Goal: Task Accomplishment & Management: Manage account settings

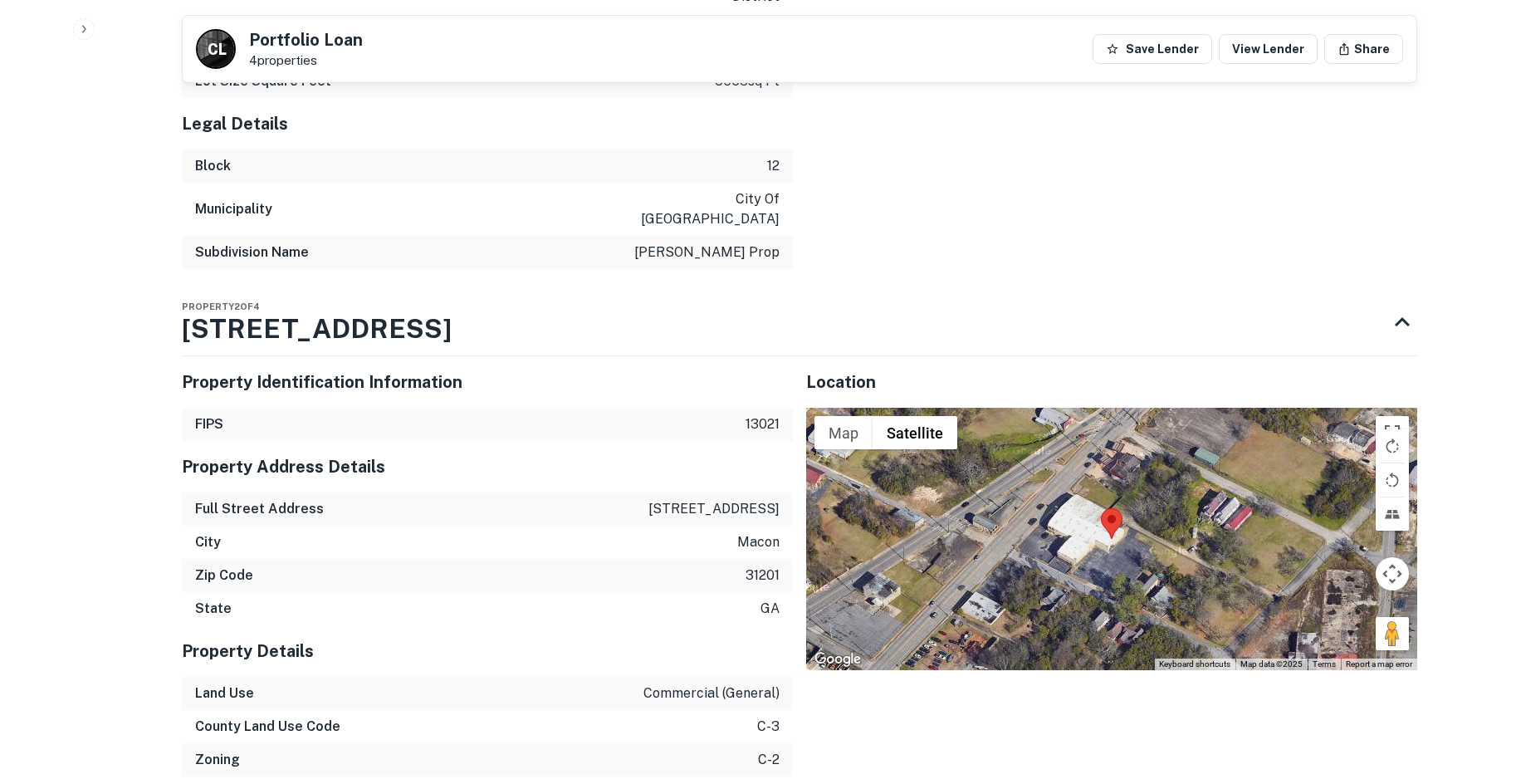
drag, startPoint x: 1377, startPoint y: 509, endPoint x: 1313, endPoint y: 521, distance: 65.1
click at [1313, 521] on div "Map Terrain Satellite Labels Keyboard shortcuts Map Data Map data ©2025 Map dat…" at bounding box center [1112, 538] width 611 height 263
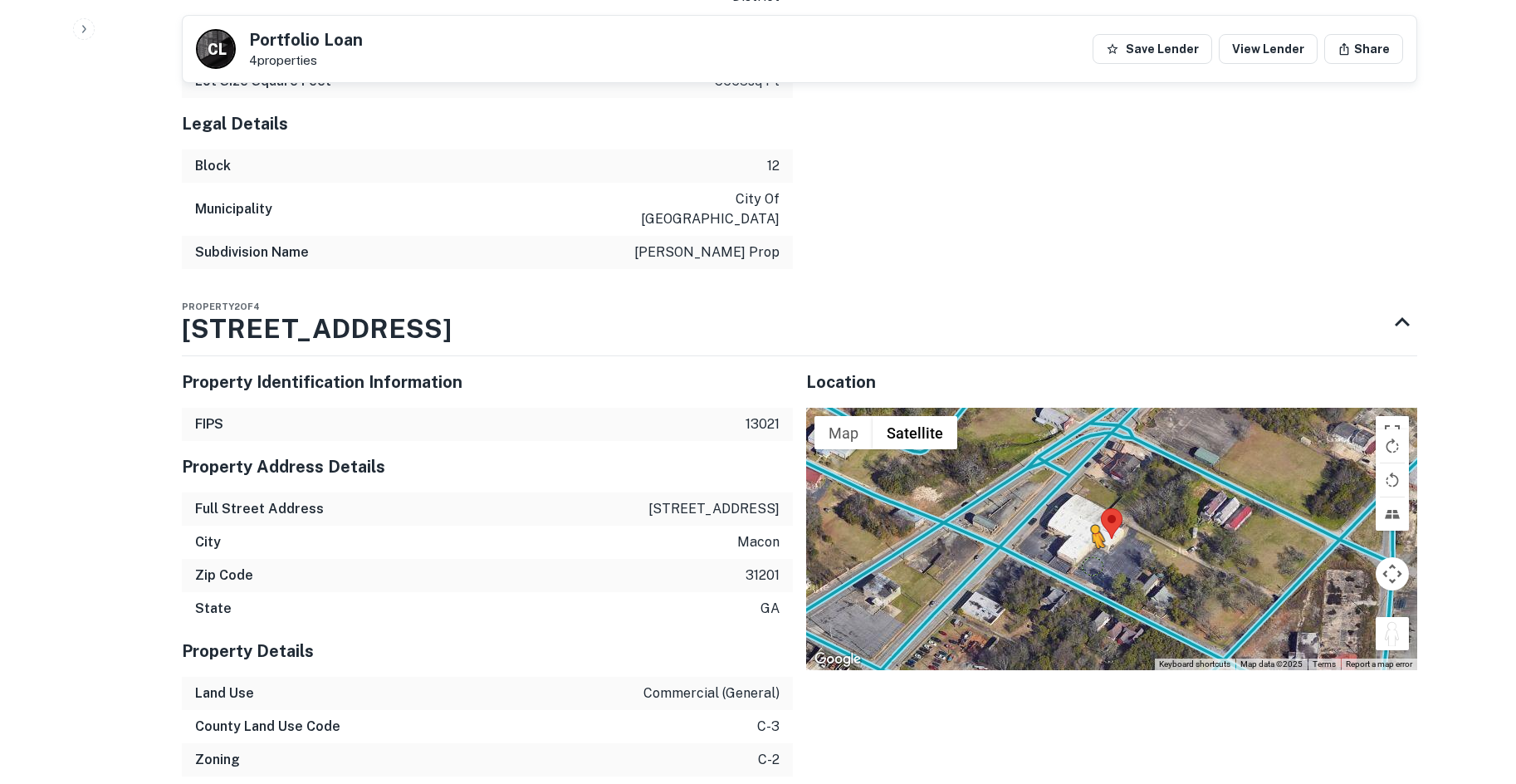
drag, startPoint x: 1380, startPoint y: 506, endPoint x: 1080, endPoint y: 451, distance: 305.0
click at [1080, 451] on div "To activate drag with keyboard, press Alt + Enter. Once in keyboard drag state,…" at bounding box center [1112, 538] width 611 height 263
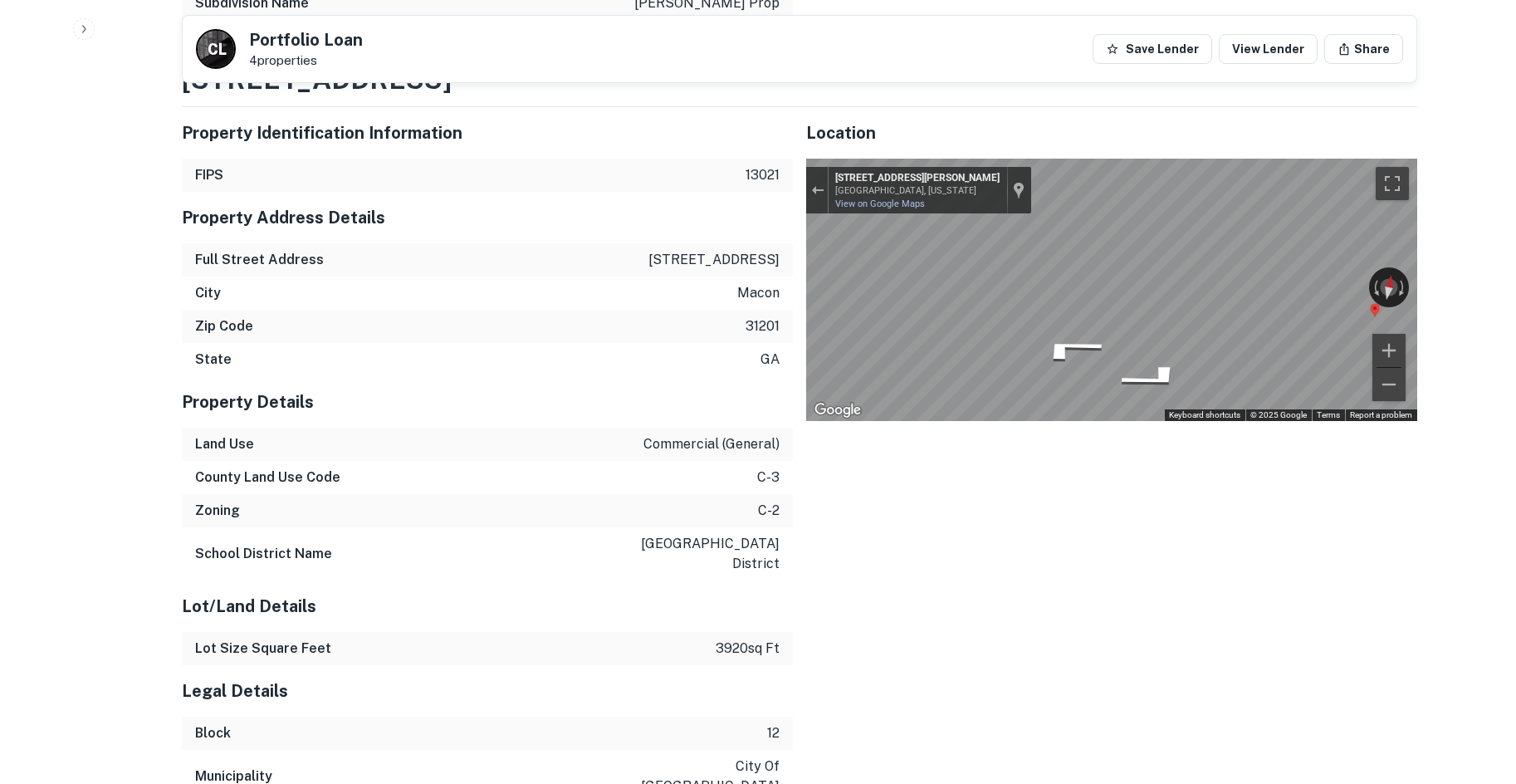
scroll to position [2904, 0]
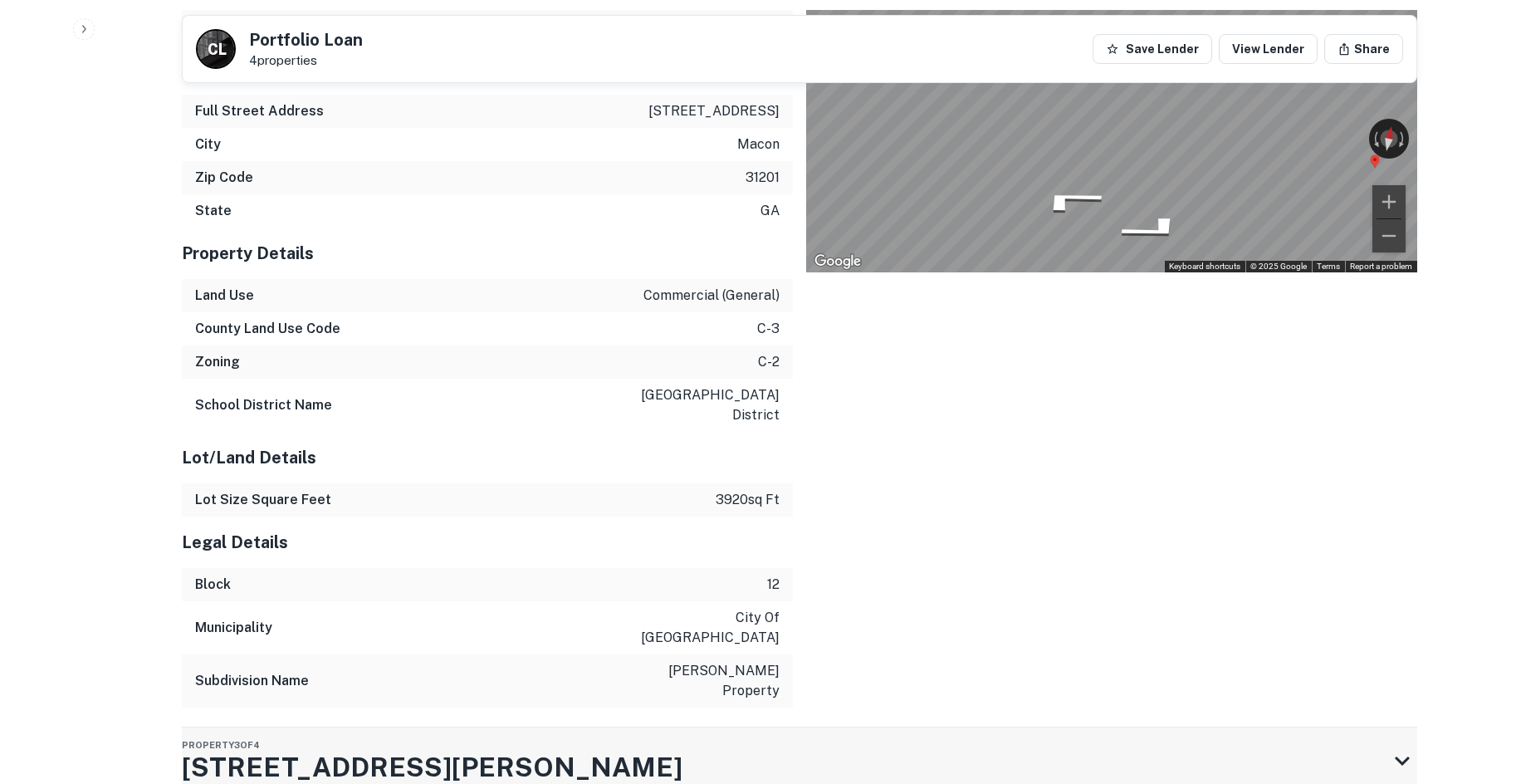
click at [563, 727] on div "Property 3 of 4 349 Steele St" at bounding box center [785, 760] width 1206 height 66
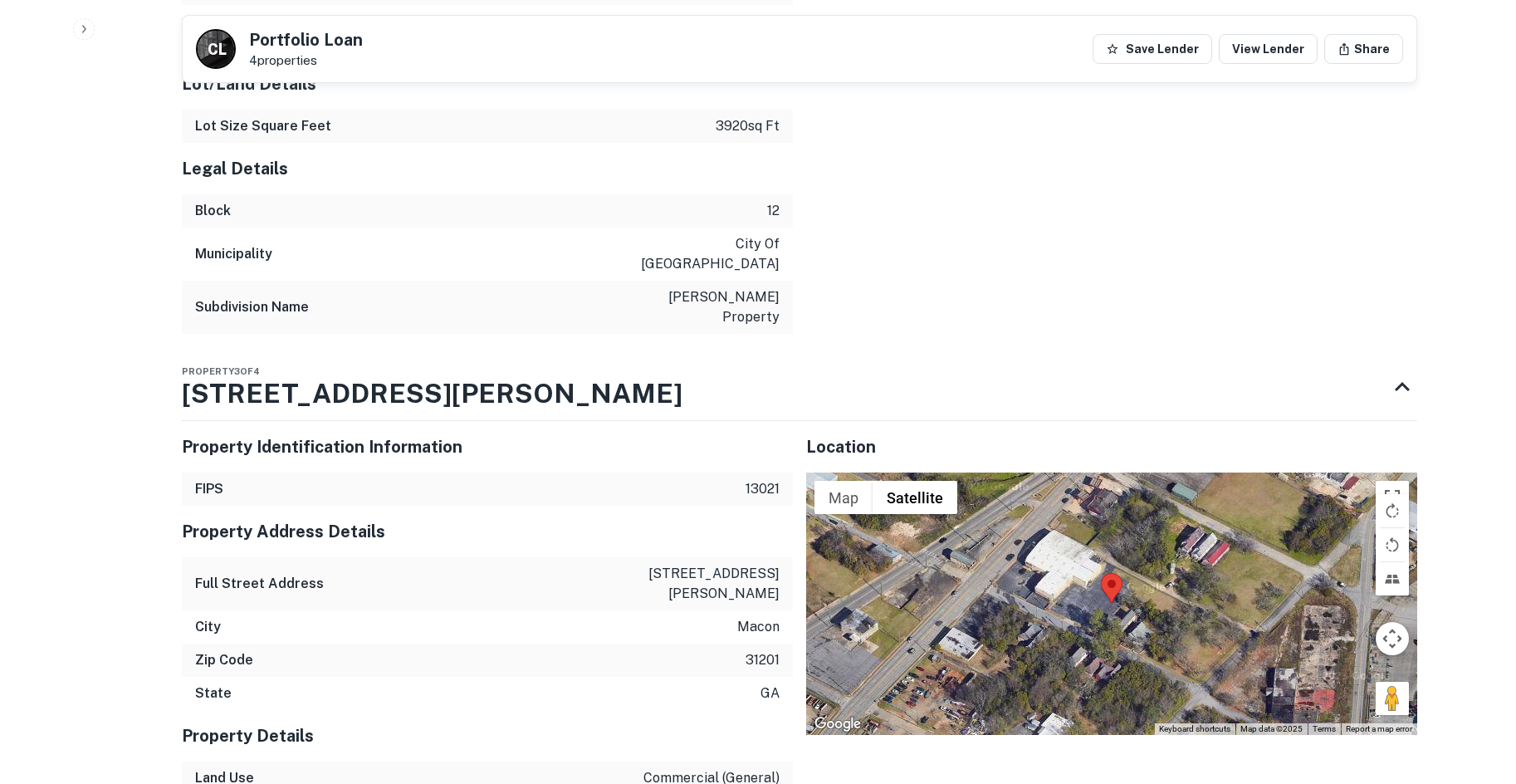
scroll to position [3634, 0]
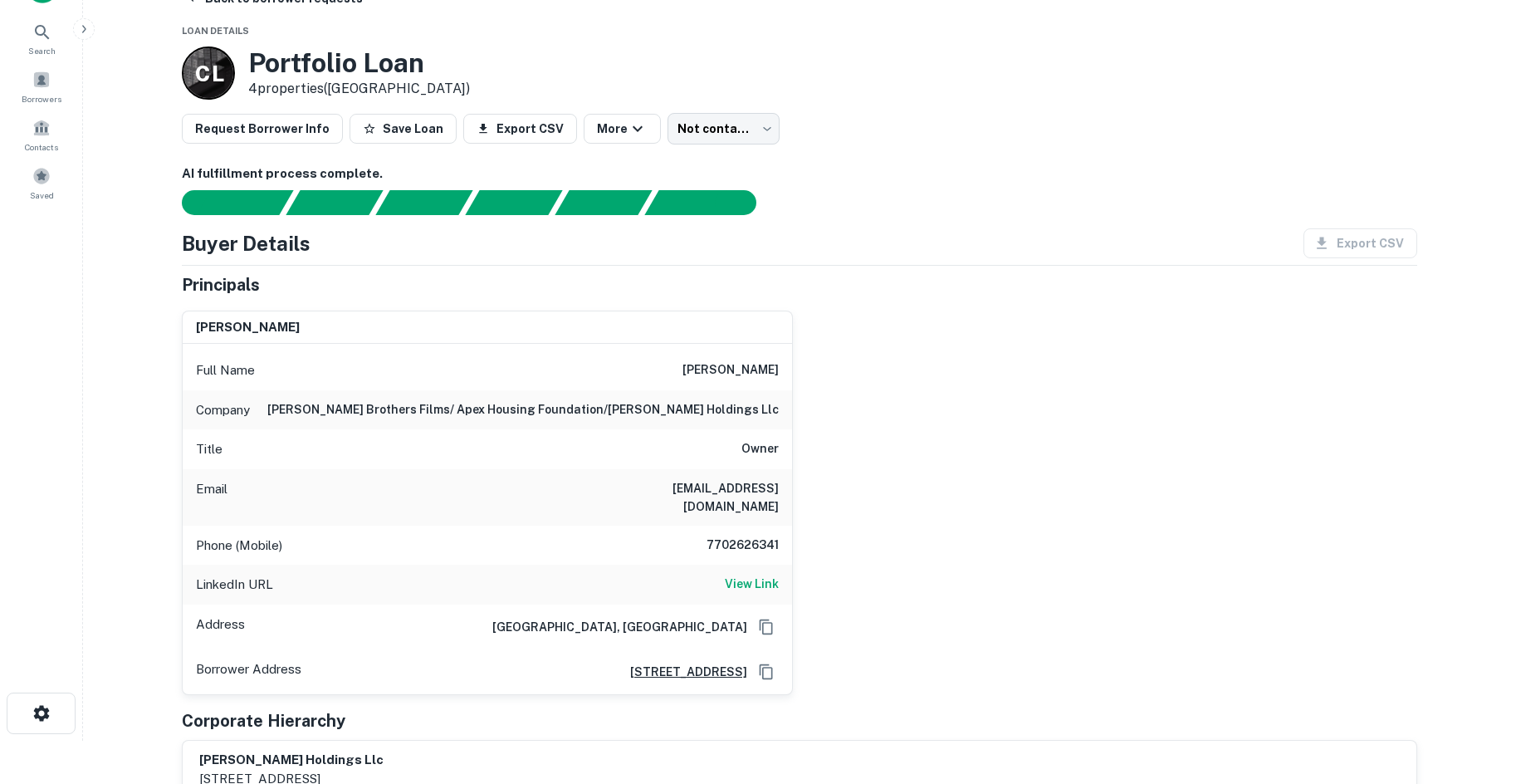
scroll to position [29, 0]
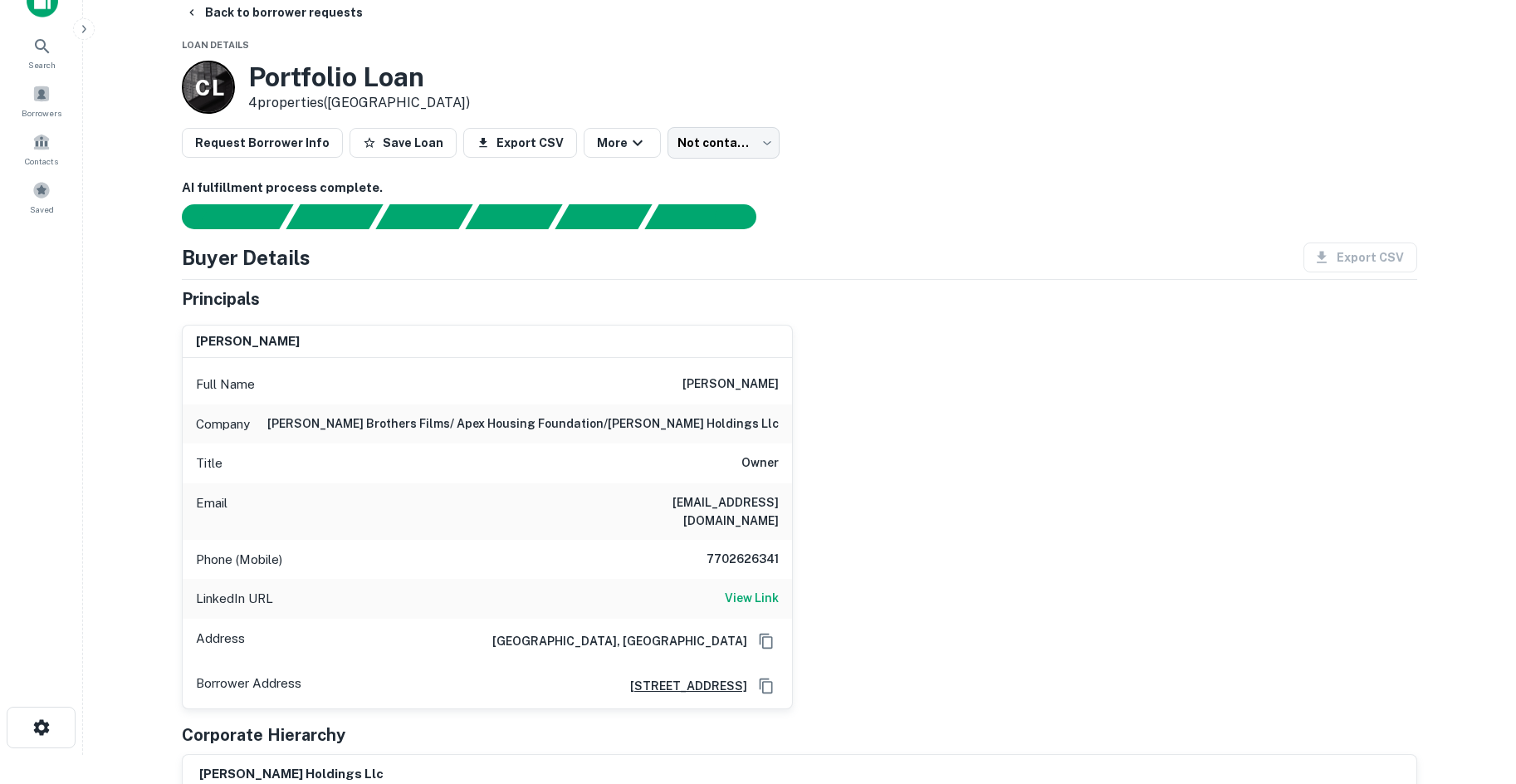
click at [391, 405] on div "Company spry brothers films/ apex housing foundation/spry holdings llc" at bounding box center [487, 424] width 609 height 40
click at [408, 412] on div "Company spry brothers films/ apex housing foundation/spry holdings llc" at bounding box center [487, 424] width 609 height 40
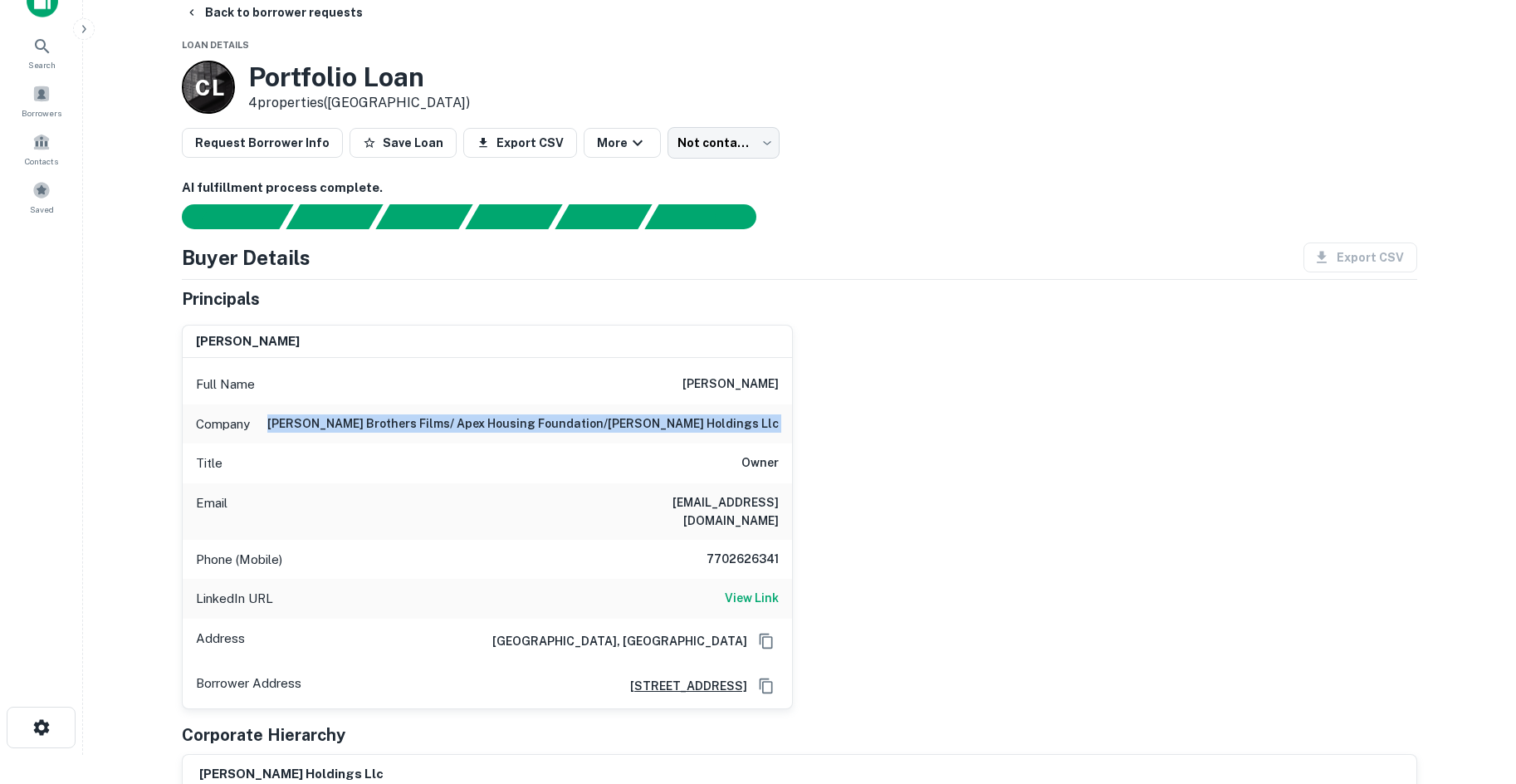
click at [859, 523] on div "carlos spry Full Name carlos spry Company spry brothers films/ apex housing fou…" at bounding box center [793, 509] width 1249 height 397
drag, startPoint x: 747, startPoint y: 575, endPoint x: 737, endPoint y: 525, distance: 51.0
click at [747, 589] on h6 "View Link" at bounding box center [751, 598] width 54 height 19
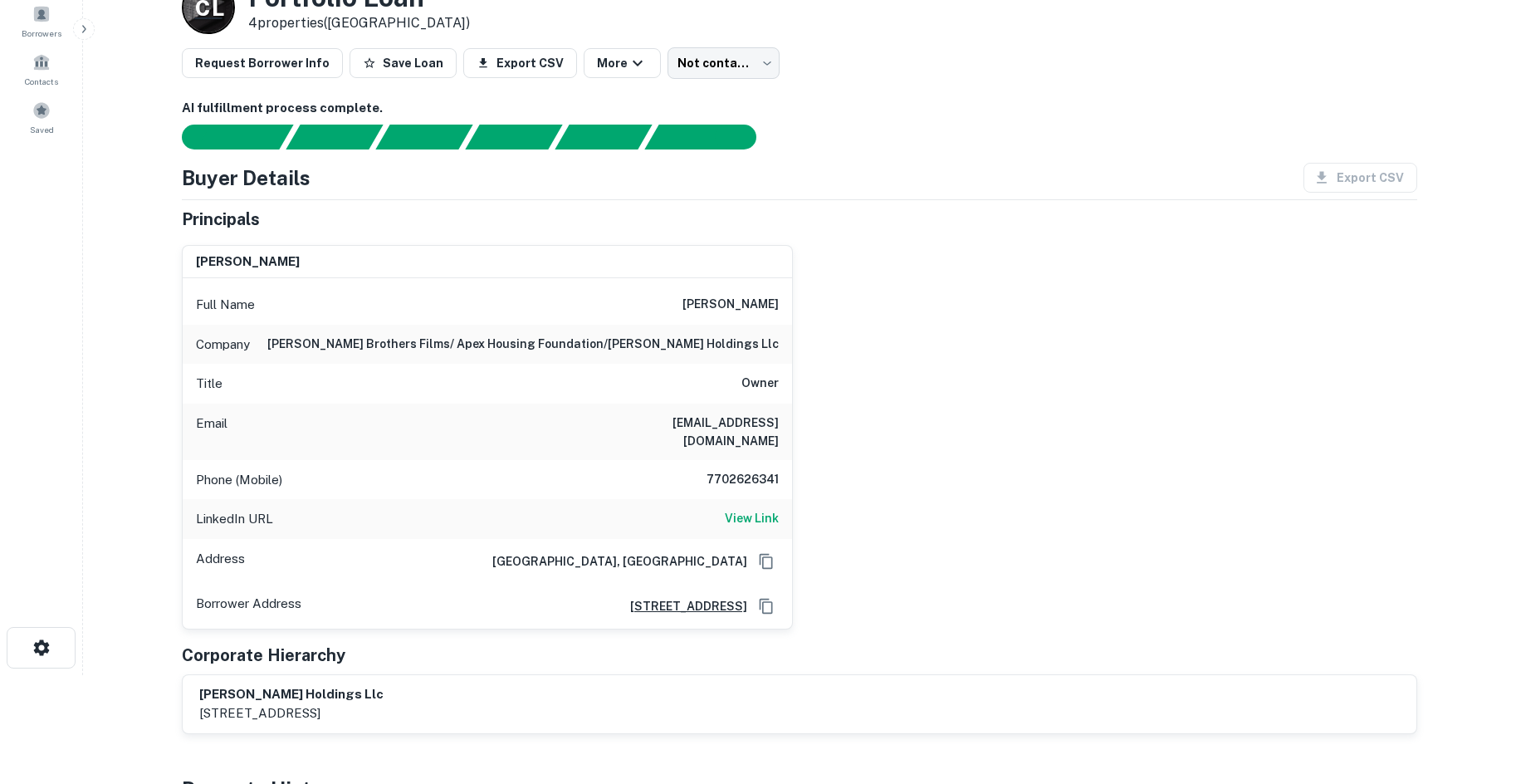
scroll to position [112, 0]
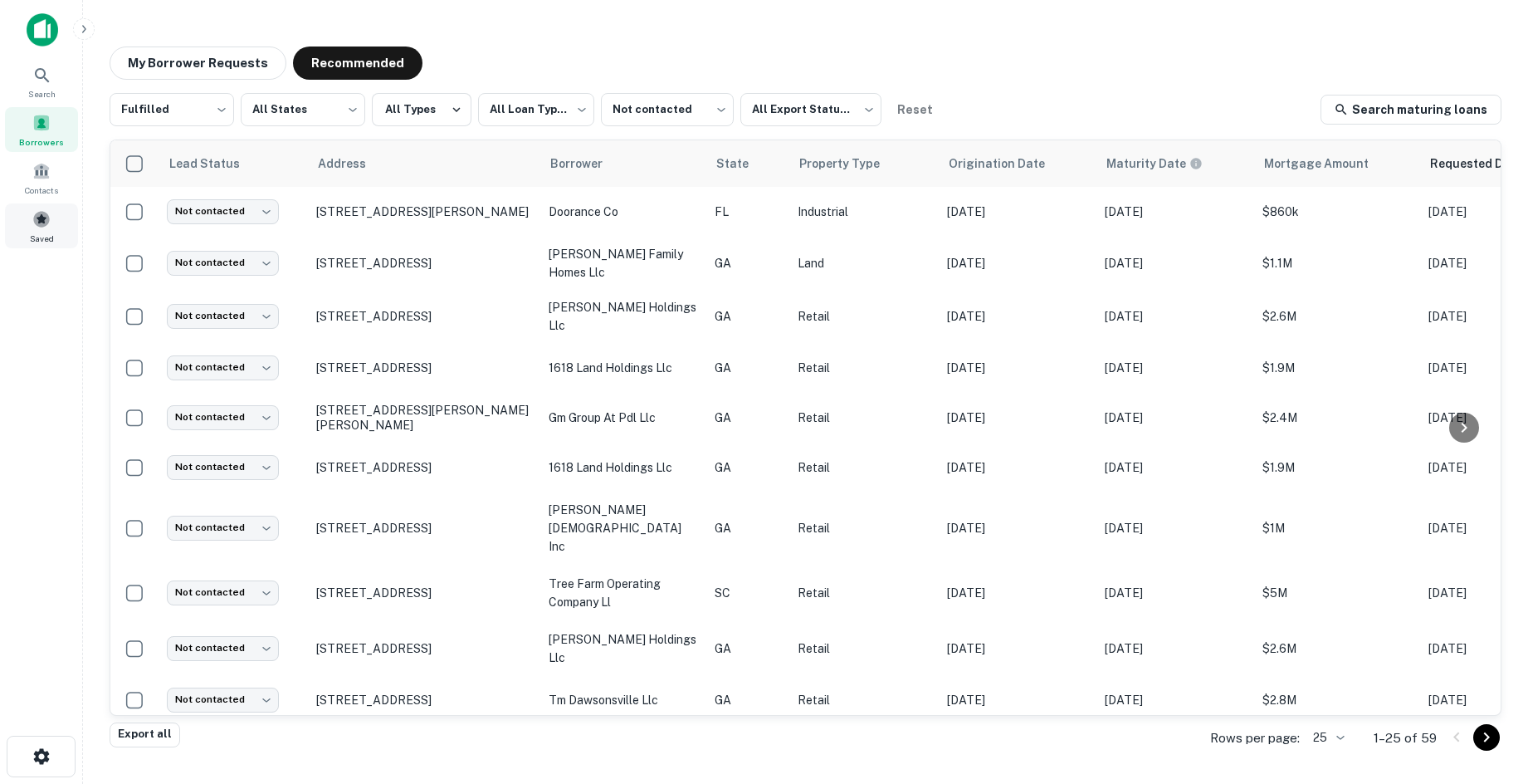
click at [22, 207] on div "Saved" at bounding box center [41, 226] width 73 height 45
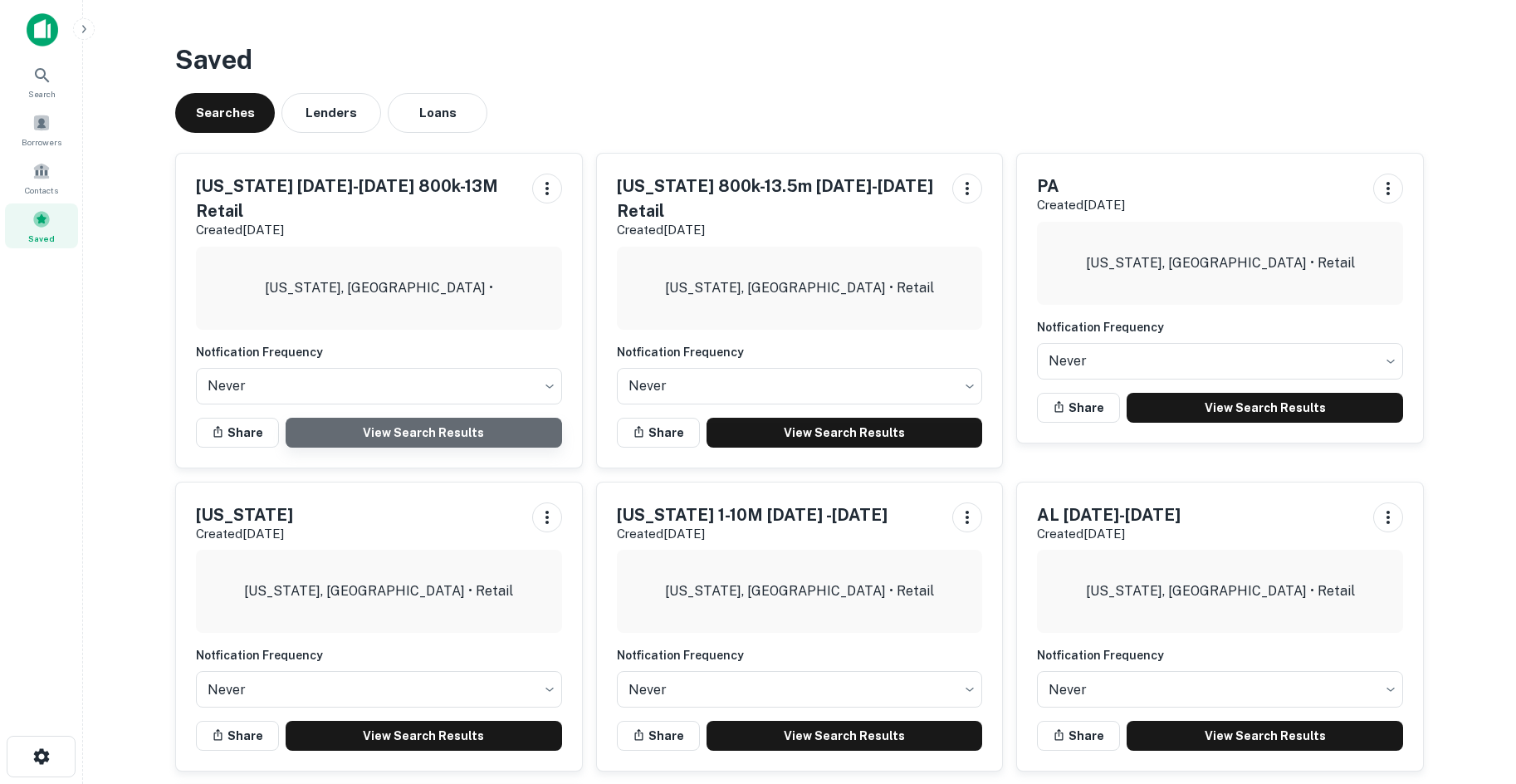
click at [369, 435] on link "View Search Results" at bounding box center [424, 433] width 277 height 30
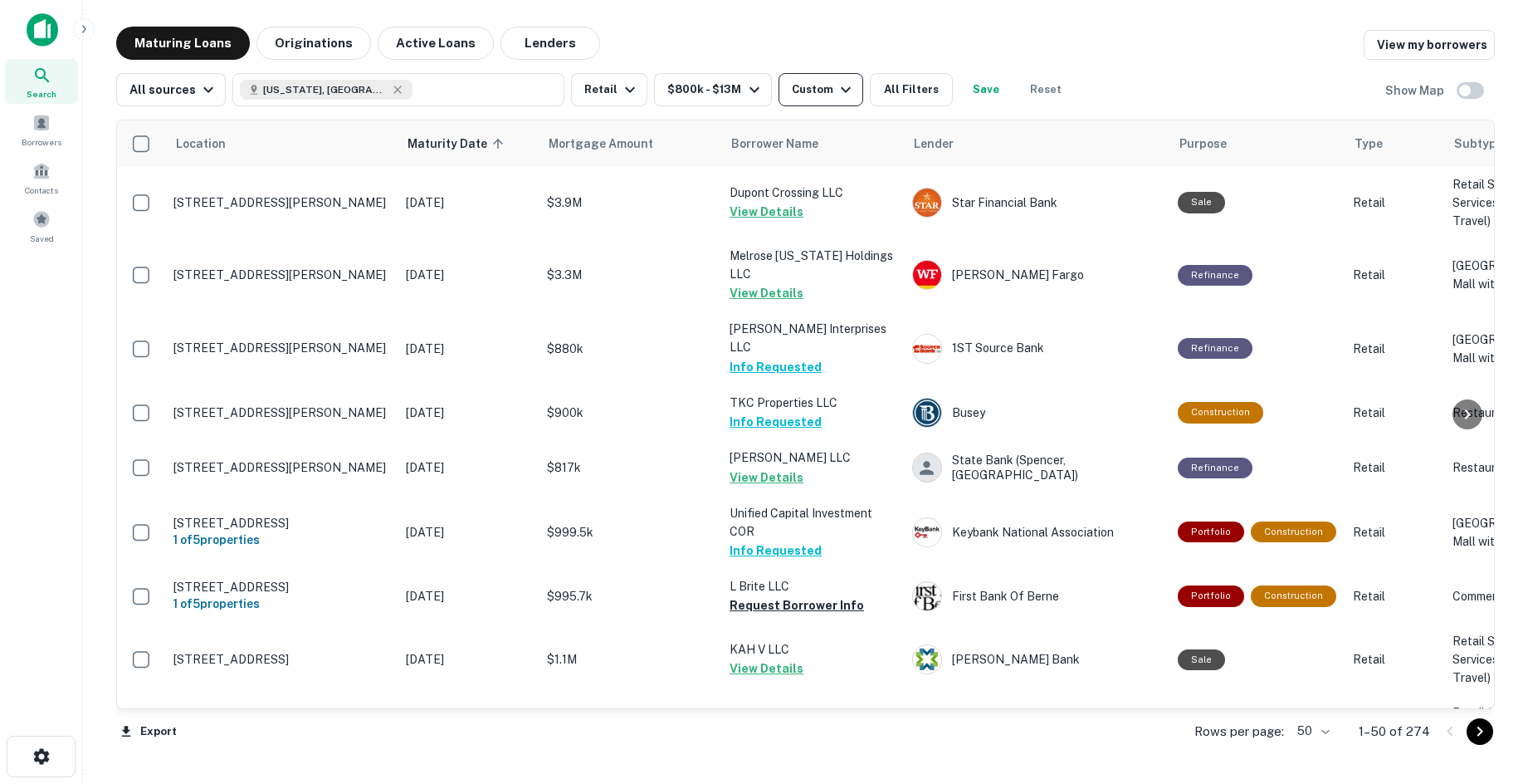
click at [812, 98] on div "Custom" at bounding box center [823, 89] width 64 height 20
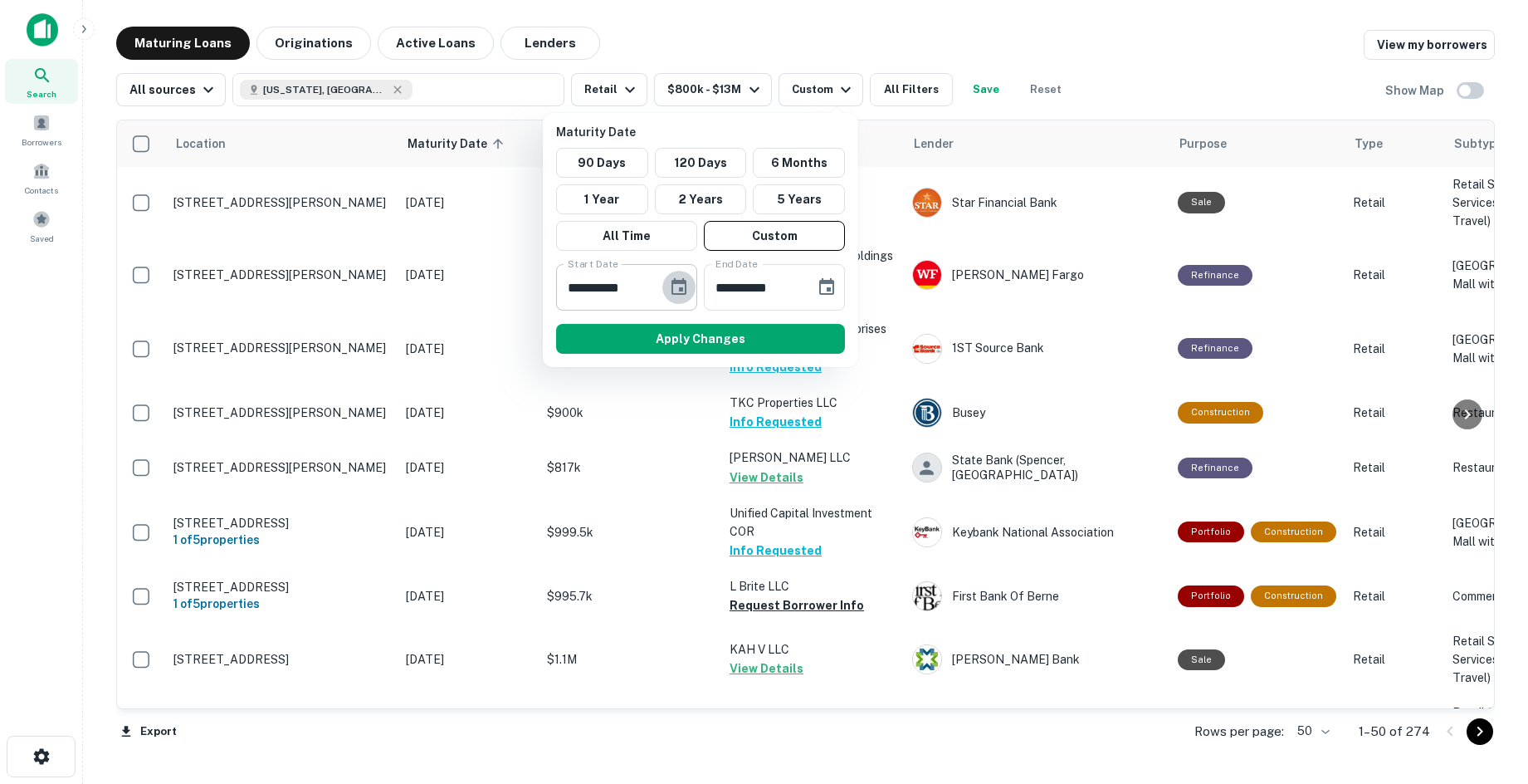
click at [688, 290] on icon "Choose date, selected date is Jan 11, 2026" at bounding box center [678, 287] width 20 height 20
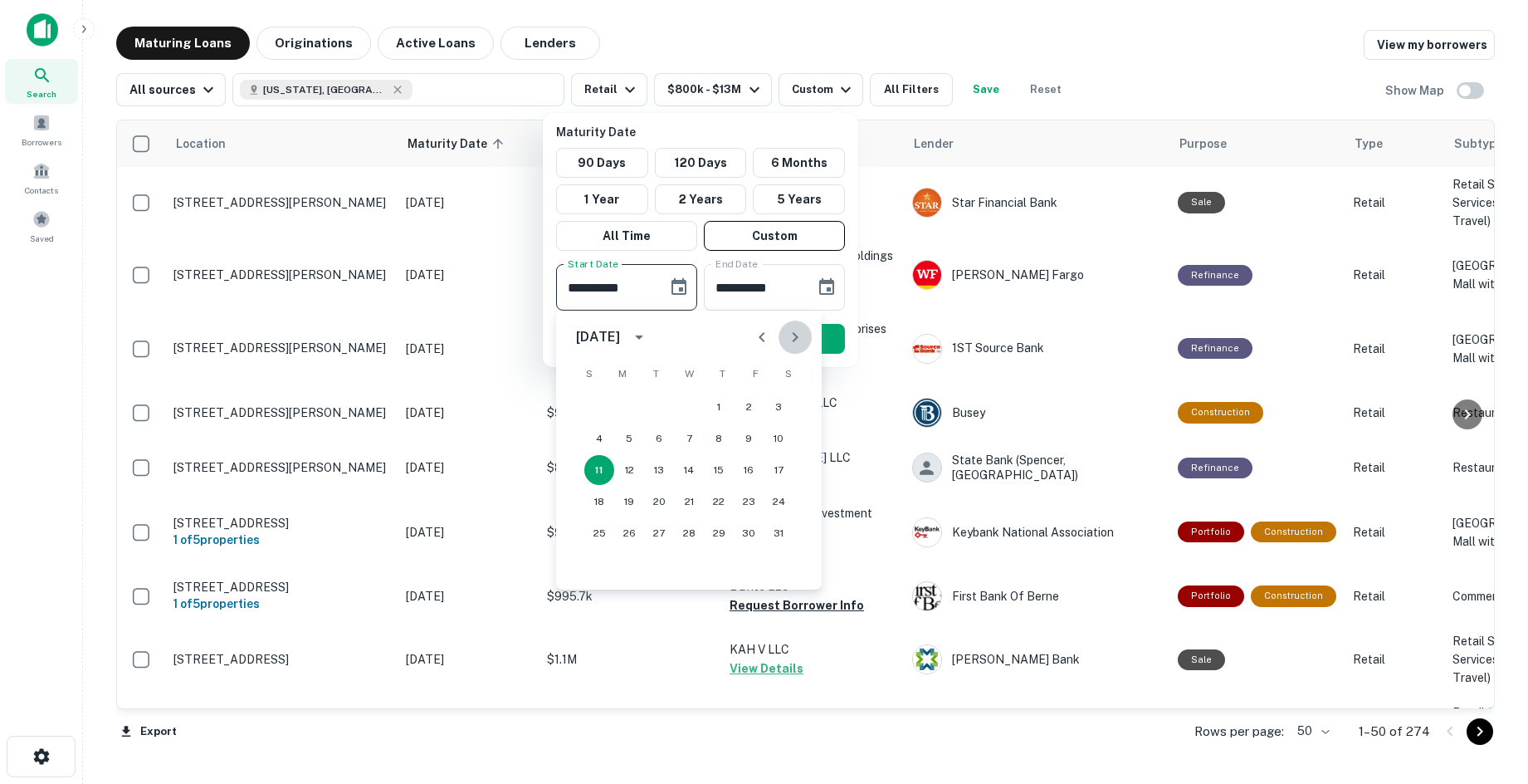
click at [806, 332] on button "Next month" at bounding box center [795, 337] width 34 height 34
click at [710, 501] on button "26" at bounding box center [719, 502] width 30 height 30
type input "**********"
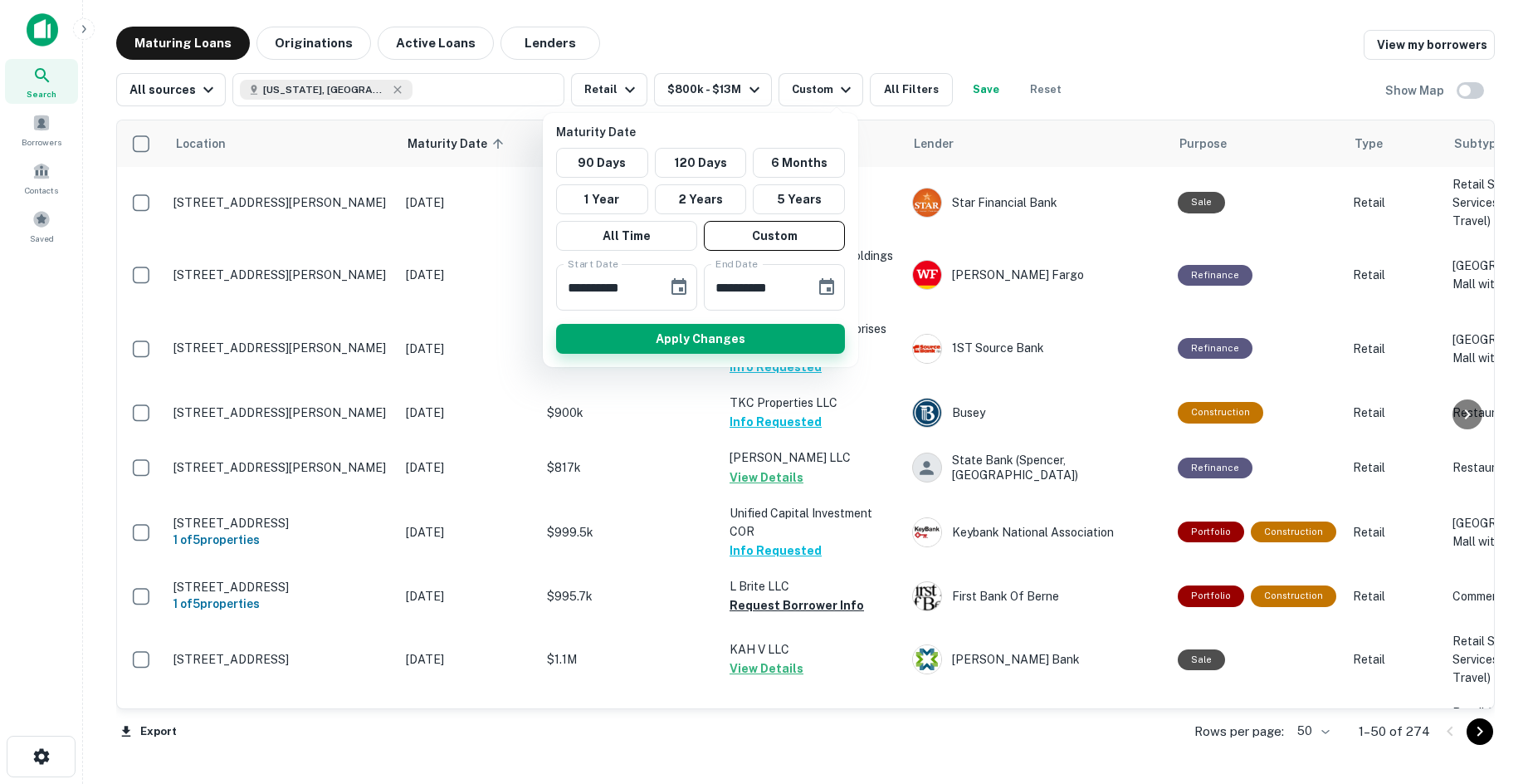
click at [747, 344] on button "Apply Changes" at bounding box center [700, 338] width 289 height 30
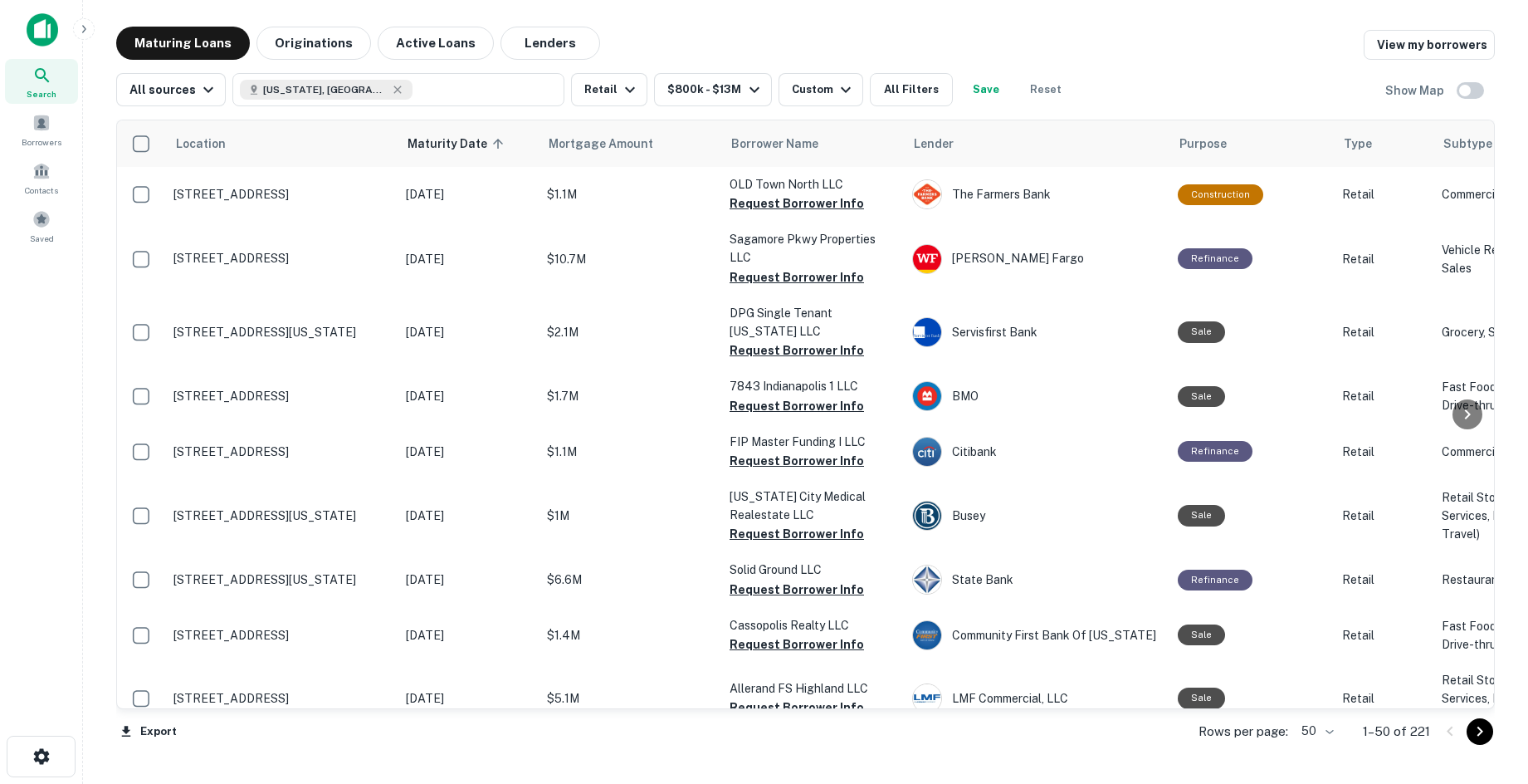
drag, startPoint x: 571, startPoint y: 198, endPoint x: 633, endPoint y: 7, distance: 200.8
click at [633, 7] on main "Maturing Loans Originations Active Loans Lenders View my borrowers All sources …" at bounding box center [806, 392] width 1445 height 784
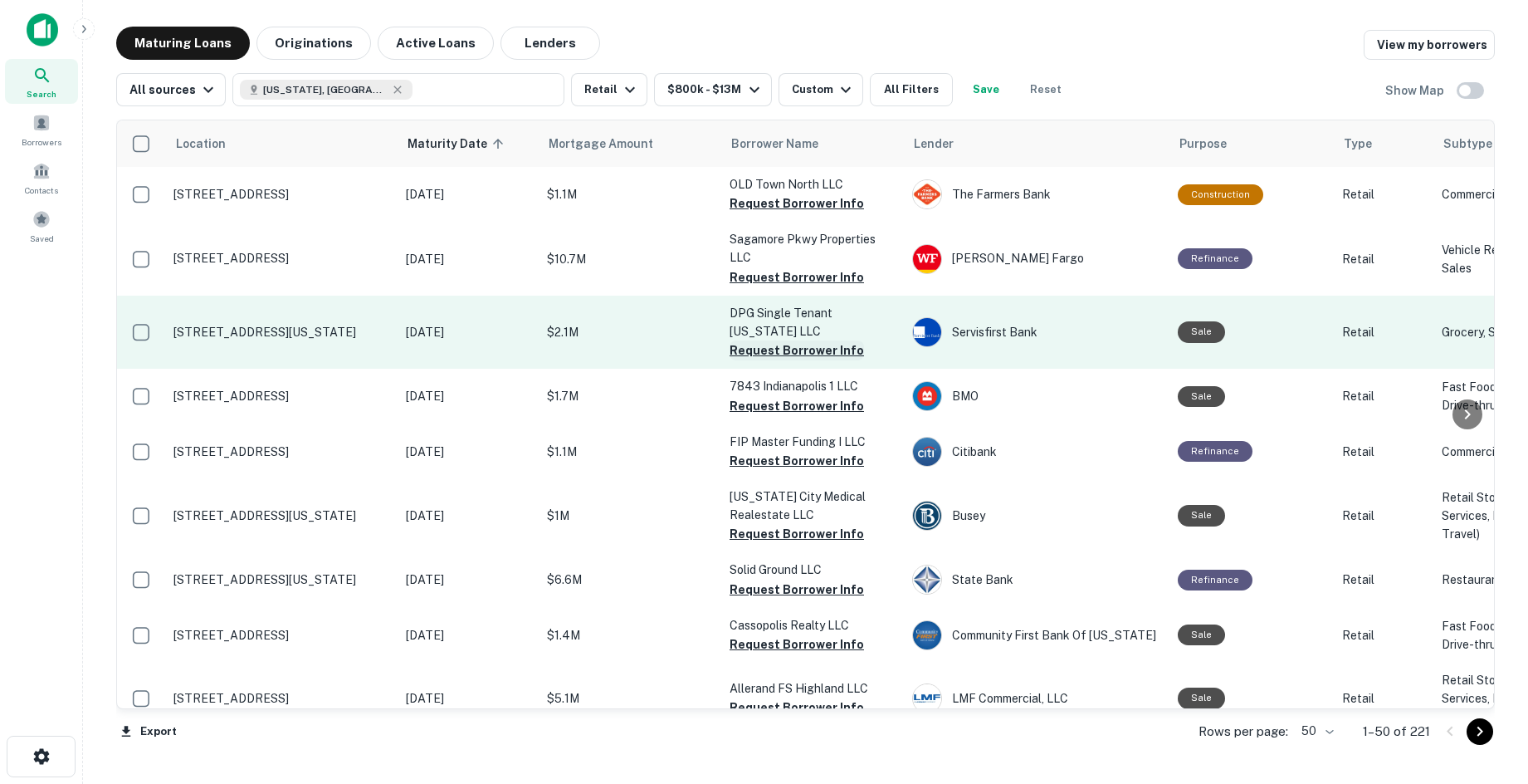
click at [774, 349] on button "Request Borrower Info" at bounding box center [797, 349] width 135 height 20
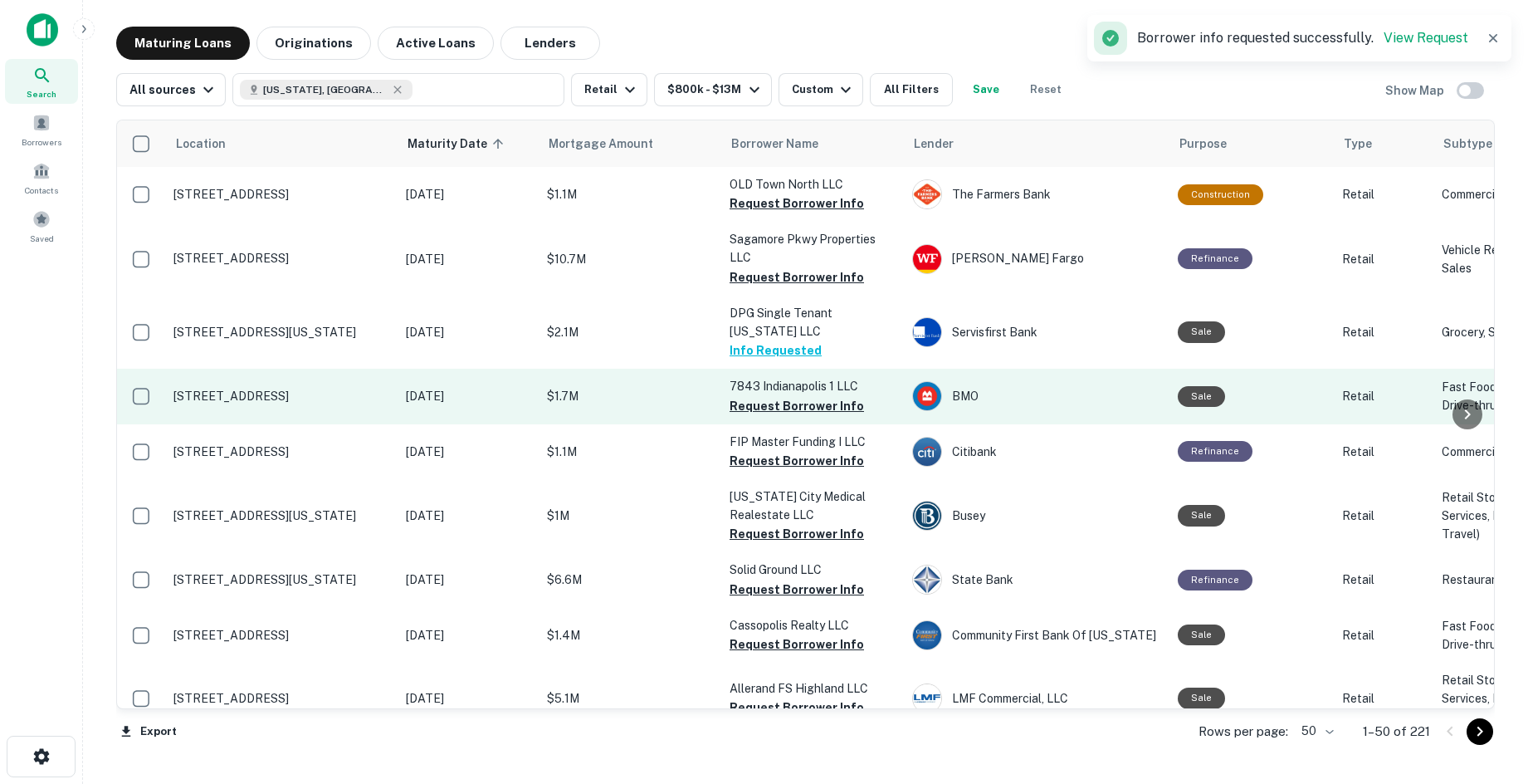
click at [760, 407] on button "Request Borrower Info" at bounding box center [797, 406] width 135 height 20
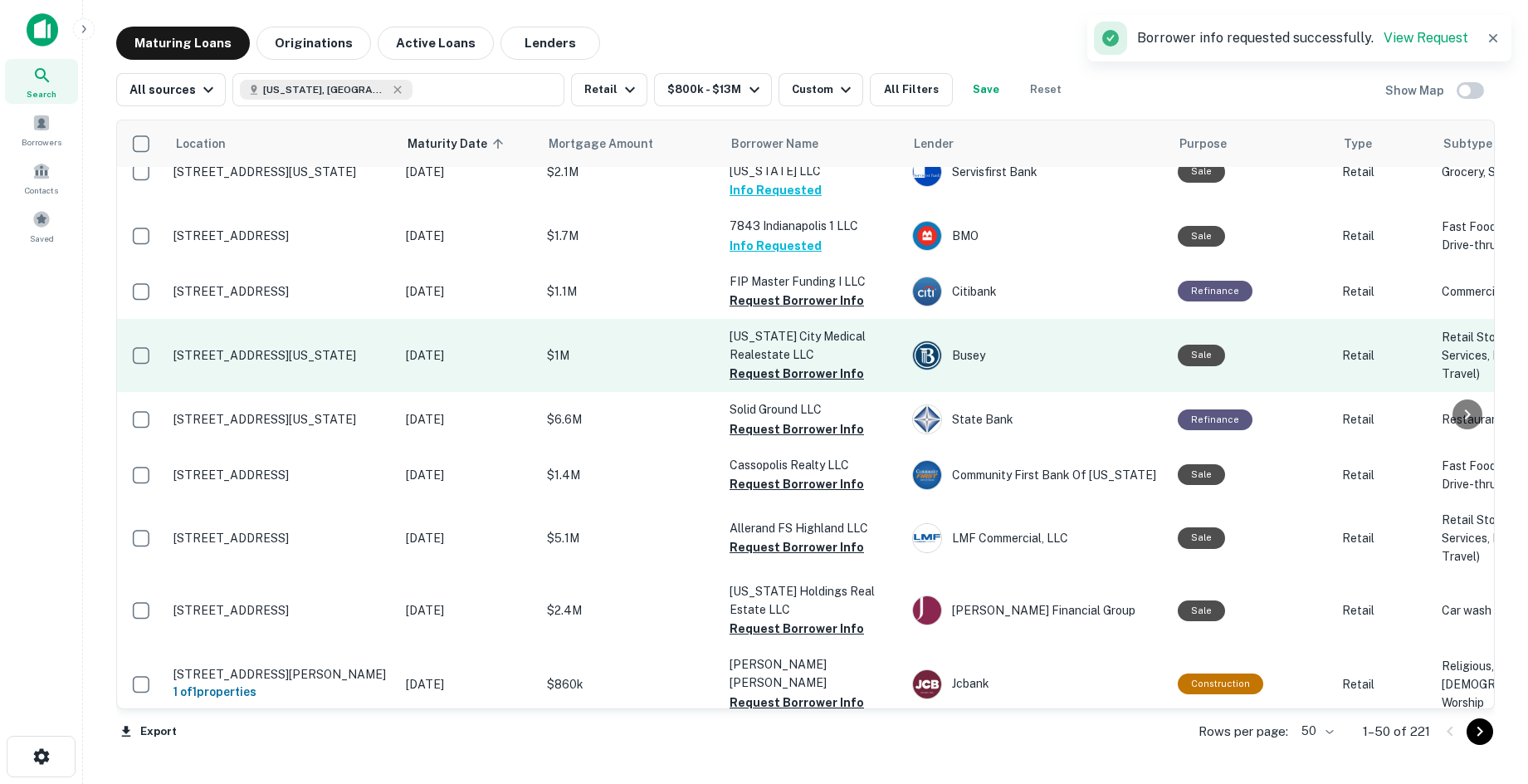
scroll to position [83, 0]
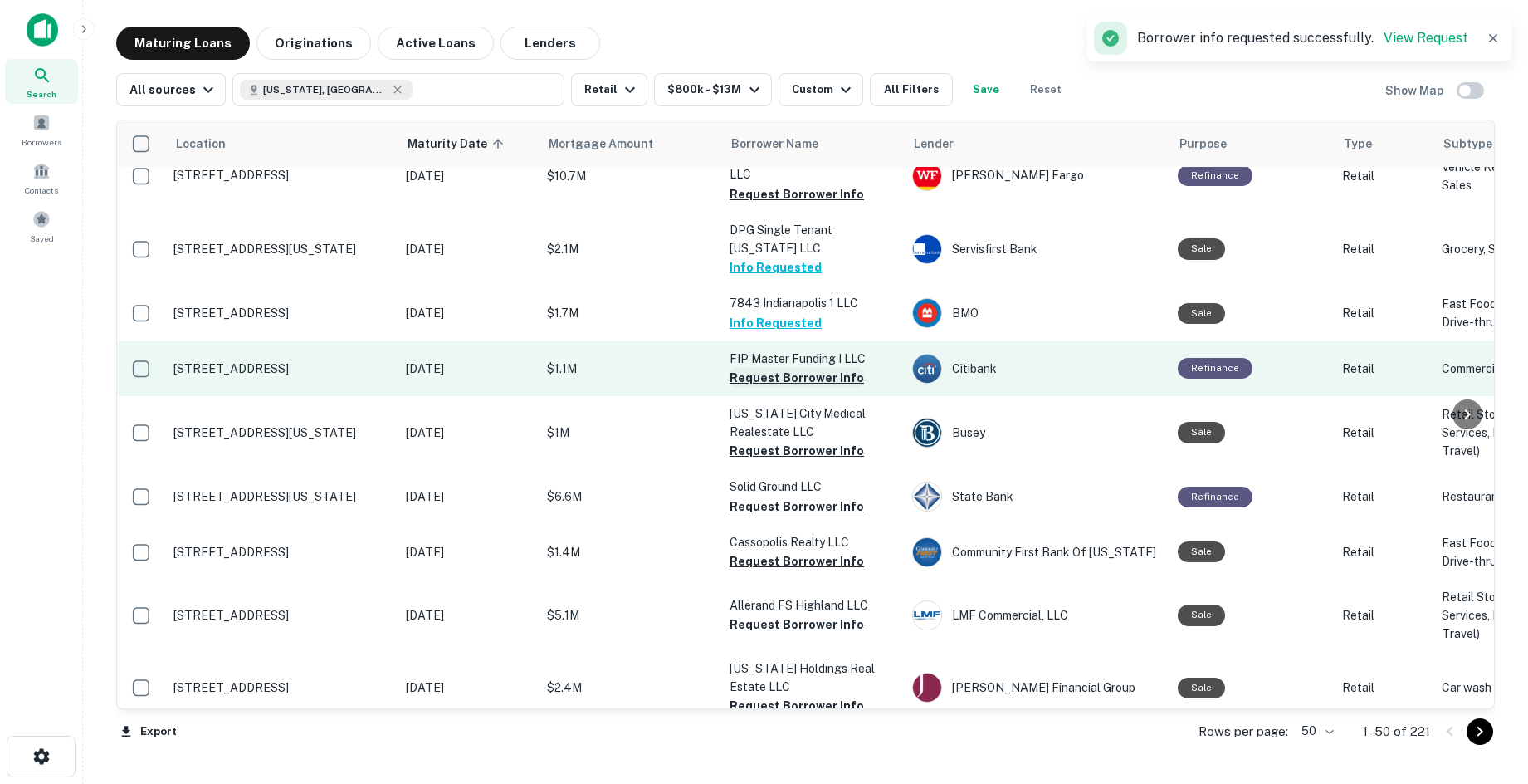
click at [776, 388] on button "Request Borrower Info" at bounding box center [797, 378] width 135 height 20
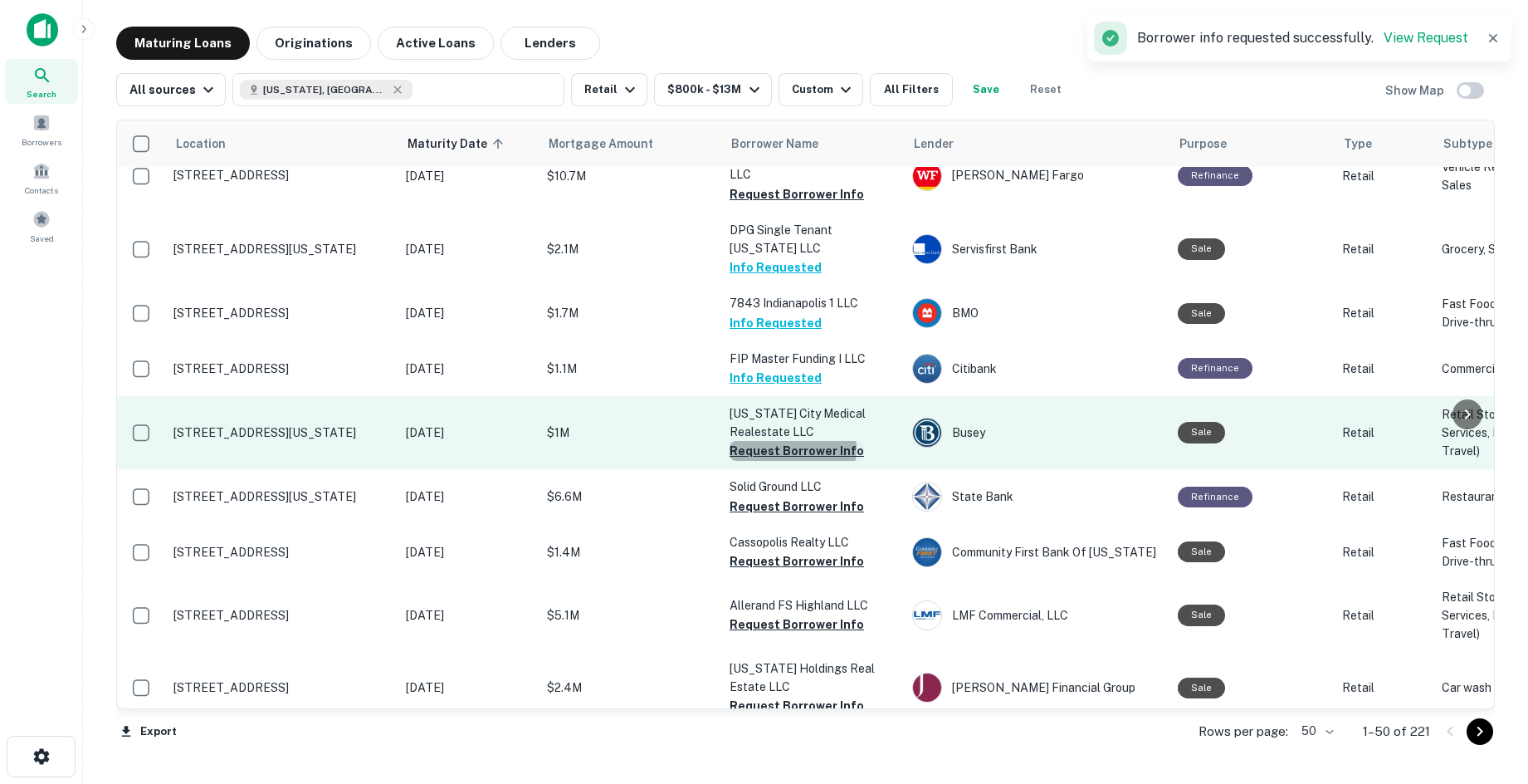
click at [789, 461] on button "Request Borrower Info" at bounding box center [797, 450] width 135 height 20
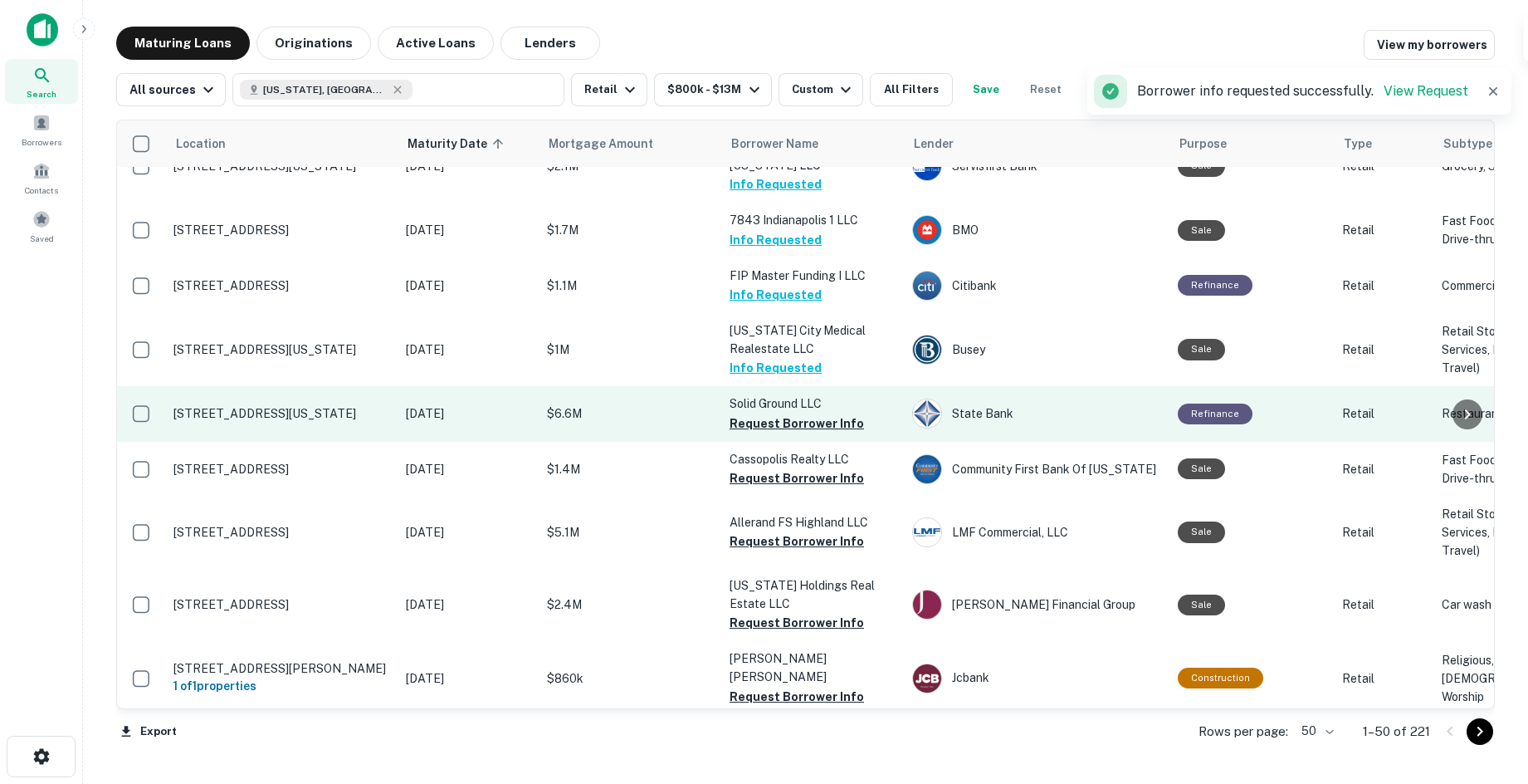
scroll to position [249, 0]
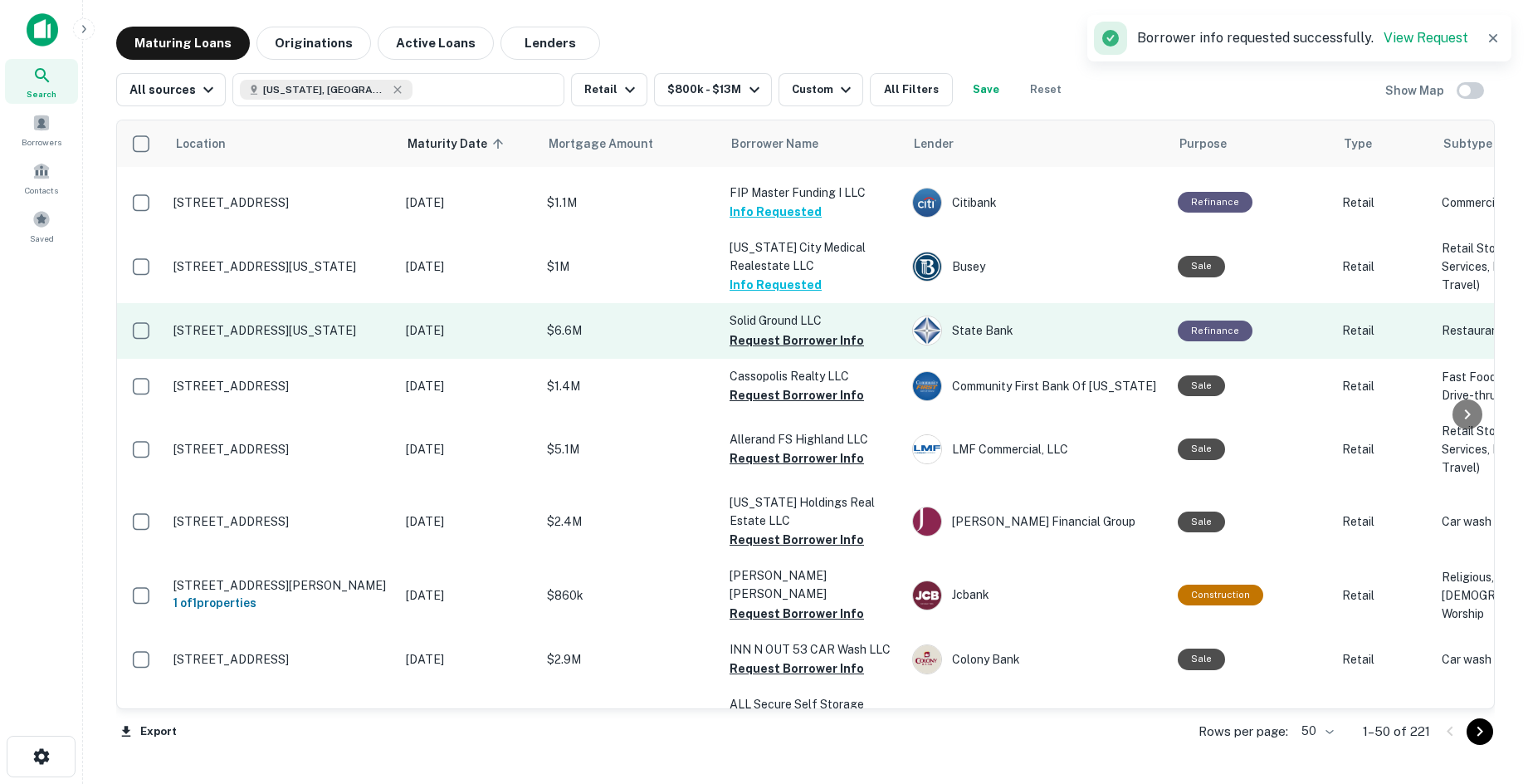
drag, startPoint x: 591, startPoint y: 415, endPoint x: 593, endPoint y: 400, distance: 15.1
click at [763, 350] on button "Request Borrower Info" at bounding box center [797, 340] width 135 height 20
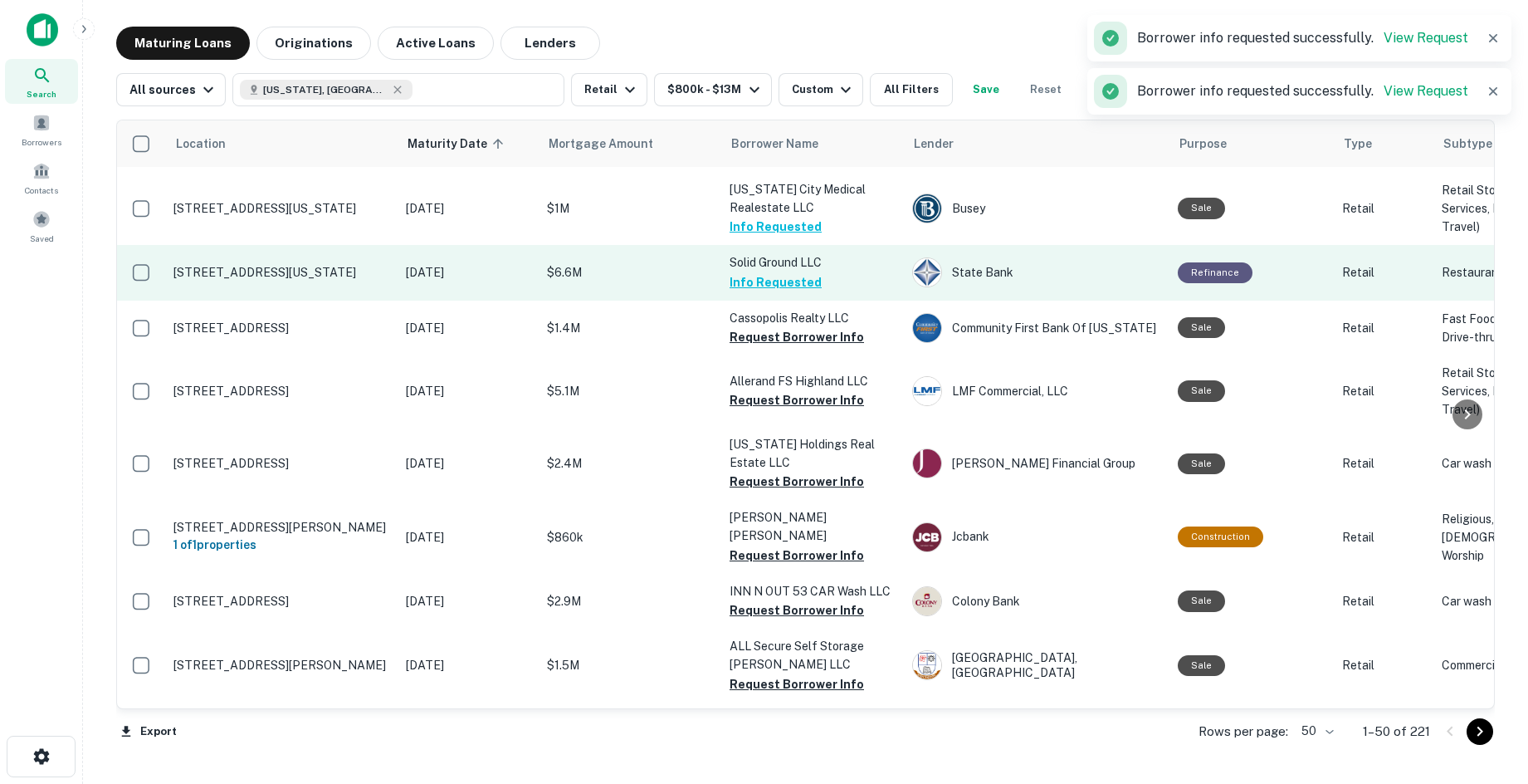
scroll to position [332, 0]
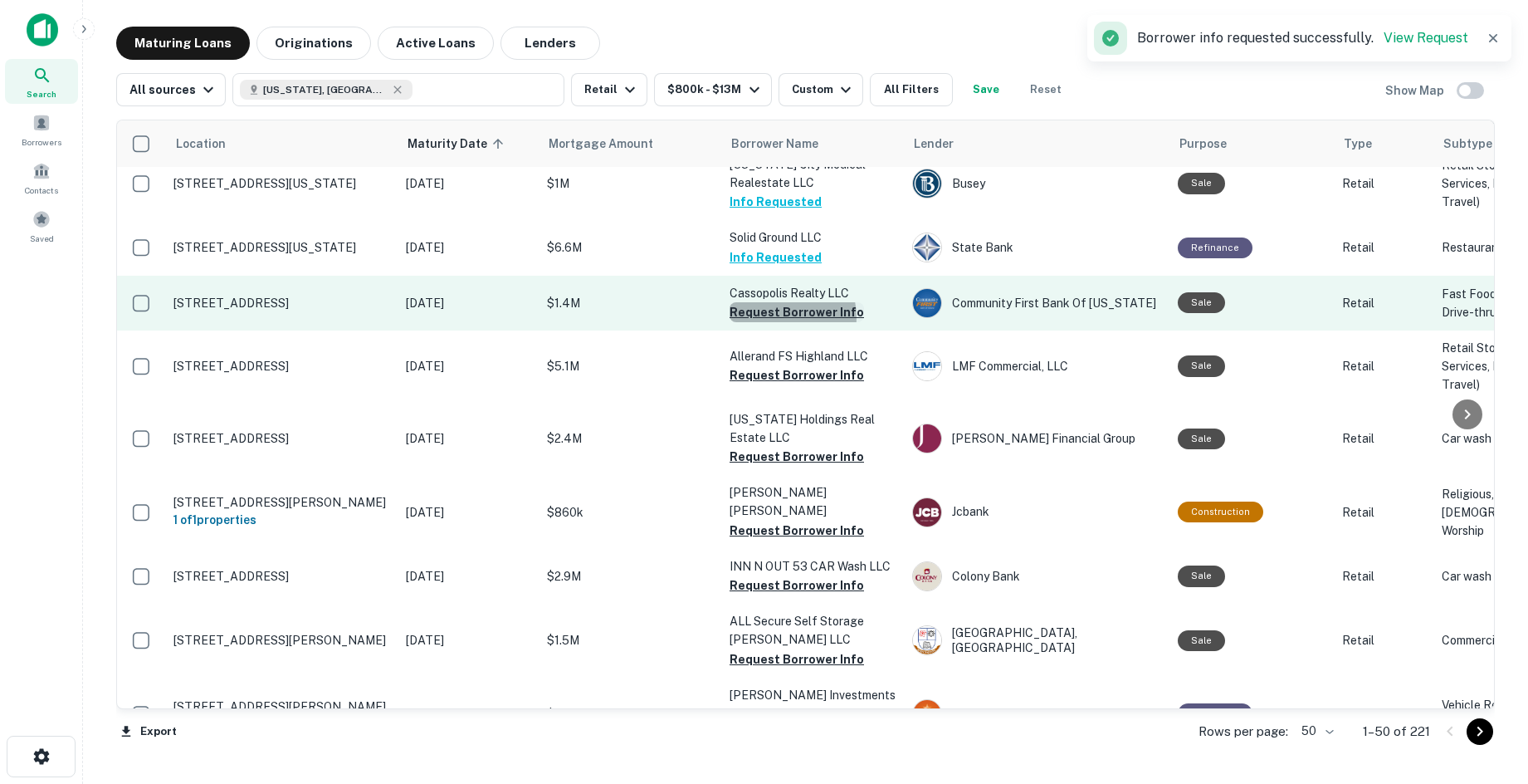
click at [779, 322] on button "Request Borrower Info" at bounding box center [797, 311] width 135 height 20
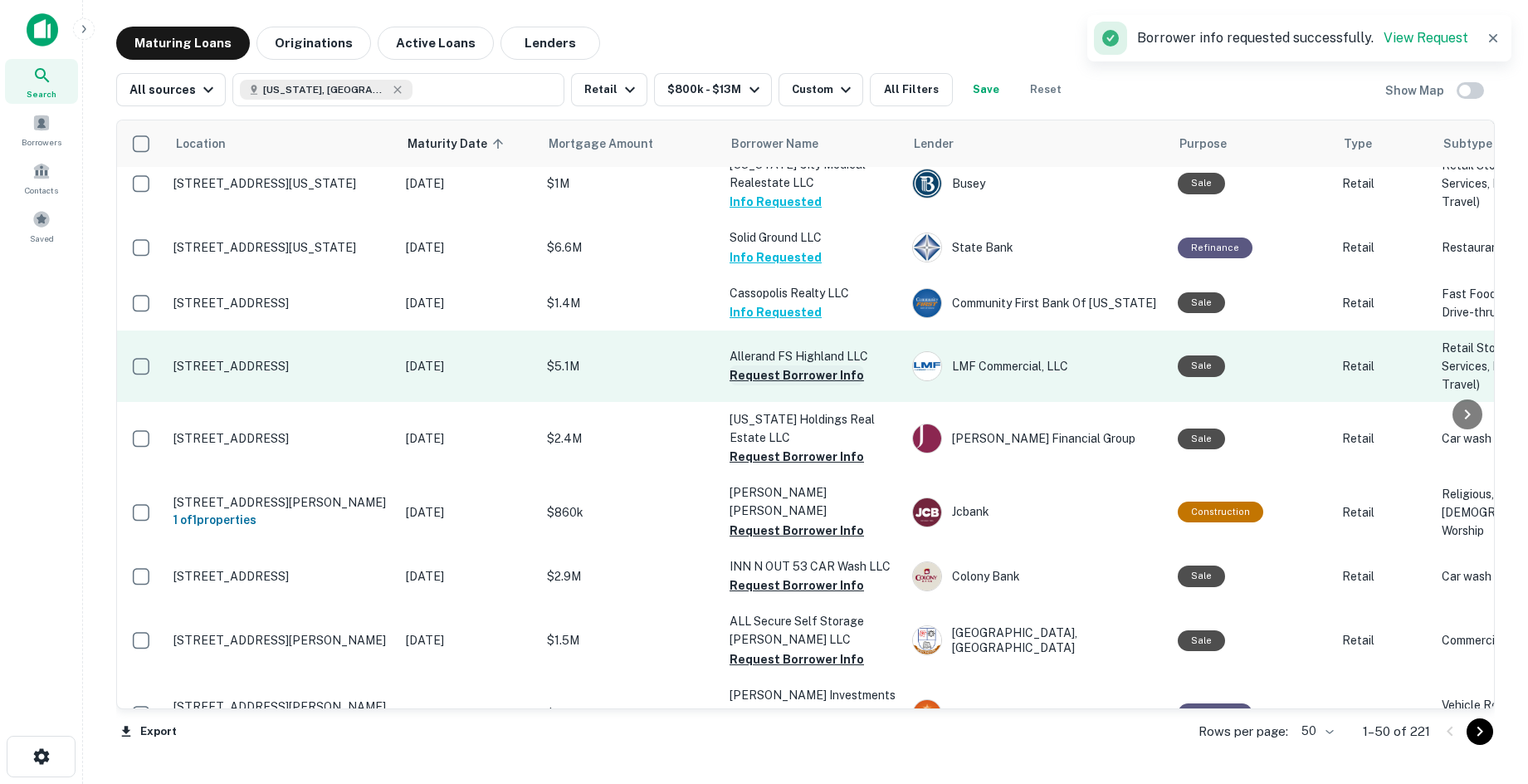
click at [807, 385] on button "Request Borrower Info" at bounding box center [797, 375] width 135 height 20
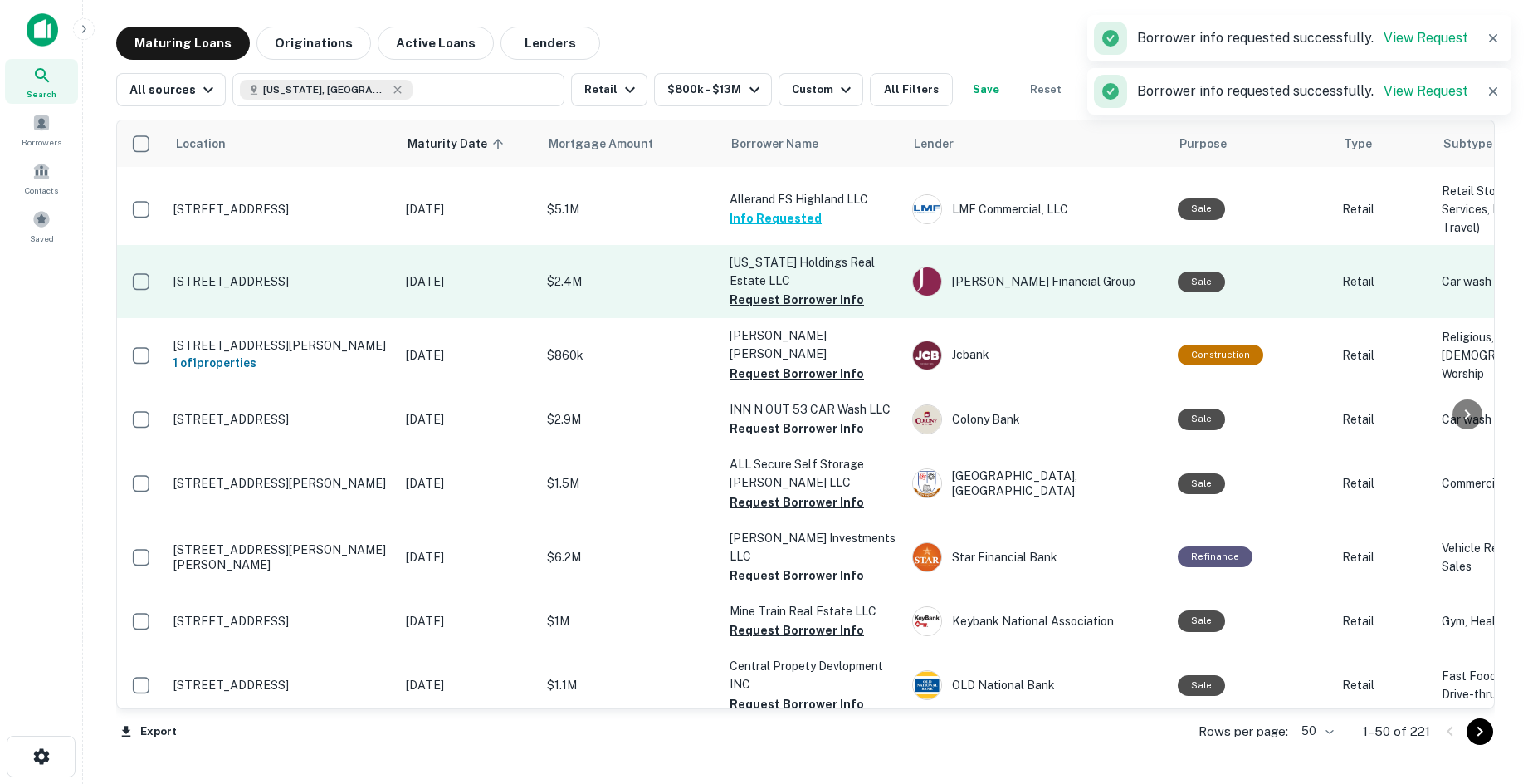
scroll to position [498, 0]
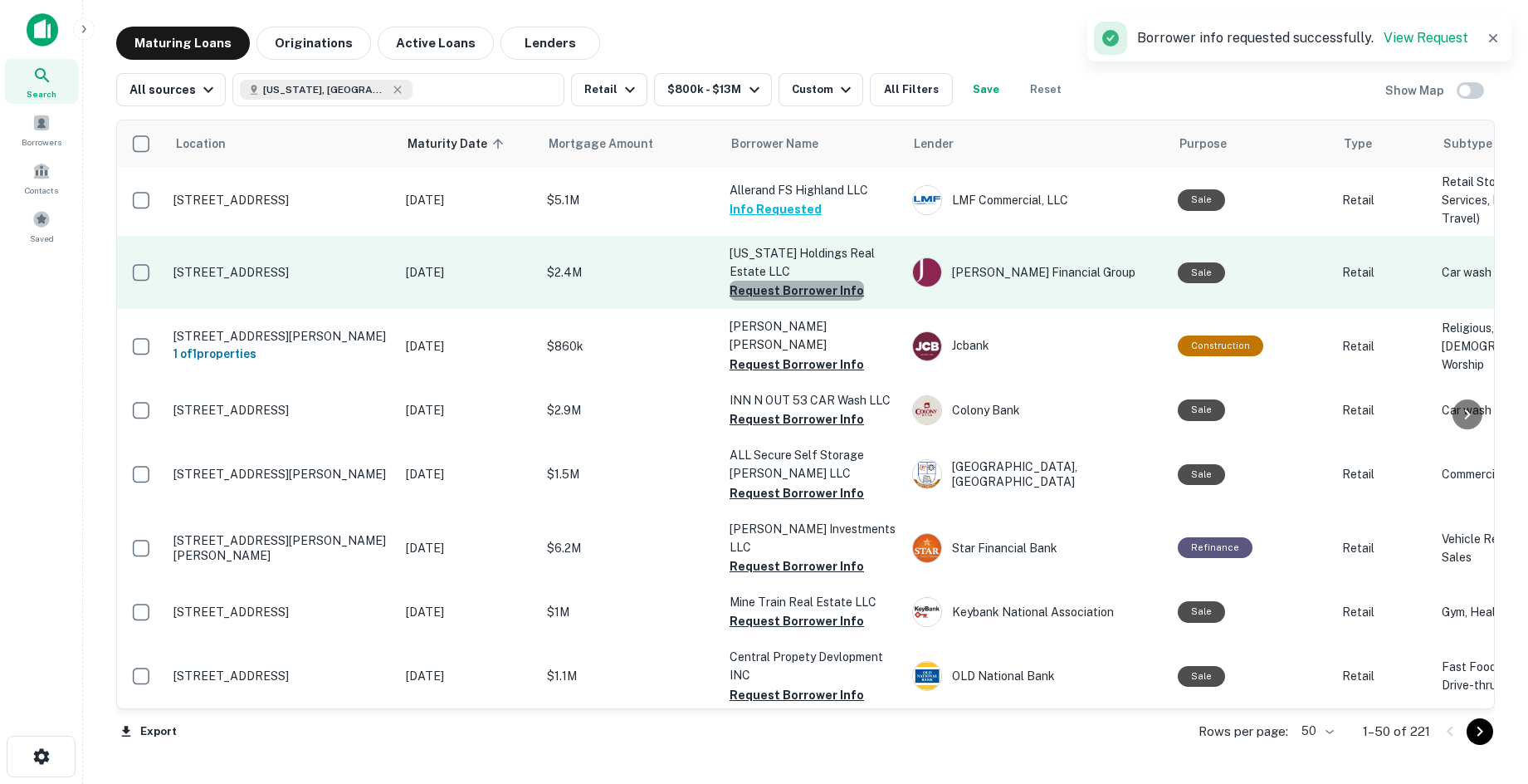
click at [799, 301] on button "Request Borrower Info" at bounding box center [797, 290] width 135 height 20
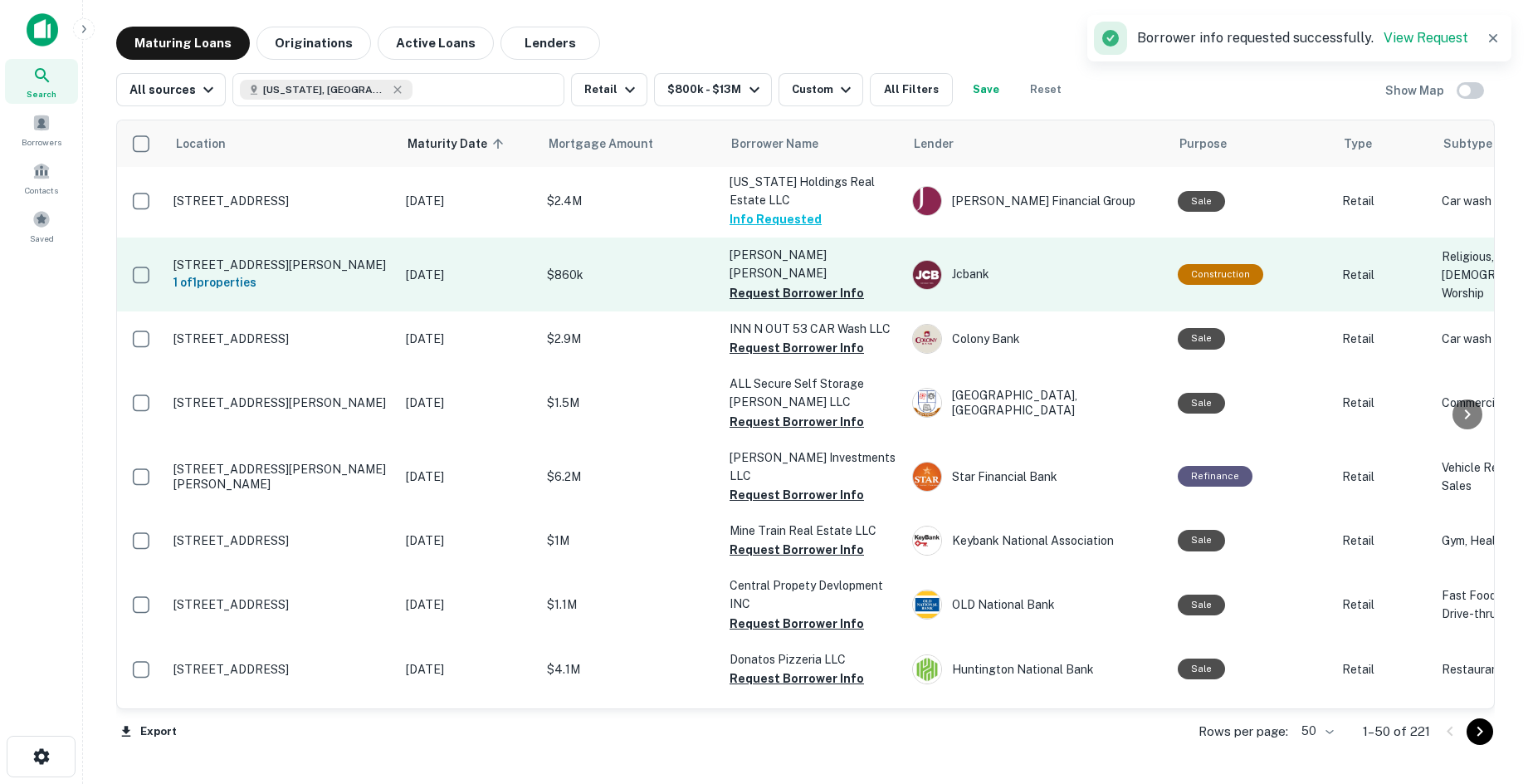
scroll to position [664, 0]
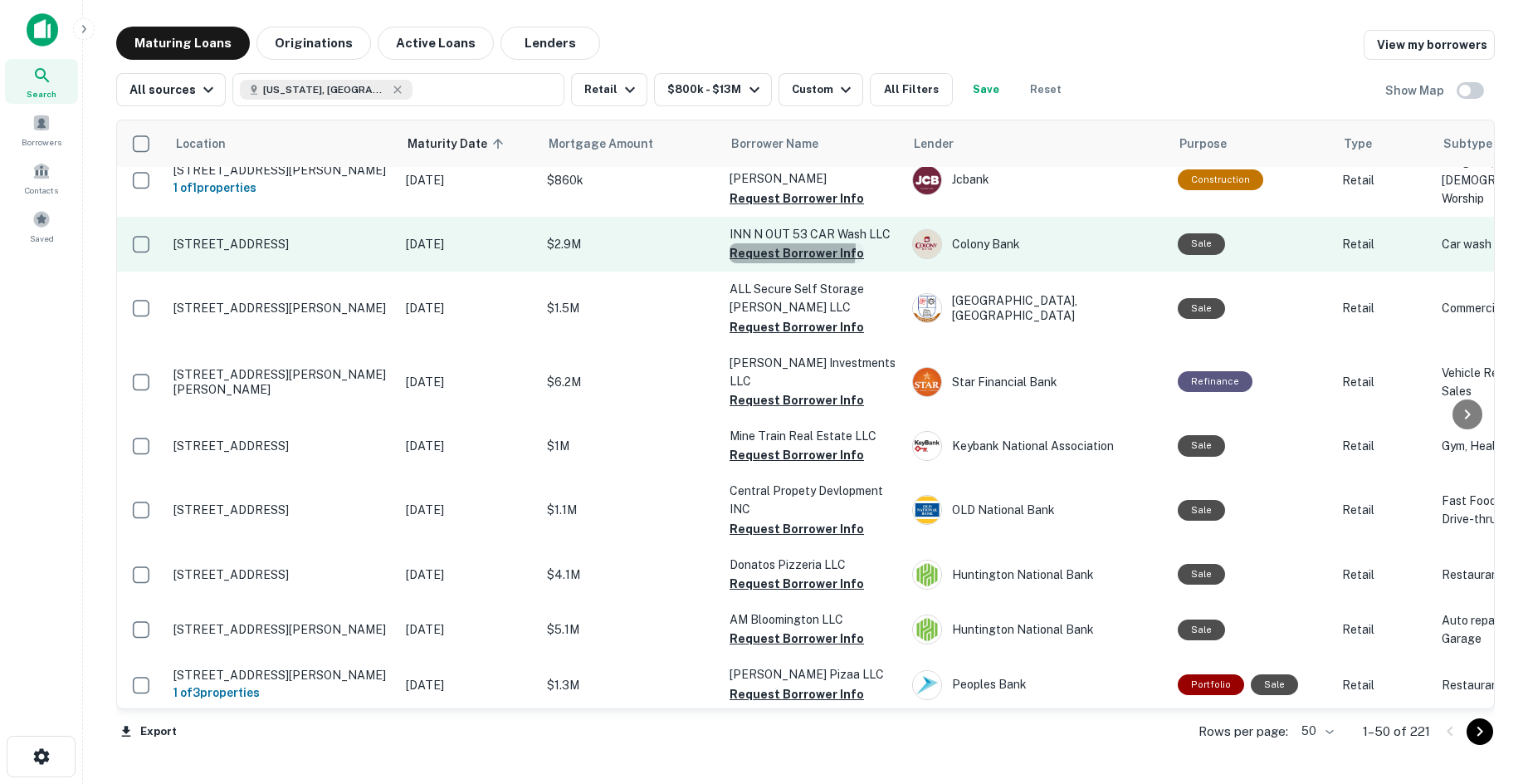
click at [755, 264] on button "Request Borrower Info" at bounding box center [797, 252] width 135 height 20
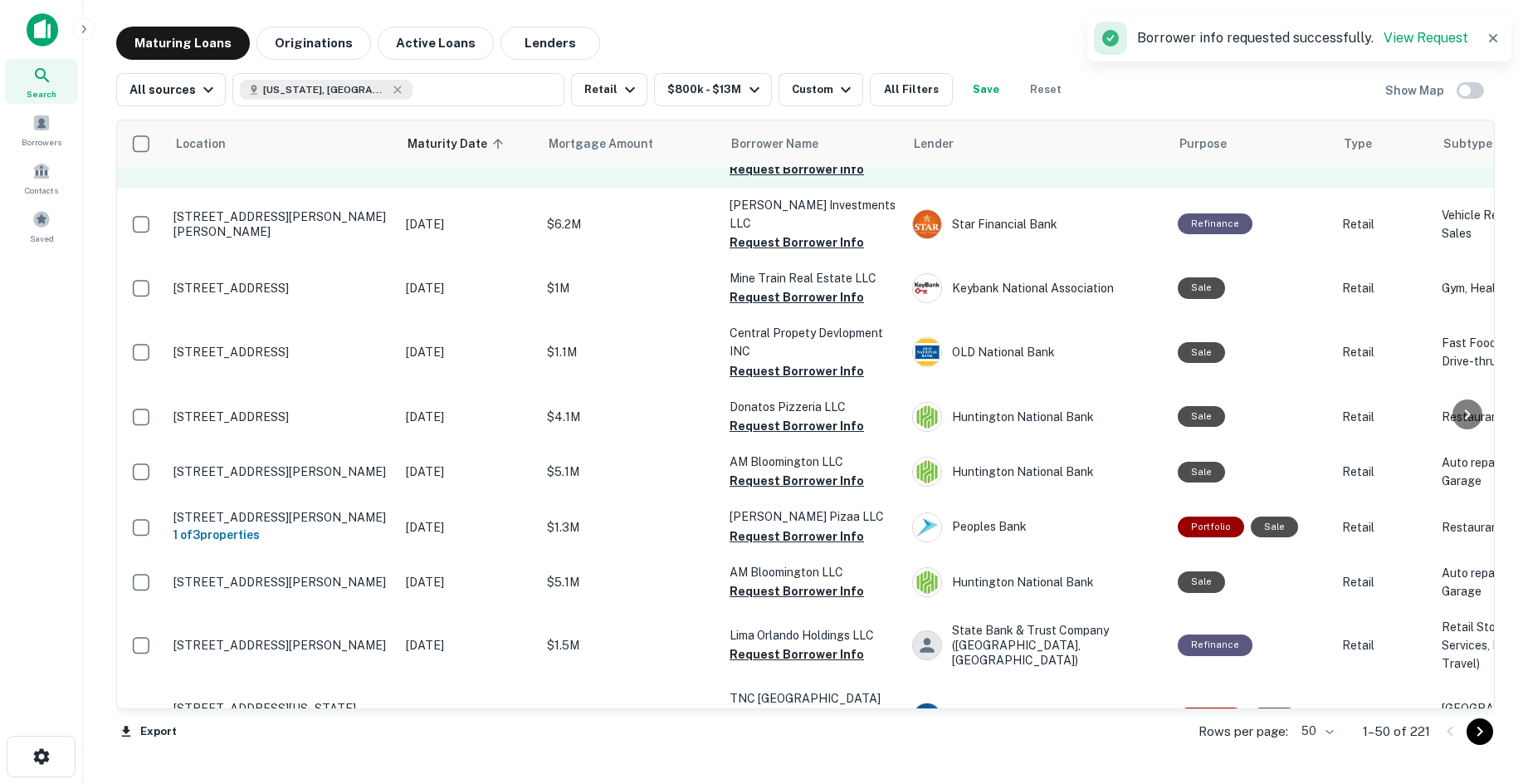
scroll to position [830, 0]
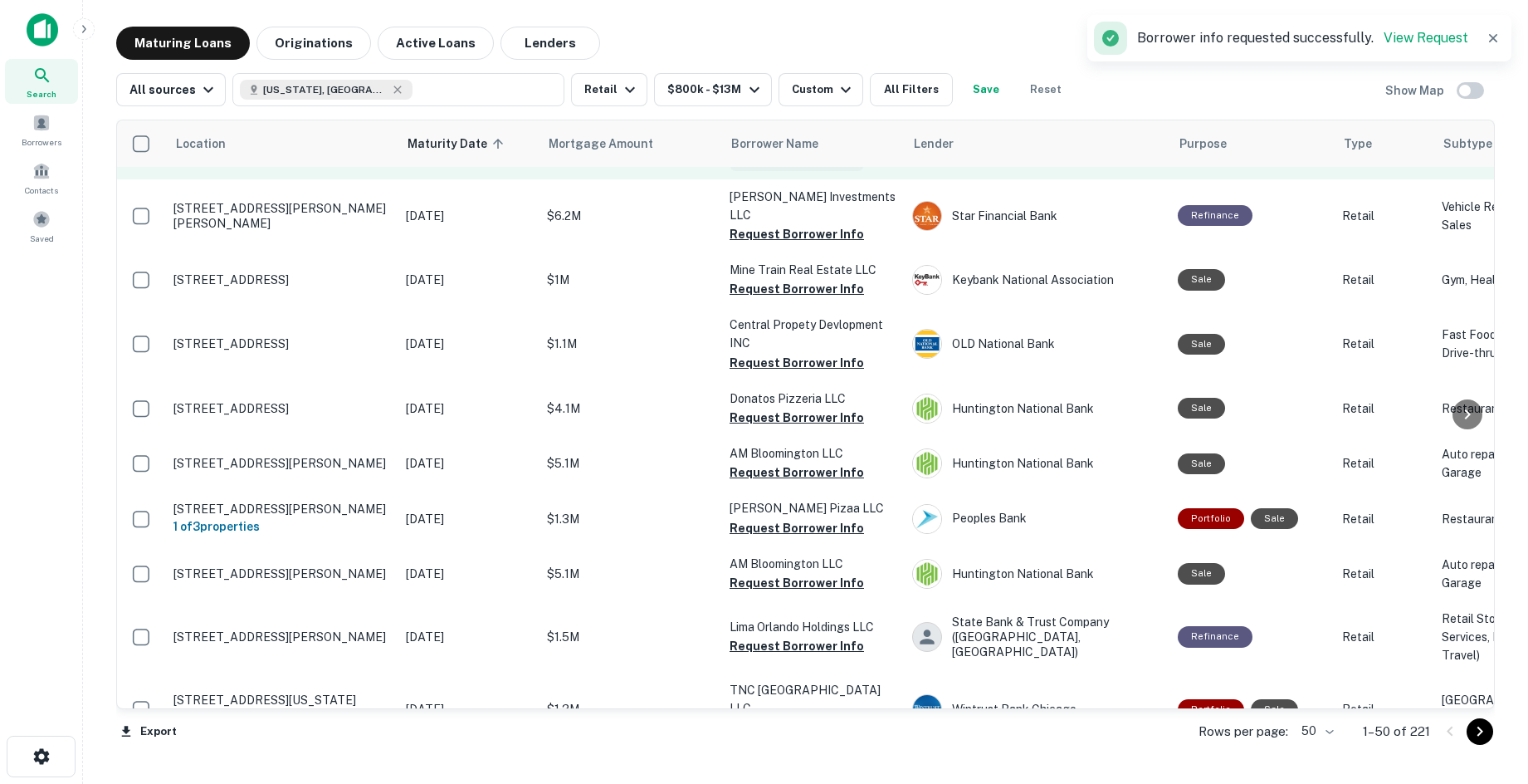
click at [747, 171] on button "Request Borrower Info" at bounding box center [797, 161] width 135 height 20
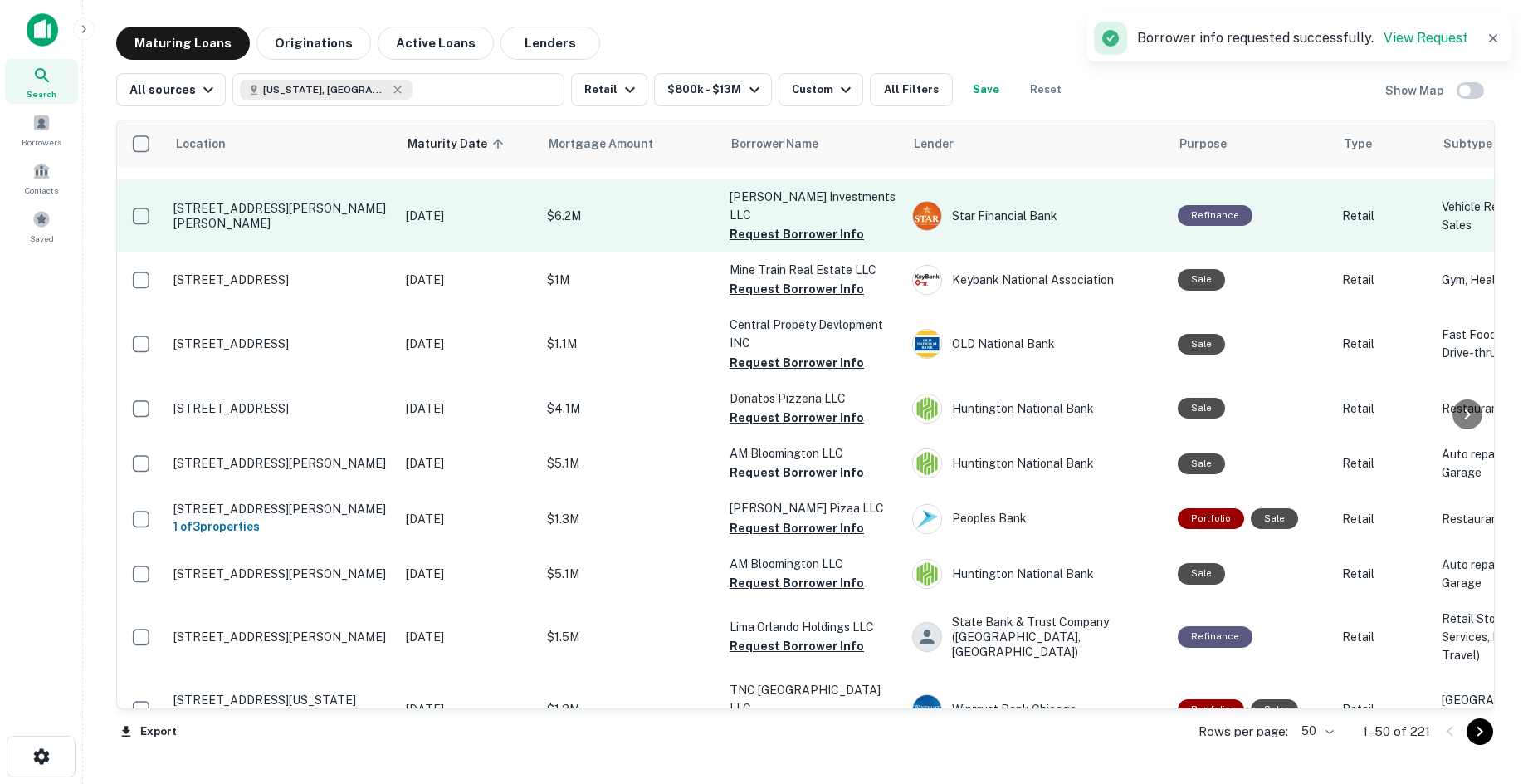
drag, startPoint x: 564, startPoint y: 316, endPoint x: 595, endPoint y: 303, distance: 33.6
click at [777, 244] on button "Request Borrower Info" at bounding box center [797, 234] width 135 height 20
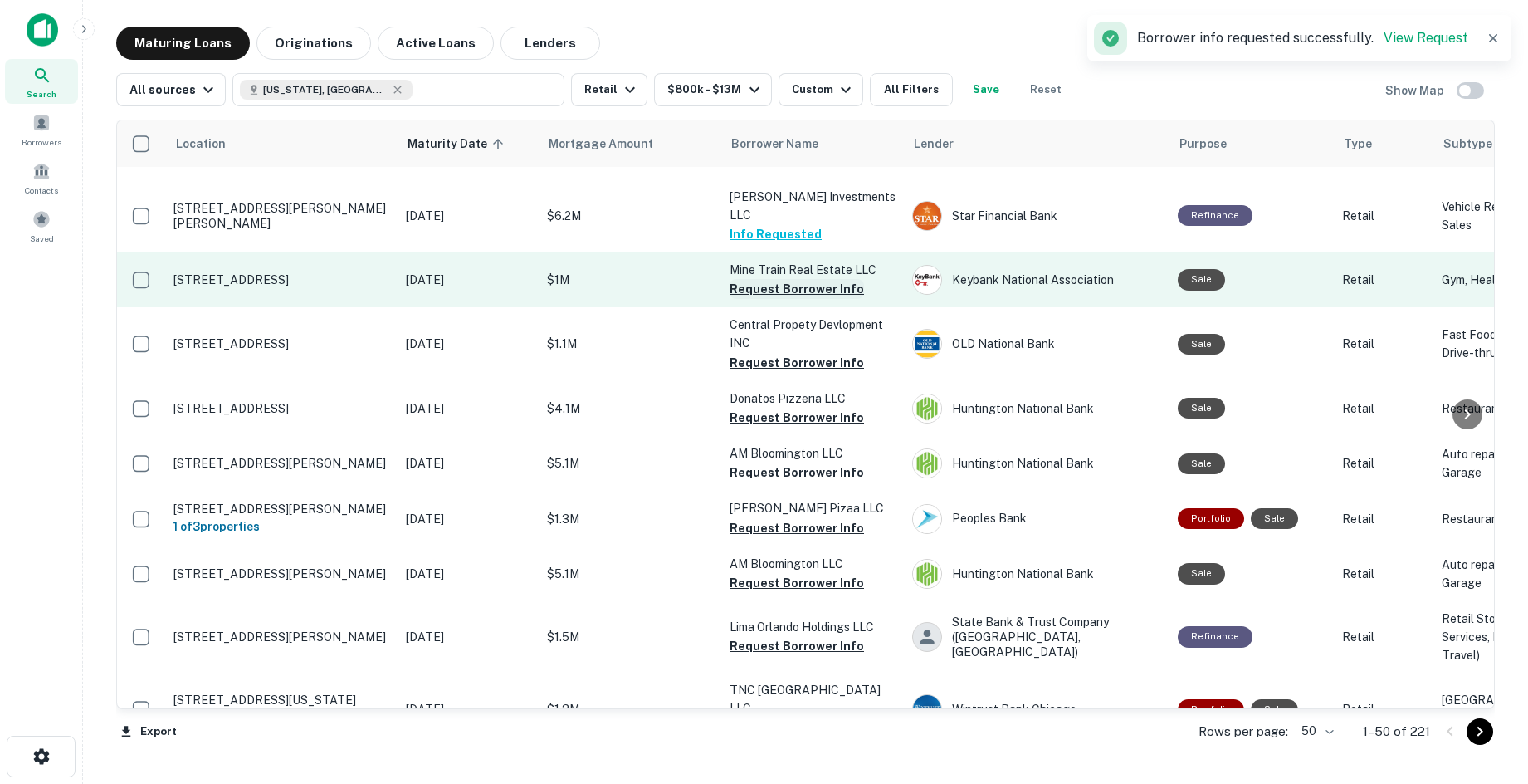
click at [763, 299] on button "Request Borrower Info" at bounding box center [797, 288] width 135 height 20
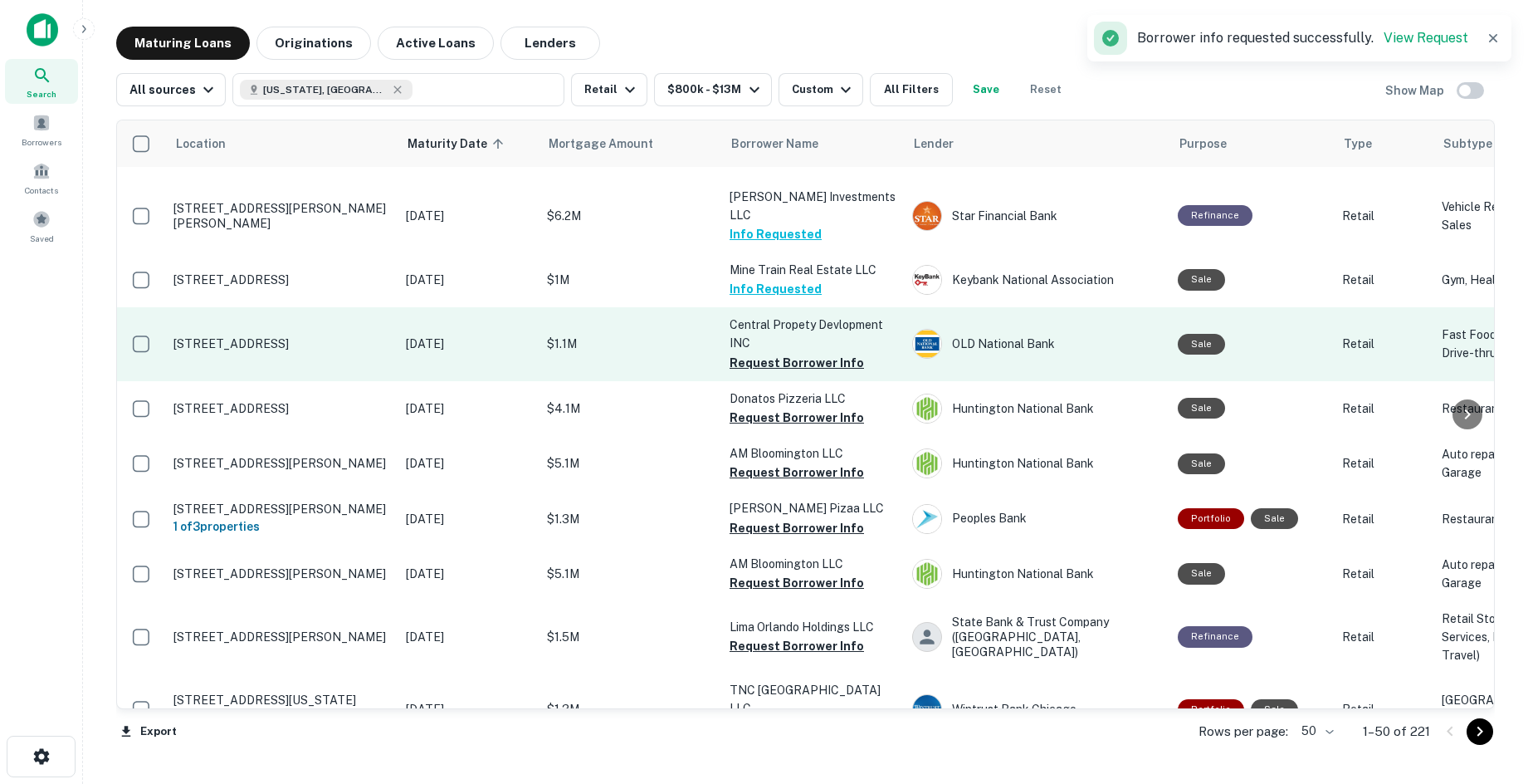
drag, startPoint x: 533, startPoint y: 449, endPoint x: 538, endPoint y: 431, distance: 18.7
click at [757, 373] on button "Request Borrower Info" at bounding box center [797, 363] width 135 height 20
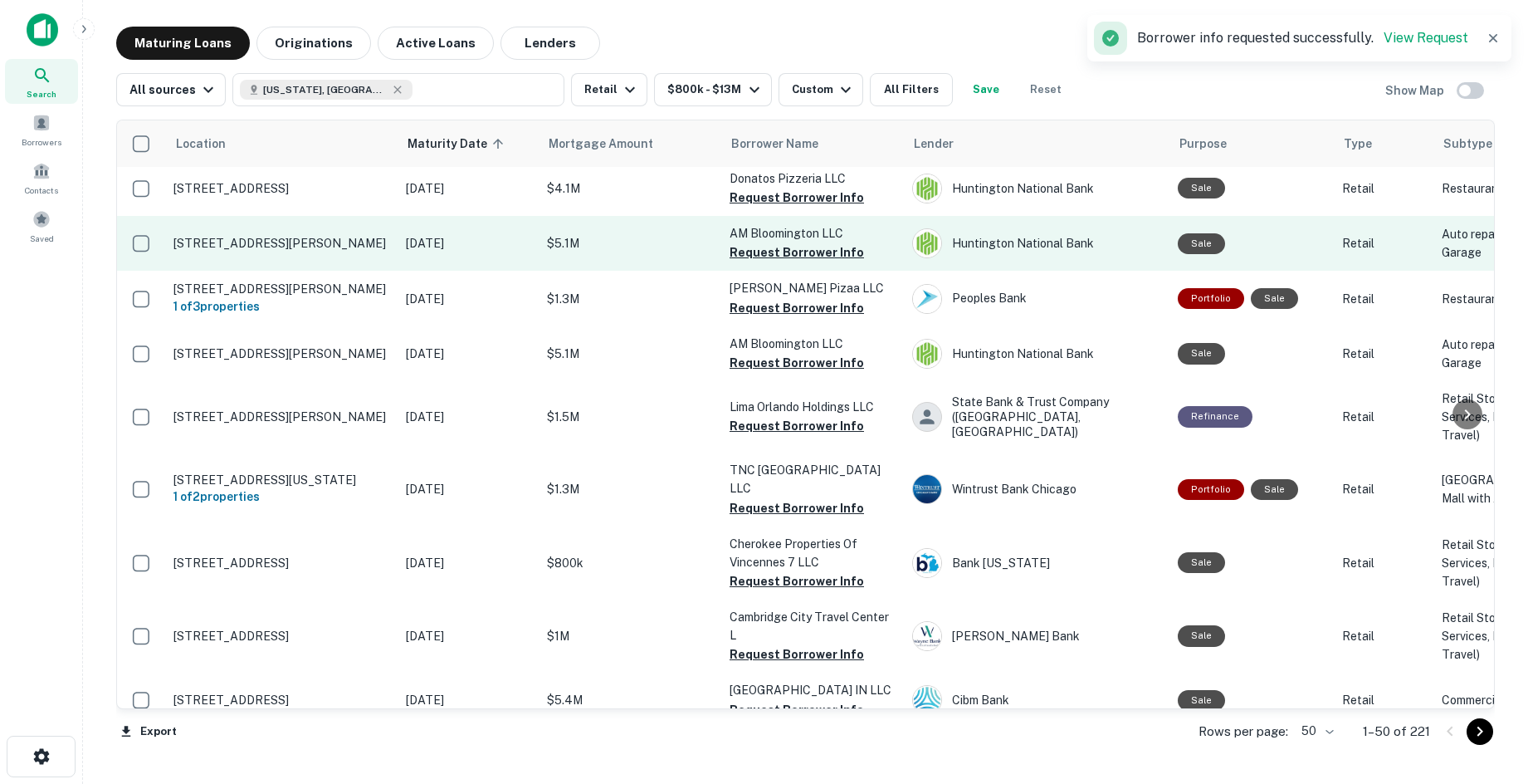
scroll to position [1079, 0]
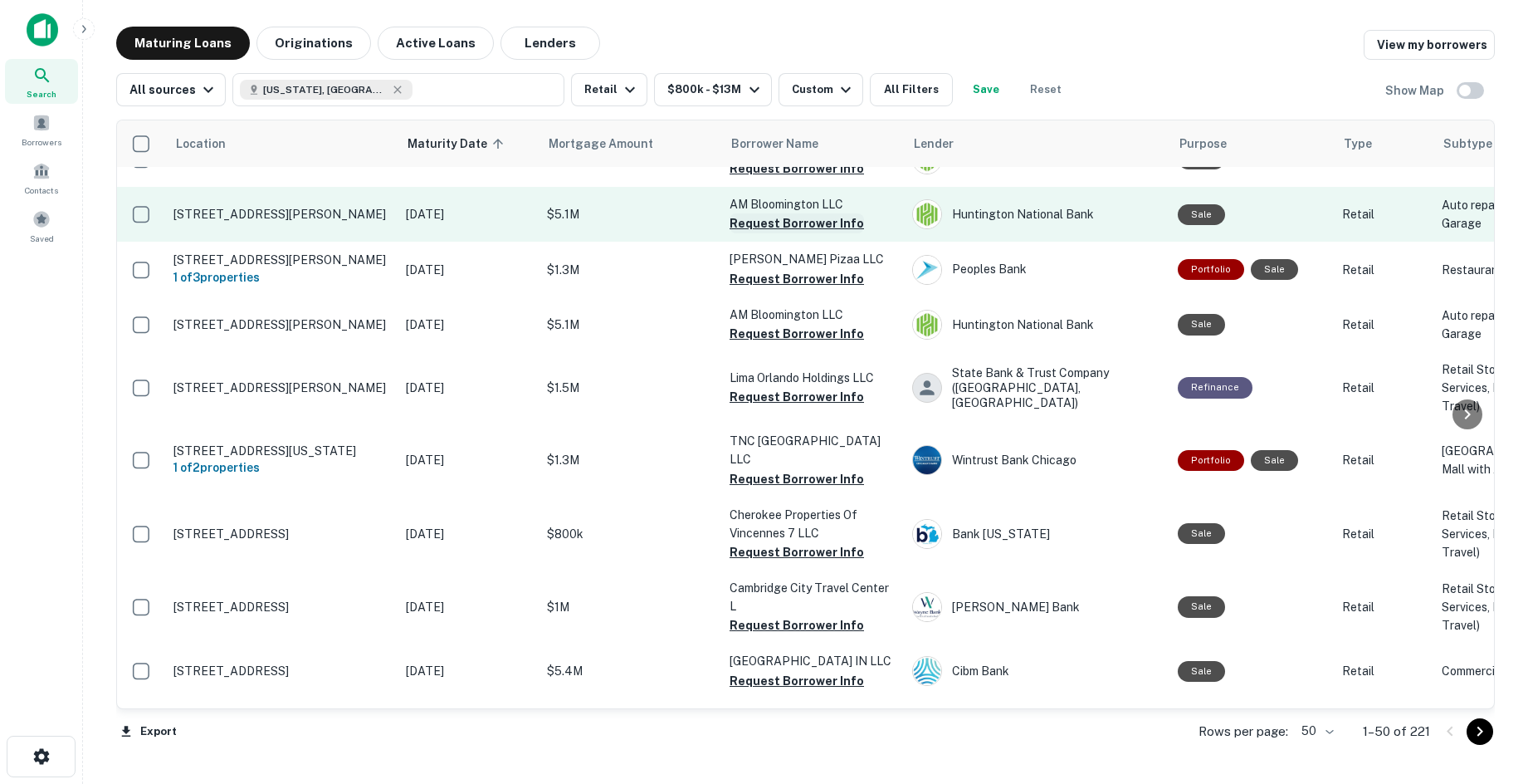
click at [828, 234] on button "Request Borrower Info" at bounding box center [797, 222] width 135 height 20
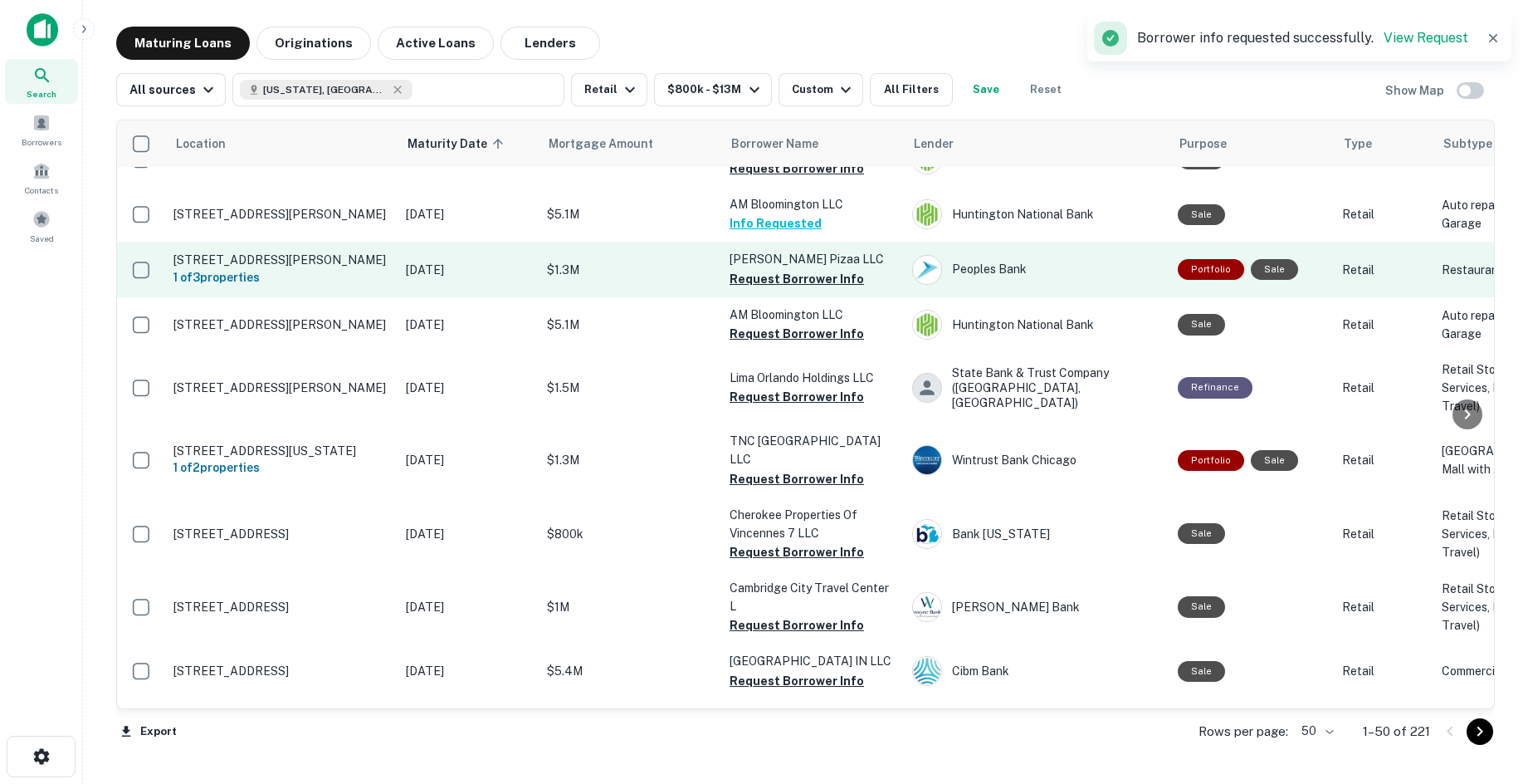
drag, startPoint x: 818, startPoint y: 350, endPoint x: 806, endPoint y: 352, distance: 12.2
click at [818, 289] on button "Request Borrower Info" at bounding box center [797, 278] width 135 height 20
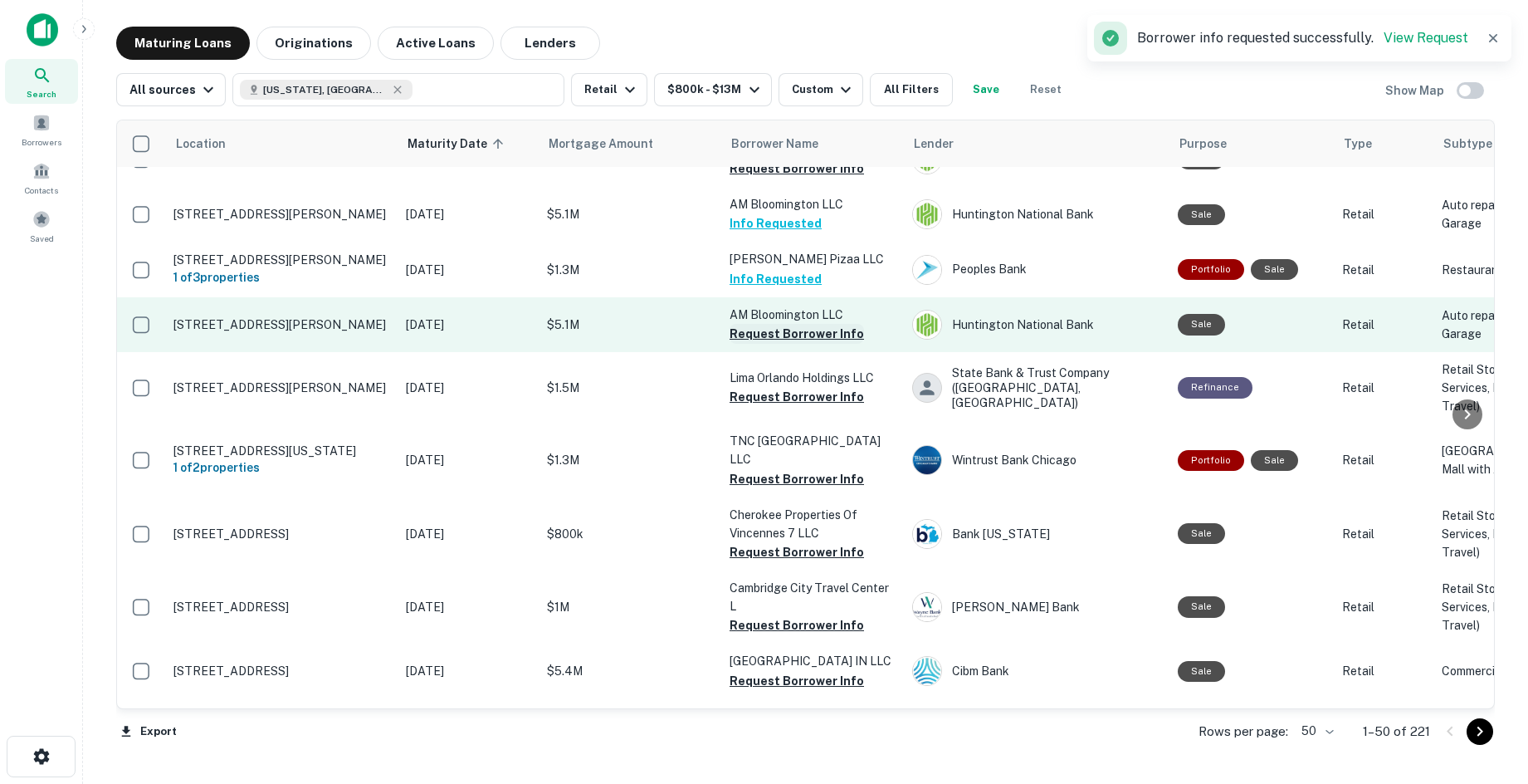
click at [754, 344] on button "Request Borrower Info" at bounding box center [797, 333] width 135 height 20
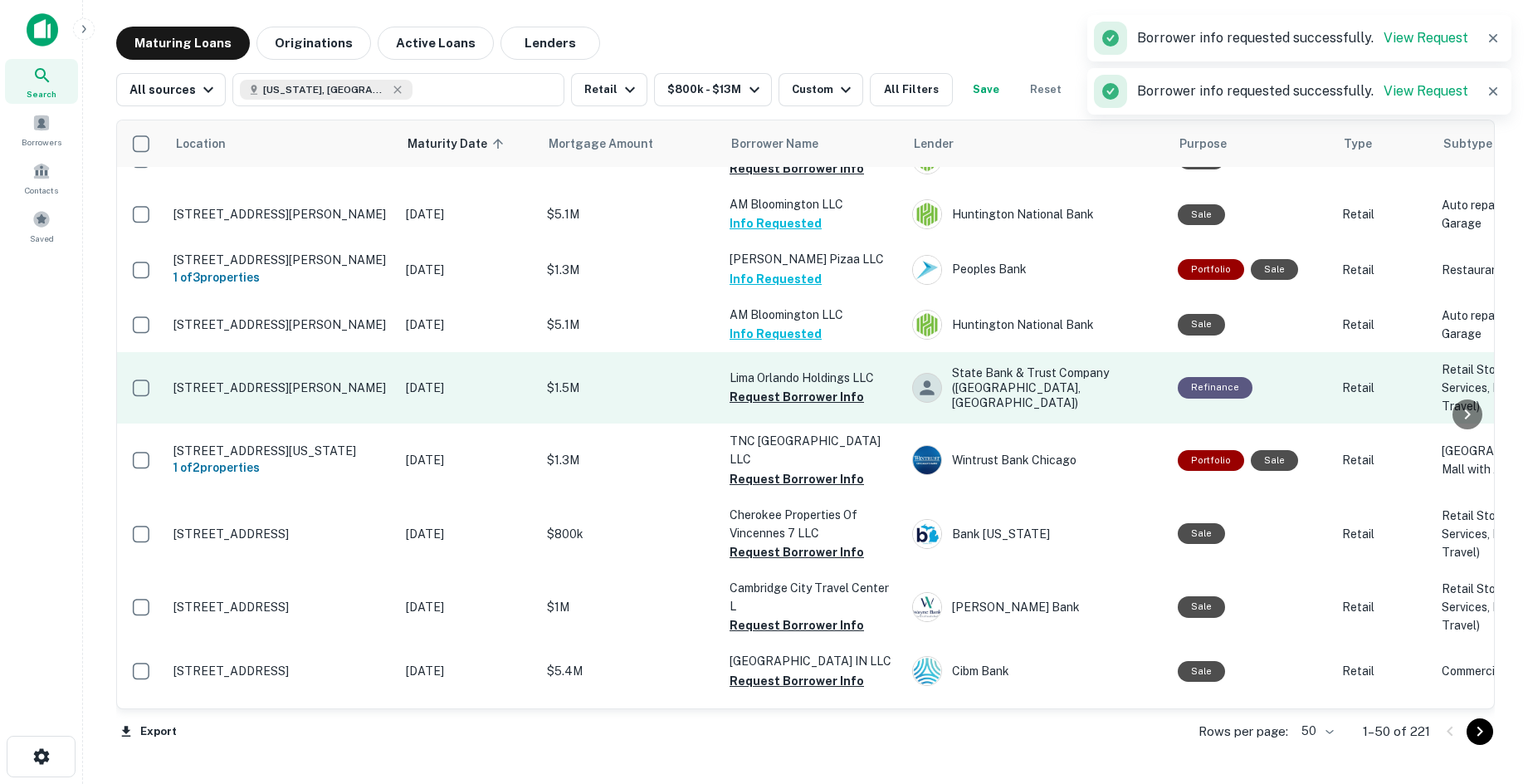
scroll to position [1162, 0]
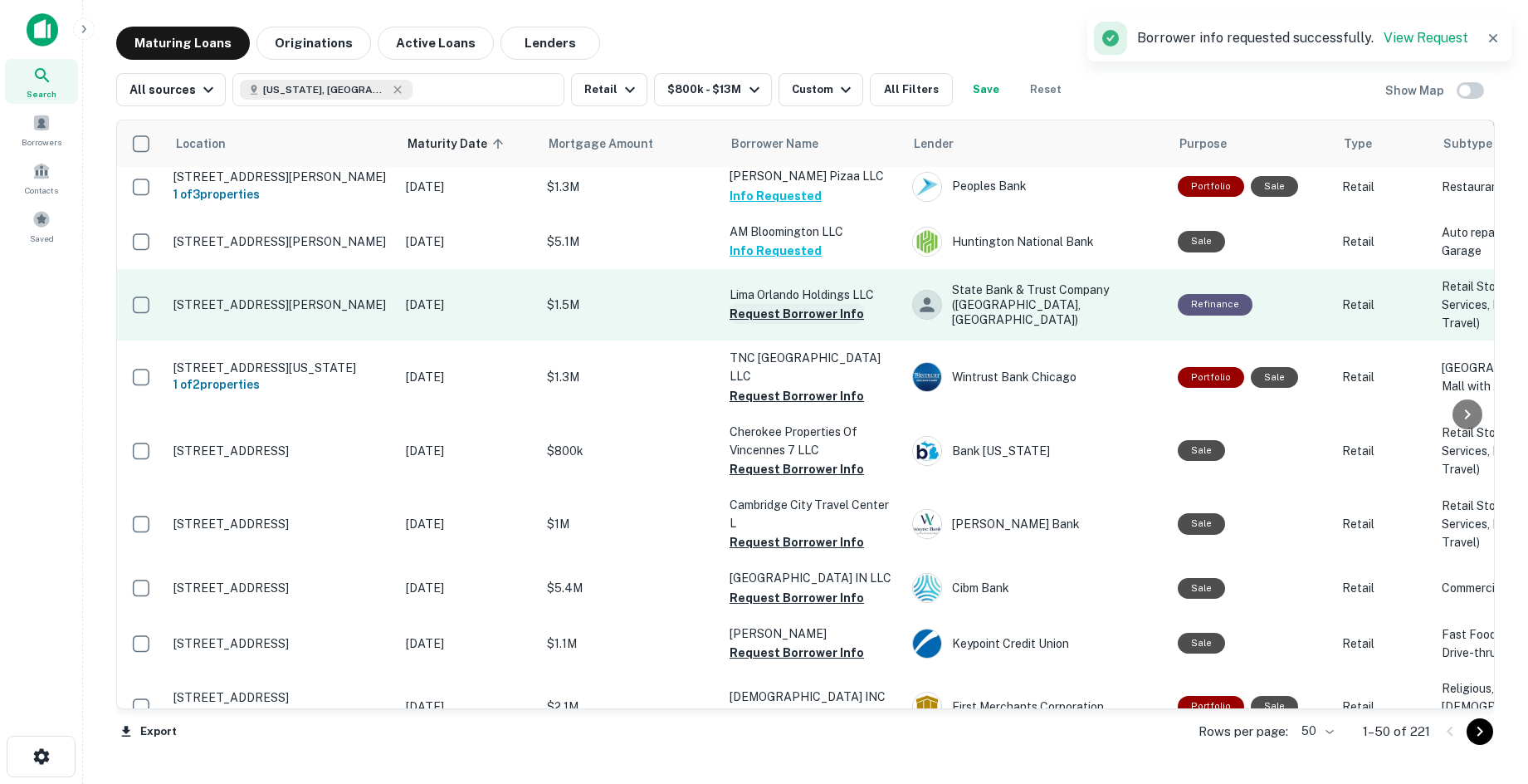
click at [832, 323] on button "Request Borrower Info" at bounding box center [797, 313] width 135 height 20
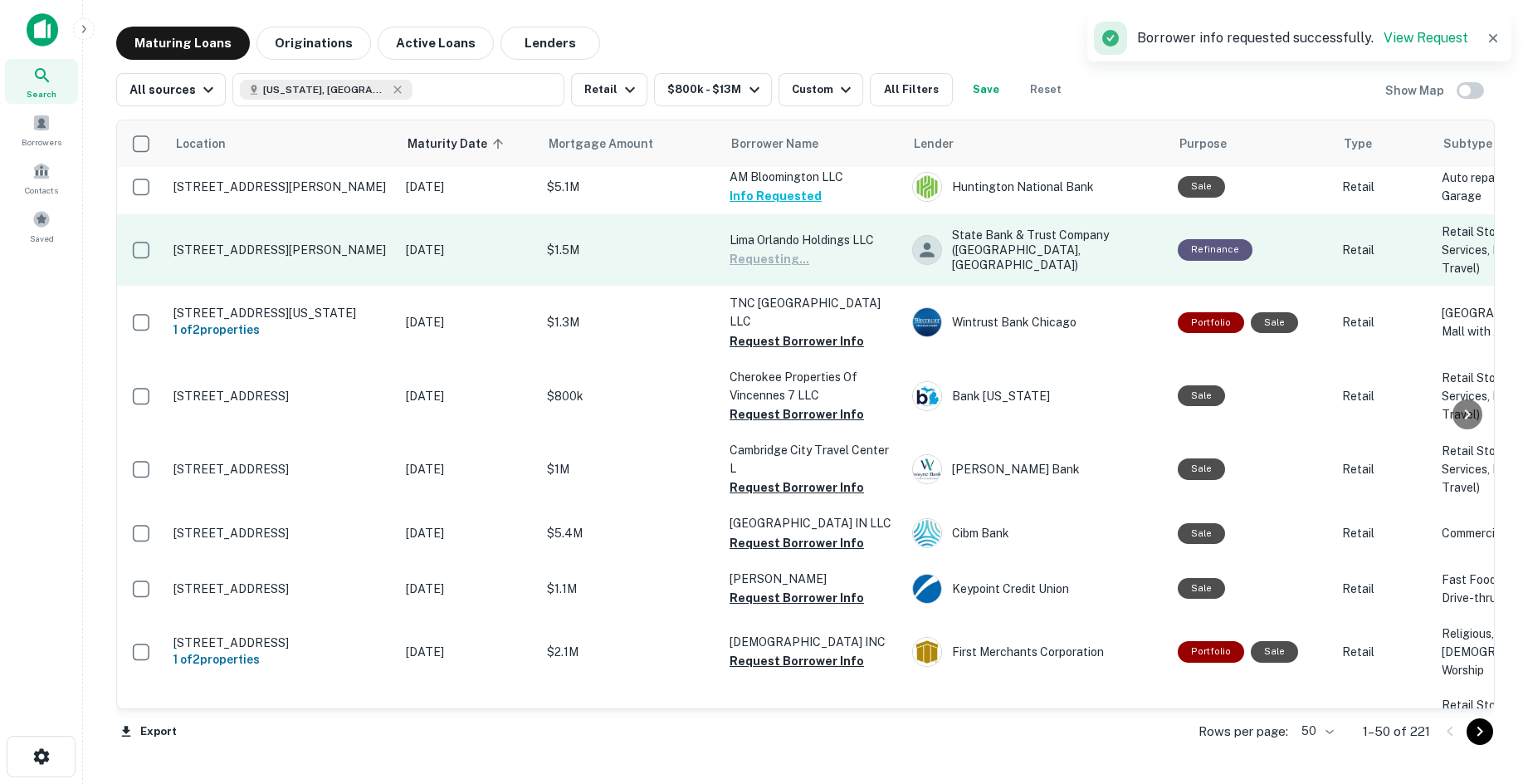
scroll to position [1245, 0]
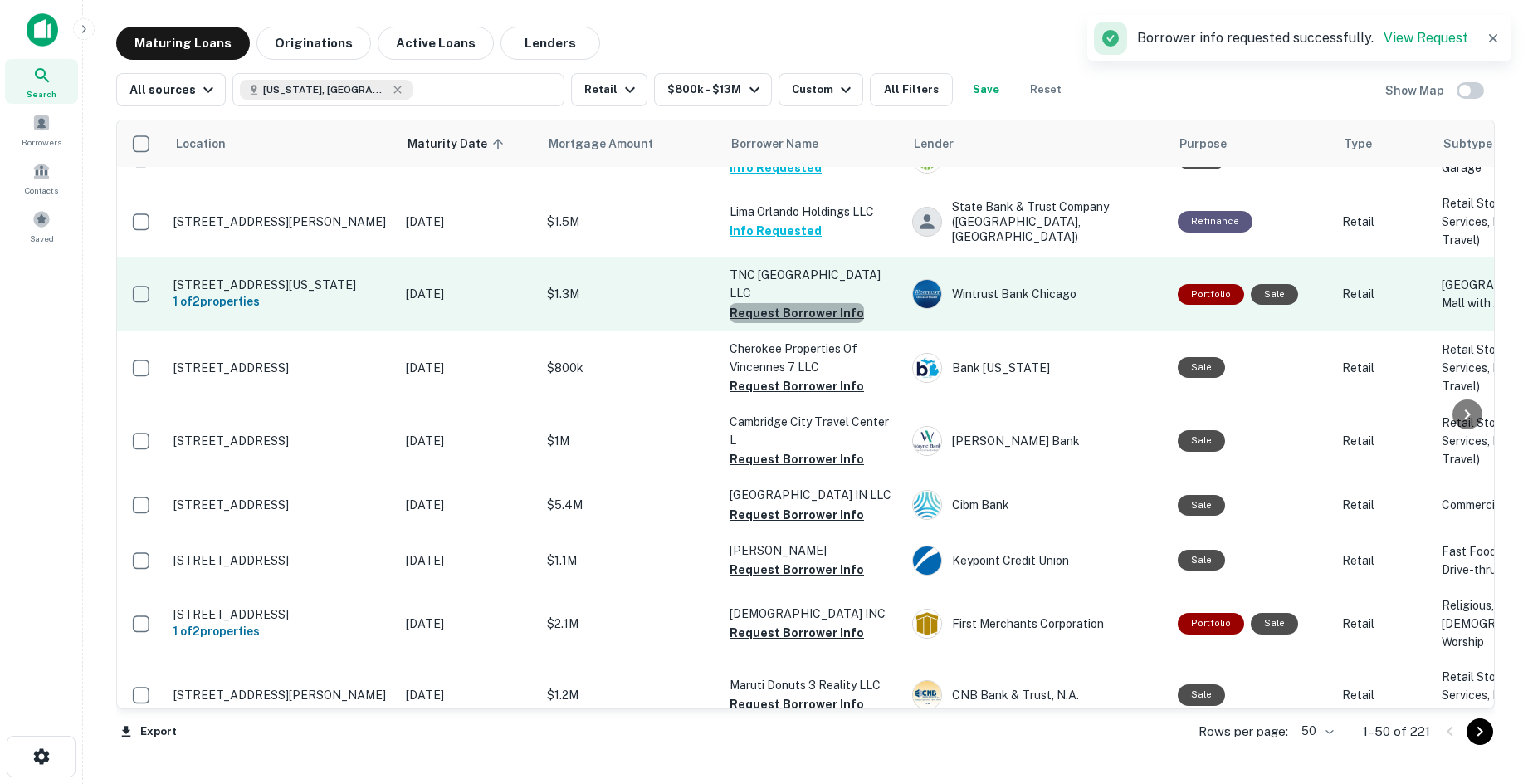
click at [825, 323] on button "Request Borrower Info" at bounding box center [797, 312] width 135 height 20
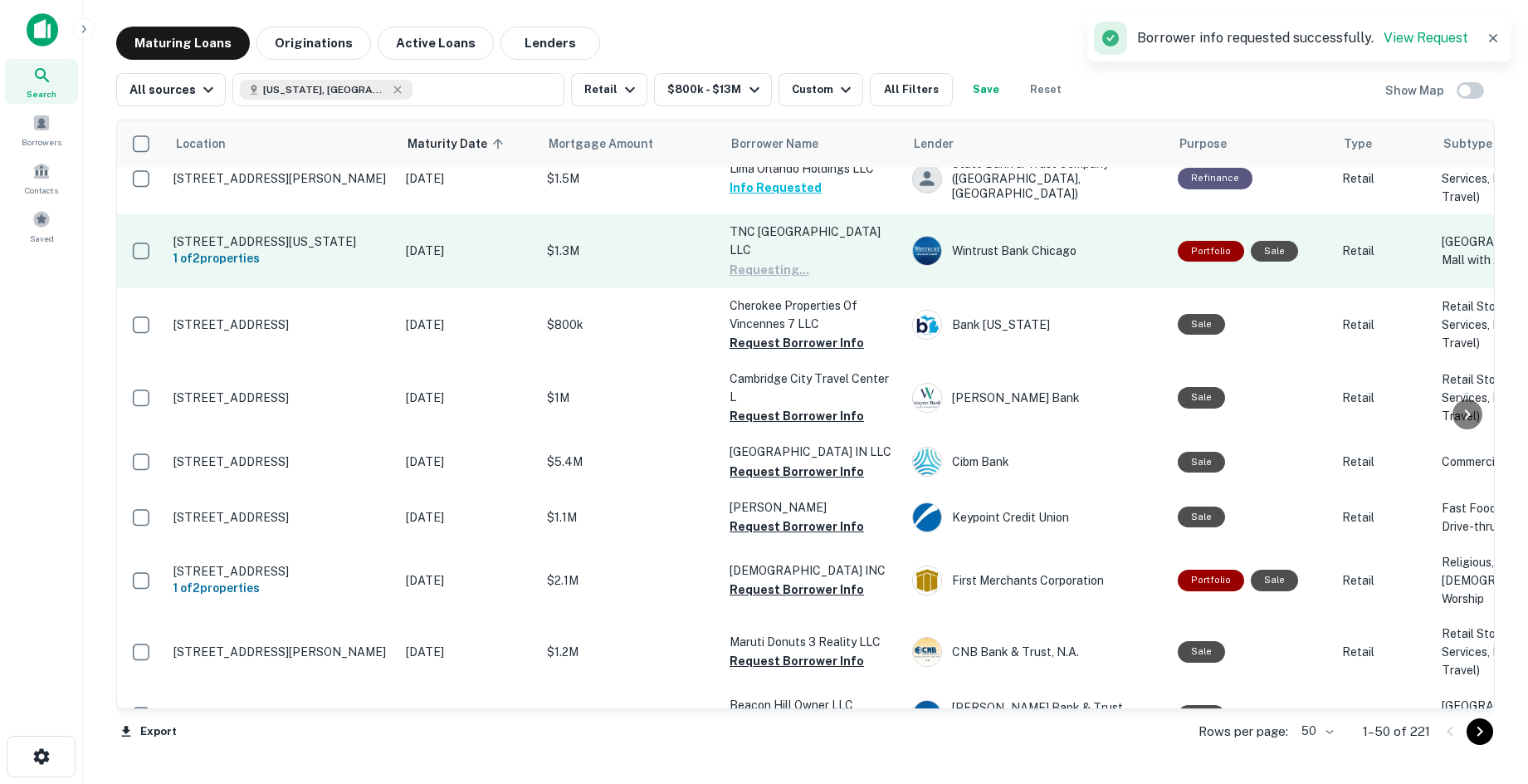
scroll to position [1328, 0]
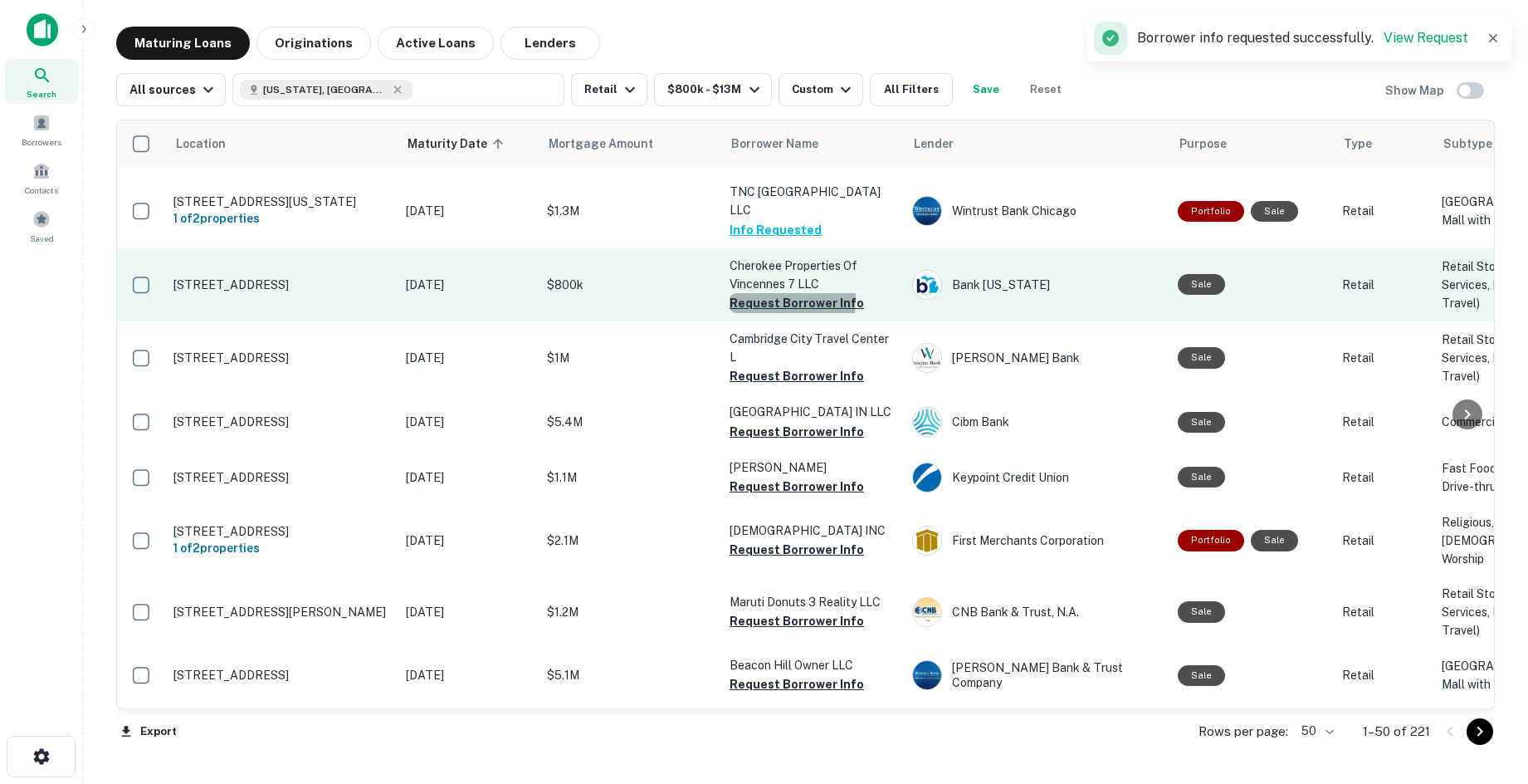
click at [743, 313] on button "Request Borrower Info" at bounding box center [797, 303] width 135 height 20
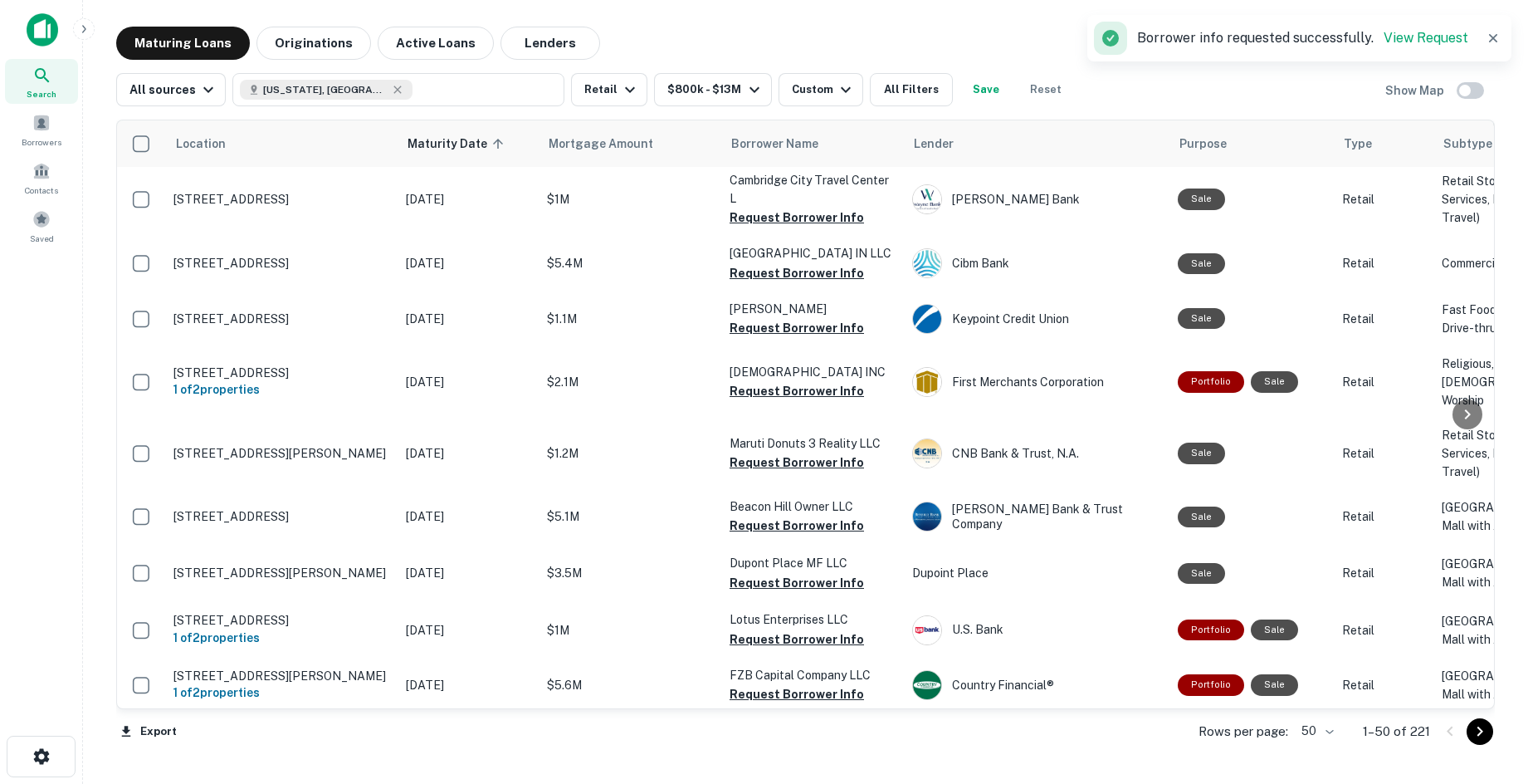
scroll to position [1494, 0]
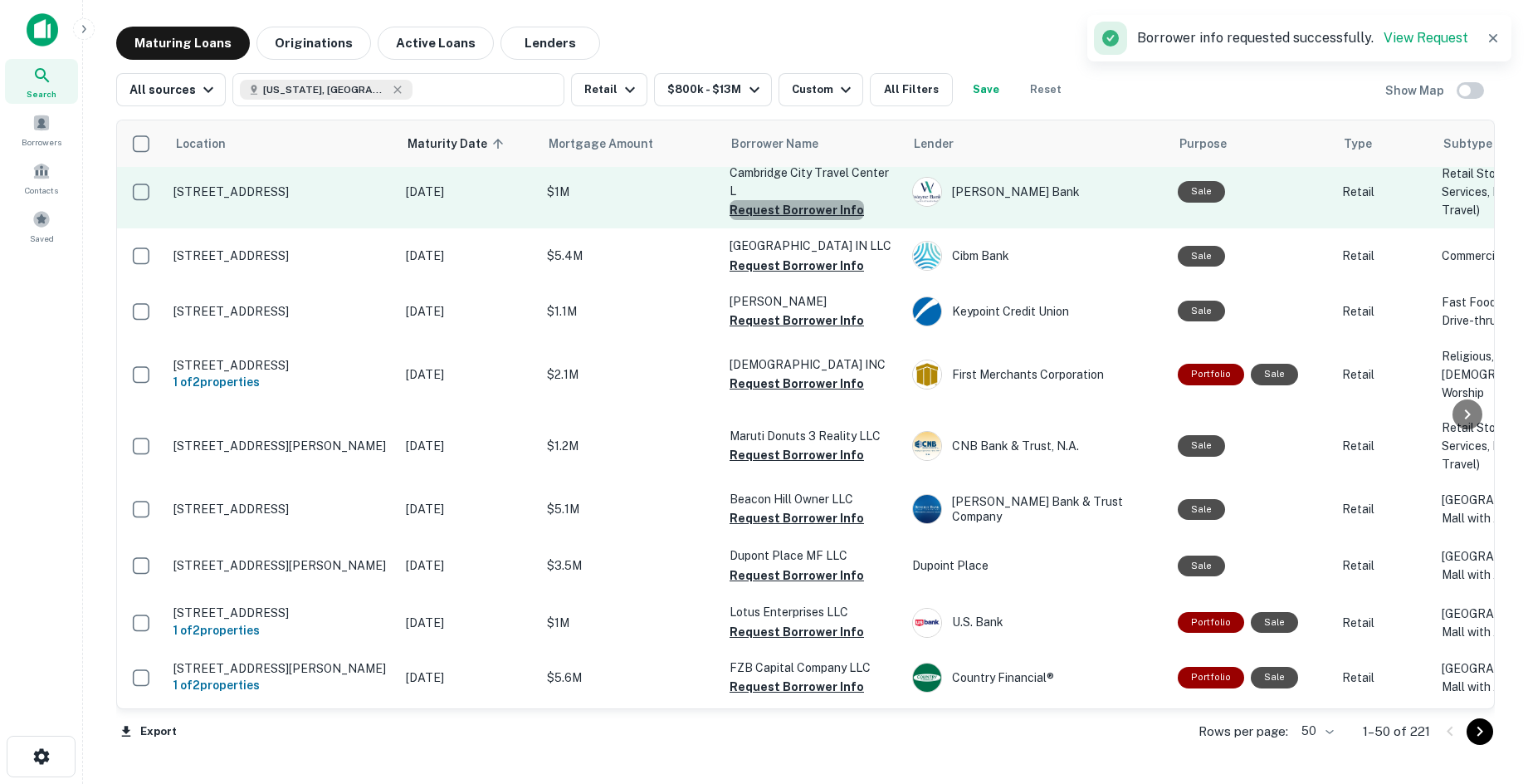
click at [823, 220] on button "Request Borrower Info" at bounding box center [797, 209] width 135 height 20
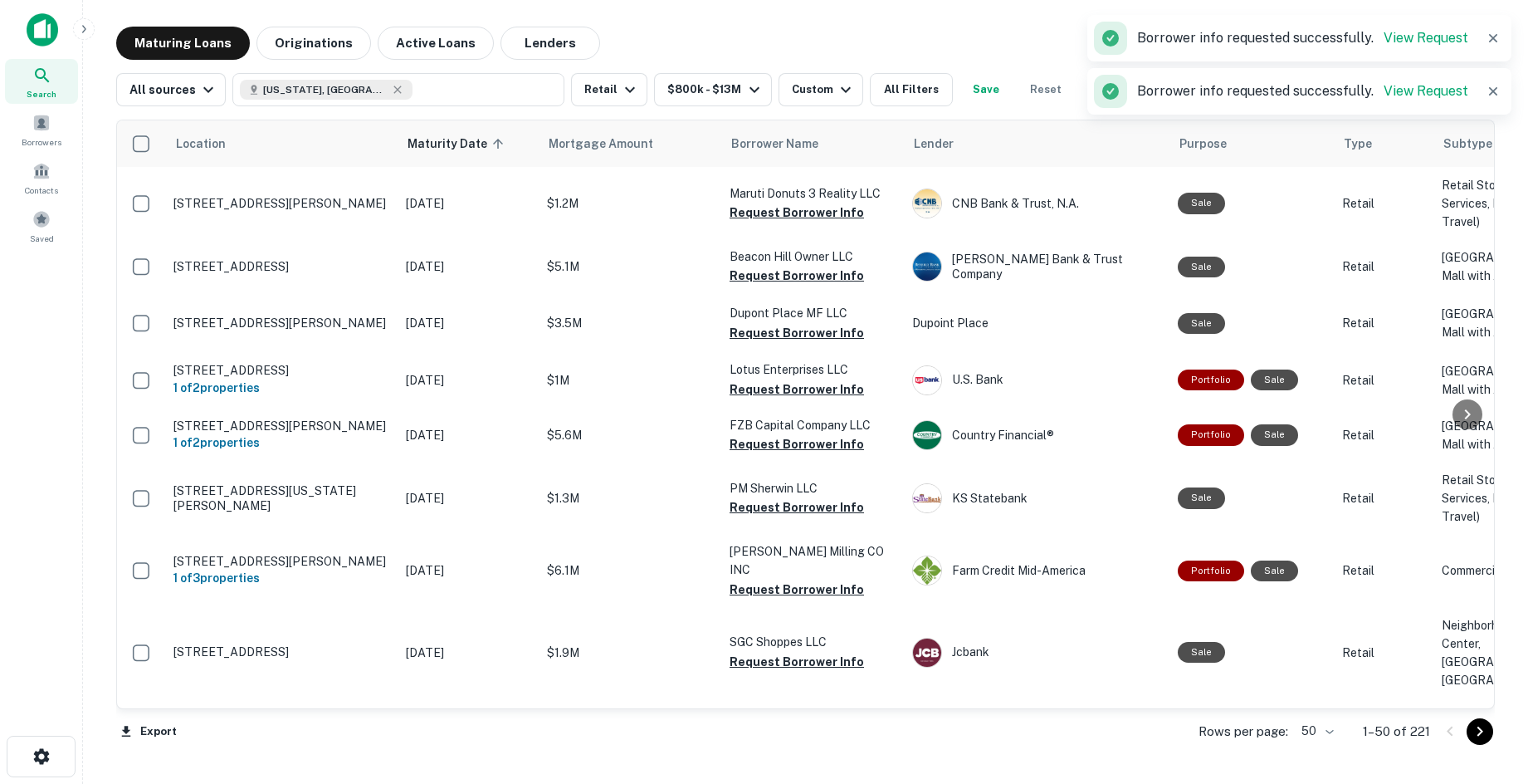
scroll to position [1743, 0]
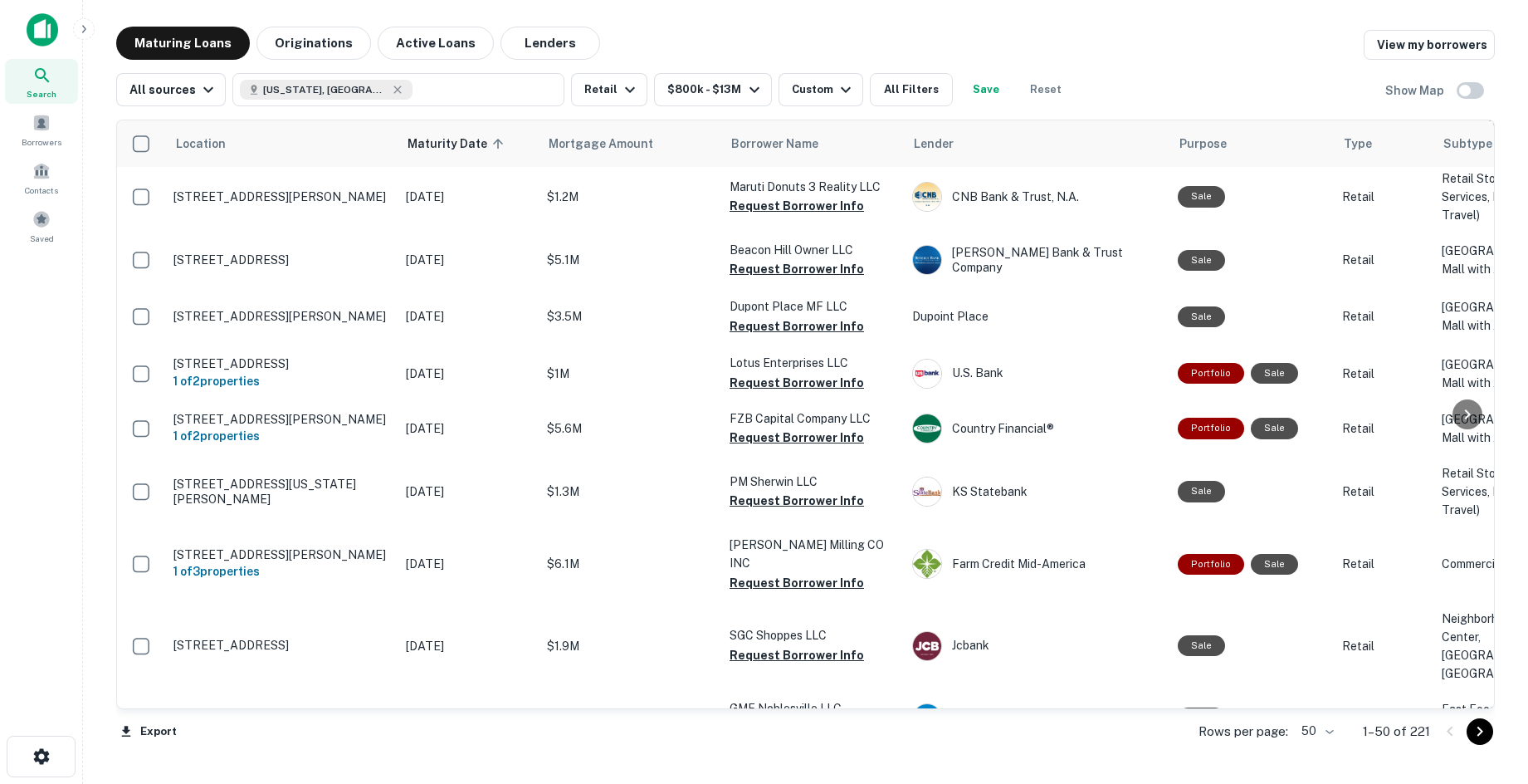
click at [796, 26] on button "Request Borrower Info" at bounding box center [797, 16] width 135 height 20
click at [765, 81] on button "Request Borrower Info" at bounding box center [797, 71] width 135 height 20
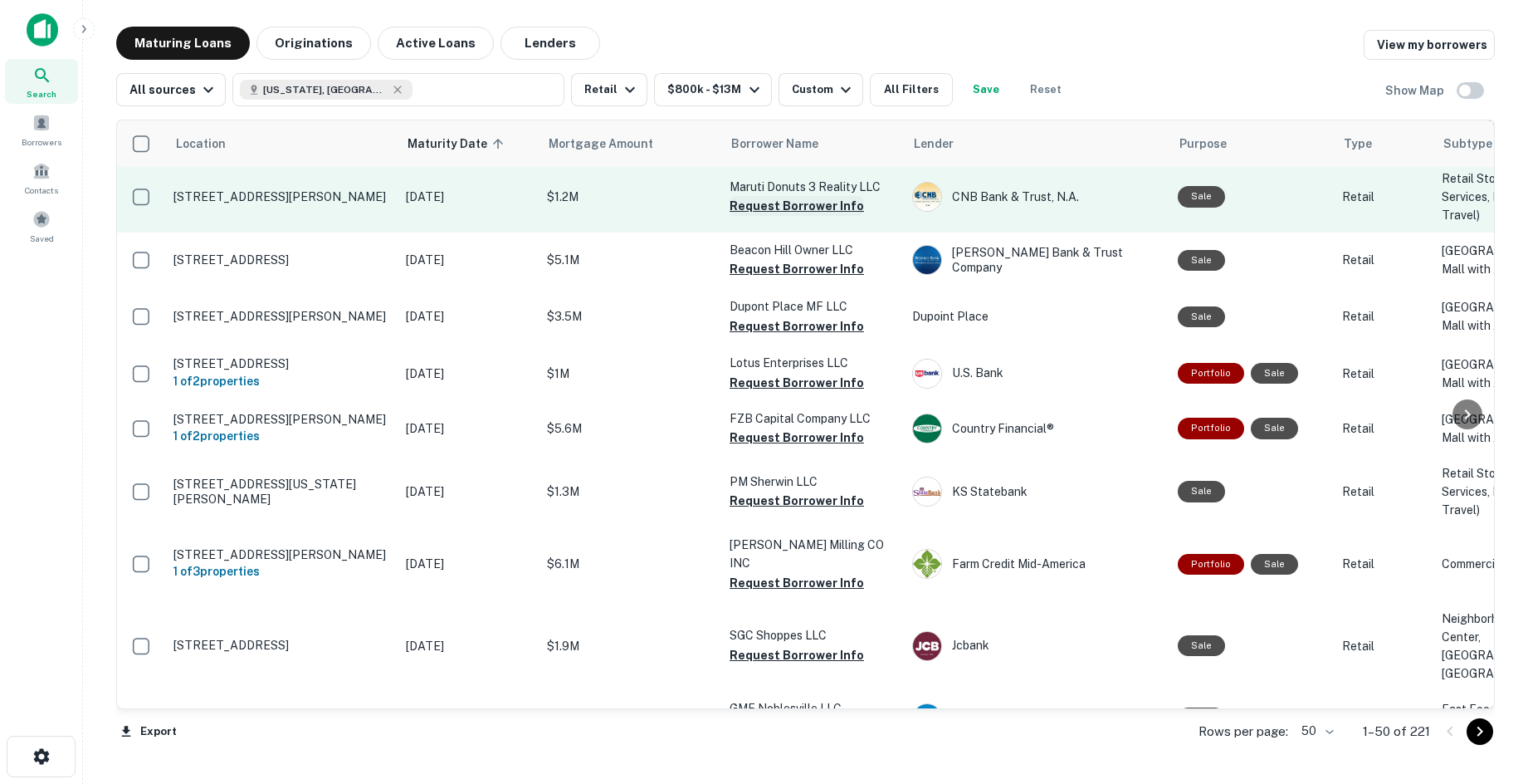
click at [843, 216] on button "Request Borrower Info" at bounding box center [797, 206] width 135 height 20
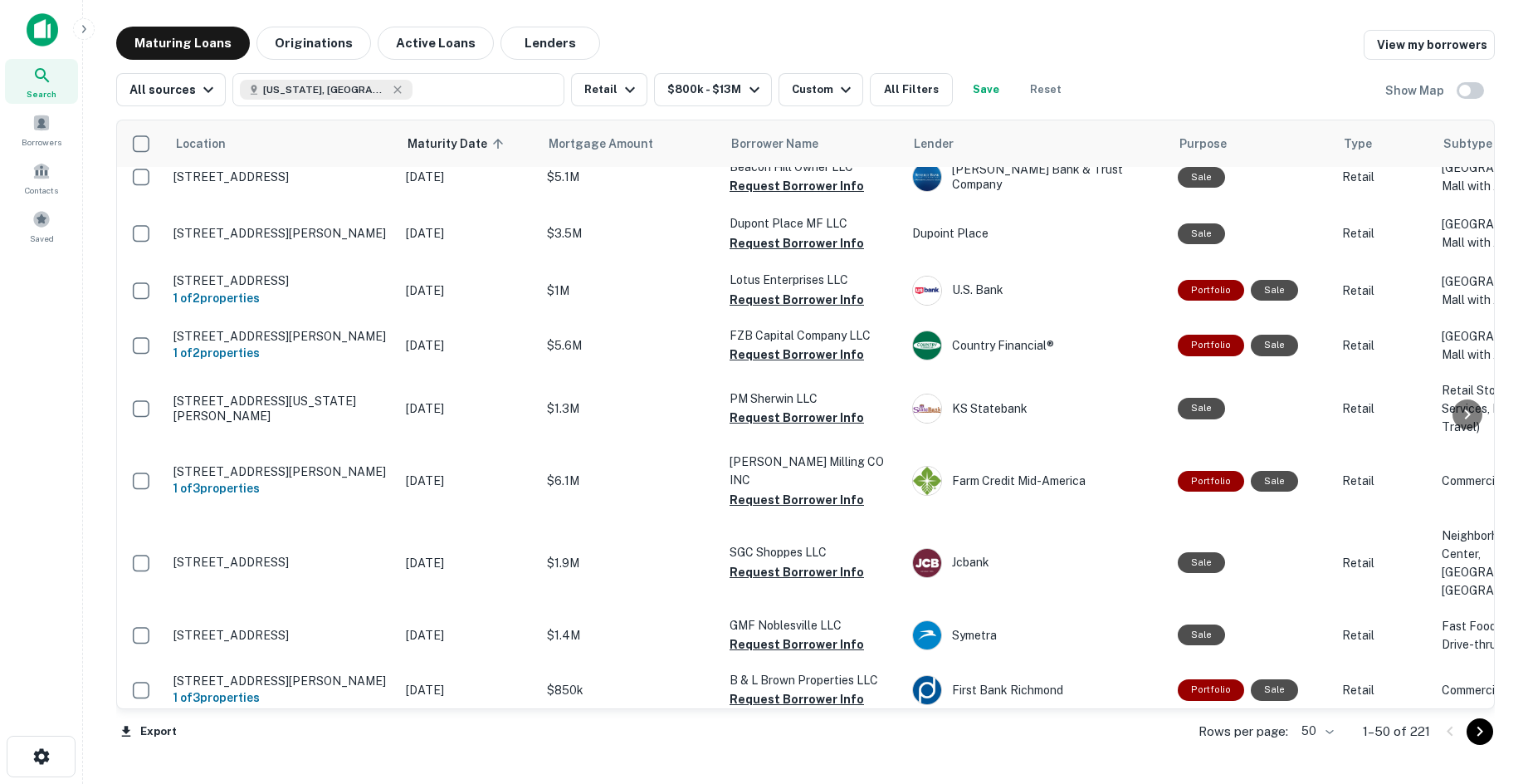
scroll to position [1992, 0]
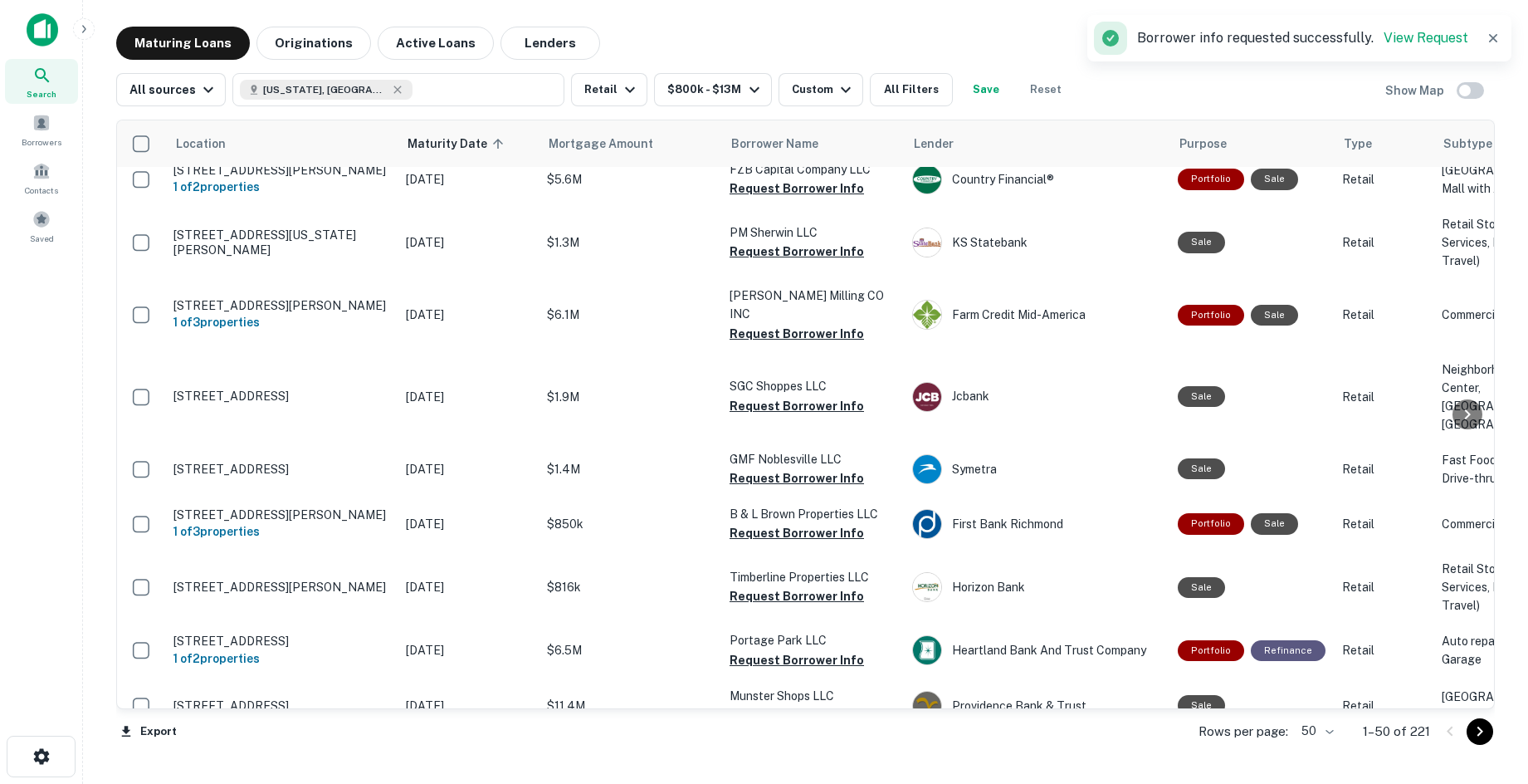
click at [757, 30] on button "Request Borrower Info" at bounding box center [797, 20] width 135 height 20
click at [815, 87] on button "Request Borrower Info" at bounding box center [797, 77] width 135 height 20
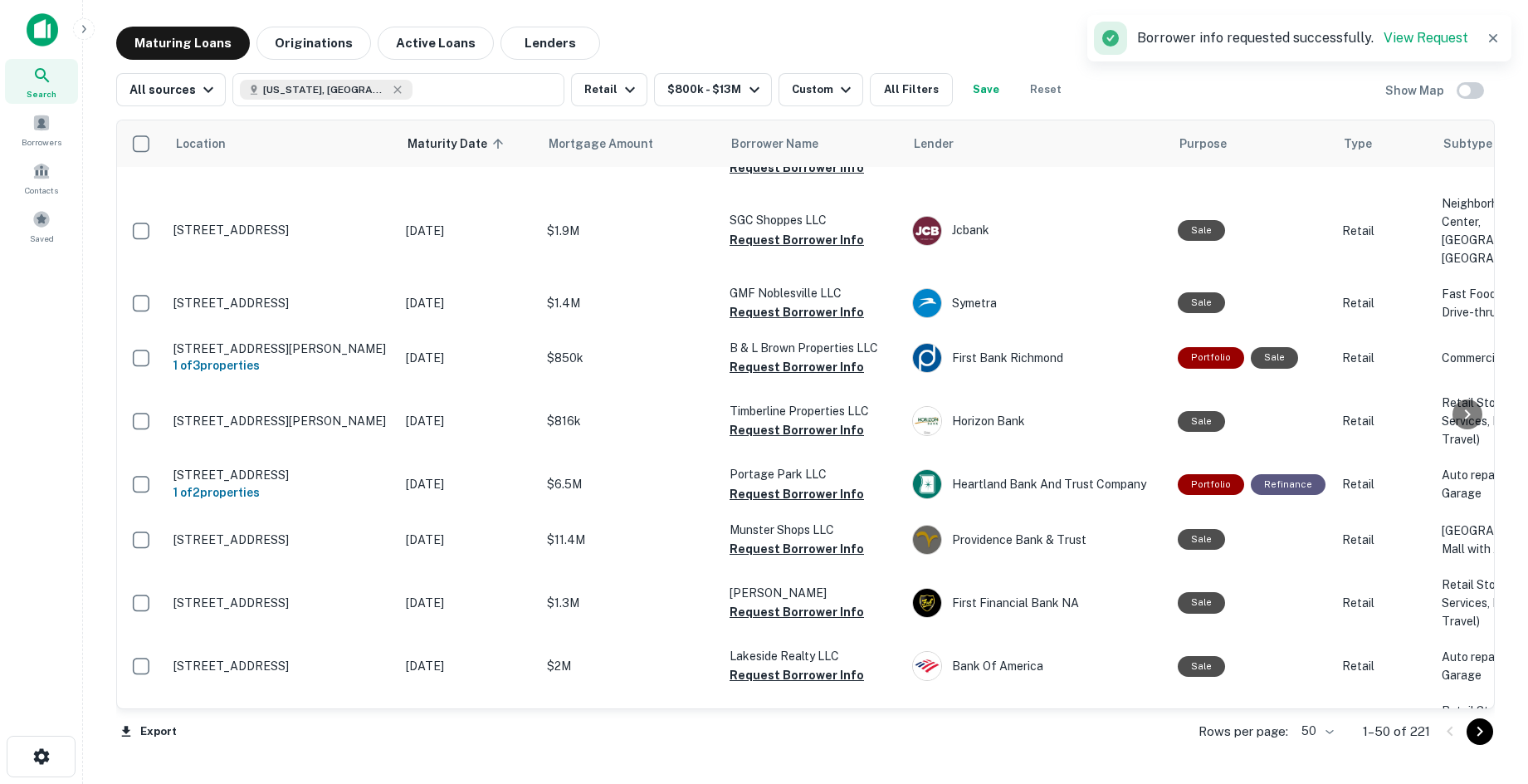
click at [791, 33] on button "Request Borrower Info" at bounding box center [797, 21] width 135 height 20
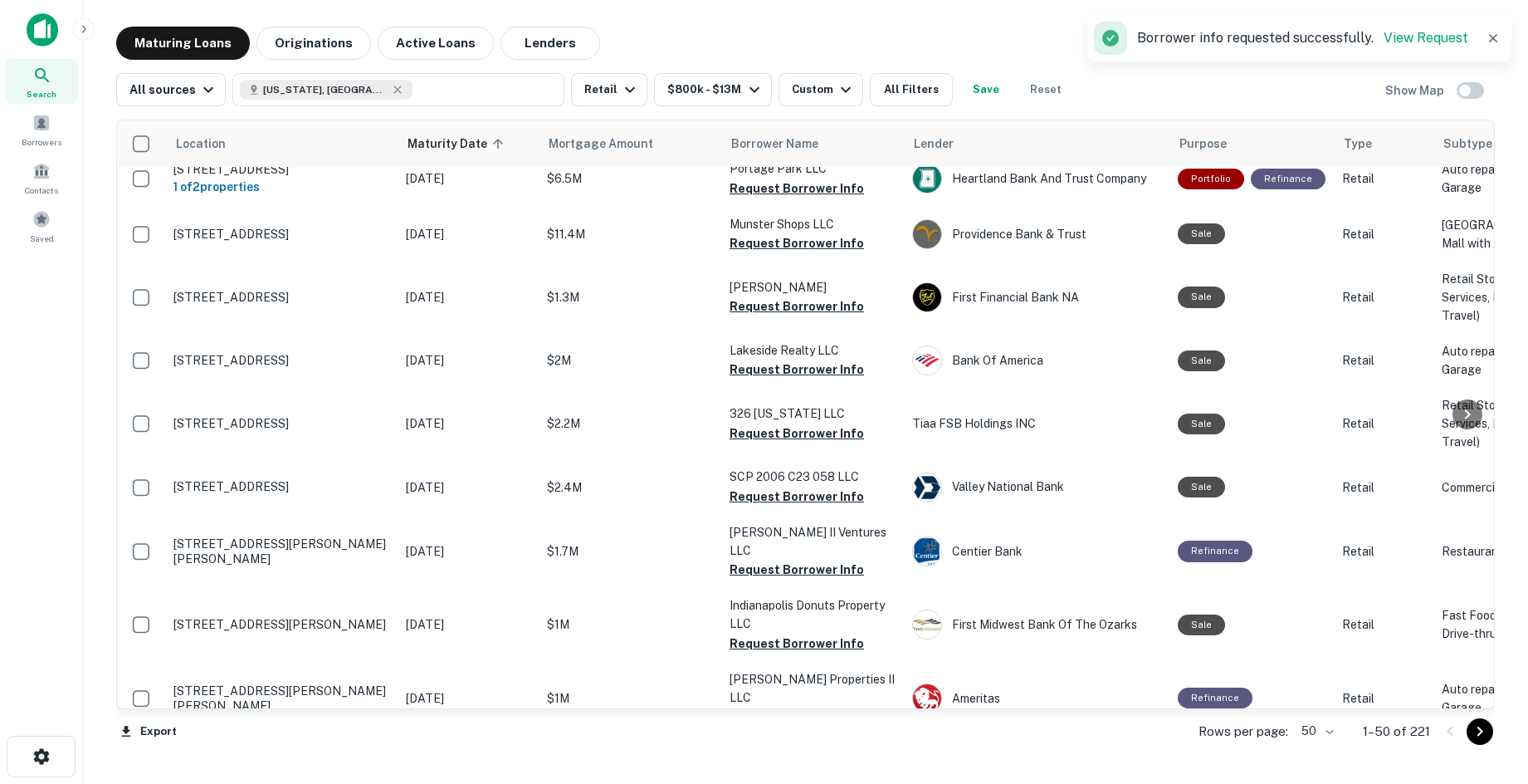
scroll to position [2490, 0]
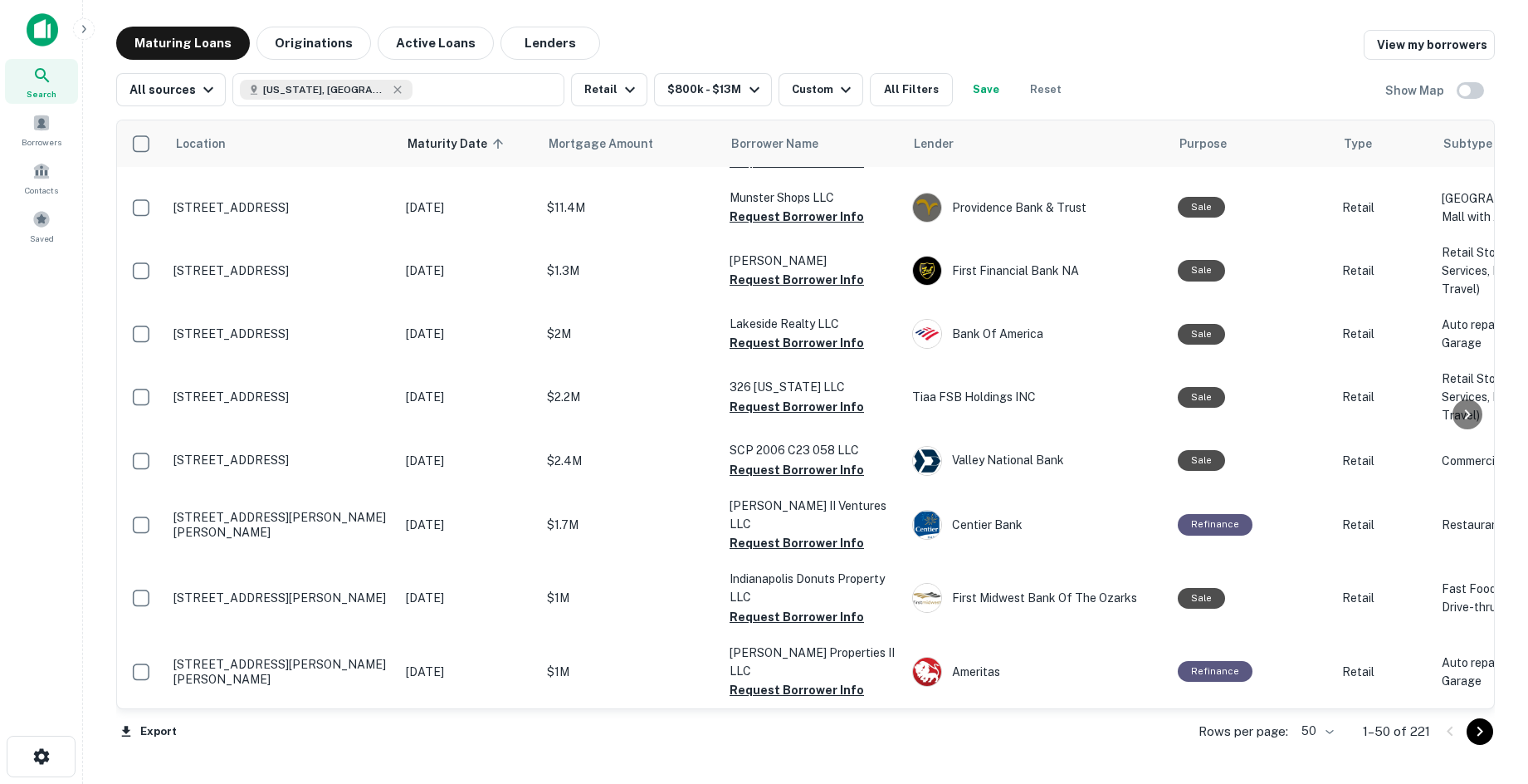
drag, startPoint x: 750, startPoint y: 482, endPoint x: 690, endPoint y: 483, distance: 60.0
click at [750, 45] on button "Request Borrower Info" at bounding box center [797, 35] width 135 height 20
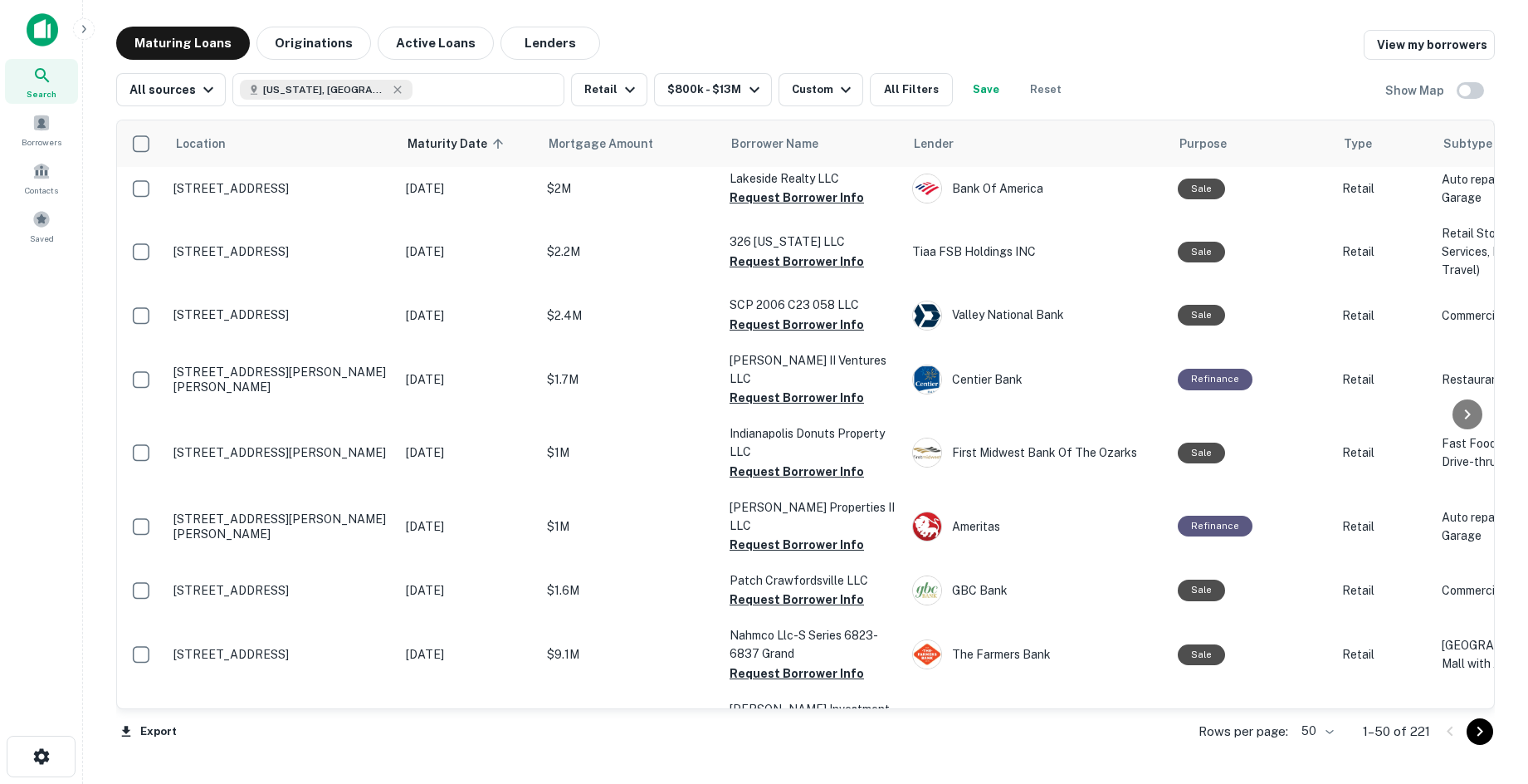
scroll to position [2739, 0]
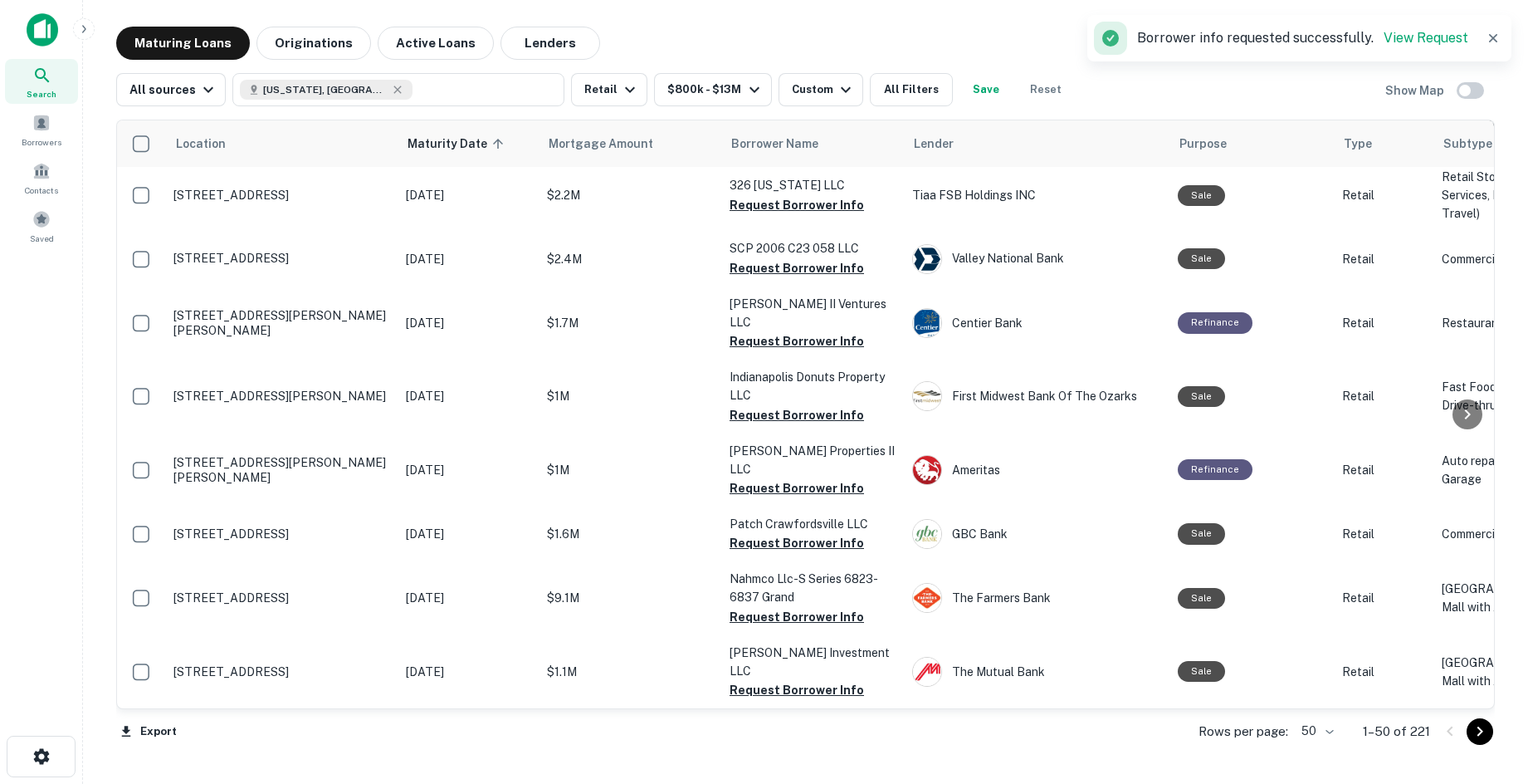
drag, startPoint x: 660, startPoint y: 331, endPoint x: 660, endPoint y: 313, distance: 18.0
click at [741, 88] on button "Request Borrower Info" at bounding box center [797, 78] width 135 height 20
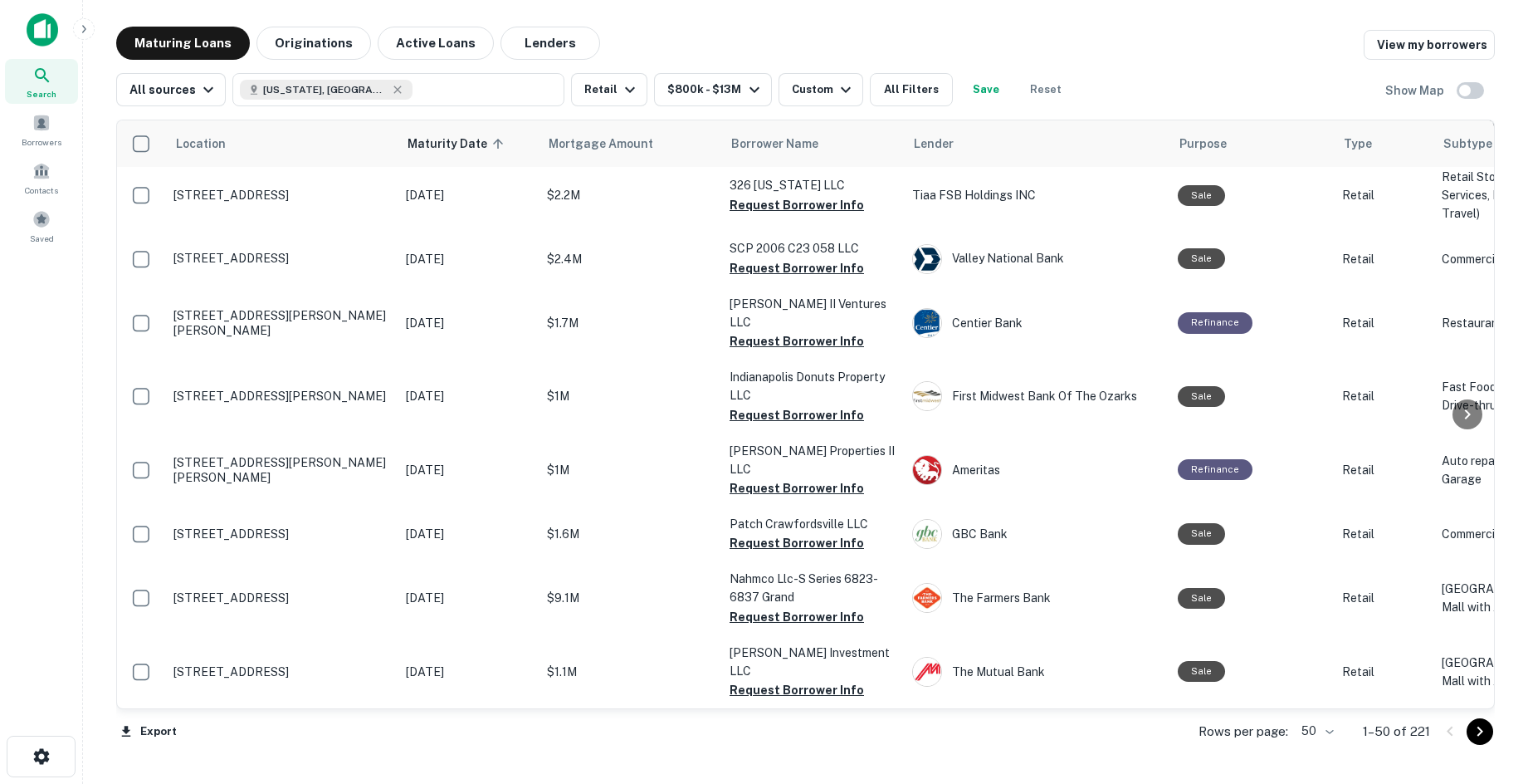
scroll to position [2988, 0]
drag, startPoint x: 480, startPoint y: 386, endPoint x: 764, endPoint y: 397, distance: 284.2
click at [764, 151] on button "Request Borrower Info" at bounding box center [797, 140] width 135 height 20
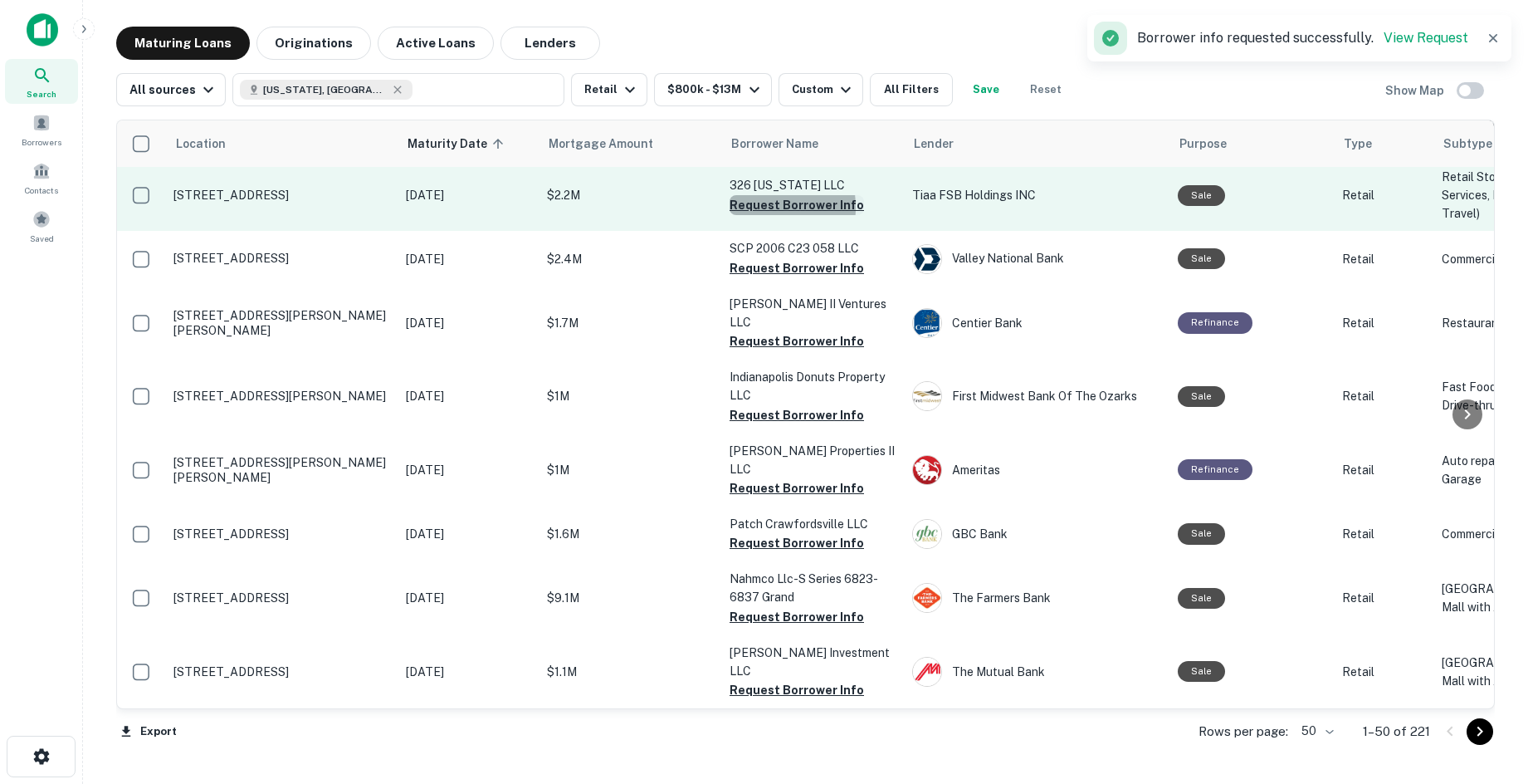
click at [745, 215] on button "Request Borrower Info" at bounding box center [797, 205] width 135 height 20
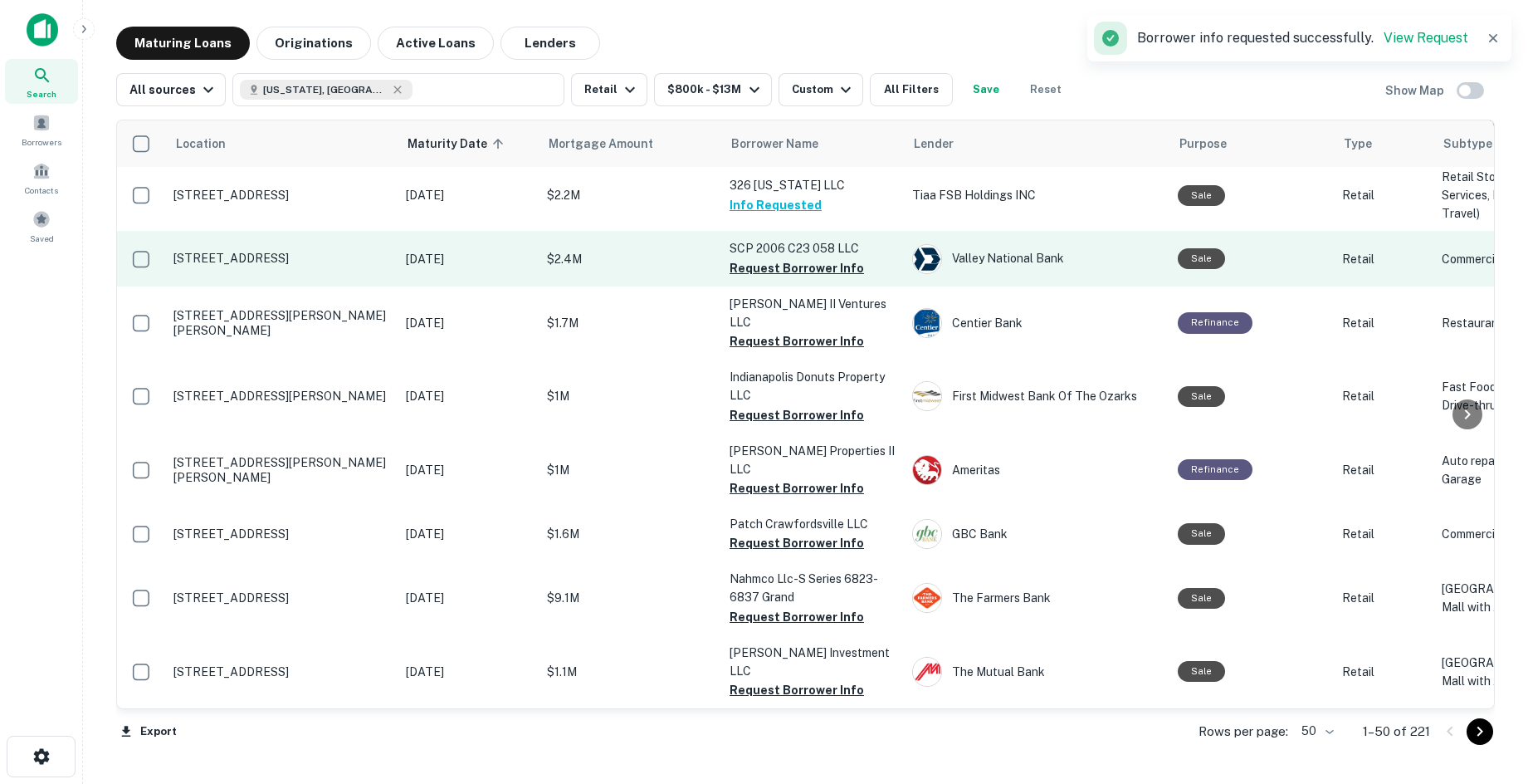
click at [778, 278] on button "Request Borrower Info" at bounding box center [797, 267] width 135 height 20
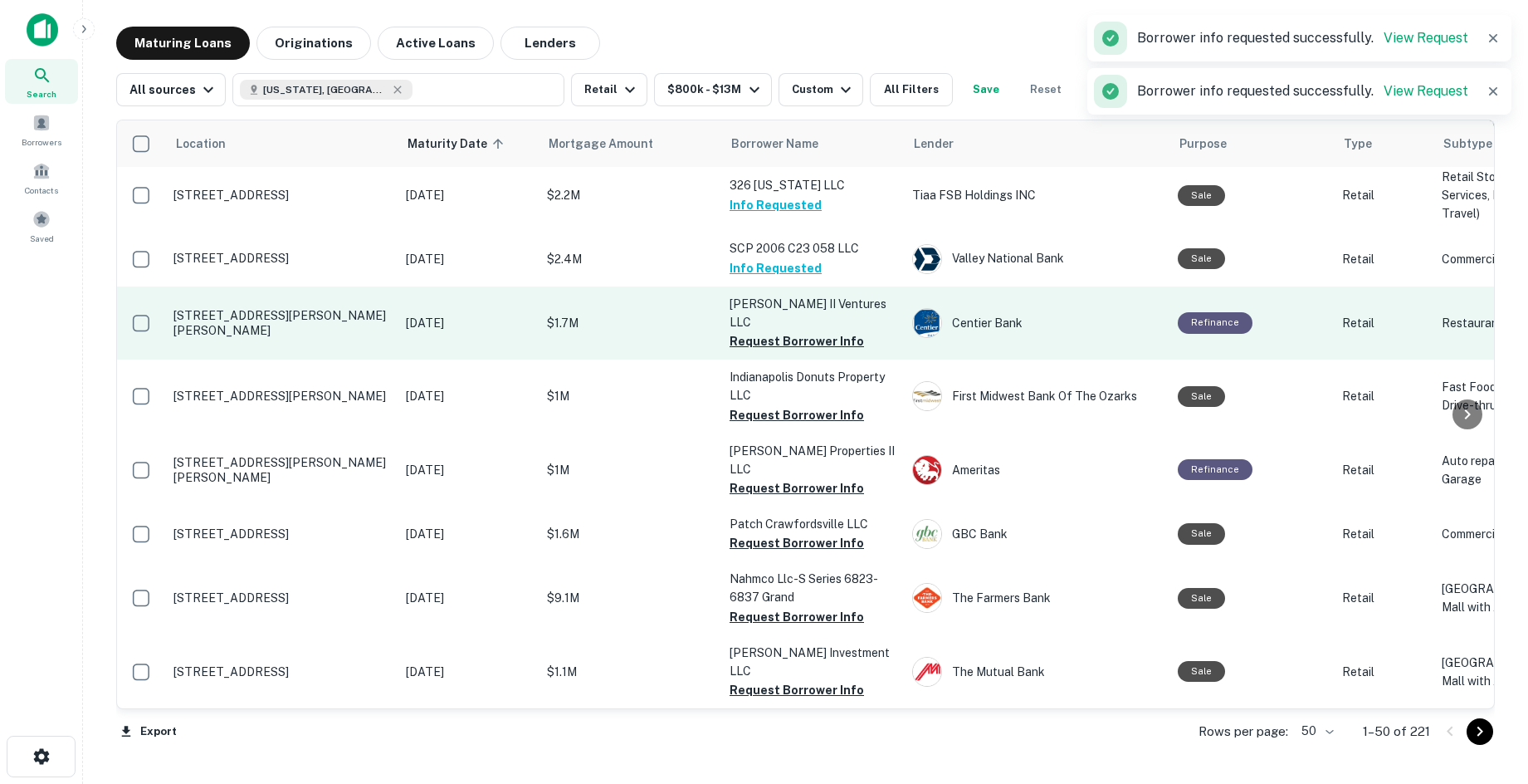
scroll to position [3237, 0]
click at [783, 351] on button "Request Borrower Info" at bounding box center [797, 340] width 135 height 20
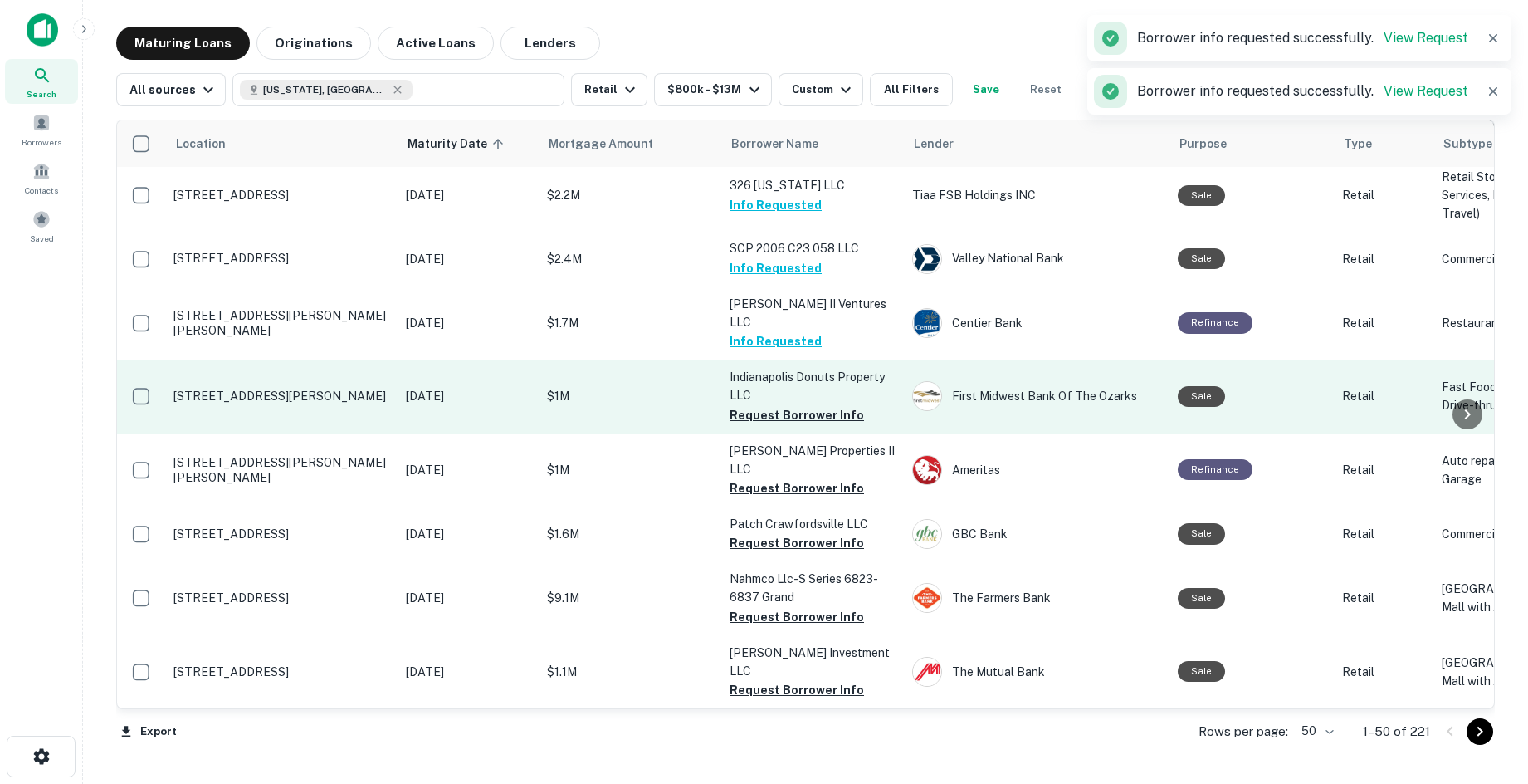
scroll to position [3286, 0]
click at [761, 405] on button "Request Borrower Info" at bounding box center [797, 414] width 135 height 20
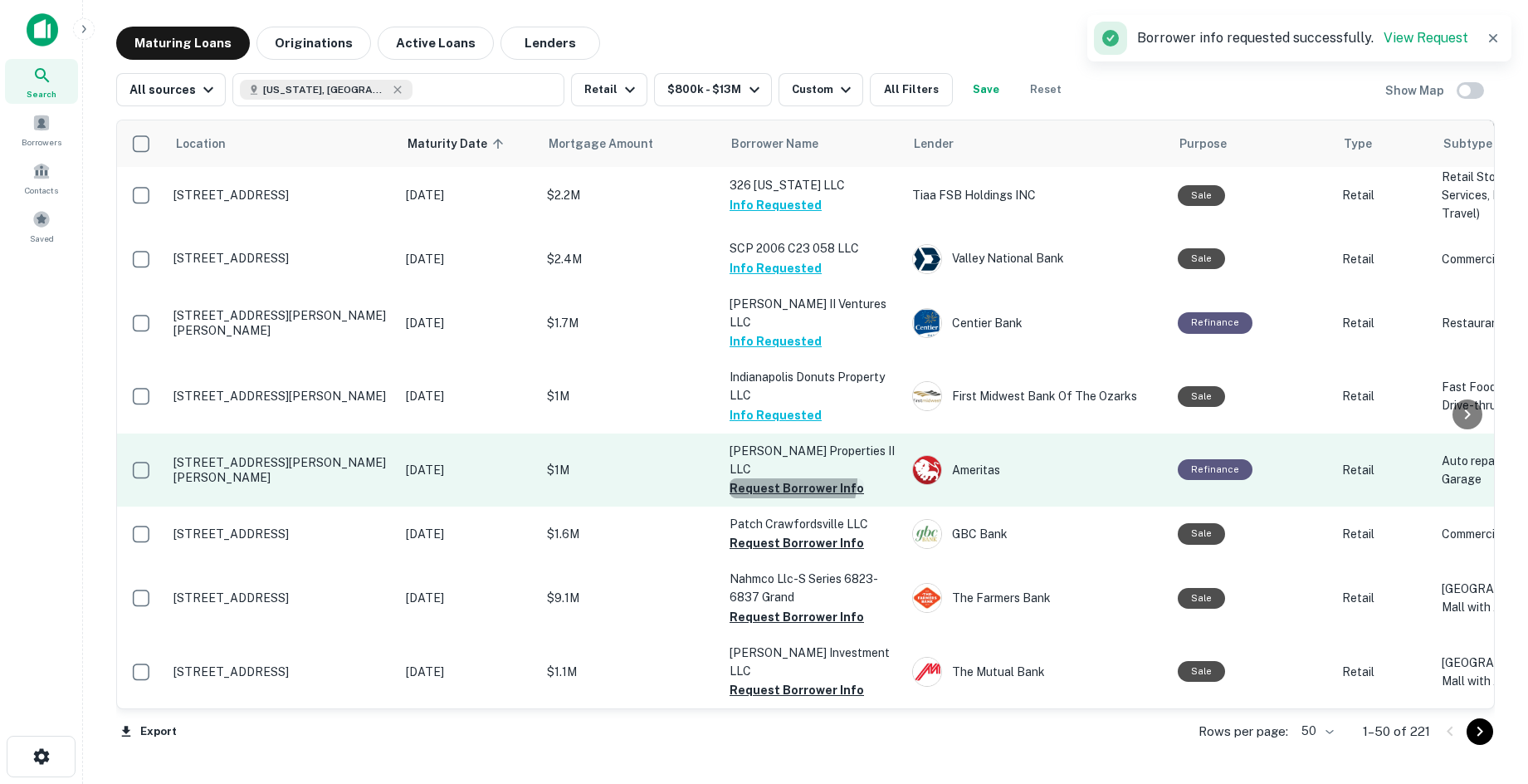
click at [784, 478] on button "Request Borrower Info" at bounding box center [797, 488] width 135 height 20
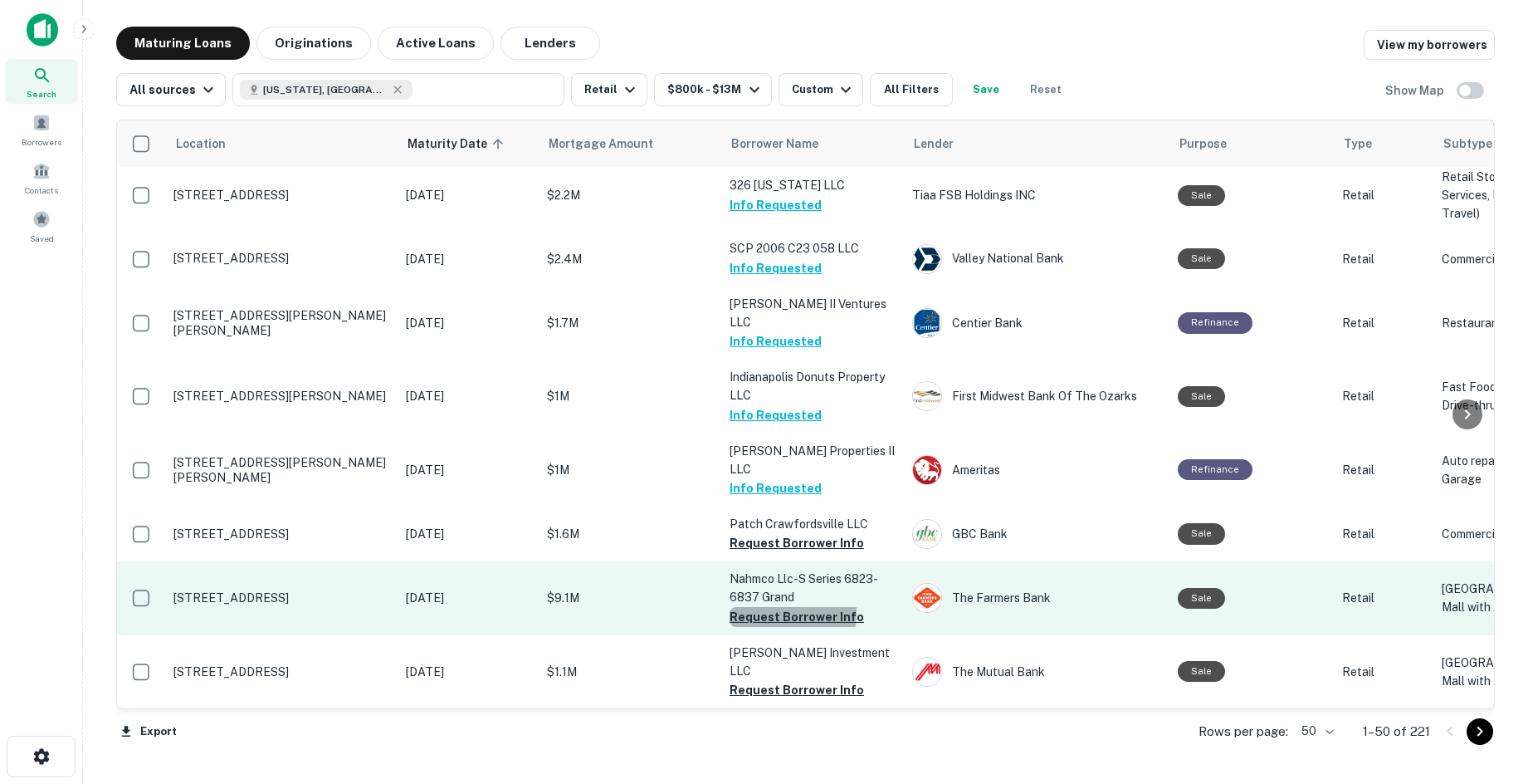
click at [766, 606] on button "Request Borrower Info" at bounding box center [797, 616] width 135 height 20
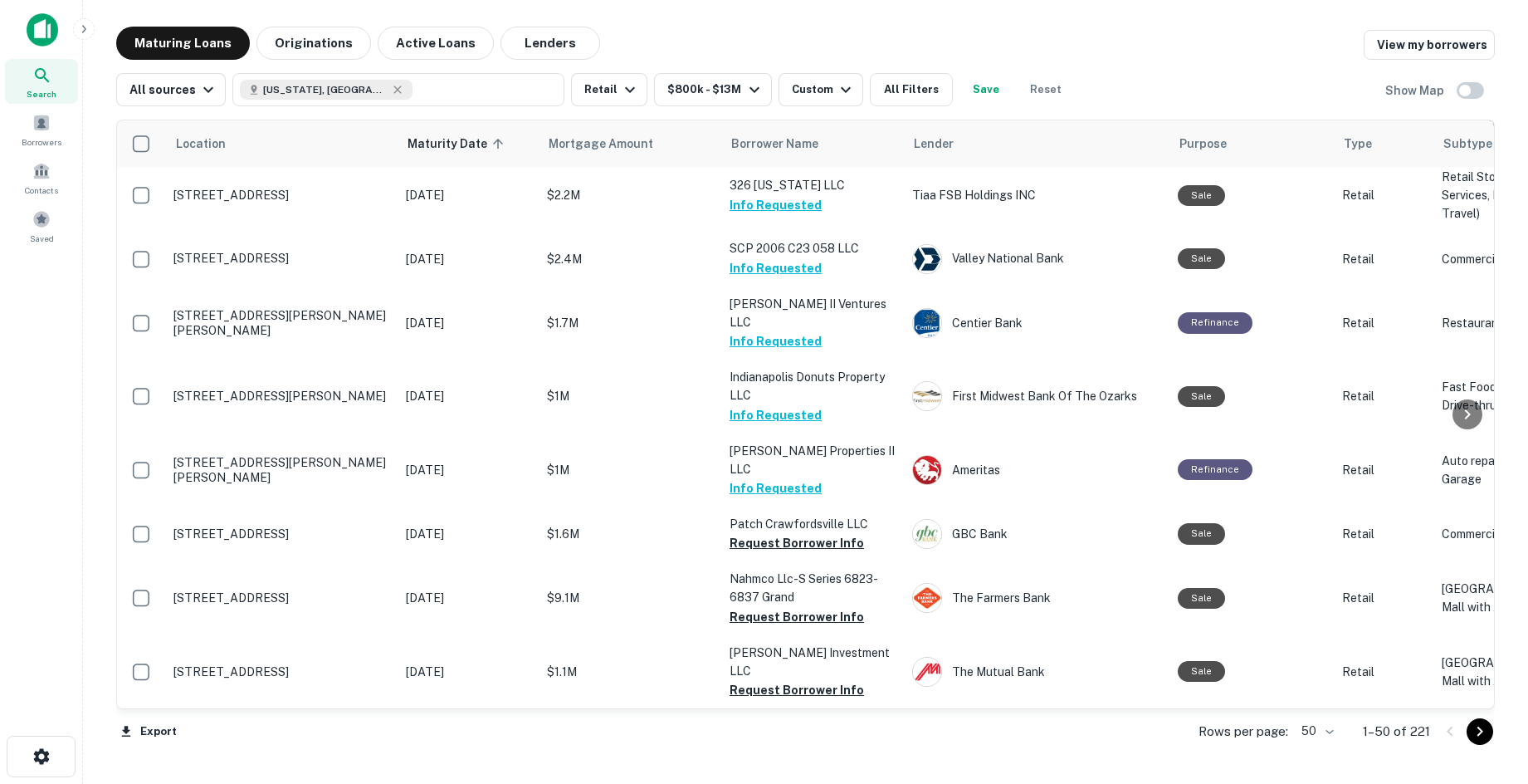
scroll to position [2872, 0]
drag, startPoint x: 49, startPoint y: 142, endPoint x: 212, endPoint y: 2, distance: 214.9
click at [49, 142] on span "Borrowers" at bounding box center [41, 142] width 40 height 13
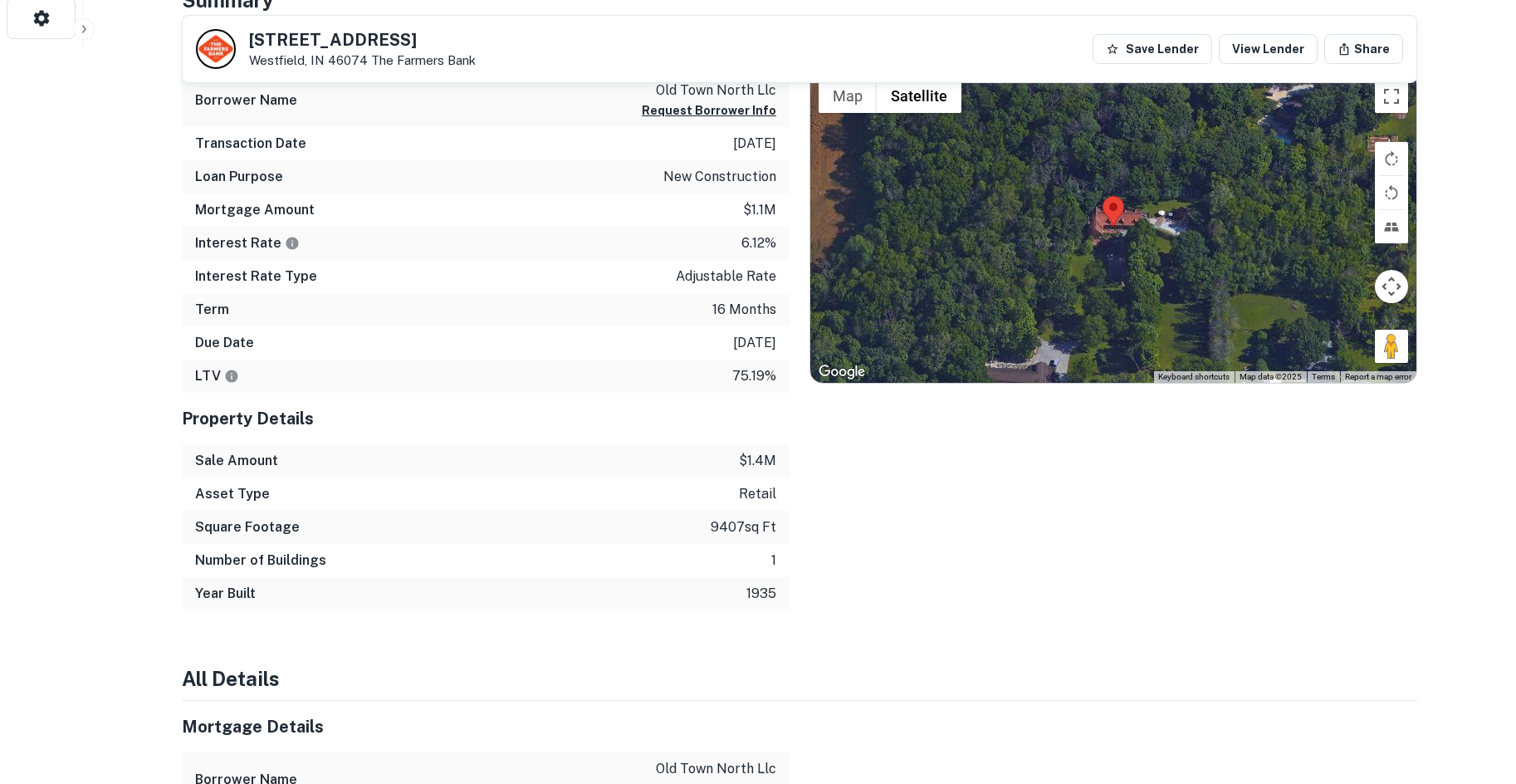
scroll to position [747, 0]
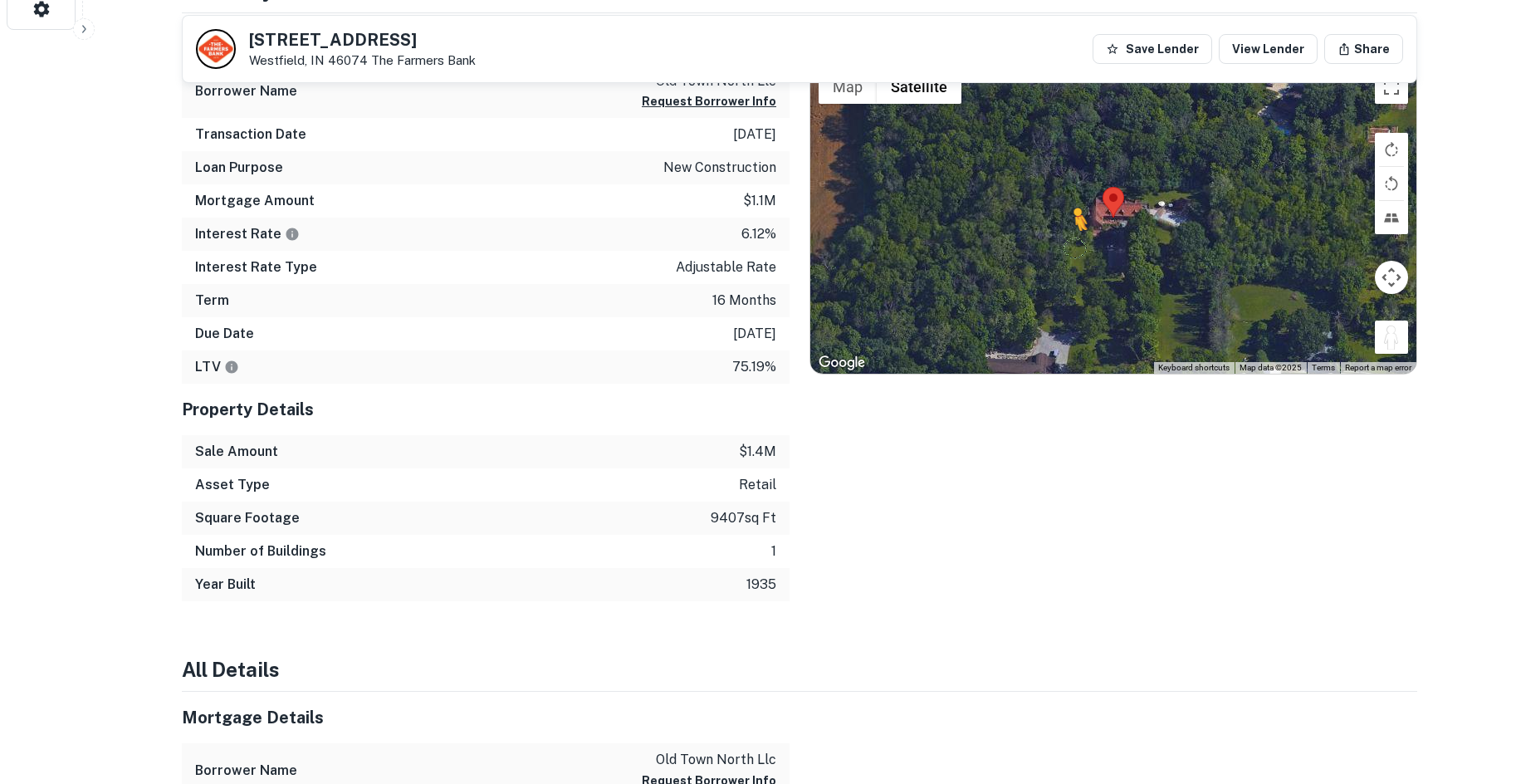
drag, startPoint x: 1394, startPoint y: 343, endPoint x: 1074, endPoint y: 248, distance: 333.8
click at [1074, 248] on div "To activate drag with keyboard, press Alt + Enter. Once in keyboard drag state,…" at bounding box center [1113, 219] width 606 height 312
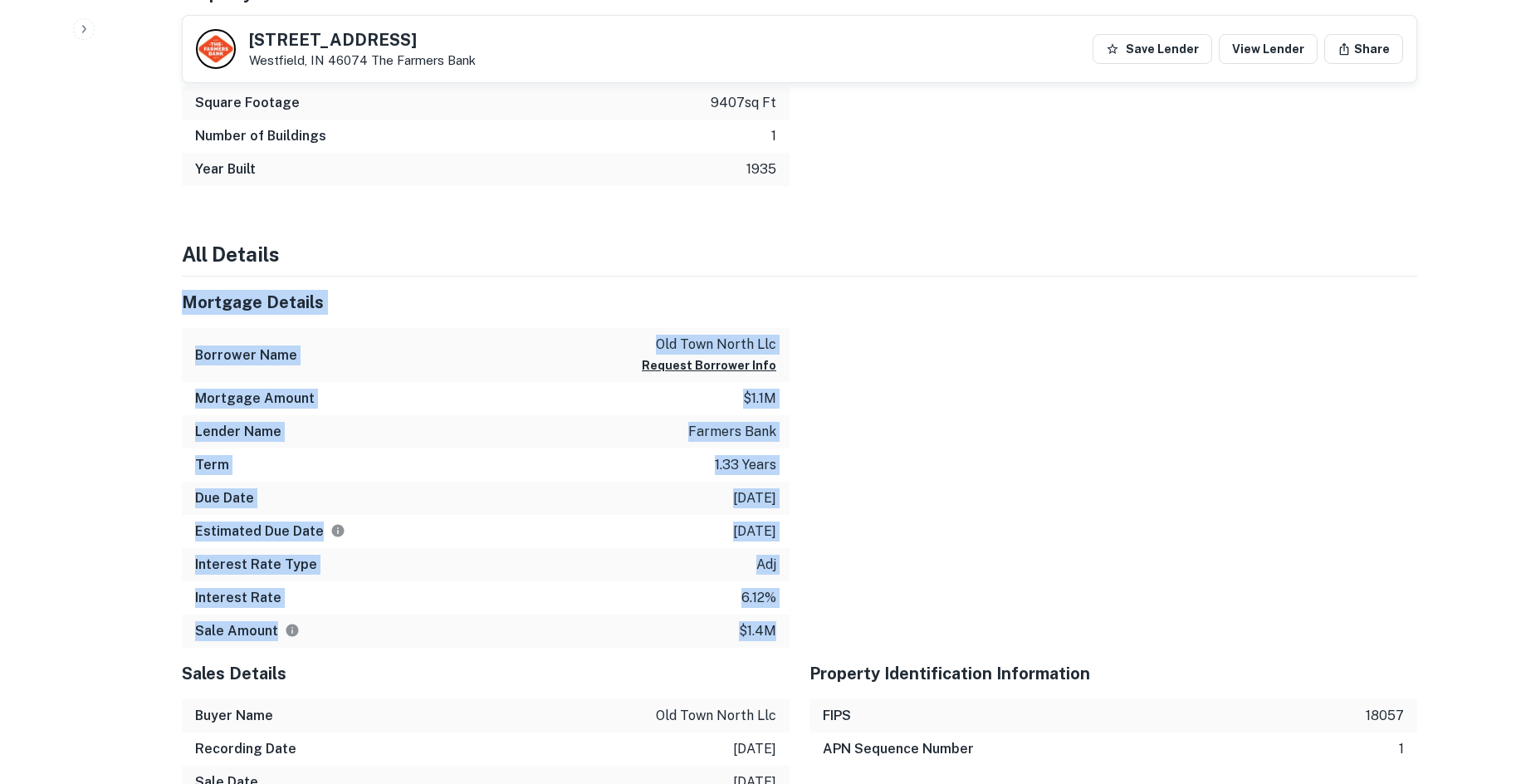
drag, startPoint x: 1007, startPoint y: 267, endPoint x: 978, endPoint y: 398, distance: 134.2
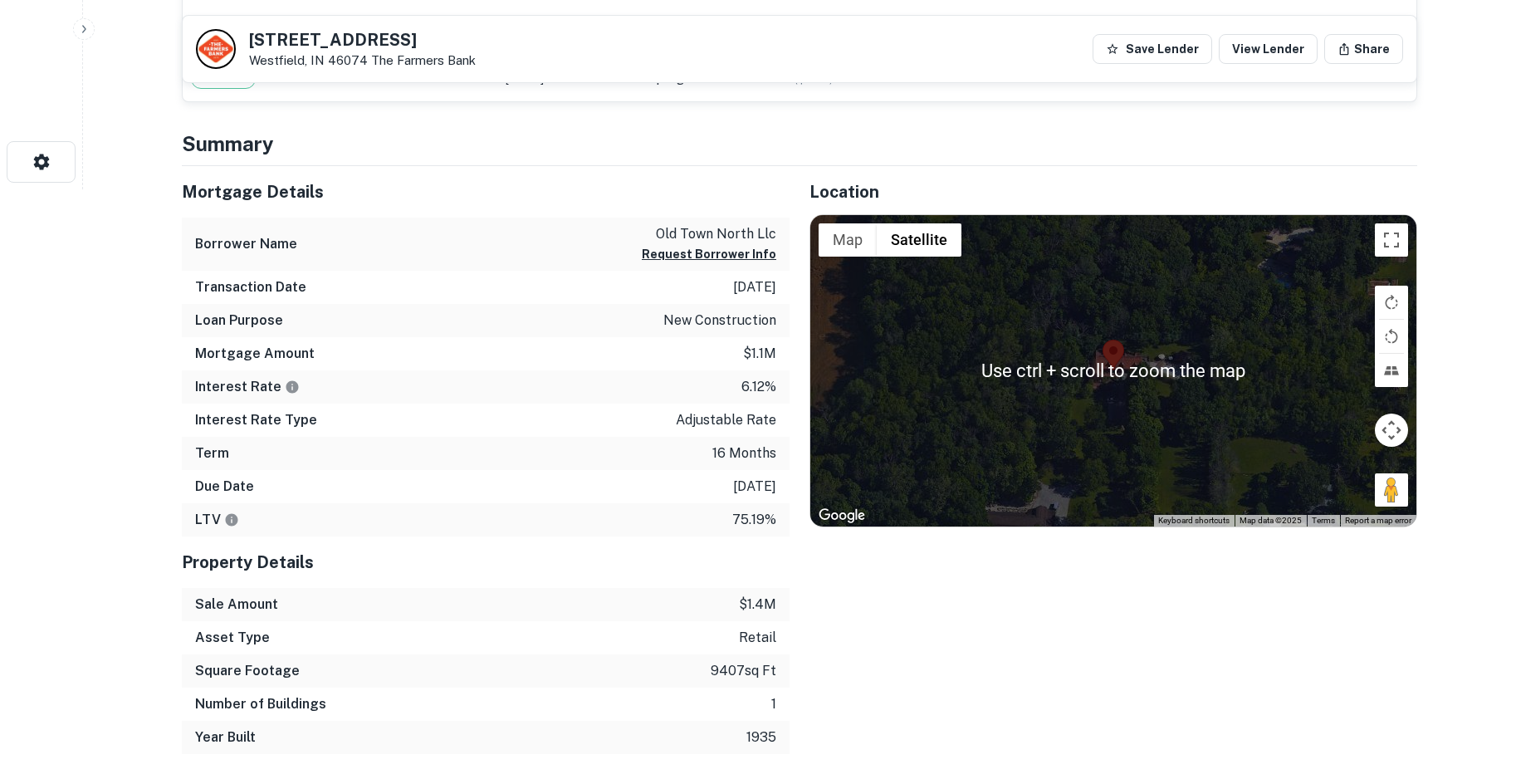
scroll to position [581, 0]
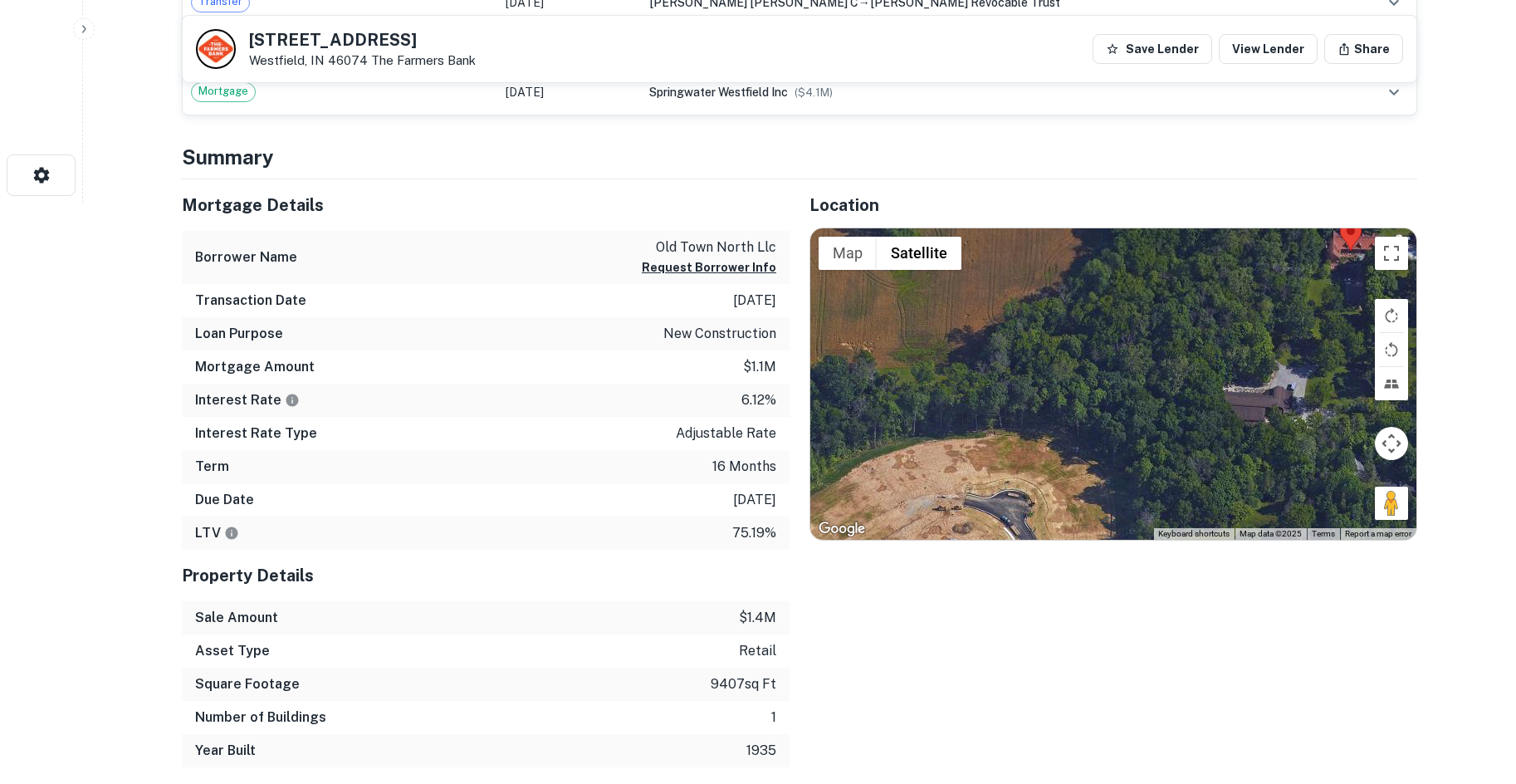
drag, startPoint x: 1010, startPoint y: 435, endPoint x: 1112, endPoint y: 331, distance: 145.7
click at [1112, 331] on div "No data available." at bounding box center [1113, 384] width 606 height 312
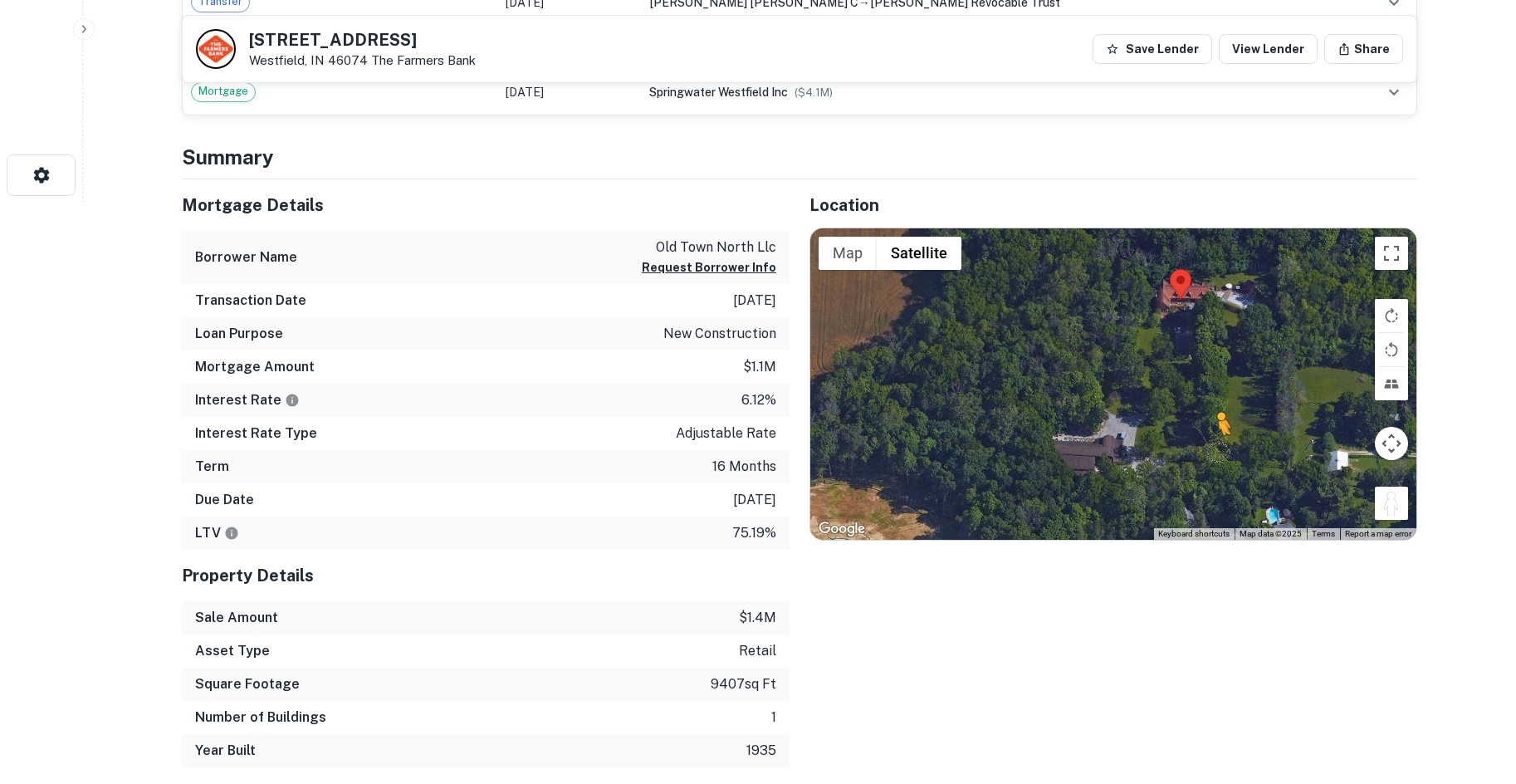
drag, startPoint x: 1378, startPoint y: 497, endPoint x: 1195, endPoint y: 447, distance: 189.7
click at [1195, 447] on div "To activate drag with keyboard, press Alt + Enter. Once in keyboard drag state,…" at bounding box center [1113, 384] width 606 height 312
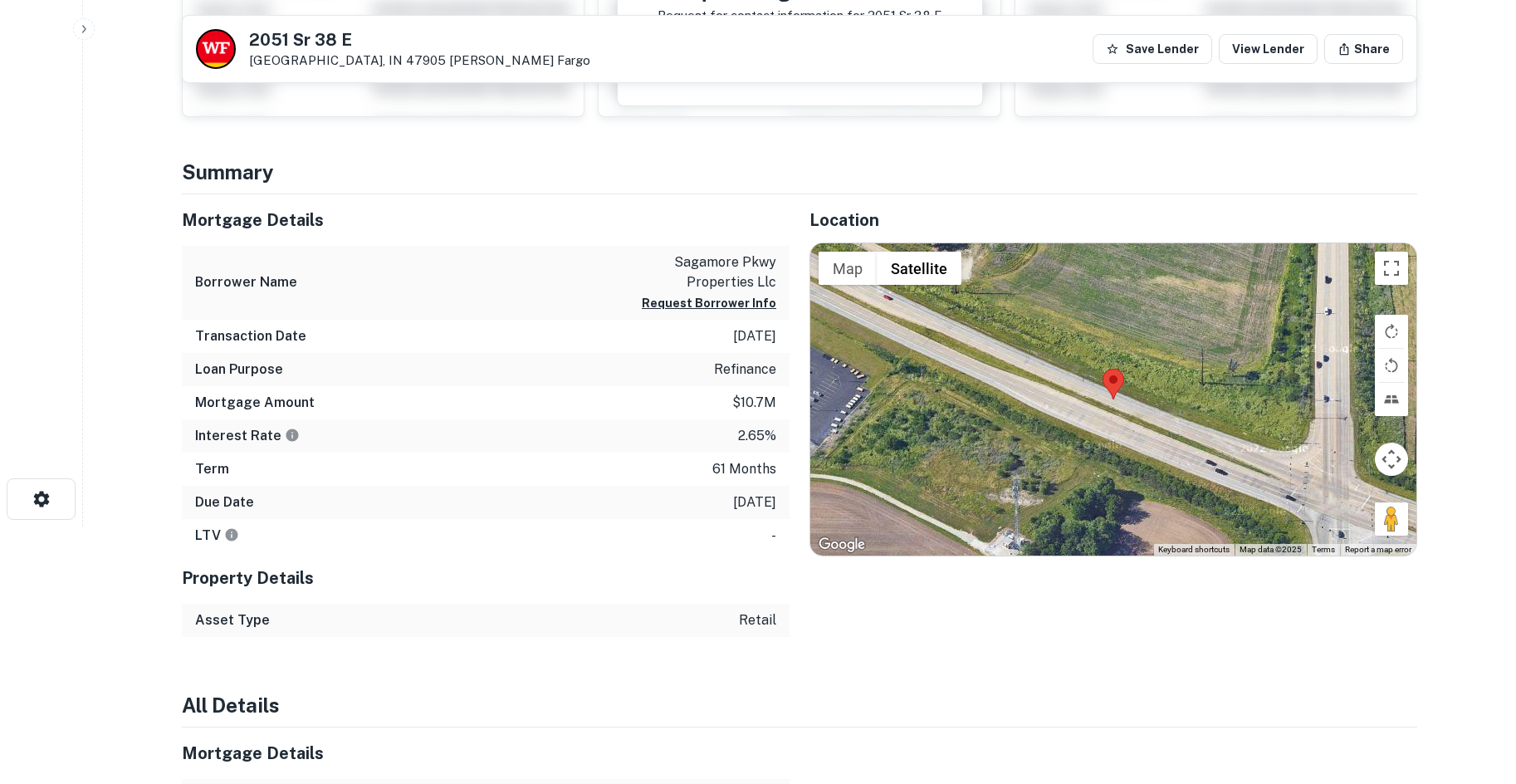
scroll to position [249, 0]
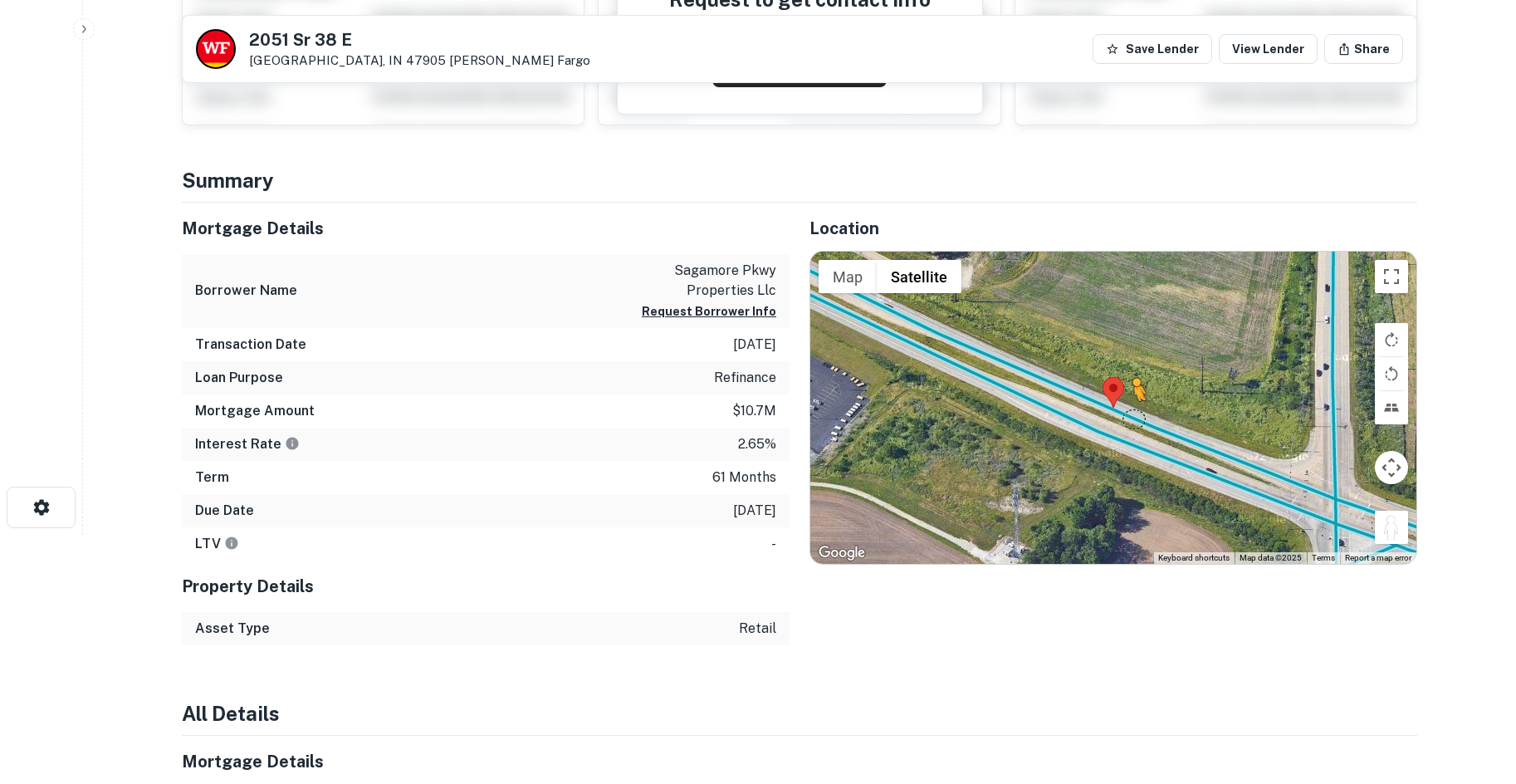
drag, startPoint x: 1285, startPoint y: 454, endPoint x: 1129, endPoint y: 419, distance: 159.9
click at [1130, 419] on div "To activate drag with keyboard, press Alt + Enter. Once in keyboard drag state,…" at bounding box center [1113, 407] width 606 height 312
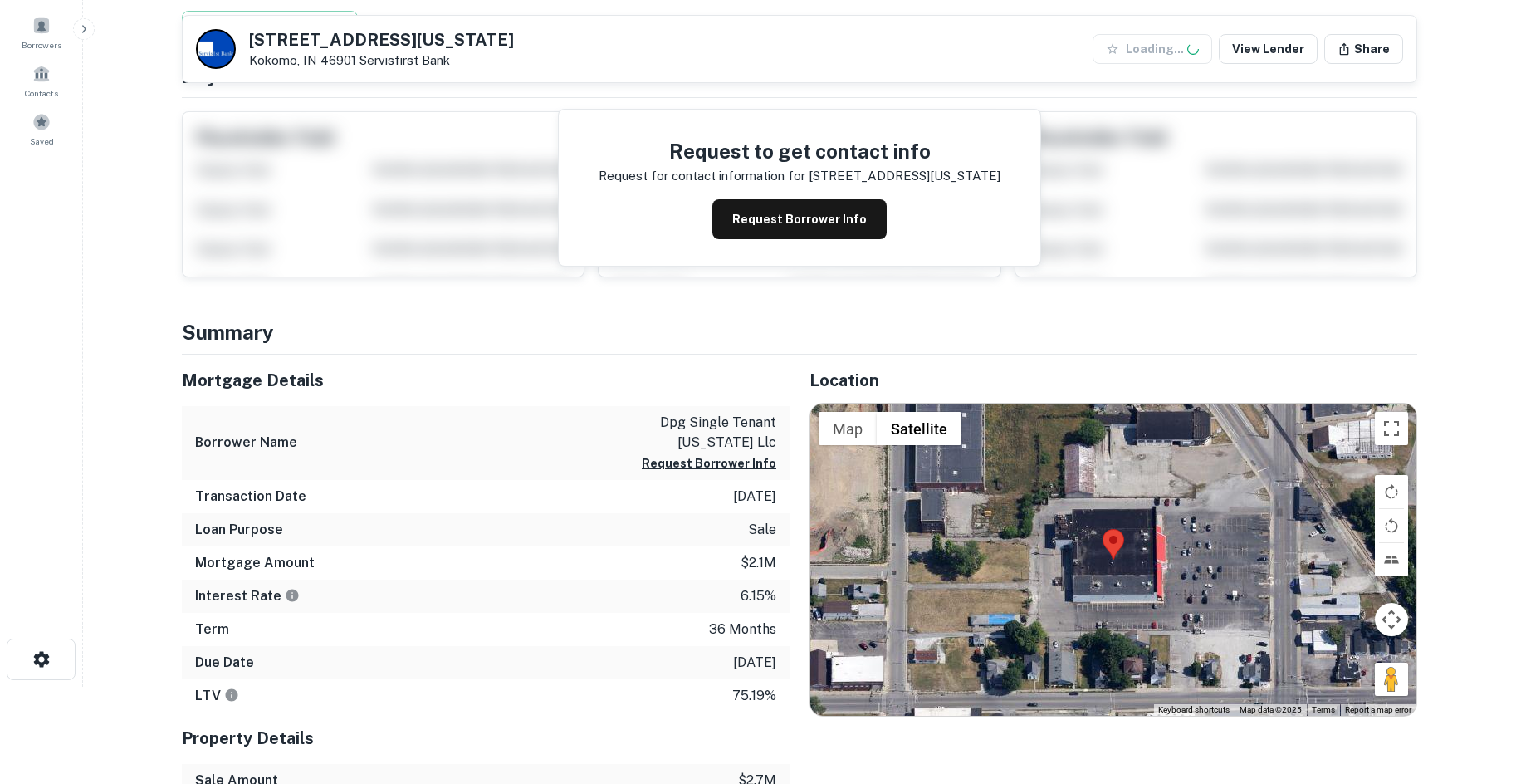
scroll to position [332, 0]
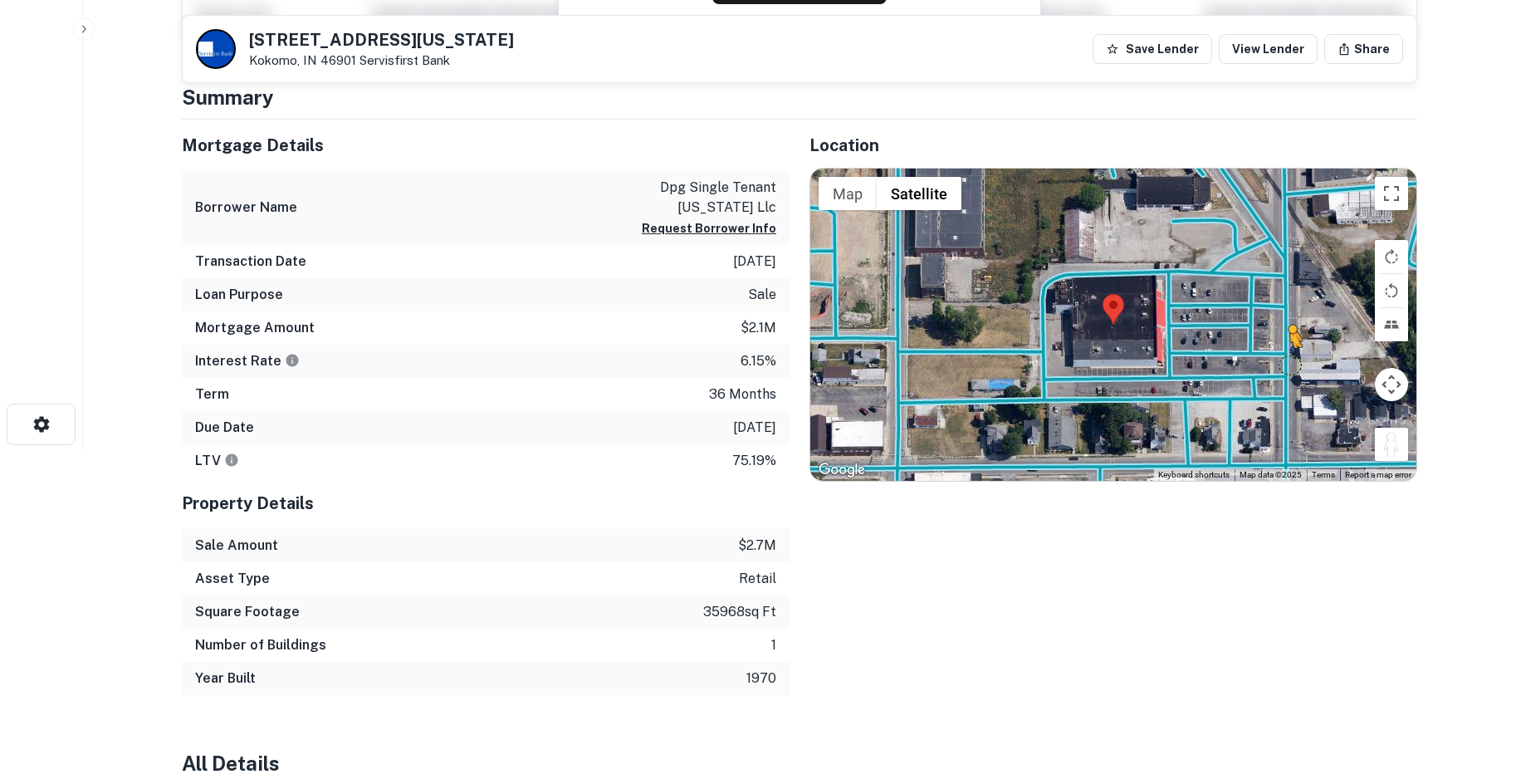
drag, startPoint x: 1377, startPoint y: 445, endPoint x: 1266, endPoint y: 342, distance: 151.4
click at [1267, 343] on div "To activate drag with keyboard, press Alt + Enter. Once in keyboard drag state,…" at bounding box center [1113, 324] width 606 height 312
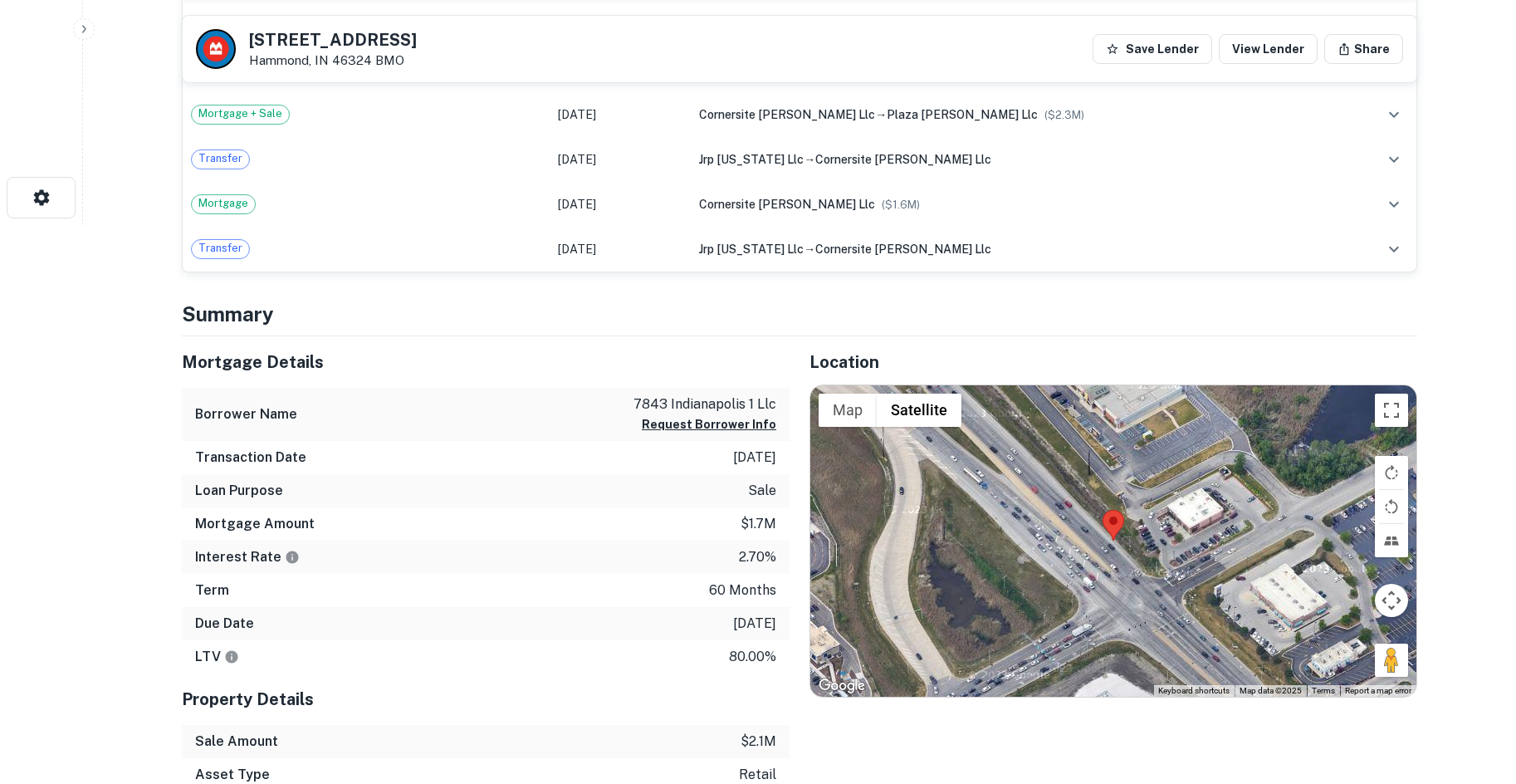
scroll to position [581, 0]
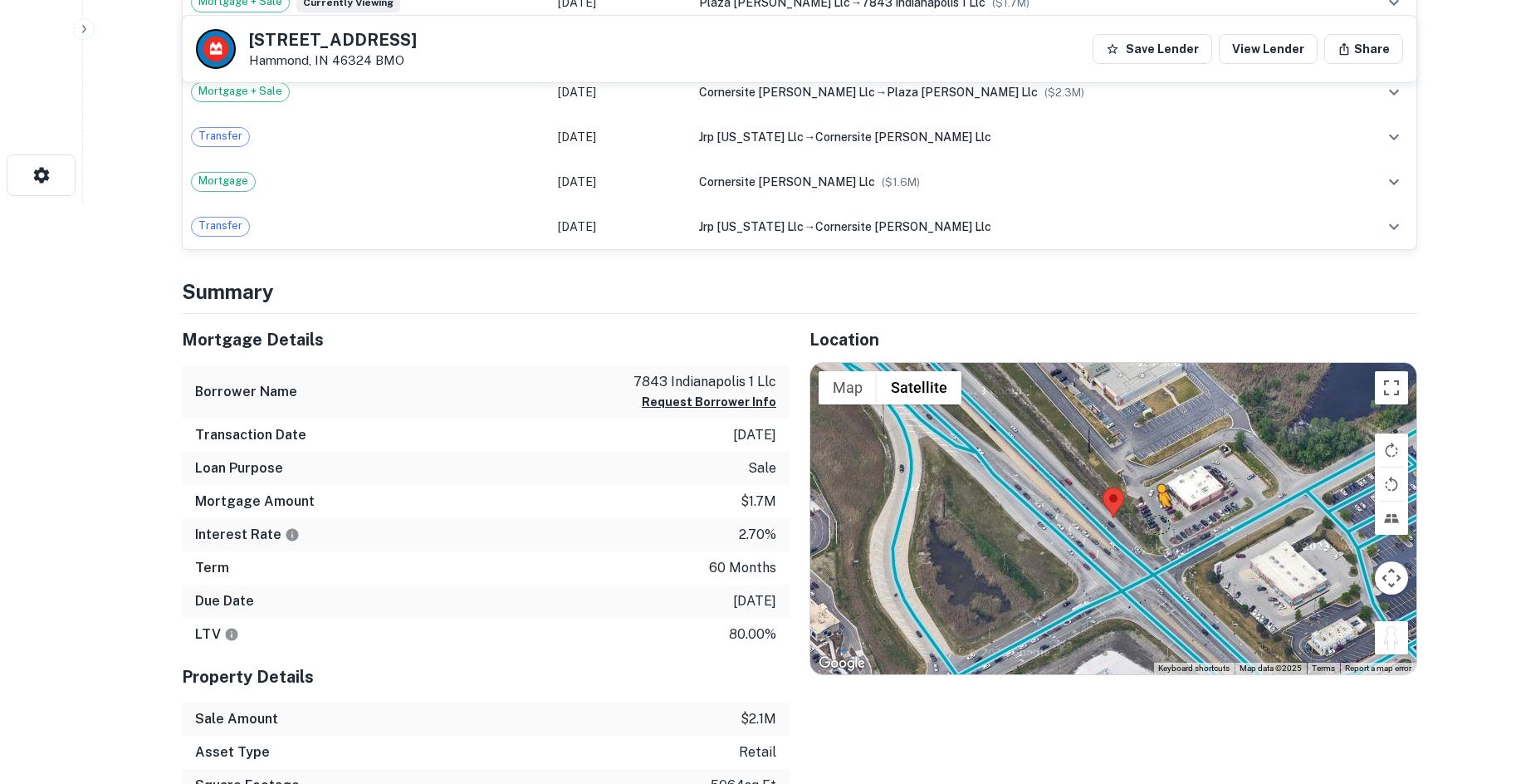
drag, startPoint x: 1398, startPoint y: 647, endPoint x: 1158, endPoint y: 524, distance: 269.7
click at [1158, 524] on div "To activate drag with keyboard, press Alt + Enter. Once in keyboard drag state,…" at bounding box center [1113, 519] width 606 height 312
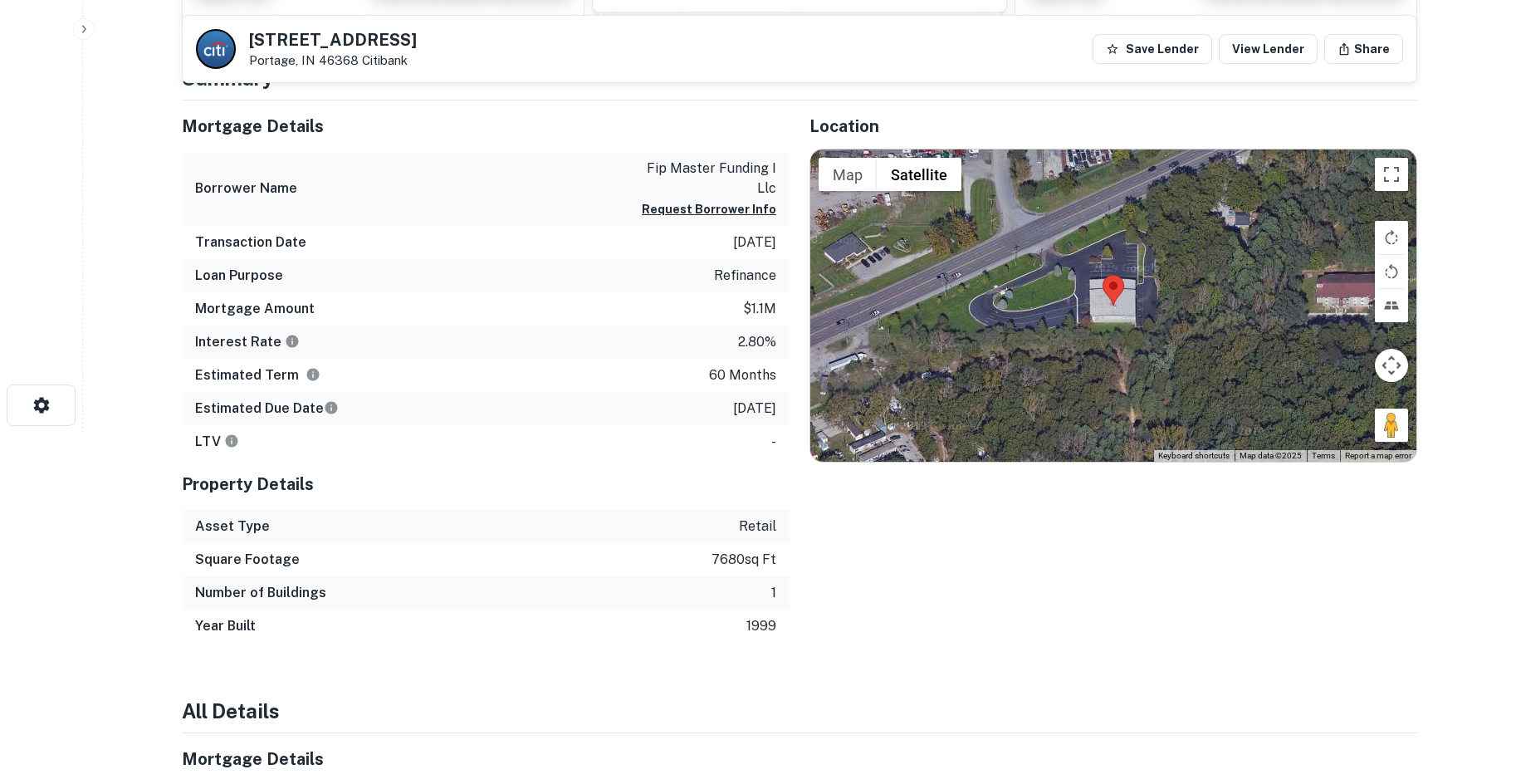
scroll to position [332, 0]
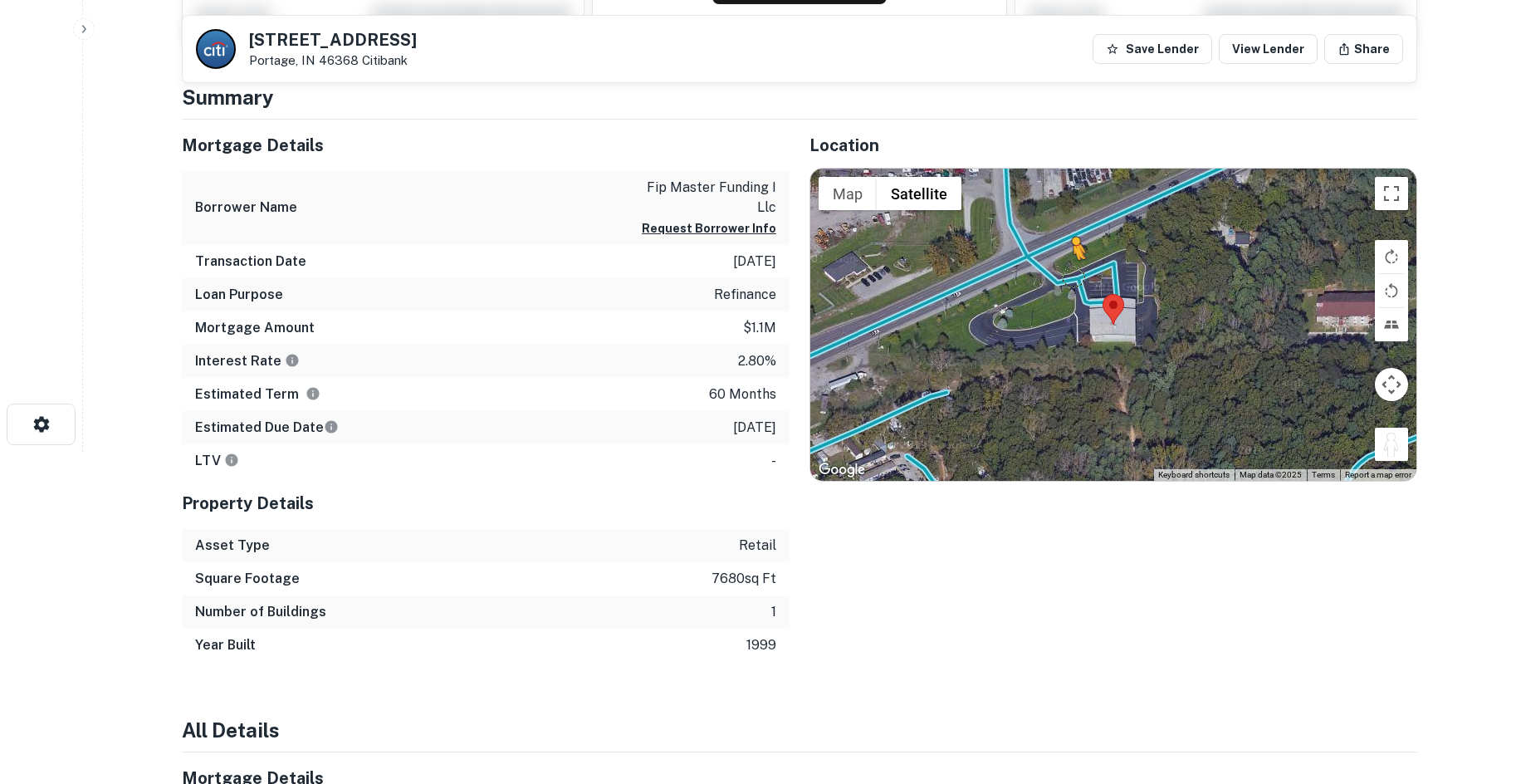
drag, startPoint x: 1382, startPoint y: 439, endPoint x: 1072, endPoint y: 277, distance: 349.8
click at [1072, 277] on div "To activate drag with keyboard, press Alt + Enter. Once in keyboard drag state,…" at bounding box center [1113, 324] width 606 height 312
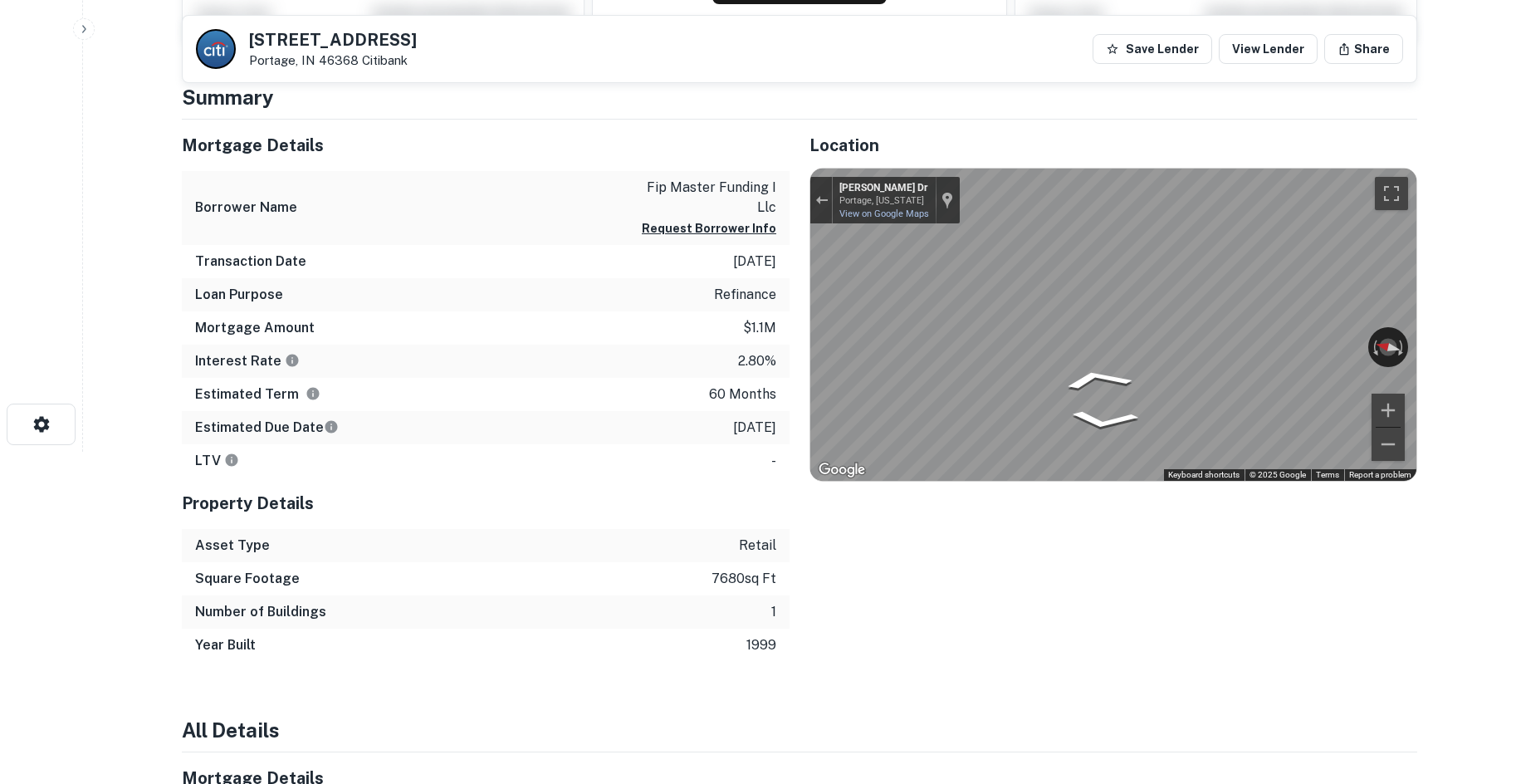
click at [554, 273] on div "Mortgage Details Borrower Name fip master funding i llc Request Borrower Info T…" at bounding box center [789, 391] width 1255 height 542
click at [665, 292] on div "Mortgage Details Borrower Name fip master funding i llc Request Borrower Info T…" at bounding box center [789, 391] width 1255 height 542
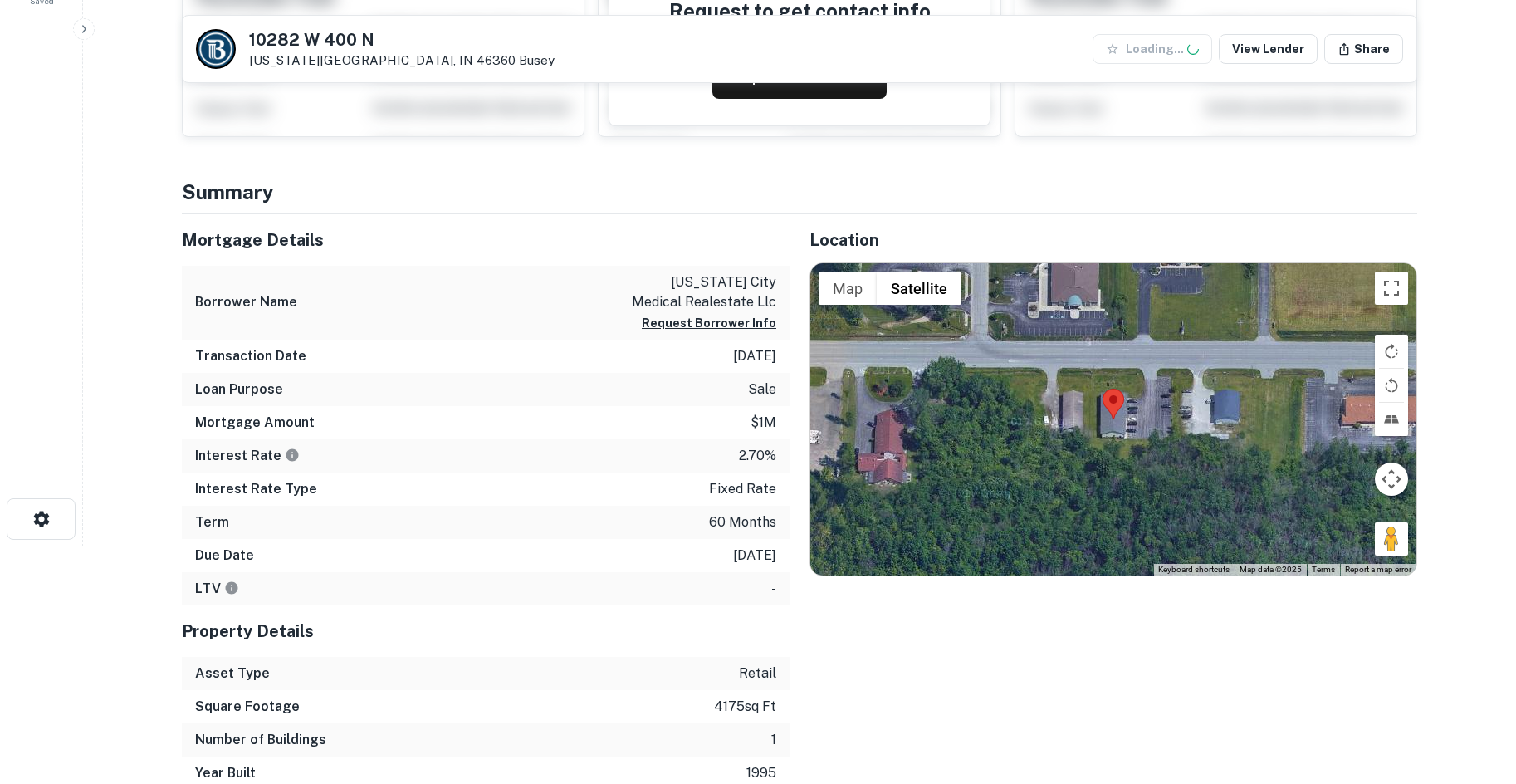
scroll to position [332, 0]
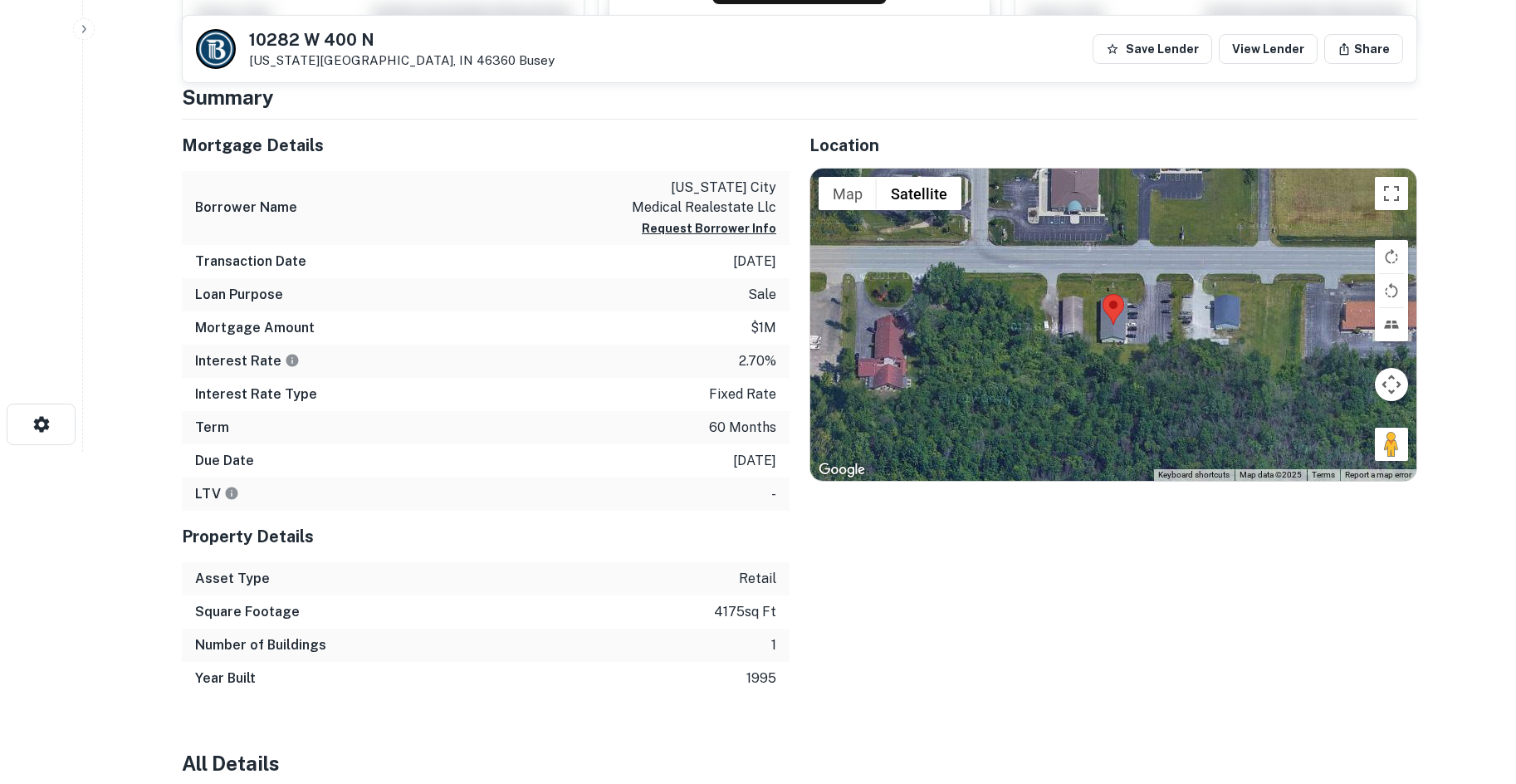
drag, startPoint x: 1391, startPoint y: 449, endPoint x: 1357, endPoint y: 404, distance: 56.4
click at [1241, 358] on div "Map Terrain Satellite Labels Keyboard shortcuts Map Data Map data ©2025 Map dat…" at bounding box center [1113, 324] width 606 height 312
drag, startPoint x: 1385, startPoint y: 439, endPoint x: 1215, endPoint y: 306, distance: 215.8
click at [1195, 283] on div "Map Terrain Satellite Labels Keyboard shortcuts Map Data Map data ©2025 Map dat…" at bounding box center [1113, 324] width 606 height 312
drag, startPoint x: 1394, startPoint y: 442, endPoint x: 1141, endPoint y: 261, distance: 311.1
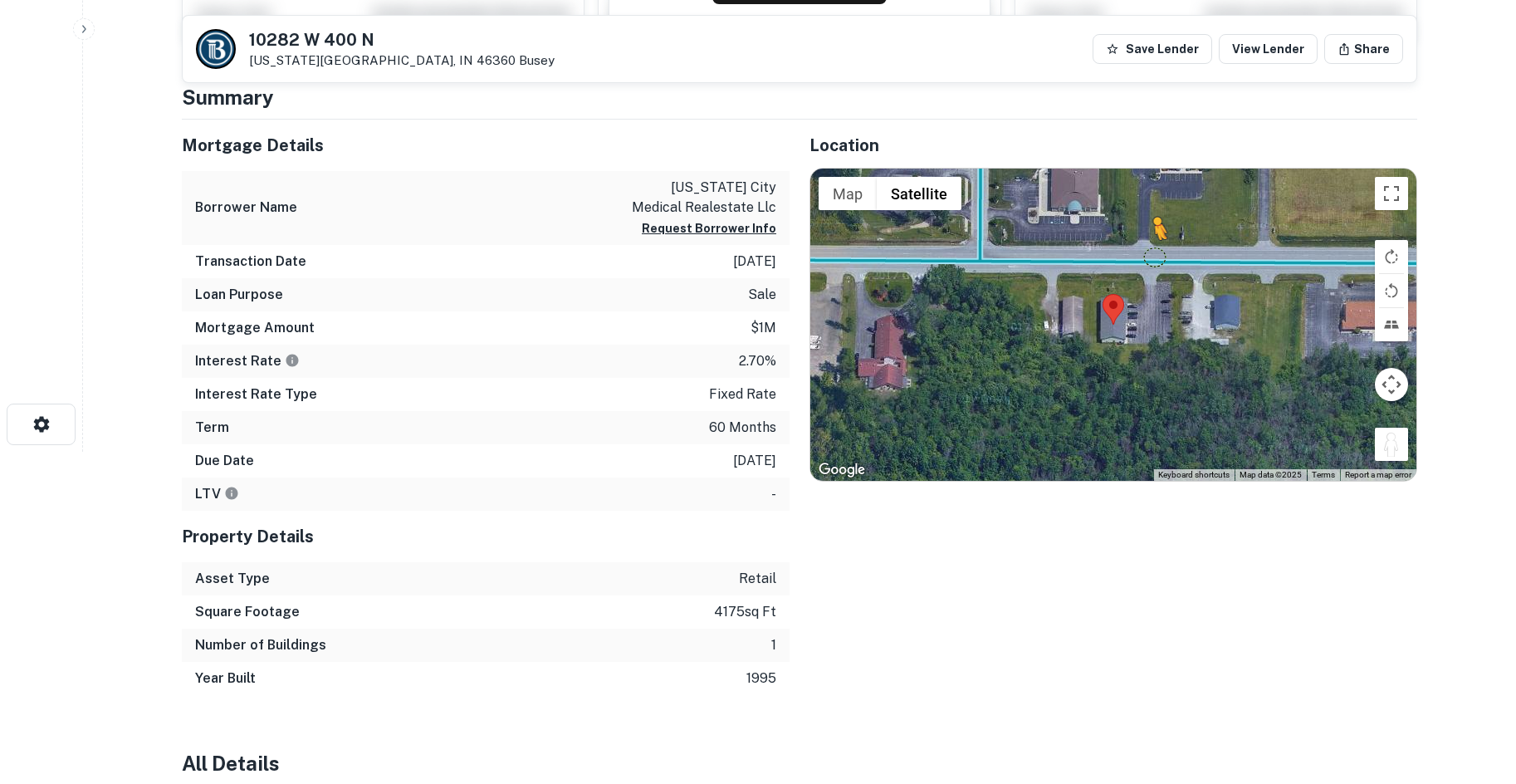
click at [1141, 261] on div "To activate drag with keyboard, press Alt + Enter. Once in keyboard drag state,…" at bounding box center [1113, 324] width 606 height 312
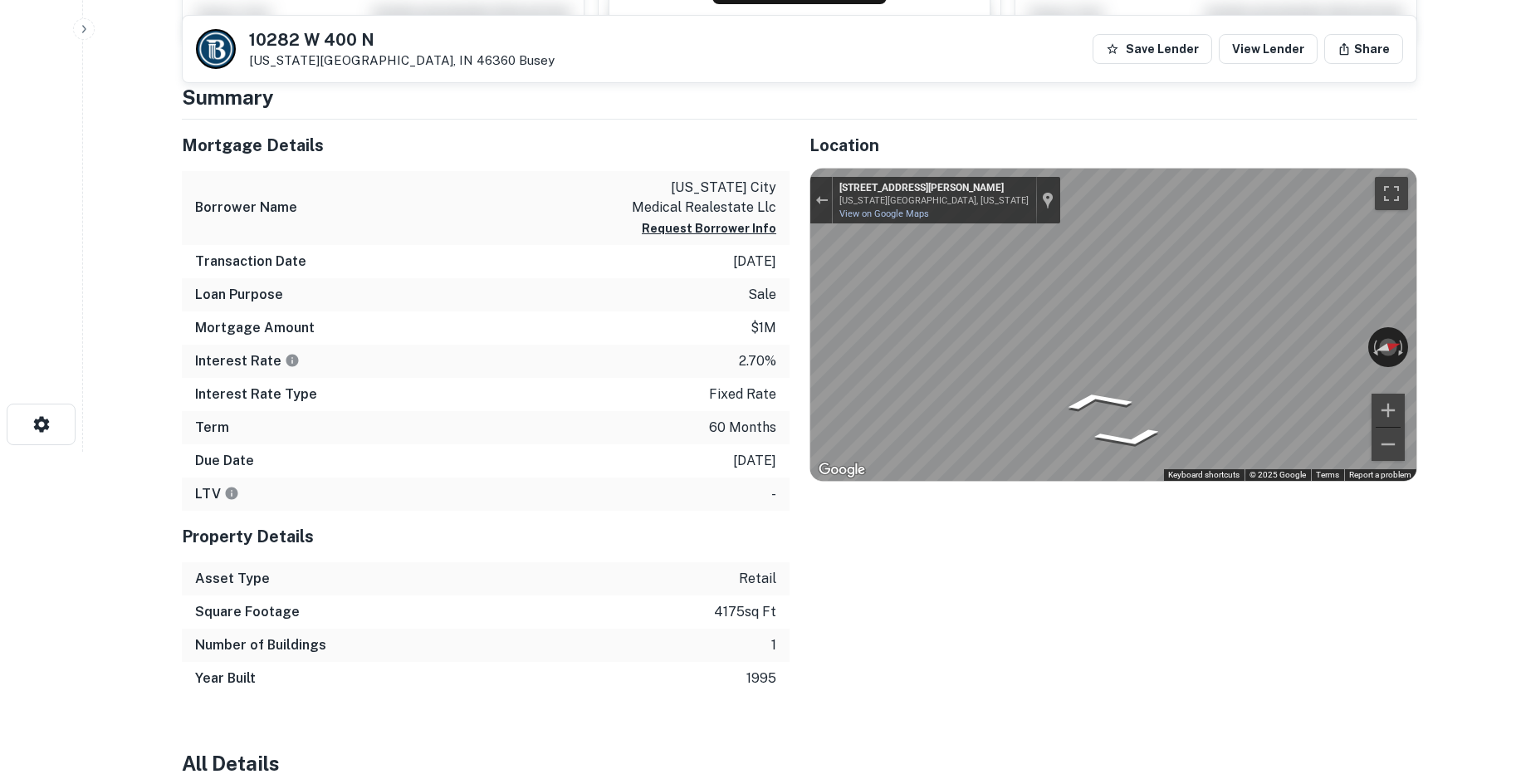
click at [1515, 326] on html "Search Borrowers Contacts Saved 10282 W 400 N Michigan City, IN 46360 Busey Sav…" at bounding box center [758, 60] width 1516 height 784
click at [1515, 322] on html "Search Borrowers Contacts Saved 10282 W 400 N Michigan City, IN 46360 Busey Sav…" at bounding box center [758, 60] width 1516 height 784
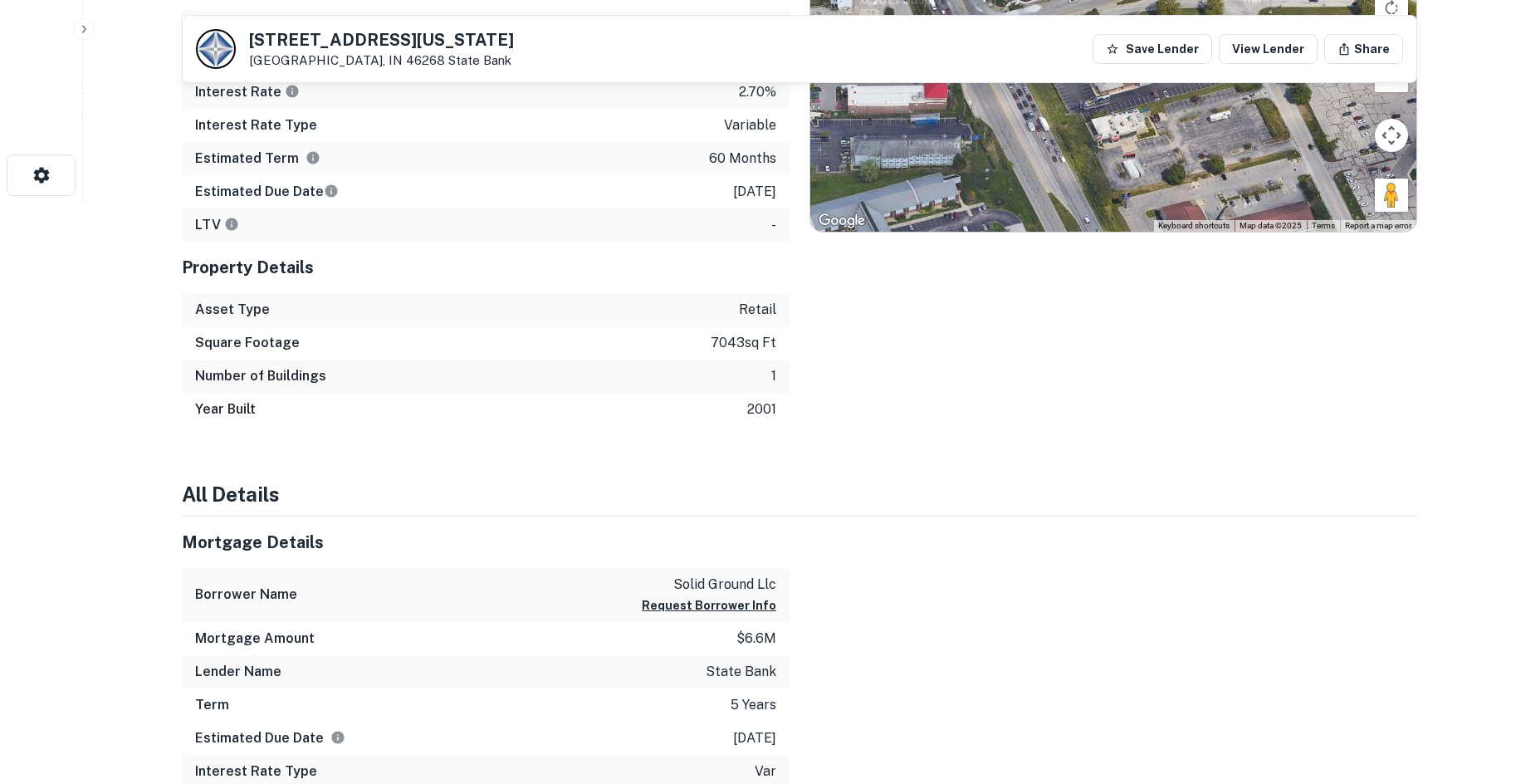
scroll to position [249, 0]
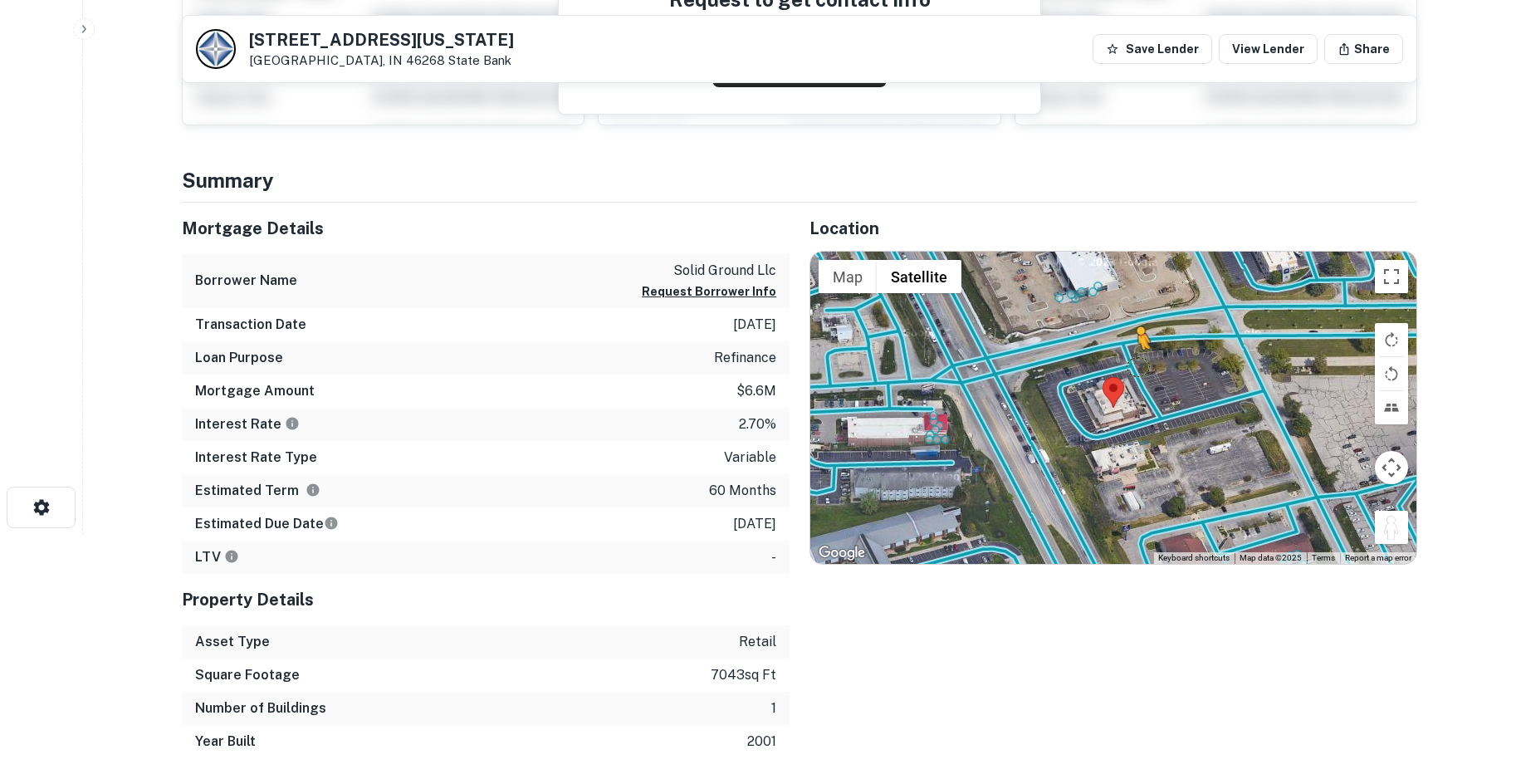
drag, startPoint x: 1393, startPoint y: 525, endPoint x: 1130, endPoint y: 359, distance: 311.0
click at [1130, 359] on div "To activate drag with keyboard, press Alt + Enter. Once in keyboard drag state,…" at bounding box center [1113, 407] width 606 height 312
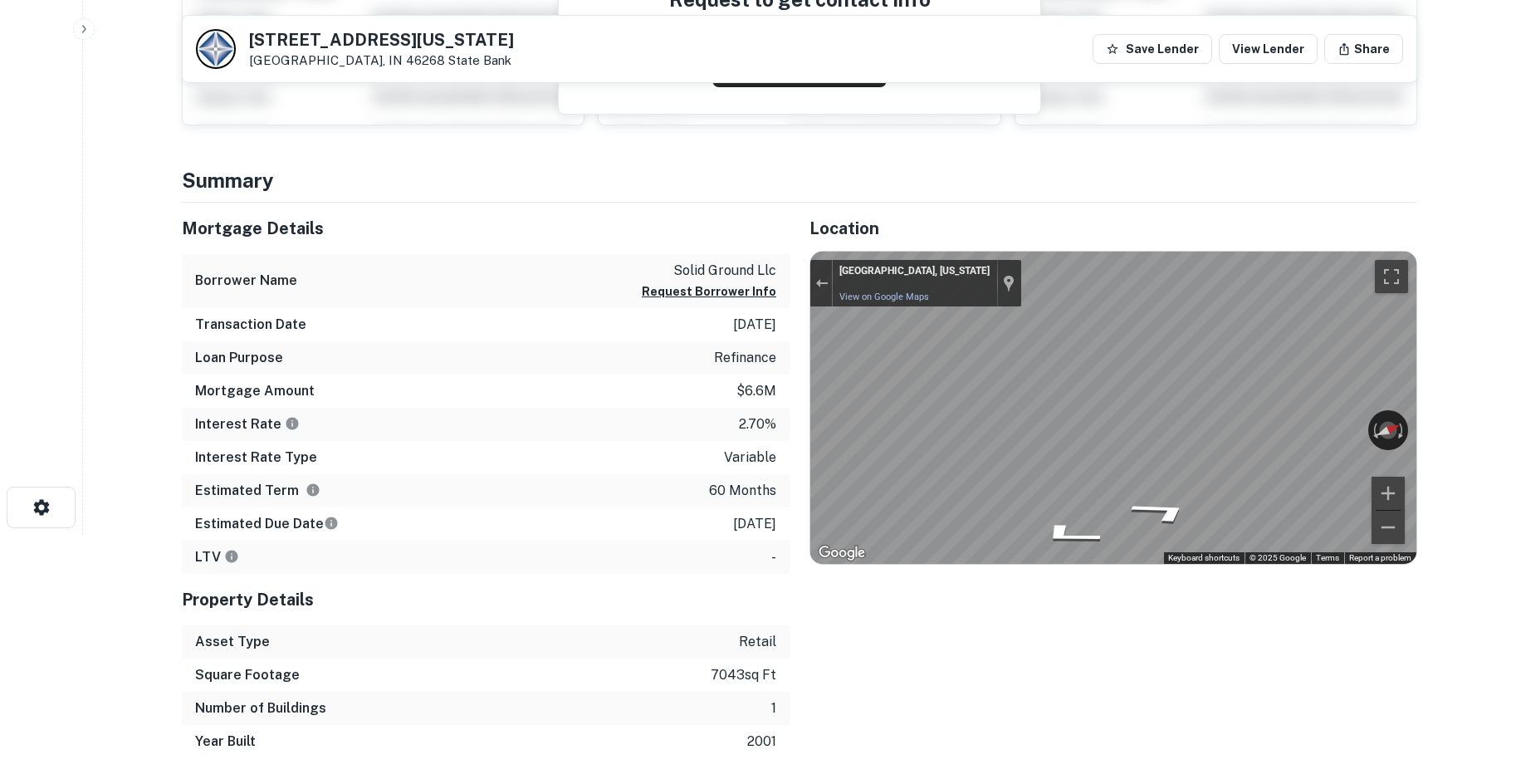
click at [1515, 462] on html "Search Borrowers Contacts Saved [STREET_ADDRESS][US_STATE] State Bank Save Lend…" at bounding box center [758, 143] width 1516 height 784
click at [1499, 427] on main "[STREET_ADDRESS][US_STATE] State Bank Save Lender View Lender Share View Proper…" at bounding box center [799, 143] width 1433 height 784
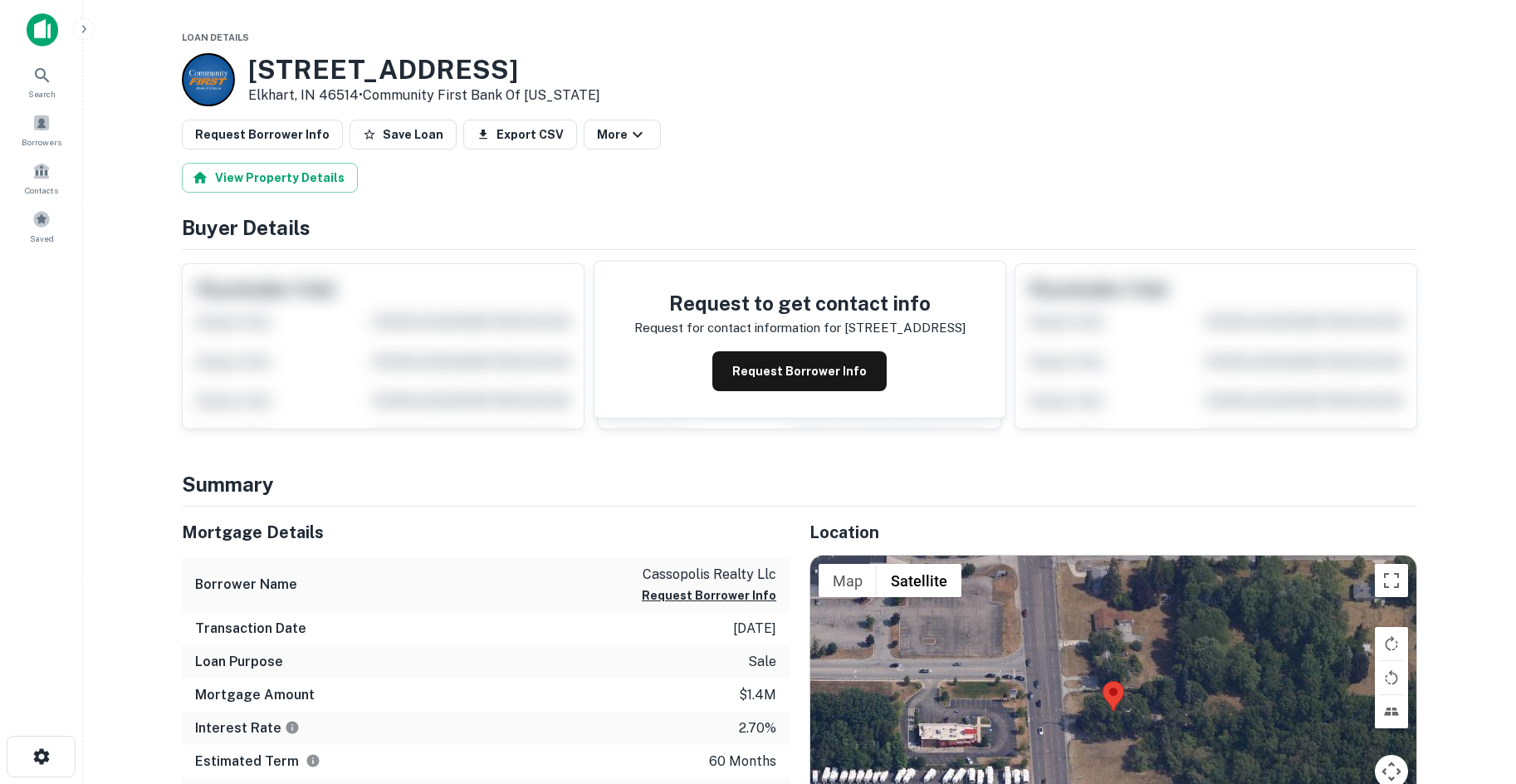
scroll to position [415, 0]
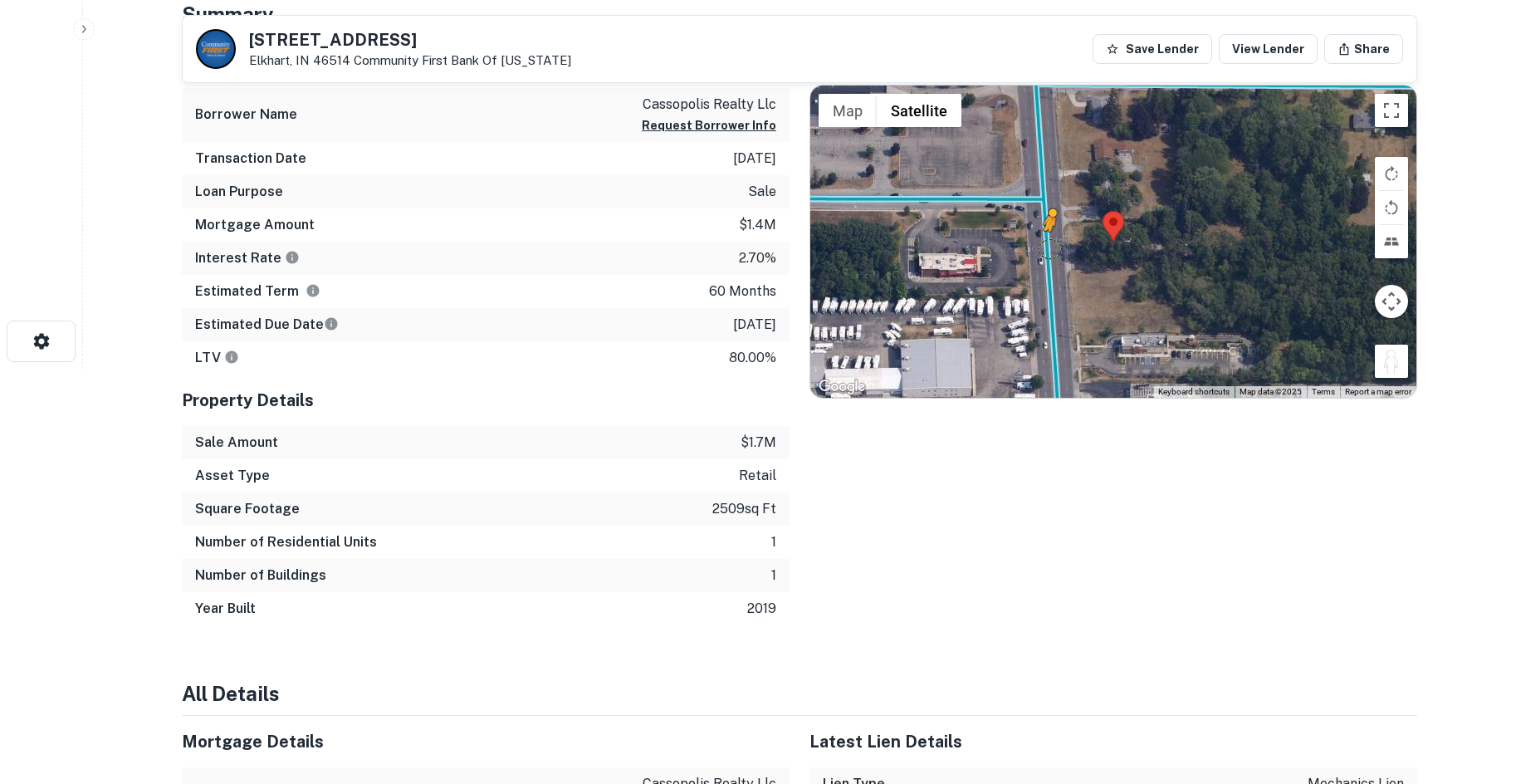
drag, startPoint x: 1386, startPoint y: 364, endPoint x: 1047, endPoint y: 249, distance: 358.0
click at [1049, 249] on div "To activate drag with keyboard, press Alt + Enter. Once in keyboard drag state,…" at bounding box center [1113, 241] width 606 height 312
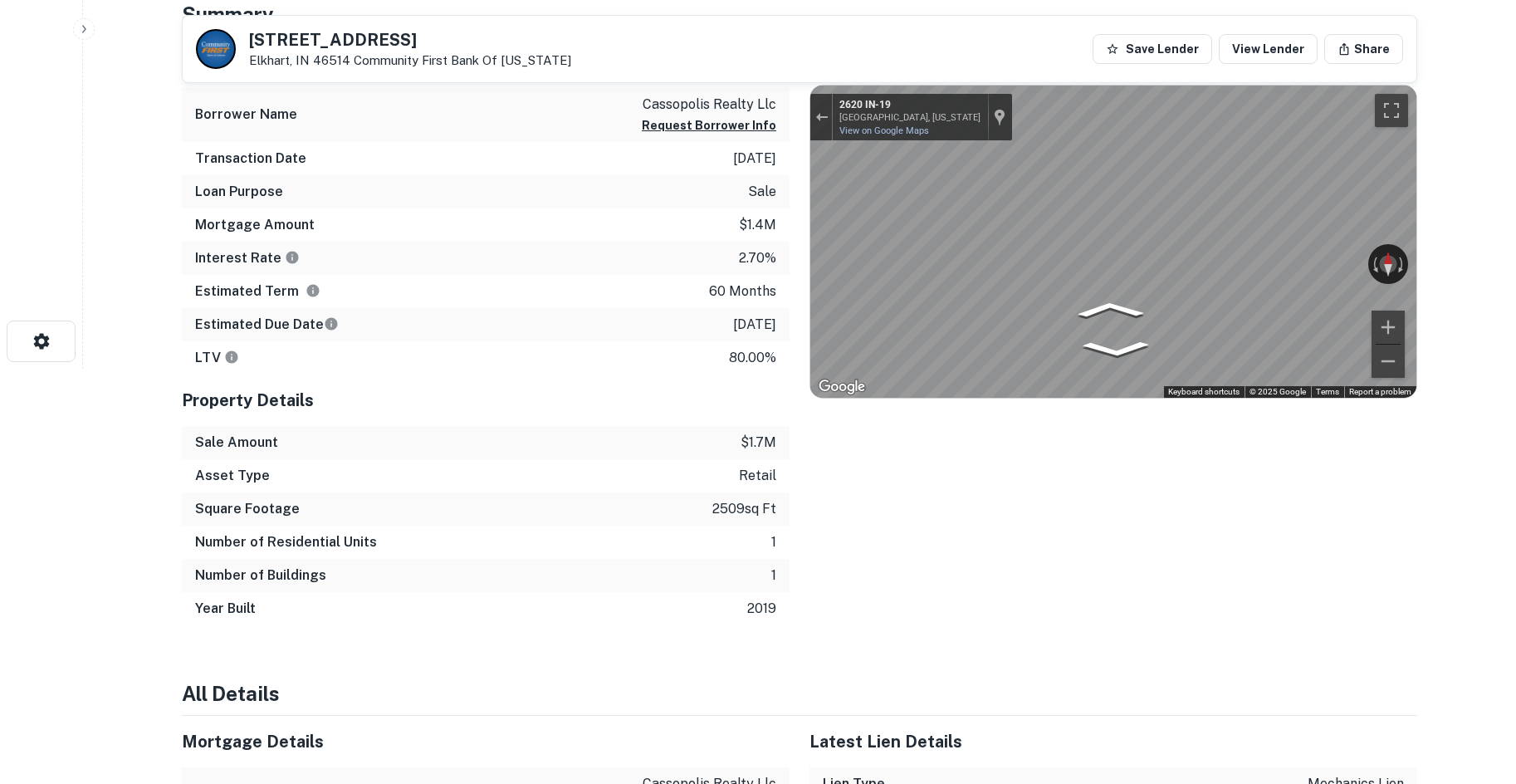
drag, startPoint x: 1278, startPoint y: 261, endPoint x: 697, endPoint y: 212, distance: 583.1
click at [625, 204] on div "Mortgage Details Borrower Name cassopolis realty llc Request Borrower Info Tran…" at bounding box center [789, 331] width 1255 height 589
click at [530, 226] on div "Mortgage Details Borrower Name cassopolis realty llc Request Borrower Info Tran…" at bounding box center [789, 331] width 1255 height 589
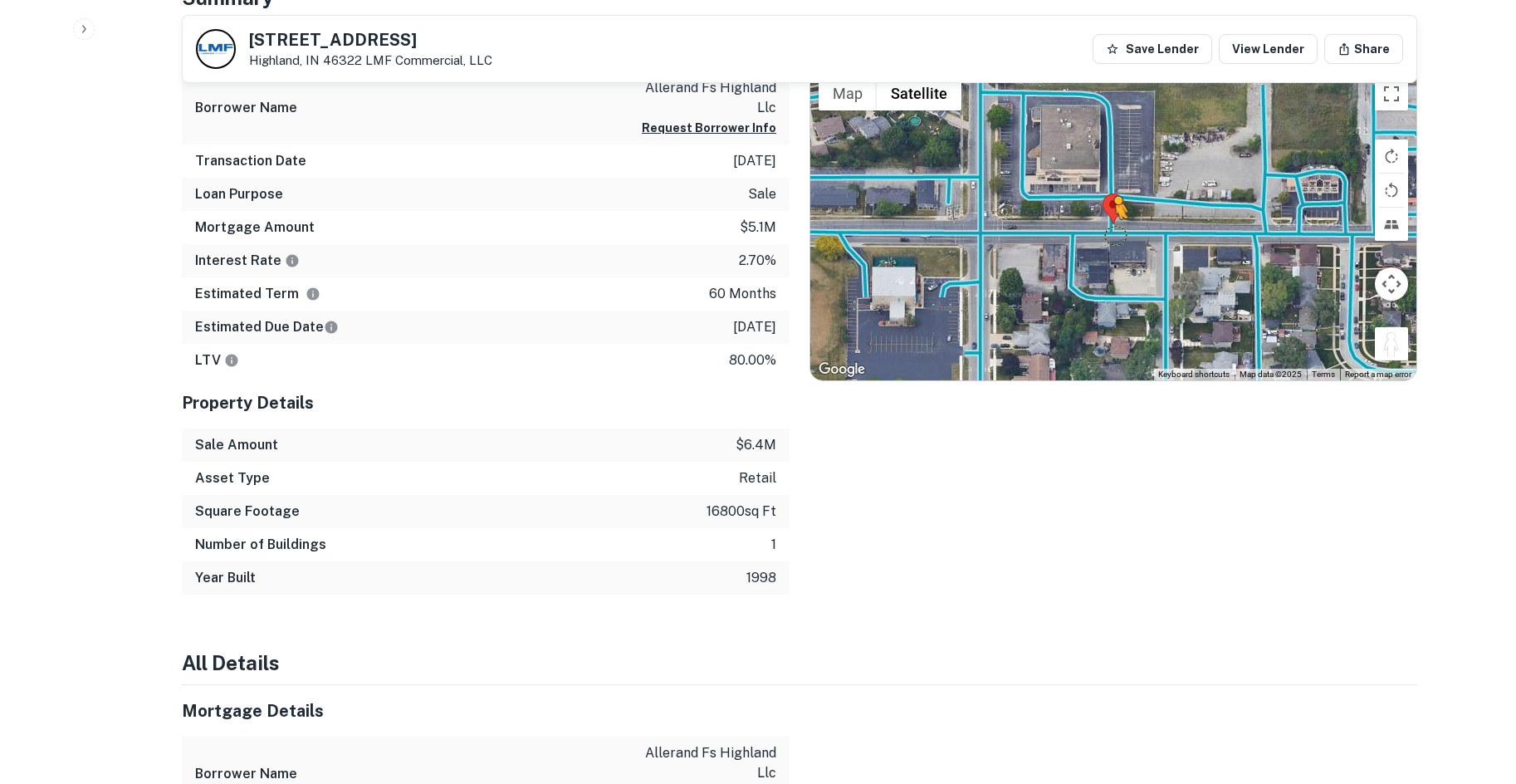
drag, startPoint x: 1396, startPoint y: 347, endPoint x: 1108, endPoint y: 228, distance: 311.6
click at [1108, 228] on div "To activate drag with keyboard, press Alt + Enter. Once in keyboard drag state,…" at bounding box center [1113, 225] width 606 height 312
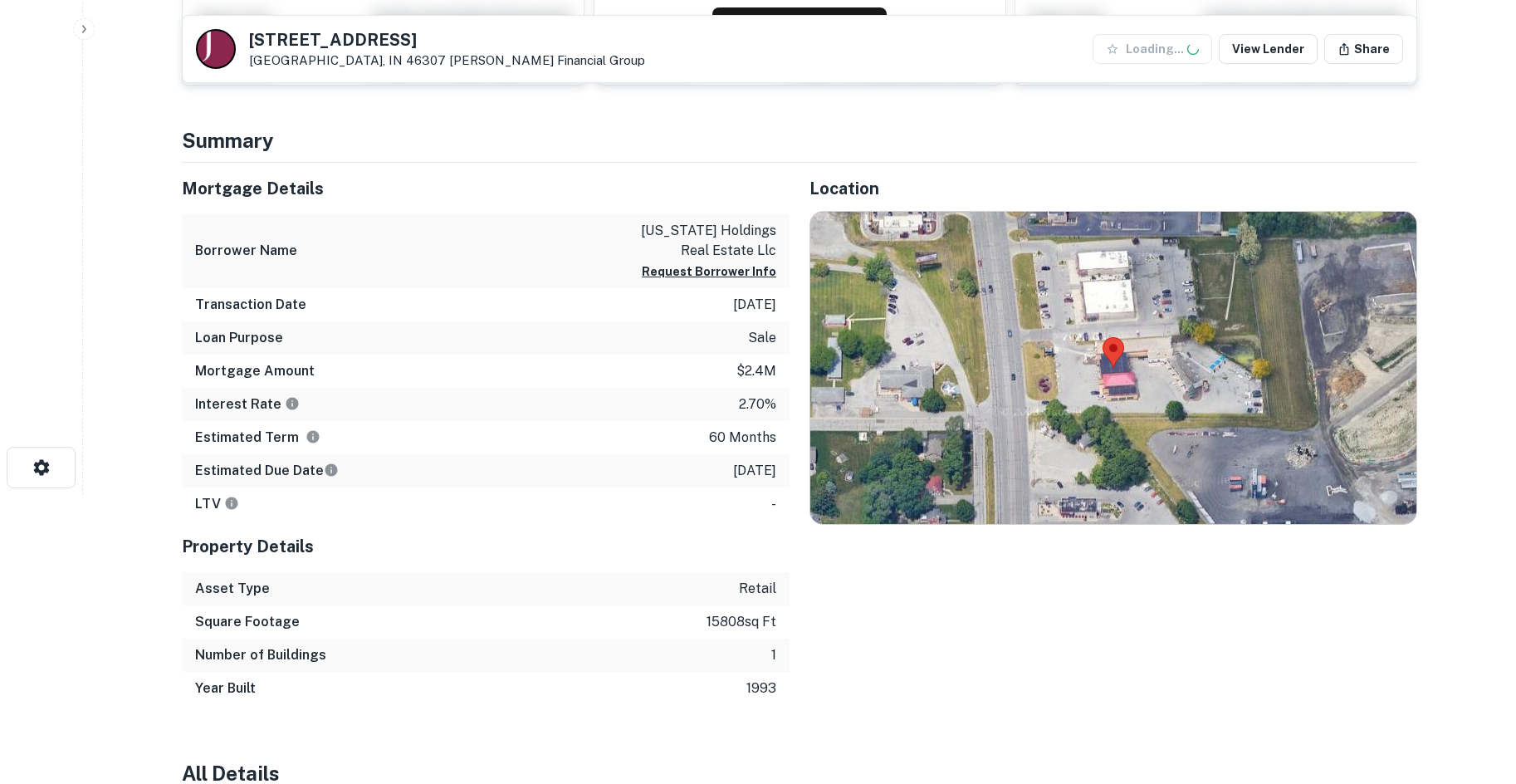
scroll to position [415, 0]
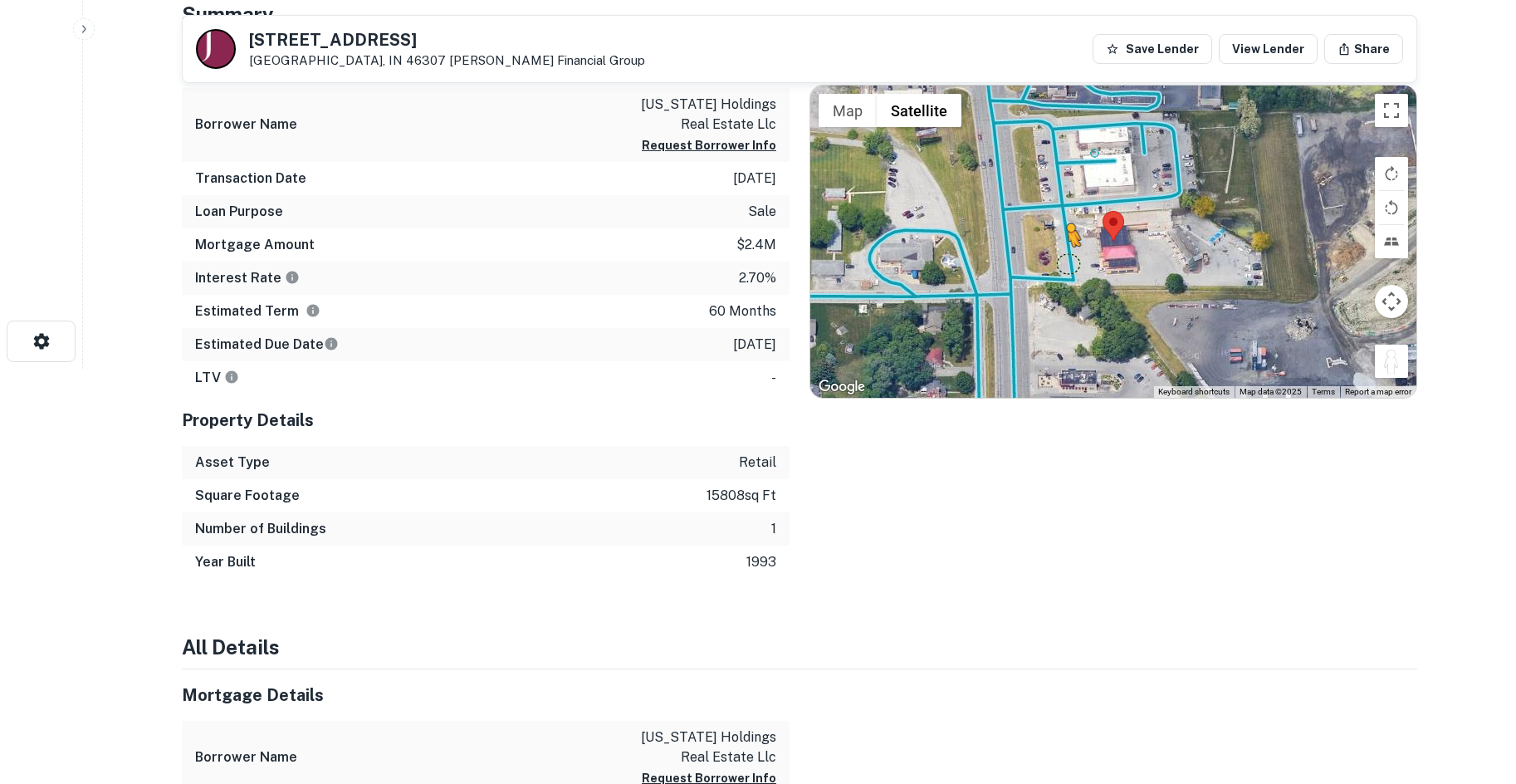
drag, startPoint x: 1394, startPoint y: 352, endPoint x: 1059, endPoint y: 261, distance: 347.1
click at [1060, 261] on div "To activate drag with keyboard, press Alt + Enter. Once in keyboard drag state,…" at bounding box center [1113, 241] width 606 height 312
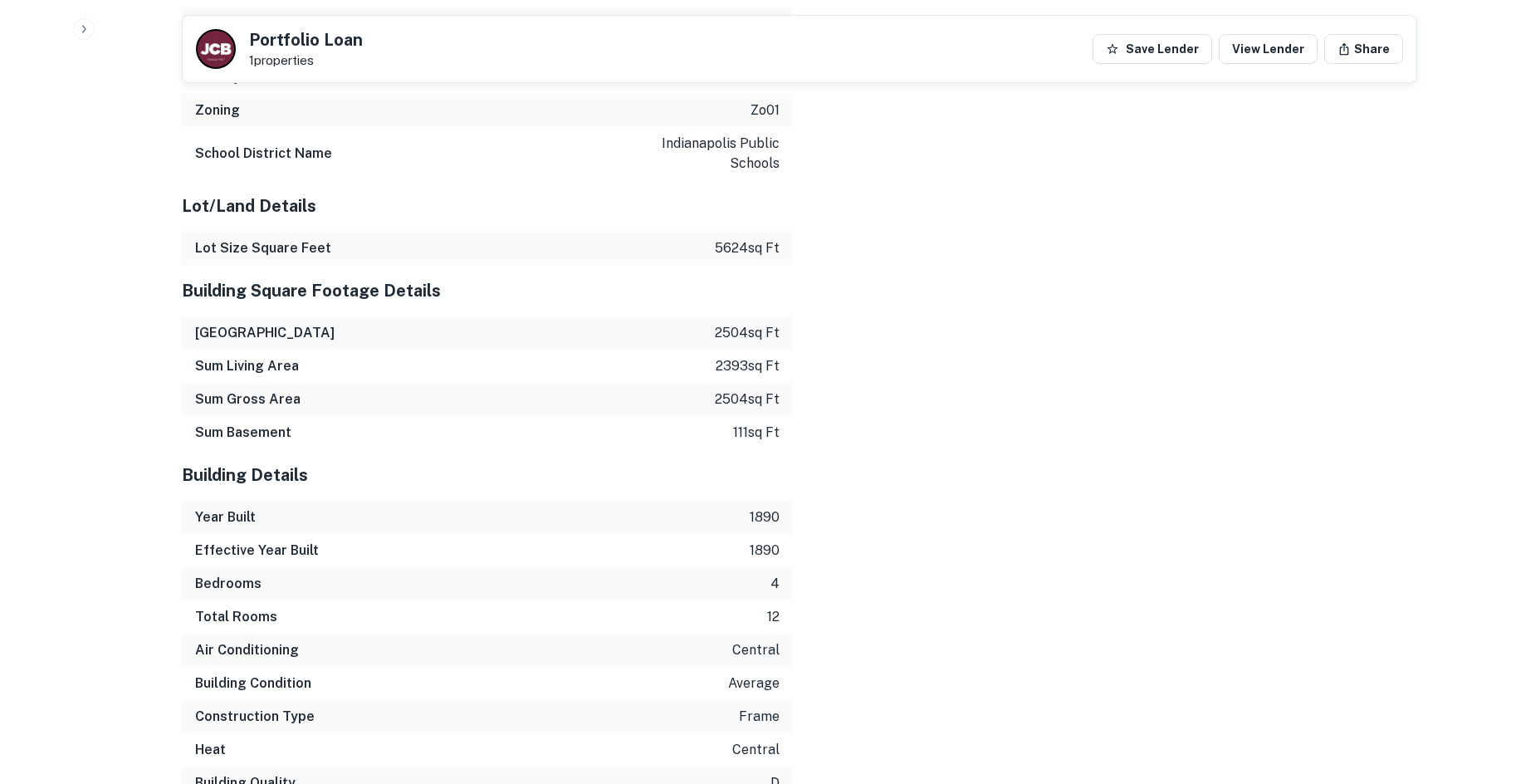
scroll to position [2068, 0]
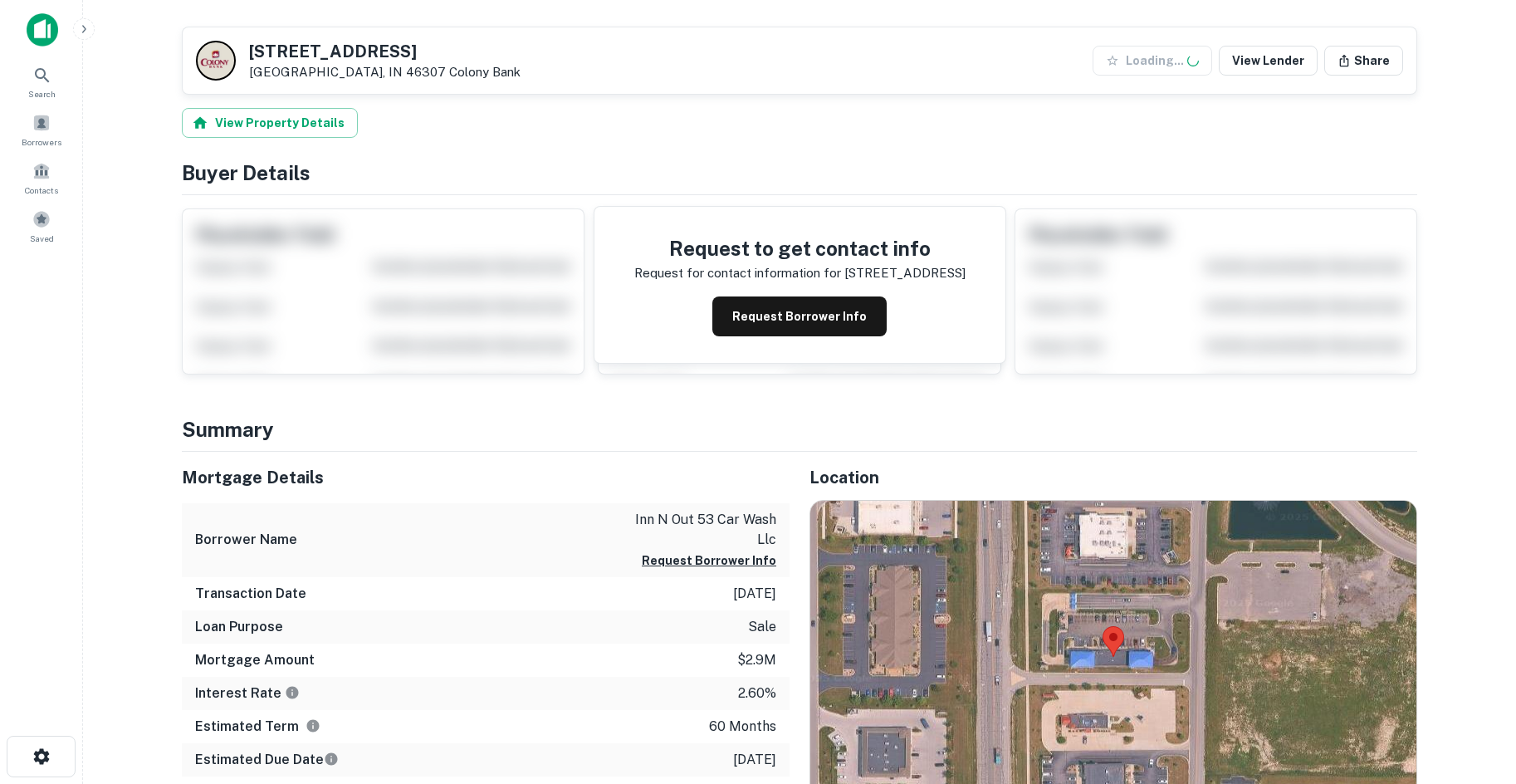
scroll to position [415, 0]
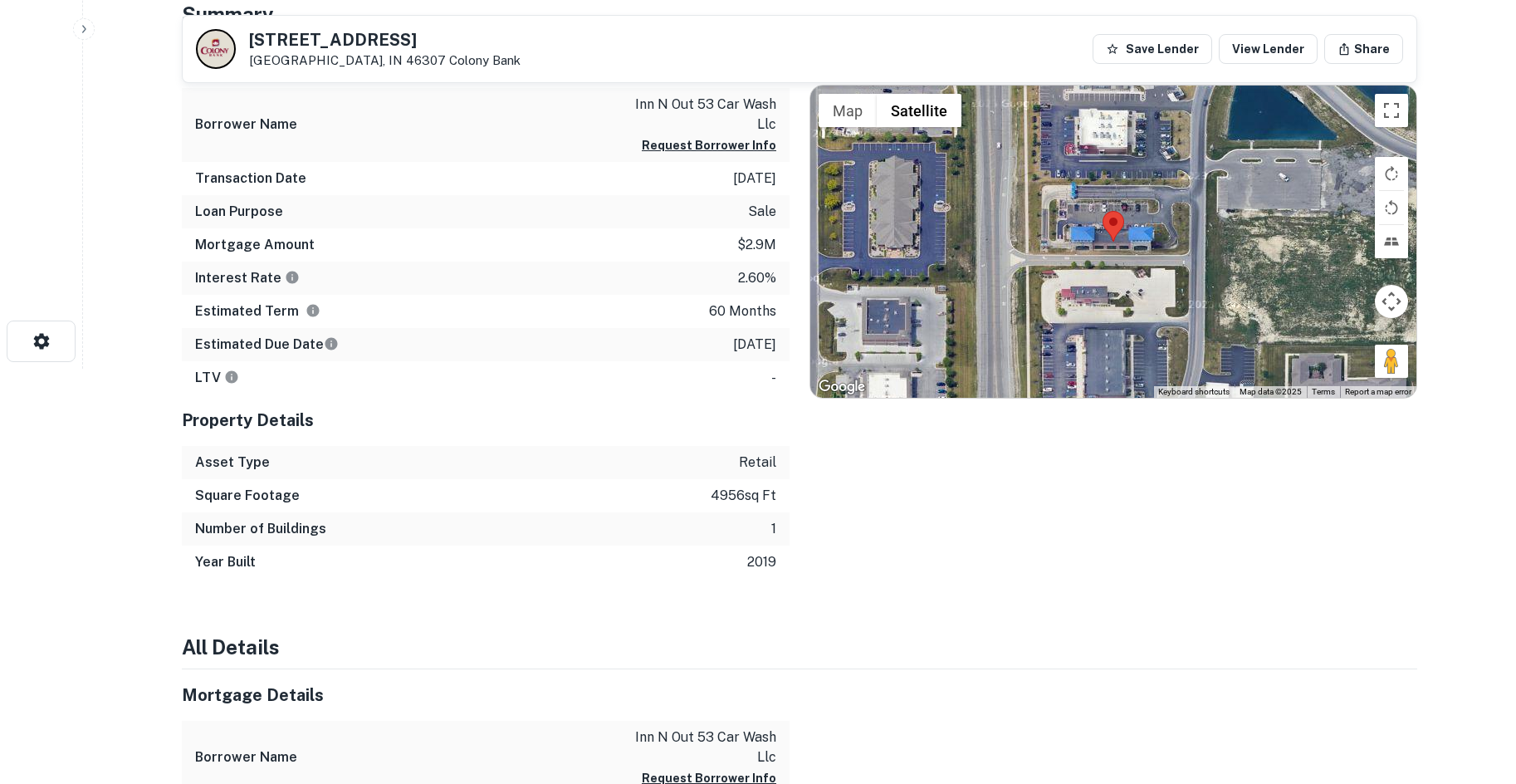
drag, startPoint x: 1379, startPoint y: 364, endPoint x: 1222, endPoint y: 271, distance: 182.5
click at [1170, 247] on div "Map Terrain Satellite Labels Keyboard shortcuts Map Data Map data ©2025 Map dat…" at bounding box center [1113, 241] width 606 height 312
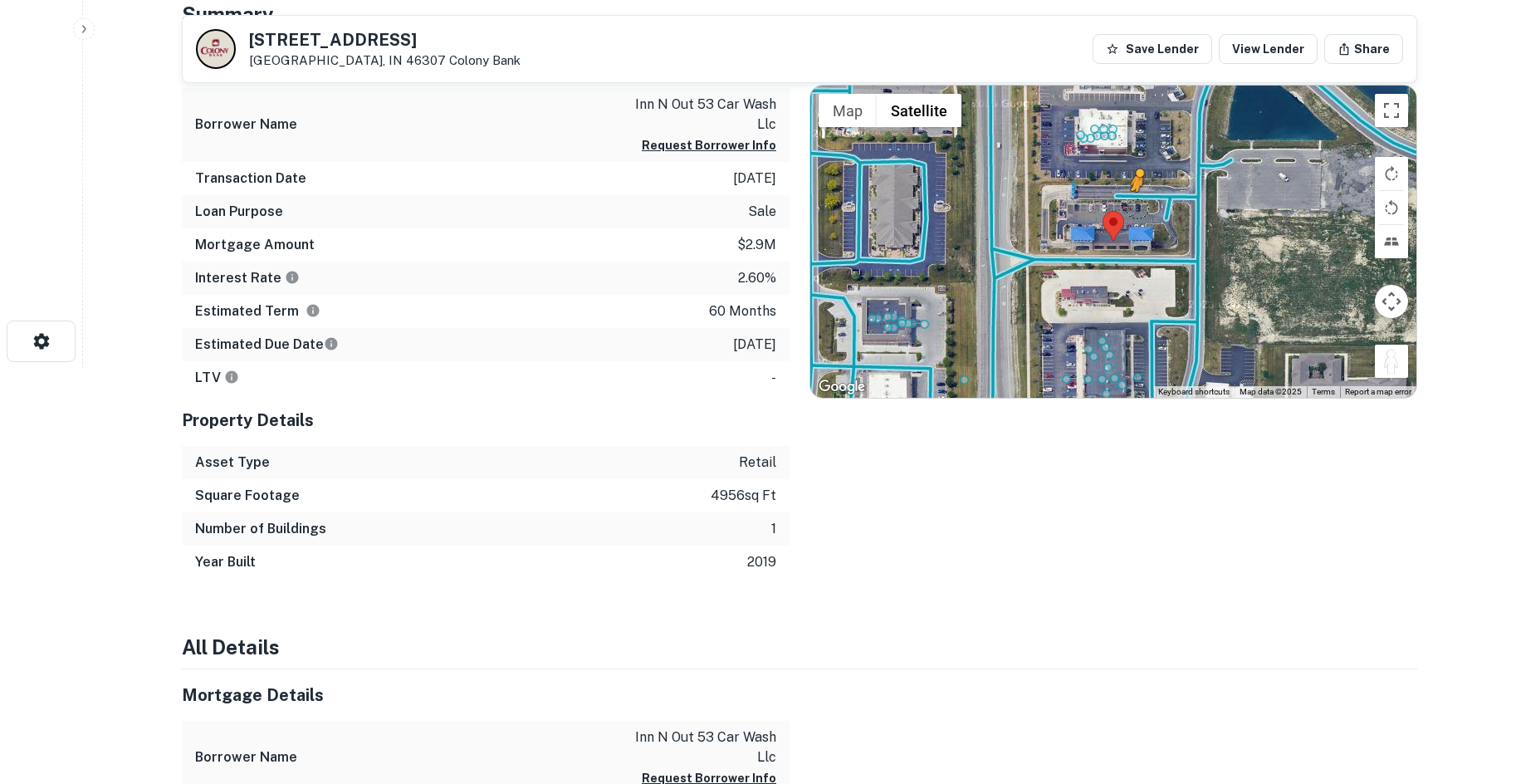
drag, startPoint x: 1401, startPoint y: 371, endPoint x: 1138, endPoint y: 206, distance: 310.5
click at [1138, 206] on div "To activate drag with keyboard, press Alt + Enter. Once in keyboard drag state,…" at bounding box center [1113, 241] width 606 height 312
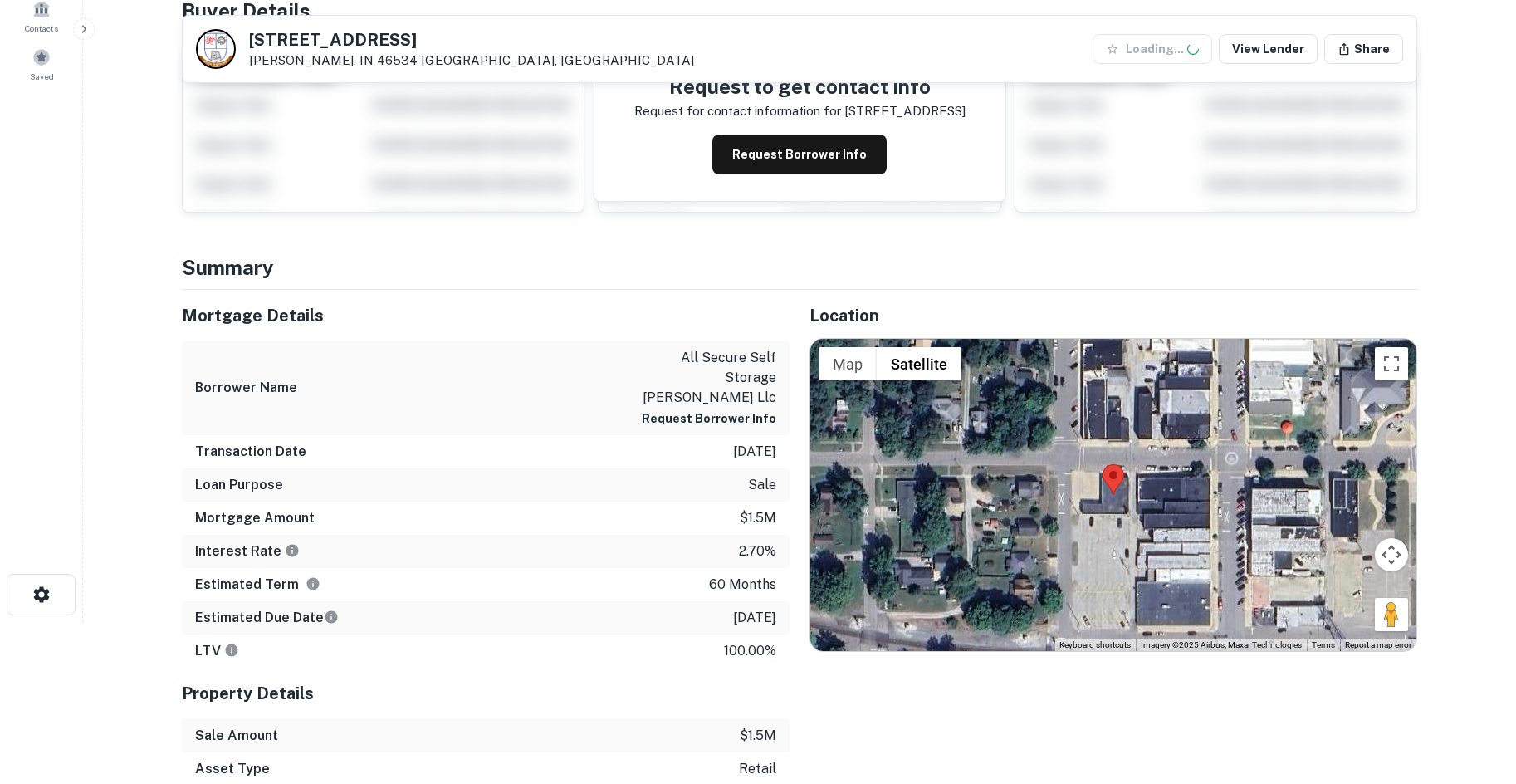
scroll to position [442, 0]
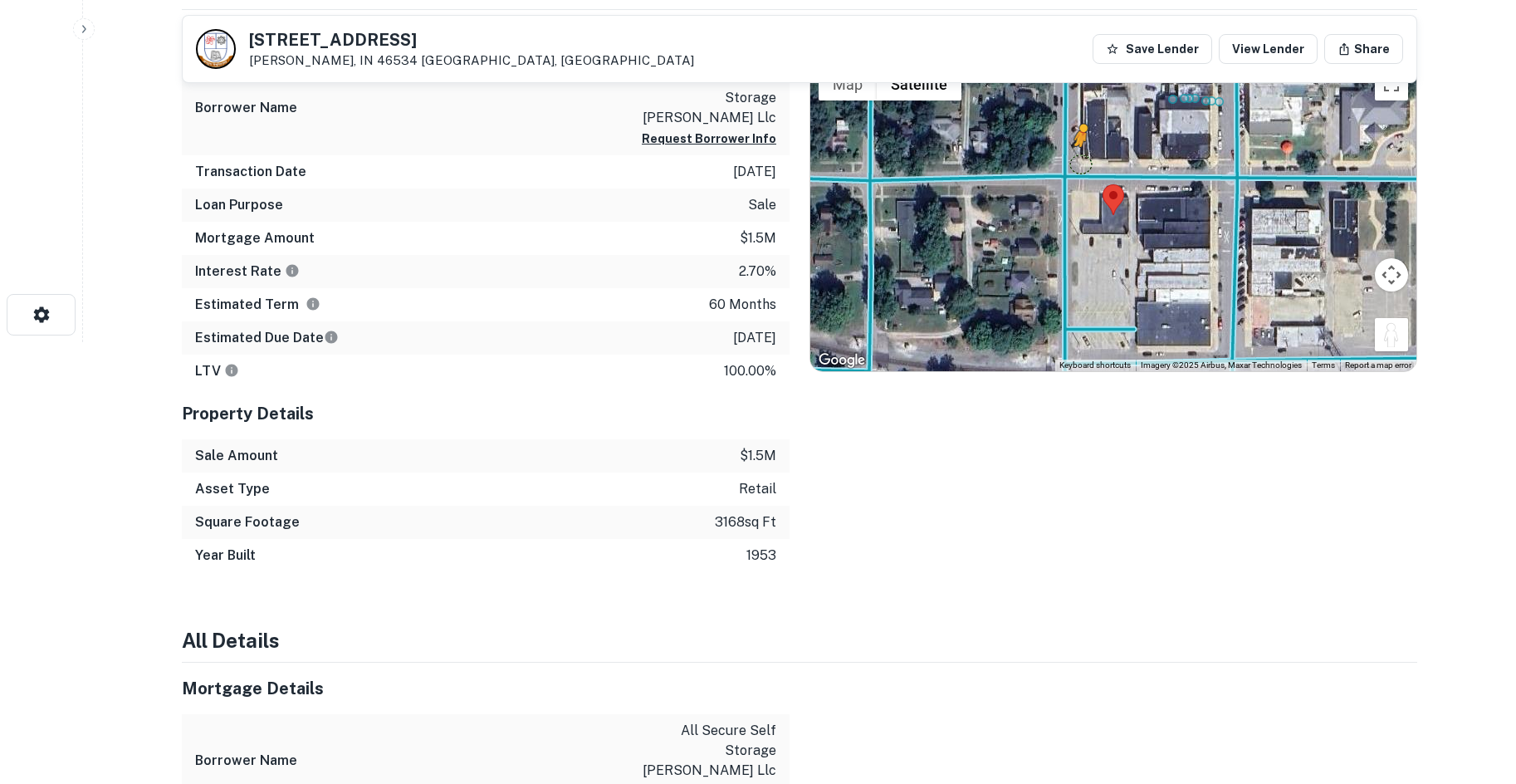
drag, startPoint x: 1401, startPoint y: 334, endPoint x: 1075, endPoint y: 163, distance: 368.1
click at [1075, 163] on div "To activate drag with keyboard, press Alt + Enter. Once in keyboard drag state,…" at bounding box center [1113, 215] width 606 height 312
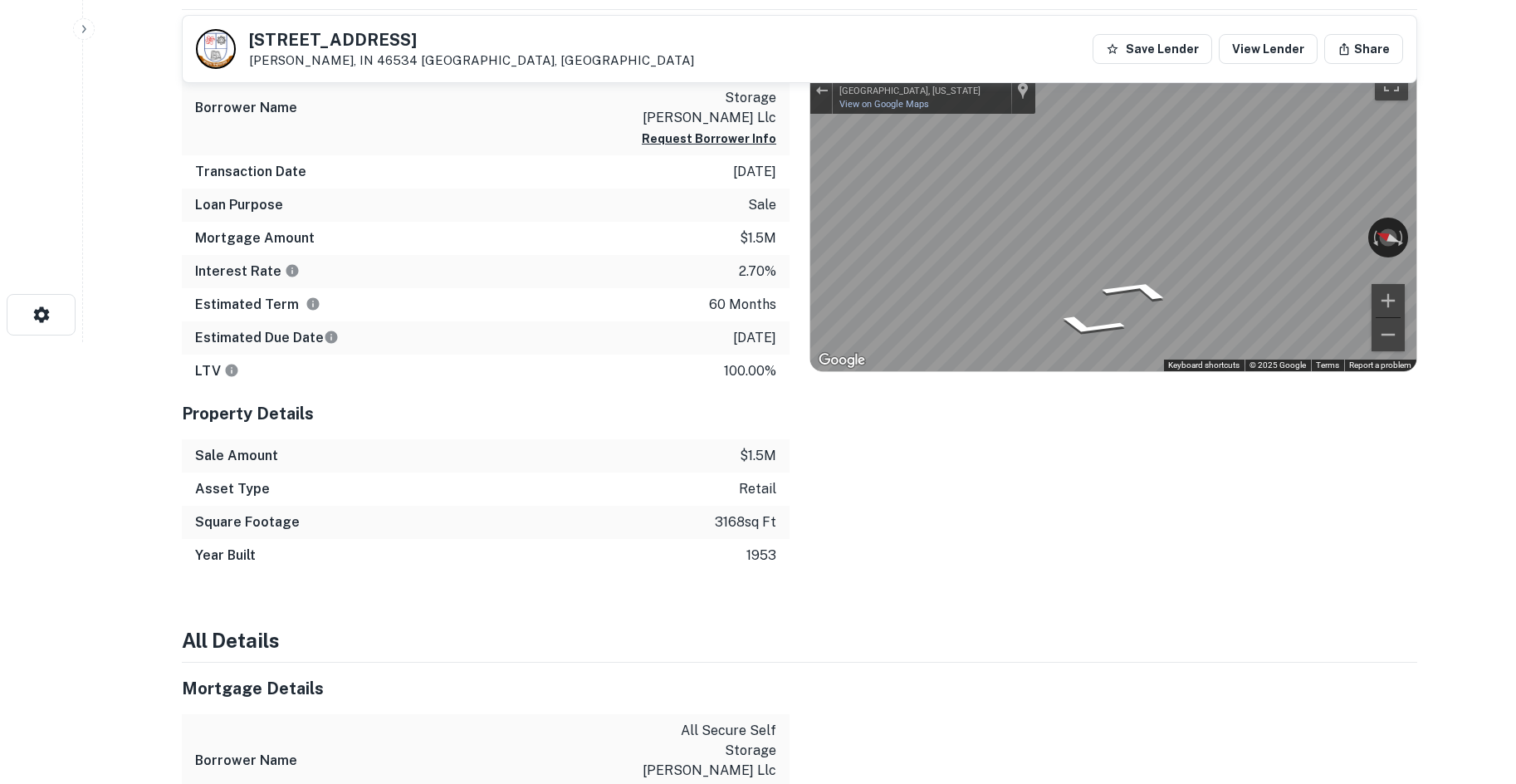
click at [739, 212] on div "Mortgage Details Borrower Name all secure self storage [PERSON_NAME] llc Reques…" at bounding box center [789, 291] width 1255 height 562
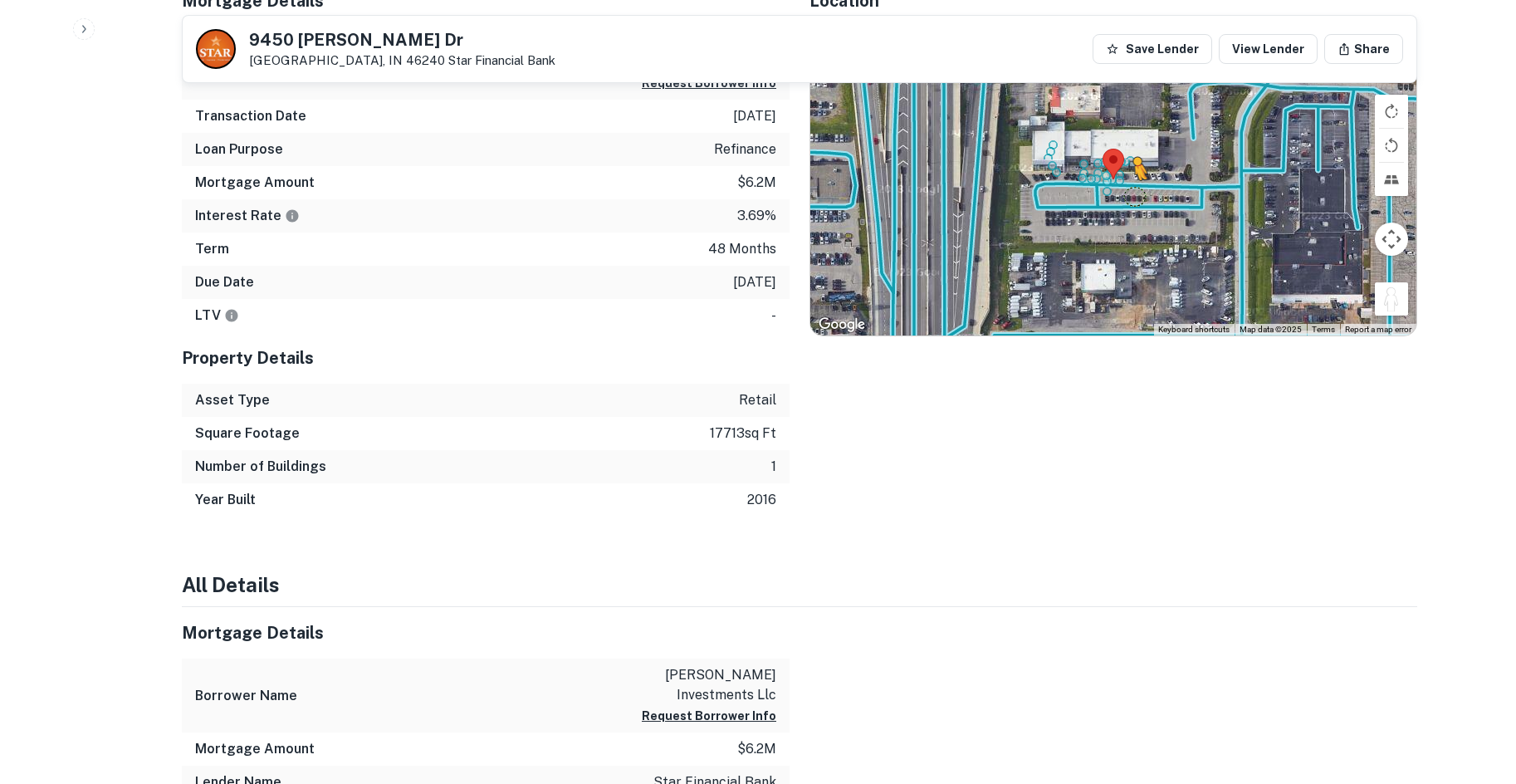
drag, startPoint x: 1399, startPoint y: 305, endPoint x: 1135, endPoint y: 197, distance: 285.2
click at [1135, 197] on div "To activate drag with keyboard, press Alt + Enter. Once in keyboard drag state,…" at bounding box center [1113, 180] width 606 height 312
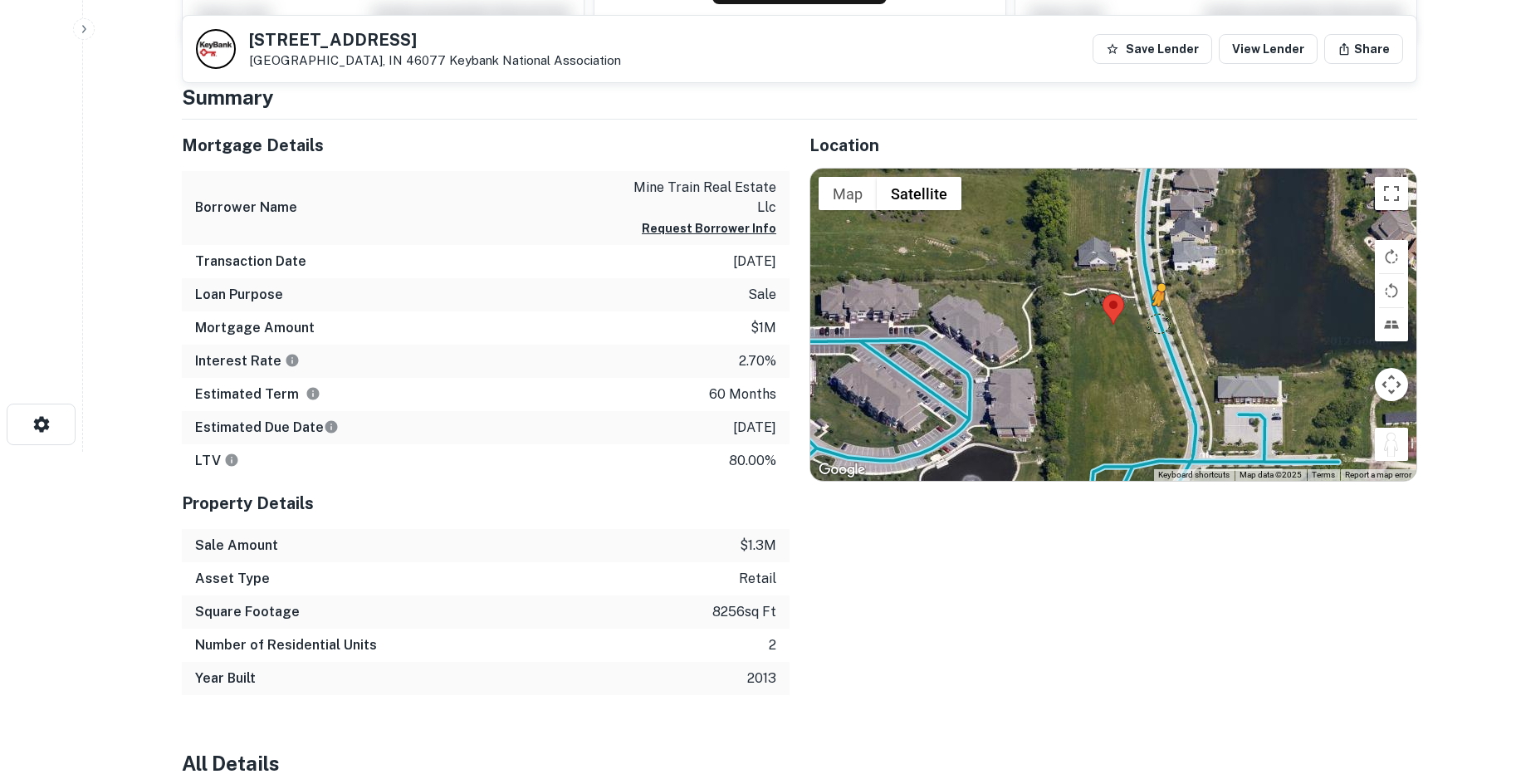
drag, startPoint x: 1400, startPoint y: 446, endPoint x: 1155, endPoint y: 321, distance: 275.0
click at [1155, 321] on div "To activate drag with keyboard, press Alt + Enter. Once in keyboard drag state,…" at bounding box center [1113, 324] width 606 height 312
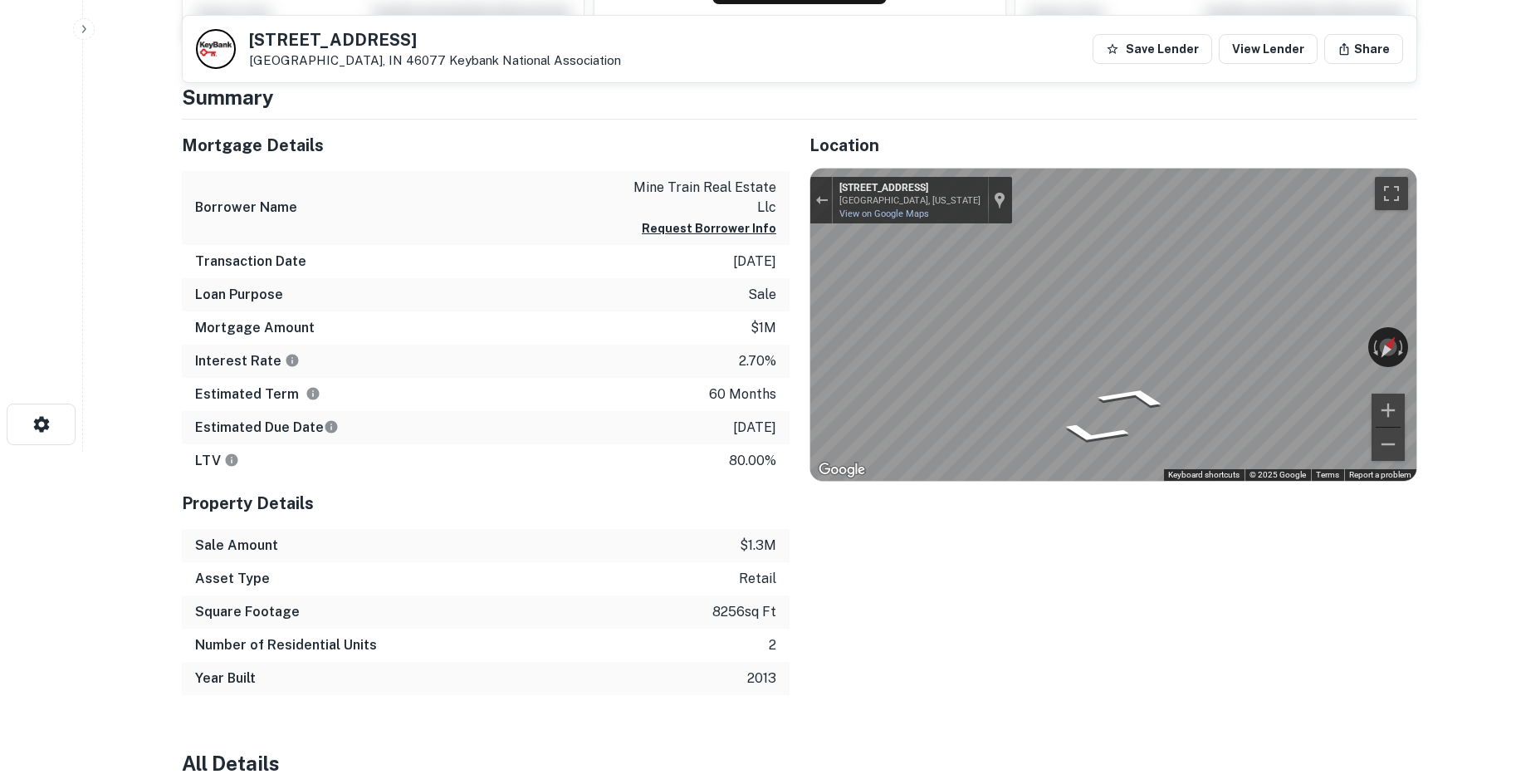
click at [1358, 347] on div "← Move left → Move right ↑ Move up ↓ Move down + Zoom in - Zoom out 6828 W Ston…" at bounding box center [1113, 324] width 606 height 312
click at [1072, 442] on icon "Go South, W Stonegate Dr" at bounding box center [1053, 436] width 98 height 34
click at [1055, 439] on icon "Go South, W Stonegate Dr" at bounding box center [1053, 436] width 98 height 34
click at [1088, 425] on icon "Go South, W Stonegate Dr" at bounding box center [1060, 421] width 116 height 40
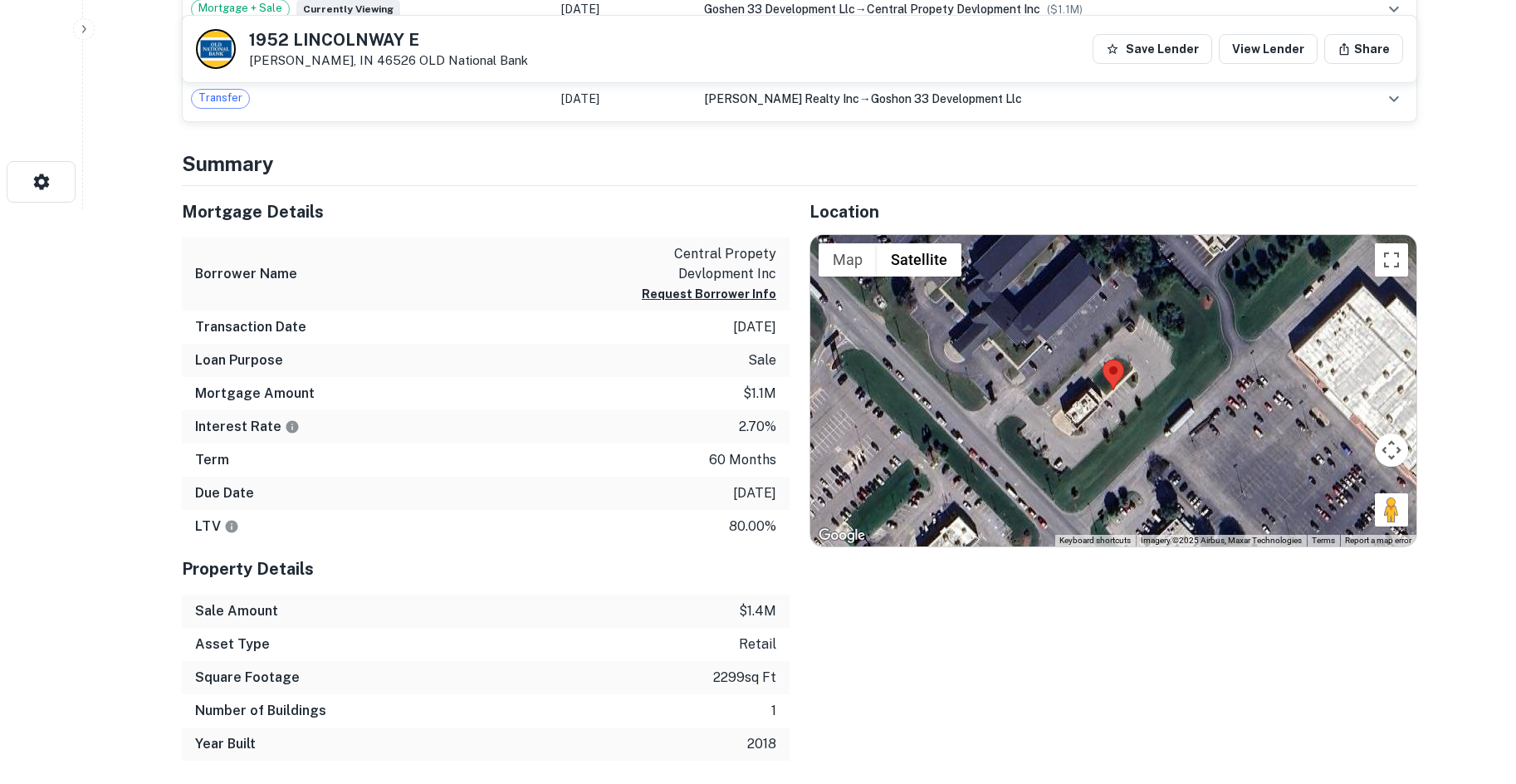
scroll to position [581, 0]
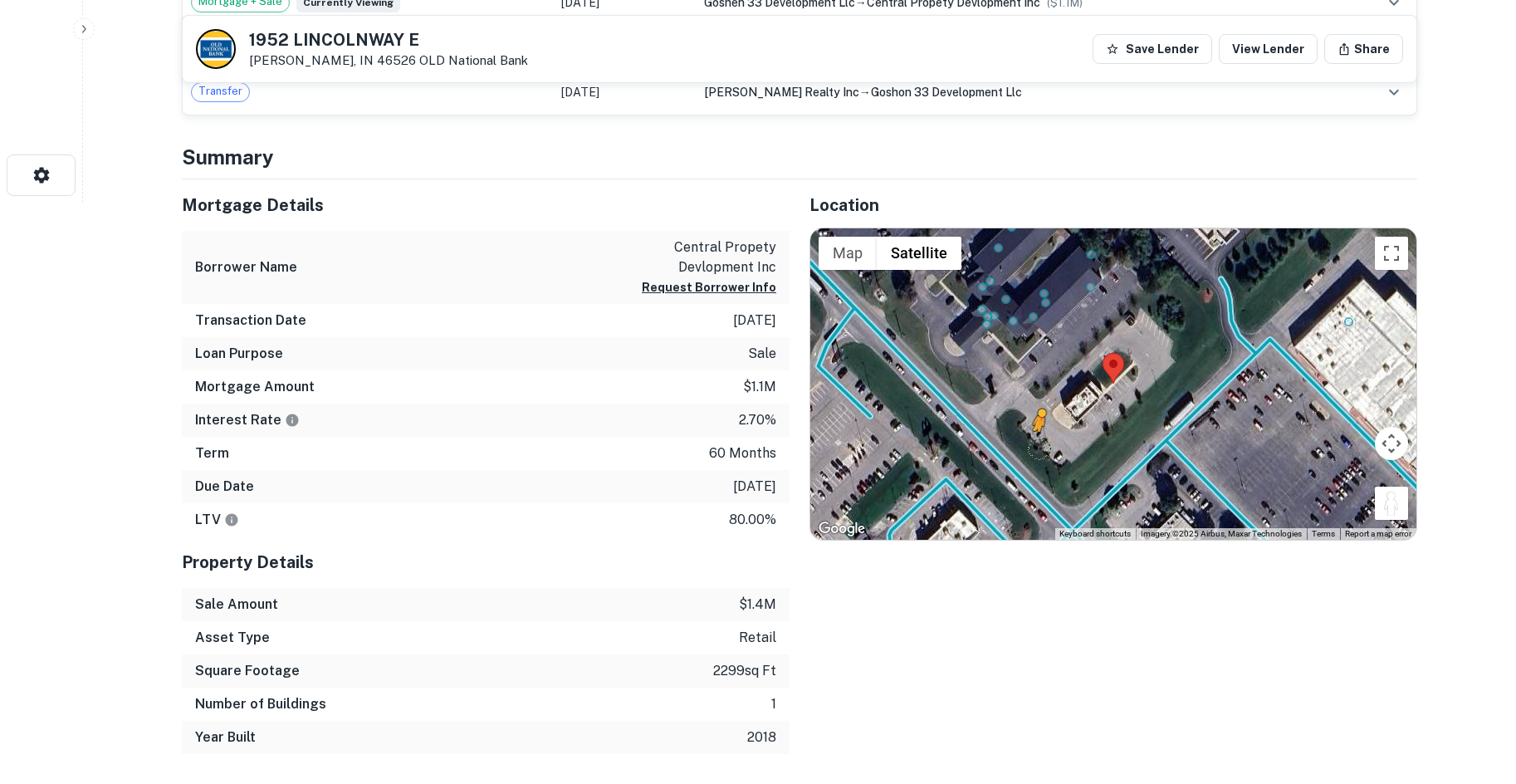
drag, startPoint x: 1394, startPoint y: 508, endPoint x: 1029, endPoint y: 444, distance: 370.6
click at [1029, 444] on div "To activate drag with keyboard, press Alt + Enter. Once in keyboard drag state,…" at bounding box center [1113, 384] width 606 height 312
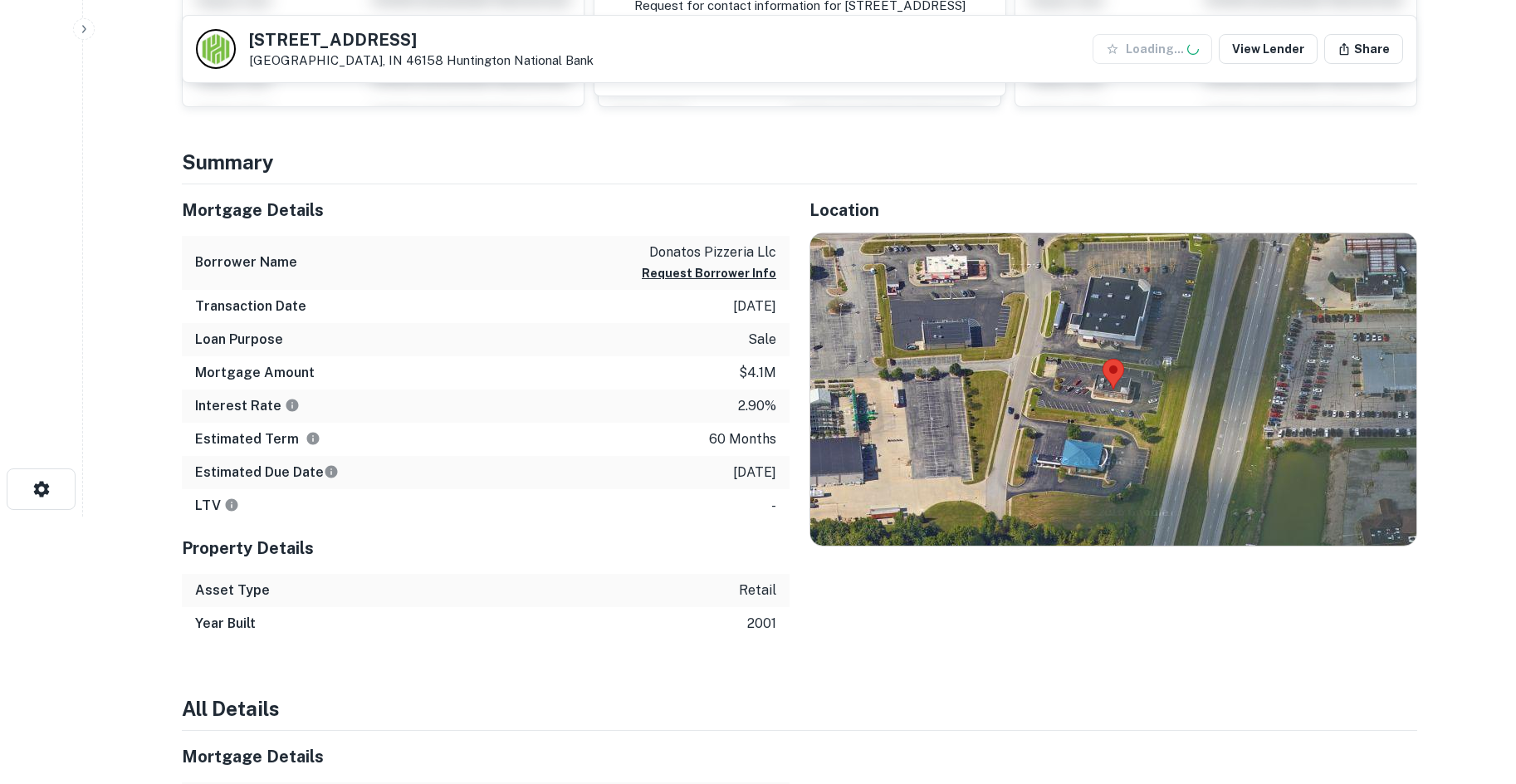
scroll to position [276, 0]
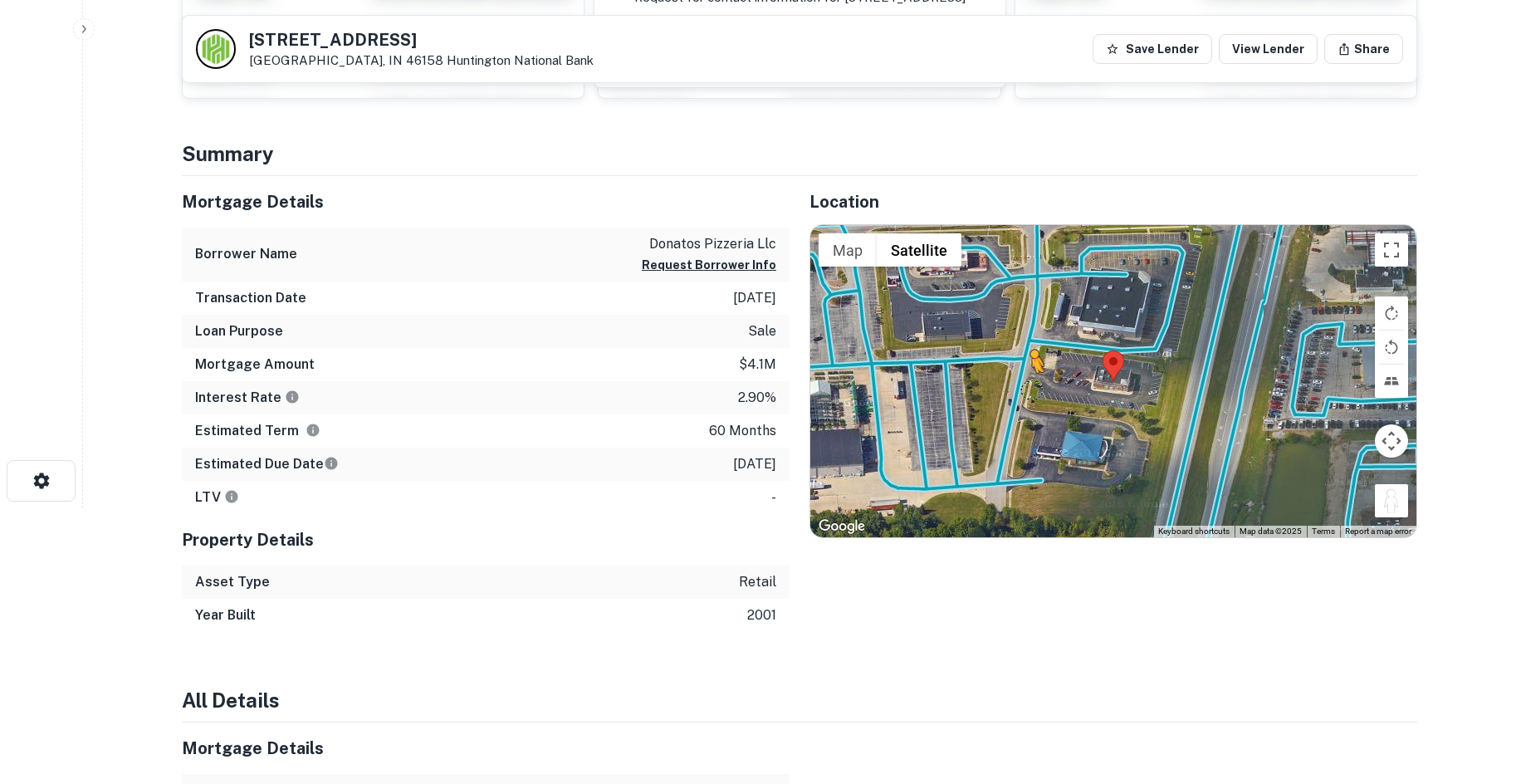
drag, startPoint x: 1384, startPoint y: 507, endPoint x: 1020, endPoint y: 367, distance: 390.0
click at [1020, 367] on div "To activate drag with keyboard, press Alt + Enter. Once in keyboard drag state,…" at bounding box center [1113, 381] width 606 height 312
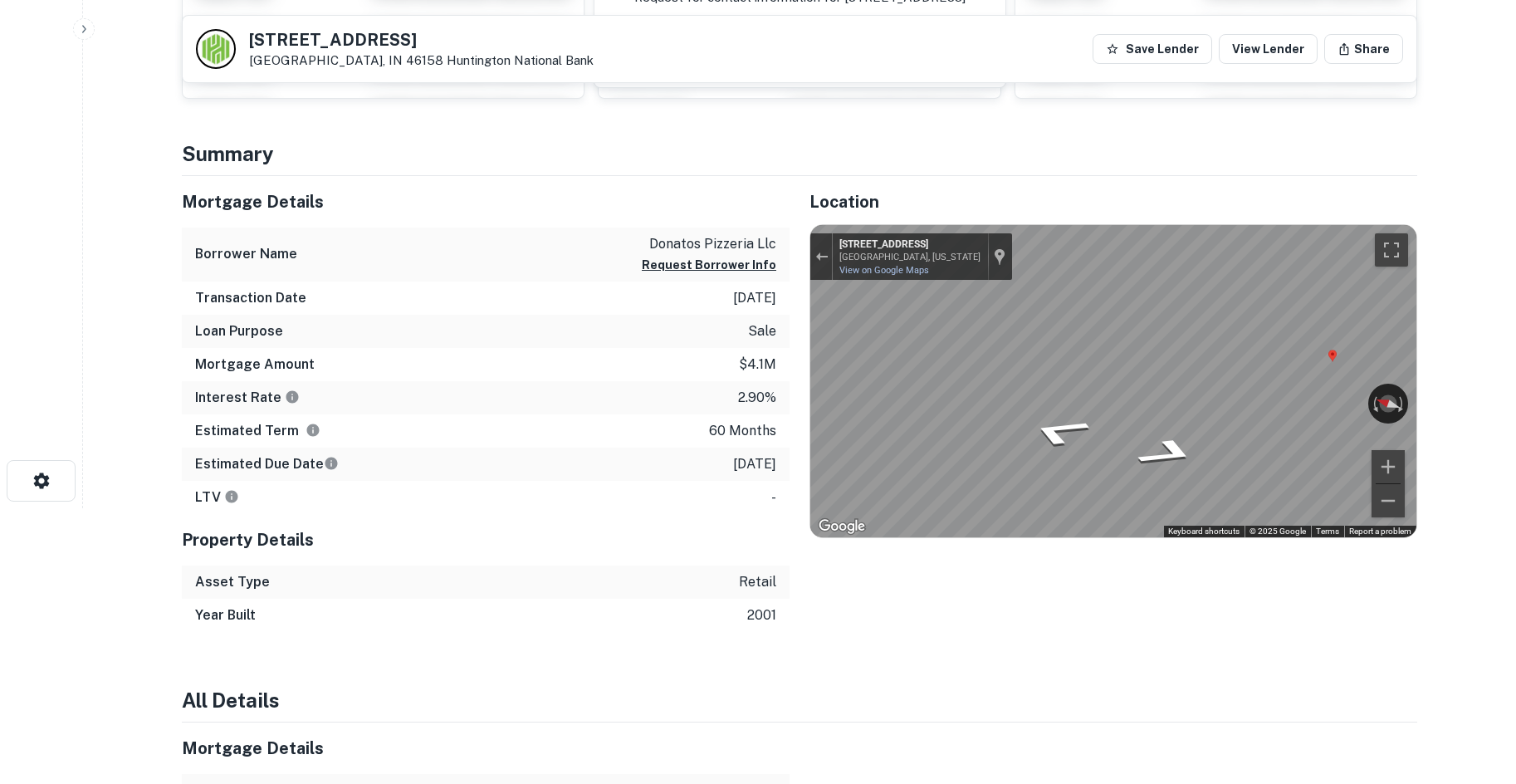
click at [741, 359] on div "Mortgage Details Borrower Name donatos pizzeria llc Request Borrower Info Trans…" at bounding box center [789, 404] width 1255 height 456
click at [1193, 452] on icon "Go South, Fields St" at bounding box center [1174, 456] width 93 height 38
click at [1065, 464] on icon "Go North, Fields St" at bounding box center [1051, 464] width 89 height 35
click at [827, 252] on div "Exit the Street View" at bounding box center [821, 256] width 12 height 10
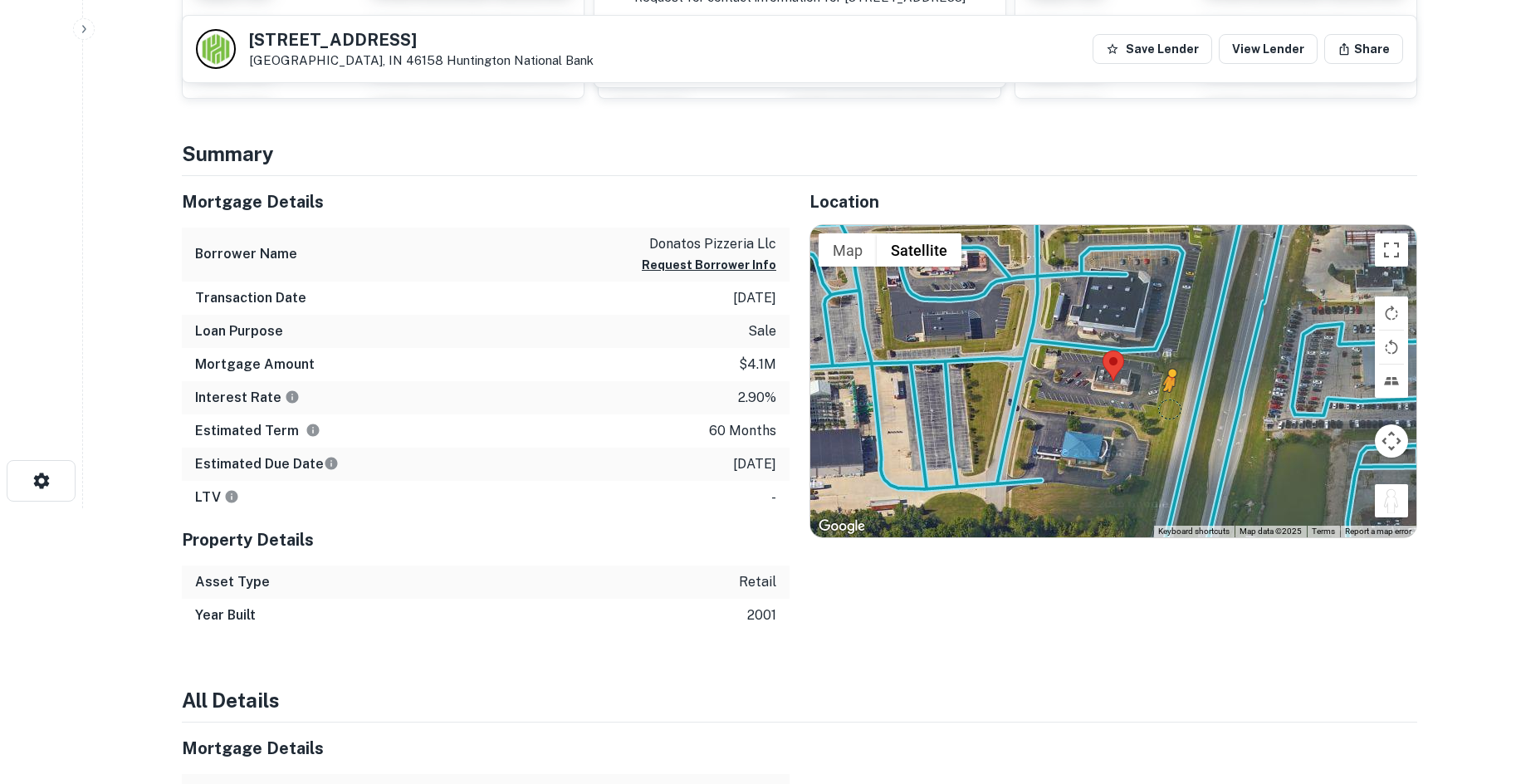
drag, startPoint x: 1388, startPoint y: 510, endPoint x: 1208, endPoint y: 408, distance: 206.9
click at [1208, 408] on div "To activate drag with keyboard, press Alt + Enter. Once in keyboard drag state,…" at bounding box center [1113, 381] width 606 height 312
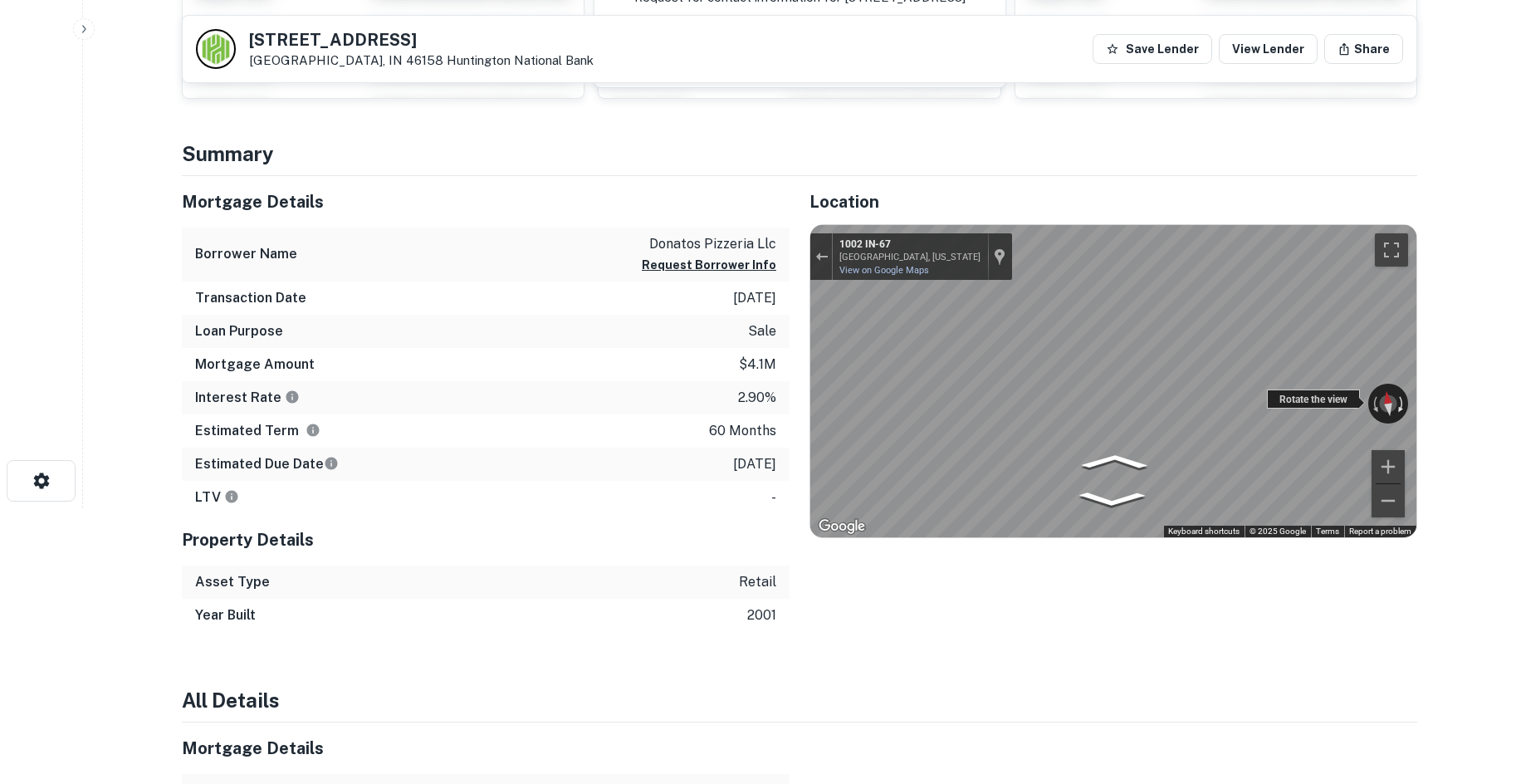
click at [1408, 392] on div "← Move left → Move right ↑ Move up ↓ Move down + Zoom in - Zoom out 1002 IN-67 …" at bounding box center [1113, 381] width 606 height 312
click at [1515, 391] on html "Search Borrowers Contacts Saved 125 Fields St Mooresville, IN 46158 Huntington …" at bounding box center [758, 116] width 1516 height 784
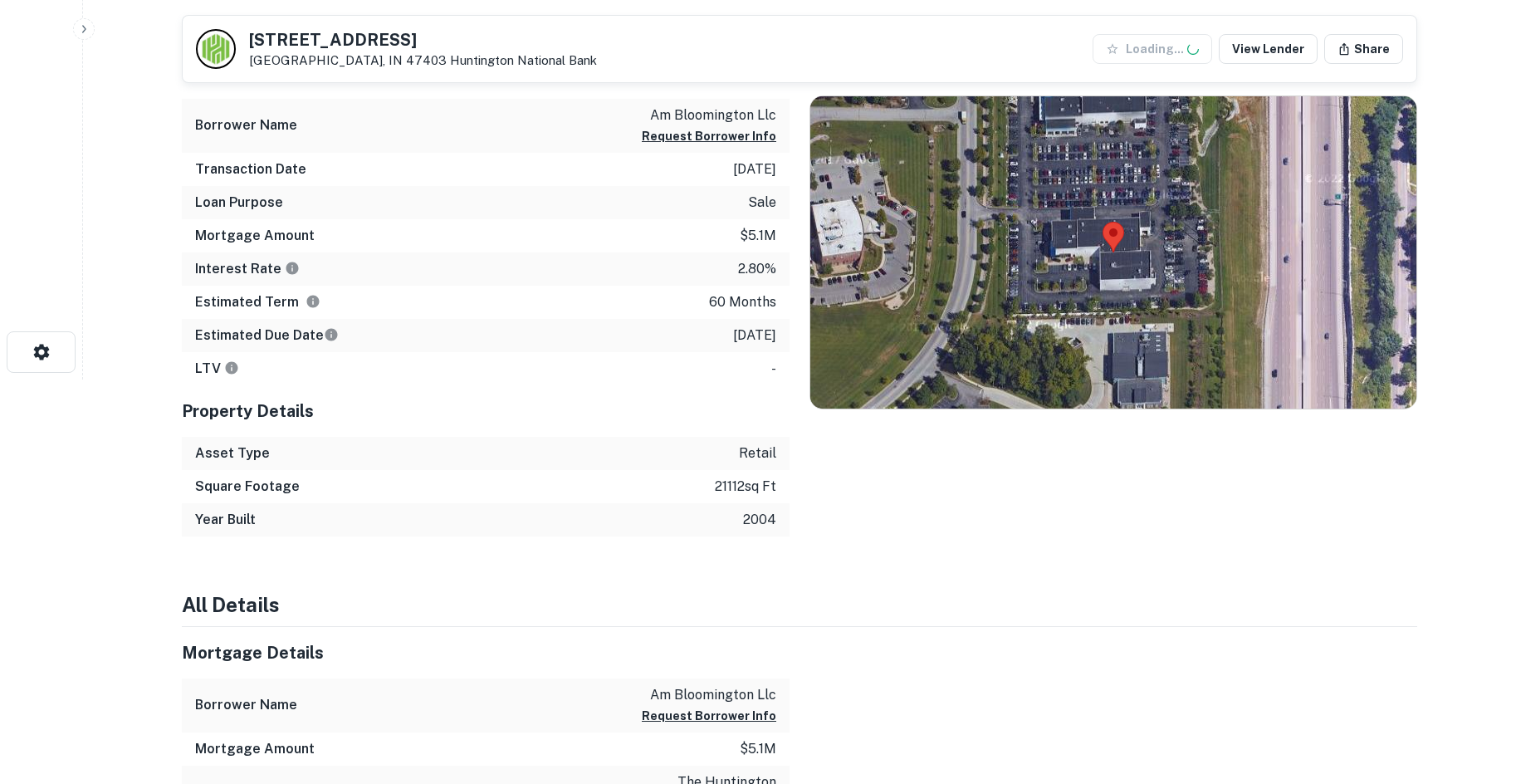
scroll to position [415, 0]
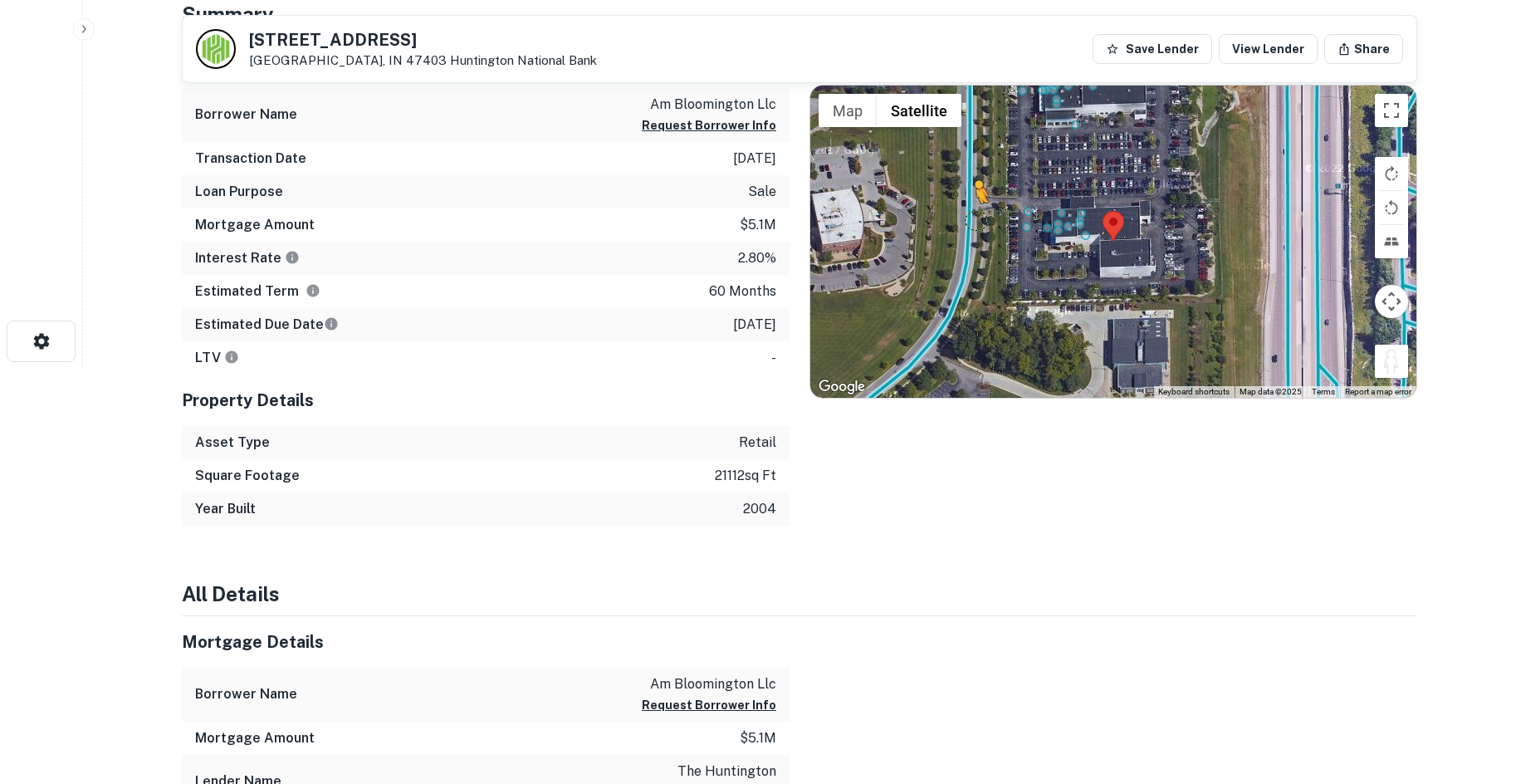
drag, startPoint x: 1392, startPoint y: 361, endPoint x: 966, endPoint y: 214, distance: 450.6
click at [966, 214] on div "To activate drag with keyboard, press Alt + Enter. Once in keyboard drag state,…" at bounding box center [1113, 241] width 606 height 312
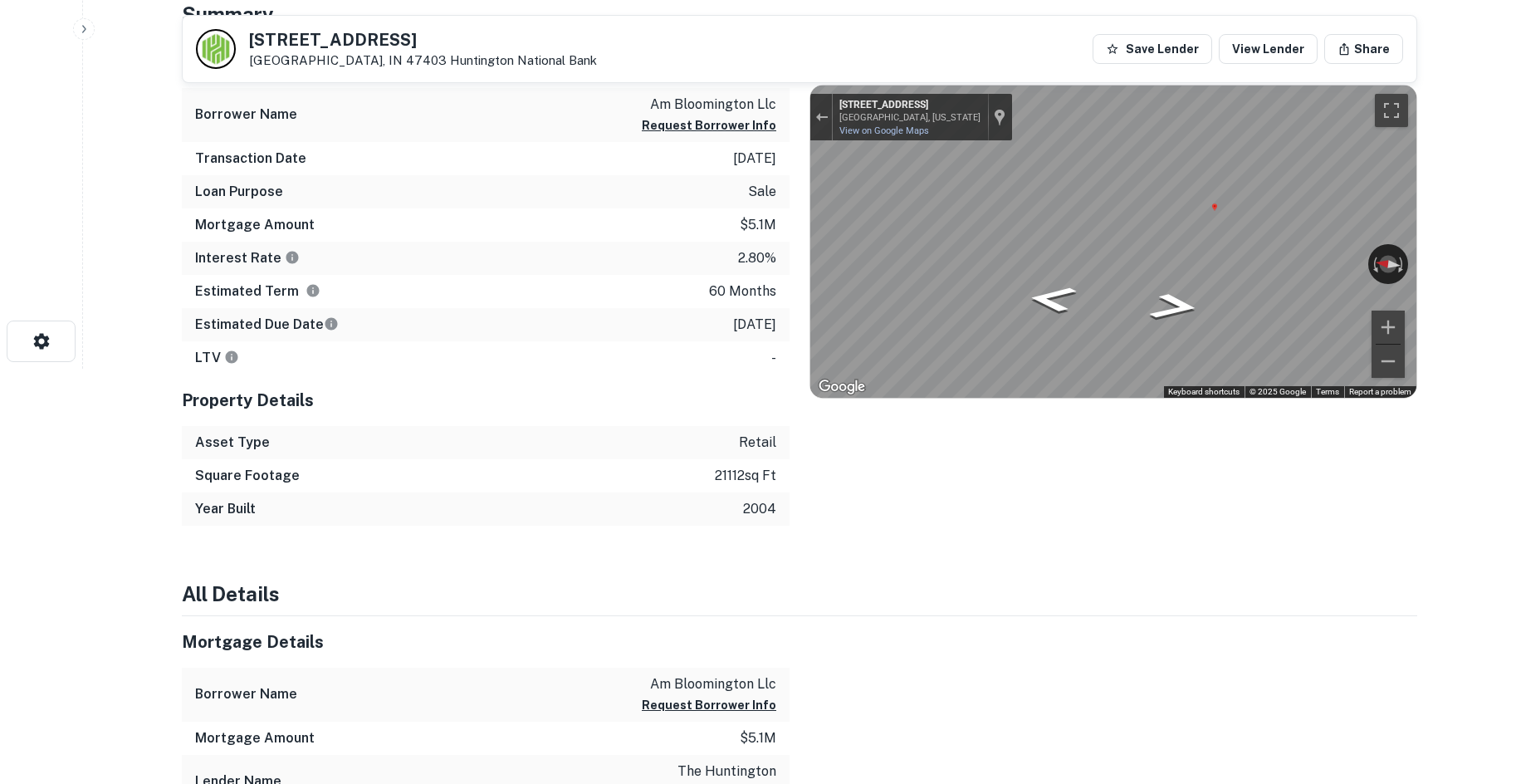
click at [519, 192] on div "Mortgage Details Borrower Name am bloomington llc Request Borrower Info Transac…" at bounding box center [789, 280] width 1255 height 489
click at [1072, 308] on icon "Go North, Liberty Dr" at bounding box center [1051, 300] width 87 height 38
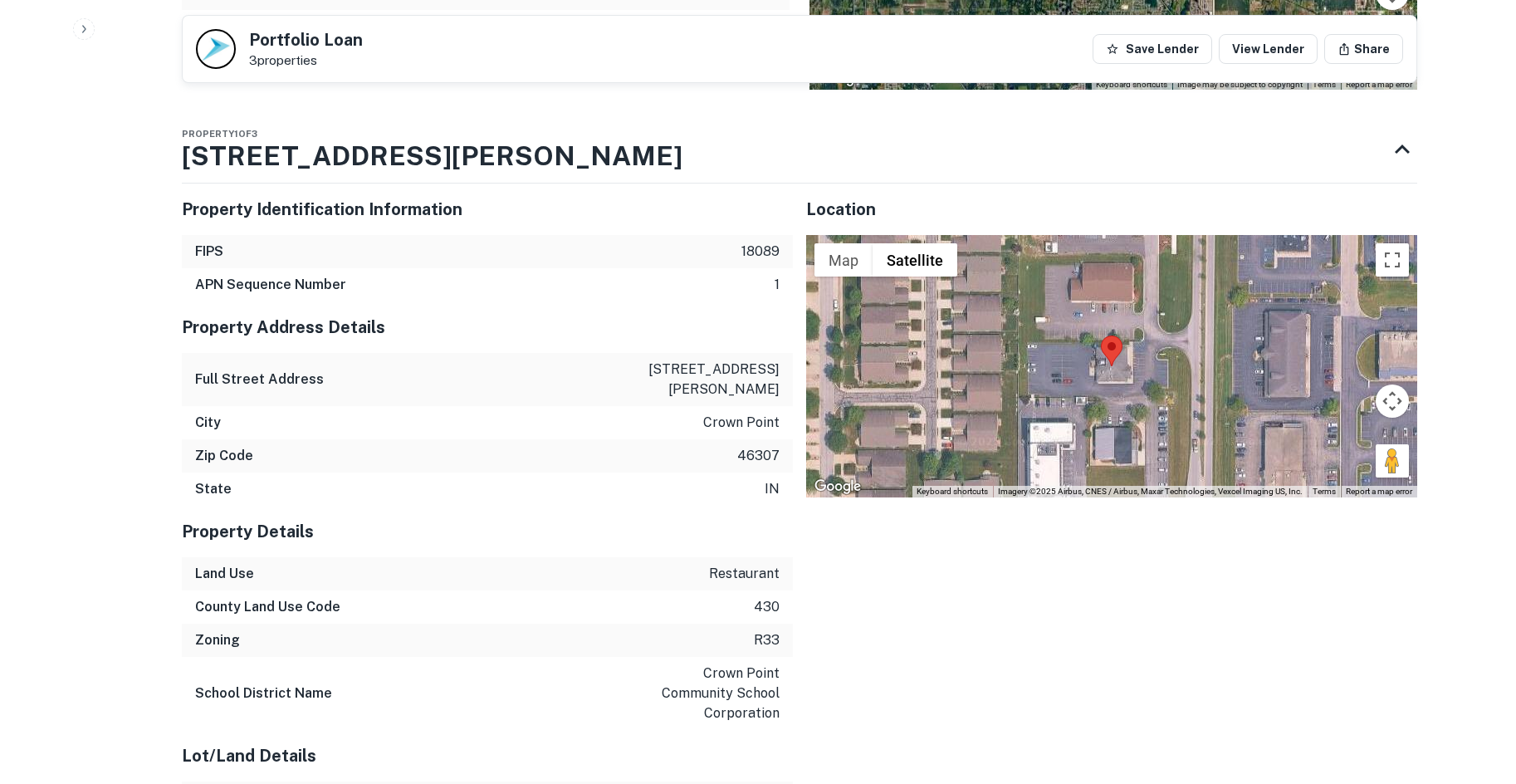
scroll to position [1245, 0]
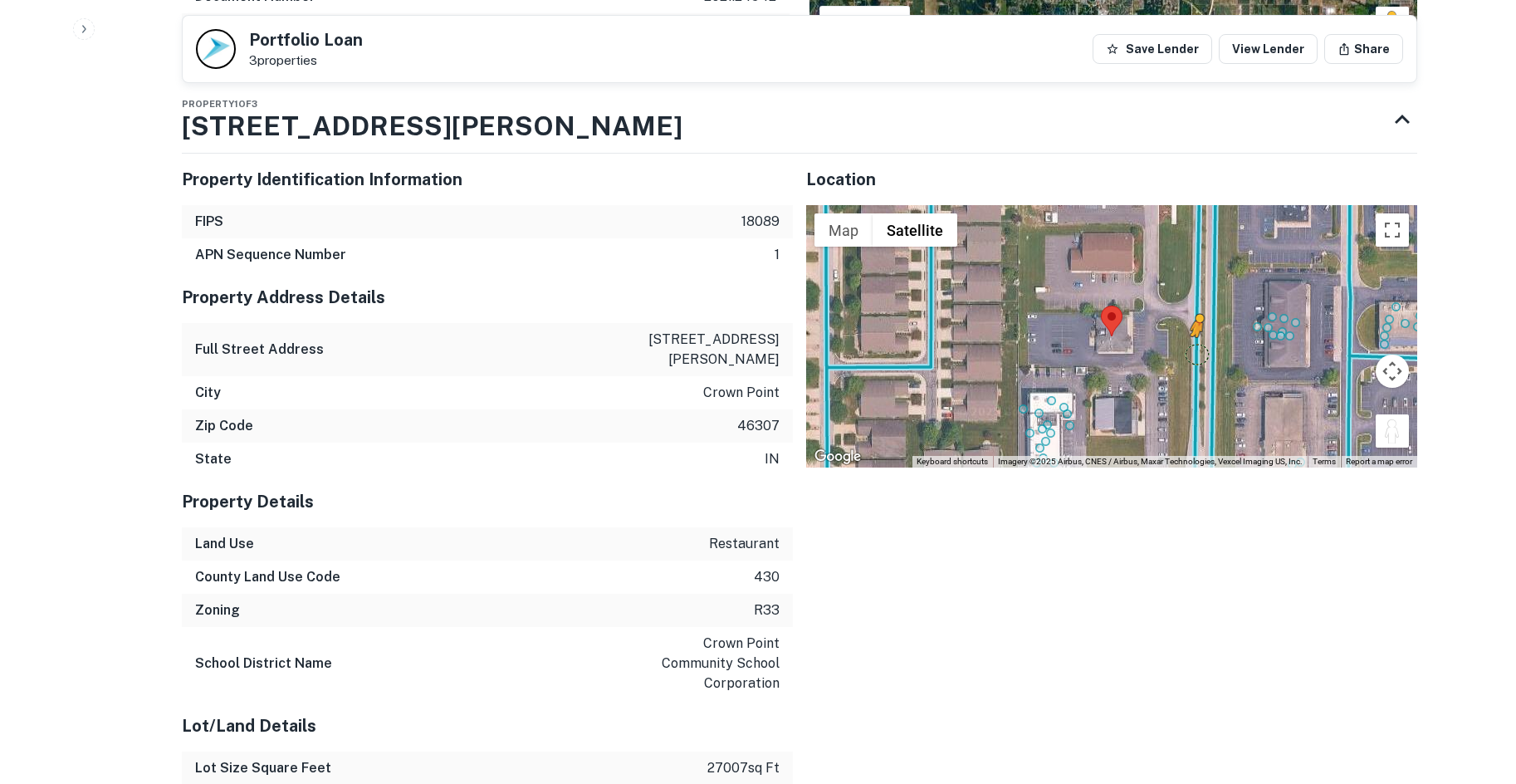
drag, startPoint x: 1382, startPoint y: 415, endPoint x: 1185, endPoint y: 335, distance: 212.6
click at [1191, 338] on div "To activate drag with keyboard, press Alt + Enter. Once in keyboard drag state,…" at bounding box center [1112, 335] width 611 height 263
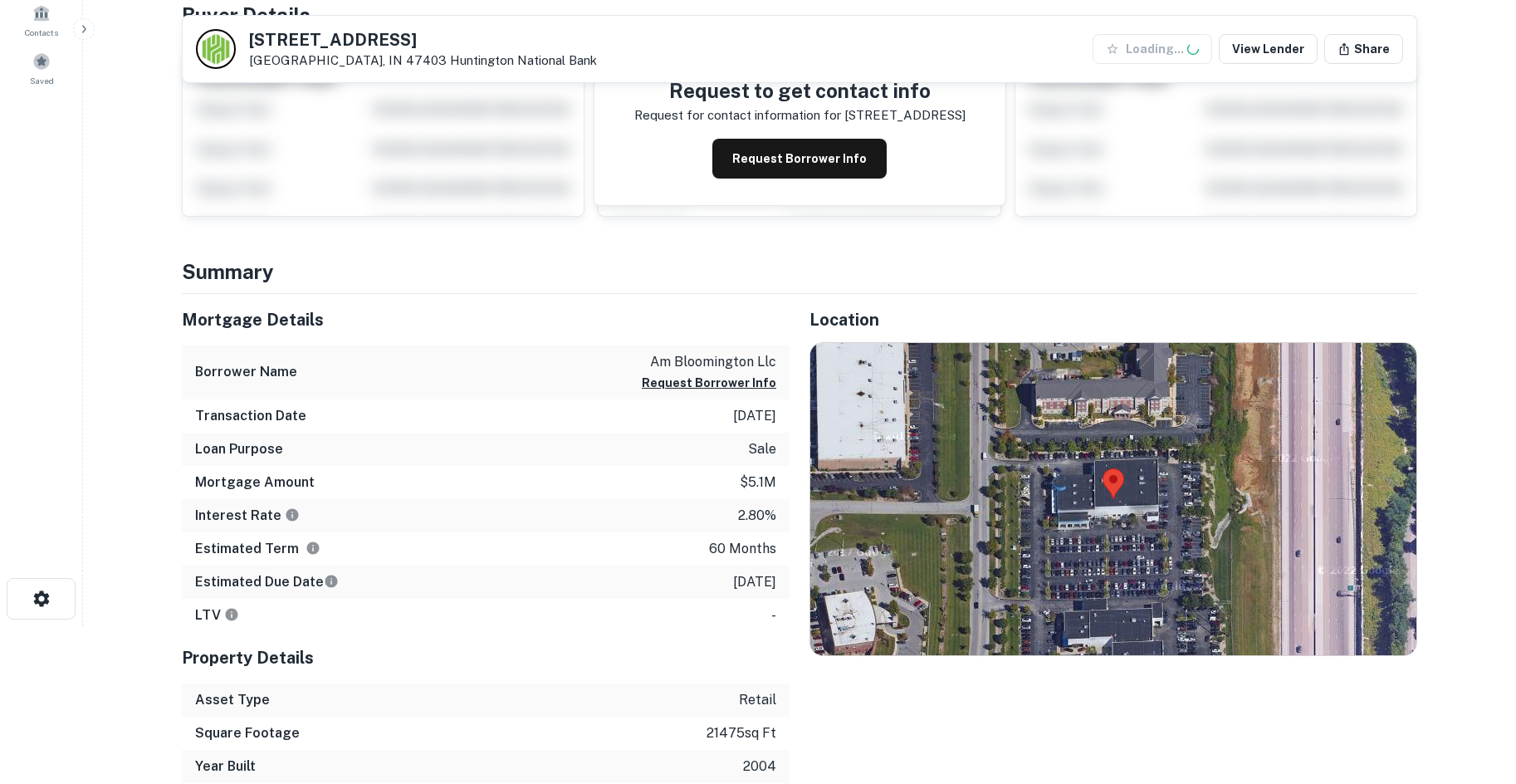
scroll to position [332, 0]
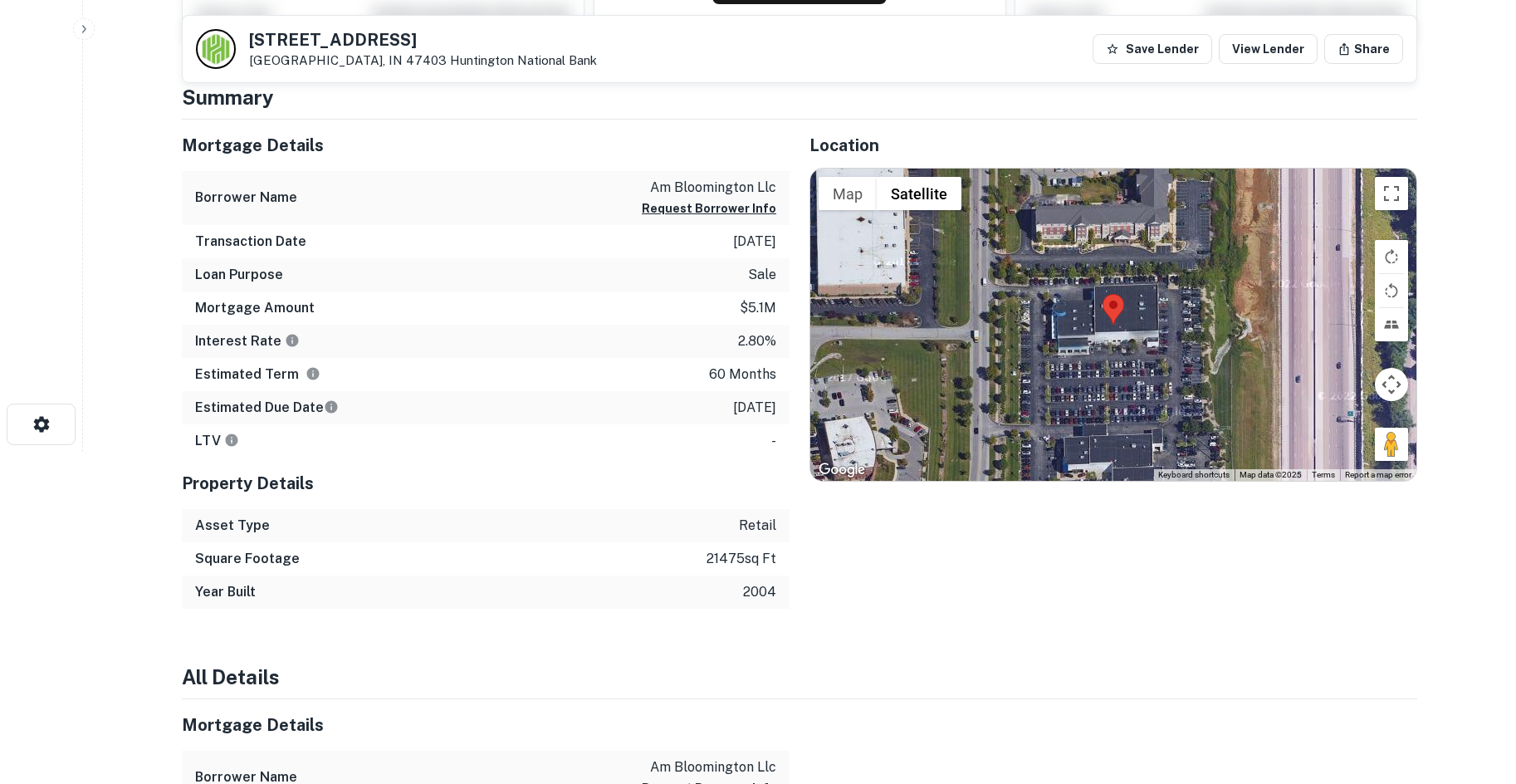
drag, startPoint x: 1380, startPoint y: 442, endPoint x: 1080, endPoint y: 374, distance: 307.6
click at [1080, 374] on div "Map Terrain Satellite Labels Keyboard shortcuts Map Data Map data ©2025 Map dat…" at bounding box center [1113, 324] width 606 height 312
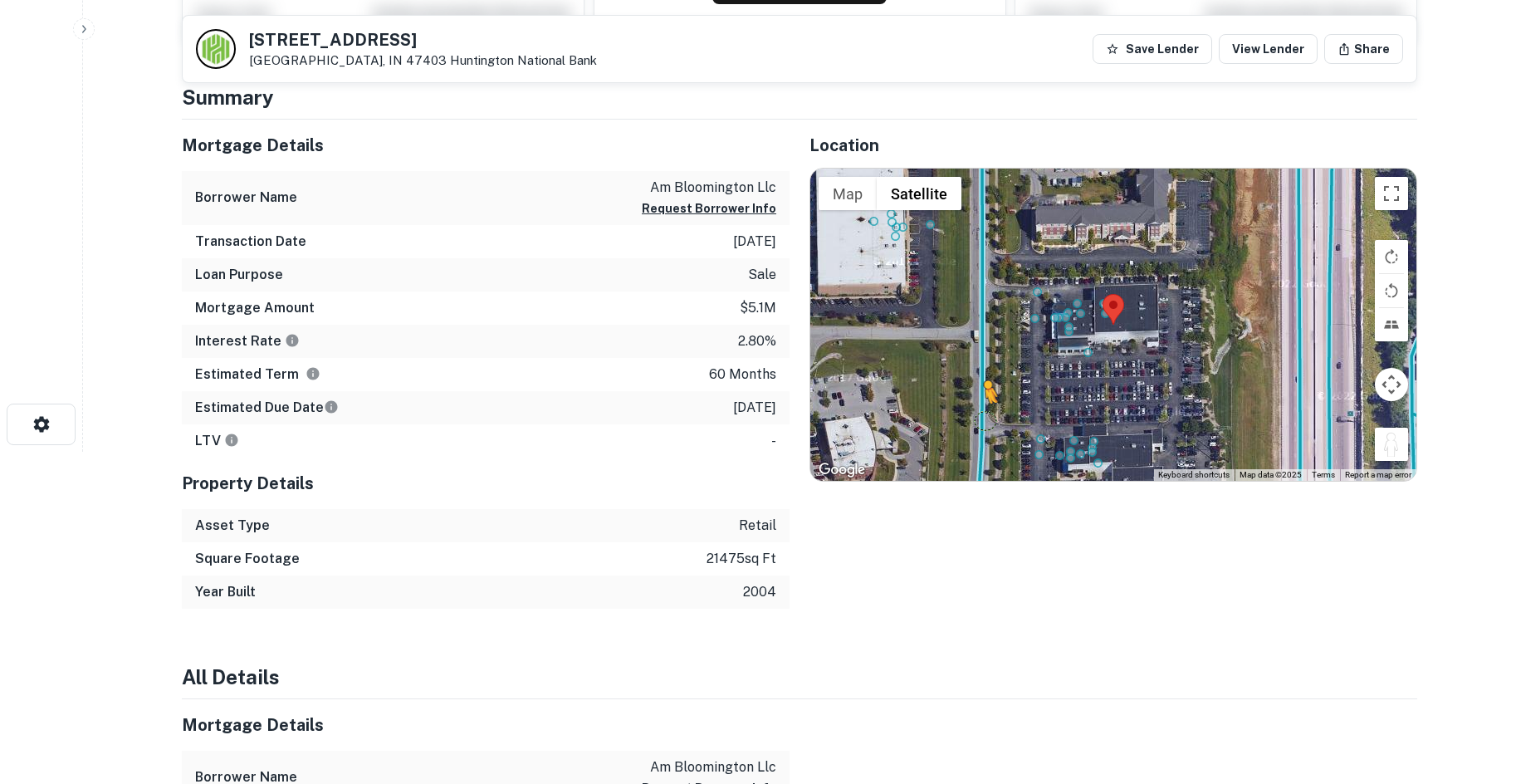
drag, startPoint x: 1387, startPoint y: 444, endPoint x: 971, endPoint y: 411, distance: 417.3
click at [971, 411] on div "To activate drag with keyboard, press Alt + Enter. Once in keyboard drag state,…" at bounding box center [1113, 324] width 606 height 312
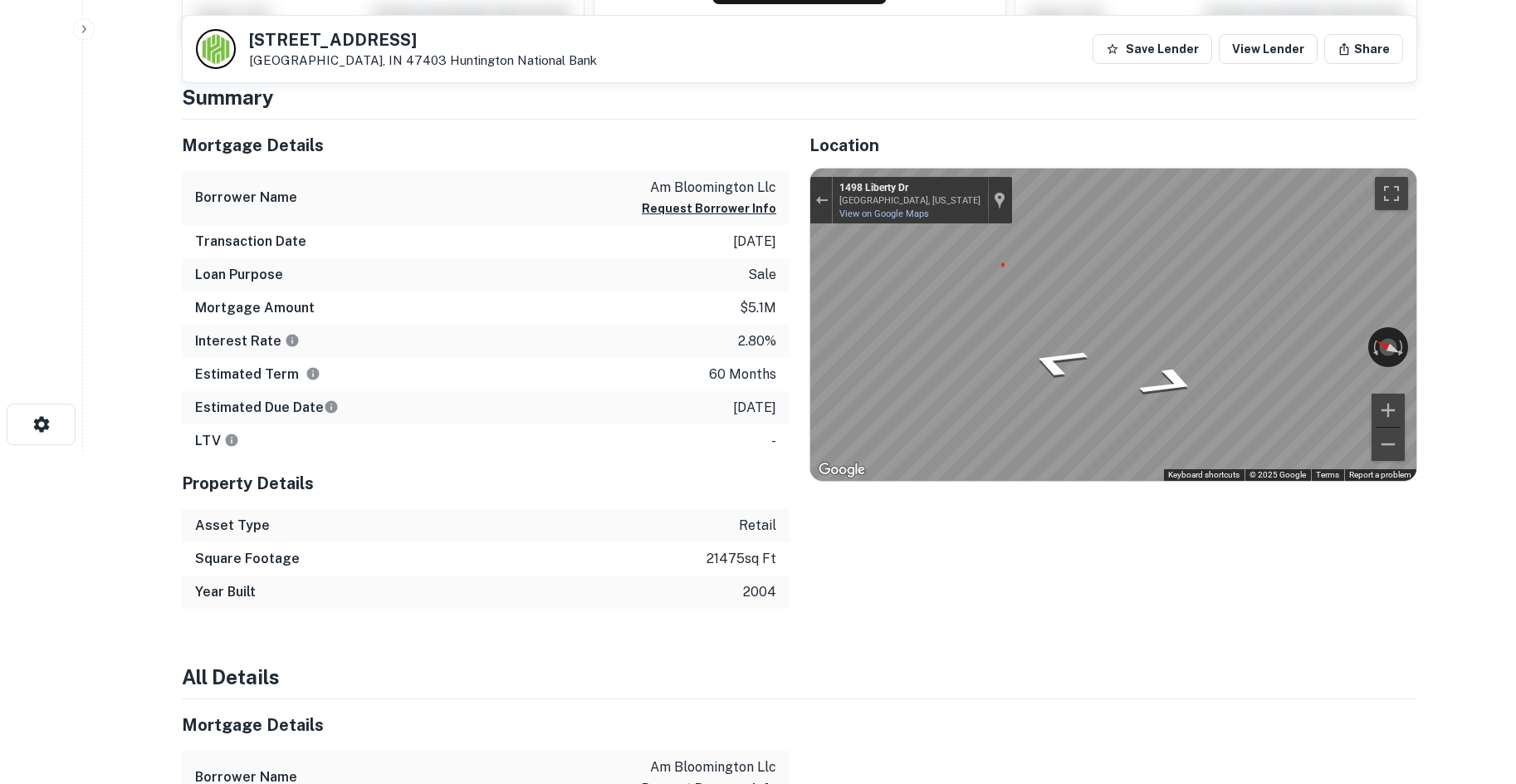
click at [613, 257] on div "Mortgage Details Borrower Name am bloomington llc Request Borrower Info Transac…" at bounding box center [789, 363] width 1255 height 489
click at [1407, 331] on div "← Move left → Move right ↑ Move up ↓ Move down + Zoom in - Zoom out 1498 Libert…" at bounding box center [1113, 324] width 606 height 312
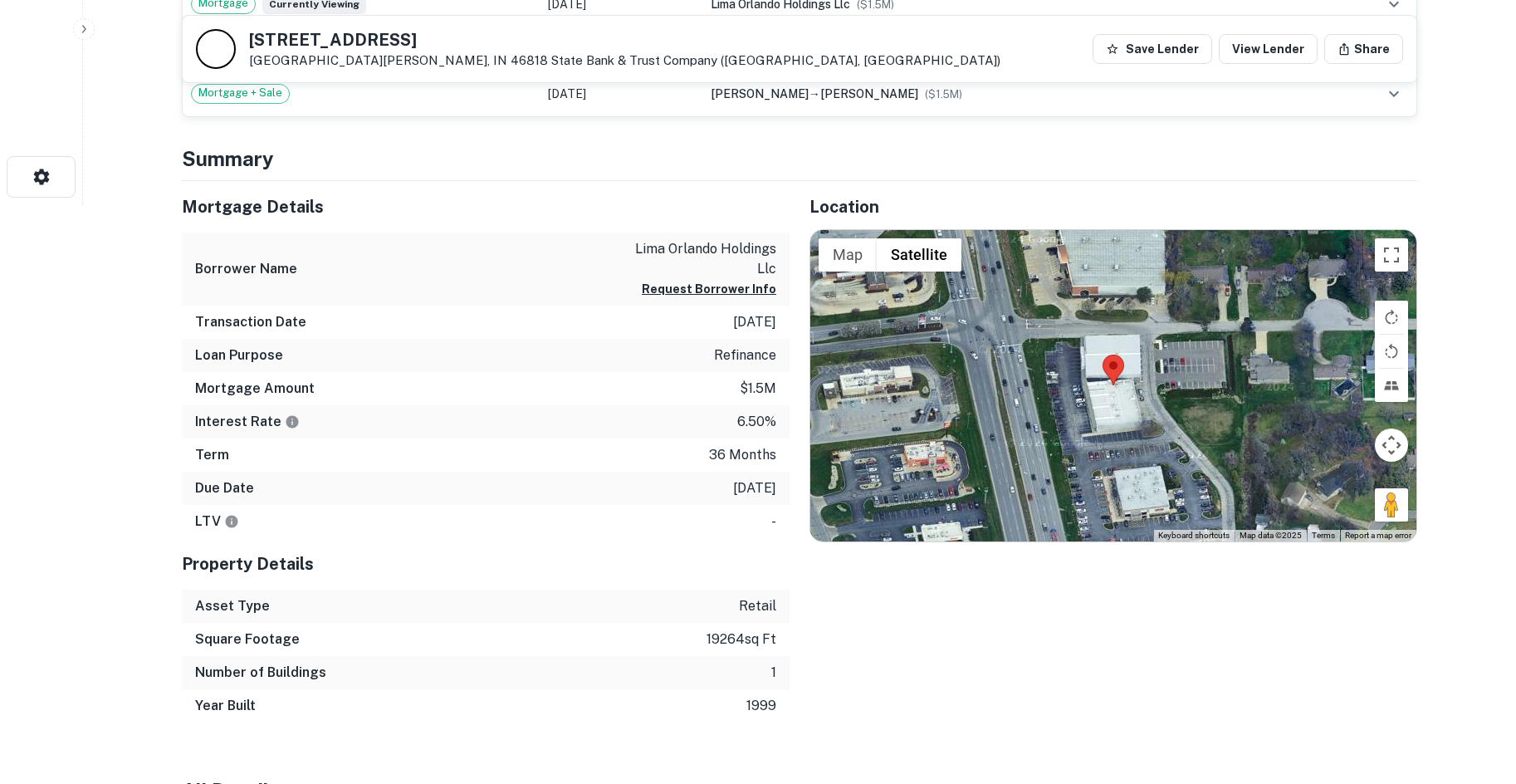
scroll to position [581, 0]
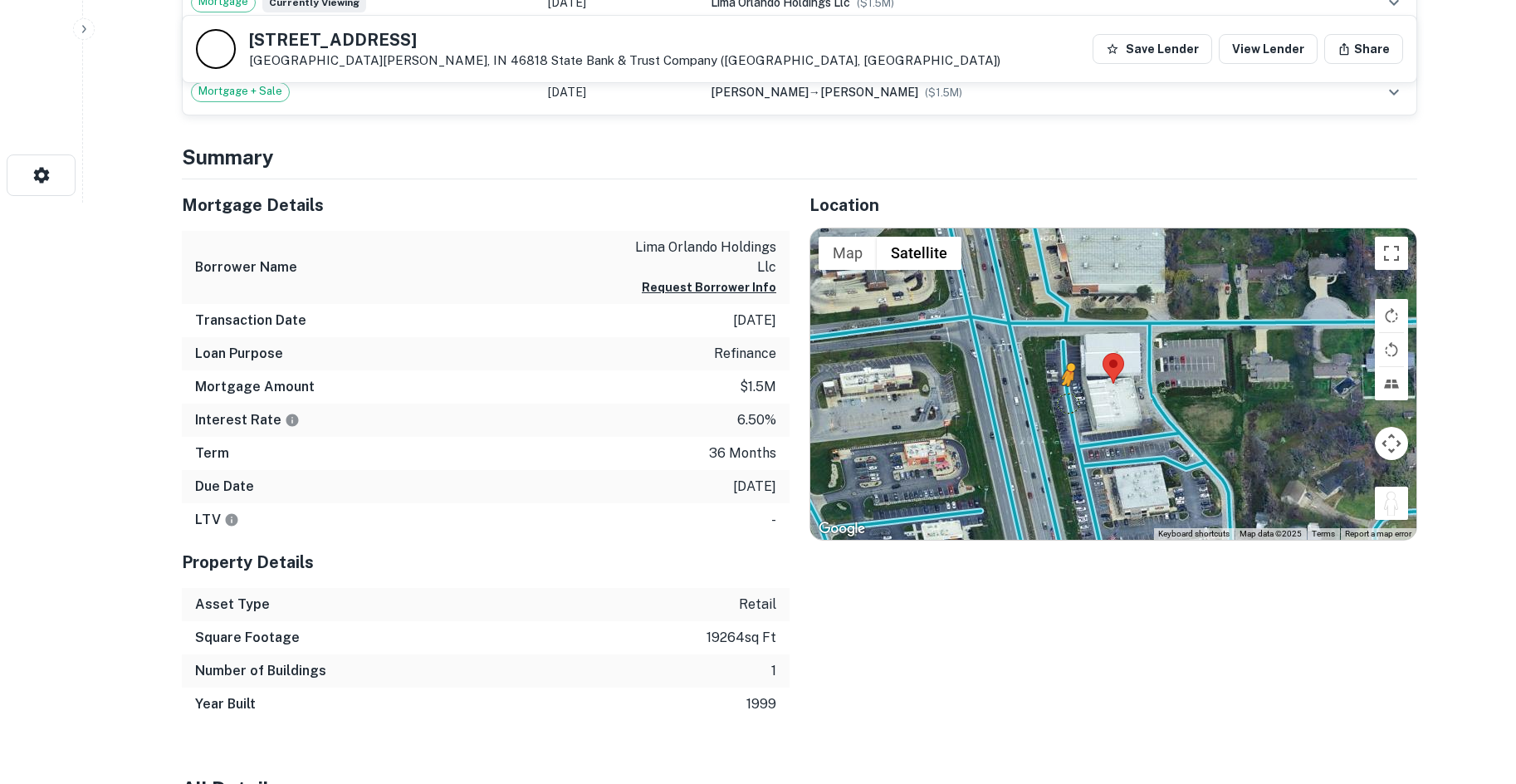
drag, startPoint x: 1391, startPoint y: 502, endPoint x: 1063, endPoint y: 401, distance: 343.2
click at [1063, 401] on div "To activate drag with keyboard, press Alt + Enter. Once in keyboard drag state,…" at bounding box center [1113, 384] width 606 height 312
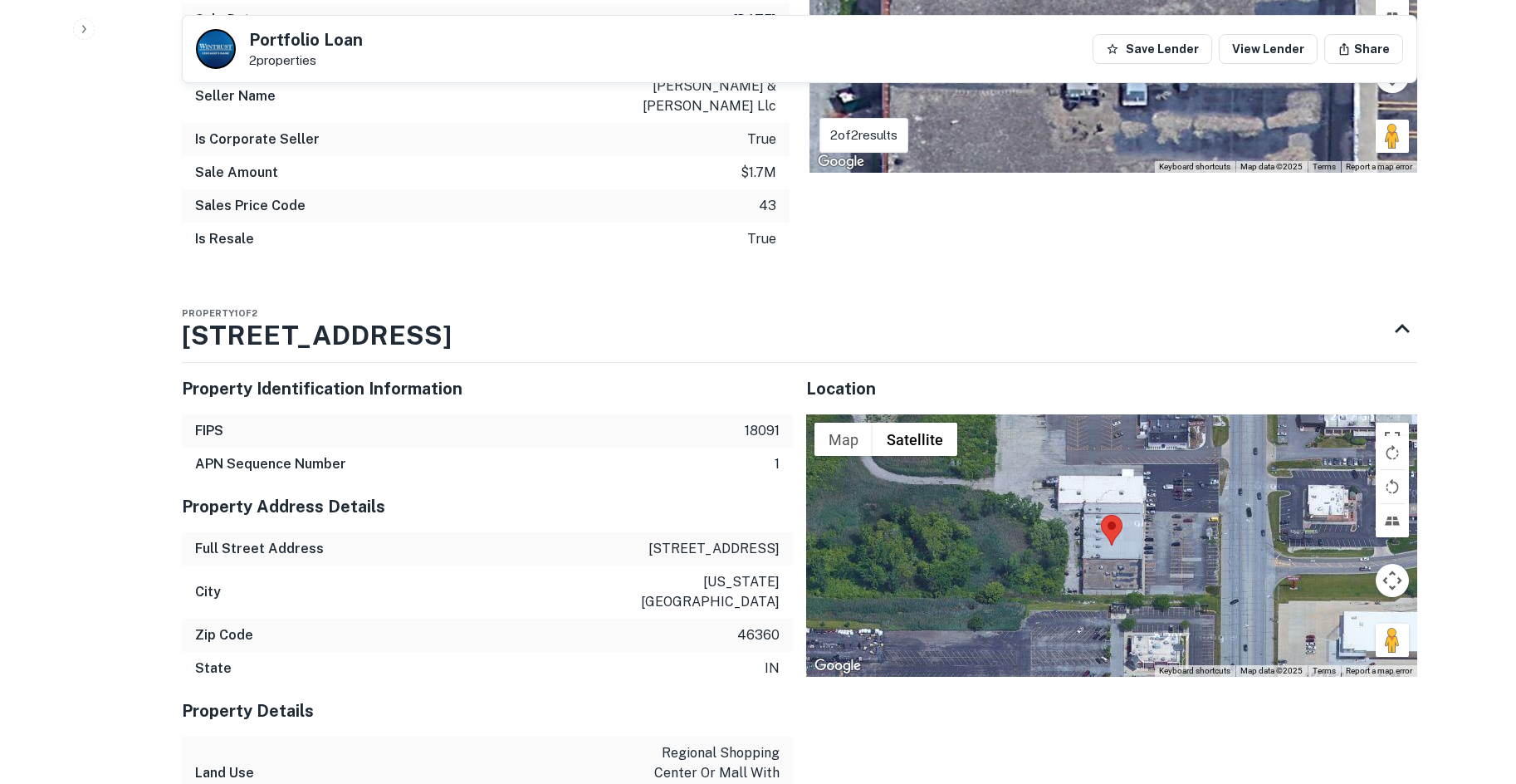
scroll to position [1411, 0]
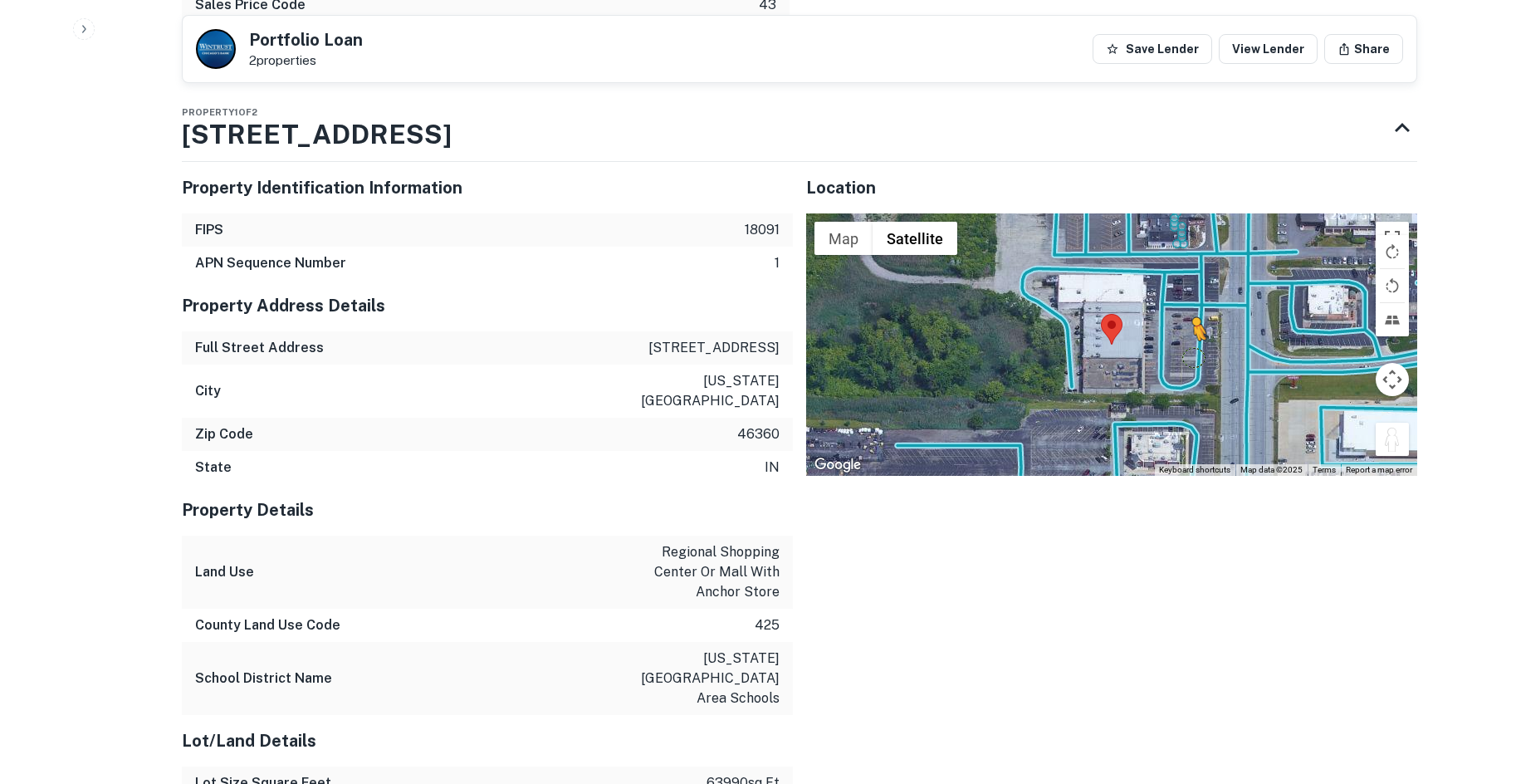
drag, startPoint x: 1394, startPoint y: 444, endPoint x: 1174, endPoint y: 342, distance: 242.5
click at [1174, 342] on div "To activate drag with keyboard, press Alt + Enter. Once in keyboard drag state,…" at bounding box center [1112, 344] width 611 height 263
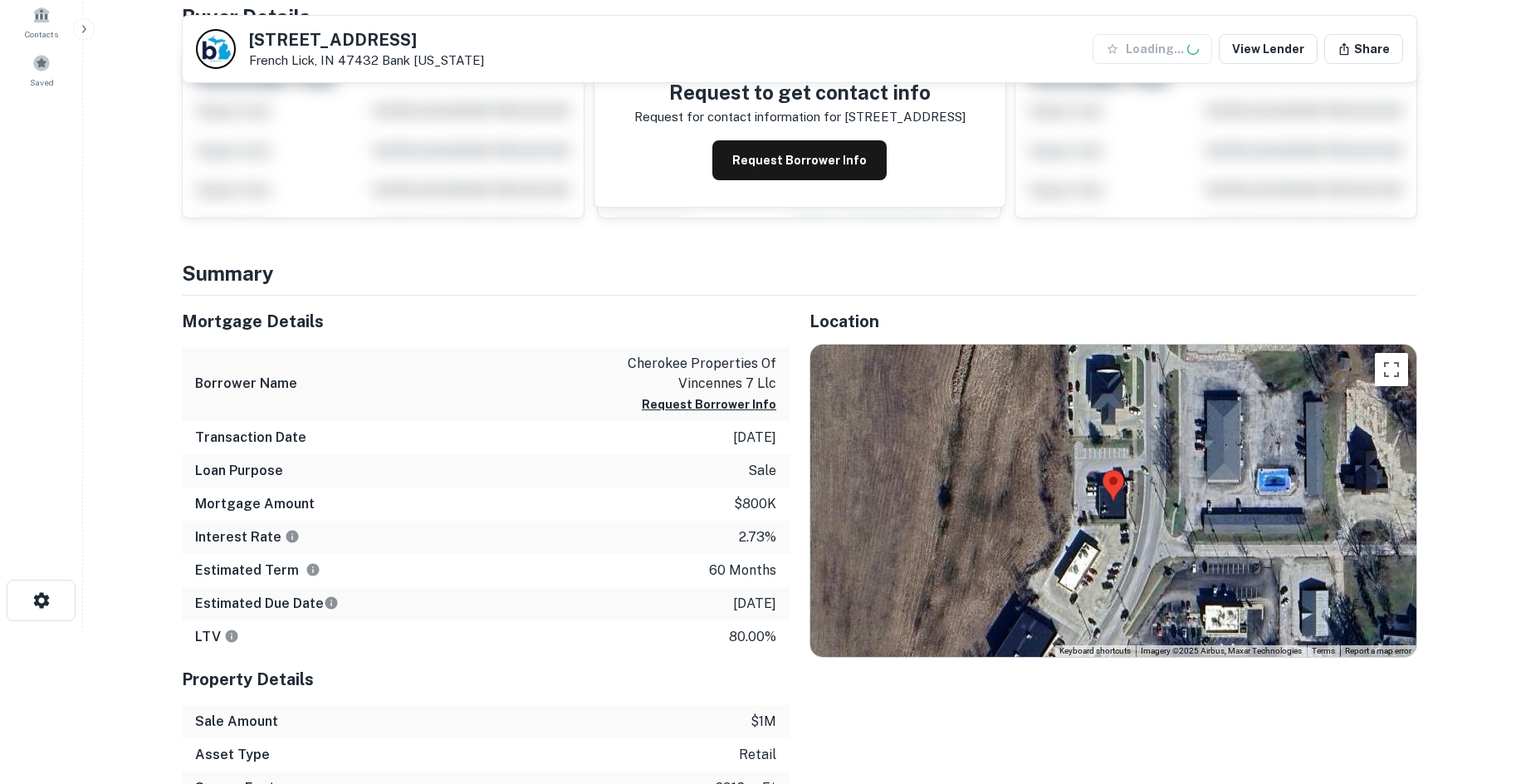
scroll to position [415, 0]
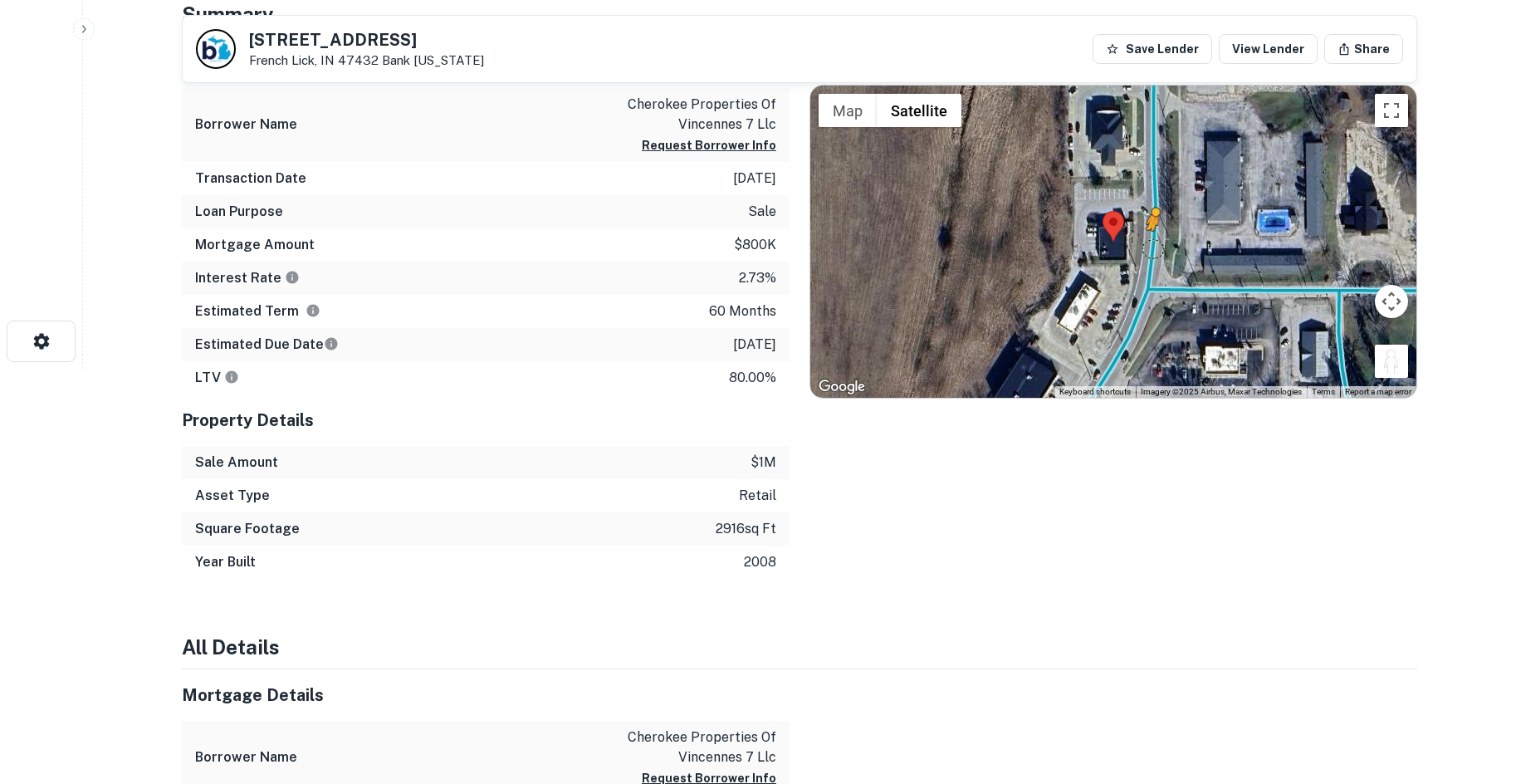
drag, startPoint x: 1386, startPoint y: 368, endPoint x: 1148, endPoint y: 246, distance: 267.4
click at [1148, 246] on div "To activate drag with keyboard, press Alt + Enter. Once in keyboard drag state,…" at bounding box center [1113, 241] width 606 height 312
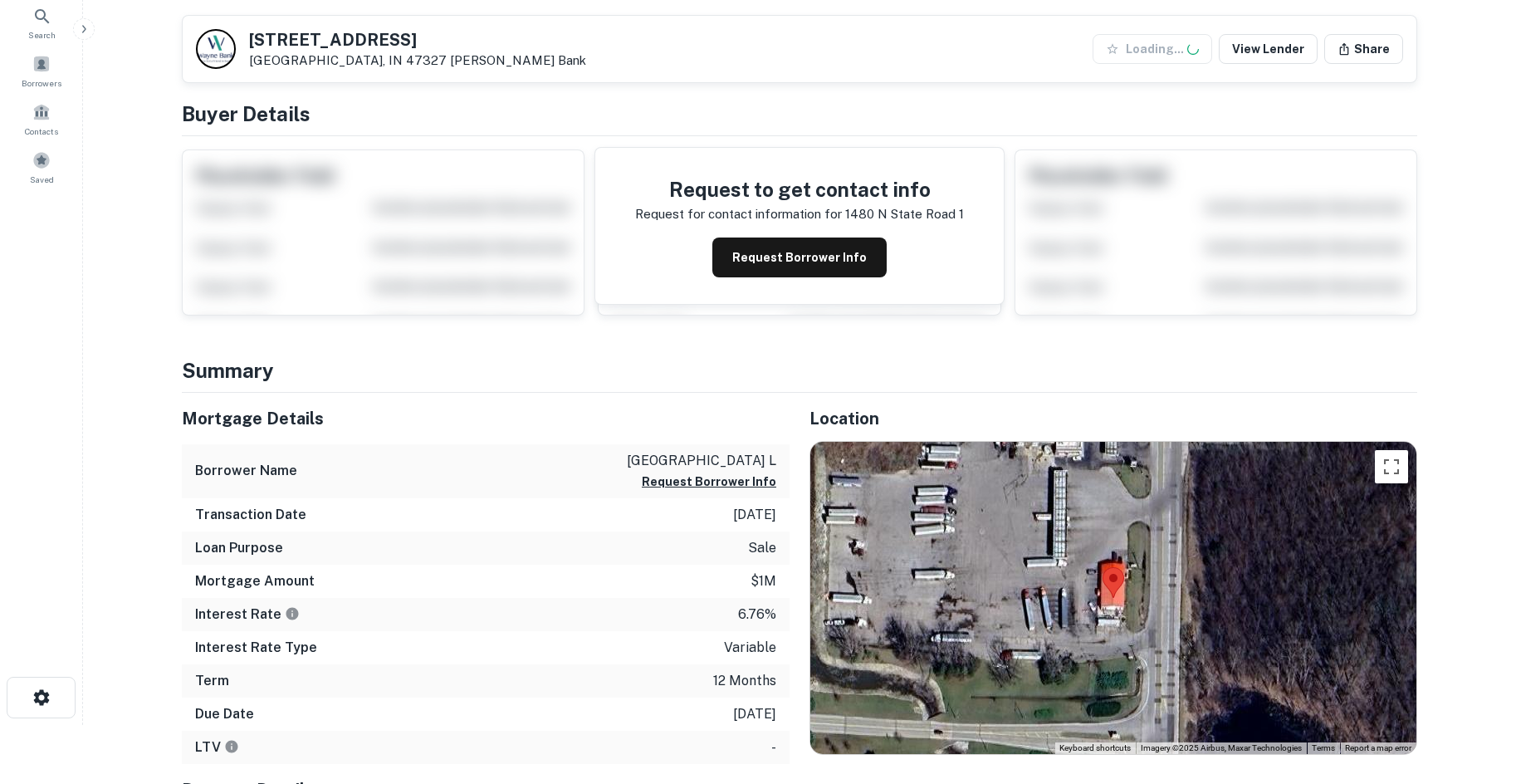
scroll to position [415, 0]
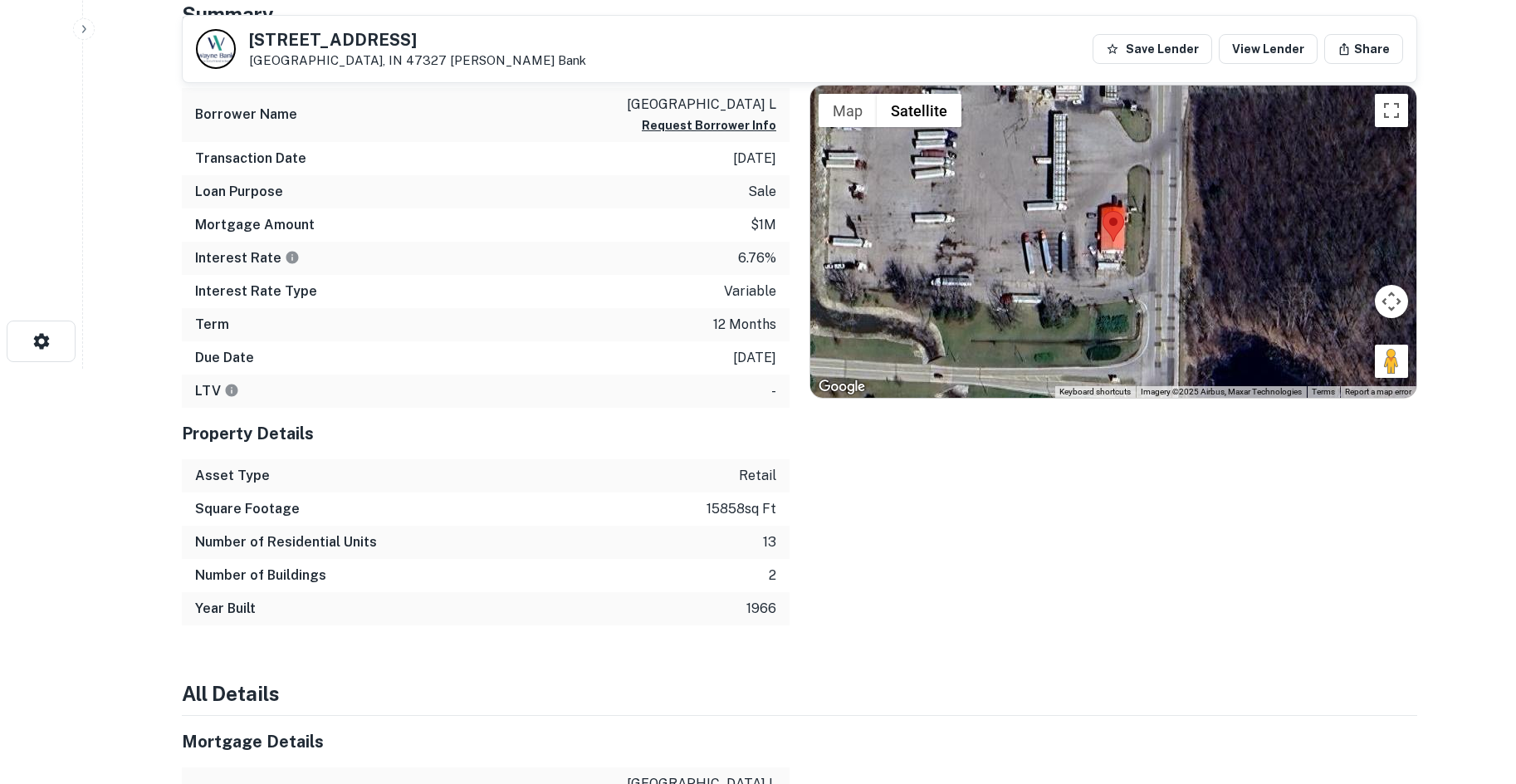
drag, startPoint x: 1379, startPoint y: 364, endPoint x: 1164, endPoint y: 298, distance: 224.9
click at [1151, 298] on div "Map Terrain Satellite Labels Keyboard shortcuts Map Data Imagery ©2025 Airbus, …" at bounding box center [1113, 241] width 606 height 312
drag, startPoint x: 1383, startPoint y: 358, endPoint x: 1490, endPoint y: 335, distance: 109.4
click at [1147, 264] on div "Map Terrain Satellite Labels Keyboard shortcuts Map Data Imagery ©2025 Airbus, …" at bounding box center [1113, 241] width 606 height 312
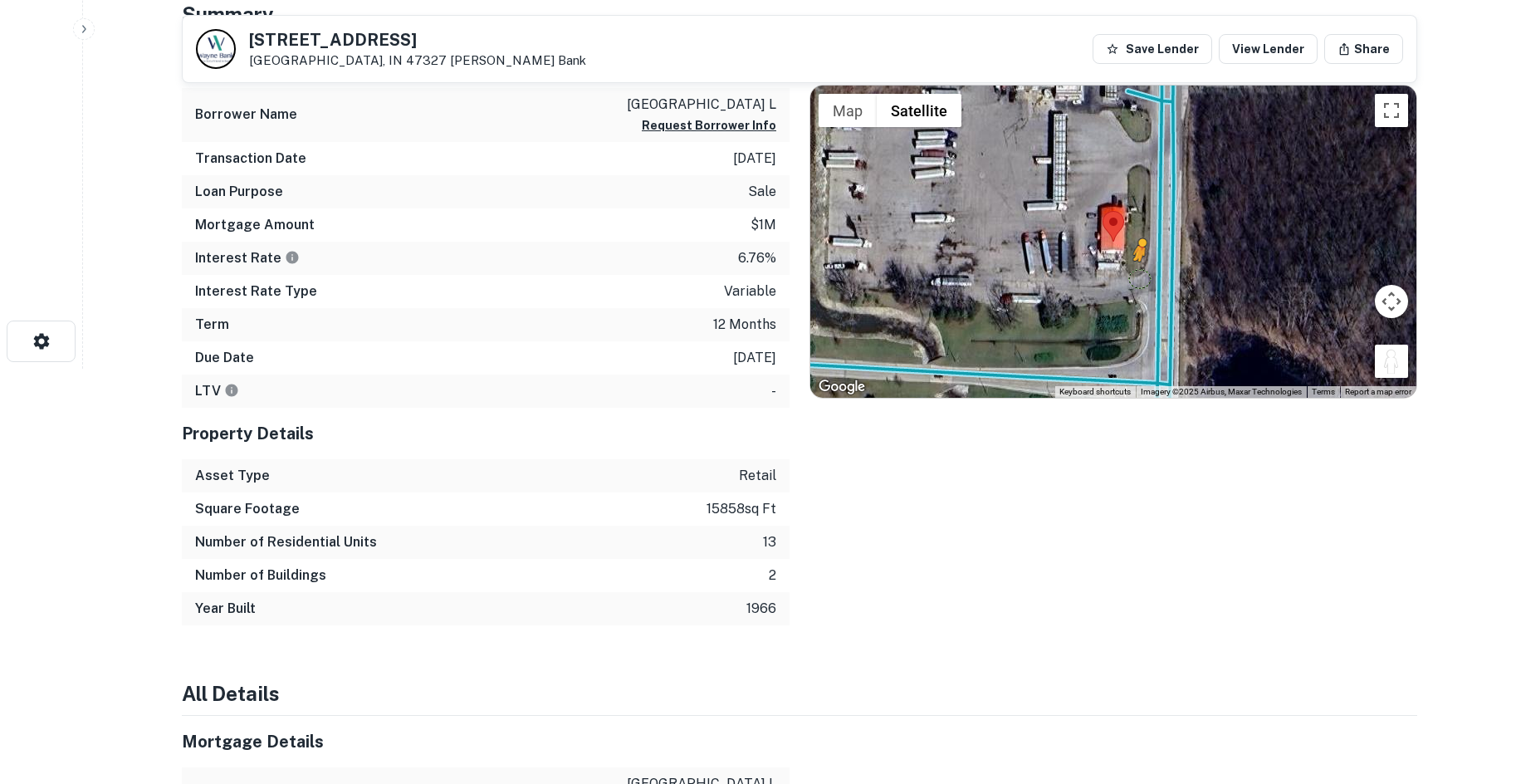
drag, startPoint x: 1384, startPoint y: 364, endPoint x: 1140, endPoint y: 278, distance: 258.7
click at [1140, 278] on div "To activate drag with keyboard, press Alt + Enter. Once in keyboard drag state,…" at bounding box center [1113, 241] width 606 height 312
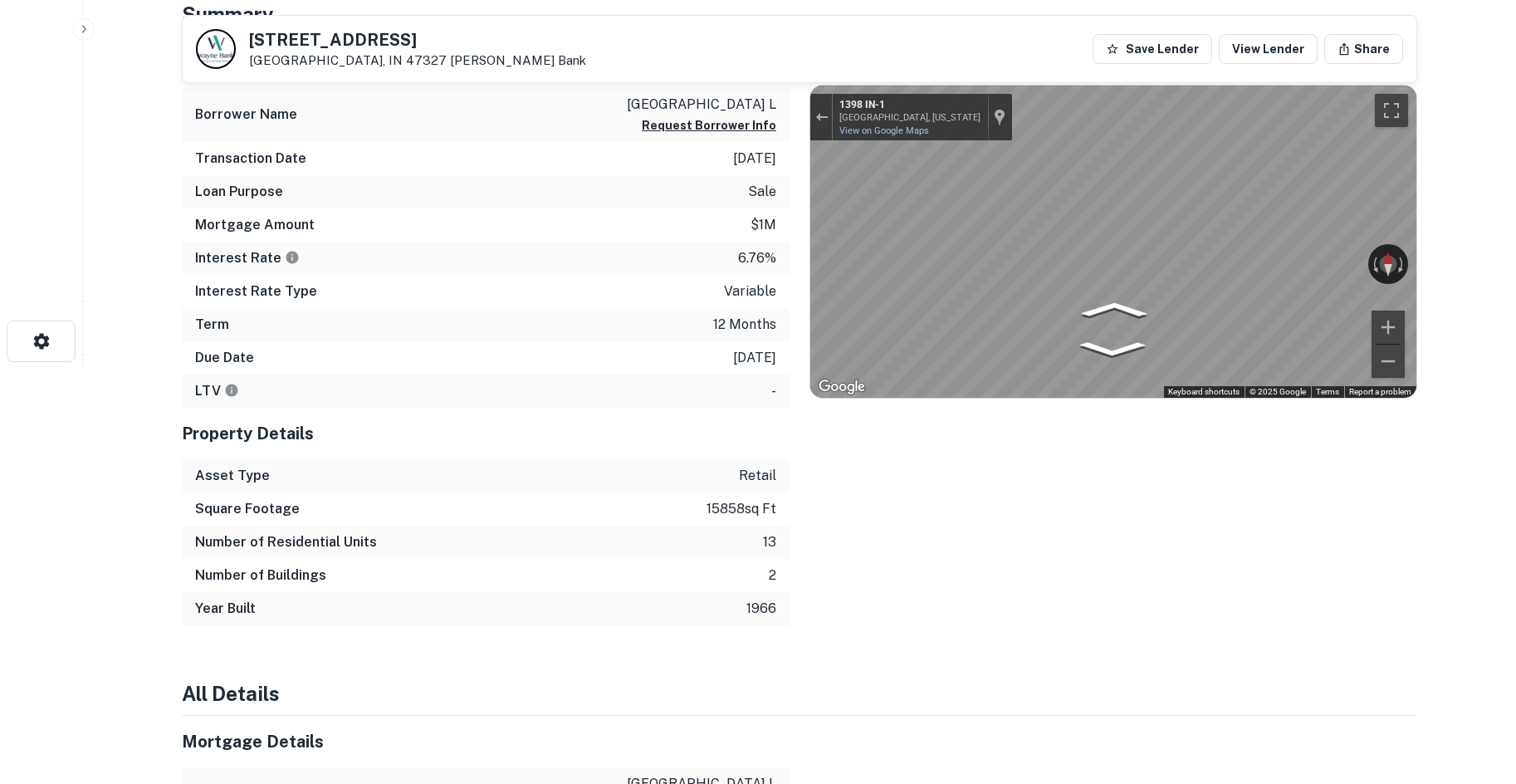
click at [1416, 286] on div "← Move left → Move right ↑ Move up ↓ Move down + Zoom in - Zoom out Home Jump l…" at bounding box center [1113, 242] width 608 height 314
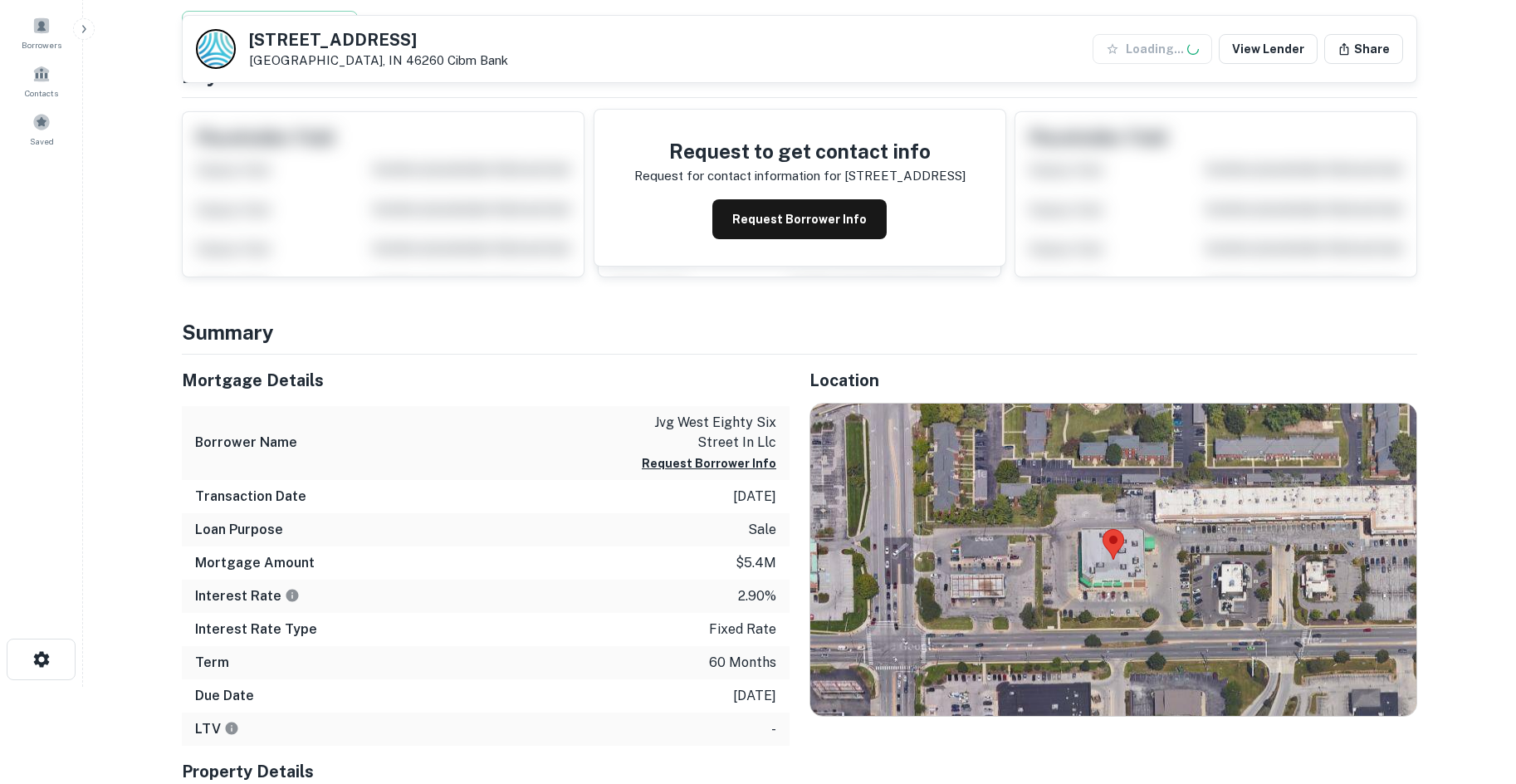
scroll to position [249, 0]
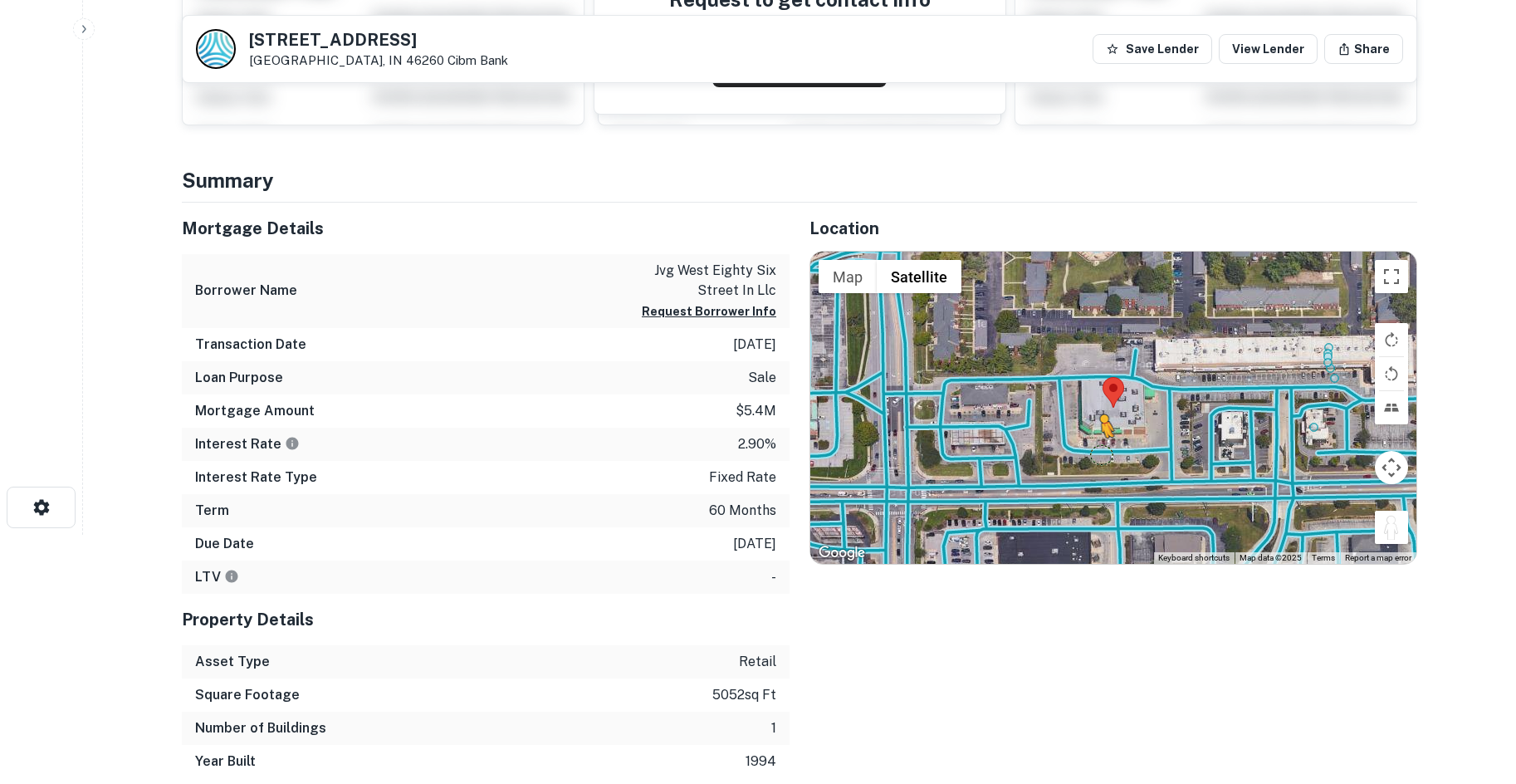
drag, startPoint x: 1393, startPoint y: 530, endPoint x: 1067, endPoint y: 449, distance: 335.9
click at [1067, 449] on div "To activate drag with keyboard, press Alt + Enter. Once in keyboard drag state,…" at bounding box center [1113, 407] width 606 height 312
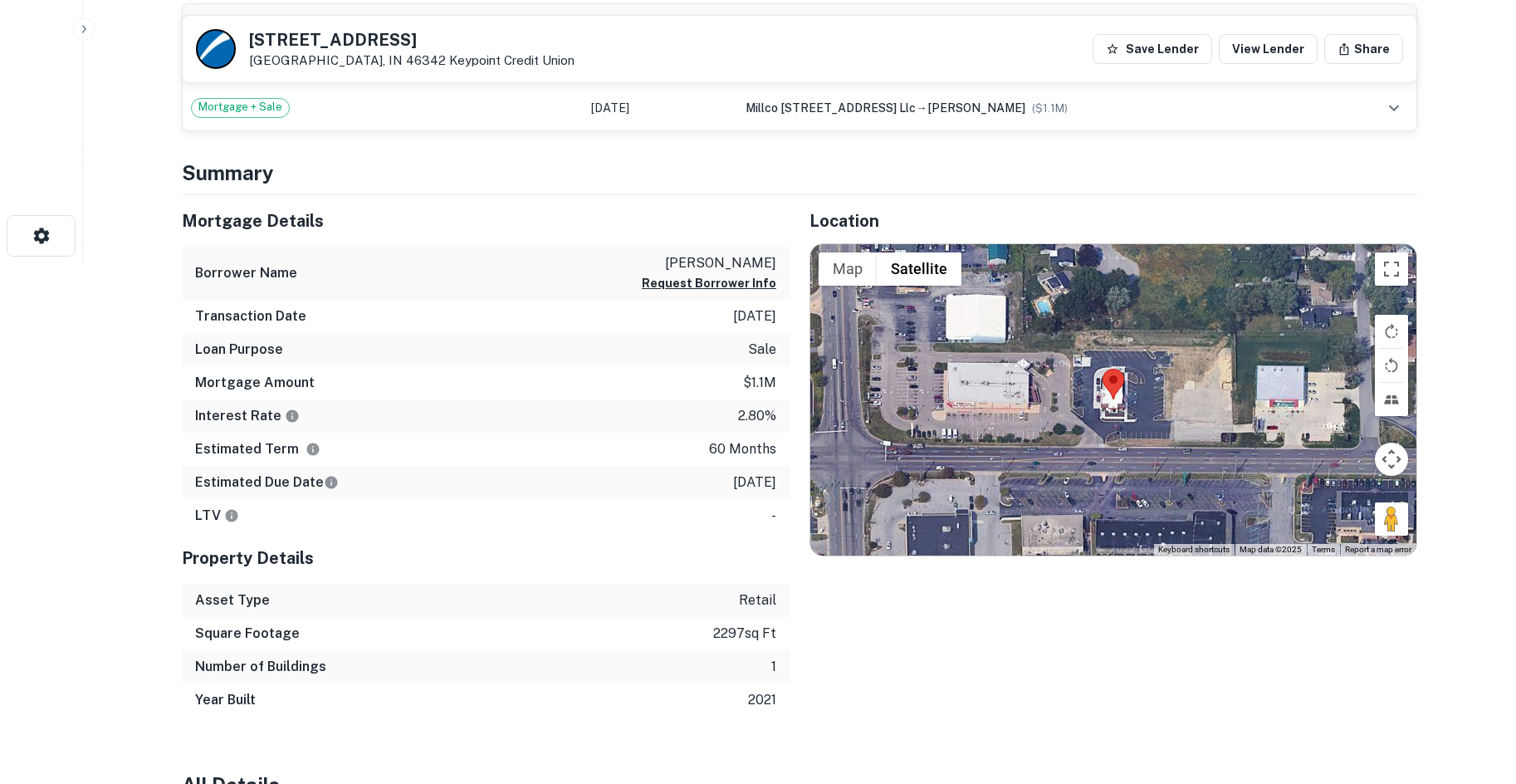
scroll to position [581, 0]
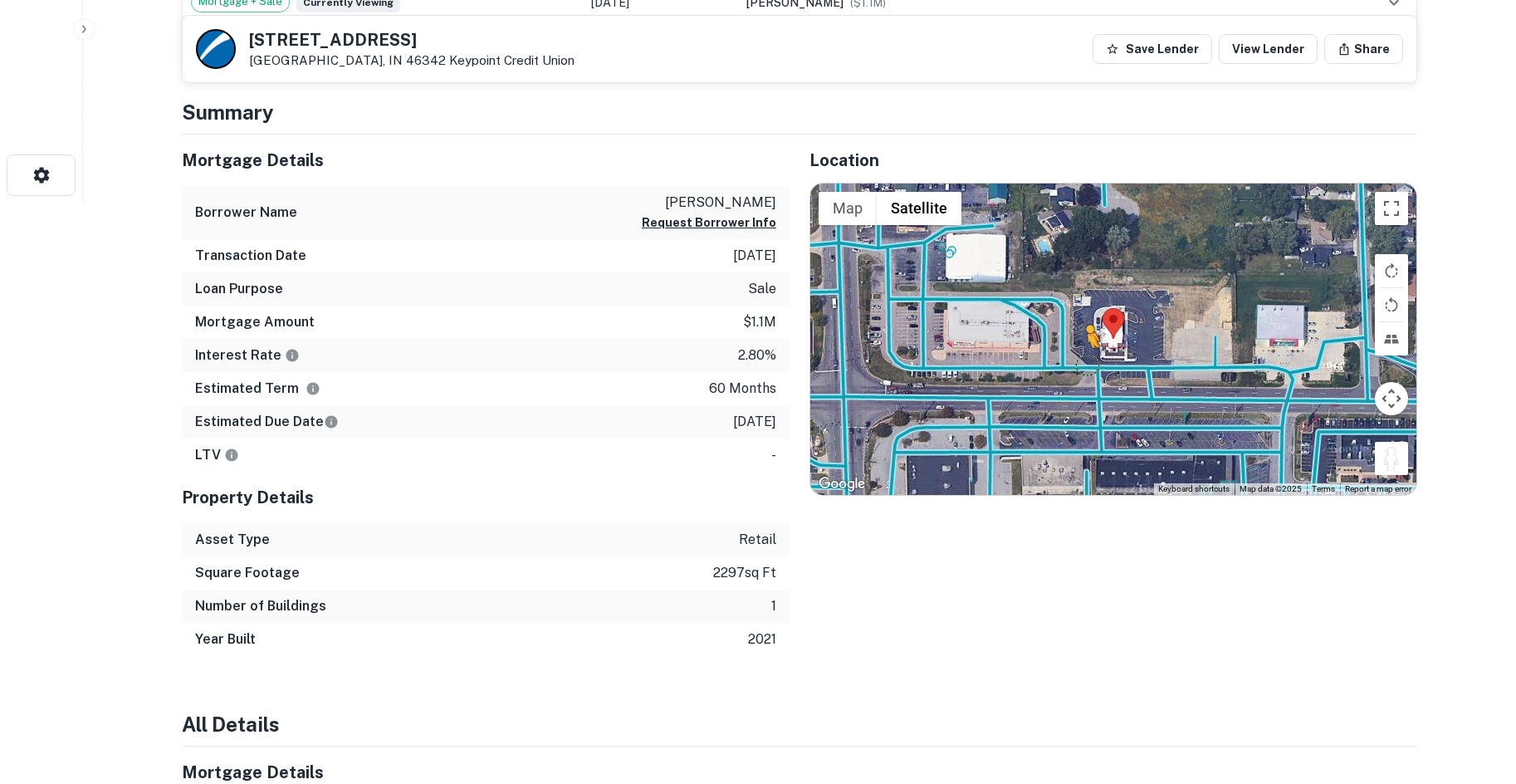
drag, startPoint x: 1394, startPoint y: 456, endPoint x: 1099, endPoint y: 371, distance: 307.0
click at [1099, 371] on div "To activate drag with keyboard, press Alt + Enter. Once in keyboard drag state,…" at bounding box center [1113, 339] width 606 height 312
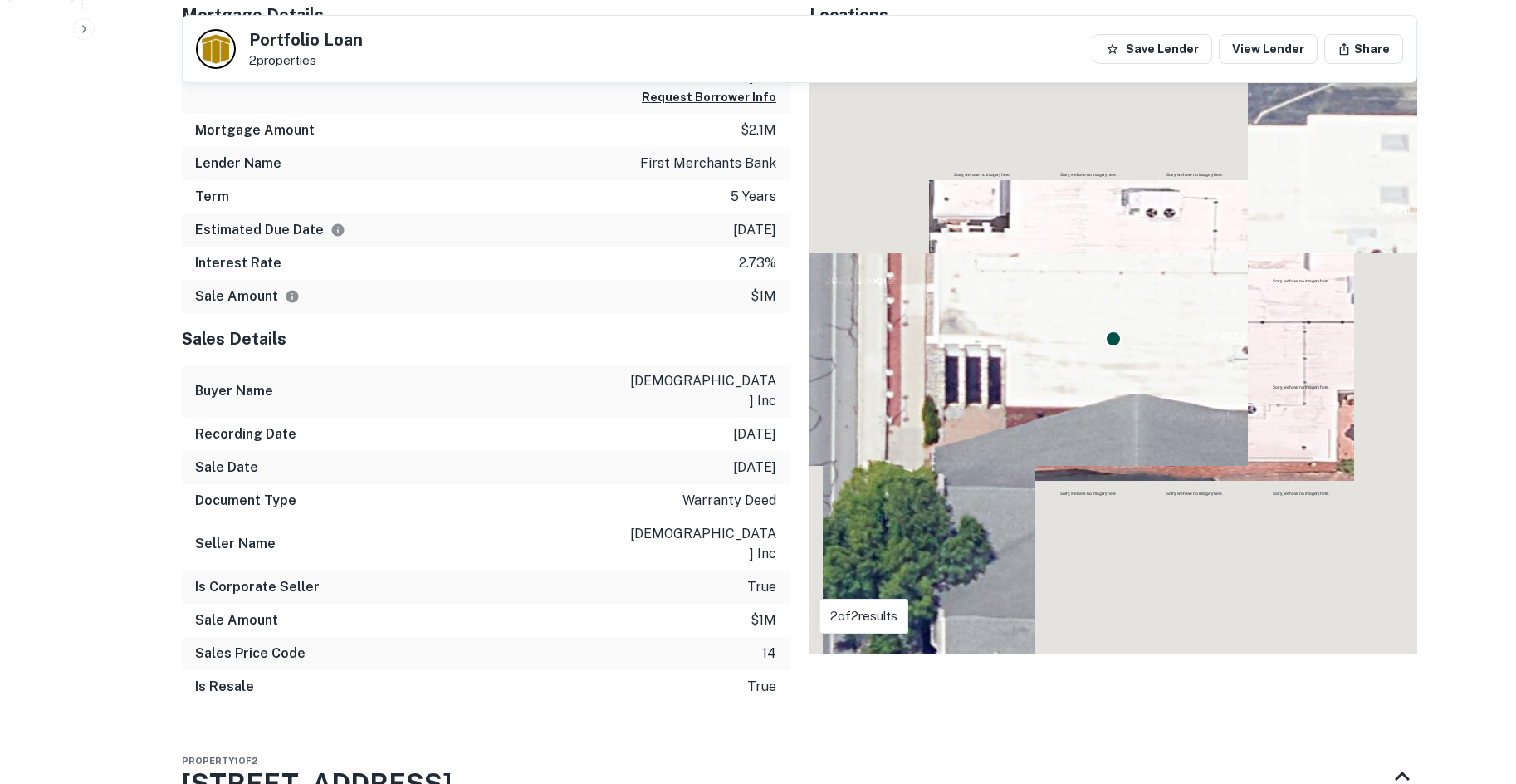
scroll to position [830, 0]
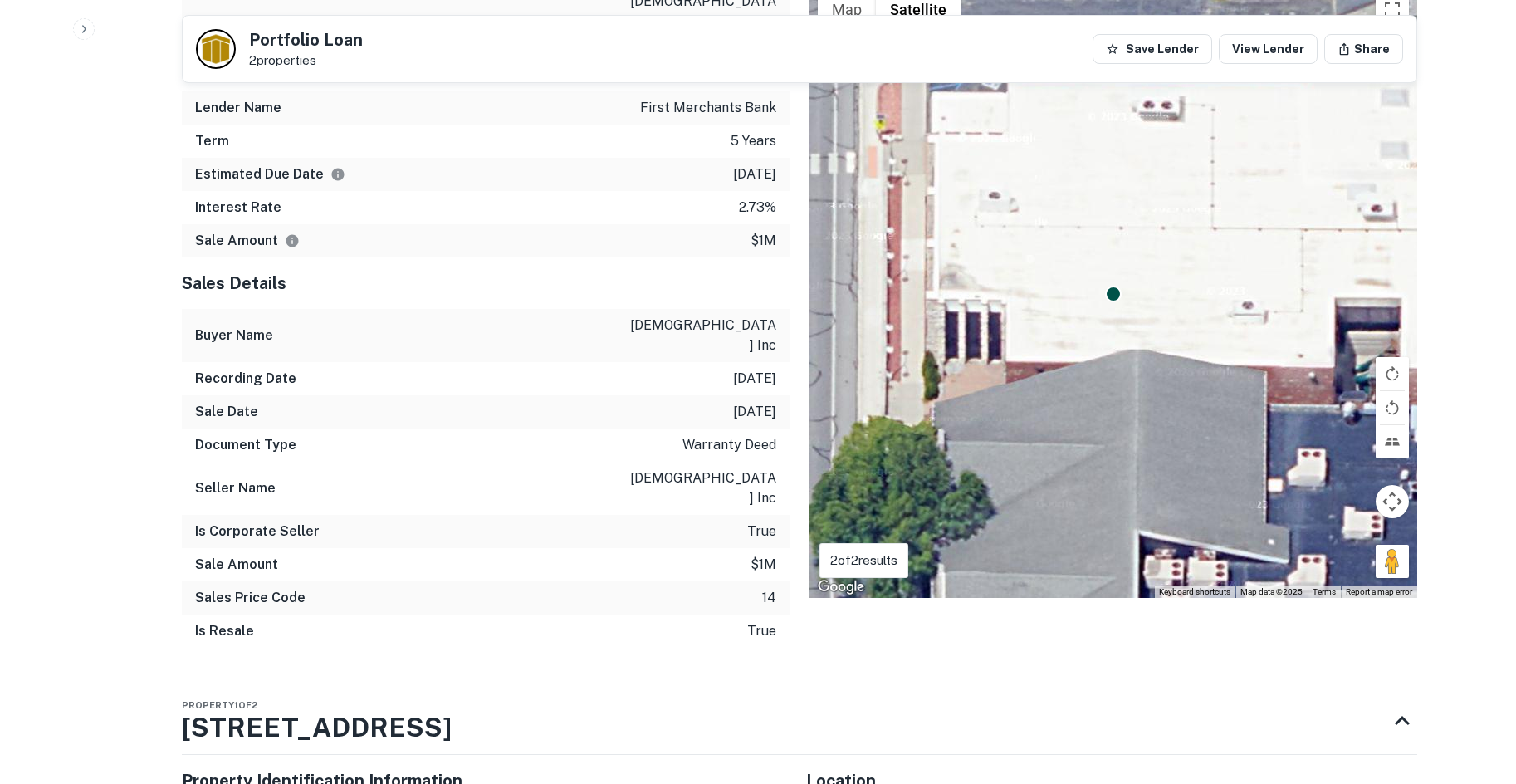
drag, startPoint x: 1111, startPoint y: 339, endPoint x: 1129, endPoint y: 384, distance: 48.5
click at [1129, 384] on div "To activate drag with keyboard, press Alt + Enter. Once in keyboard drag state,…" at bounding box center [1113, 292] width 608 height 613
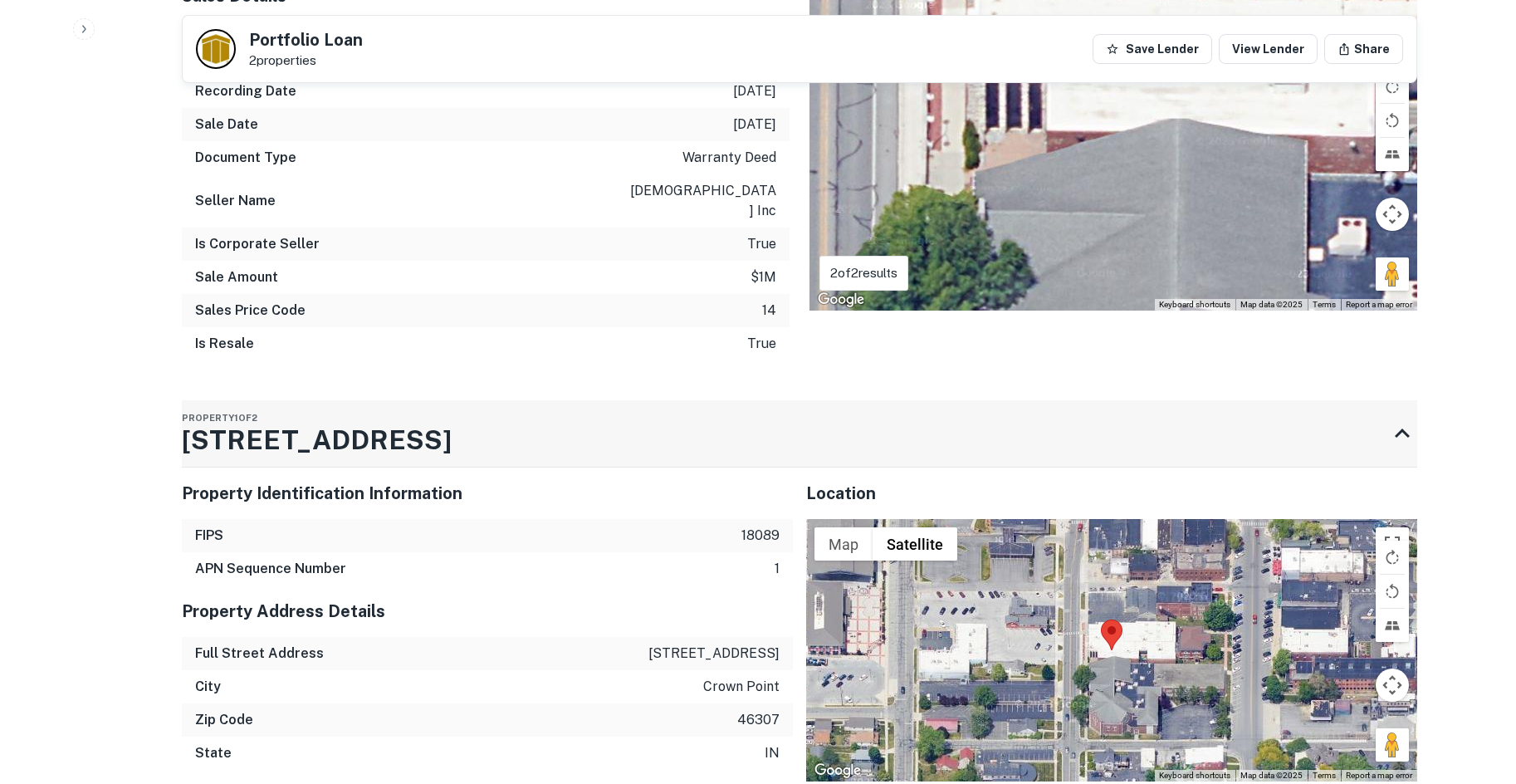
scroll to position [1328, 0]
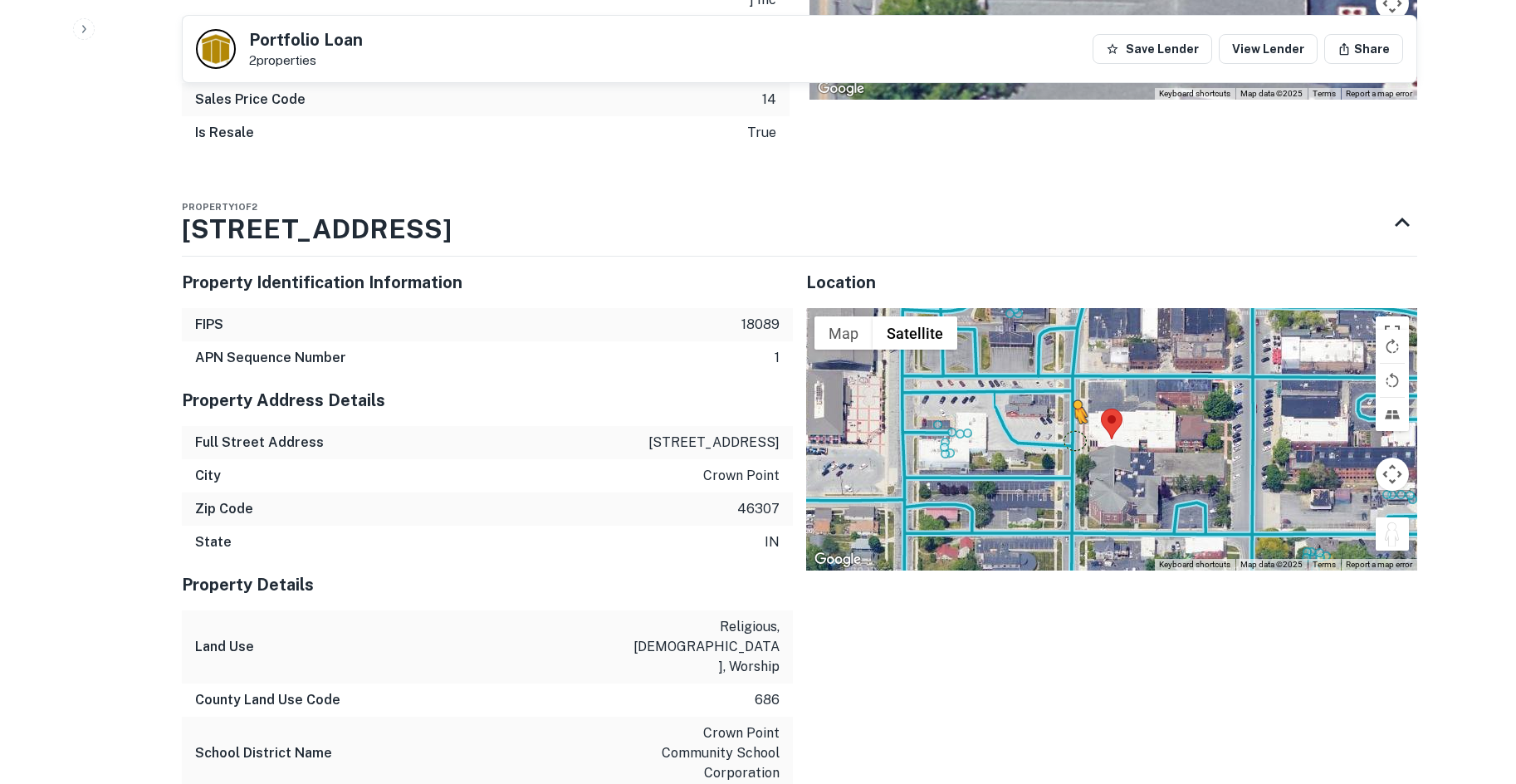
drag, startPoint x: 1394, startPoint y: 539, endPoint x: 1074, endPoint y: 440, distance: 335.0
click at [1074, 440] on div "To activate drag with keyboard, press Alt + Enter. Once in keyboard drag state,…" at bounding box center [1112, 439] width 611 height 263
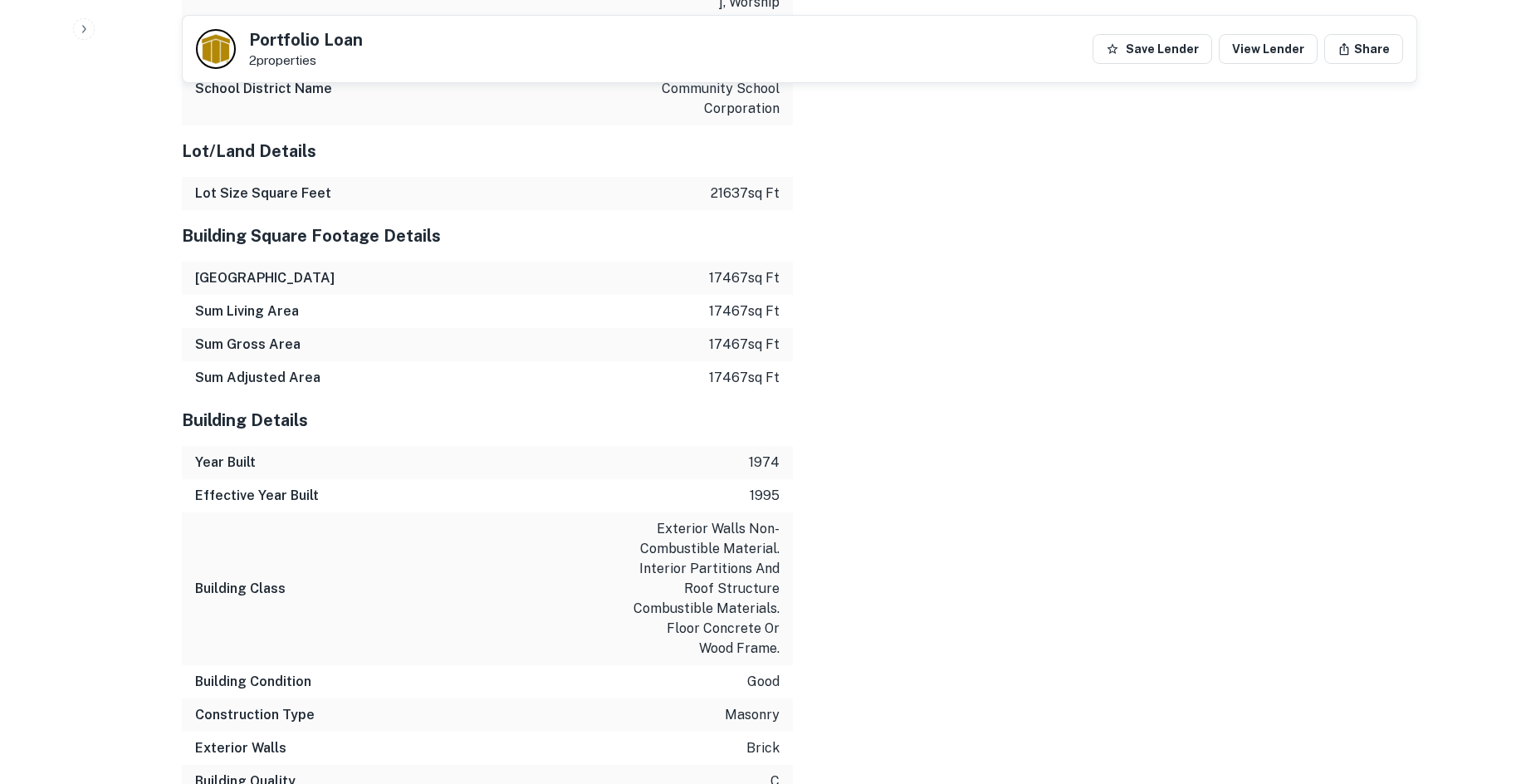
scroll to position [2483, 0]
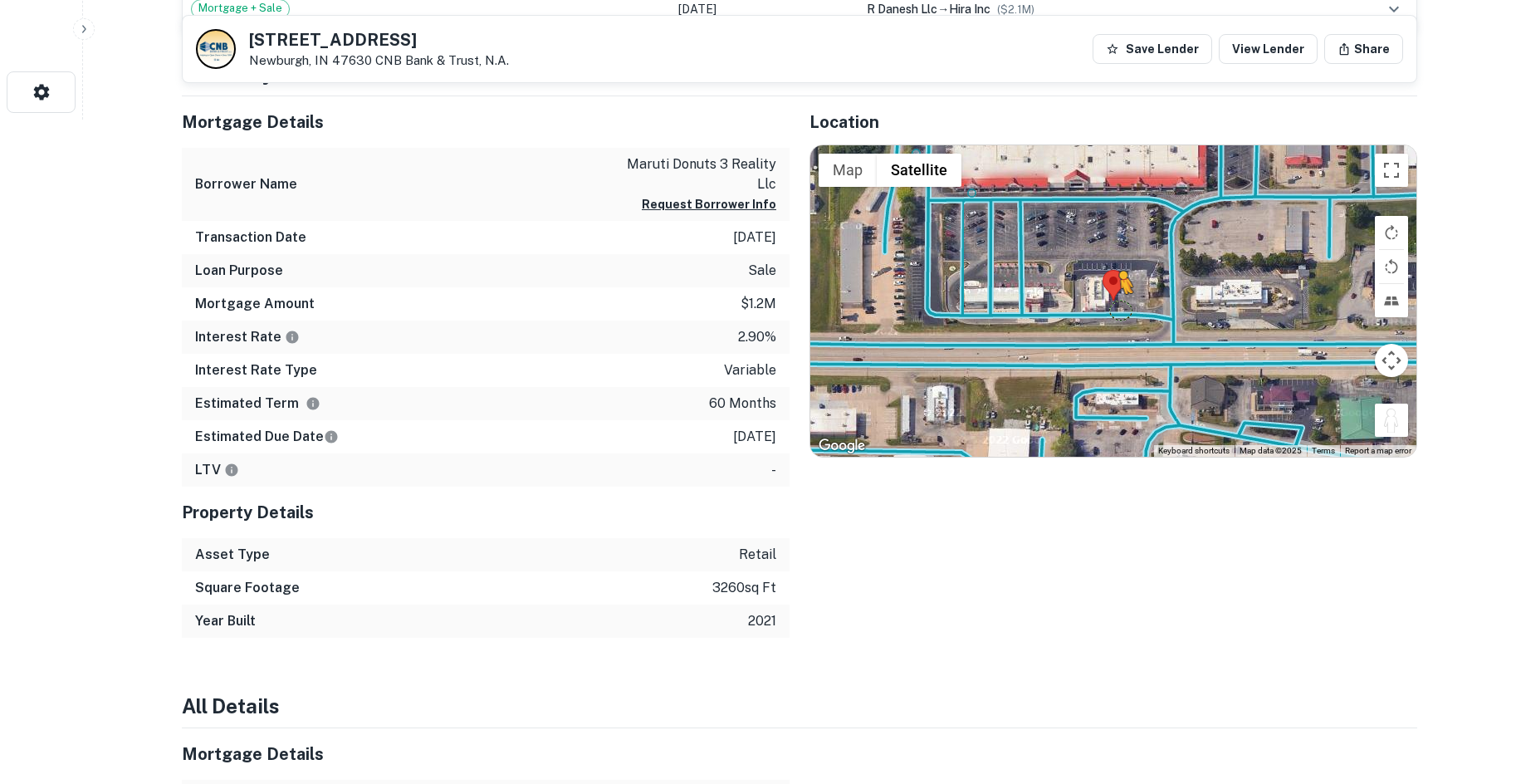
drag, startPoint x: 1403, startPoint y: 424, endPoint x: 1118, endPoint y: 310, distance: 307.0
click at [1118, 310] on div "To activate drag with keyboard, press Alt + Enter. Once in keyboard drag state,…" at bounding box center [1113, 301] width 606 height 312
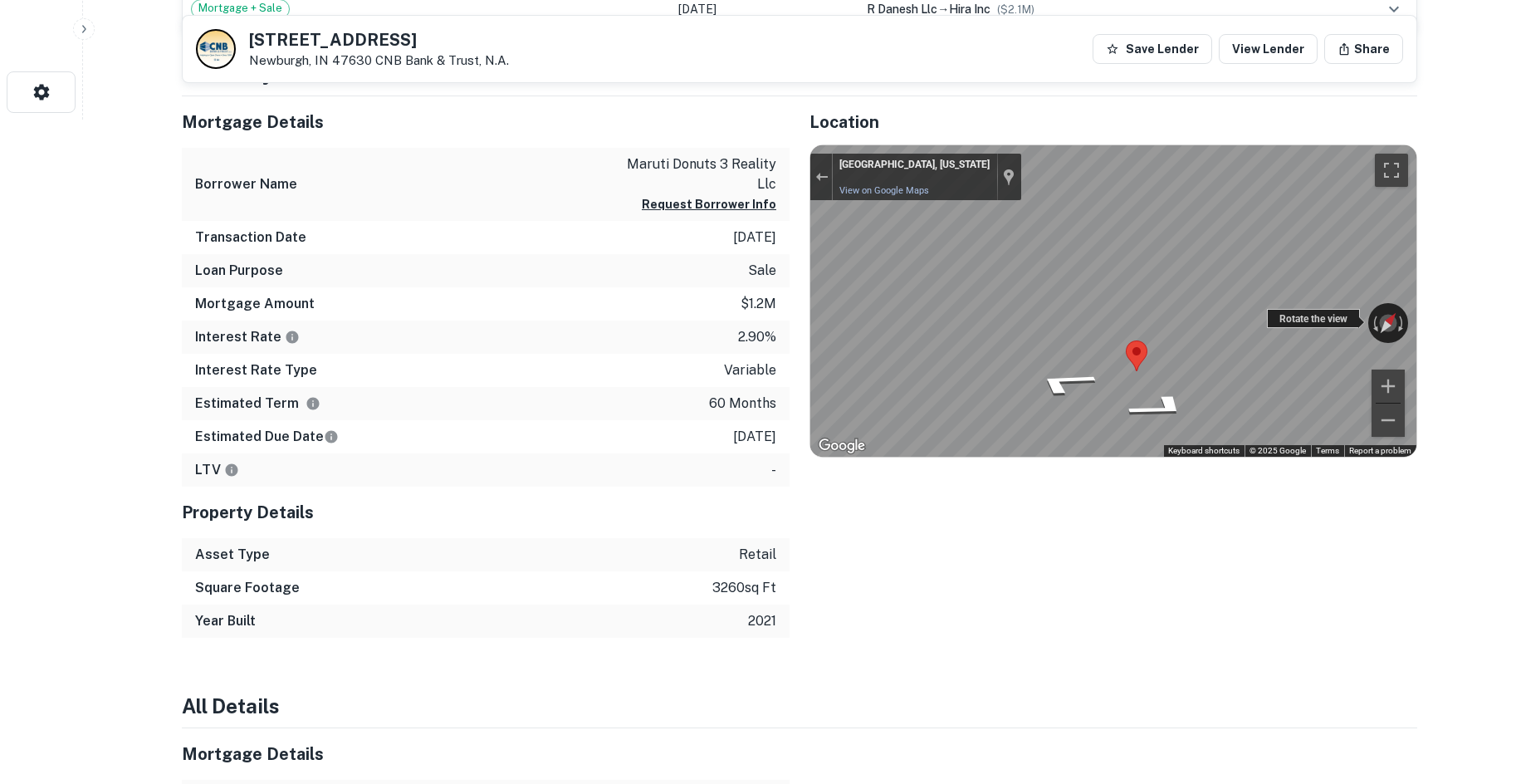
click at [1329, 321] on div "← Move left → Move right ↑ Move up ↓ Move down + Zoom in - Zoom out Newburgh, I…" at bounding box center [1113, 301] width 606 height 312
click at [526, 269] on div "Mortgage Details Borrower Name maruti donuts 3 reality llc Request Borrower Inf…" at bounding box center [789, 367] width 1255 height 542
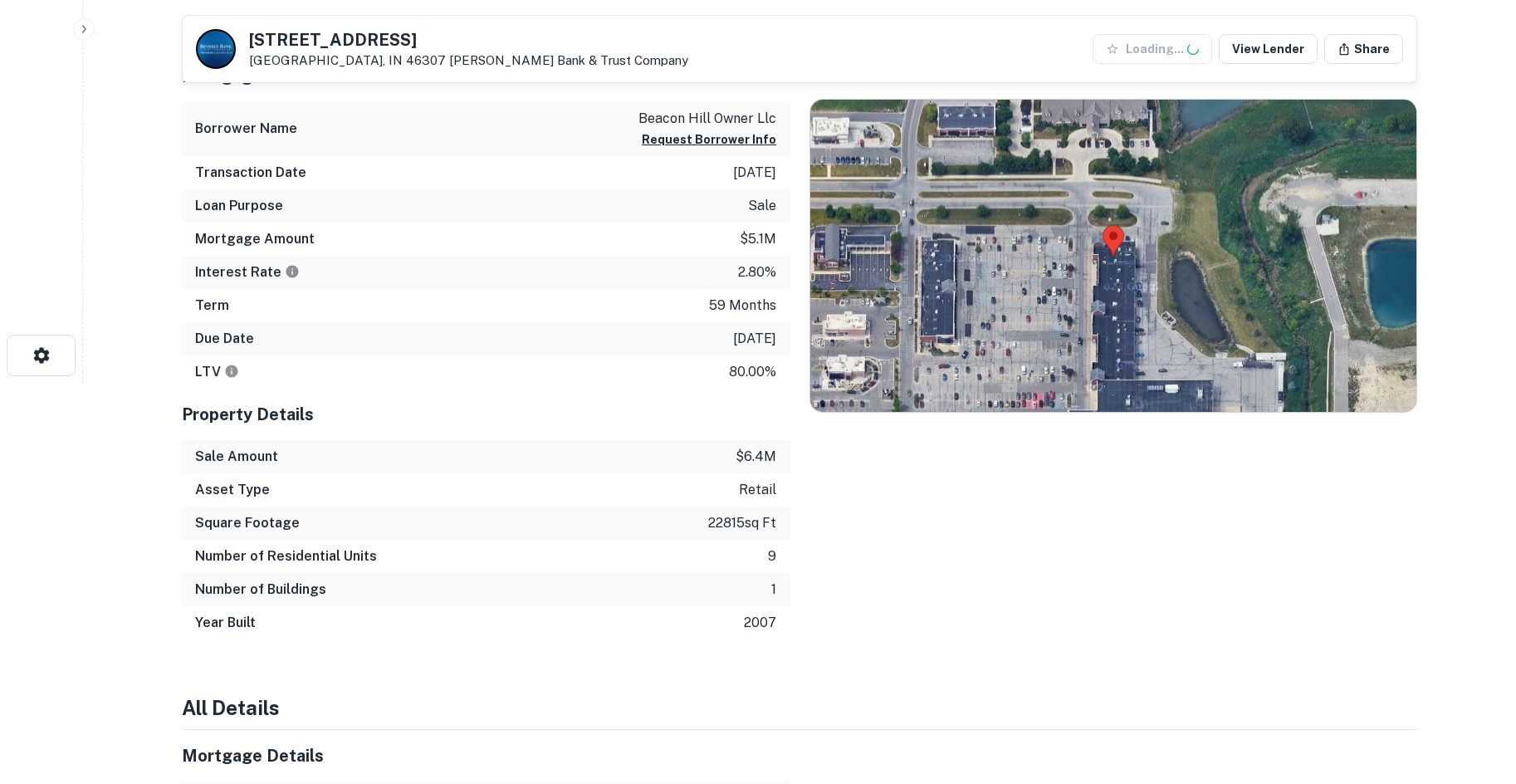
scroll to position [442, 0]
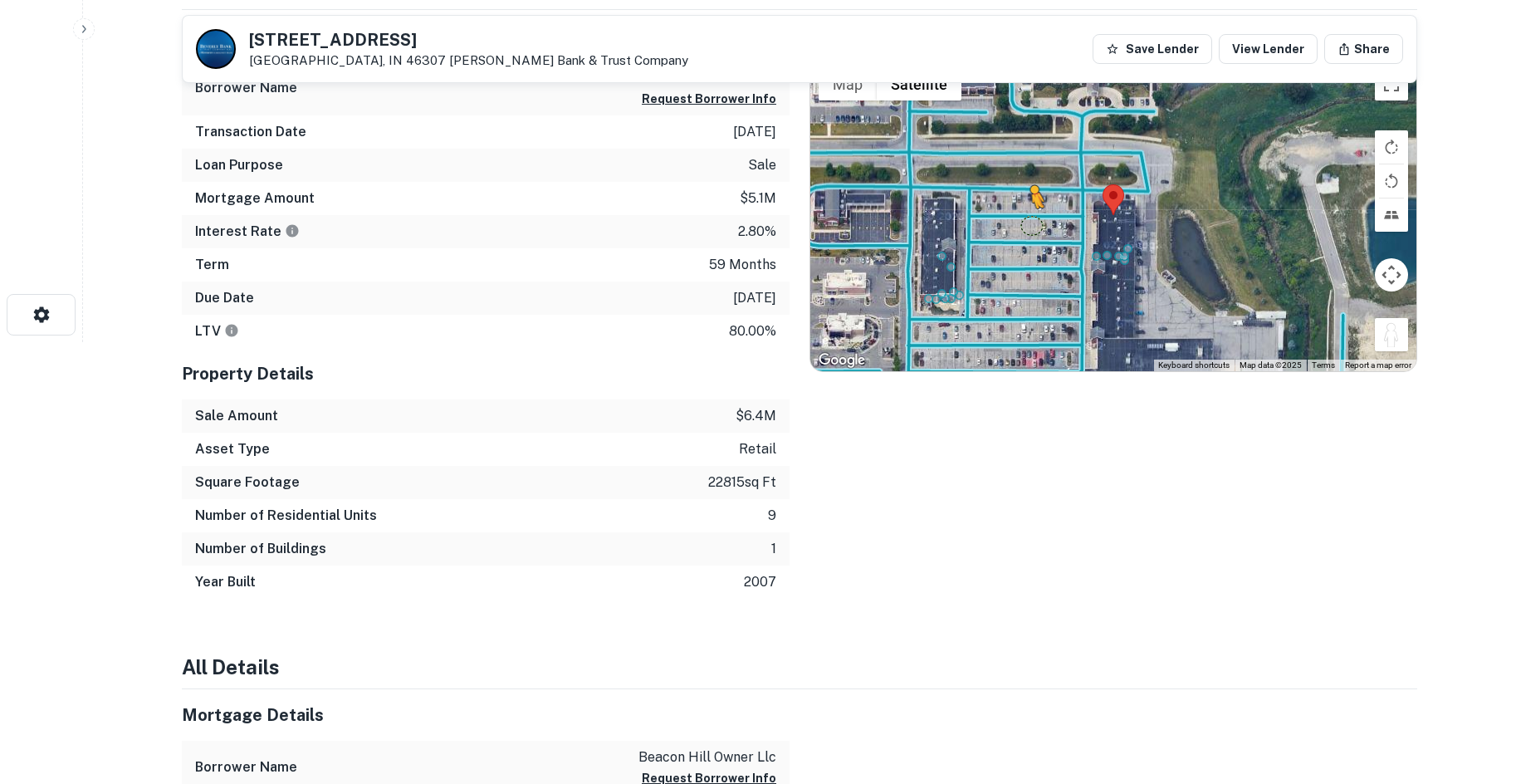
drag, startPoint x: 1394, startPoint y: 334, endPoint x: 1022, endPoint y: 223, distance: 388.2
click at [1022, 223] on div "To activate drag with keyboard, press Alt + Enter. Once in keyboard drag state,…" at bounding box center [1113, 215] width 606 height 312
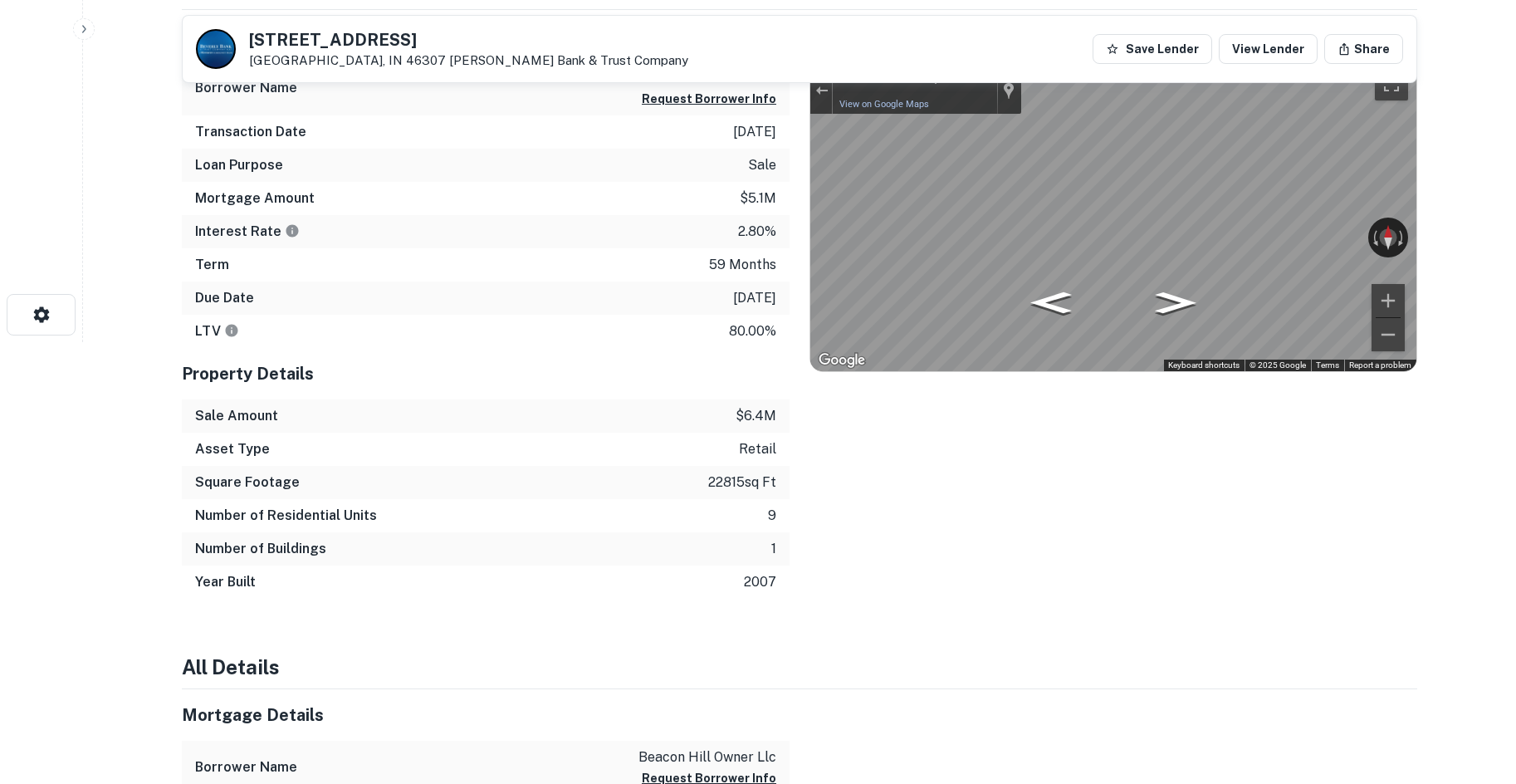
click at [800, 220] on div "Location ← Move left → Move right ↑ Move up ↓ Move down + Zoom in - Zoom out Ho…" at bounding box center [1104, 305] width 628 height 589
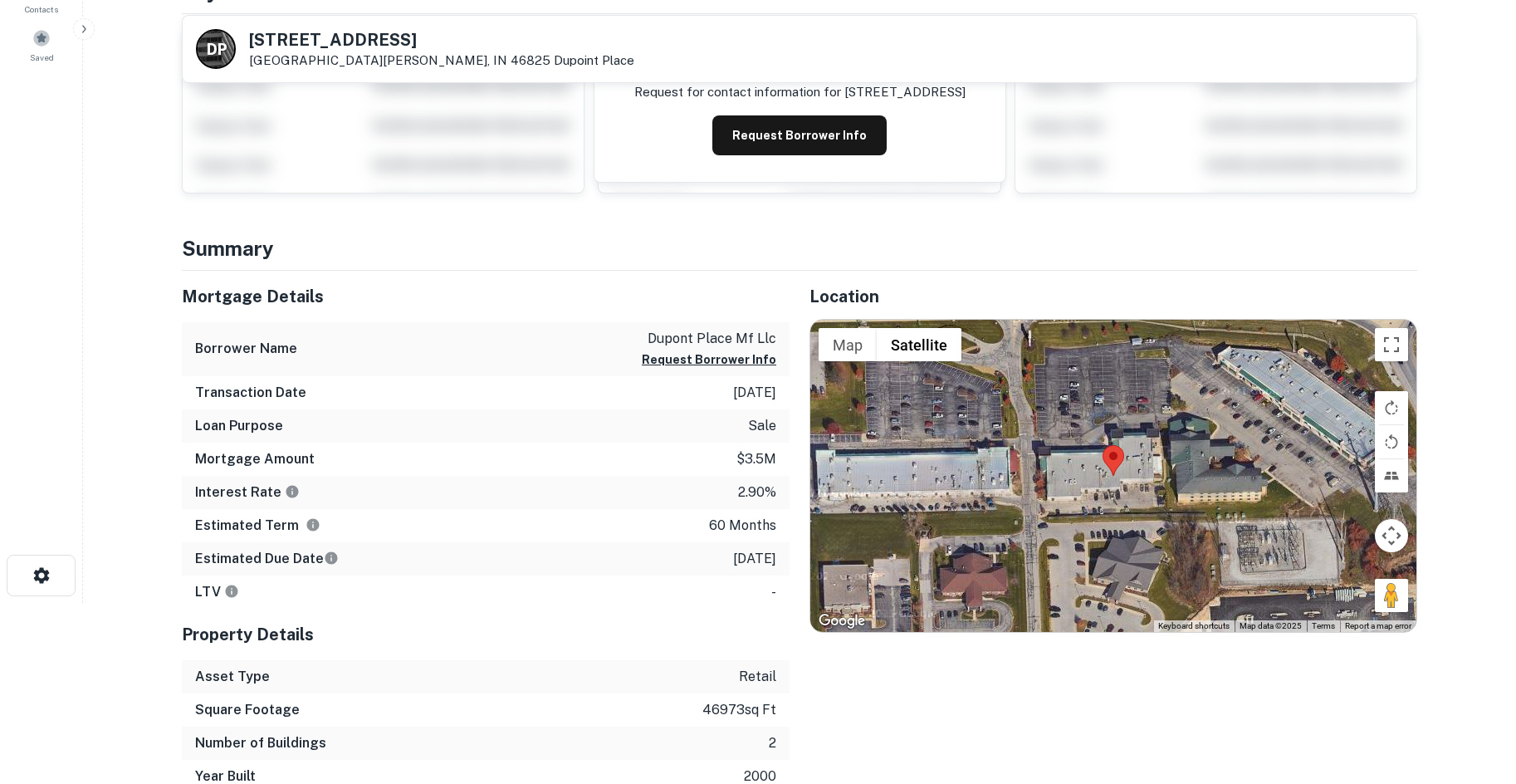
scroll to position [249, 0]
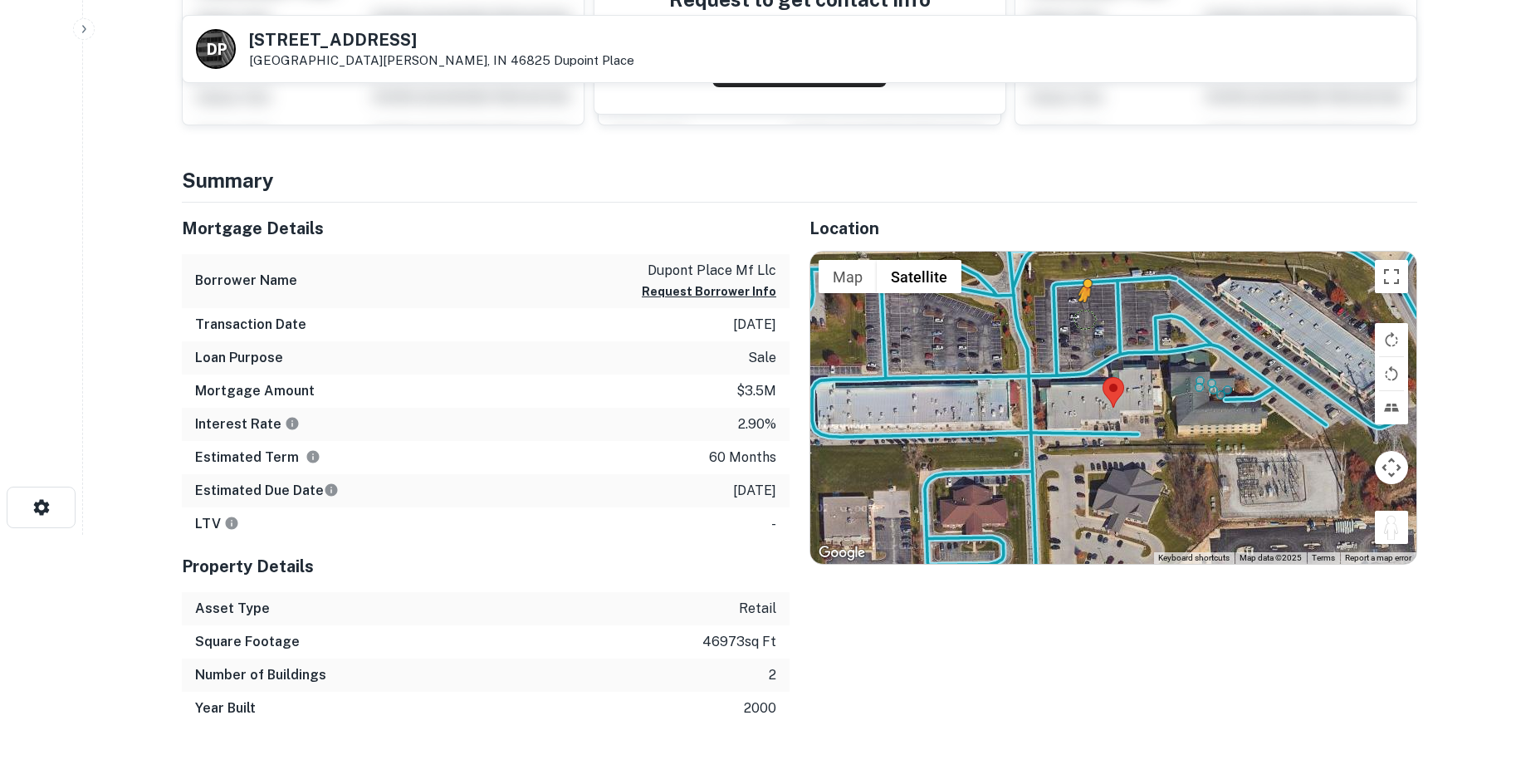
drag, startPoint x: 1398, startPoint y: 537, endPoint x: 1085, endPoint y: 318, distance: 382.0
click at [1085, 318] on div "To activate drag with keyboard, press Alt + Enter. Once in keyboard drag state,…" at bounding box center [1113, 407] width 606 height 312
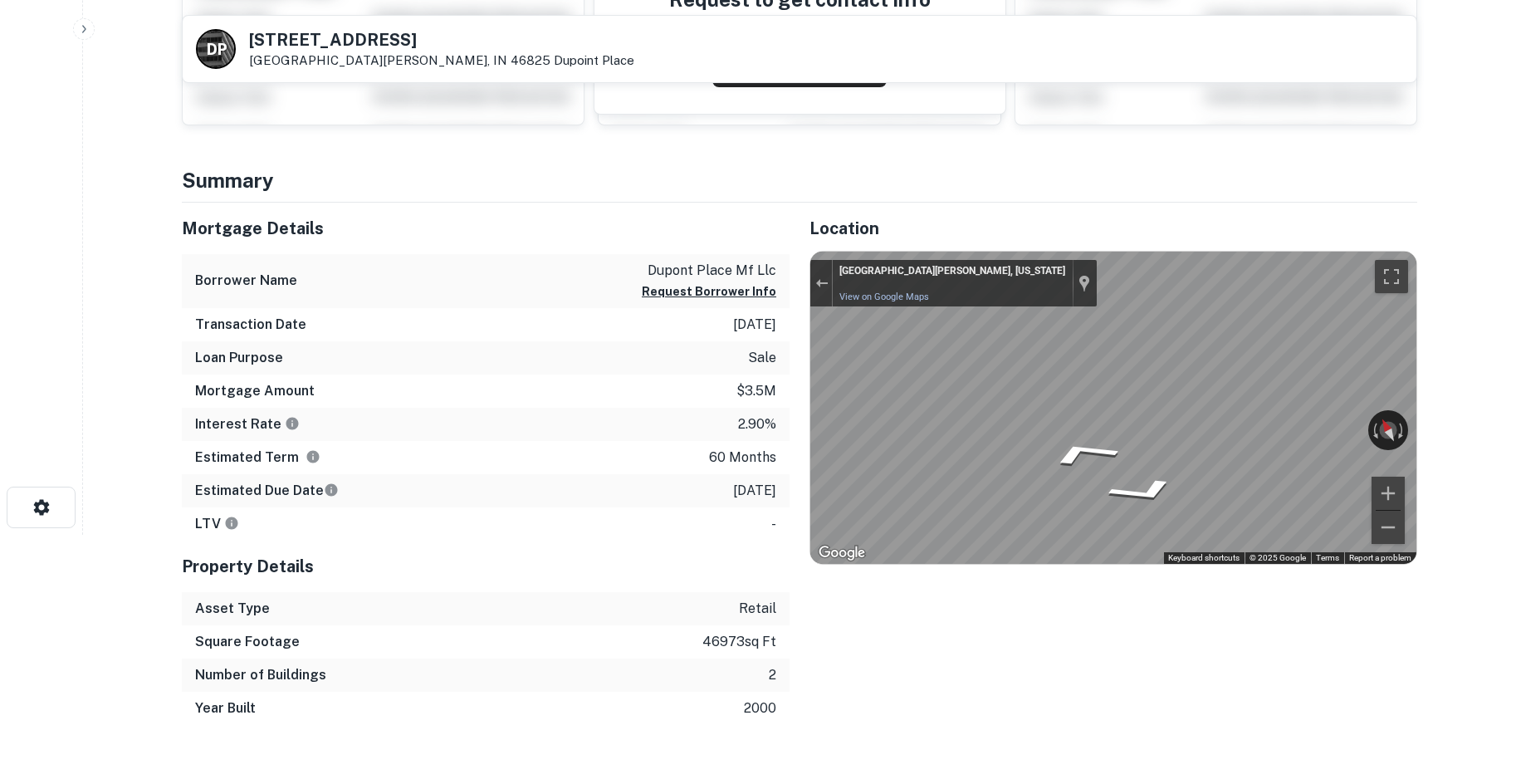
click at [734, 334] on div "Mortgage Details Borrower Name dupont place mf llc Request Borrower Info Transa…" at bounding box center [789, 463] width 1255 height 522
click at [708, 383] on div "Mortgage Details Borrower Name dupont place mf llc Request Borrower Info Transa…" at bounding box center [789, 463] width 1255 height 522
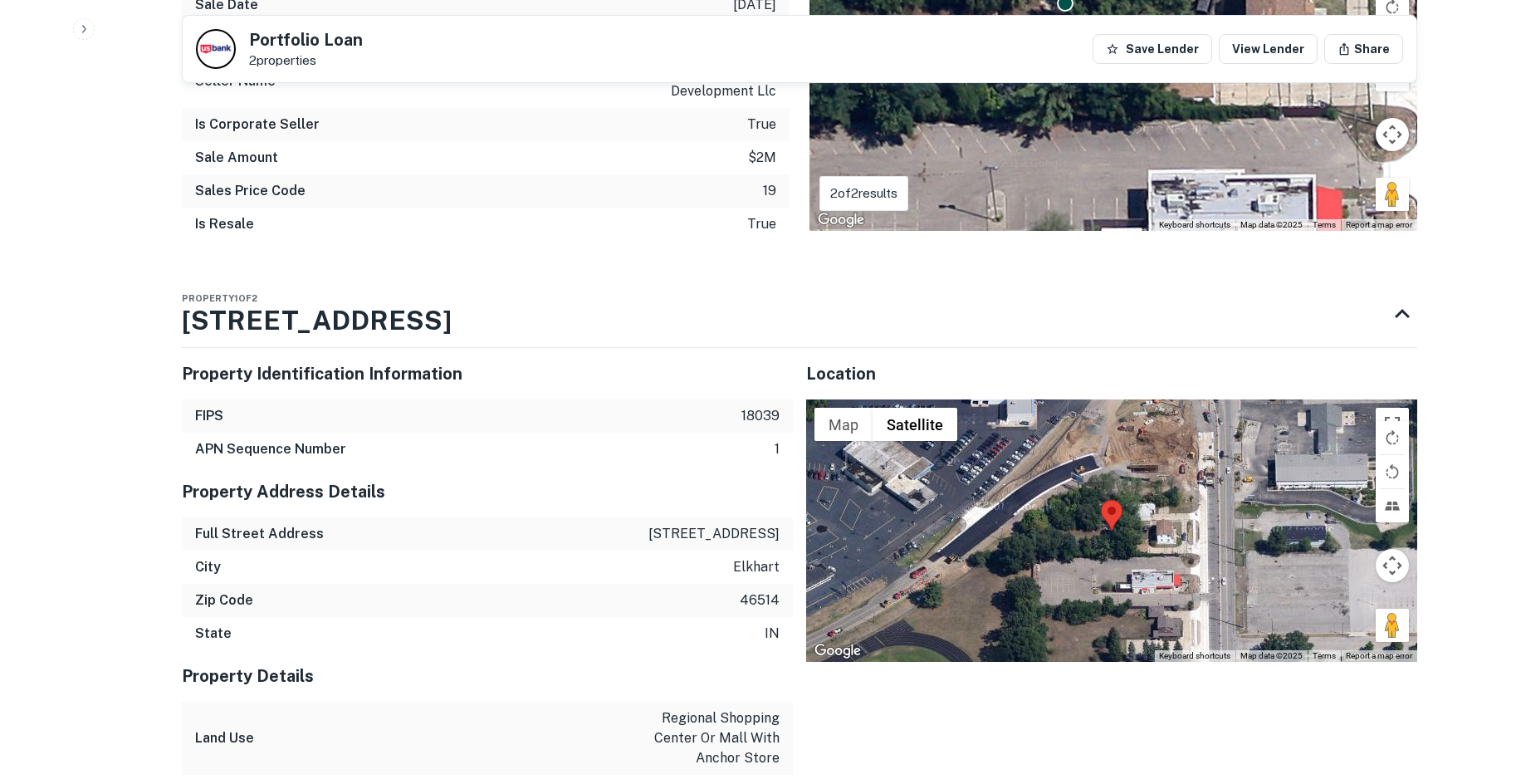
scroll to position [1245, 0]
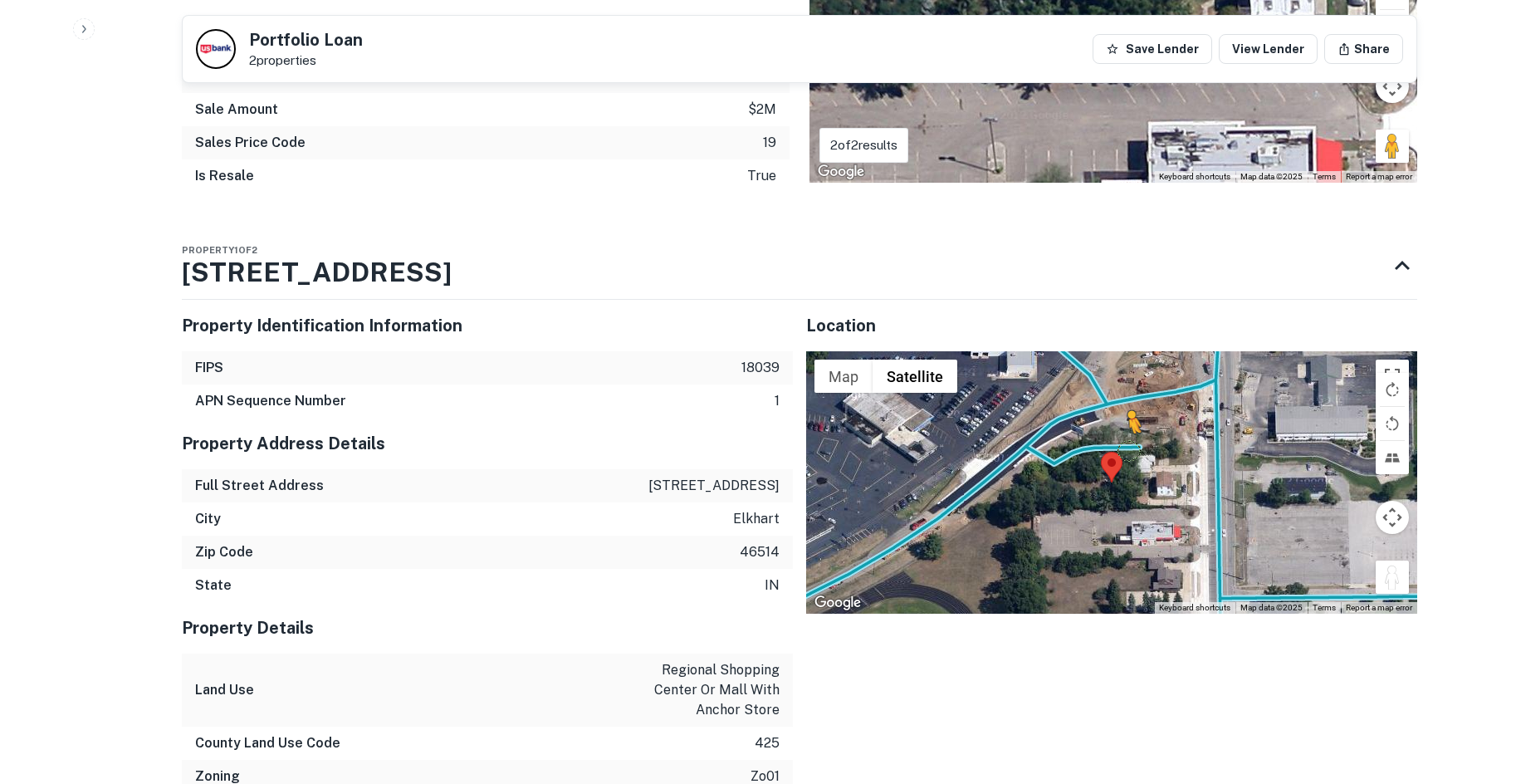
drag, startPoint x: 1398, startPoint y: 579, endPoint x: 1123, endPoint y: 449, distance: 304.2
click at [1123, 449] on div "To activate drag with keyboard, press Alt + Enter. Once in keyboard drag state,…" at bounding box center [1112, 482] width 611 height 263
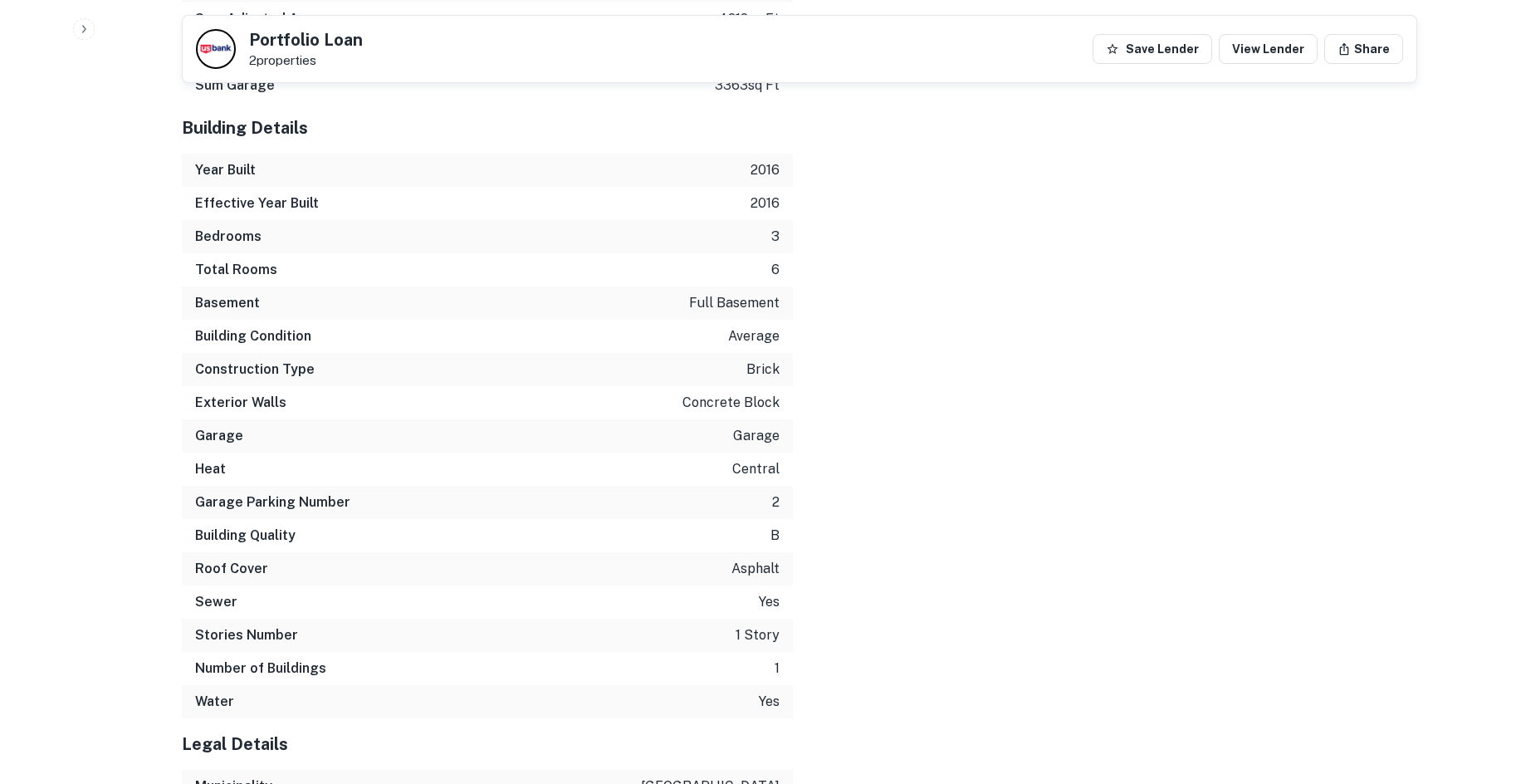
scroll to position [2509, 0]
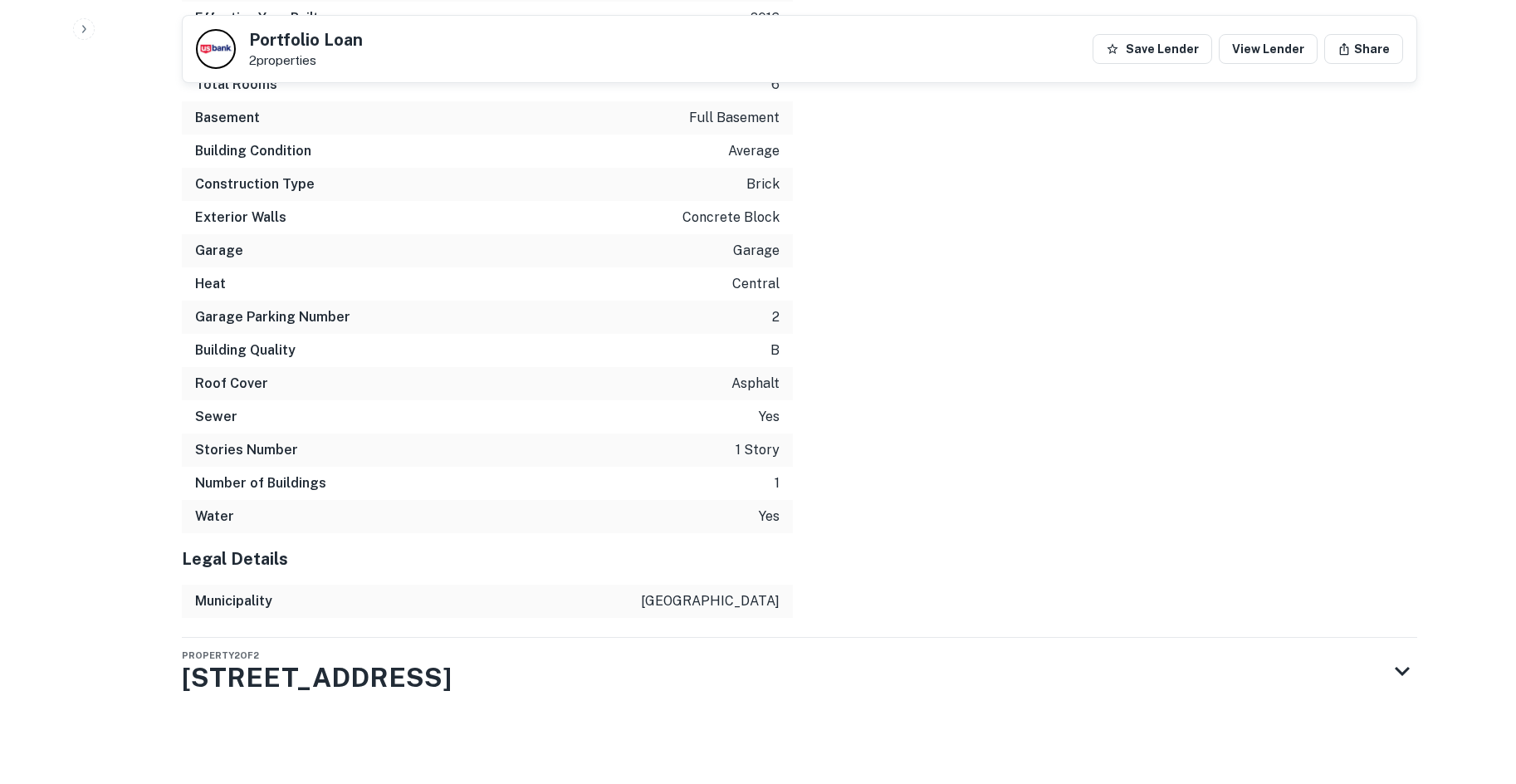
click at [422, 678] on h3 "415 N NAPPANEE ST" at bounding box center [317, 677] width 270 height 40
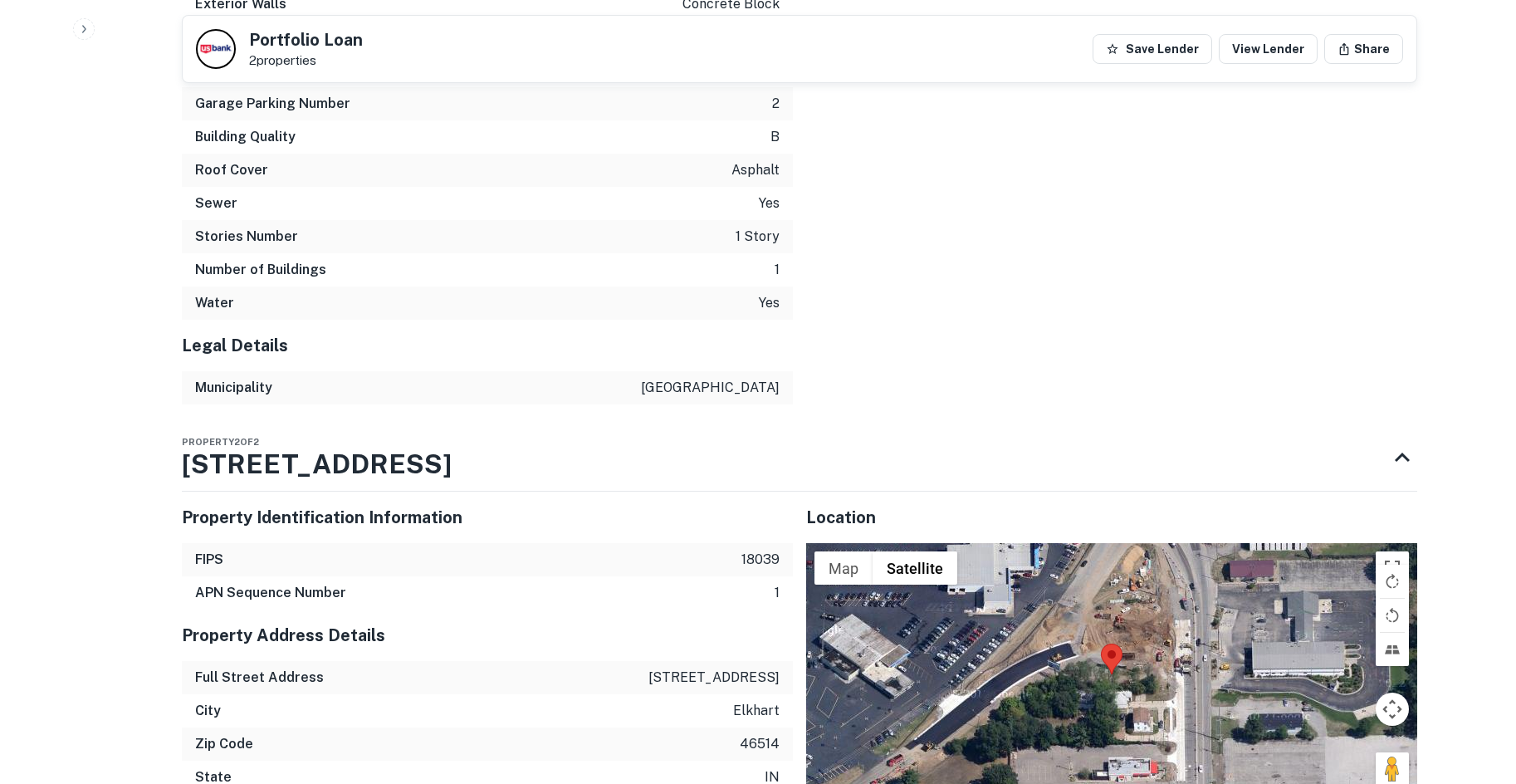
scroll to position [3138, 0]
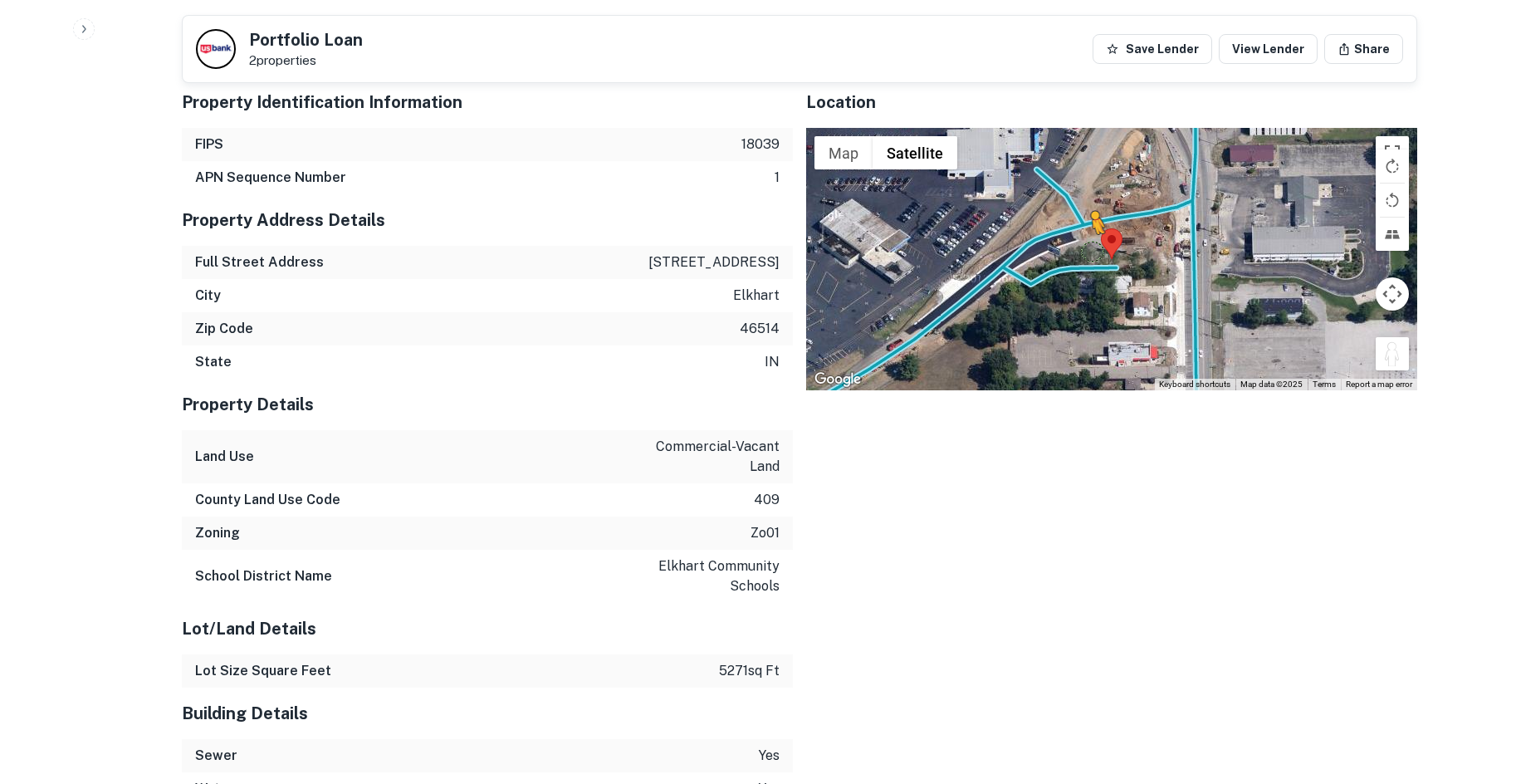
drag, startPoint x: 1394, startPoint y: 354, endPoint x: 1068, endPoint y: 258, distance: 339.8
click at [1068, 258] on div "To activate drag with keyboard, press Alt + Enter. Once in keyboard drag state,…" at bounding box center [1112, 259] width 611 height 263
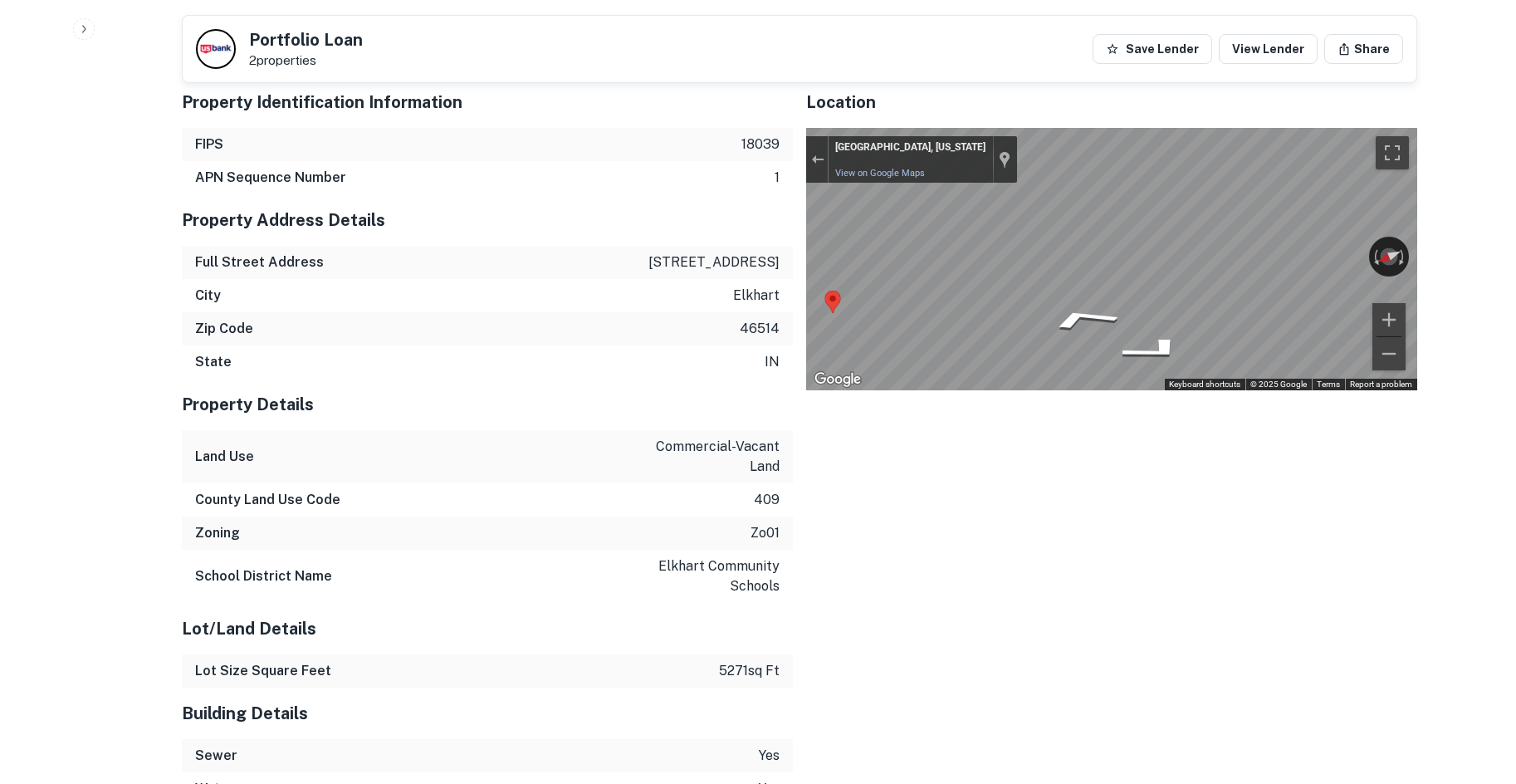
click at [610, 311] on div "Property Identification Information FIPS 18039 APN Sequence Number 1 Property A…" at bounding box center [793, 526] width 1249 height 926
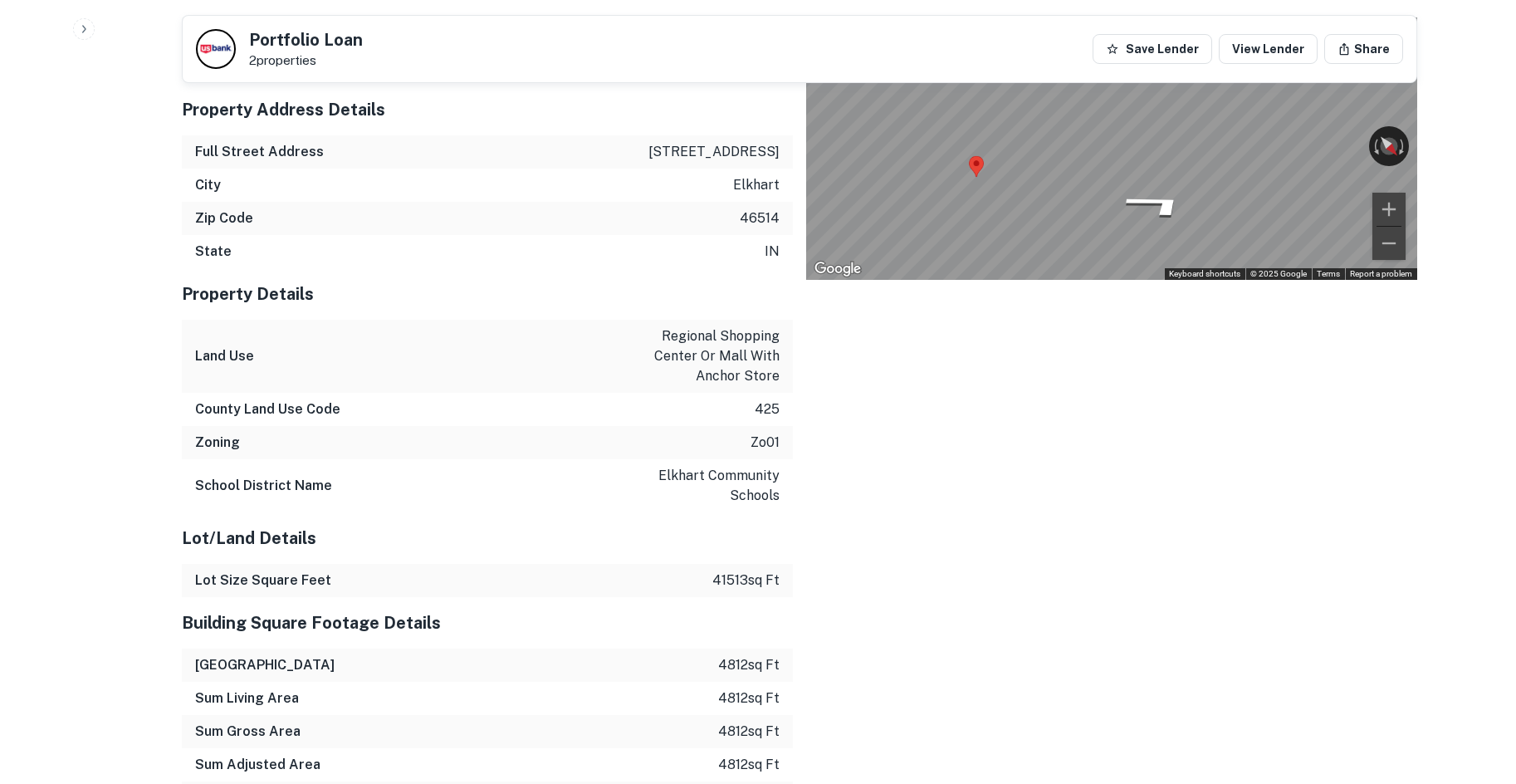
scroll to position [1311, 0]
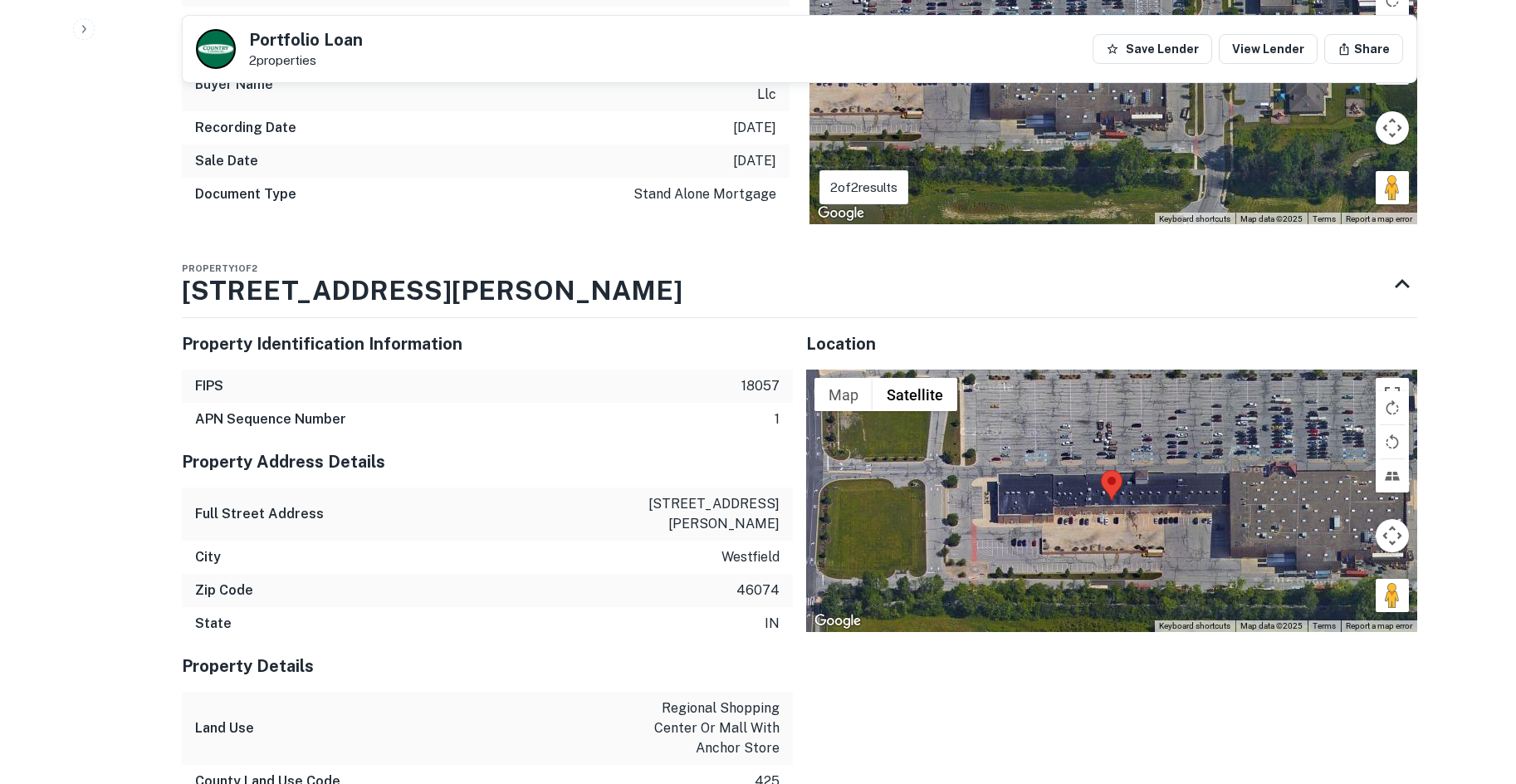
scroll to position [1079, 0]
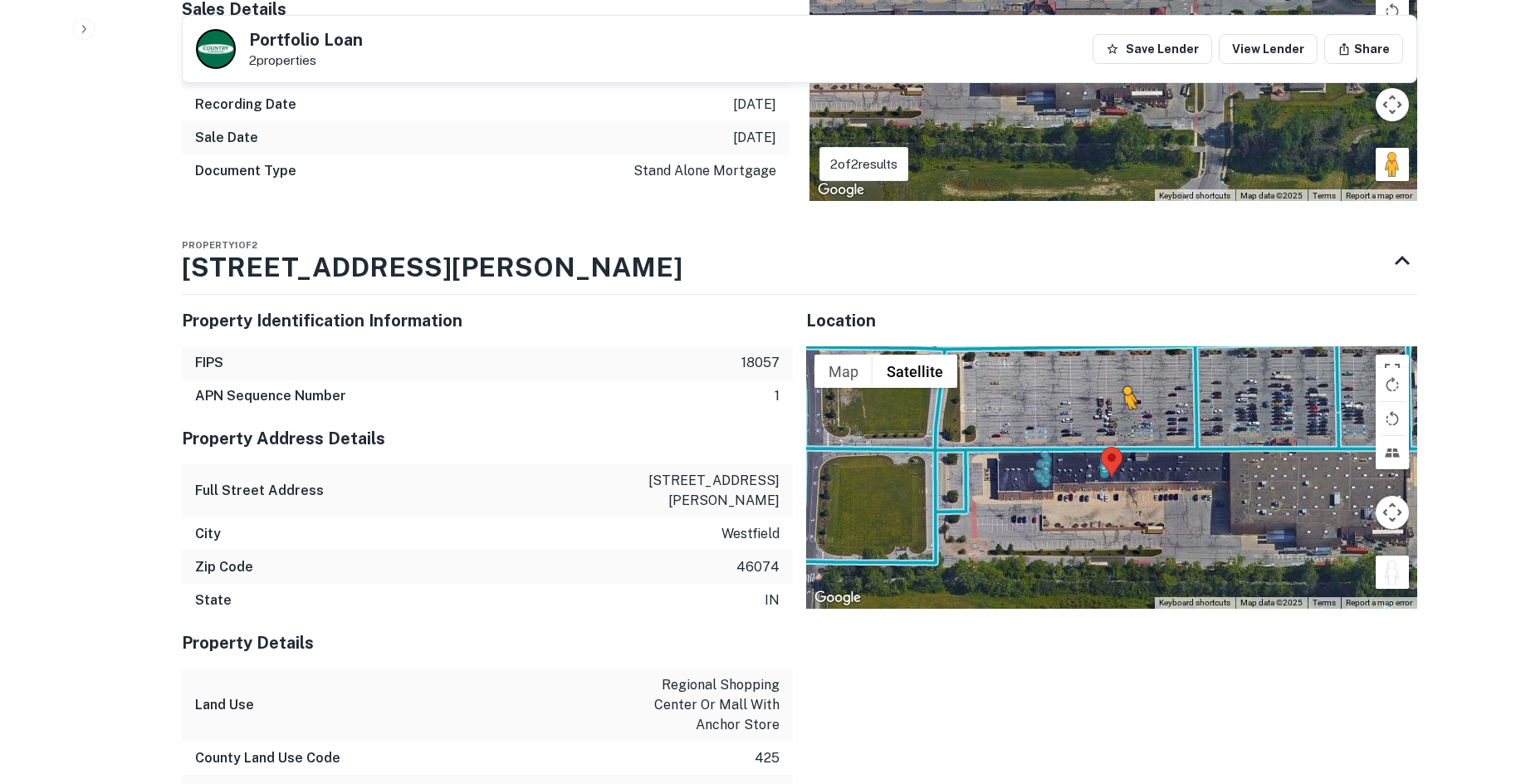
drag, startPoint x: 1393, startPoint y: 564, endPoint x: 1109, endPoint y: 427, distance: 315.3
click at [1109, 427] on div "To activate drag with keyboard, press Alt + Enter. Once in keyboard drag state,…" at bounding box center [1112, 477] width 611 height 263
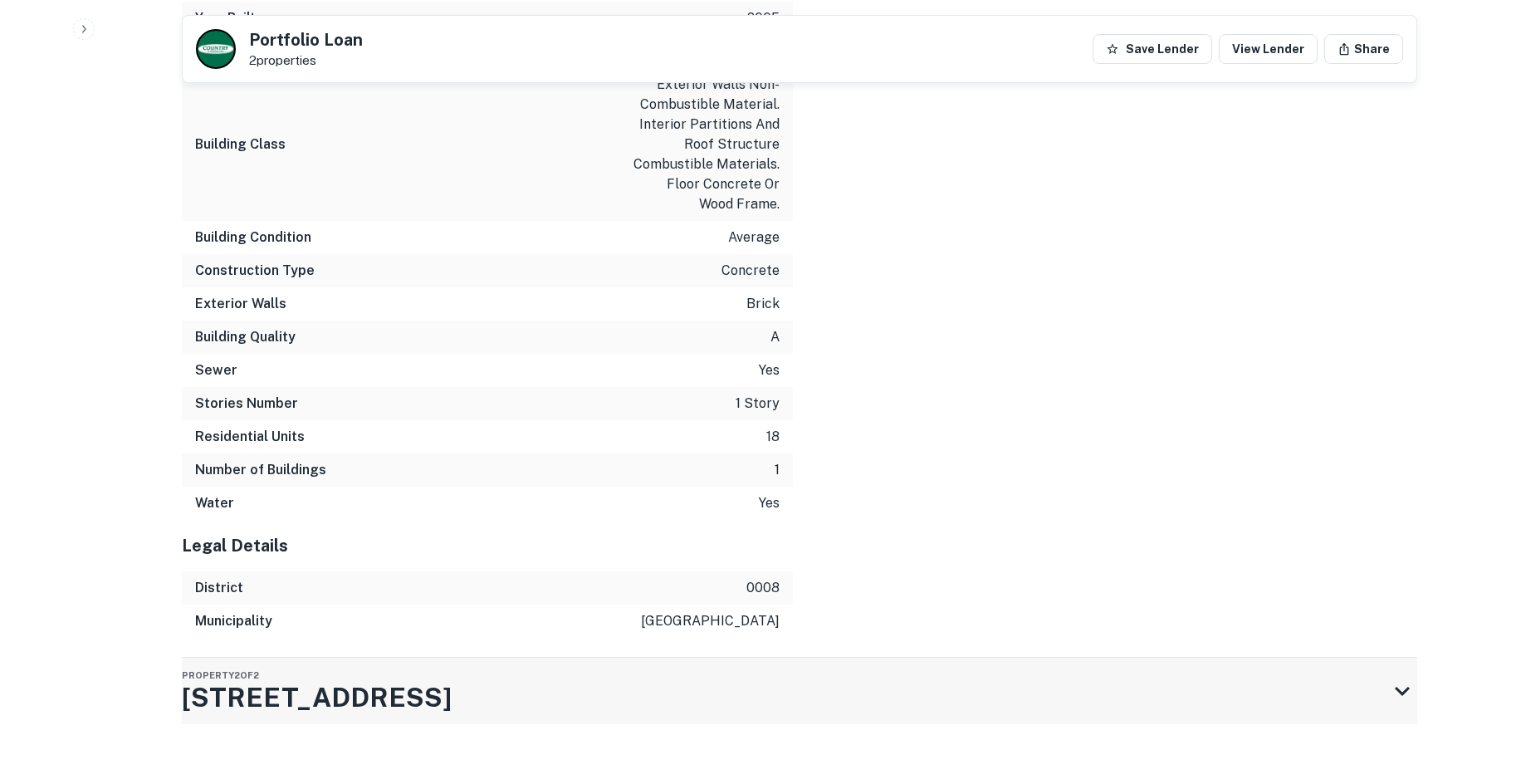
click at [439, 677] on h3 "3663 E STATE ROAD 32" at bounding box center [317, 697] width 270 height 40
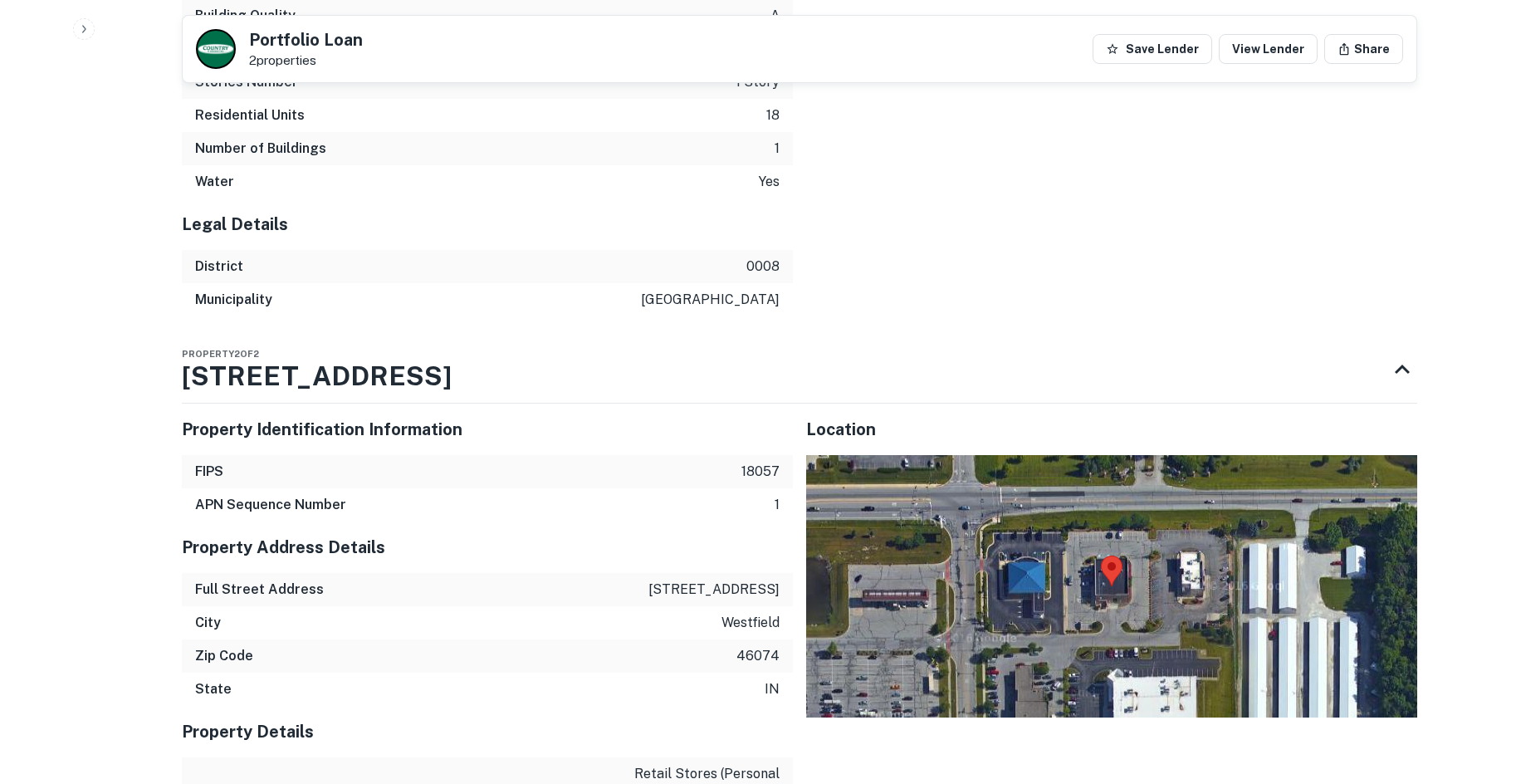
scroll to position [2558, 0]
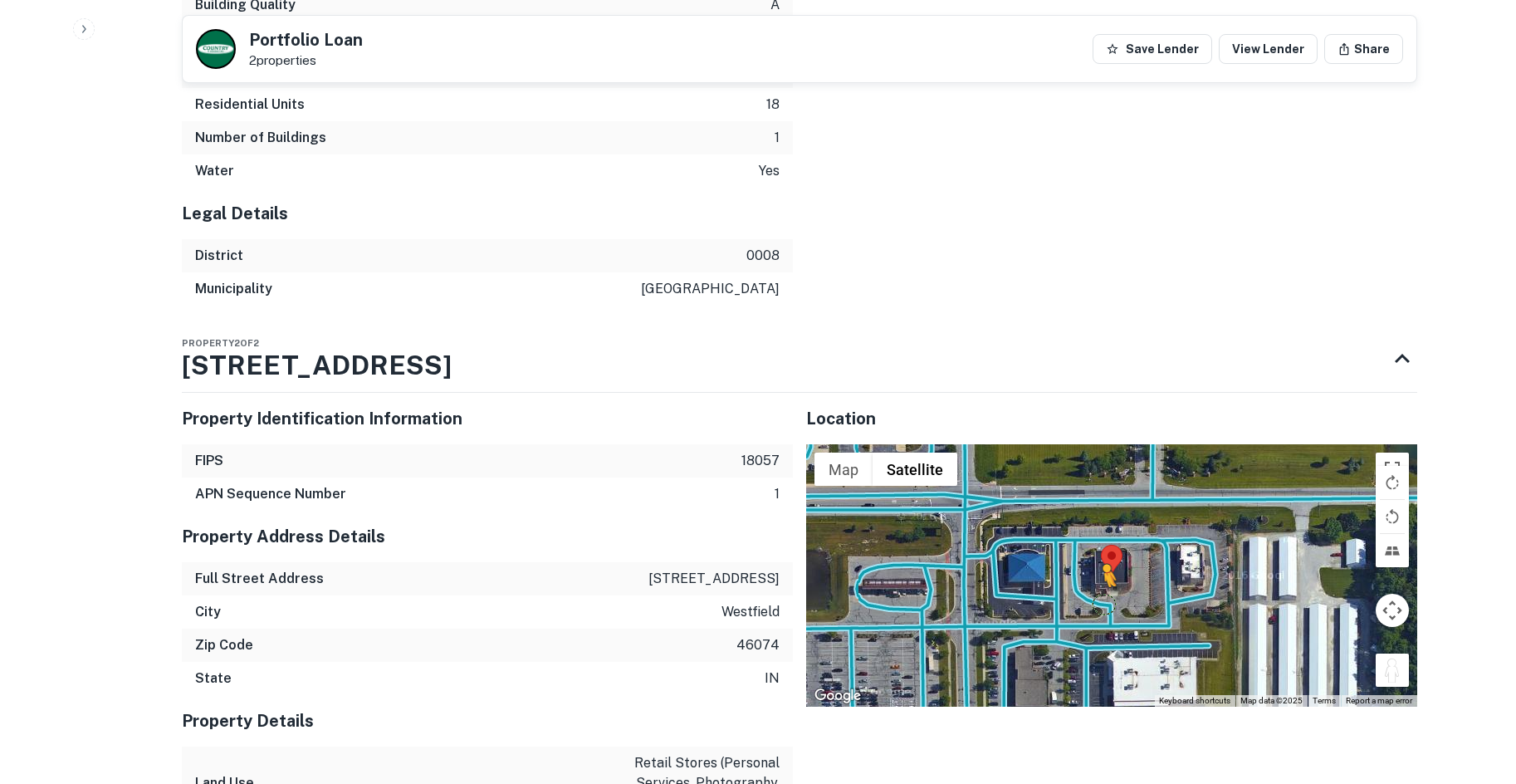
drag, startPoint x: 1396, startPoint y: 649, endPoint x: 1098, endPoint y: 587, distance: 304.4
click at [1098, 587] on div "To activate drag with keyboard, press Alt + Enter. Once in keyboard drag state,…" at bounding box center [1112, 575] width 611 height 263
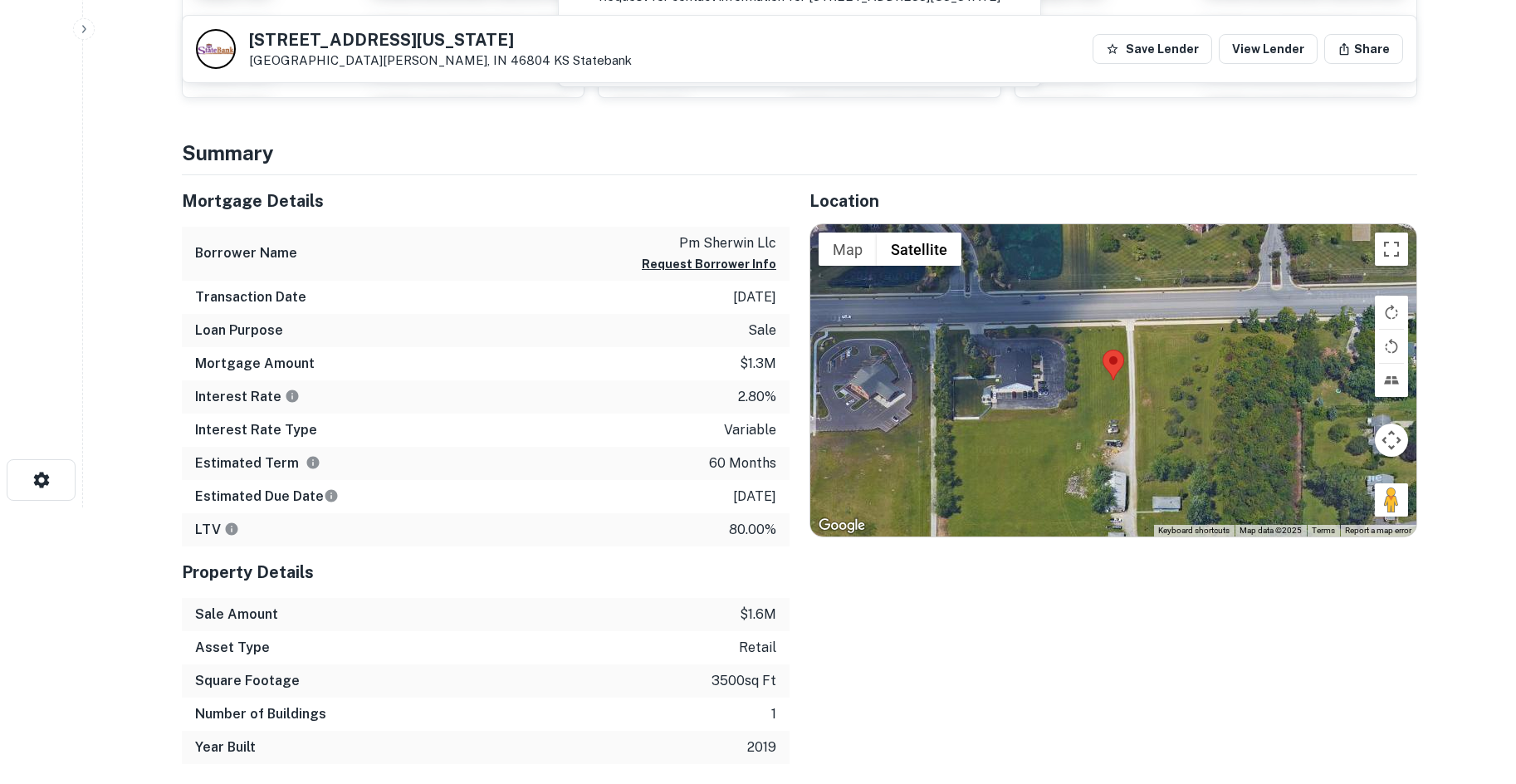
scroll to position [276, 0]
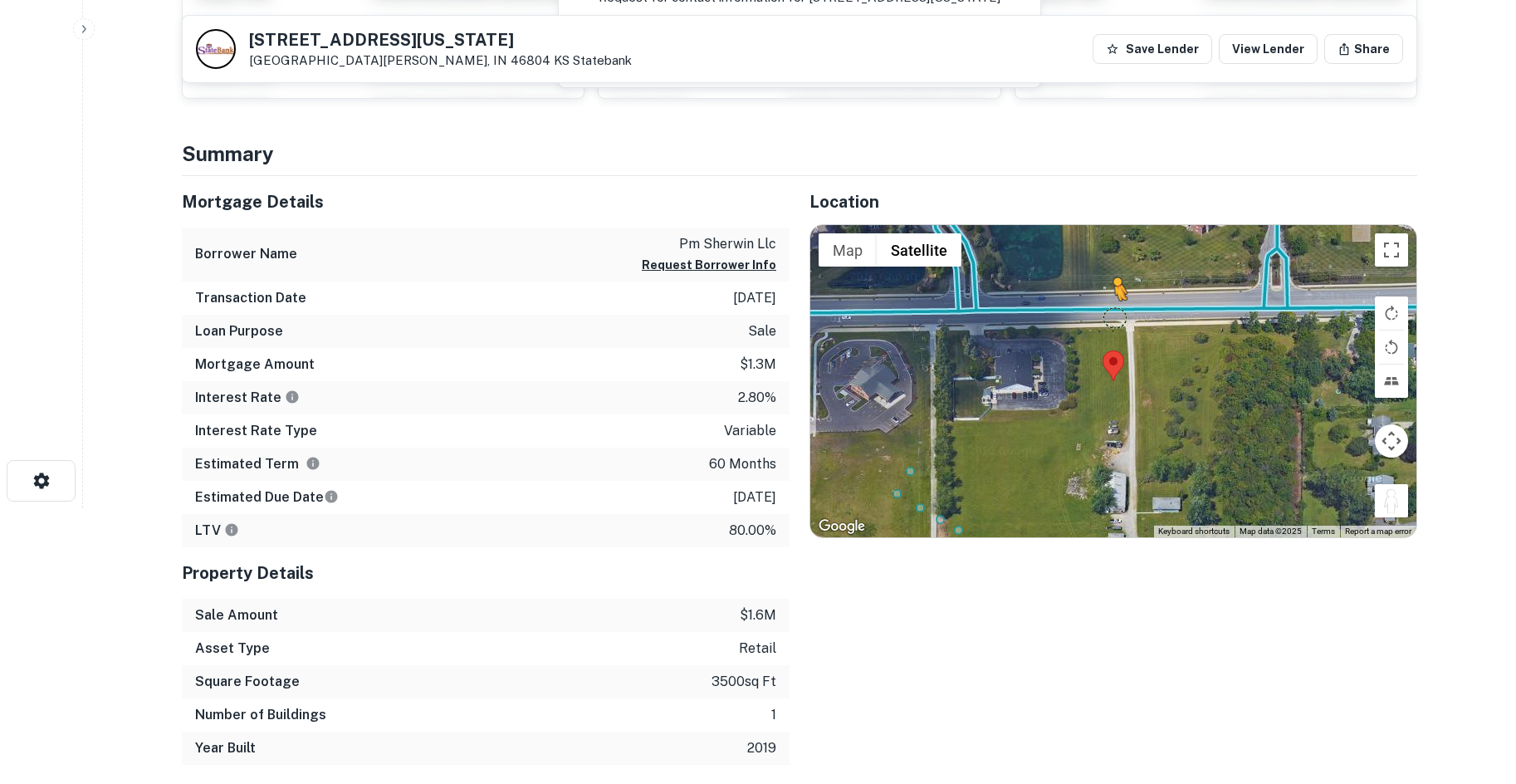
drag, startPoint x: 1393, startPoint y: 509, endPoint x: 1099, endPoint y: 308, distance: 356.1
click at [1099, 308] on div "To activate drag with keyboard, press Alt + Enter. Once in keyboard drag state,…" at bounding box center [1113, 381] width 606 height 312
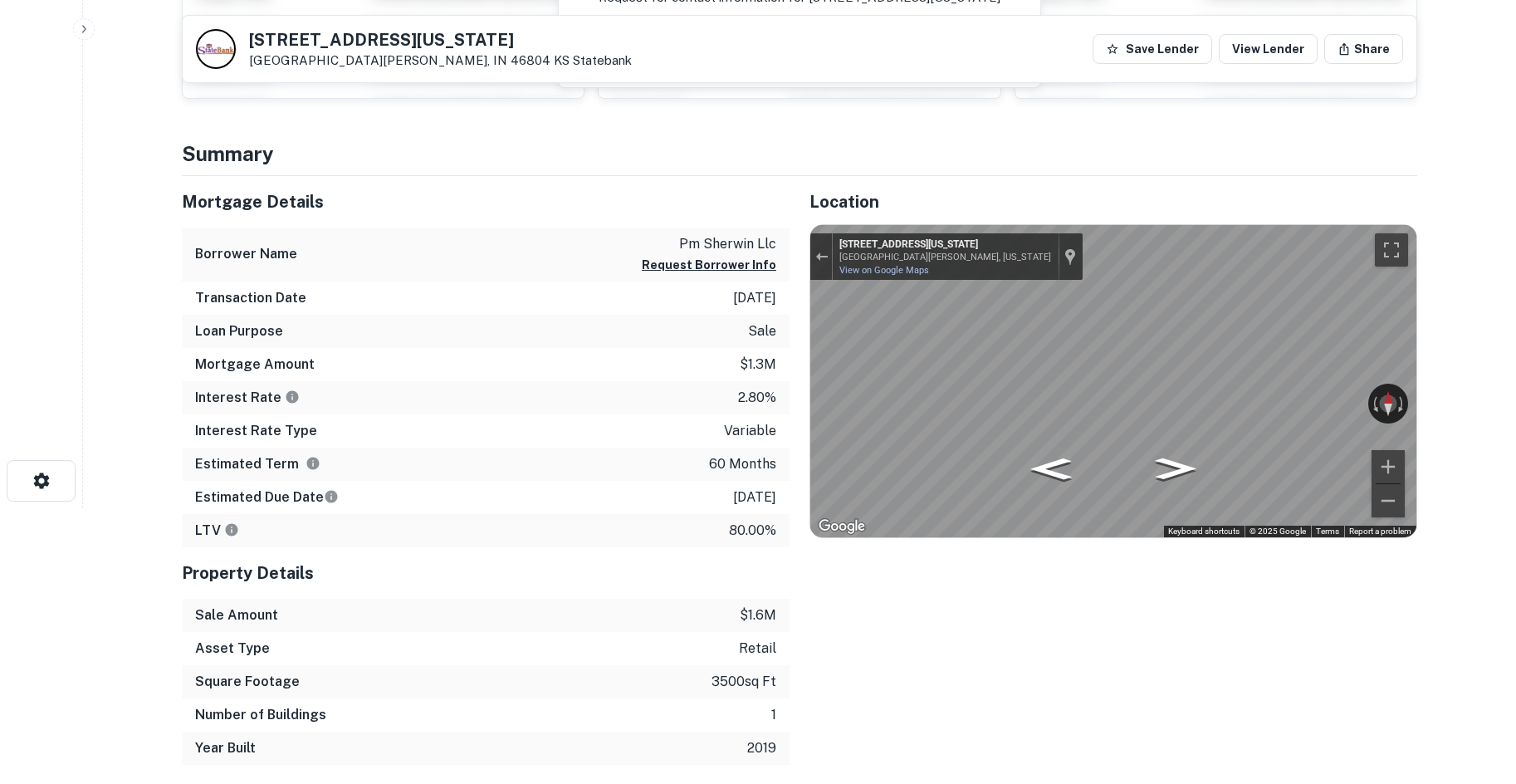
click at [1515, 352] on html "Search Borrowers Contacts Saved 7667 Illinois Rd Fort Wayne, IN 46804 KS Stateb…" at bounding box center [758, 116] width 1516 height 784
click at [1515, 391] on html "Search Borrowers Contacts Saved 7667 Illinois Rd Fort Wayne, IN 46804 KS Stateb…" at bounding box center [758, 116] width 1516 height 784
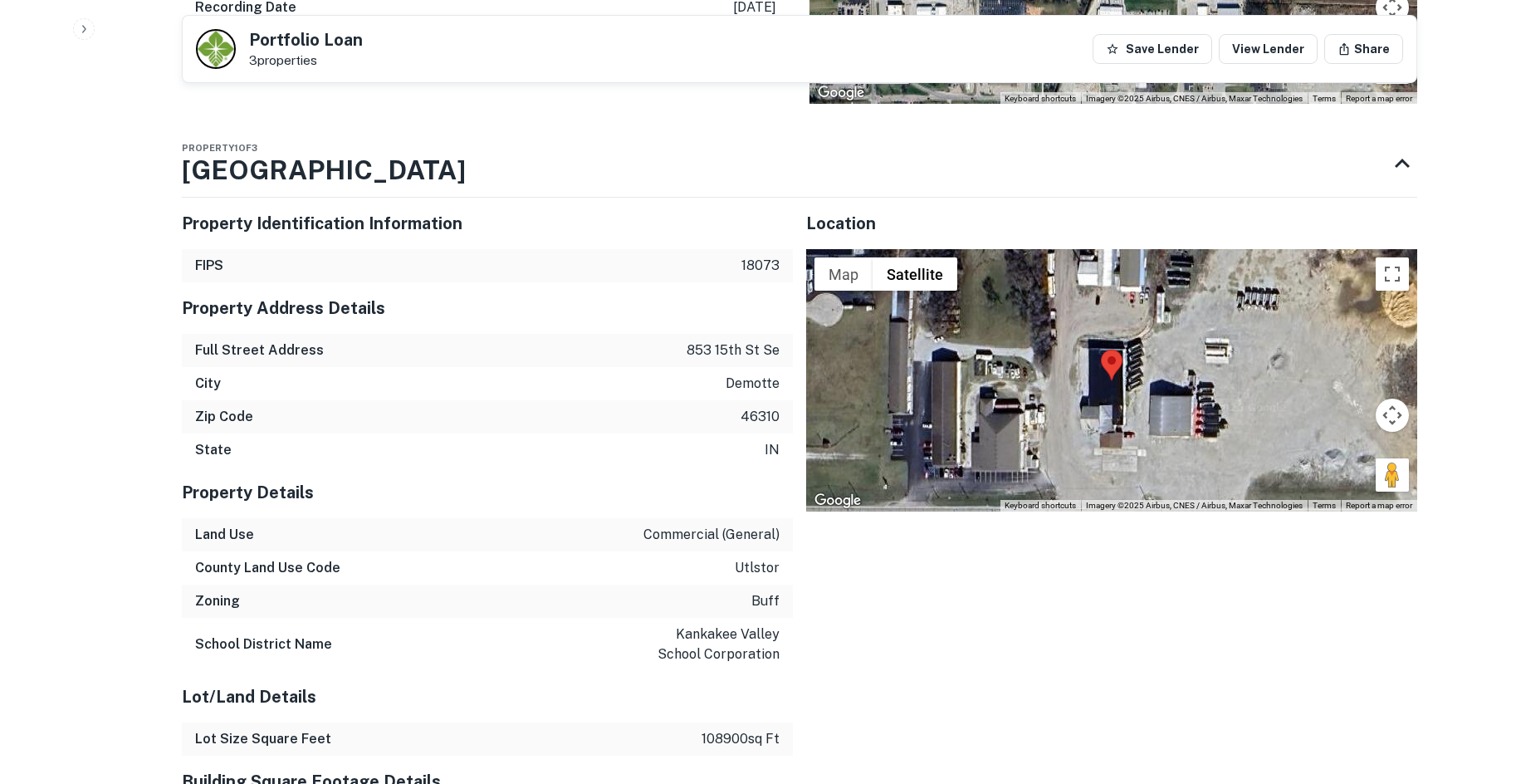
scroll to position [1411, 0]
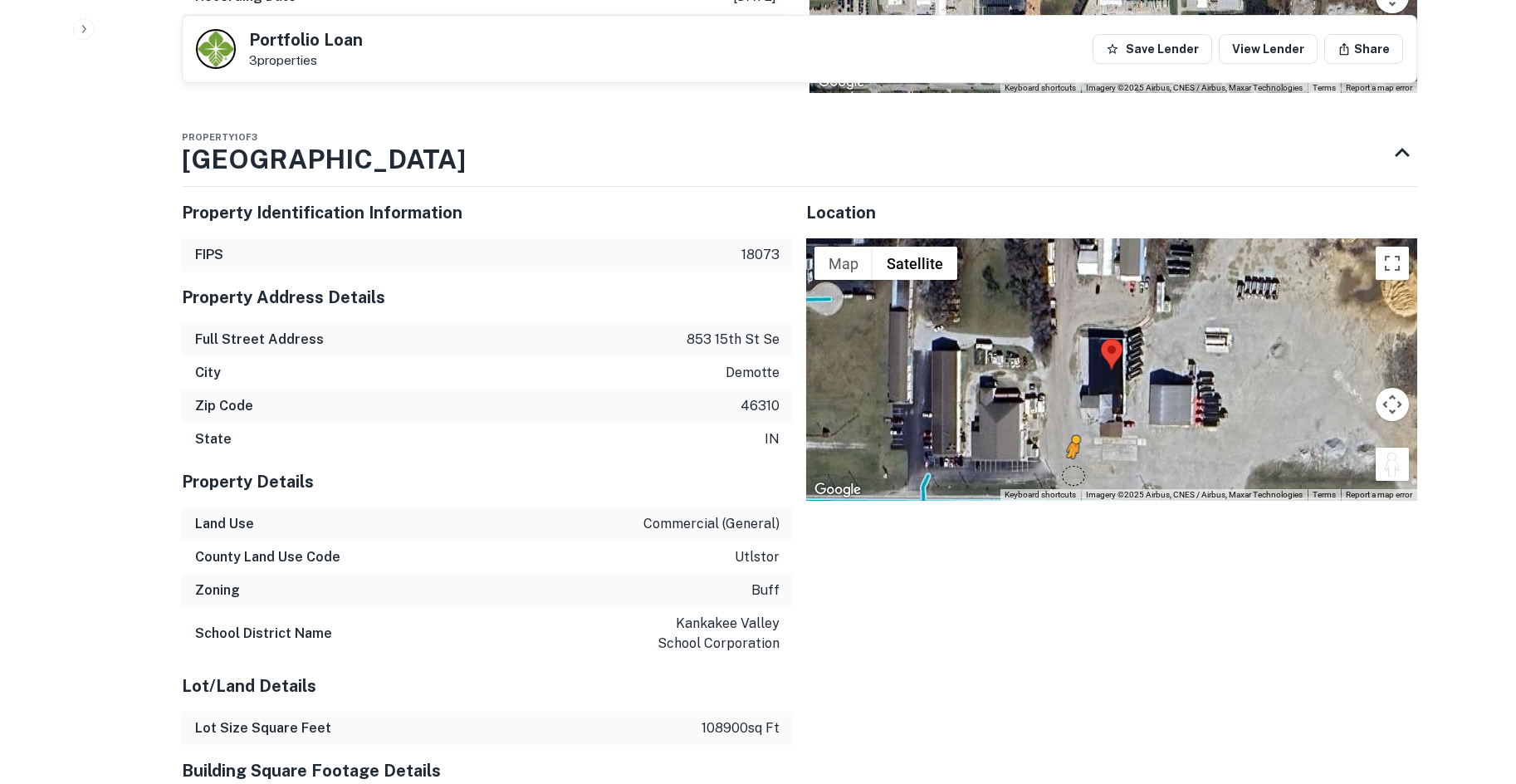
drag, startPoint x: 1394, startPoint y: 423, endPoint x: 1075, endPoint y: 437, distance: 319.3
click at [1075, 437] on div "To activate drag with keyboard, press Alt + Enter. Once in keyboard drag state,…" at bounding box center [1112, 369] width 611 height 263
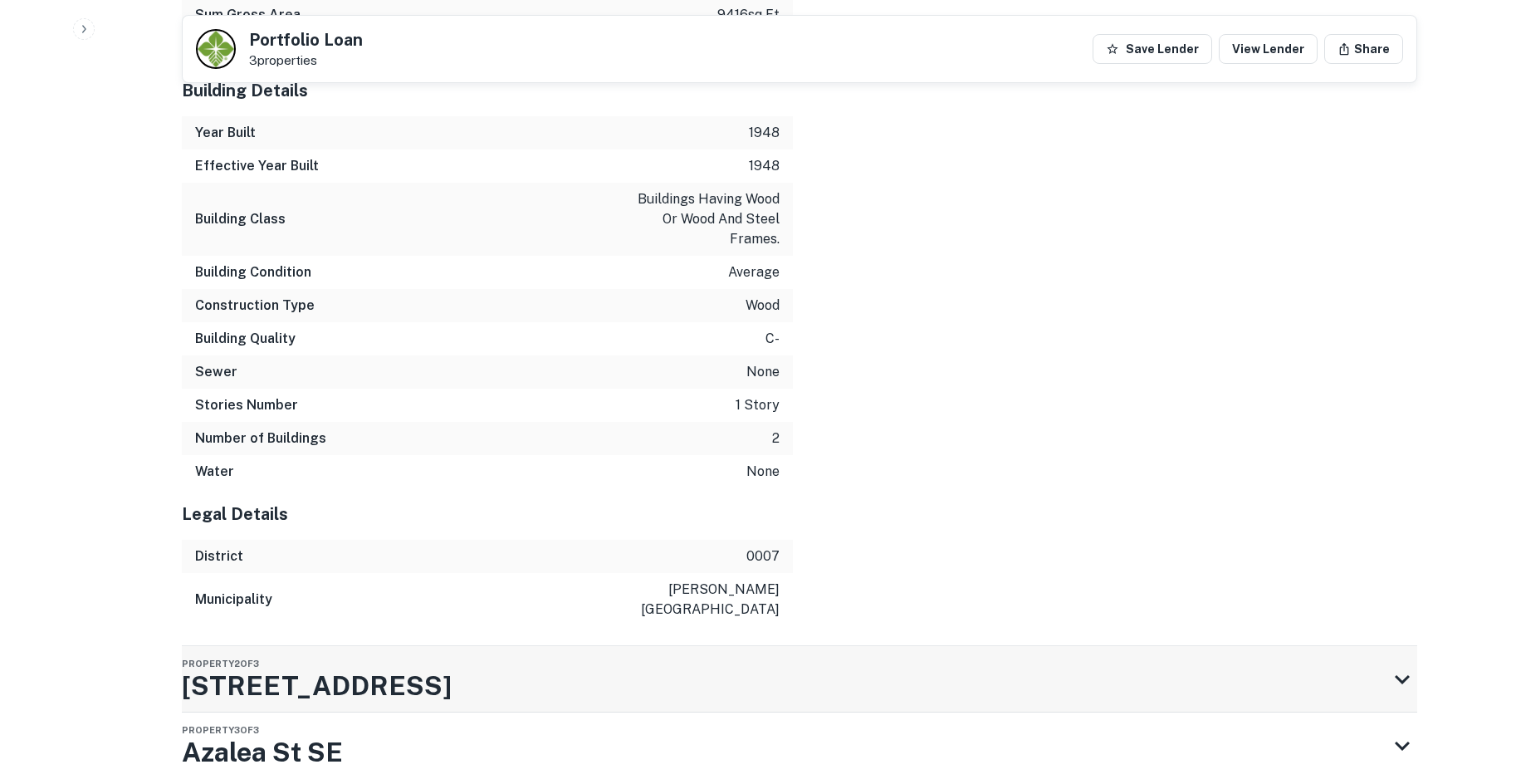
scroll to position [2290, 0]
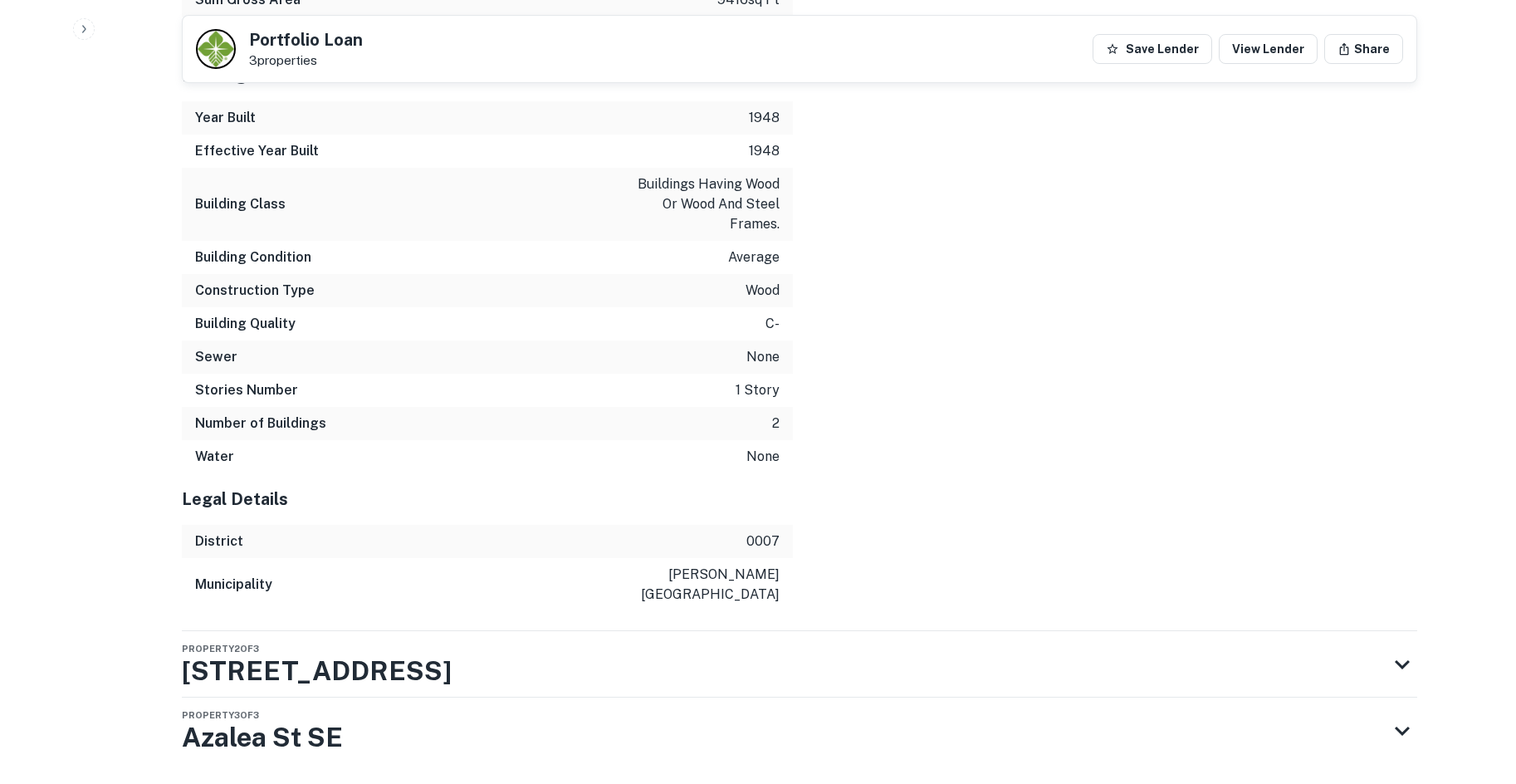
click at [629, 631] on div "Property 2 of [STREET_ADDRESS]" at bounding box center [785, 663] width 1206 height 66
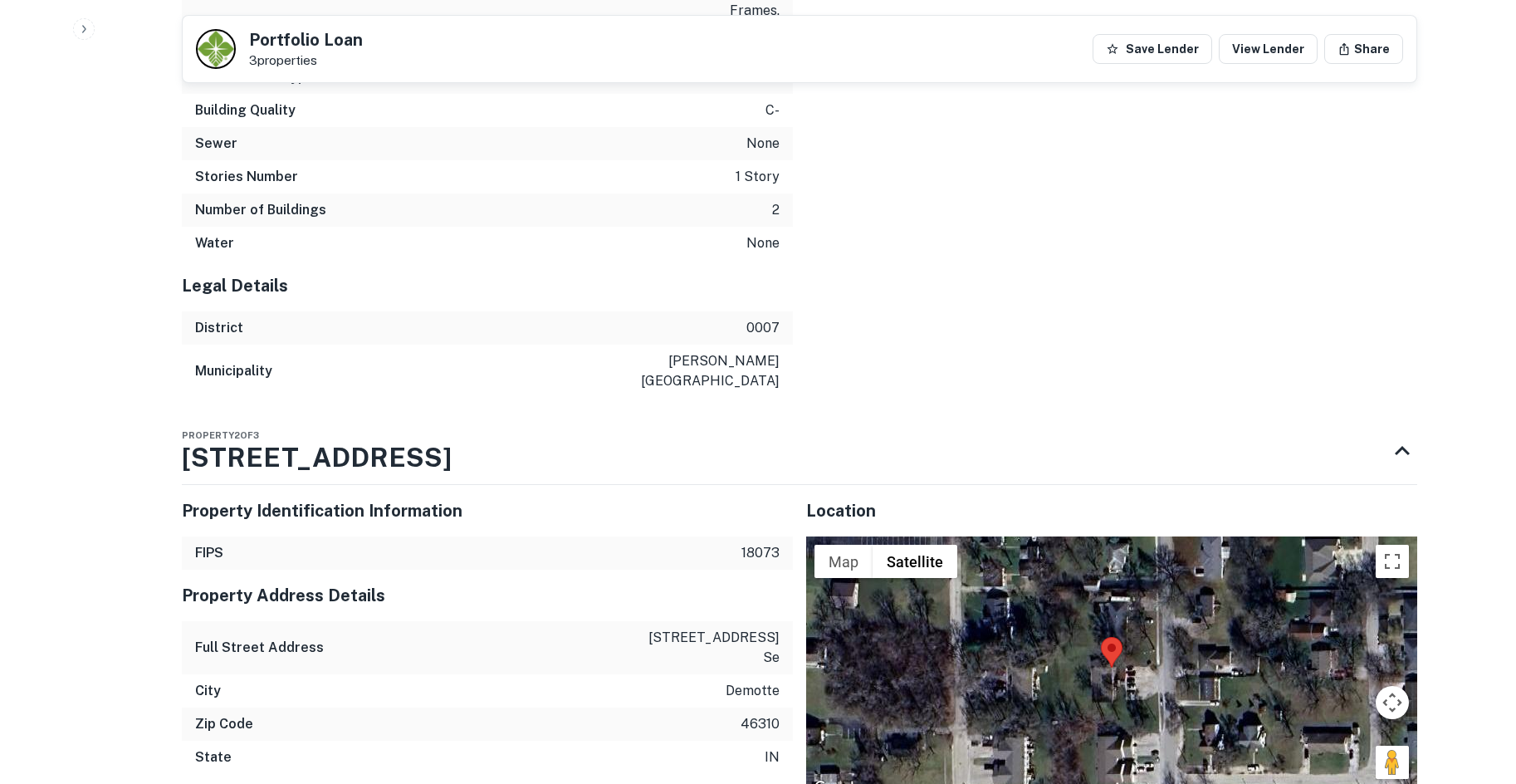
scroll to position [2835, 0]
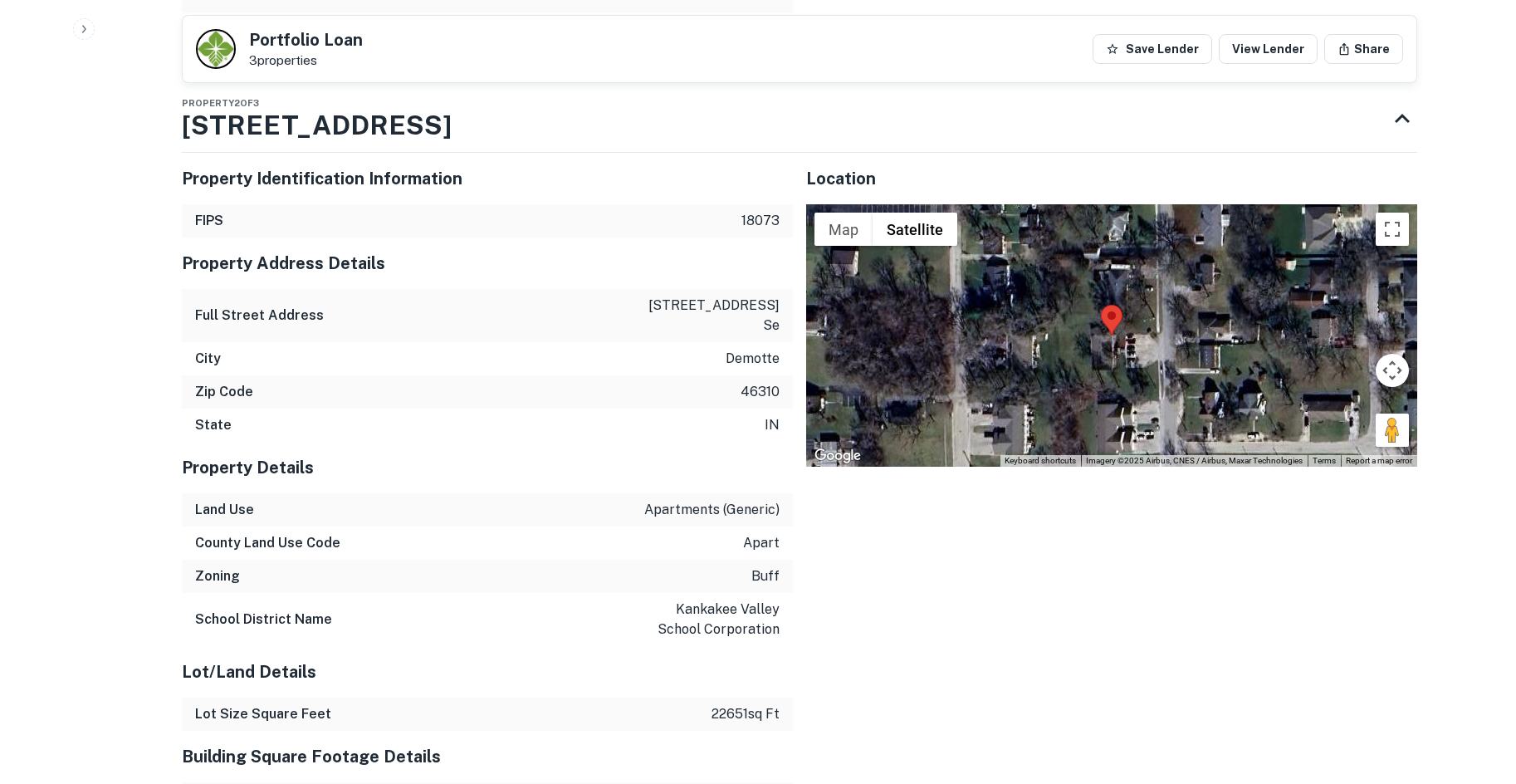
click at [1392, 413] on button "Drag Pegman onto the map to open Street View" at bounding box center [1393, 430] width 34 height 34
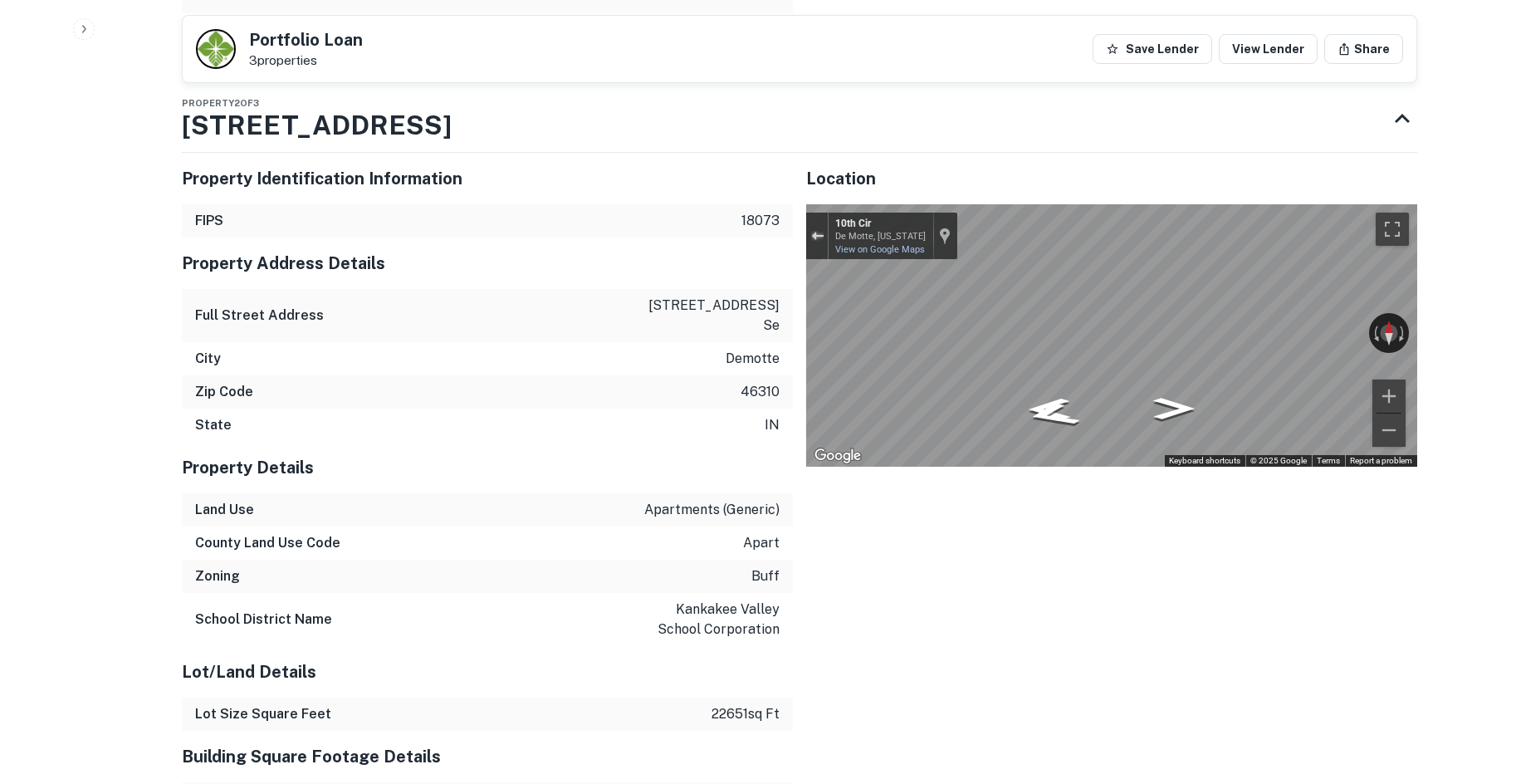
click at [821, 231] on div "Exit the Street View" at bounding box center [817, 235] width 12 height 10
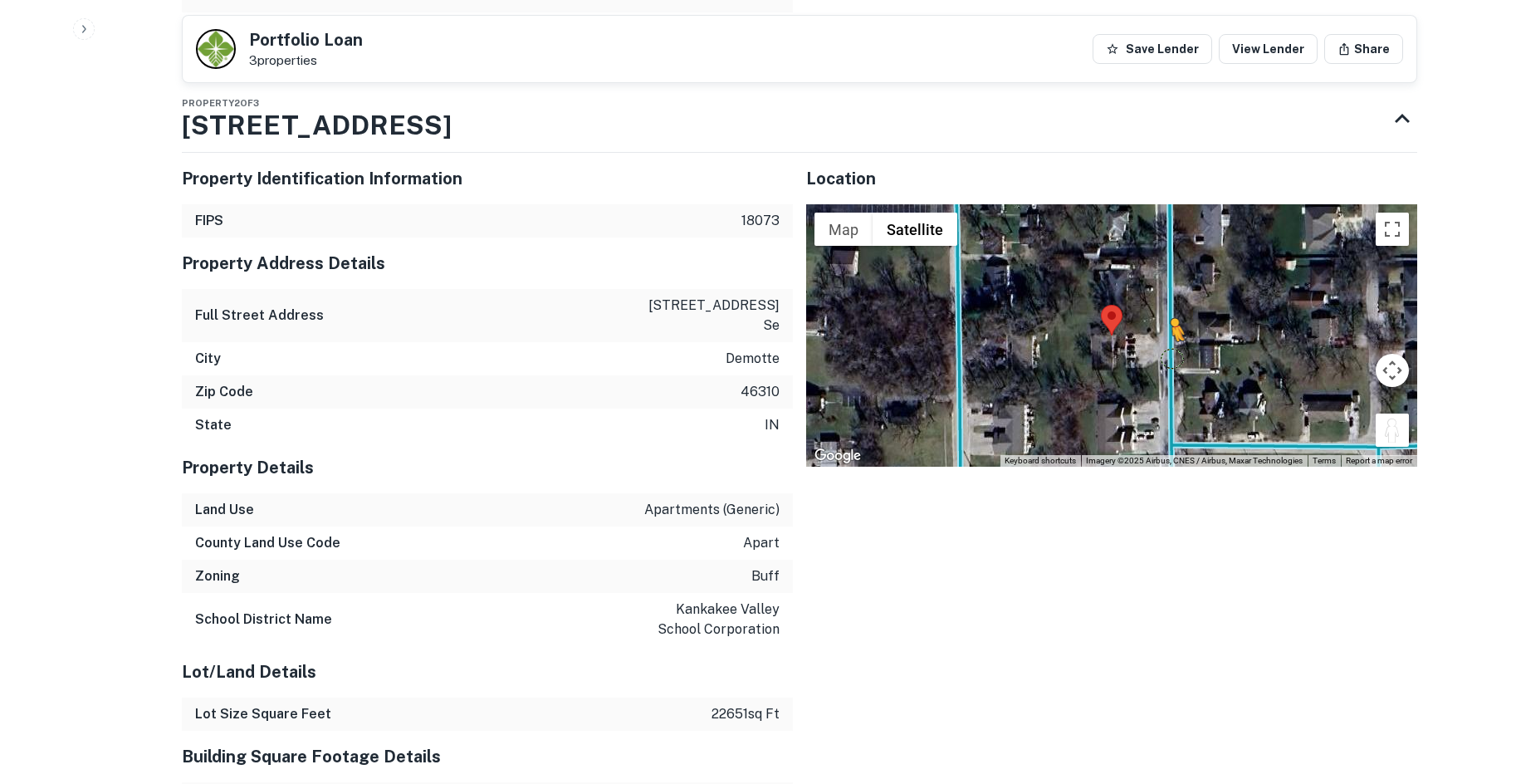
drag, startPoint x: 1388, startPoint y: 369, endPoint x: 1164, endPoint y: 292, distance: 236.9
click at [1164, 292] on div "To activate drag with keyboard, press Alt + Enter. Once in keyboard drag state,…" at bounding box center [1112, 335] width 611 height 263
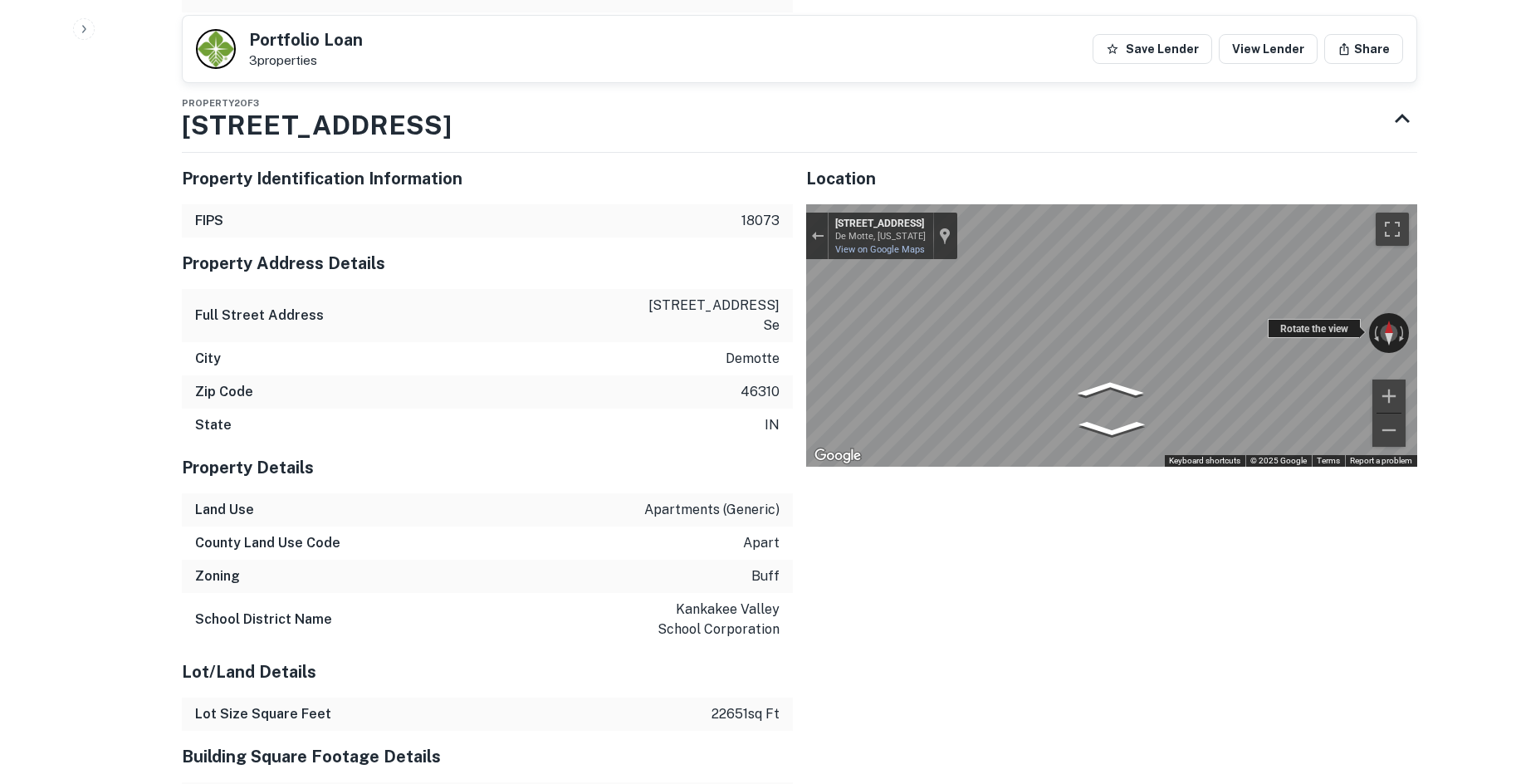
click at [1343, 271] on div "← Move left → Move right ↑ Move up ↓ Move down + Zoom in - Zoom out [STREET_ADD…" at bounding box center [1112, 335] width 611 height 263
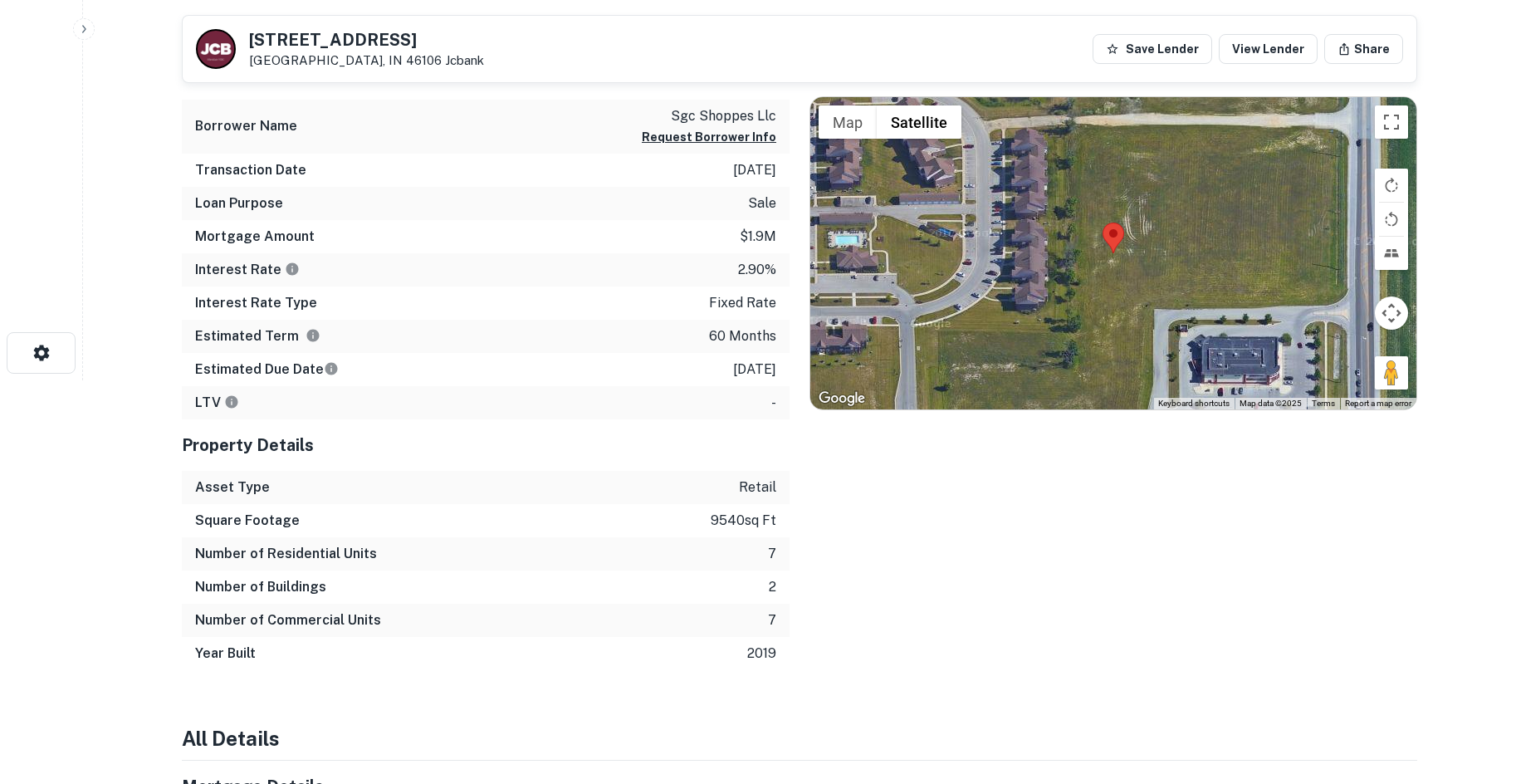
scroll to position [249, 0]
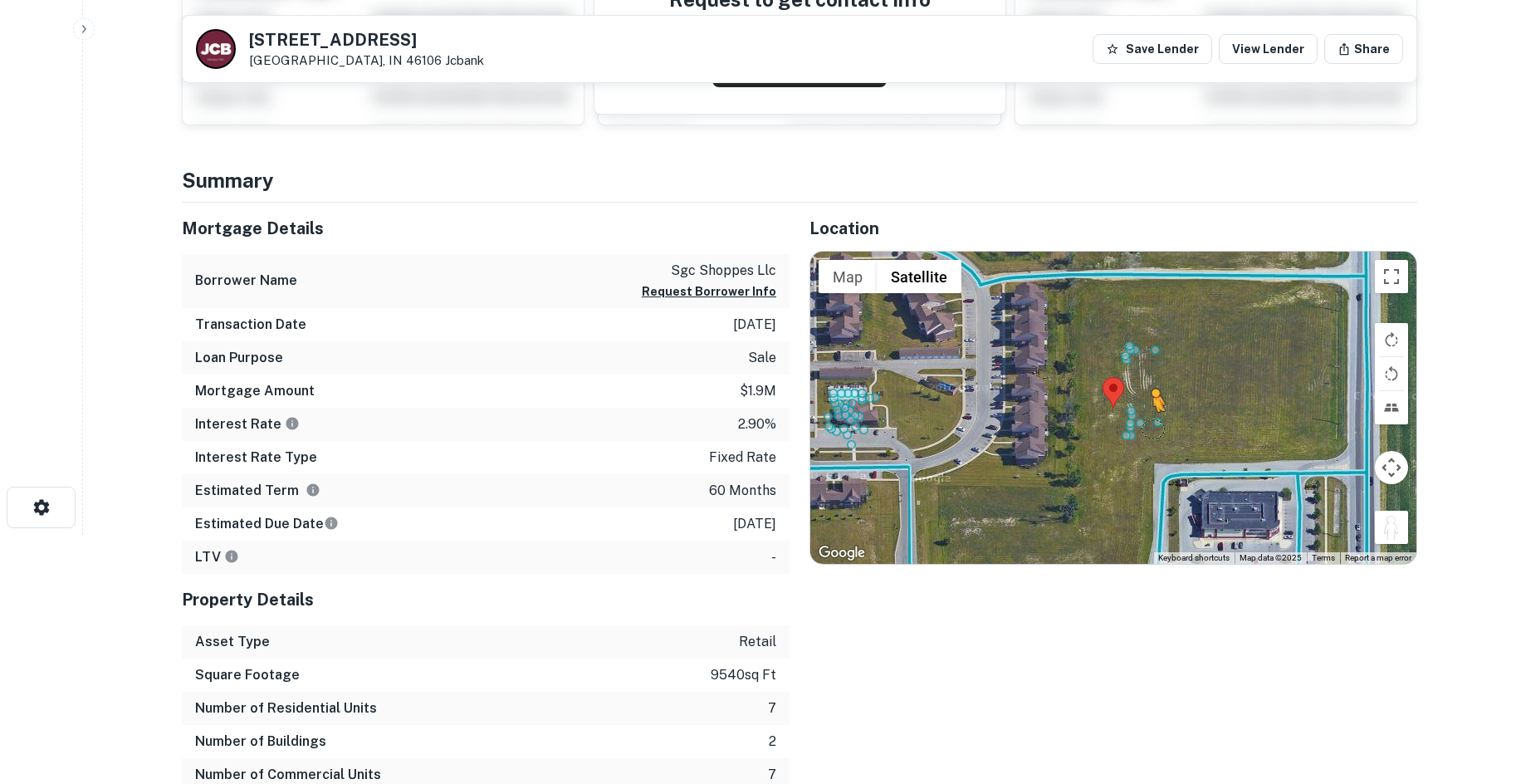
drag, startPoint x: 1380, startPoint y: 521, endPoint x: 1140, endPoint y: 420, distance: 260.4
click at [1140, 420] on div "To activate drag with keyboard, press Alt + Enter. Once in keyboard drag state,…" at bounding box center [1113, 407] width 606 height 312
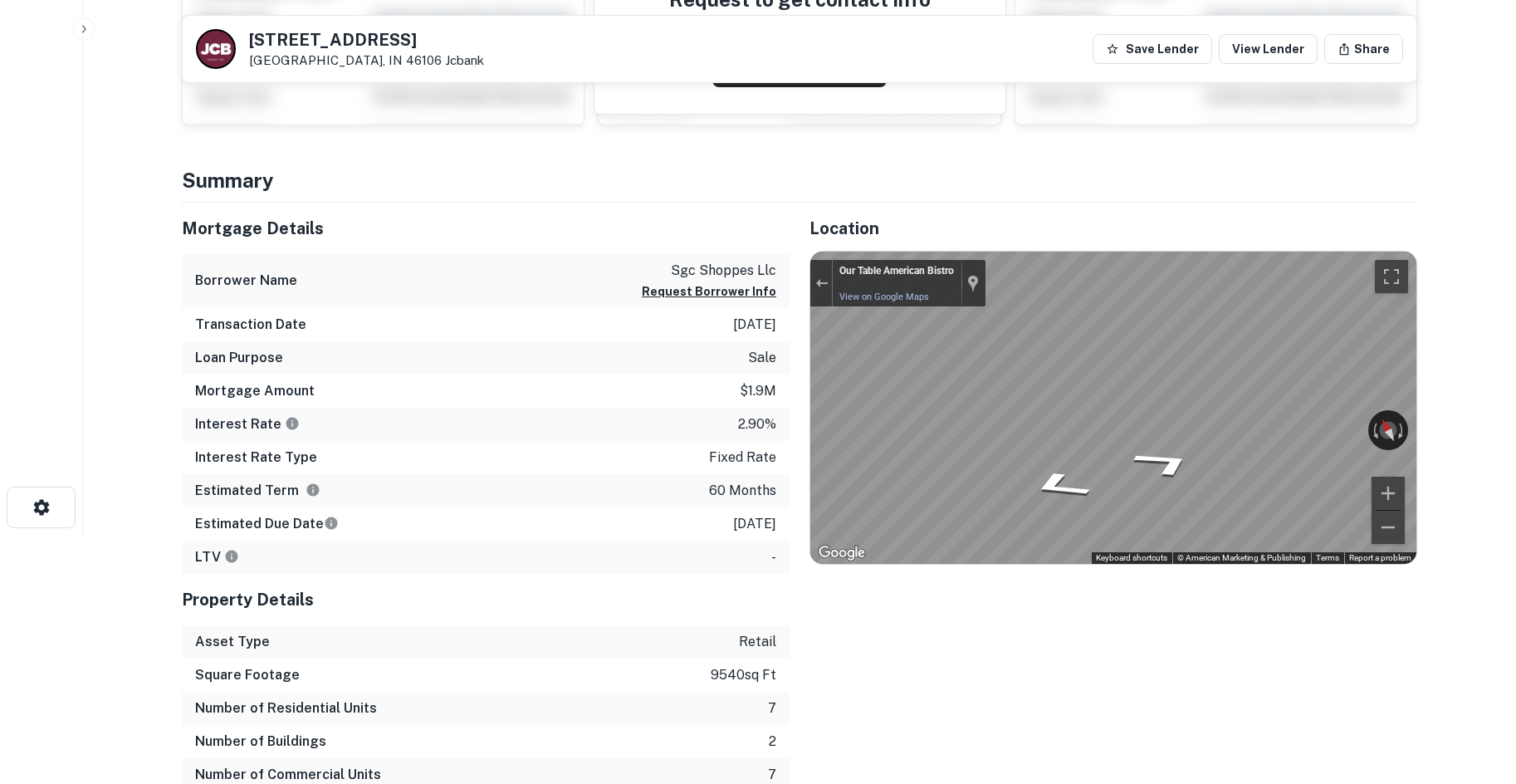
click at [651, 381] on div "Mortgage Details Borrower Name sgc shoppes llc Request Borrower Info Transactio…" at bounding box center [789, 513] width 1255 height 621
drag, startPoint x: 1166, startPoint y: 472, endPoint x: 1518, endPoint y: 518, distance: 355.0
click at [1515, 522] on html "Search Borrowers Contacts Saved 5080 N State Road 135 Bargersville, IN 46106 Jc…" at bounding box center [758, 143] width 1516 height 784
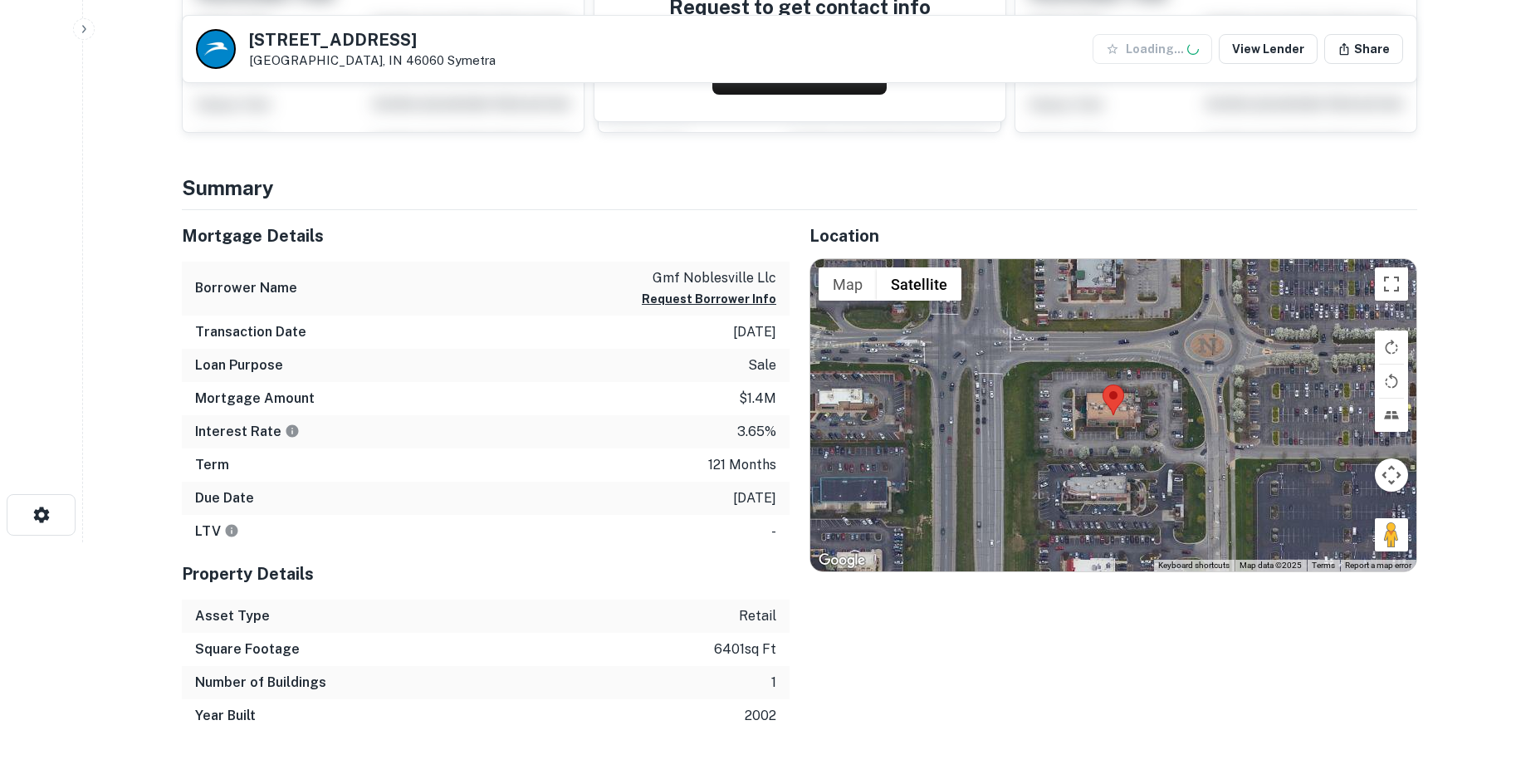
scroll to position [249, 0]
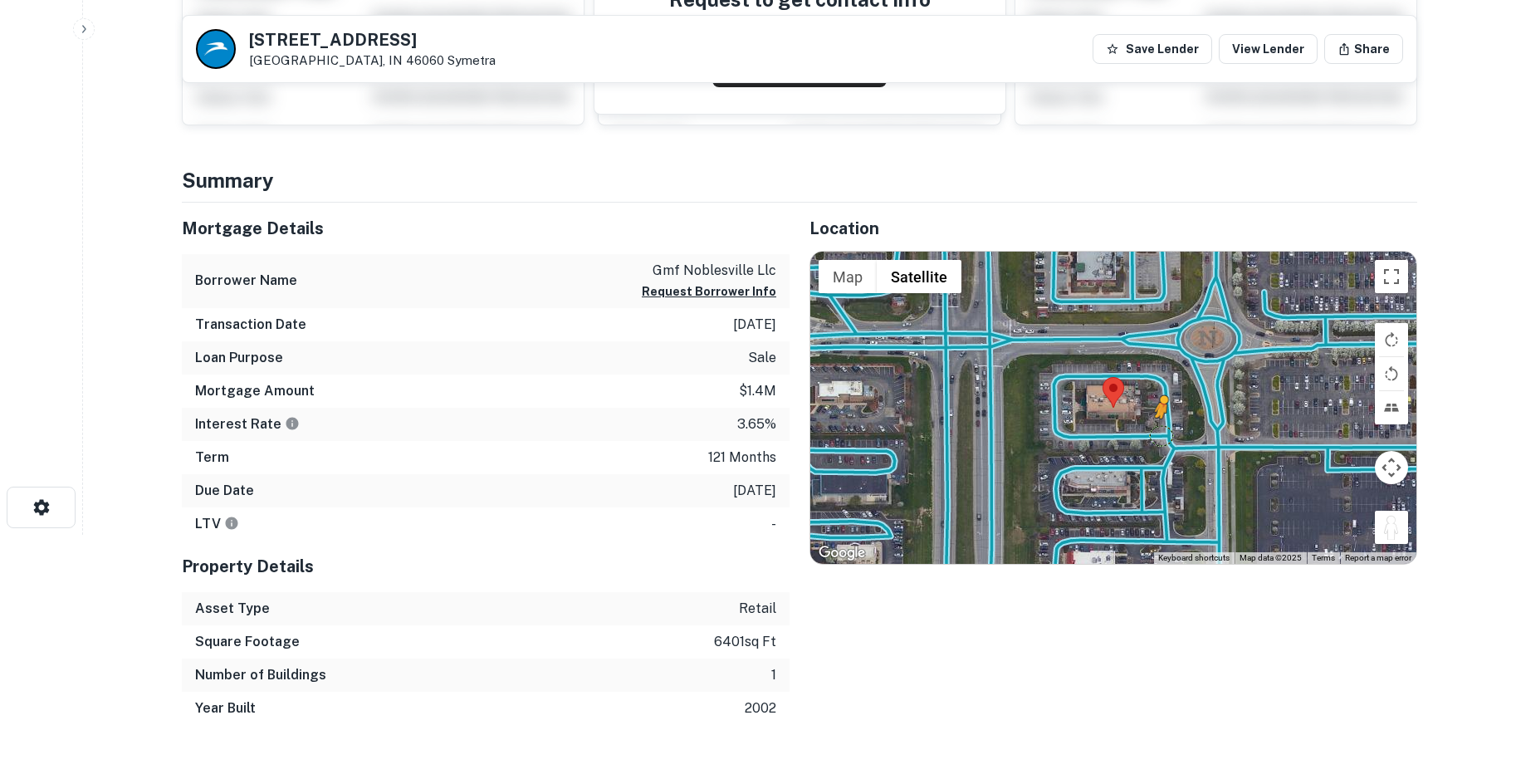
drag, startPoint x: 1383, startPoint y: 531, endPoint x: 1163, endPoint y: 432, distance: 241.2
click at [1163, 432] on div "To activate drag with keyboard, press Alt + Enter. Once in keyboard drag state,…" at bounding box center [1113, 407] width 606 height 312
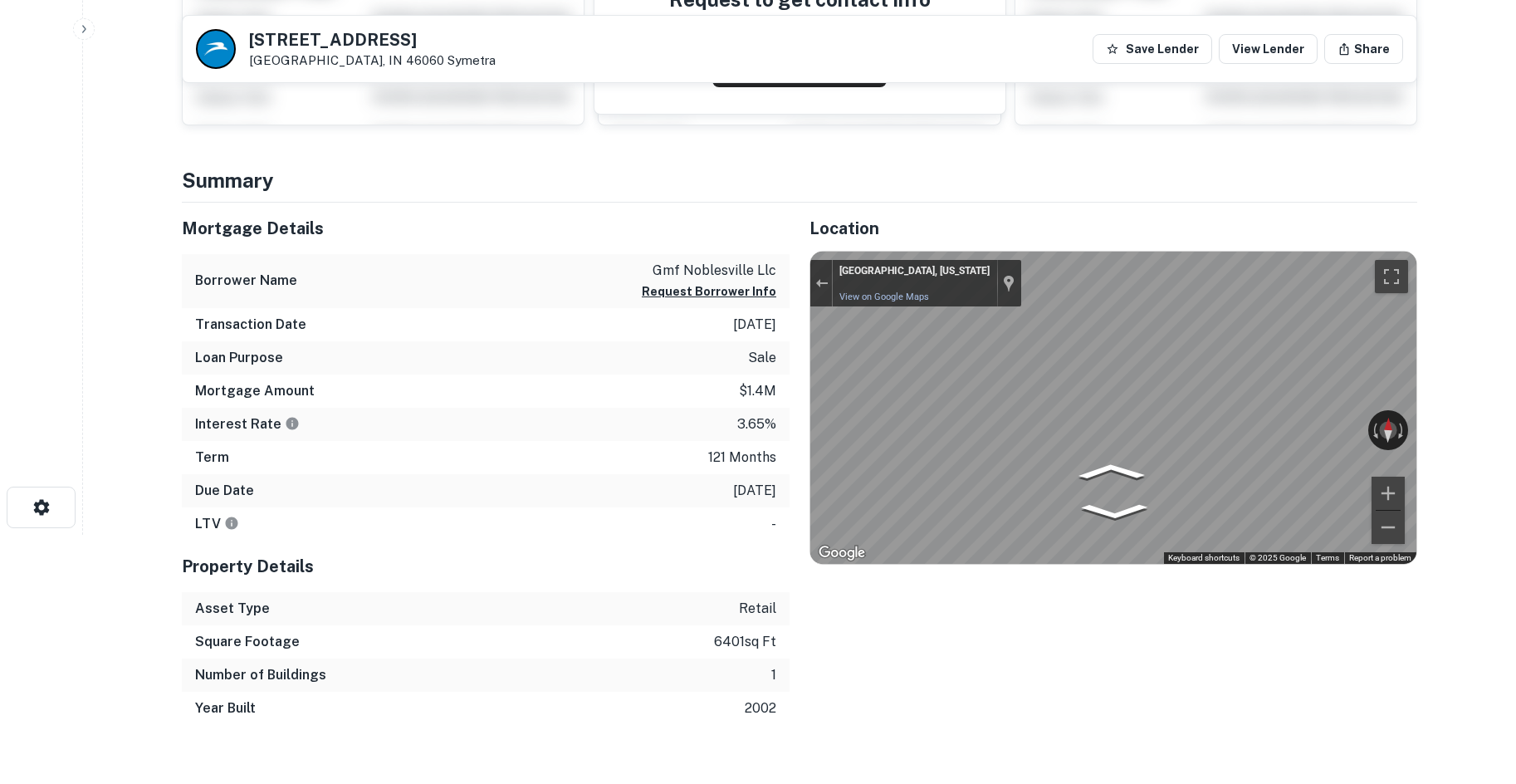
click at [1515, 409] on html "Search Borrowers Contacts Saved 16725 Mercantile Blvd Noblesville, IN 46060 Sym…" at bounding box center [758, 143] width 1516 height 784
click at [1466, 443] on main "16725 Mercantile Blvd Noblesville, IN 46060 Symetra Save Lender View Lender Sha…" at bounding box center [799, 143] width 1433 height 784
click at [733, 440] on div "Mortgage Details Borrower Name gmf noblesville llc Request Borrower Info Transa…" at bounding box center [789, 463] width 1255 height 522
click at [1515, 484] on html "Search Borrowers Contacts Saved 16725 Mercantile Blvd Noblesville, IN 46060 Sym…" at bounding box center [758, 143] width 1516 height 784
click at [1498, 475] on main "16725 Mercantile Blvd Noblesville, IN 46060 Symetra Save Lender View Lender Sha…" at bounding box center [799, 143] width 1433 height 784
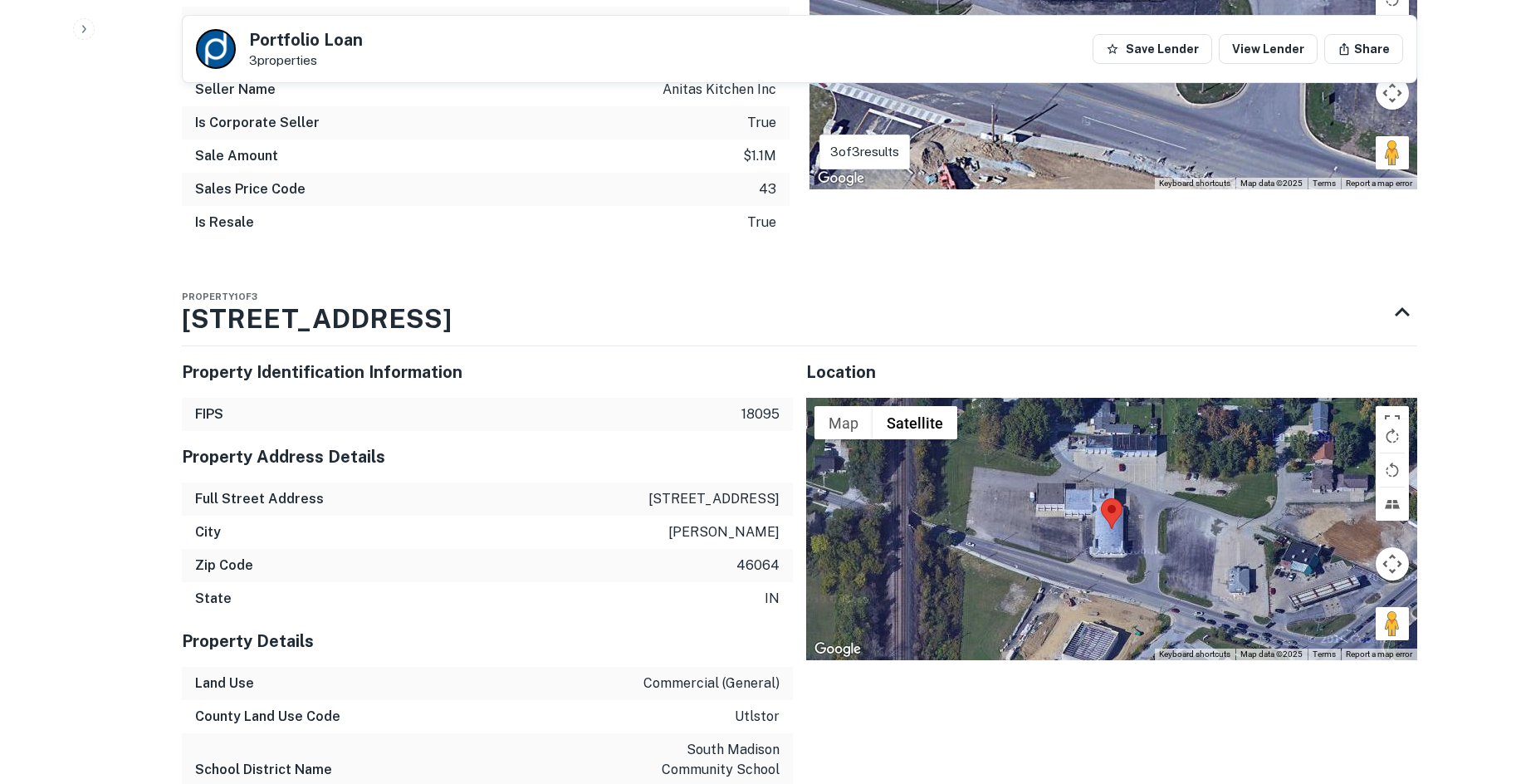
scroll to position [1411, 0]
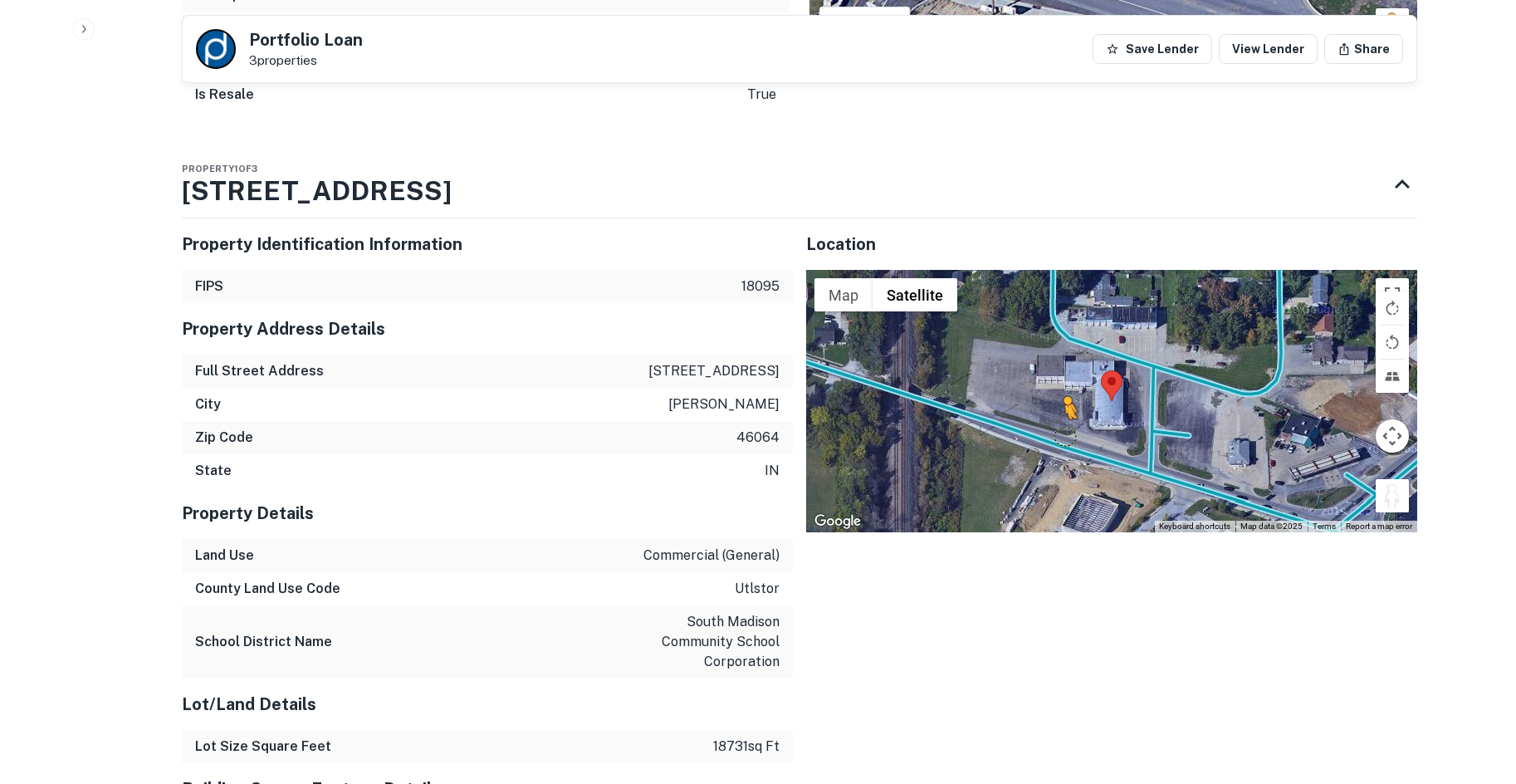
drag, startPoint x: 1394, startPoint y: 494, endPoint x: 1059, endPoint y: 435, distance: 340.2
click at [1059, 435] on div "To activate drag with keyboard, press Alt + Enter. Once in keyboard drag state,…" at bounding box center [1112, 401] width 611 height 263
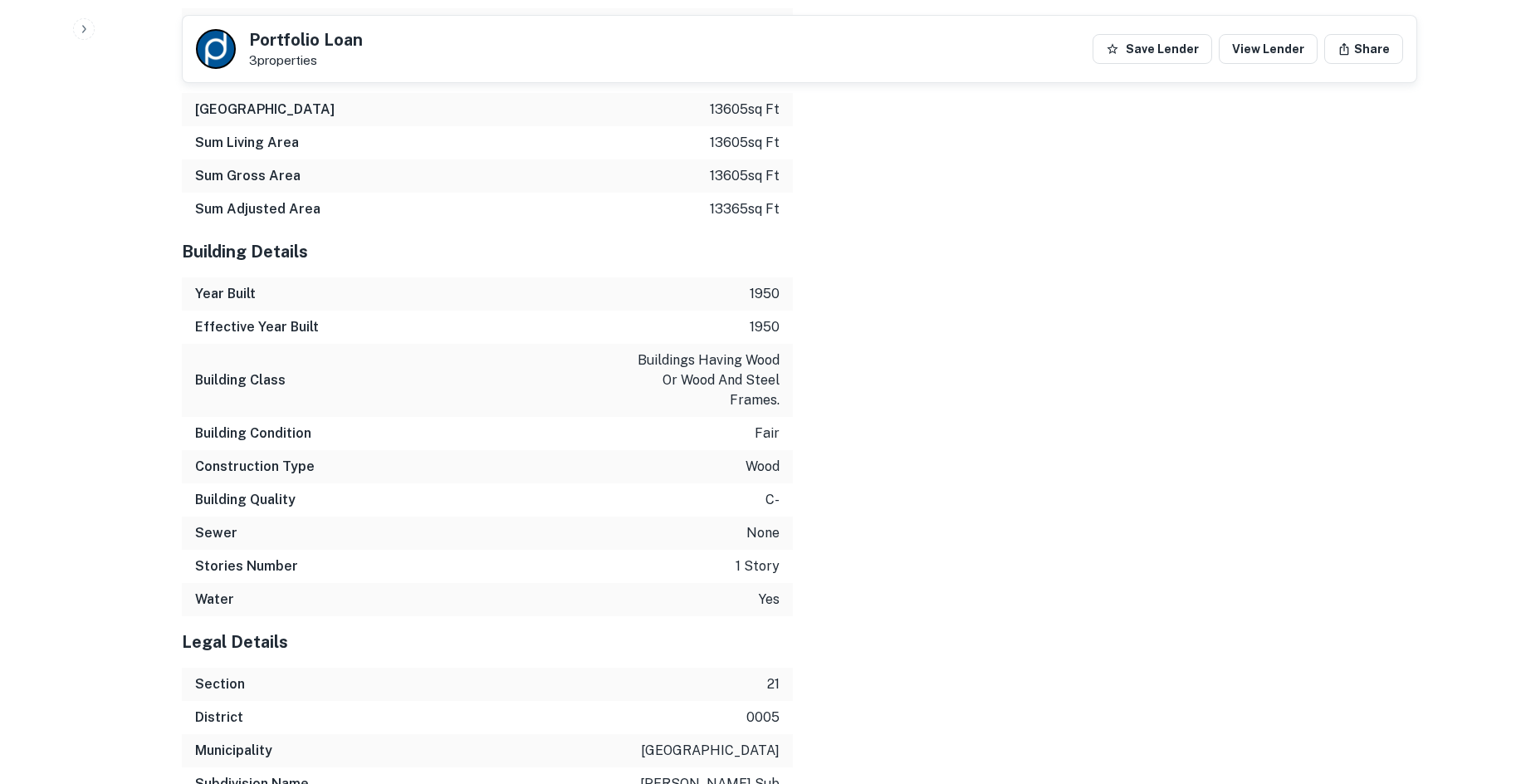
scroll to position [2381, 0]
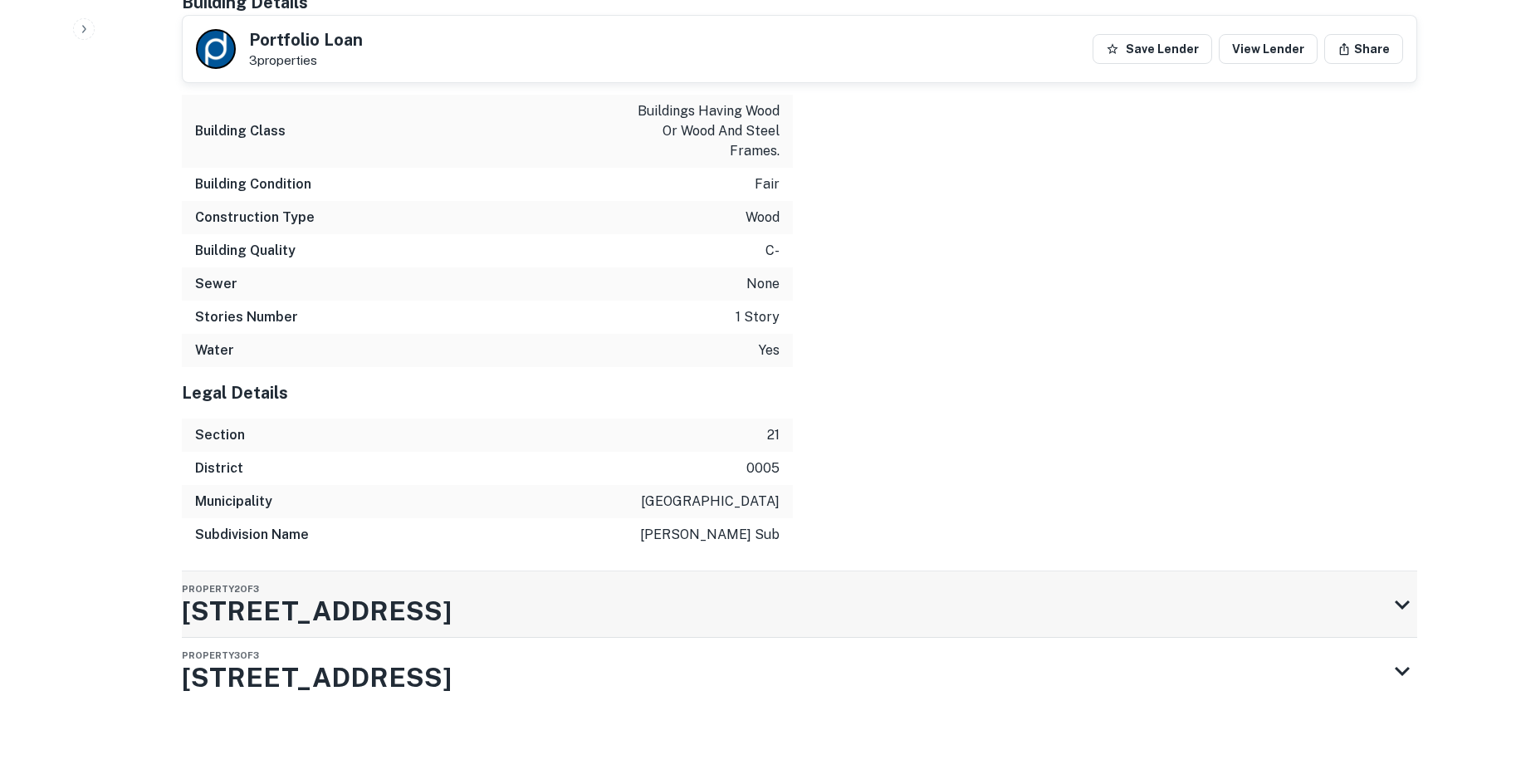
click at [709, 587] on div "Property 2 of 3 525 E STATE ST" at bounding box center [785, 604] width 1206 height 66
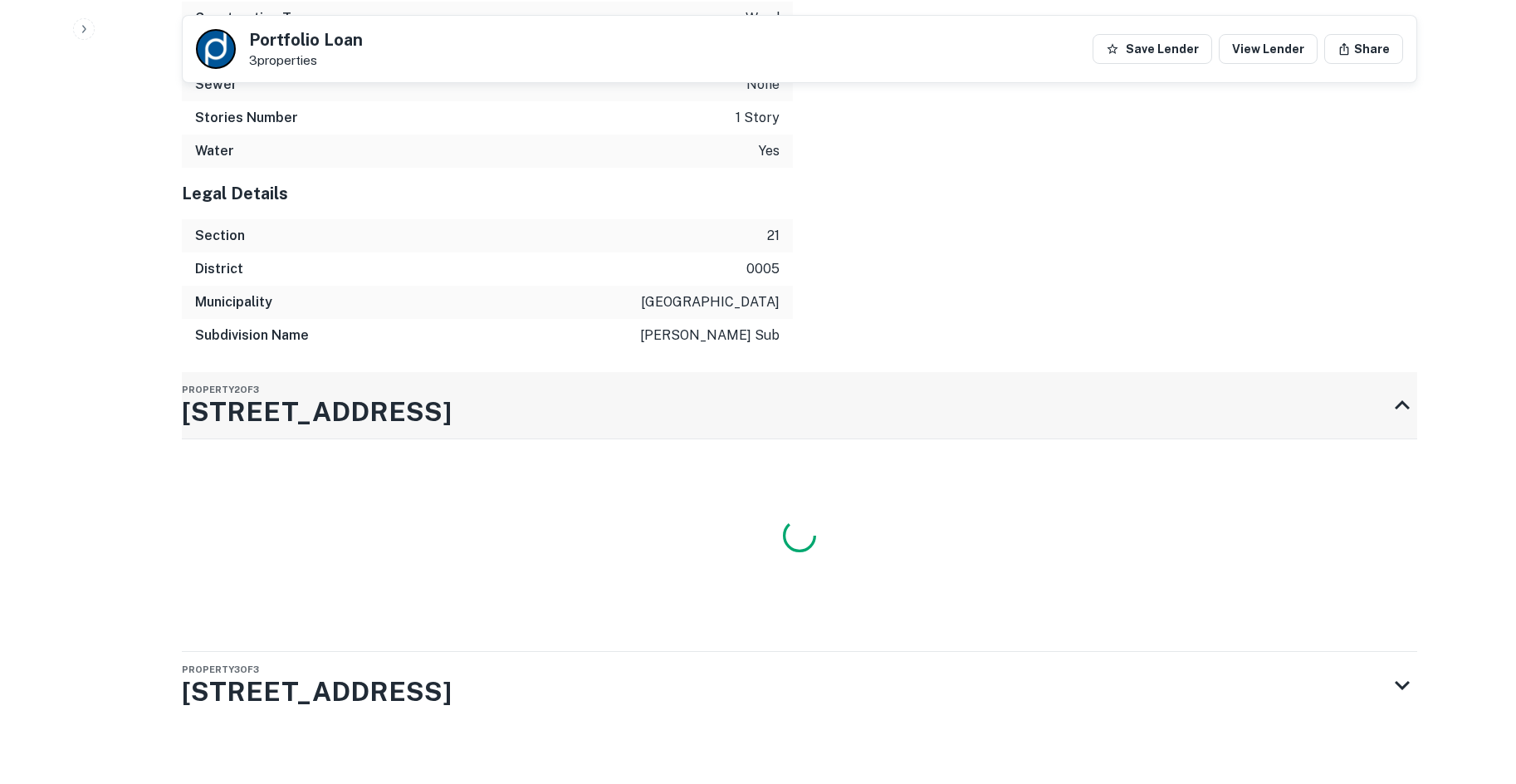
scroll to position [2595, 0]
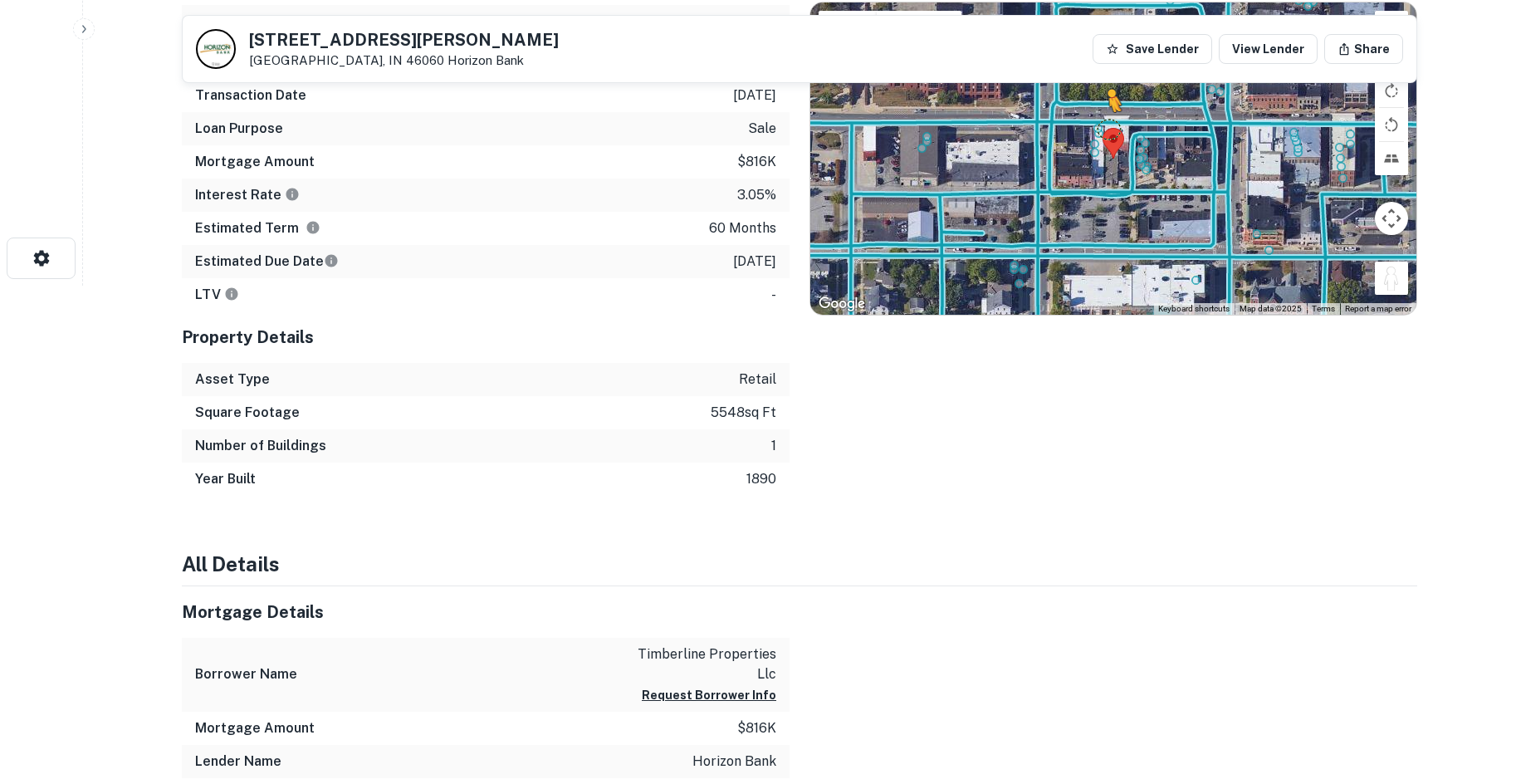
drag, startPoint x: 1400, startPoint y: 287, endPoint x: 1095, endPoint y: 116, distance: 349.7
click at [1095, 116] on div "To activate drag with keyboard, press Alt + Enter. Once in keyboard drag state,…" at bounding box center [1113, 159] width 606 height 312
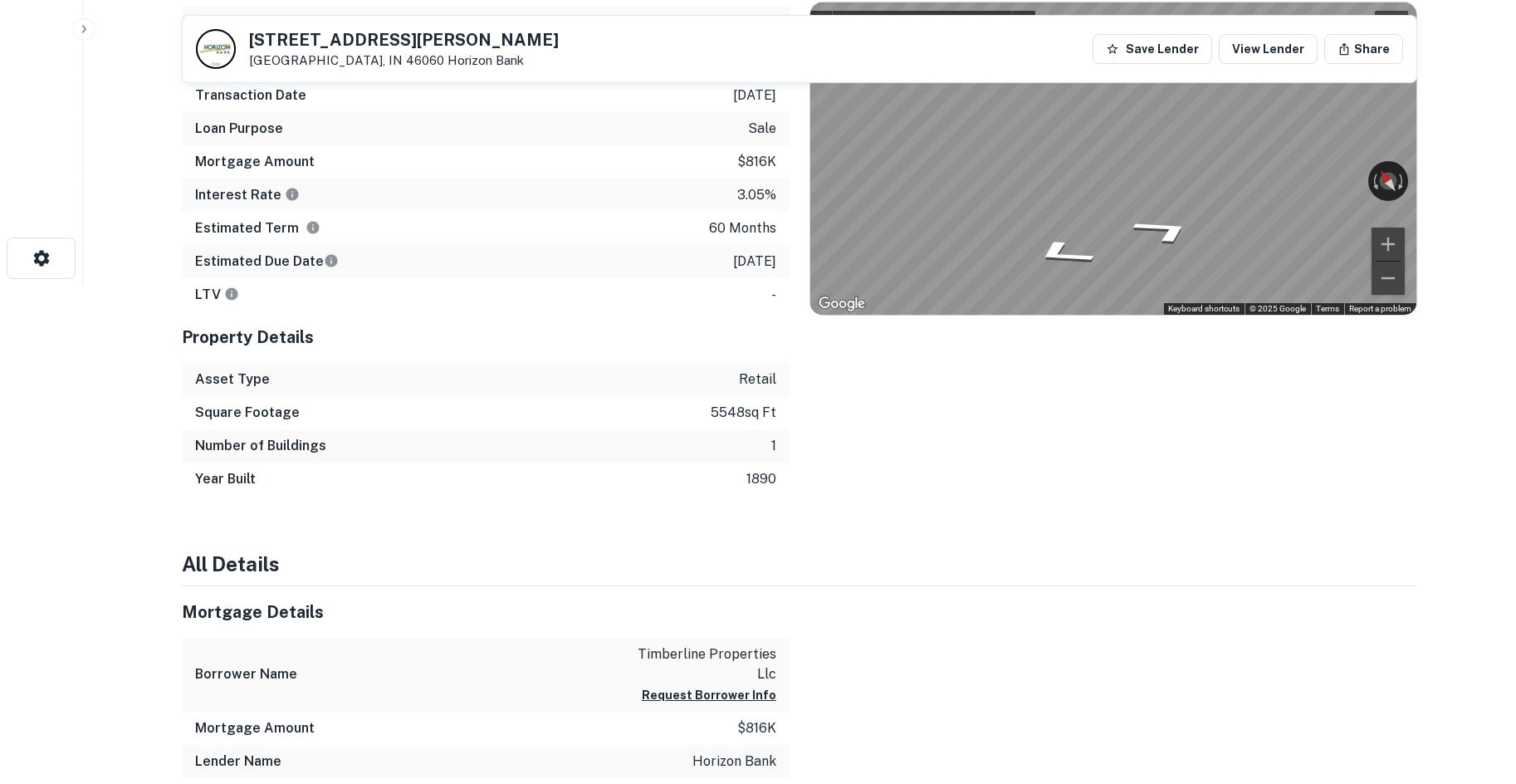
click at [427, 167] on div "Mortgage Details Borrower Name timberline properties llc Request Borrower Info …" at bounding box center [789, 224] width 1255 height 542
click at [537, 283] on div "Mortgage Details Borrower Name timberline properties llc Request Borrower Info …" at bounding box center [789, 224] width 1255 height 542
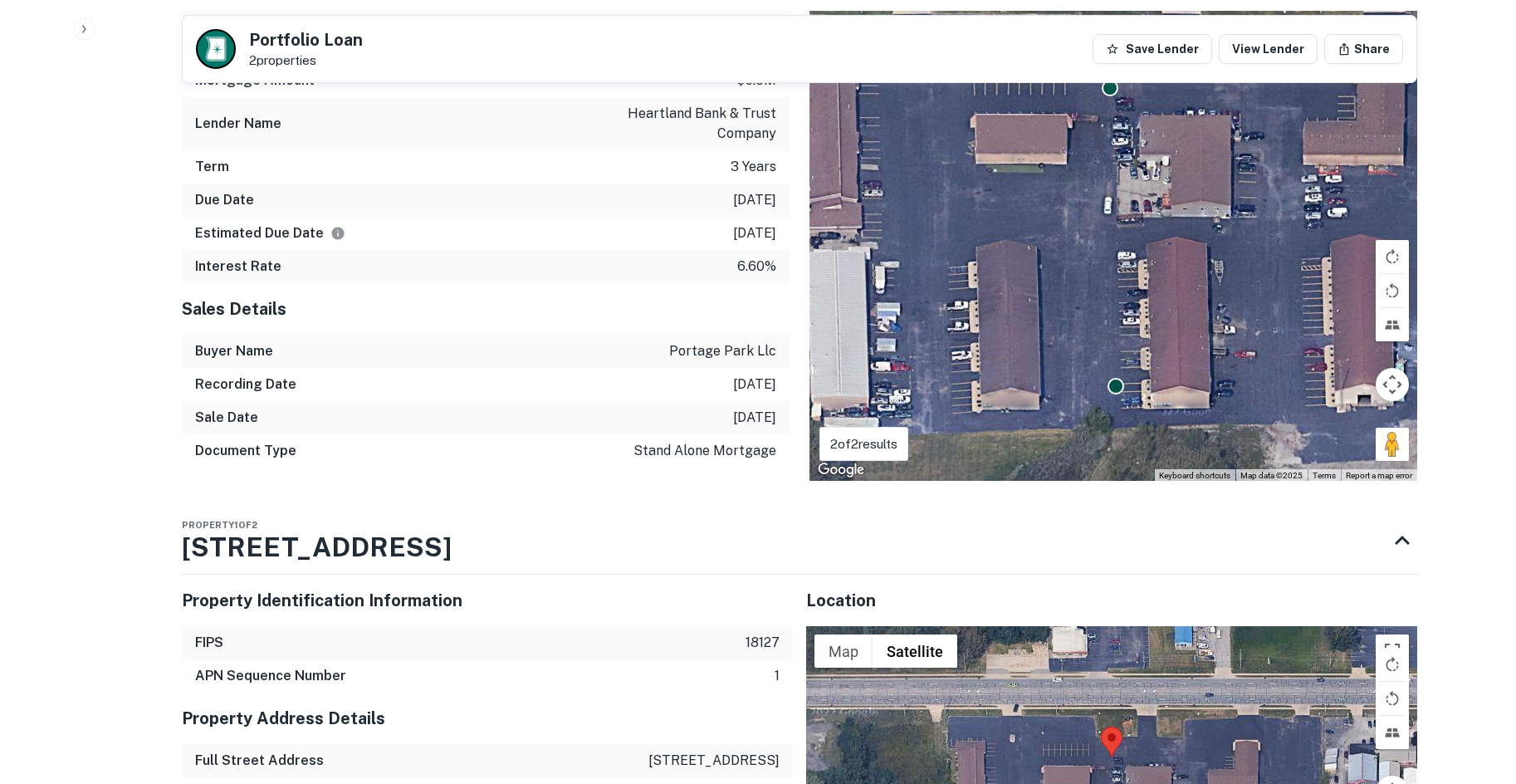
scroll to position [1079, 0]
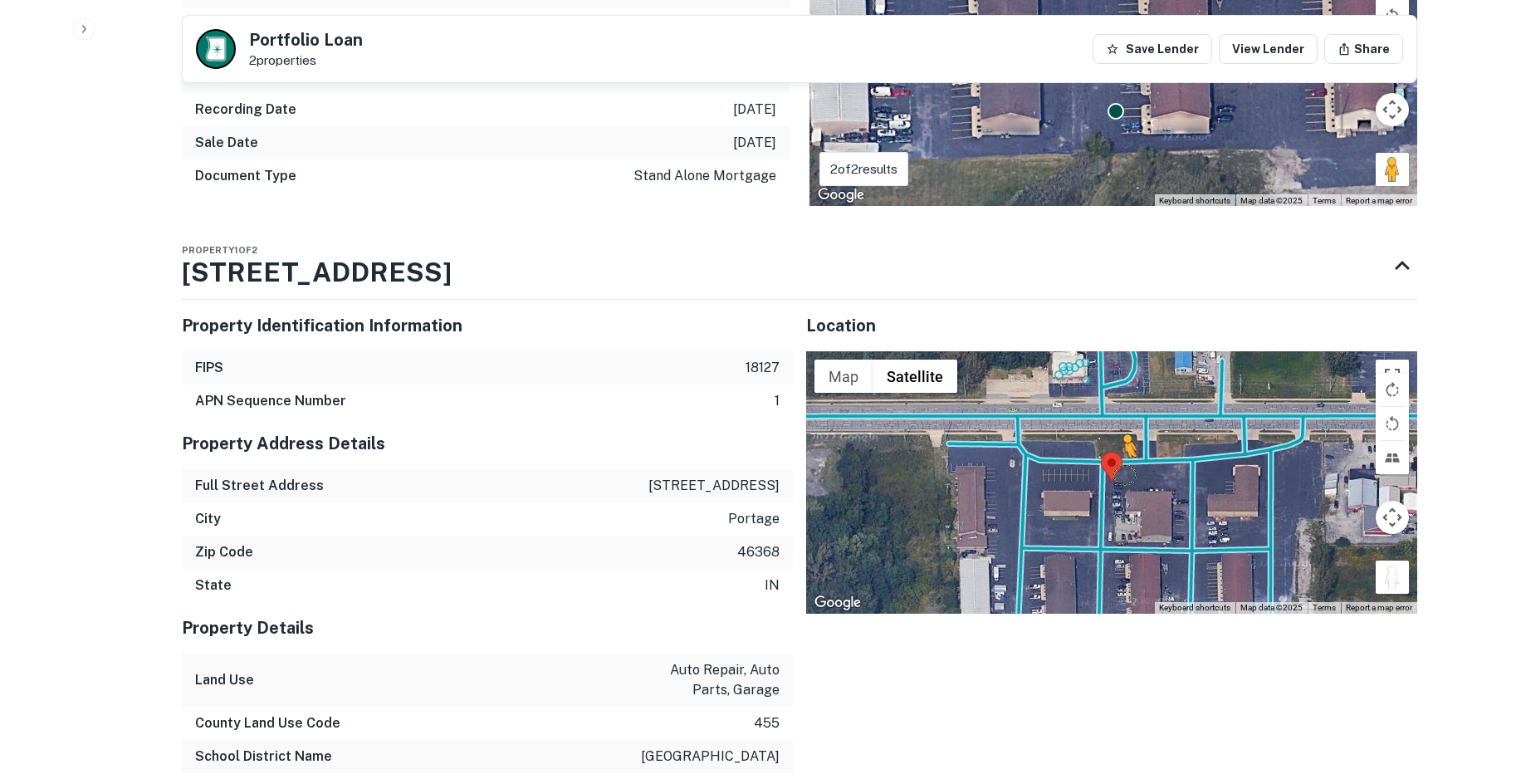
drag, startPoint x: 1394, startPoint y: 585, endPoint x: 1124, endPoint y: 474, distance: 291.9
click at [1124, 474] on div "To activate drag with keyboard, press Alt + Enter. Once in keyboard drag state,…" at bounding box center [1112, 482] width 611 height 263
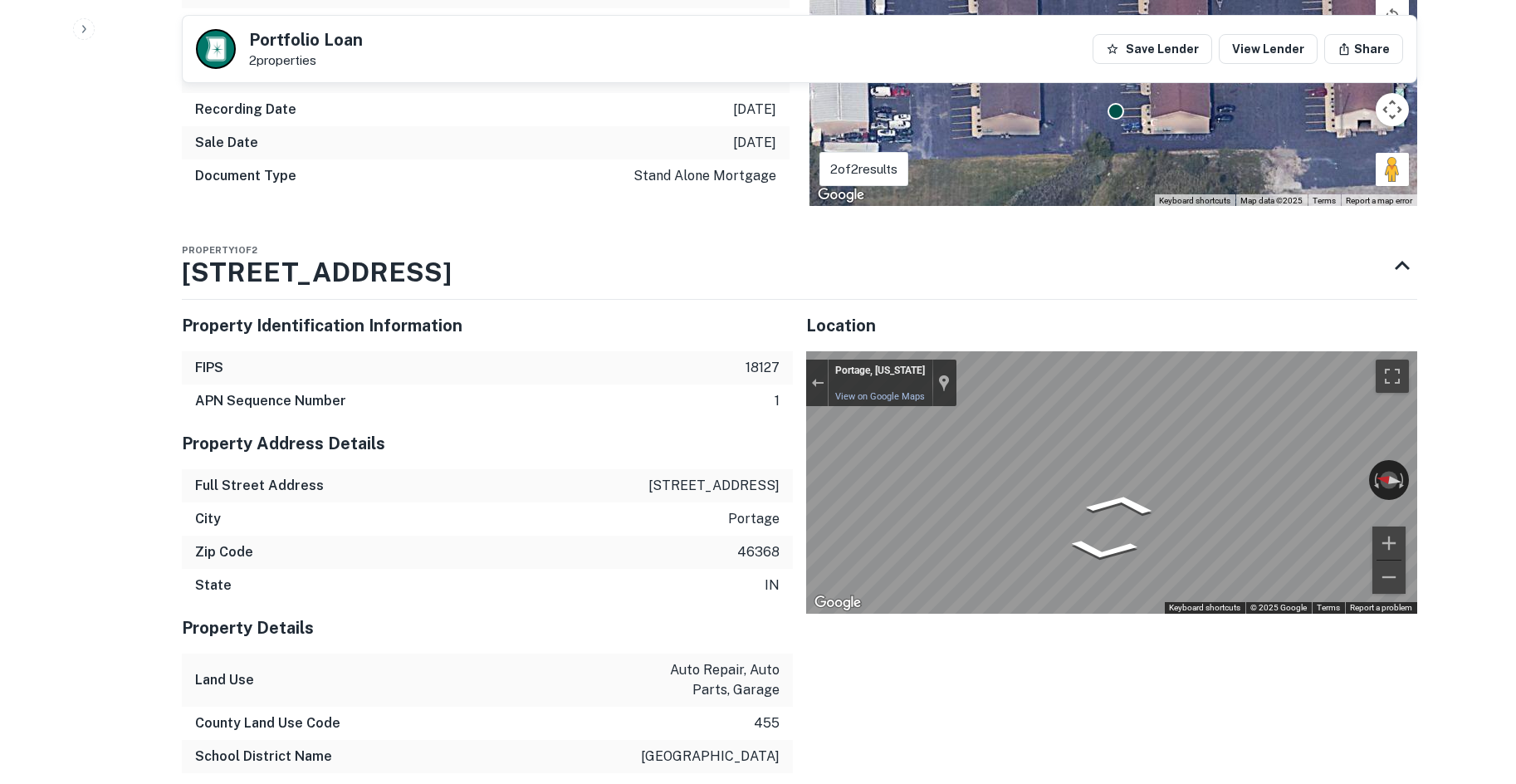
click at [1406, 463] on div "← Move left → Move right ↑ Move up ↓ Move down + Zoom in - Zoom out Portage, In…" at bounding box center [1112, 482] width 611 height 263
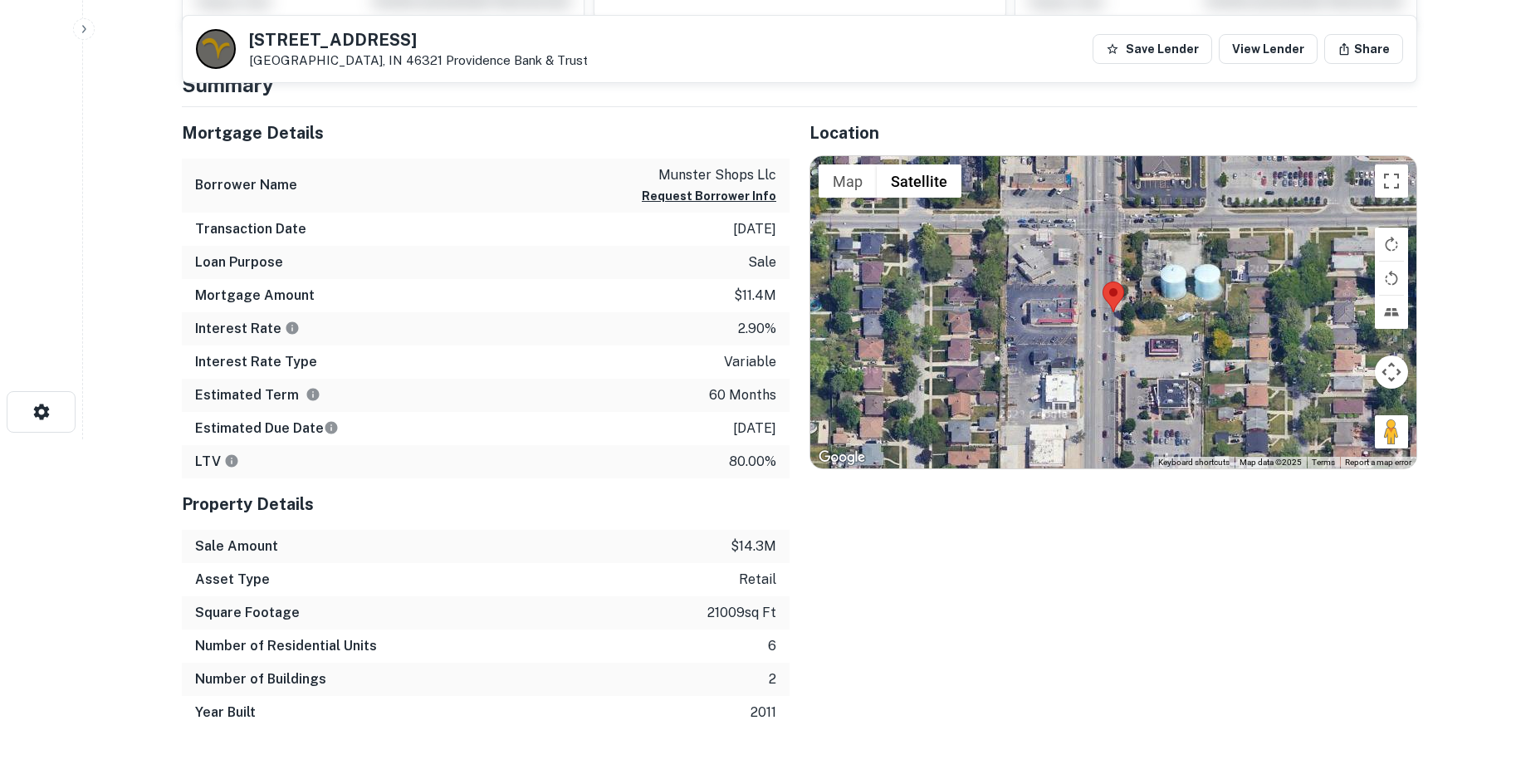
scroll to position [249, 0]
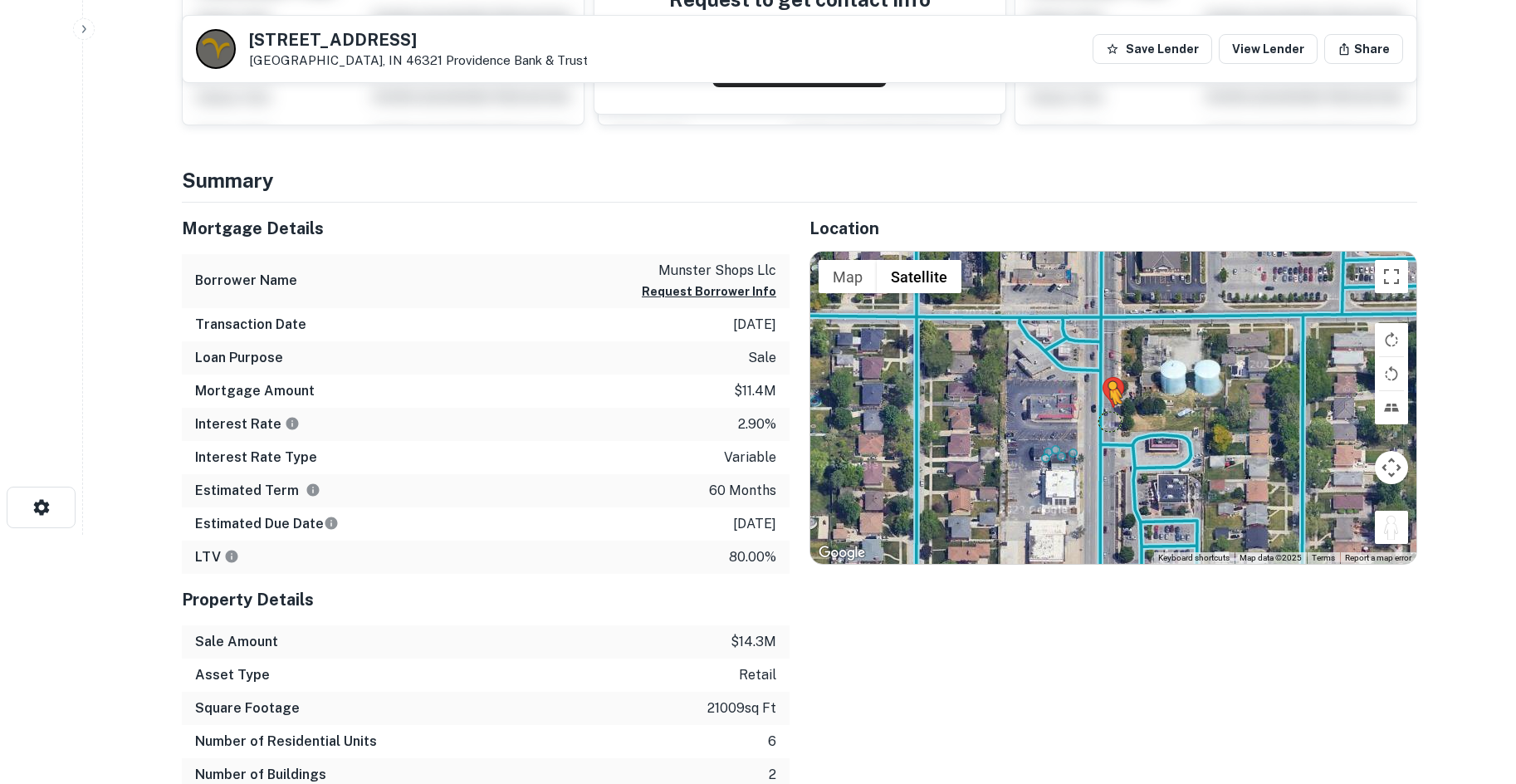
drag, startPoint x: 1394, startPoint y: 524, endPoint x: 1100, endPoint y: 416, distance: 313.2
click at [1100, 416] on div "To activate drag with keyboard, press Alt + Enter. Once in keyboard drag state,…" at bounding box center [1113, 407] width 606 height 312
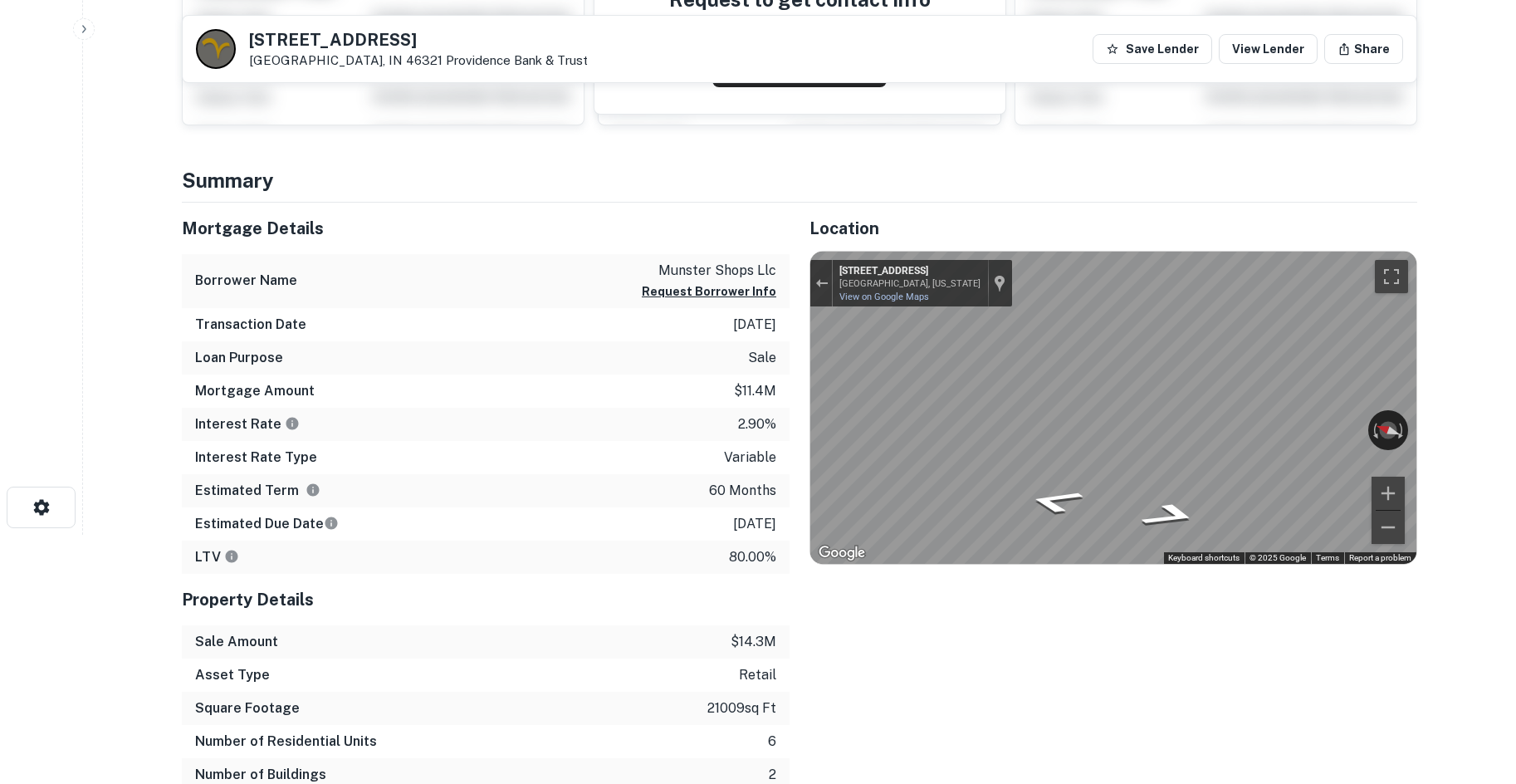
click at [783, 397] on div "Mortgage Details Borrower Name munster shops llc Request Borrower Info Transact…" at bounding box center [789, 513] width 1255 height 621
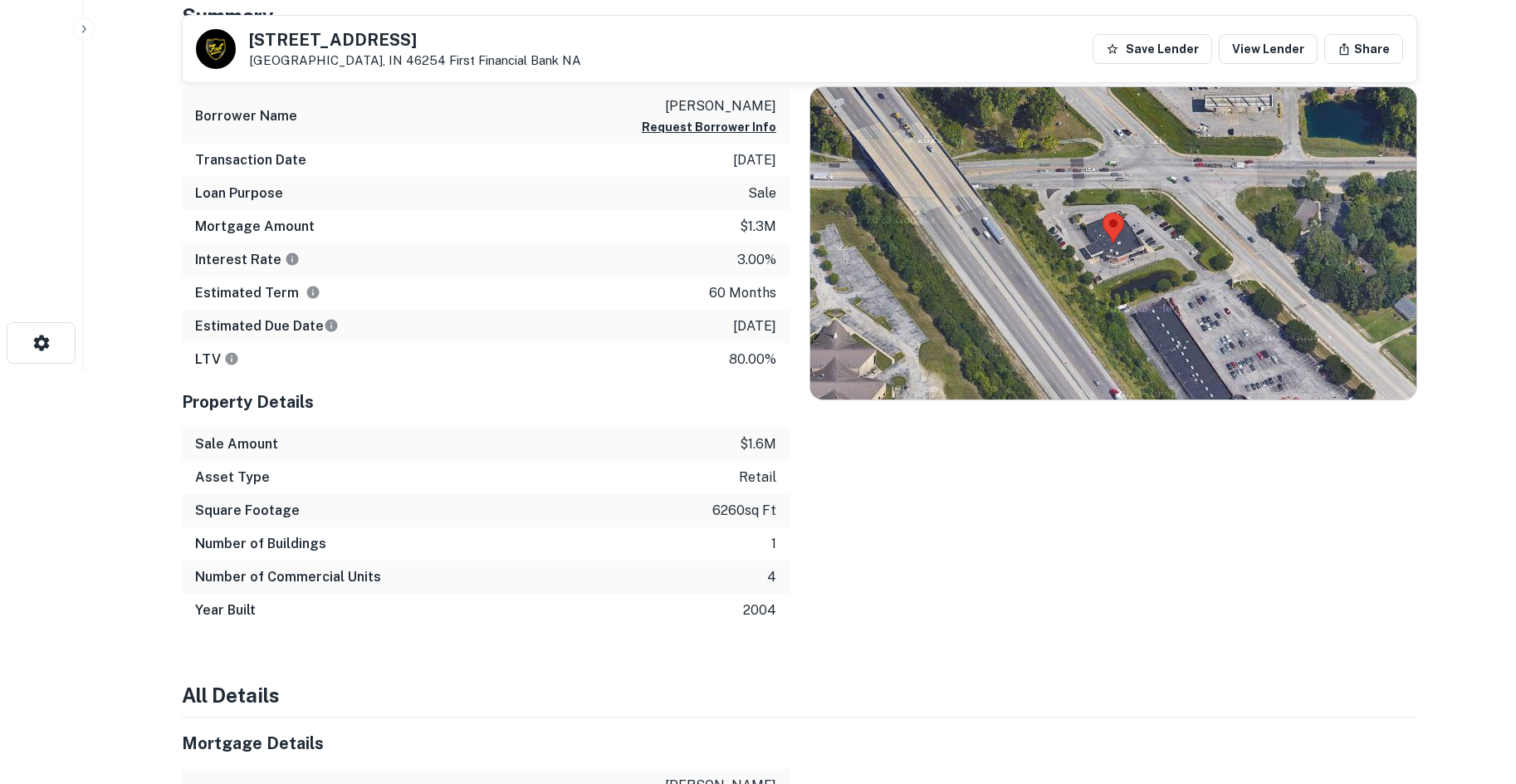
scroll to position [415, 0]
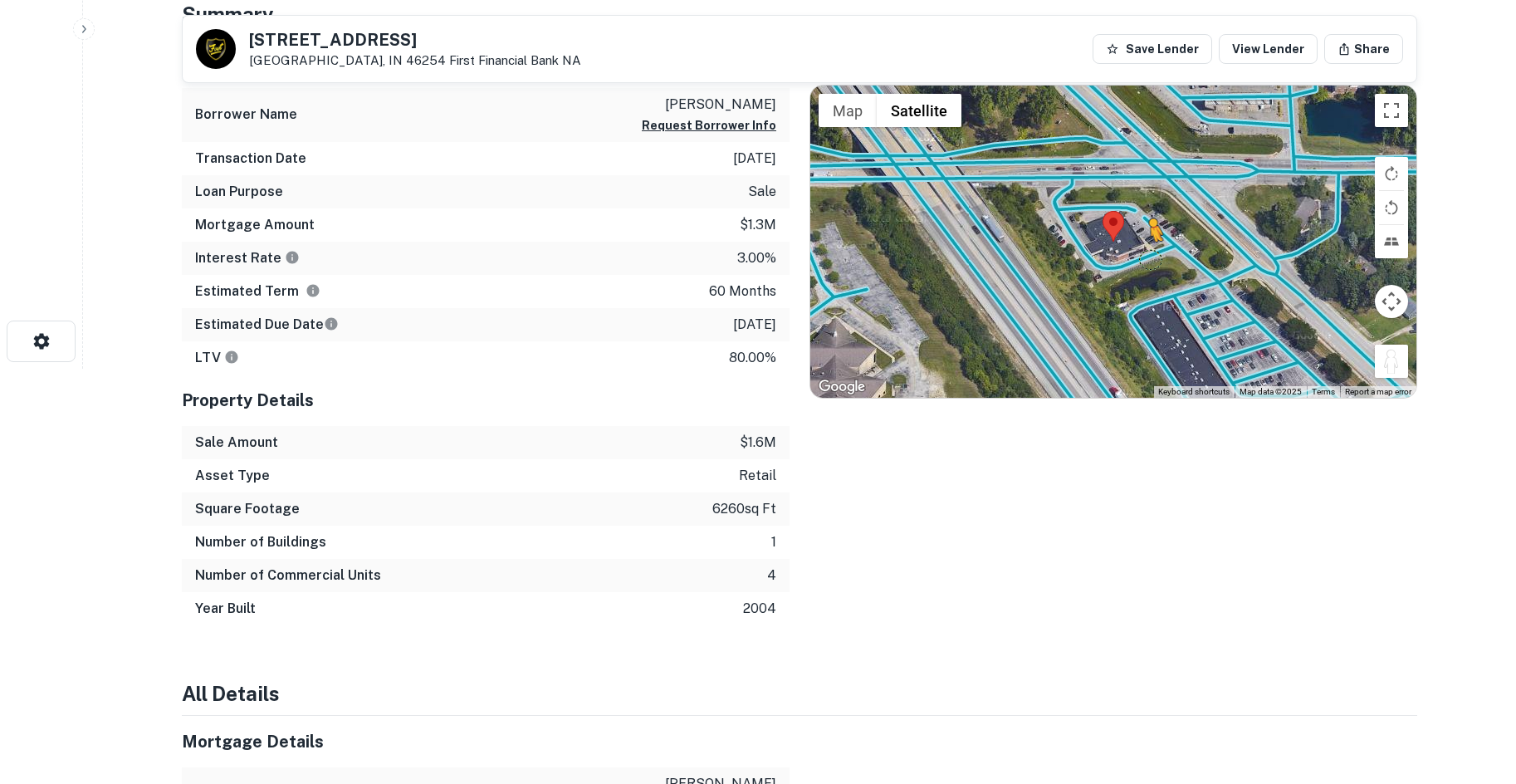
drag, startPoint x: 1395, startPoint y: 363, endPoint x: 1149, endPoint y: 257, distance: 267.9
click at [1149, 257] on div "To activate drag with keyboard, press Alt + Enter. Once in keyboard drag state,…" at bounding box center [1113, 241] width 606 height 312
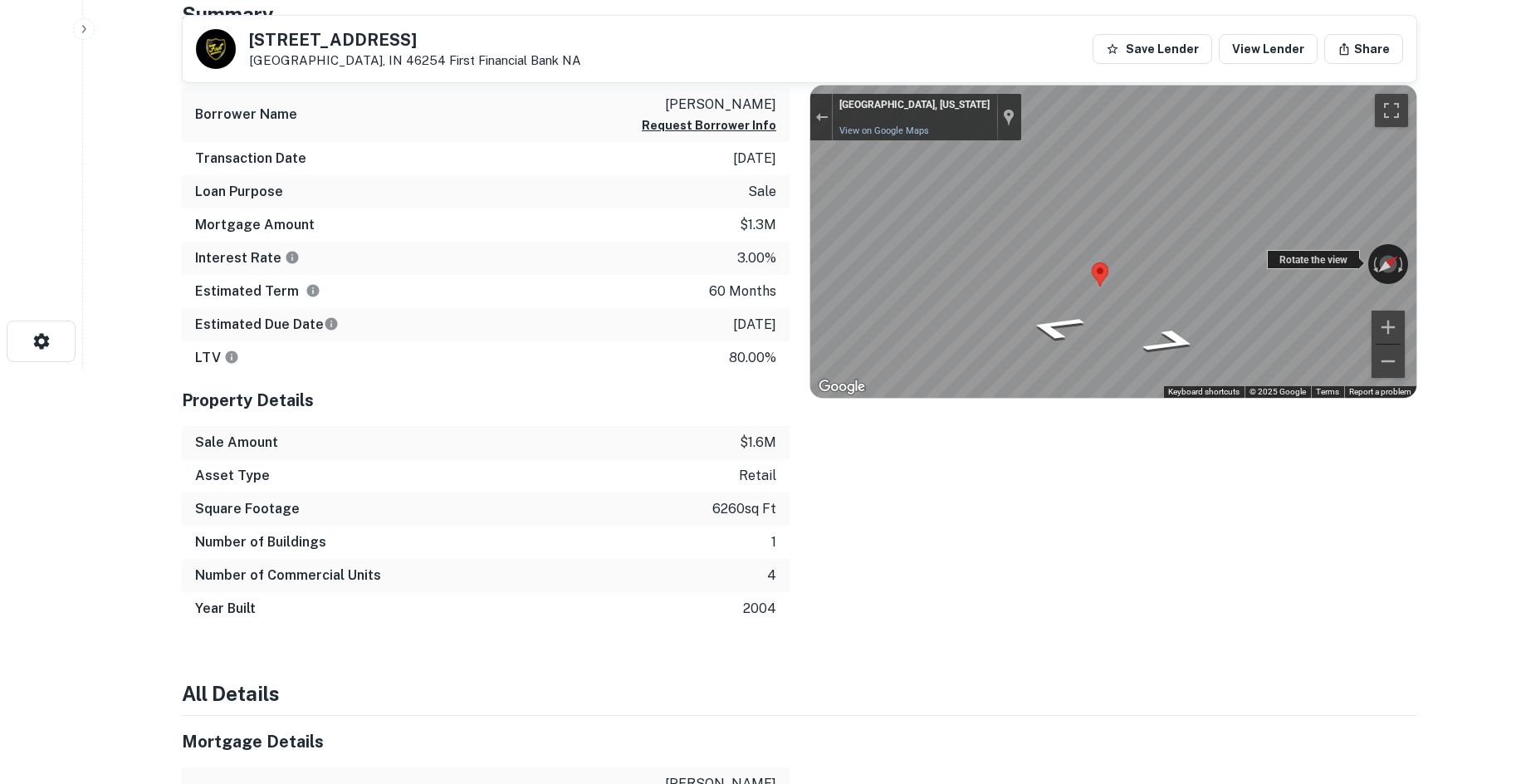
click at [1352, 257] on div "← Move left → Move right ↑ Move up ↓ Move down + Zoom in - Zoom out Indianapoli…" at bounding box center [1113, 241] width 606 height 312
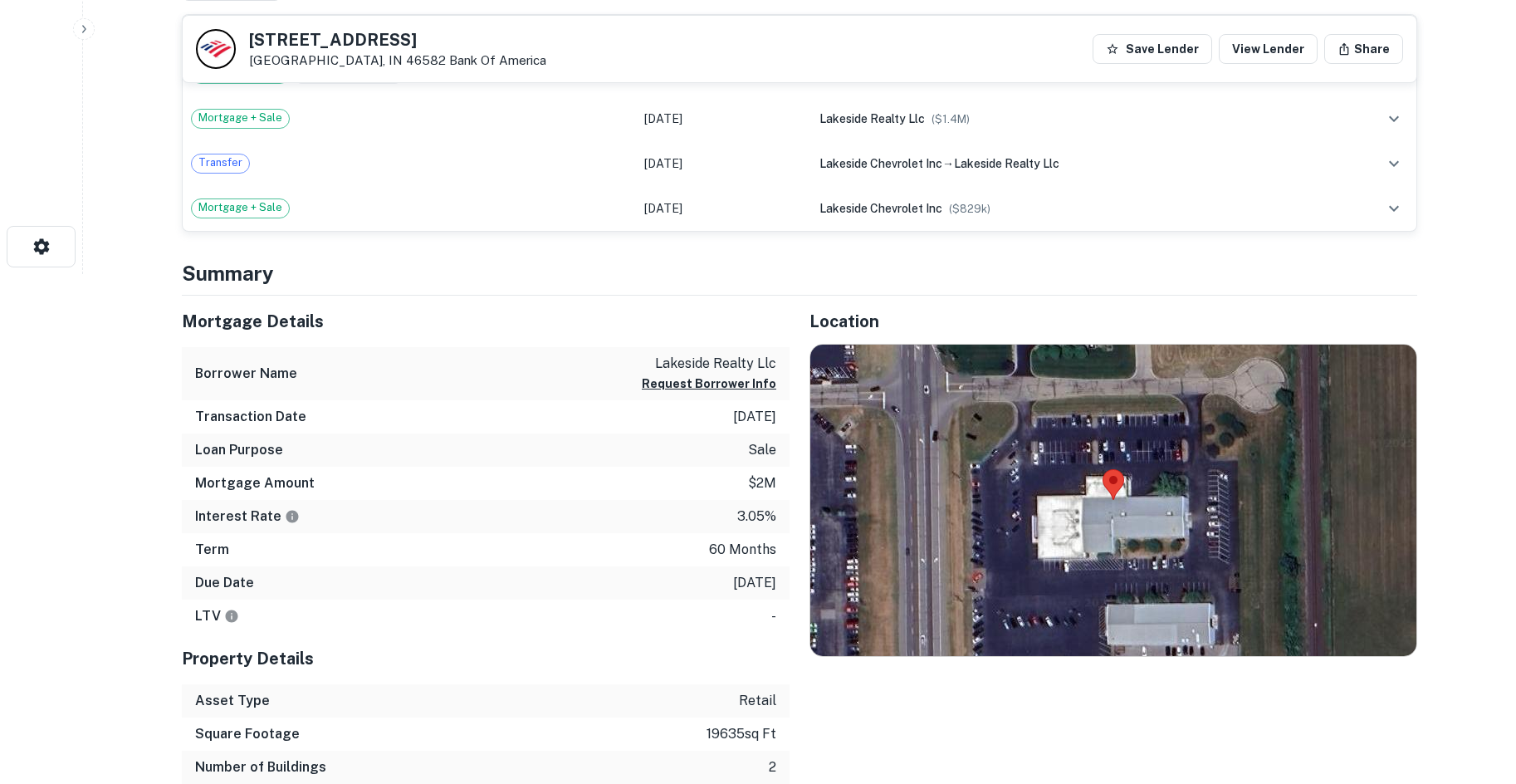
scroll to position [581, 0]
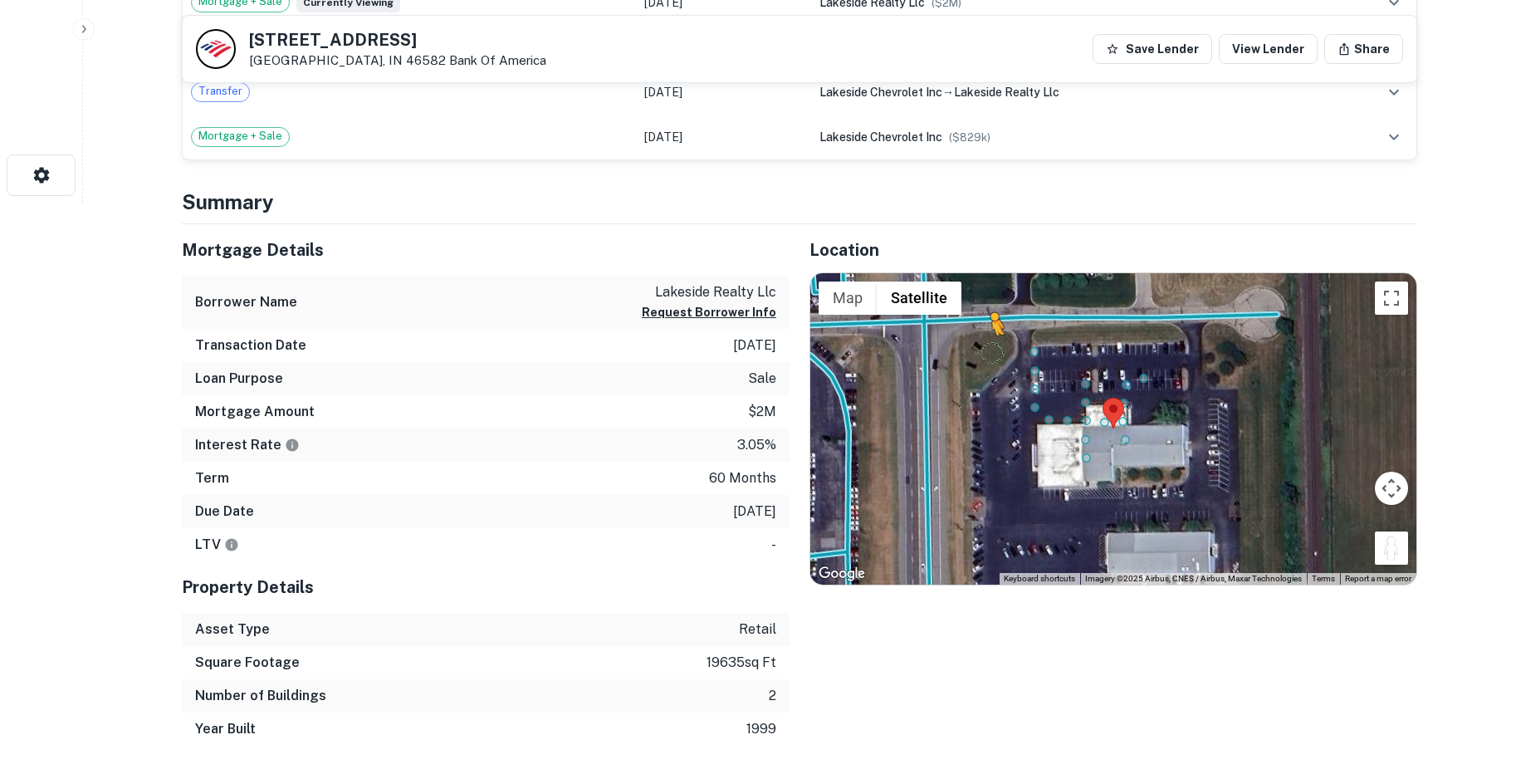
drag, startPoint x: 1392, startPoint y: 543, endPoint x: 988, endPoint y: 350, distance: 447.7
click at [988, 350] on div "To activate drag with keyboard, press Alt + Enter. Once in keyboard drag state,…" at bounding box center [1113, 429] width 606 height 312
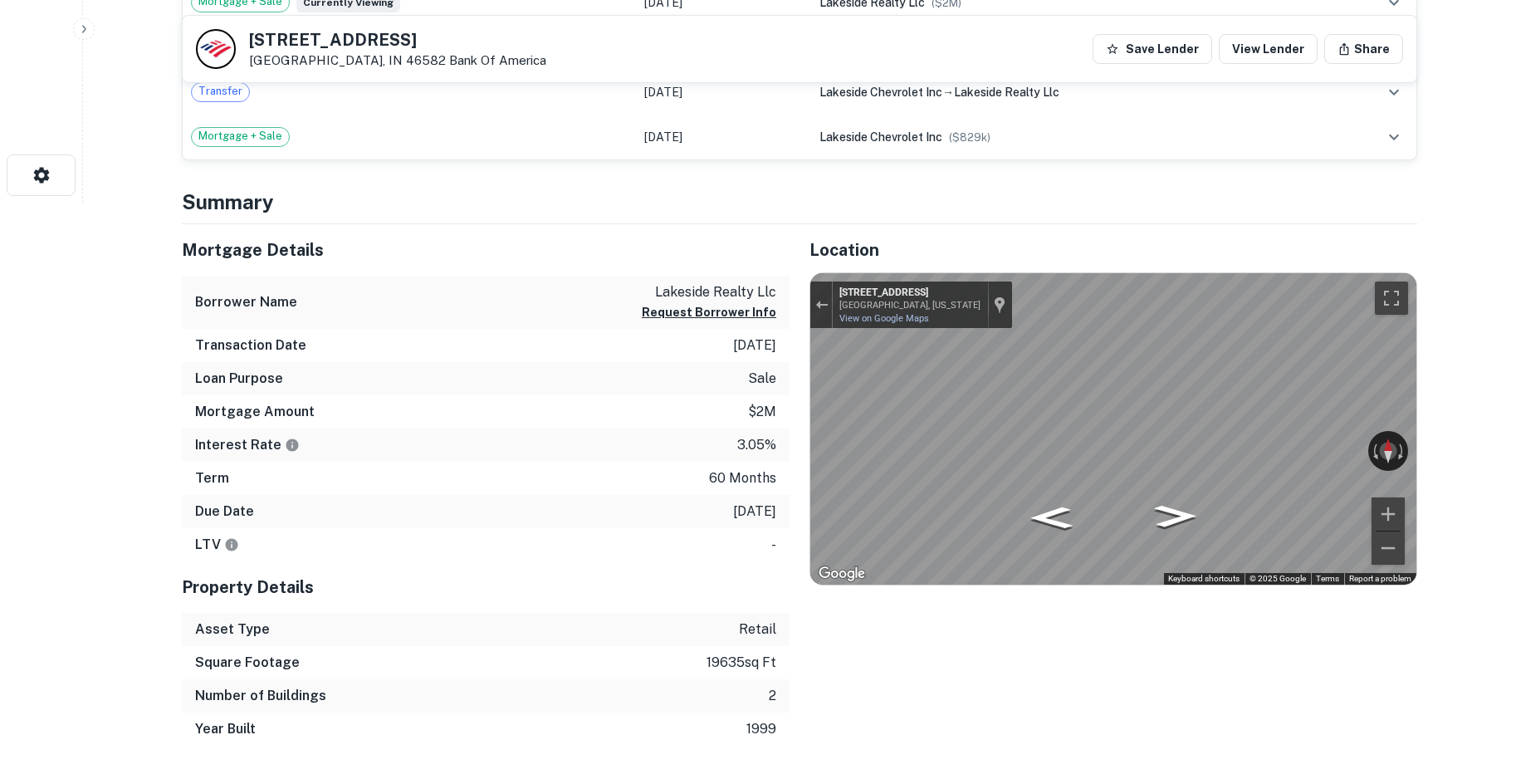
click at [512, 406] on div "Mortgage Details Borrower Name lakeside realty llc Request Borrower Info Transa…" at bounding box center [789, 485] width 1255 height 522
click at [785, 431] on div "Mortgage Details Borrower Name lakeside realty llc Request Borrower Info Transa…" at bounding box center [789, 485] width 1255 height 522
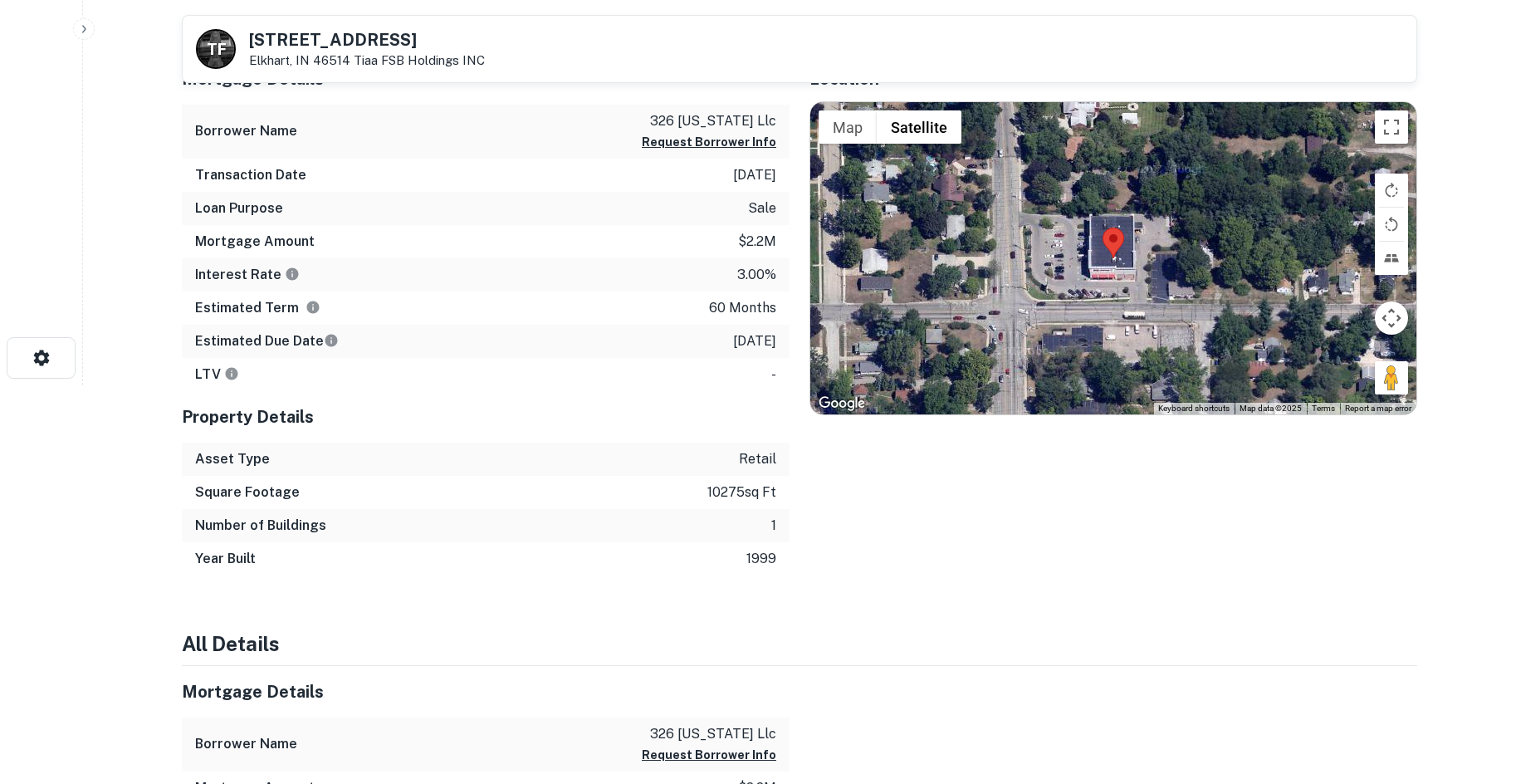
scroll to position [415, 0]
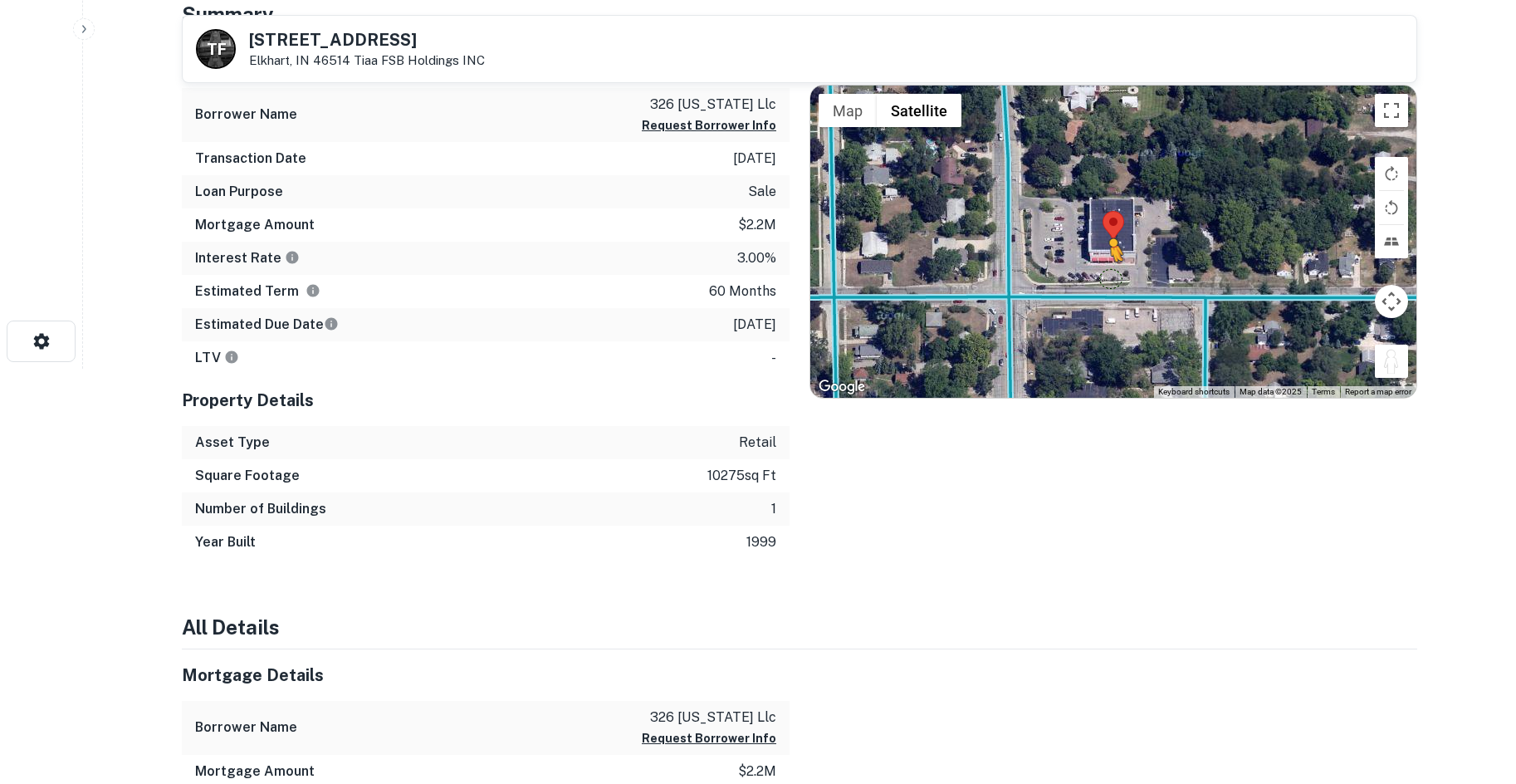
drag, startPoint x: 1386, startPoint y: 361, endPoint x: 1110, endPoint y: 278, distance: 288.2
click at [1110, 278] on div "To activate drag with keyboard, press Alt + Enter. Once in keyboard drag state,…" at bounding box center [1113, 241] width 606 height 312
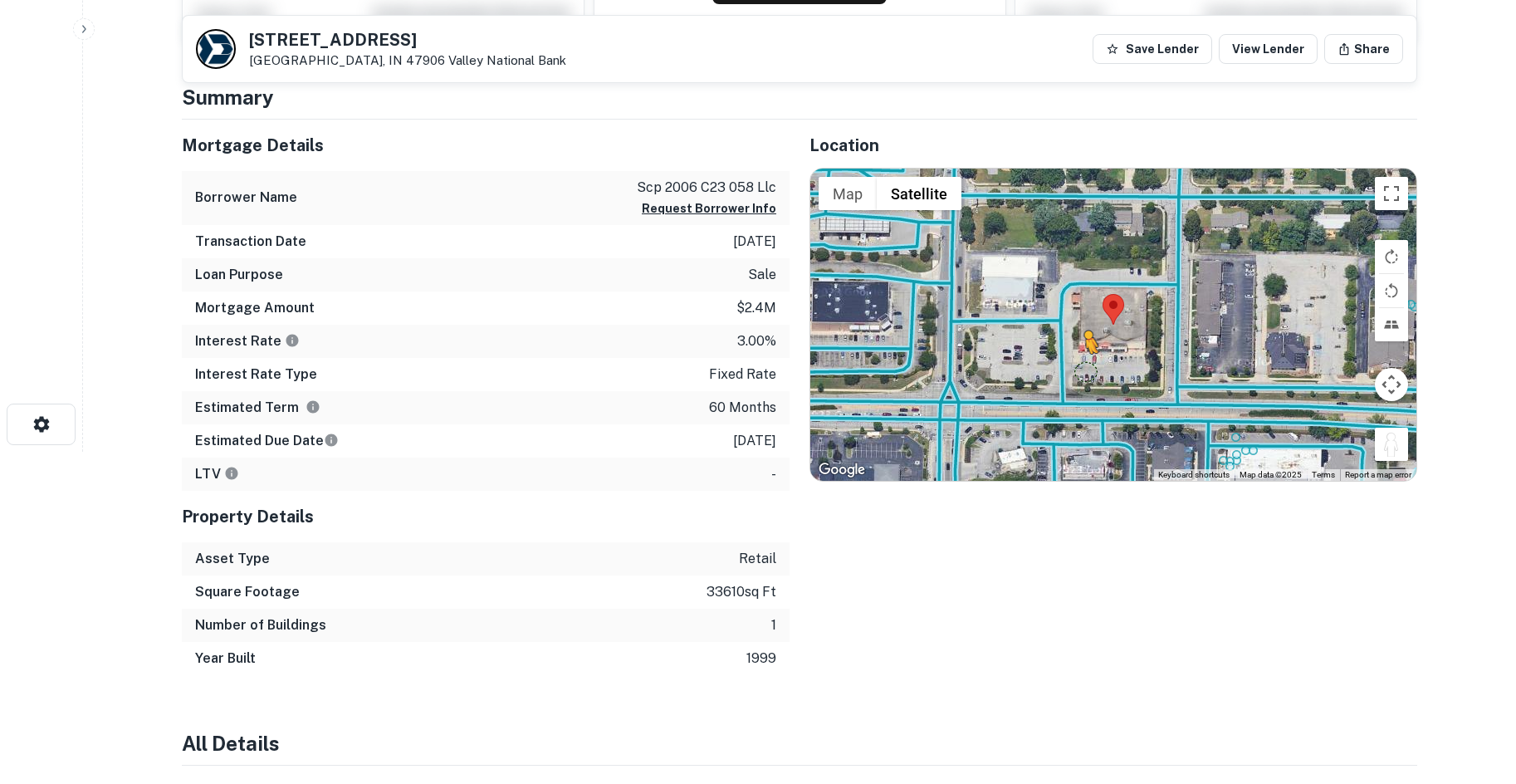
drag, startPoint x: 1402, startPoint y: 449, endPoint x: 1093, endPoint y: 370, distance: 318.9
click at [1082, 370] on div "To activate drag with keyboard, press Alt + Enter. Once in keyboard drag state,…" at bounding box center [1113, 324] width 606 height 312
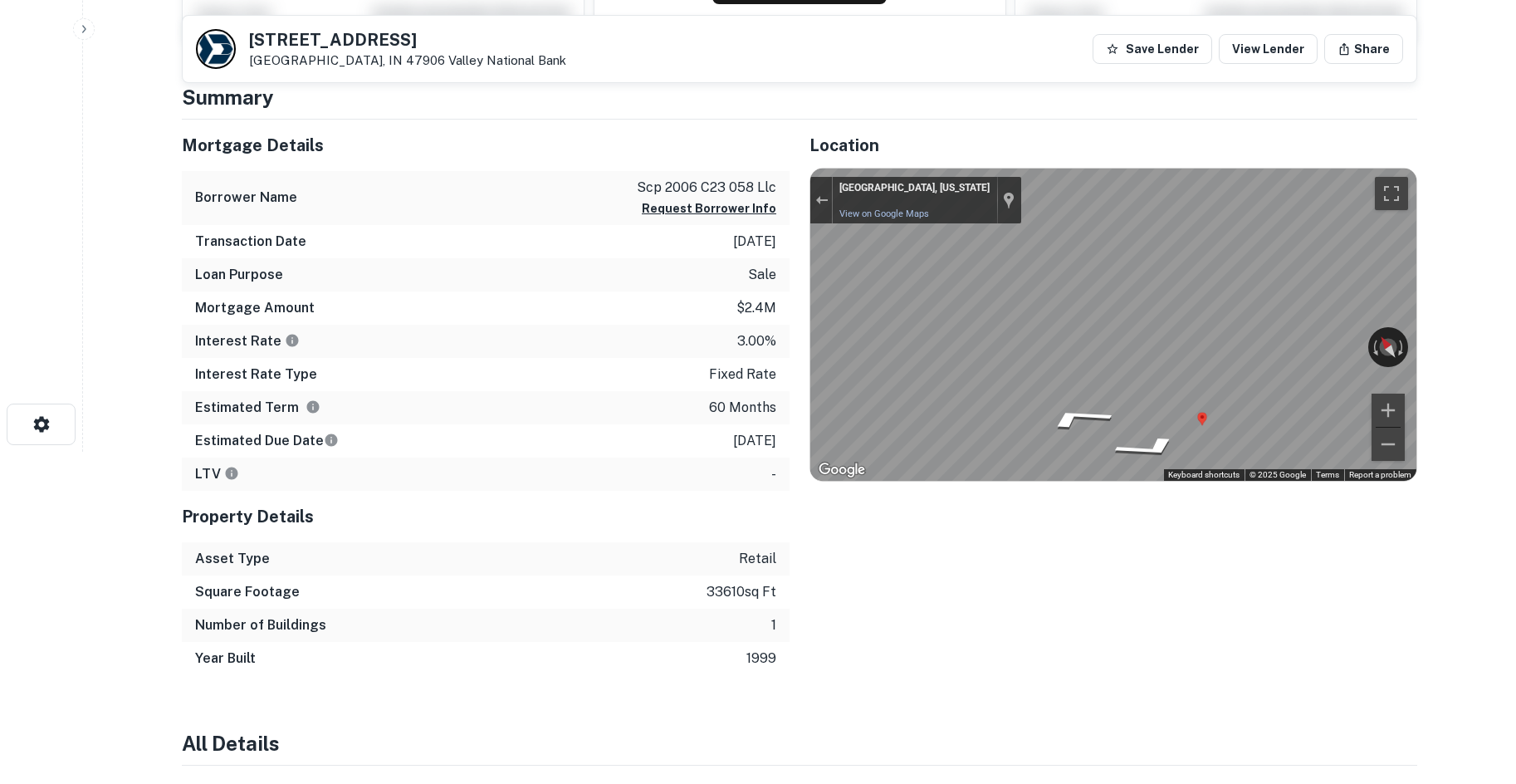
click at [712, 316] on div "Mortgage Details Borrower Name scp 2006 c23 058 llc Request Borrower Info Trans…" at bounding box center [789, 397] width 1255 height 555
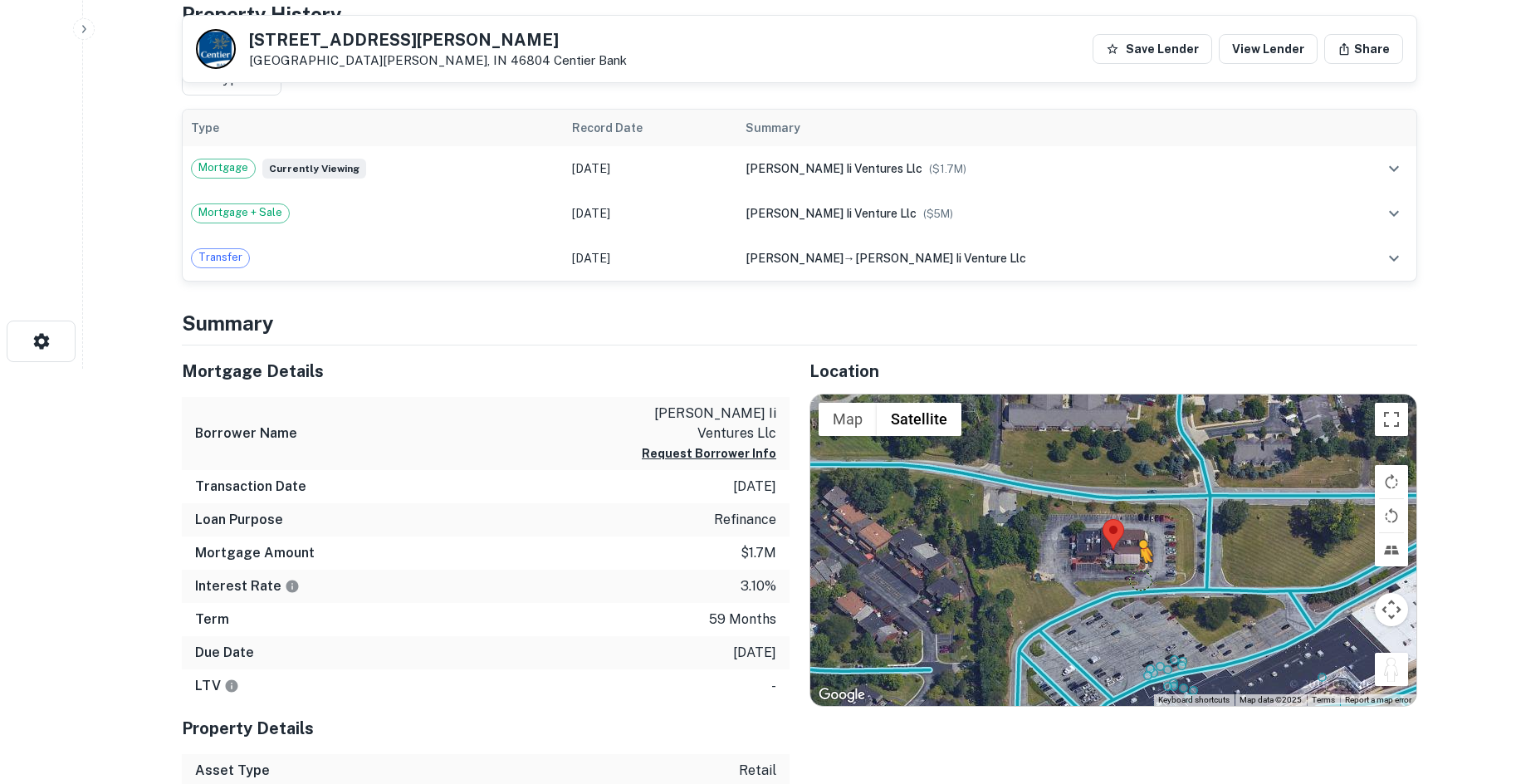
drag, startPoint x: 1385, startPoint y: 676, endPoint x: 1140, endPoint y: 577, distance: 264.2
click at [1140, 577] on div "To activate drag with keyboard, press Alt + Enter. Once in keyboard drag state,…" at bounding box center [1113, 550] width 606 height 312
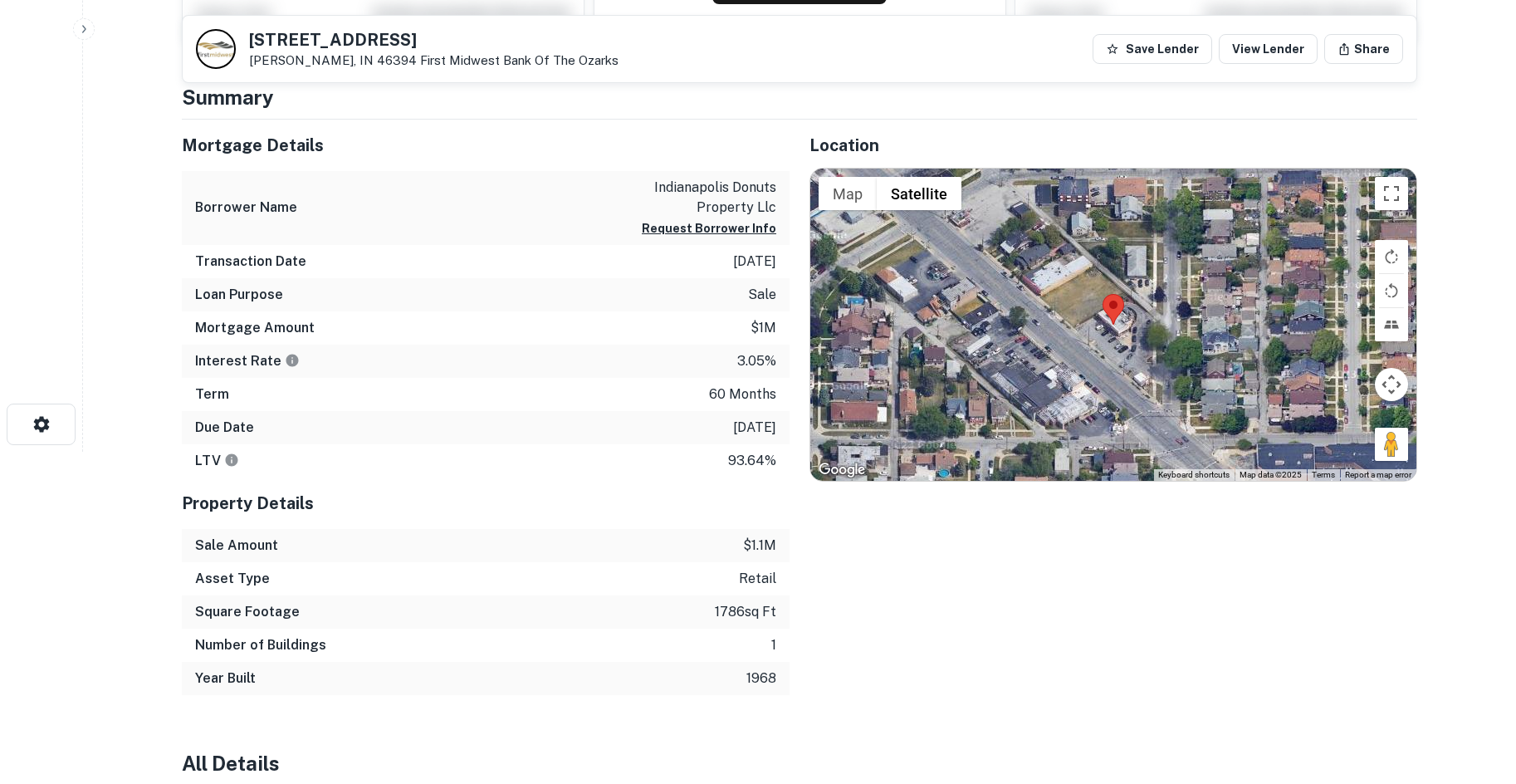
drag, startPoint x: 1384, startPoint y: 444, endPoint x: 1122, endPoint y: 364, distance: 273.9
click at [1122, 364] on div "Map Terrain Satellite Labels Keyboard shortcuts Map Data Map data ©2025 Map dat…" at bounding box center [1113, 324] width 606 height 312
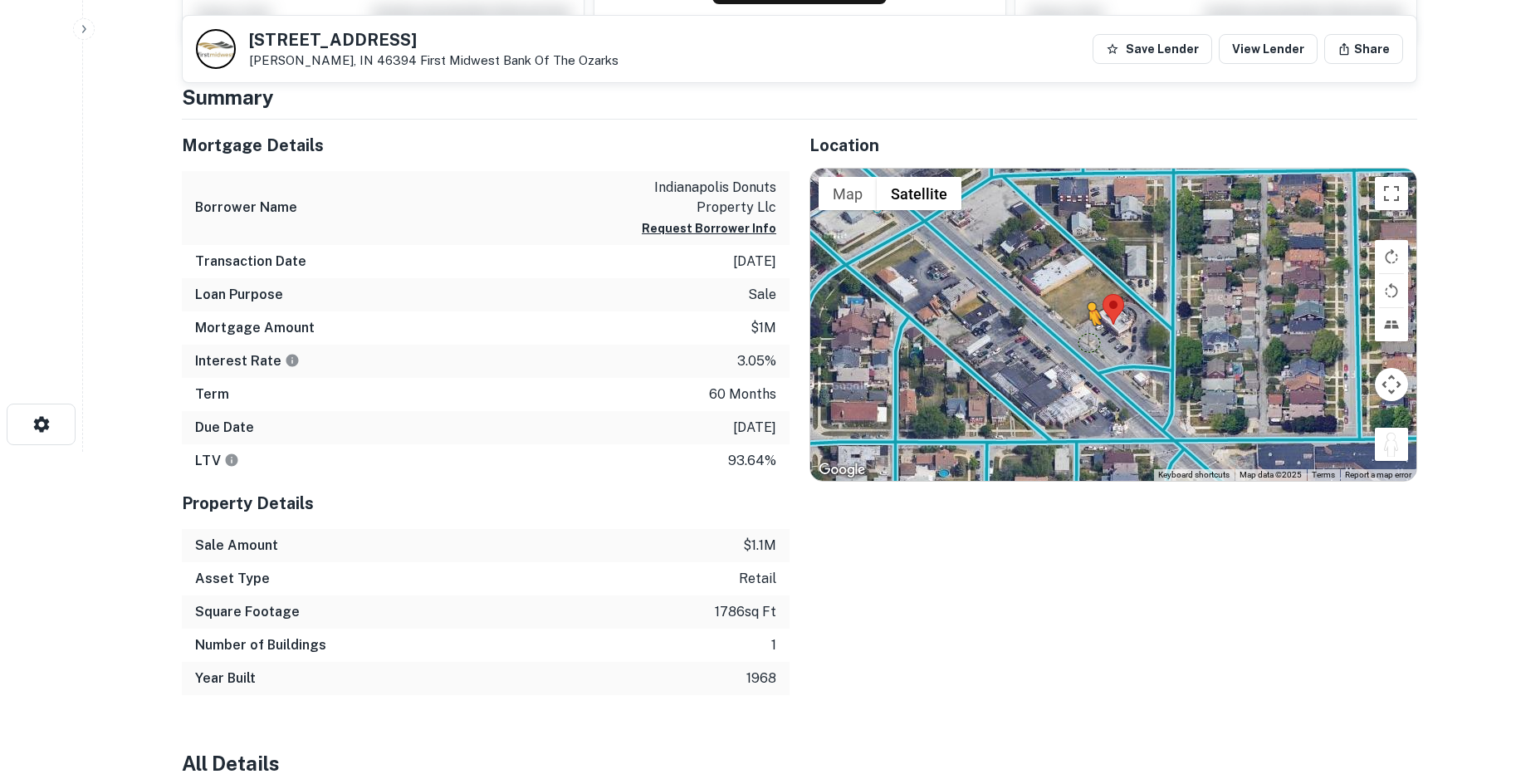
drag, startPoint x: 1388, startPoint y: 443, endPoint x: 1080, endPoint y: 345, distance: 323.2
click at [1080, 345] on div "To activate drag with keyboard, press Alt + Enter. Once in keyboard drag state,…" at bounding box center [1113, 324] width 606 height 312
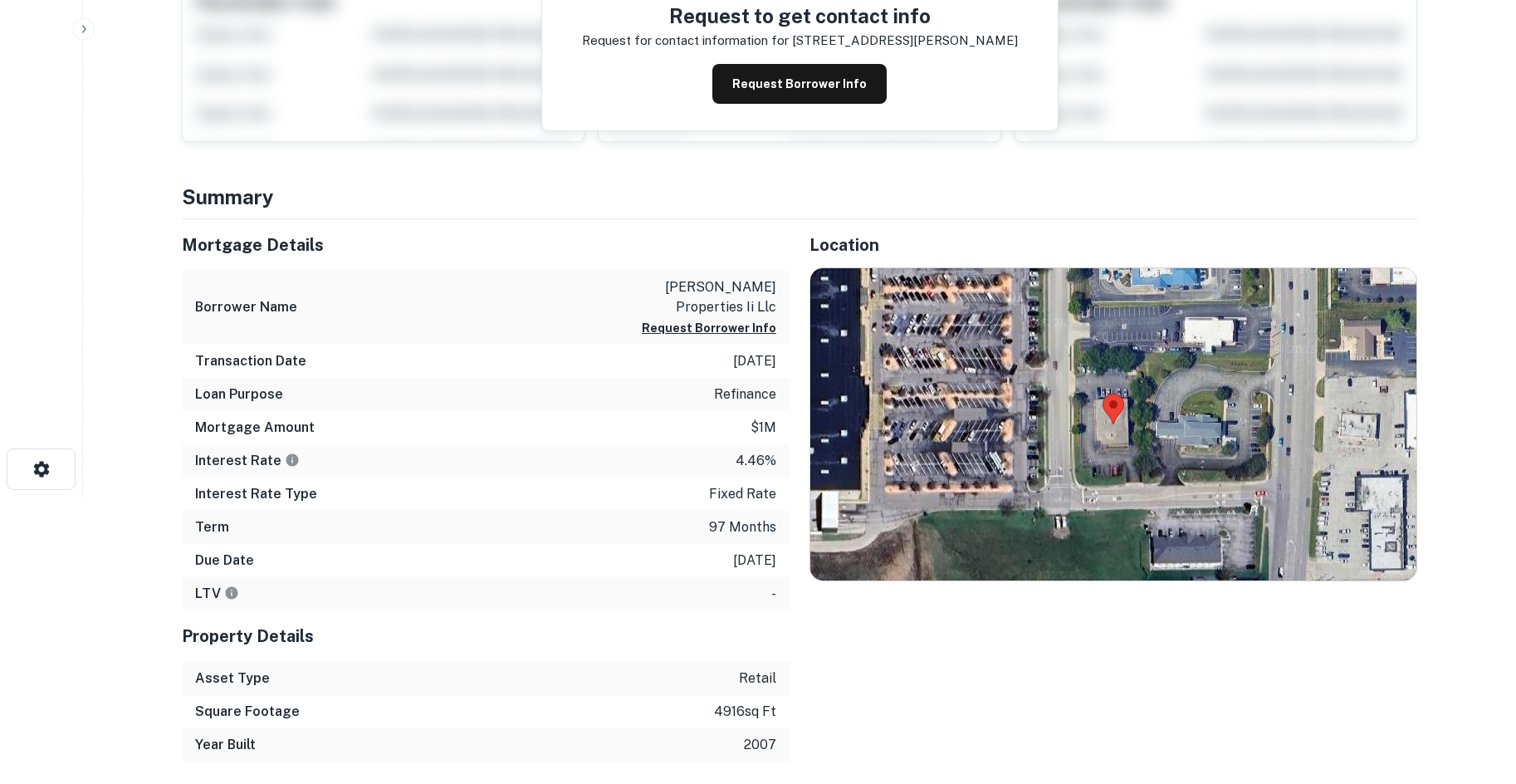
scroll to position [415, 0]
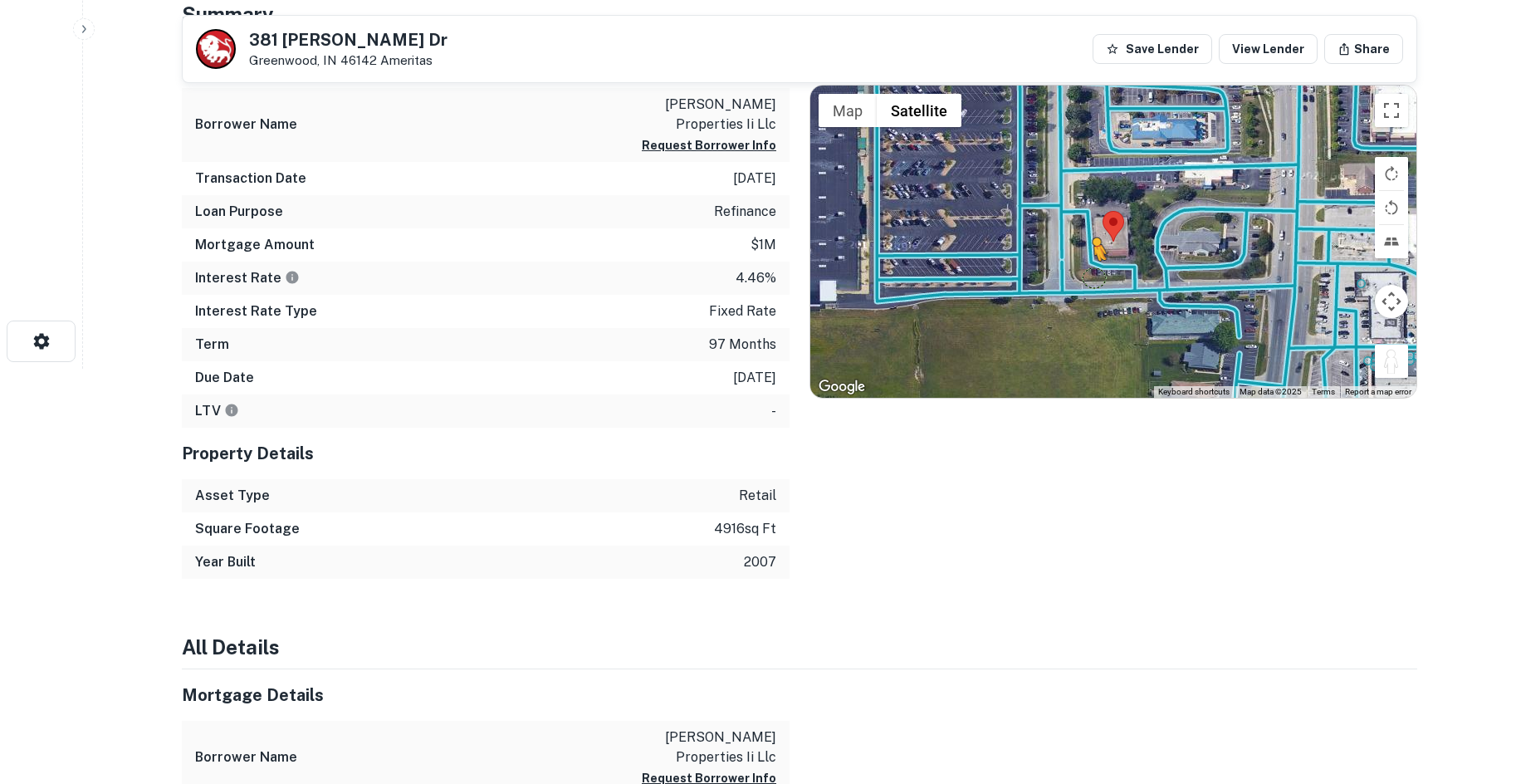
drag, startPoint x: 1389, startPoint y: 365, endPoint x: 1093, endPoint y: 272, distance: 310.3
click at [1093, 272] on div "To activate drag with keyboard, press Alt + Enter. Once in keyboard drag state,…" at bounding box center [1113, 241] width 606 height 312
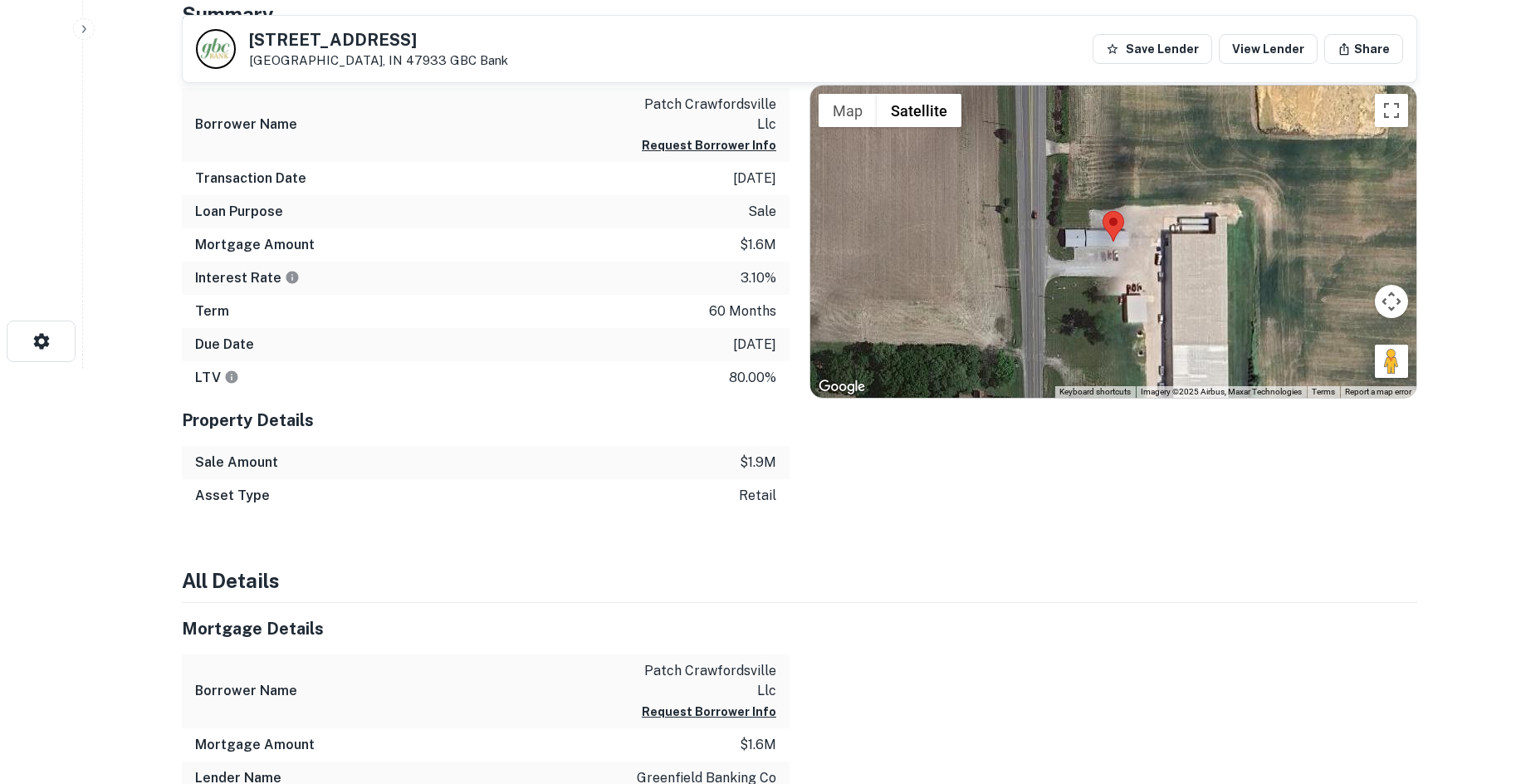
drag, startPoint x: 1388, startPoint y: 357, endPoint x: 1136, endPoint y: 291, distance: 260.5
click at [1120, 285] on div "Map Terrain Satellite Labels Keyboard shortcuts Map Data Imagery ©2025 Airbus, …" at bounding box center [1113, 241] width 606 height 312
drag, startPoint x: 1395, startPoint y: 372, endPoint x: 1021, endPoint y: 270, distance: 387.7
click at [1021, 270] on div "To activate drag with keyboard, press Alt + Enter. Once in keyboard drag state,…" at bounding box center [1113, 241] width 606 height 312
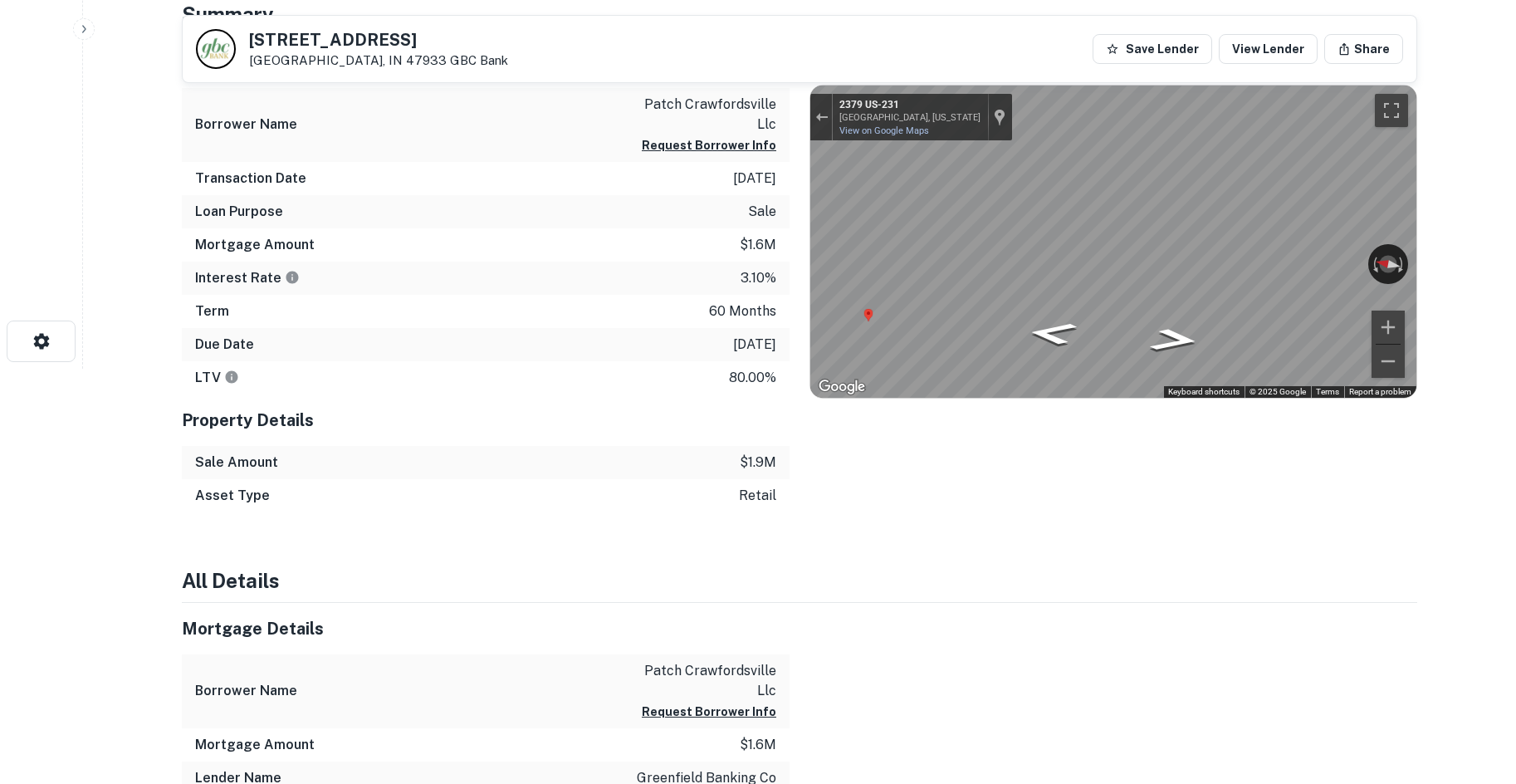
click at [757, 288] on div "Mortgage Details Borrower Name patch crawfordsville llc Request Borrower Info T…" at bounding box center [789, 274] width 1255 height 476
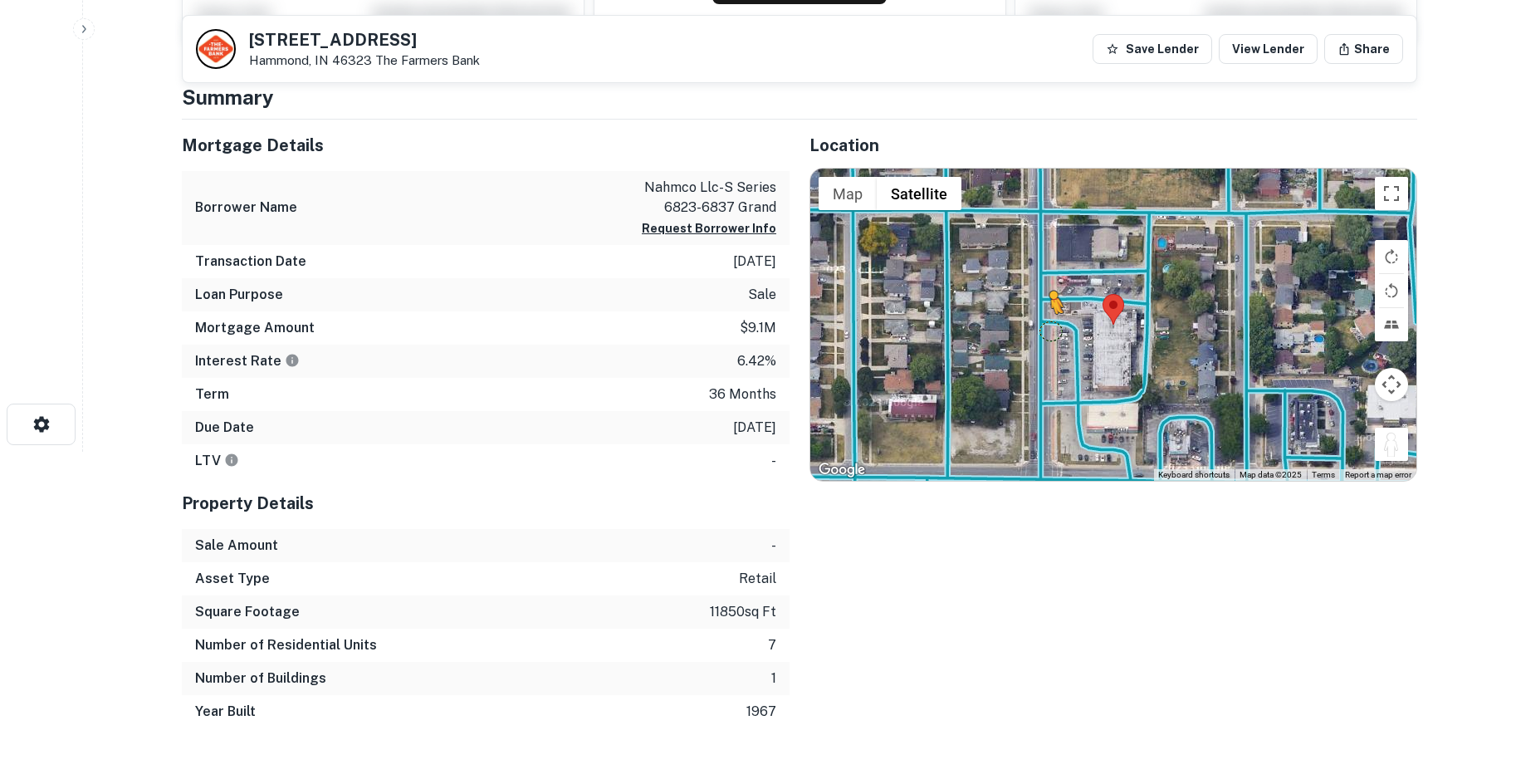
drag, startPoint x: 1401, startPoint y: 444, endPoint x: 1049, endPoint y: 331, distance: 369.7
click at [1049, 331] on div "To activate drag with keyboard, press Alt + Enter. Once in keyboard drag state,…" at bounding box center [1113, 324] width 606 height 312
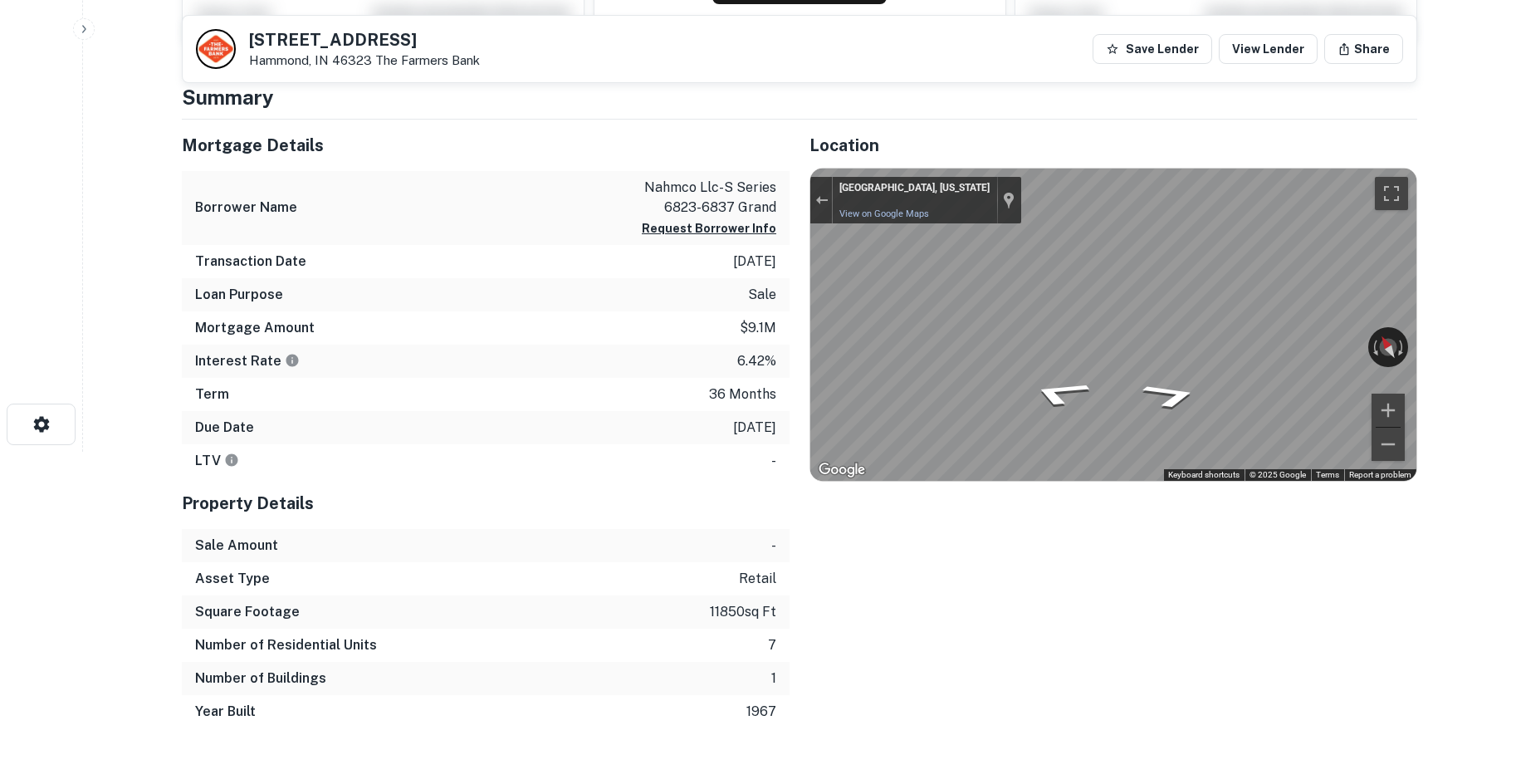
click at [728, 317] on div "Mortgage Details Borrower Name nahmco llc-s series 6823-6837 grand Request Borr…" at bounding box center [789, 423] width 1255 height 608
click at [338, 324] on div "Mortgage Details Borrower Name nahmco llc-s series 6823-6837 grand Request Borr…" at bounding box center [789, 423] width 1255 height 608
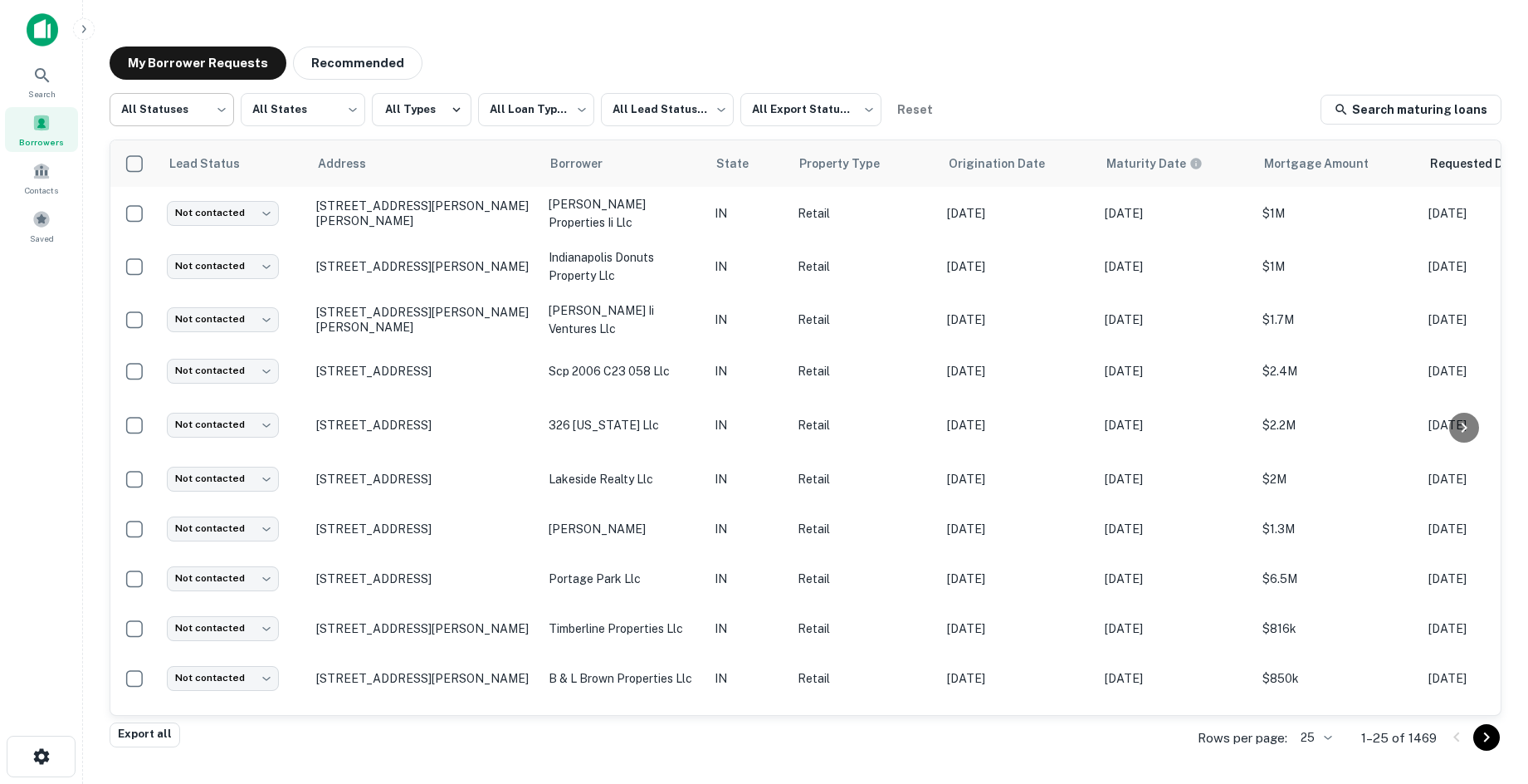
click at [146, 90] on body "**********" at bounding box center [764, 392] width 1528 height 784
click at [183, 210] on li "Fulfilled" at bounding box center [171, 212] width 124 height 30
type input "*********"
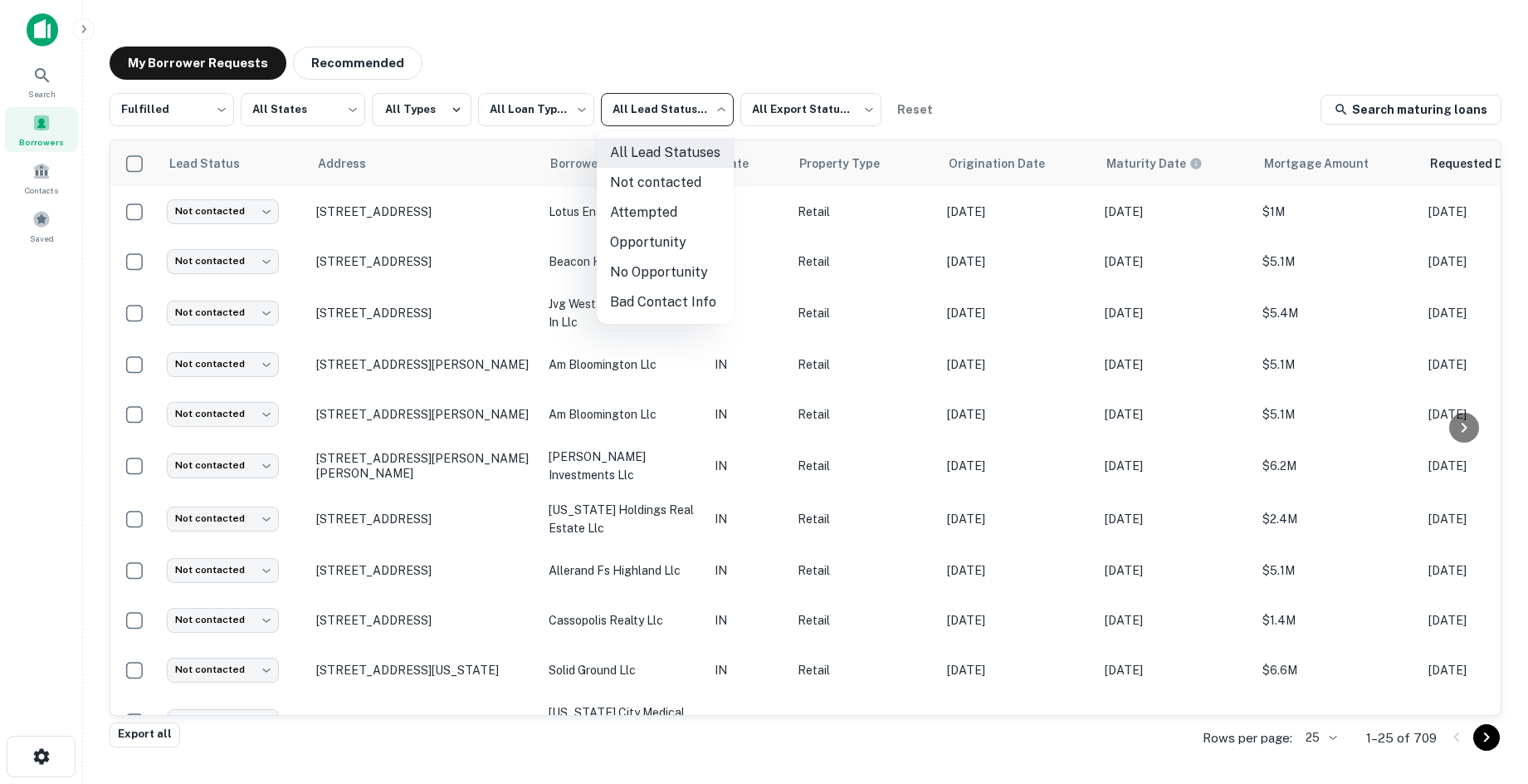
click at [640, 108] on body "**********" at bounding box center [764, 392] width 1528 height 784
click at [703, 194] on li "Not contacted" at bounding box center [665, 182] width 137 height 30
type input "****"
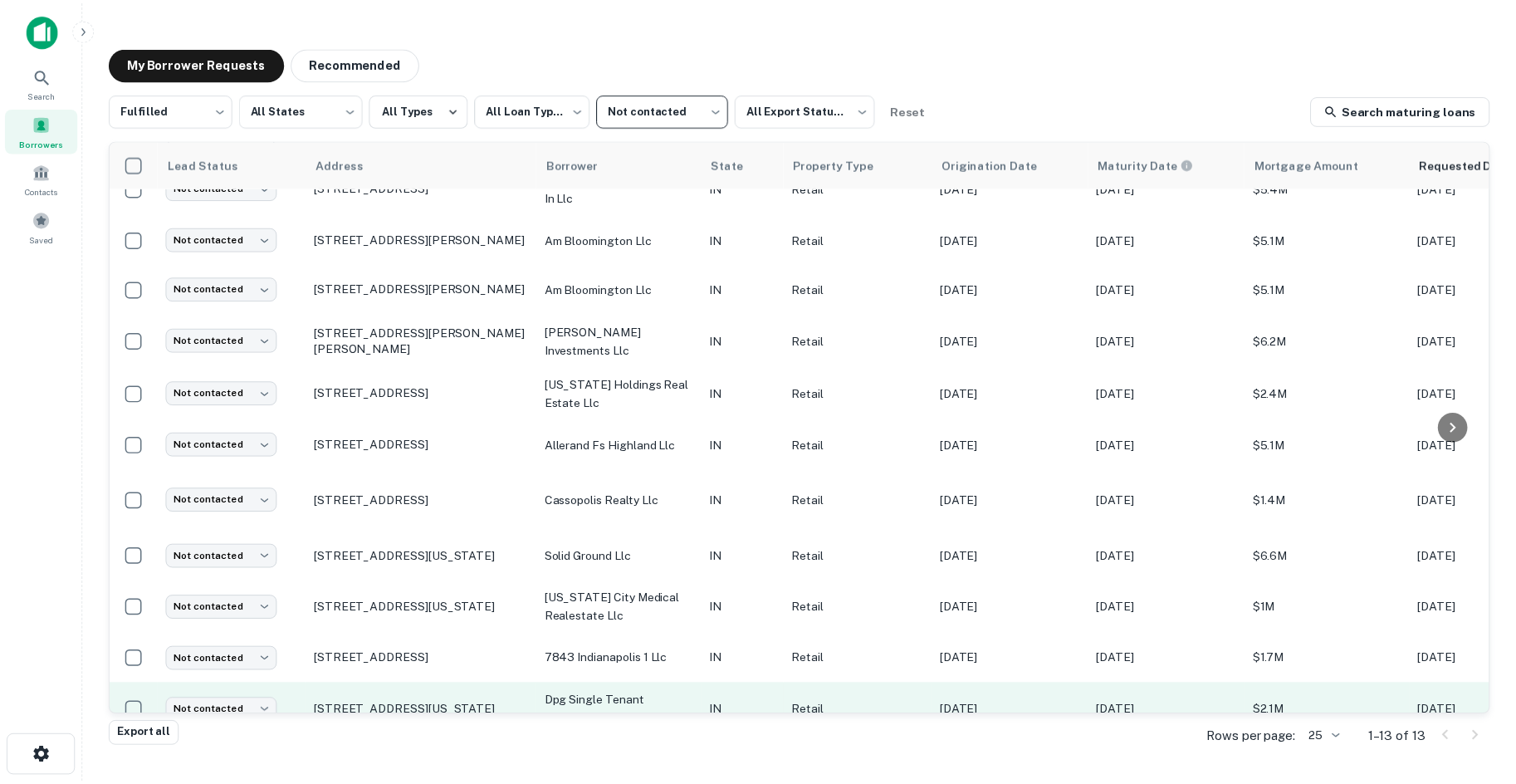
scroll to position [145, 0]
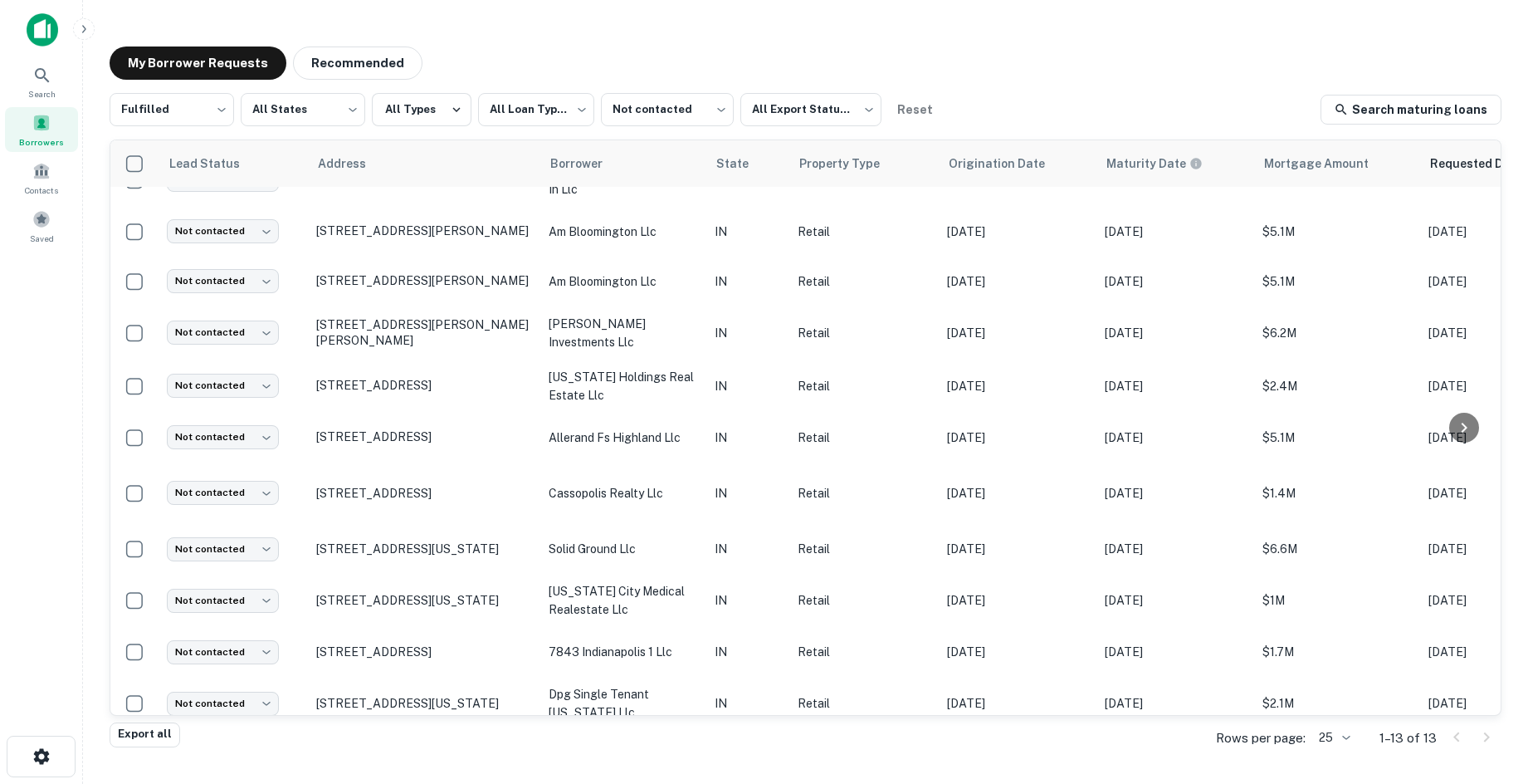
drag, startPoint x: 429, startPoint y: 666, endPoint x: 392, endPoint y: 740, distance: 82.7
click at [399, 767] on main "**********" at bounding box center [806, 392] width 1445 height 784
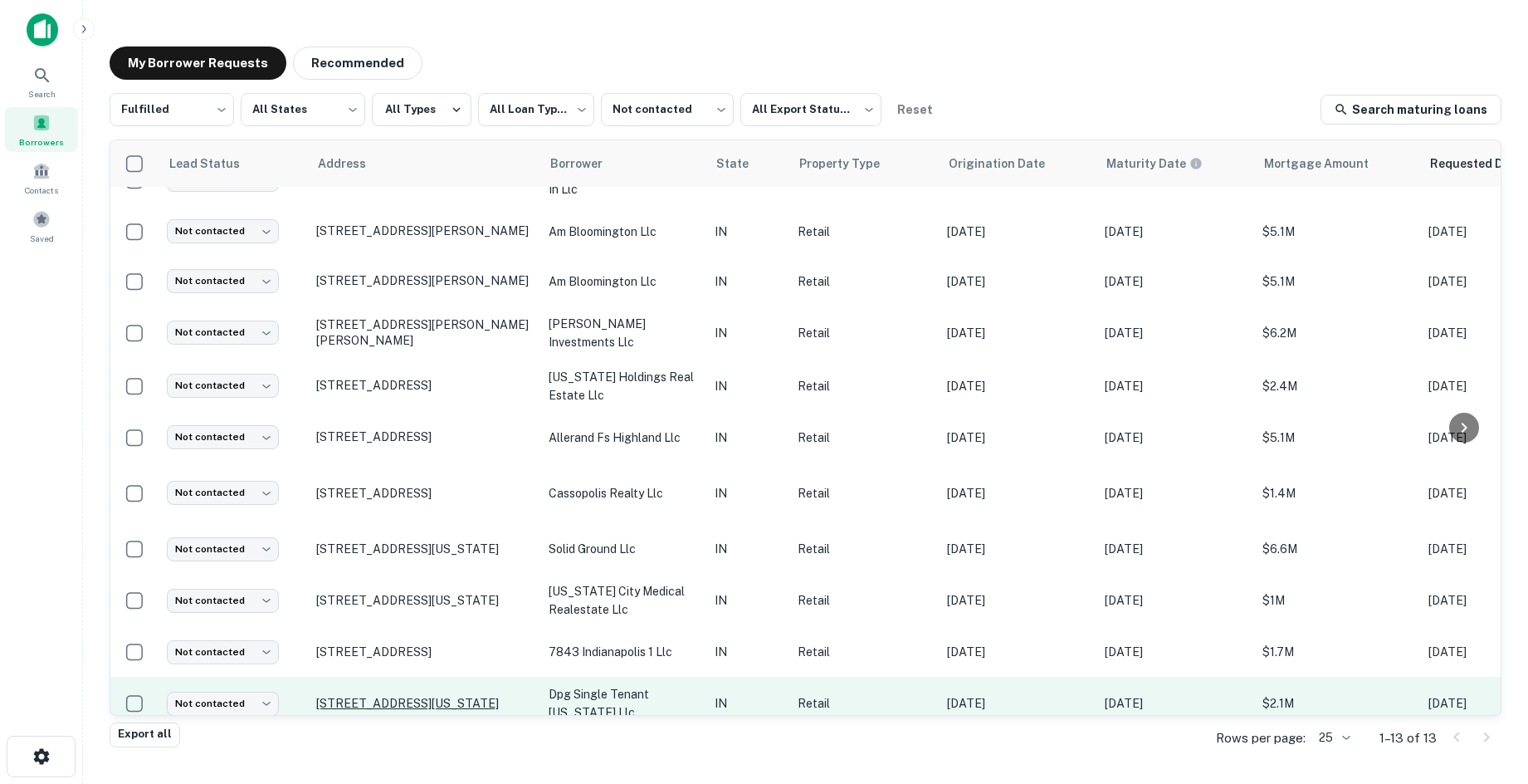
click at [380, 695] on p "[STREET_ADDRESS][US_STATE]" at bounding box center [423, 703] width 216 height 15
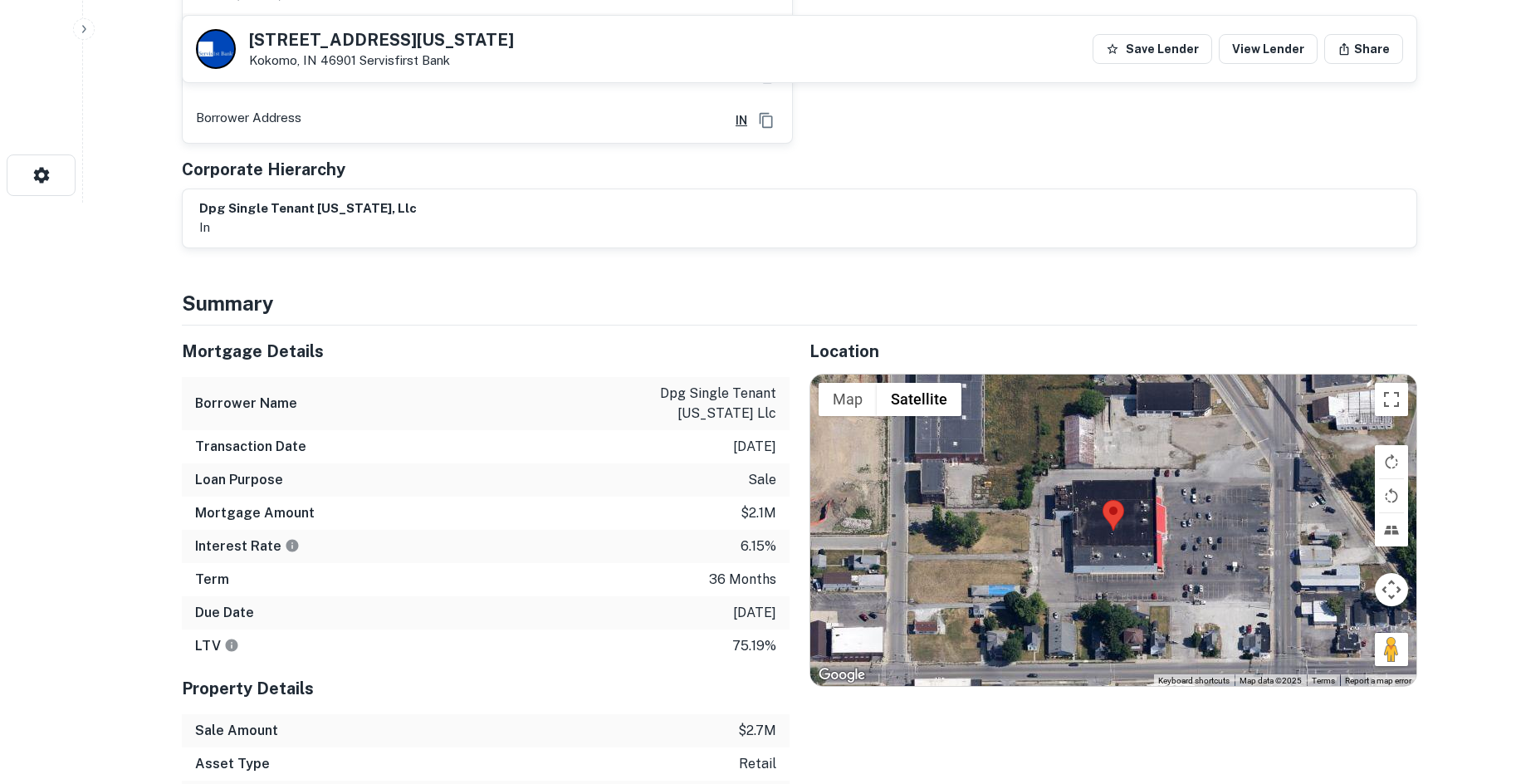
scroll to position [498, 0]
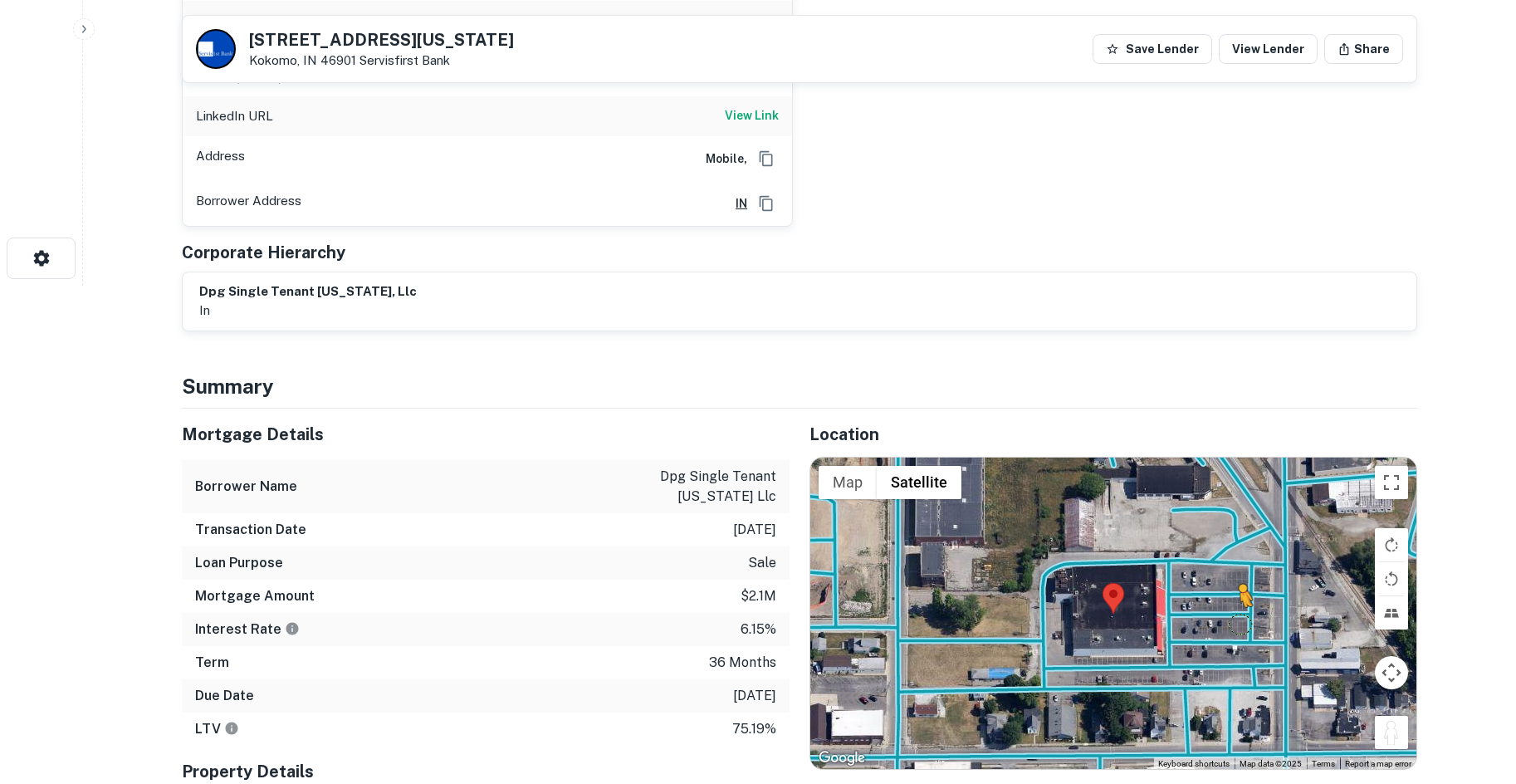
drag, startPoint x: 1382, startPoint y: 717, endPoint x: 1237, endPoint y: 606, distance: 182.6
click at [1237, 606] on div "To activate drag with keyboard, press Alt + Enter. Once in keyboard drag state,…" at bounding box center [1113, 613] width 606 height 312
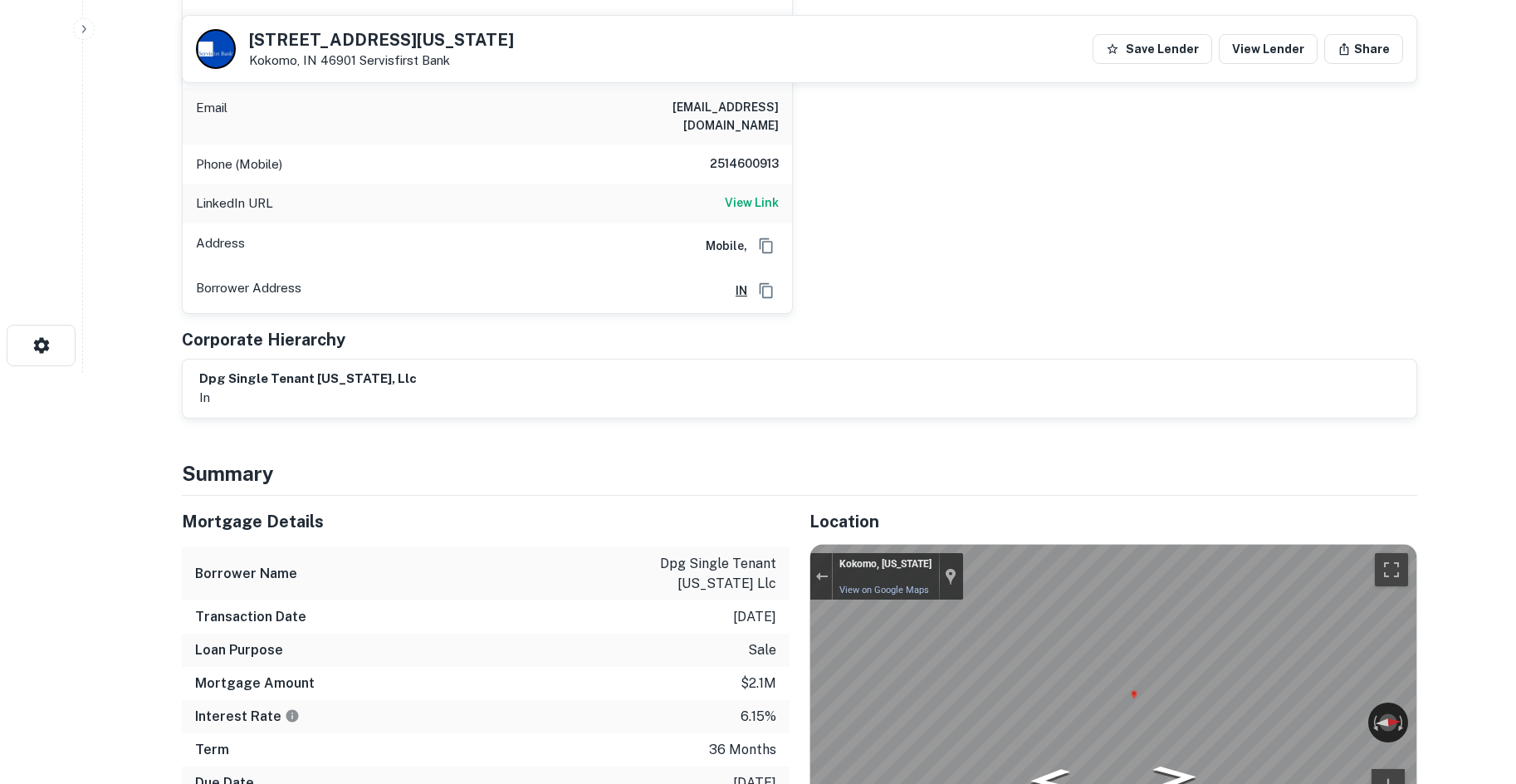
scroll to position [166, 0]
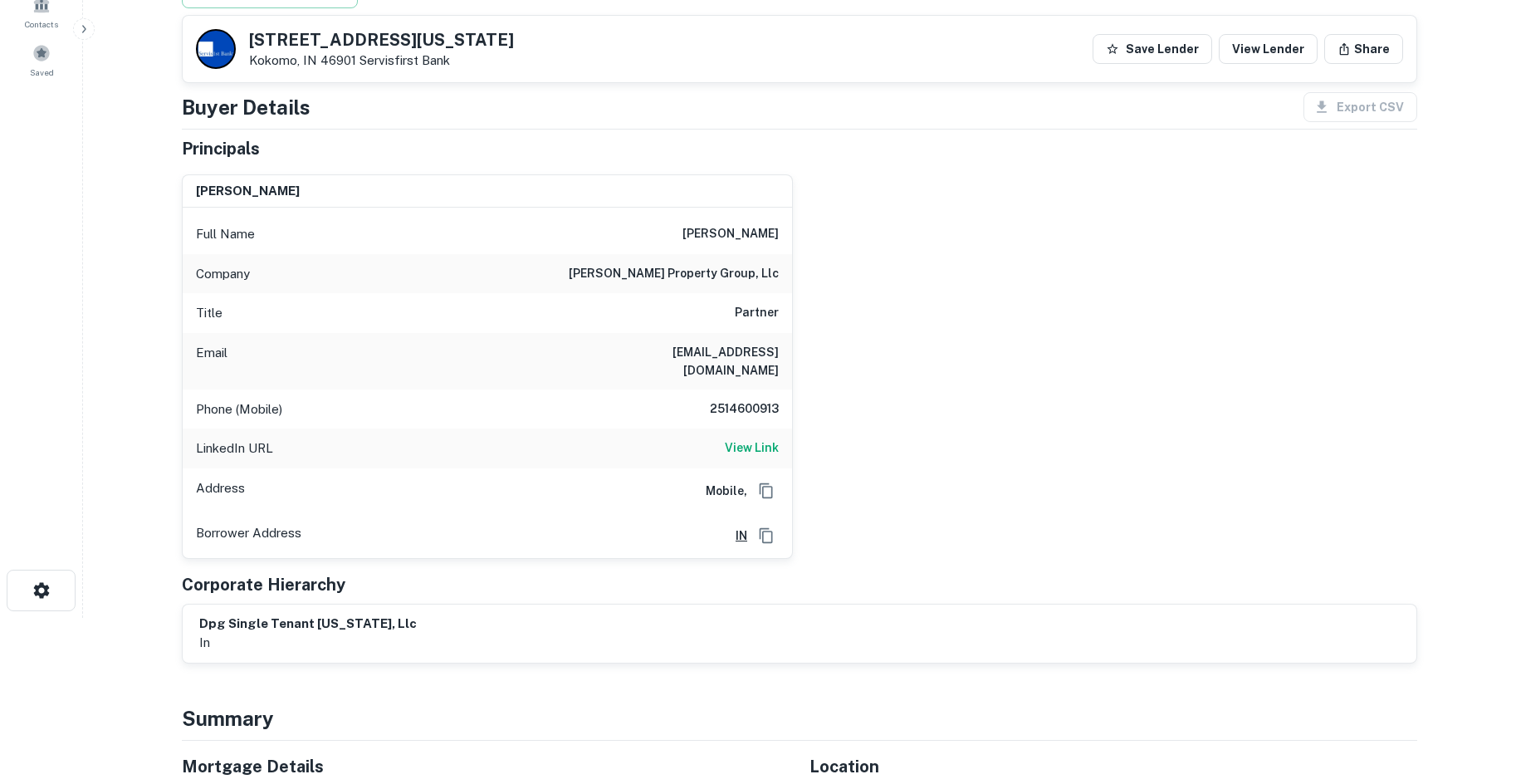
click at [721, 278] on h6 "delaney property group, llc" at bounding box center [673, 273] width 210 height 20
copy h6 "delaney property group, llc"
click at [748, 438] on h6 "View Link" at bounding box center [751, 448] width 54 height 19
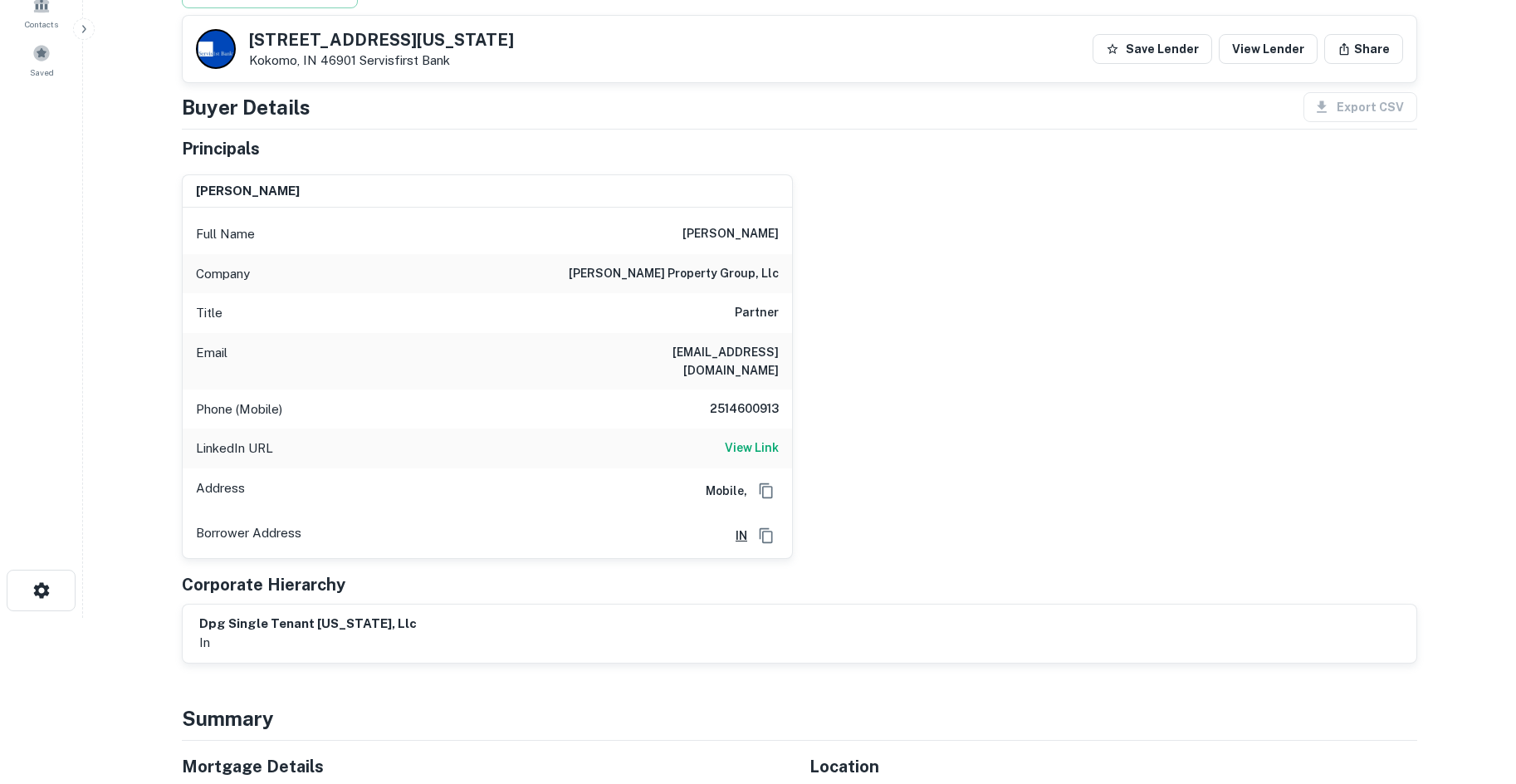
click at [716, 399] on h6 "2514600913" at bounding box center [729, 408] width 100 height 20
copy h6 "2514600913"
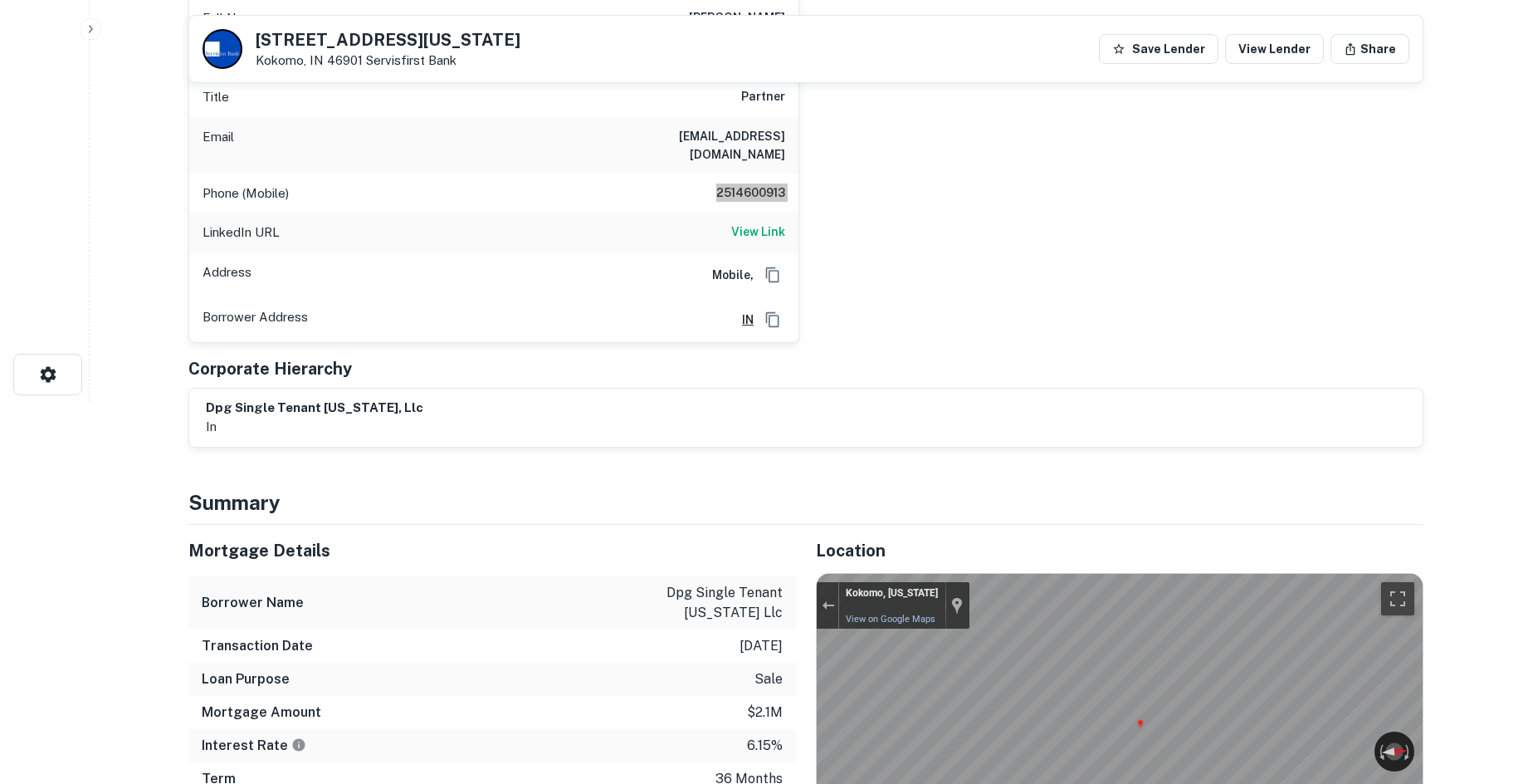
scroll to position [0, 0]
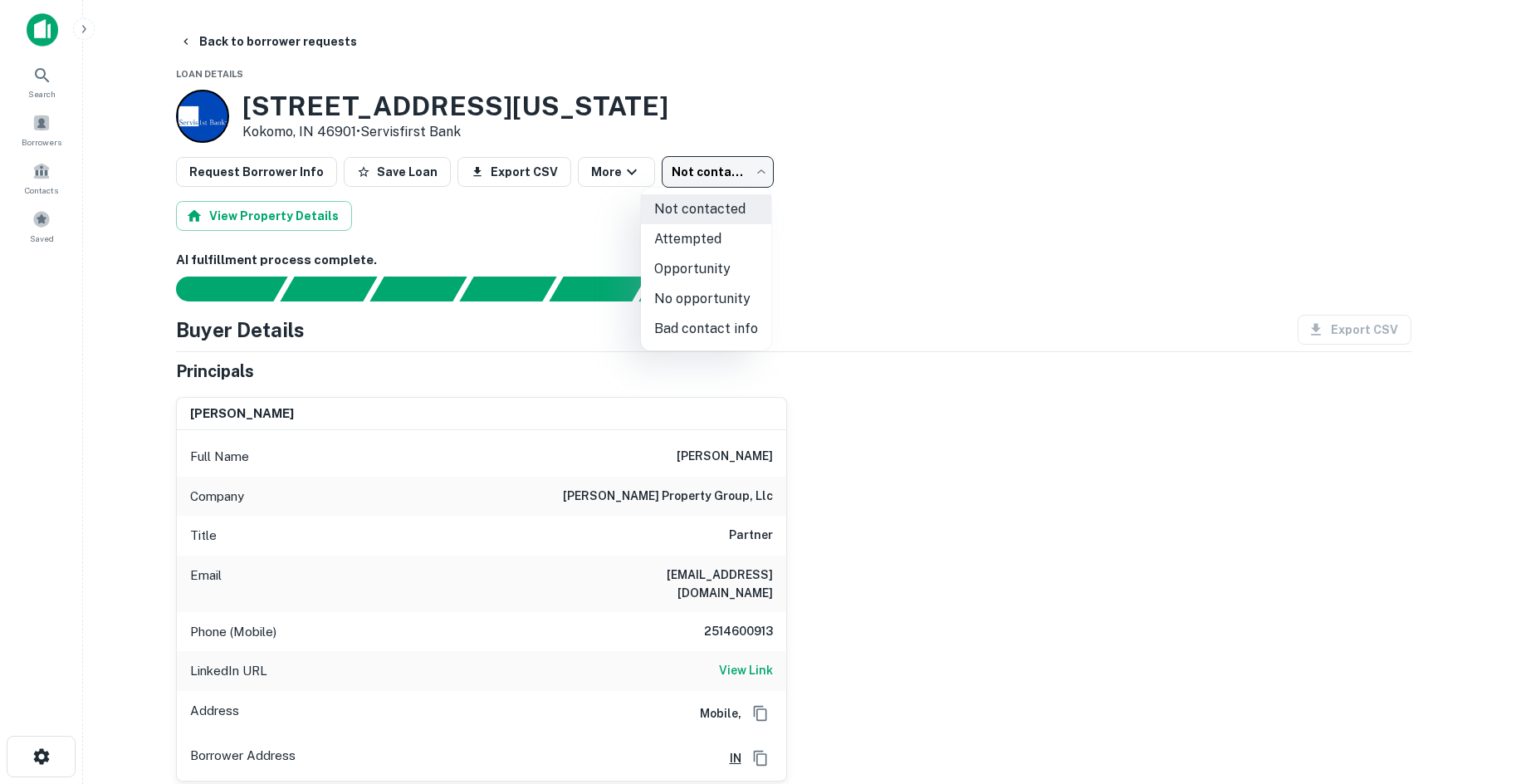
click at [737, 178] on body "Search Borrowers Contacts Saved Back to borrower requests Loan Details 1401 N W…" at bounding box center [758, 392] width 1516 height 784
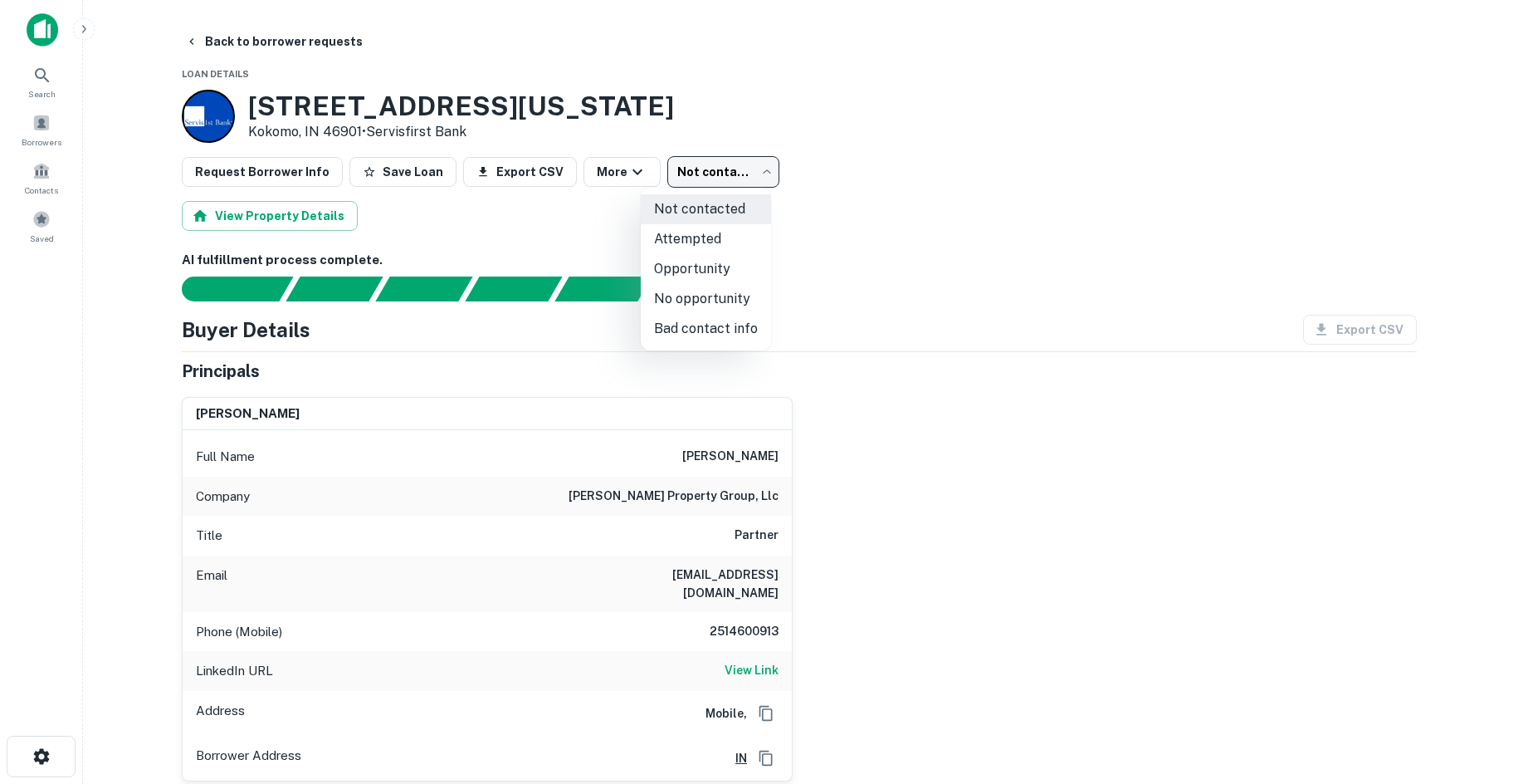
click at [685, 242] on li "Attempted" at bounding box center [706, 239] width 130 height 30
type input "*********"
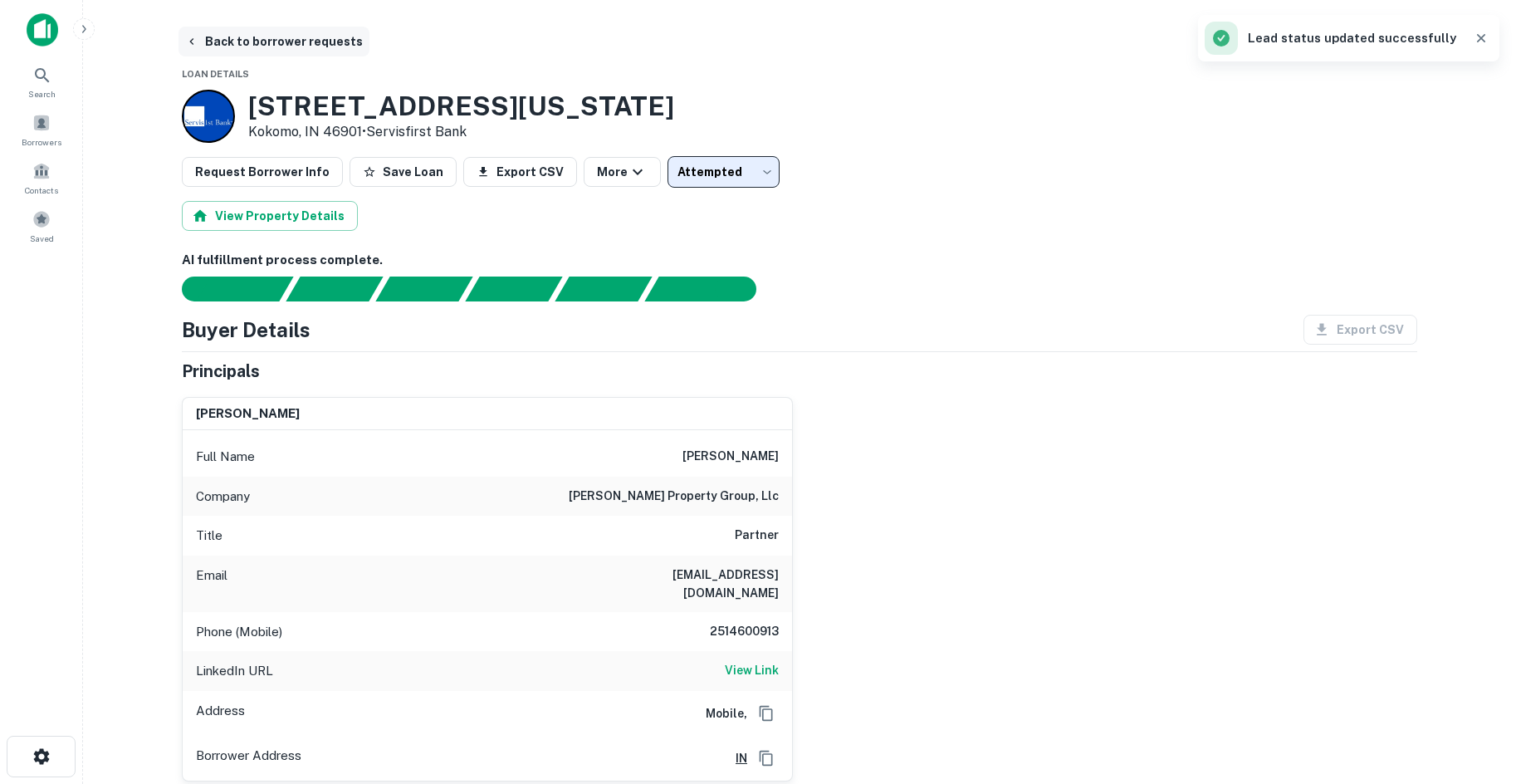
click at [225, 39] on button "Back to borrower requests" at bounding box center [274, 41] width 191 height 30
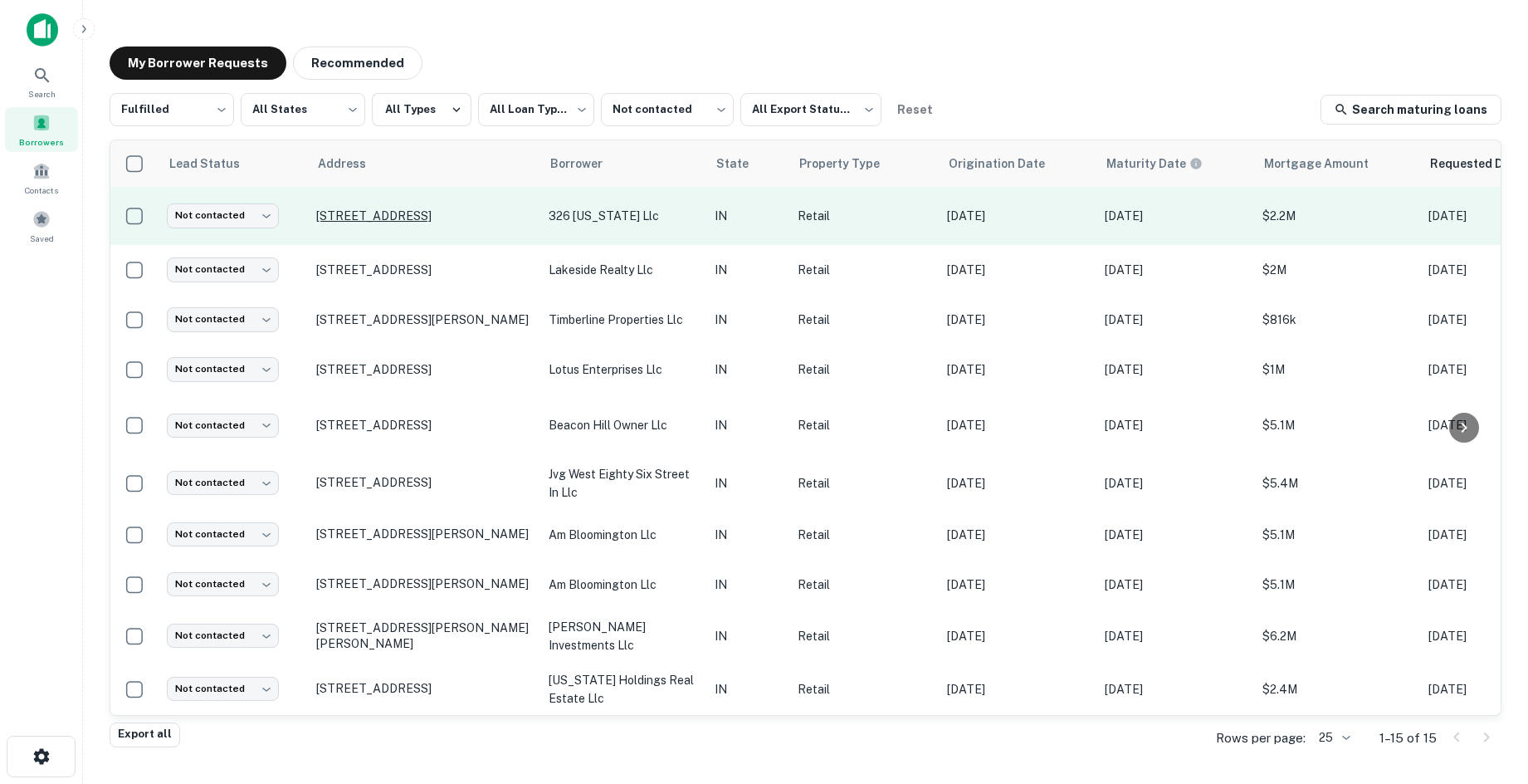
click at [488, 221] on p "900 E Bristol St Elkhart, IN 46514" at bounding box center [423, 216] width 216 height 15
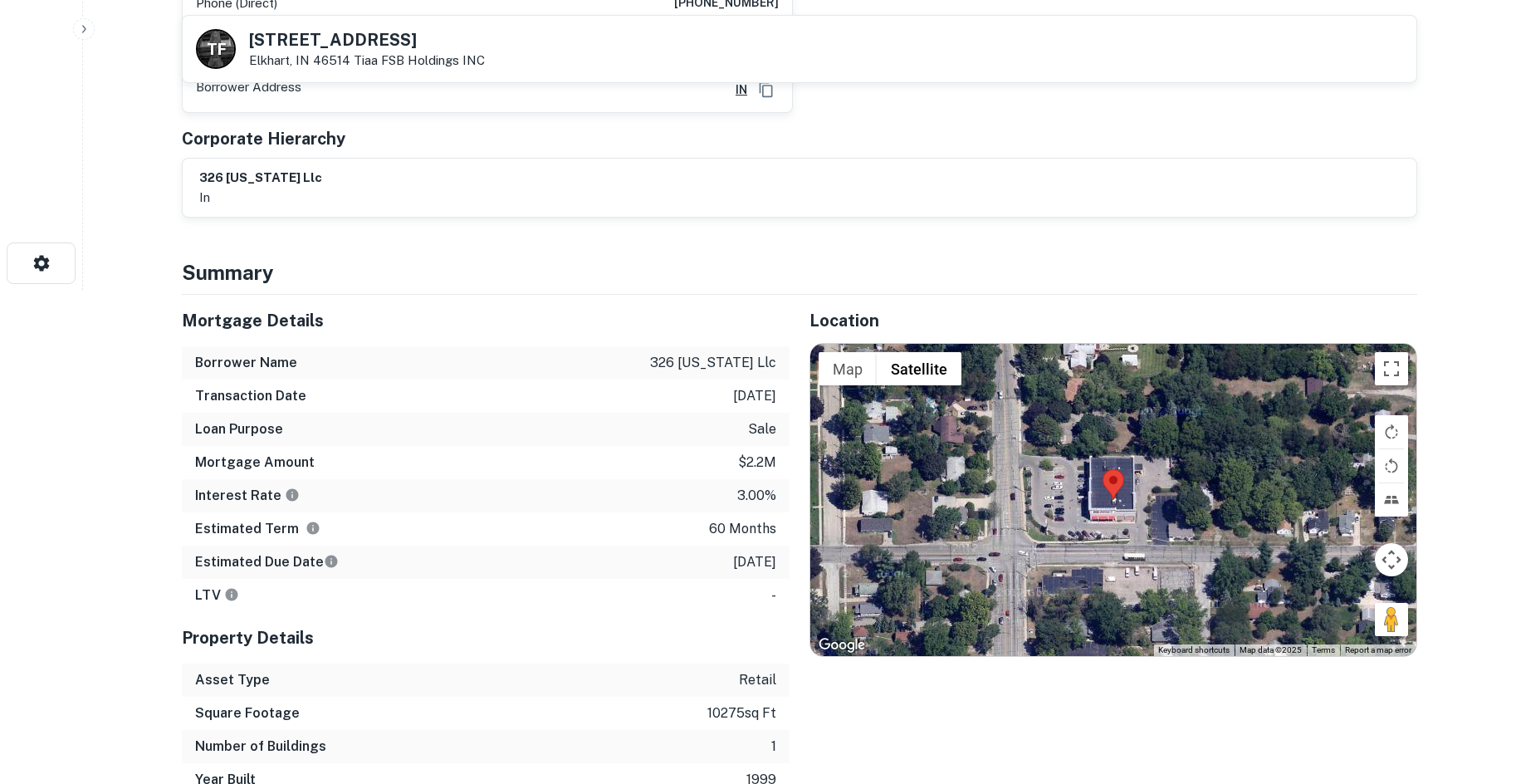
scroll to position [498, 0]
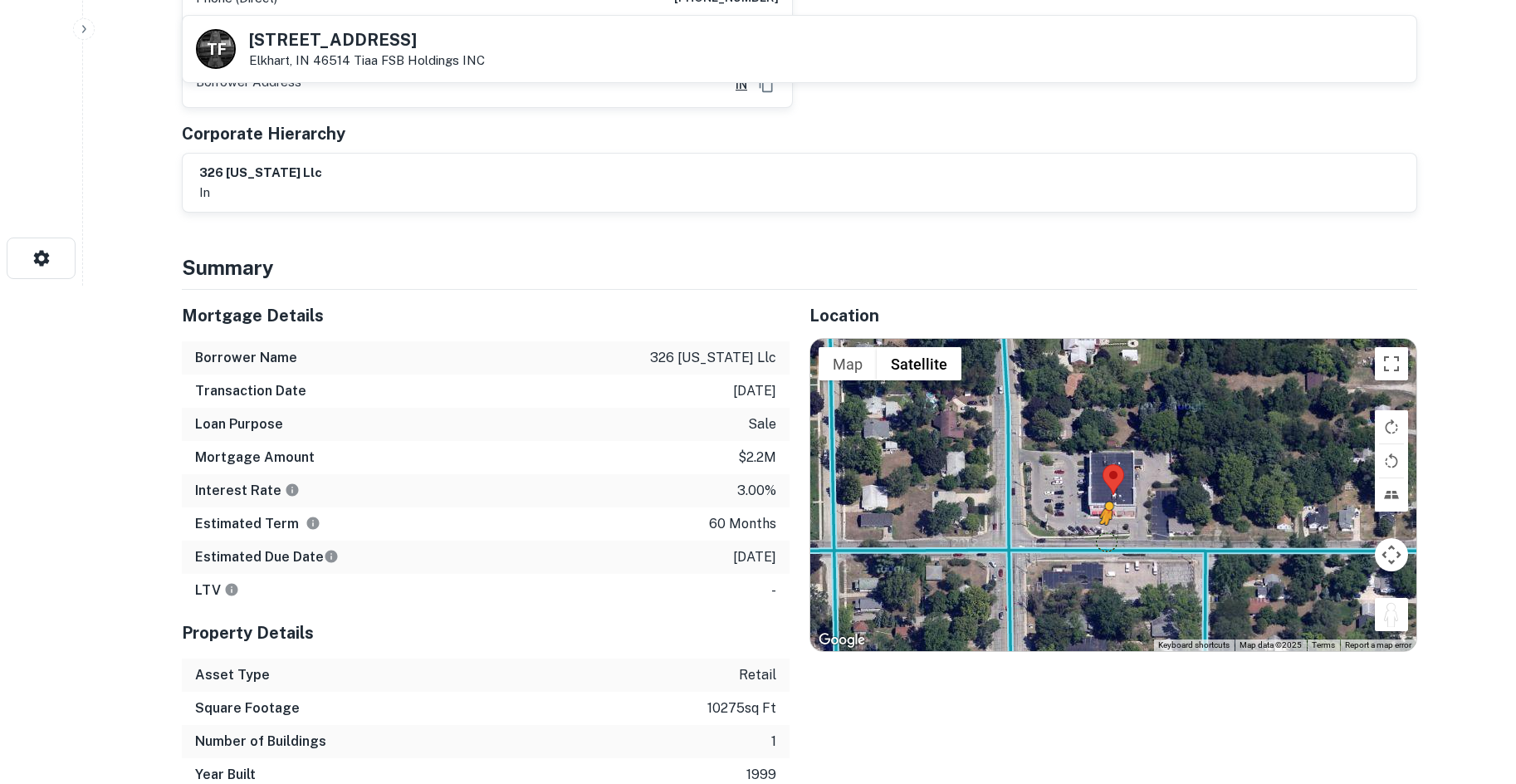
drag, startPoint x: 1394, startPoint y: 604, endPoint x: 1107, endPoint y: 525, distance: 297.7
click at [1107, 525] on div "To activate drag with keyboard, press Alt + Enter. Once in keyboard drag state,…" at bounding box center [1113, 494] width 606 height 312
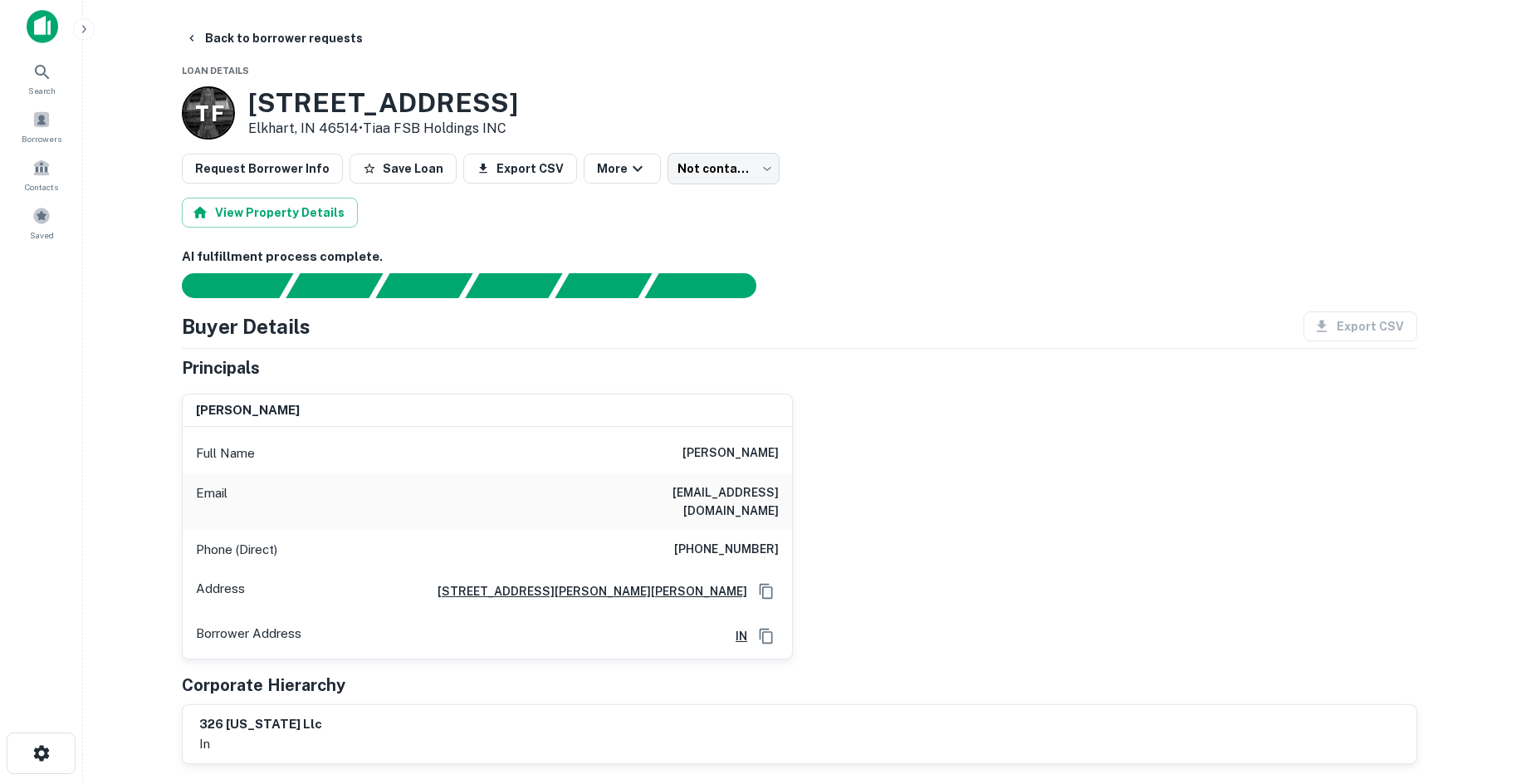
scroll to position [0, 0]
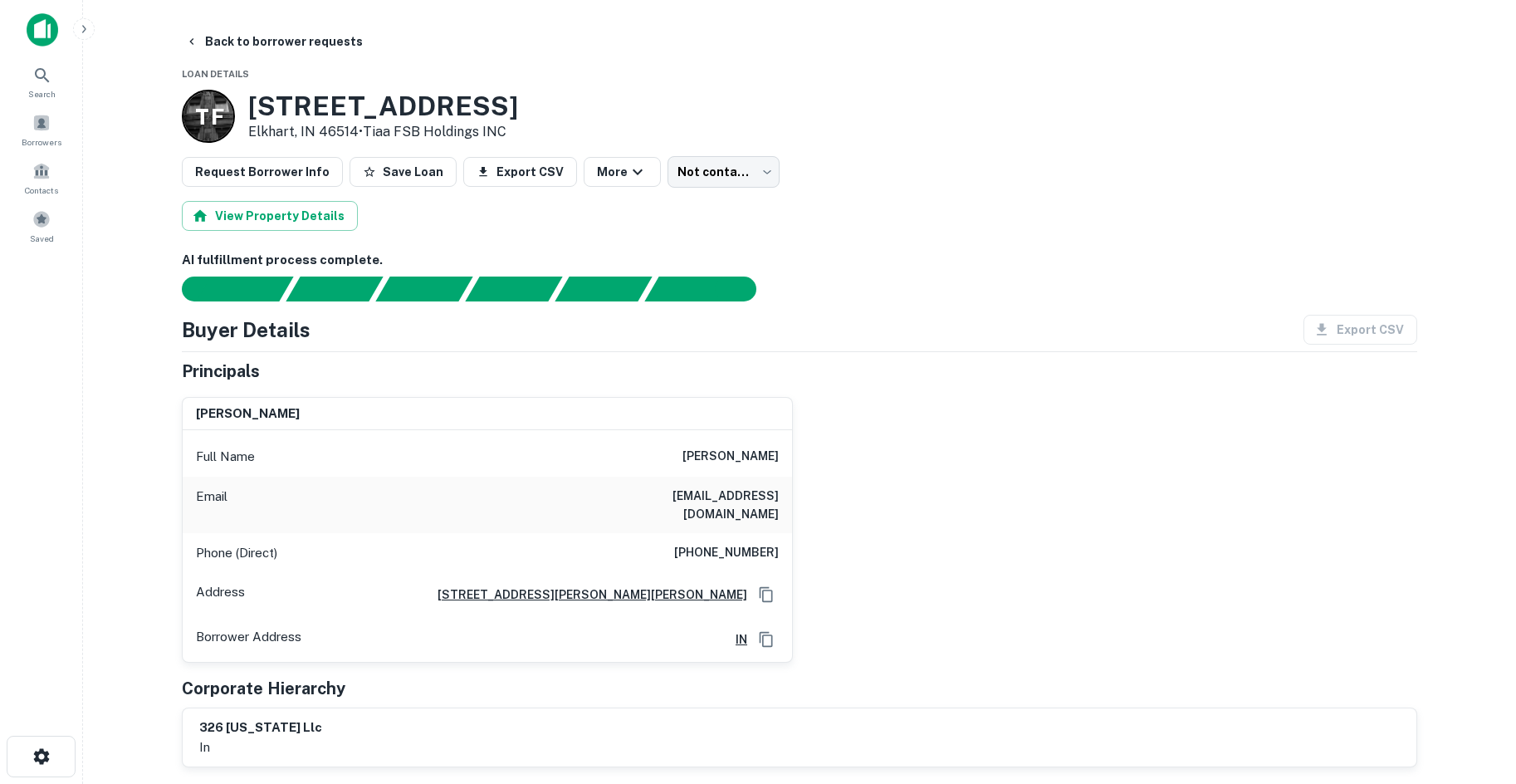
click at [734, 543] on h6 "(917) 577-2103" at bounding box center [726, 552] width 105 height 20
copy h6 "(917) 577-2103"
click at [845, 478] on div "edwina t musano Full Name edwina t musano Email emusano@yahoo.com Phone (Direct…" at bounding box center [793, 522] width 1249 height 279
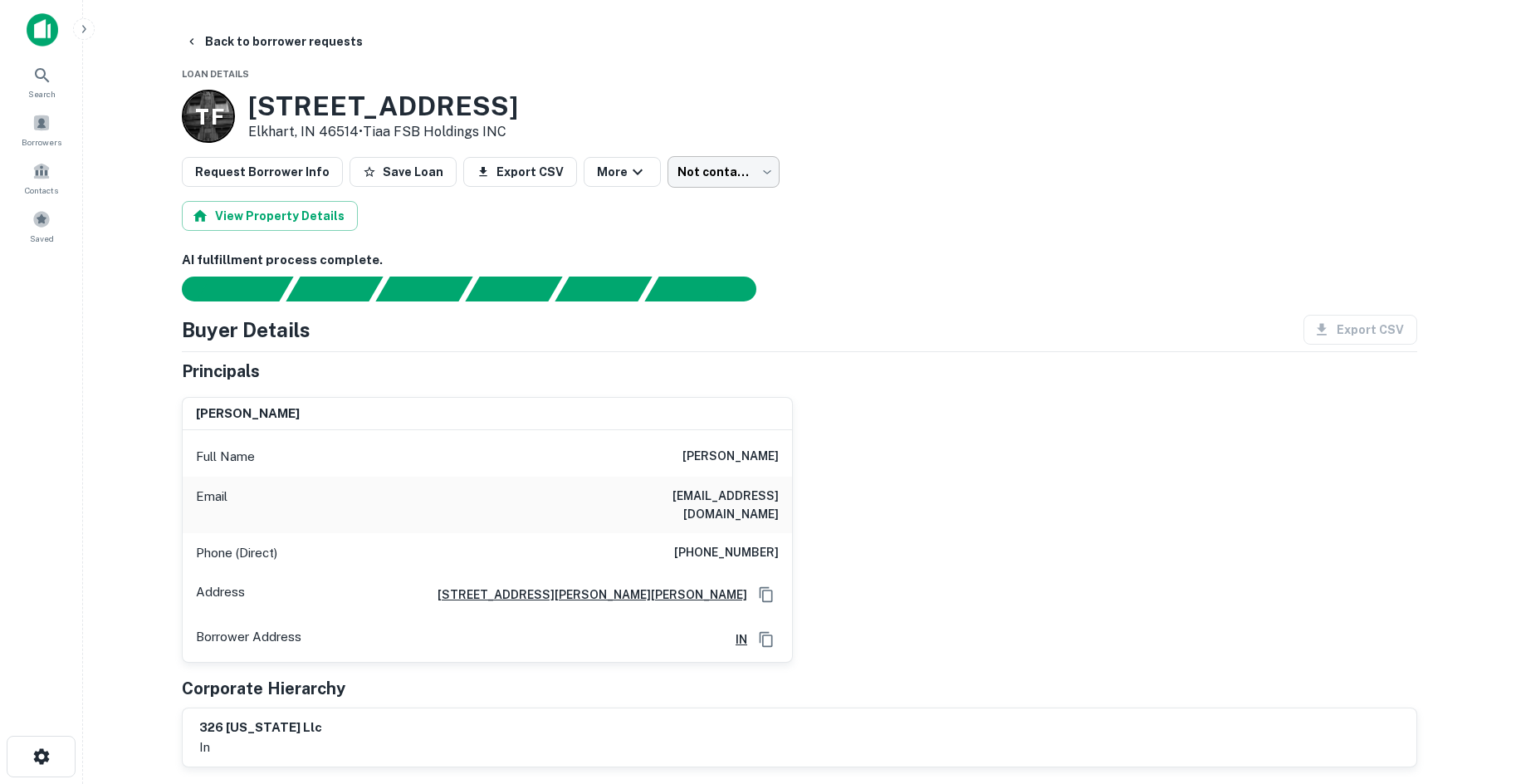
click at [759, 180] on div "Request Borrower Info Save Loan Export CSV More Not contacted **** ​" at bounding box center [800, 172] width 1236 height 32
click at [754, 178] on body "Search Borrowers Contacts Saved Back to borrower requests Loan Details T F 900 …" at bounding box center [758, 392] width 1516 height 784
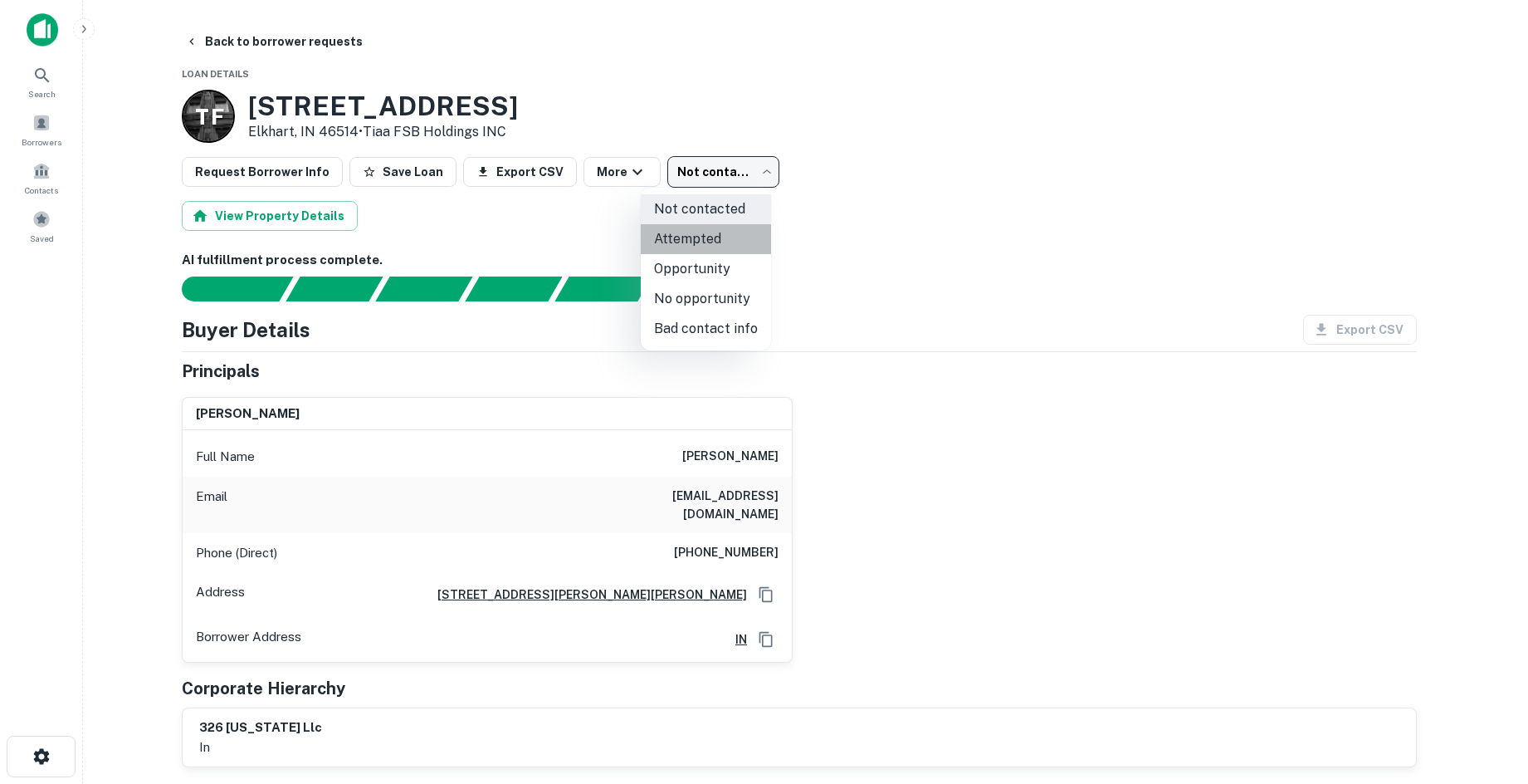
click at [717, 238] on li "Attempted" at bounding box center [706, 239] width 130 height 30
type input "*********"
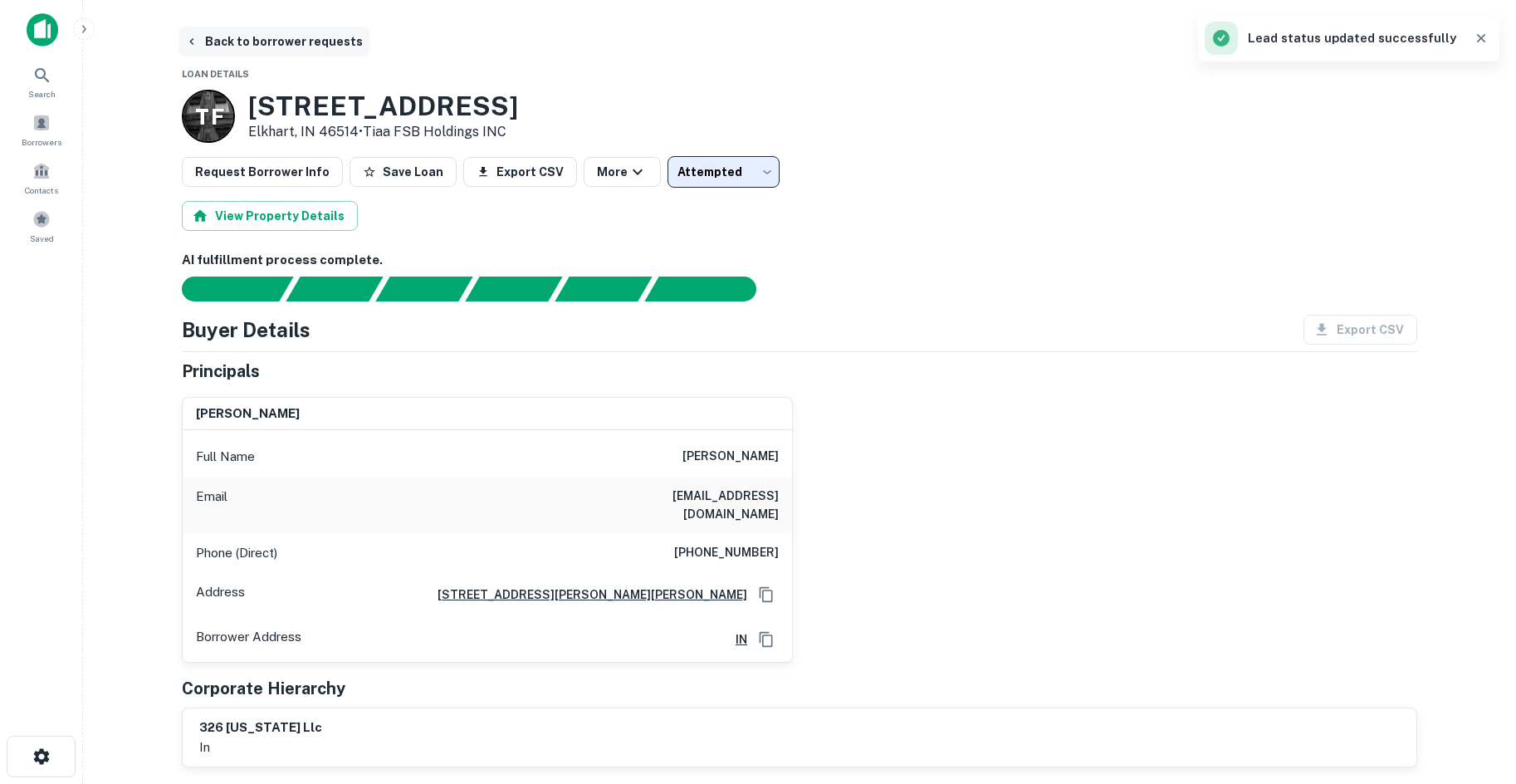
click at [286, 49] on button "Back to borrower requests" at bounding box center [274, 41] width 191 height 30
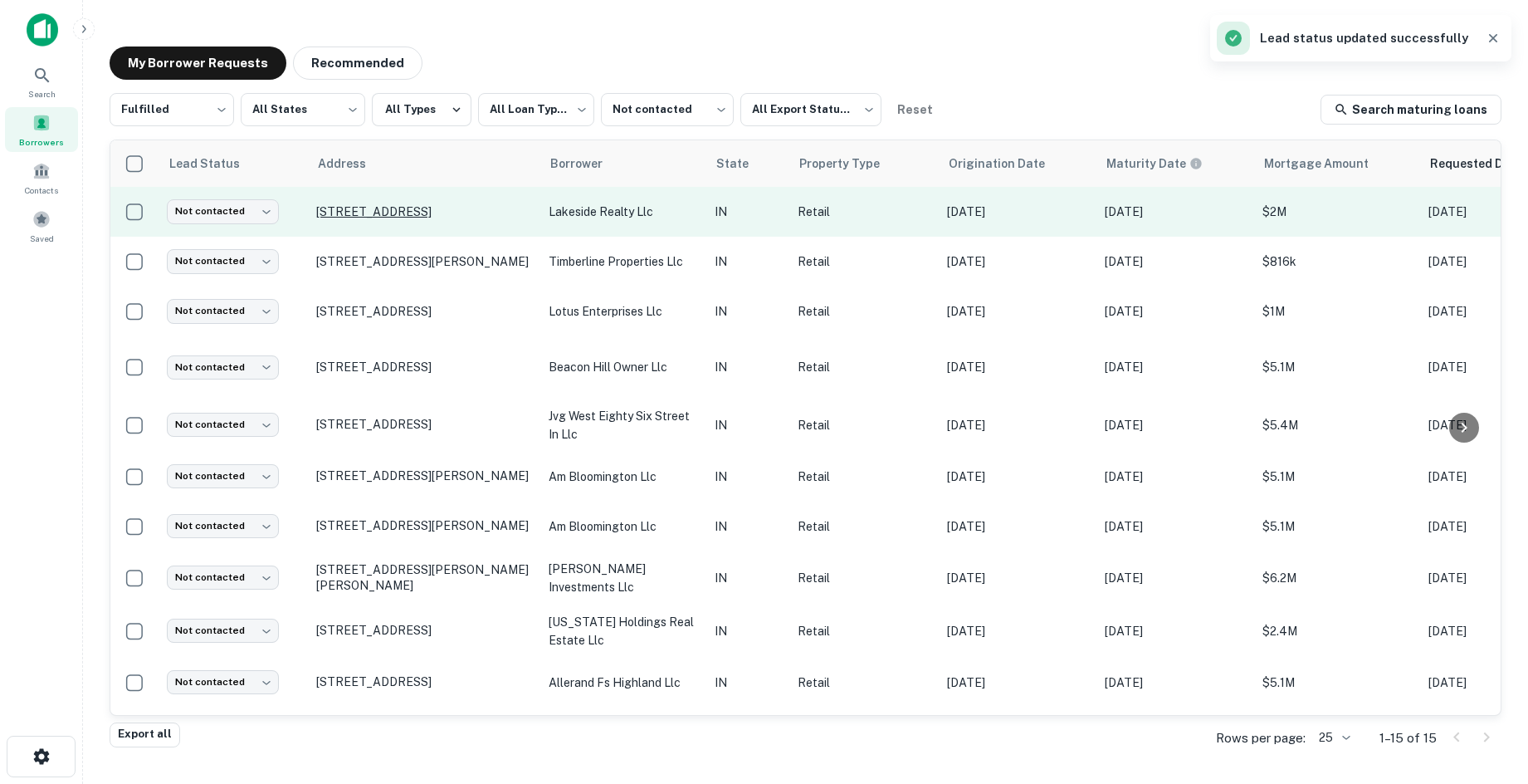
click at [388, 208] on p "427 Chevy Way Warsaw, IN 46582" at bounding box center [423, 212] width 216 height 15
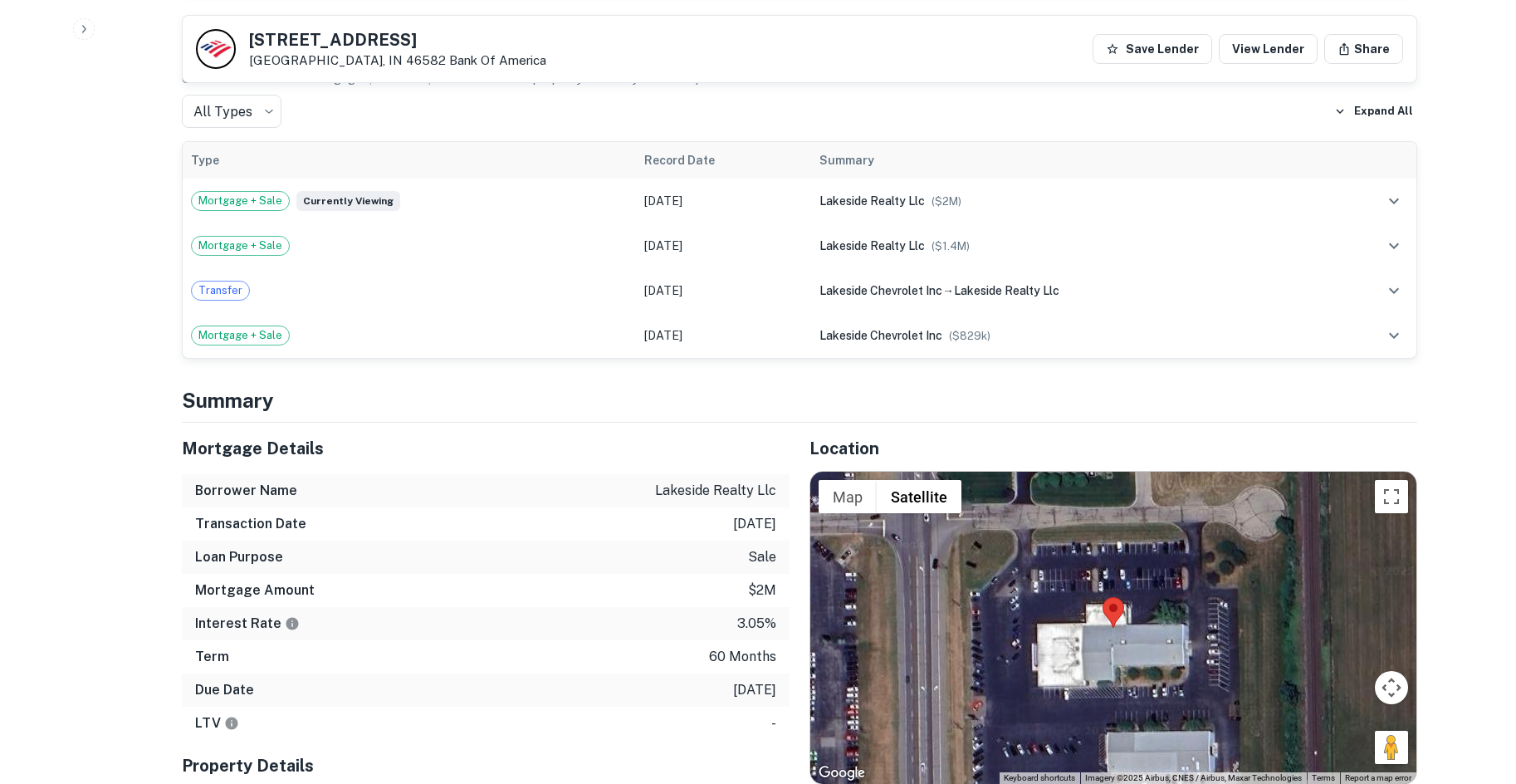
scroll to position [913, 0]
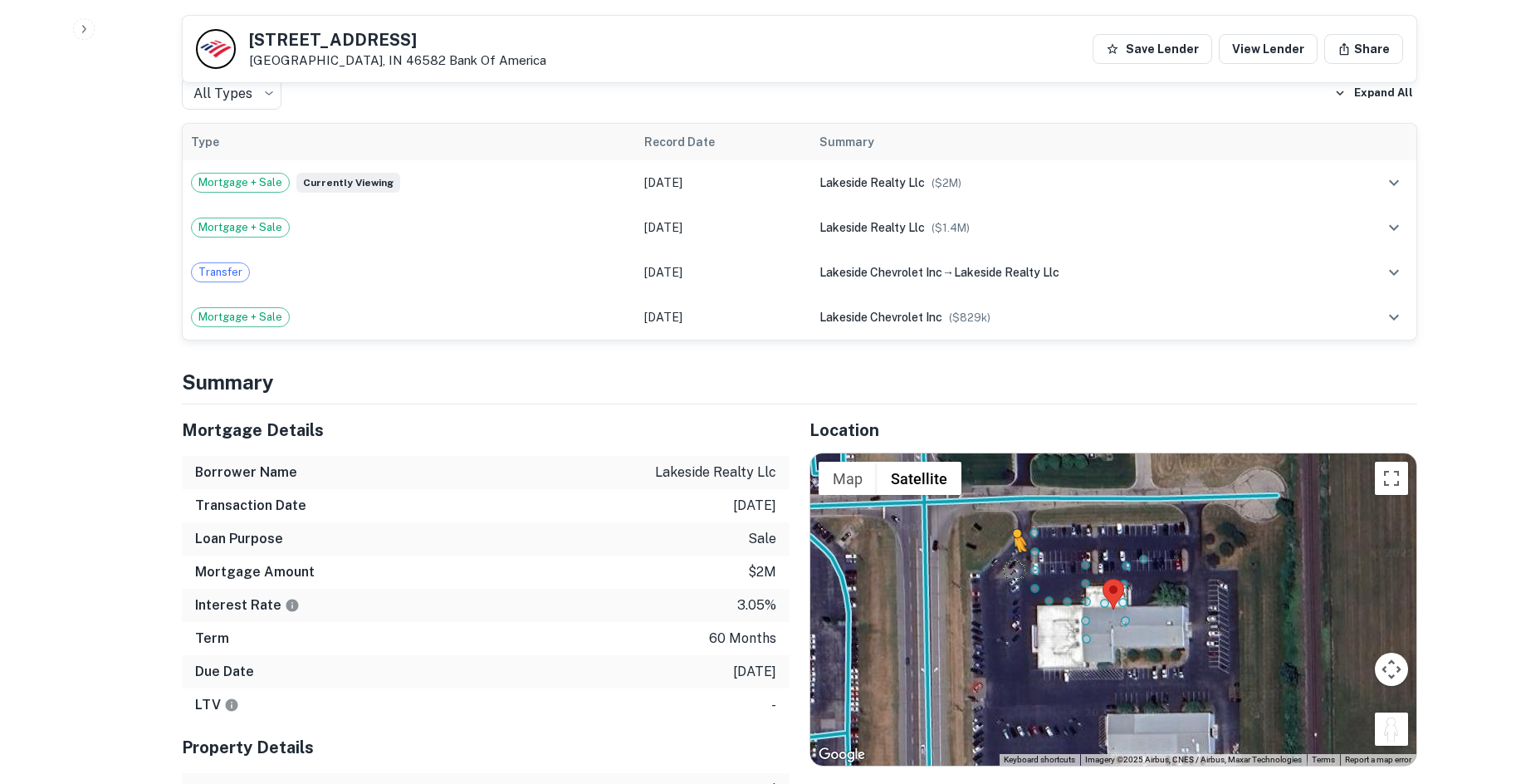
drag, startPoint x: 1398, startPoint y: 702, endPoint x: 1000, endPoint y: 518, distance: 438.5
click at [1000, 518] on div "To activate drag with keyboard, press Alt + Enter. Once in keyboard drag state,…" at bounding box center [1113, 609] width 606 height 312
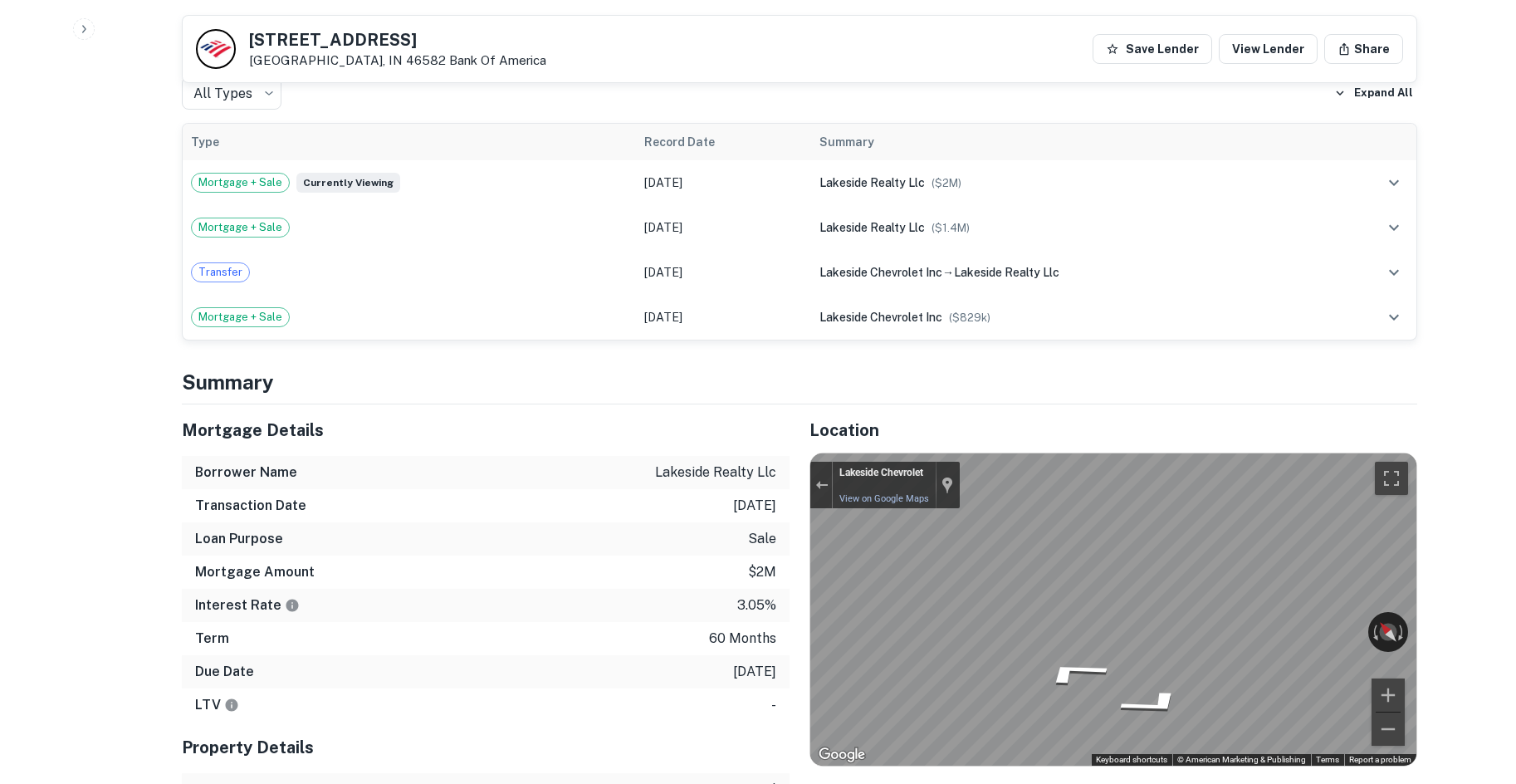
click at [734, 517] on div "Mortgage Details Borrower Name lakeside realty llc Transaction Date 4/7/2021 Lo…" at bounding box center [789, 655] width 1255 height 502
click at [769, 535] on div "Mortgage Details Borrower Name lakeside realty llc Transaction Date 4/7/2021 Lo…" at bounding box center [789, 655] width 1255 height 502
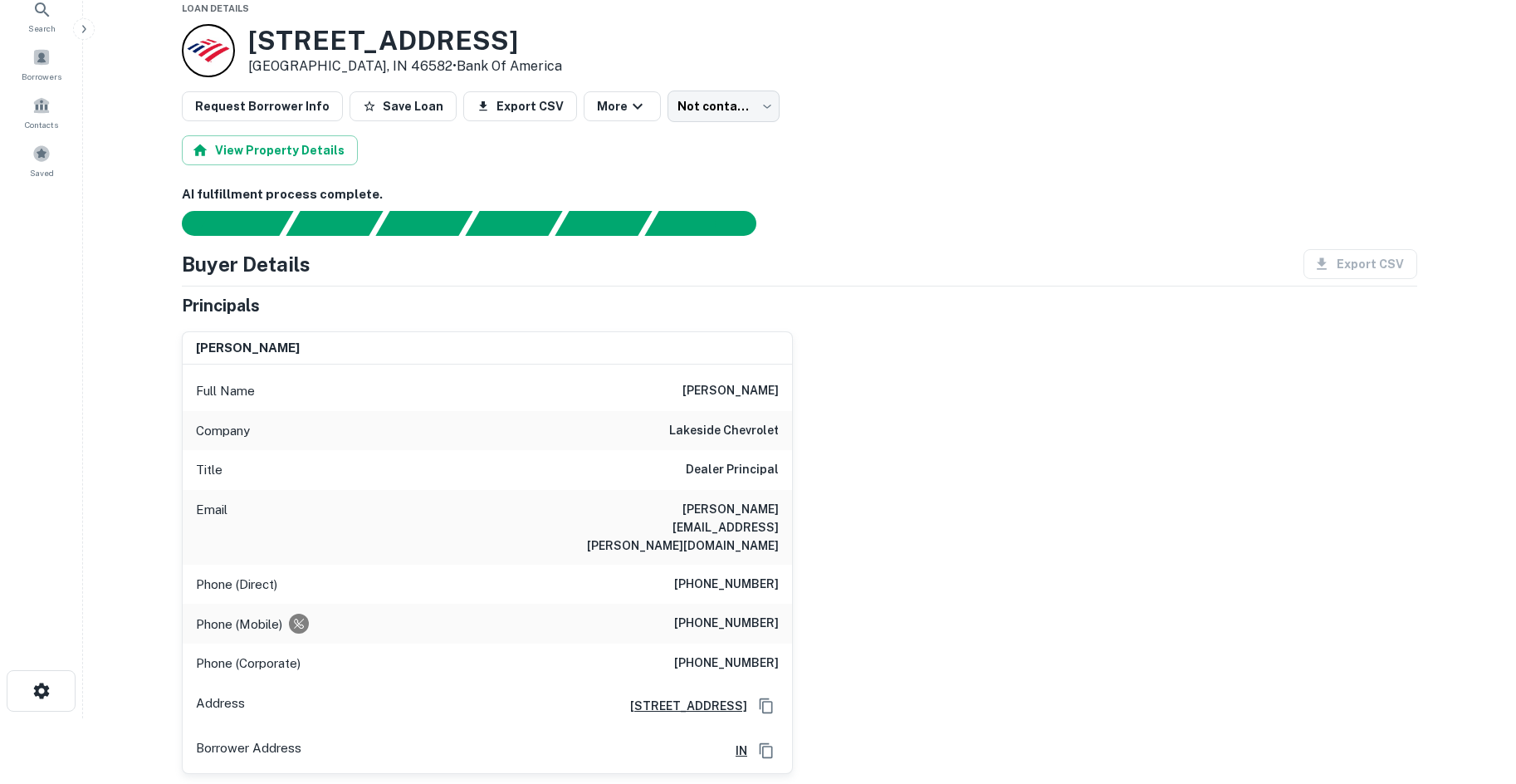
scroll to position [83, 0]
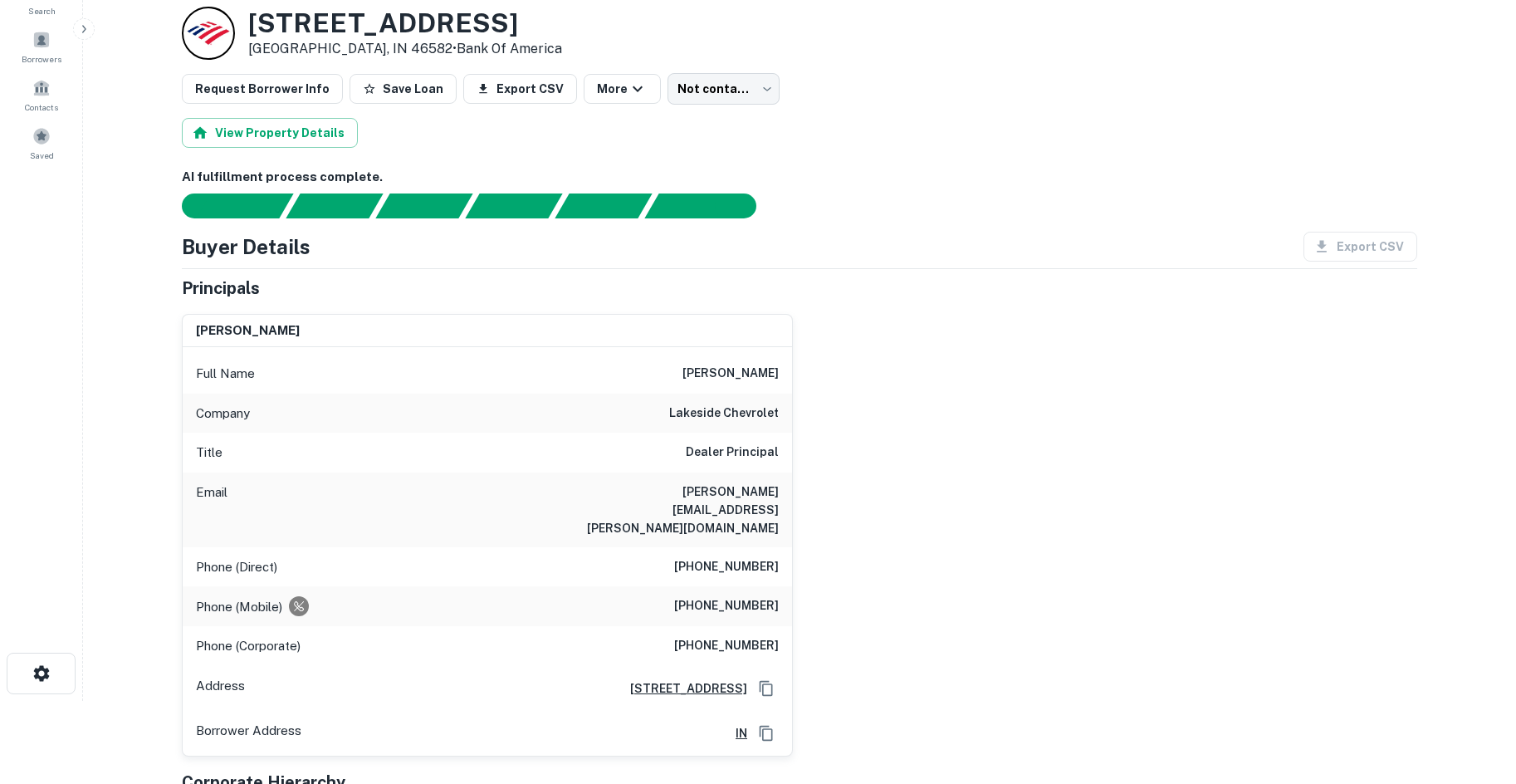
click at [710, 596] on h6 "(814) 898-2886" at bounding box center [726, 606] width 105 height 20
copy h6 "(814) 898-2886"
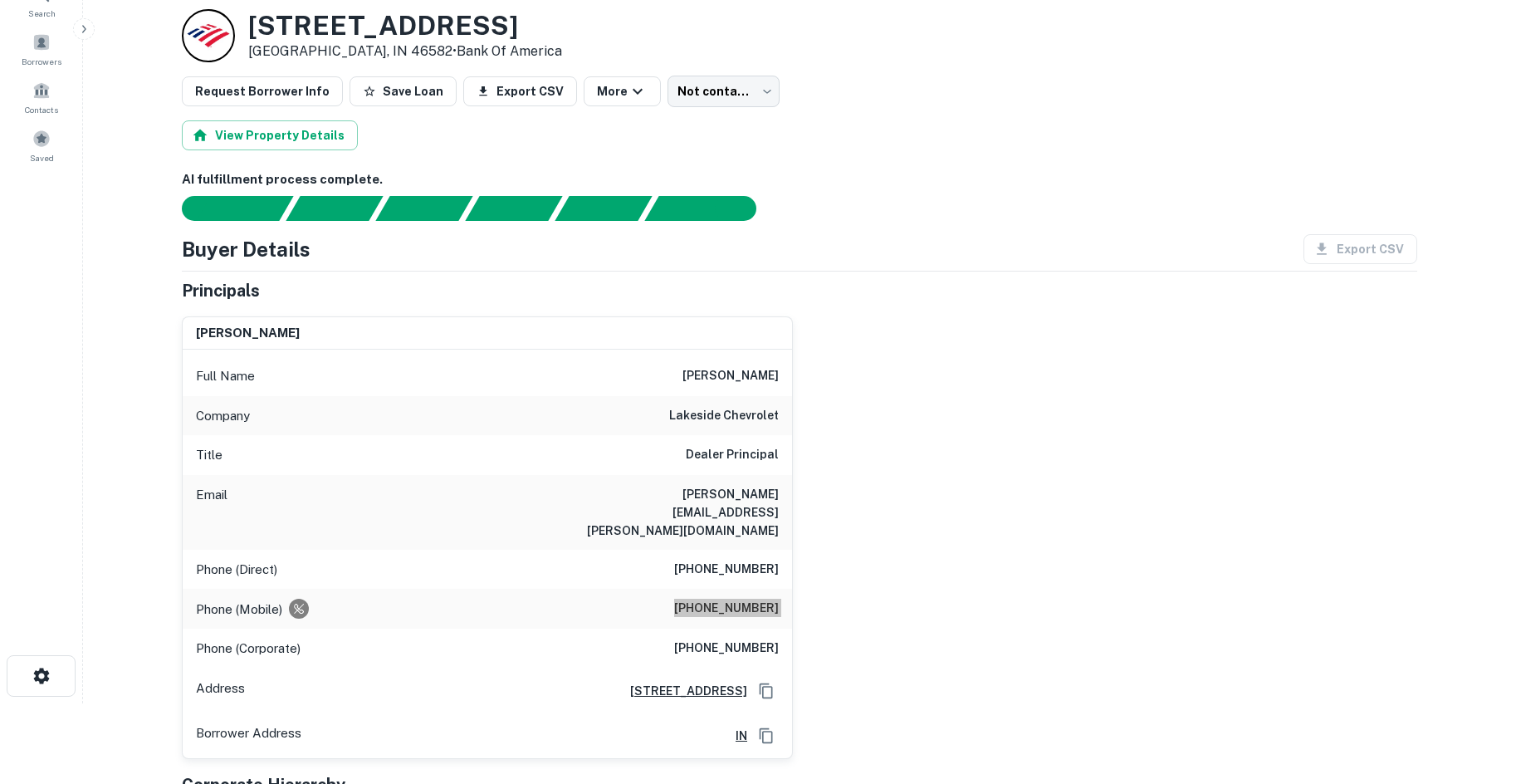
scroll to position [0, 0]
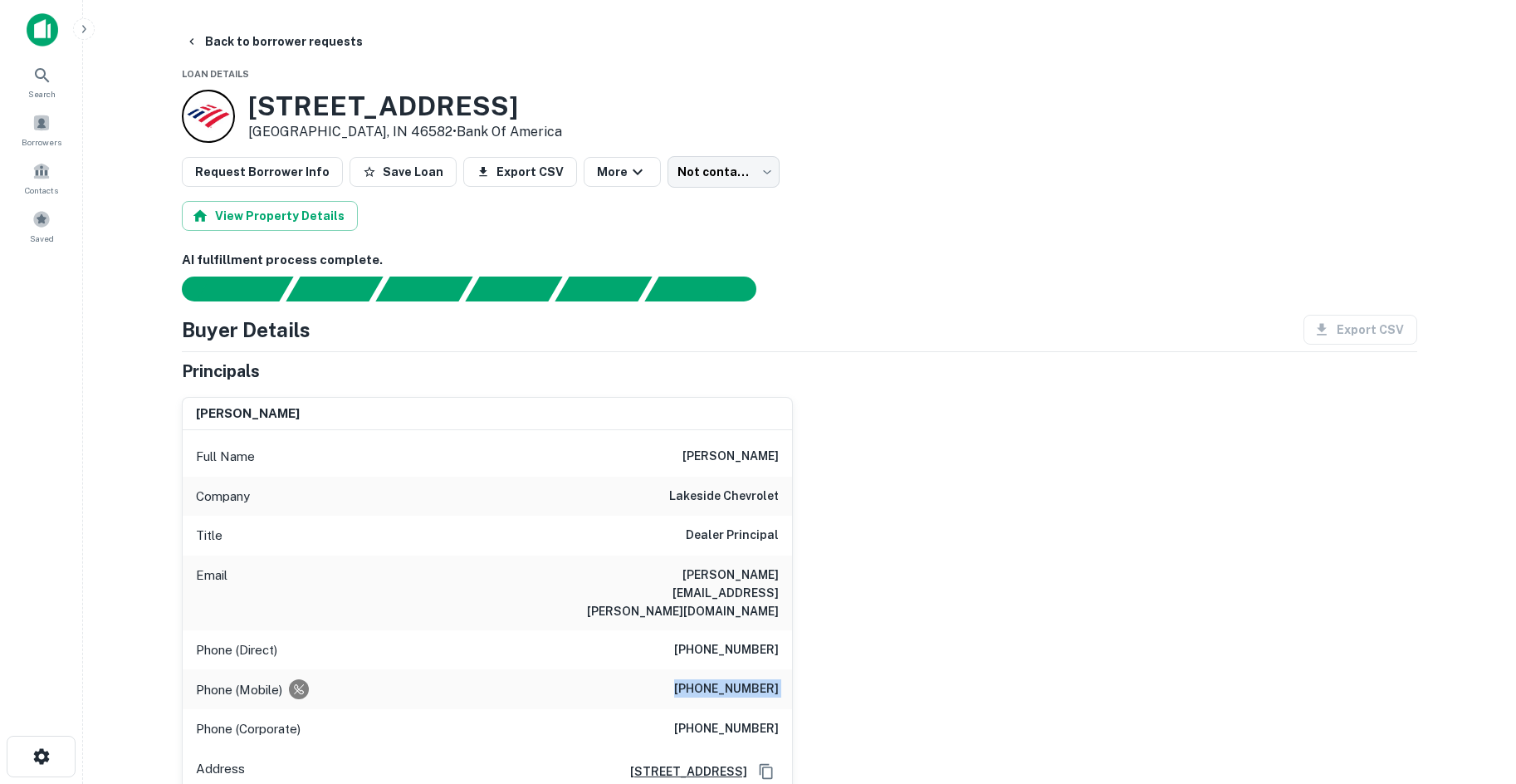
drag, startPoint x: 201, startPoint y: 29, endPoint x: 361, endPoint y: 74, distance: 166.2
click at [201, 29] on button "Back to borrower requests" at bounding box center [274, 41] width 191 height 30
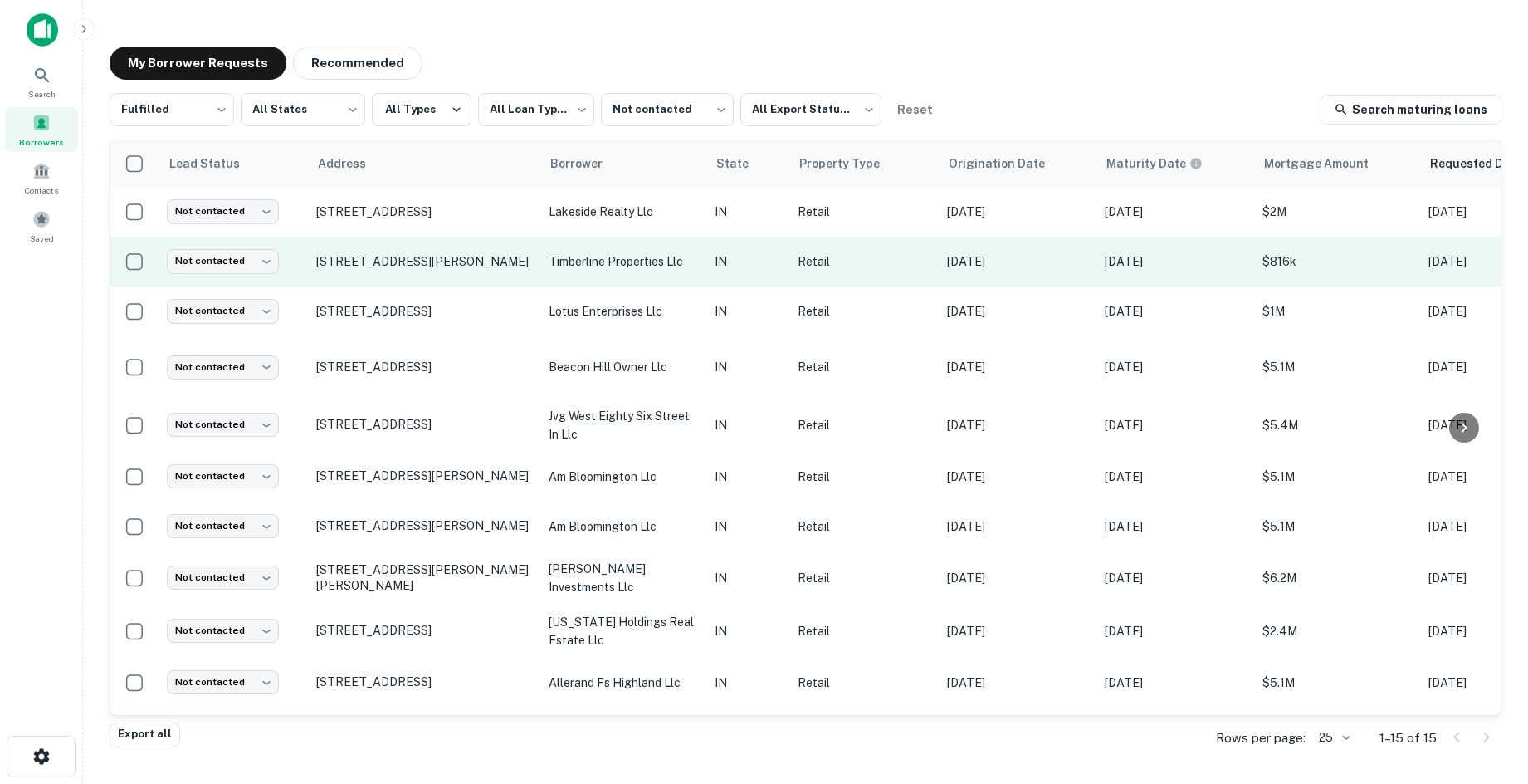
click at [469, 256] on p "835 Conner St Noblesville, IN 46060" at bounding box center [423, 262] width 216 height 15
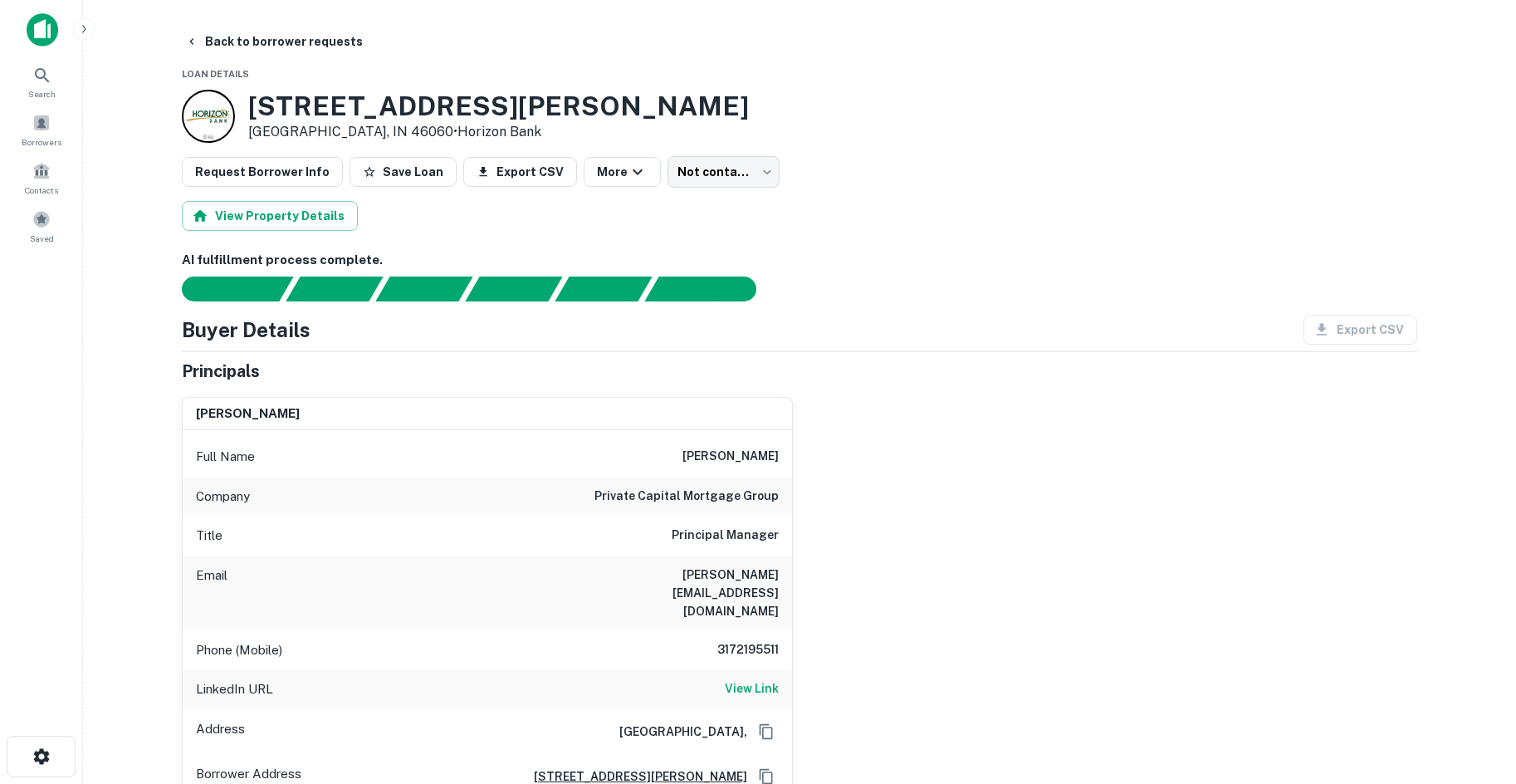
click at [751, 496] on h6 "private capital mortgage group" at bounding box center [686, 496] width 184 height 20
click at [750, 496] on h6 "private capital mortgage group" at bounding box center [686, 496] width 184 height 20
copy h6 "private capital mortgage group"
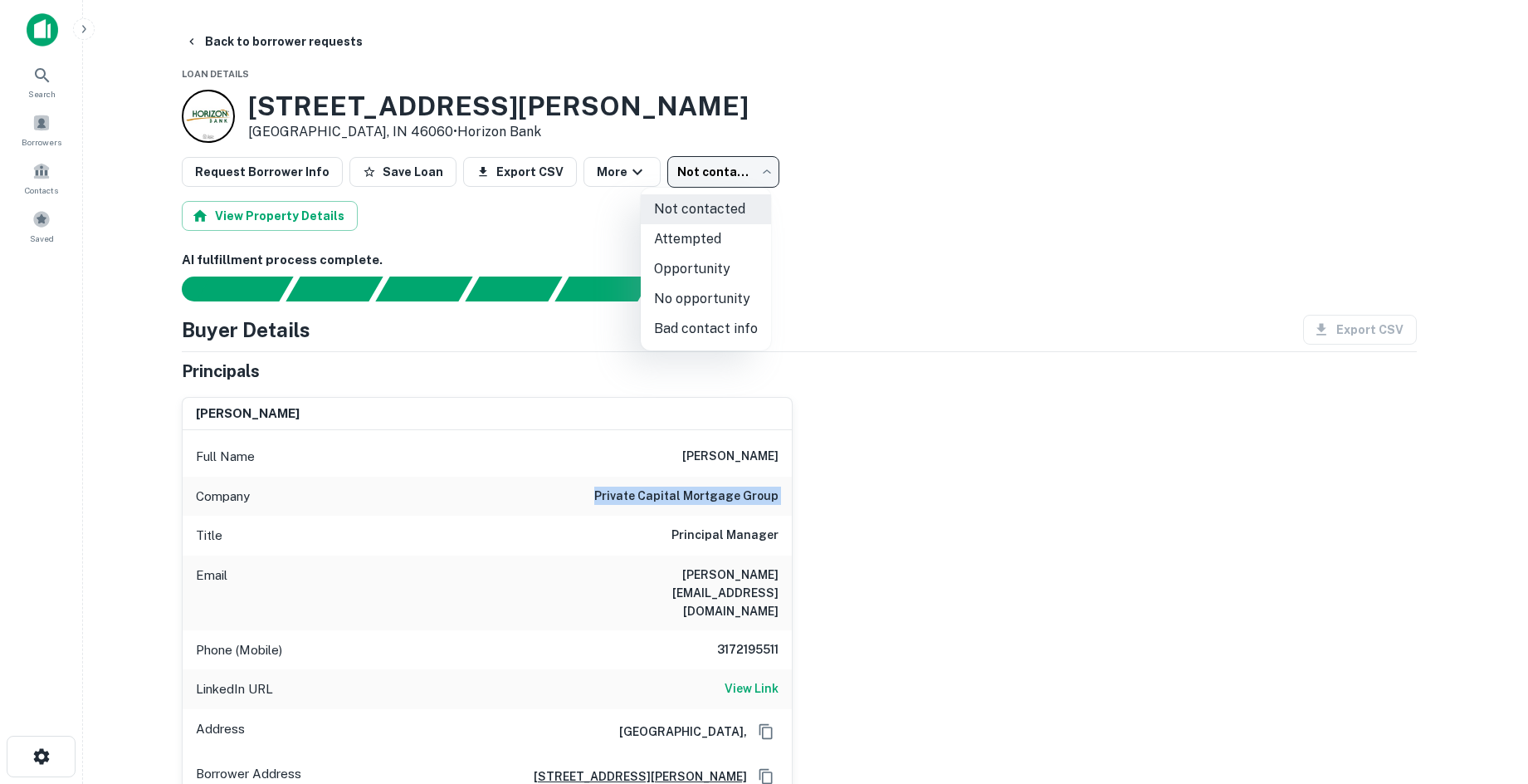
click at [735, 181] on body "Search Borrowers Contacts Saved Back to borrower requests Loan Details 835 Conn…" at bounding box center [764, 392] width 1528 height 784
click at [722, 293] on li "No opportunity" at bounding box center [706, 299] width 130 height 30
type input "**********"
click at [709, 174] on body "Search Borrowers Contacts Saved Back to borrower requests Loan Details 835 Conn…" at bounding box center [764, 392] width 1528 height 784
click at [711, 292] on li "No opportunity" at bounding box center [706, 299] width 130 height 30
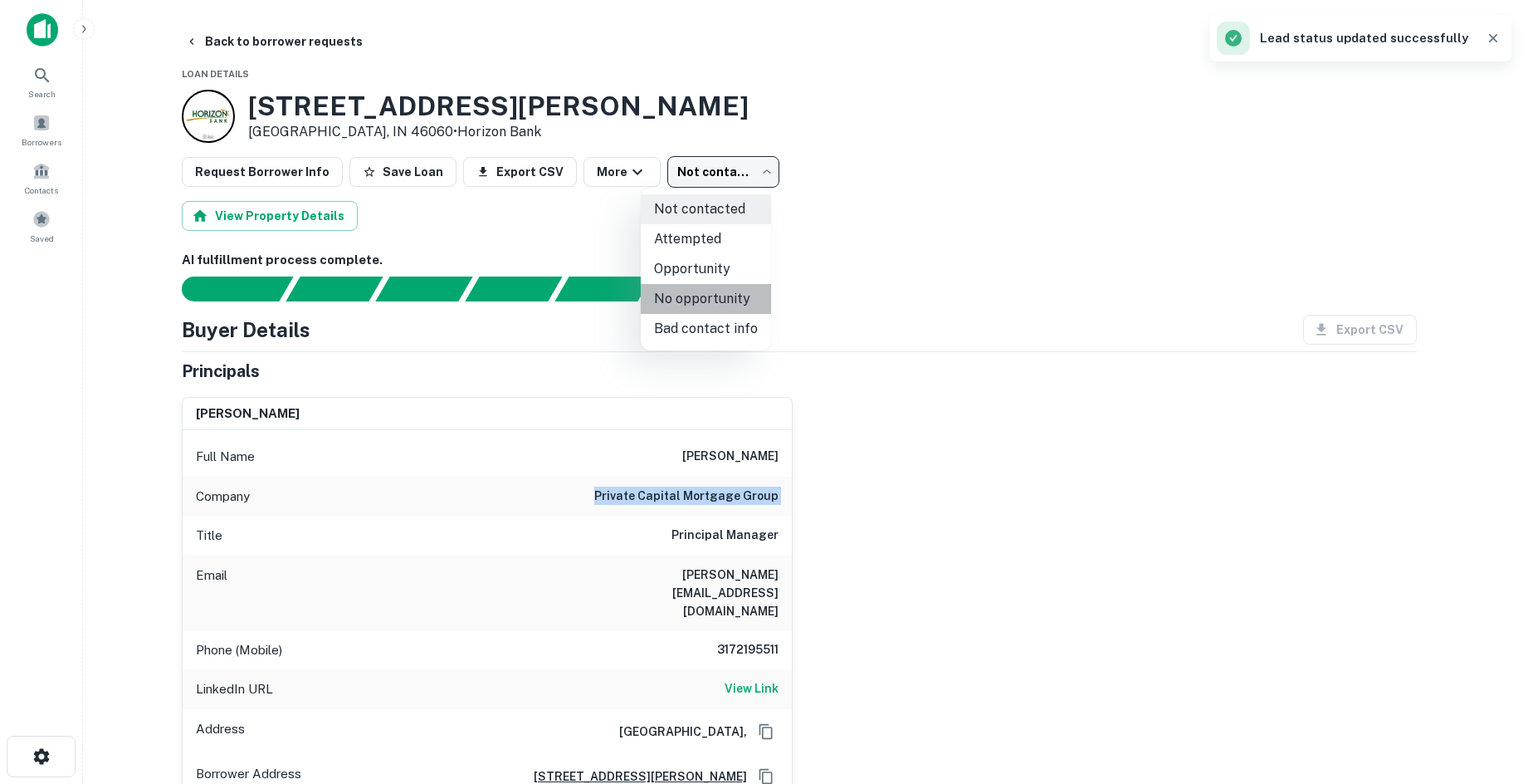
type input "**********"
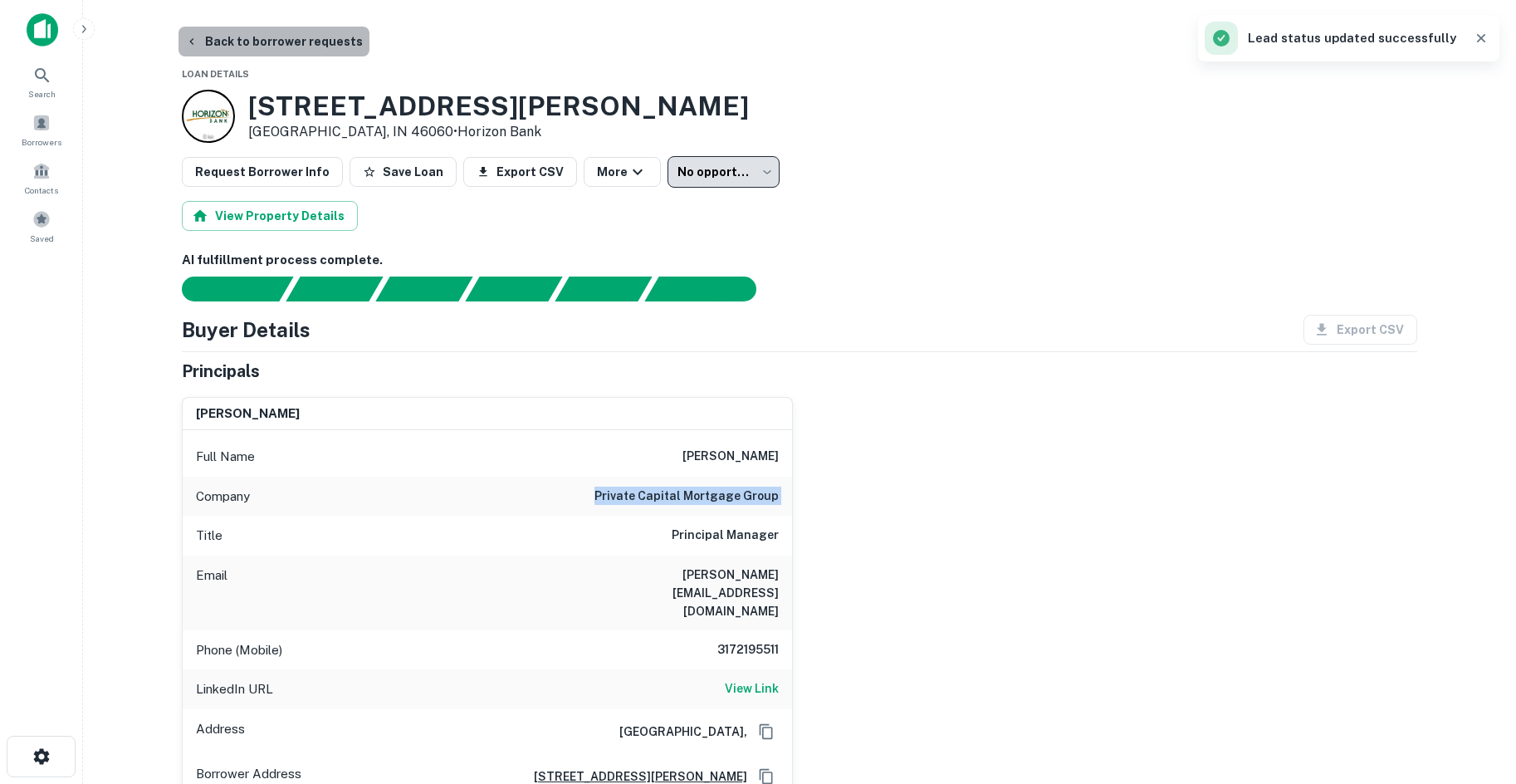
click at [316, 35] on button "Back to borrower requests" at bounding box center [274, 41] width 191 height 30
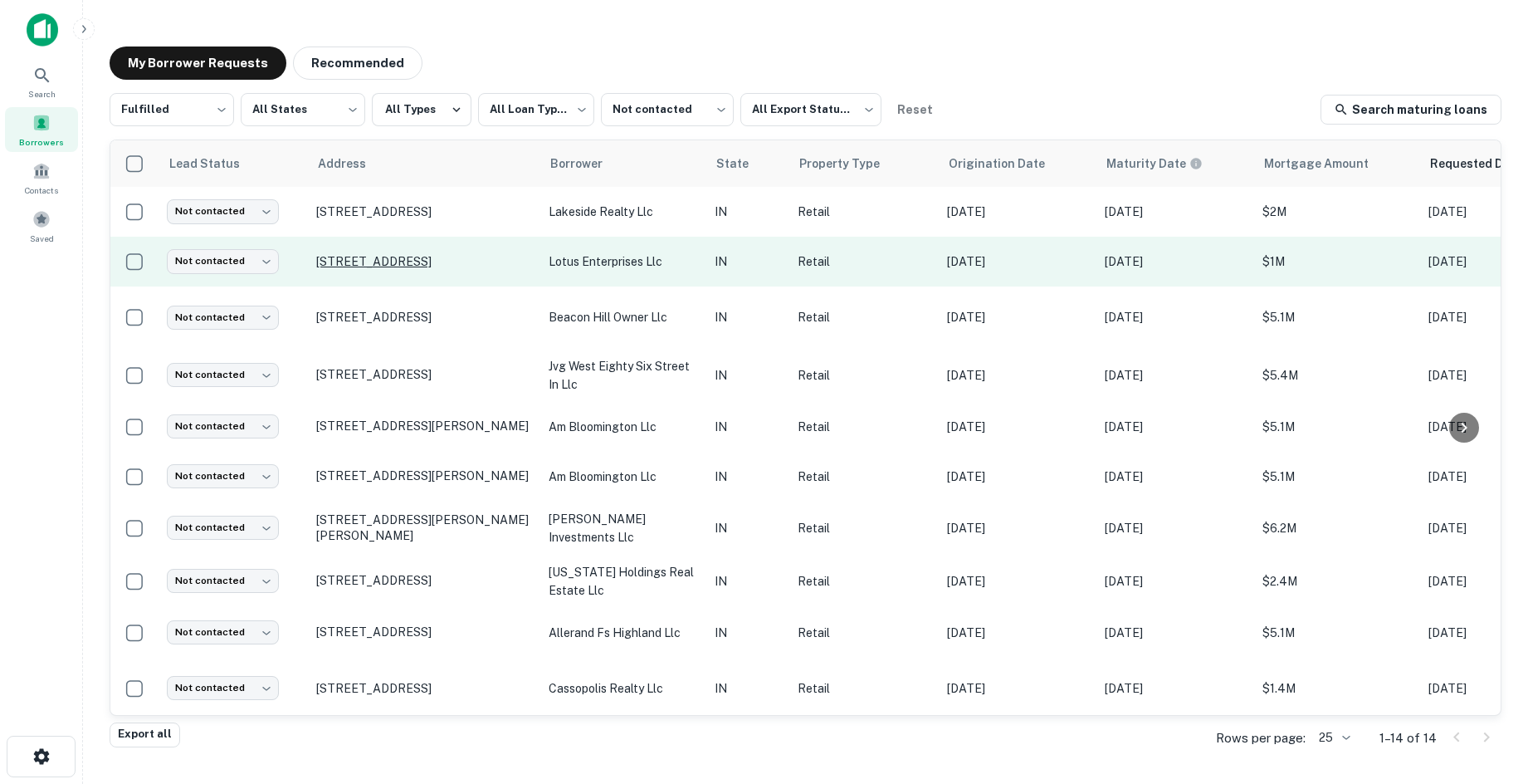
click at [458, 263] on p "309 N Nappanee St Elkhart, IN 46514" at bounding box center [423, 262] width 216 height 15
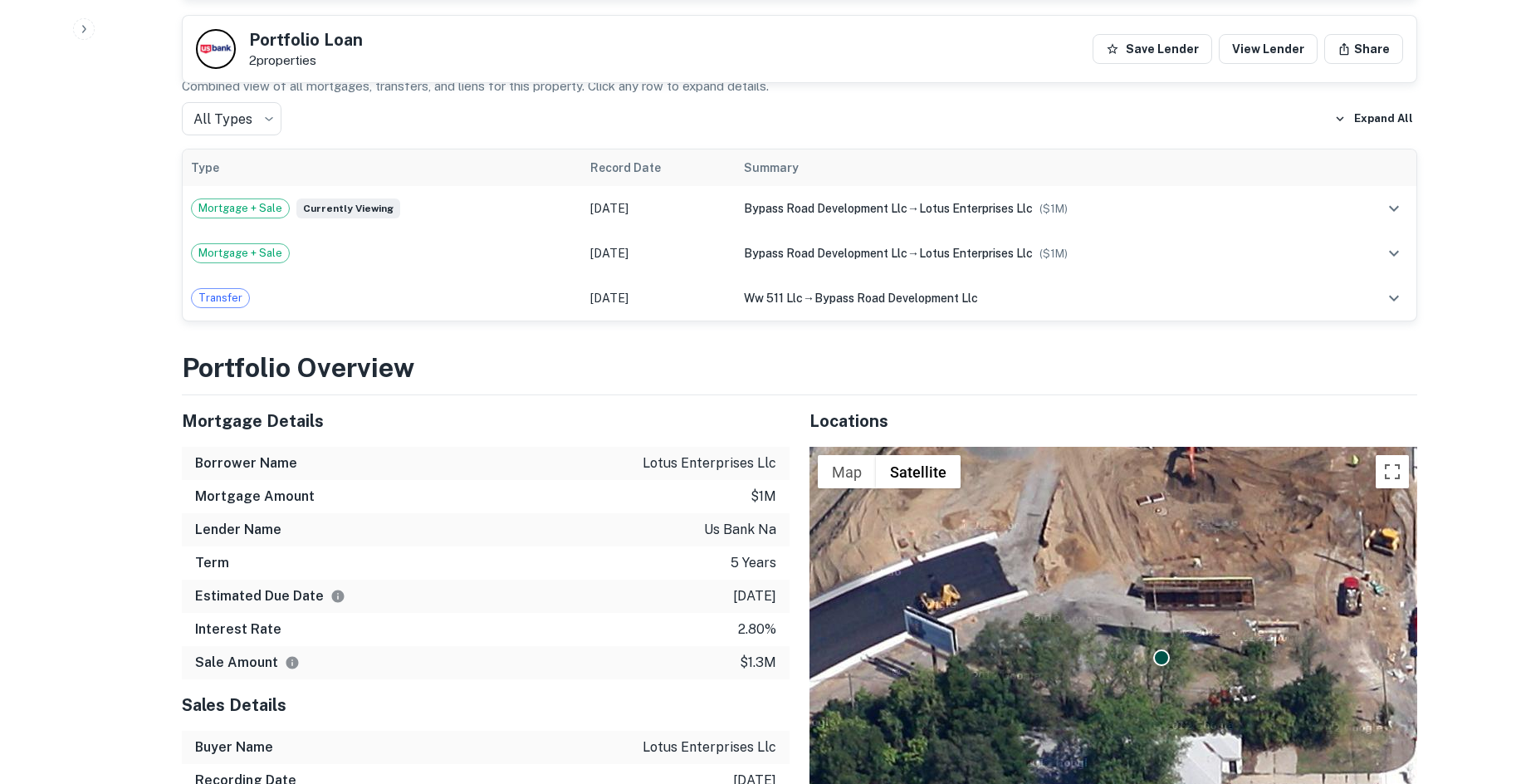
scroll to position [1162, 0]
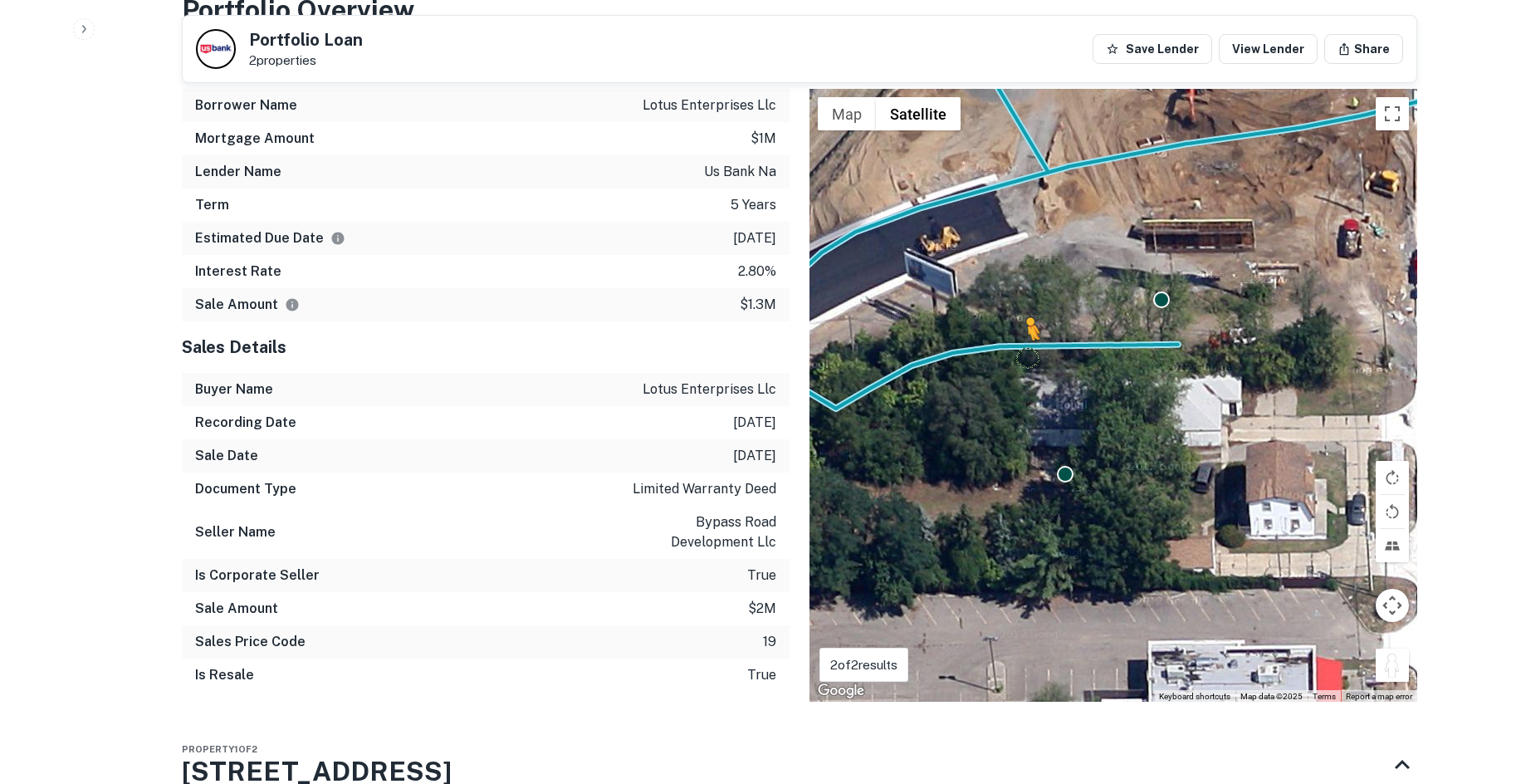
drag, startPoint x: 1399, startPoint y: 630, endPoint x: 1025, endPoint y: 322, distance: 484.5
click at [1025, 322] on div "To activate drag with keyboard, press Alt + Enter. Once in keyboard drag state,…" at bounding box center [1113, 395] width 608 height 613
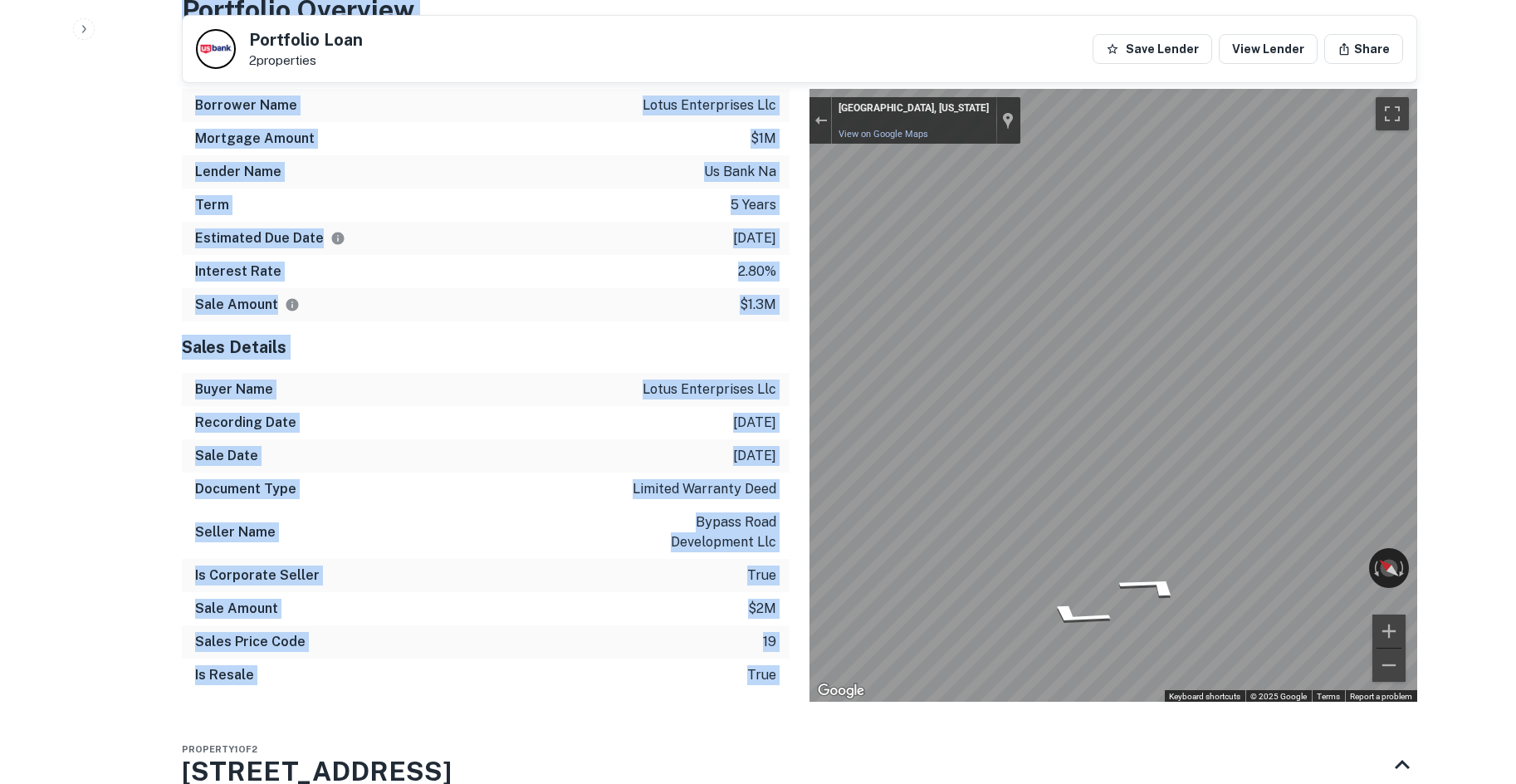
click at [621, 373] on div "Buyer Name lotus enterprises llc" at bounding box center [486, 390] width 608 height 34
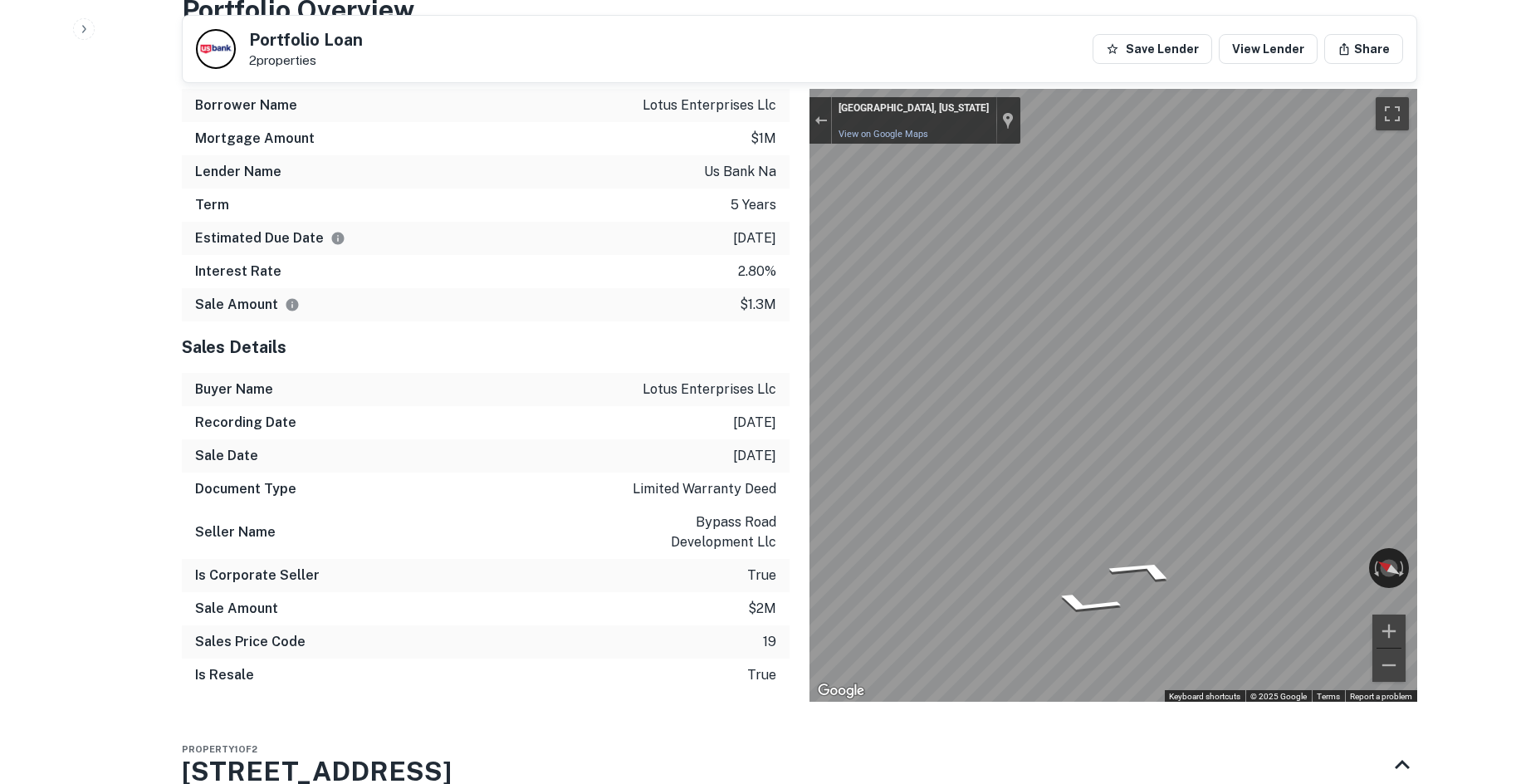
click at [606, 355] on div "Mortgage Details Borrower Name lotus enterprises llc Mortgage Amount $1m Lender…" at bounding box center [789, 371] width 1255 height 667
click at [708, 352] on div "Mortgage Details Borrower Name lotus enterprises llc Mortgage Amount $1m Lender…" at bounding box center [789, 371] width 1255 height 667
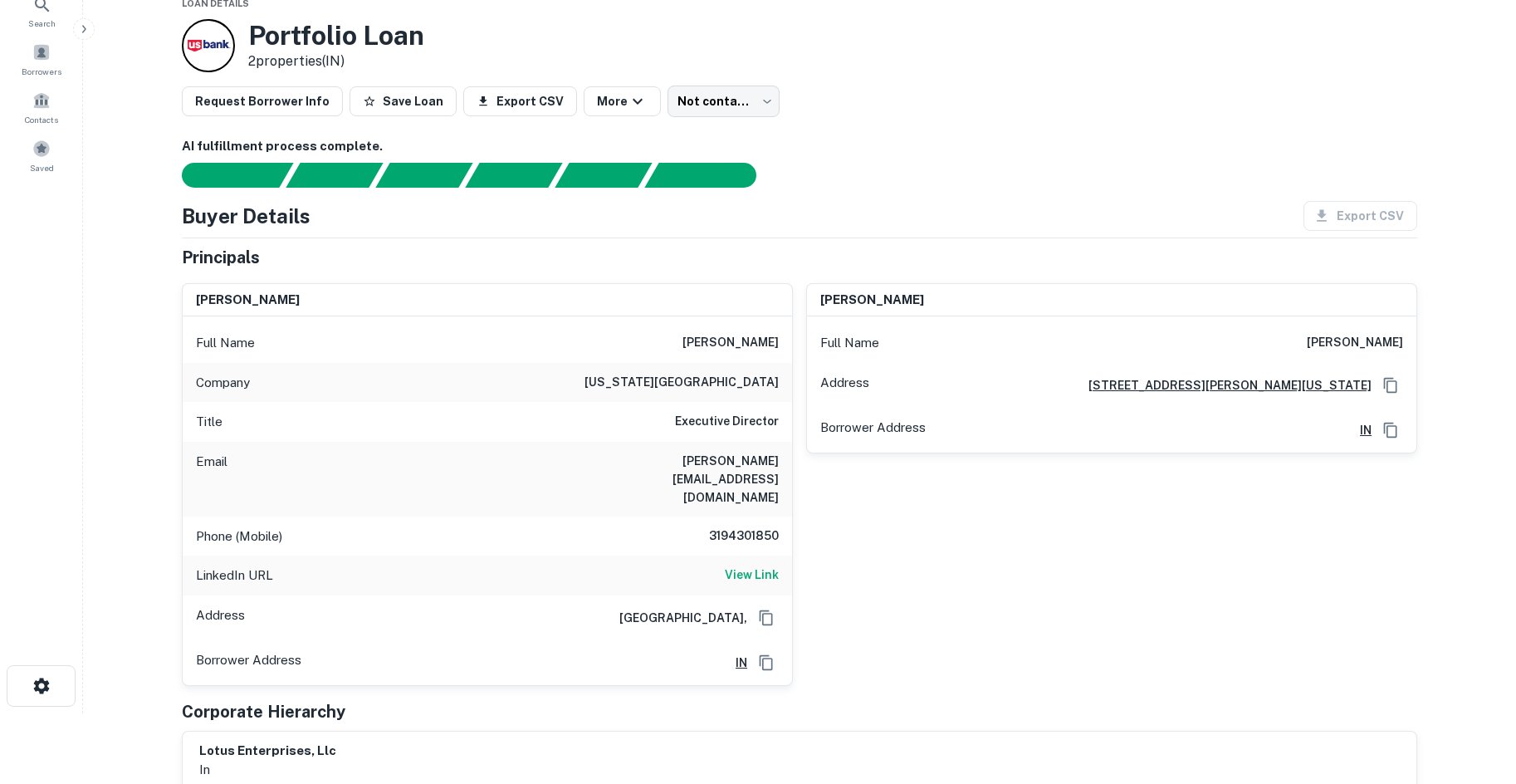
scroll to position [0, 0]
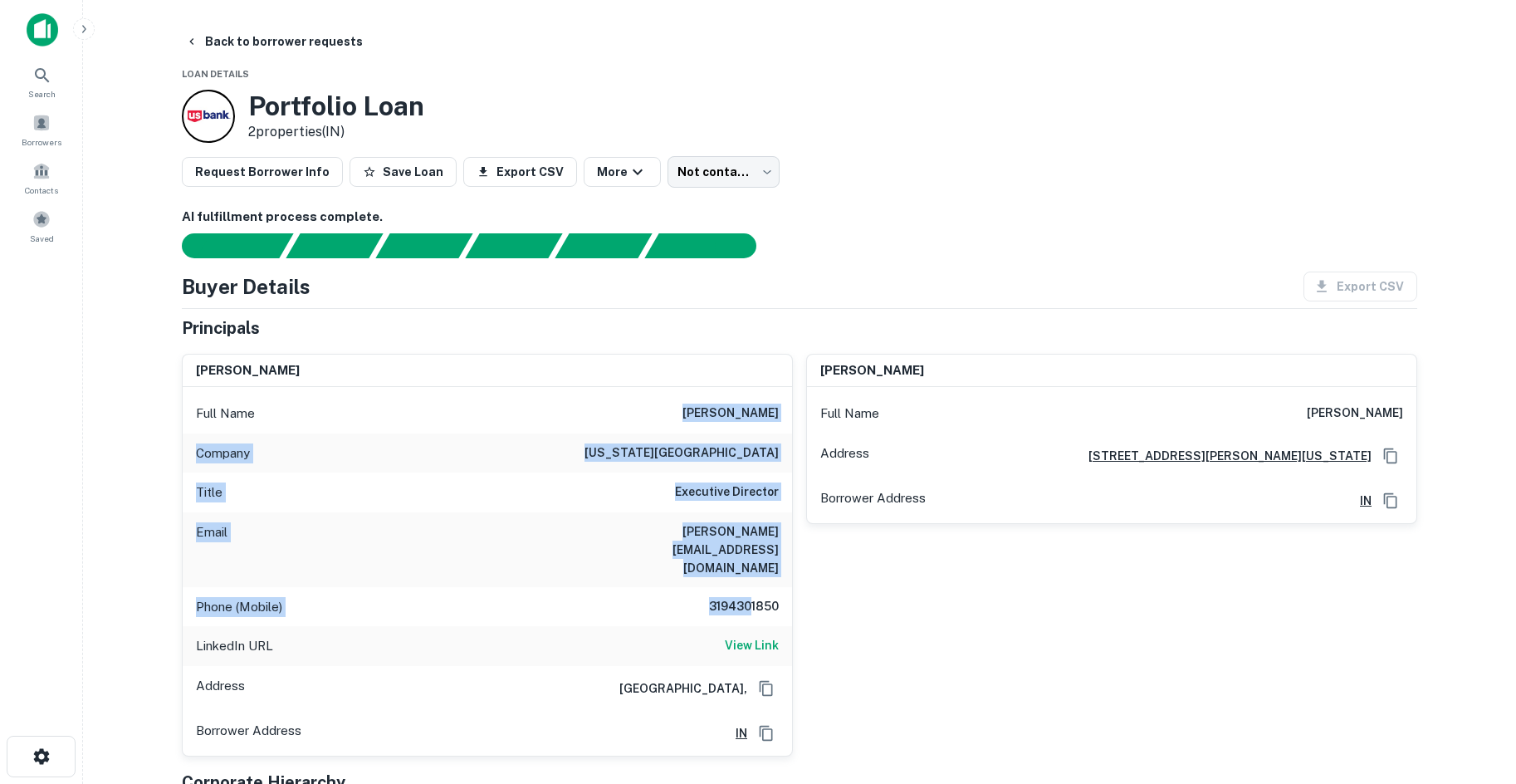
drag, startPoint x: 716, startPoint y: 416, endPoint x: 748, endPoint y: 552, distance: 139.7
click at [748, 552] on div "Full Name karla kamal Company iowa city hospice Title Executive Director Email …" at bounding box center [487, 571] width 609 height 368
click at [781, 499] on div "Title Executive Director" at bounding box center [487, 492] width 609 height 40
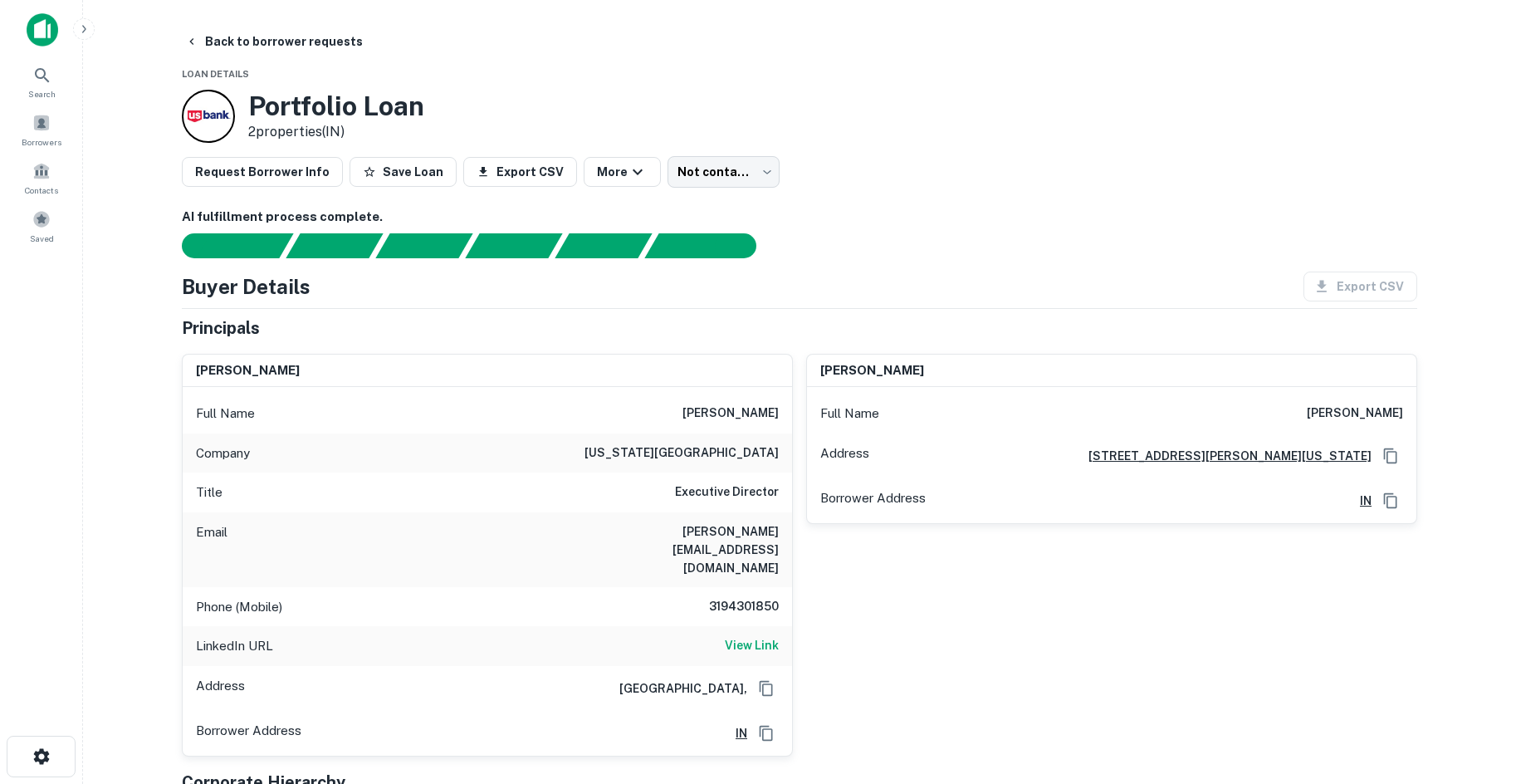
click at [718, 457] on h6 "iowa city hospice" at bounding box center [681, 452] width 194 height 20
click at [733, 635] on h6 "View Link" at bounding box center [751, 645] width 54 height 19
click at [771, 597] on h6 "3194301850" at bounding box center [729, 606] width 100 height 20
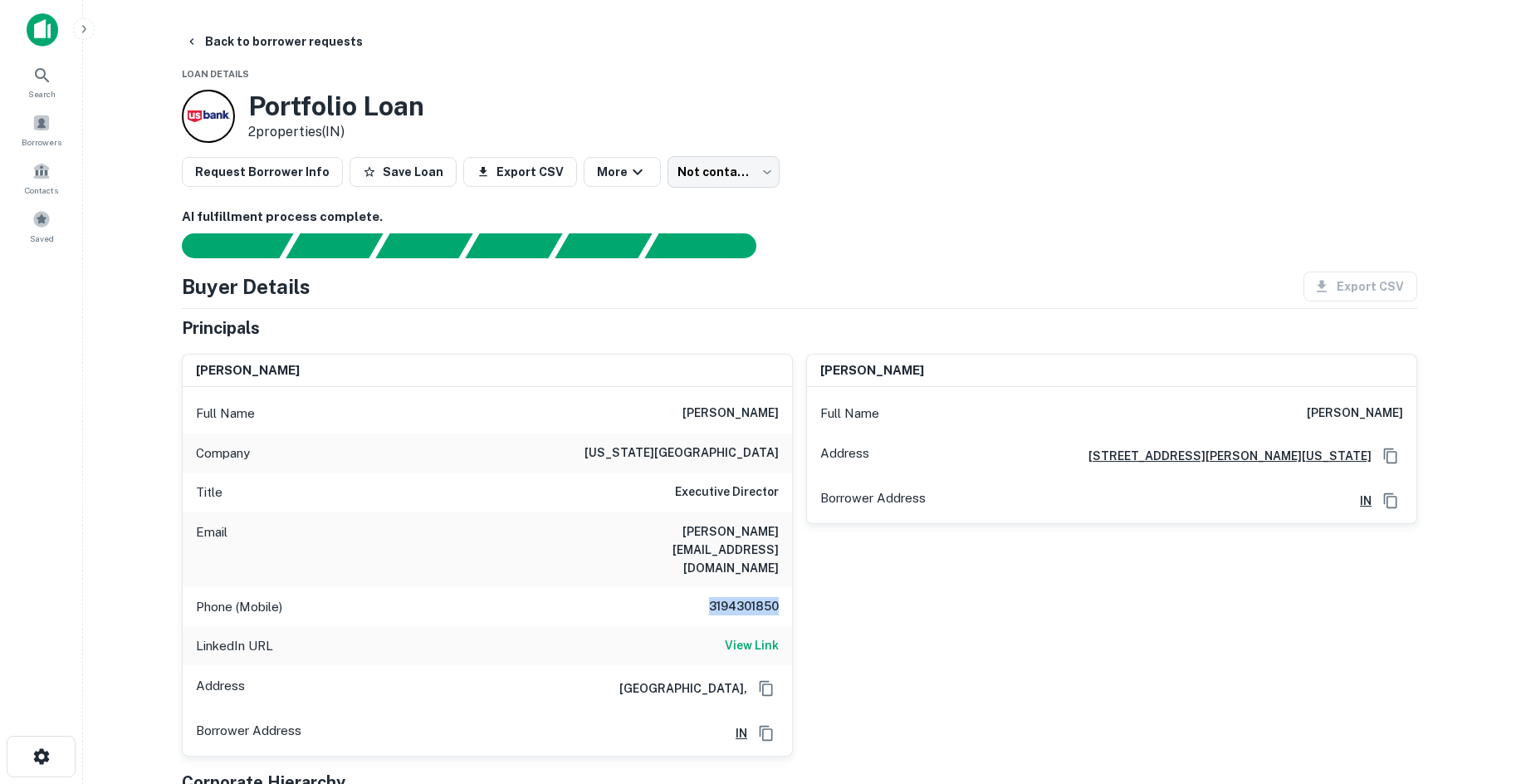
click at [770, 597] on h6 "3194301850" at bounding box center [729, 606] width 100 height 20
click at [769, 597] on h6 "3194301850" at bounding box center [729, 606] width 100 height 20
click at [730, 587] on div "Phone (Mobile) 3194301850" at bounding box center [487, 606] width 609 height 40
copy h6 "3194301850"
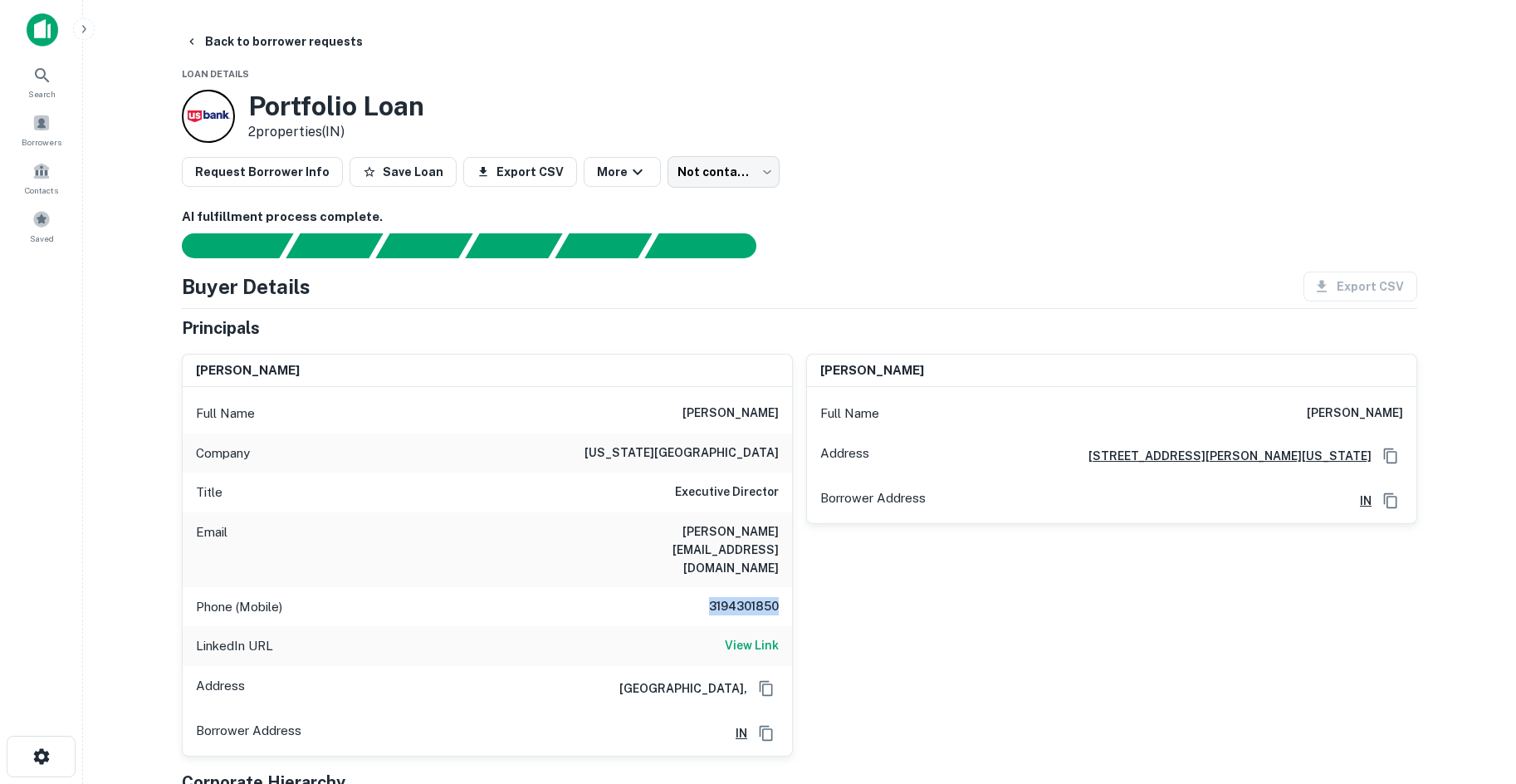
click at [743, 597] on h6 "3194301850" at bounding box center [729, 606] width 100 height 20
click at [742, 597] on h6 "3194301850" at bounding box center [729, 606] width 100 height 20
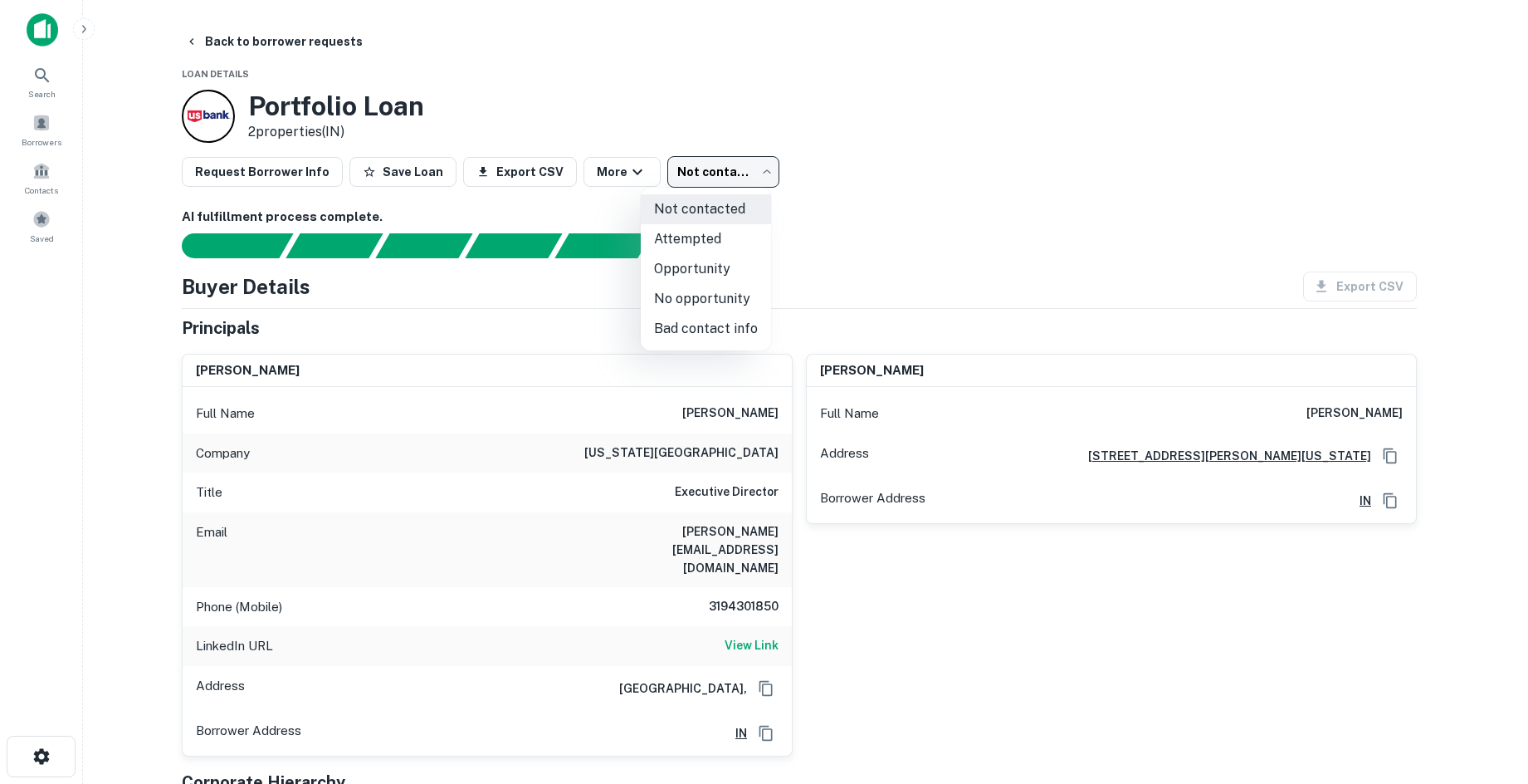
click at [724, 170] on body "Search Borrowers Contacts Saved Back to borrower requests Loan Details Portfoli…" at bounding box center [764, 392] width 1528 height 784
click at [705, 250] on li "Attempted" at bounding box center [706, 239] width 130 height 30
type input "*********"
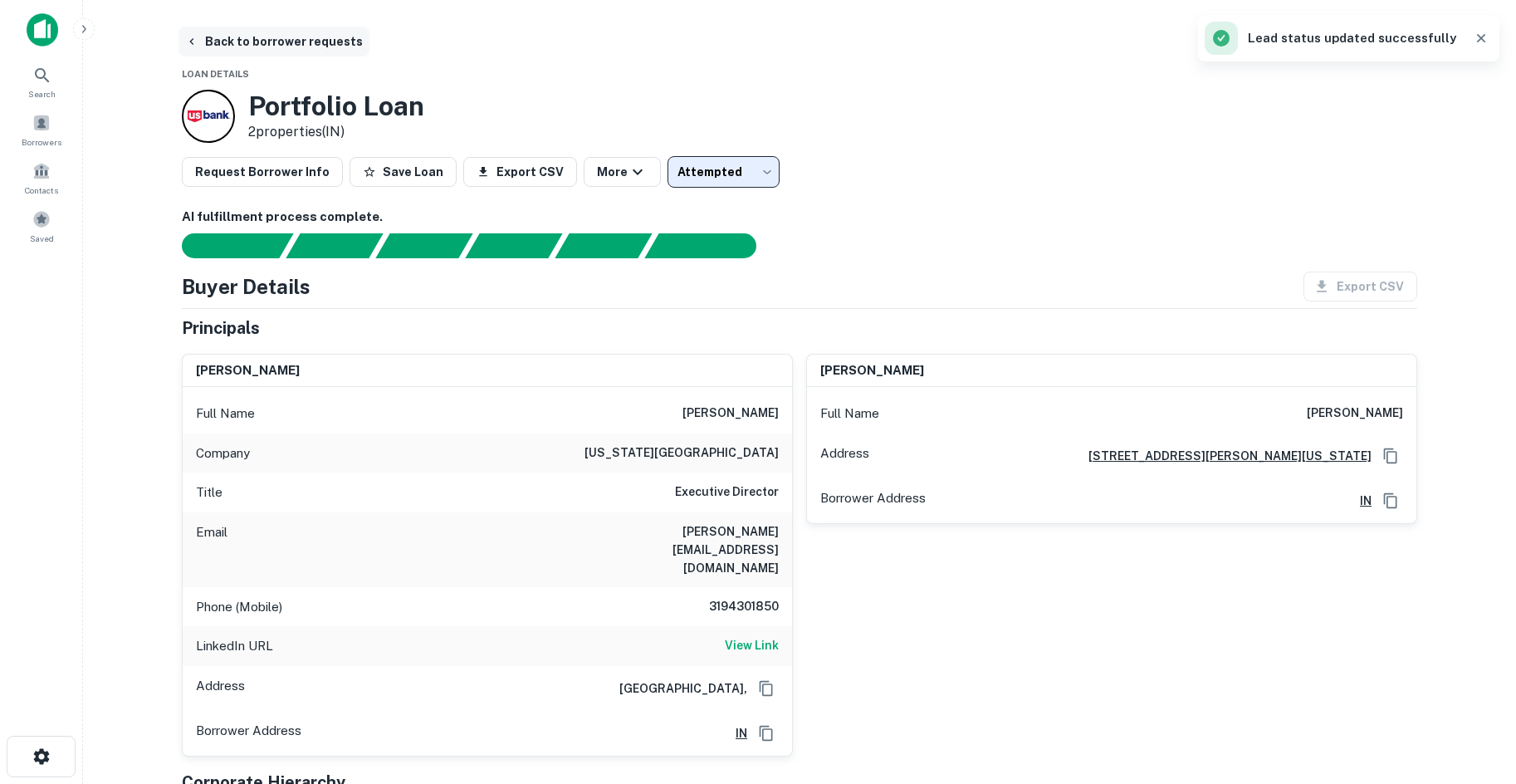
click at [252, 31] on button "Back to borrower requests" at bounding box center [274, 41] width 191 height 30
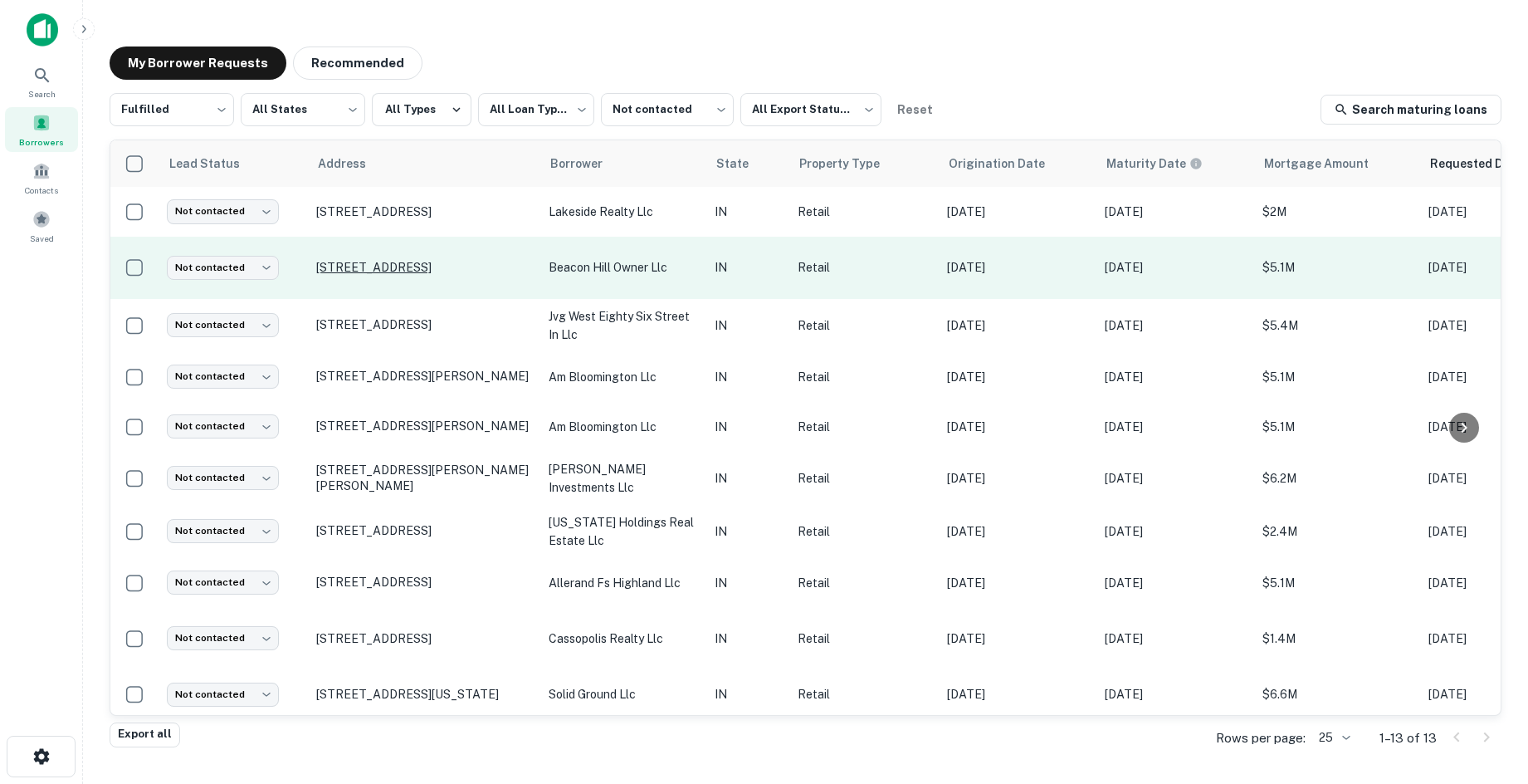
click at [412, 260] on p "10805 107th Ave Crown Point, IN 46307" at bounding box center [423, 267] width 216 height 15
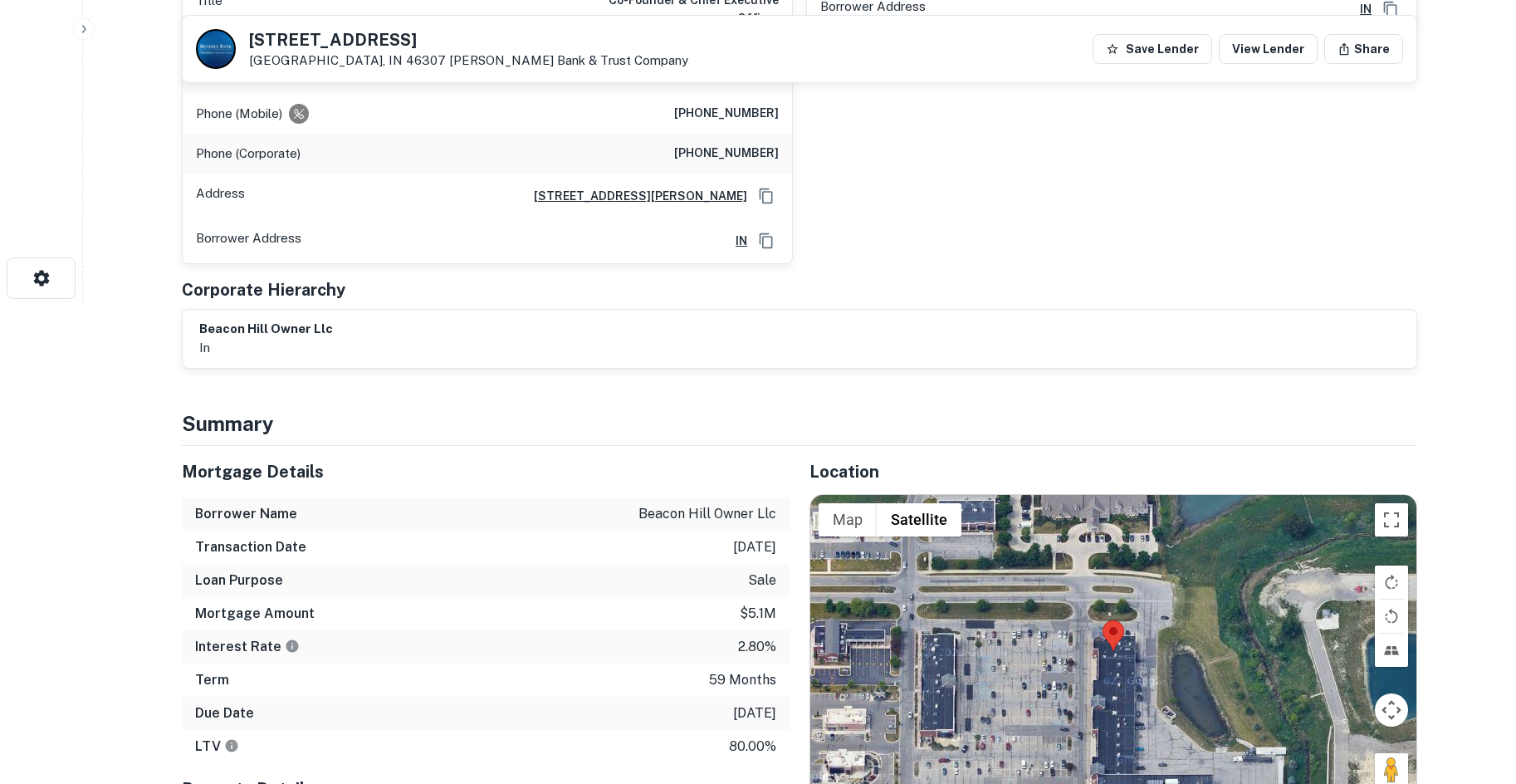
scroll to position [664, 0]
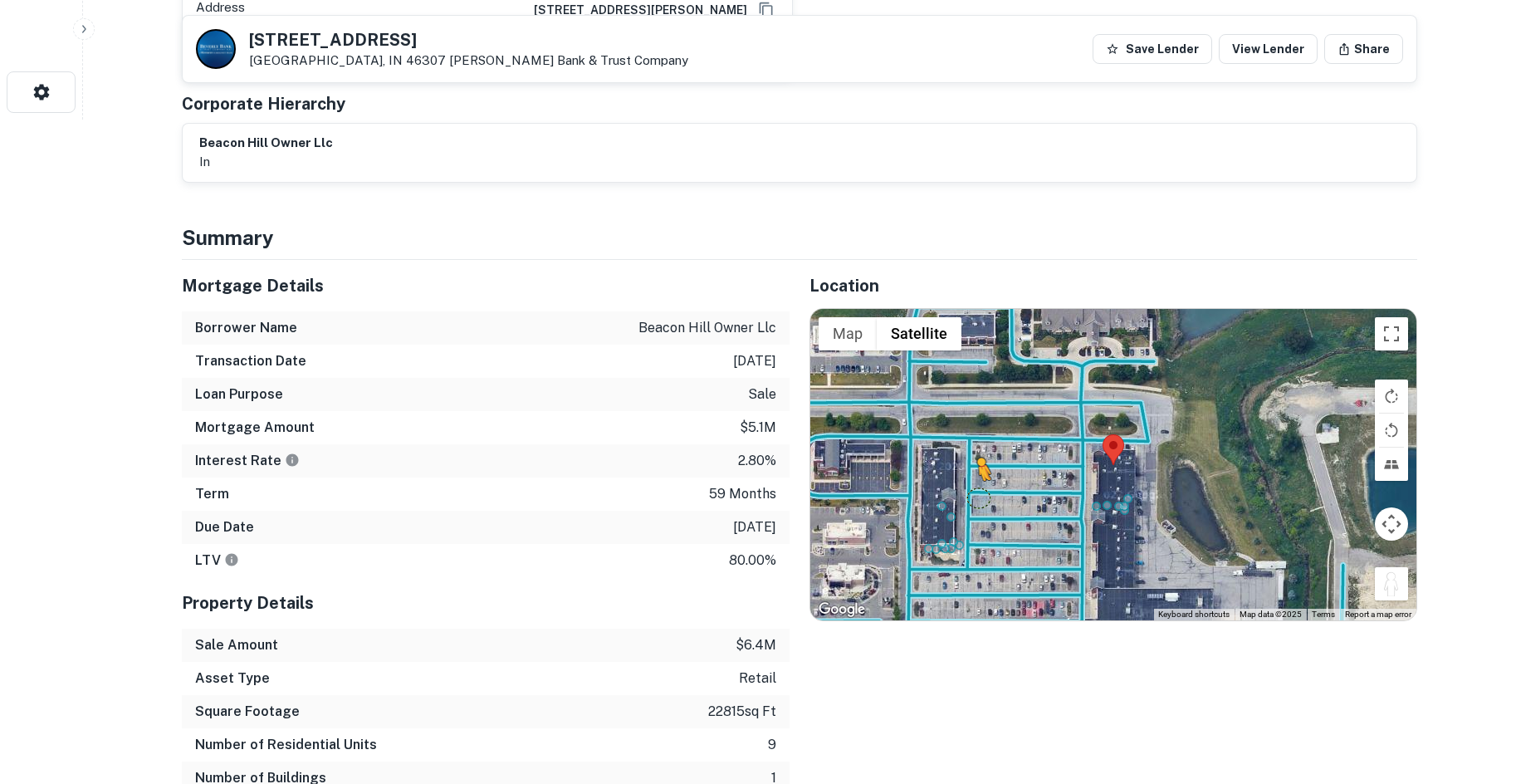
drag, startPoint x: 1397, startPoint y: 564, endPoint x: 970, endPoint y: 479, distance: 435.4
click at [970, 479] on div "To activate drag with keyboard, press Alt + Enter. Once in keyboard drag state,…" at bounding box center [1113, 464] width 606 height 312
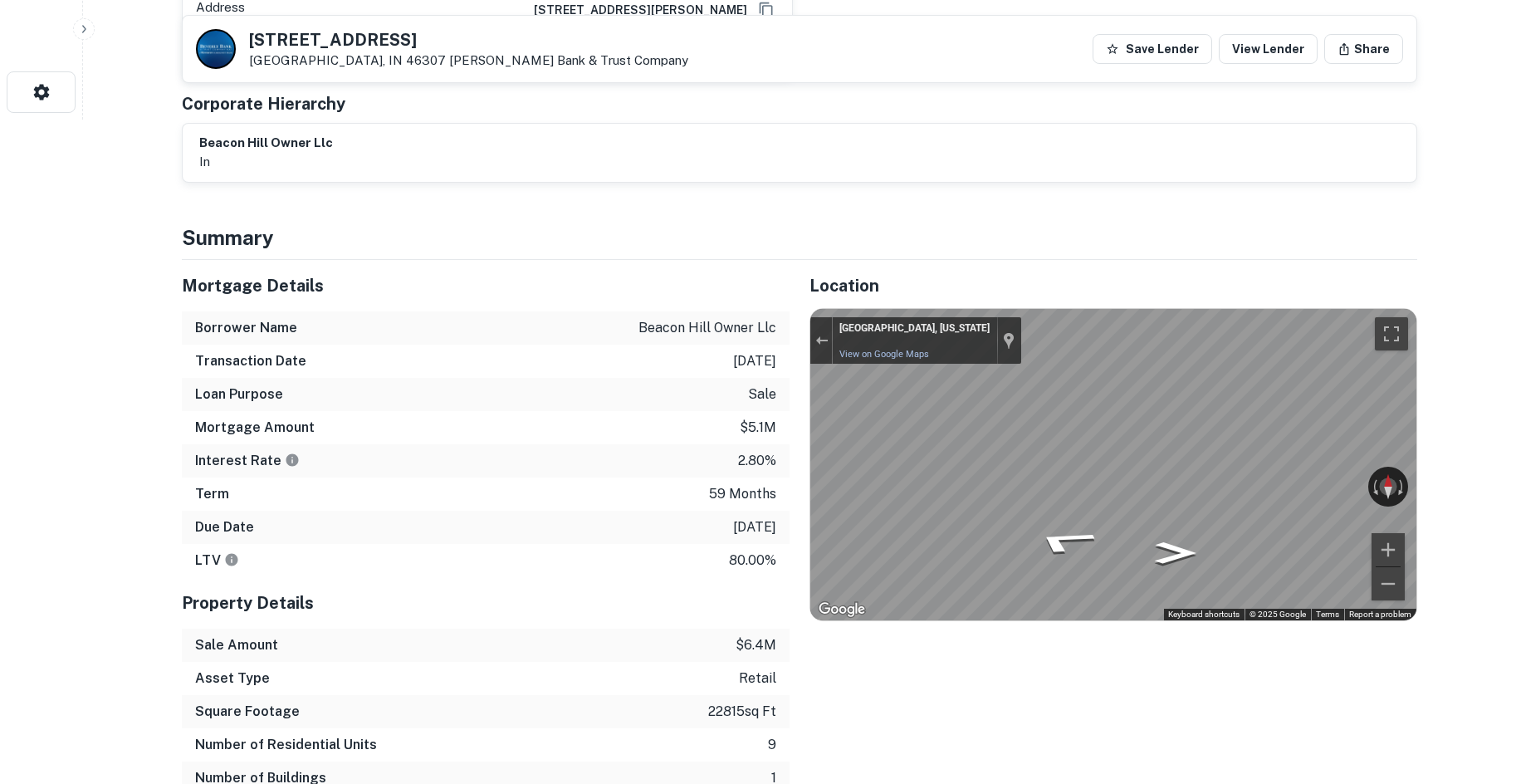
click at [800, 429] on div "Location ← Move left → Move right ↑ Move up ↓ Move down + Zoom in - Zoom out Ho…" at bounding box center [1104, 544] width 628 height 568
click at [771, 478] on div "Mortgage Details Borrower Name beacon hill owner llc Transaction Date 4/5/2021 …" at bounding box center [789, 544] width 1255 height 568
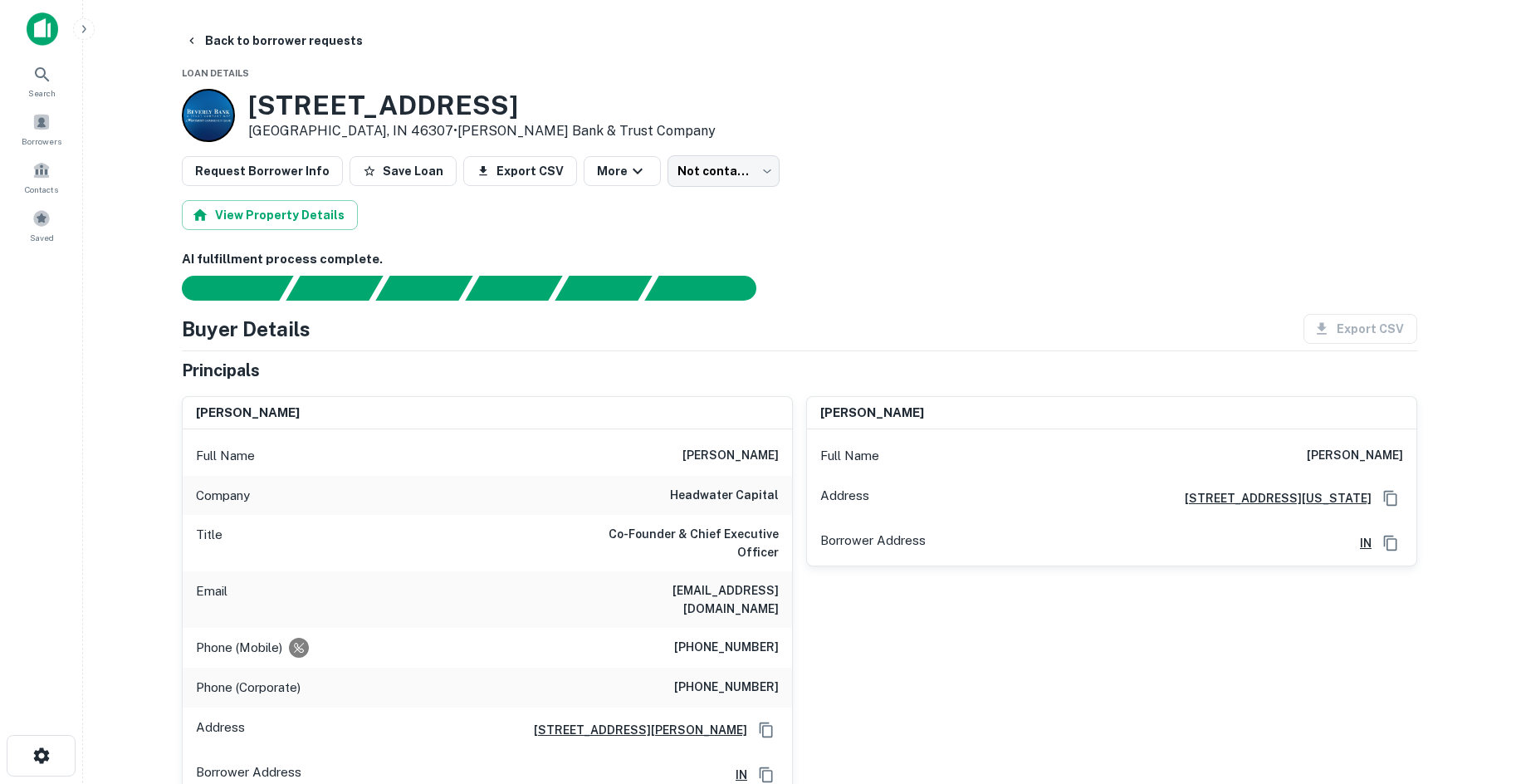
scroll to position [0, 0]
click at [747, 495] on h6 "headwater capital" at bounding box center [724, 496] width 108 height 20
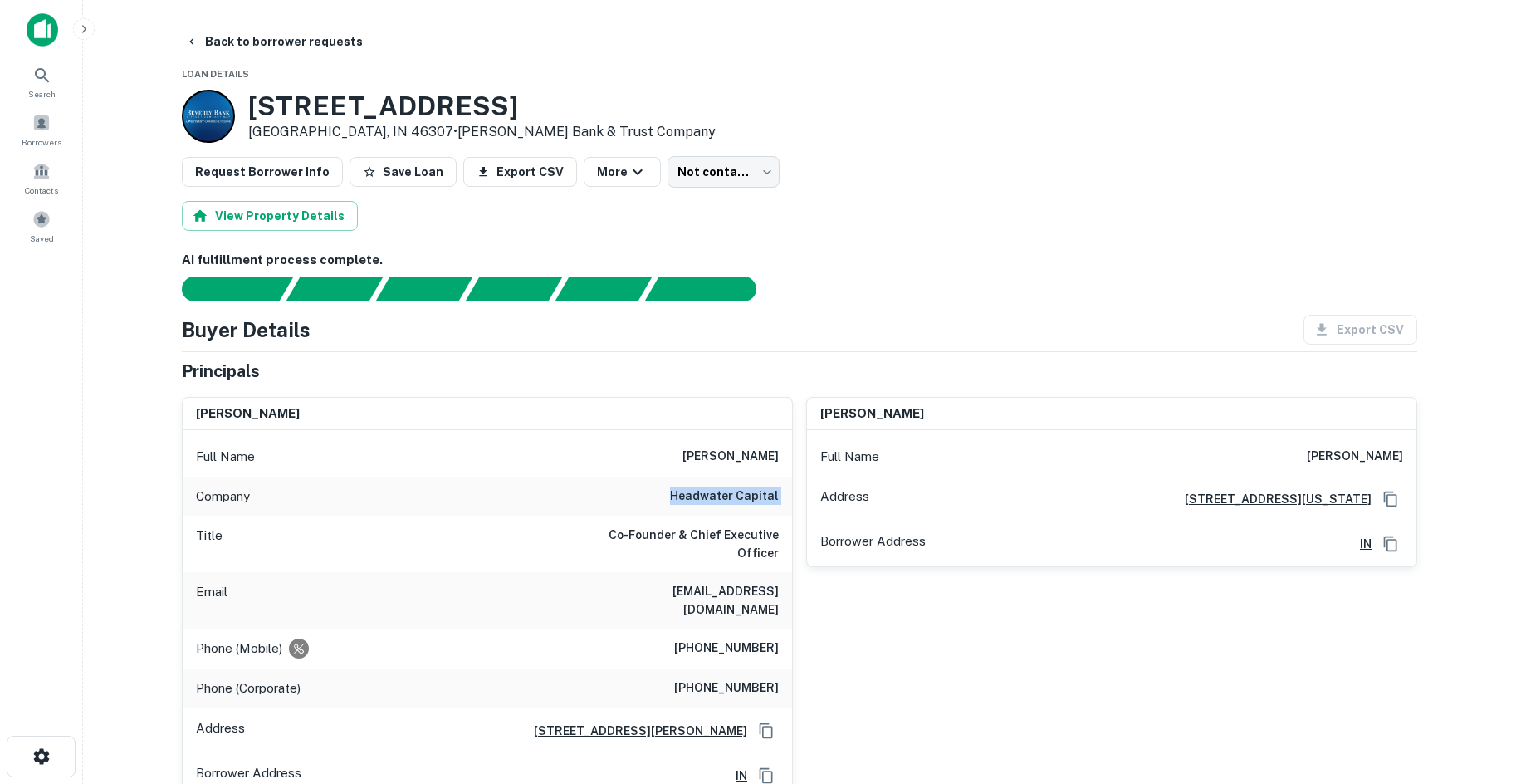
click at [747, 495] on h6 "headwater capital" at bounding box center [724, 496] width 108 height 20
copy h6 "headwater capital"
drag, startPoint x: 728, startPoint y: 147, endPoint x: 725, endPoint y: 167, distance: 20.2
click at [718, 180] on body "Search Borrowers Contacts Saved Back to borrower requests Loan Details 10805 10…" at bounding box center [758, 392] width 1516 height 784
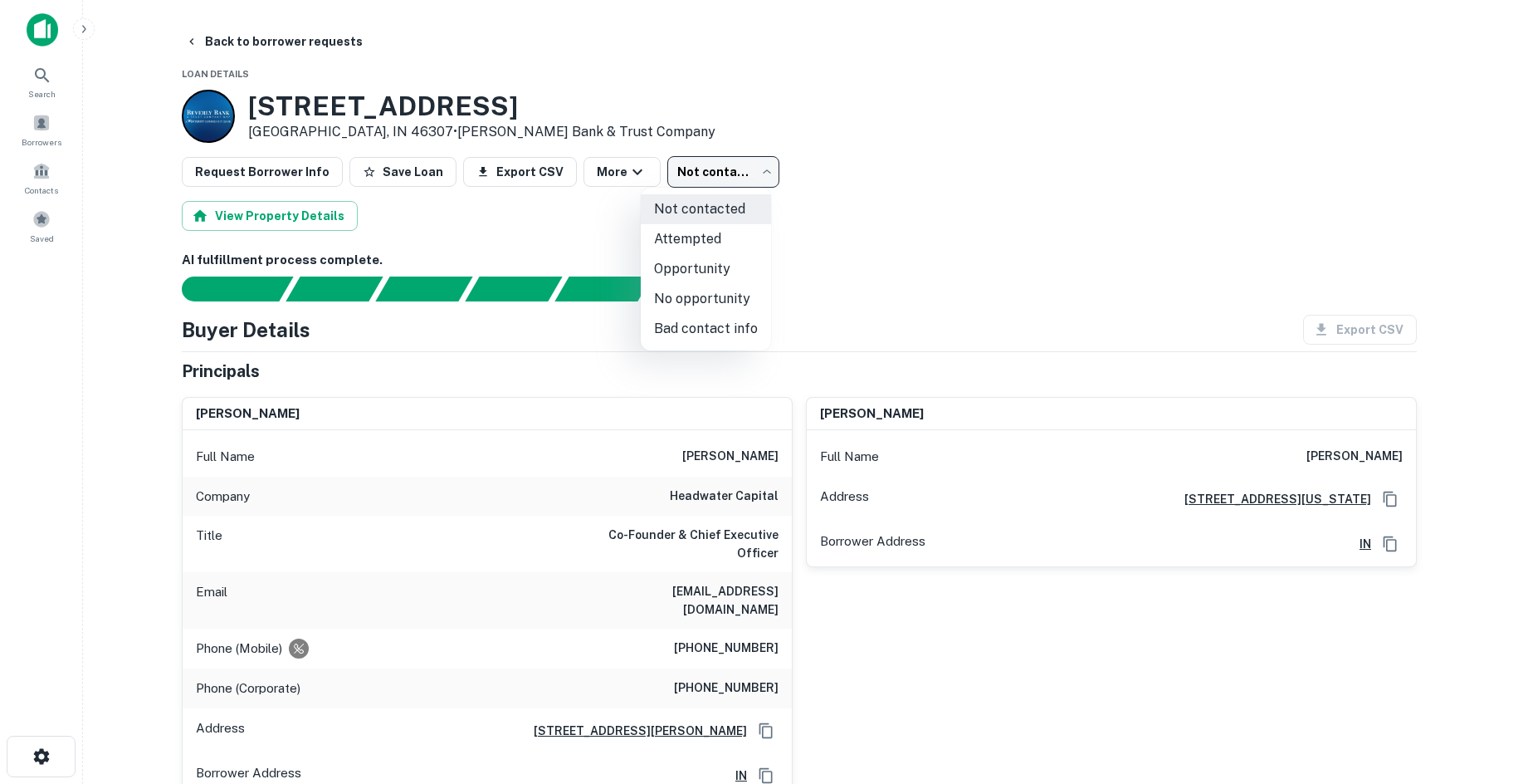
click at [704, 293] on li "No opportunity" at bounding box center [706, 299] width 130 height 30
type input "**********"
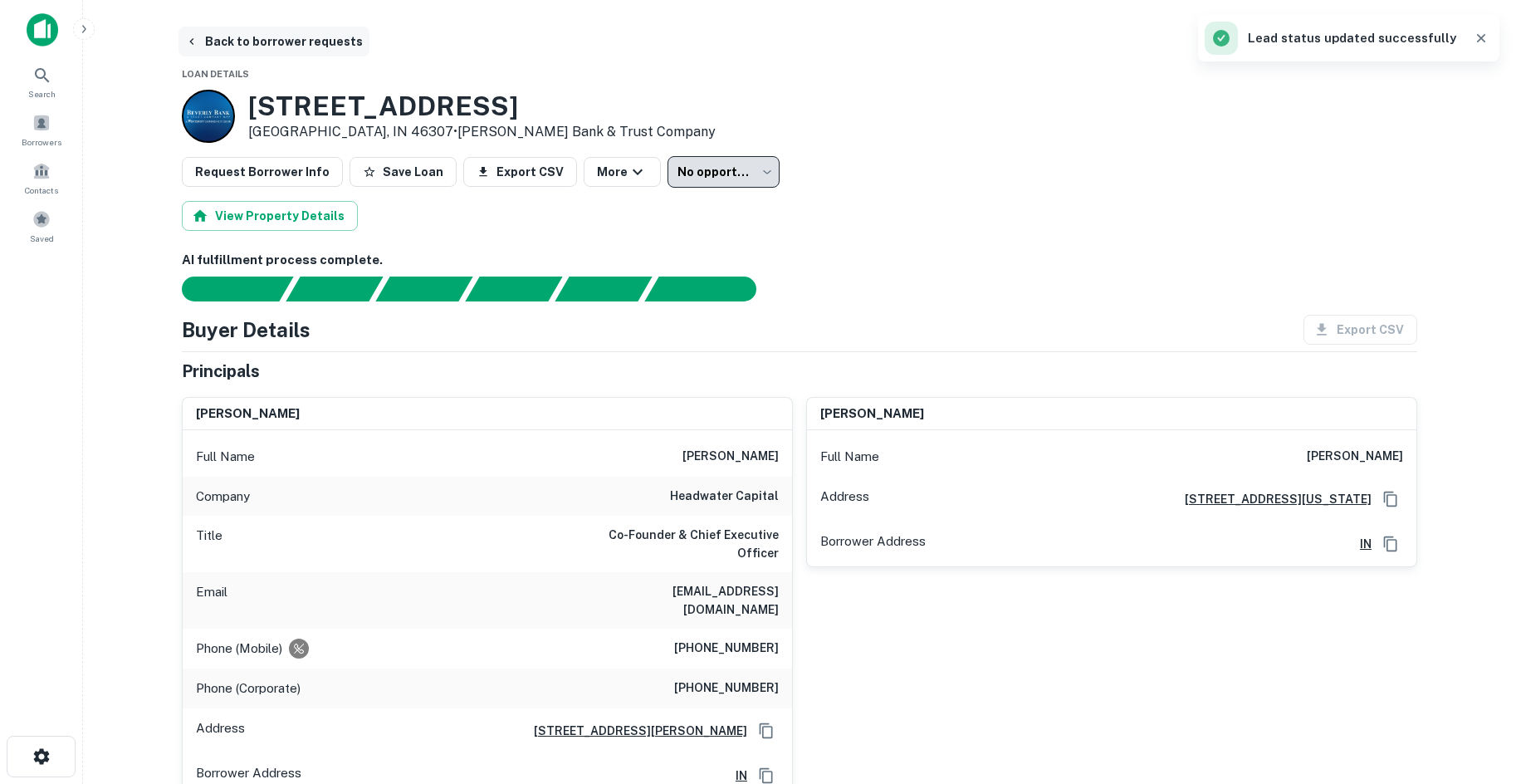
click at [306, 47] on button "Back to borrower requests" at bounding box center [274, 41] width 191 height 30
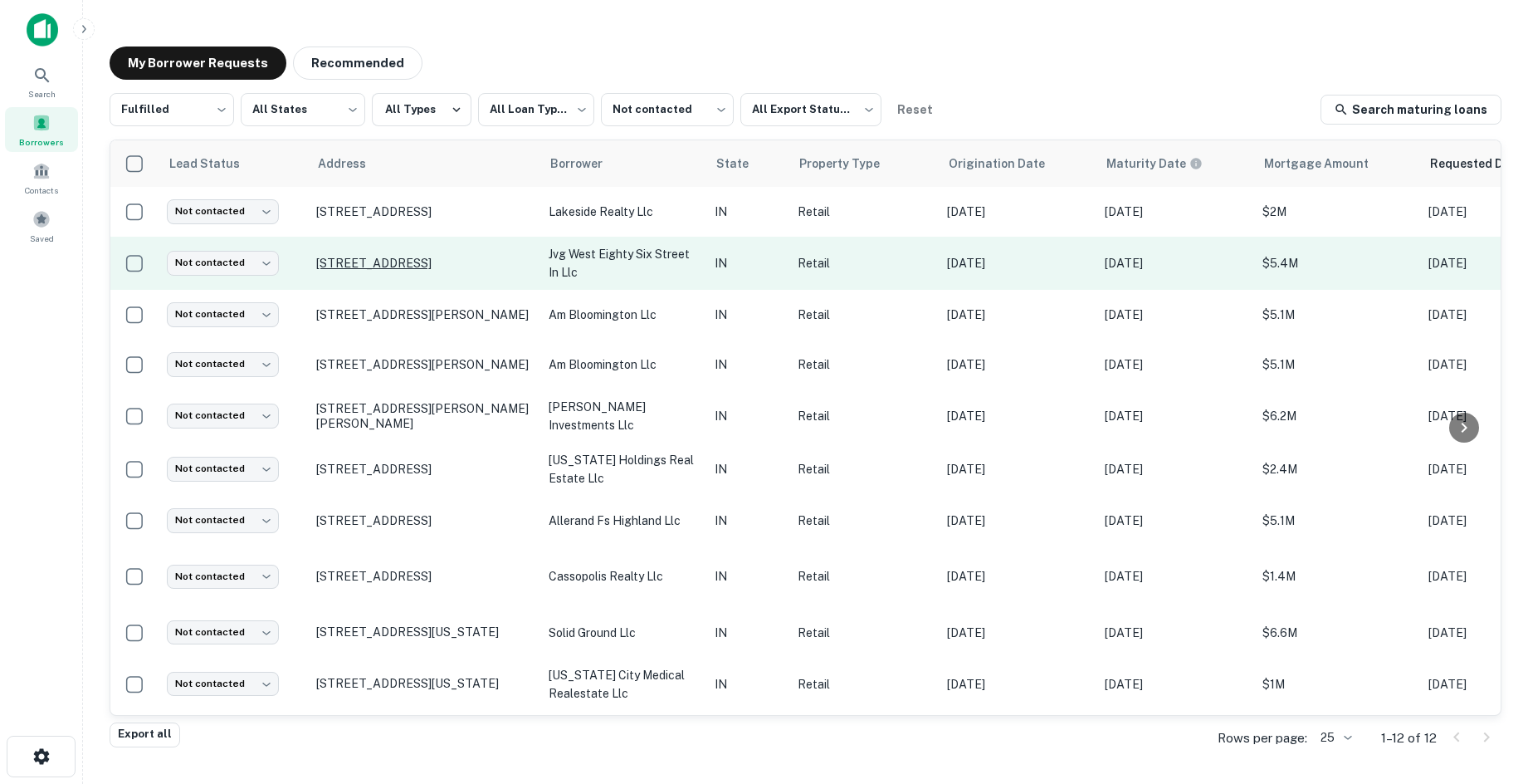
click at [436, 267] on p "1328 W 86th St Indianapolis, IN 46260" at bounding box center [423, 264] width 216 height 15
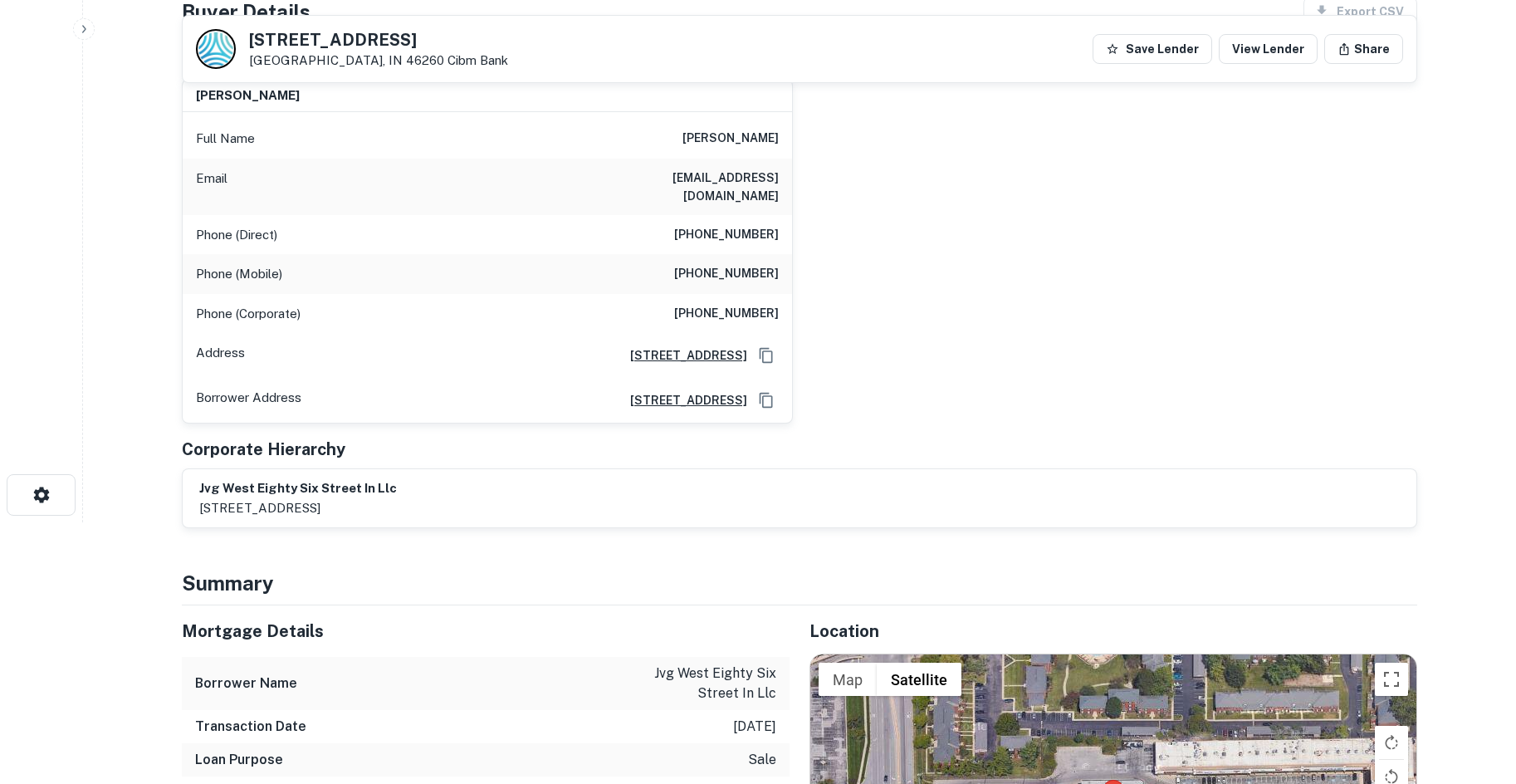
scroll to position [498, 0]
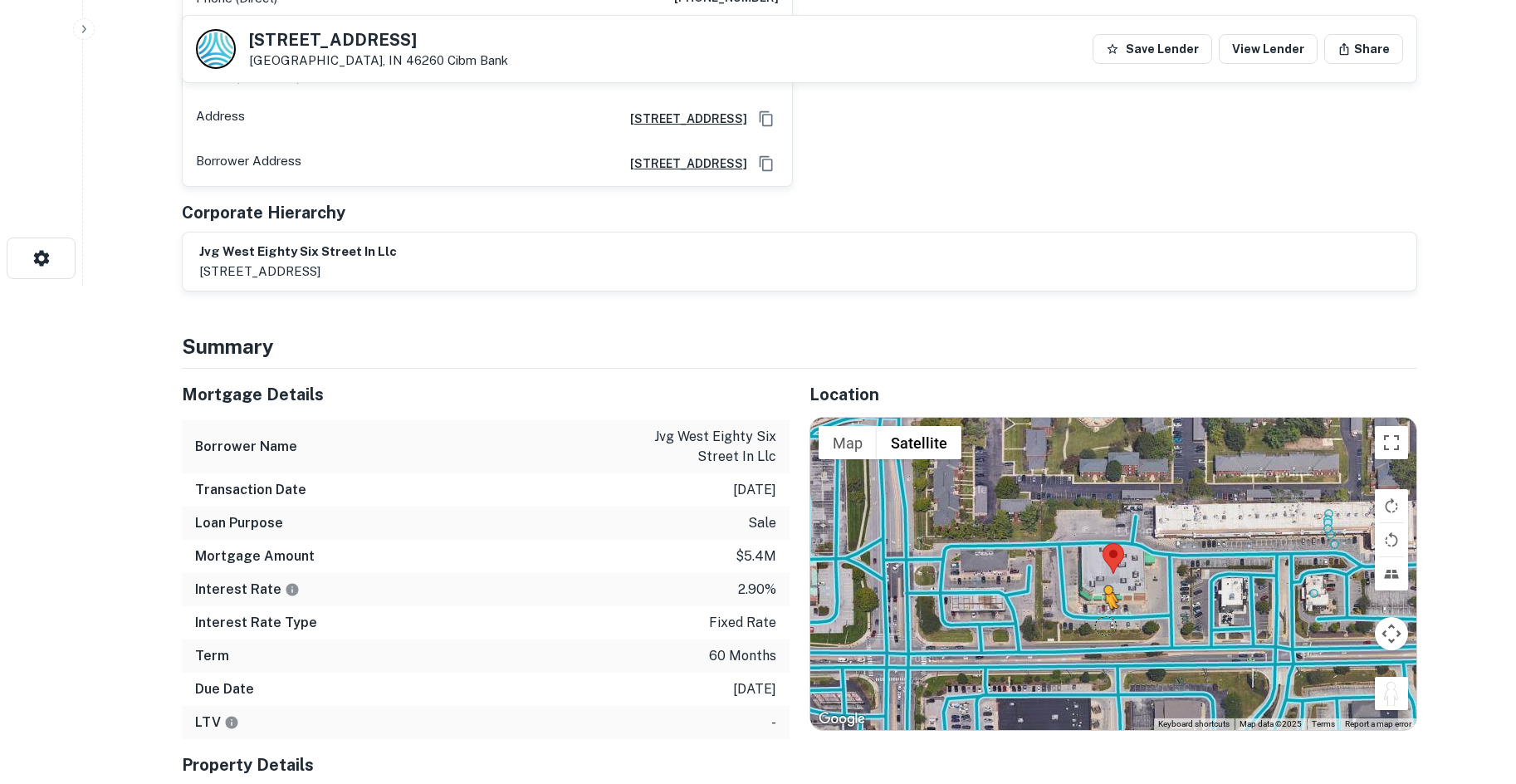
drag, startPoint x: 1387, startPoint y: 686, endPoint x: 1104, endPoint y: 606, distance: 294.1
click at [1104, 606] on div "To activate drag with keyboard, press Alt + Enter. Once in keyboard drag state,…" at bounding box center [1113, 574] width 606 height 312
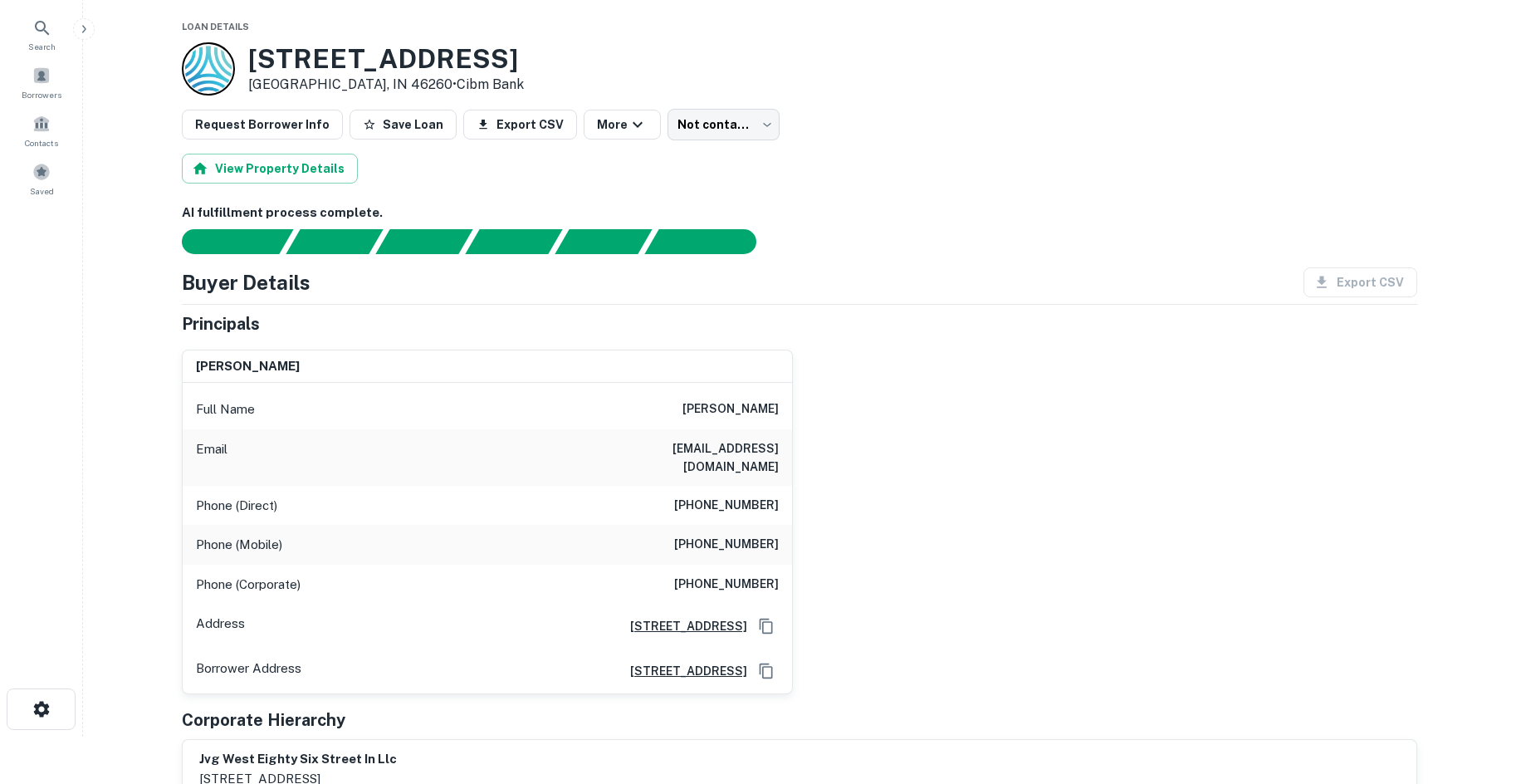
scroll to position [0, 0]
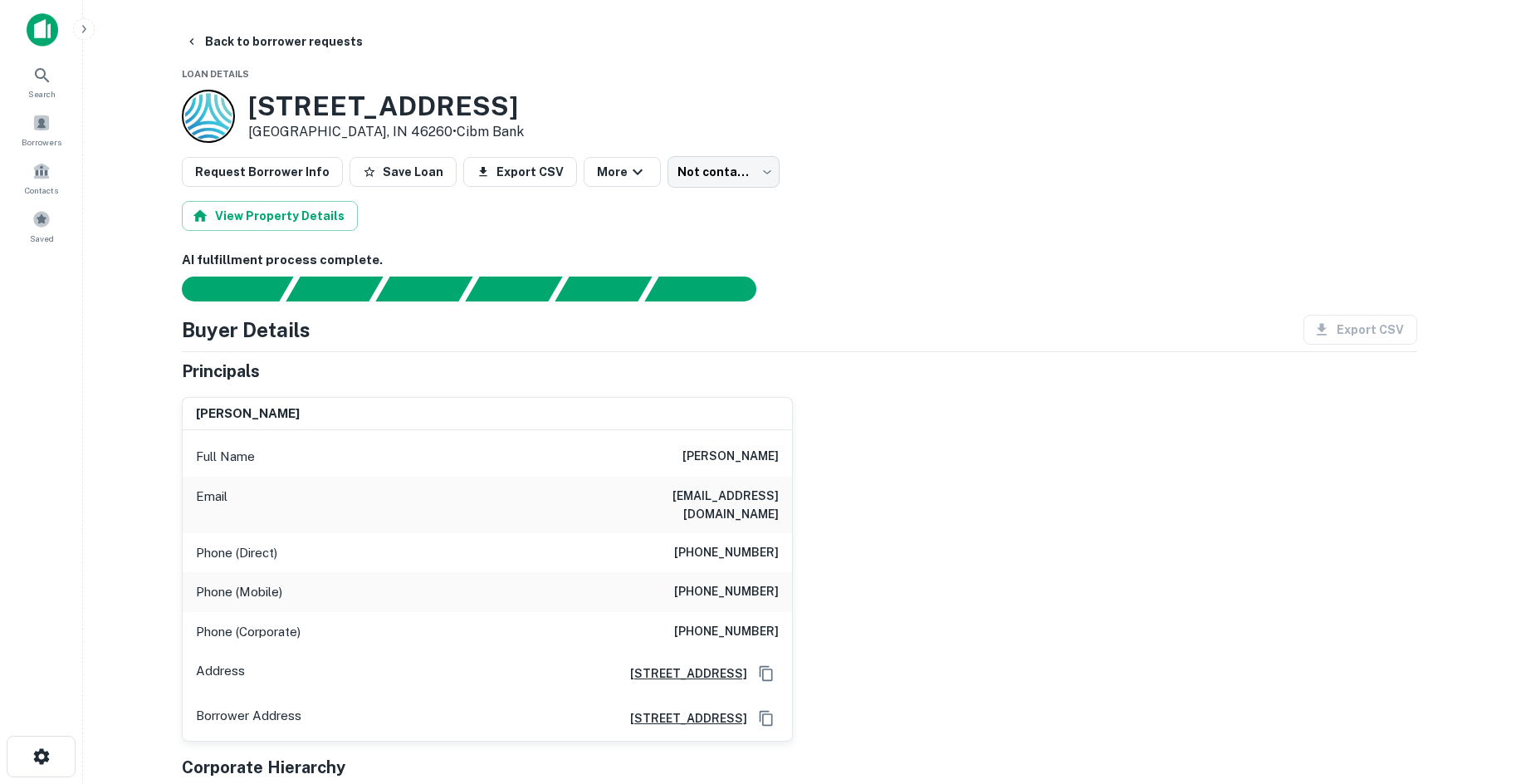
click at [746, 543] on h6 "(310) 398-3737" at bounding box center [726, 552] width 105 height 20
copy h6 "(310) 398-3737"
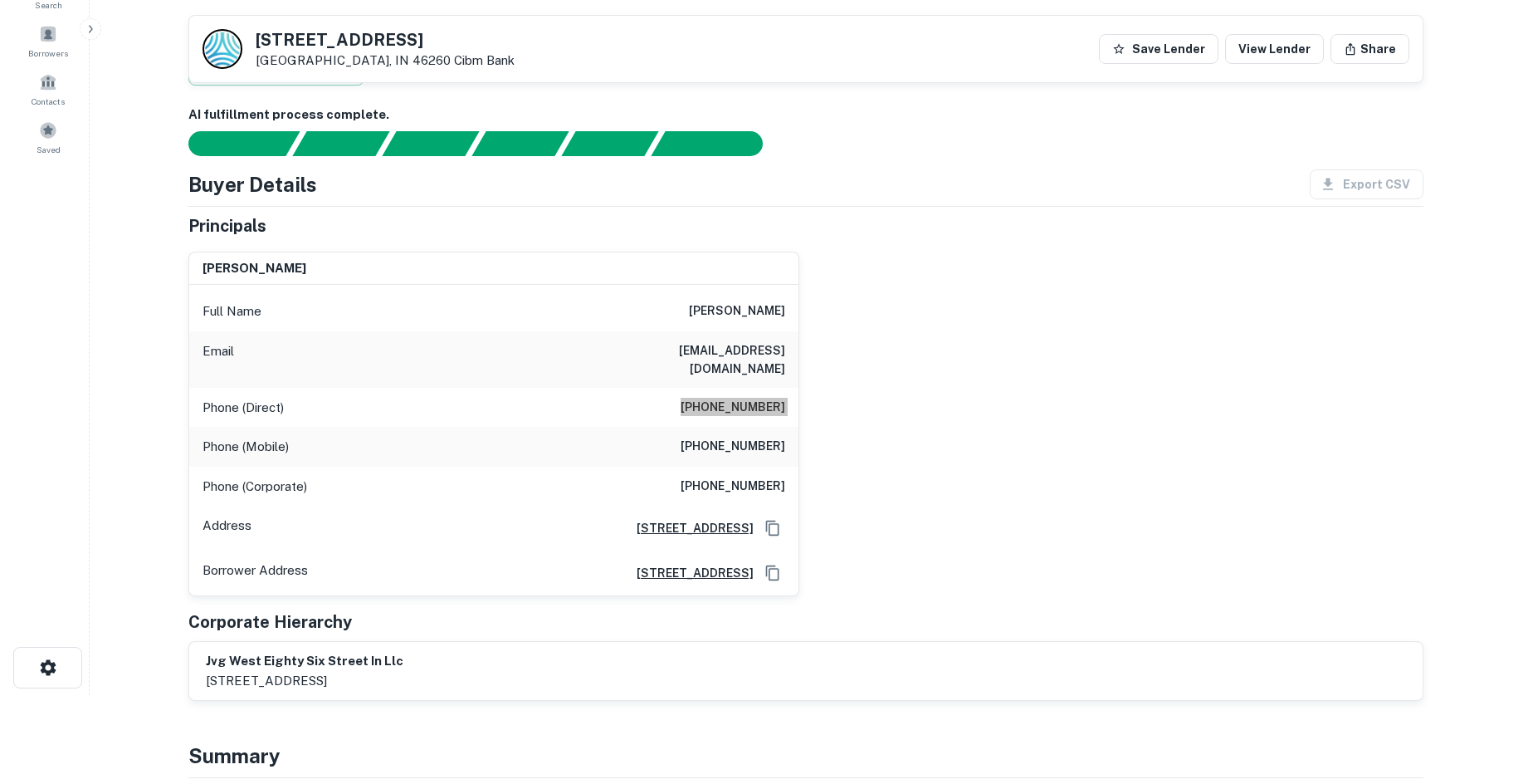
scroll to position [83, 0]
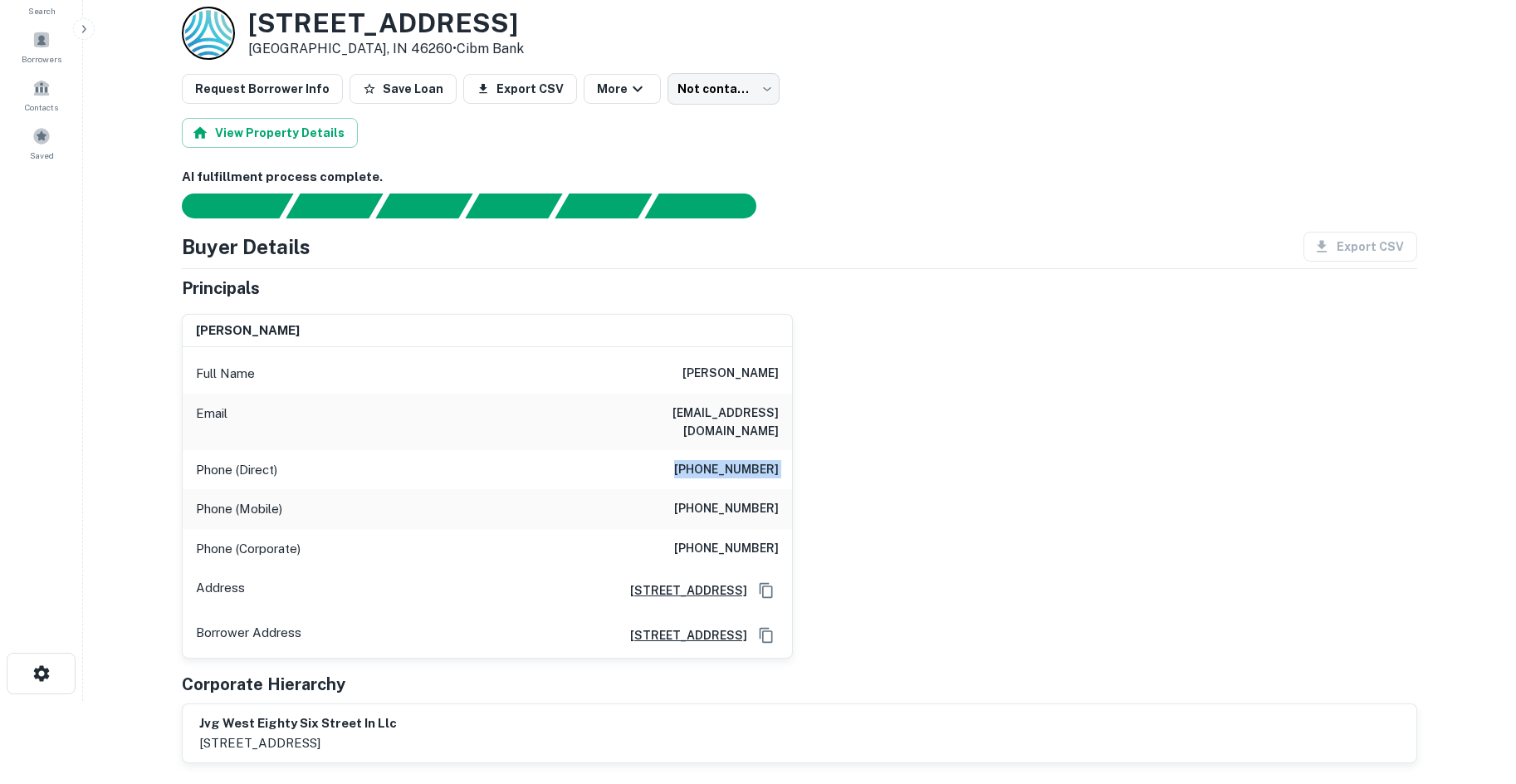
click at [753, 463] on div "Phone (Direct) (310) 398-3737" at bounding box center [487, 469] width 609 height 40
click at [753, 461] on h6 "(310) 398-3737" at bounding box center [726, 469] width 105 height 20
click at [742, 499] on h6 "(323) 854-5104" at bounding box center [726, 508] width 105 height 20
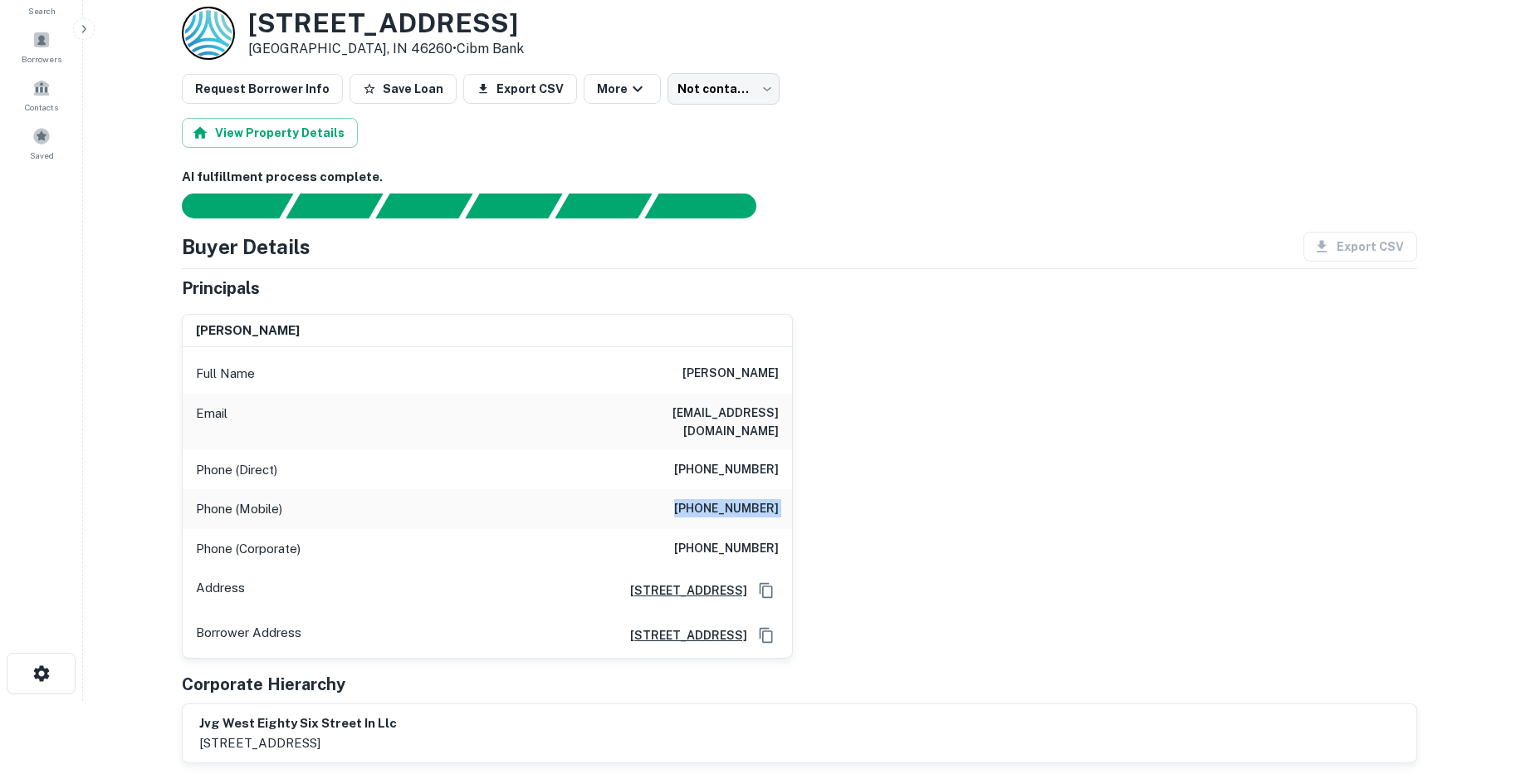
copy h6 "(323) 854-5104"
click at [707, 93] on body "Search Borrowers Contacts Saved Back to borrower requests Loan Details 1328 W 8…" at bounding box center [758, 308] width 1516 height 784
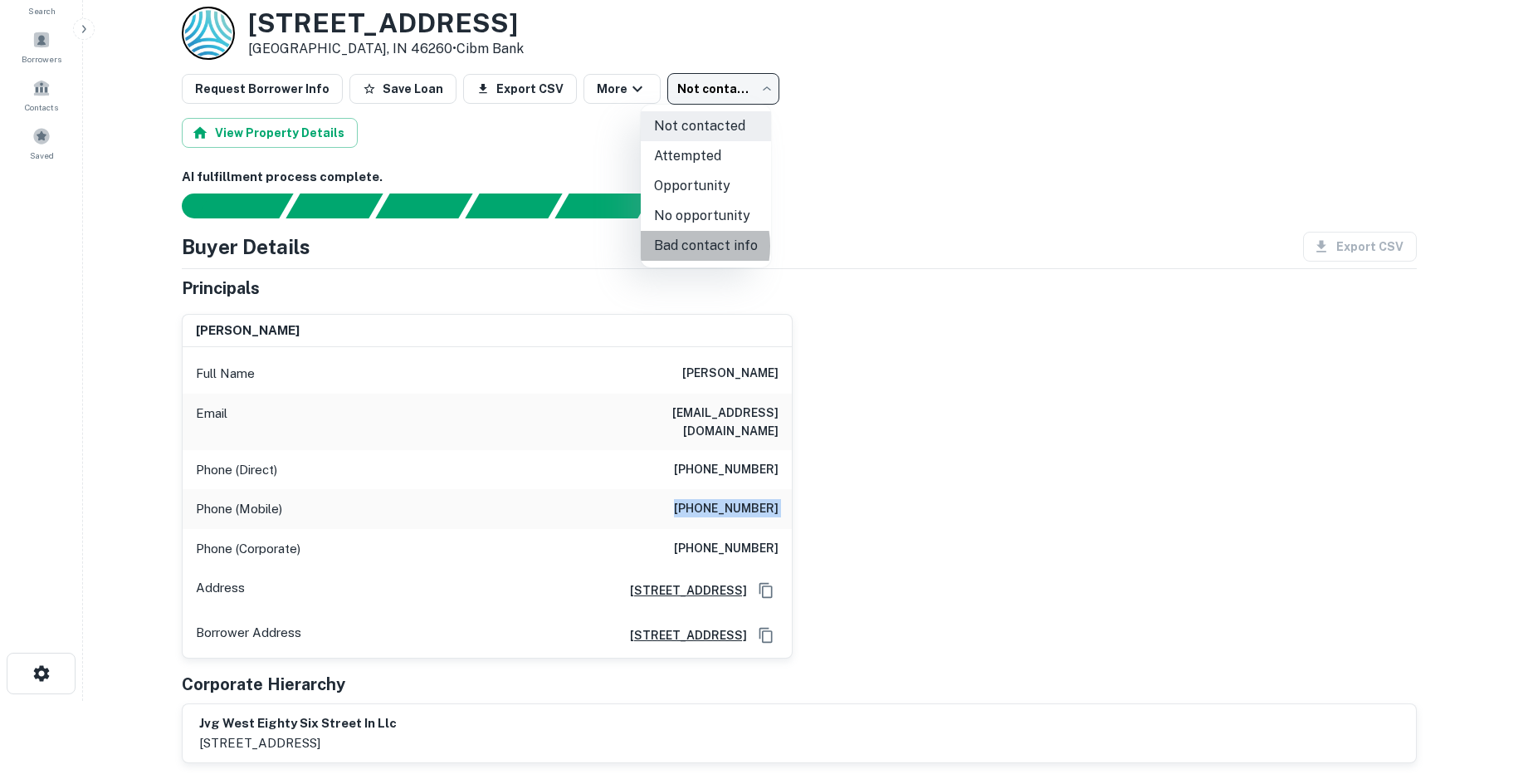
click at [678, 246] on li "Bad contact info" at bounding box center [706, 246] width 130 height 30
type input "**********"
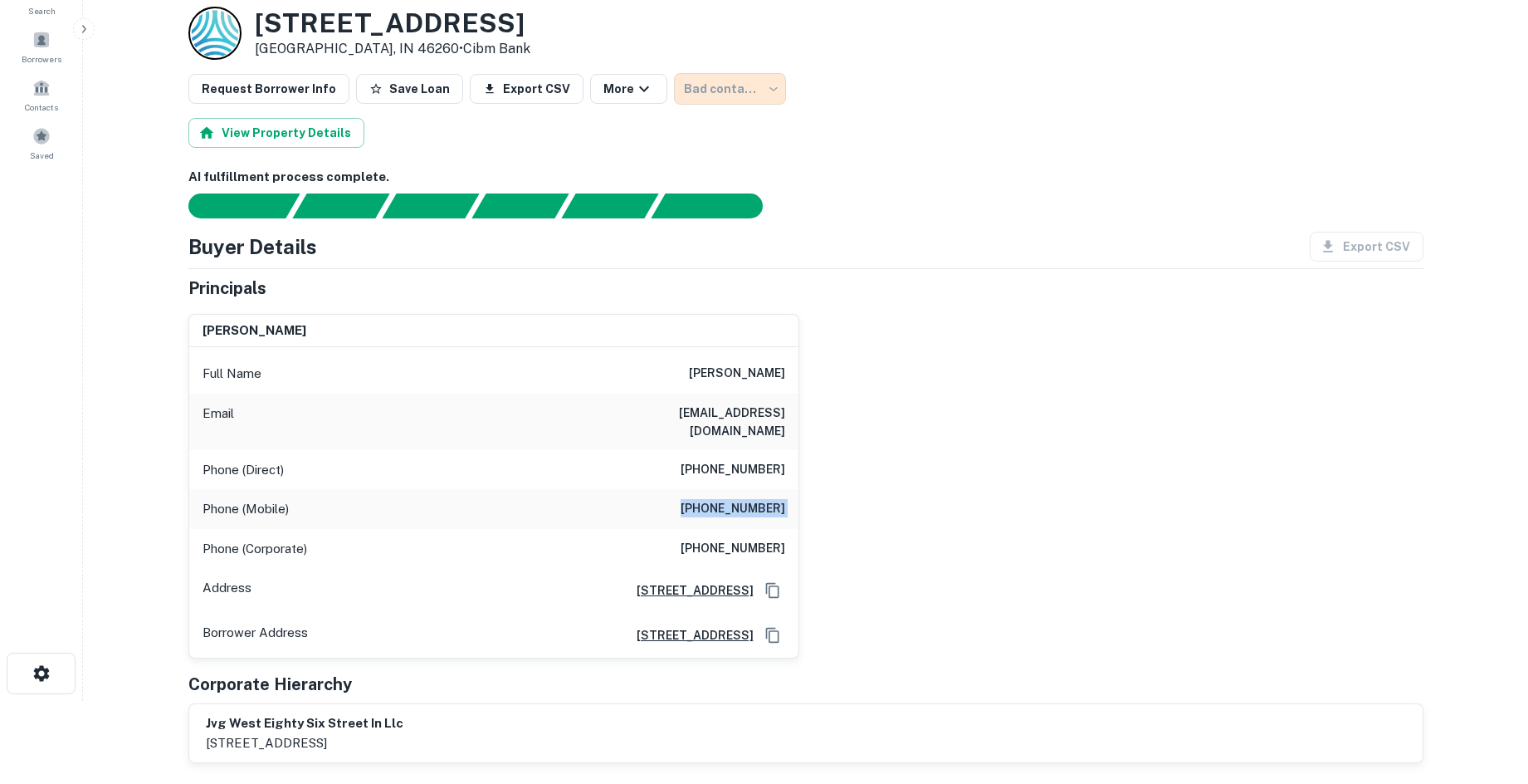
scroll to position [0, 0]
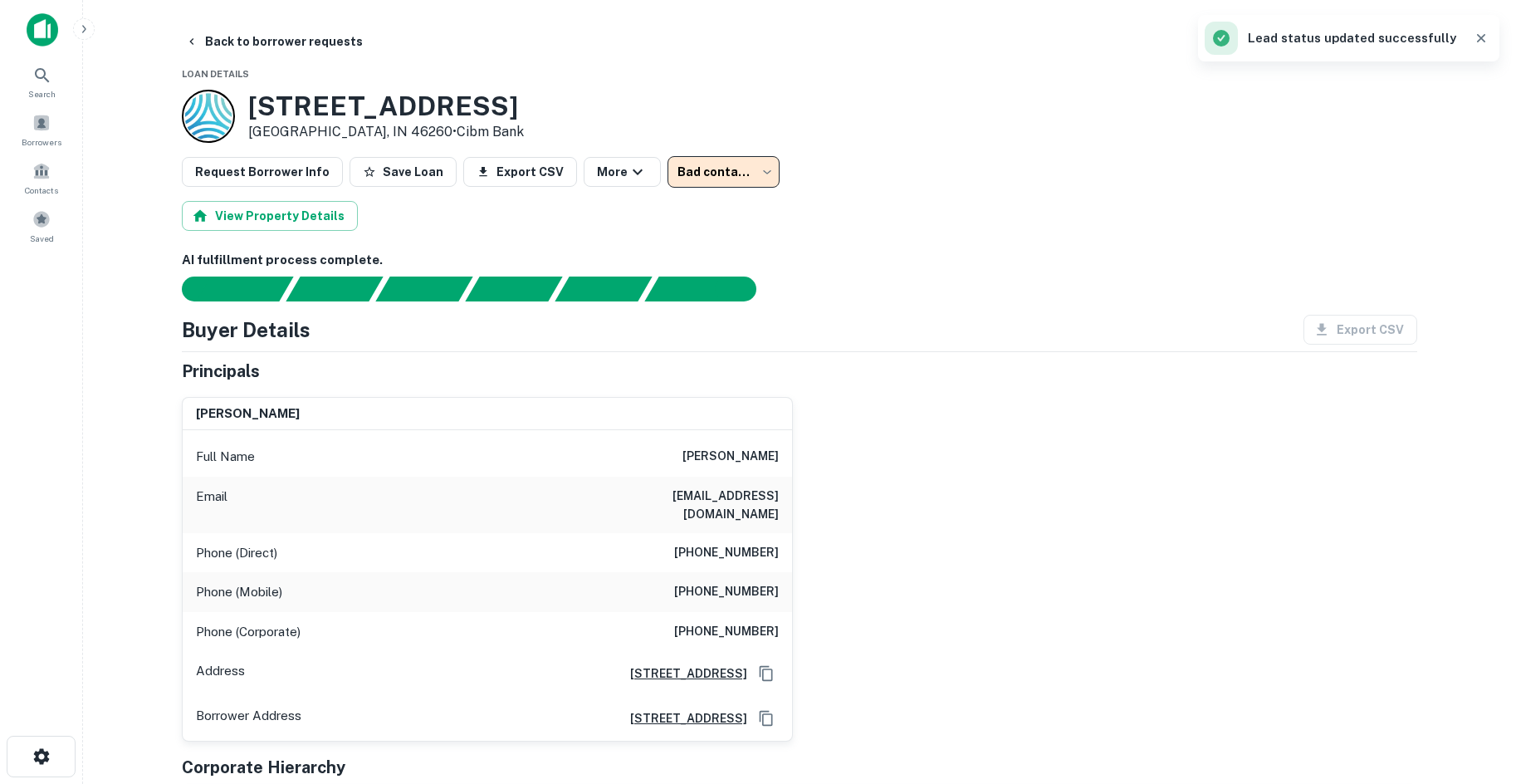
drag, startPoint x: 227, startPoint y: 34, endPoint x: 239, endPoint y: 0, distance: 36.1
click at [227, 34] on button "Back to borrower requests" at bounding box center [274, 41] width 191 height 30
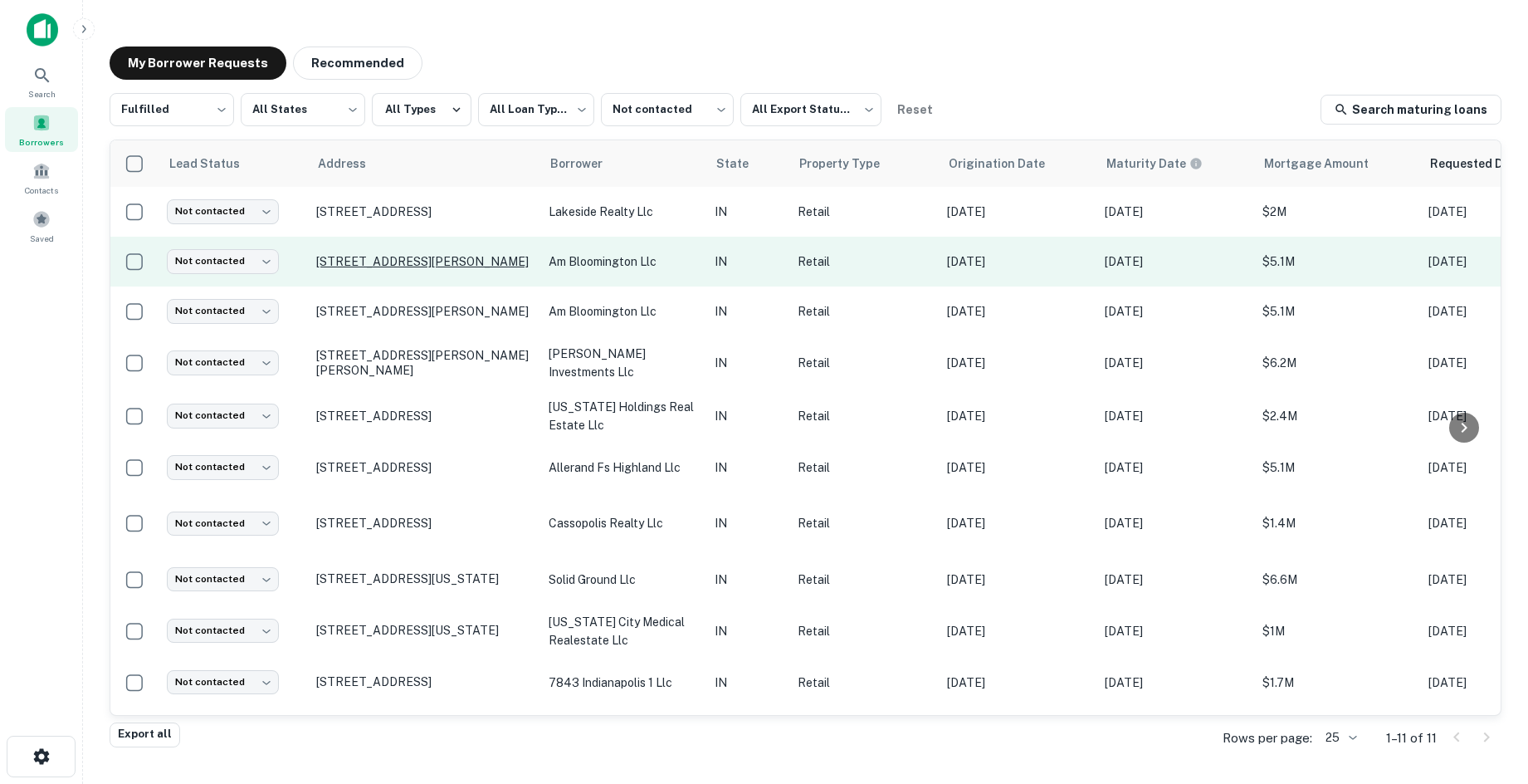
click at [409, 257] on p "1441 S Liberty Dr Bloomington, IN 47403" at bounding box center [423, 262] width 216 height 15
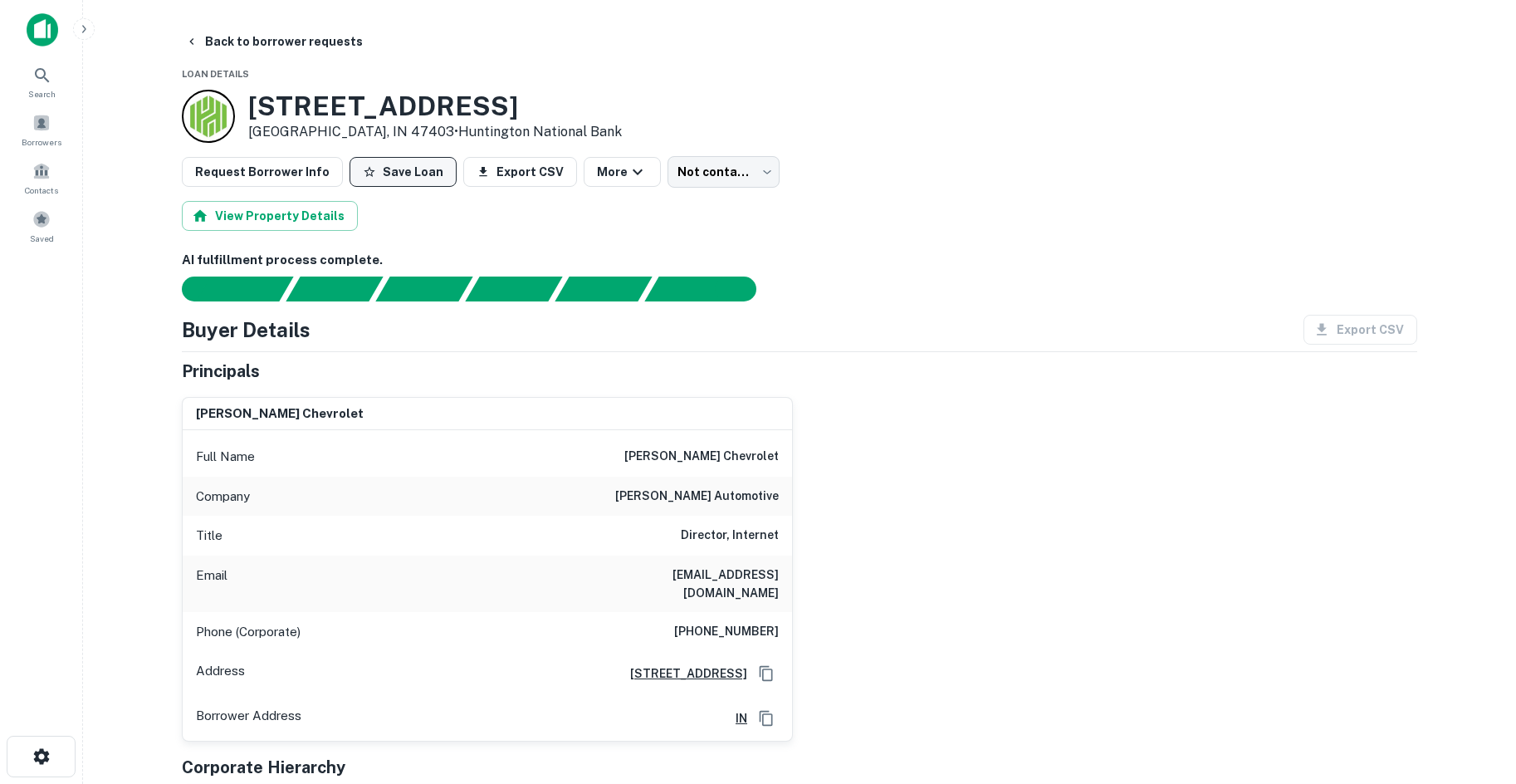
drag, startPoint x: 258, startPoint y: 36, endPoint x: 383, endPoint y: 178, distance: 189.2
click at [258, 36] on button "Back to borrower requests" at bounding box center [274, 41] width 191 height 30
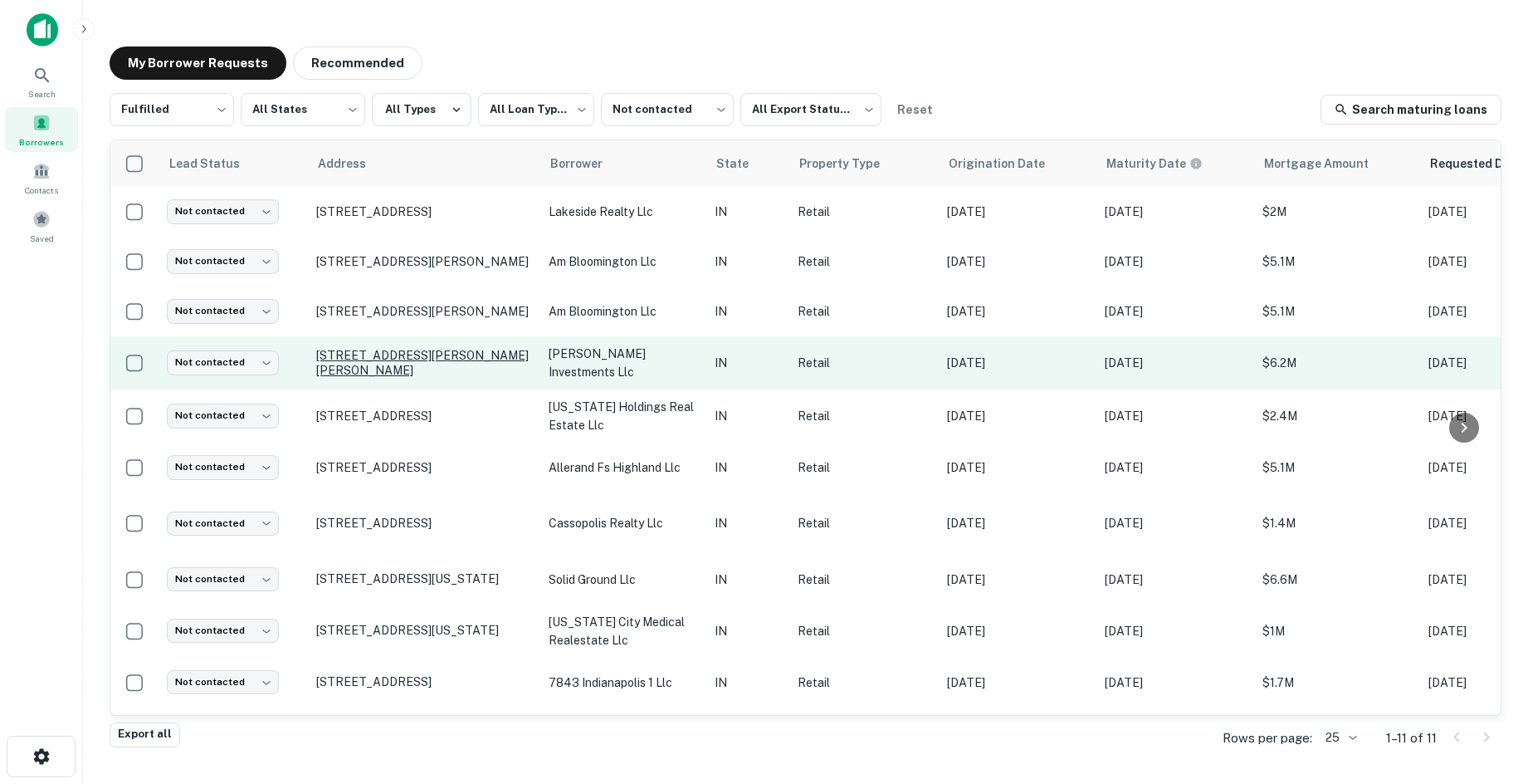
click at [355, 348] on p "9450 Aronson Dr Indianapolis, IN 46240" at bounding box center [423, 363] width 216 height 30
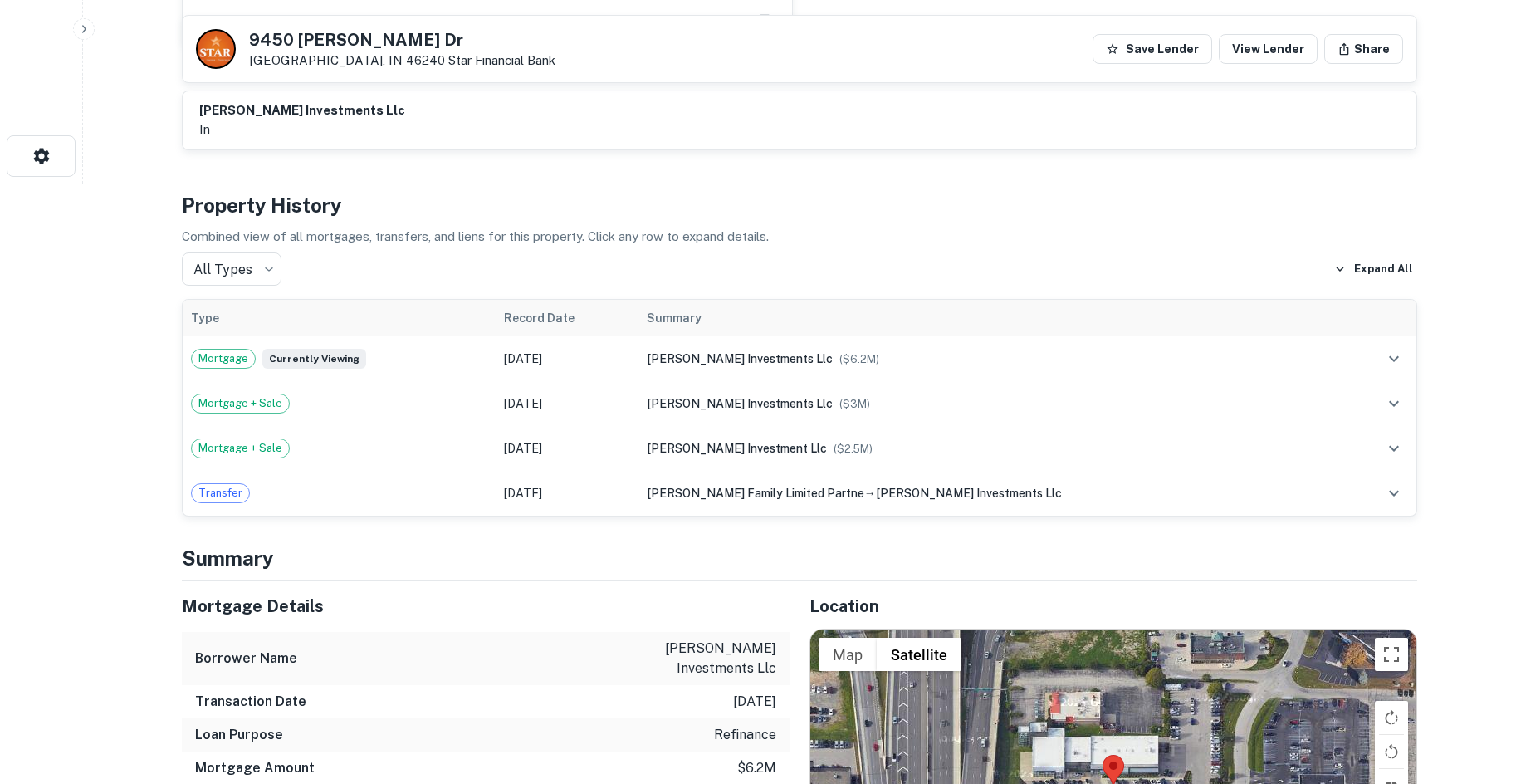
scroll to position [913, 0]
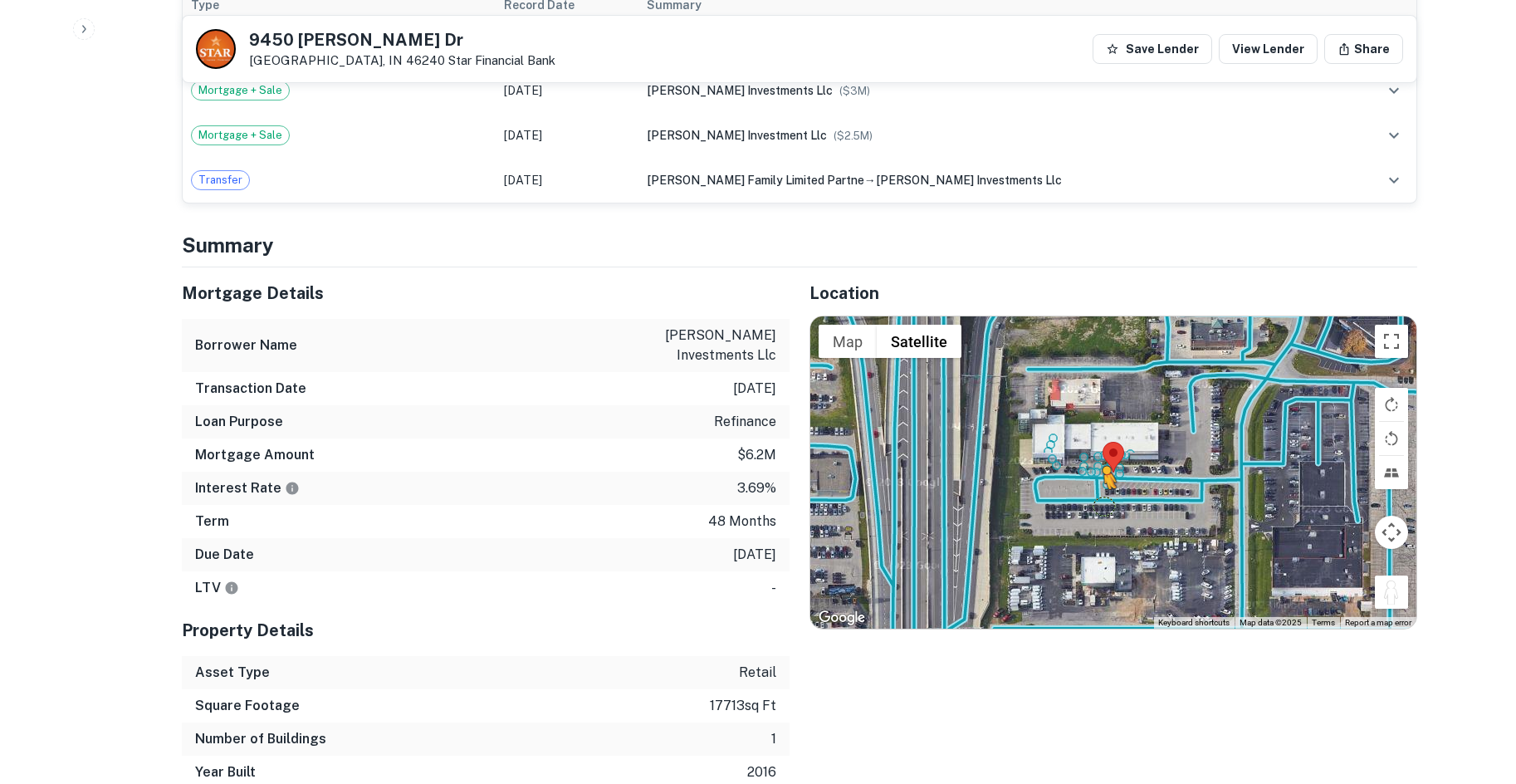
drag, startPoint x: 1394, startPoint y: 577, endPoint x: 1103, endPoint y: 488, distance: 304.3
click at [1103, 488] on div "To activate drag with keyboard, press Alt + Enter. Once in keyboard drag state,…" at bounding box center [1113, 472] width 606 height 312
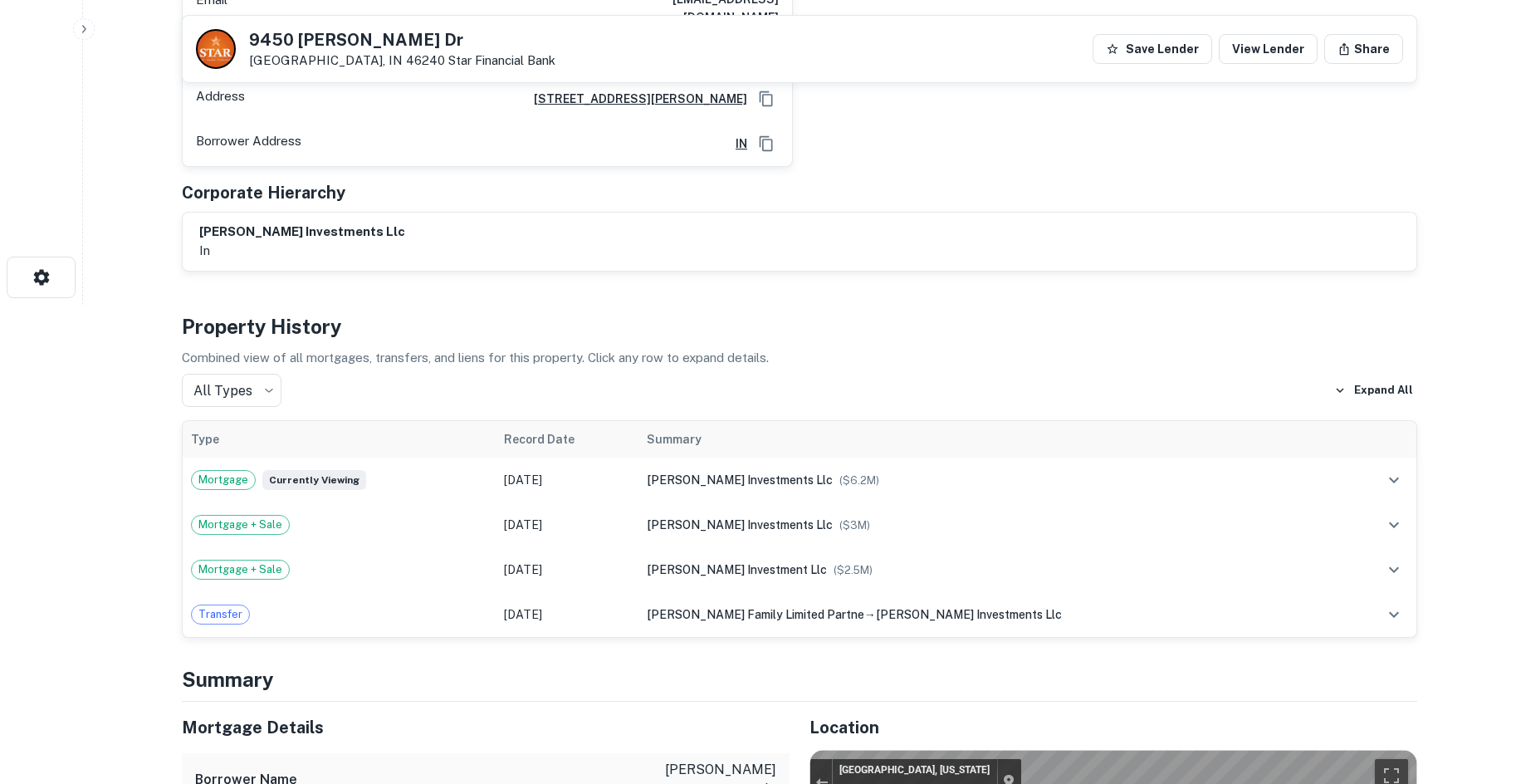
scroll to position [0, 0]
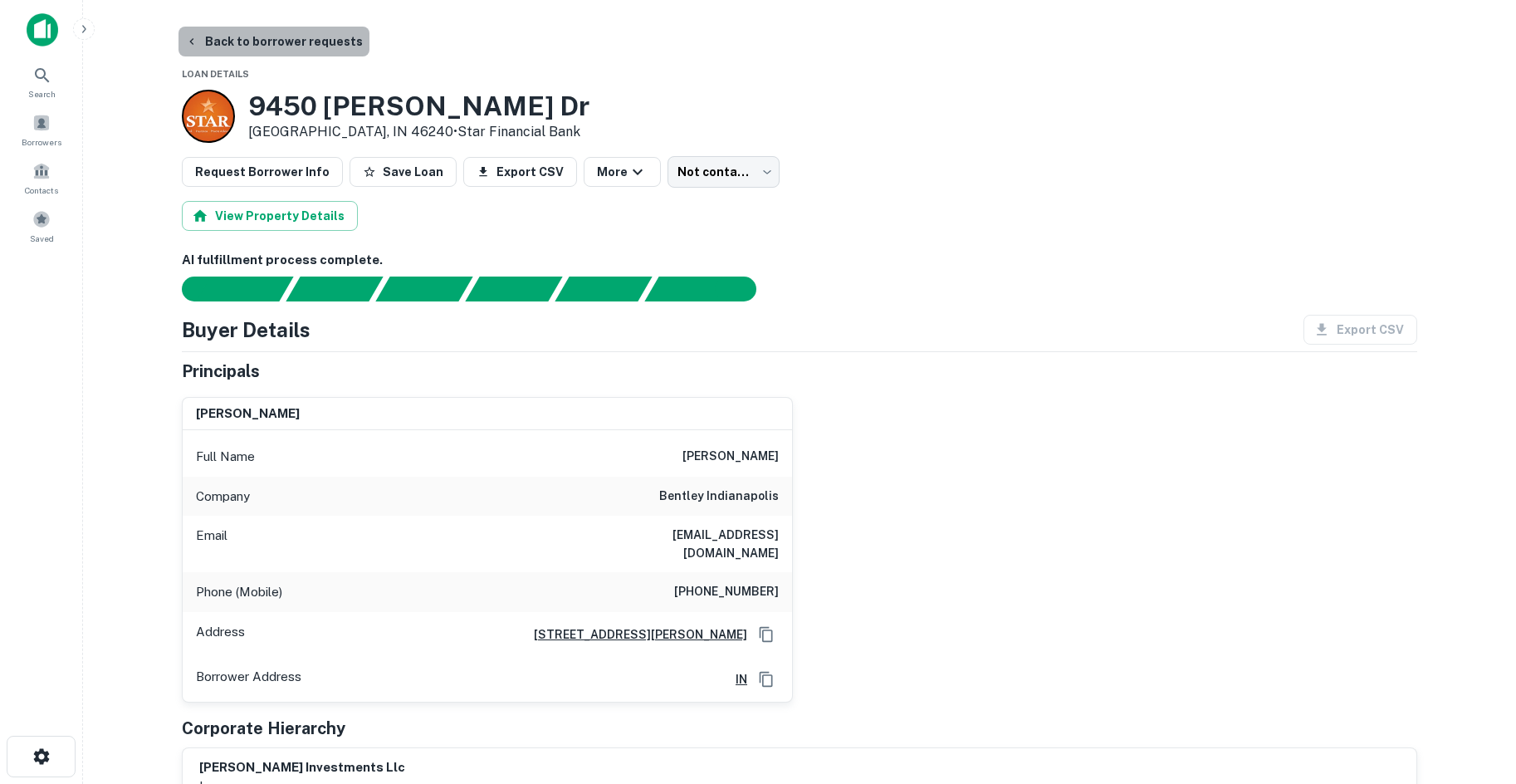
click at [292, 34] on button "Back to borrower requests" at bounding box center [274, 41] width 191 height 30
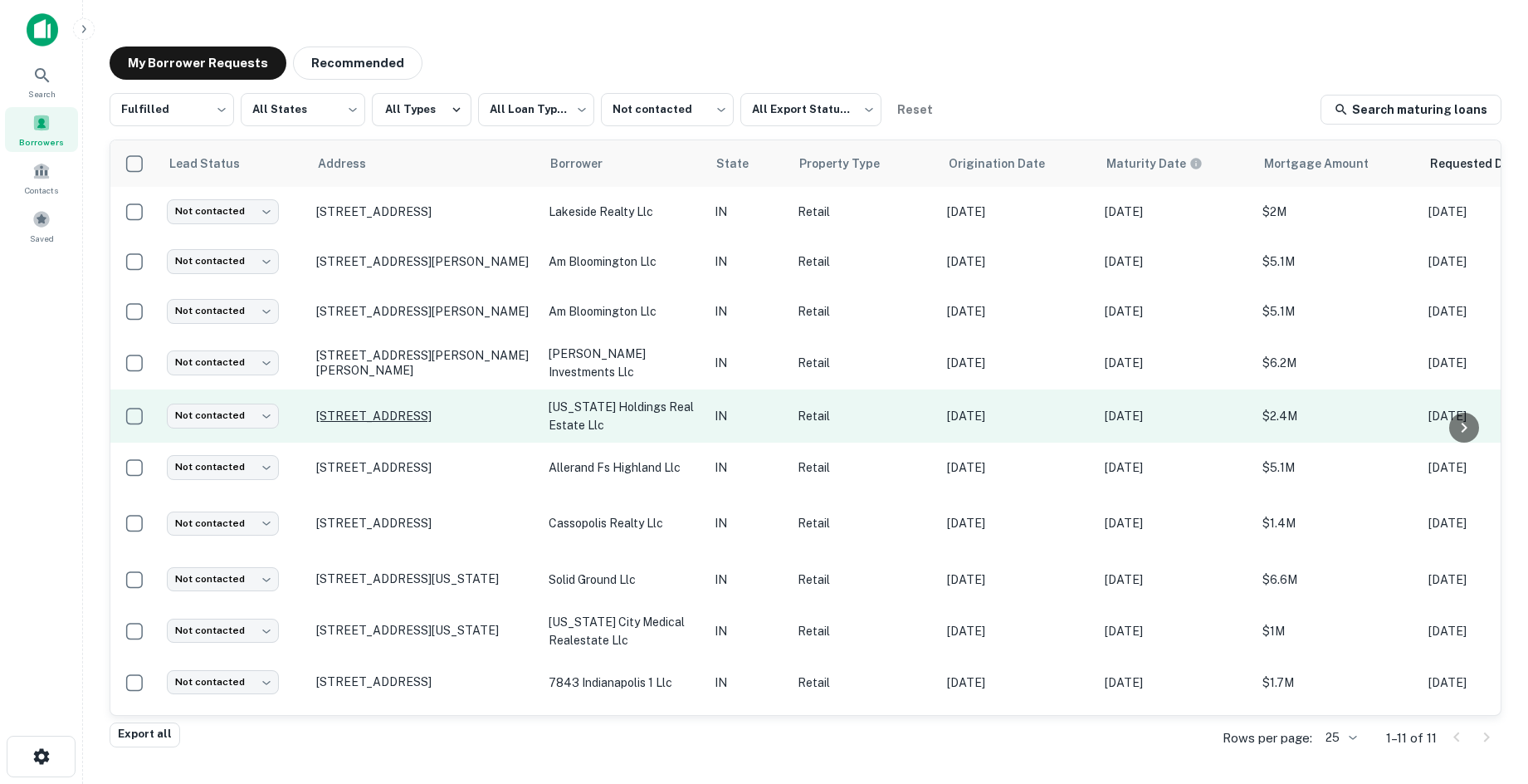
click at [345, 408] on p "1492 N Main St Crown Point, IN 46307" at bounding box center [423, 416] width 216 height 15
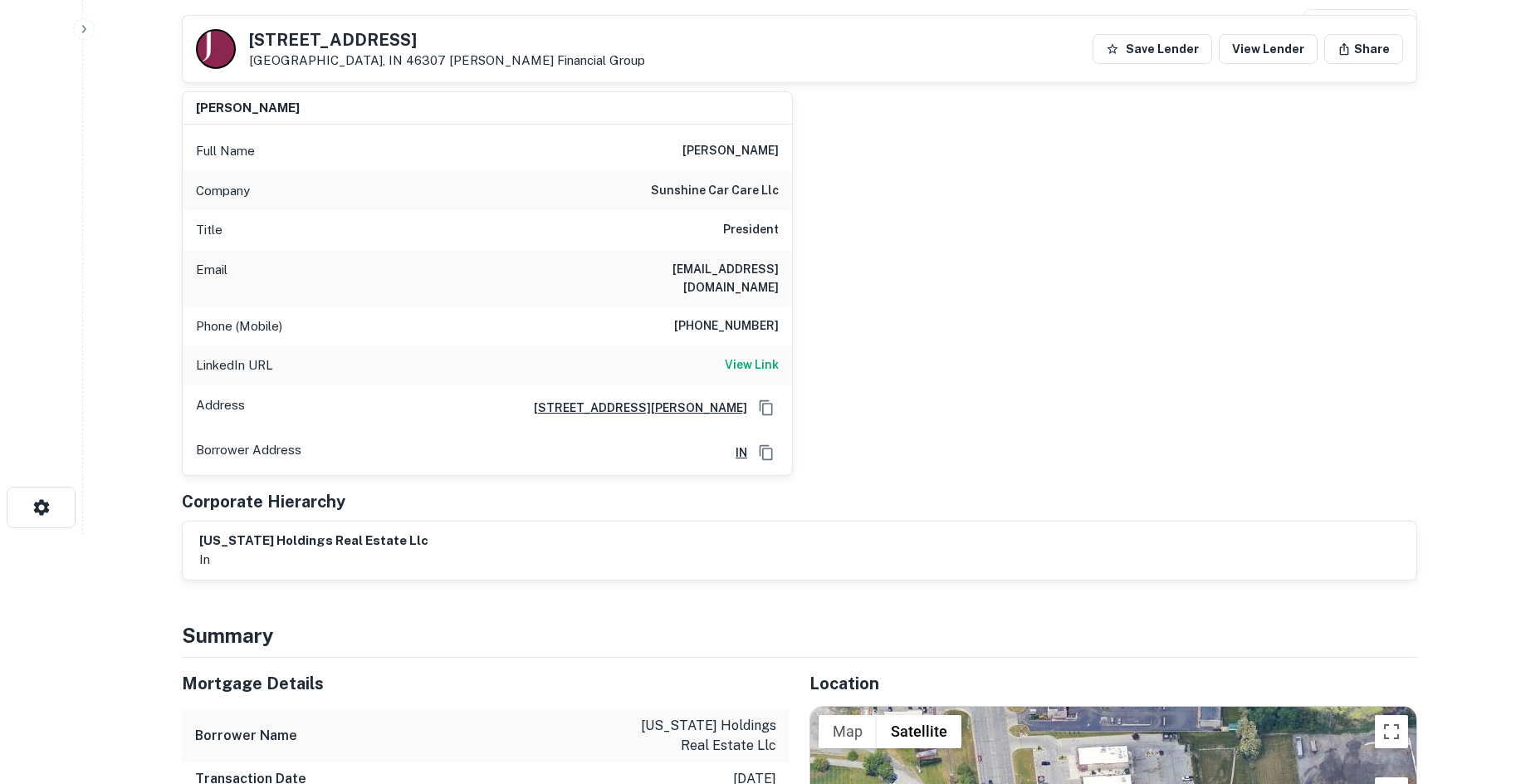
scroll to position [830, 0]
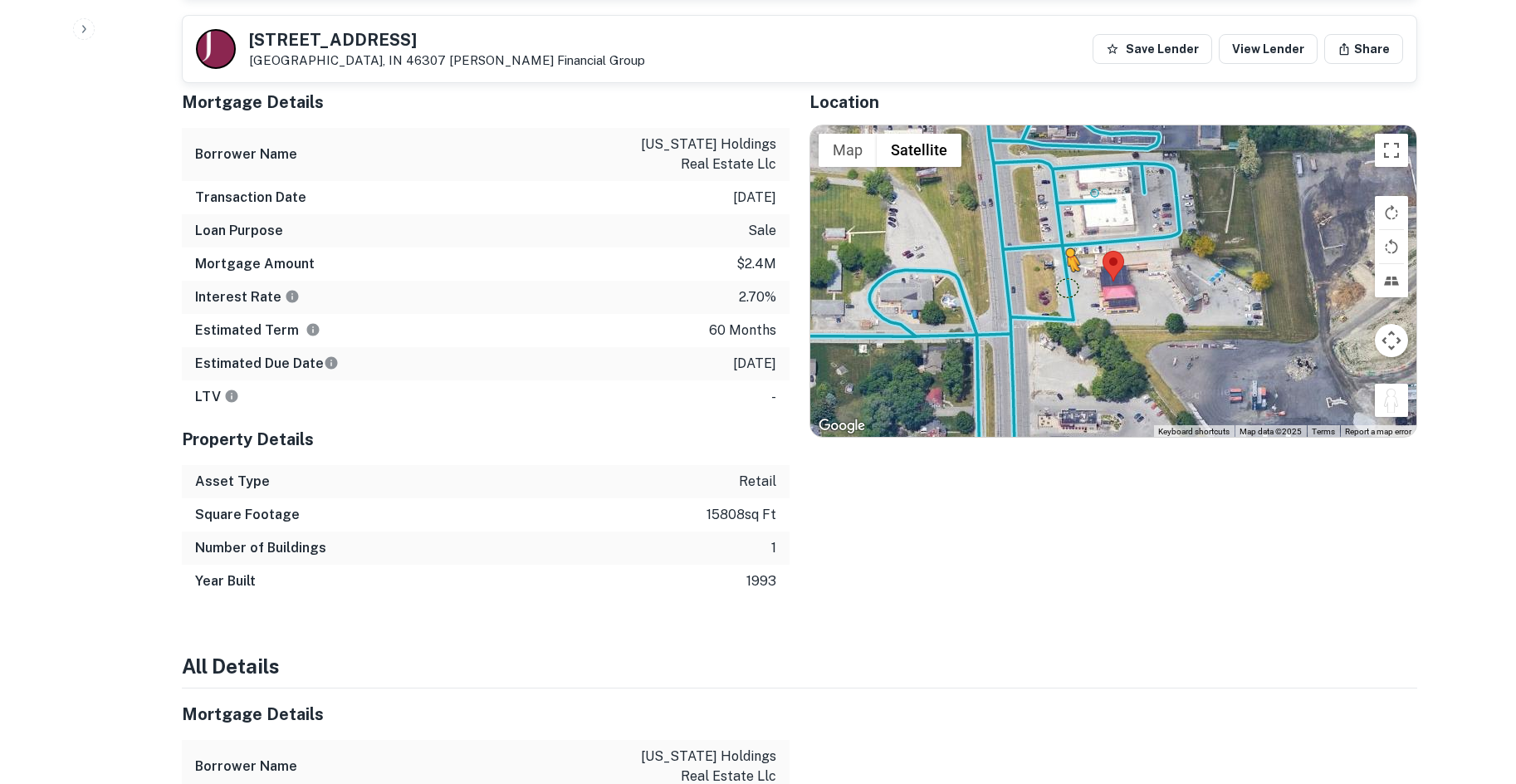
drag, startPoint x: 1391, startPoint y: 390, endPoint x: 1059, endPoint y: 261, distance: 356.2
click at [1059, 261] on div "To activate drag with keyboard, press Alt + Enter. Once in keyboard drag state,…" at bounding box center [1113, 281] width 606 height 312
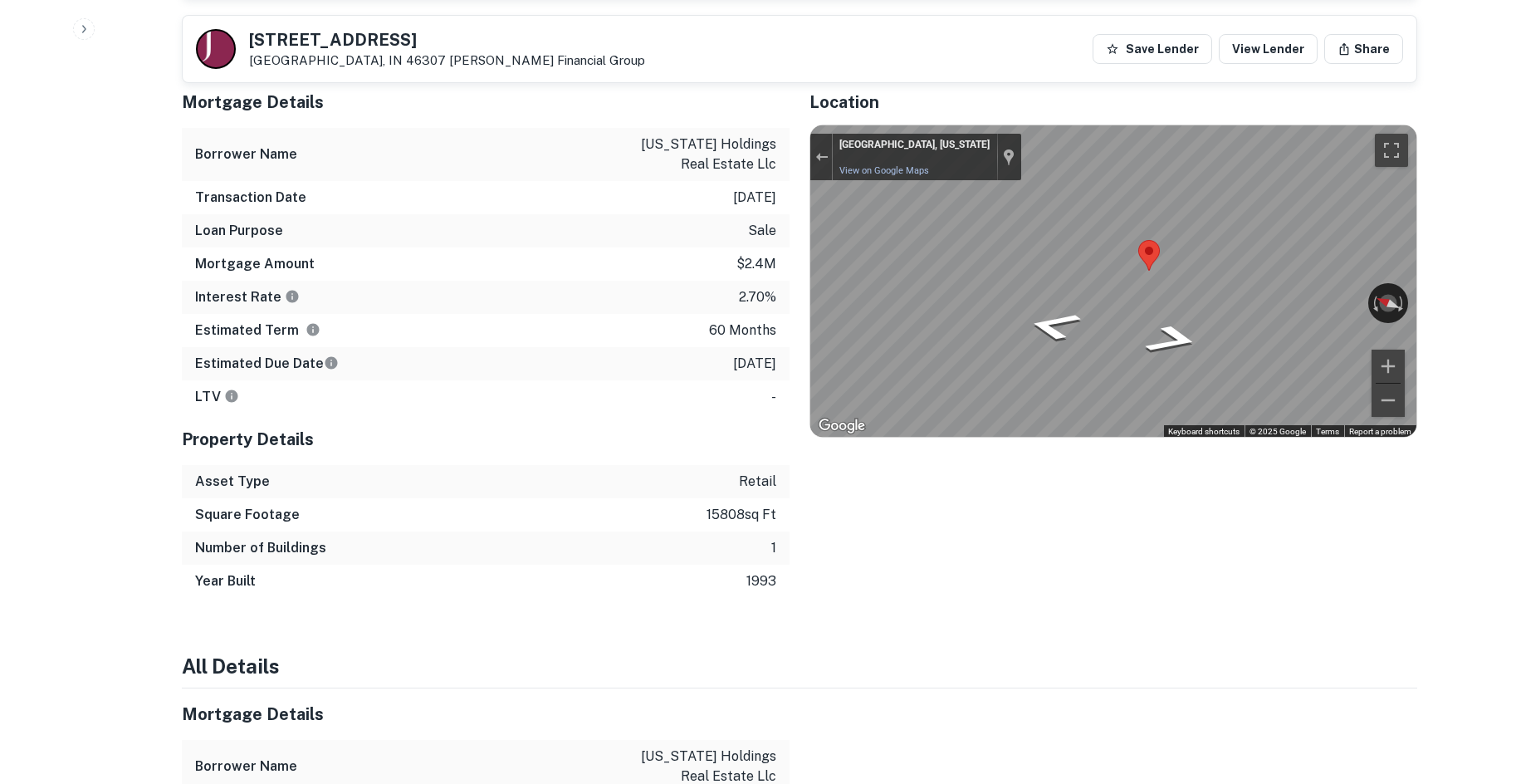
click at [679, 198] on div "Mortgage Details Borrower Name indiana holdings real estate llc Transaction Dat…" at bounding box center [789, 337] width 1255 height 521
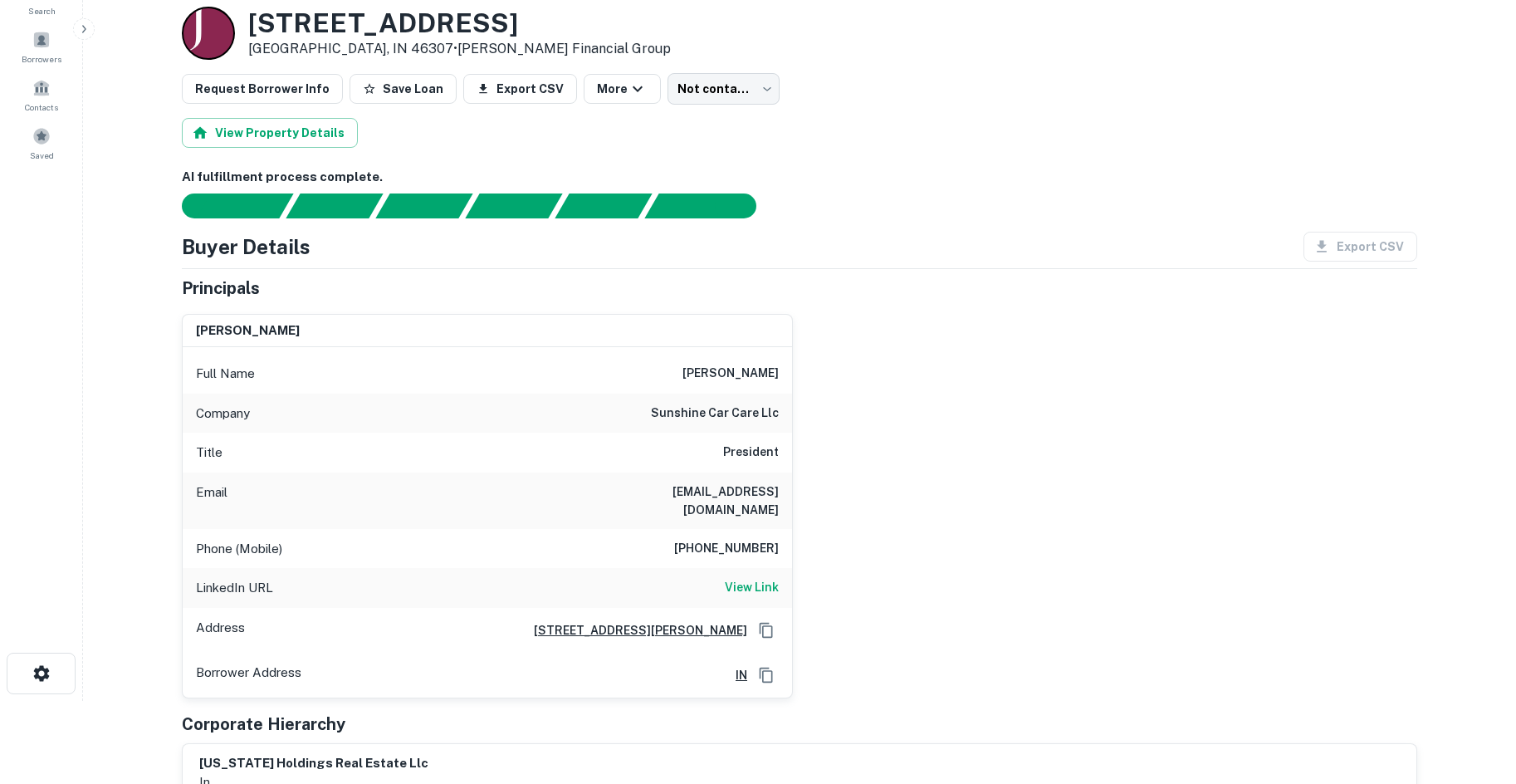
scroll to position [249, 0]
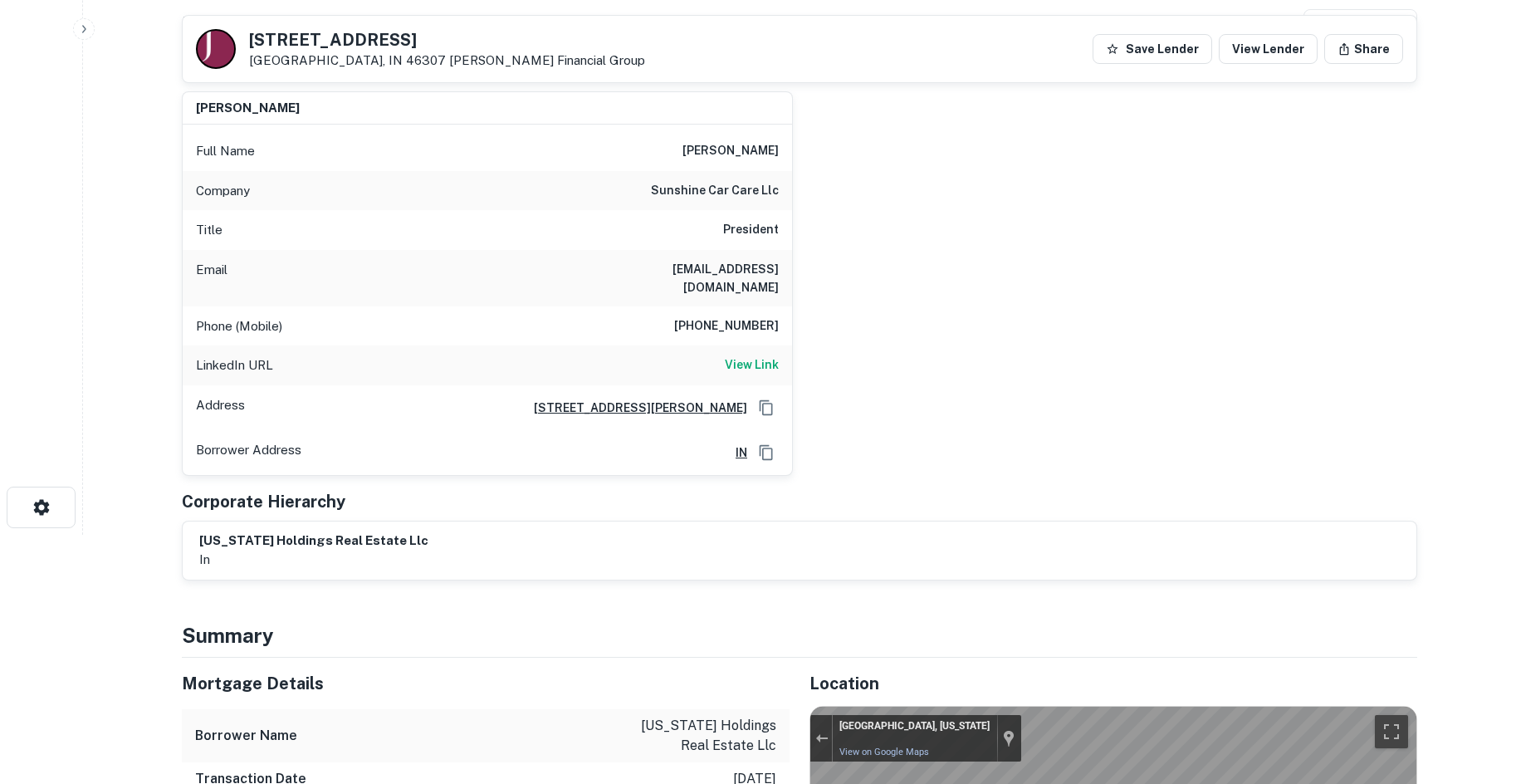
click at [734, 316] on h6 "(850) 694-4061" at bounding box center [726, 325] width 105 height 20
click at [742, 355] on h6 "View Link" at bounding box center [751, 364] width 54 height 19
copy h6 "(850) 694-4061"
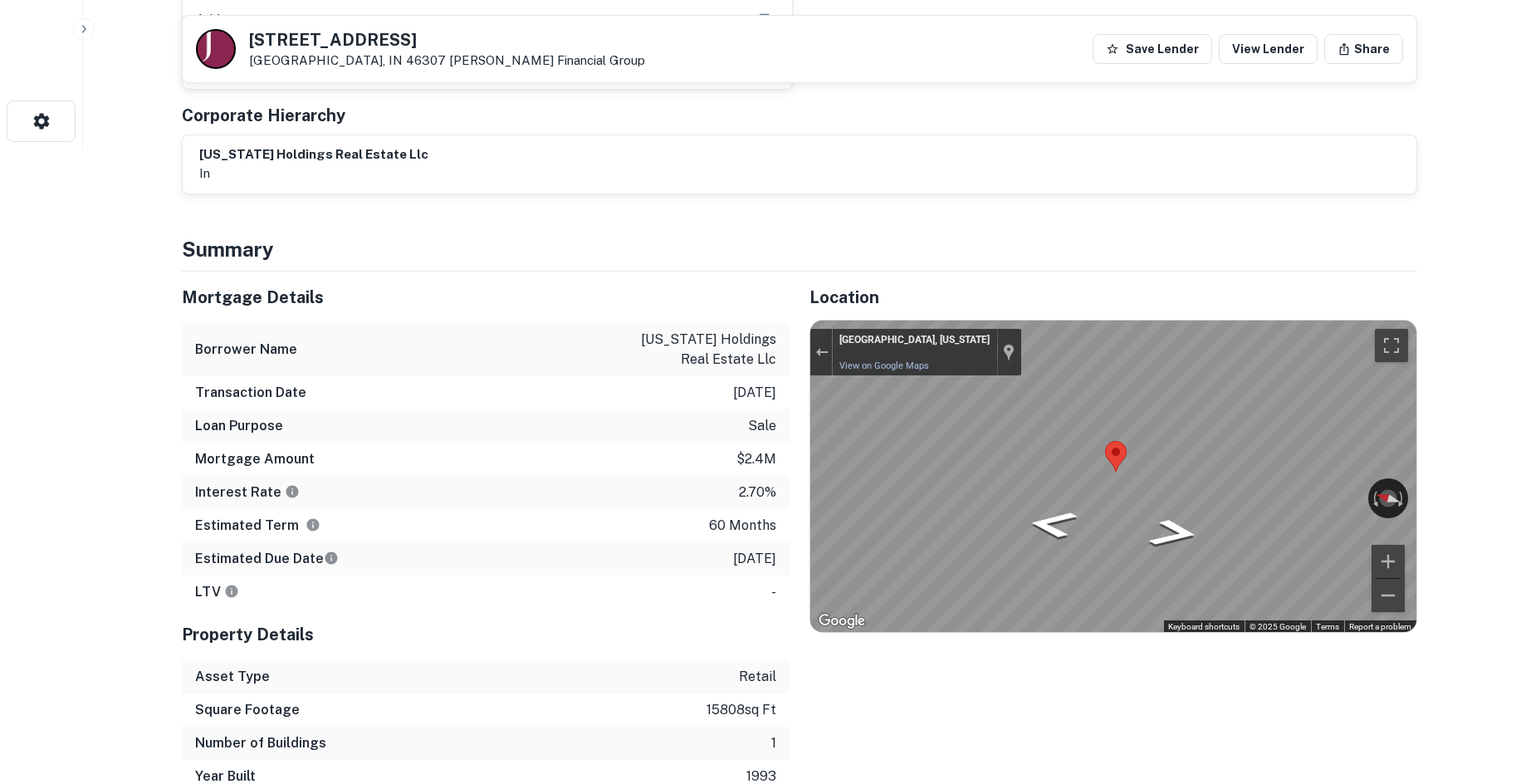
scroll to position [664, 0]
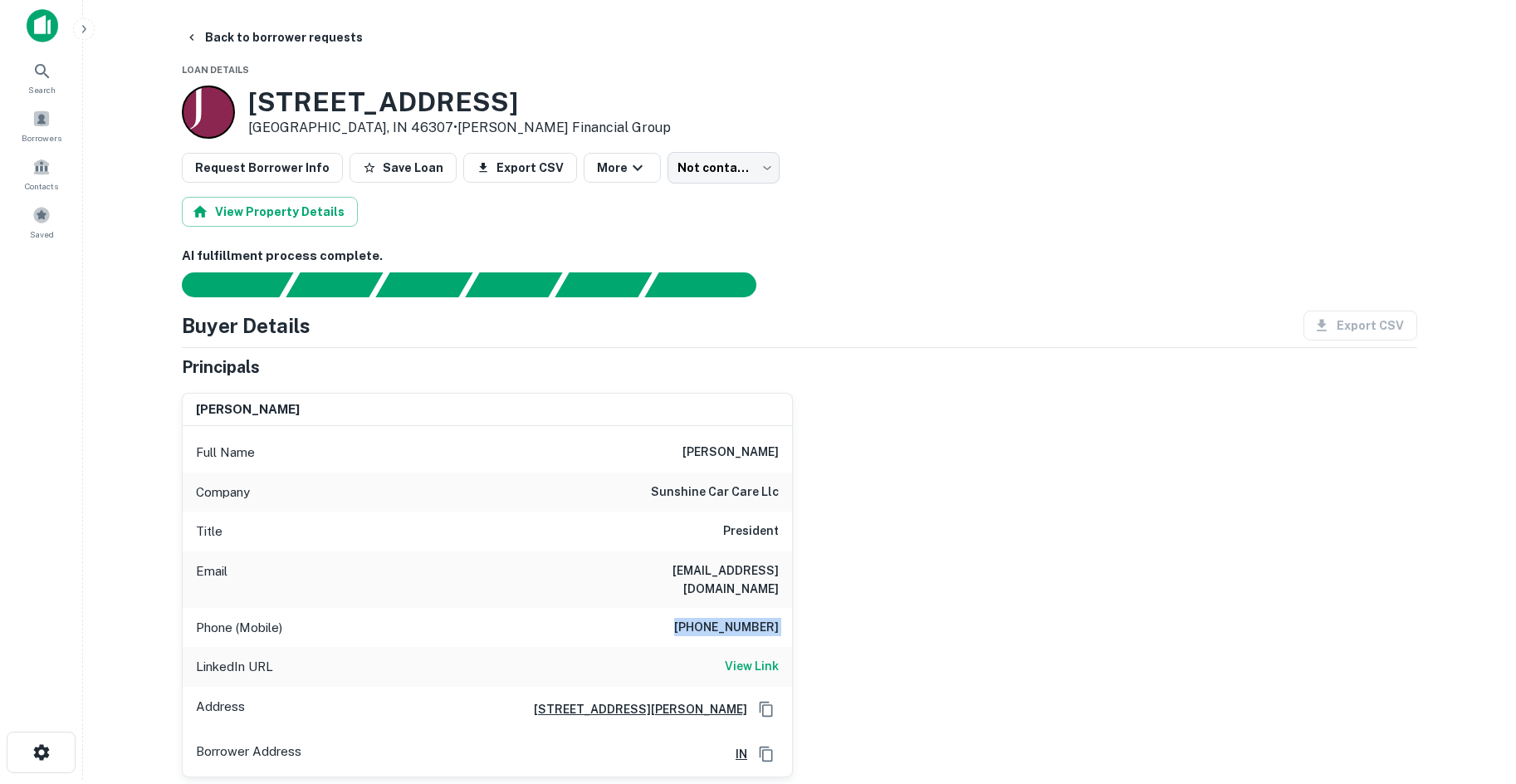
scroll to position [0, 0]
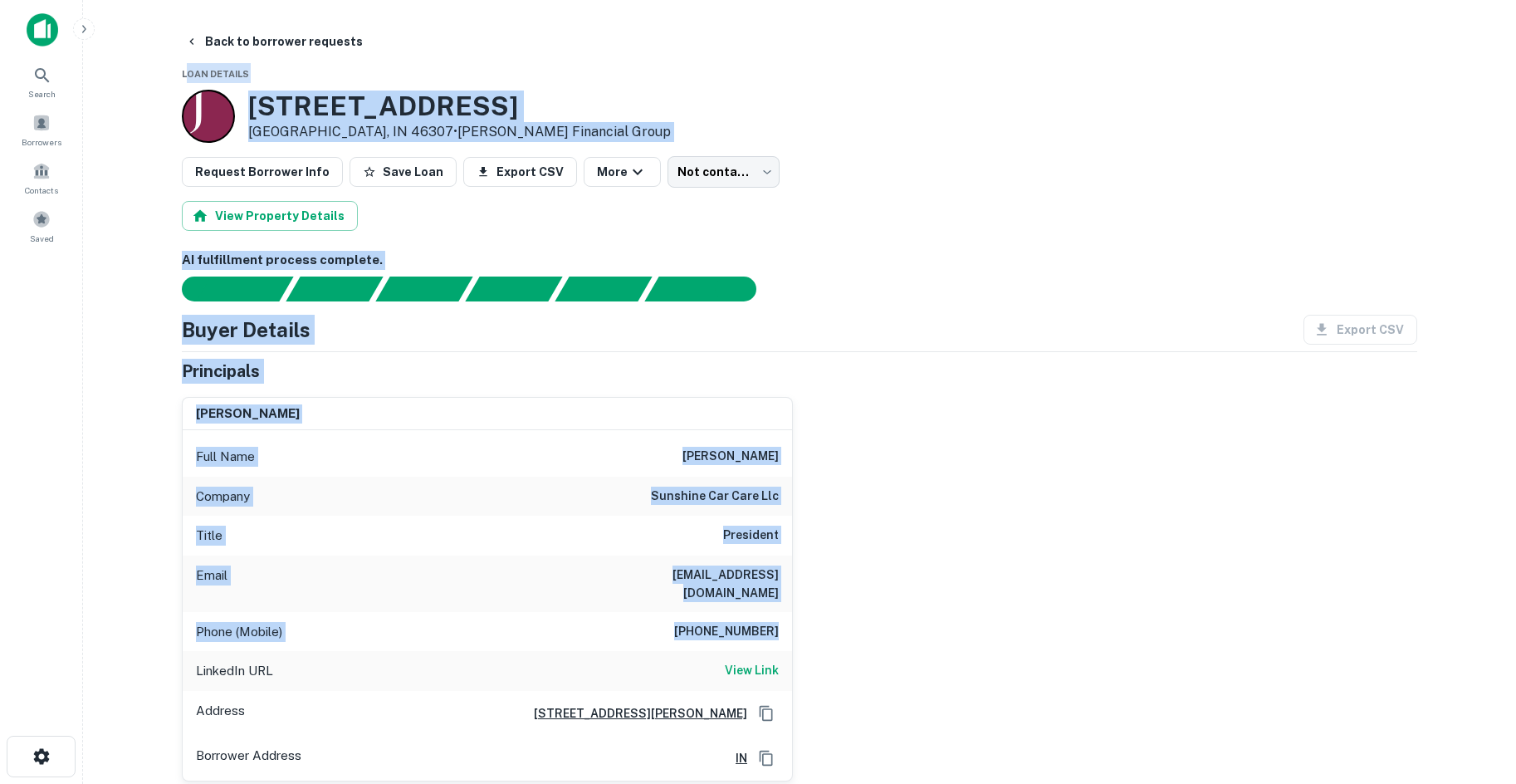
drag, startPoint x: 342, startPoint y: 75, endPoint x: 1041, endPoint y: 595, distance: 871.2
click at [886, 598] on div "tom chambasian Full Name tom chambasian Company sunshine car care llc Title Pre…" at bounding box center [793, 581] width 1249 height 397
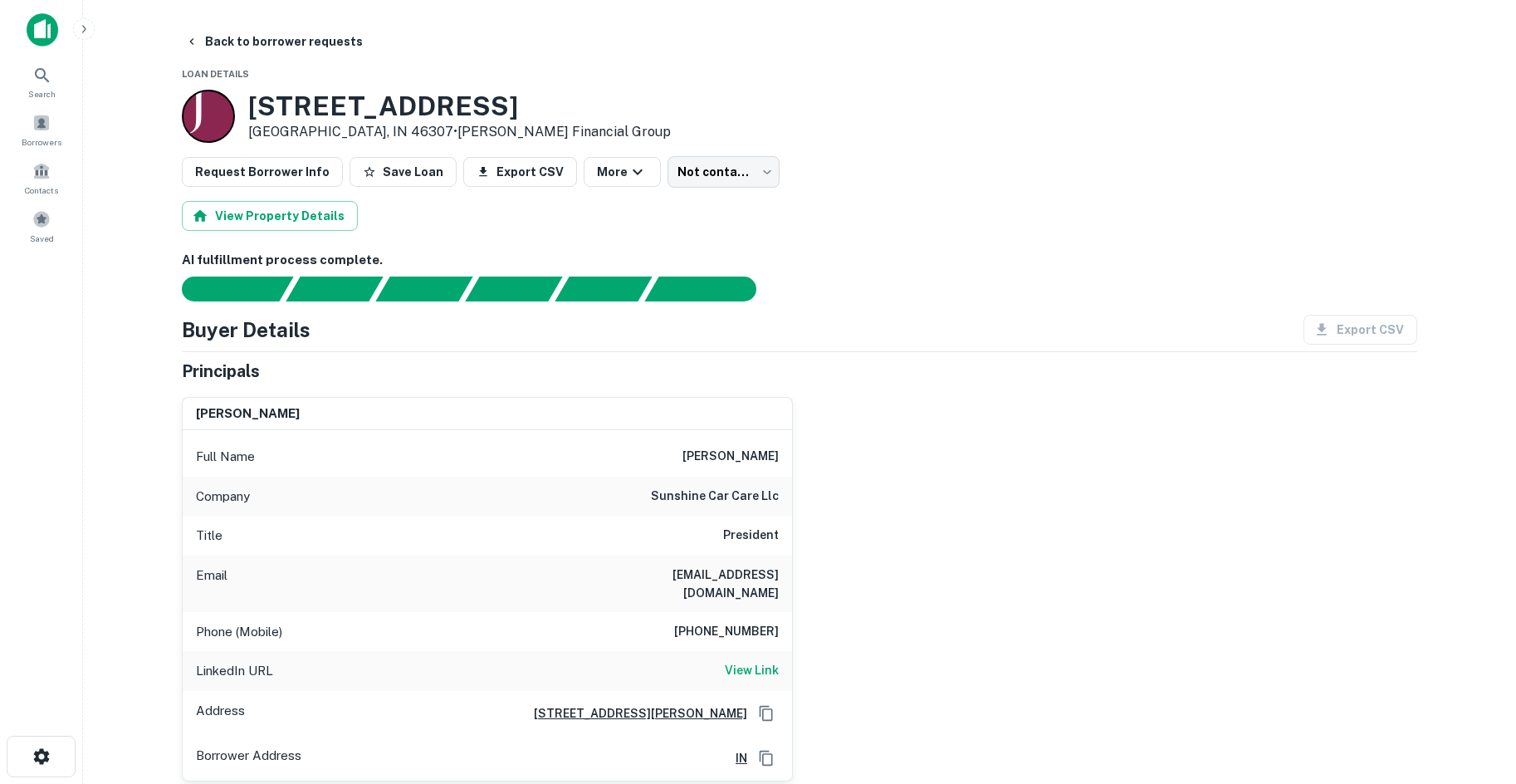
drag, startPoint x: 170, startPoint y: 71, endPoint x: 917, endPoint y: 445, distance: 835.4
click at [948, 418] on div "tom chambasian Full Name tom chambasian Company sunshine car care llc Title Pre…" at bounding box center [793, 581] width 1249 height 397
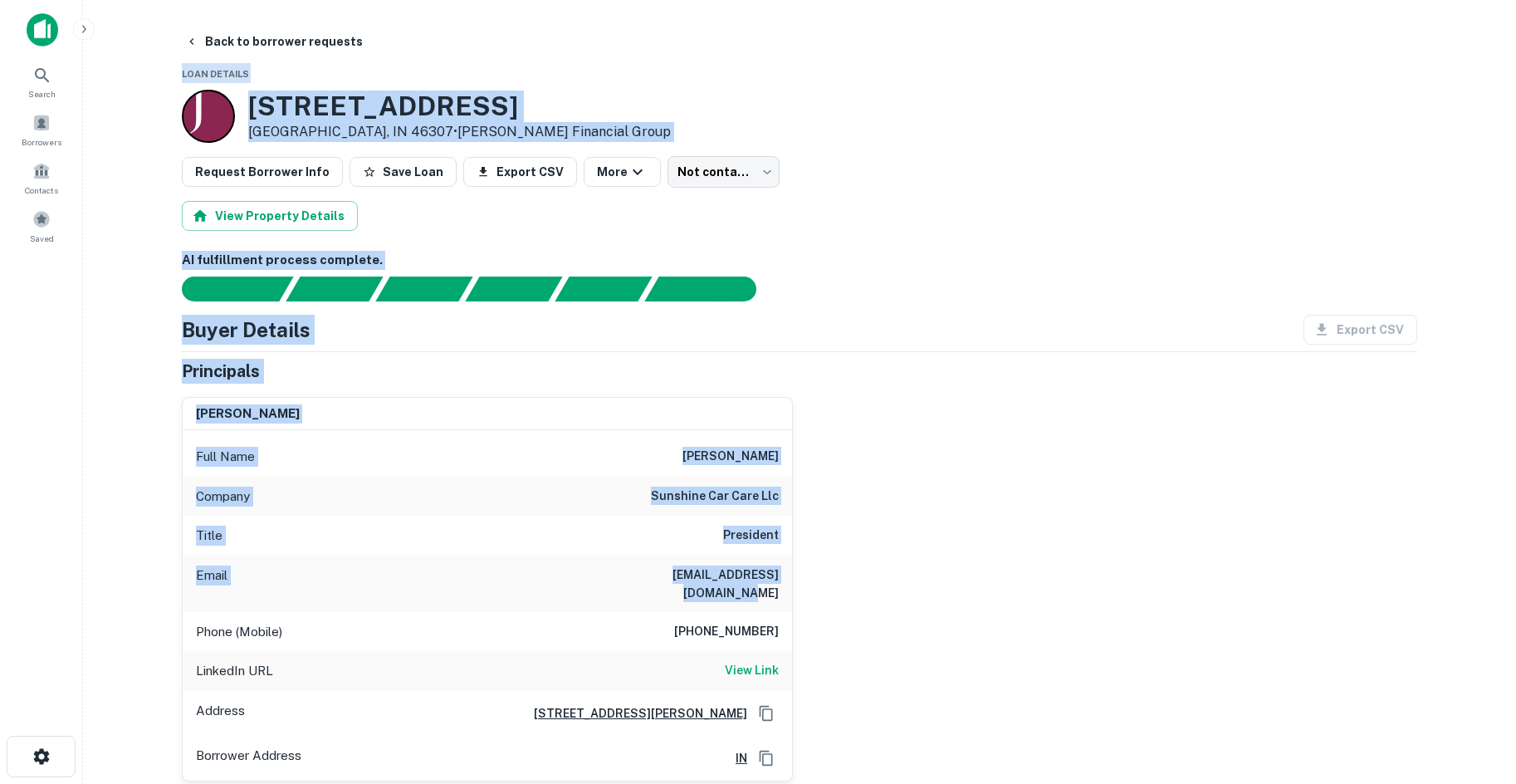
drag, startPoint x: 318, startPoint y: 112, endPoint x: 1128, endPoint y: 556, distance: 923.7
click at [1128, 556] on main "Back to borrower requests Loan Details 1492 N Main St Crown Point, IN 46307 • J…" at bounding box center [799, 392] width 1433 height 784
click at [1114, 554] on div "tom chambasian Full Name tom chambasian Company sunshine car care llc Title Pre…" at bounding box center [793, 581] width 1249 height 397
drag, startPoint x: 950, startPoint y: 639, endPoint x: 162, endPoint y: 52, distance: 982.6
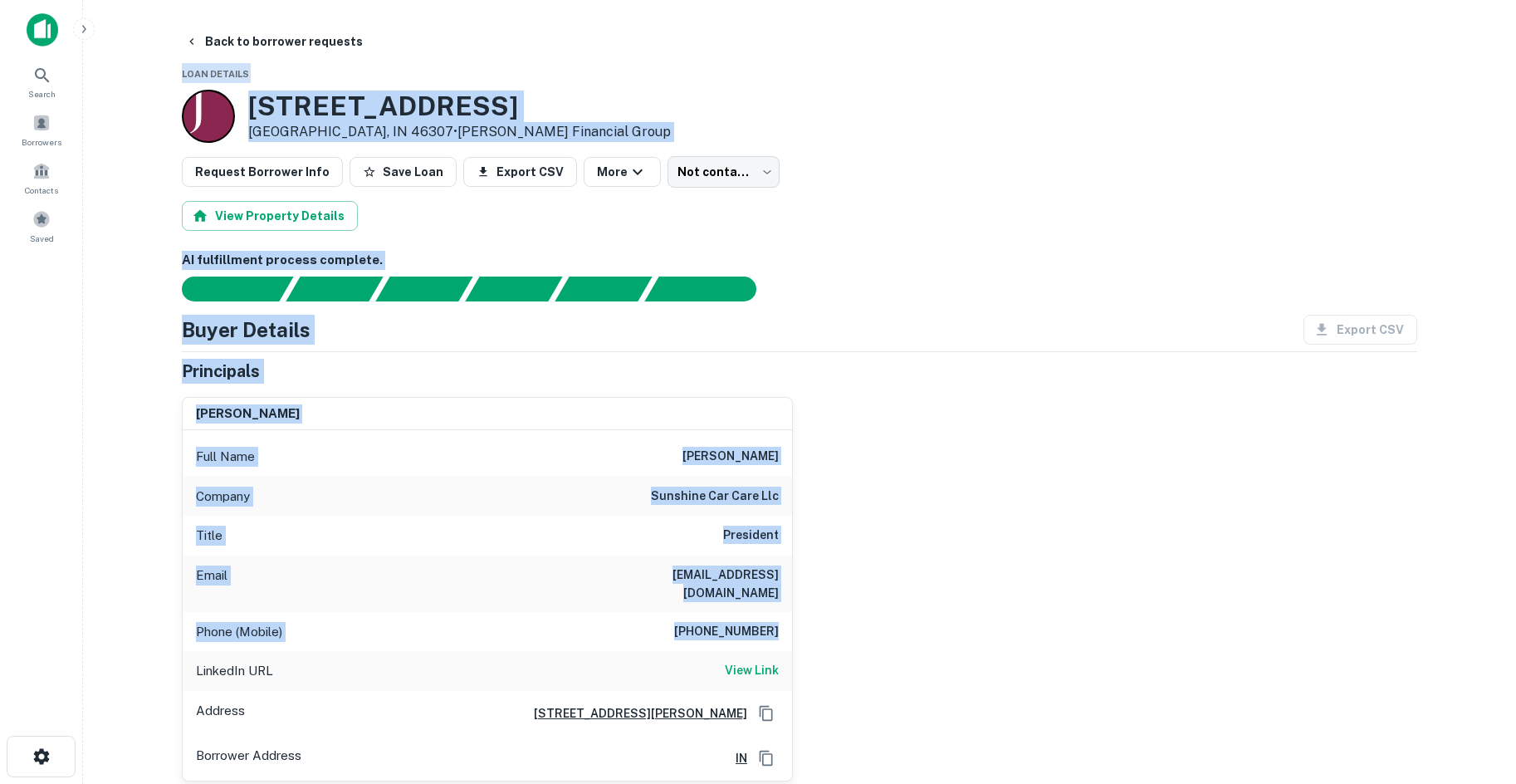
drag, startPoint x: 167, startPoint y: 67, endPoint x: 1252, endPoint y: 613, distance: 1214.6
click at [1252, 613] on div "tom chambasian Full Name tom chambasian Company sunshine car care llc Title Pre…" at bounding box center [793, 581] width 1249 height 397
drag, startPoint x: 995, startPoint y: 632, endPoint x: 156, endPoint y: 71, distance: 1009.3
click at [160, 78] on main "Back to borrower requests Loan Details 1492 N Main St Crown Point, IN 46307 • J…" at bounding box center [799, 392] width 1433 height 784
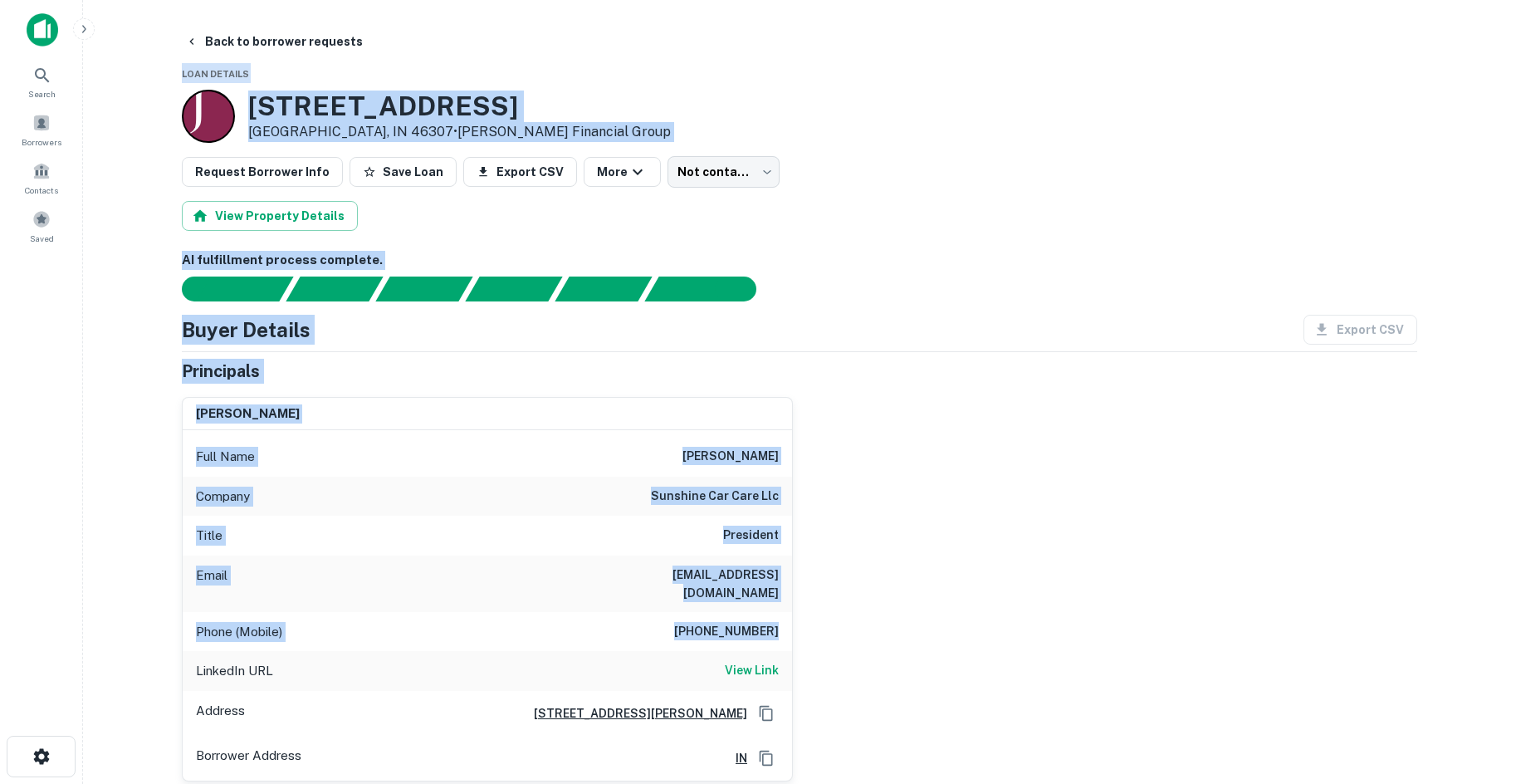
click at [156, 71] on main "Back to borrower requests Loan Details 1492 N Main St Crown Point, IN 46307 • J…" at bounding box center [799, 392] width 1433 height 784
drag, startPoint x: 169, startPoint y: 55, endPoint x: 1163, endPoint y: 643, distance: 1154.9
click at [1092, 629] on div "tom chambasian Full Name tom chambasian Company sunshine car care llc Title Pre…" at bounding box center [793, 581] width 1249 height 397
drag, startPoint x: 1014, startPoint y: 634, endPoint x: 122, endPoint y: 63, distance: 1059.1
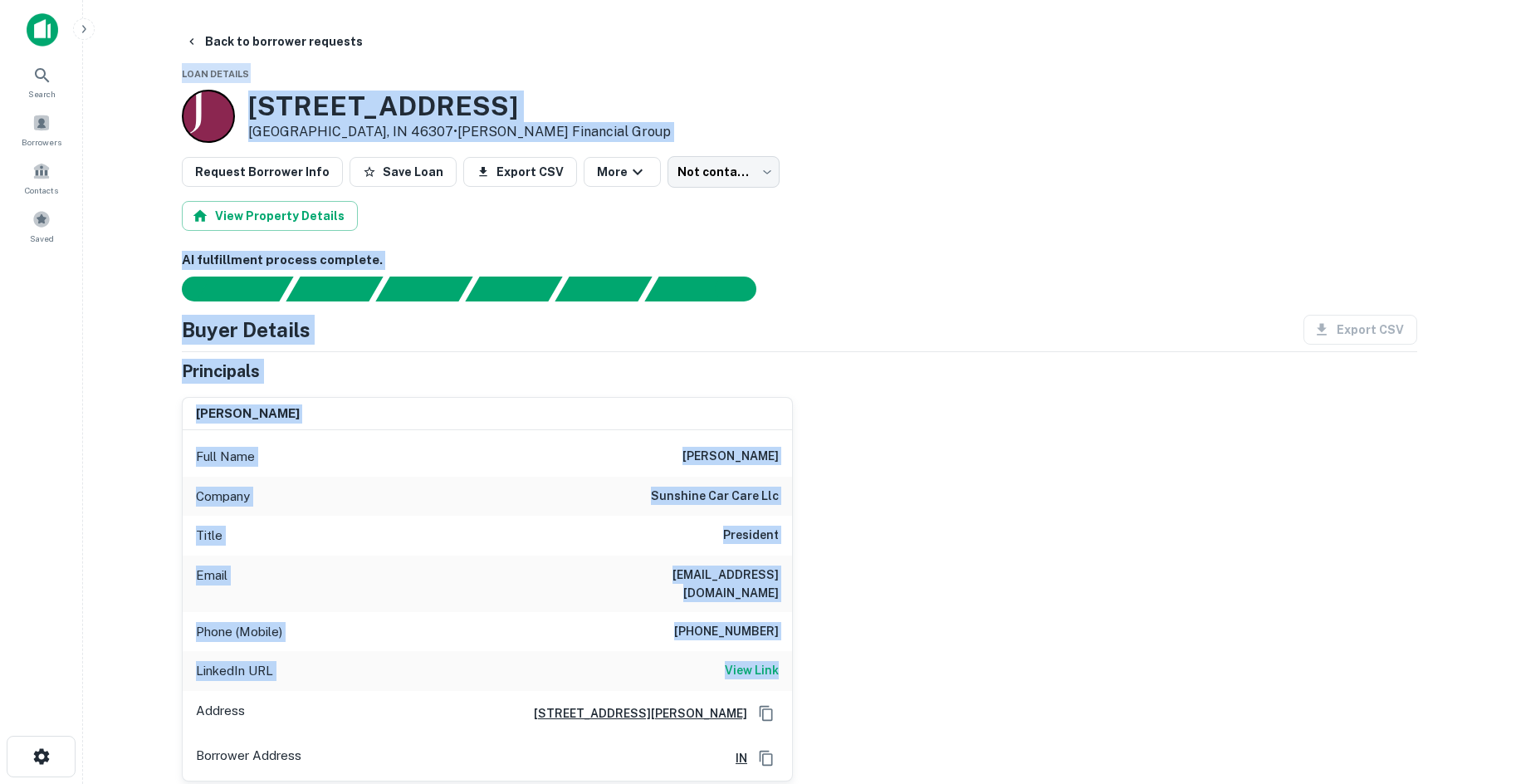
click at [122, 63] on main "Back to borrower requests Loan Details 1492 N Main St Crown Point, IN 46307 • J…" at bounding box center [799, 392] width 1433 height 784
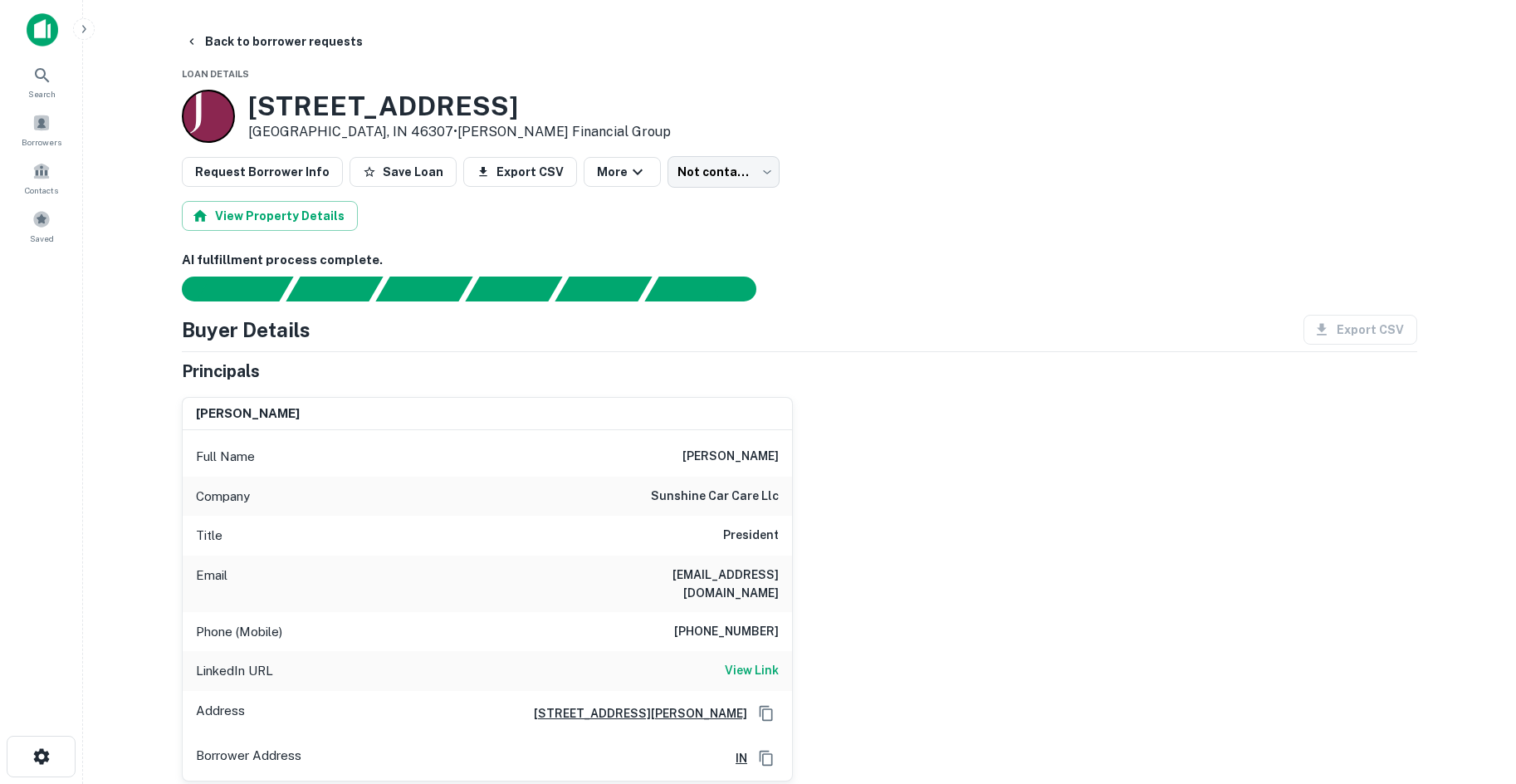
click at [154, 54] on main "Back to borrower requests Loan Details 1492 N Main St Crown Point, IN 46307 • J…" at bounding box center [799, 392] width 1433 height 784
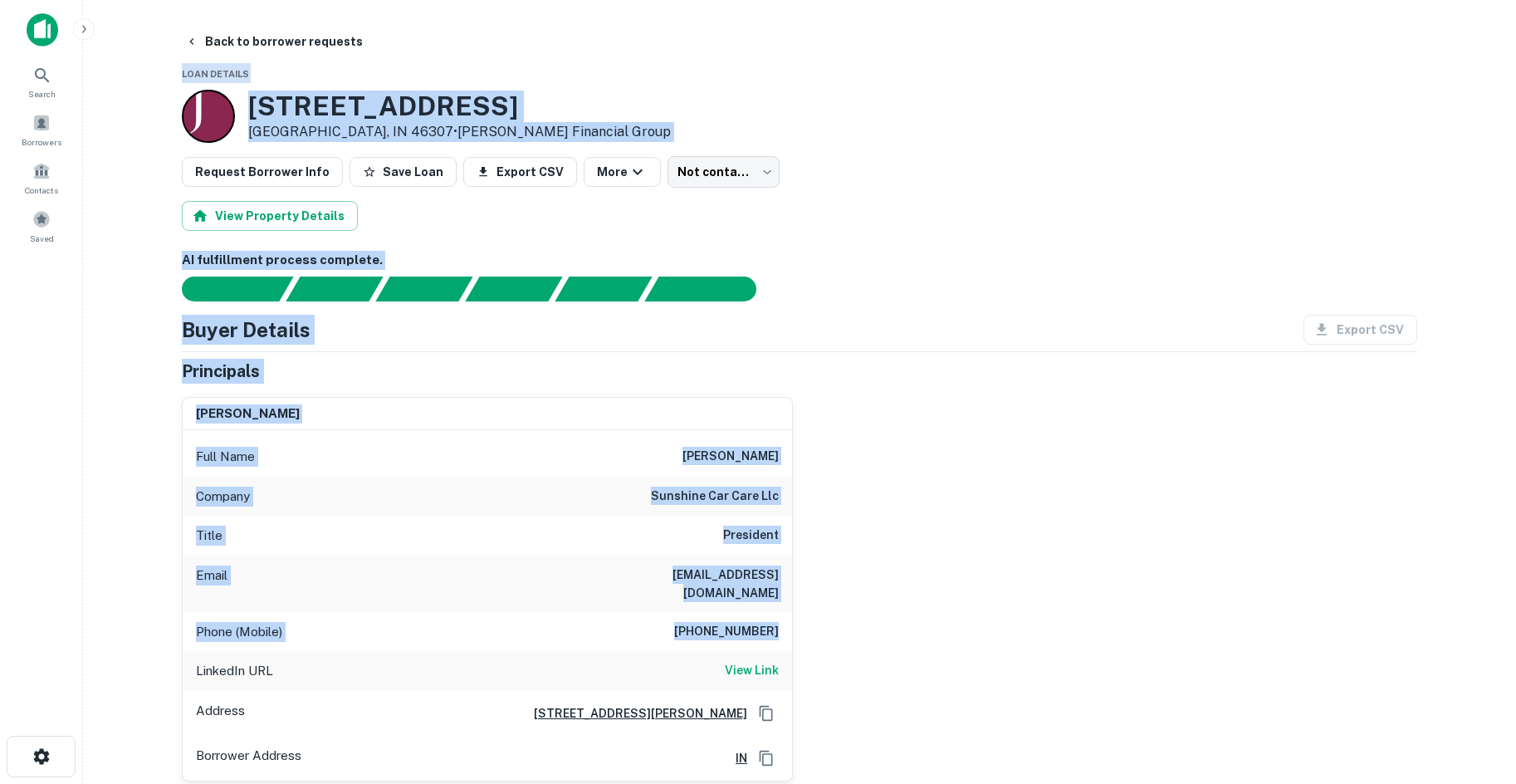
drag, startPoint x: 170, startPoint y: 64, endPoint x: 1167, endPoint y: 579, distance: 1122.2
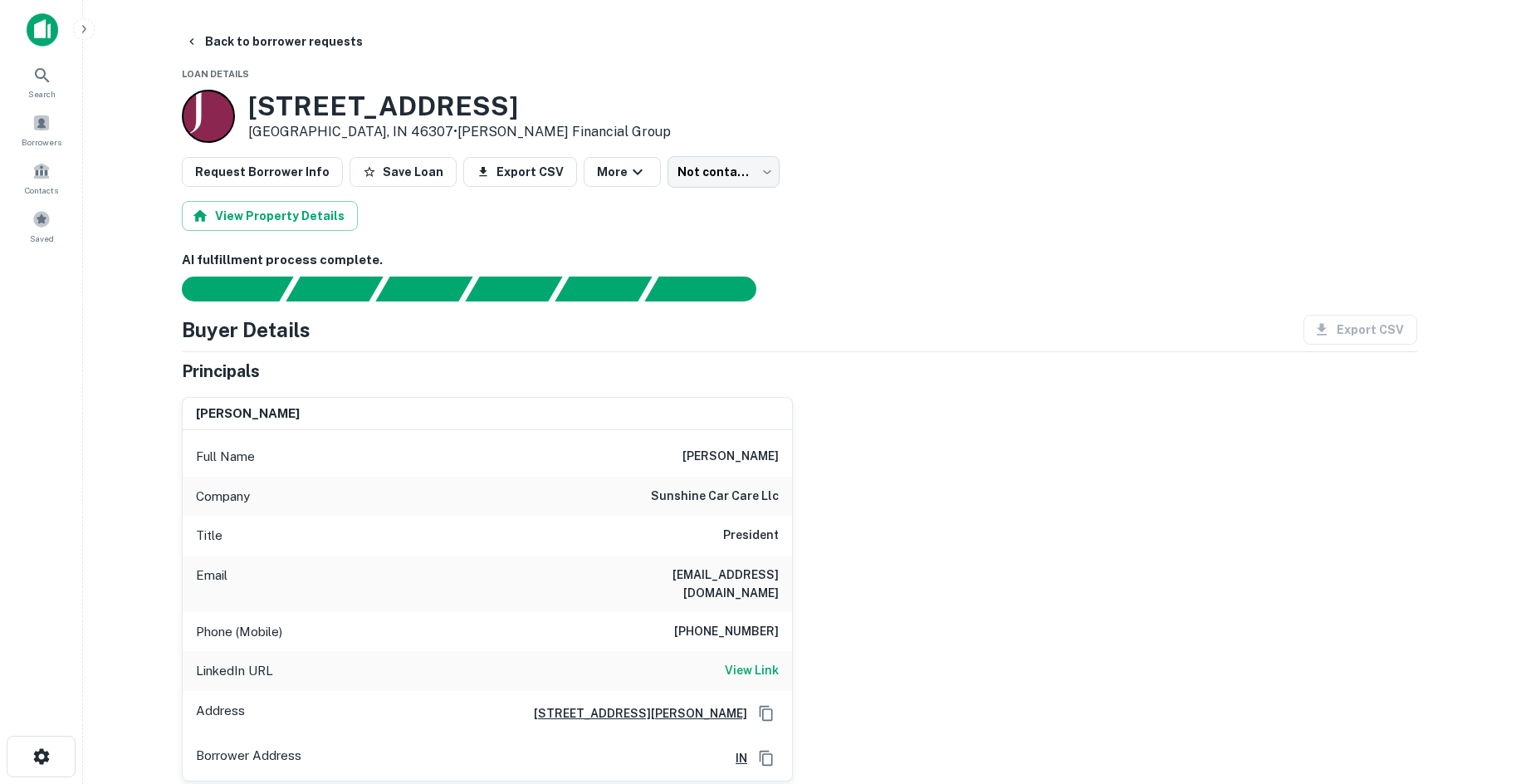
click at [949, 648] on div "tom chambasian Full Name tom chambasian Company sunshine car care llc Title Pre…" at bounding box center [793, 581] width 1249 height 397
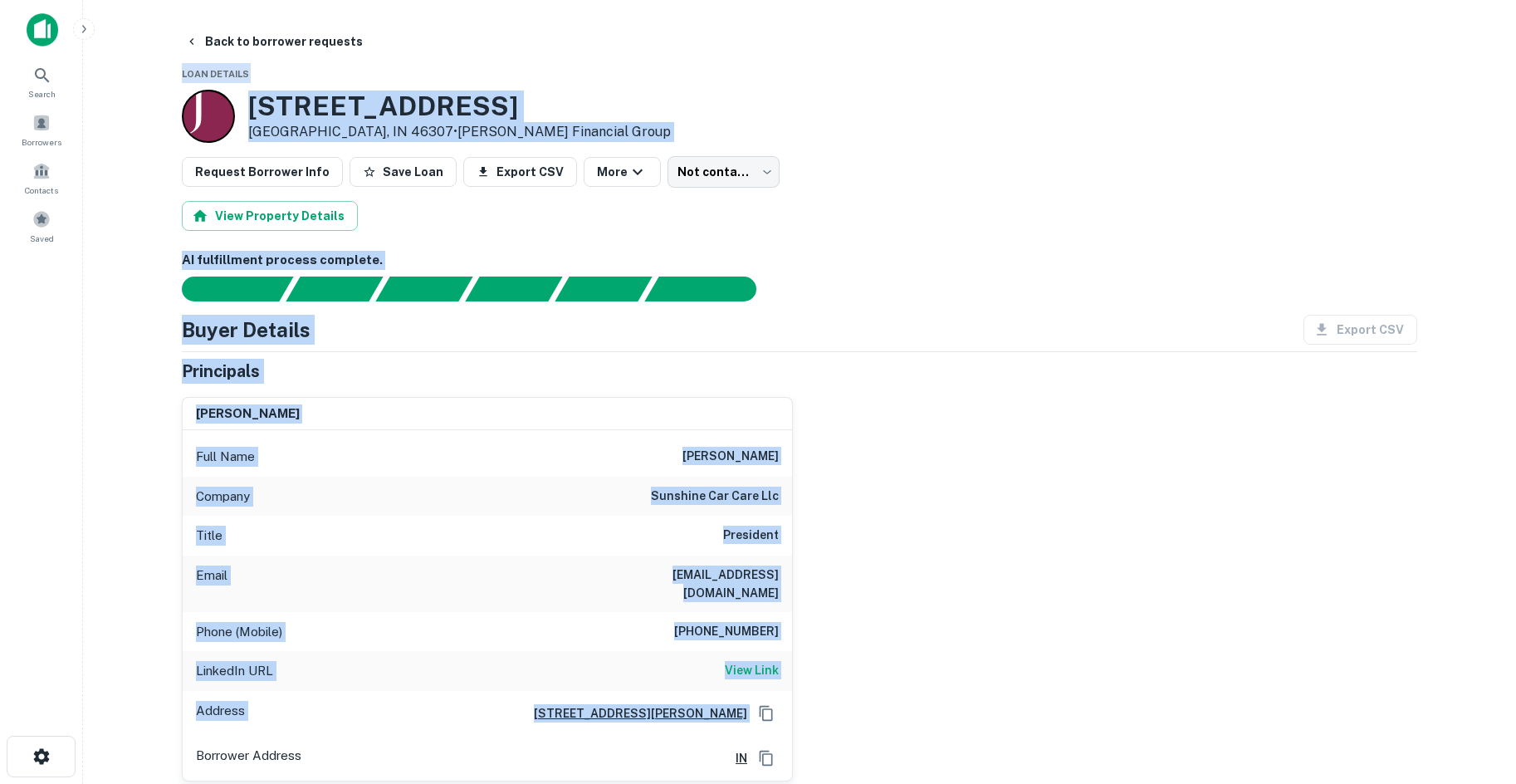
drag, startPoint x: 1035, startPoint y: 681, endPoint x: 180, endPoint y: 21, distance: 1080.1
click at [180, 21] on main "Back to borrower requests Loan Details 1492 N Main St Crown Point, IN 46307 • J…" at bounding box center [799, 392] width 1433 height 784
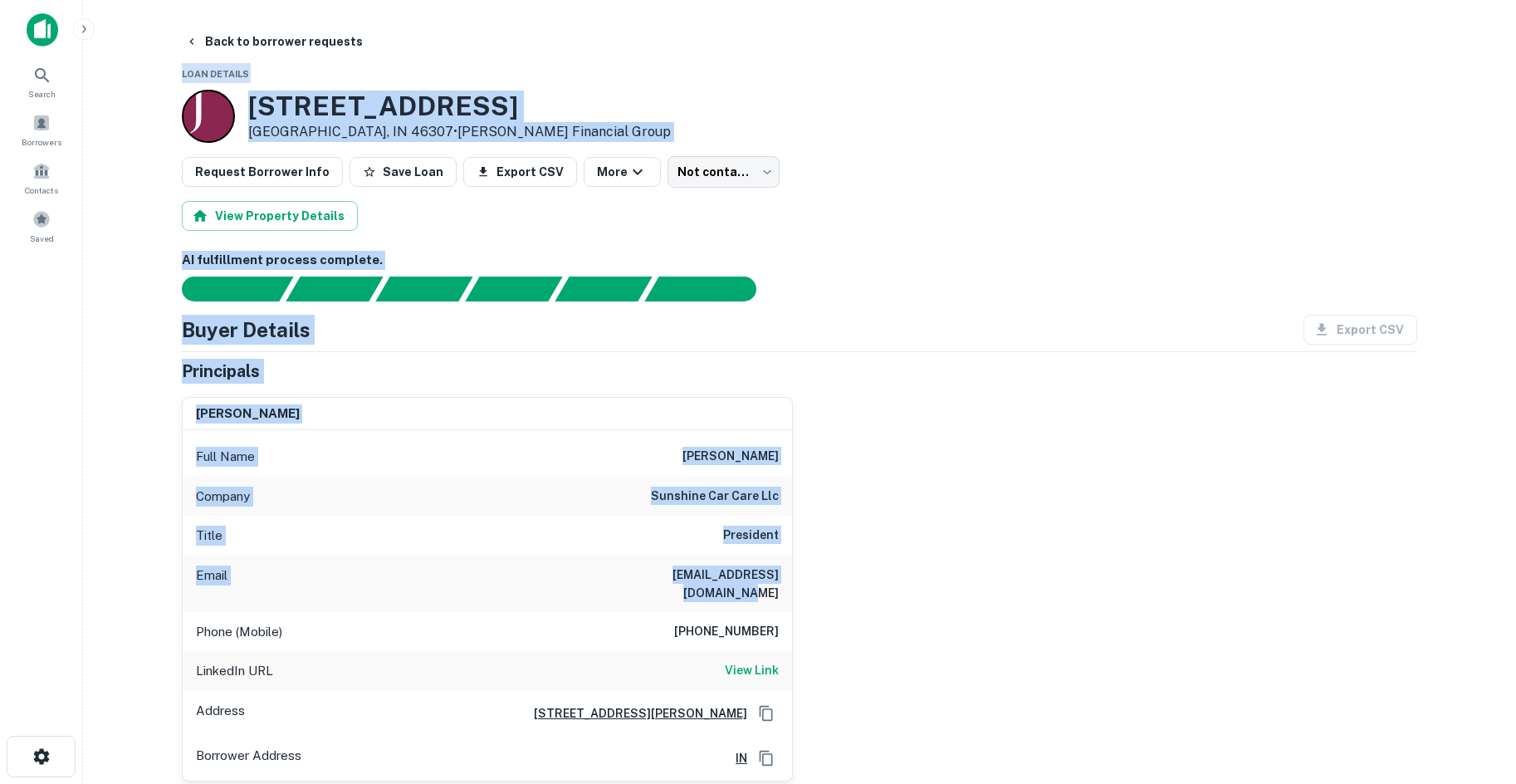
drag, startPoint x: 167, startPoint y: 75, endPoint x: 1078, endPoint y: 594, distance: 1048.5
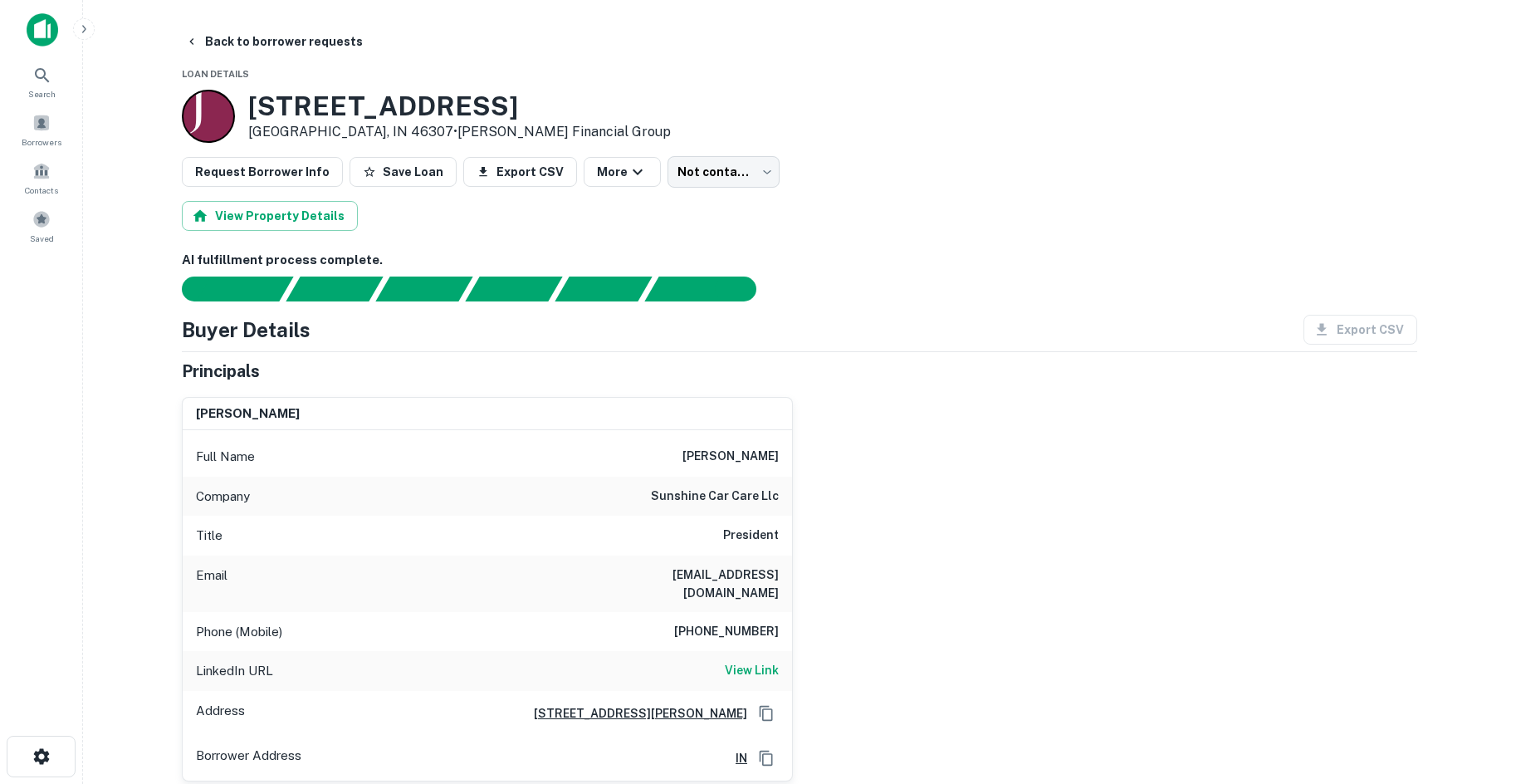
click at [1072, 635] on div "tom chambasian Full Name tom chambasian Company sunshine car care llc Title Pre…" at bounding box center [793, 581] width 1249 height 397
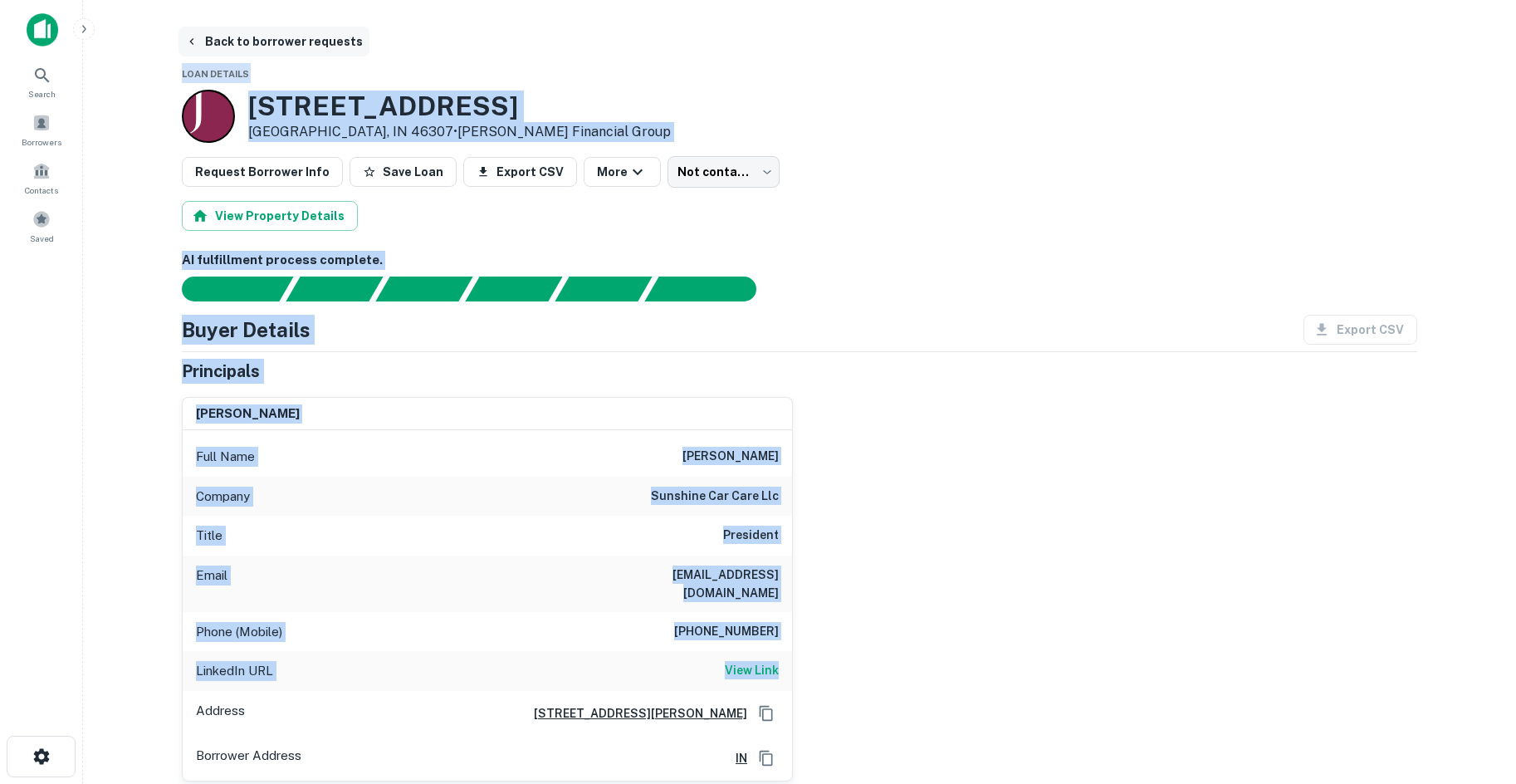
drag, startPoint x: 1068, startPoint y: 635, endPoint x: 254, endPoint y: 42, distance: 1007.1
click at [156, 73] on main "Back to borrower requests Loan Details 1492 N Main St Crown Point, IN 46307 • J…" at bounding box center [799, 392] width 1433 height 784
drag, startPoint x: 156, startPoint y: 68, endPoint x: 1000, endPoint y: 592, distance: 993.4
click at [1000, 592] on main "Back to borrower requests Loan Details 1492 N Main St Crown Point, IN 46307 • J…" at bounding box center [799, 392] width 1433 height 784
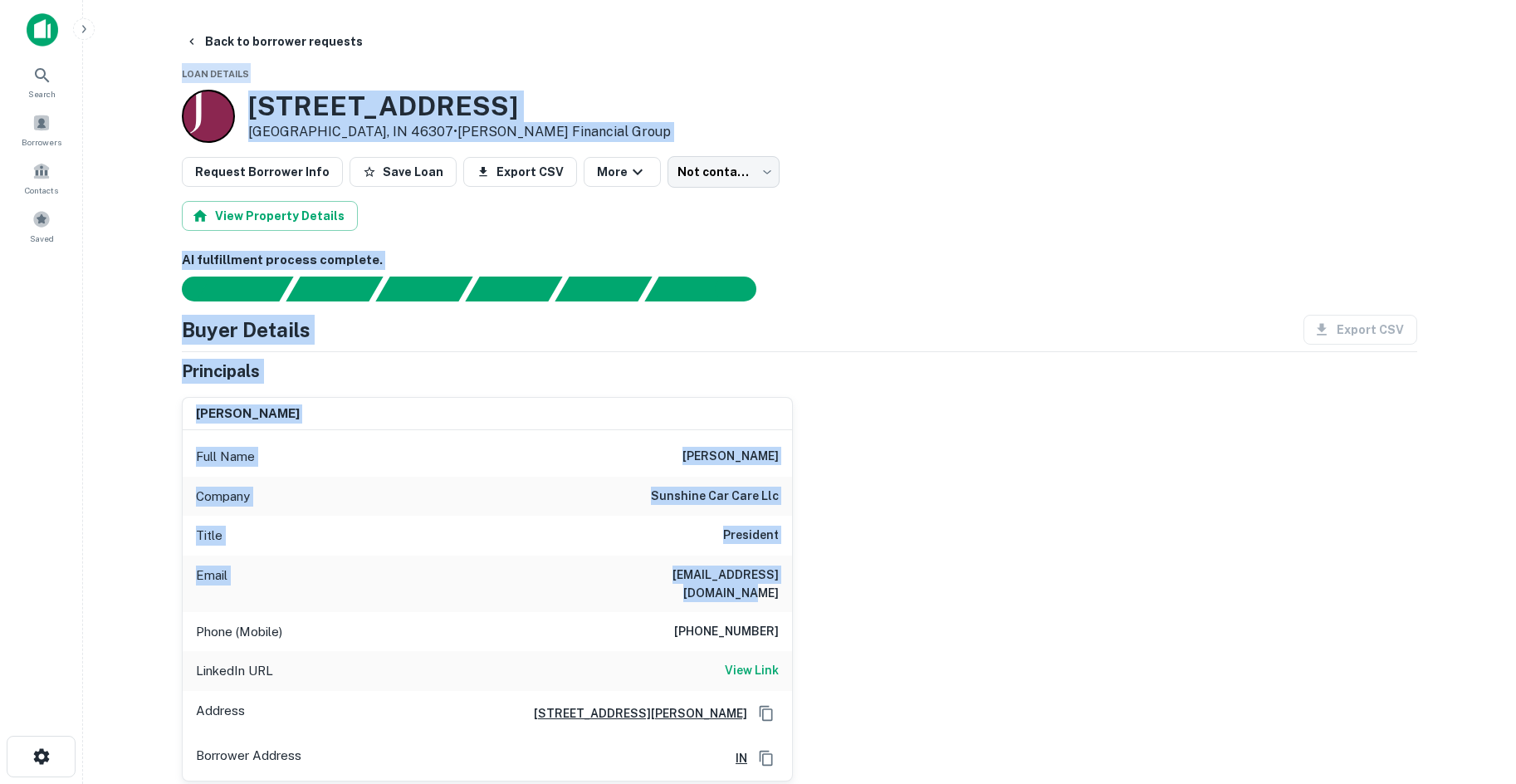
click at [1000, 592] on div "tom chambasian Full Name tom chambasian Company sunshine car care llc Title Pre…" at bounding box center [793, 581] width 1249 height 397
drag, startPoint x: 981, startPoint y: 624, endPoint x: 125, endPoint y: 65, distance: 1022.4
click at [125, 65] on main "Back to borrower requests Loan Details 1492 N Main St Crown Point, IN 46307 • J…" at bounding box center [799, 392] width 1433 height 784
click at [141, 64] on main "Back to borrower requests Loan Details 1492 N Main St Crown Point, IN 46307 • J…" at bounding box center [799, 392] width 1433 height 784
drag, startPoint x: 141, startPoint y: 64, endPoint x: 1012, endPoint y: 654, distance: 1052.0
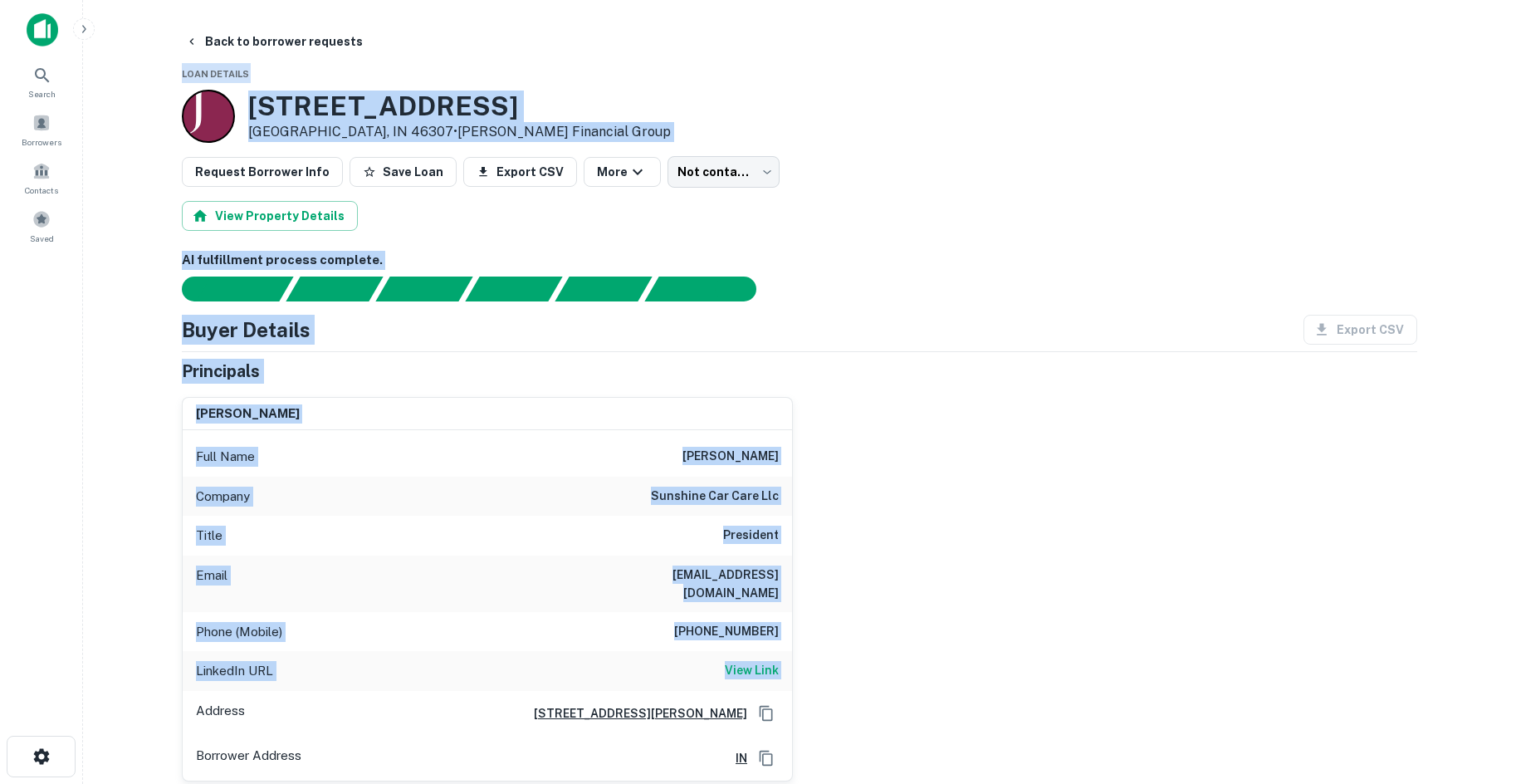
click at [1012, 656] on main "Back to borrower requests Loan Details 1492 N Main St Crown Point, IN 46307 • J…" at bounding box center [799, 392] width 1433 height 784
click at [1013, 650] on div "tom chambasian Full Name tom chambasian Company sunshine car care llc Title Pre…" at bounding box center [793, 581] width 1249 height 397
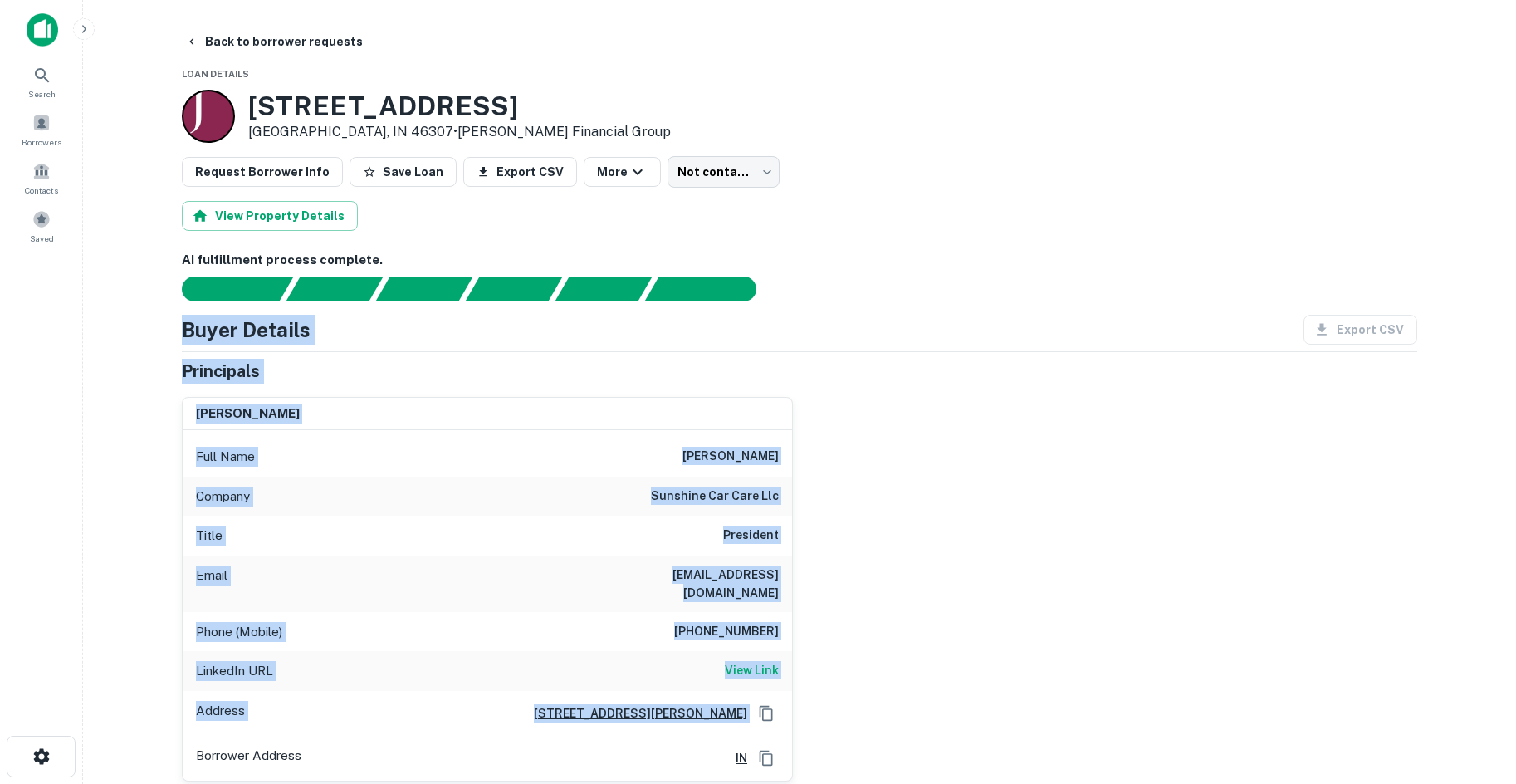
drag, startPoint x: 1007, startPoint y: 673, endPoint x: 701, endPoint y: 267, distance: 508.4
click at [701, 267] on div "AI fulfillment process complete. Buyer Details Export CSV Principals tom chamba…" at bounding box center [800, 568] width 1236 height 635
click at [922, 269] on h6 "AI fulfillment process complete." at bounding box center [800, 260] width 1236 height 19
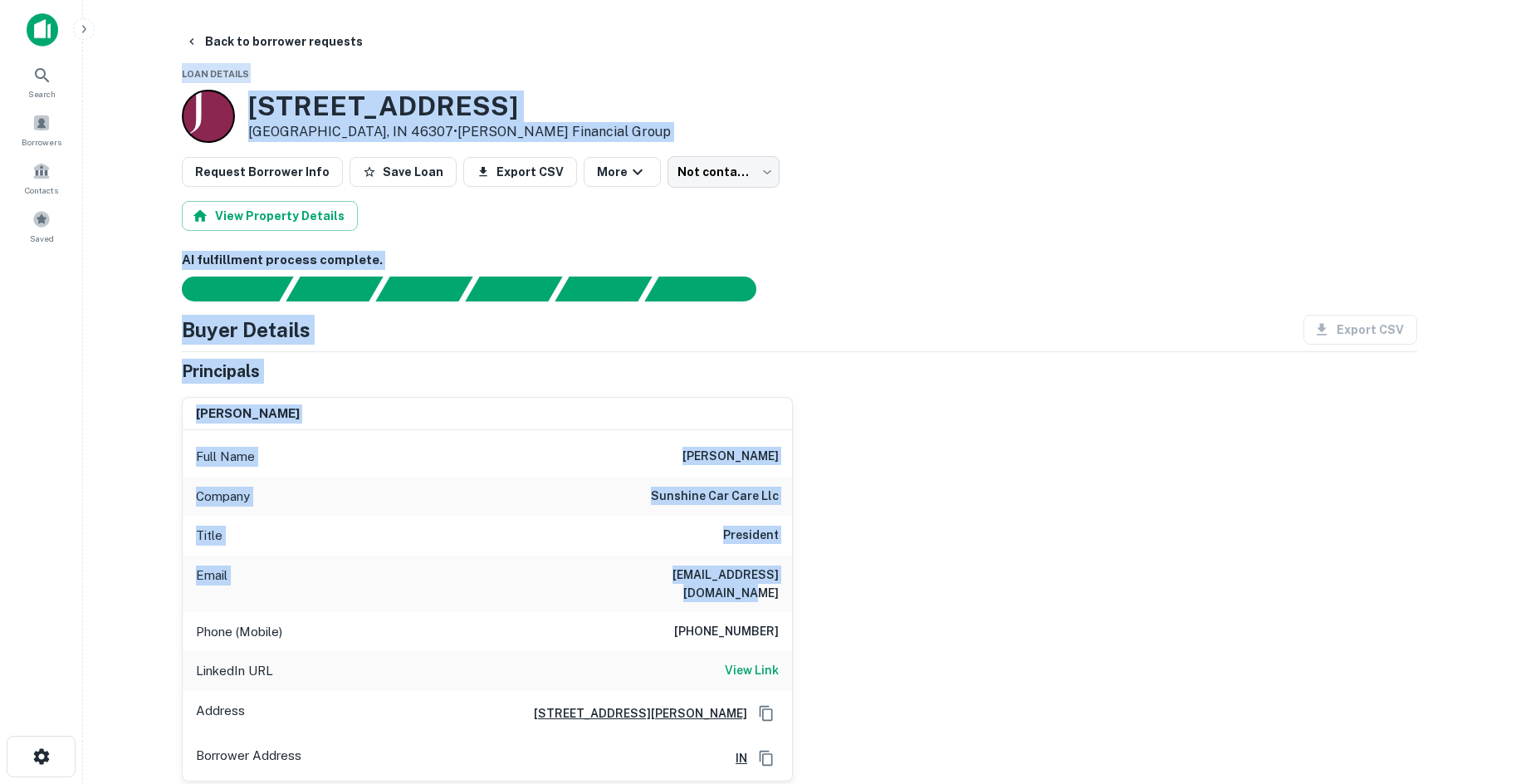
drag, startPoint x: 167, startPoint y: 61, endPoint x: 1142, endPoint y: 586, distance: 1107.4
click at [1142, 586] on div "tom chambasian Full Name tom chambasian Company sunshine car care llc Title Pre…" at bounding box center [793, 581] width 1249 height 397
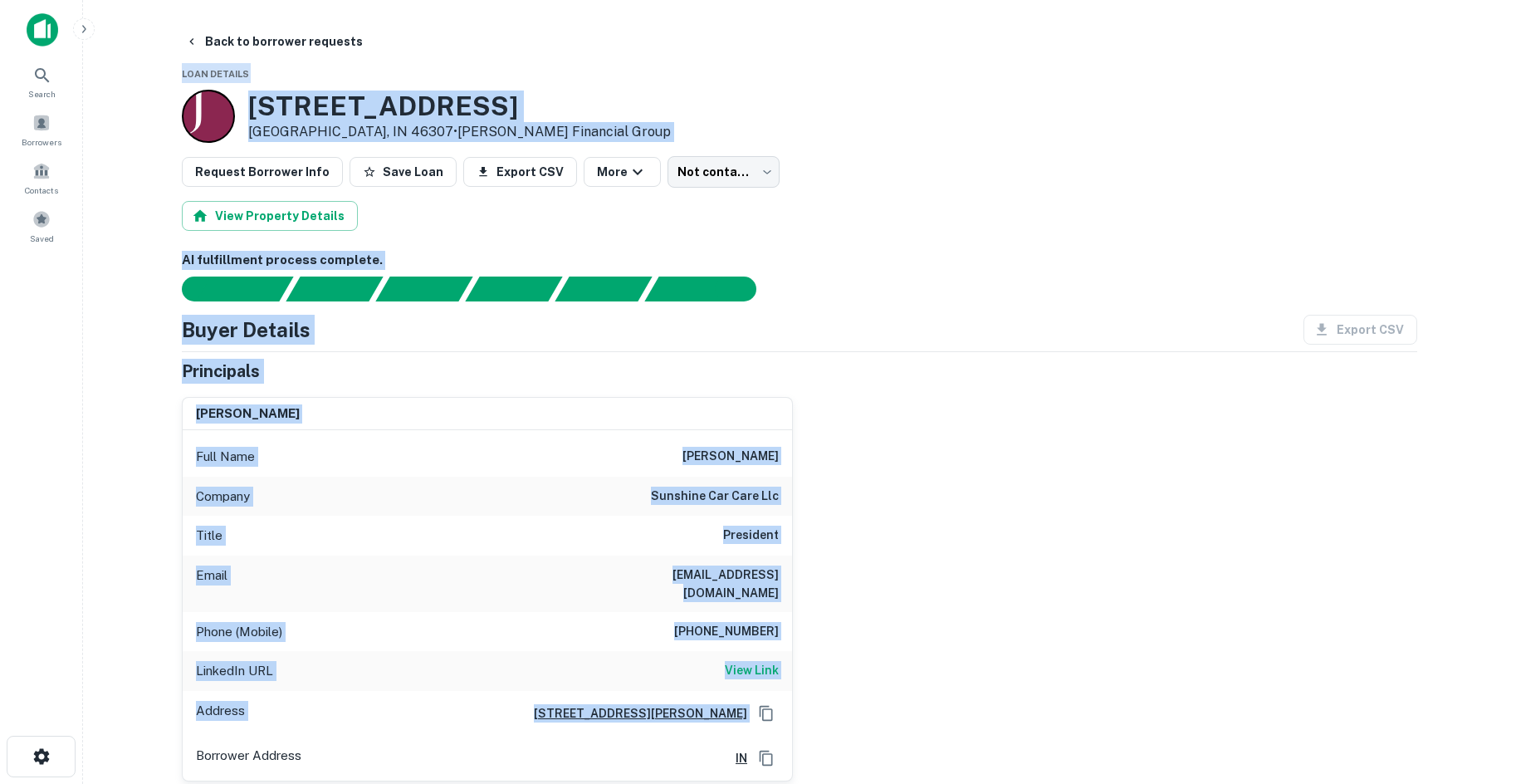
drag, startPoint x: 167, startPoint y: 71, endPoint x: 1029, endPoint y: 677, distance: 1053.7
click at [989, 649] on div "tom chambasian Full Name tom chambasian Company sunshine car care llc Title Pre…" at bounding box center [793, 581] width 1249 height 397
drag, startPoint x: 940, startPoint y: 699, endPoint x: 101, endPoint y: 56, distance: 1057.1
click at [101, 56] on main "Back to borrower requests Loan Details 1492 N Main St Crown Point, IN 46307 • J…" at bounding box center [799, 392] width 1433 height 784
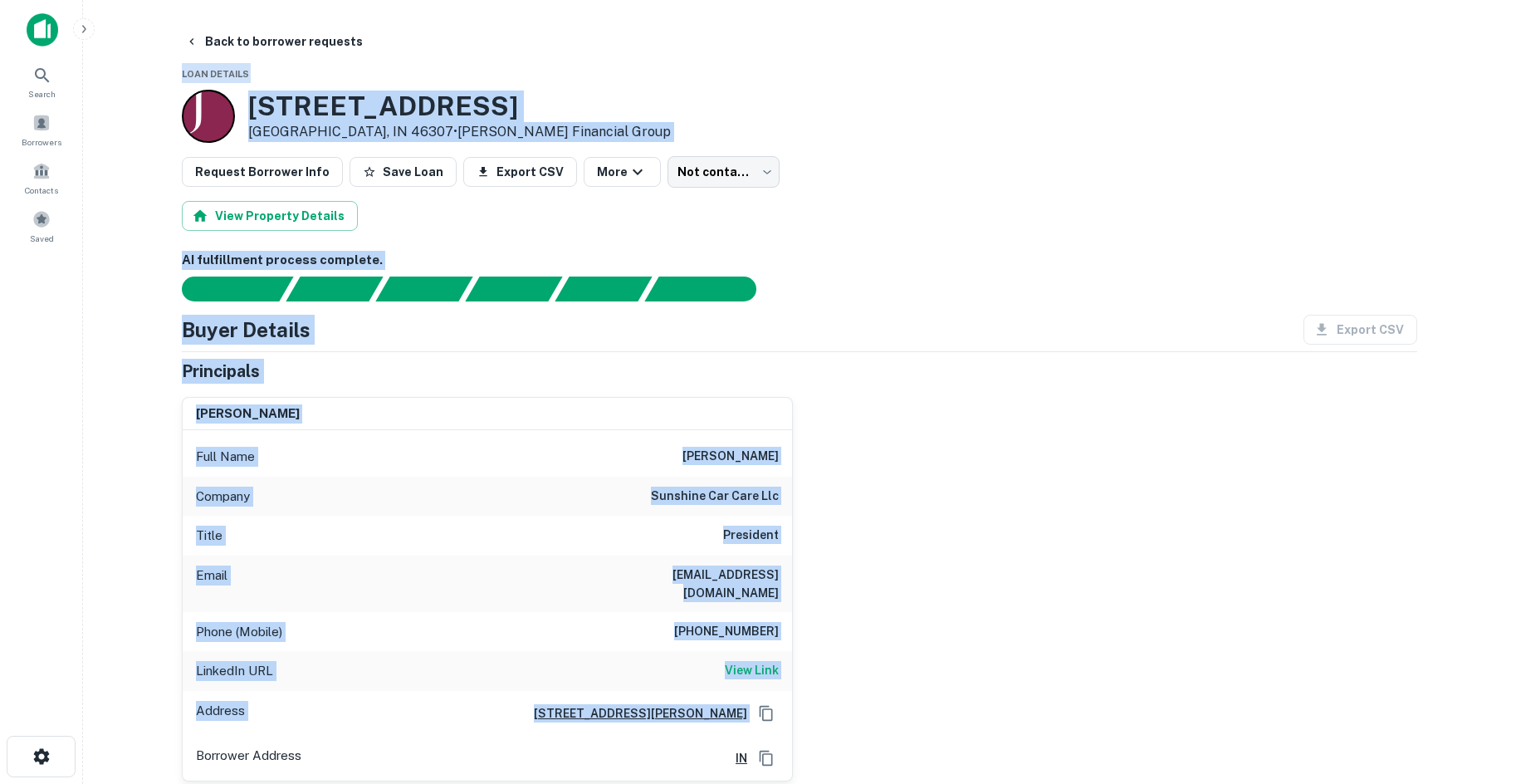
click at [145, 80] on main "Back to borrower requests Loan Details 1492 N Main St Crown Point, IN 46307 • J…" at bounding box center [799, 392] width 1433 height 784
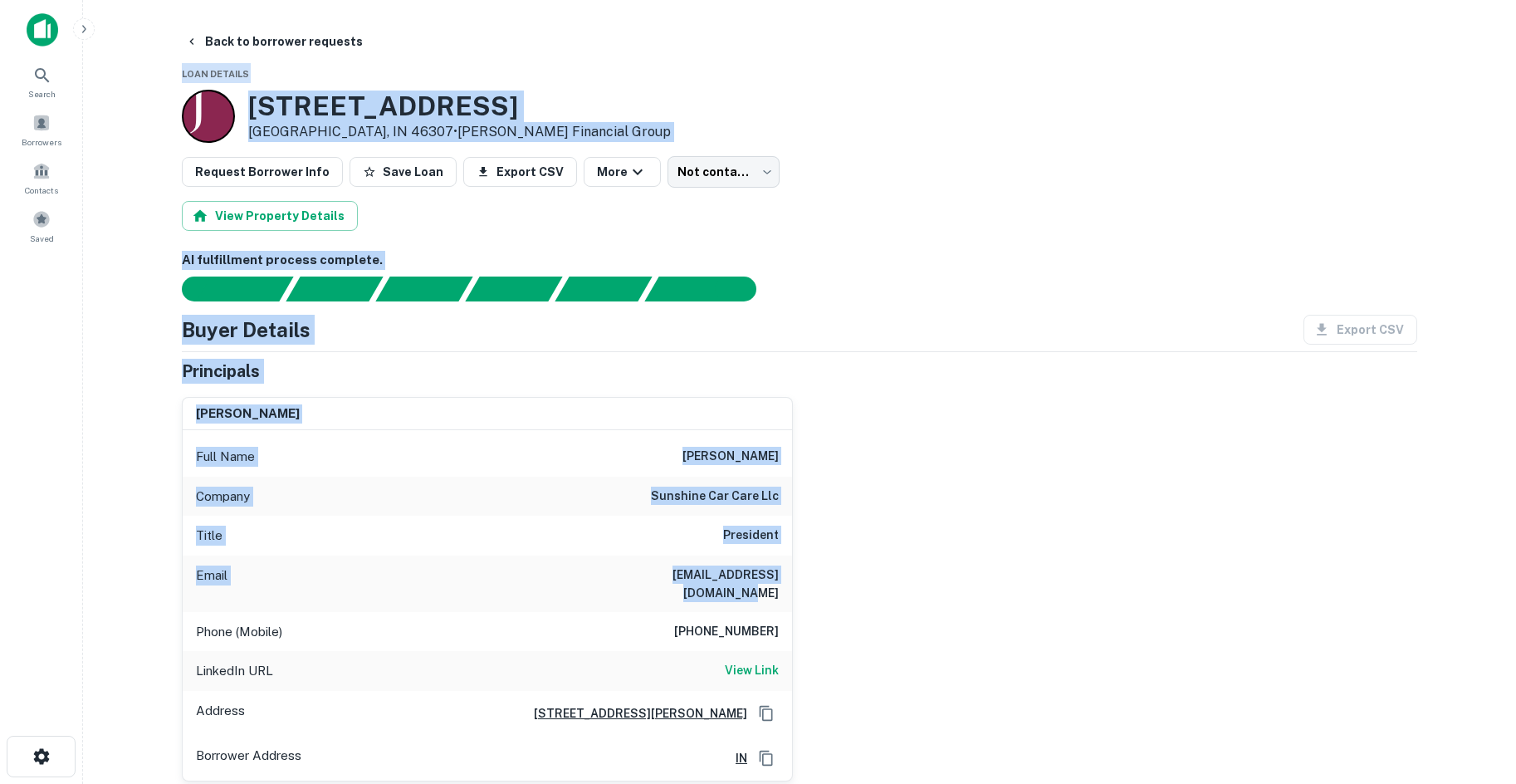
drag, startPoint x: 164, startPoint y: 69, endPoint x: 1198, endPoint y: 592, distance: 1158.7
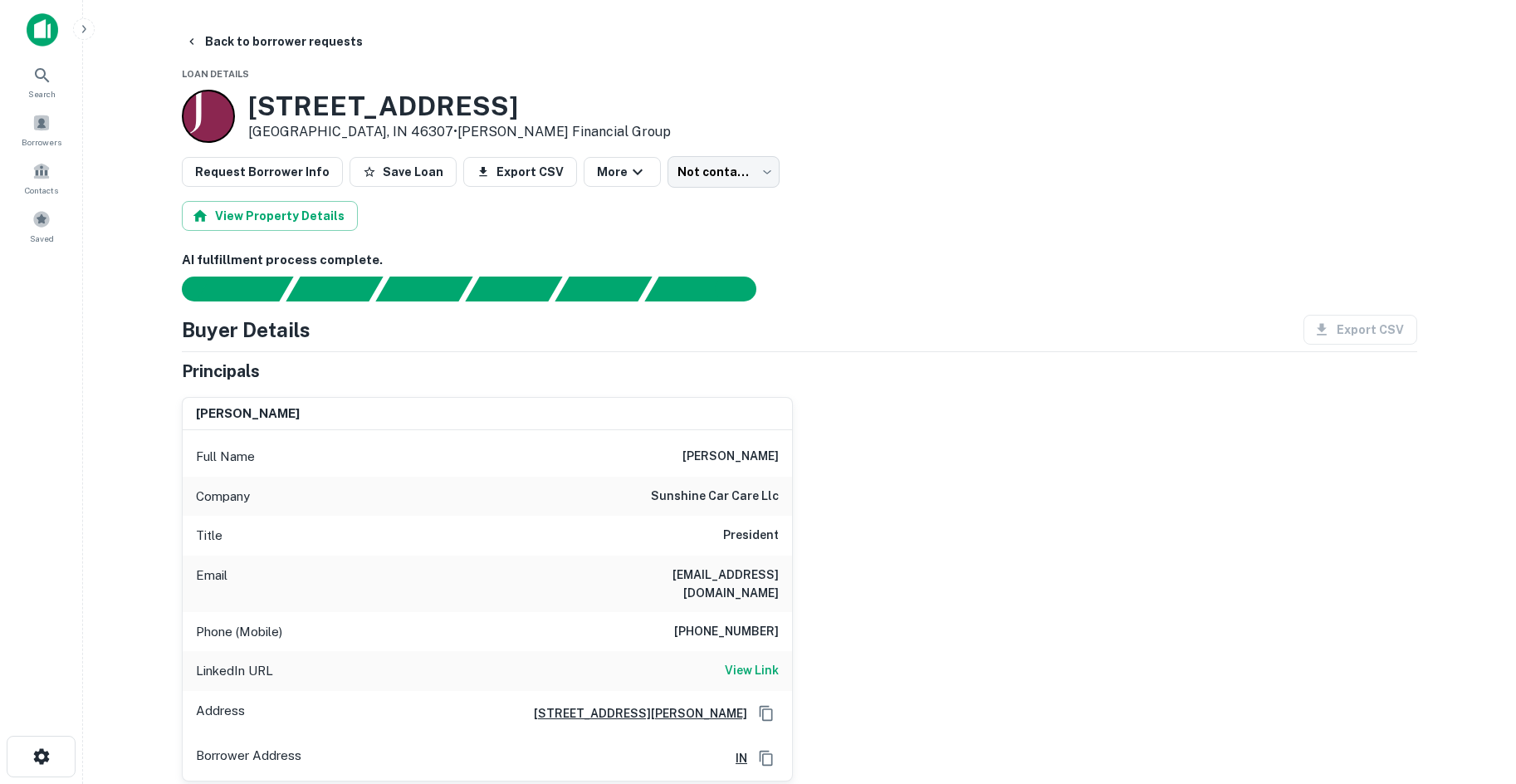
click at [953, 630] on div "tom chambasian Full Name tom chambasian Company sunshine car care llc Title Pre…" at bounding box center [793, 581] width 1249 height 397
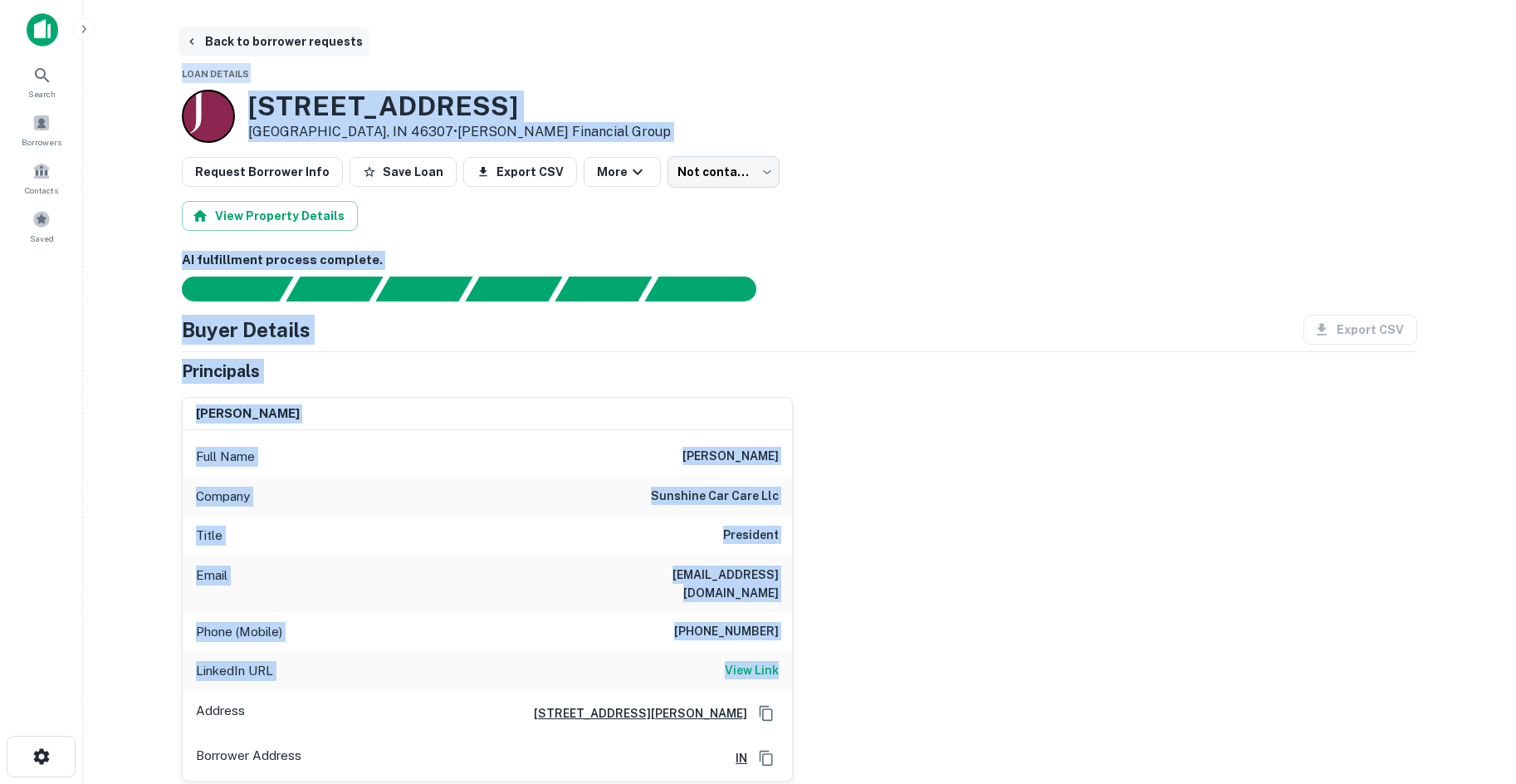
drag, startPoint x: 933, startPoint y: 659, endPoint x: 210, endPoint y: 56, distance: 941.5
drag, startPoint x: 167, startPoint y: 69, endPoint x: 1260, endPoint y: 650, distance: 1237.8
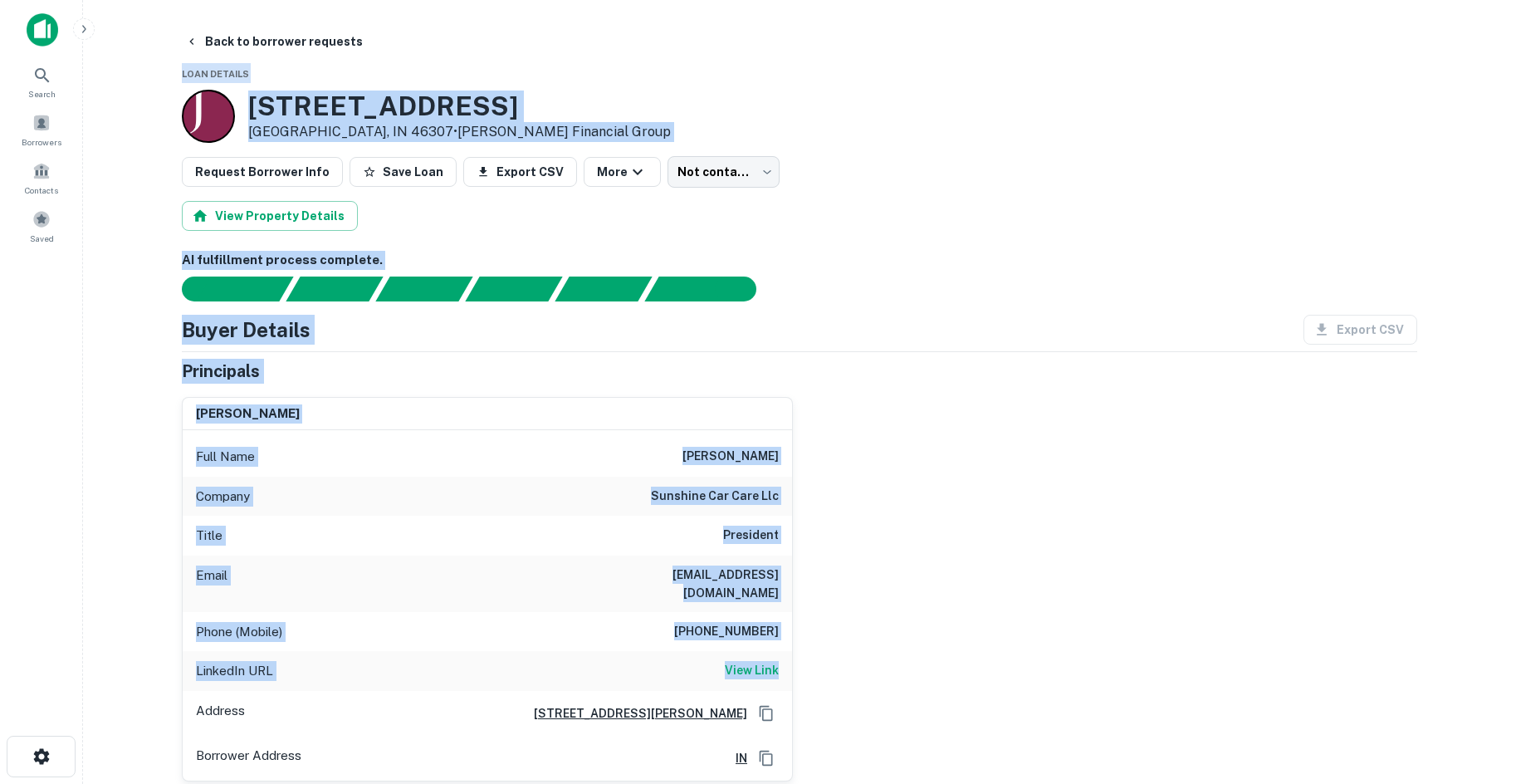
click at [1257, 649] on div "tom chambasian Full Name tom chambasian Company sunshine car care llc Title Pre…" at bounding box center [793, 581] width 1249 height 397
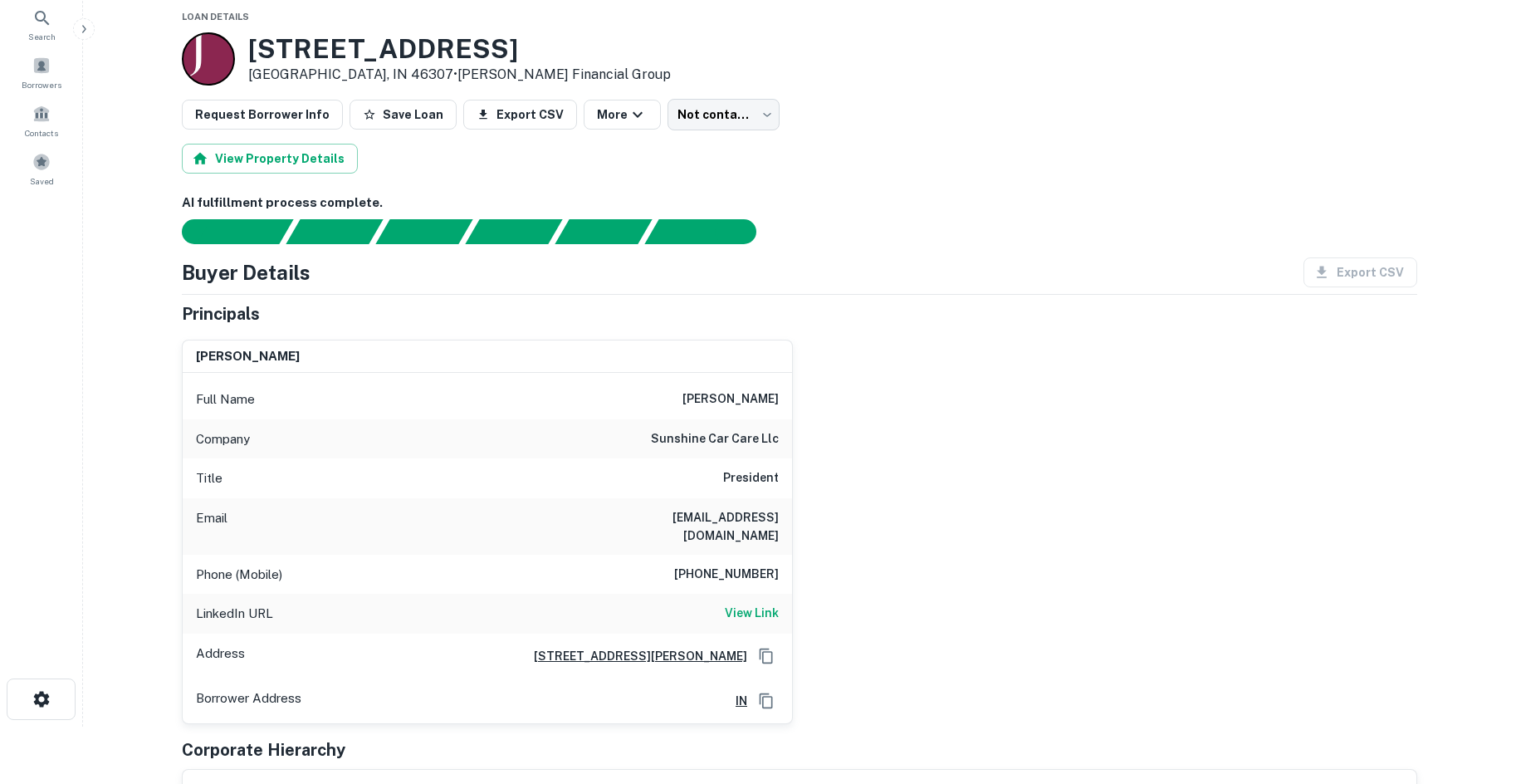
scroll to position [83, 0]
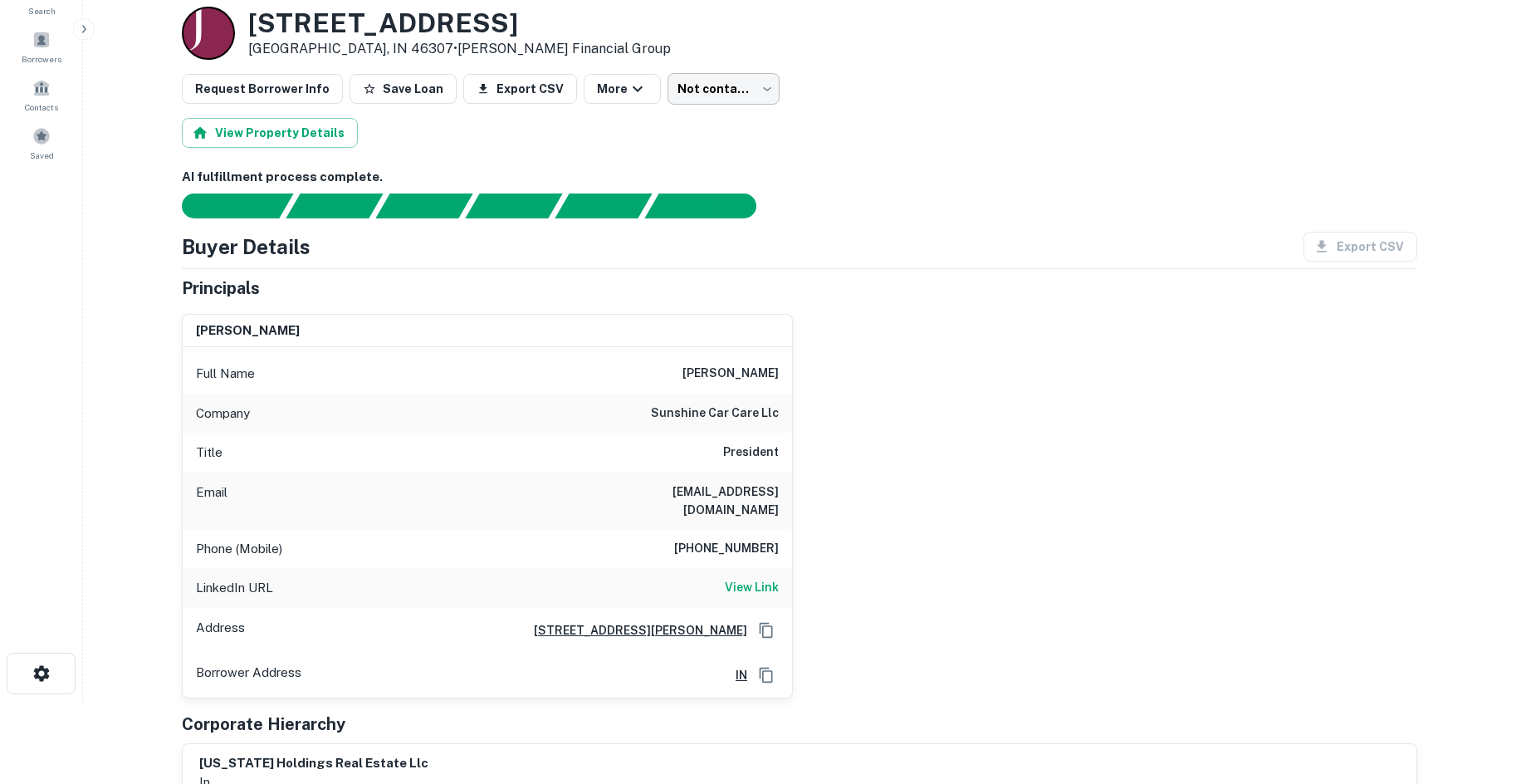
click at [725, 99] on body "Search Borrowers Contacts Saved Back to borrower requests Loan Details 1492 N M…" at bounding box center [758, 308] width 1516 height 784
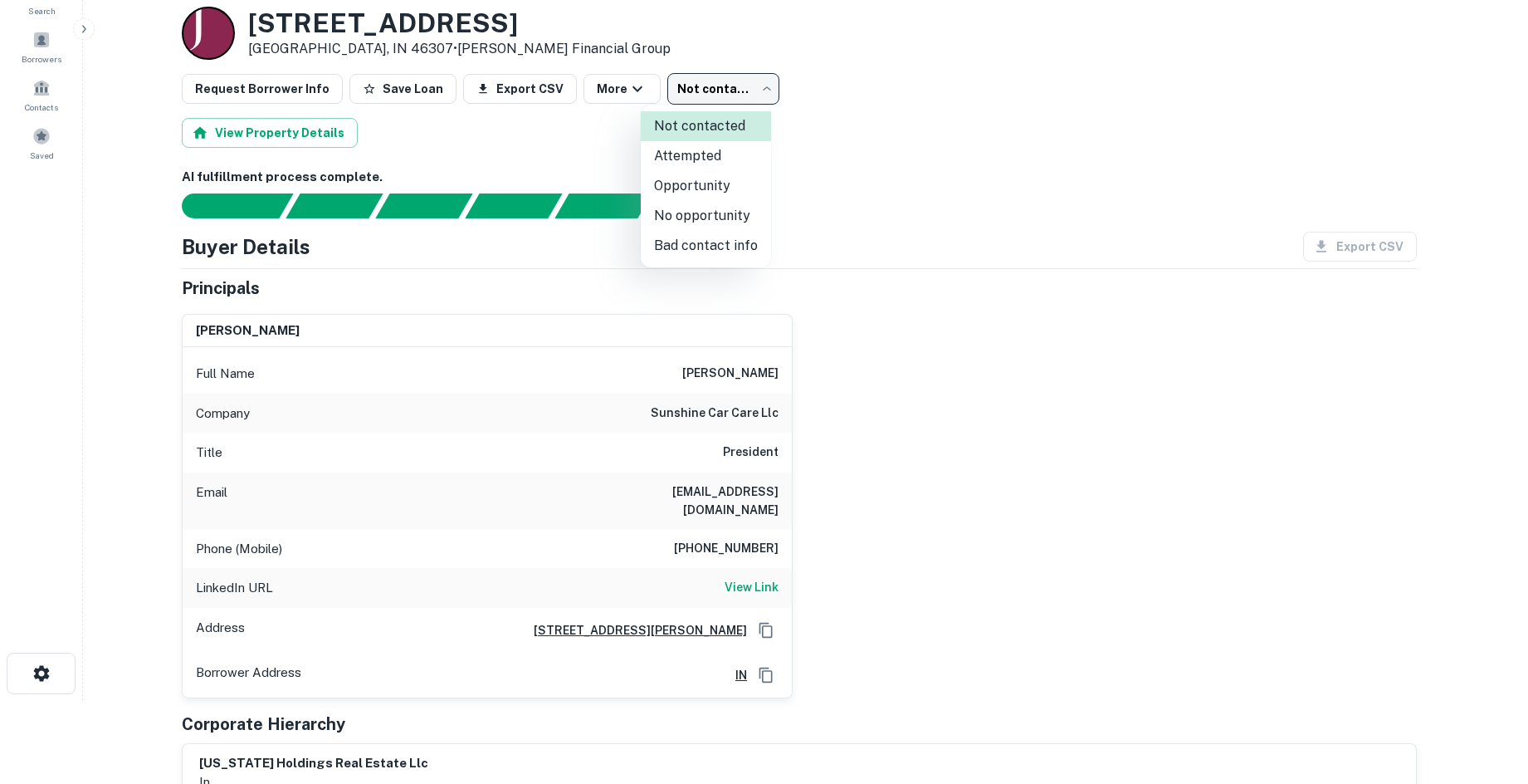
click at [702, 179] on li "Opportunity" at bounding box center [706, 186] width 130 height 30
type input "**********"
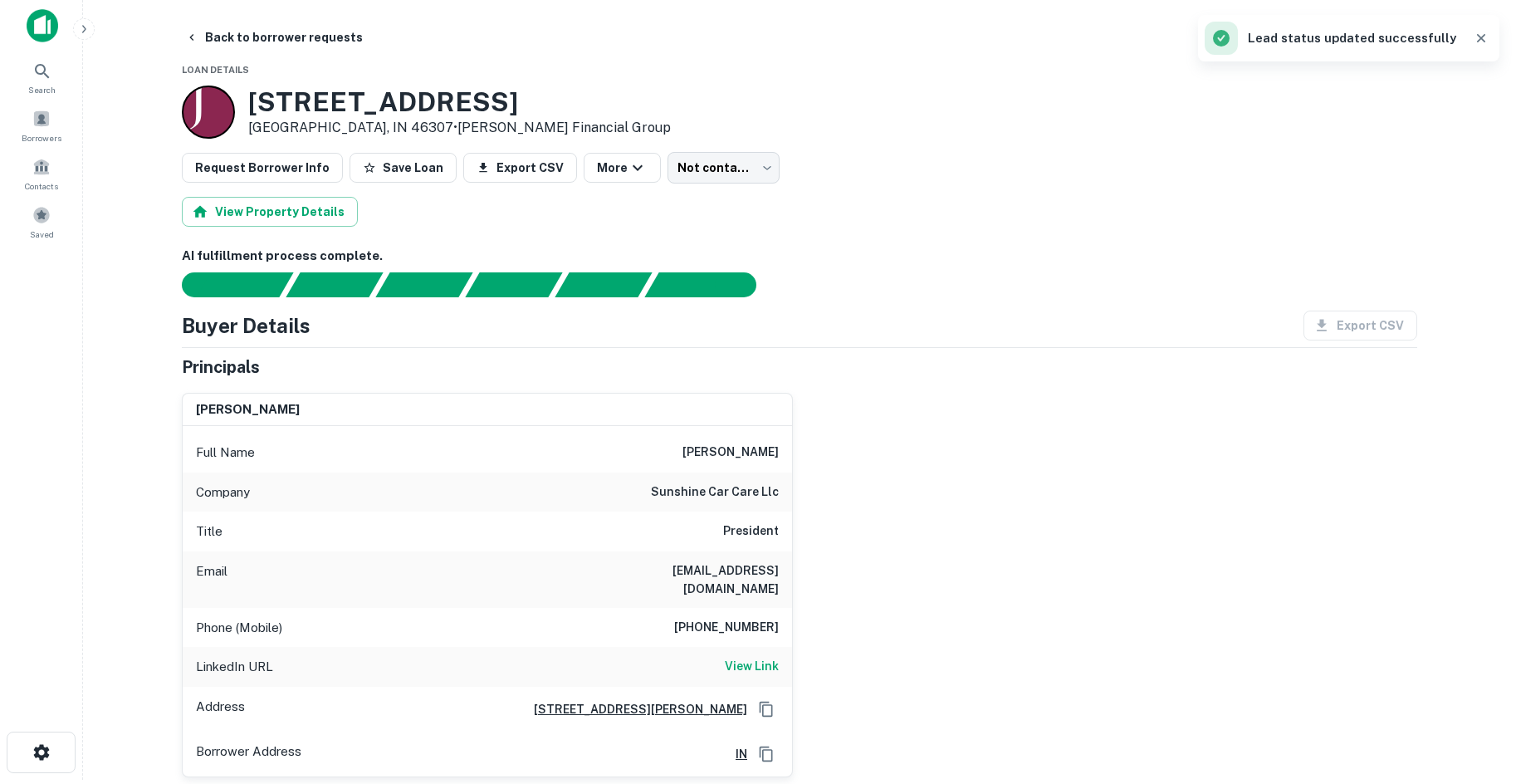
scroll to position [0, 0]
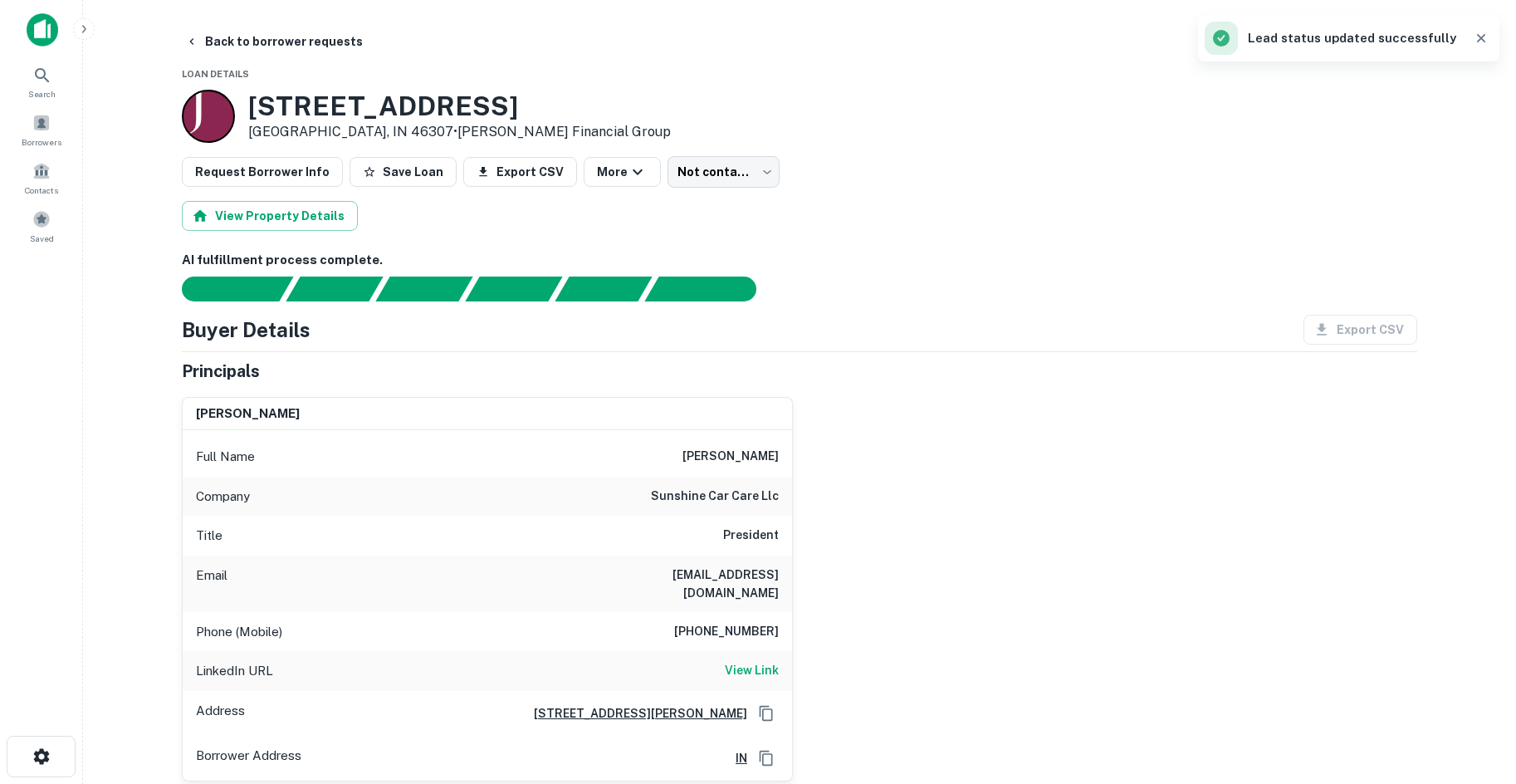
click at [824, 157] on div "Request Borrower Info Save Loan Export CSV More Not contacted **** ​" at bounding box center [800, 172] width 1236 height 32
click at [678, 175] on body "Search Borrowers Contacts Saved Back to borrower requests Loan Details 1492 N M…" at bounding box center [758, 392] width 1516 height 784
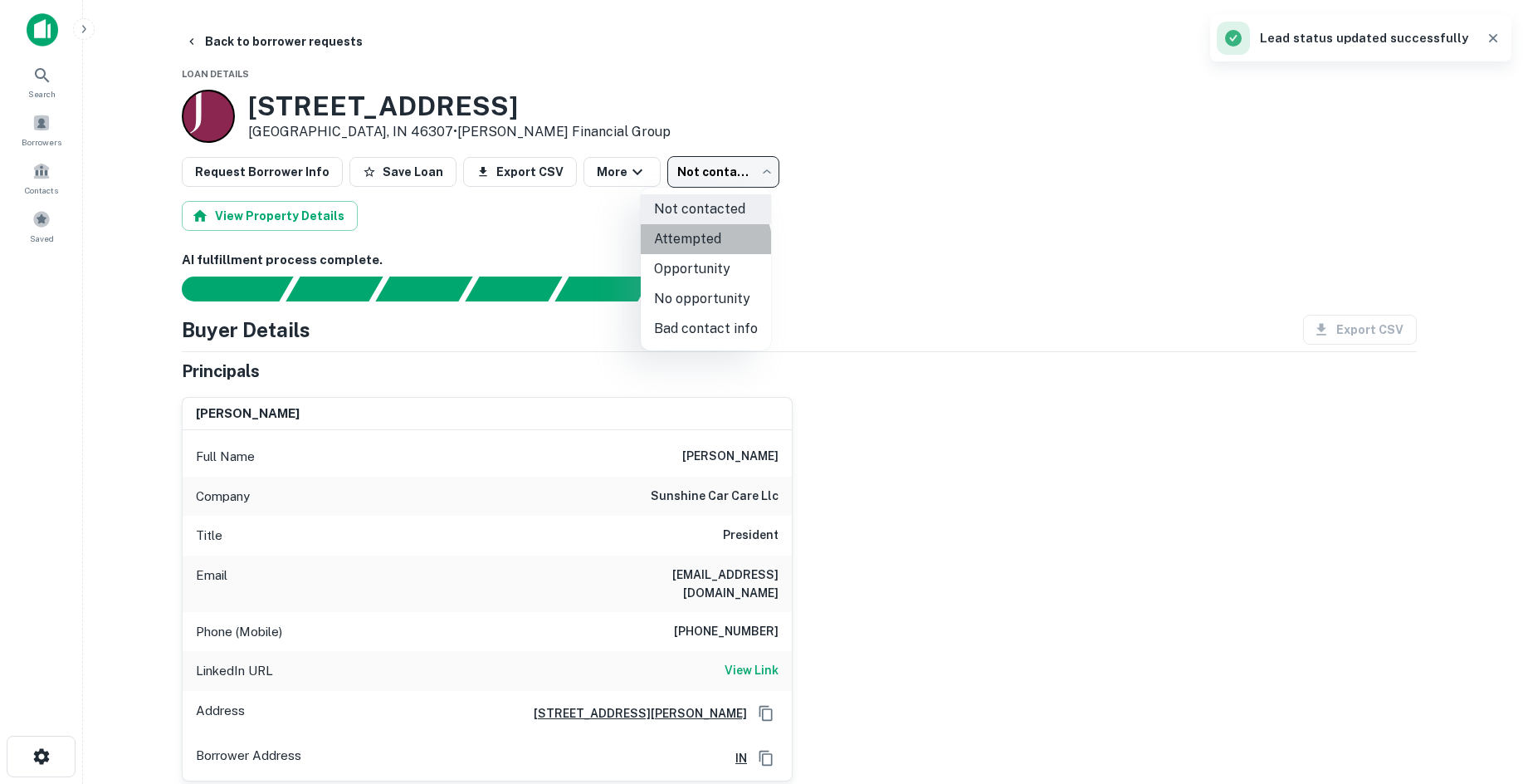
click at [688, 249] on li "Attempted" at bounding box center [706, 239] width 130 height 30
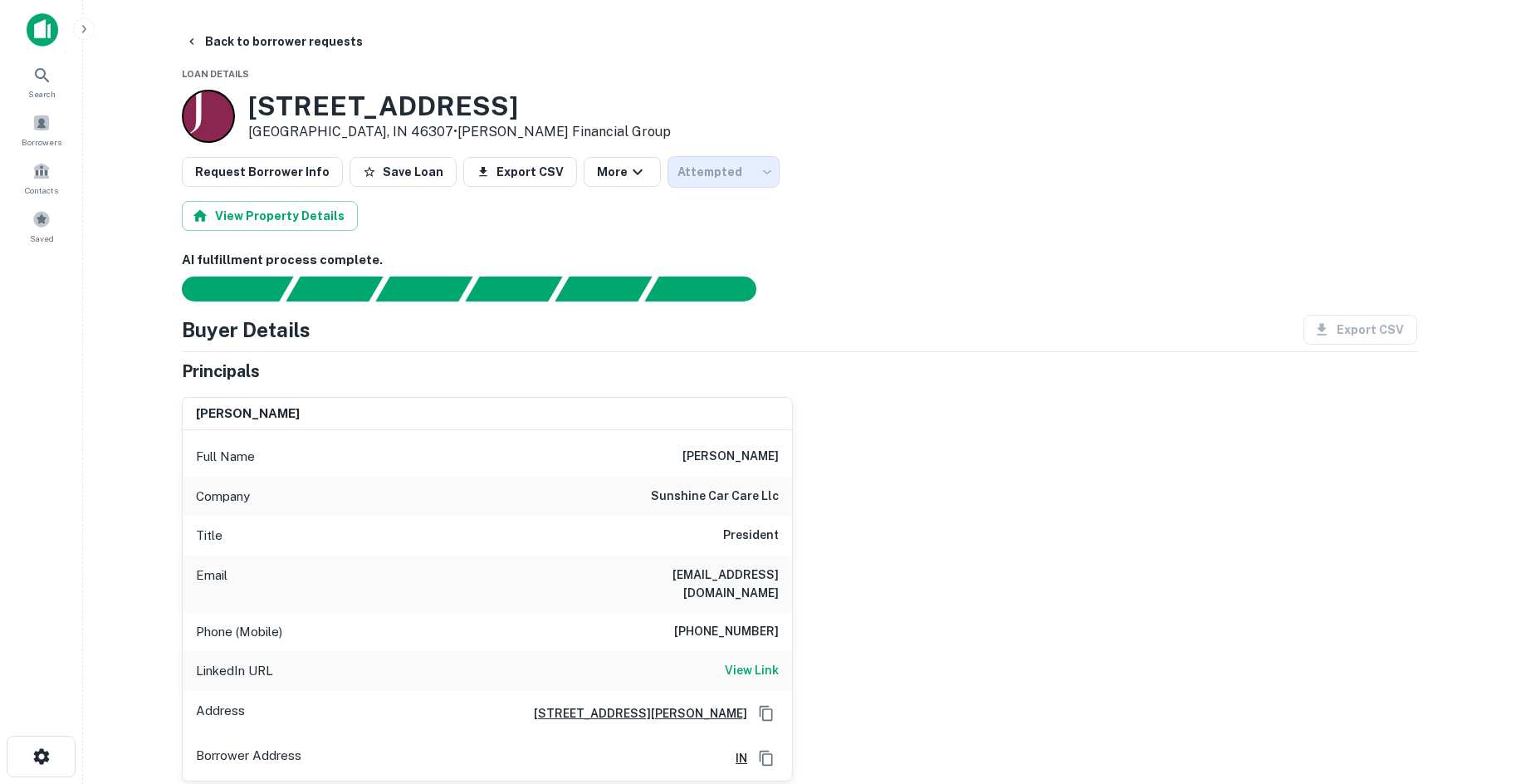
click at [712, 177] on body "Search Borrowers Contacts Saved Back to borrower requests Loan Details 1492 N M…" at bounding box center [758, 392] width 1516 height 784
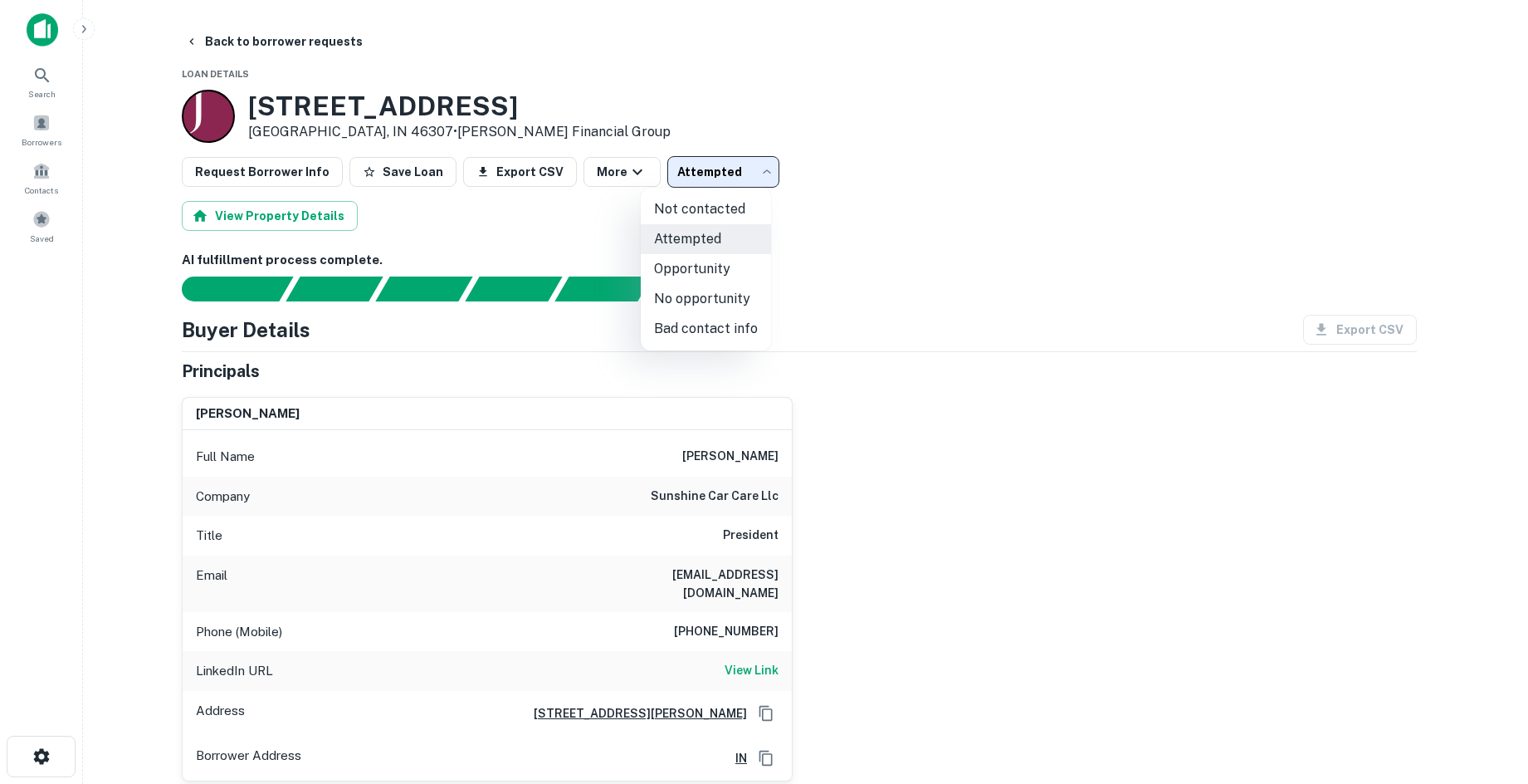
click at [724, 268] on li "Opportunity" at bounding box center [706, 269] width 130 height 30
type input "**********"
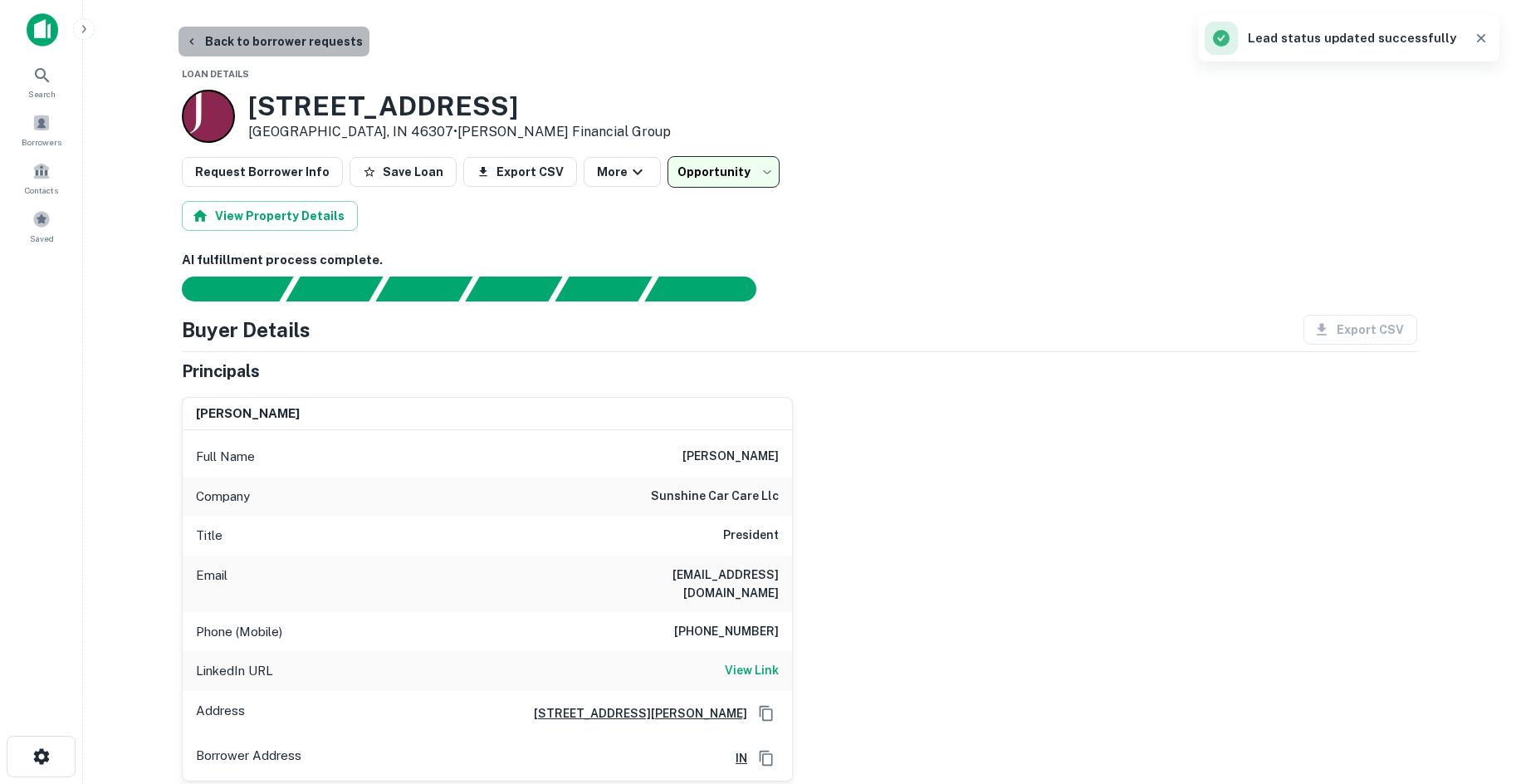
click at [304, 40] on button "Back to borrower requests" at bounding box center [274, 41] width 191 height 30
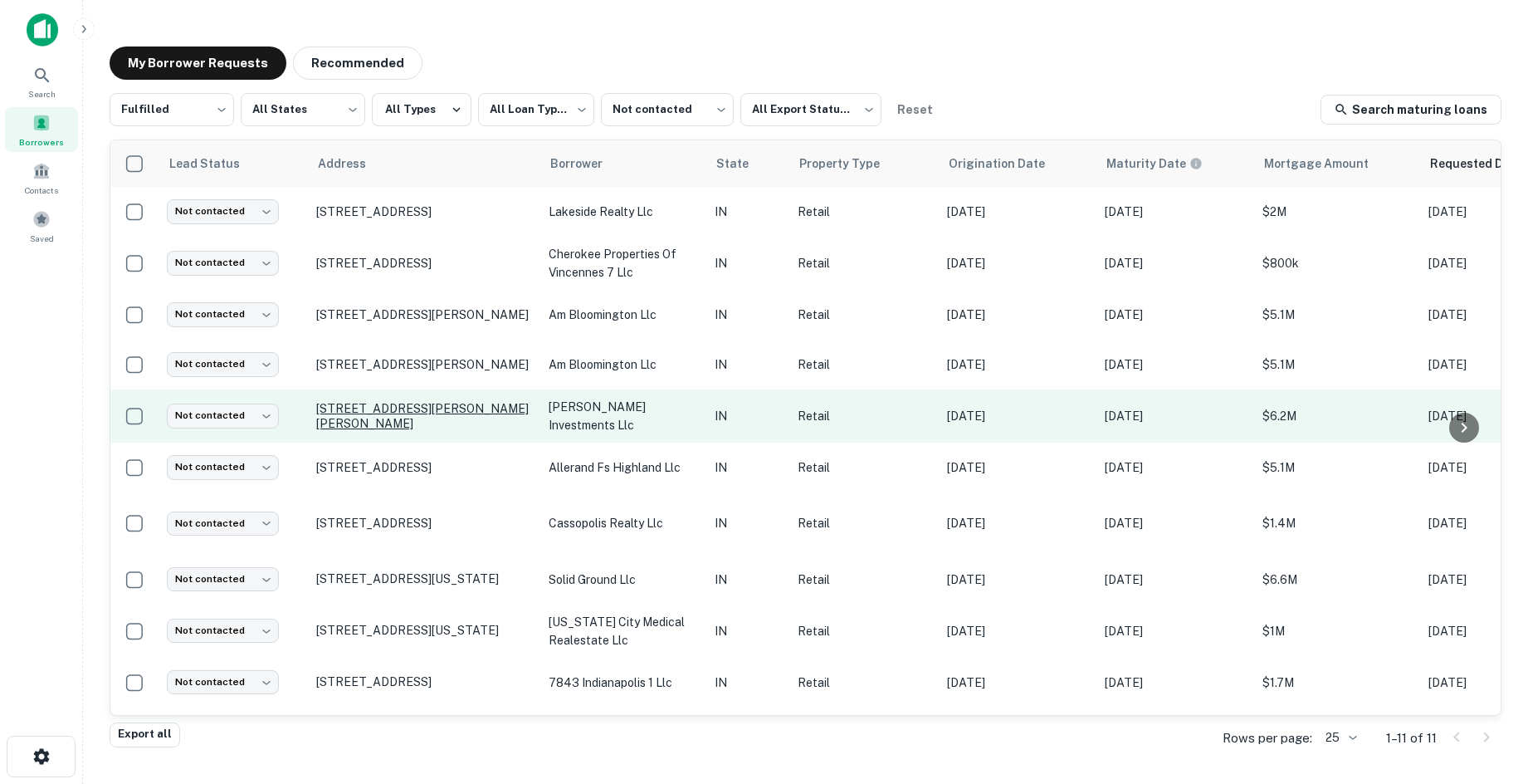
drag, startPoint x: 394, startPoint y: 415, endPoint x: 400, endPoint y: 422, distance: 9.2
click at [394, 415] on p "9450 Aronson Dr Indianapolis, IN 46240" at bounding box center [423, 416] width 216 height 30
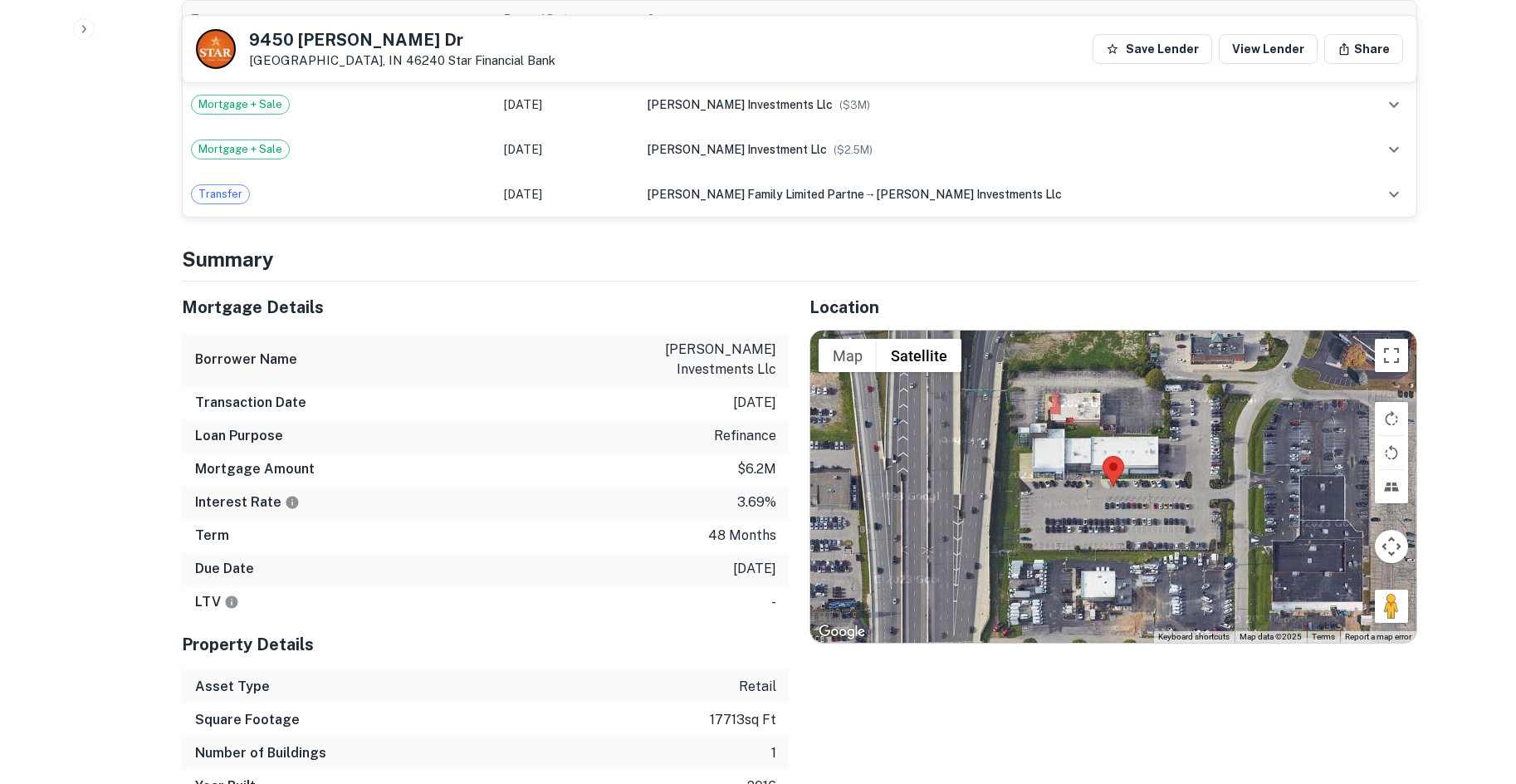
scroll to position [747, 0]
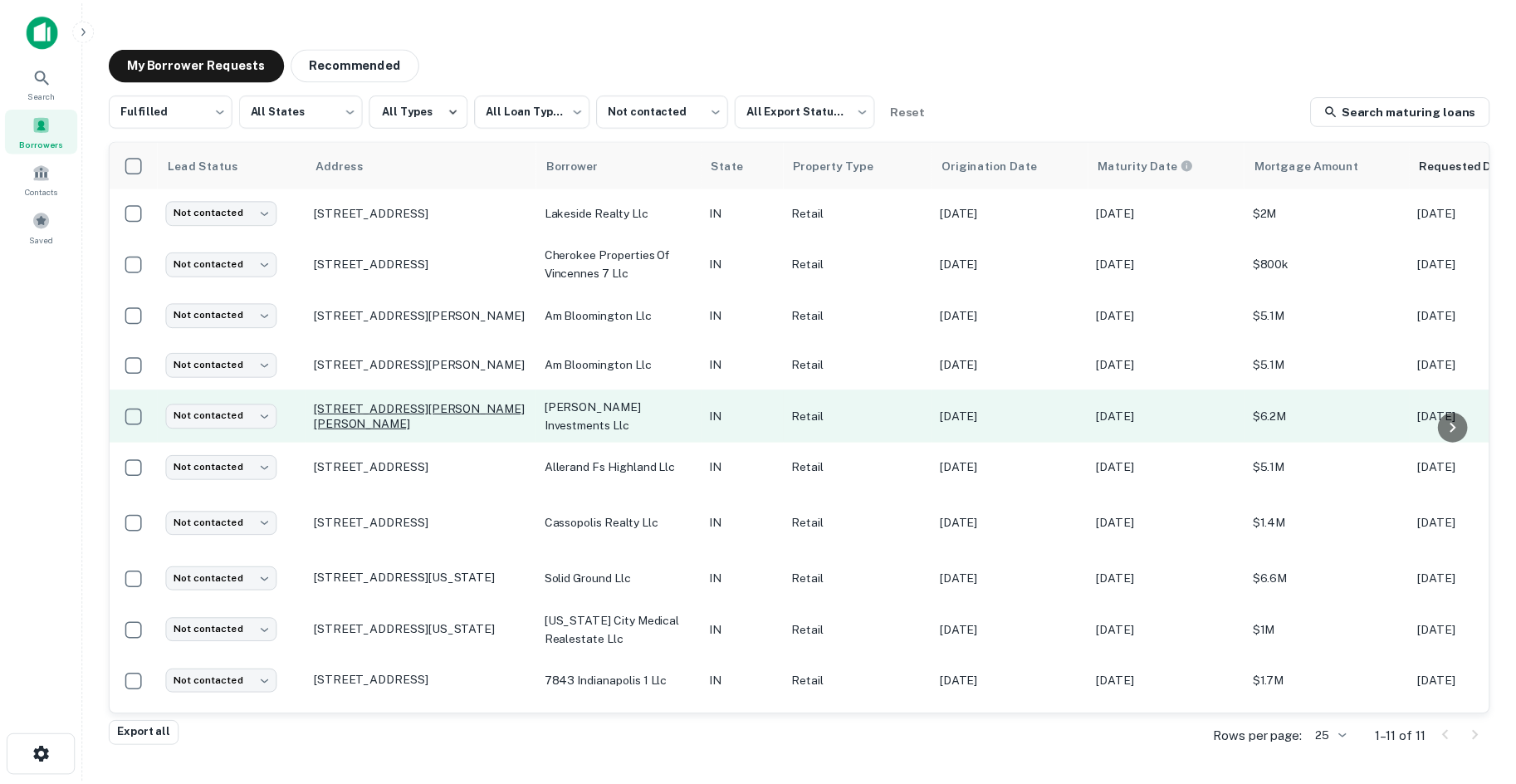
scroll to position [39, 0]
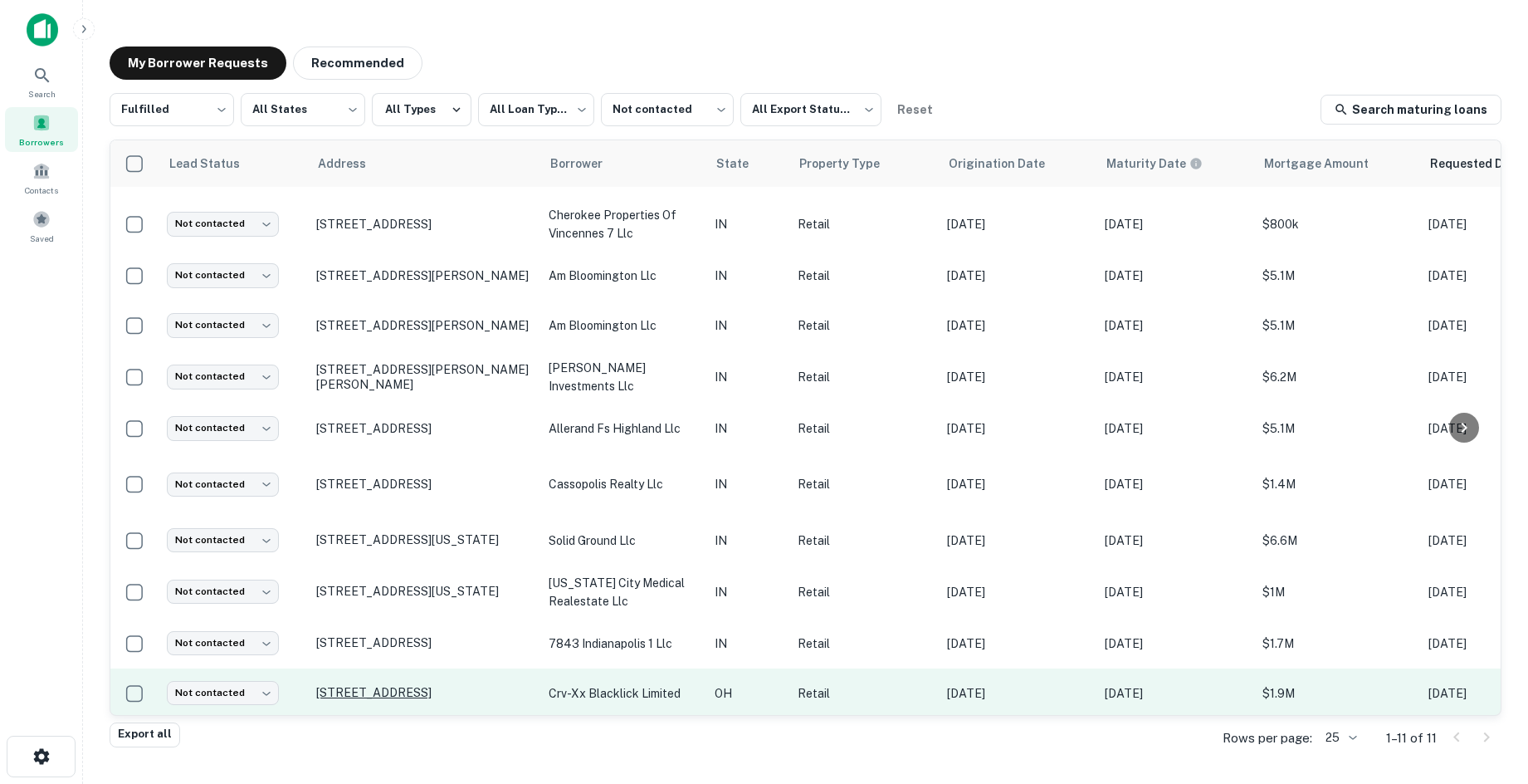
click at [426, 685] on p "7159-7203 E Broad St Blacklick, OH 43004" at bounding box center [423, 692] width 216 height 15
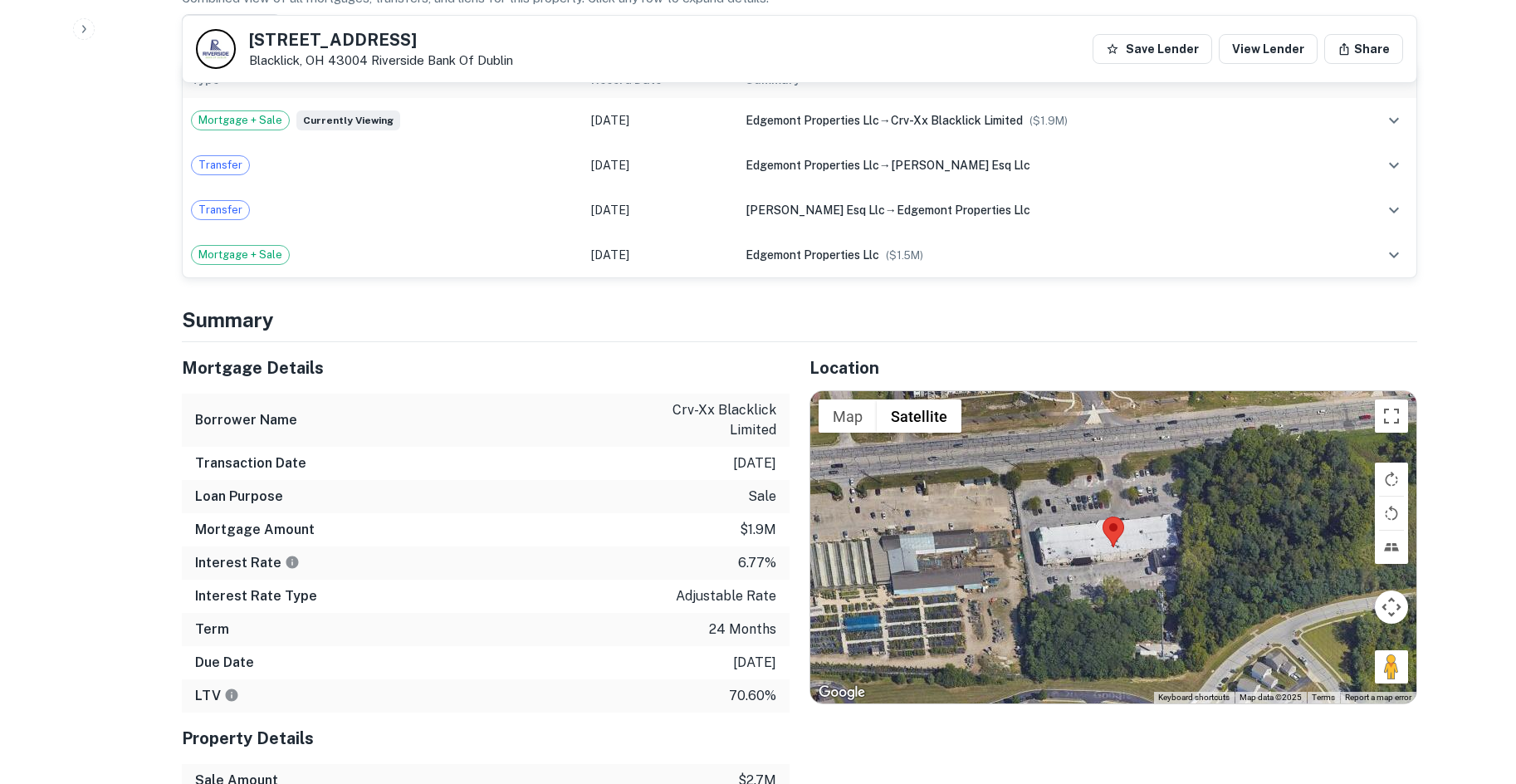
scroll to position [1079, 0]
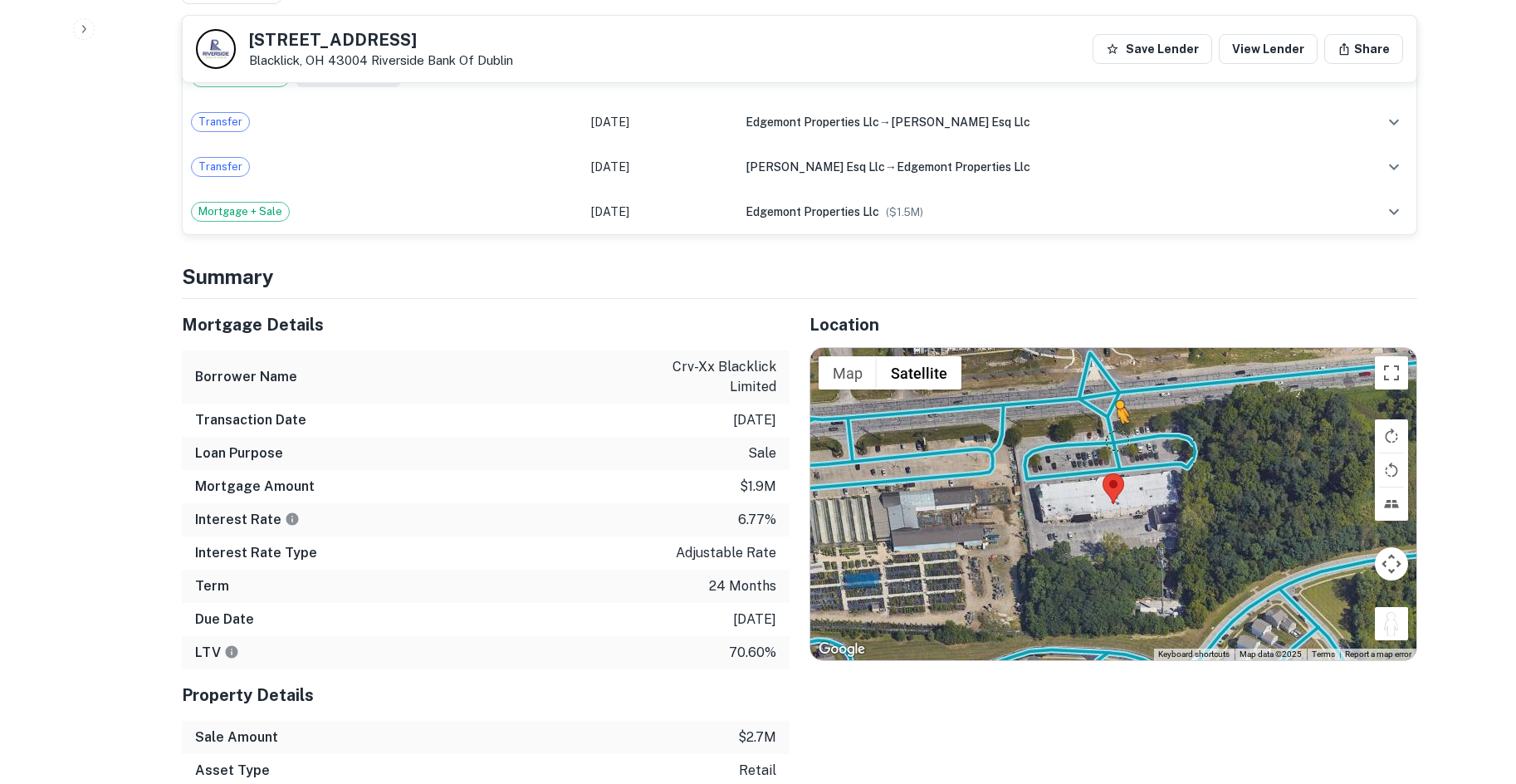
drag, startPoint x: 1394, startPoint y: 613, endPoint x: 1111, endPoint y: 416, distance: 344.8
click at [1111, 416] on div "To activate drag with keyboard, press Alt + Enter. Once in keyboard drag state,…" at bounding box center [1113, 504] width 606 height 312
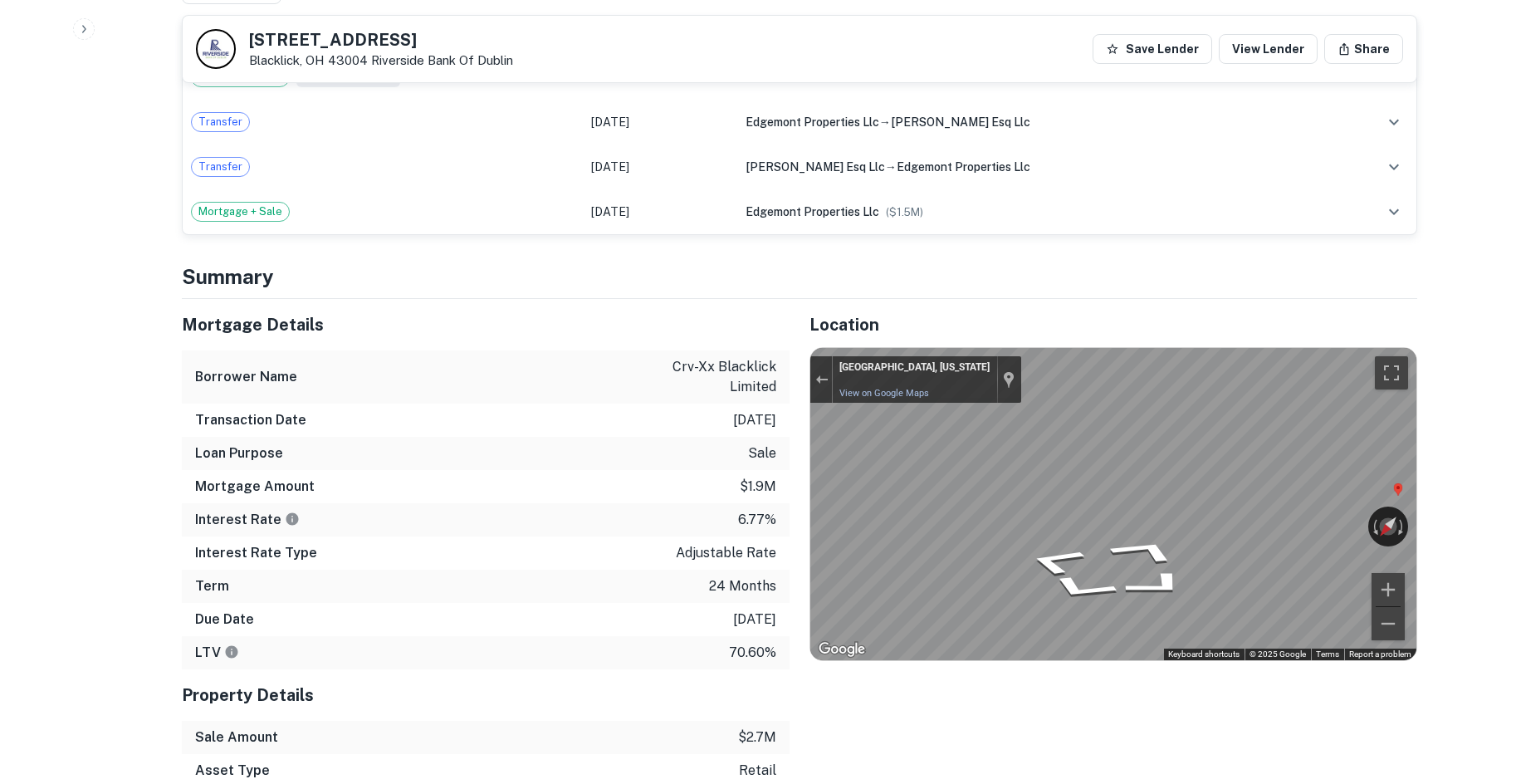
click at [807, 431] on div "Location ← Move left → Move right ↑ Move up ↓ Move down + Zoom in - Zoom out Ho…" at bounding box center [1104, 592] width 628 height 588
click at [727, 394] on div "Mortgage Details Borrower Name crv-xx blacklick limited Transaction Date 8/27/2…" at bounding box center [789, 592] width 1255 height 588
click at [799, 430] on div "Location ← Move left → Move right ↑ Move up ↓ Move down + Zoom in - Zoom out Ho…" at bounding box center [1104, 592] width 628 height 588
click at [1180, 553] on icon "Go West" at bounding box center [1168, 574] width 112 height 41
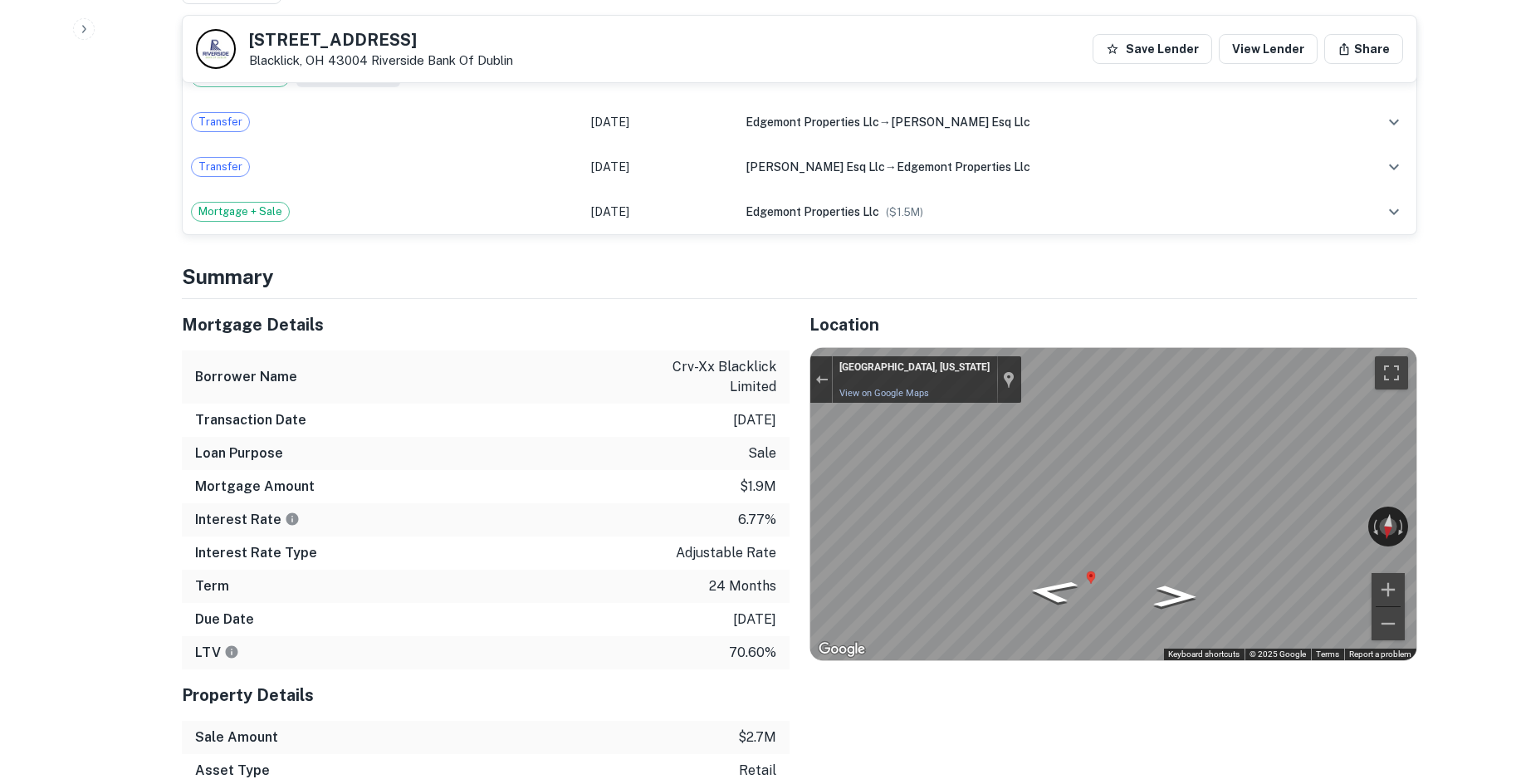
click at [770, 492] on div "Mortgage Details Borrower Name crv-xx blacklick limited Transaction Date 8/27/2…" at bounding box center [789, 592] width 1255 height 588
drag, startPoint x: 643, startPoint y: 502, endPoint x: 655, endPoint y: 508, distance: 13.4
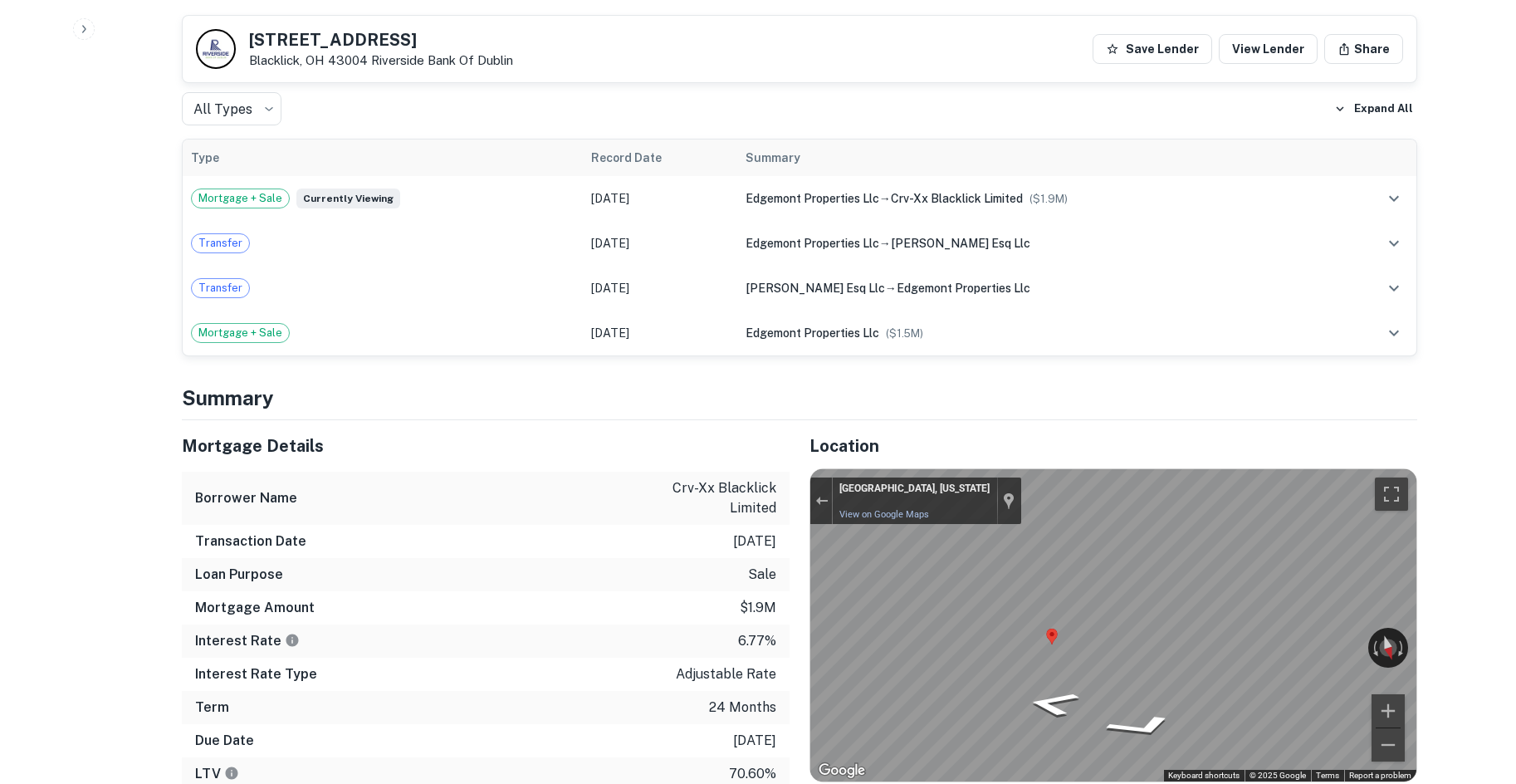
scroll to position [747, 0]
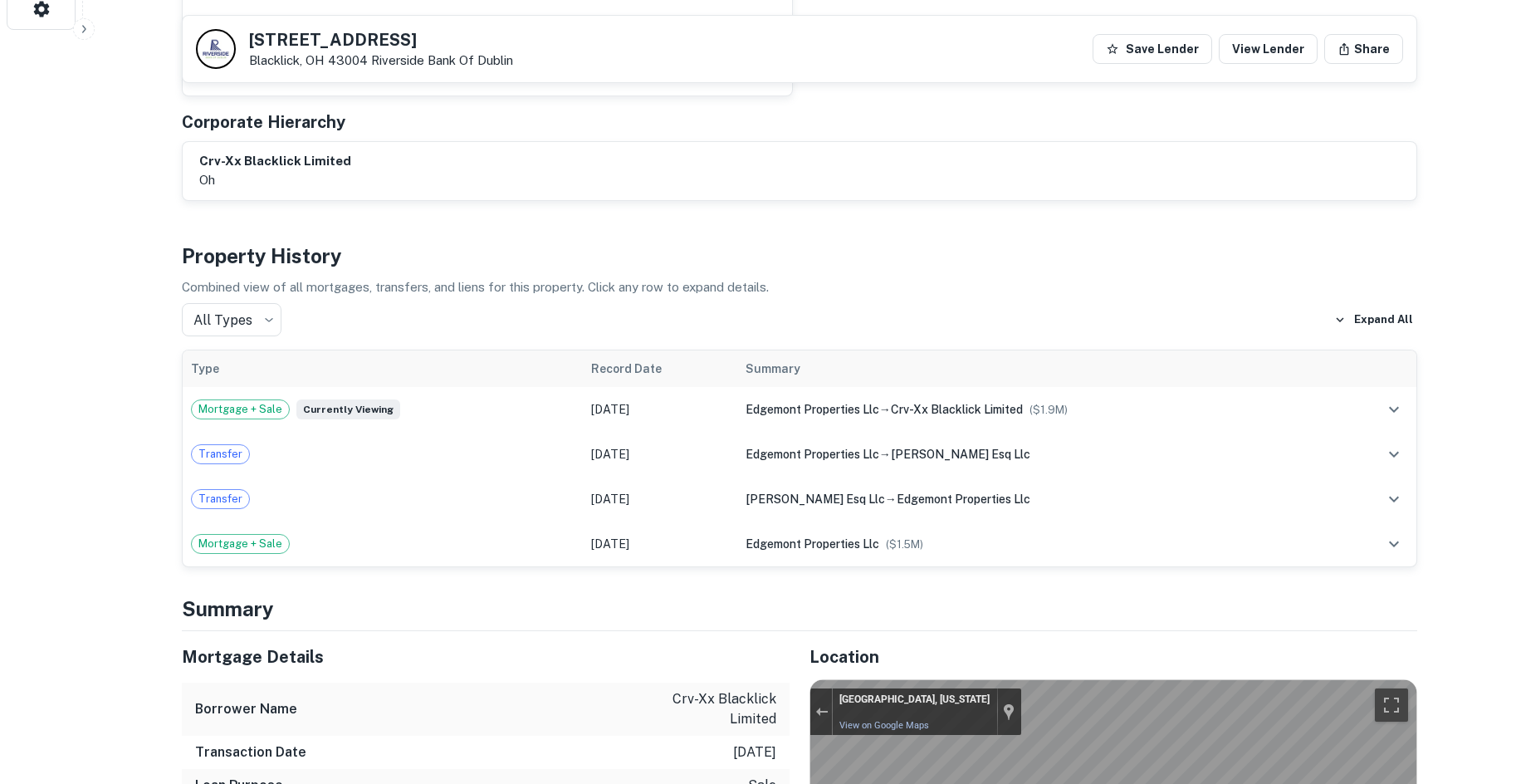
drag, startPoint x: 655, startPoint y: 508, endPoint x: 336, endPoint y: 243, distance: 414.7
click at [336, 243] on h4 "Property History" at bounding box center [800, 256] width 1236 height 30
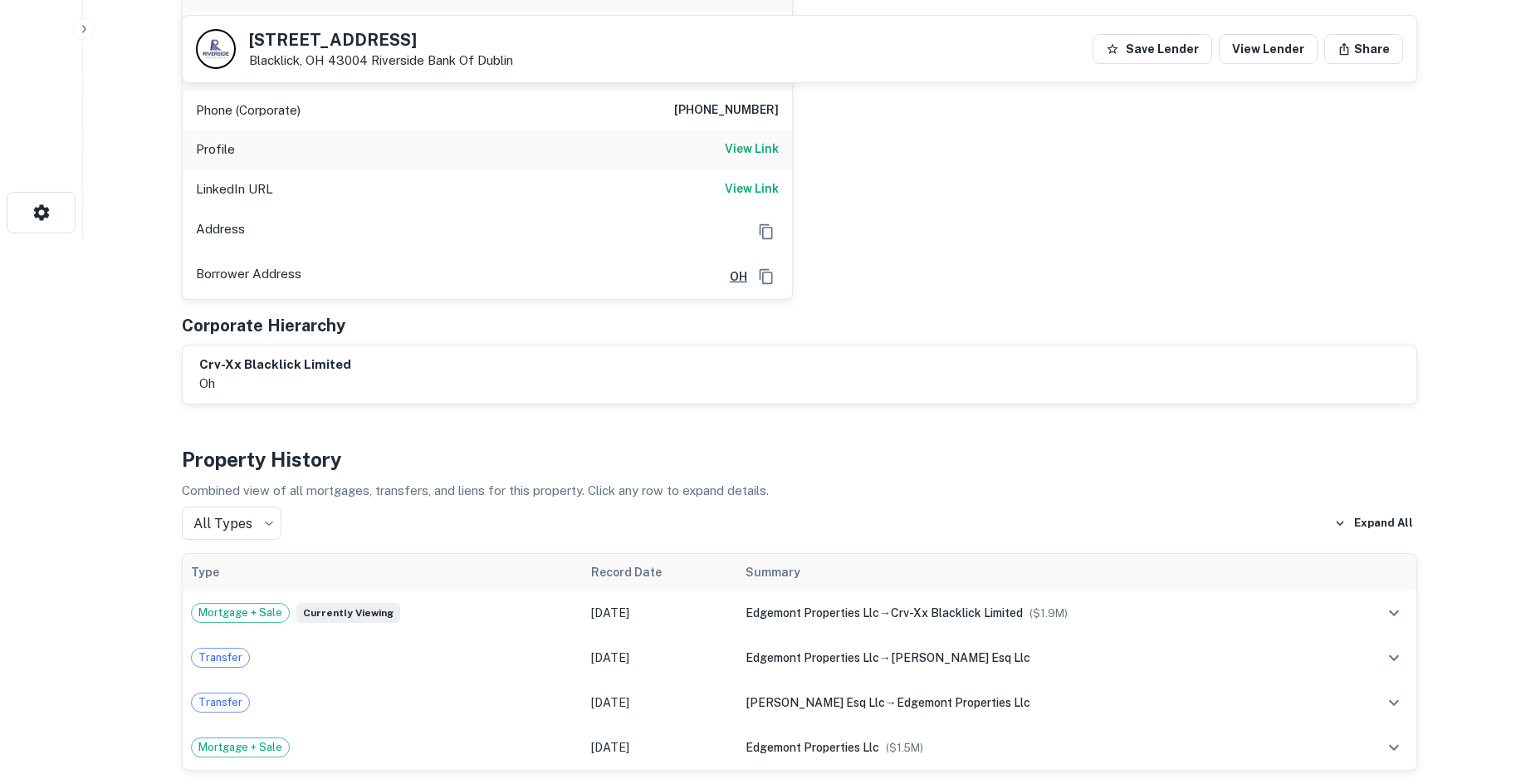
scroll to position [332, 0]
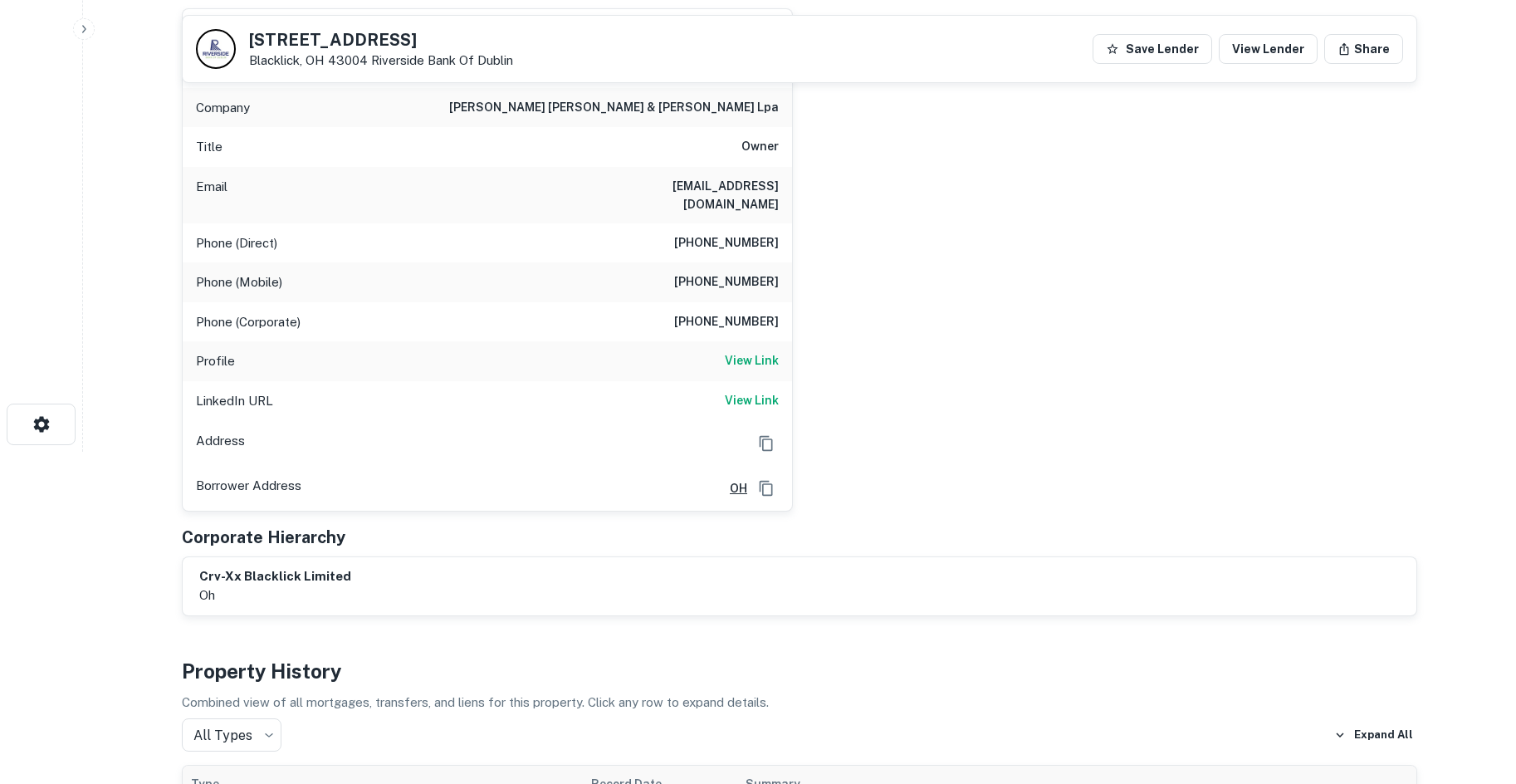
click at [757, 234] on h6 "(614) 882-0523" at bounding box center [726, 243] width 105 height 20
click at [731, 351] on h6 "View Link" at bounding box center [751, 361] width 54 height 19
click at [761, 391] on h6 "View Link" at bounding box center [751, 400] width 54 height 19
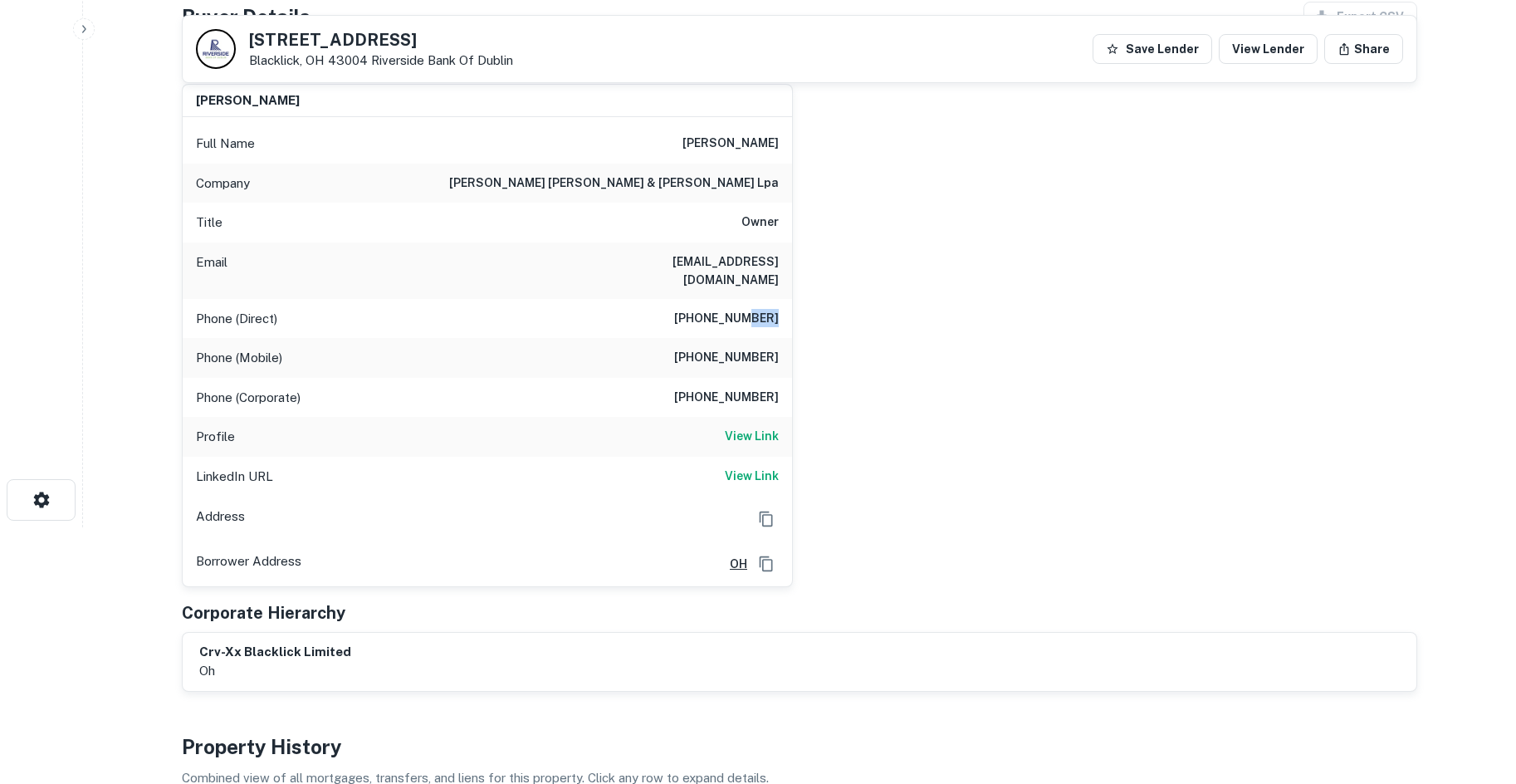
scroll to position [166, 0]
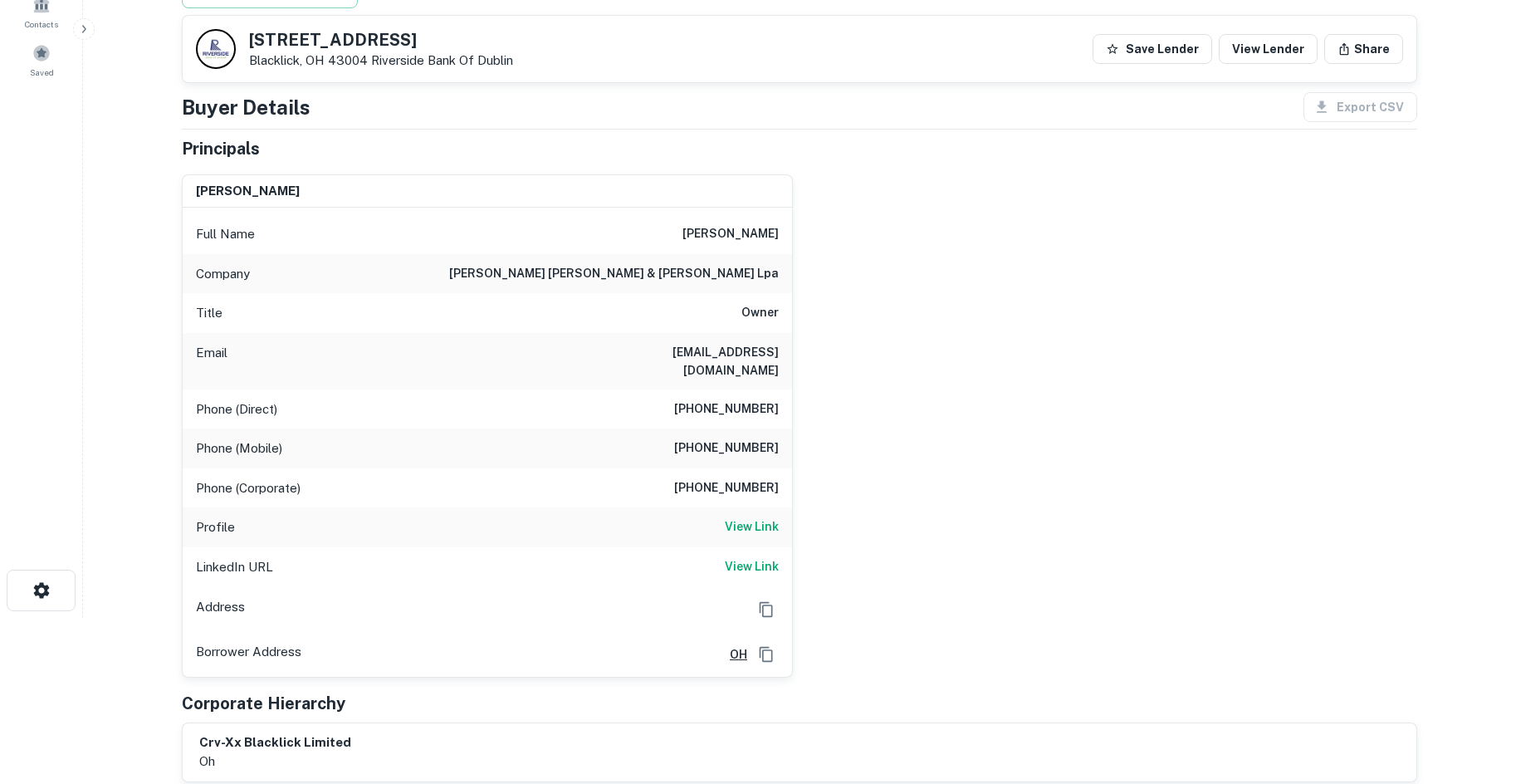
click at [739, 399] on h6 "(614) 882-0523" at bounding box center [726, 408] width 105 height 20
click at [747, 438] on h6 "(614) 440-0823" at bounding box center [726, 448] width 105 height 20
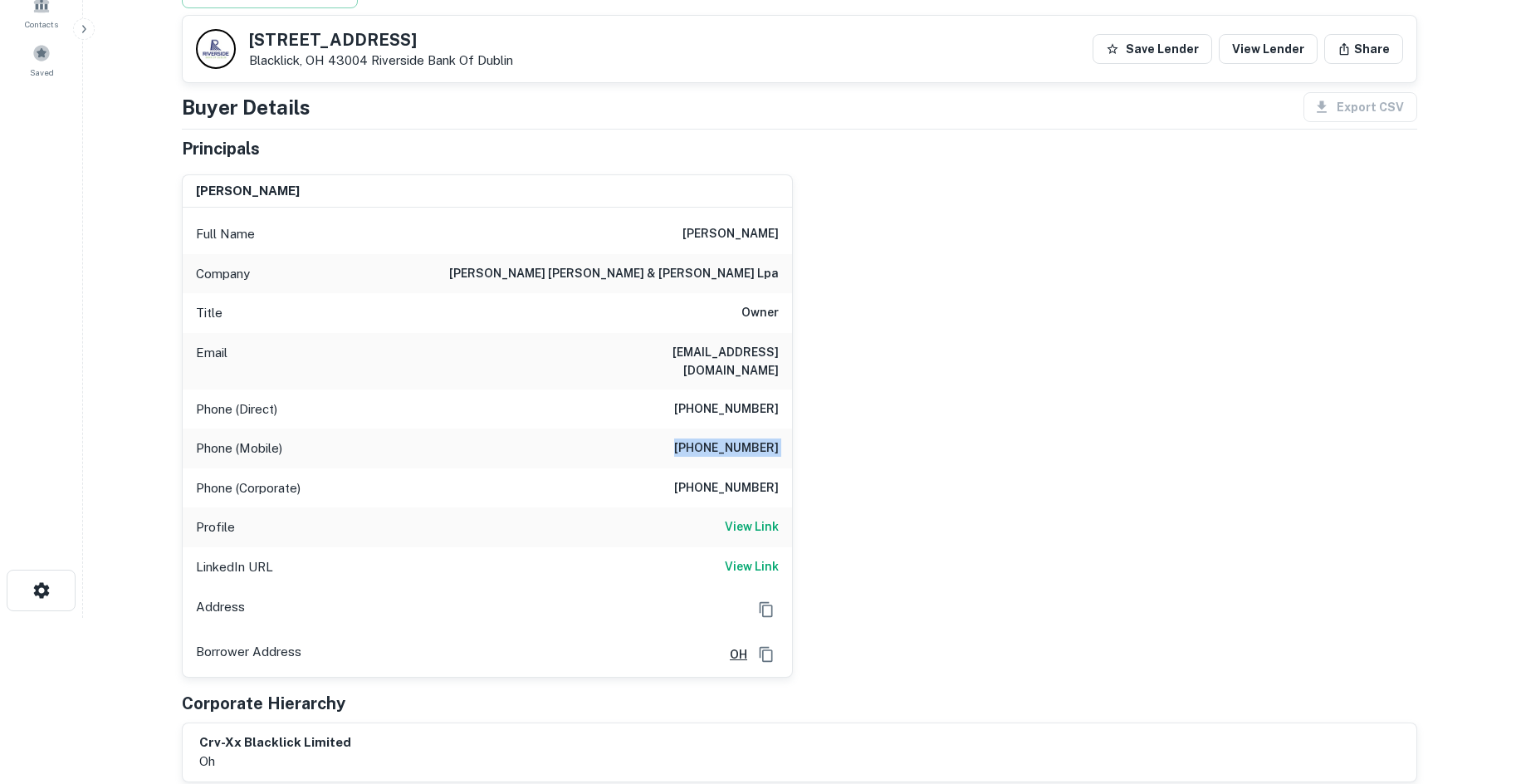
click at [747, 438] on h6 "(614) 440-0823" at bounding box center [726, 448] width 105 height 20
click at [740, 399] on h6 "(614) 882-0523" at bounding box center [726, 408] width 105 height 20
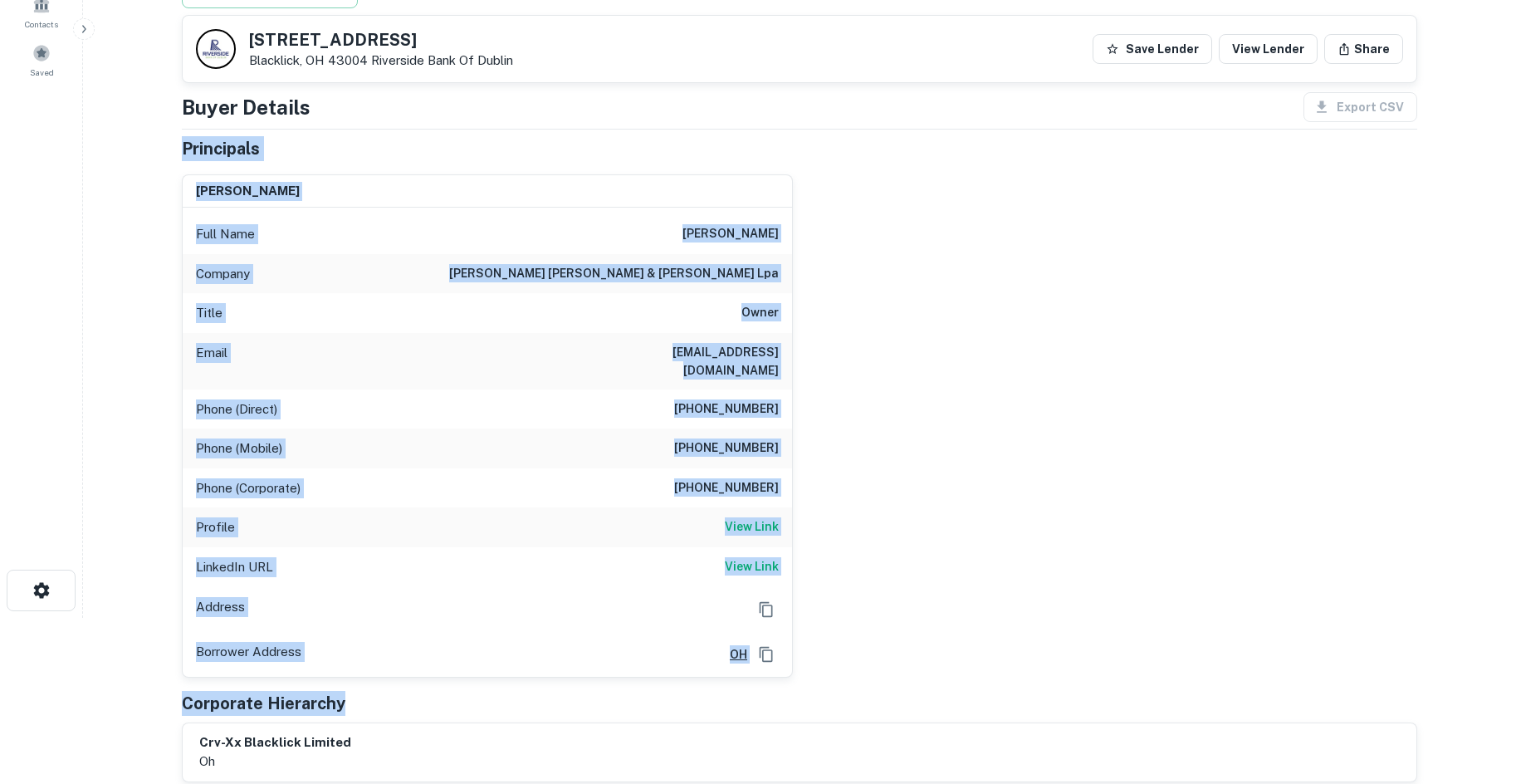
drag, startPoint x: 182, startPoint y: 138, endPoint x: 1172, endPoint y: 673, distance: 1125.3
click at [1172, 673] on div "Principals terence l gallagher Full Name terence l gallagher Company gallagher …" at bounding box center [800, 459] width 1236 height 646
click at [1126, 557] on div "terence l gallagher Full Name terence l gallagher Company gallagher kavinsky & …" at bounding box center [793, 419] width 1249 height 517
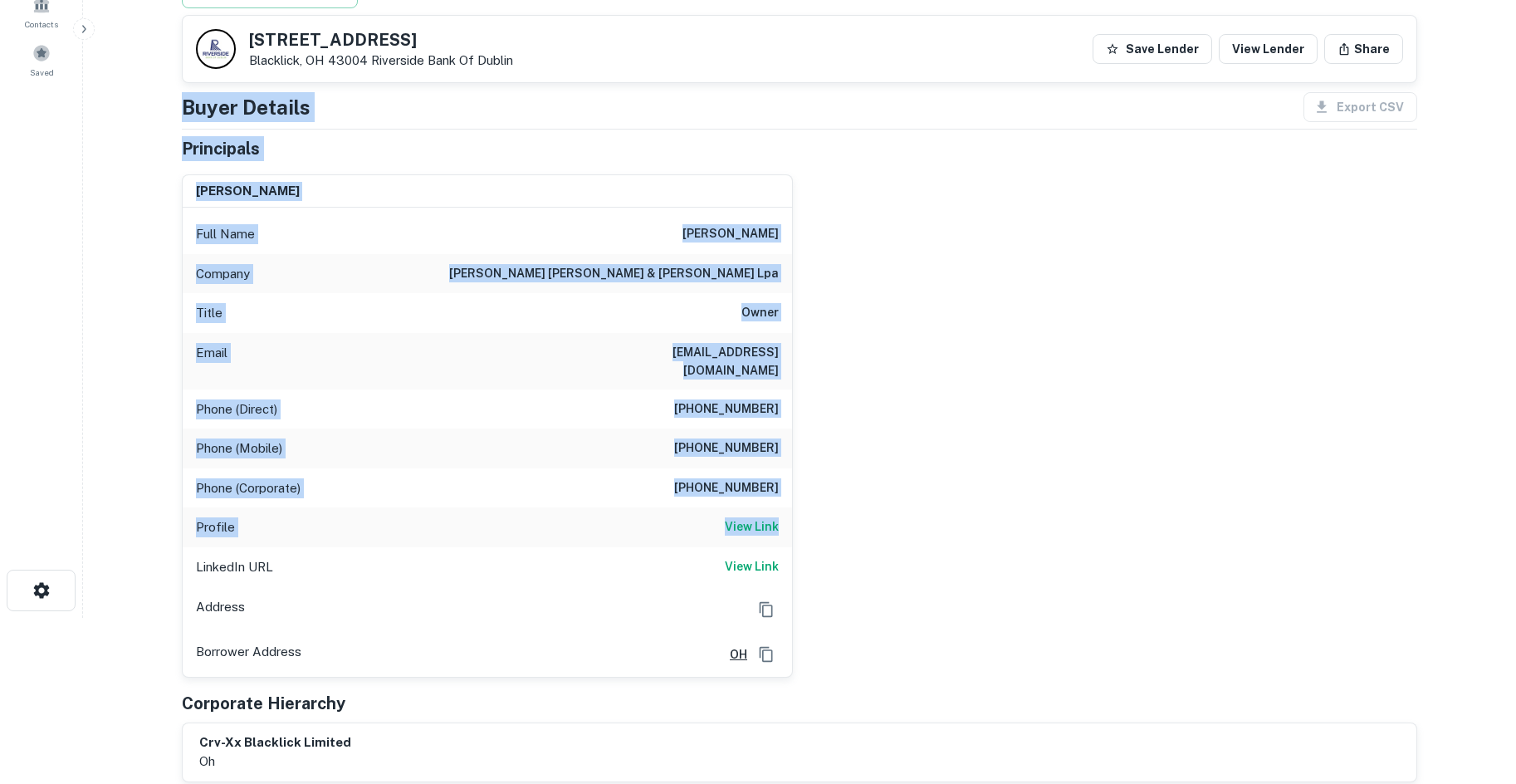
drag, startPoint x: 220, startPoint y: 119, endPoint x: 1063, endPoint y: 520, distance: 933.5
click at [1063, 520] on main "Back to borrower requests 7159-7203 E BROAD ST Blacklick, OH 43004 Riverside Ba…" at bounding box center [799, 225] width 1433 height 784
click at [594, 428] on div "Phone (Mobile) (614) 440-0823" at bounding box center [487, 448] width 609 height 40
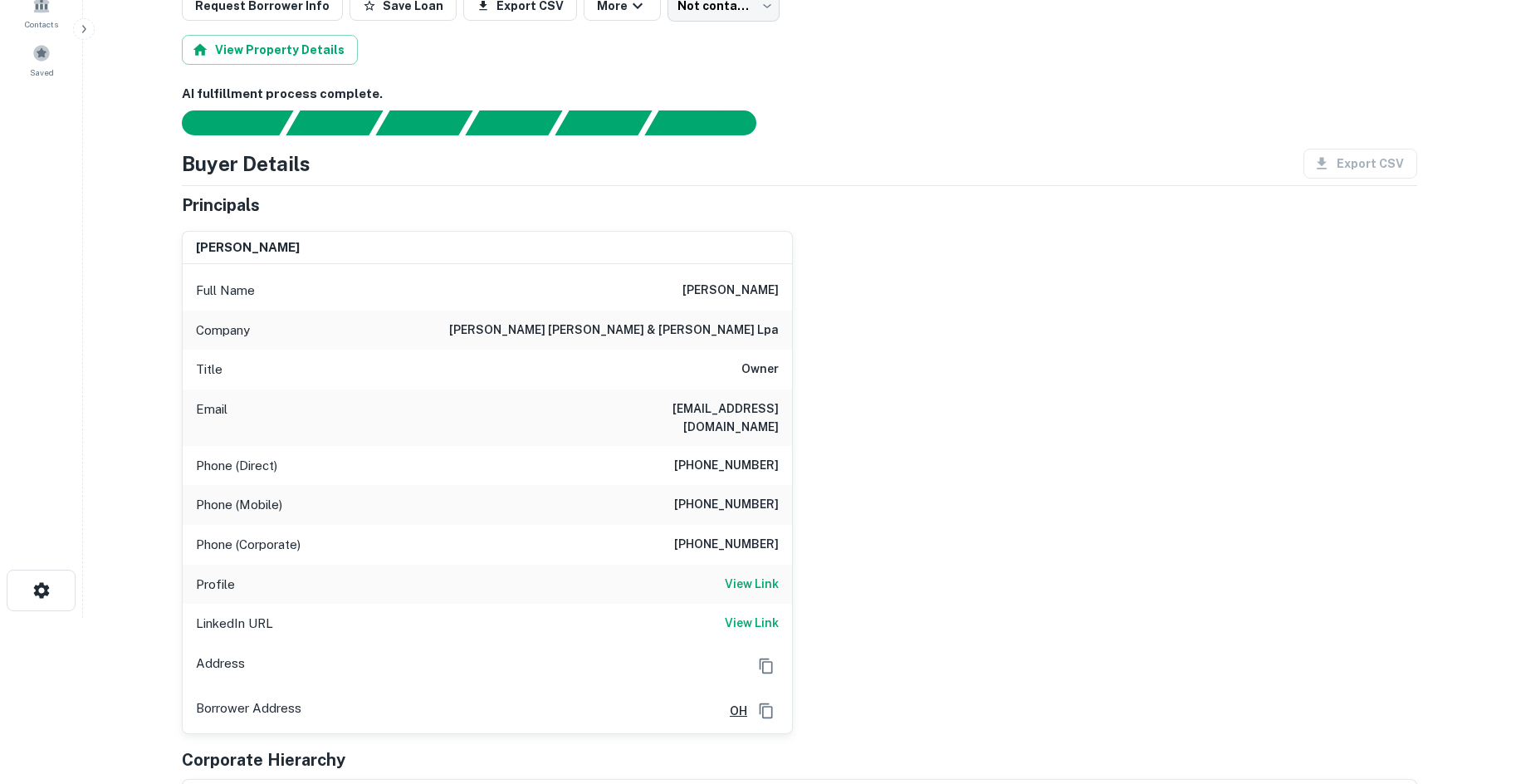
click at [743, 456] on h6 "(614) 882-0523" at bounding box center [726, 465] width 105 height 20
click at [794, 444] on div "terence l gallagher Full Name terence l gallagher Company gallagher kavinsky & …" at bounding box center [793, 476] width 1249 height 517
click at [717, 457] on h6 "(614) 882-0523" at bounding box center [726, 465] width 105 height 20
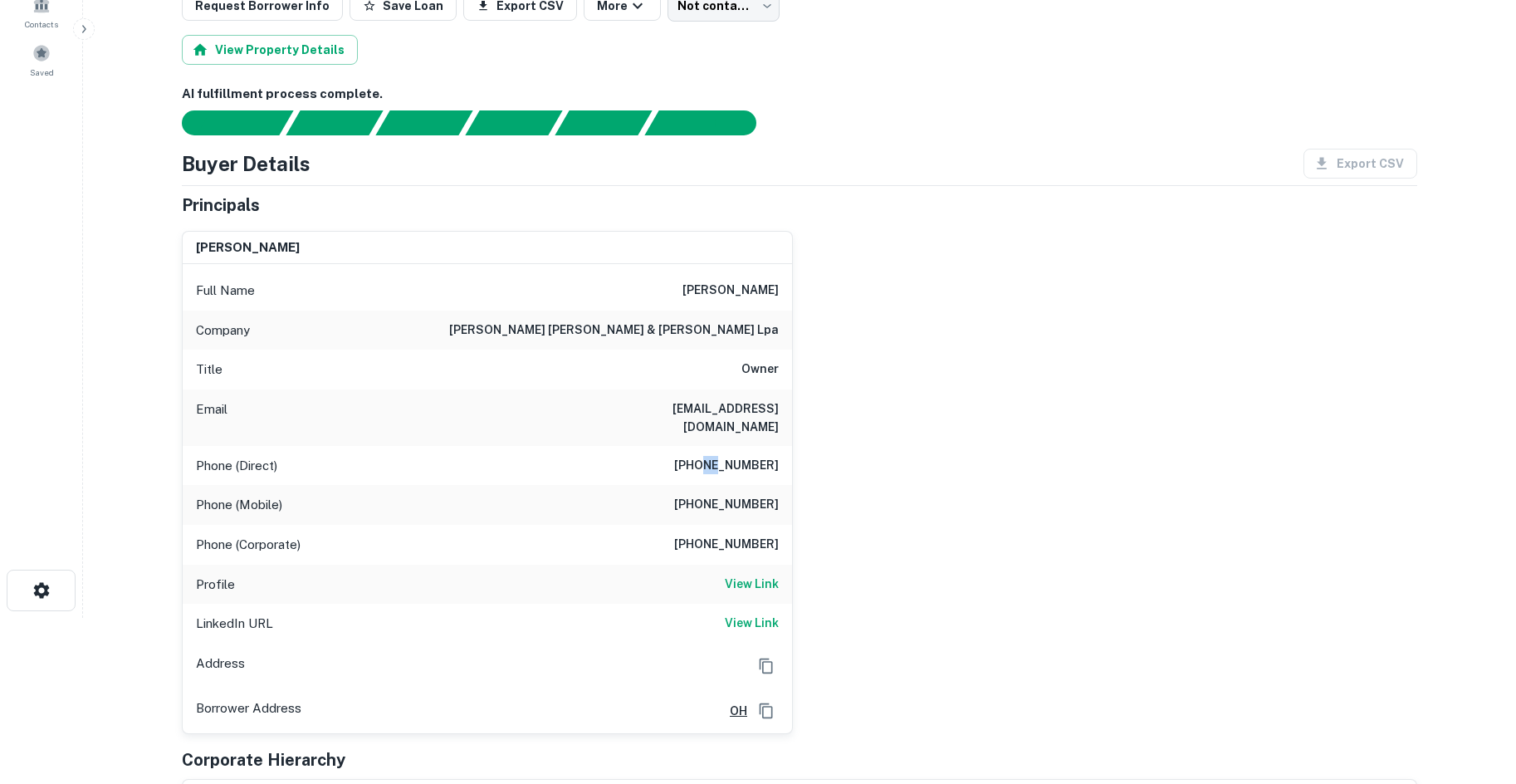
click at [717, 457] on h6 "(614) 882-0523" at bounding box center [726, 465] width 105 height 20
click at [737, 524] on div "Phone (Corporate) (614) 885-9022" at bounding box center [487, 544] width 609 height 40
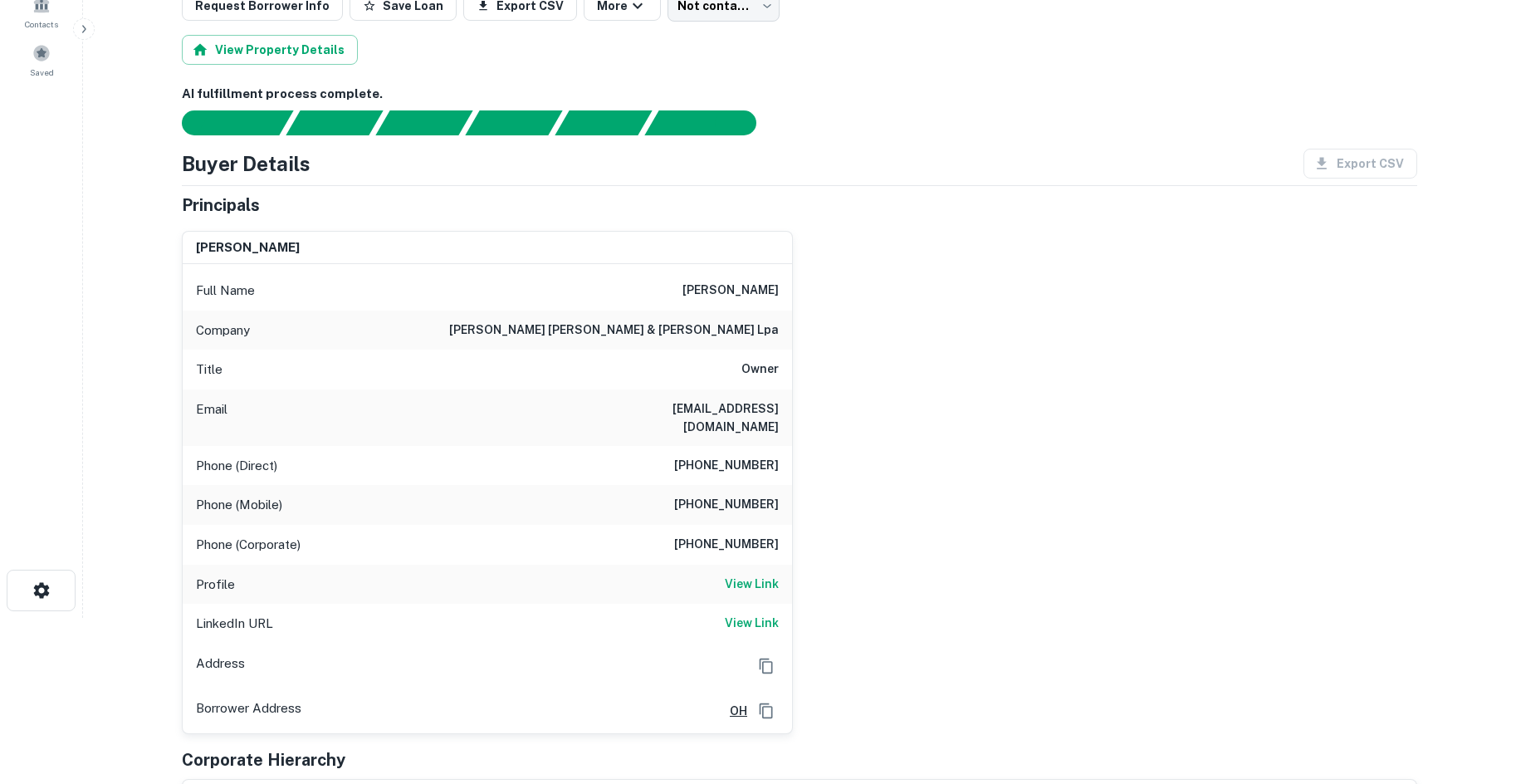
click at [743, 485] on div "Phone (Mobile) (614) 440-0823" at bounding box center [487, 505] width 609 height 40
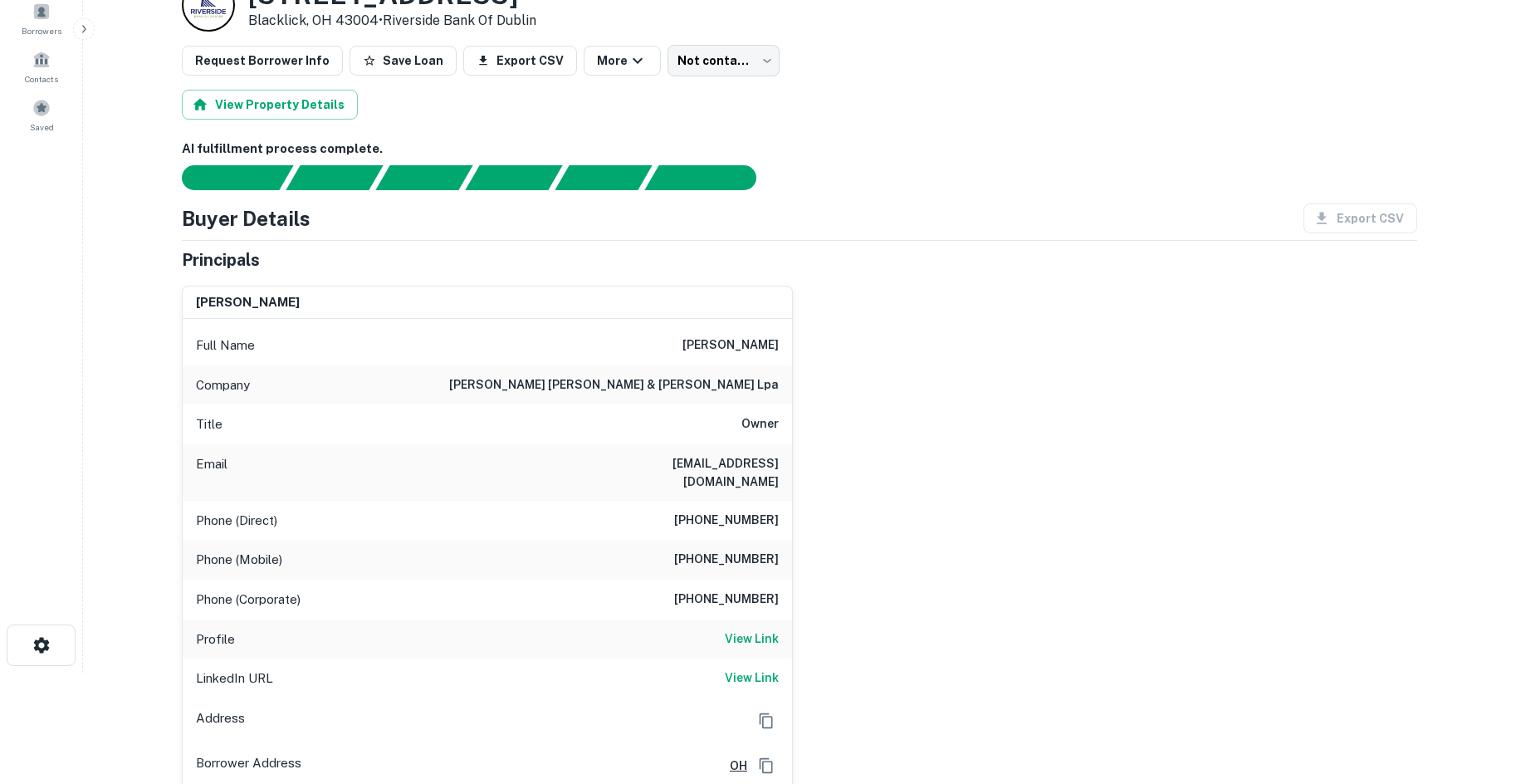
scroll to position [83, 0]
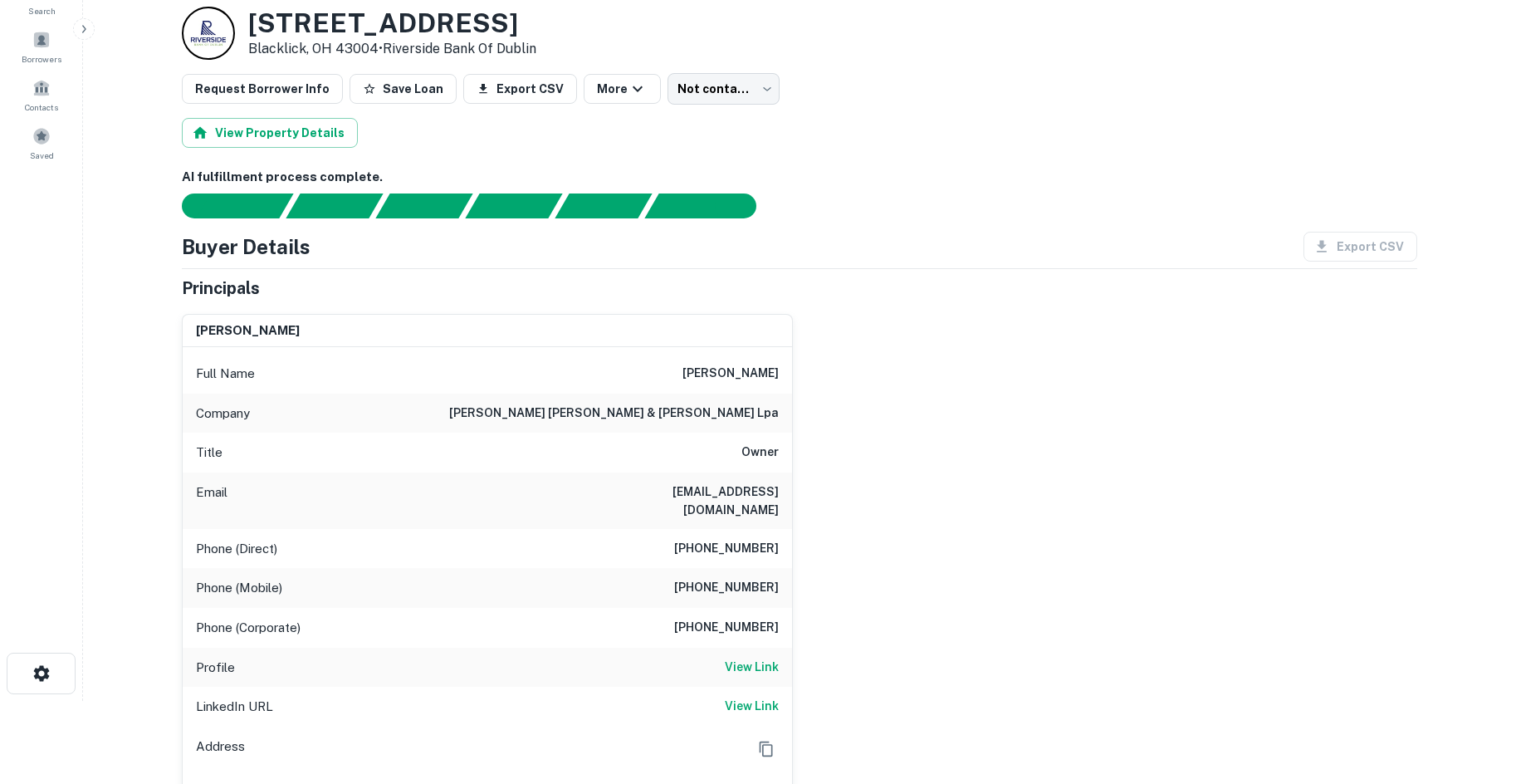
click at [839, 470] on div "terence l gallagher Full Name terence l gallagher Company gallagher kavinsky & …" at bounding box center [793, 559] width 1249 height 517
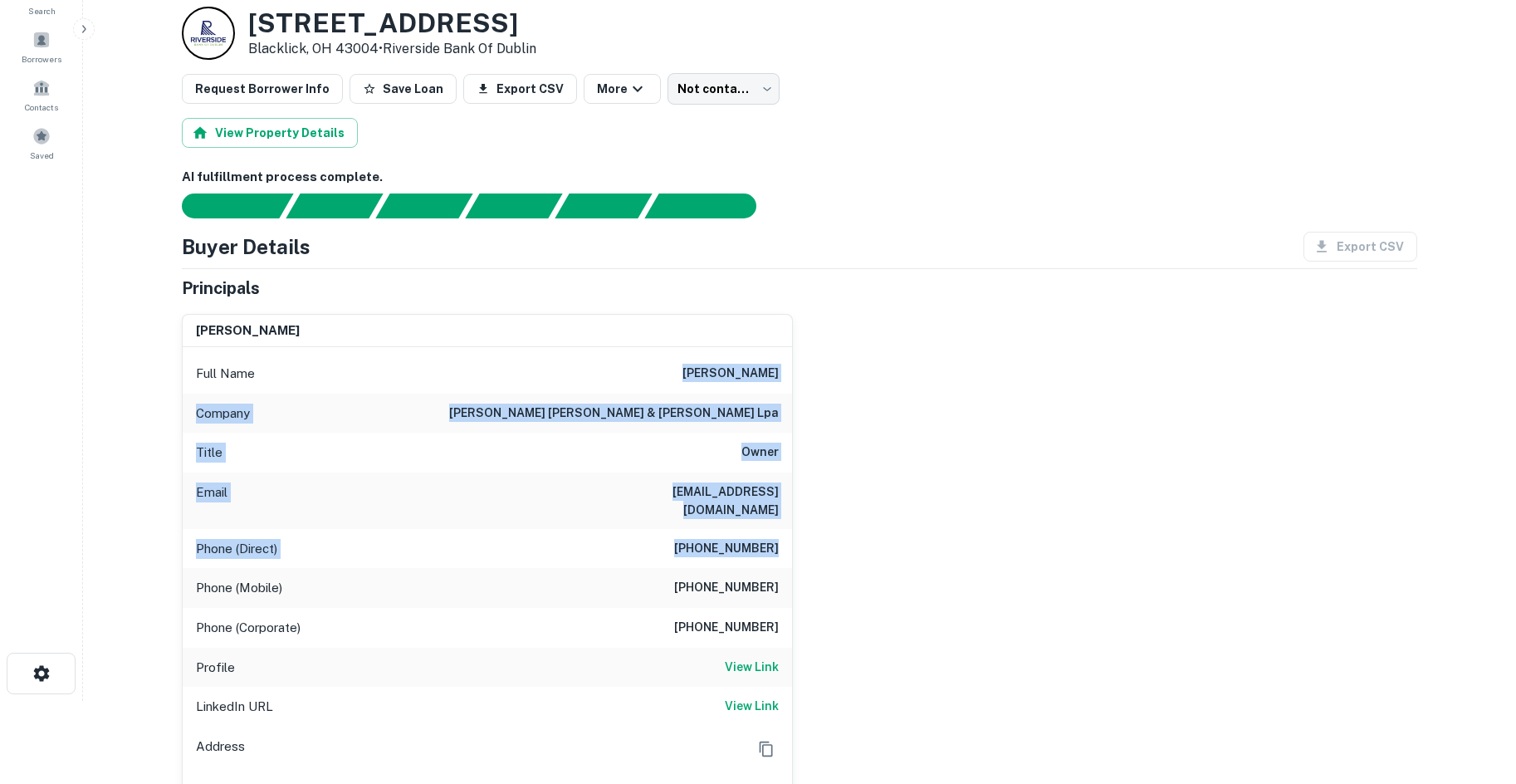
drag, startPoint x: 616, startPoint y: 373, endPoint x: 914, endPoint y: 528, distance: 335.9
click at [914, 525] on div "terence l gallagher Full Name terence l gallagher Company gallagher kavinsky & …" at bounding box center [793, 559] width 1249 height 517
click at [914, 528] on div "terence l gallagher Full Name terence l gallagher Company gallagher kavinsky & …" at bounding box center [793, 559] width 1249 height 517
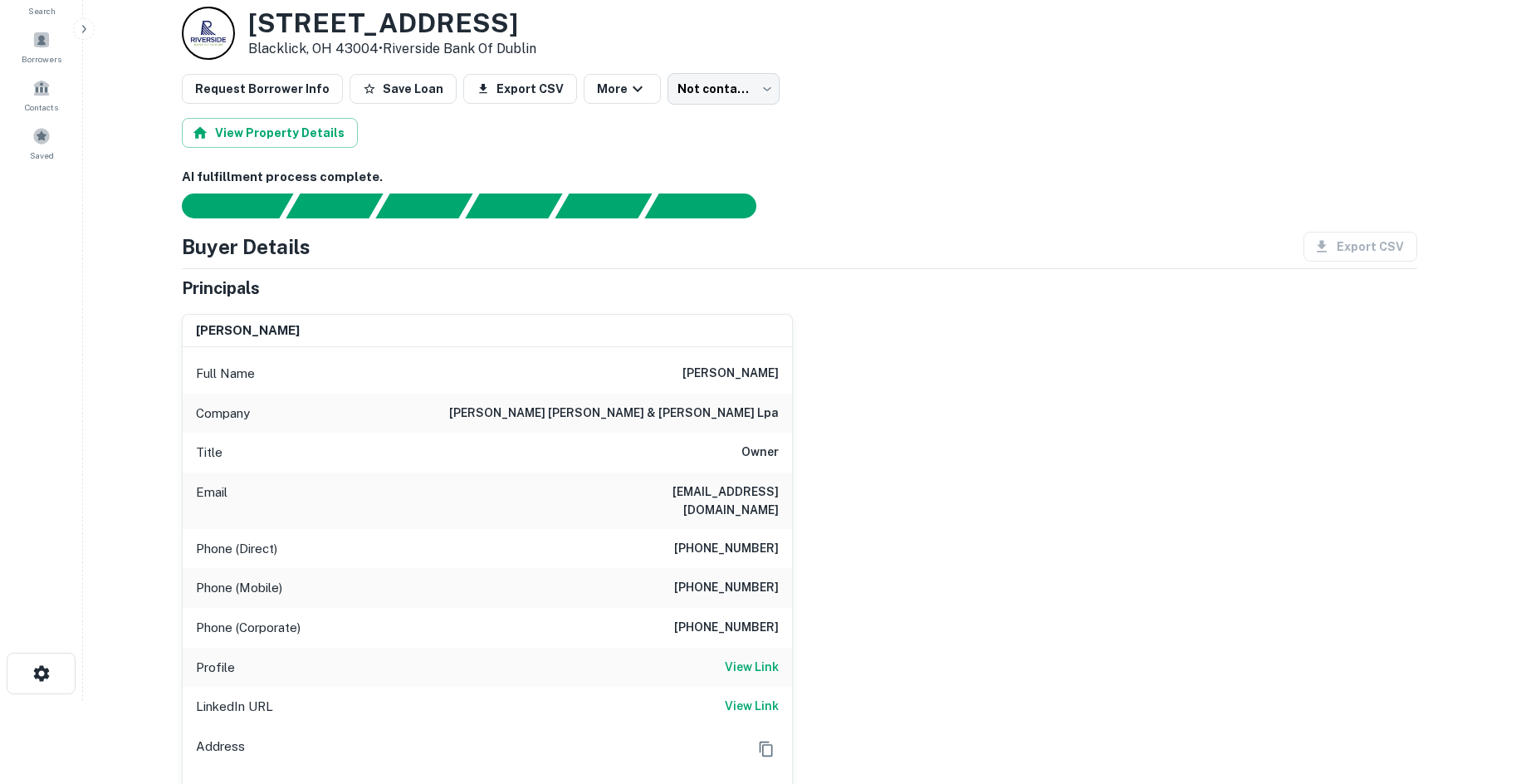
drag, startPoint x: 777, startPoint y: 618, endPoint x: 637, endPoint y: 327, distance: 322.9
click at [637, 327] on div "terence l gallagher Full Name terence l gallagher Company gallagher kavinsky & …" at bounding box center [487, 565] width 609 height 502
click at [587, 394] on div "Company gallagher kavinsky & burkhart lpa" at bounding box center [487, 413] width 609 height 40
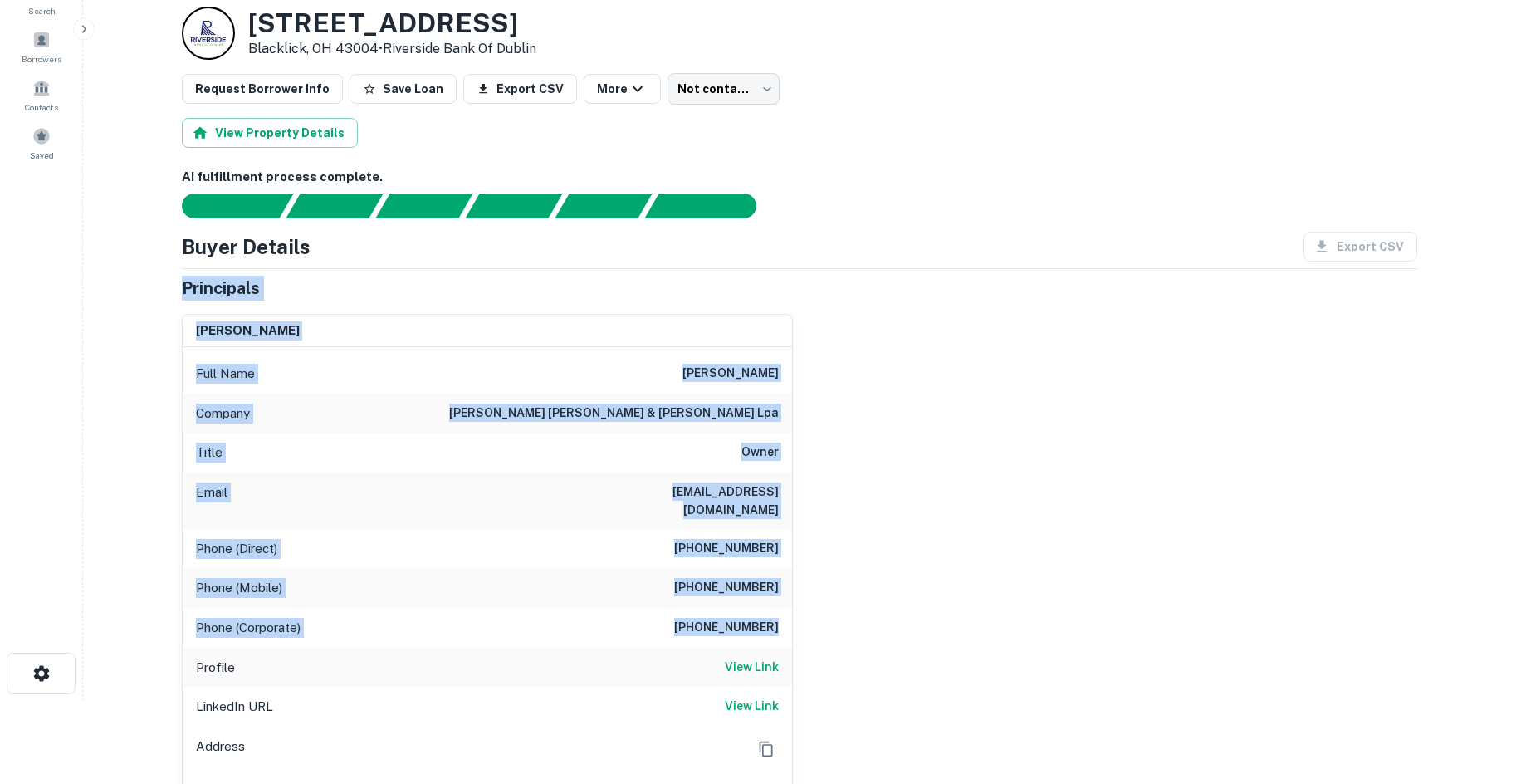
drag, startPoint x: 171, startPoint y: 283, endPoint x: 969, endPoint y: 615, distance: 864.3
click at [969, 615] on div "terence l gallagher Full Name terence l gallagher Company gallagher kavinsky & …" at bounding box center [793, 559] width 1249 height 517
drag, startPoint x: 891, startPoint y: 608, endPoint x: 168, endPoint y: 260, distance: 802.4
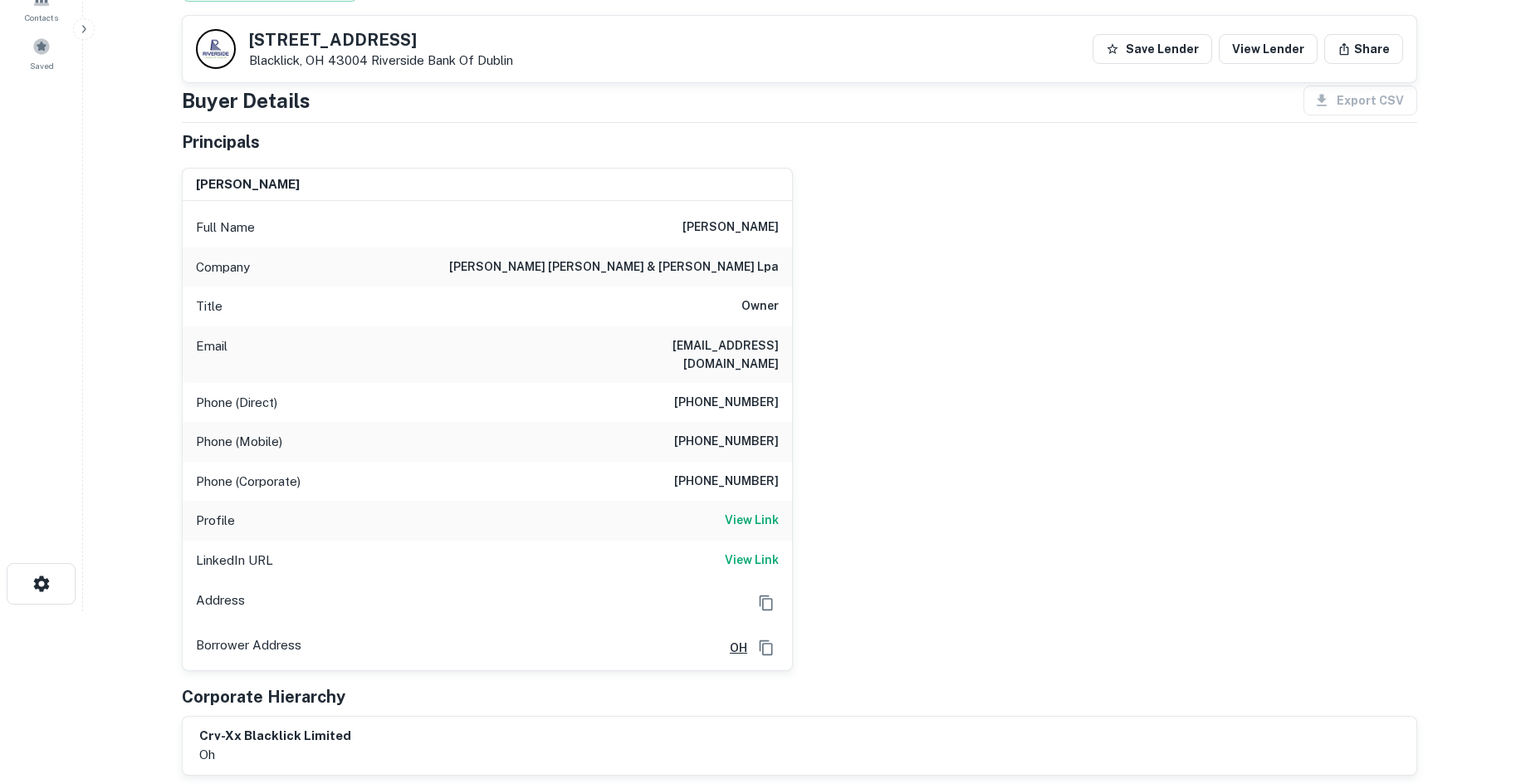
scroll to position [166, 0]
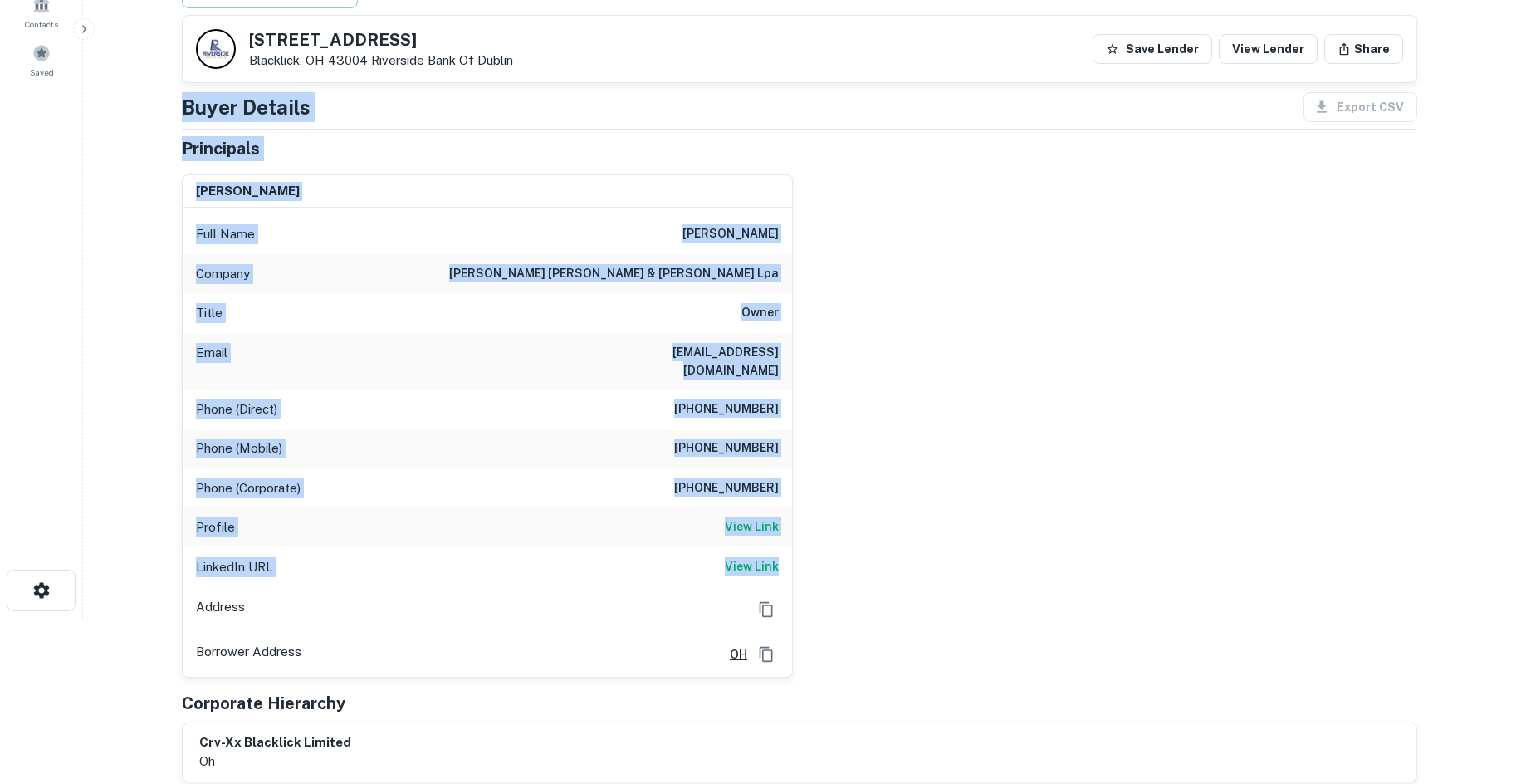
drag, startPoint x: 175, startPoint y: 97, endPoint x: 1148, endPoint y: 538, distance: 1068.3
click at [1117, 527] on div "terence l gallagher Full Name terence l gallagher Company gallagher kavinsky & …" at bounding box center [793, 419] width 1249 height 517
click at [889, 353] on div "terence l gallagher Full Name terence l gallagher Company gallagher kavinsky & …" at bounding box center [793, 419] width 1249 height 517
click at [744, 231] on h6 "terence l gallagher" at bounding box center [730, 234] width 96 height 20
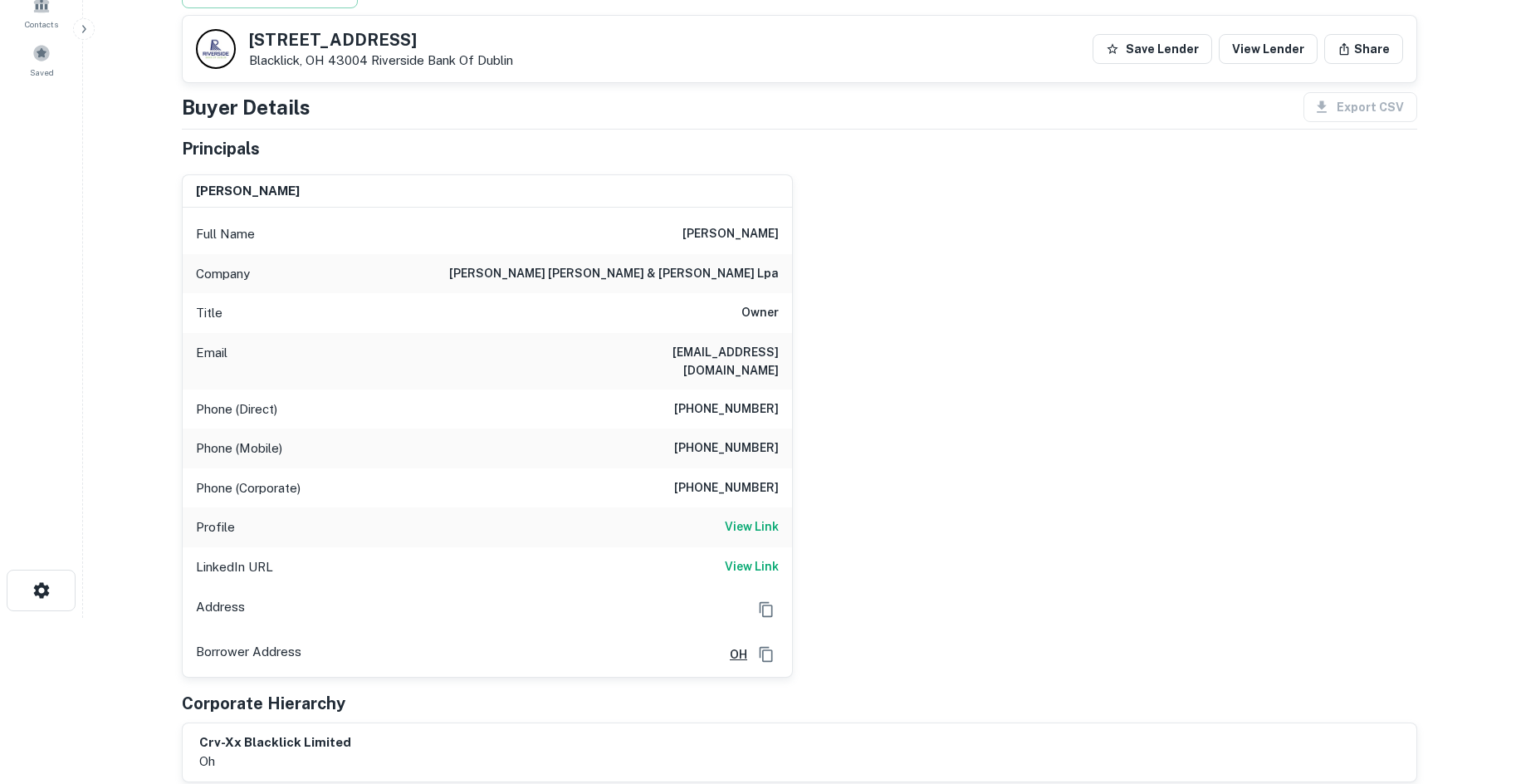
drag, startPoint x: 1000, startPoint y: 292, endPoint x: 859, endPoint y: 216, distance: 160.2
click at [983, 279] on div "terence l gallagher Full Name terence l gallagher Company gallagher kavinsky & …" at bounding box center [793, 419] width 1249 height 517
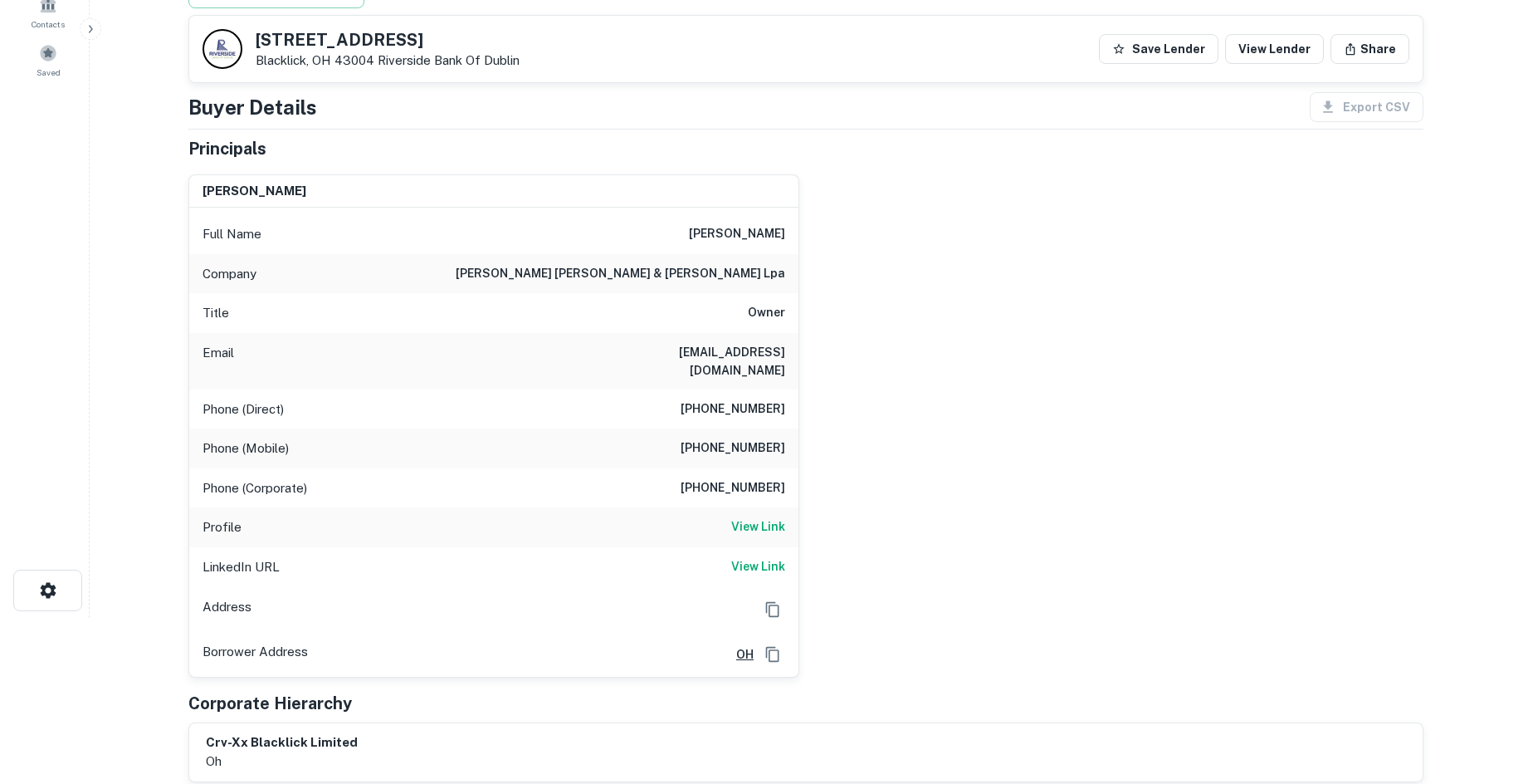
scroll to position [0, 0]
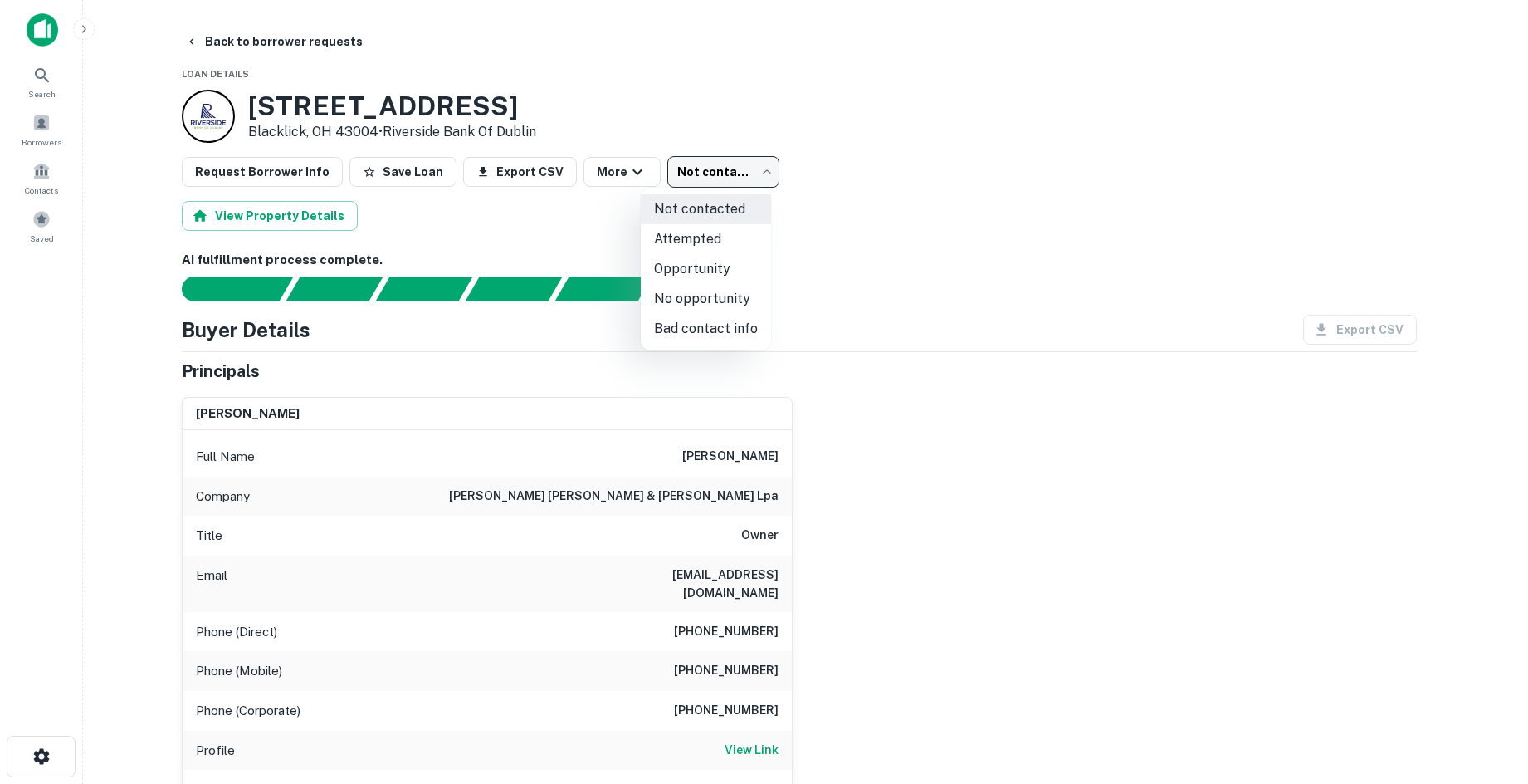
click at [720, 182] on body "Search Borrowers Contacts Saved Back to borrower requests Loan Details 7159-720…" at bounding box center [764, 392] width 1528 height 784
click at [730, 248] on li "Attempted" at bounding box center [706, 239] width 130 height 30
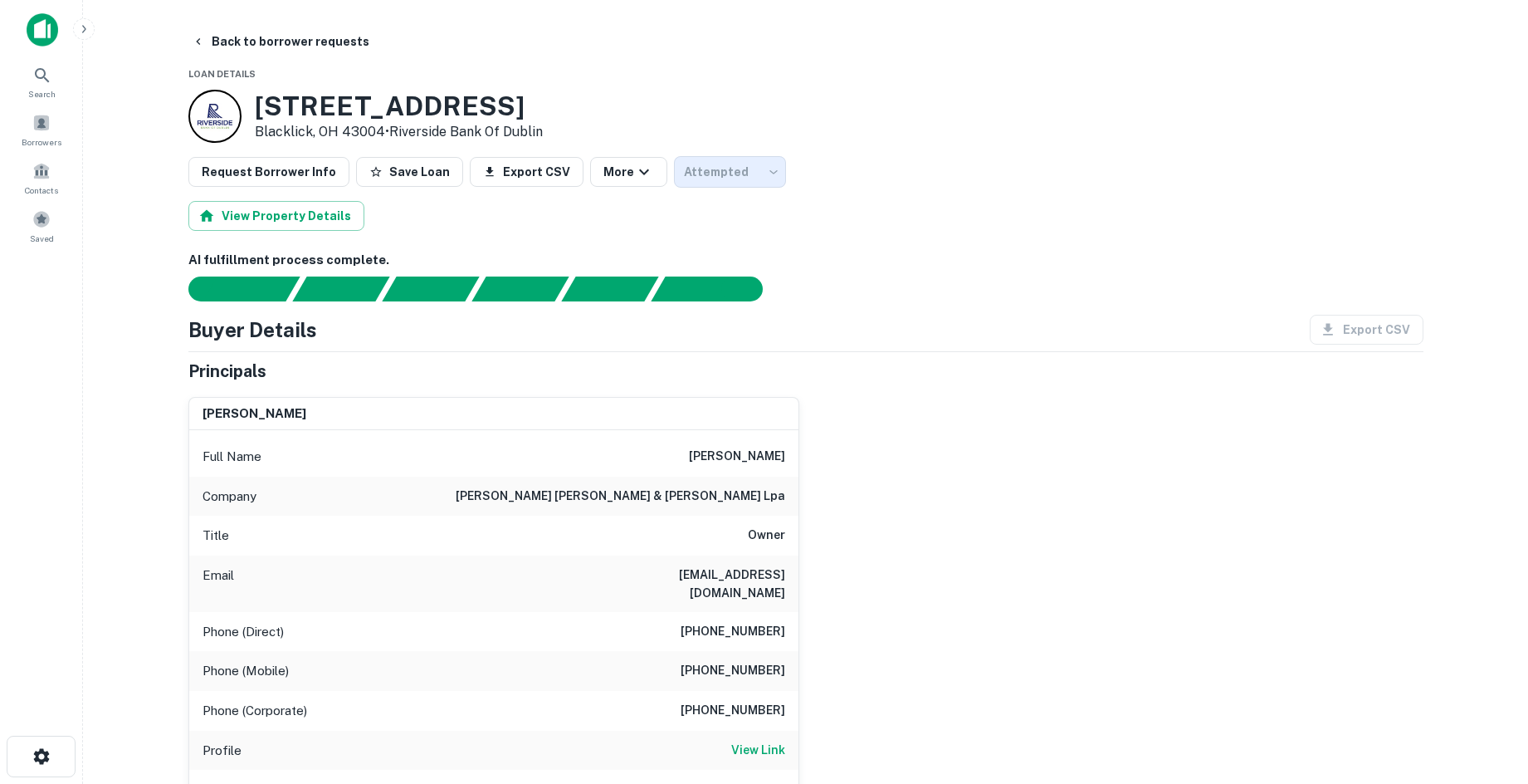
type input "*********"
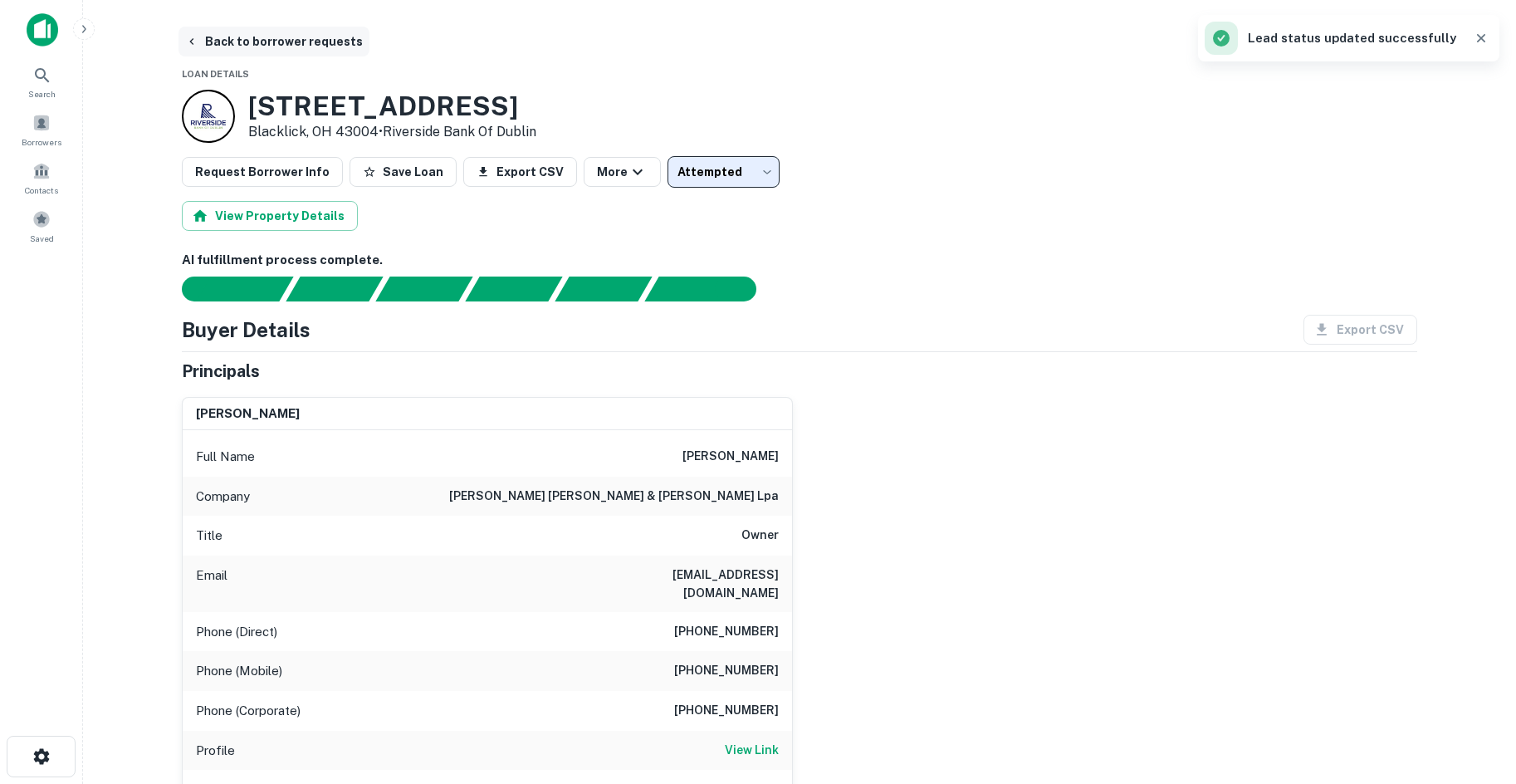
click at [234, 52] on button "Back to borrower requests" at bounding box center [274, 41] width 191 height 30
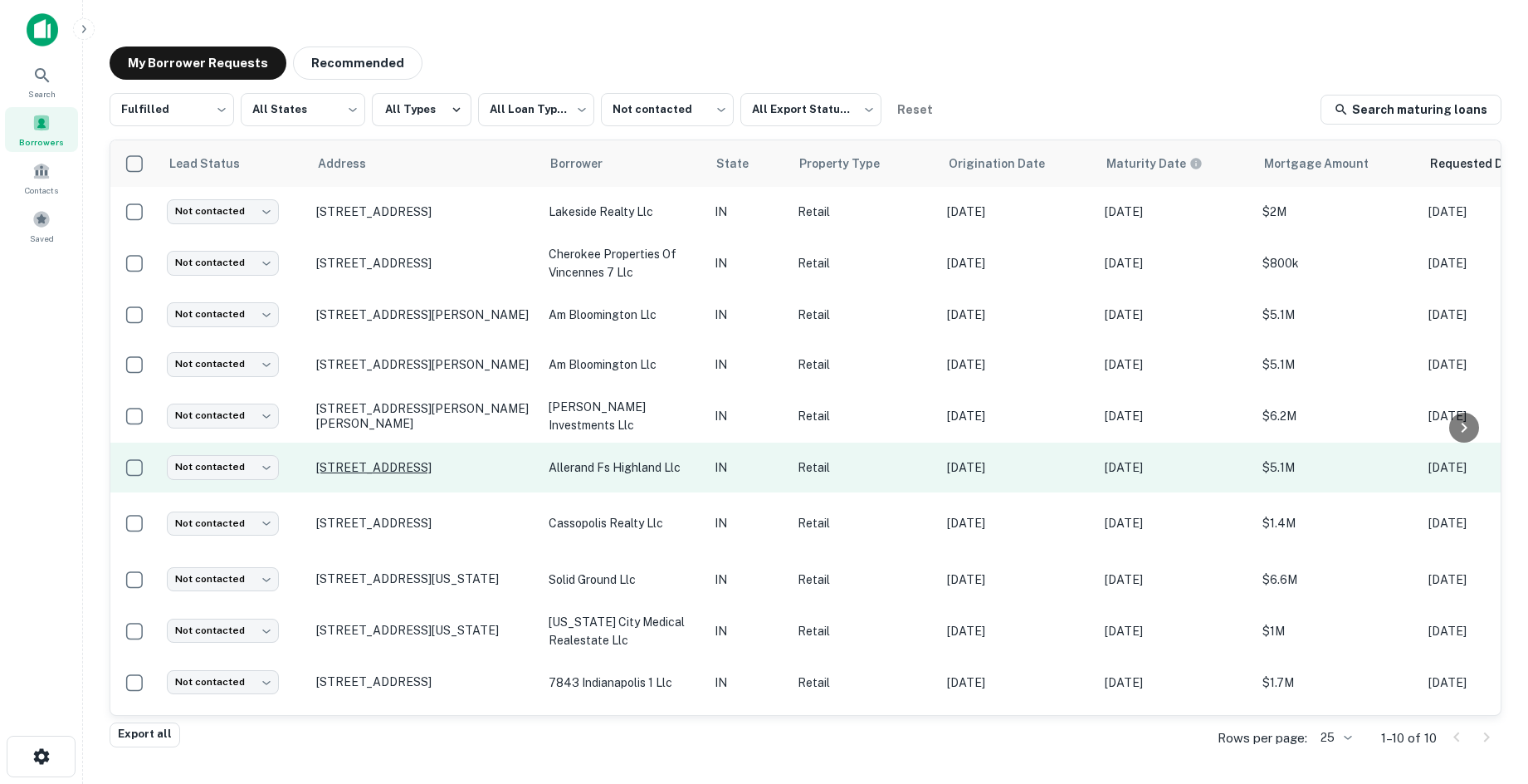
click at [364, 462] on p "3835 45th St Highland, IN 46322" at bounding box center [423, 467] width 216 height 15
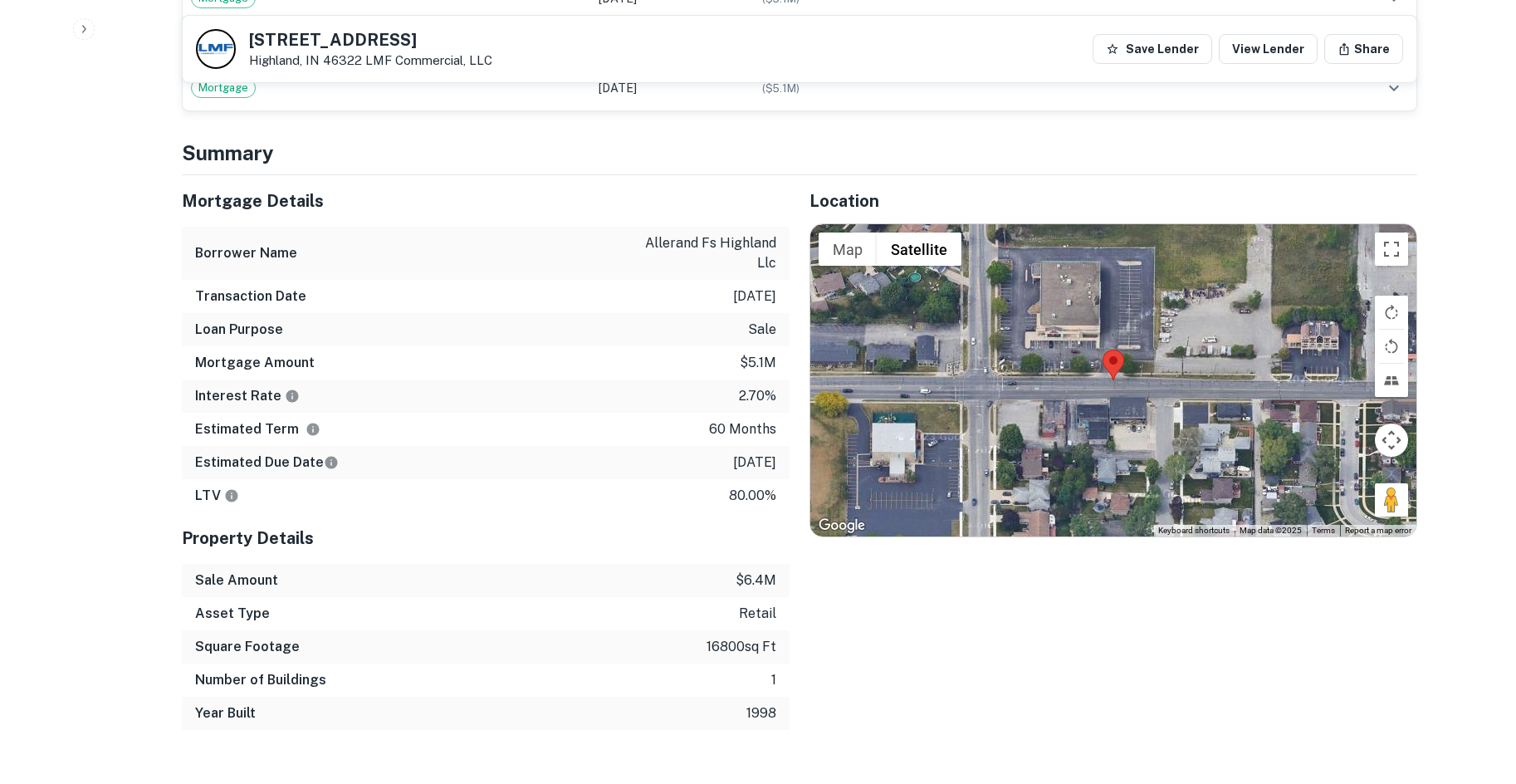
scroll to position [996, 0]
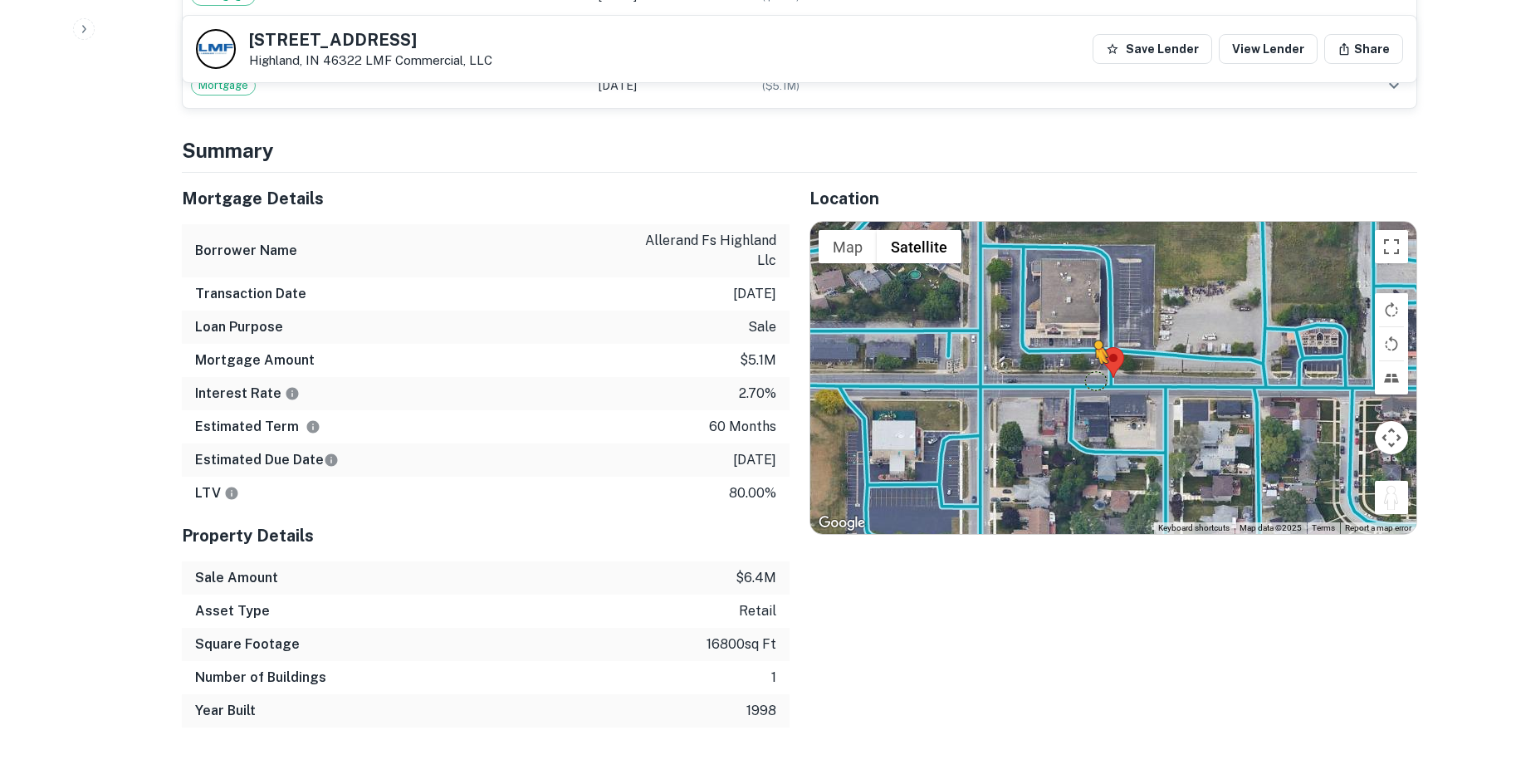
drag, startPoint x: 1392, startPoint y: 497, endPoint x: 1094, endPoint y: 380, distance: 320.1
click at [1094, 380] on div "To activate drag with keyboard, press Alt + Enter. Once in keyboard drag state,…" at bounding box center [1113, 378] width 606 height 312
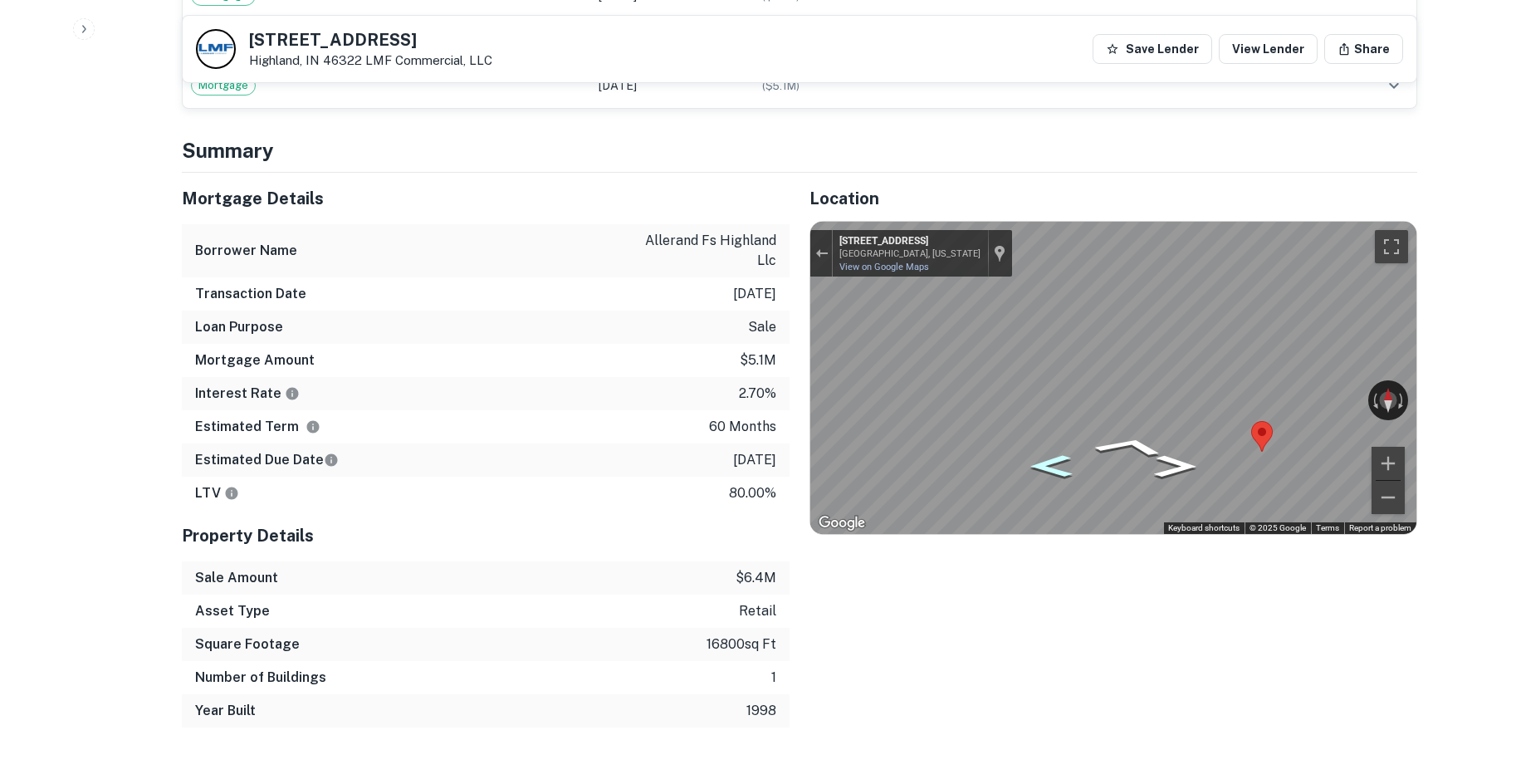
click at [1062, 455] on icon "Go West, W 45th St" at bounding box center [1051, 465] width 78 height 33
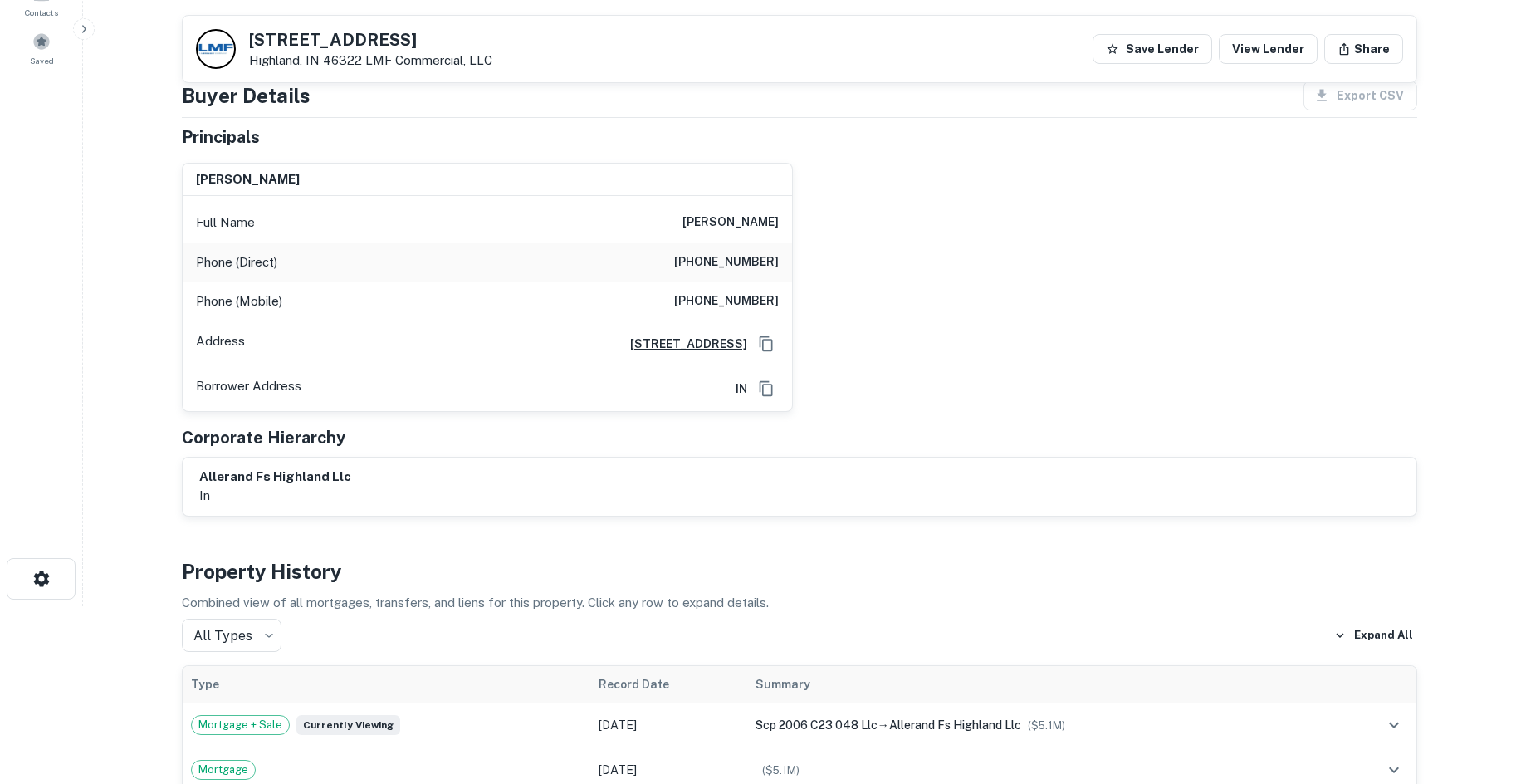
scroll to position [166, 0]
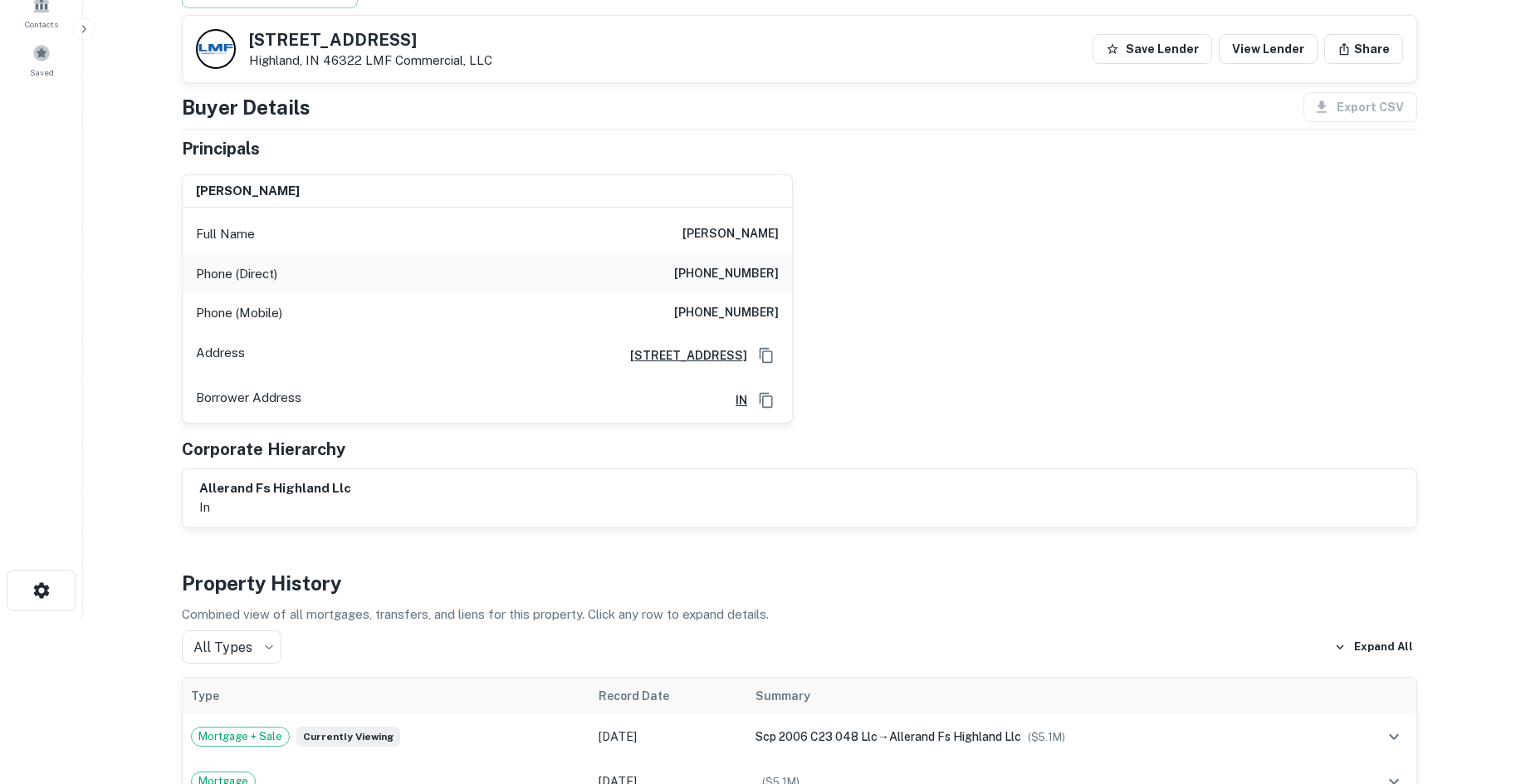
click at [750, 284] on div "Phone (Direct) (786) 347-6231" at bounding box center [487, 274] width 609 height 40
click at [745, 304] on h6 "(561) 373-9141" at bounding box center [726, 312] width 105 height 20
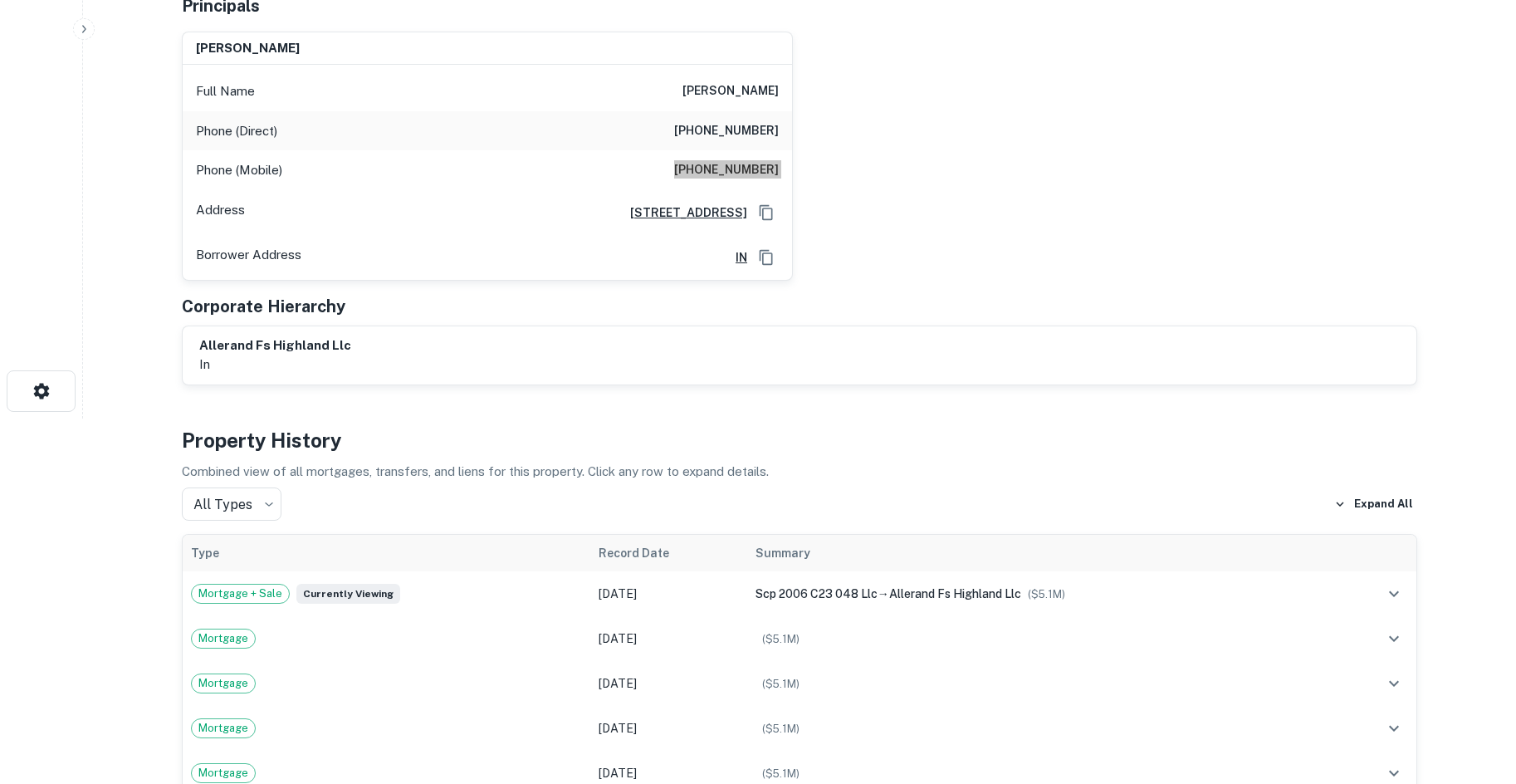
scroll to position [0, 0]
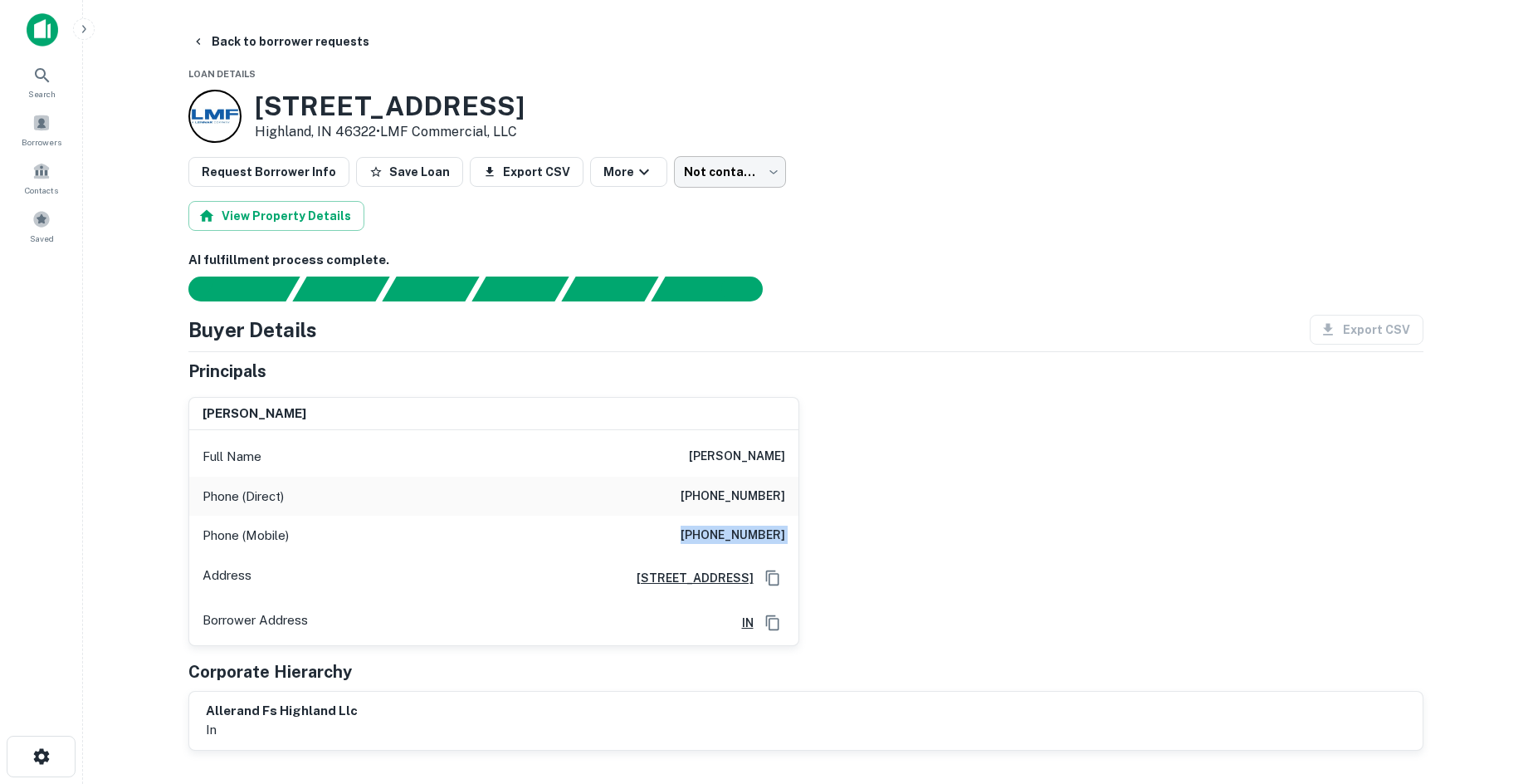
click at [737, 159] on body "Search Borrowers Contacts Saved Back to borrower requests Loan Details 3835 45t…" at bounding box center [764, 392] width 1528 height 784
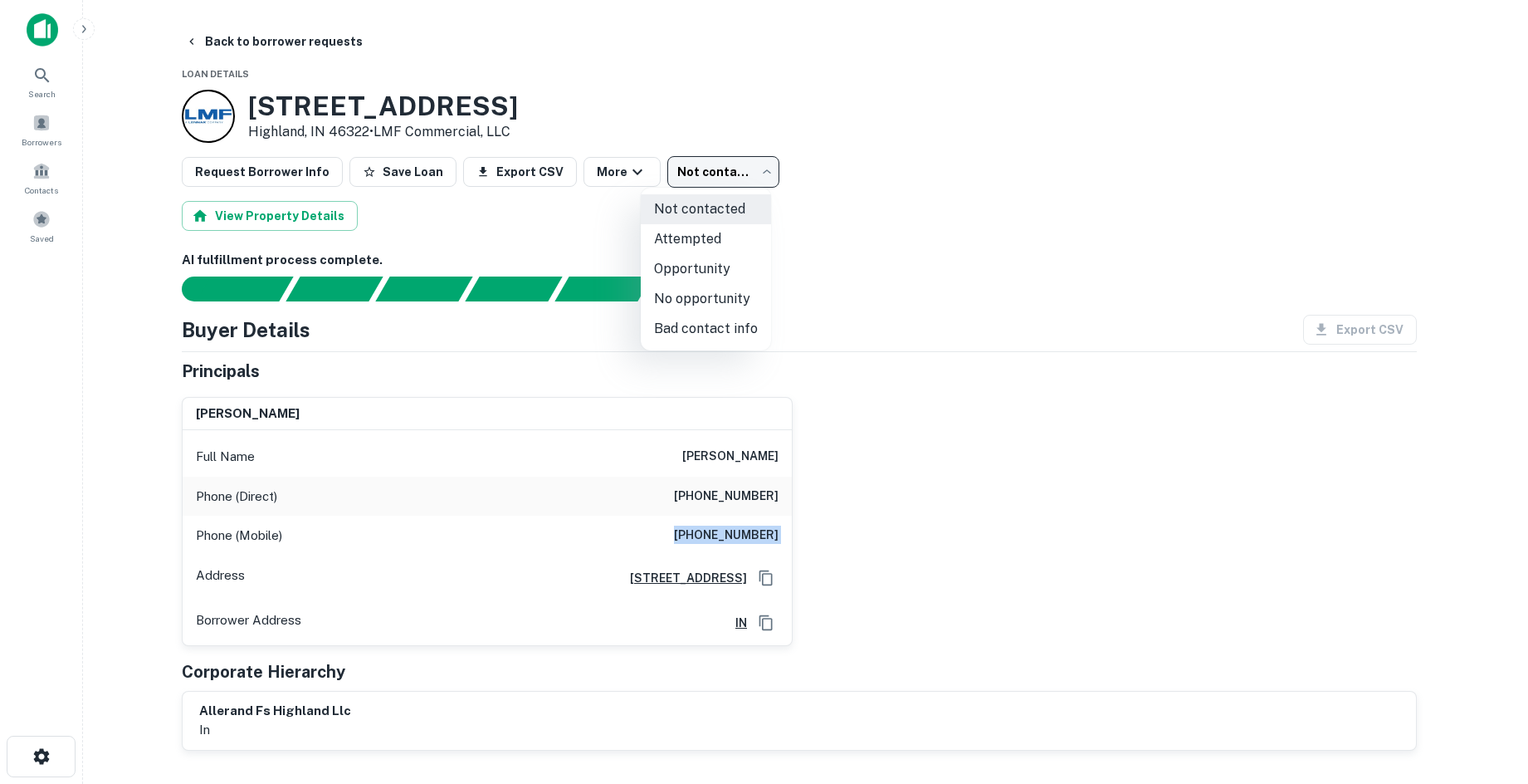
click at [674, 232] on li "Attempted" at bounding box center [706, 239] width 130 height 30
type input "*********"
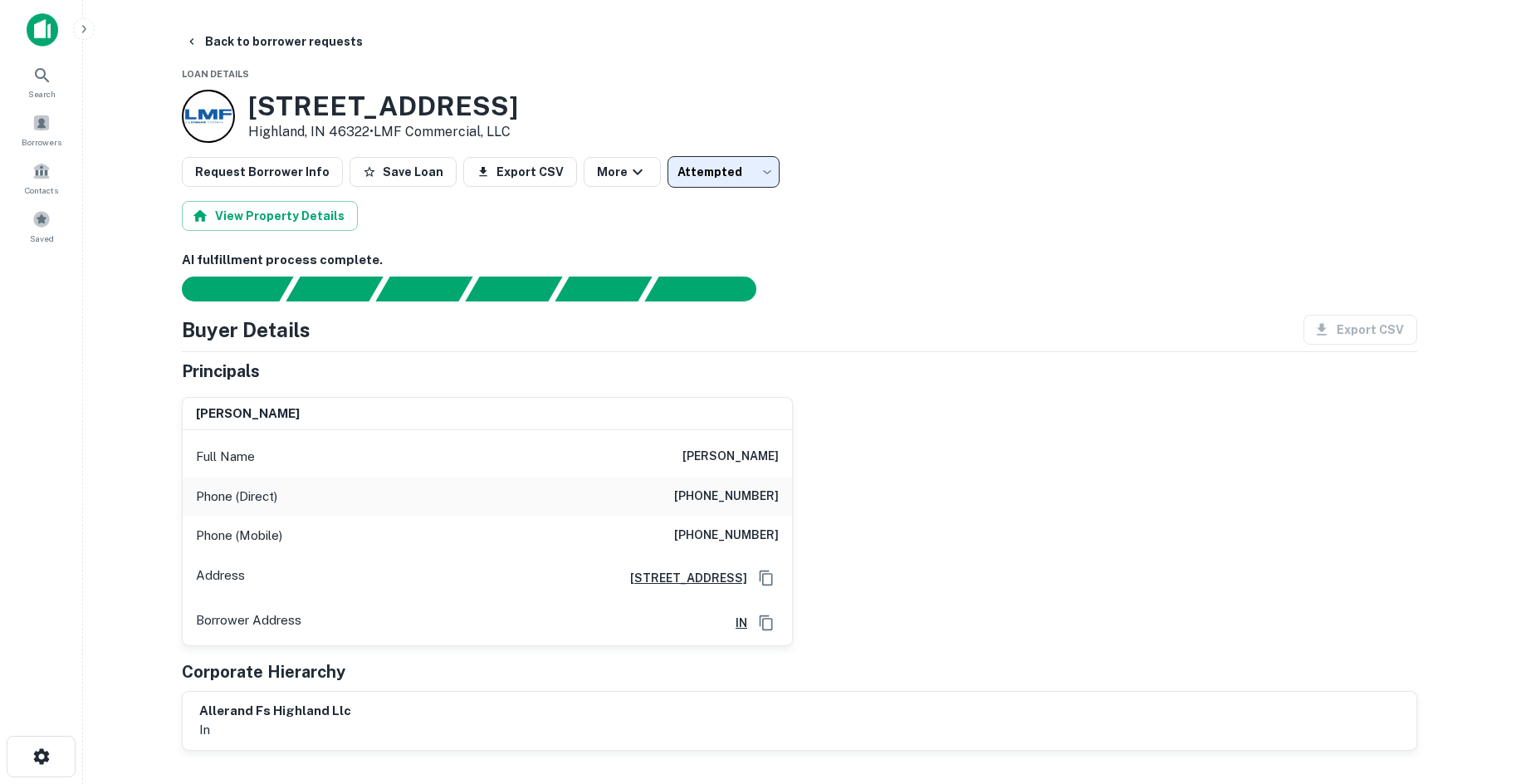
click at [909, 483] on div "richard j sabella Full Name richard j sabella Phone (Direct) (786) 347-6231 Pho…" at bounding box center [793, 514] width 1249 height 263
click at [293, 49] on button "Back to borrower requests" at bounding box center [274, 41] width 191 height 30
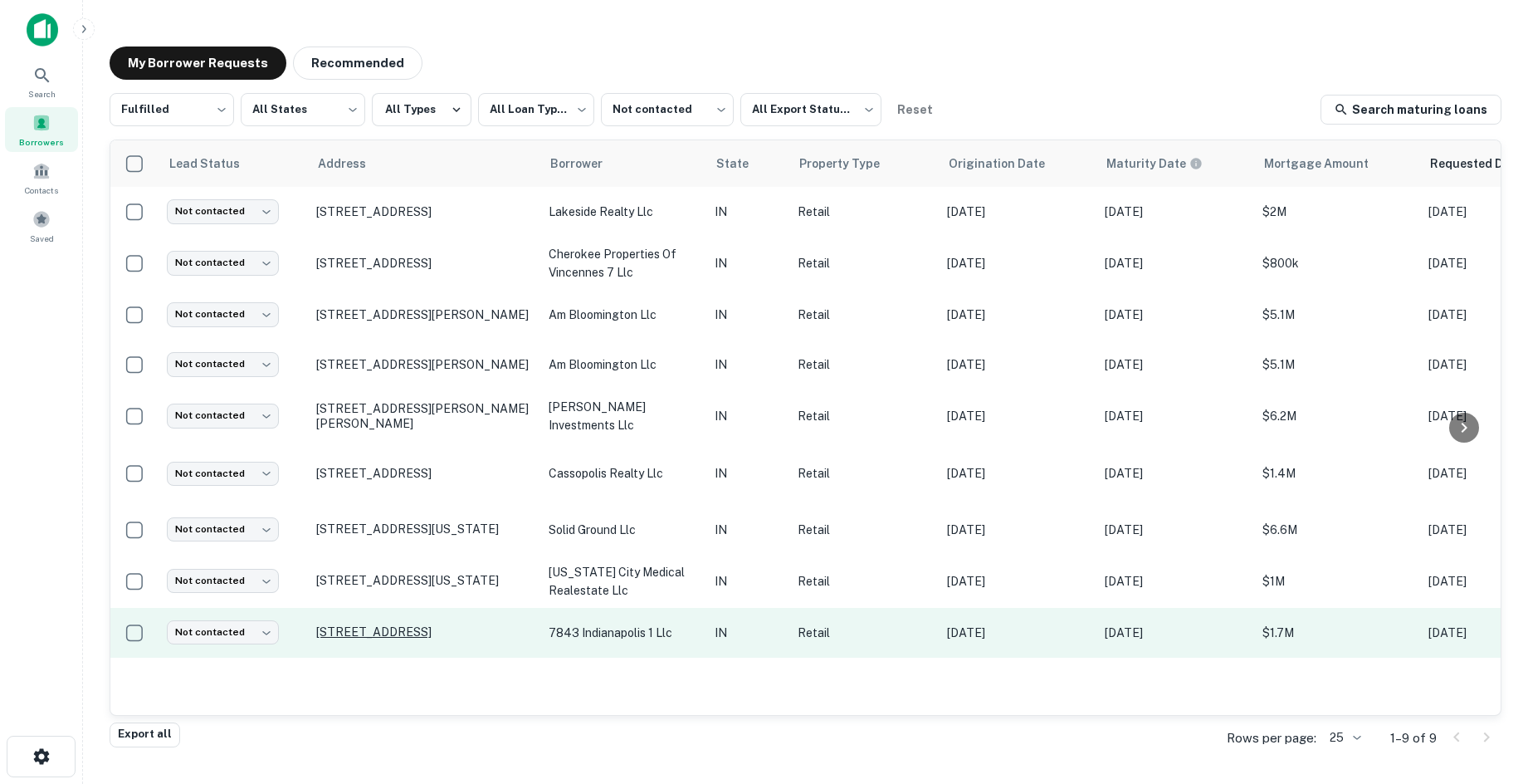
click at [450, 624] on p "7843 Indianapolis Blvd Hammond, IN 46324" at bounding box center [423, 632] width 216 height 15
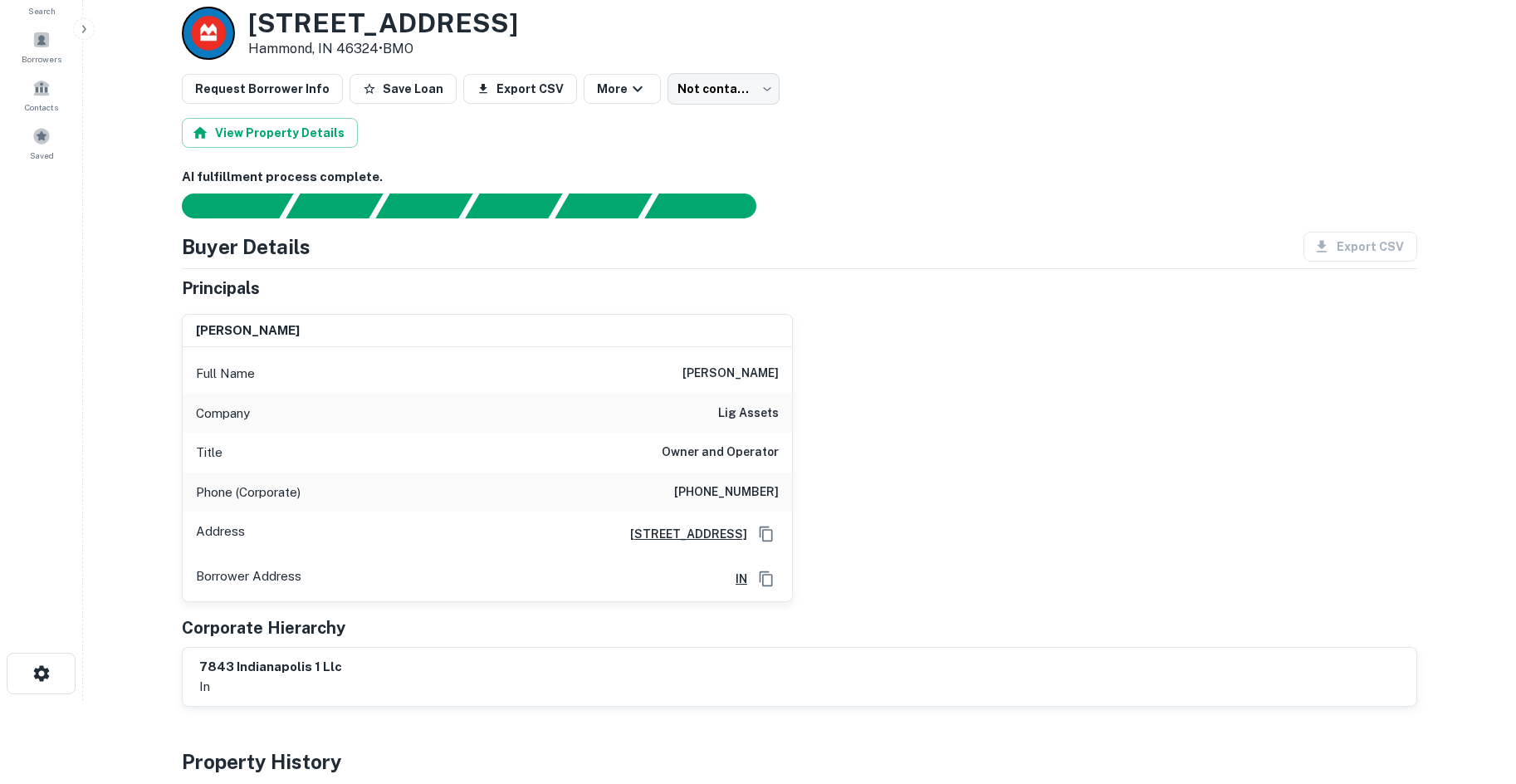
scroll to position [166, 0]
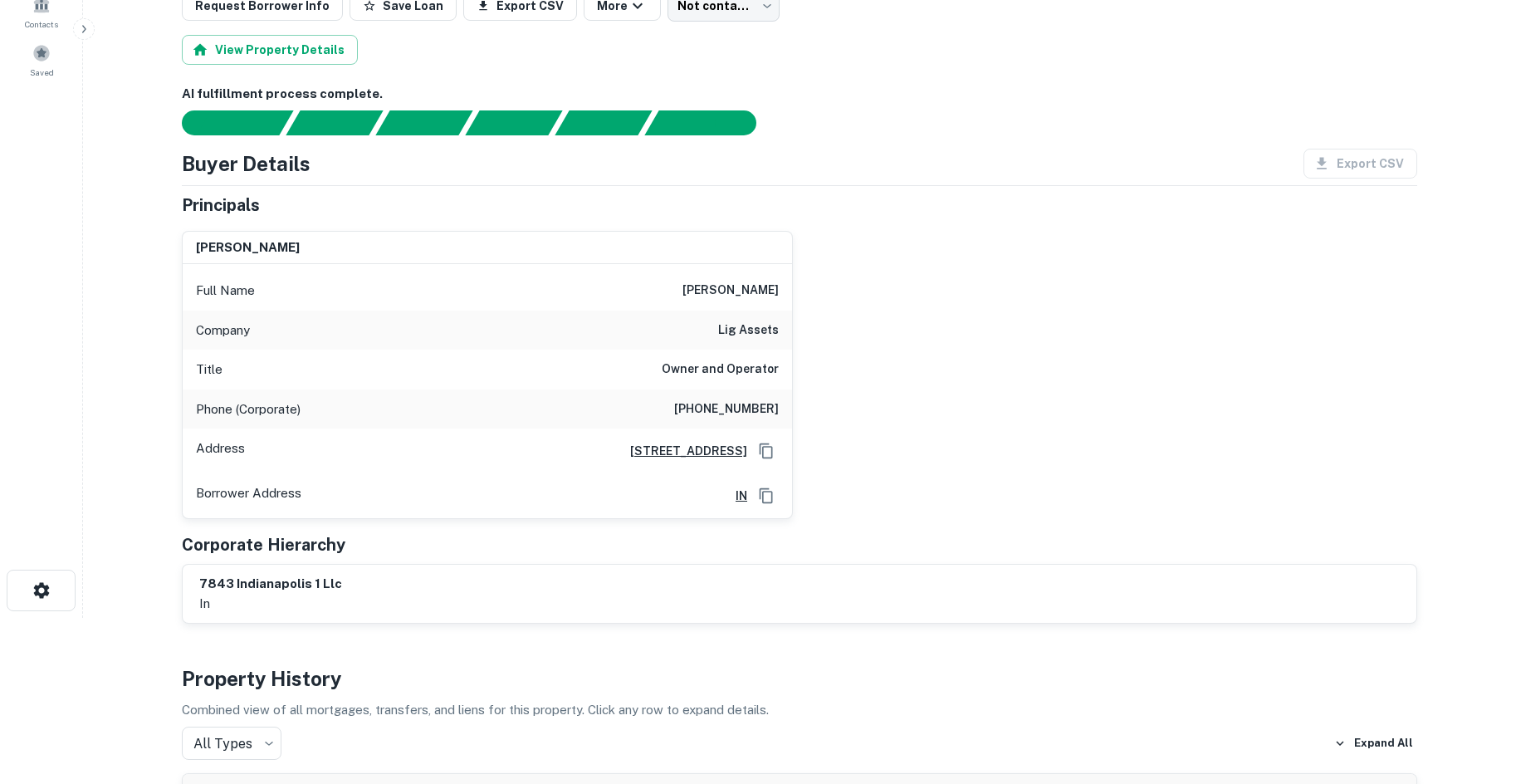
click at [737, 331] on h6 "lig assets" at bounding box center [748, 330] width 61 height 20
click at [771, 334] on h6 "lig assets" at bounding box center [748, 330] width 61 height 20
click at [769, 334] on h6 "lig assets" at bounding box center [748, 330] width 61 height 20
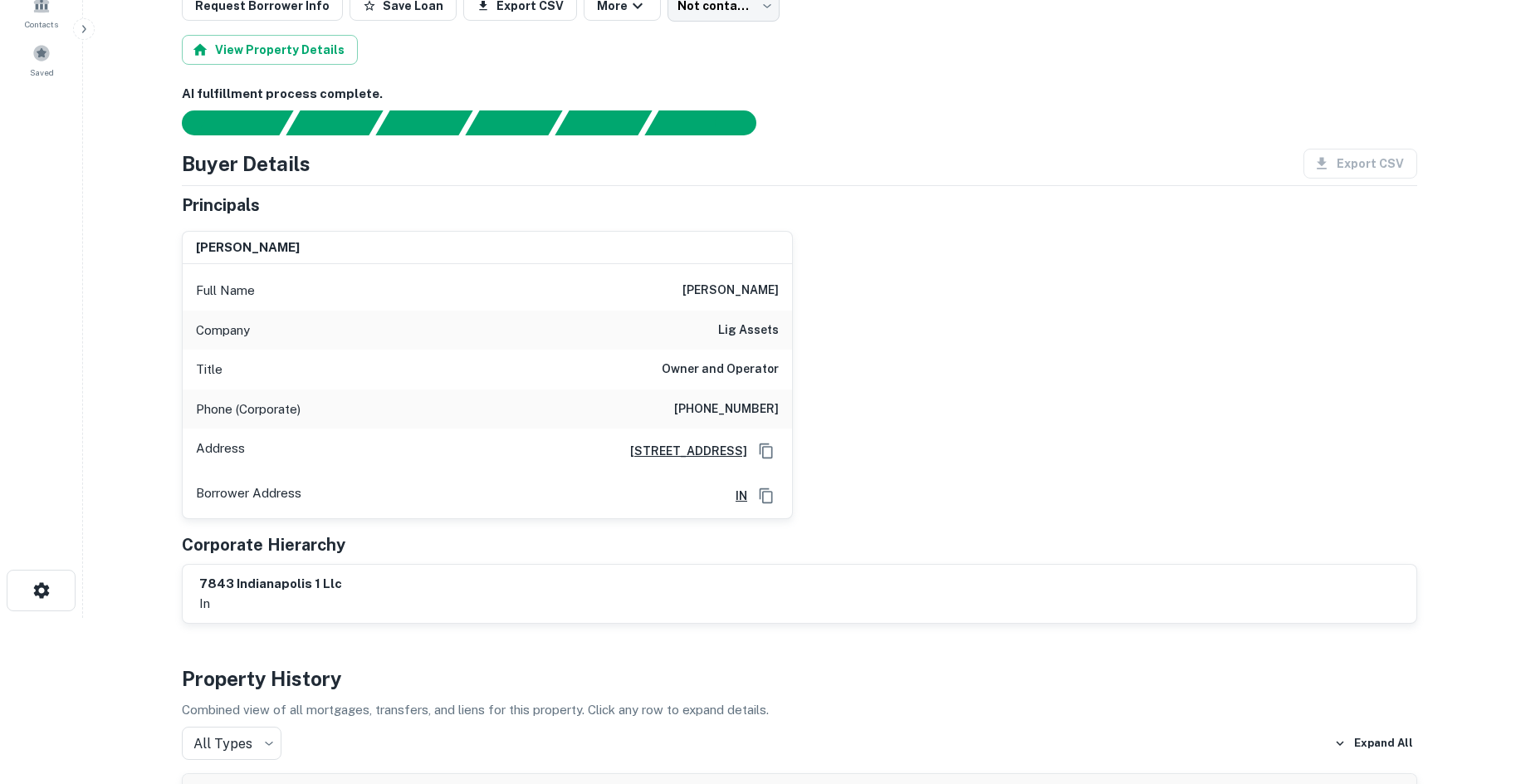
click at [851, 356] on div "john michael Full Name john michael Company lig assets Title Owner and Operator…" at bounding box center [793, 368] width 1249 height 302
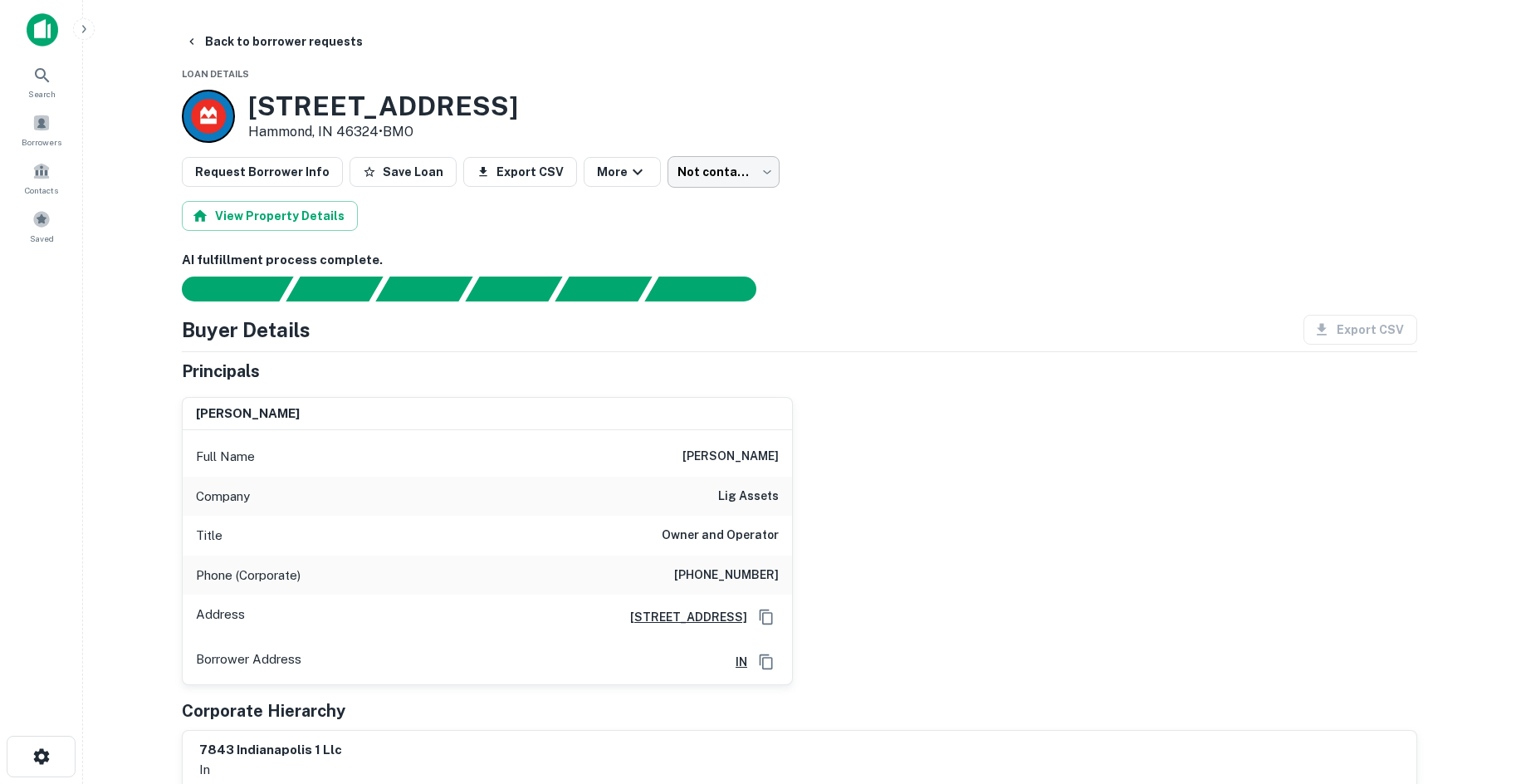
click at [707, 167] on body "Search Borrowers Contacts Saved Back to borrower requests Loan Details 7843 Ind…" at bounding box center [758, 392] width 1516 height 784
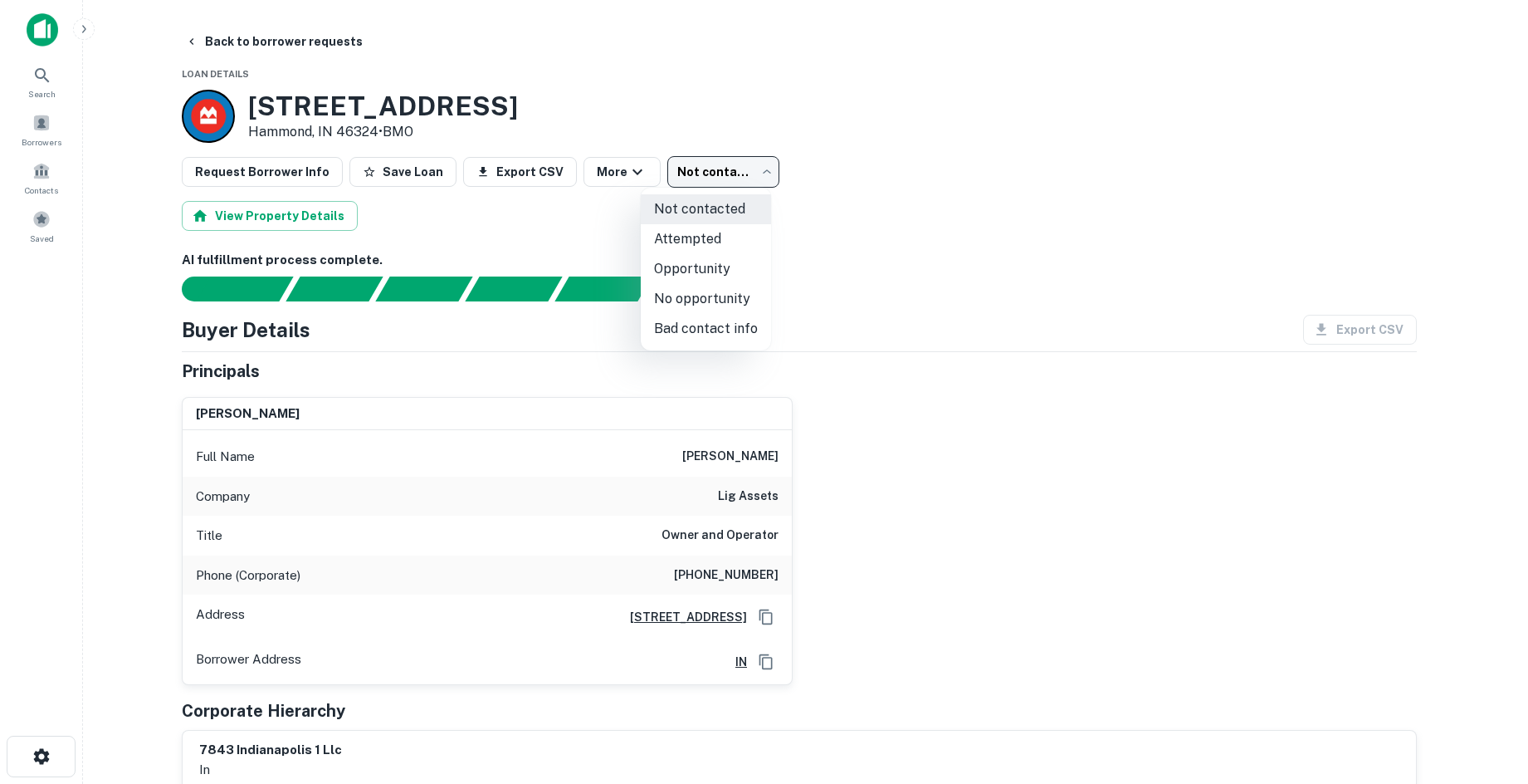
click at [676, 295] on li "No opportunity" at bounding box center [706, 299] width 130 height 30
type input "**********"
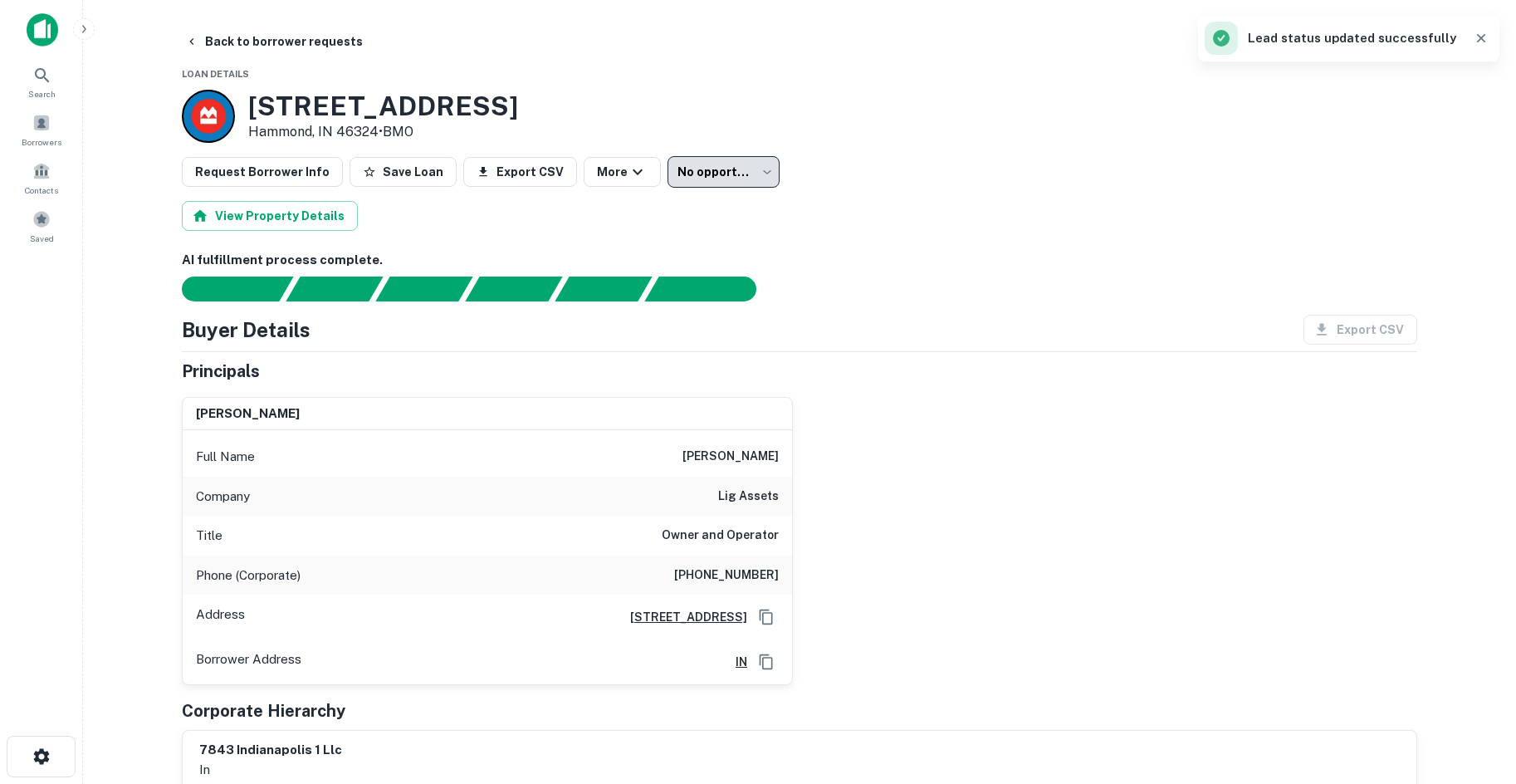
drag, startPoint x: 301, startPoint y: 8, endPoint x: 301, endPoint y: 41, distance: 33.0
click at [301, 12] on main "**********" at bounding box center [799, 392] width 1433 height 784
click at [301, 41] on button "Back to borrower requests" at bounding box center [274, 41] width 191 height 30
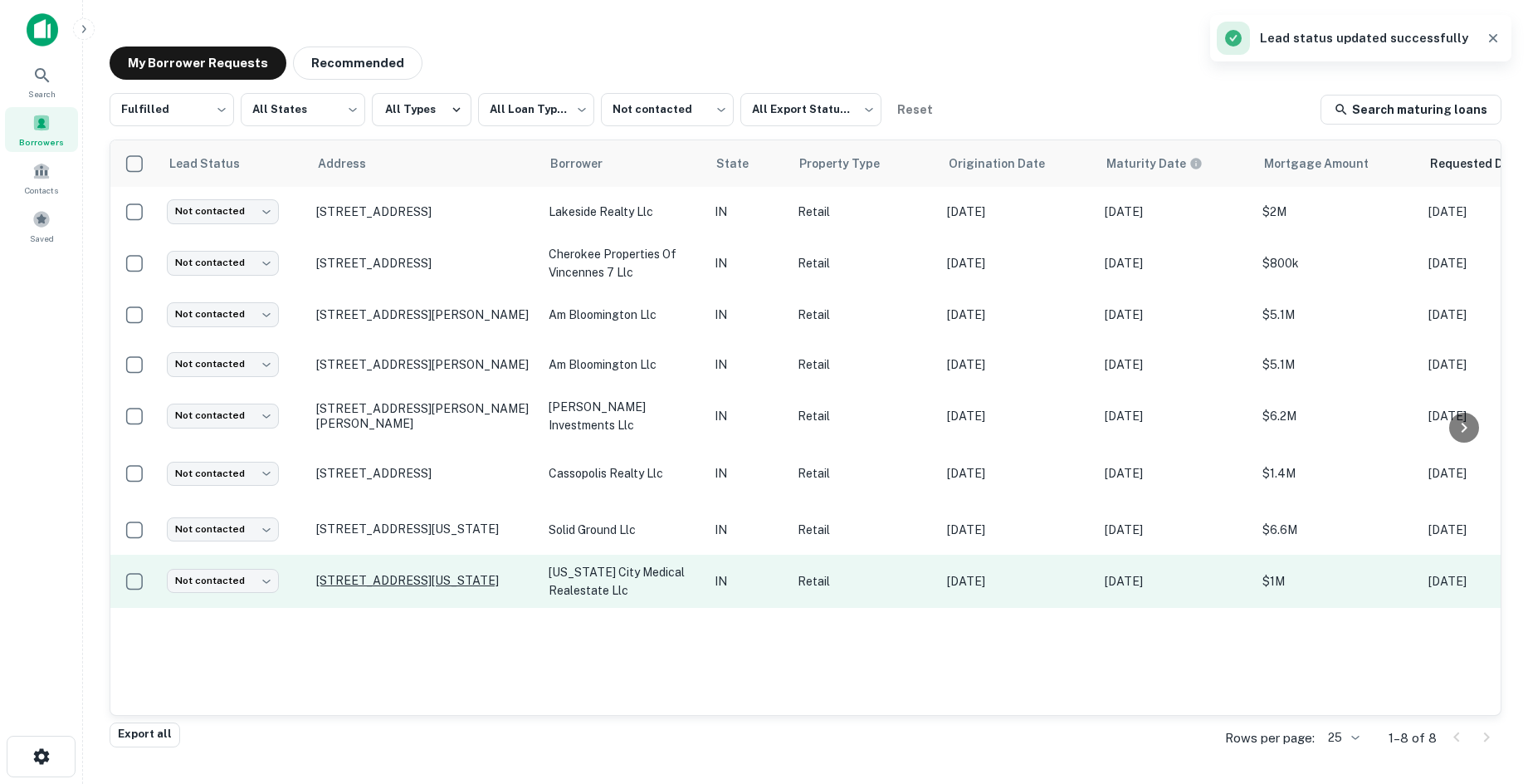
click at [409, 573] on p "10282 W 400 N Michigan City, IN 46360" at bounding box center [423, 580] width 216 height 15
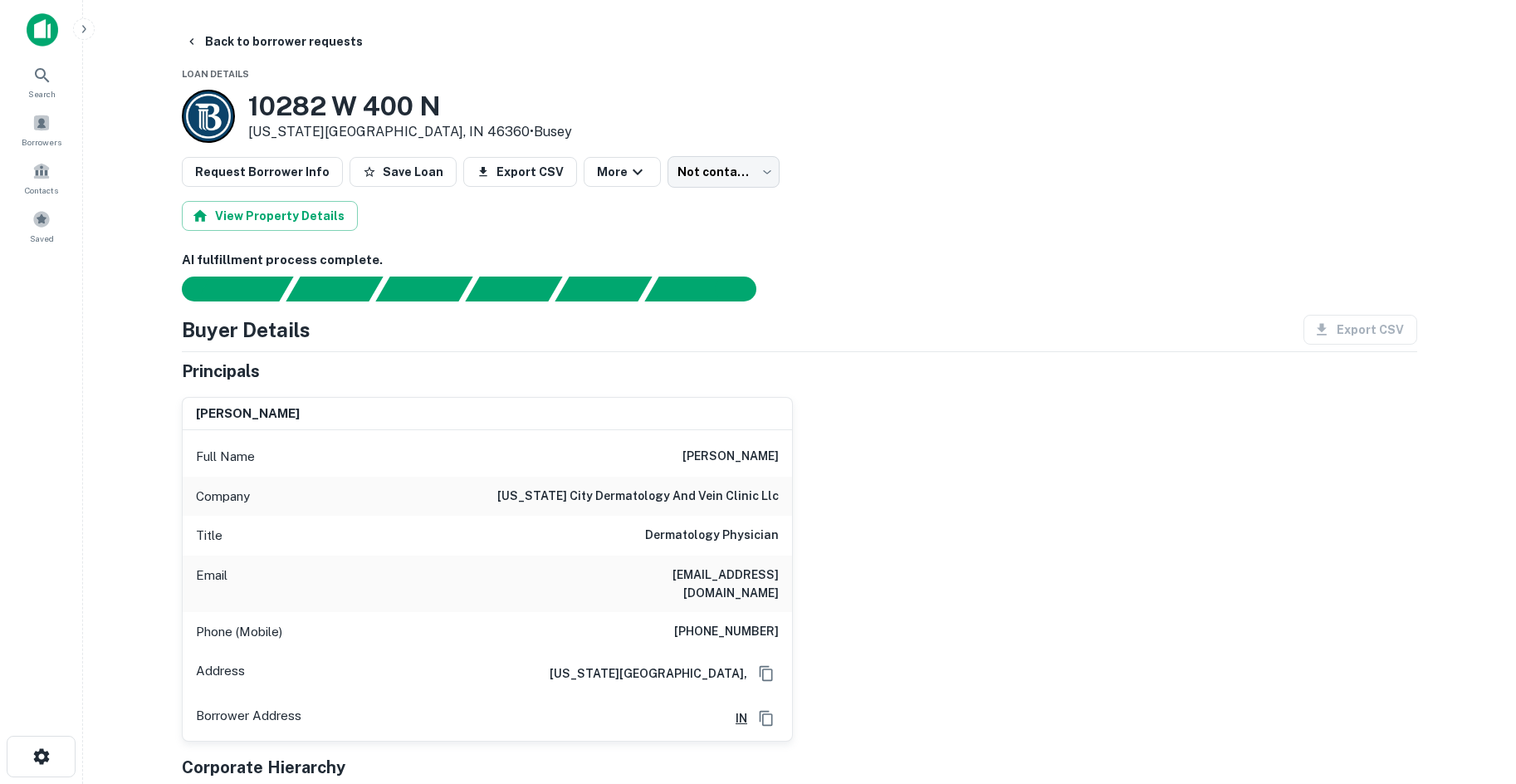
click at [676, 513] on div "Company michigan city dermatology and vein clinic llc" at bounding box center [487, 496] width 609 height 40
click at [680, 499] on h6 "michigan city dermatology and vein clinic llc" at bounding box center [637, 496] width 281 height 20
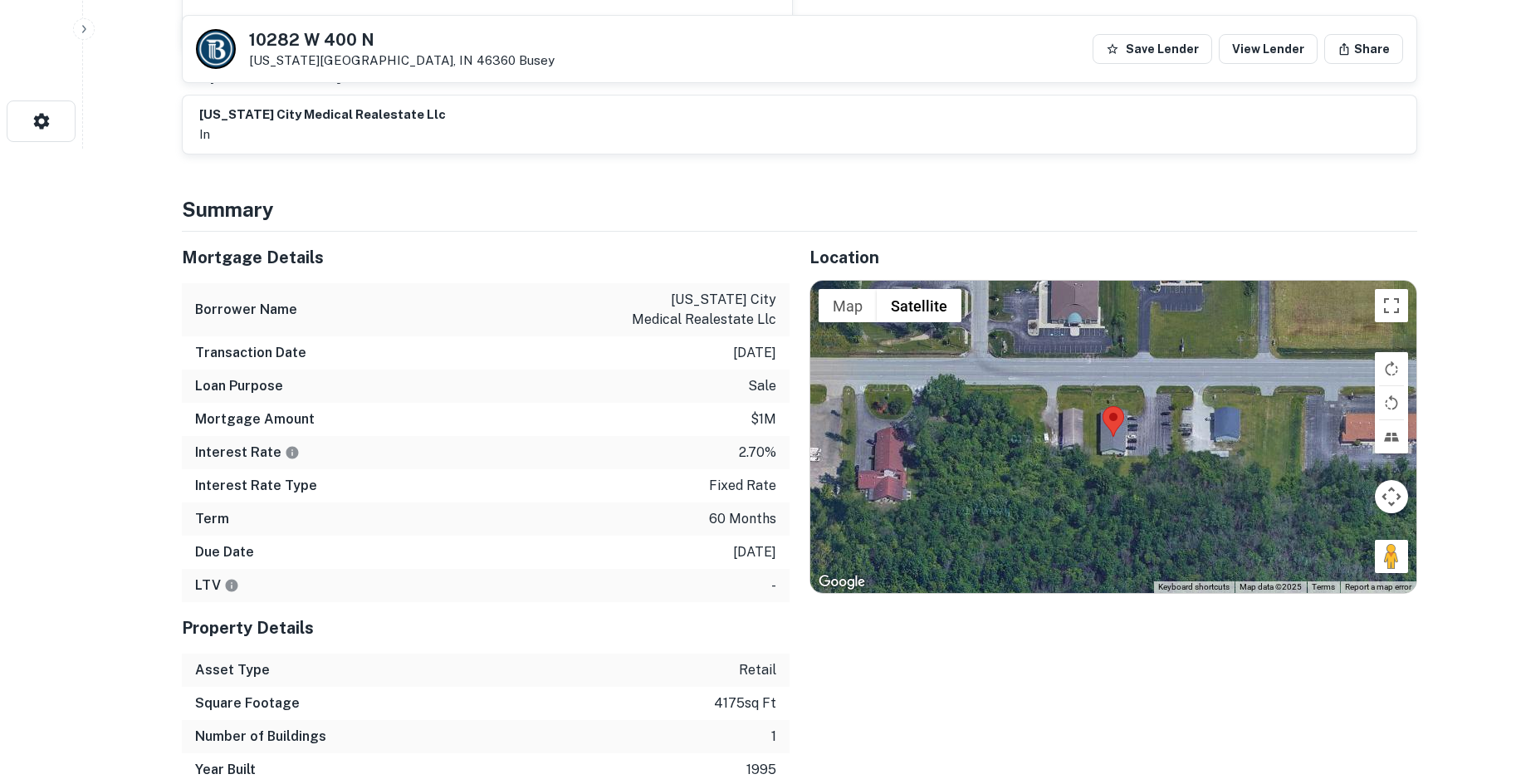
scroll to position [664, 0]
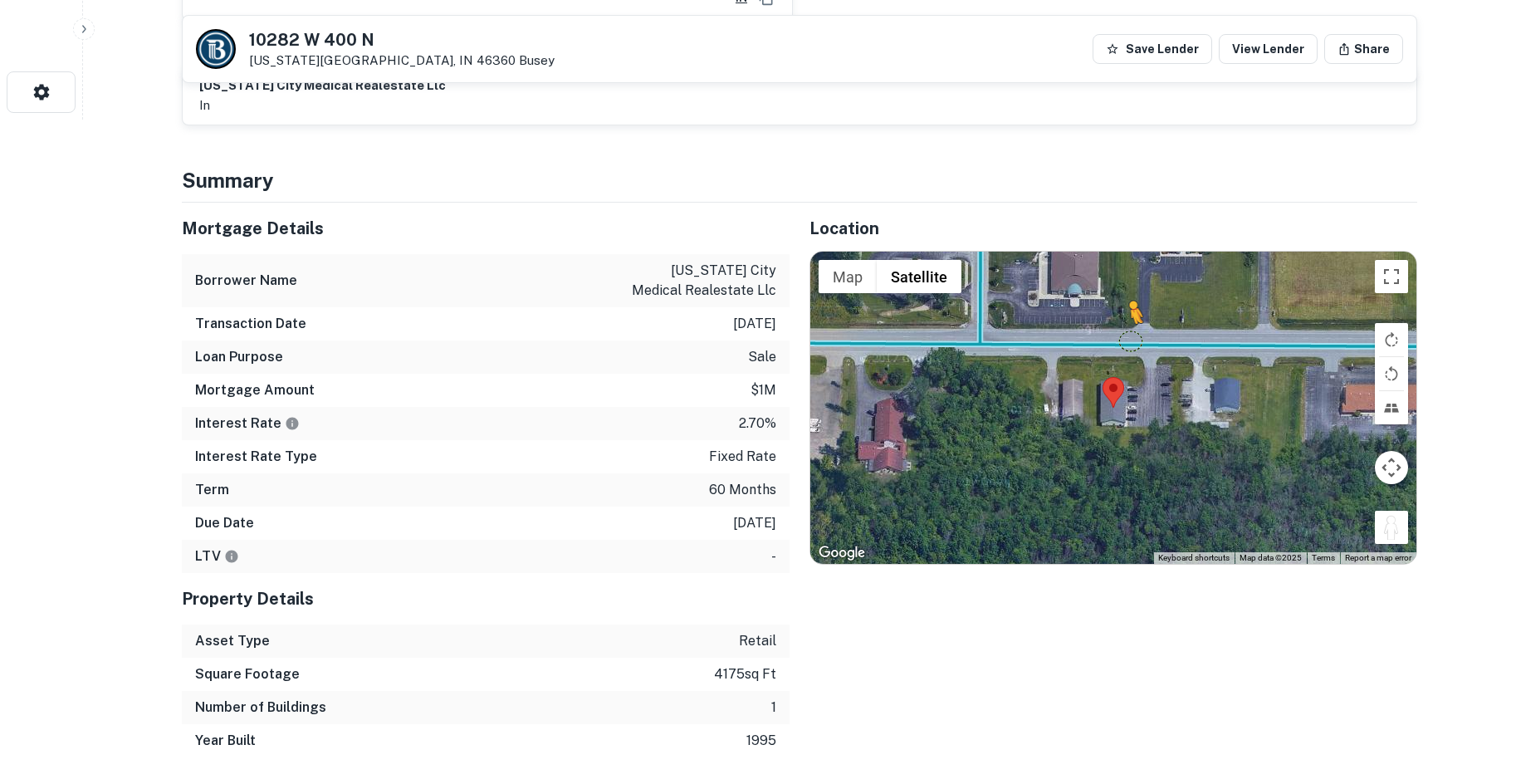
drag, startPoint x: 1390, startPoint y: 514, endPoint x: 1130, endPoint y: 321, distance: 323.8
click at [1130, 321] on div "To activate drag with keyboard, press Alt + Enter. Once in keyboard drag state,…" at bounding box center [1113, 407] width 606 height 312
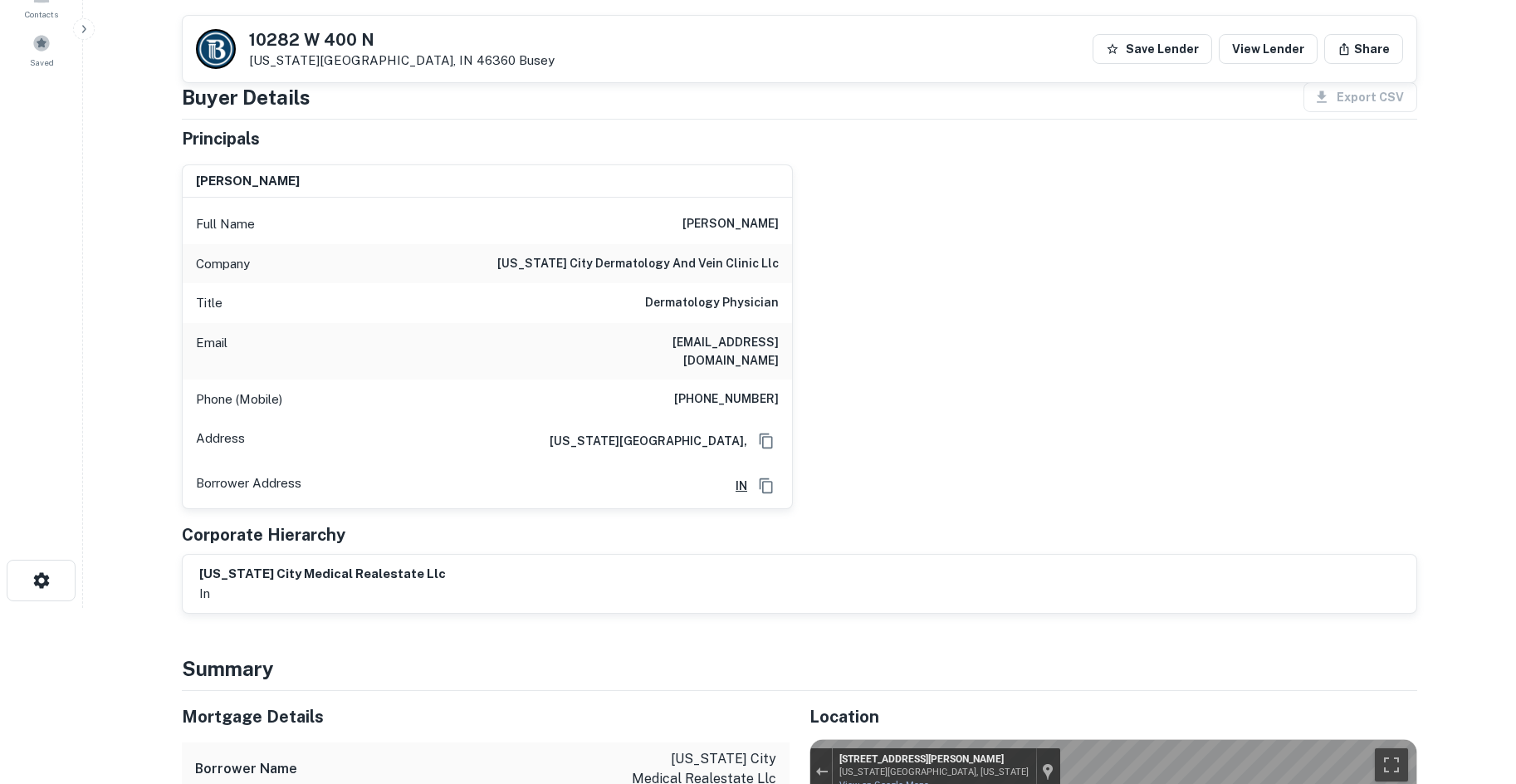
scroll to position [166, 0]
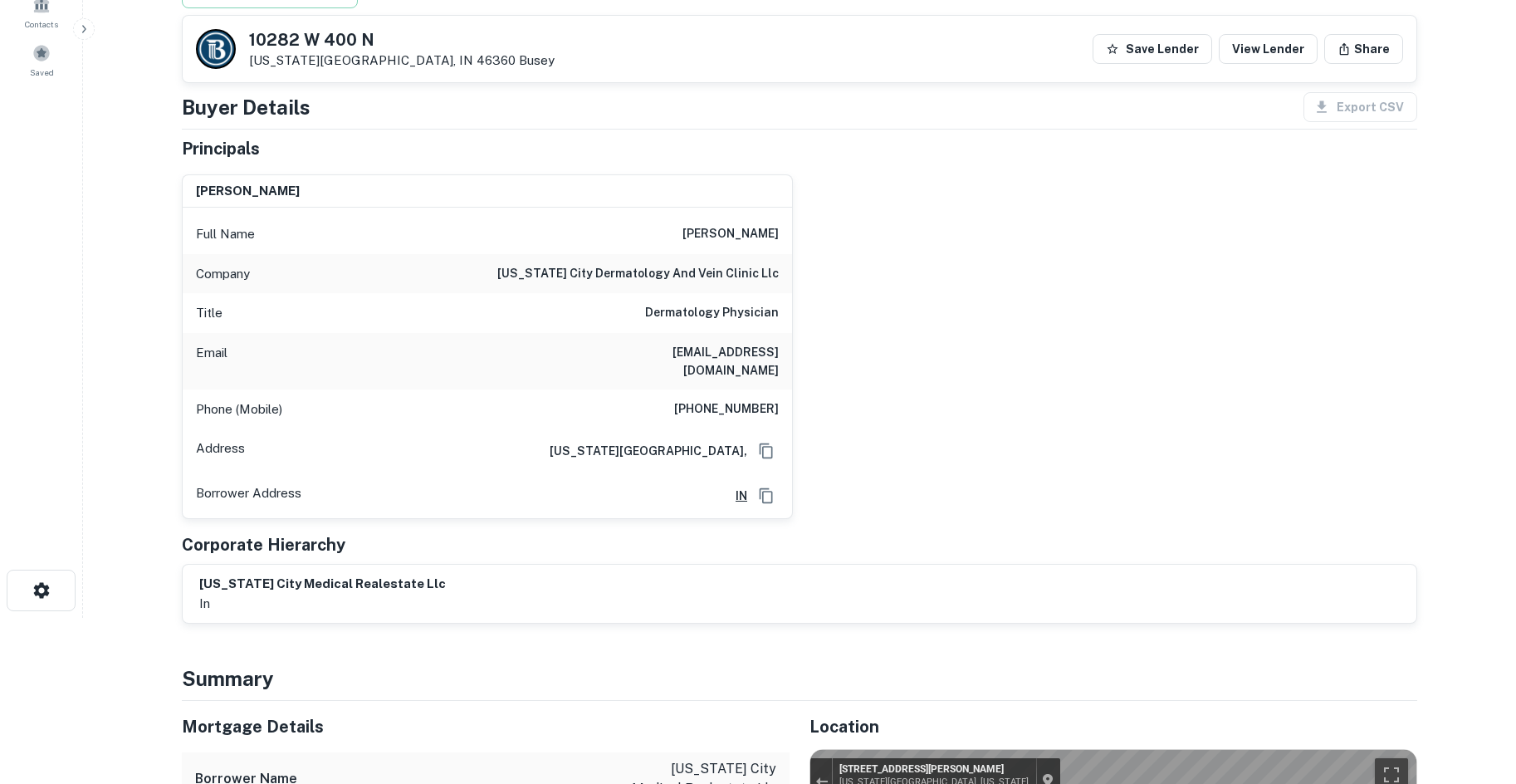
click at [726, 399] on h6 "773-351-2862" at bounding box center [726, 408] width 105 height 20
click at [914, 426] on div "vassilios dimitropoulos Full Name vassilios dimitropoulos Company michigan city…" at bounding box center [793, 340] width 1249 height 359
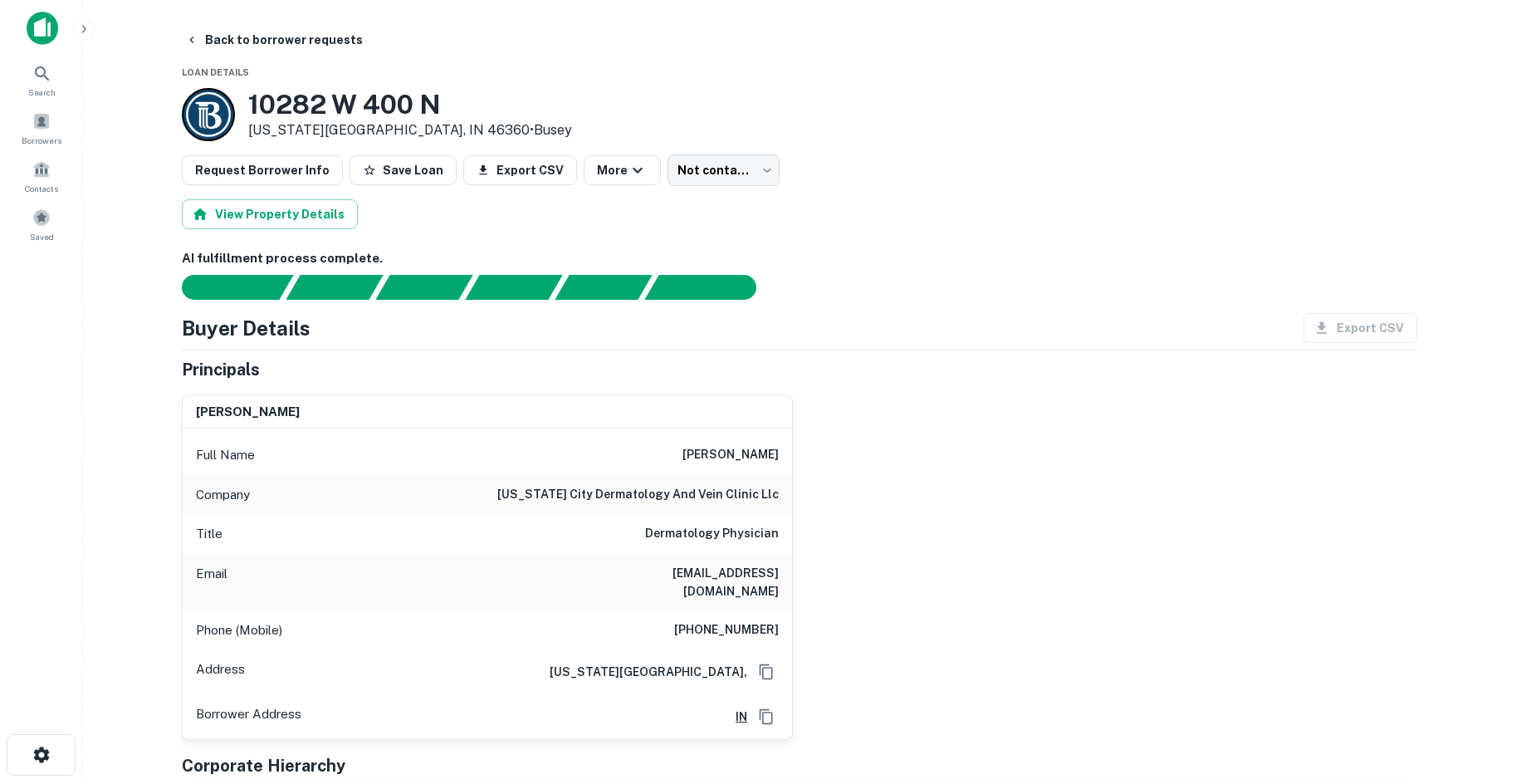
scroll to position [0, 0]
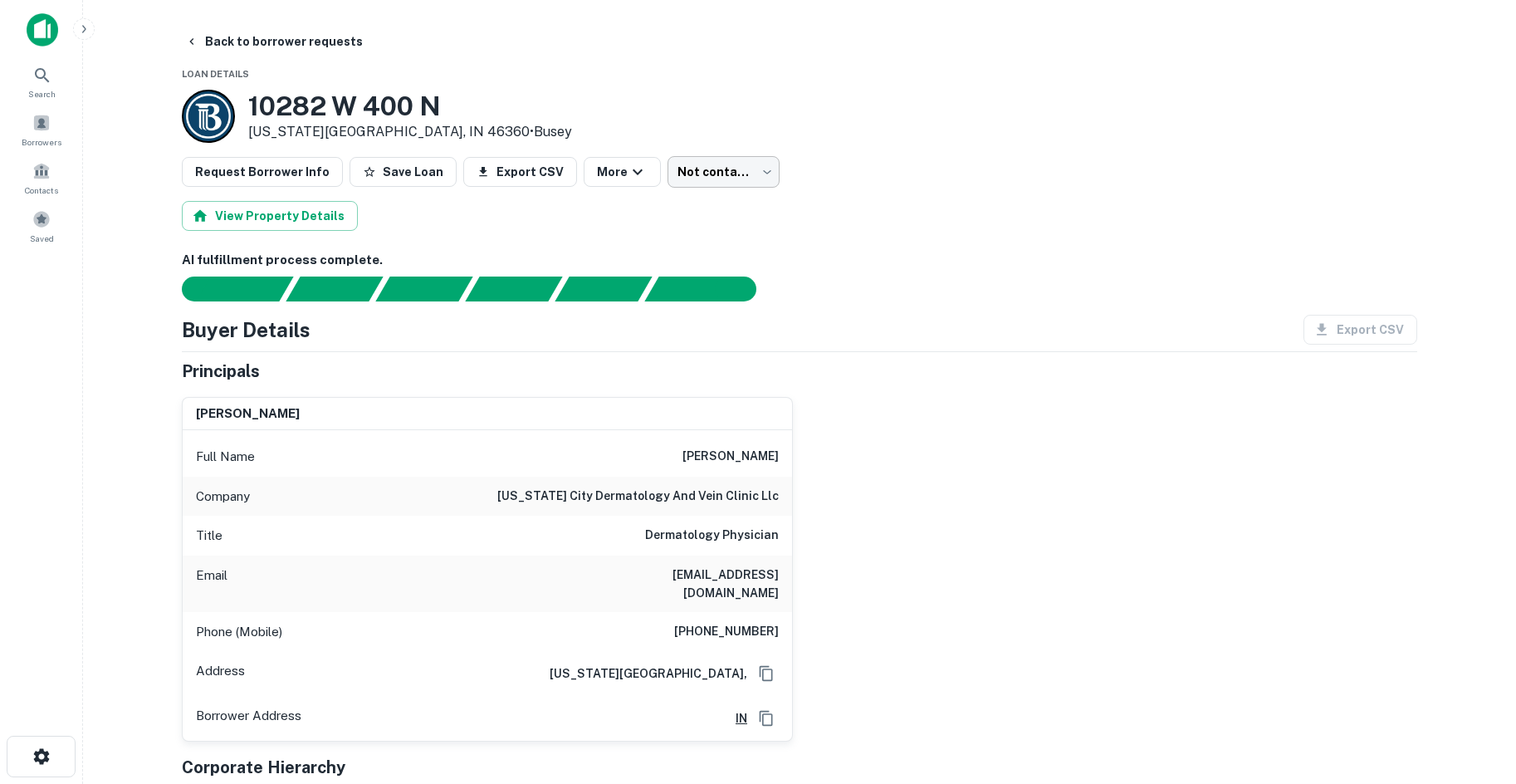
click at [755, 159] on body "Search Borrowers Contacts Saved Back to borrower requests Loan Details 10282 W …" at bounding box center [758, 392] width 1516 height 784
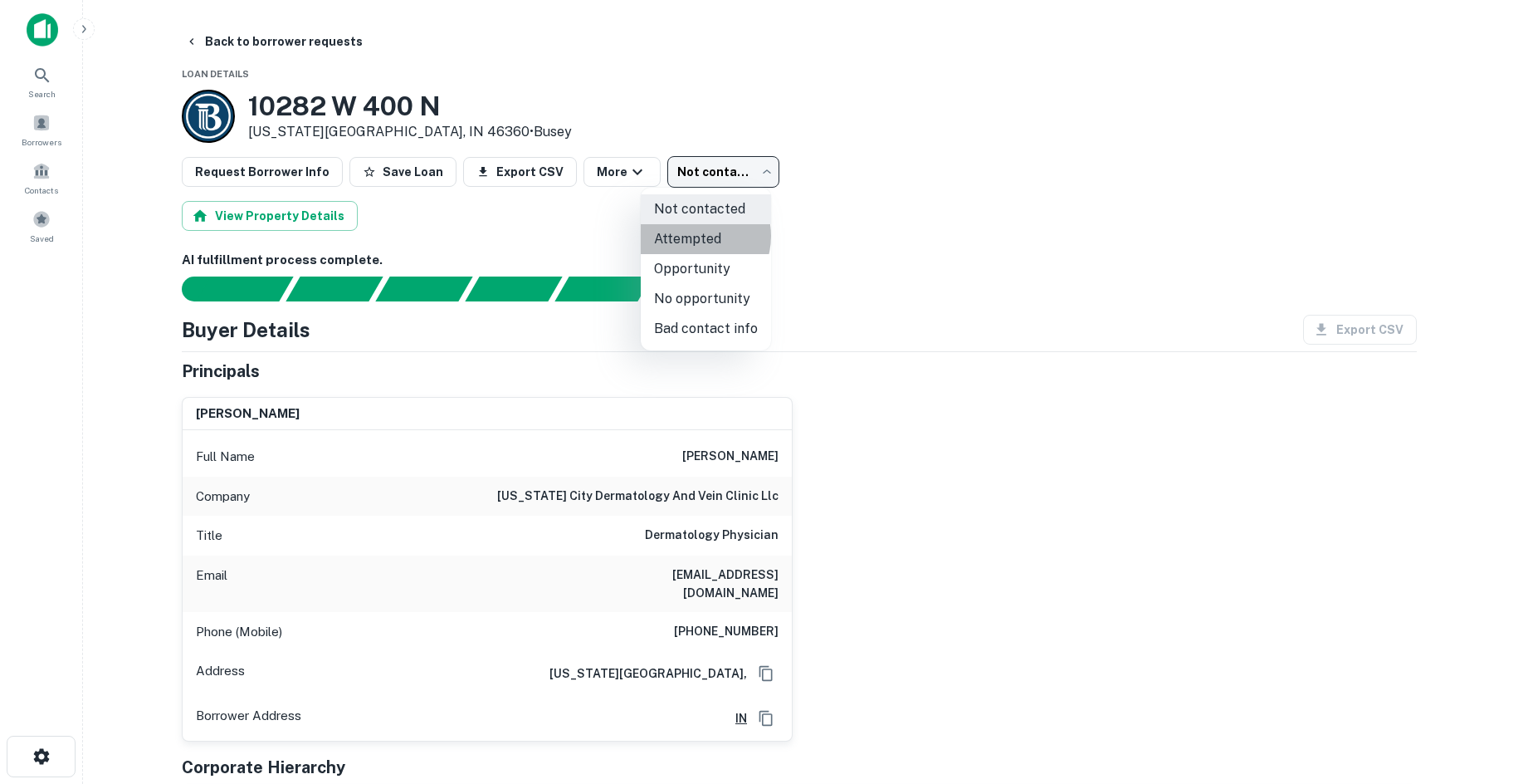
click at [693, 235] on li "Attempted" at bounding box center [706, 239] width 130 height 30
type input "*********"
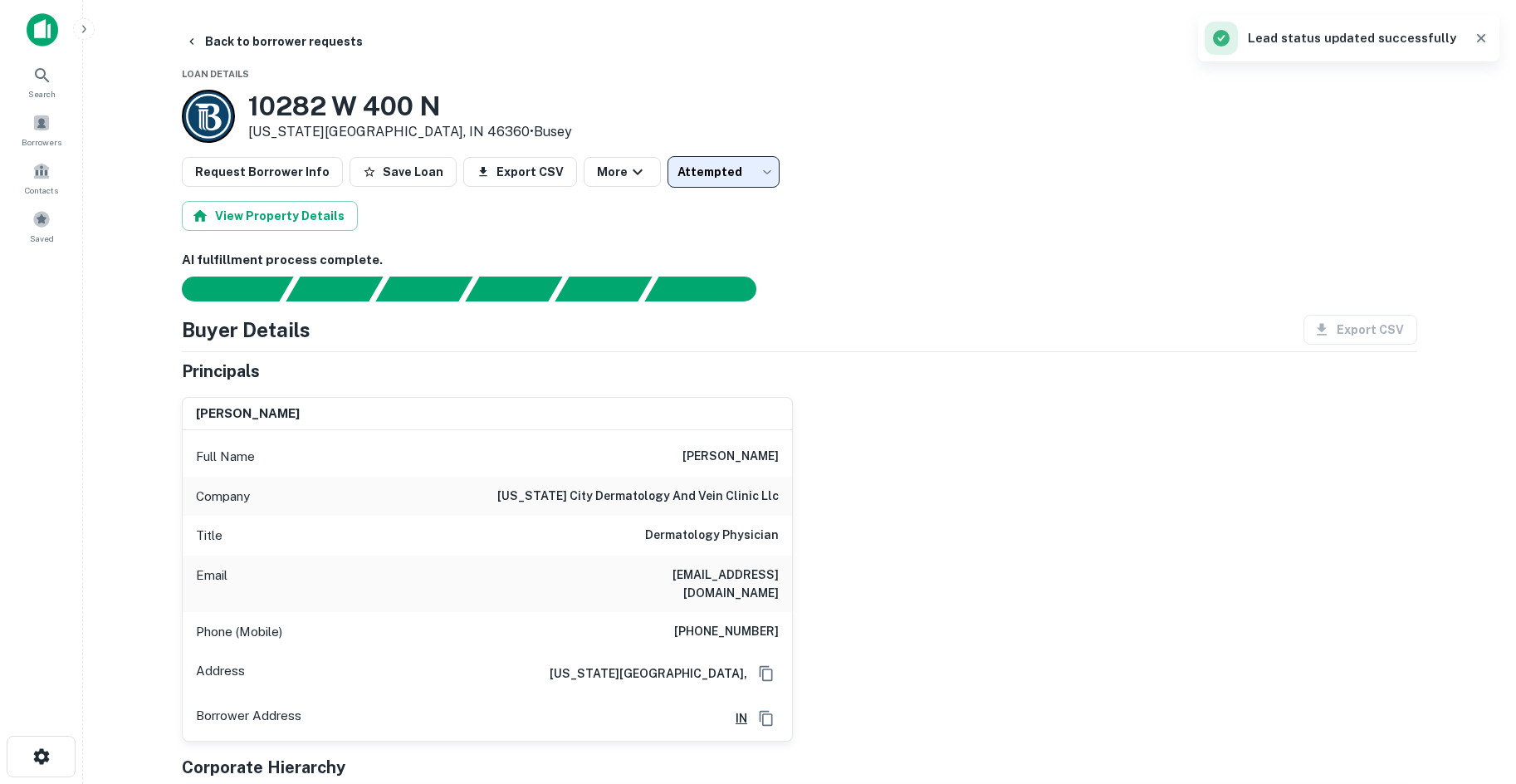
drag, startPoint x: 942, startPoint y: 242, endPoint x: 870, endPoint y: 243, distance: 72.0
click at [270, 30] on button "Back to borrower requests" at bounding box center [274, 41] width 191 height 30
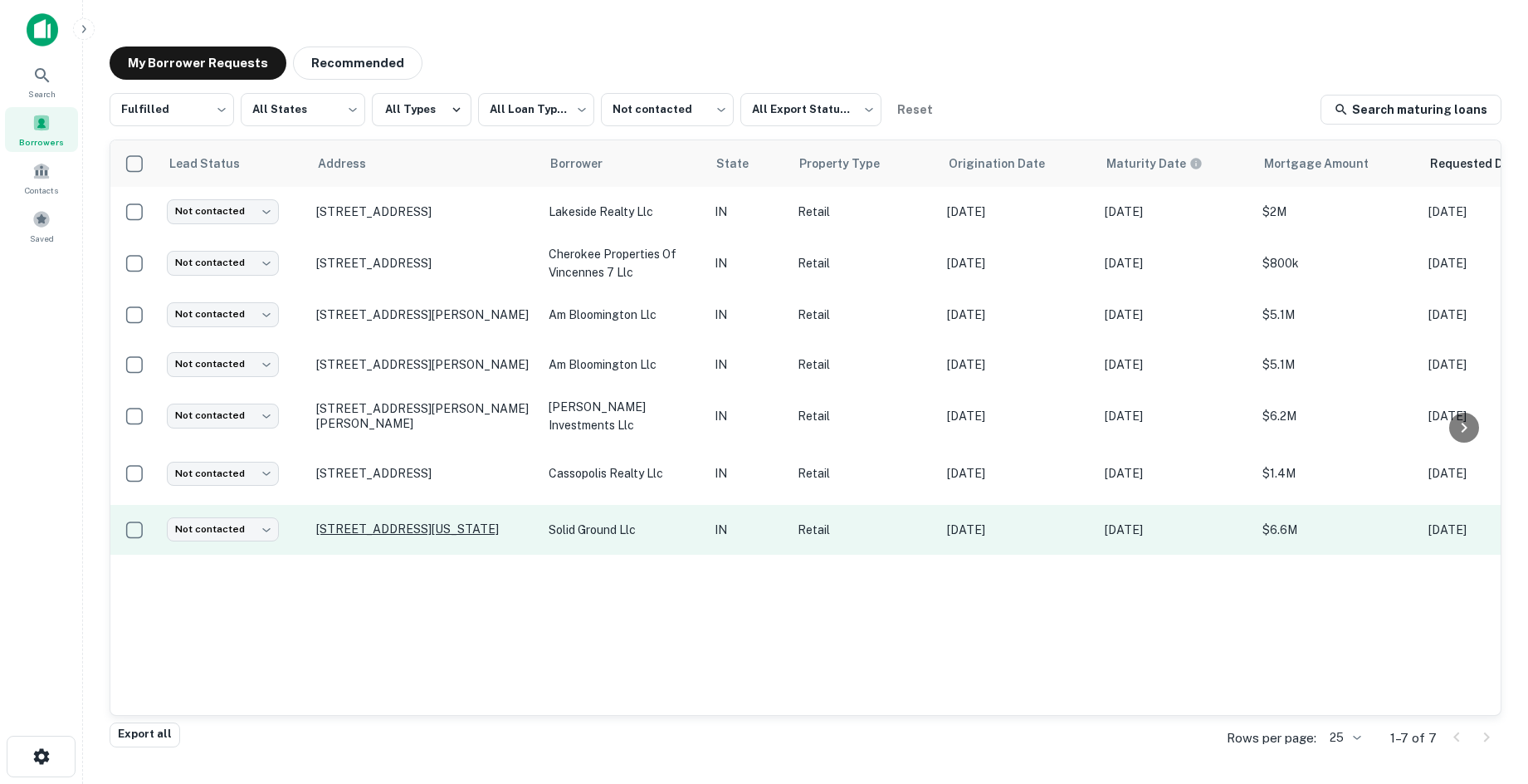
click at [495, 521] on p "9111 Michigan Rd Indianapolis, IN 46268" at bounding box center [423, 529] width 216 height 15
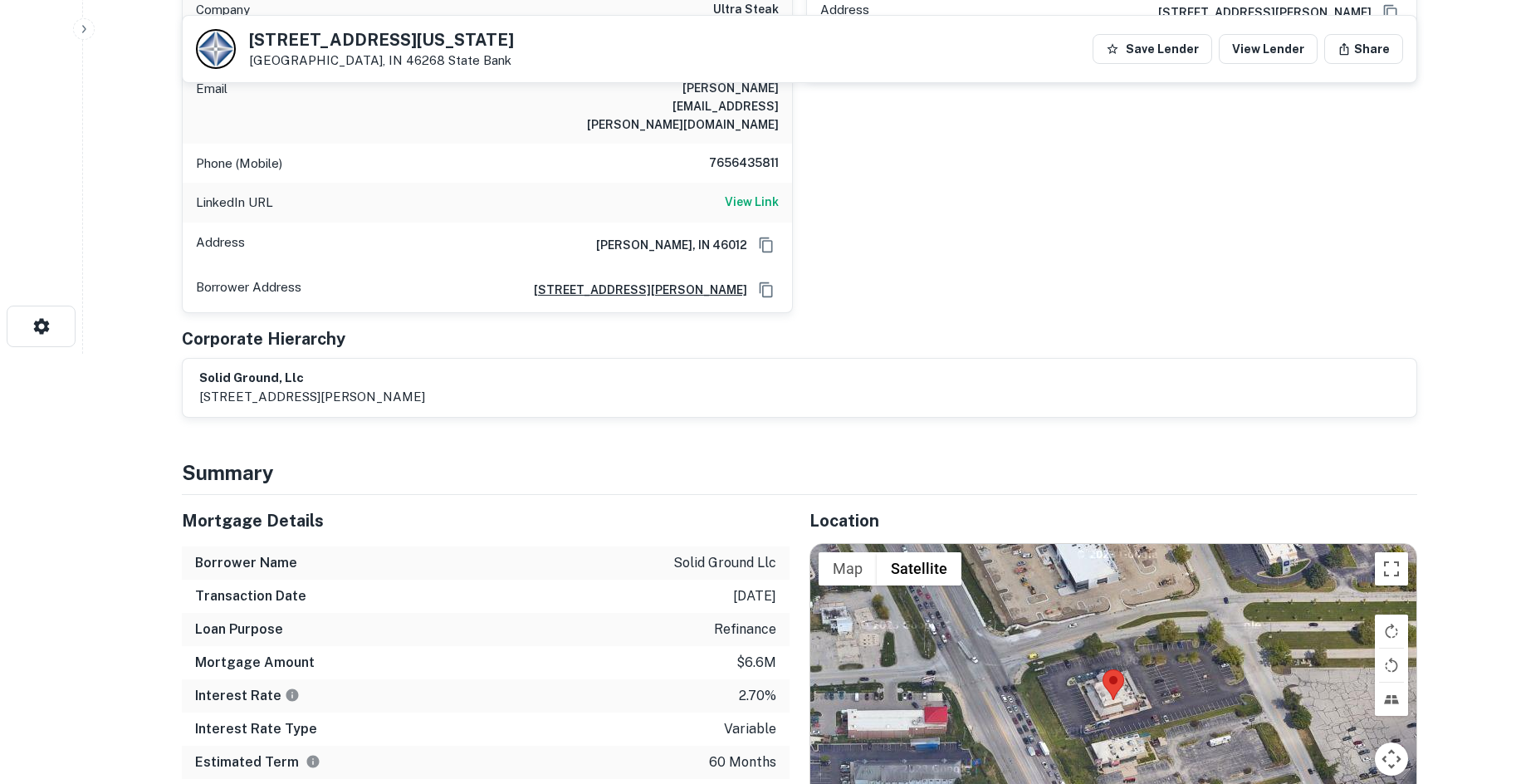
scroll to position [664, 0]
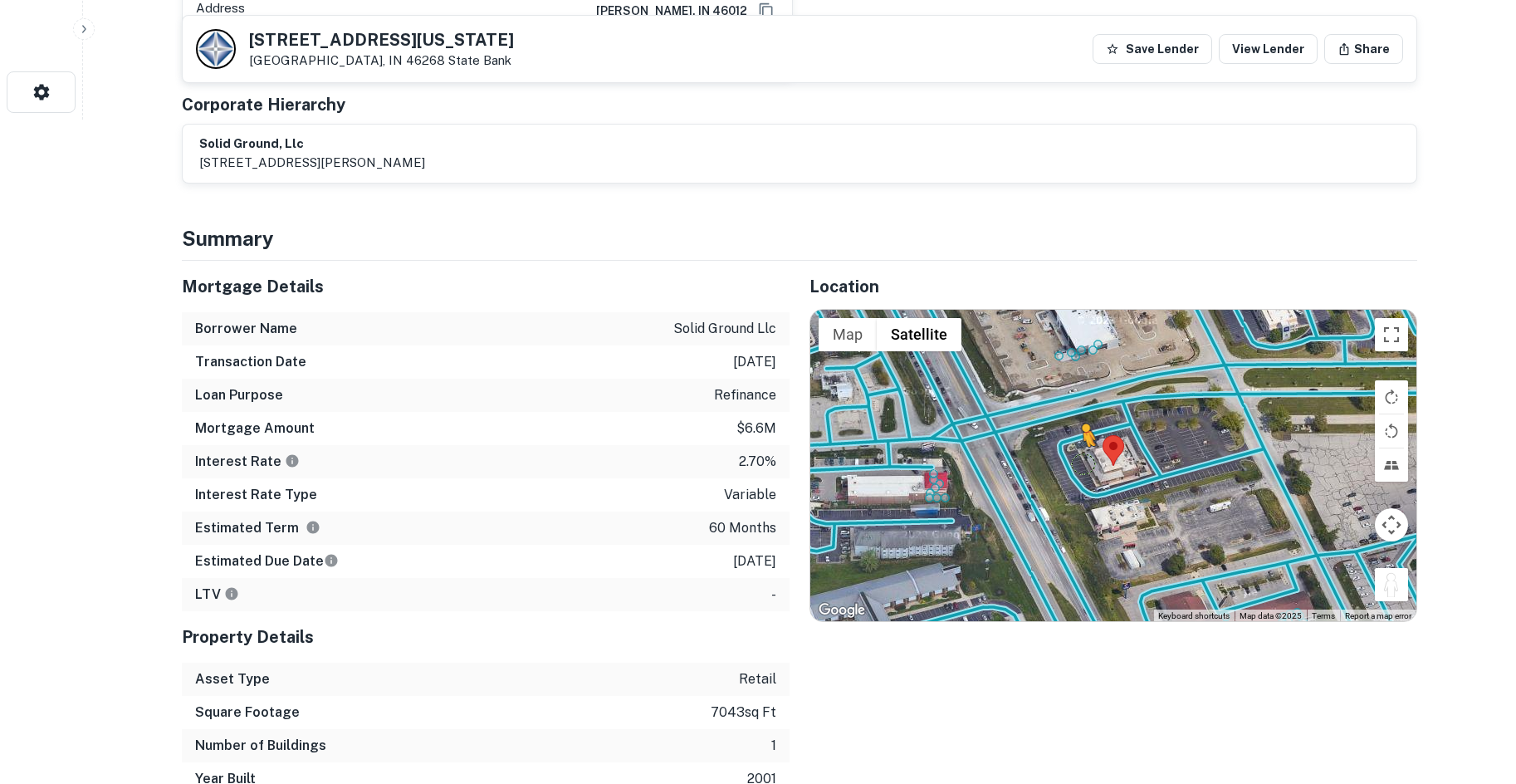
drag, startPoint x: 1394, startPoint y: 557, endPoint x: 1074, endPoint y: 422, distance: 347.3
click at [1074, 422] on div "To activate drag with keyboard, press Alt + Enter. Once in keyboard drag state,…" at bounding box center [1113, 465] width 606 height 312
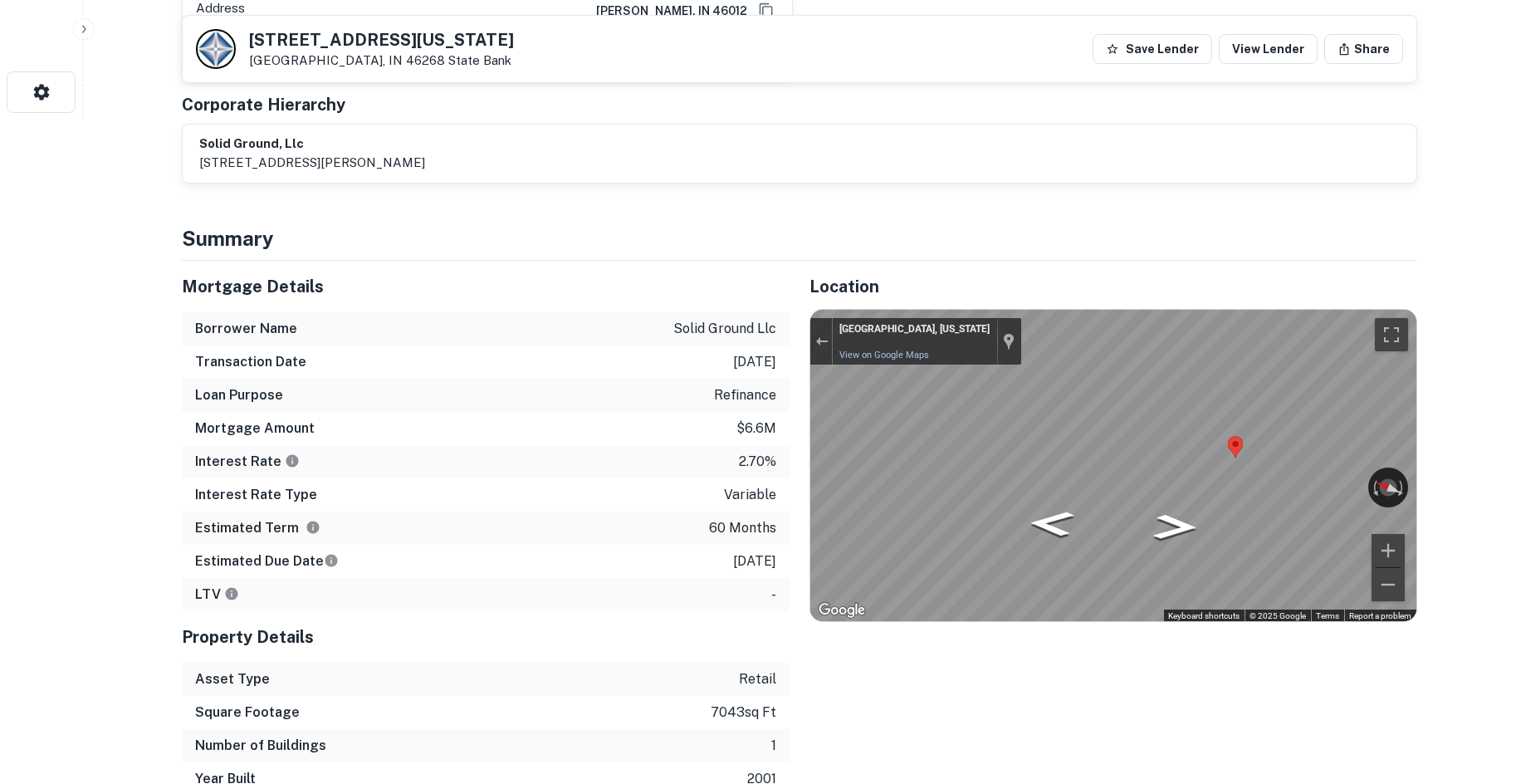
click at [724, 353] on div "Mortgage Details Borrower Name solid ground llc Transaction Date 3/7/2021 Loan …" at bounding box center [789, 528] width 1255 height 535
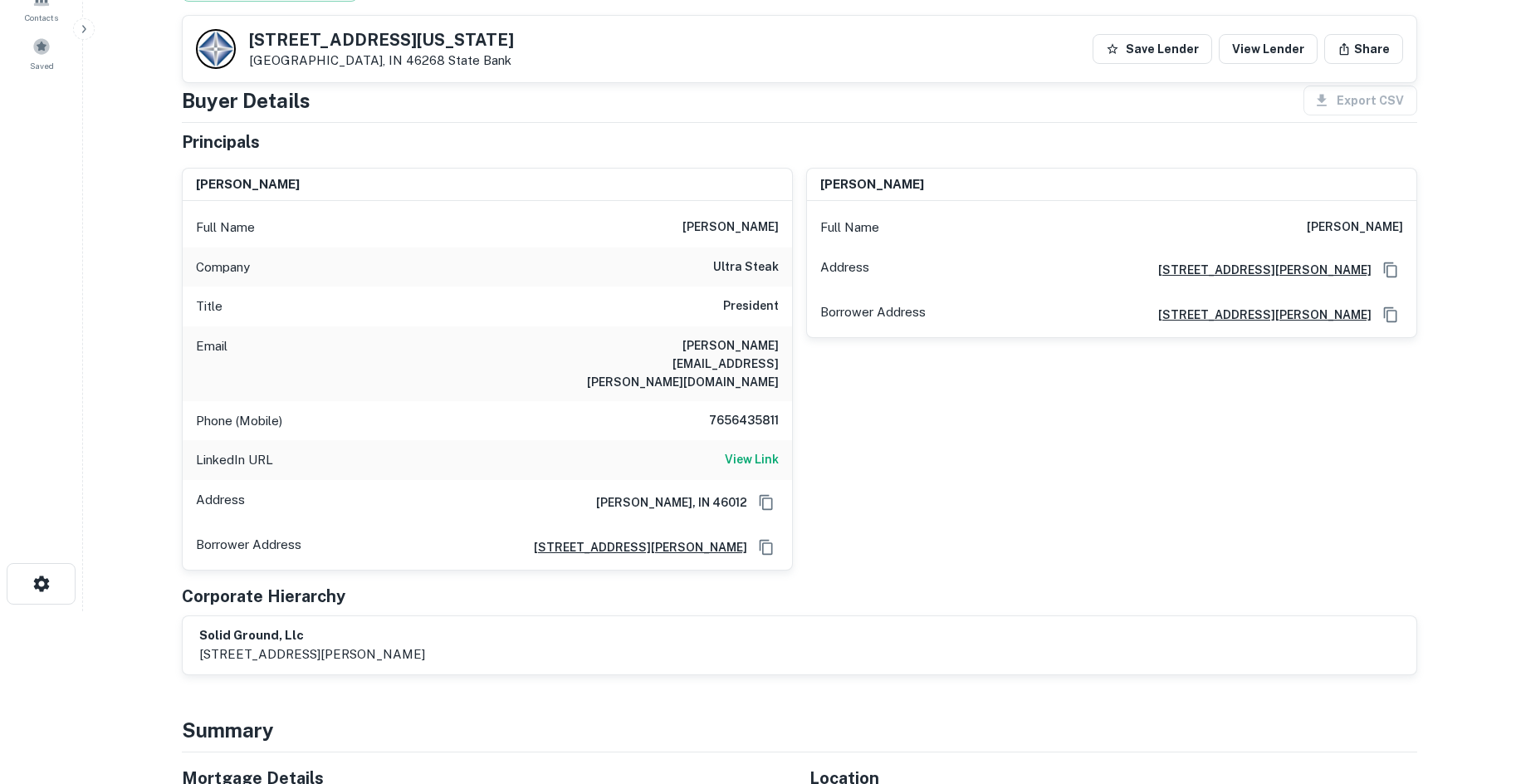
scroll to position [166, 0]
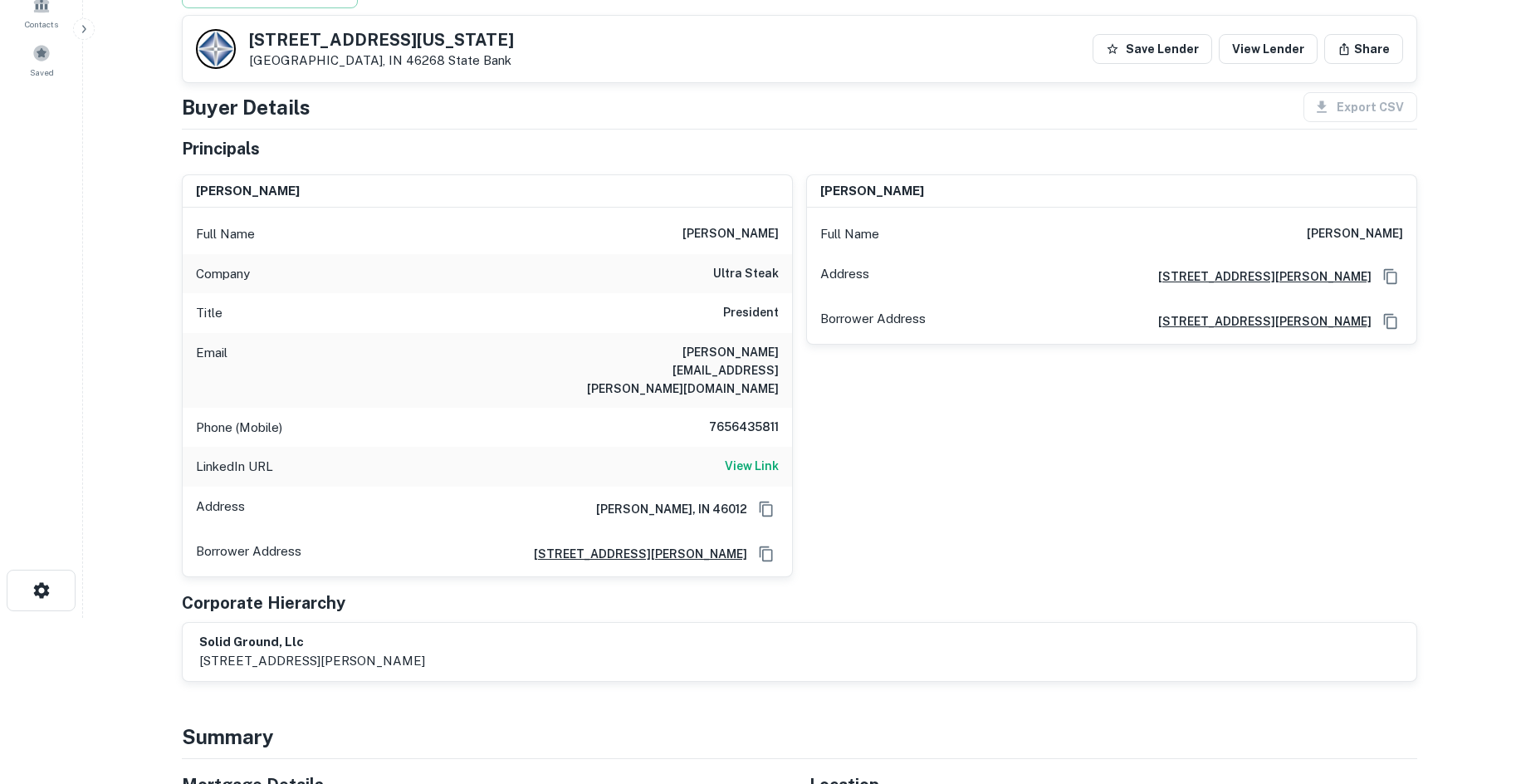
click at [718, 275] on h6 "ultra steak" at bounding box center [746, 273] width 65 height 20
click at [918, 413] on div "larry contos Full Name larry contos Address 108 Beauvoir Circle, Anderson, IN 4…" at bounding box center [1105, 368] width 624 height 416
click at [751, 418] on h6 "7656435811" at bounding box center [729, 427] width 100 height 20
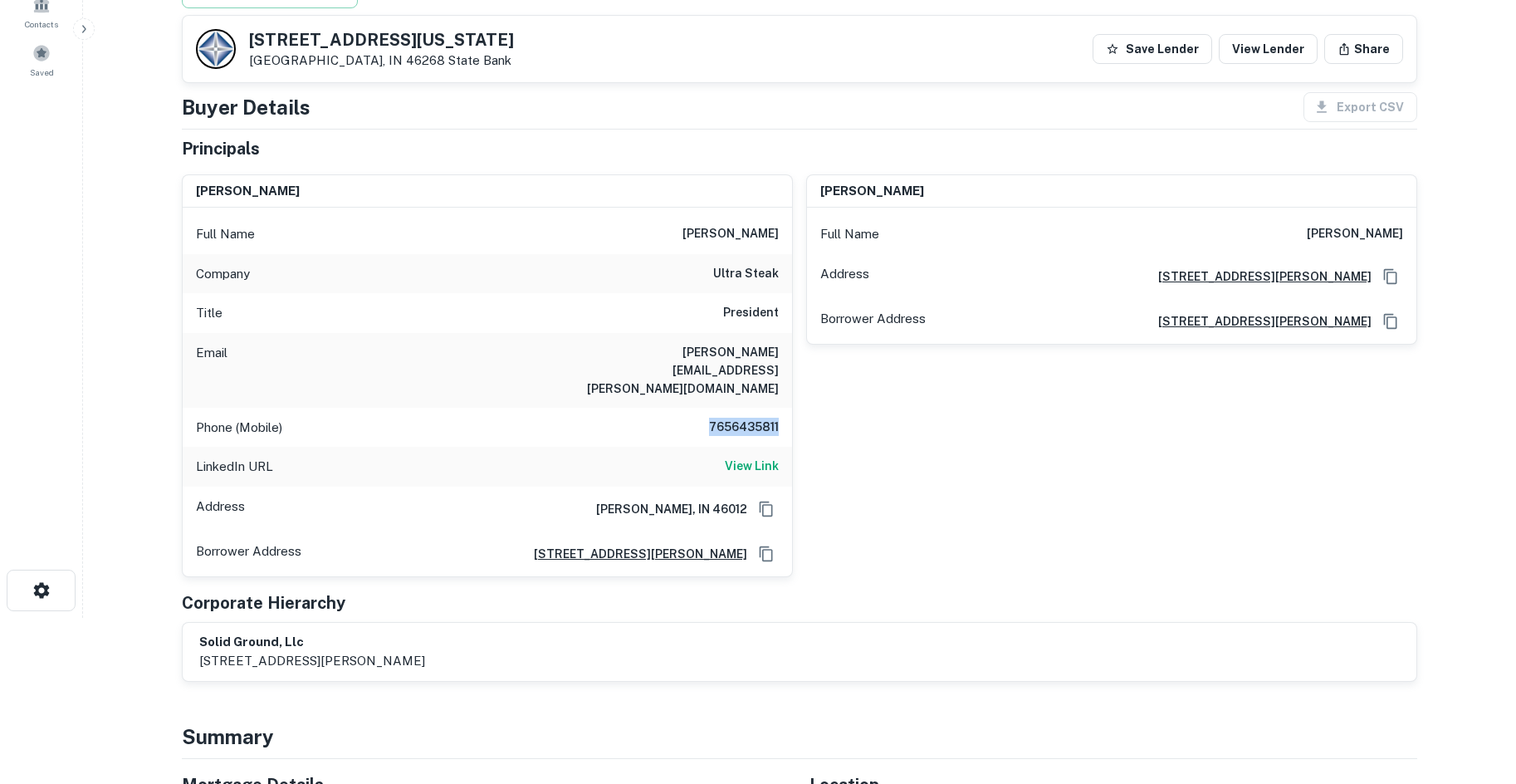
click at [751, 418] on h6 "7656435811" at bounding box center [729, 427] width 100 height 20
click at [754, 457] on h6 "View Link" at bounding box center [751, 466] width 54 height 19
click at [857, 424] on div "larry contos Full Name larry contos Address 108 Beauvoir Circle, Anderson, IN 4…" at bounding box center [1105, 368] width 624 height 416
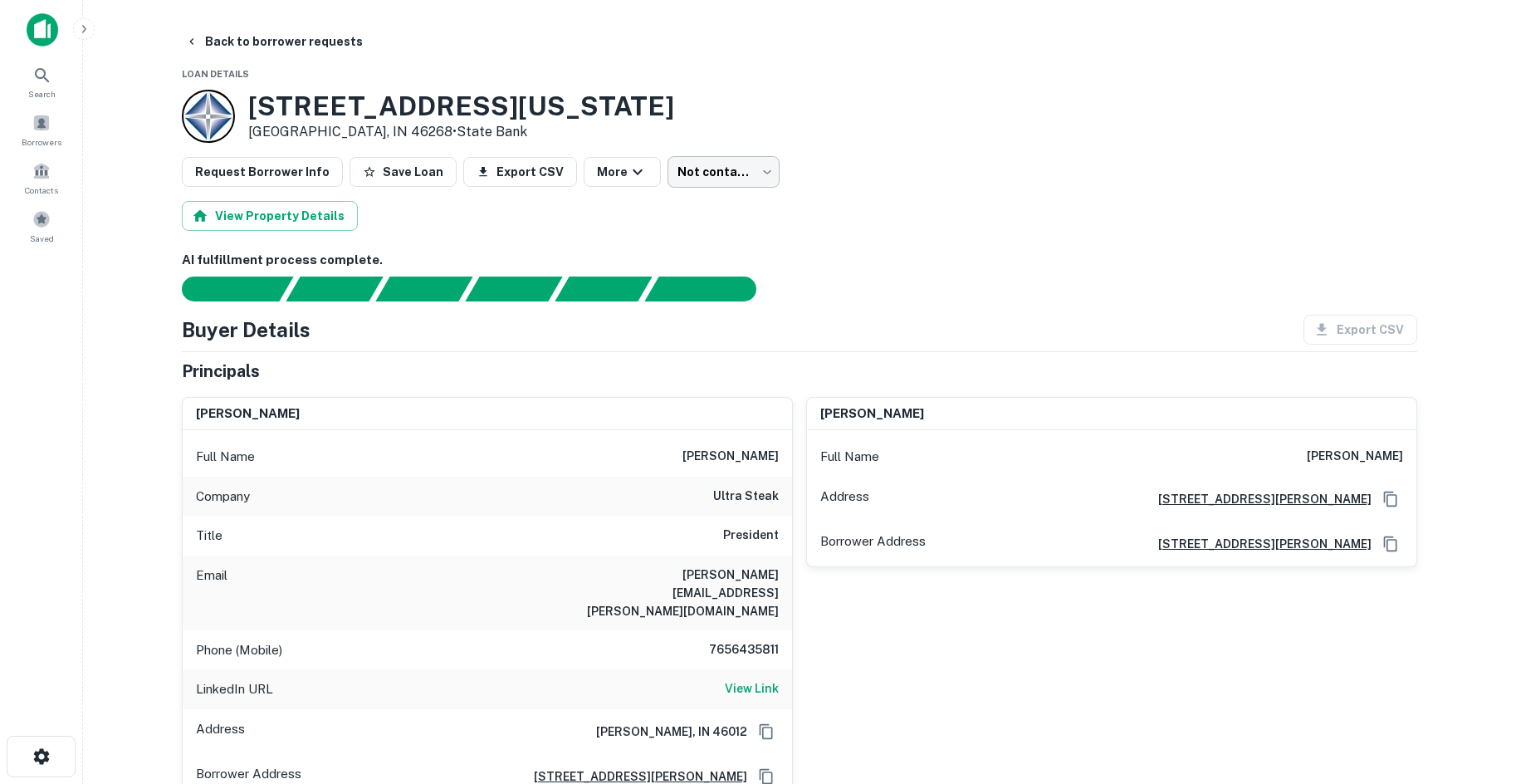
click at [657, 166] on body "Search Borrowers Contacts Saved Back to borrower requests Loan Details 9111 Mic…" at bounding box center [758, 392] width 1516 height 784
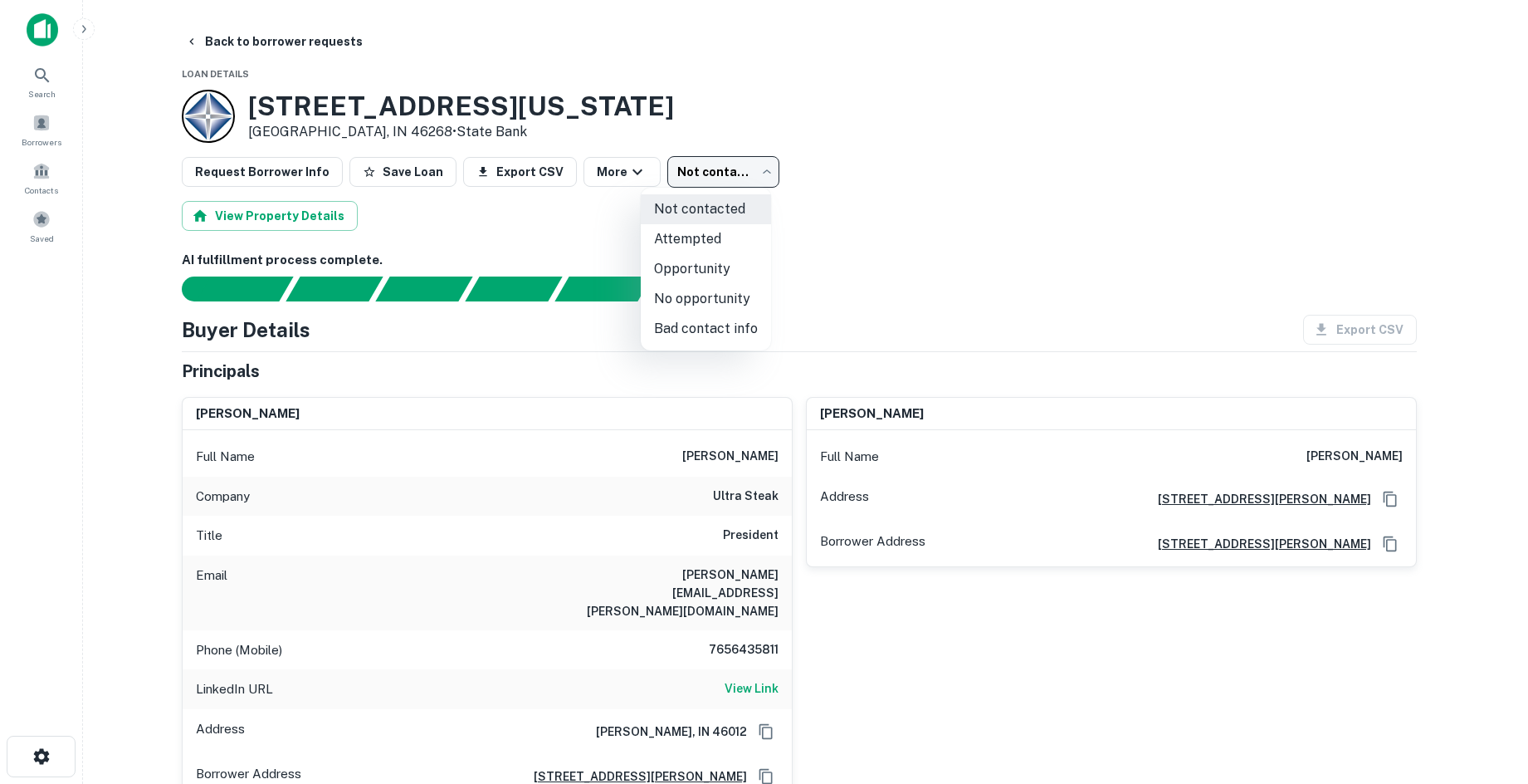
click at [673, 320] on li "Bad contact info" at bounding box center [706, 329] width 130 height 30
type input "**********"
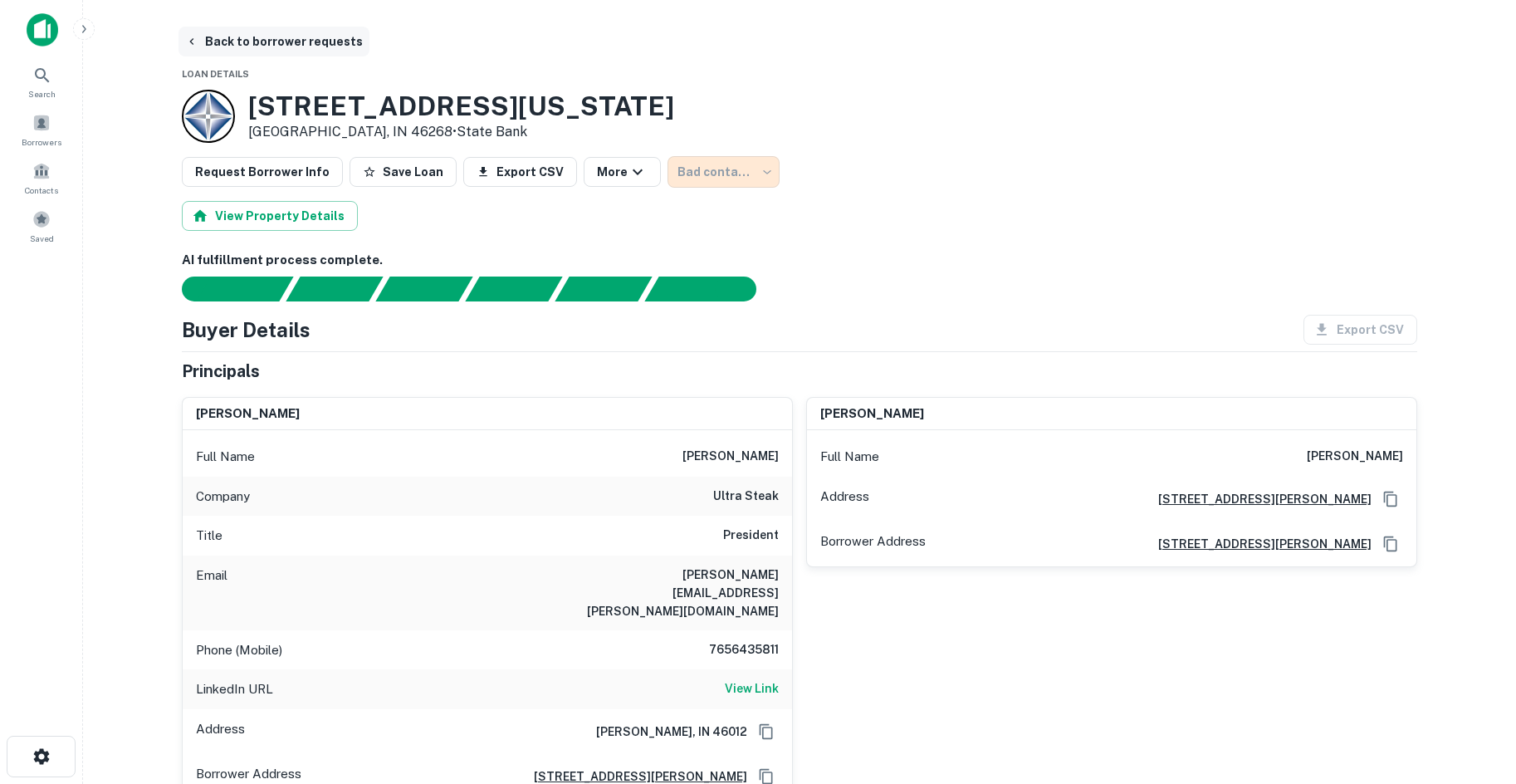
click at [291, 39] on button "Back to borrower requests" at bounding box center [274, 41] width 191 height 30
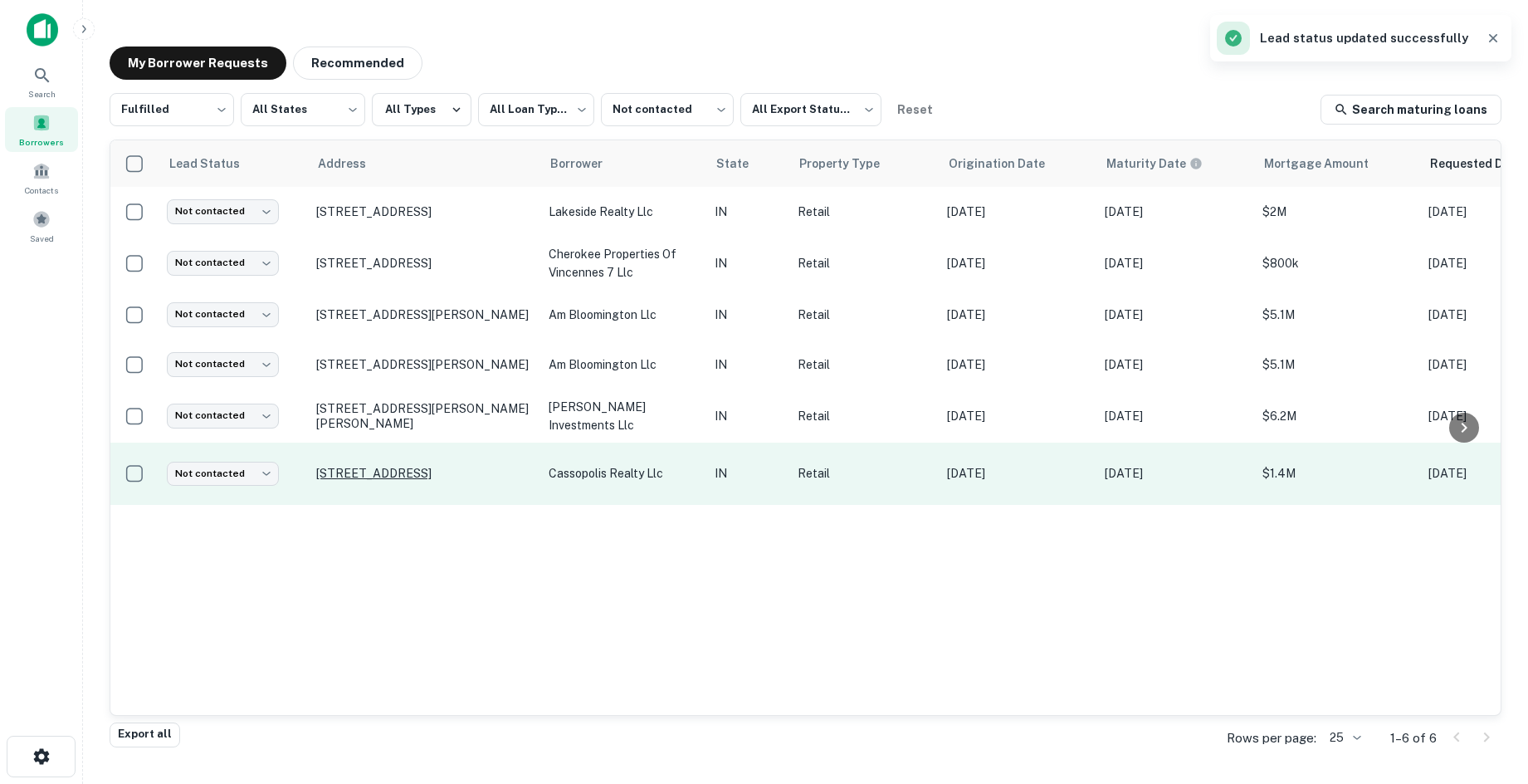
click at [474, 467] on p "2620 Cassopolis St Elkhart, IN 46514" at bounding box center [423, 473] width 216 height 15
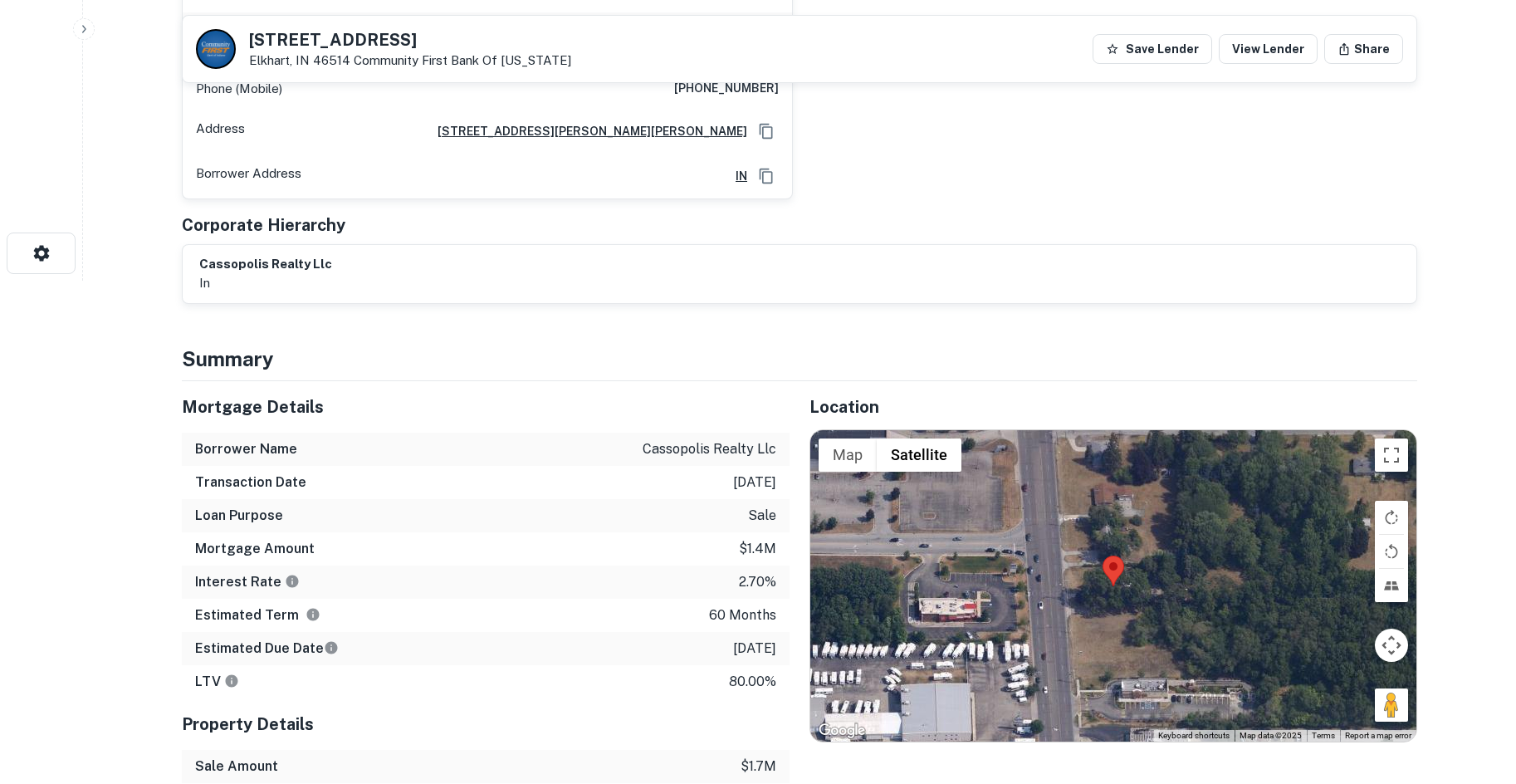
scroll to position [830, 0]
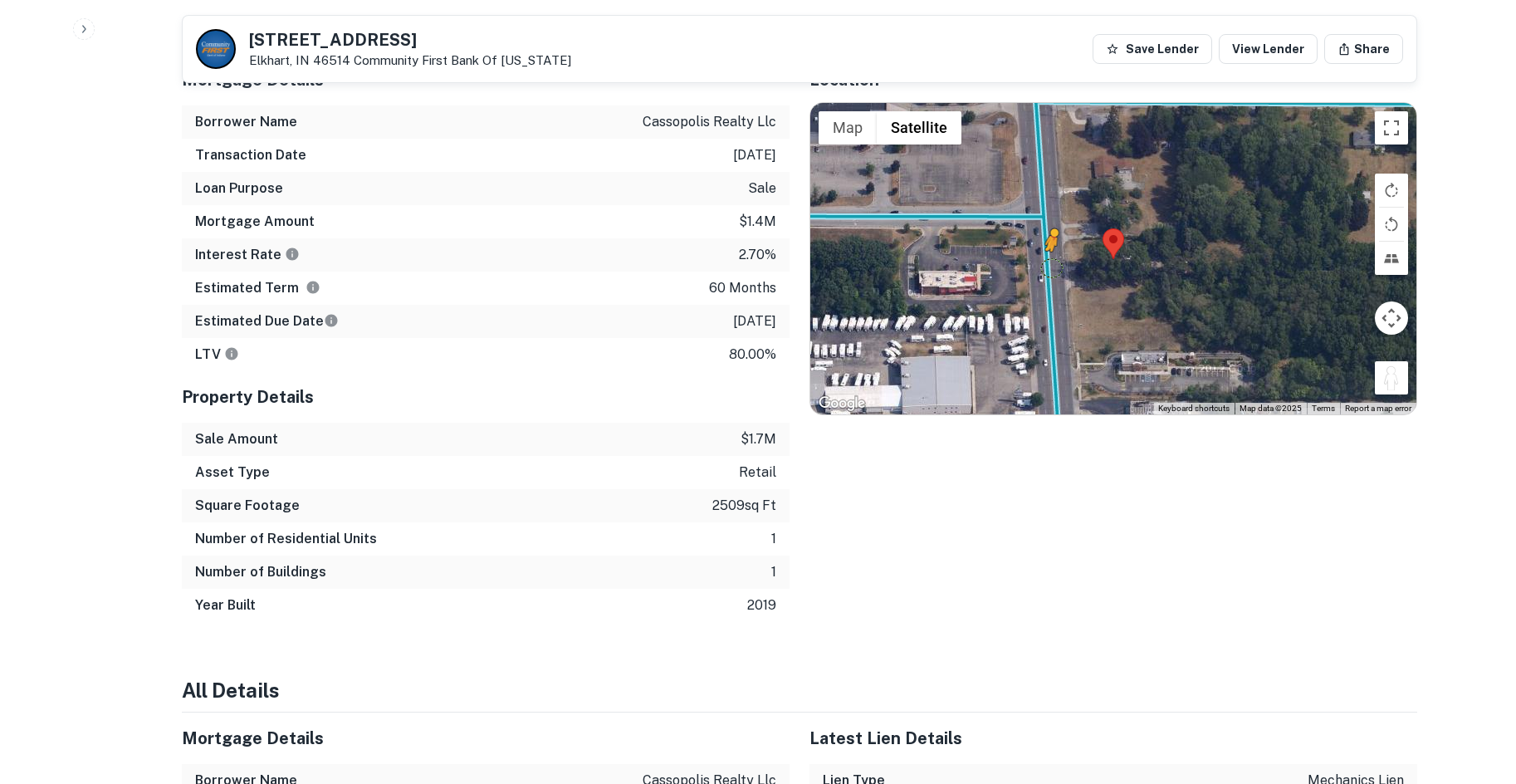
drag, startPoint x: 1387, startPoint y: 356, endPoint x: 1043, endPoint y: 251, distance: 359.7
click at [1043, 251] on div "To activate drag with keyboard, press Alt + Enter. Once in keyboard drag state,…" at bounding box center [1113, 259] width 606 height 312
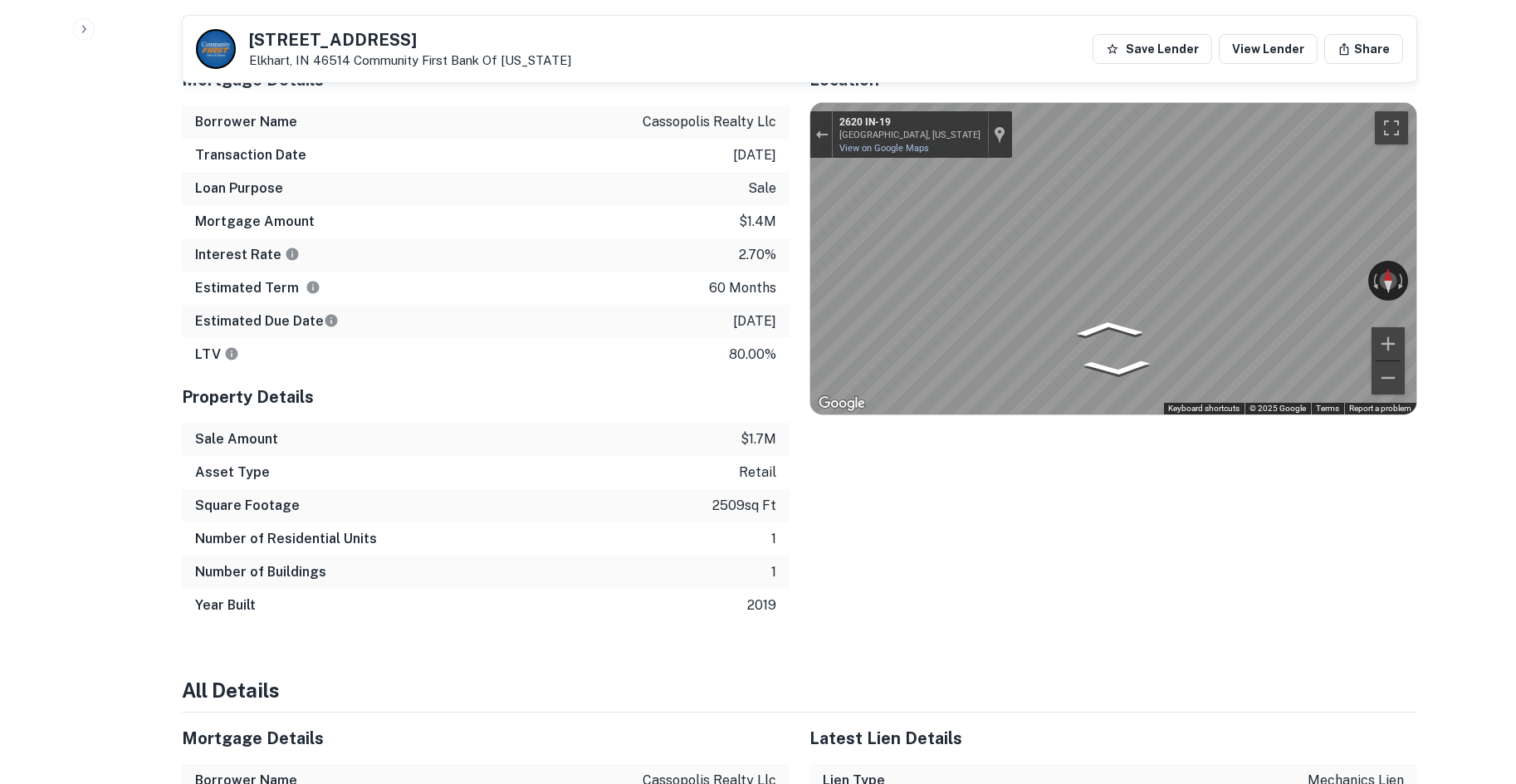
click at [702, 177] on div "Mortgage Details Borrower Name cassopolis realty llc Transaction Date 3/8/2021 …" at bounding box center [789, 338] width 1255 height 568
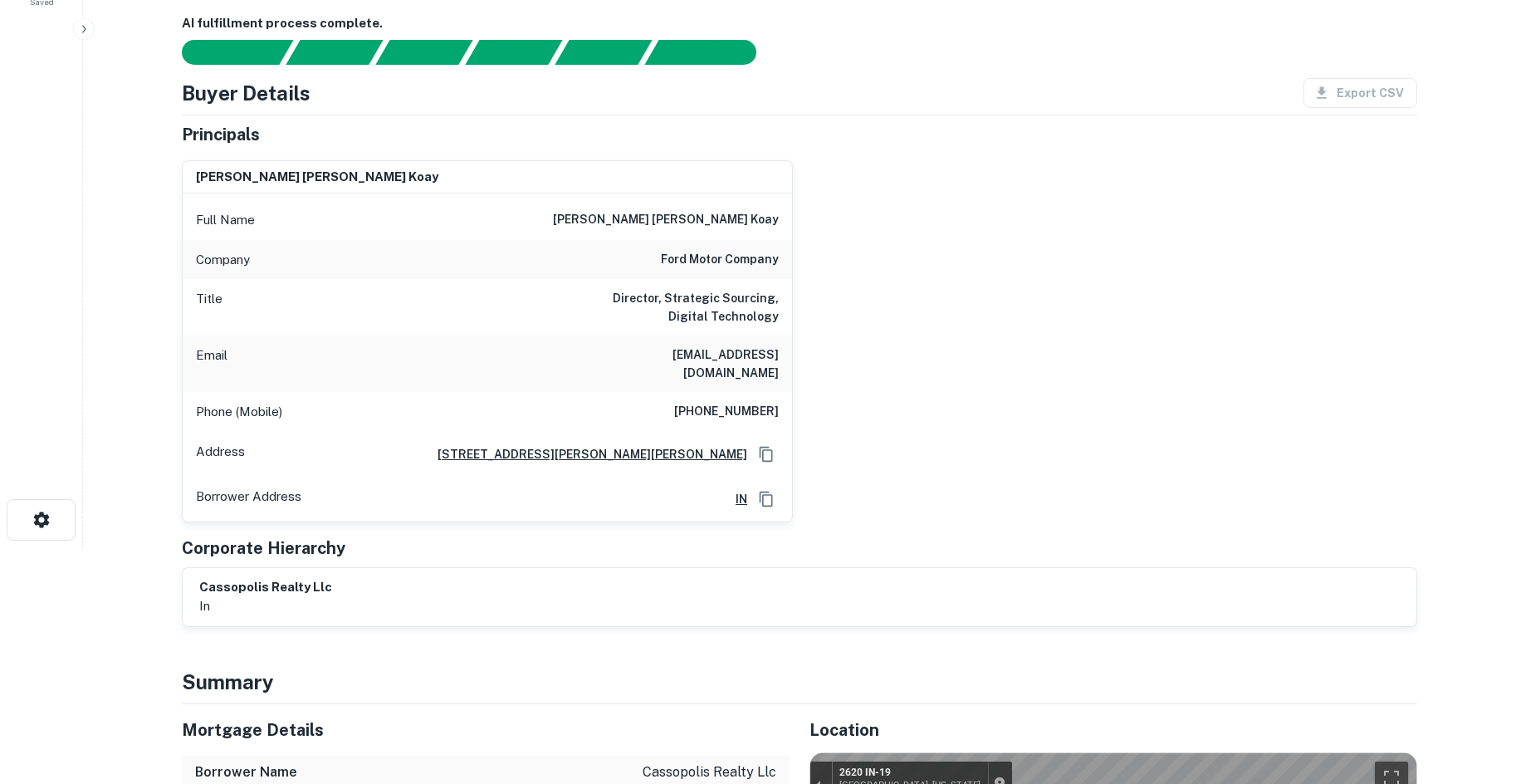
scroll to position [0, 0]
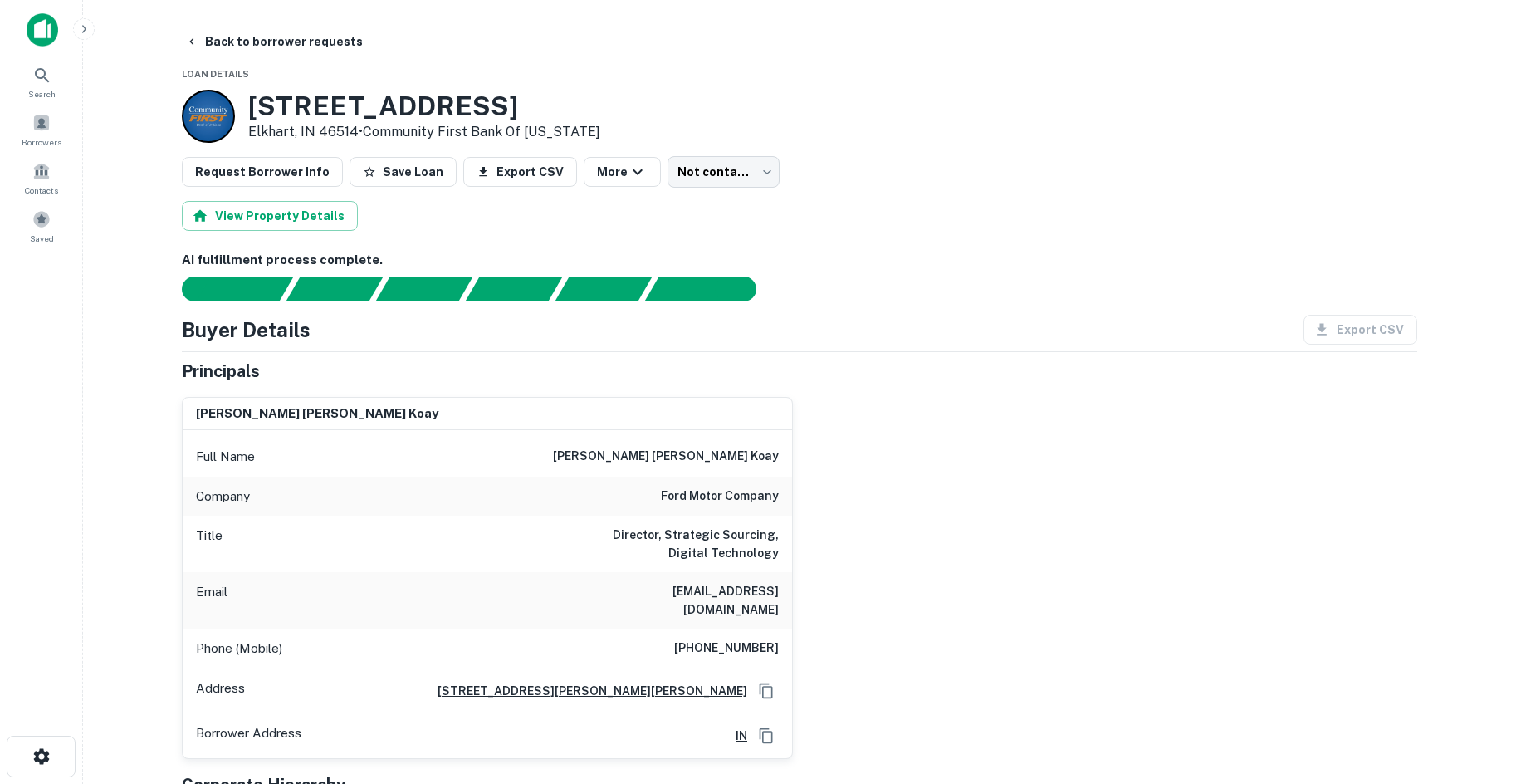
click at [737, 456] on h6 "maureen mei ling koay" at bounding box center [666, 456] width 226 height 20
click at [724, 646] on div "Phone (Mobile) (650) 392-5786" at bounding box center [487, 648] width 609 height 40
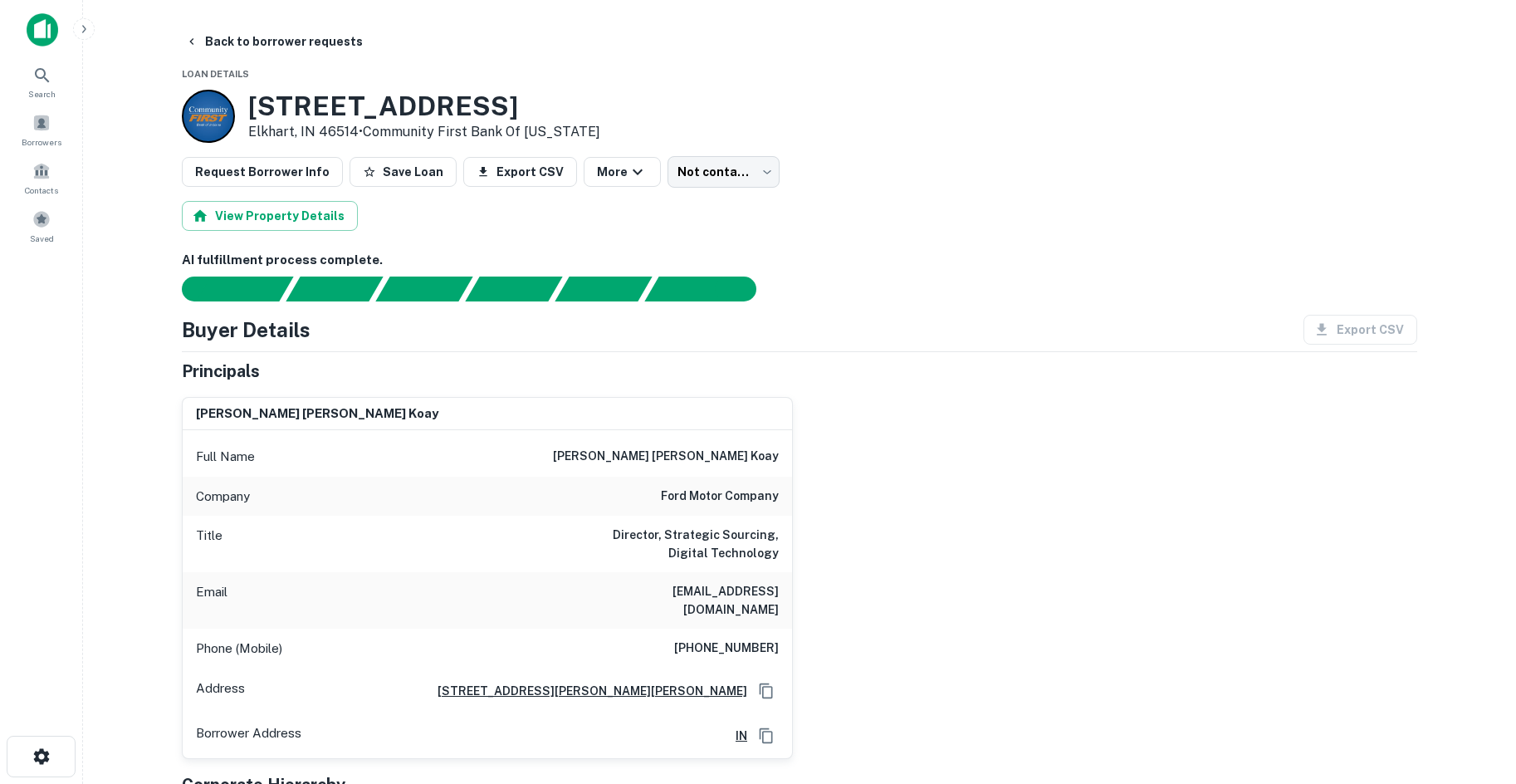
click at [724, 638] on h6 "(650) 392-5786" at bounding box center [726, 648] width 105 height 20
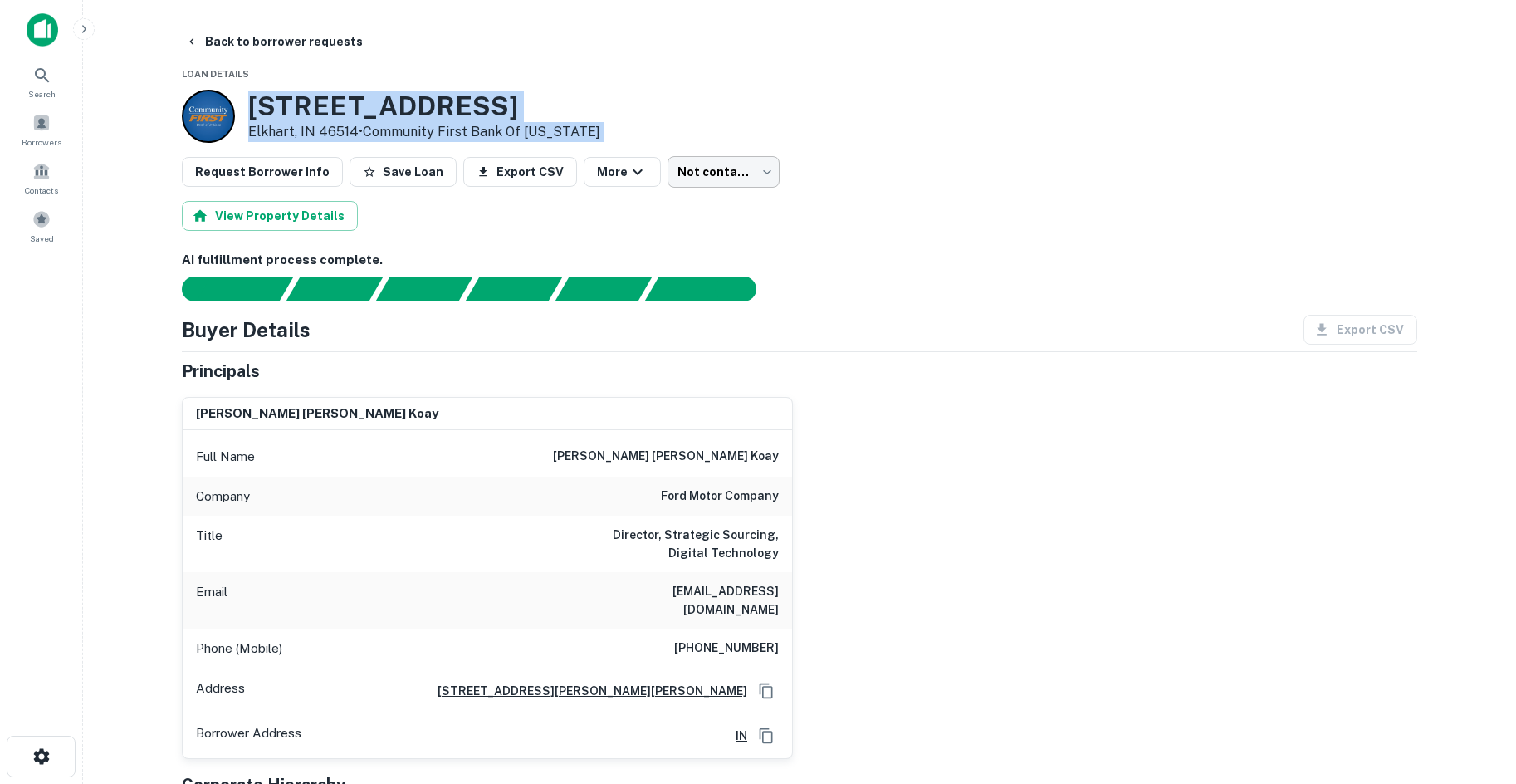
drag, startPoint x: 256, startPoint y: 106, endPoint x: 741, endPoint y: 175, distance: 489.9
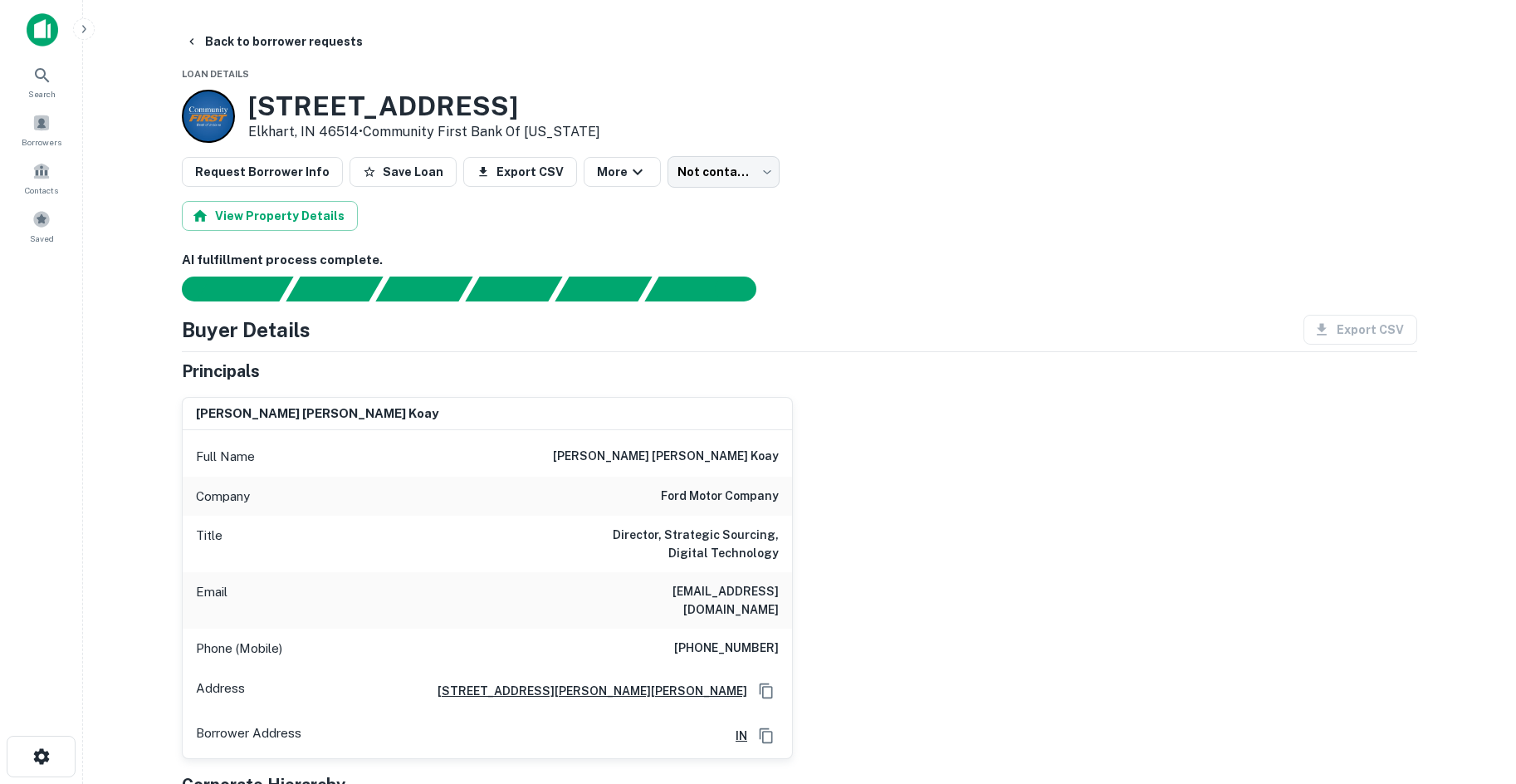
click at [1165, 272] on div "AI fulfillment process complete." at bounding box center [800, 276] width 1236 height 50
click at [753, 187] on body "Search Borrowers Contacts Saved Back to borrower requests Loan Details 2620 Cas…" at bounding box center [758, 392] width 1516 height 784
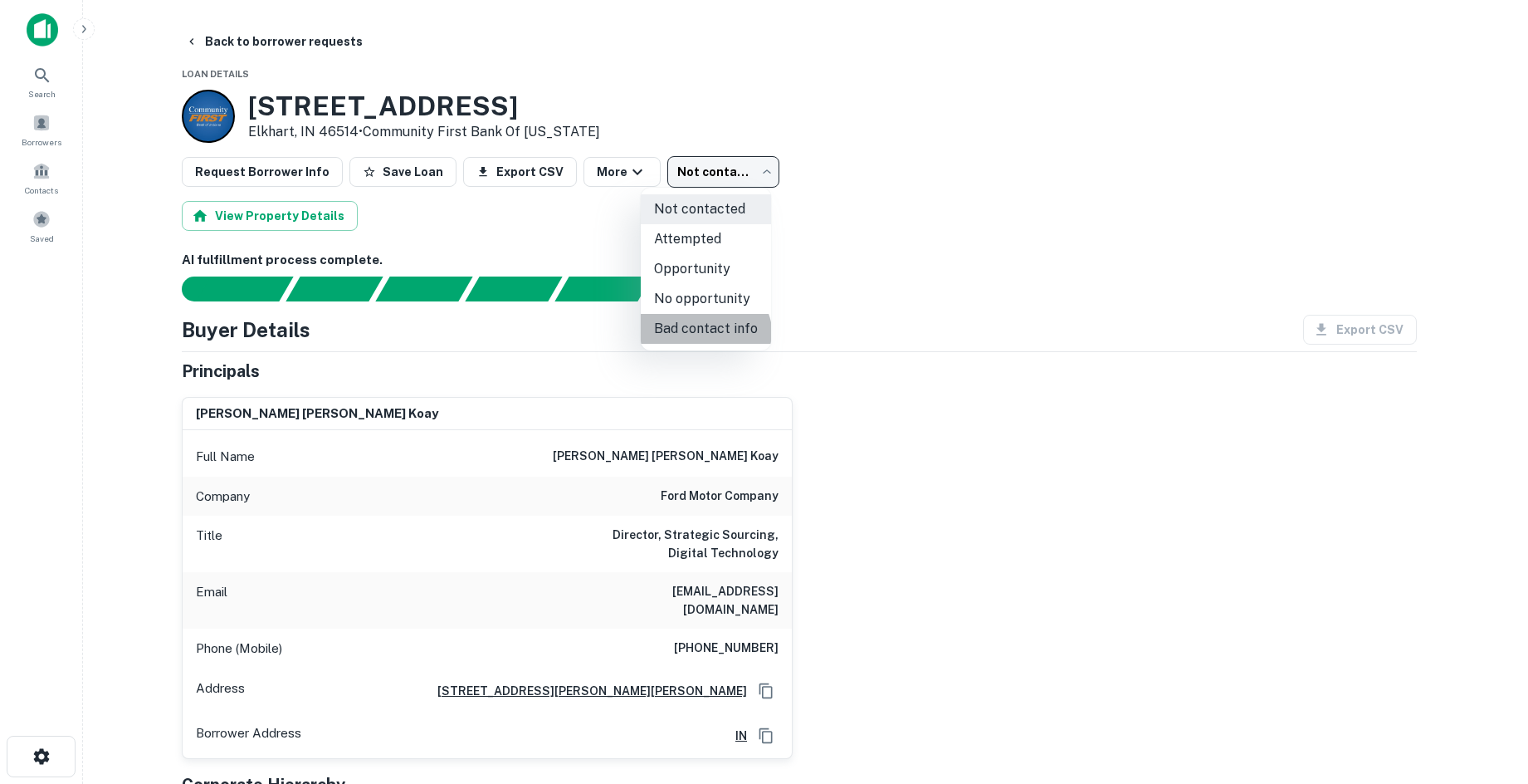
click at [704, 337] on li "Bad contact info" at bounding box center [706, 329] width 130 height 30
type input "**********"
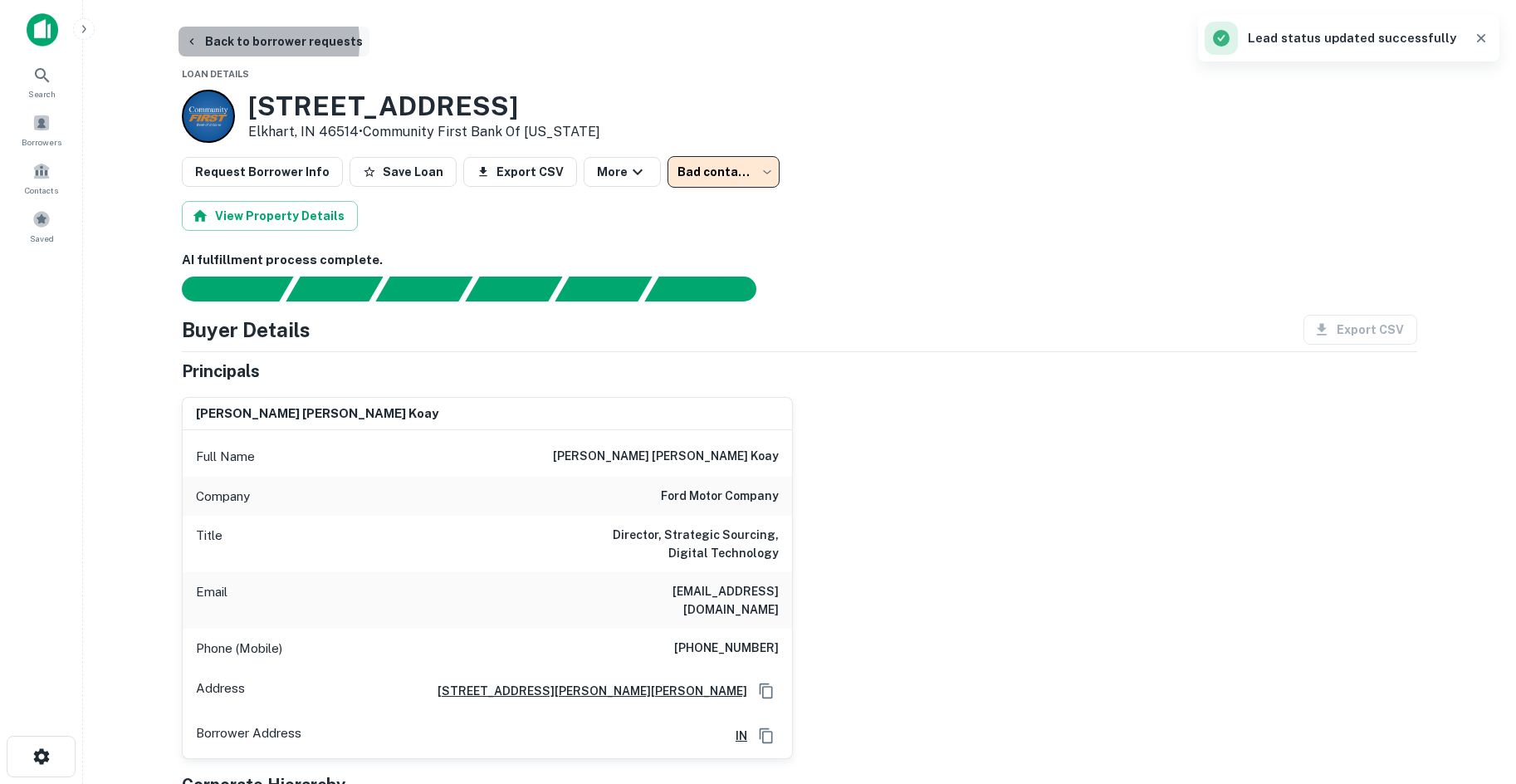
click at [222, 42] on button "Back to borrower requests" at bounding box center [274, 41] width 191 height 30
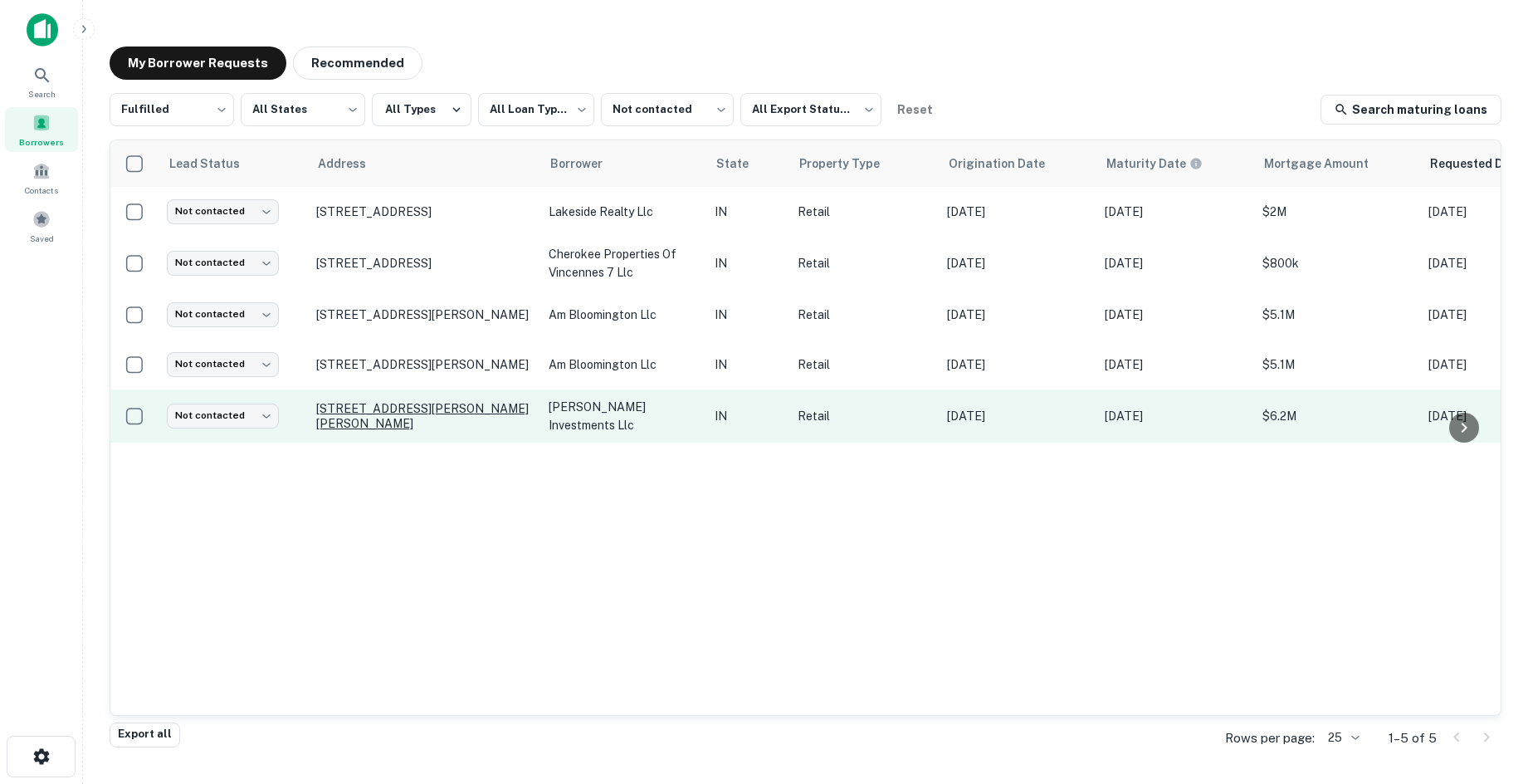
click at [436, 423] on p "9450 Aronson Dr Indianapolis, IN 46240" at bounding box center [423, 416] width 216 height 30
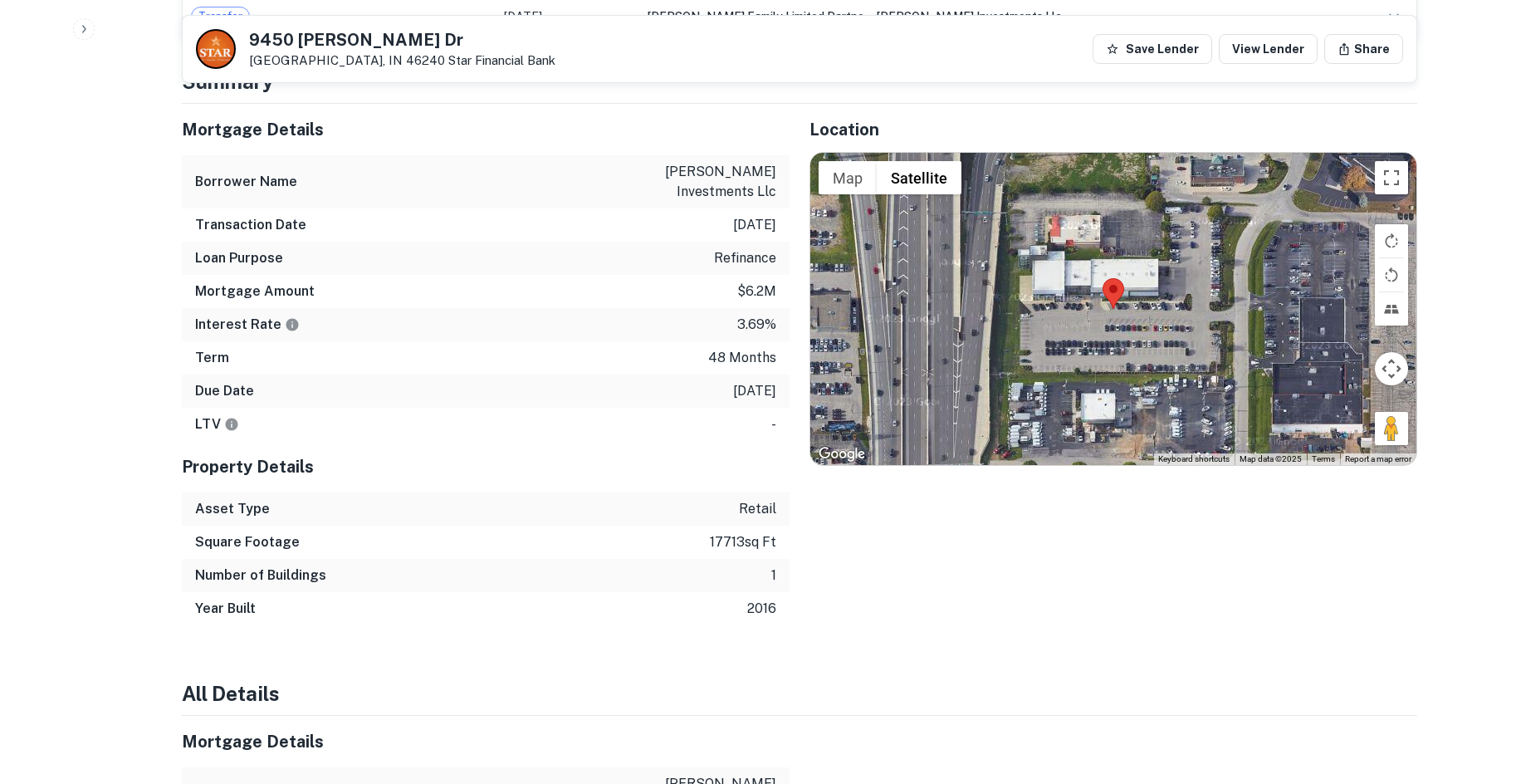
scroll to position [1079, 0]
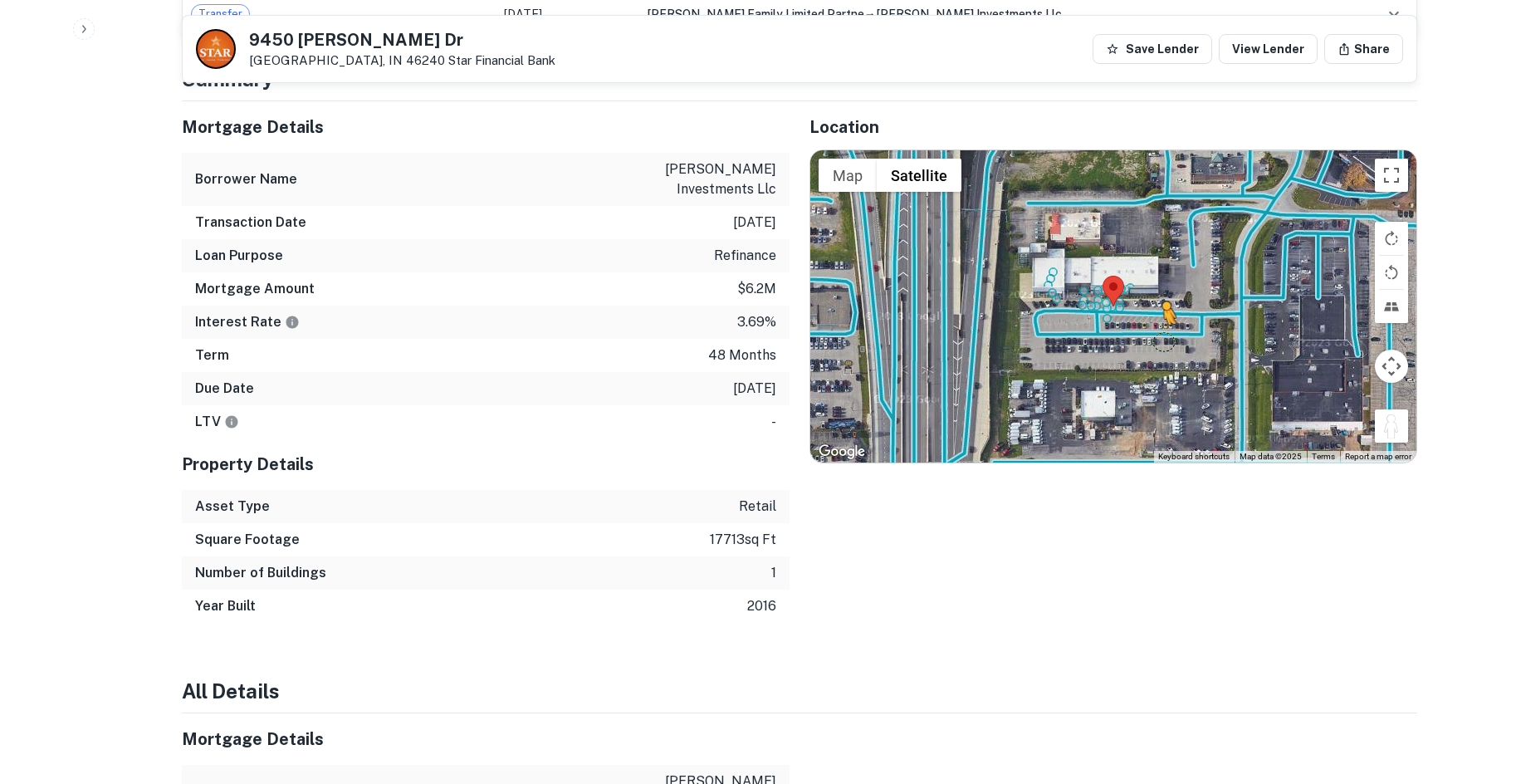
drag, startPoint x: 1394, startPoint y: 407, endPoint x: 1146, endPoint y: 318, distance: 263.5
click at [1146, 318] on div "To activate drag with keyboard, press Alt + Enter. Once in keyboard drag state,…" at bounding box center [1113, 306] width 606 height 312
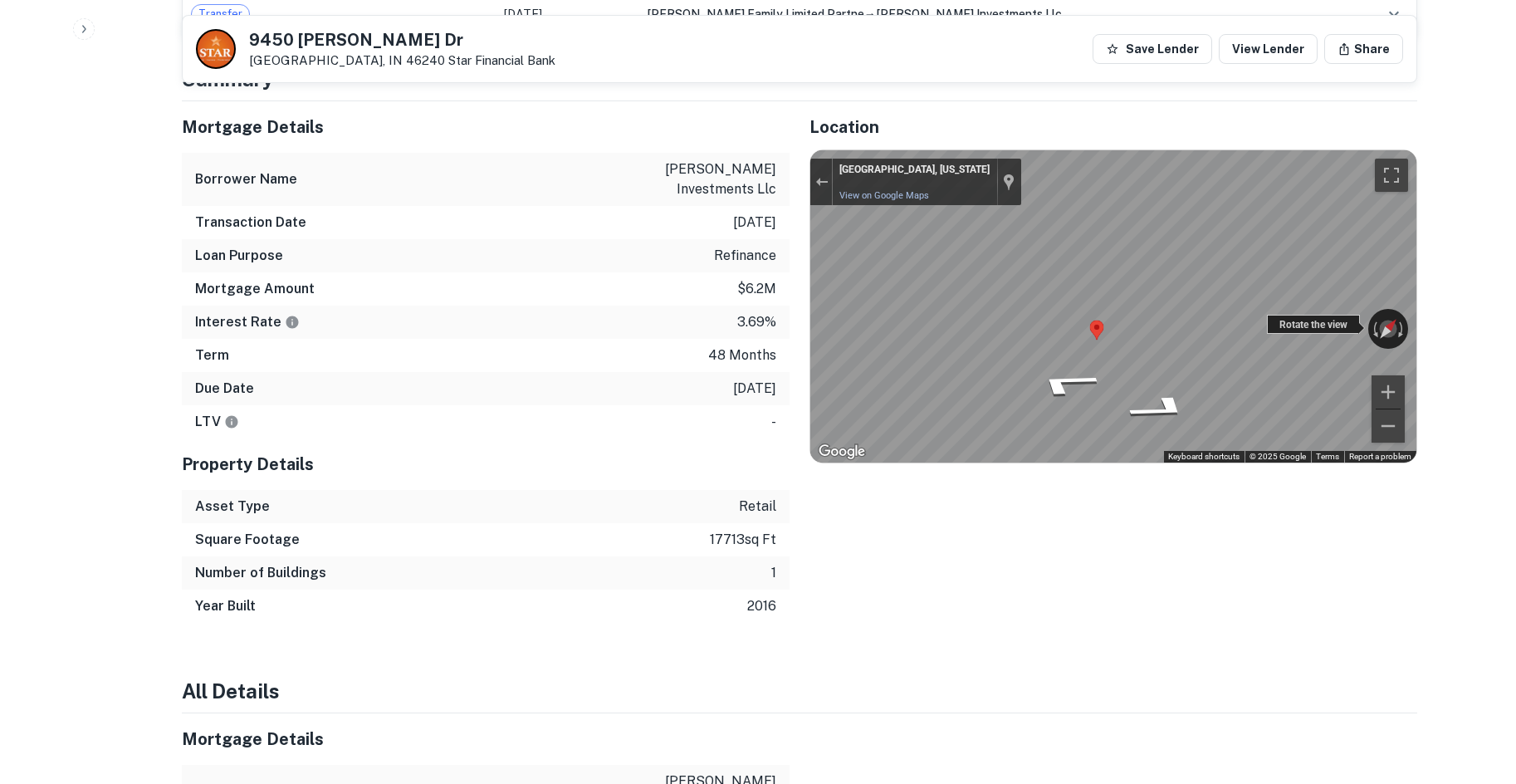
click at [1315, 304] on div "← Move left → Move right ↑ Move up ↓ Move down + Zoom in - Zoom out Indianapoli…" at bounding box center [1113, 306] width 606 height 312
click at [1094, 412] on icon "Go East" at bounding box center [1140, 429] width 122 height 34
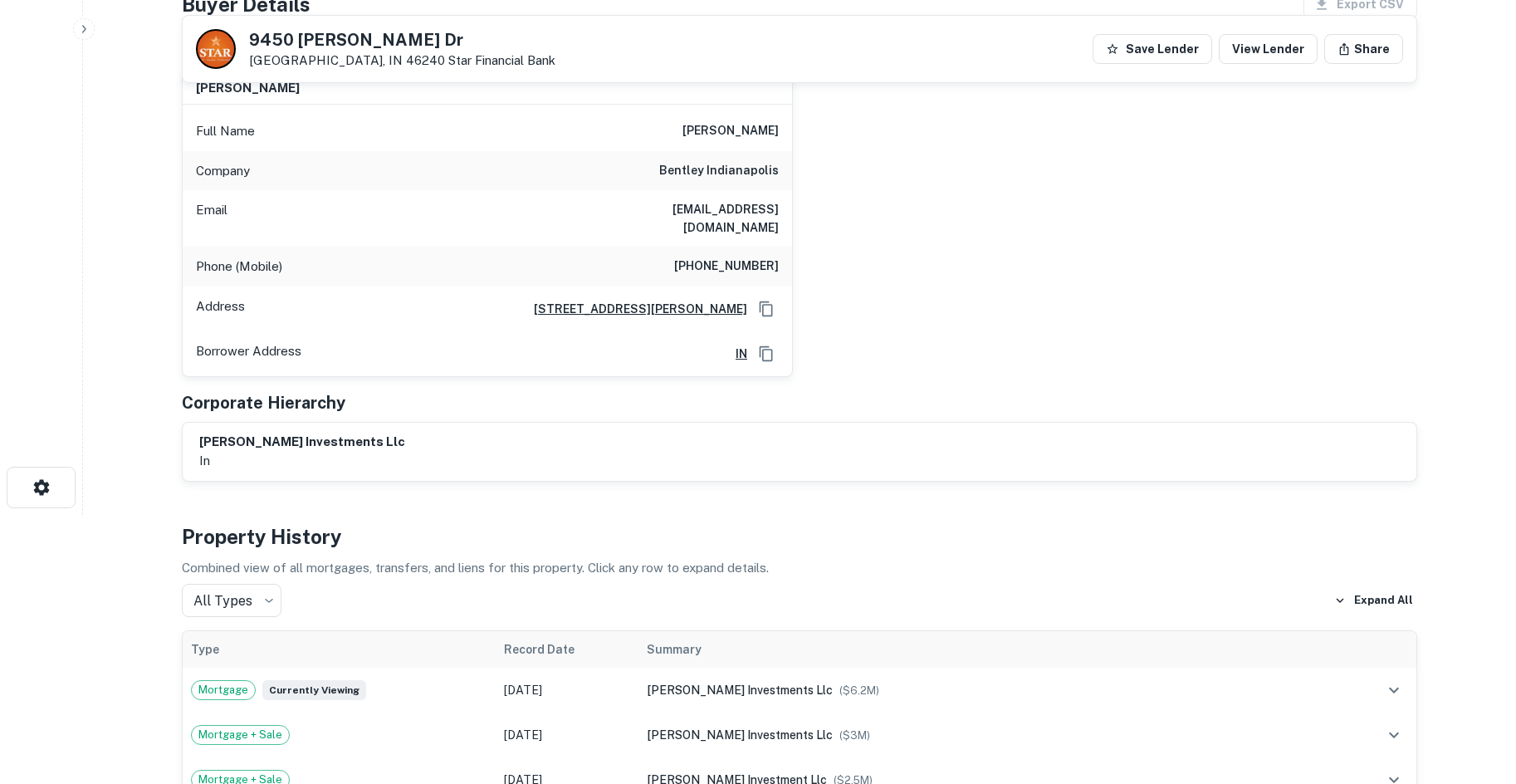
scroll to position [249, 0]
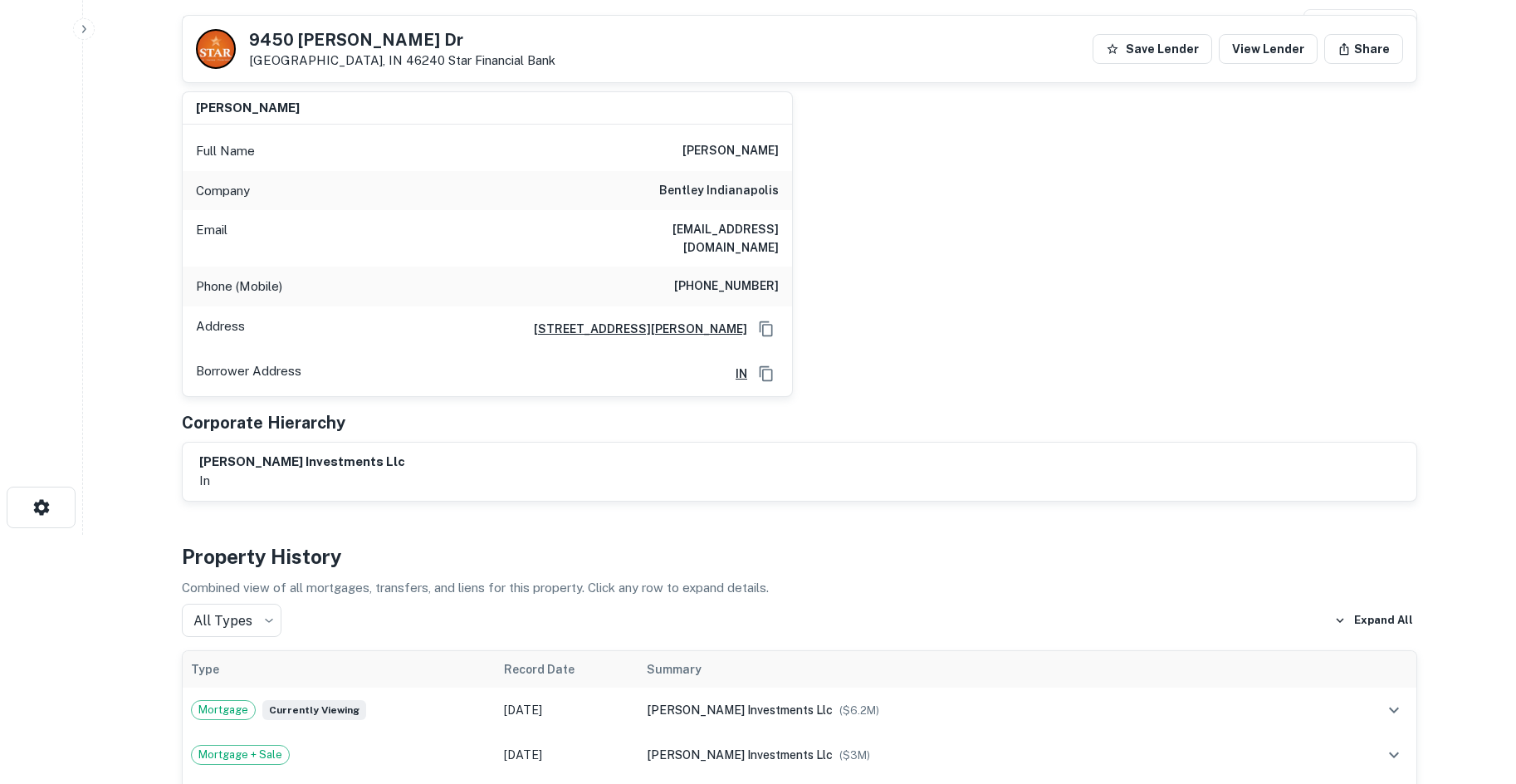
drag, startPoint x: 192, startPoint y: 111, endPoint x: 955, endPoint y: 273, distance: 780.0
click at [863, 249] on div "yousef barham Full Name yousef barham Company bentley indianapolis Email yousef…" at bounding box center [793, 236] width 1249 height 319
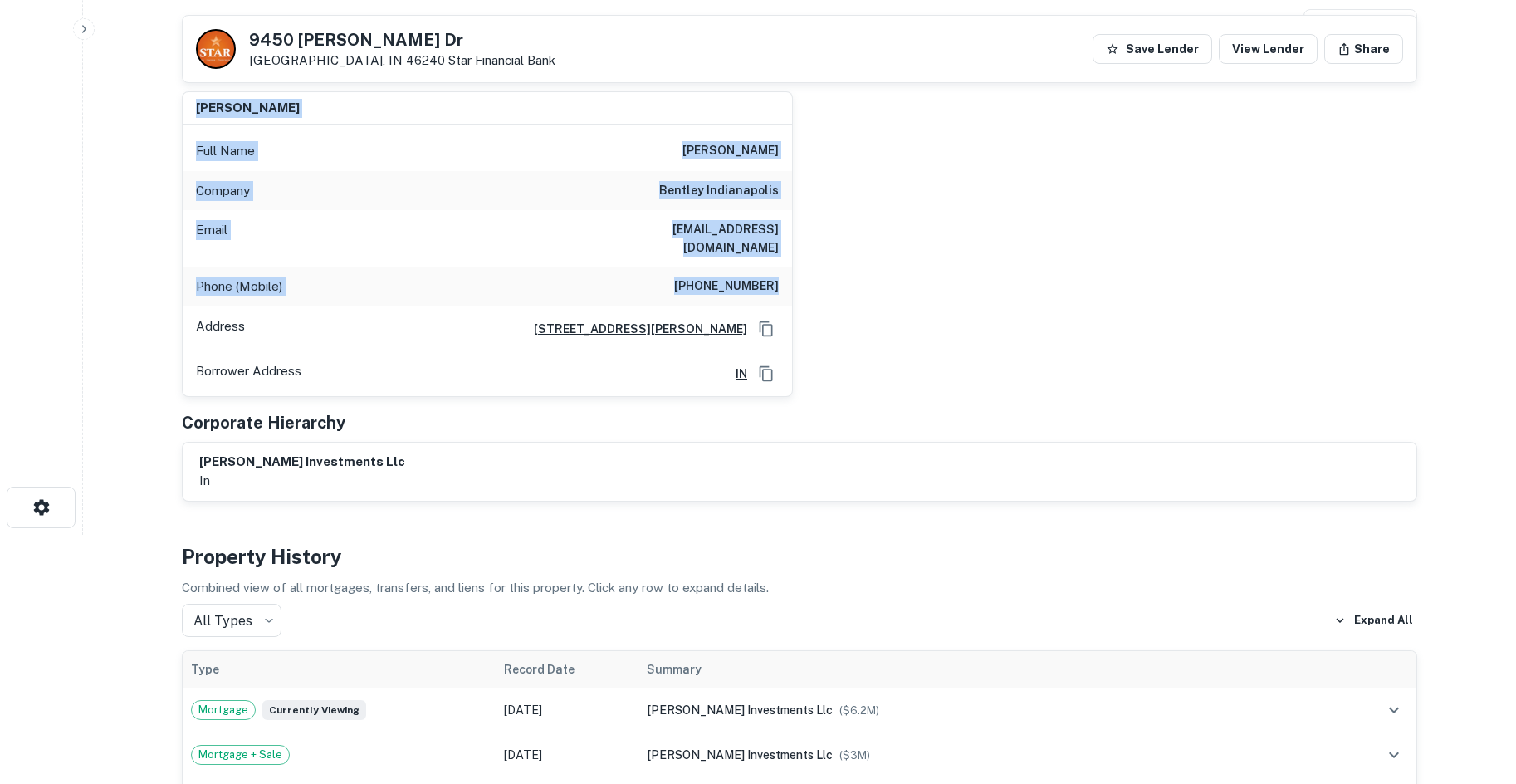
click at [987, 278] on div "yousef barham Full Name yousef barham Company bentley indianapolis Email yousef…" at bounding box center [793, 236] width 1249 height 319
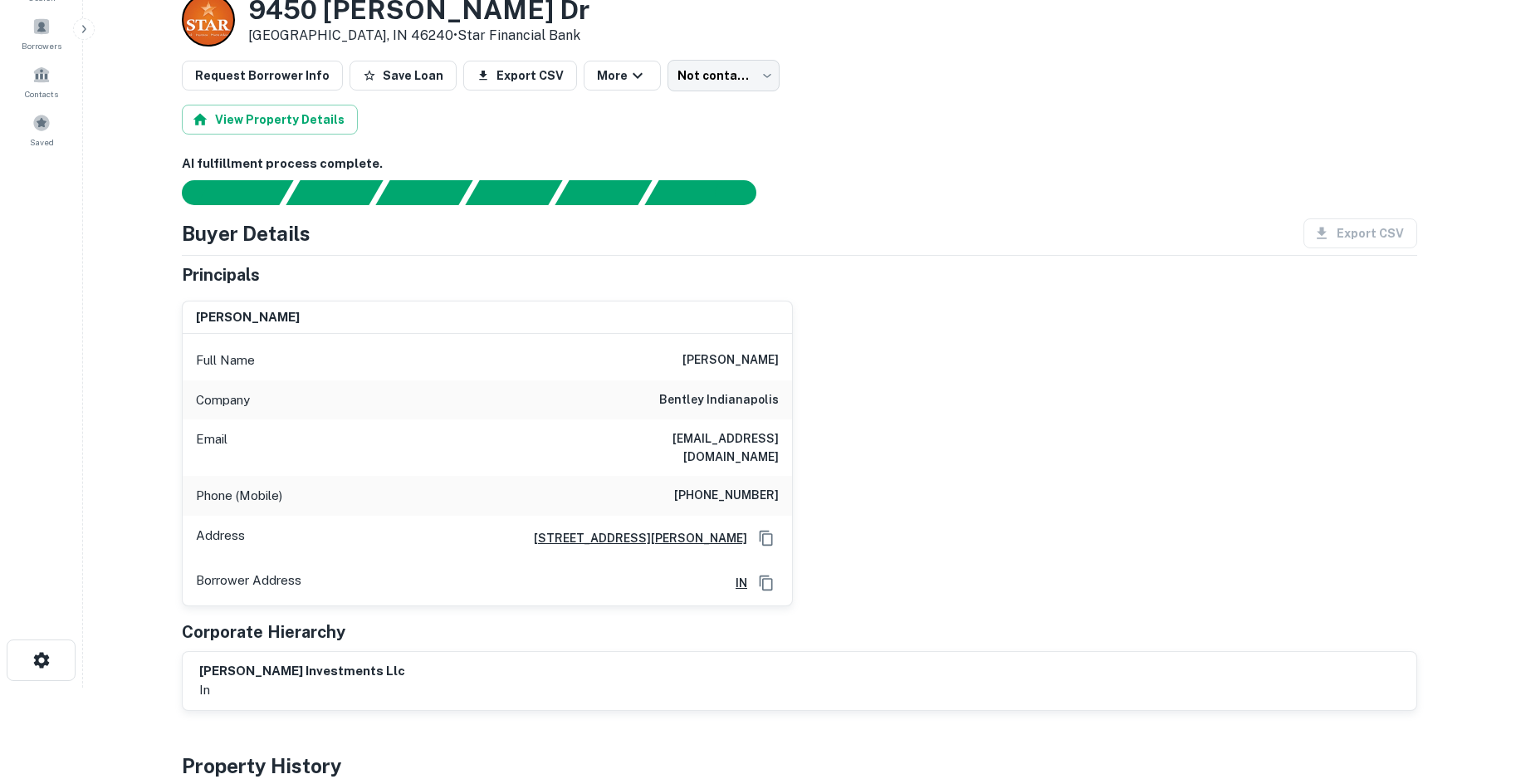
scroll to position [0, 0]
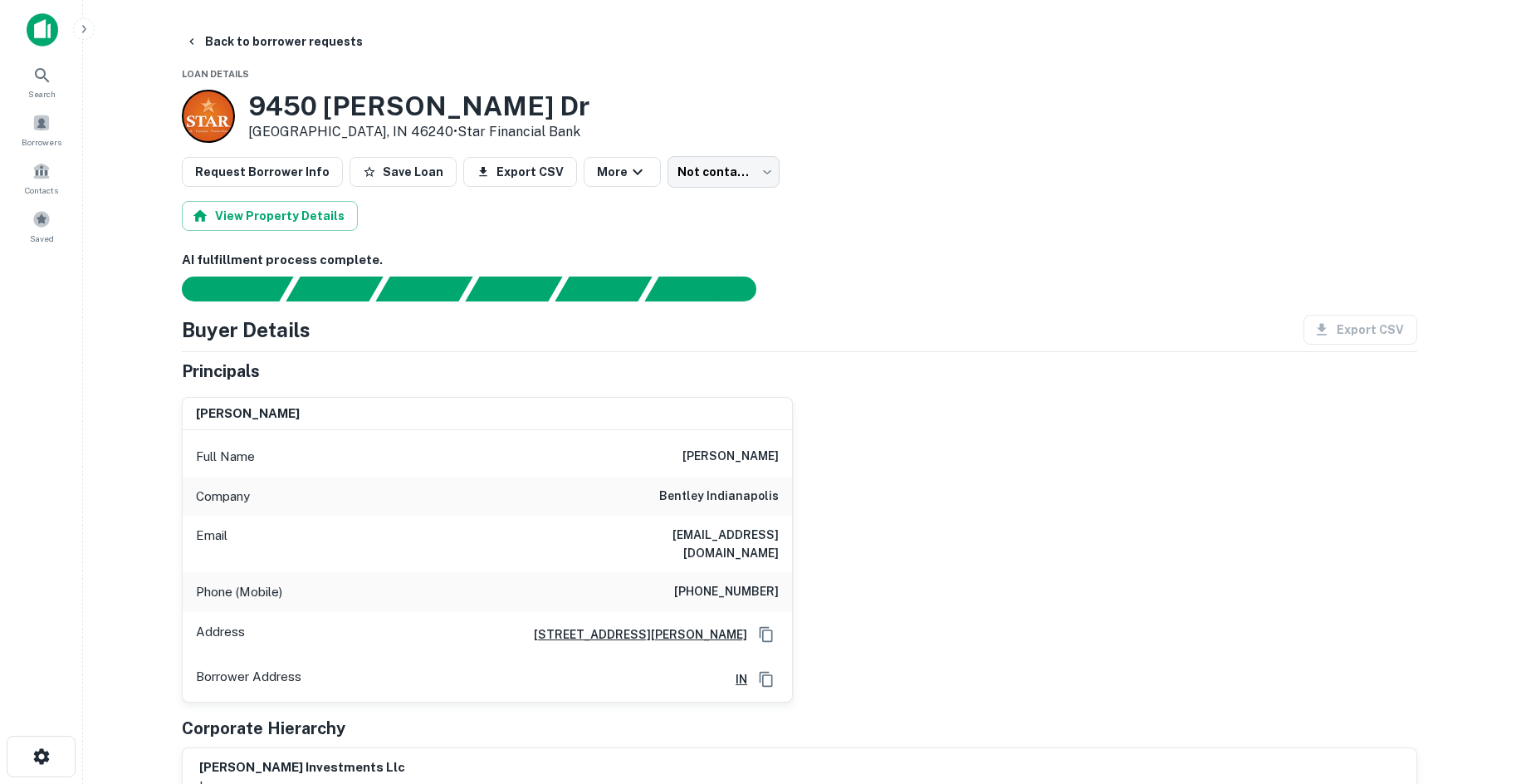
drag, startPoint x: 1143, startPoint y: 213, endPoint x: 534, endPoint y: 188, distance: 609.5
click at [1143, 213] on div "View Property Details" at bounding box center [800, 216] width 1236 height 30
drag, startPoint x: 310, startPoint y: 47, endPoint x: 293, endPoint y: 36, distance: 20.2
click at [310, 47] on button "Back to borrower requests" at bounding box center [274, 41] width 191 height 30
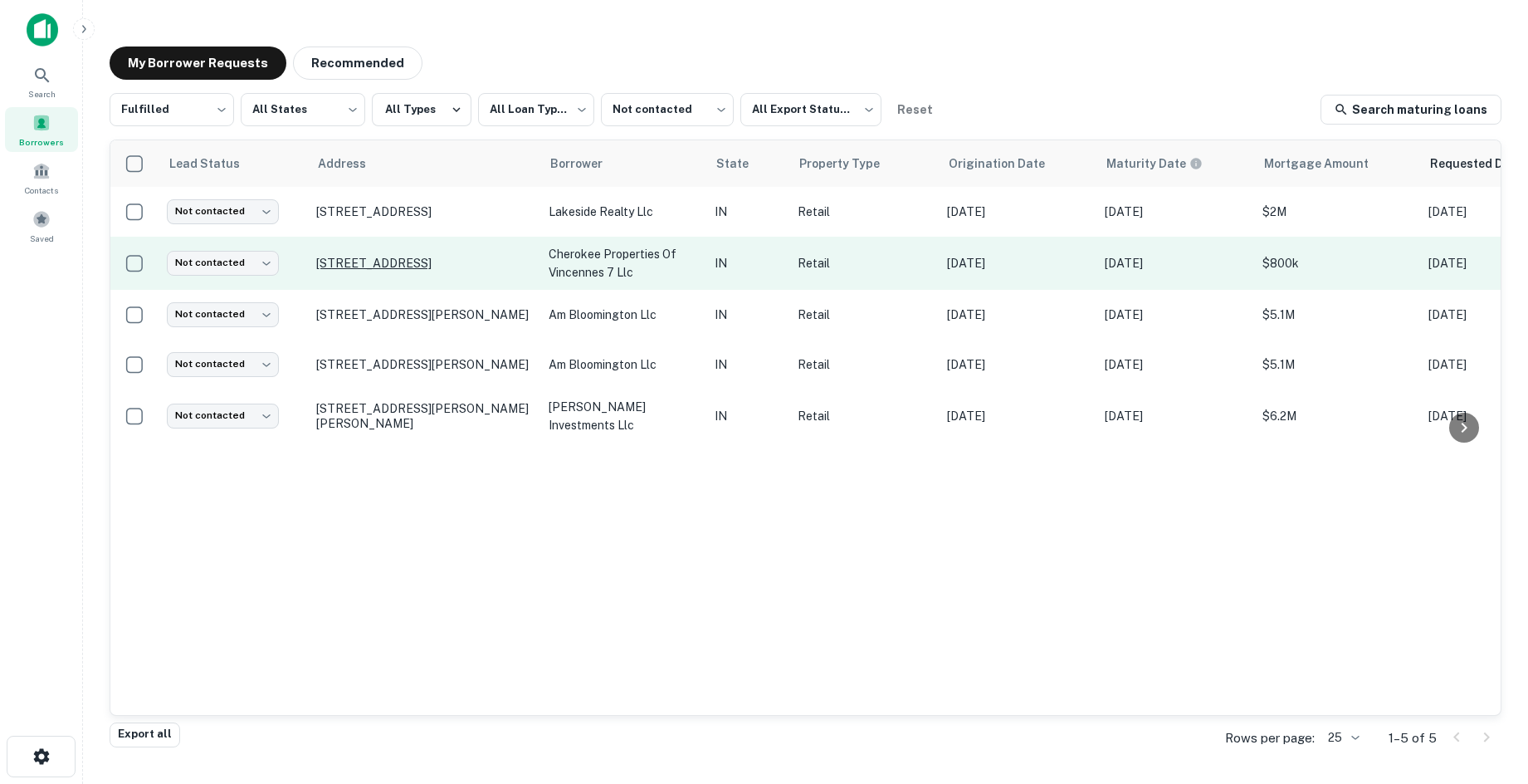
click at [426, 256] on p "8494 W State Road 56 French Lick, IN 47432" at bounding box center [423, 264] width 216 height 15
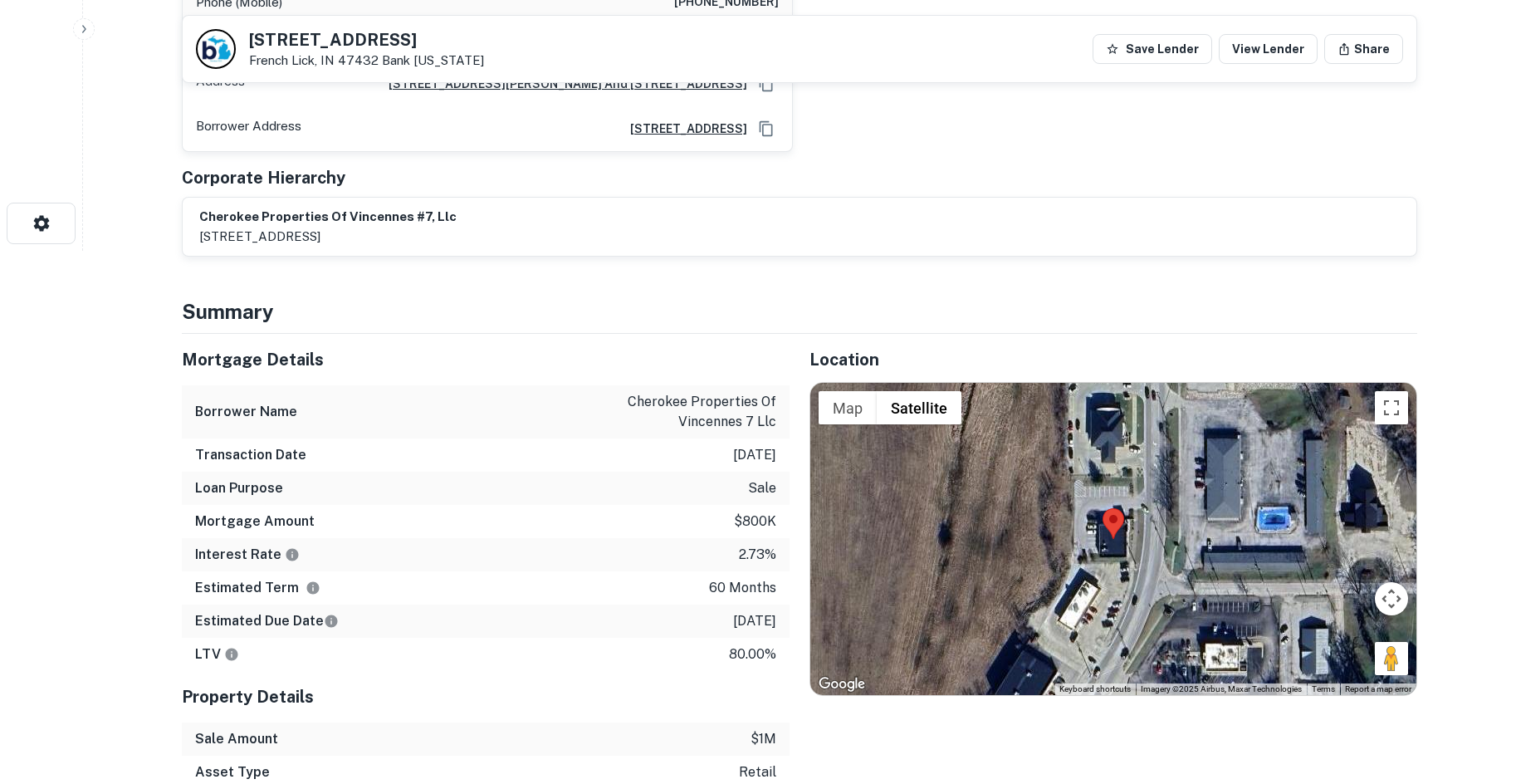
scroll to position [581, 0]
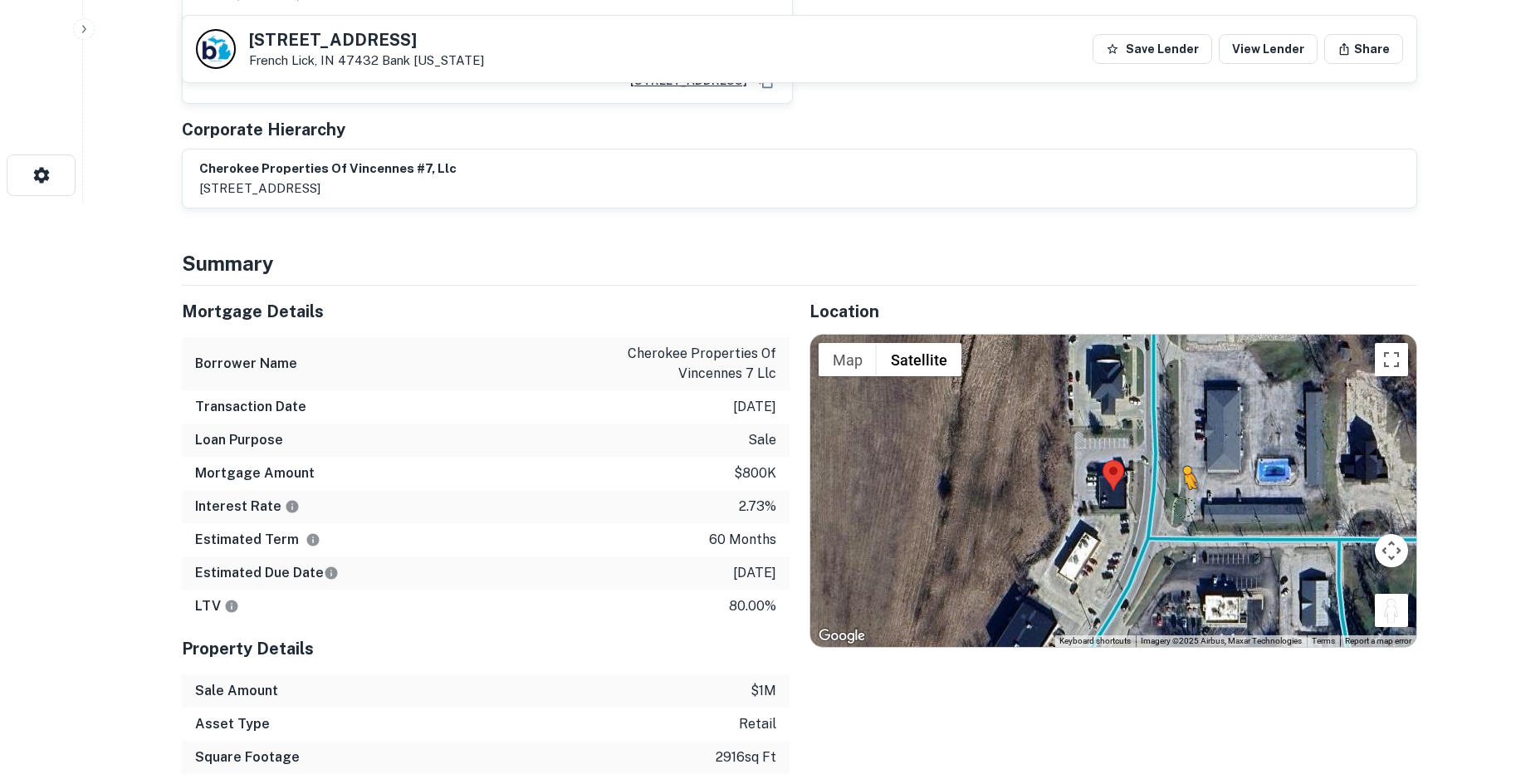
drag, startPoint x: 1393, startPoint y: 601, endPoint x: 1157, endPoint y: 479, distance: 265.7
click at [1157, 479] on div "To activate drag with keyboard, press Alt + Enter. Once in keyboard drag state,…" at bounding box center [1113, 491] width 606 height 312
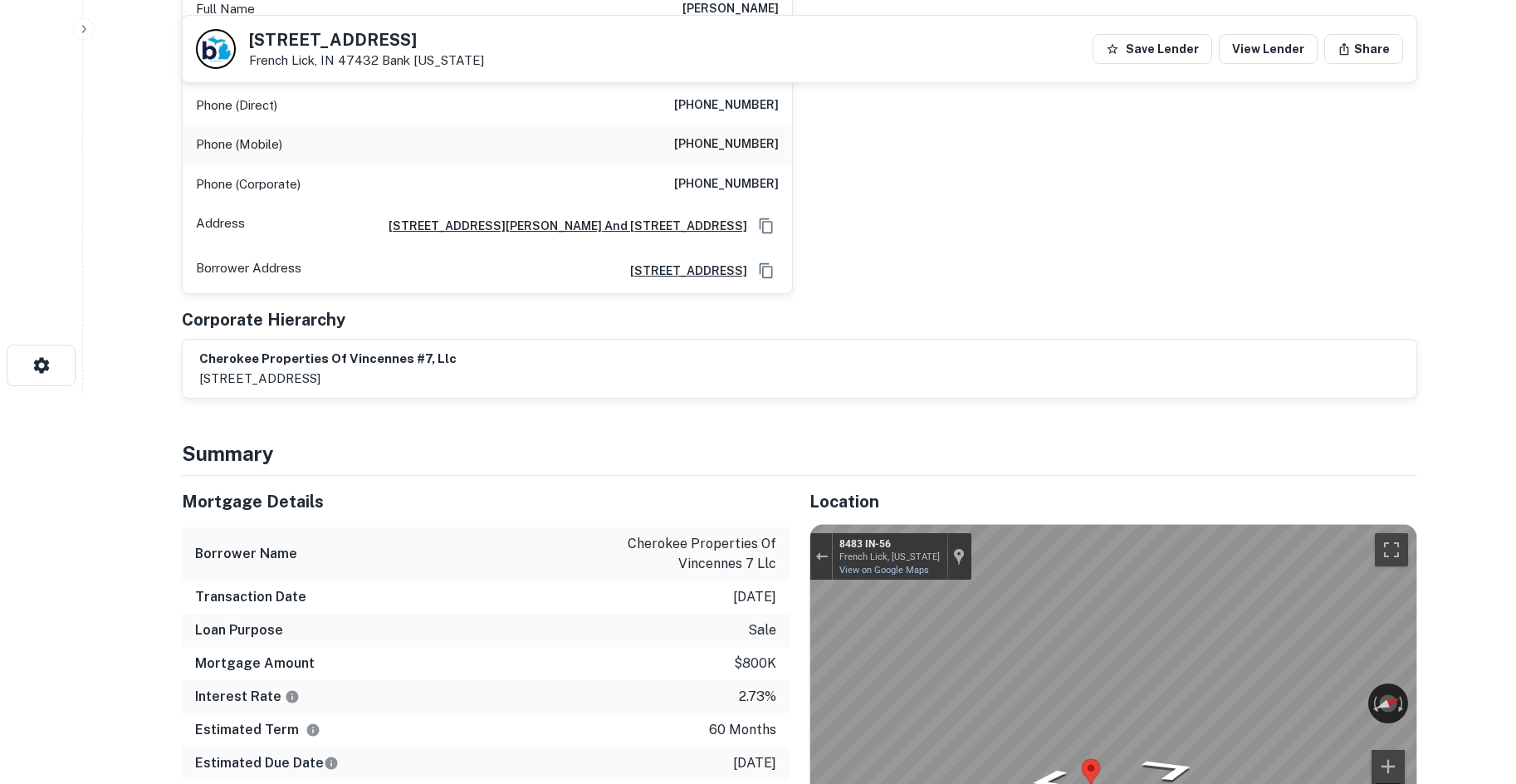
scroll to position [83, 0]
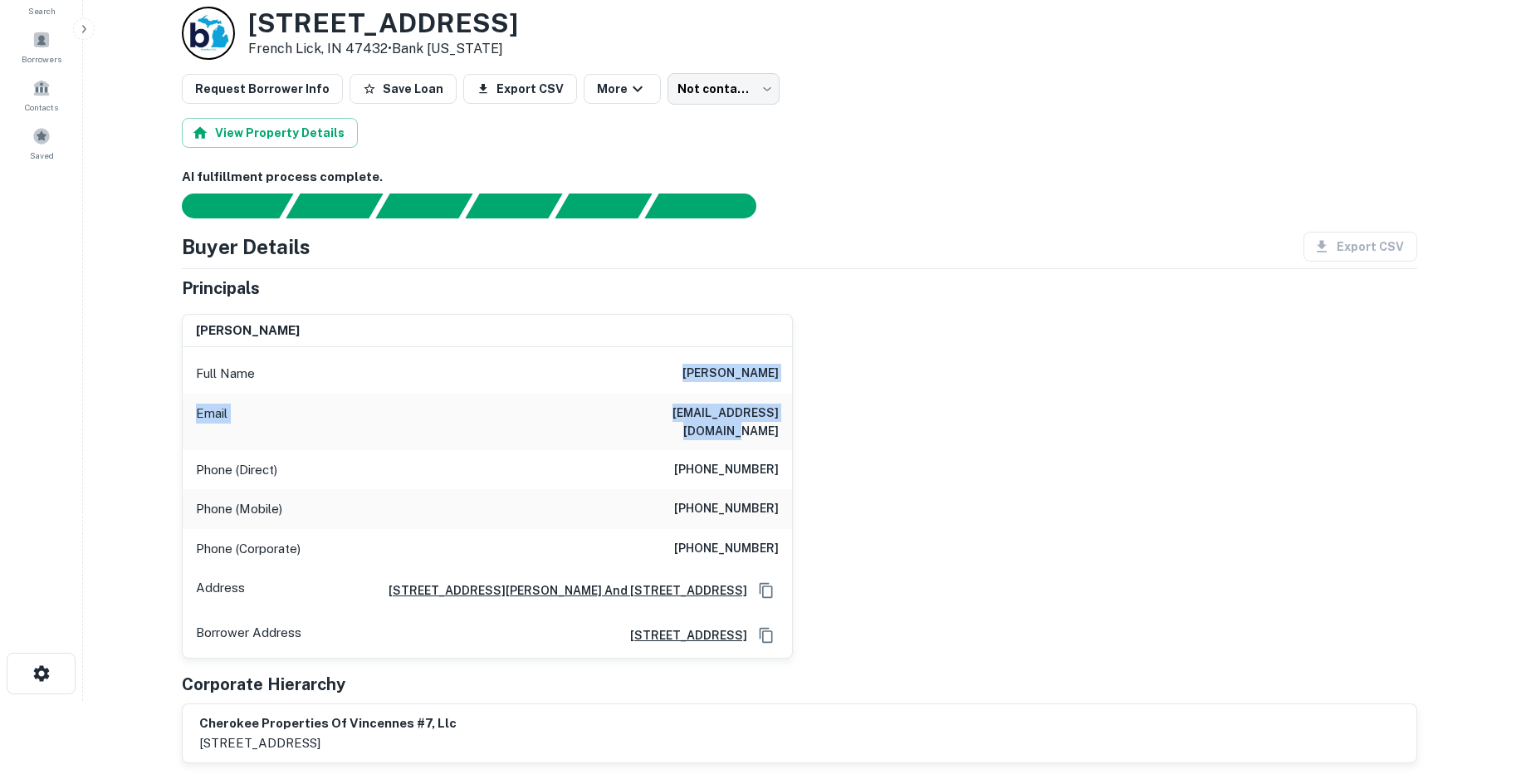
drag, startPoint x: 622, startPoint y: 362, endPoint x: 838, endPoint y: 420, distance: 223.7
click at [835, 420] on div "nancy emmons Full Name nancy emmons Email makala_emmons@yahoo.com Phone (Direct…" at bounding box center [793, 480] width 1249 height 359
drag, startPoint x: 829, startPoint y: 432, endPoint x: 792, endPoint y: 483, distance: 63.0
click at [828, 433] on div "nancy emmons Full Name nancy emmons Email makala_emmons@yahoo.com Phone (Direct…" at bounding box center [793, 480] width 1249 height 359
click at [783, 535] on div "Phone (Corporate) (812) 886-6910" at bounding box center [487, 549] width 609 height 40
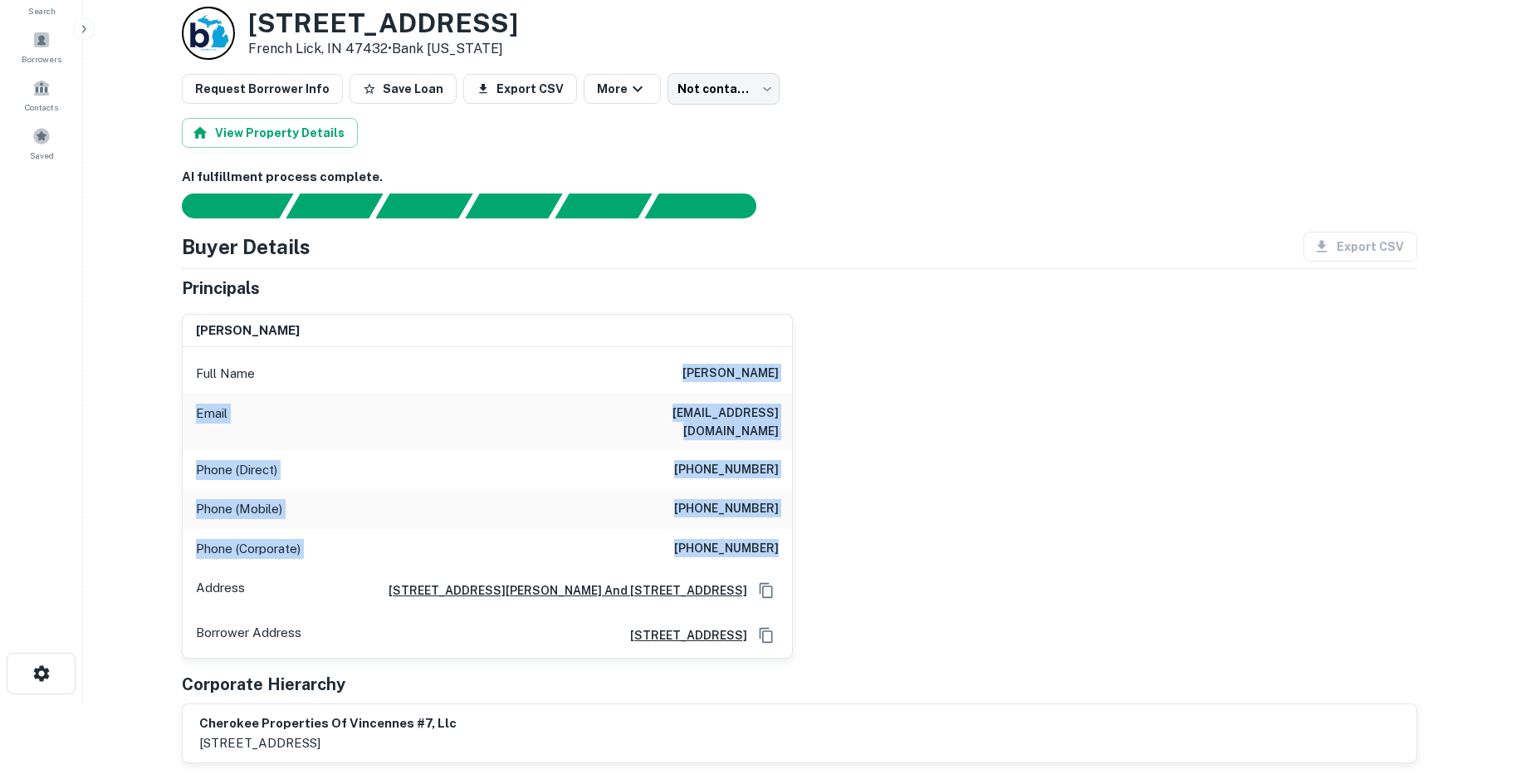
drag, startPoint x: 781, startPoint y: 535, endPoint x: 670, endPoint y: 377, distance: 193.1
click at [670, 377] on div "Full Name nancy emmons Email makala_emmons@yahoo.com Phone (Direct) (812) 726-1…" at bounding box center [487, 502] width 609 height 310
click at [1034, 377] on div "nancy emmons Full Name nancy emmons Email makala_emmons@yahoo.com Phone (Direct…" at bounding box center [793, 480] width 1249 height 359
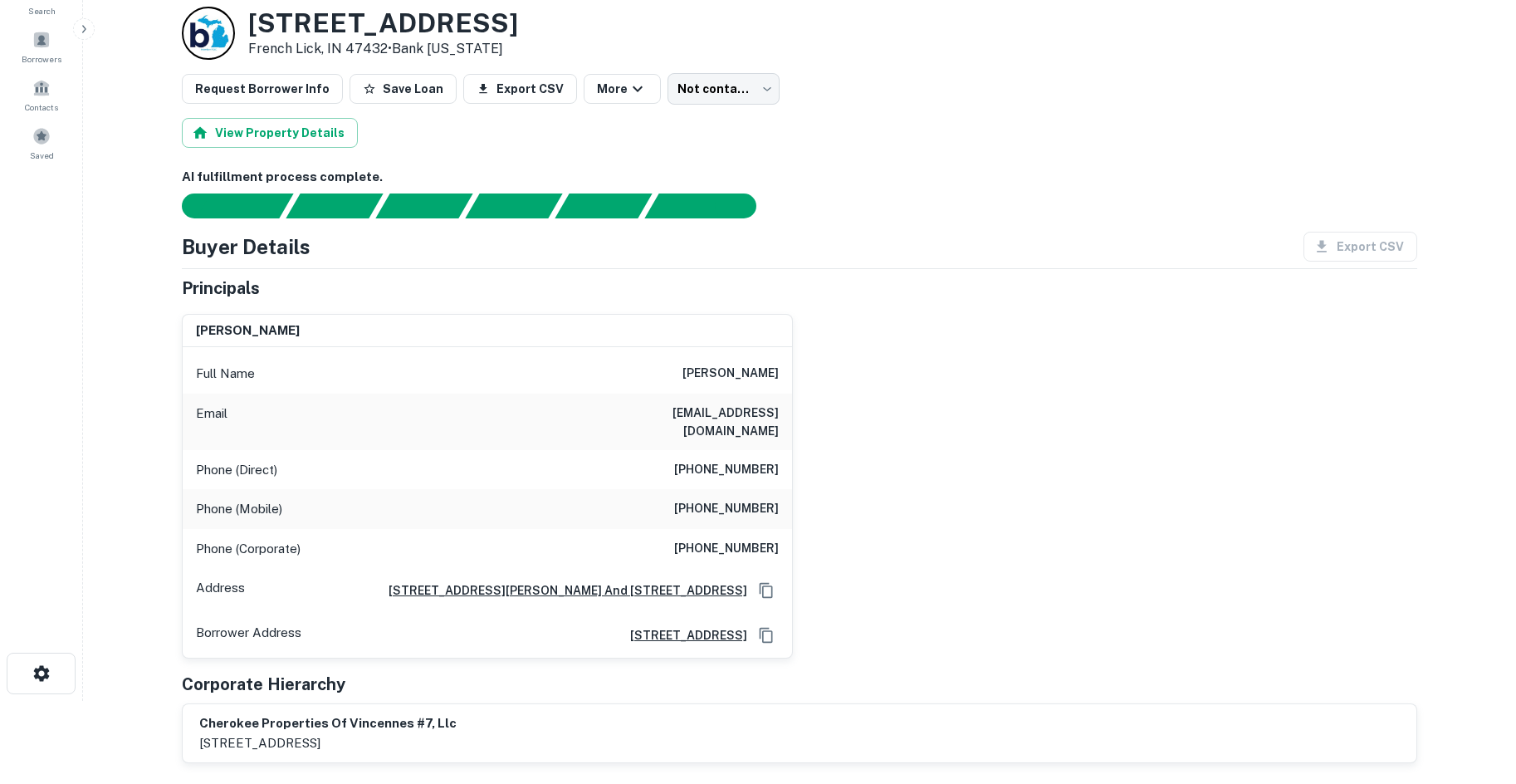
click at [706, 499] on h6 "(812) 881-1515" at bounding box center [726, 508] width 105 height 20
click at [724, 489] on div "Phone (Mobile) (812) 881-1515" at bounding box center [487, 508] width 609 height 40
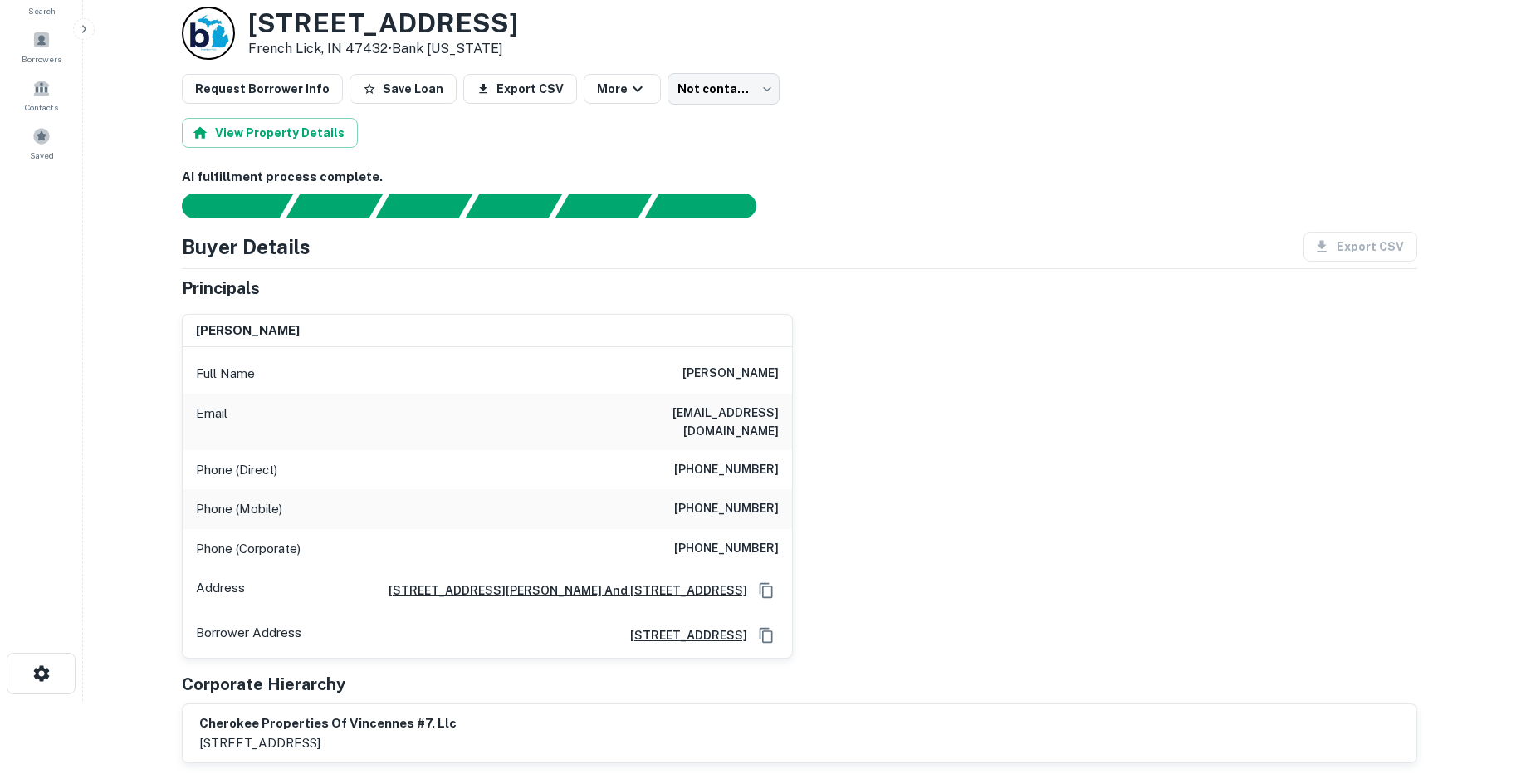
click at [726, 460] on h6 "(812) 726-1450" at bounding box center [726, 469] width 105 height 20
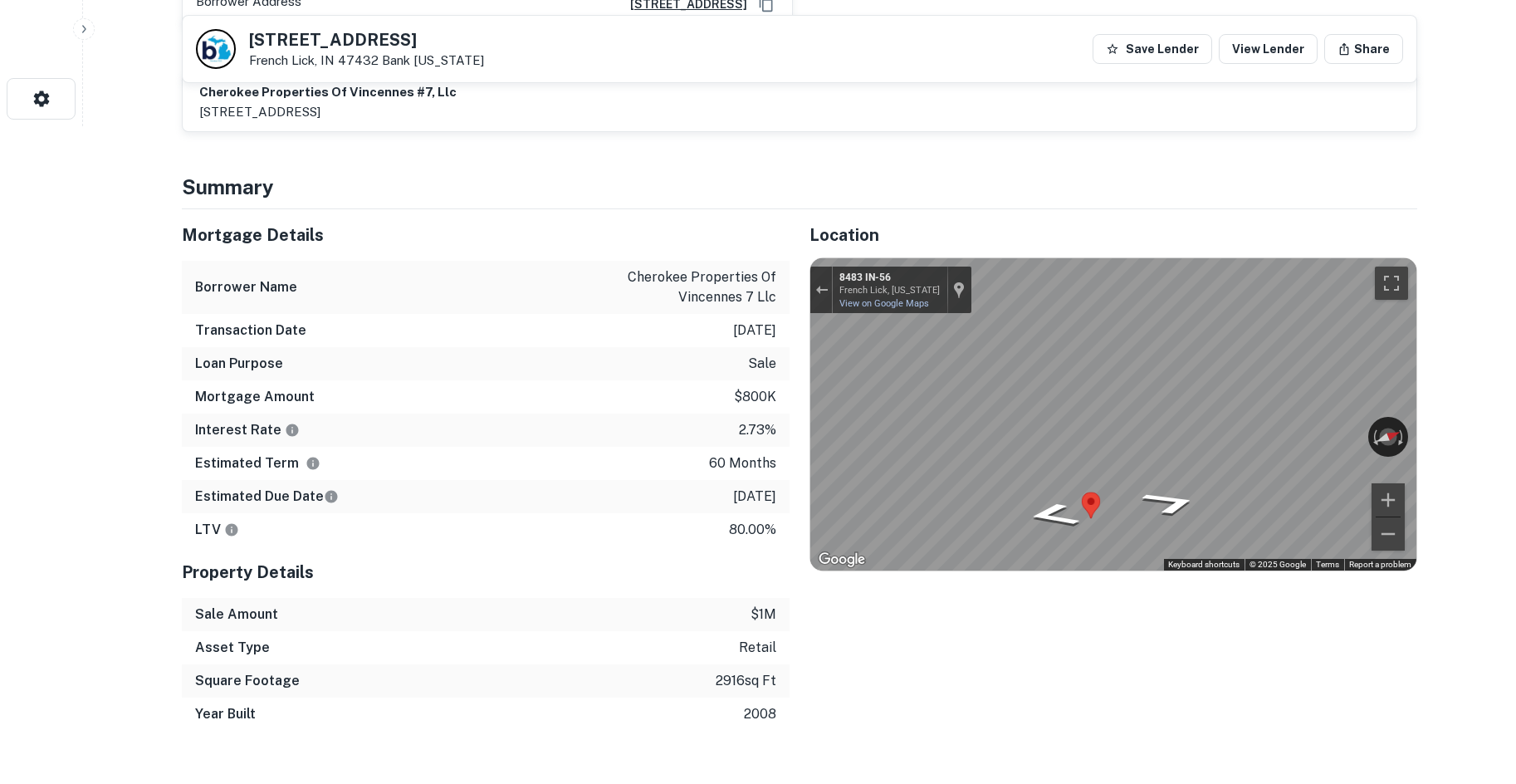
scroll to position [664, 0]
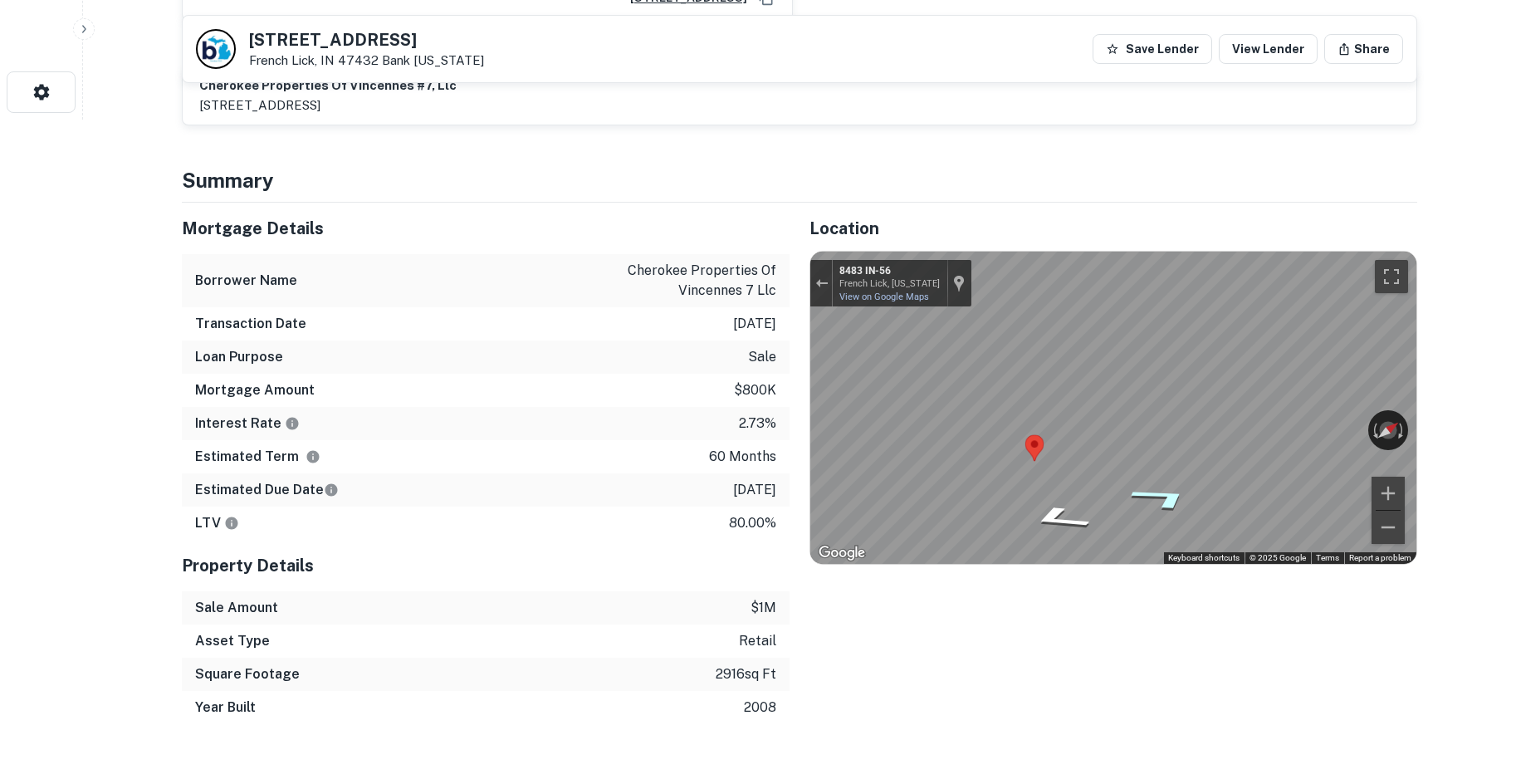
click at [1154, 479] on icon "Go North, IN-56" at bounding box center [1163, 498] width 120 height 37
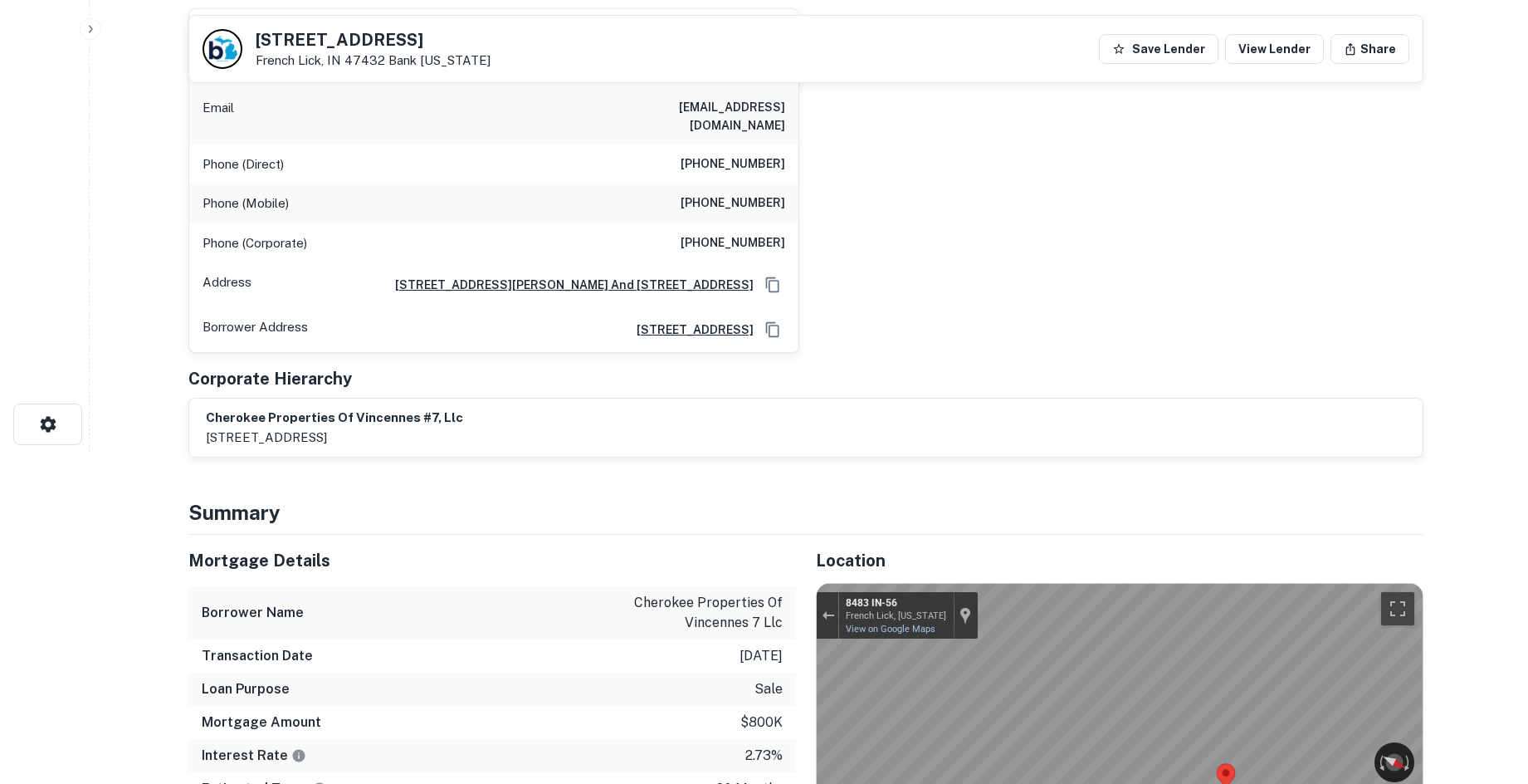
scroll to position [0, 0]
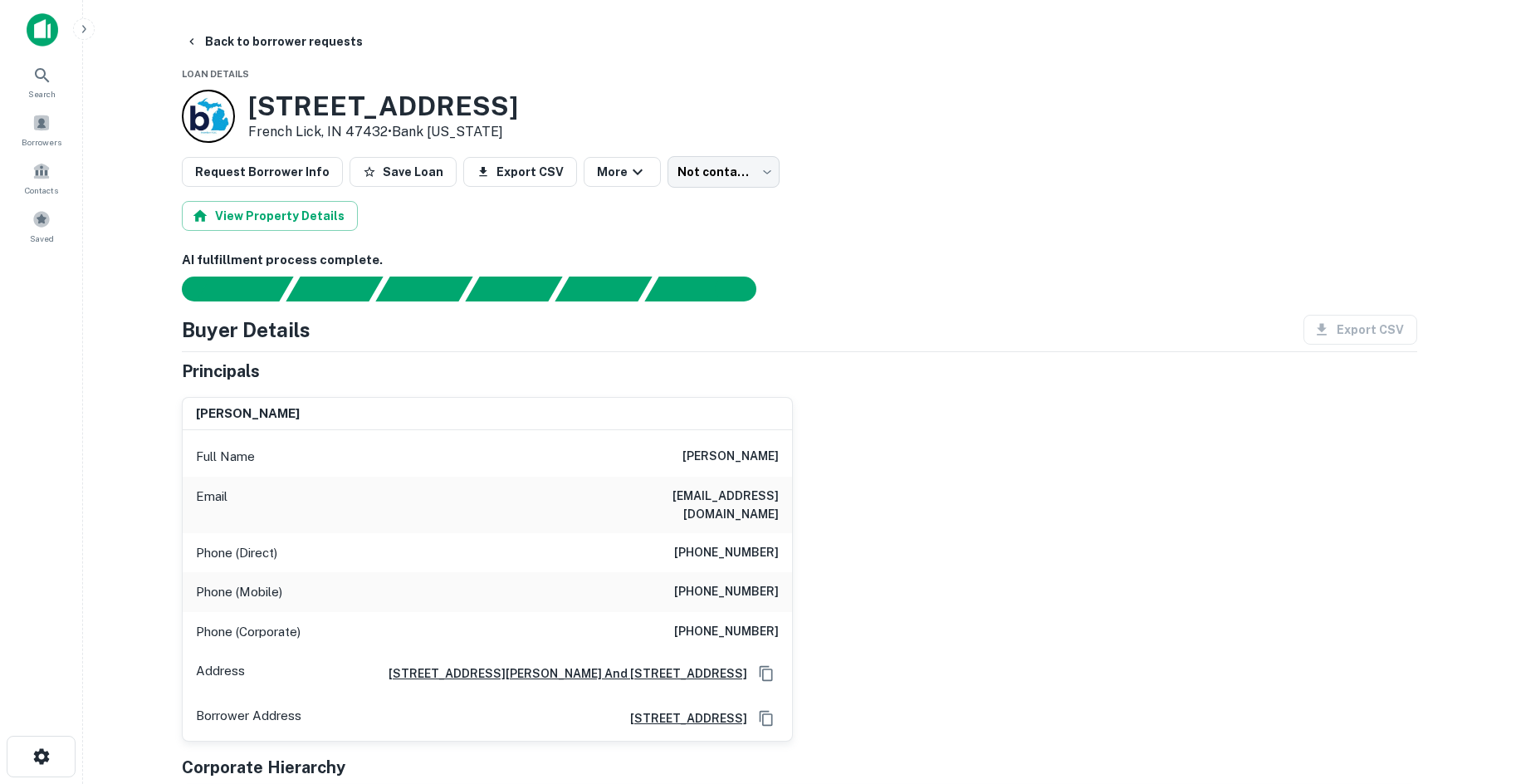
click at [721, 621] on h6 "(812) 886-6910" at bounding box center [726, 631] width 105 height 20
click at [702, 183] on body "Search Borrowers Contacts Saved Back to borrower requests Loan Details 8494 W S…" at bounding box center [758, 392] width 1516 height 784
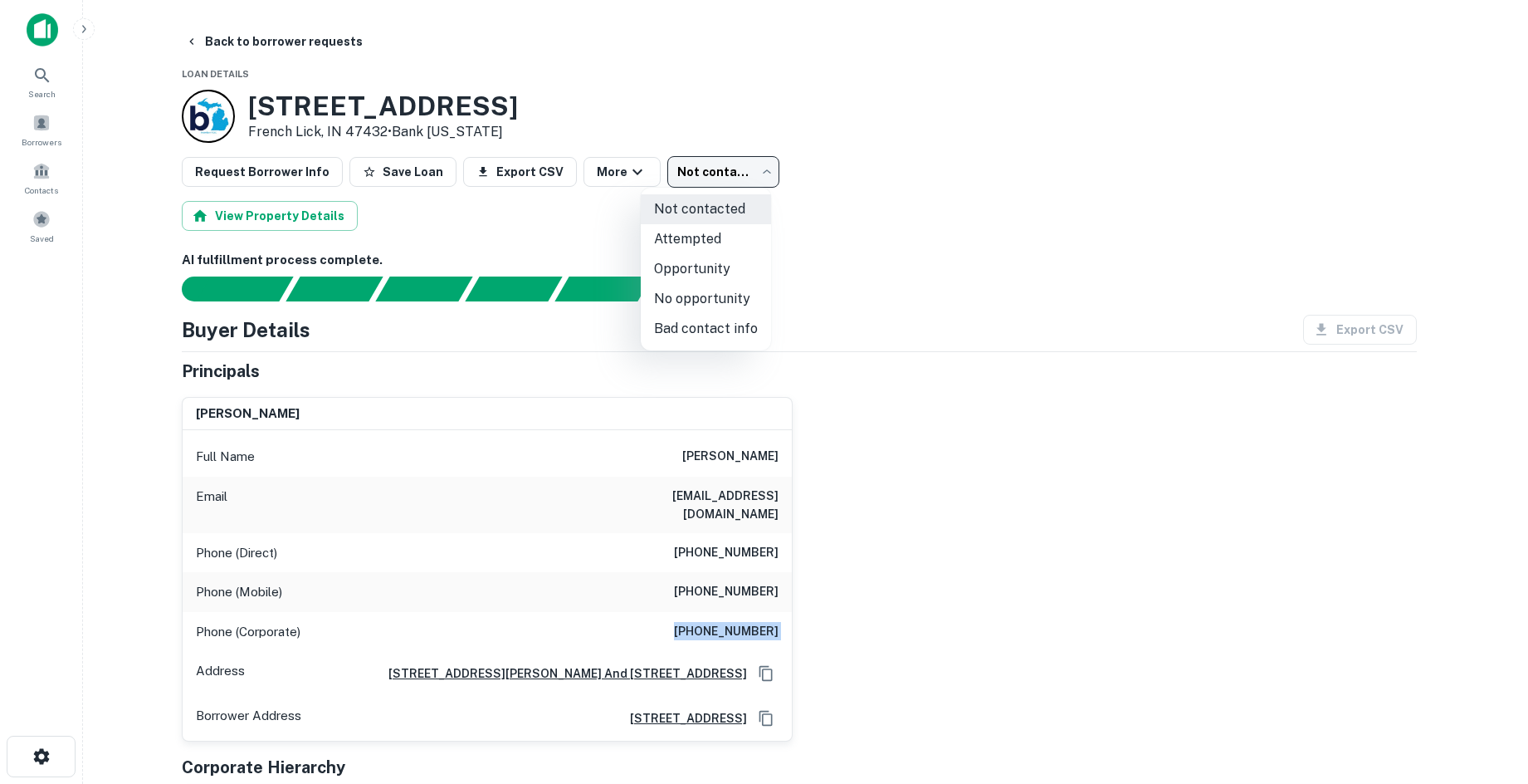
drag, startPoint x: 711, startPoint y: 327, endPoint x: 283, endPoint y: 1, distance: 538.0
click at [708, 325] on li "Bad contact info" at bounding box center [706, 329] width 130 height 30
type input "**********"
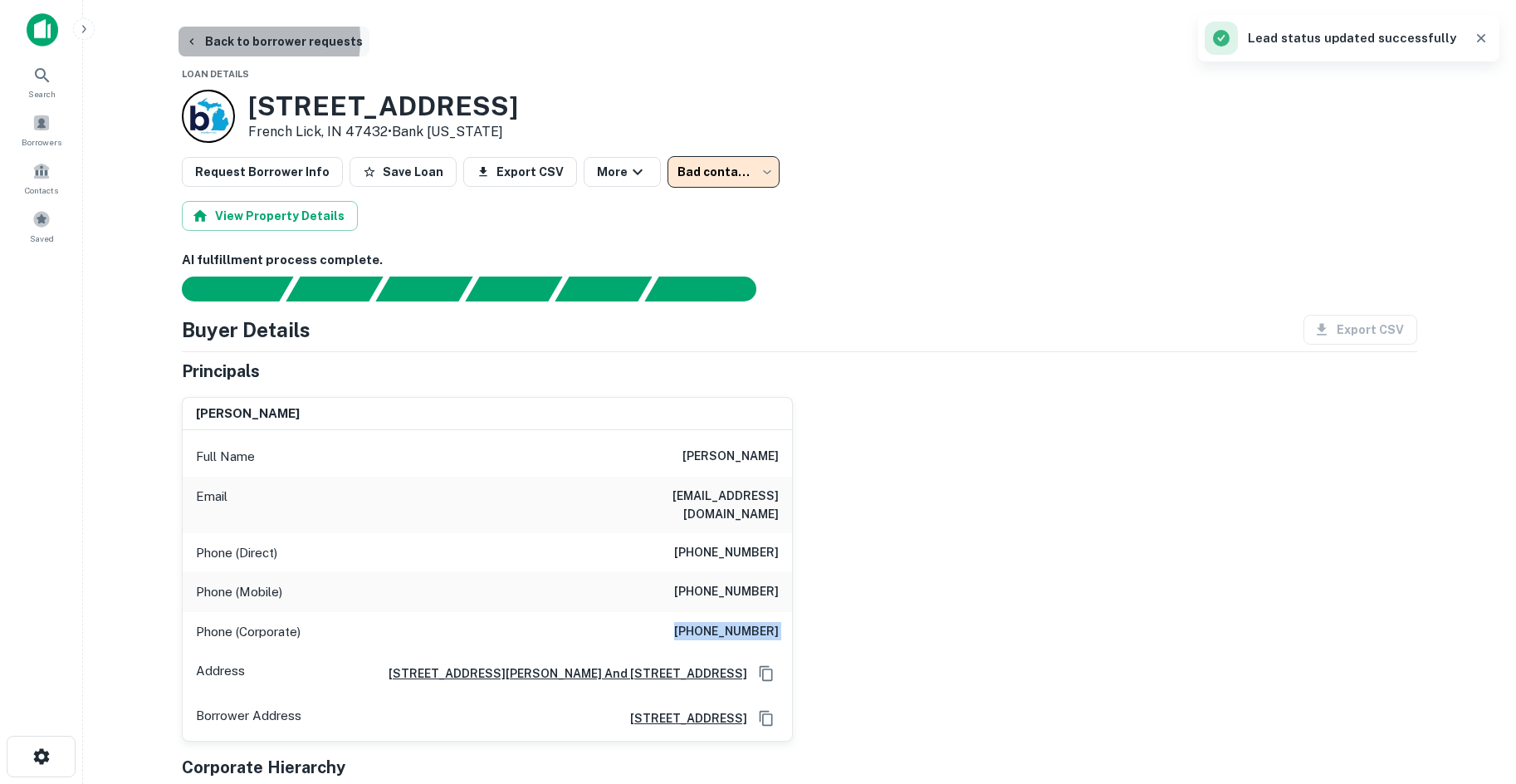
click at [233, 39] on button "Back to borrower requests" at bounding box center [274, 41] width 191 height 30
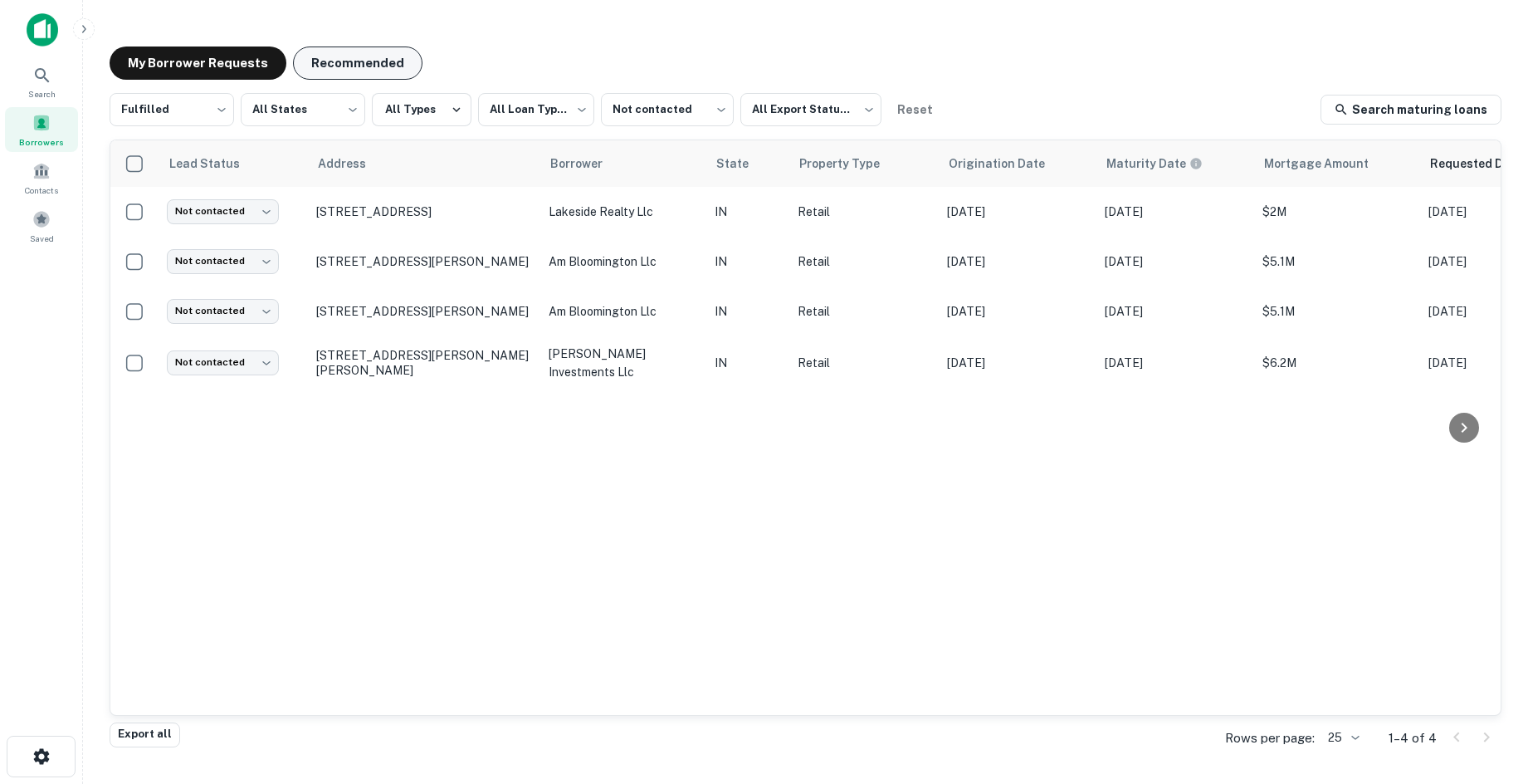
click at [364, 64] on button "Recommended" at bounding box center [358, 64] width 130 height 34
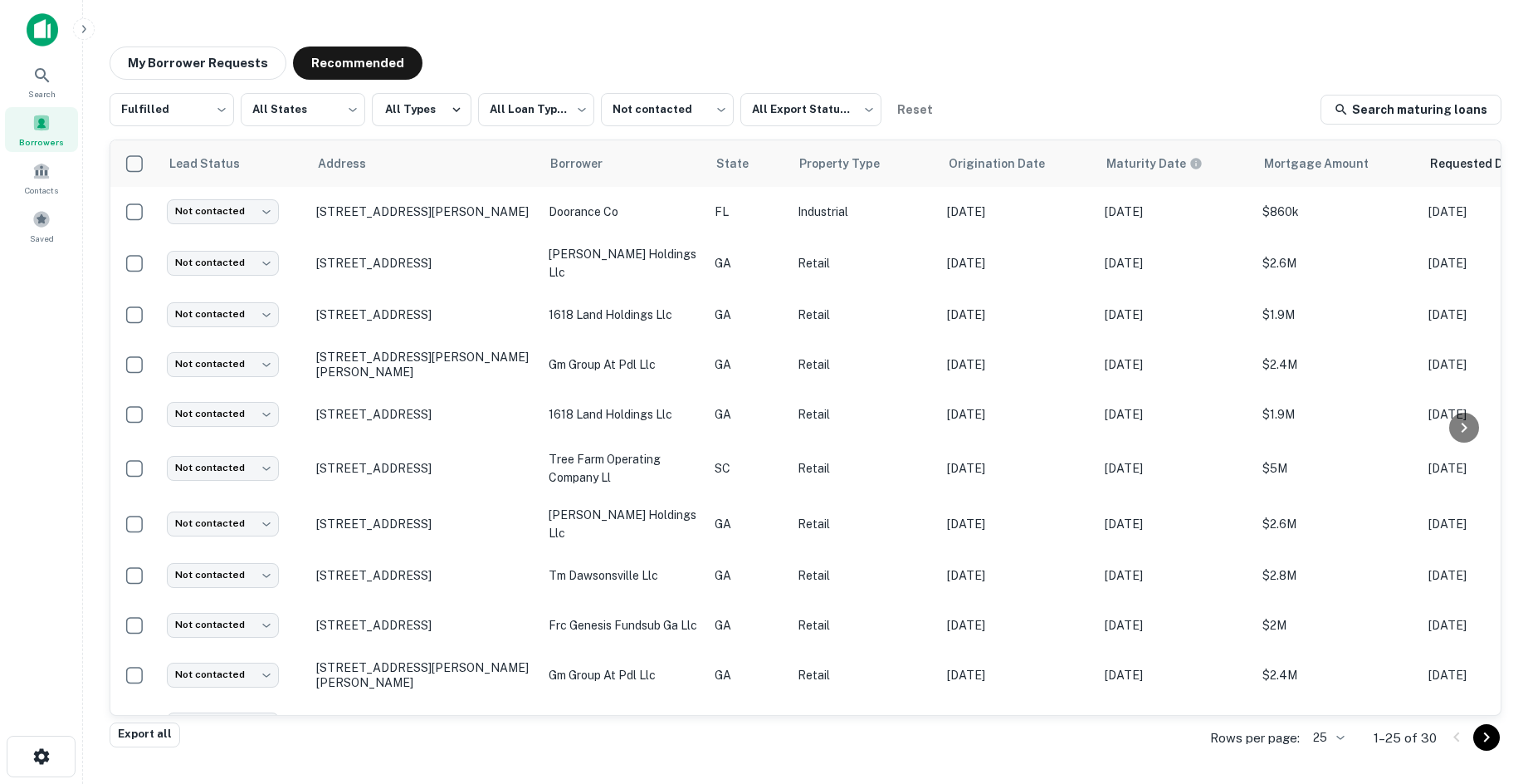
click at [22, 486] on div "Search Borrowers Contacts Saved" at bounding box center [41, 365] width 82 height 732
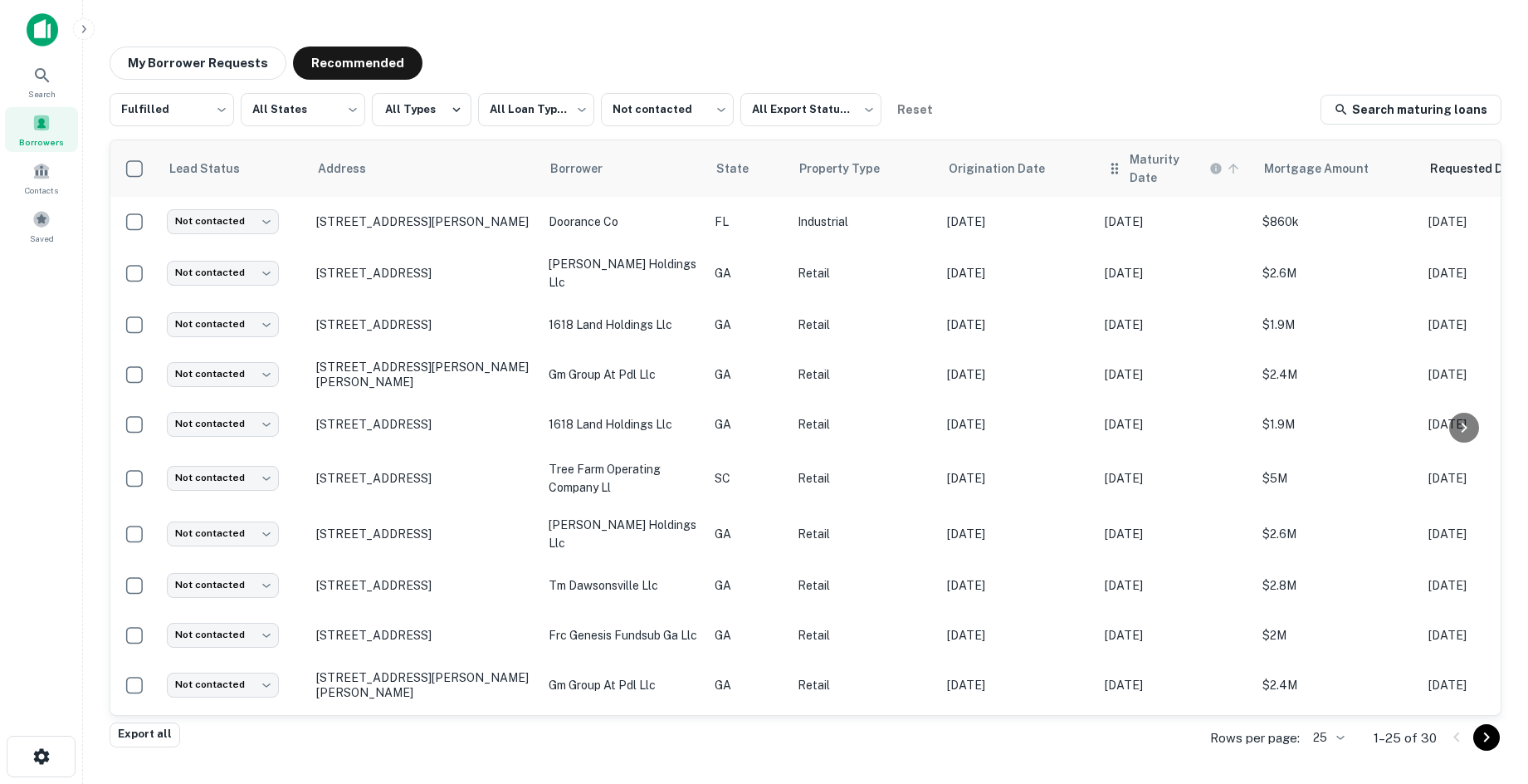
click at [1136, 160] on h6 "Maturity Date" at bounding box center [1168, 168] width 77 height 36
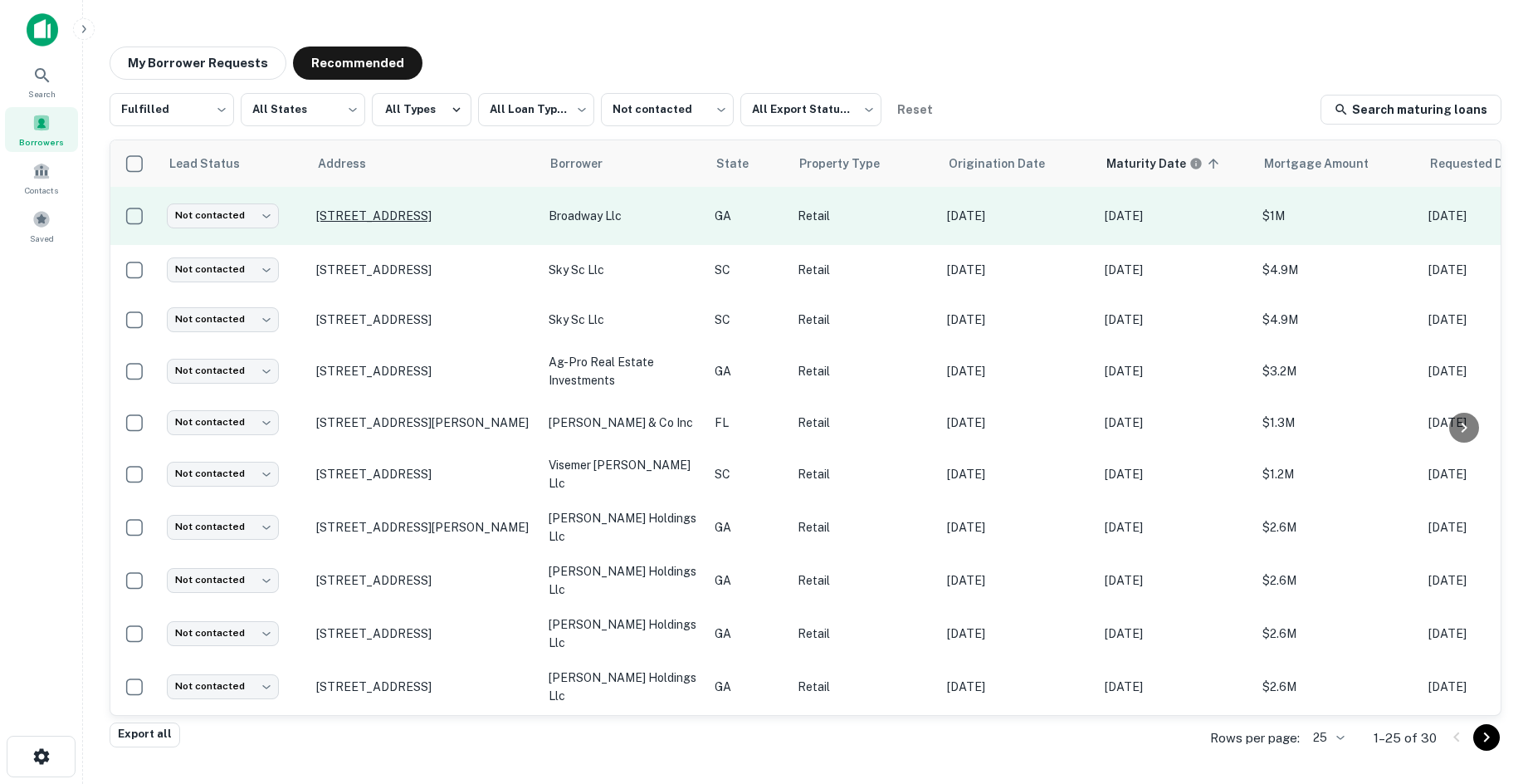
click at [453, 212] on p "1040 Broadway Columbus, GA 31901" at bounding box center [423, 216] width 216 height 15
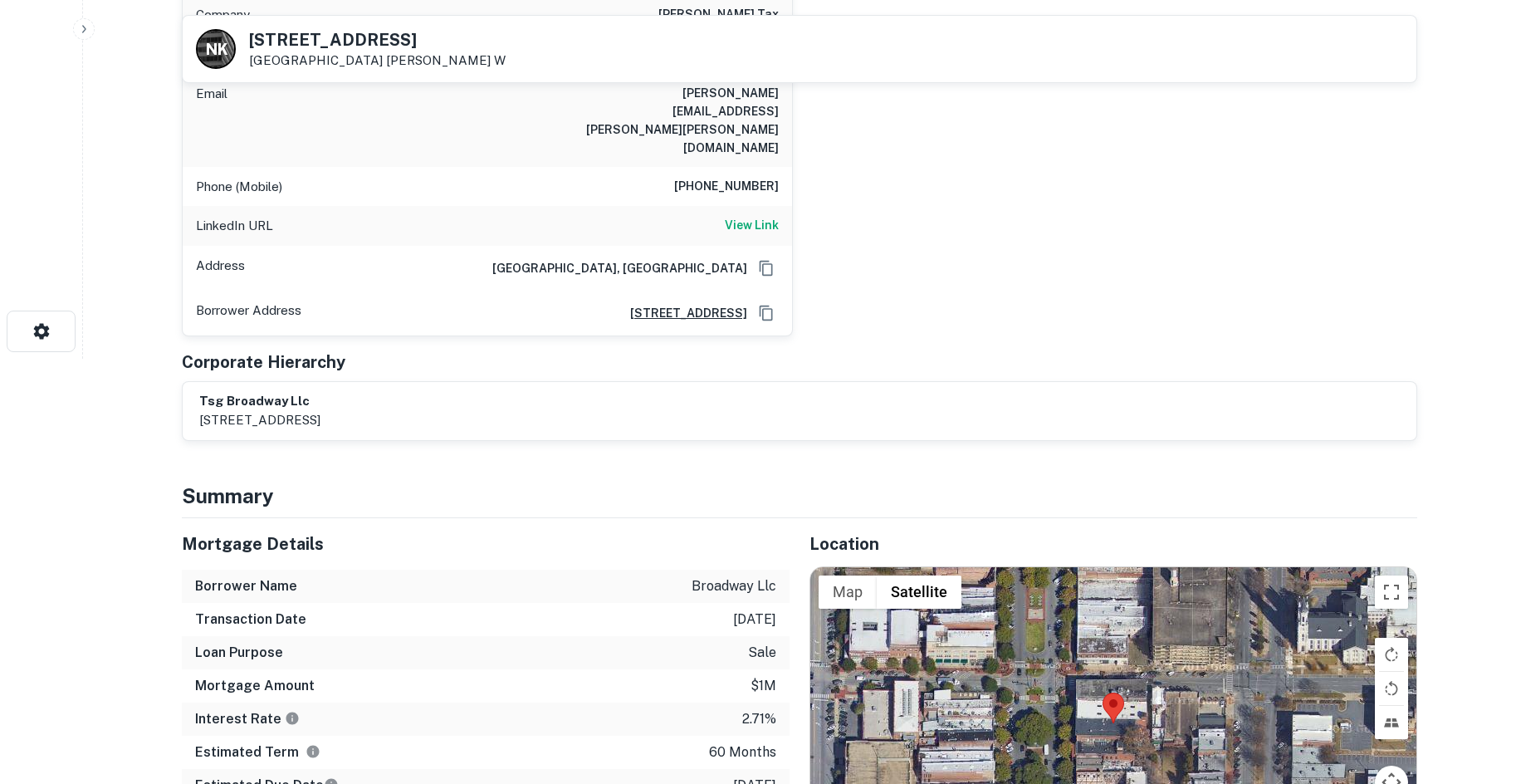
scroll to position [581, 0]
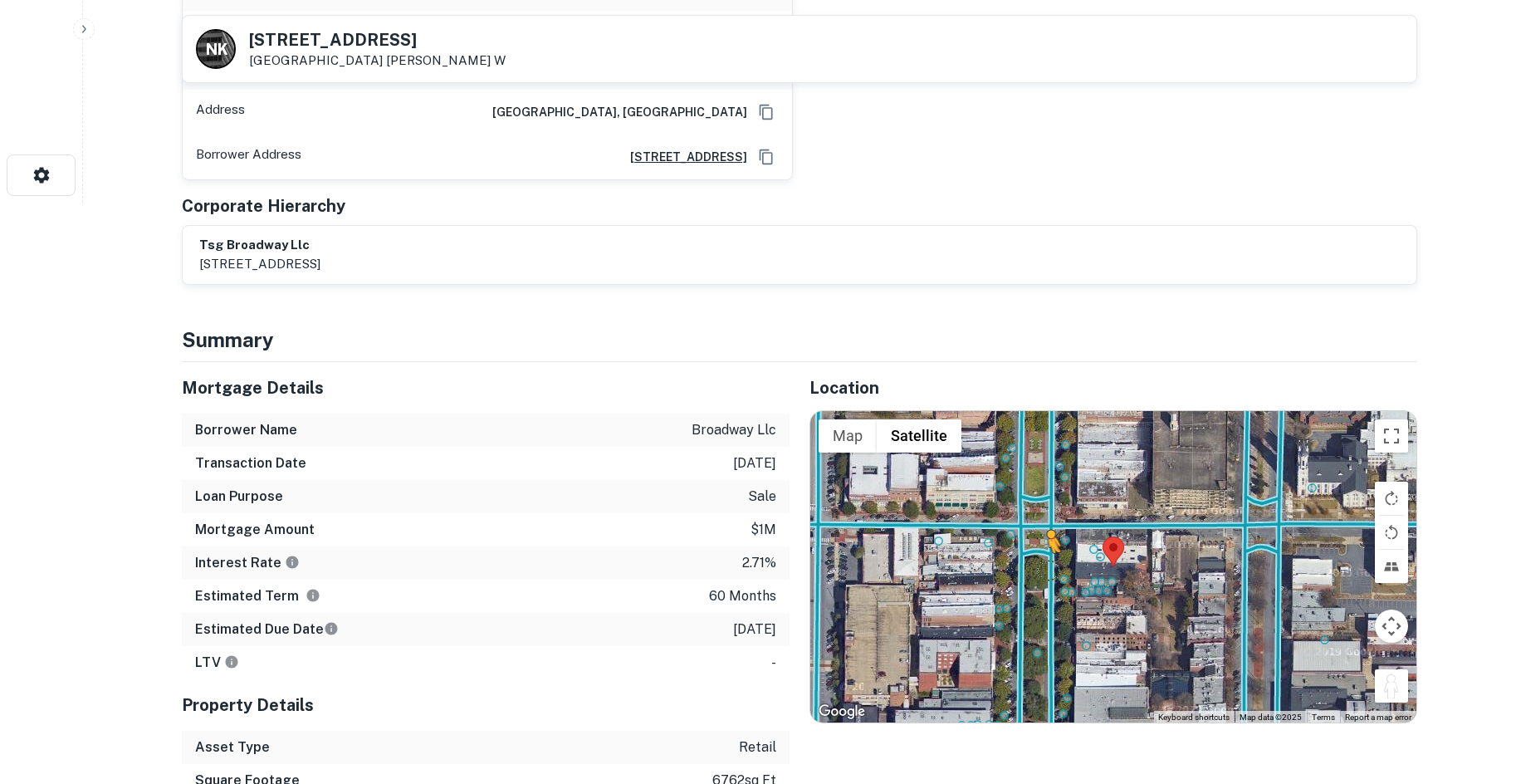
drag, startPoint x: 1379, startPoint y: 626, endPoint x: 1046, endPoint y: 515, distance: 351.0
click at [1046, 515] on div "To activate drag with keyboard, press Alt + Enter. Once in keyboard drag state,…" at bounding box center [1113, 567] width 606 height 312
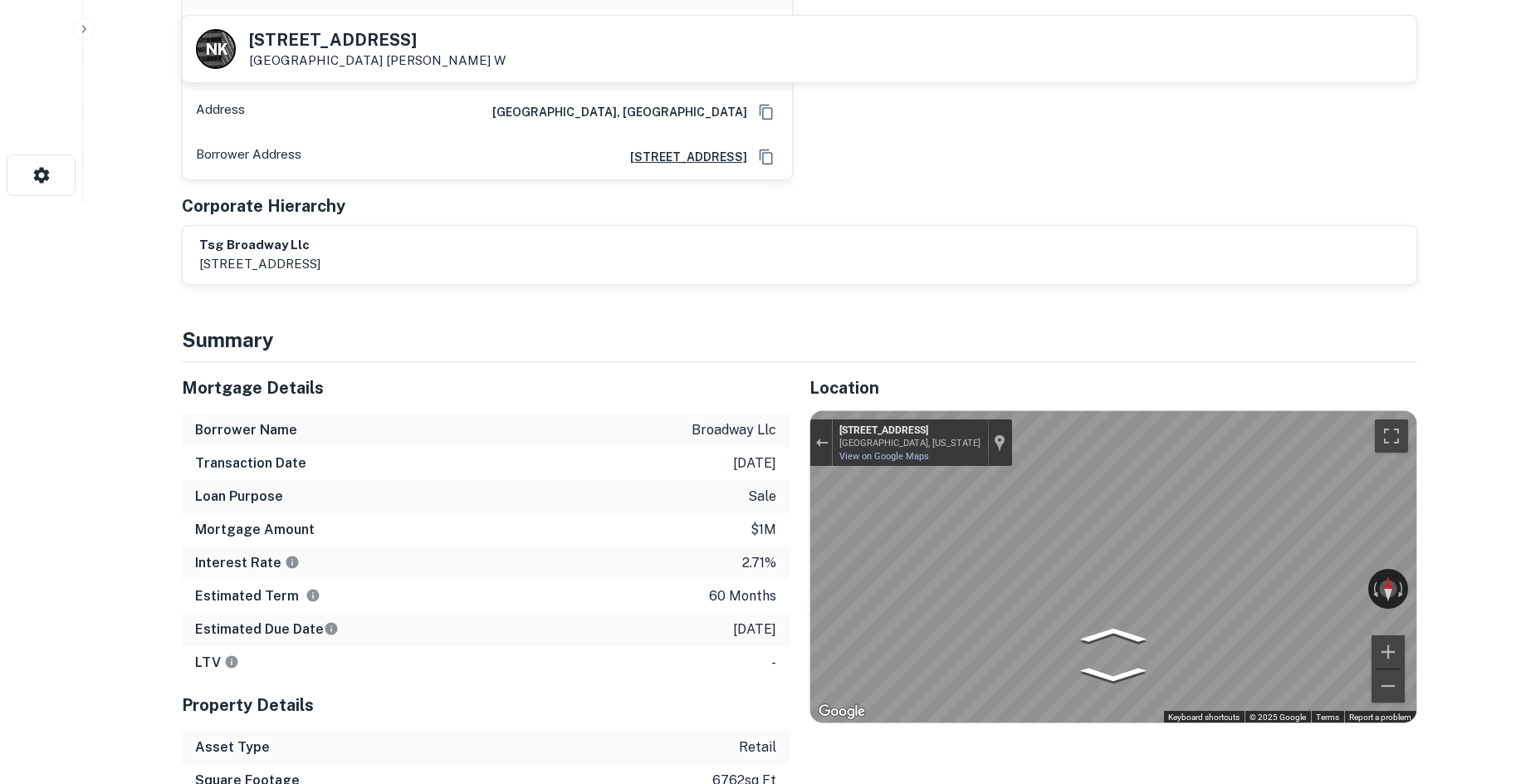
drag, startPoint x: 1281, startPoint y: 530, endPoint x: 808, endPoint y: 536, distance: 473.0
click at [808, 536] on div "Location ← Move left → Move right ↑ Move up ↓ Move down + Zoom in - Zoom out Ho…" at bounding box center [1104, 612] width 628 height 502
click at [494, 490] on div "Mortgage Details Borrower Name broadway llc Transaction Date 6/14/2021 Loan Pur…" at bounding box center [789, 612] width 1255 height 502
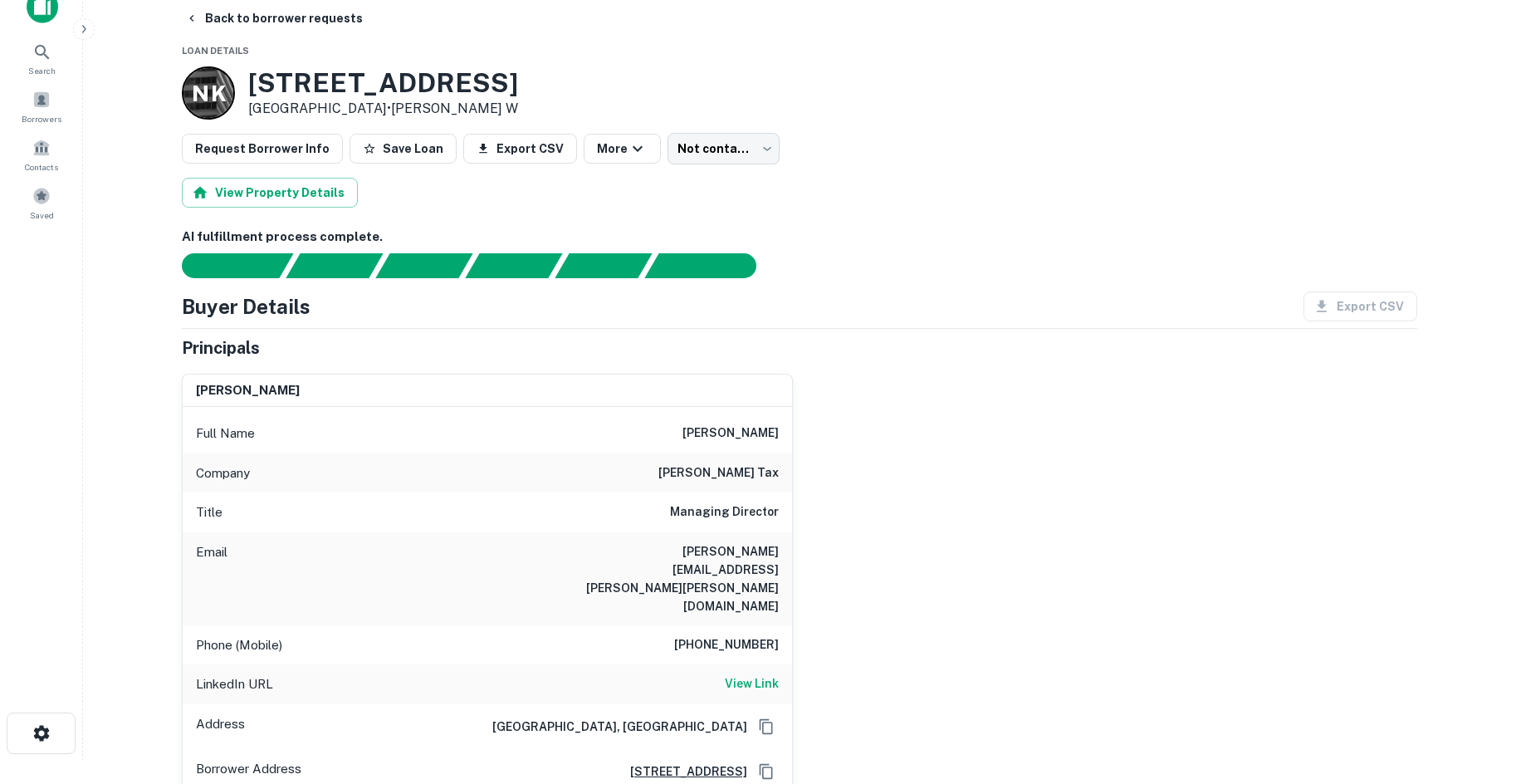
scroll to position [0, 0]
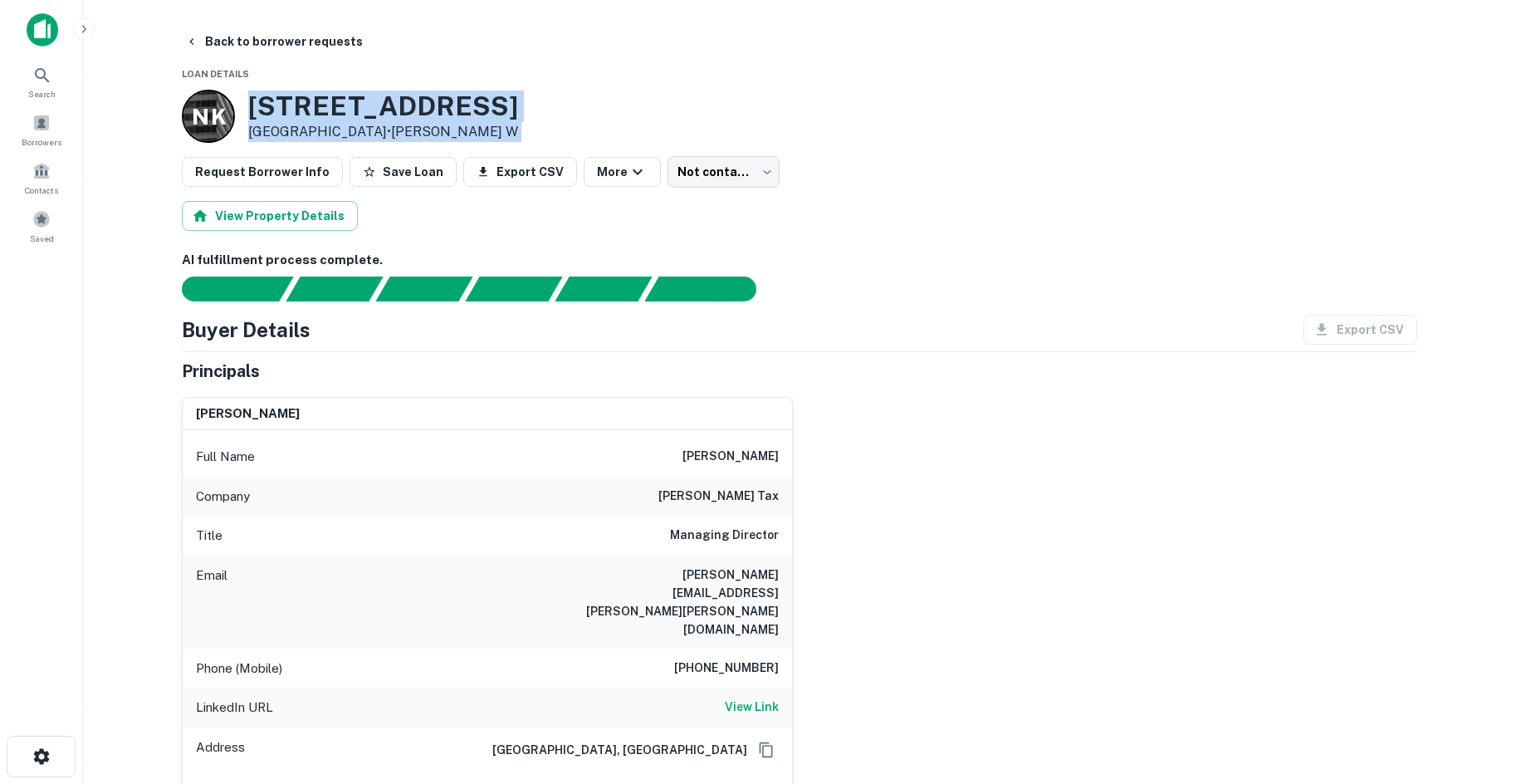
drag, startPoint x: 242, startPoint y: 103, endPoint x: 390, endPoint y: 148, distance: 154.7
click at [927, 115] on div "N K 1040 Broadway Columbus, GA 31901 • Nelms Kennety W" at bounding box center [800, 116] width 1236 height 53
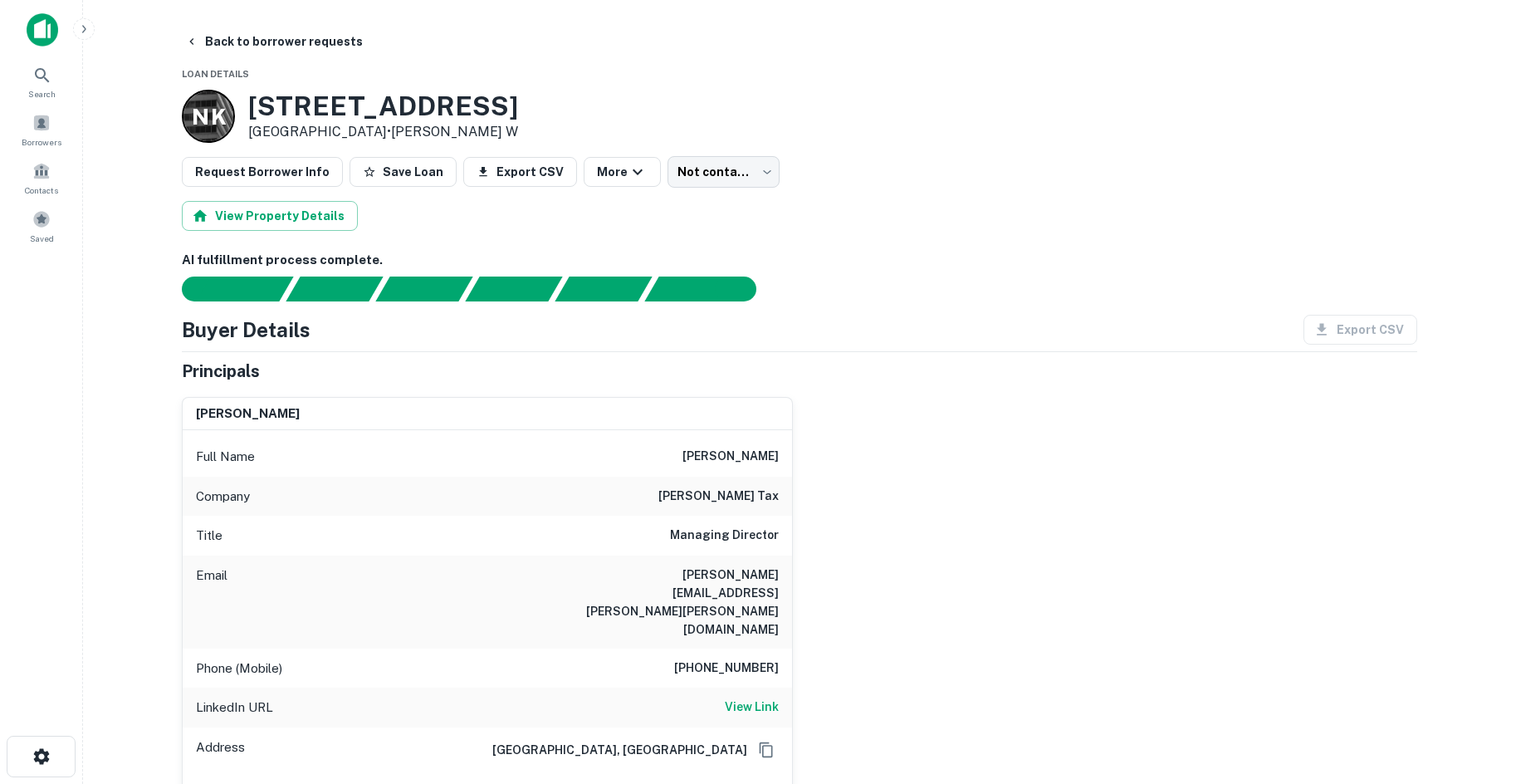
click at [742, 687] on div "LinkedIn URL View Link" at bounding box center [487, 706] width 609 height 40
click at [742, 697] on h6 "View Link" at bounding box center [751, 706] width 54 height 19
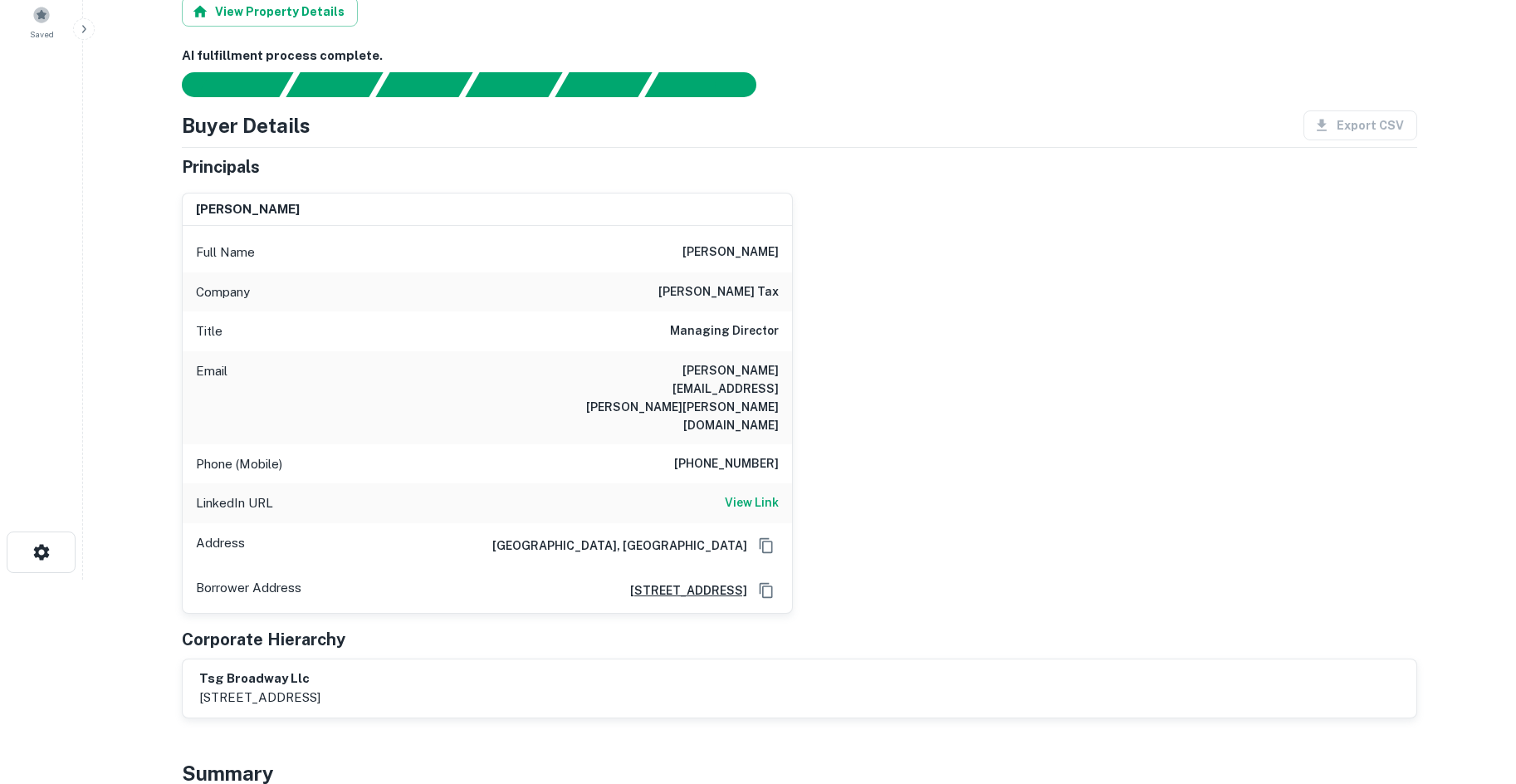
scroll to position [249, 0]
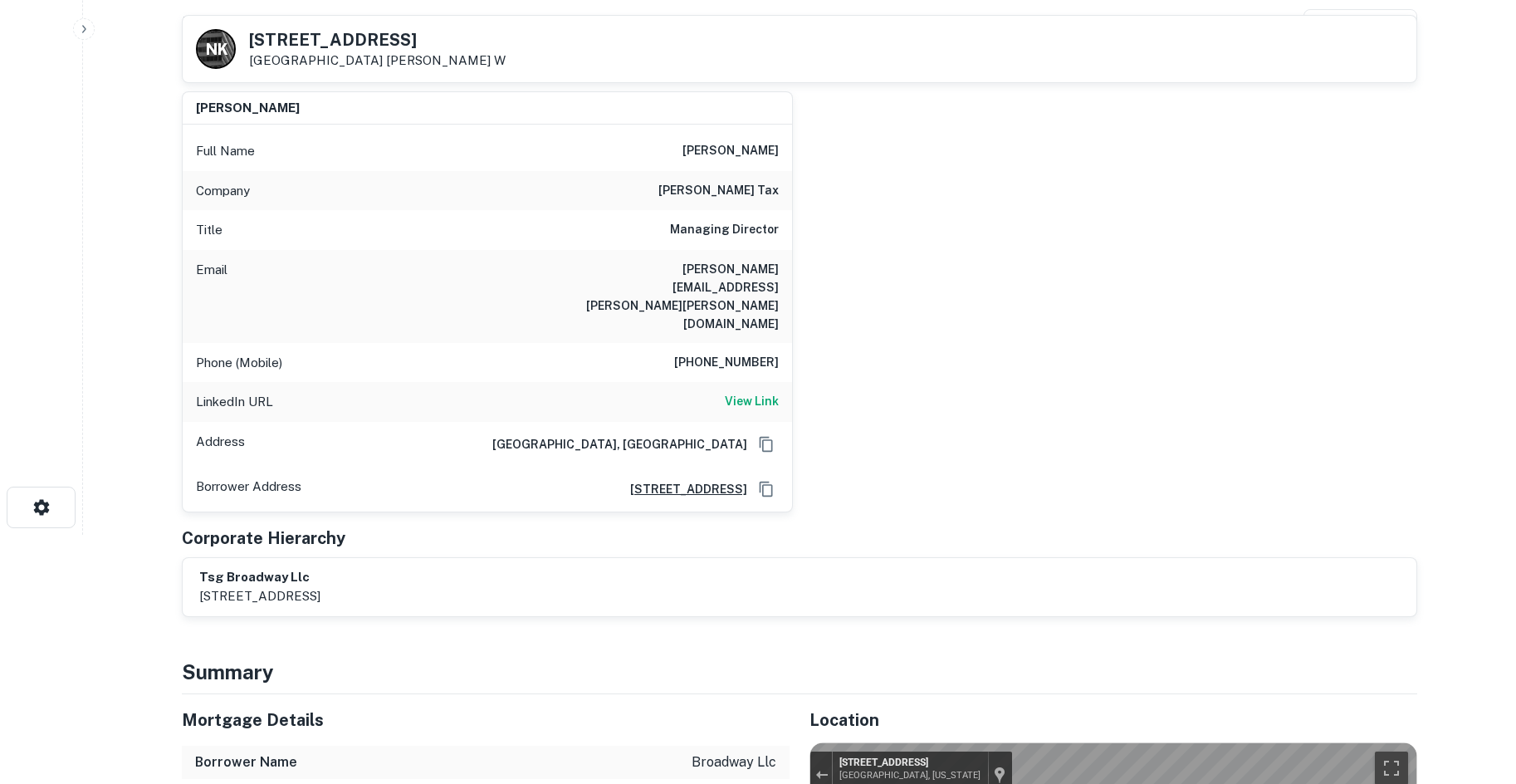
click at [792, 343] on div "Phone (Mobile) 213-221-9712" at bounding box center [487, 363] width 609 height 40
click at [754, 353] on h6 "213-221-9712" at bounding box center [726, 363] width 105 height 20
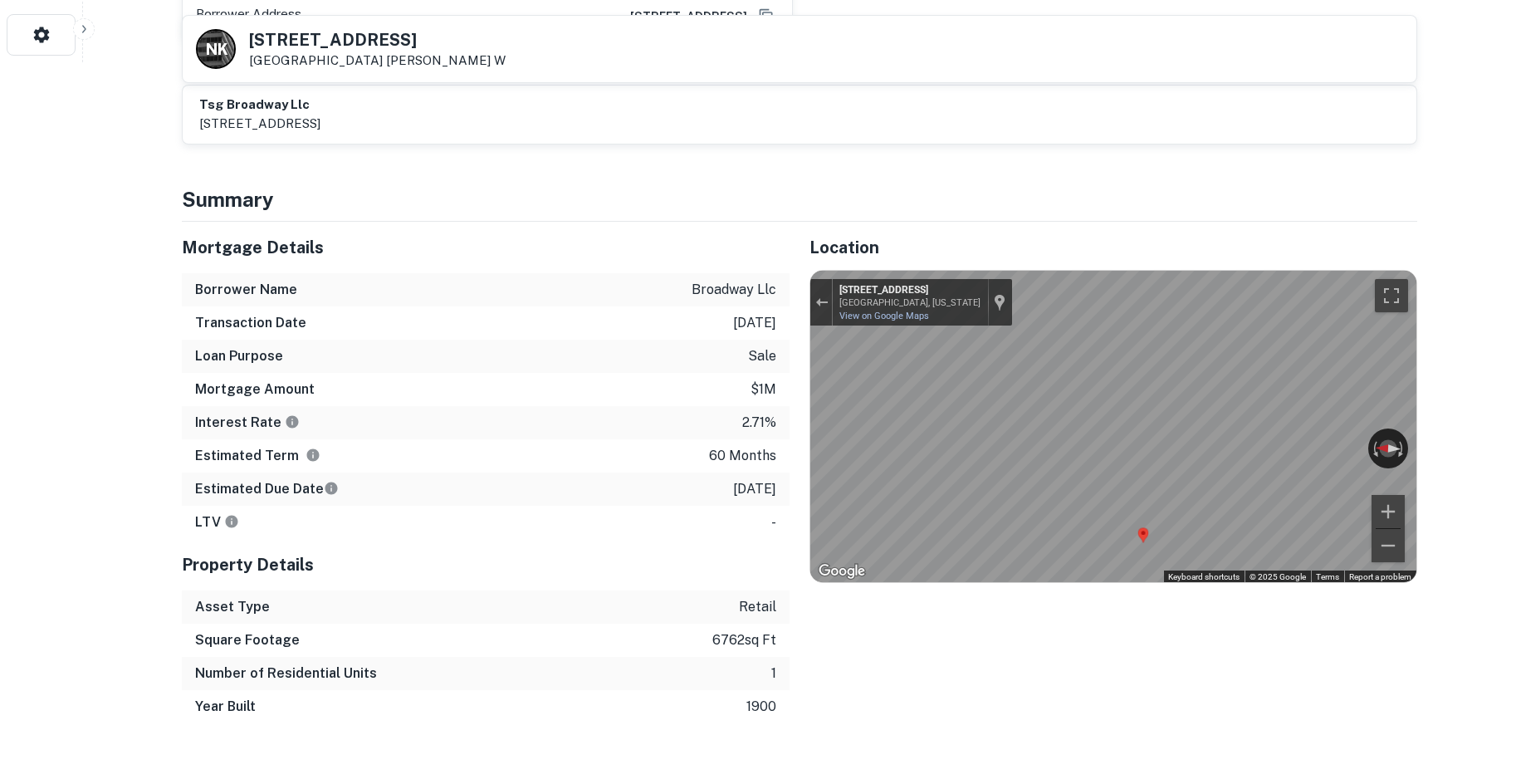
scroll to position [747, 0]
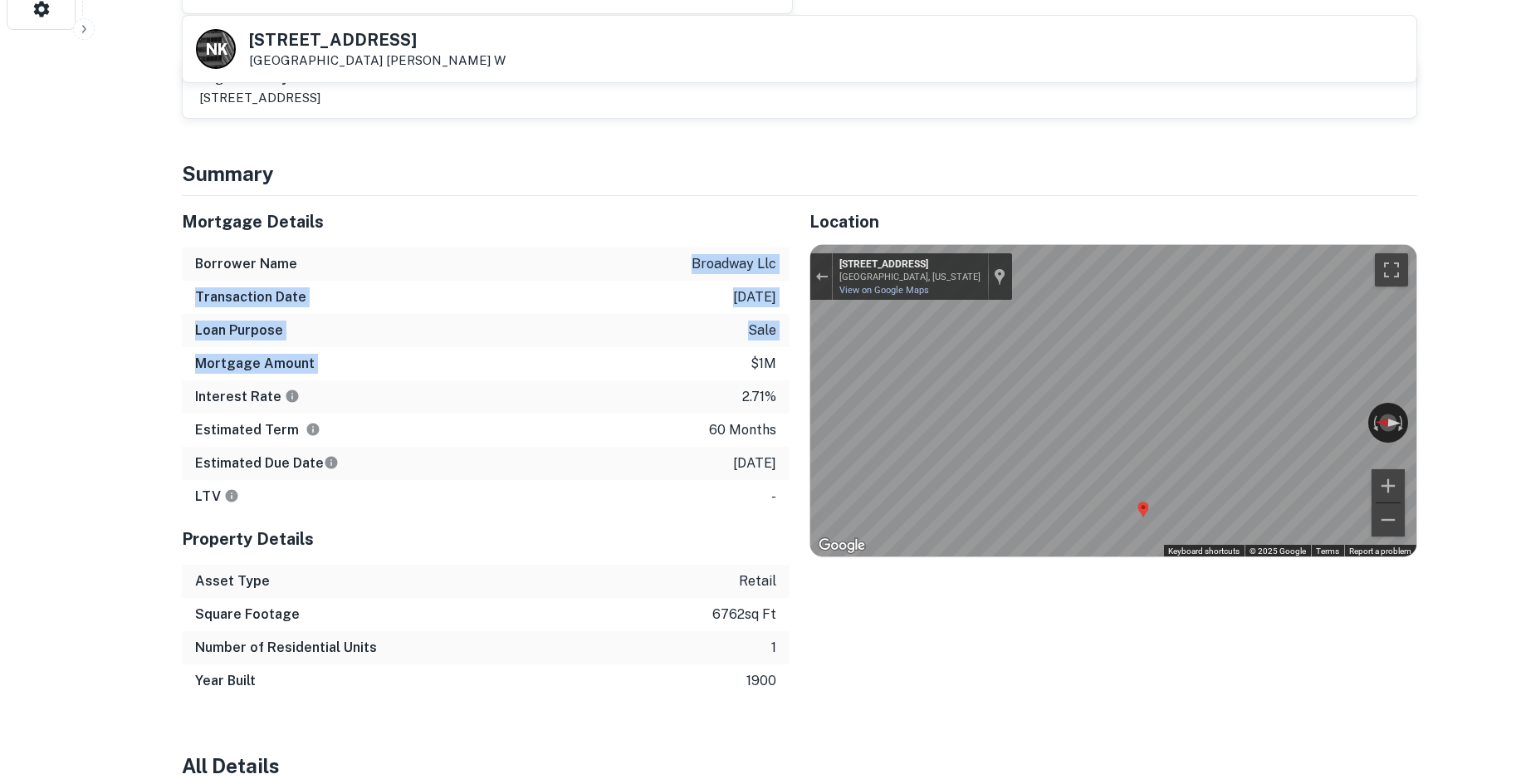
drag, startPoint x: 605, startPoint y: 204, endPoint x: 662, endPoint y: 321, distance: 130.1
click at [662, 321] on div "Mortgage Details Borrower Name broadway llc Transaction Date 6/14/2021 Loan Pur…" at bounding box center [486, 354] width 608 height 317
click at [639, 280] on div "Transaction Date 6/14/2021" at bounding box center [486, 297] width 608 height 34
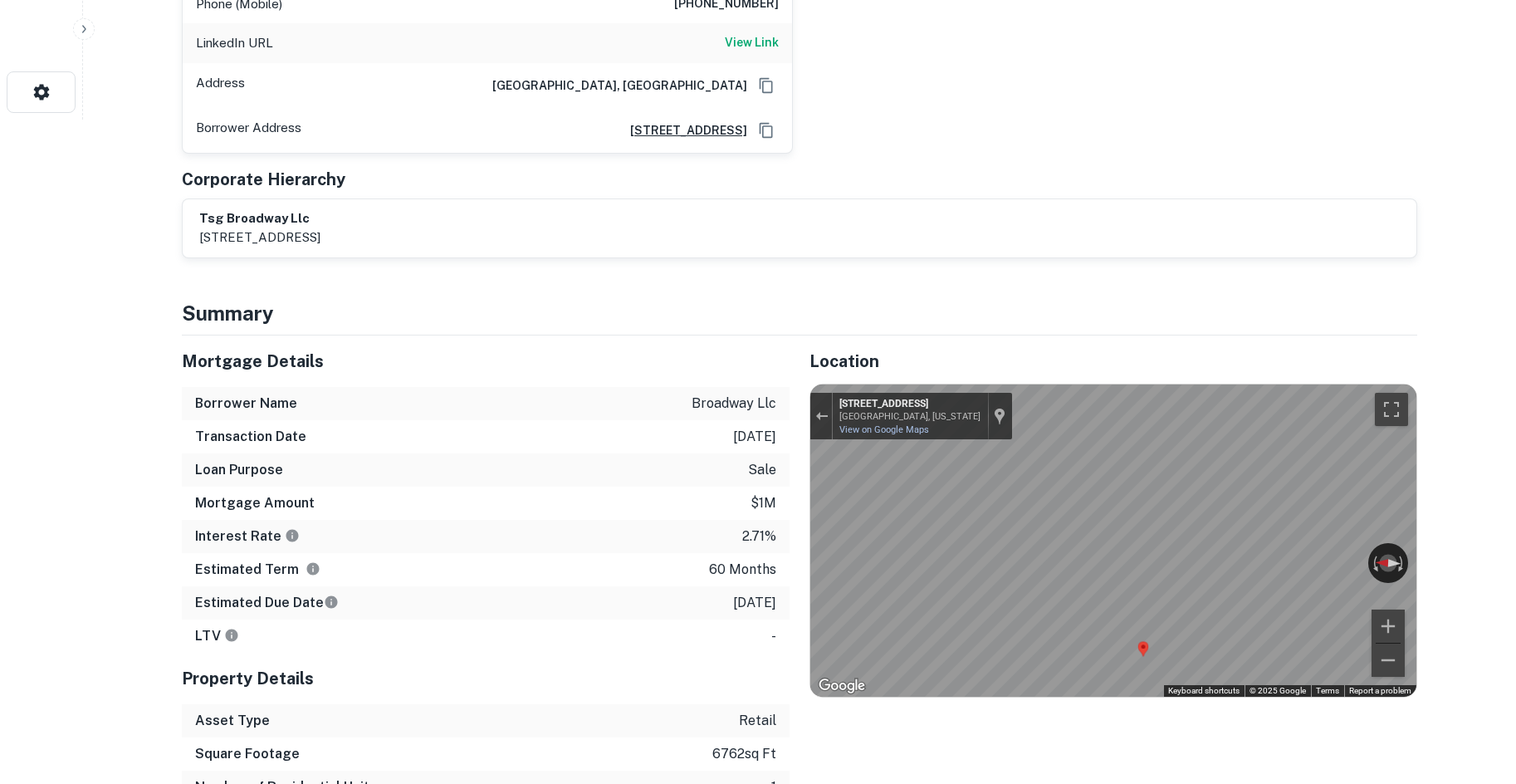
scroll to position [0, 0]
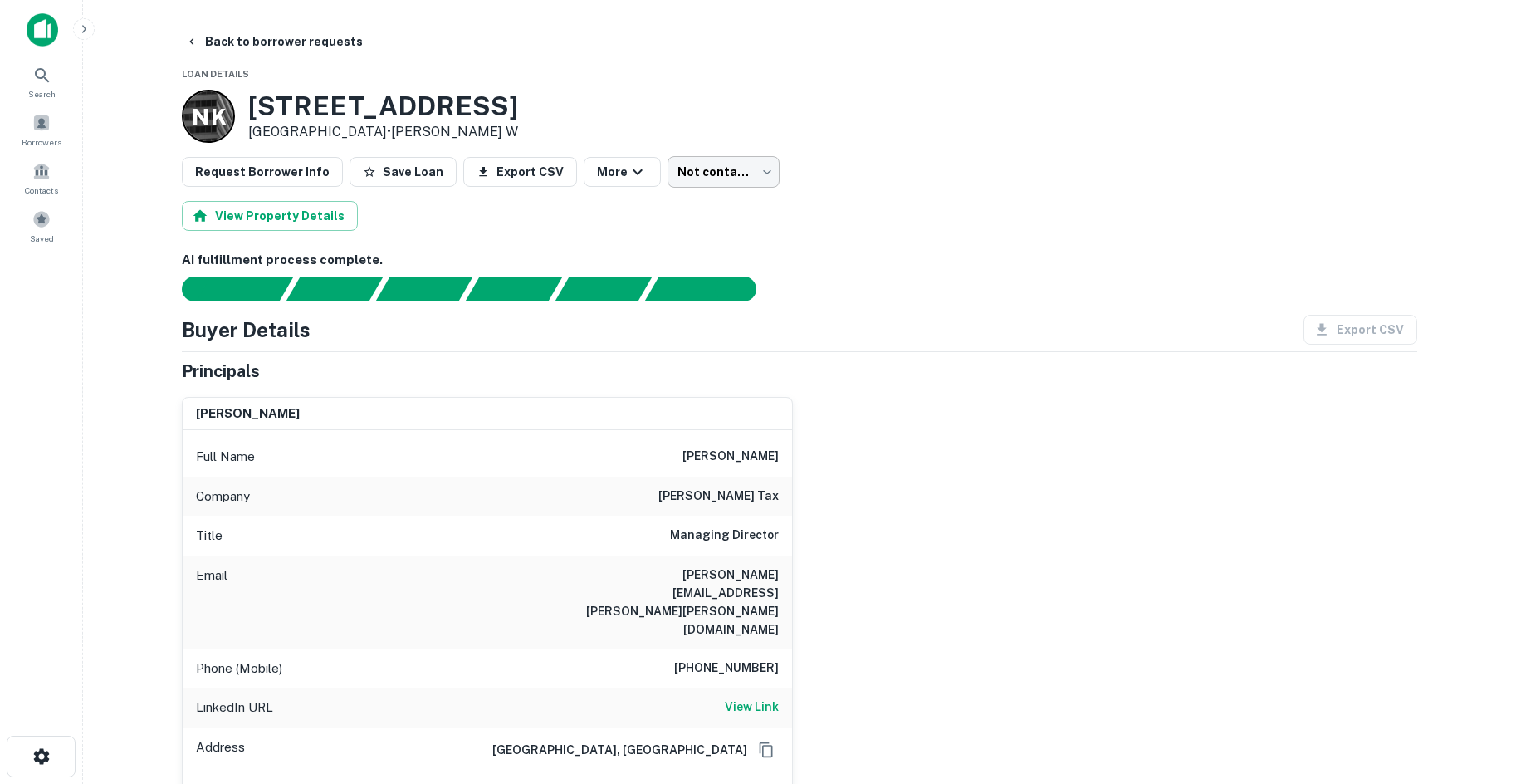
click at [732, 169] on body "Search Borrowers Contacts Saved Back to borrower requests Loan Details N K 1040…" at bounding box center [758, 392] width 1516 height 784
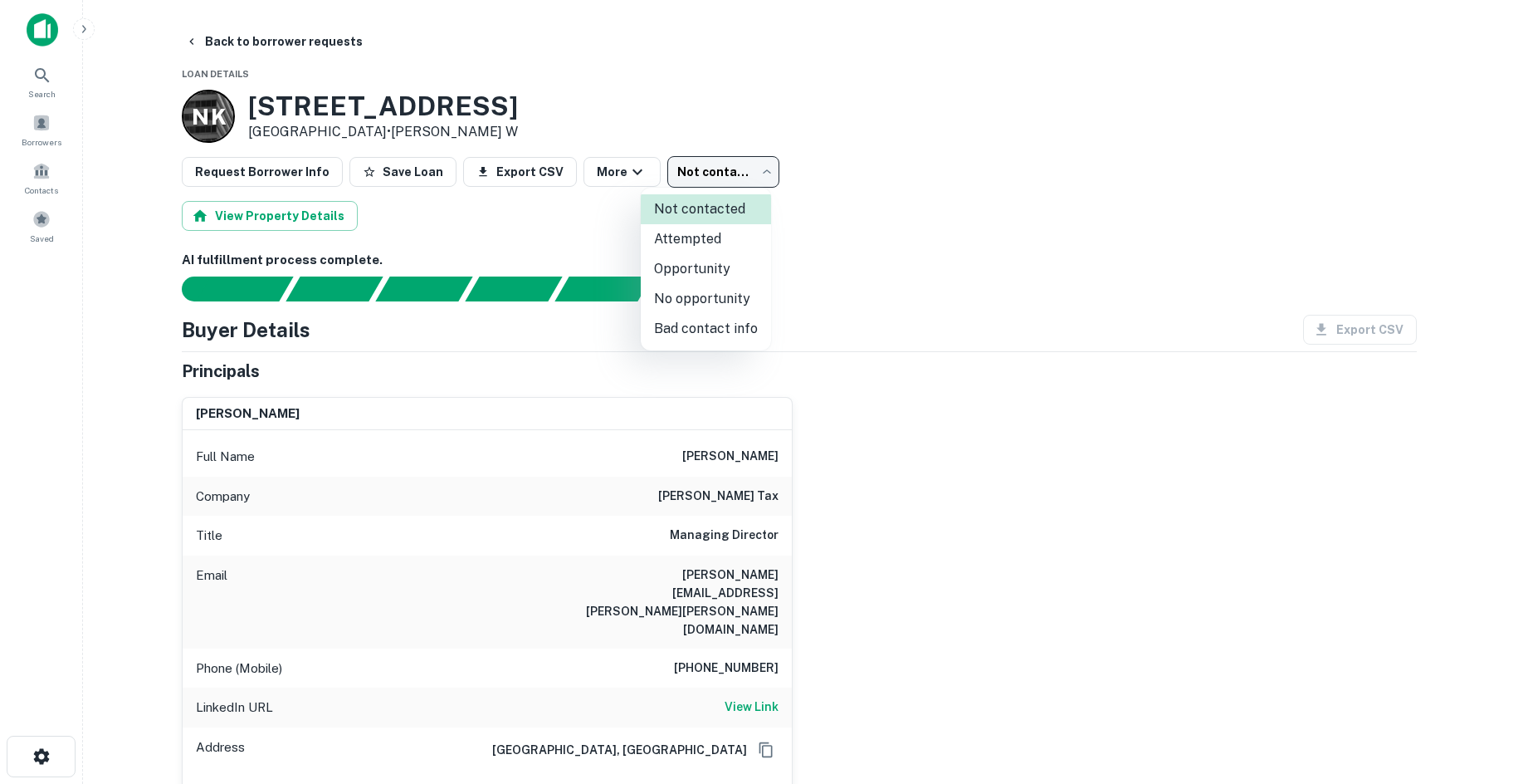
click at [702, 235] on li "Attempted" at bounding box center [706, 239] width 130 height 30
type input "*********"
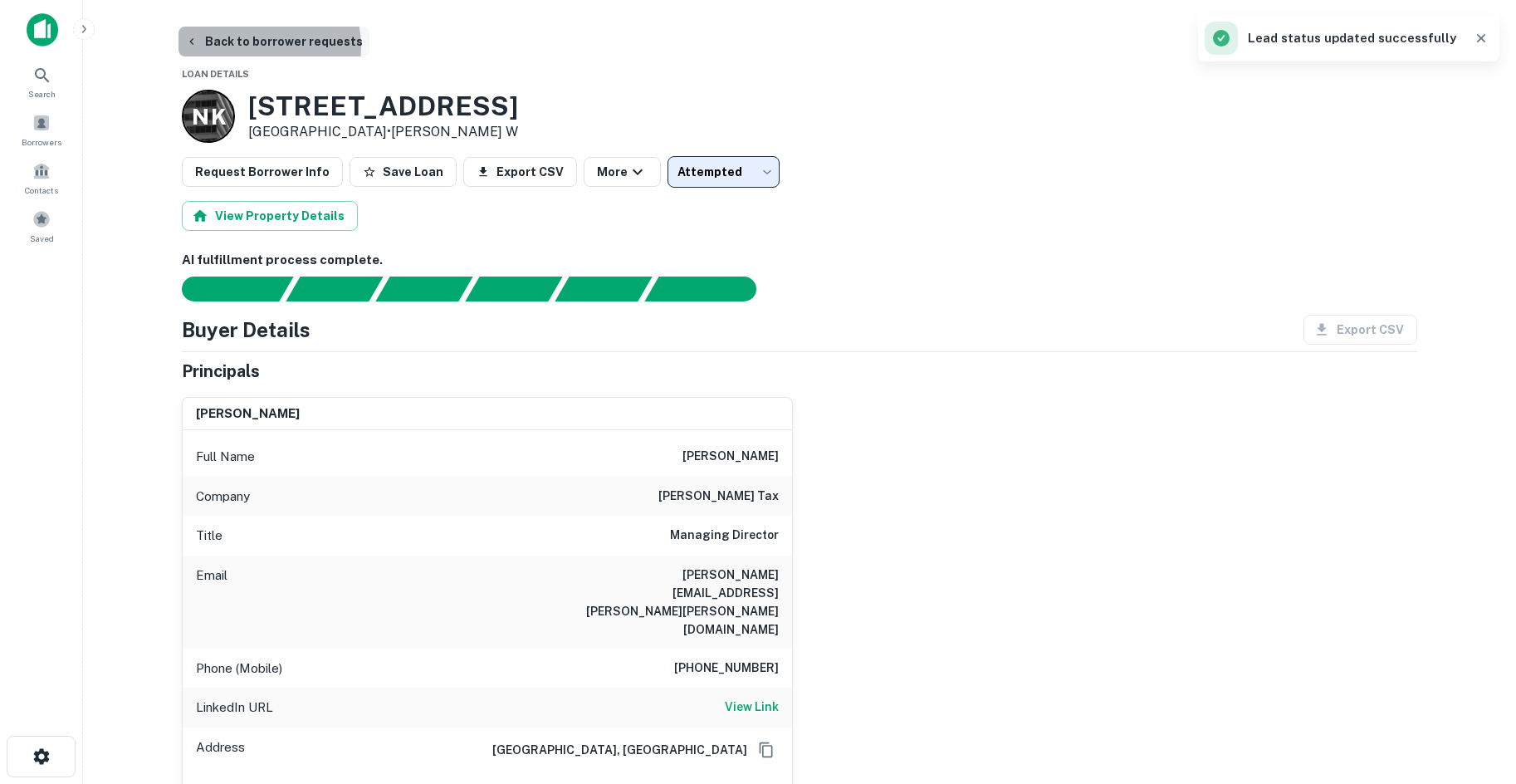
click at [261, 47] on button "Back to borrower requests" at bounding box center [274, 41] width 191 height 30
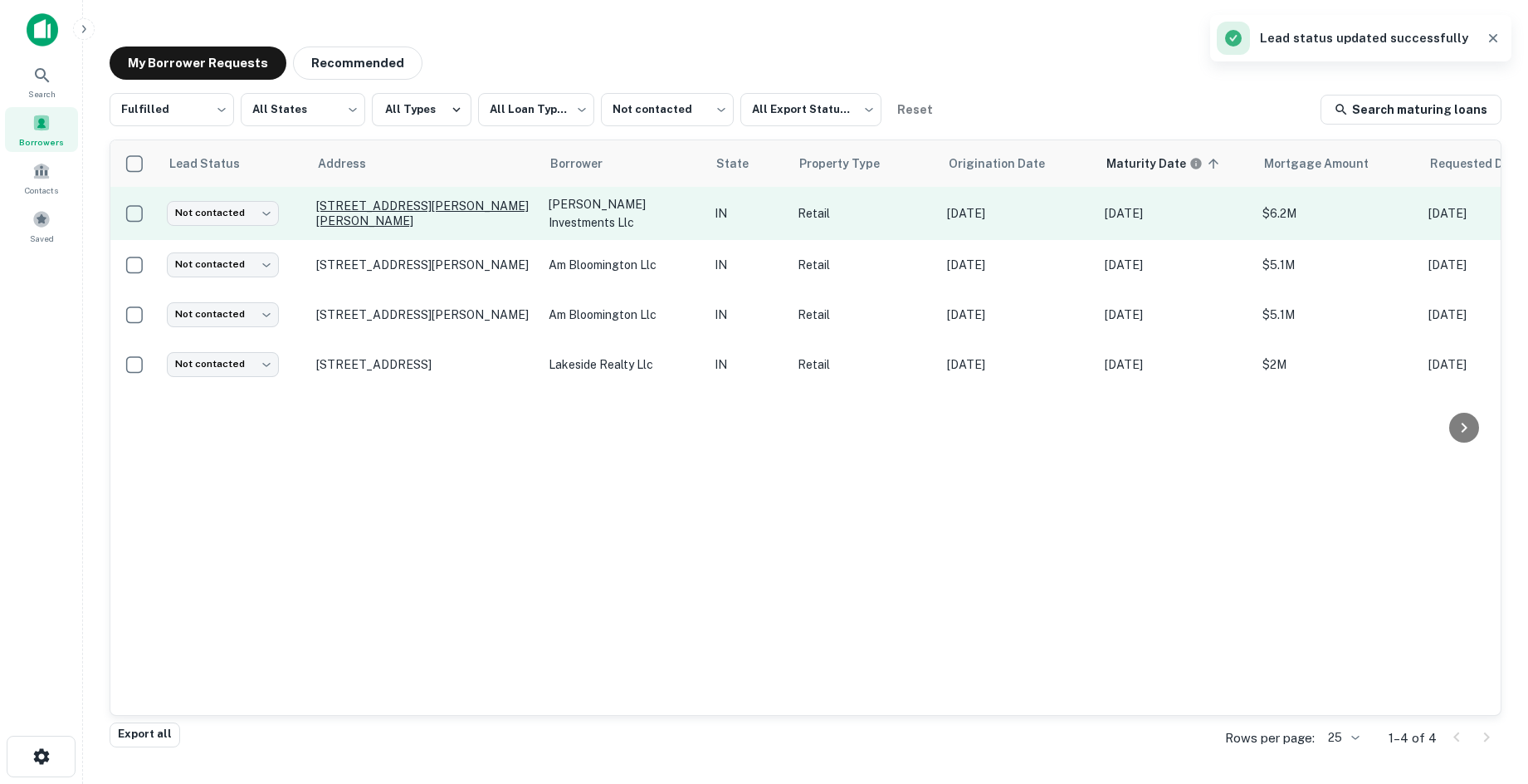
click at [377, 226] on p "9450 Aronson Dr Indianapolis, IN 46240" at bounding box center [423, 213] width 216 height 30
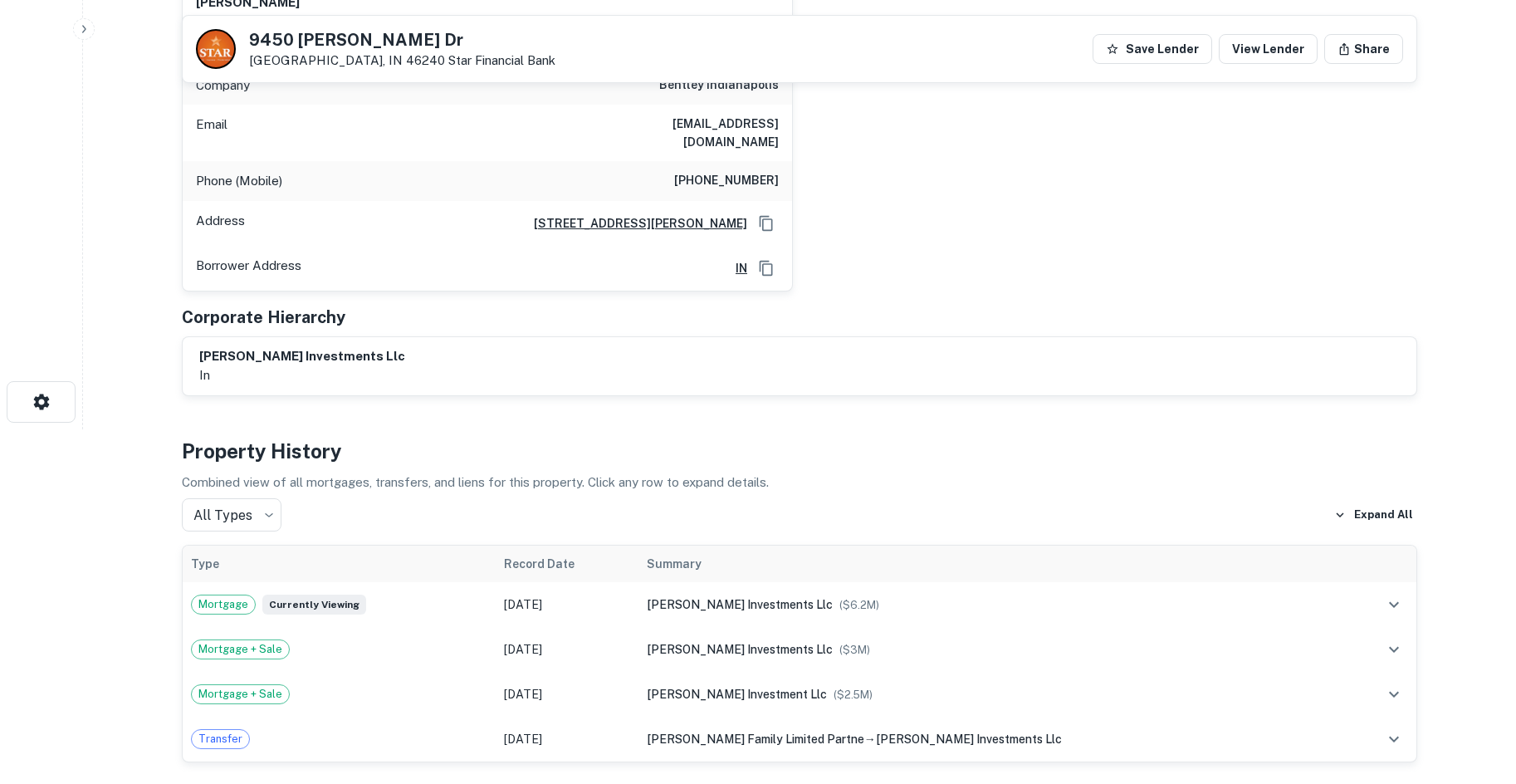
scroll to position [747, 0]
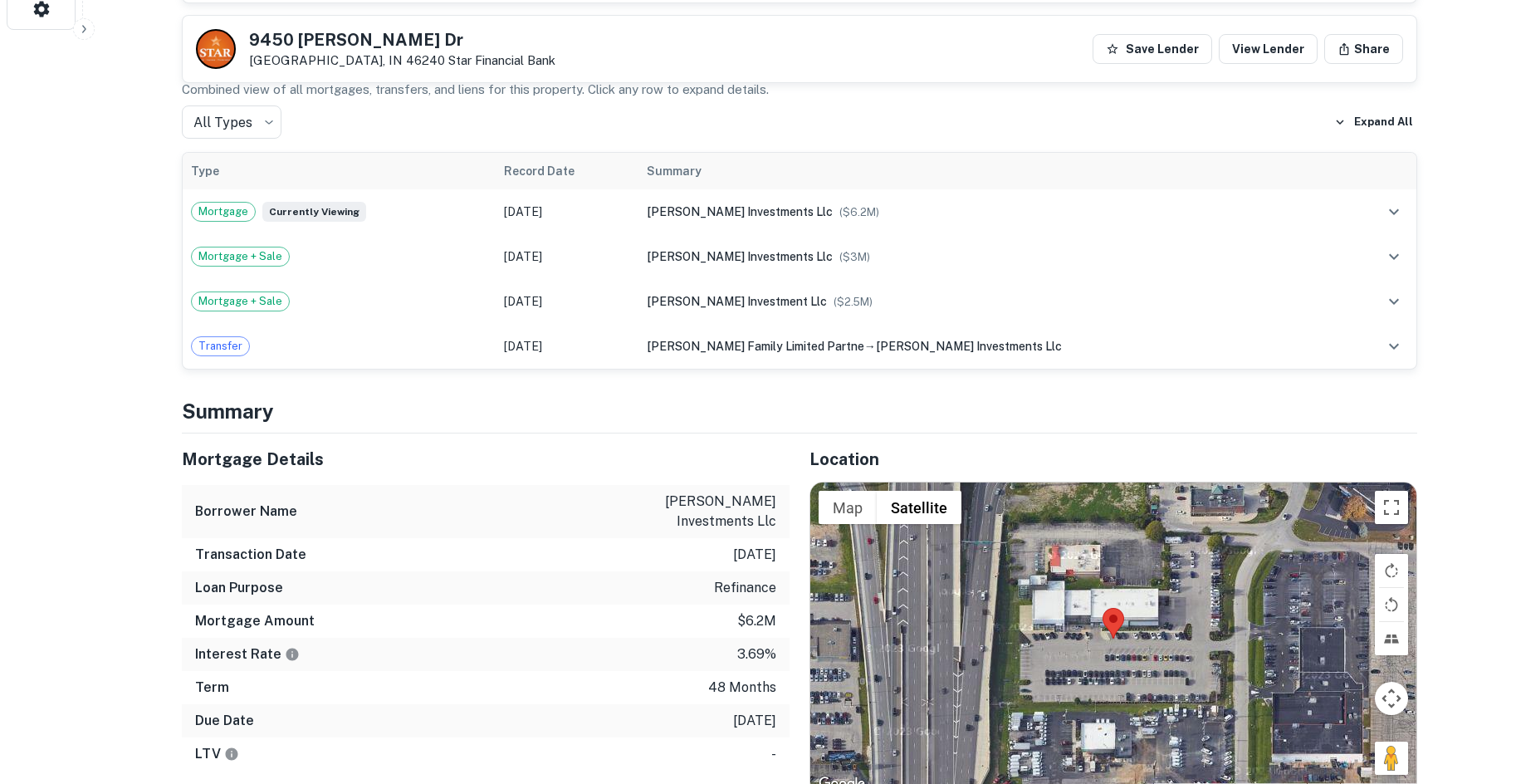
click at [1119, 639] on div "Map Terrain Satellite Labels Keyboard shortcuts Map Data Map data ©2025 Map dat…" at bounding box center [1113, 638] width 606 height 312
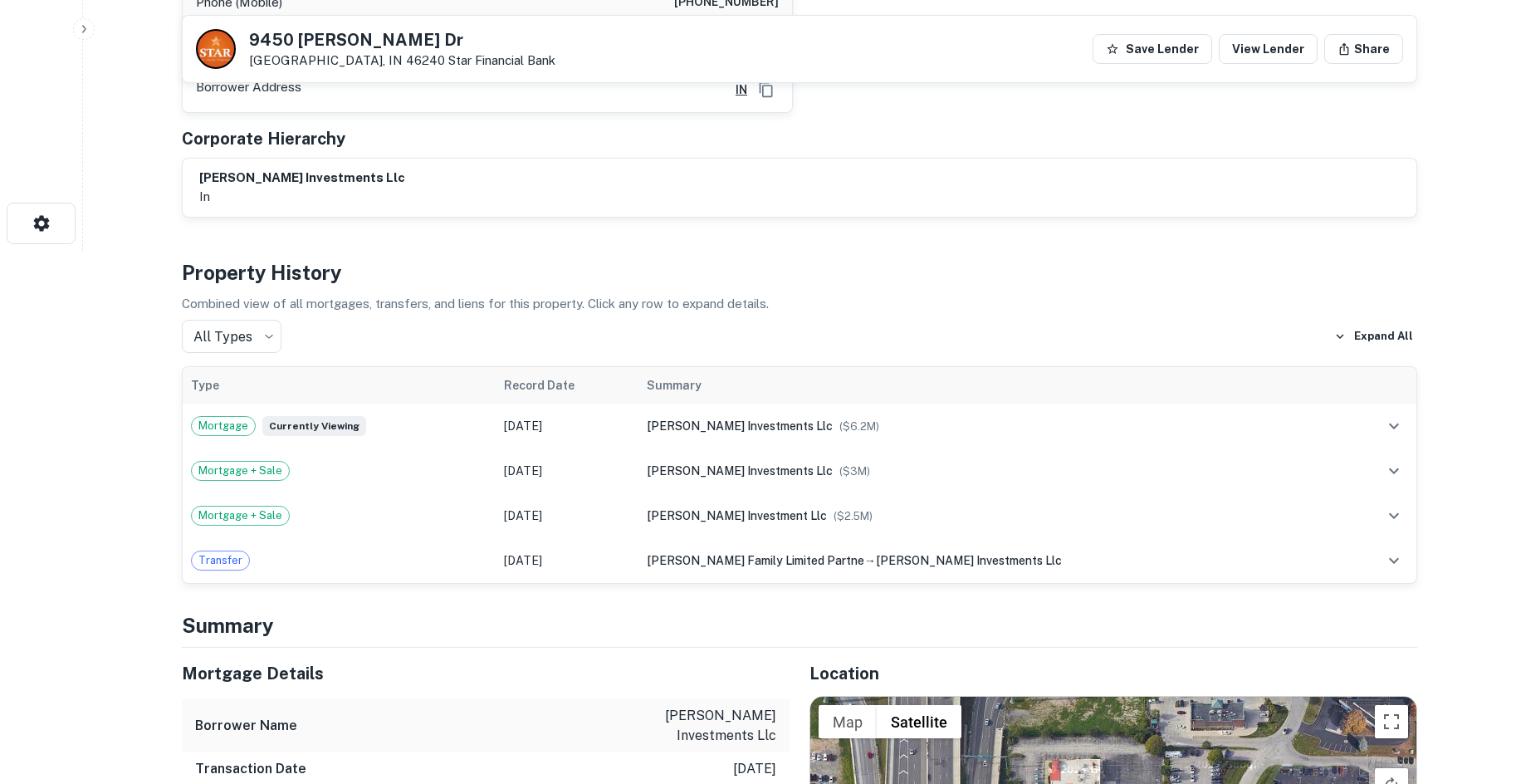
scroll to position [249, 0]
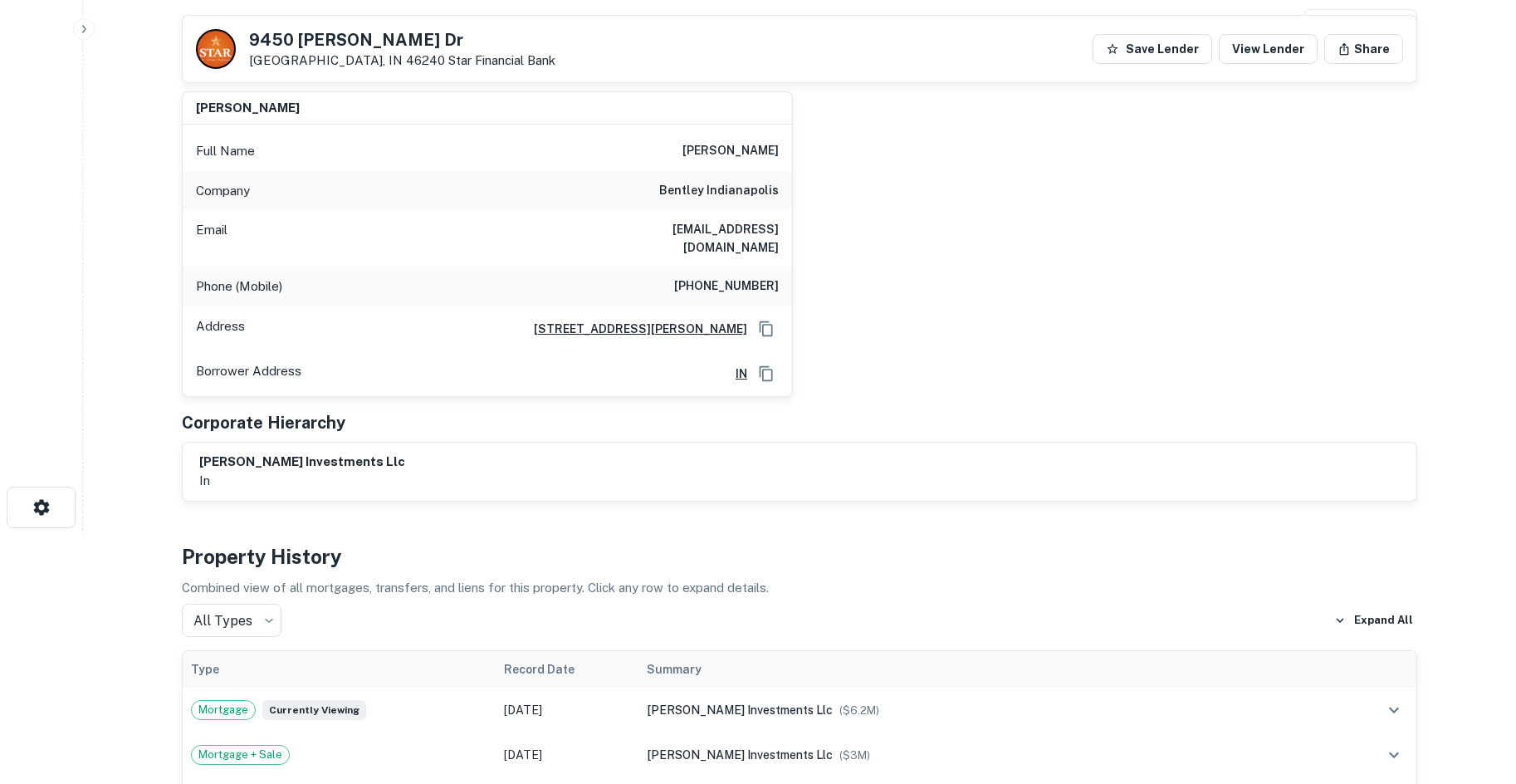
click at [723, 277] on h6 "(317) 828-5400" at bounding box center [726, 286] width 105 height 20
copy h6 "(317) 828-5400"
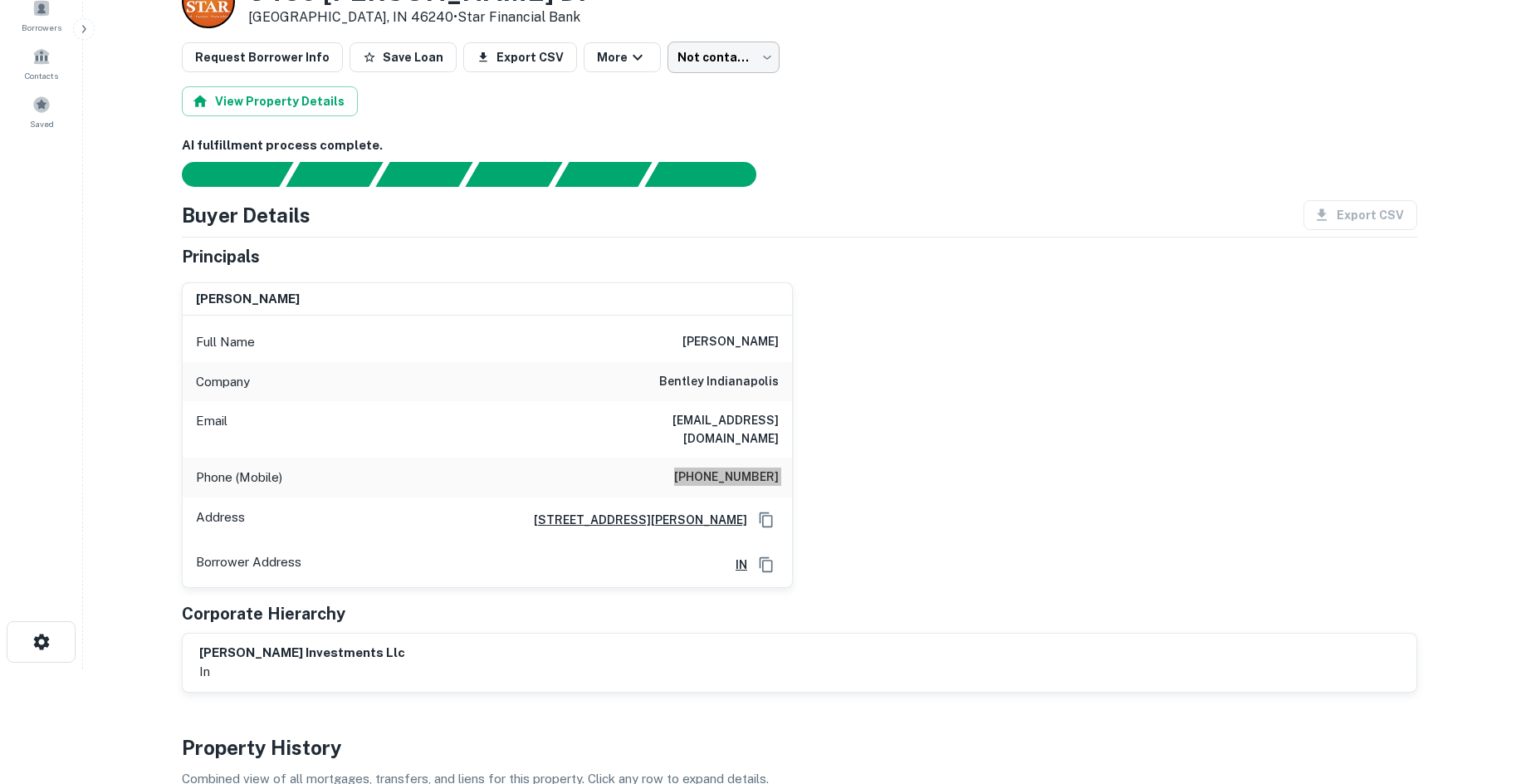
scroll to position [0, 0]
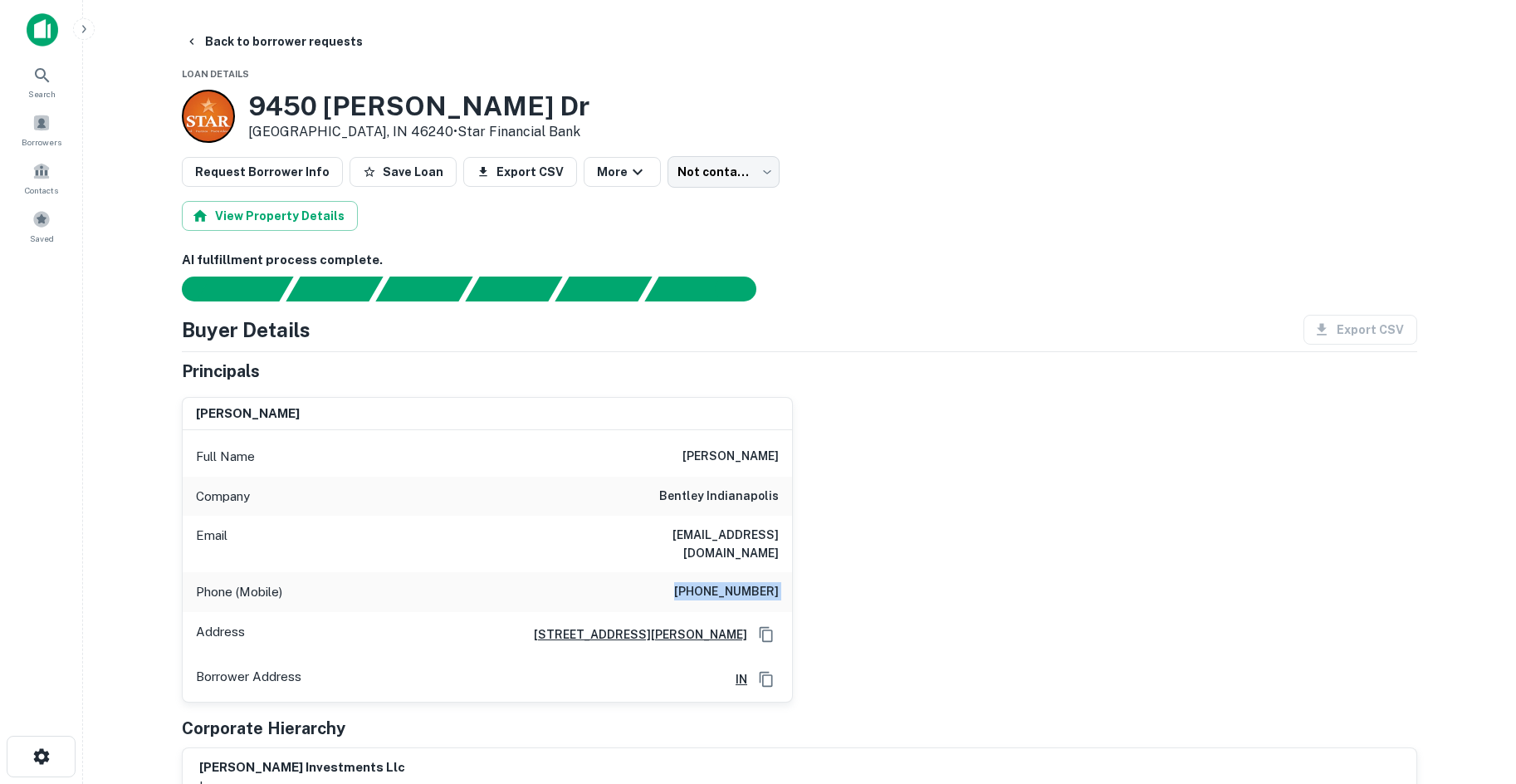
click at [702, 160] on body "Search Borrowers Contacts Saved Back to borrower requests Loan Details 9450 Aro…" at bounding box center [758, 392] width 1516 height 784
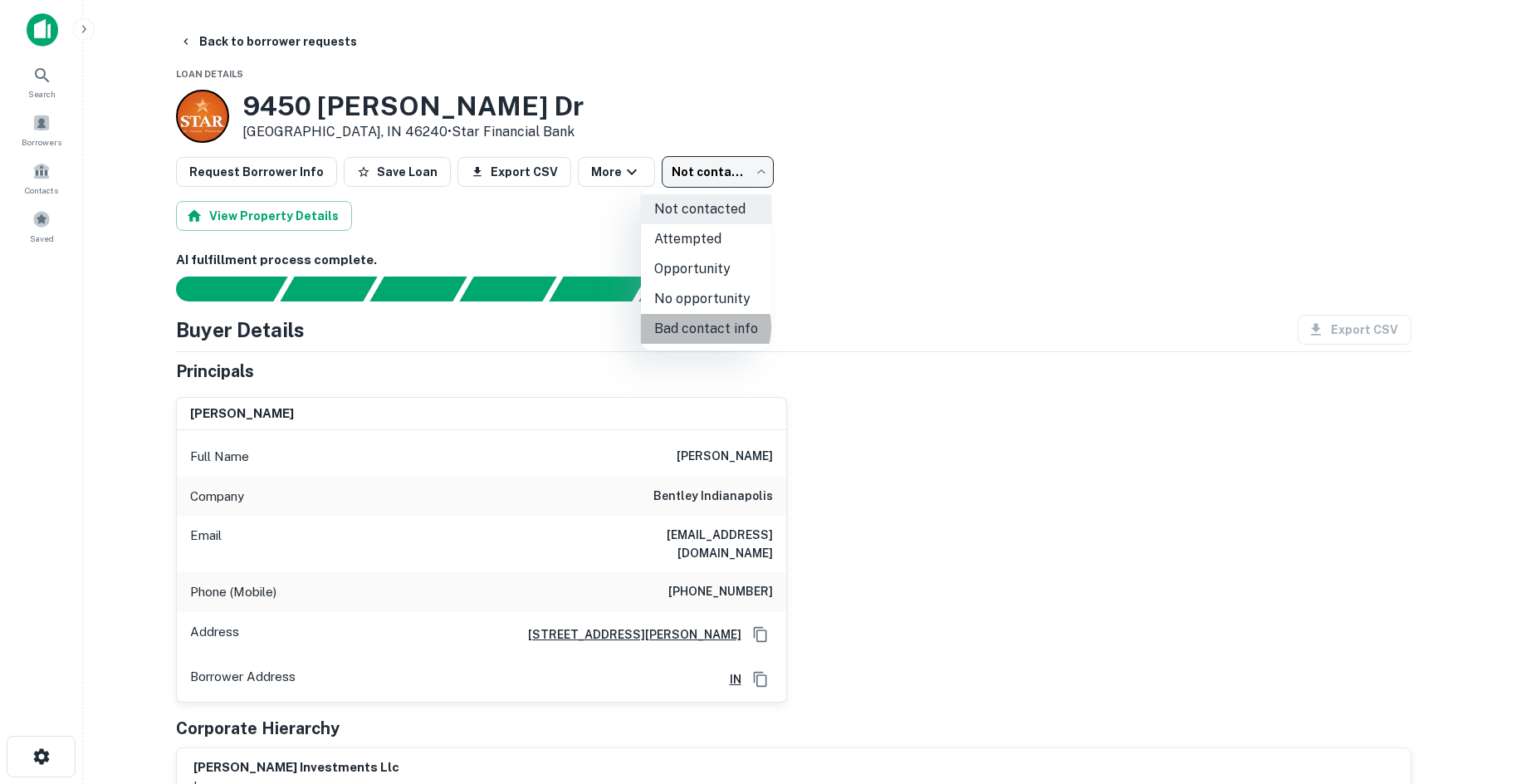
click at [702, 327] on li "Bad contact info" at bounding box center [706, 329] width 130 height 30
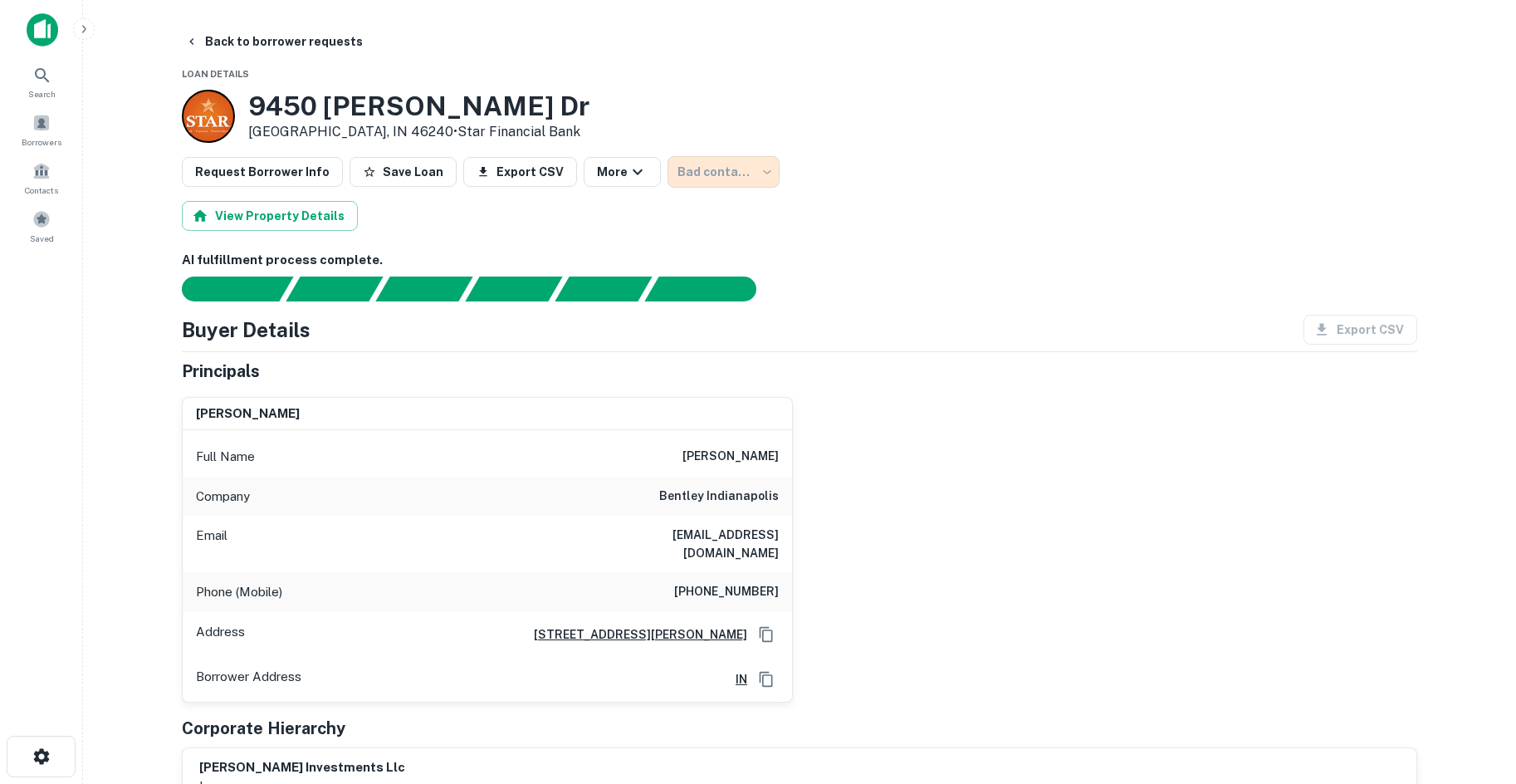
type input "**********"
click at [235, 41] on button "Back to borrower requests" at bounding box center [274, 41] width 191 height 30
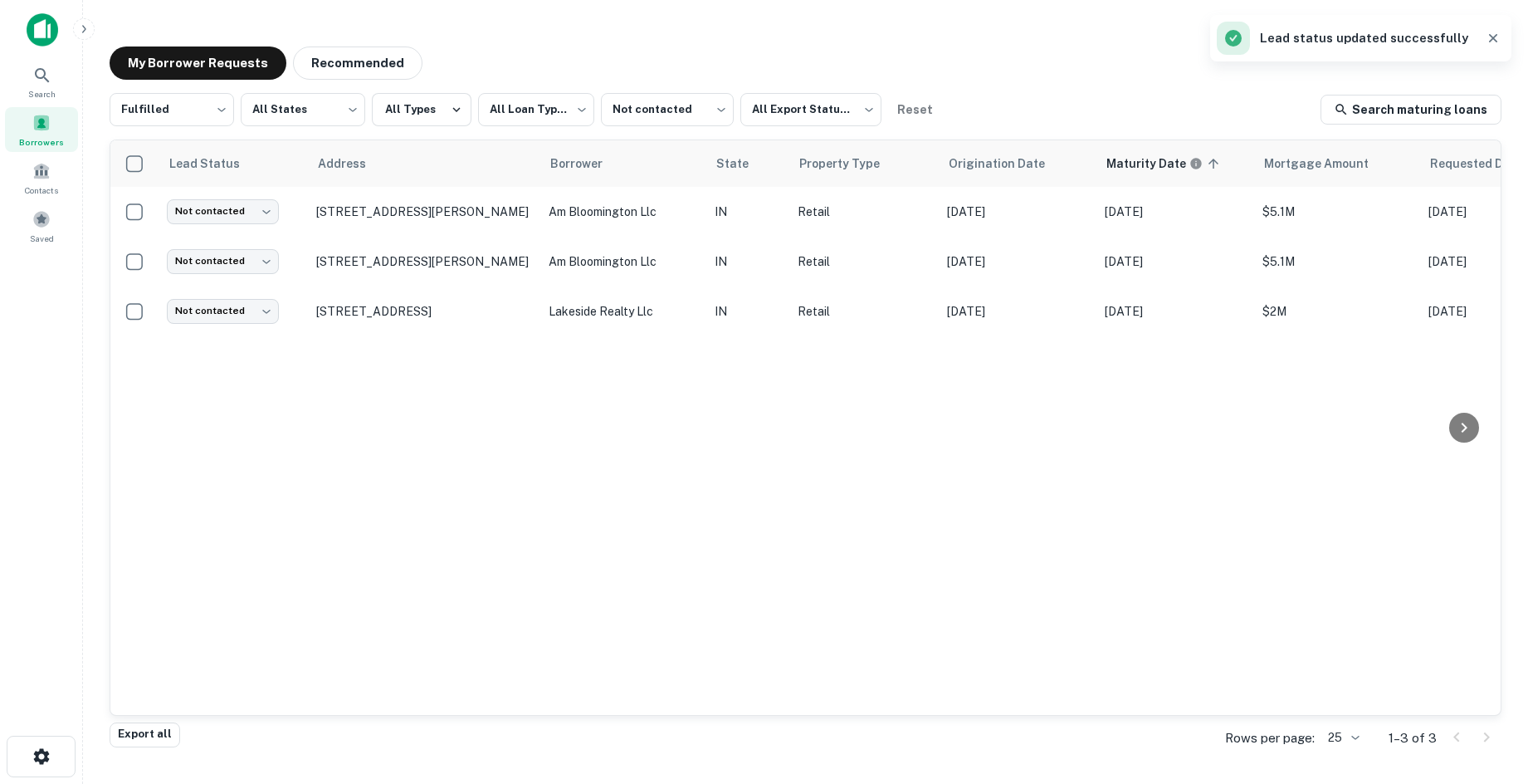
drag, startPoint x: 405, startPoint y: 205, endPoint x: 296, endPoint y: 412, distance: 233.9
click at [405, 205] on p "1527 S Liberty Dr Bloomington, IN 47403" at bounding box center [423, 212] width 216 height 15
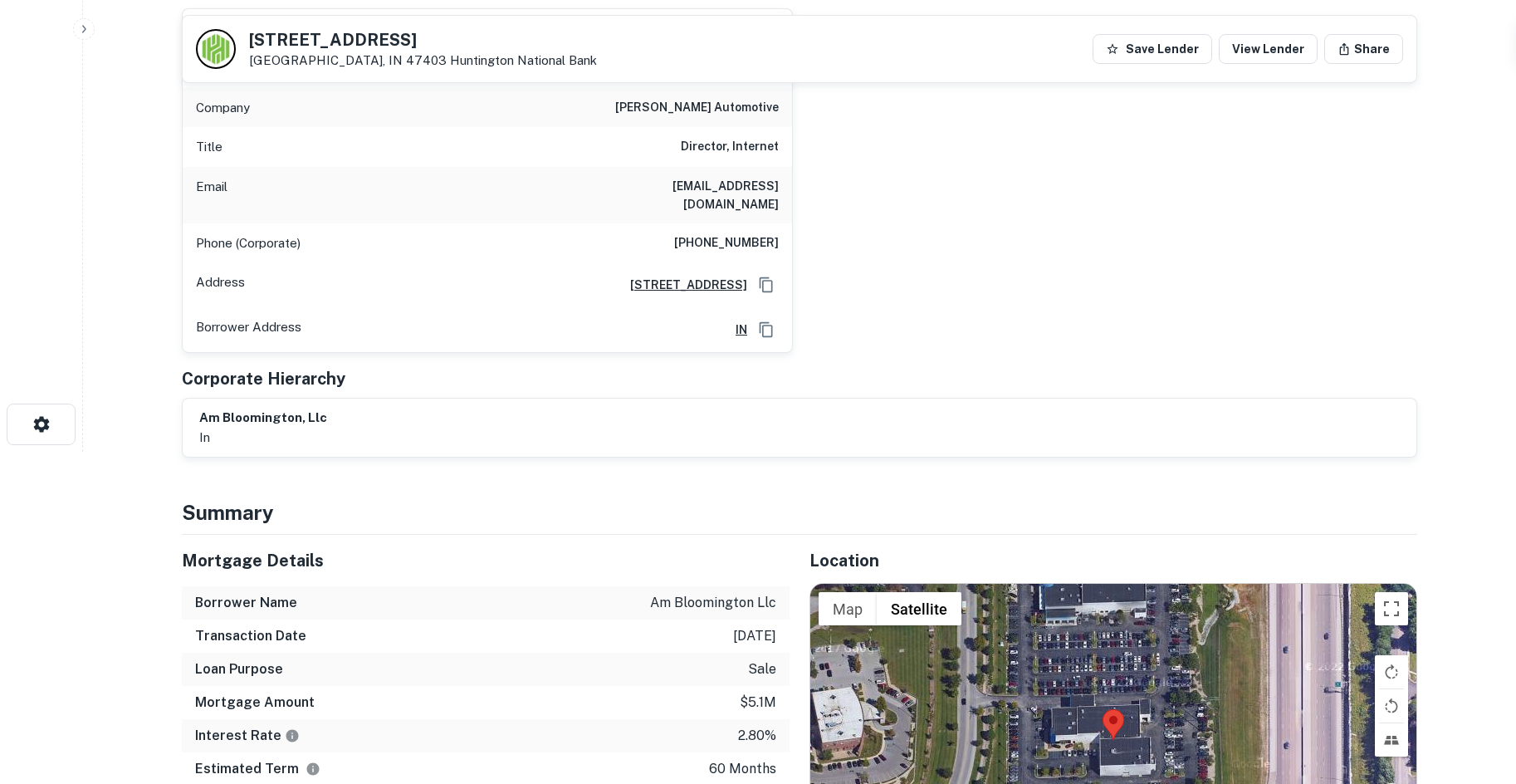
scroll to position [498, 0]
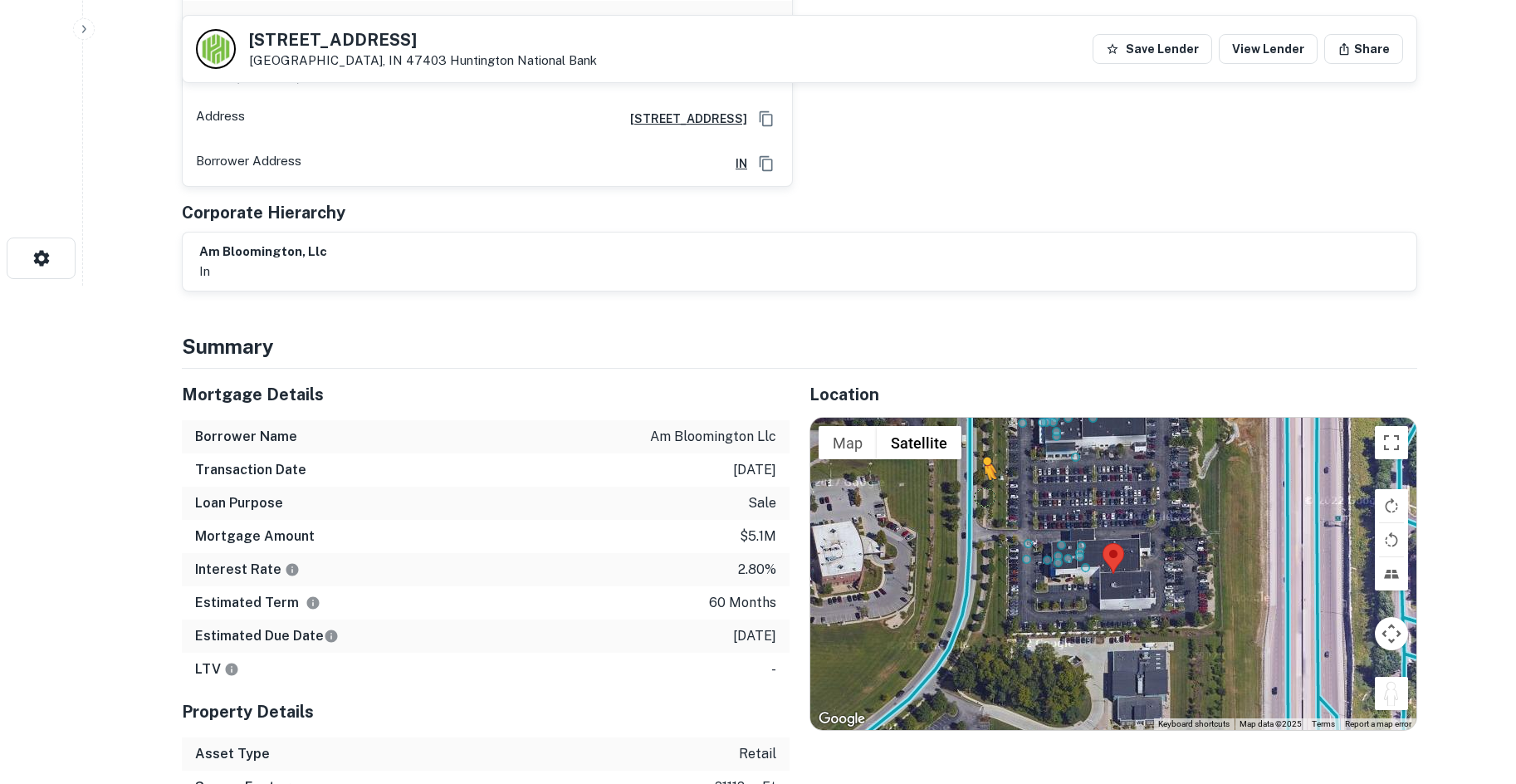
drag, startPoint x: 1398, startPoint y: 694, endPoint x: 975, endPoint y: 492, distance: 468.8
click at [975, 492] on div "To activate drag with keyboard, press Alt + Enter. Once in keyboard drag state,…" at bounding box center [1113, 574] width 606 height 312
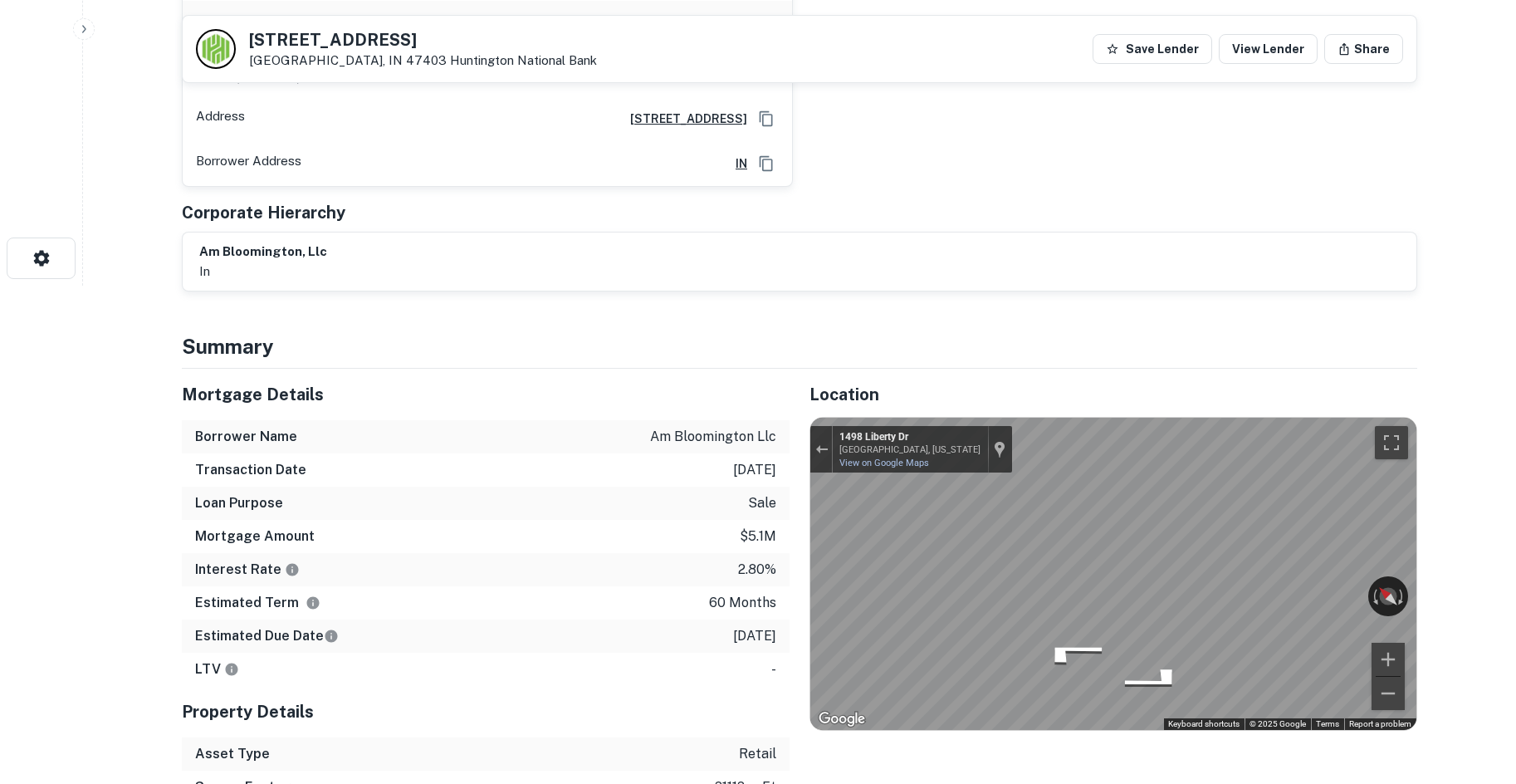
click at [746, 532] on div "Mortgage Details Borrower Name am bloomington llc Transaction Date 3/18/2021 Lo…" at bounding box center [789, 602] width 1255 height 468
click at [1164, 650] on icon "Go South, Liberty Dr" at bounding box center [1171, 651] width 106 height 38
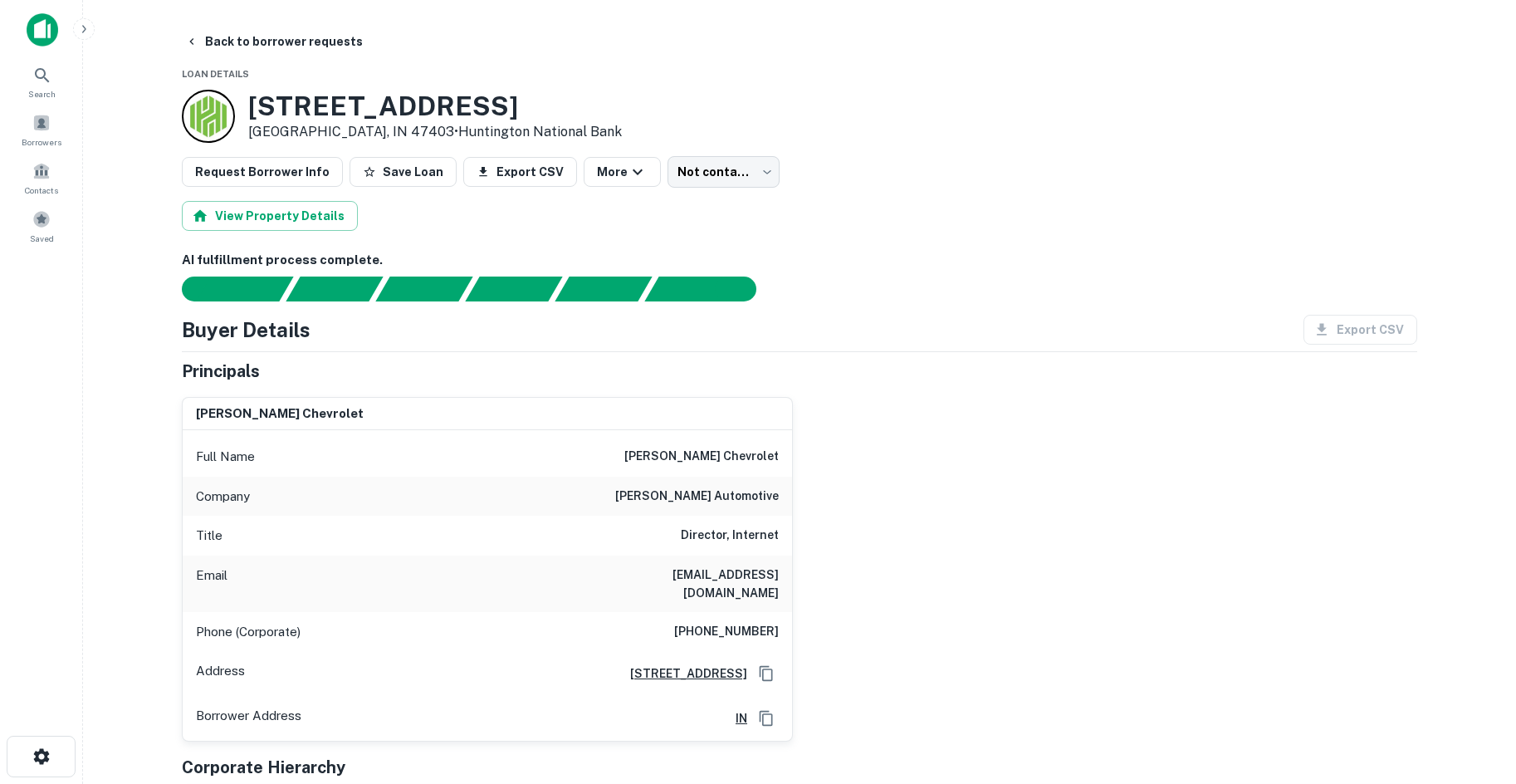
click at [717, 633] on h6 "(888) 263-9664" at bounding box center [726, 631] width 105 height 20
click at [703, 612] on div "Phone (Corporate) (888) 263-9664" at bounding box center [487, 632] width 609 height 40
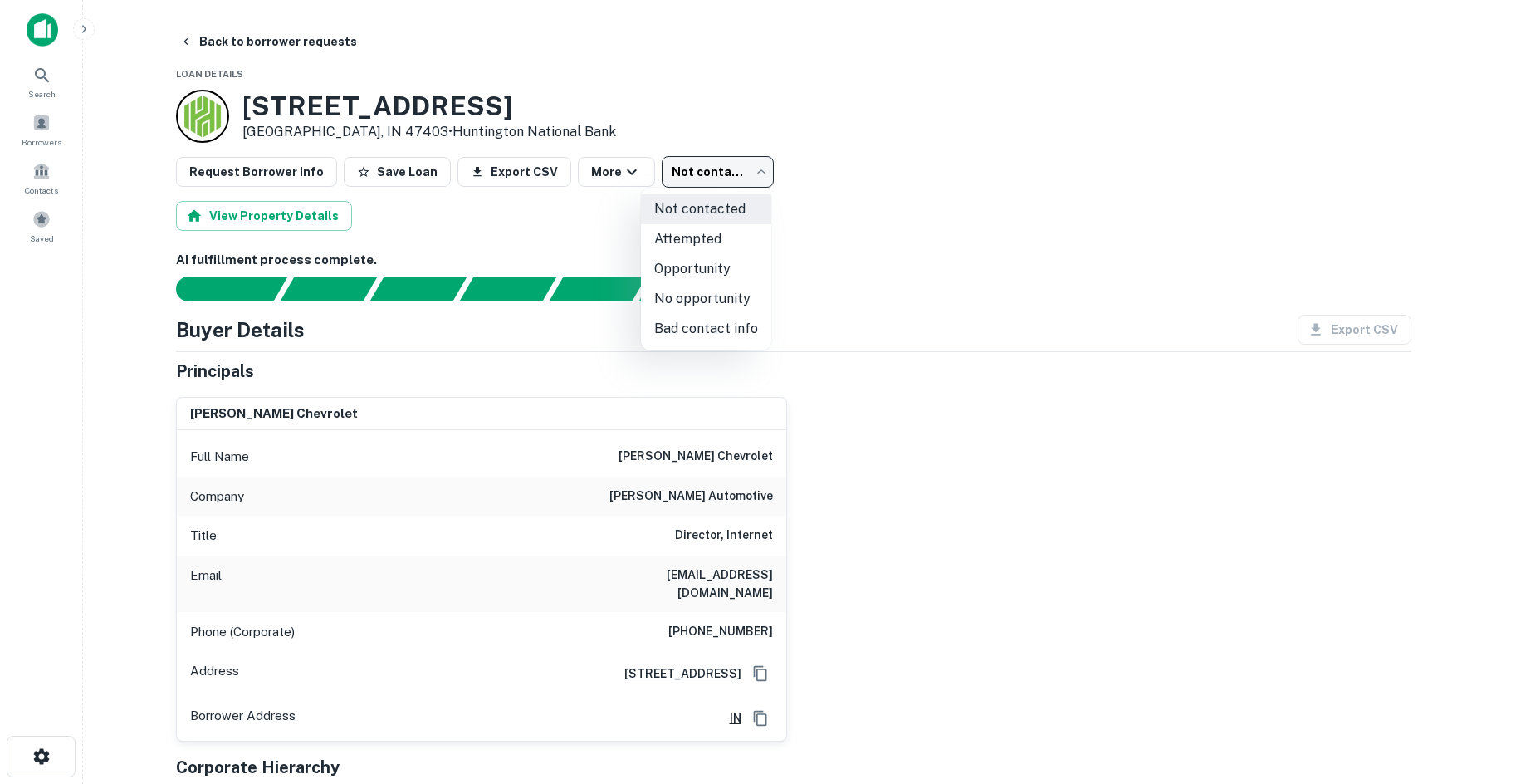
click at [693, 178] on body "Search Borrowers Contacts Saved Back to borrower requests Loan Details 1527 S L…" at bounding box center [758, 392] width 1516 height 784
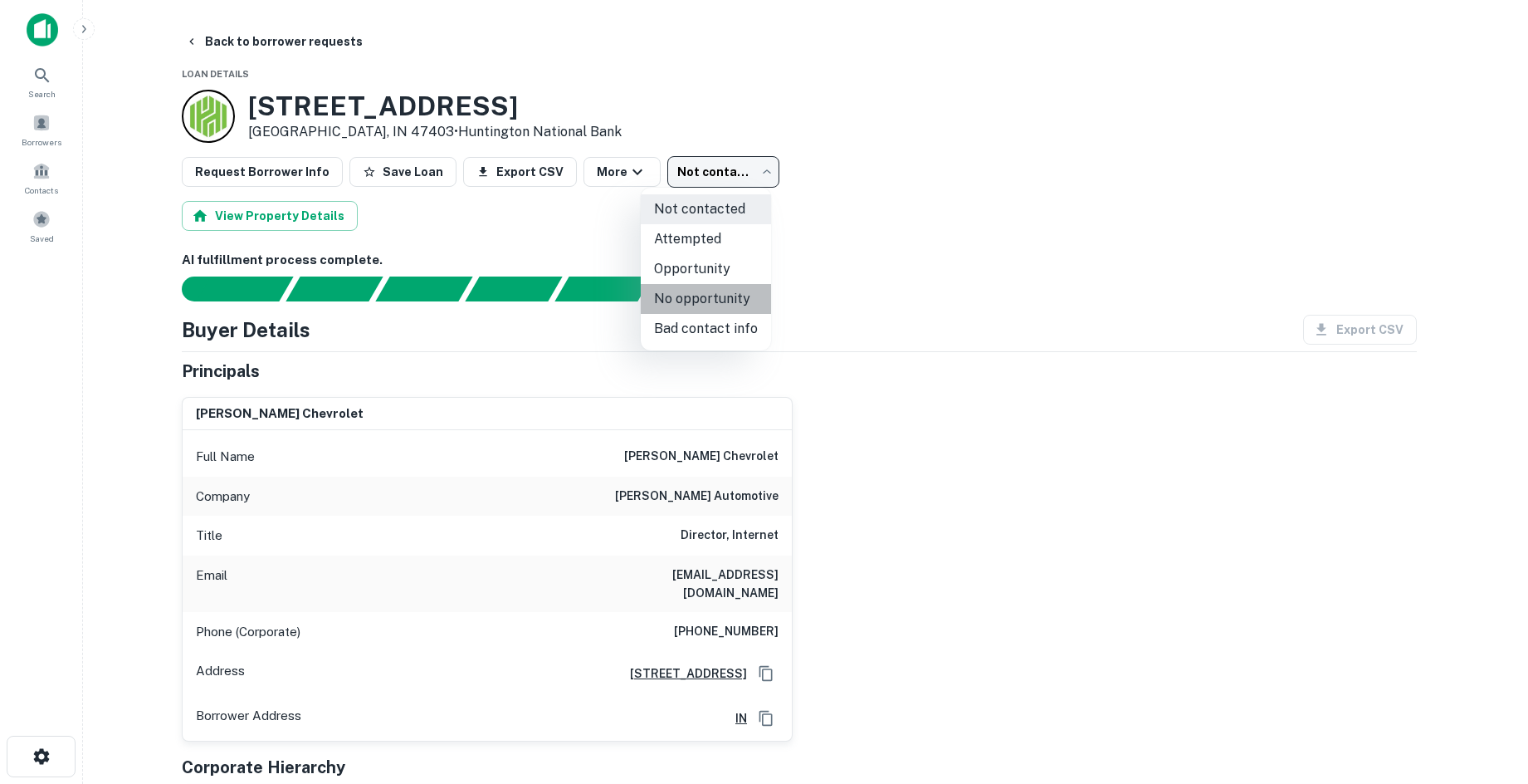
click at [724, 308] on li "No opportunity" at bounding box center [706, 299] width 130 height 30
type input "**********"
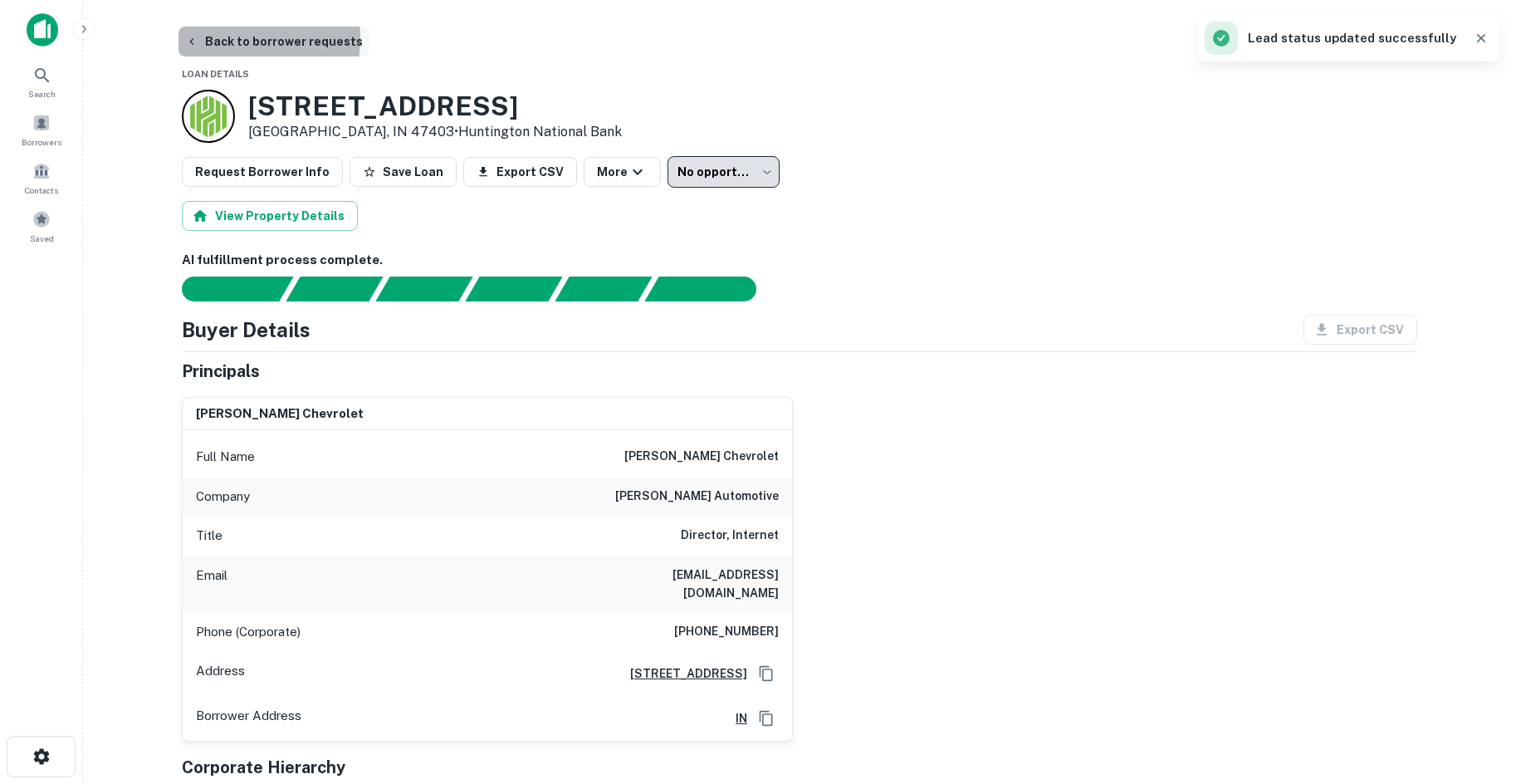
click at [230, 38] on button "Back to borrower requests" at bounding box center [274, 41] width 191 height 30
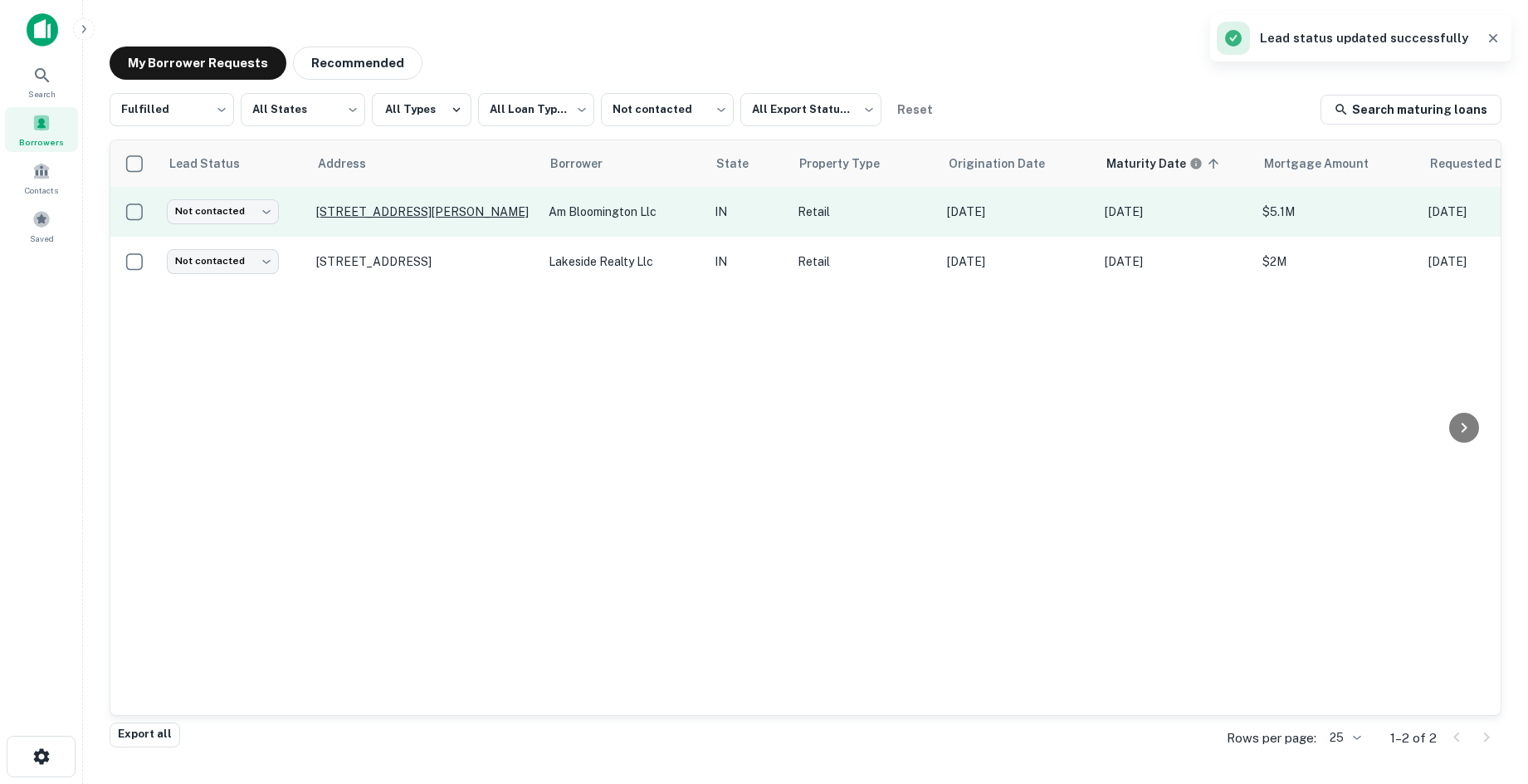
click at [353, 209] on p "1441 S Liberty Dr Bloomington, IN 47403" at bounding box center [423, 212] width 216 height 15
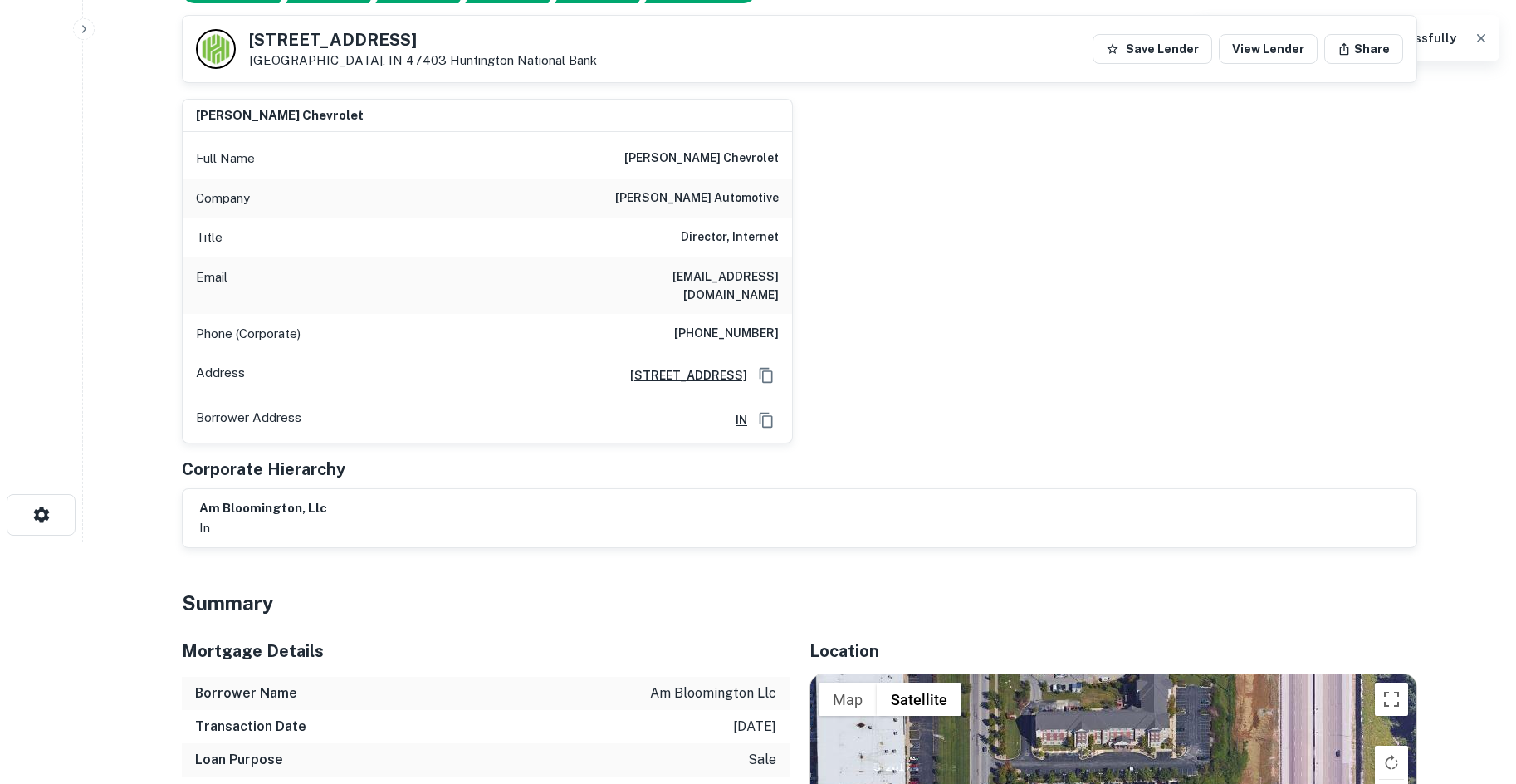
scroll to position [249, 0]
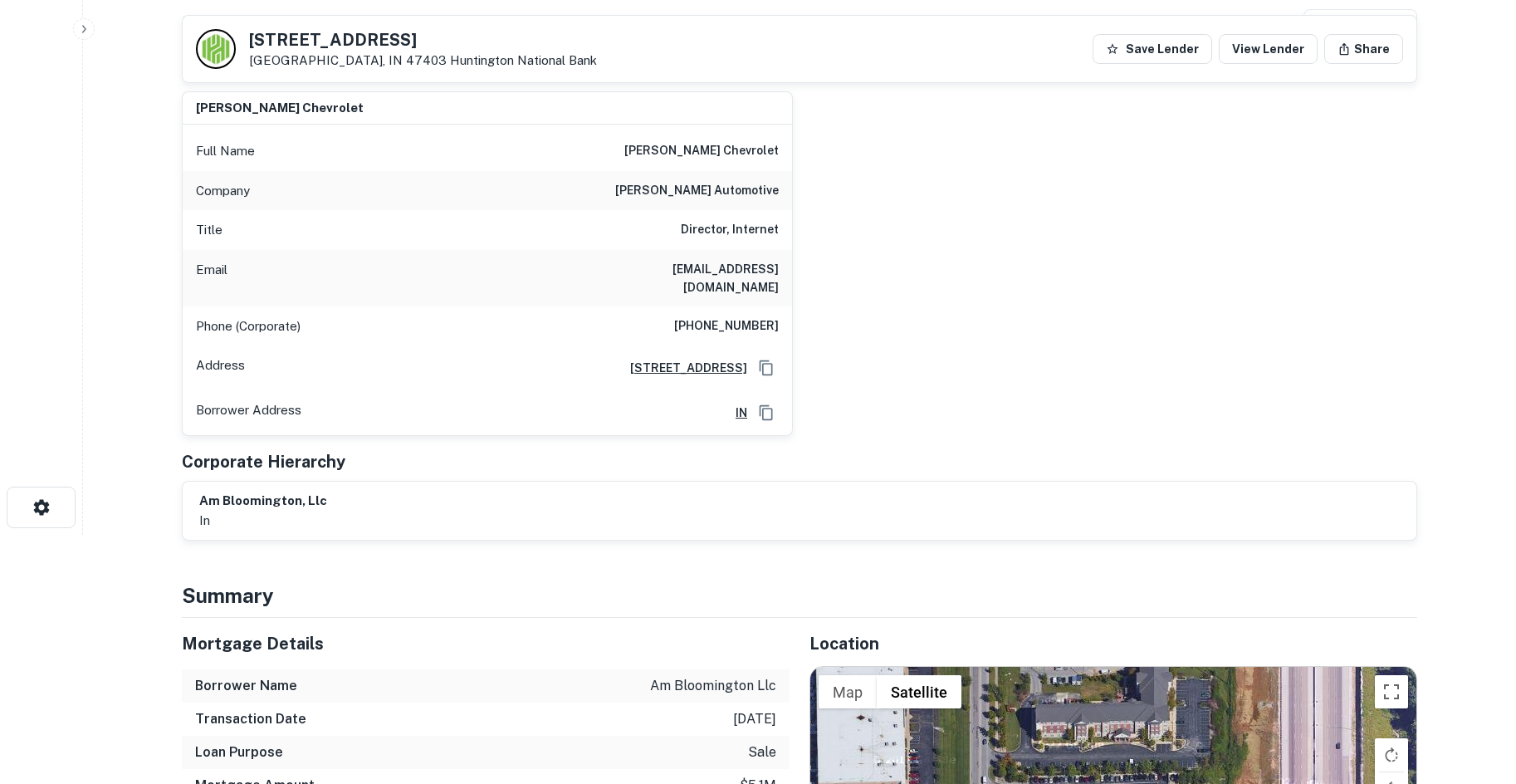
click at [706, 199] on h6 "andy mohr automotive" at bounding box center [696, 191] width 164 height 20
copy h6 "andy mohr automotive"
click at [868, 194] on div "andy mohr chevrolet Full Name andy mohr chevrolet Company andy mohr automotive …" at bounding box center [793, 257] width 1249 height 359
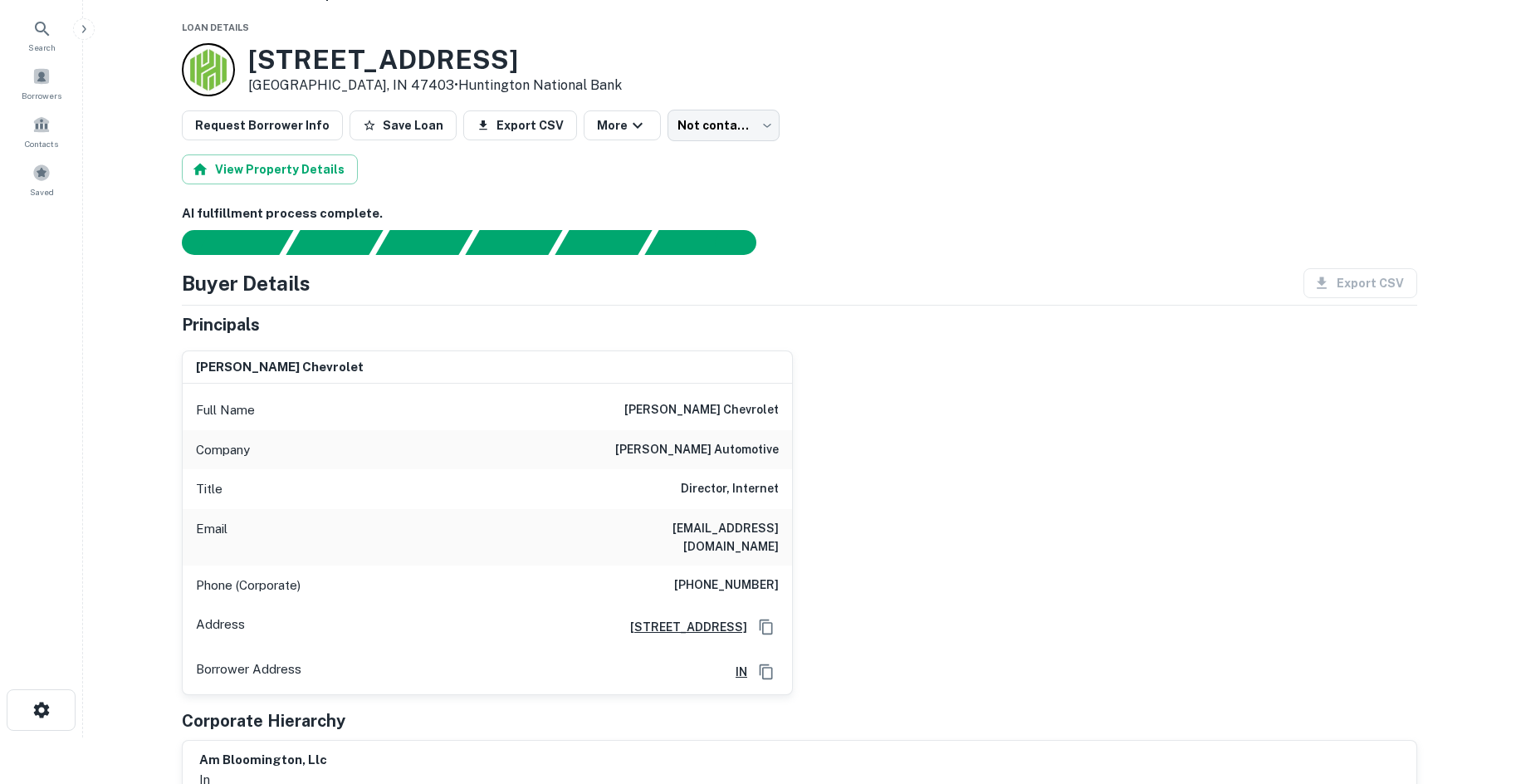
scroll to position [0, 0]
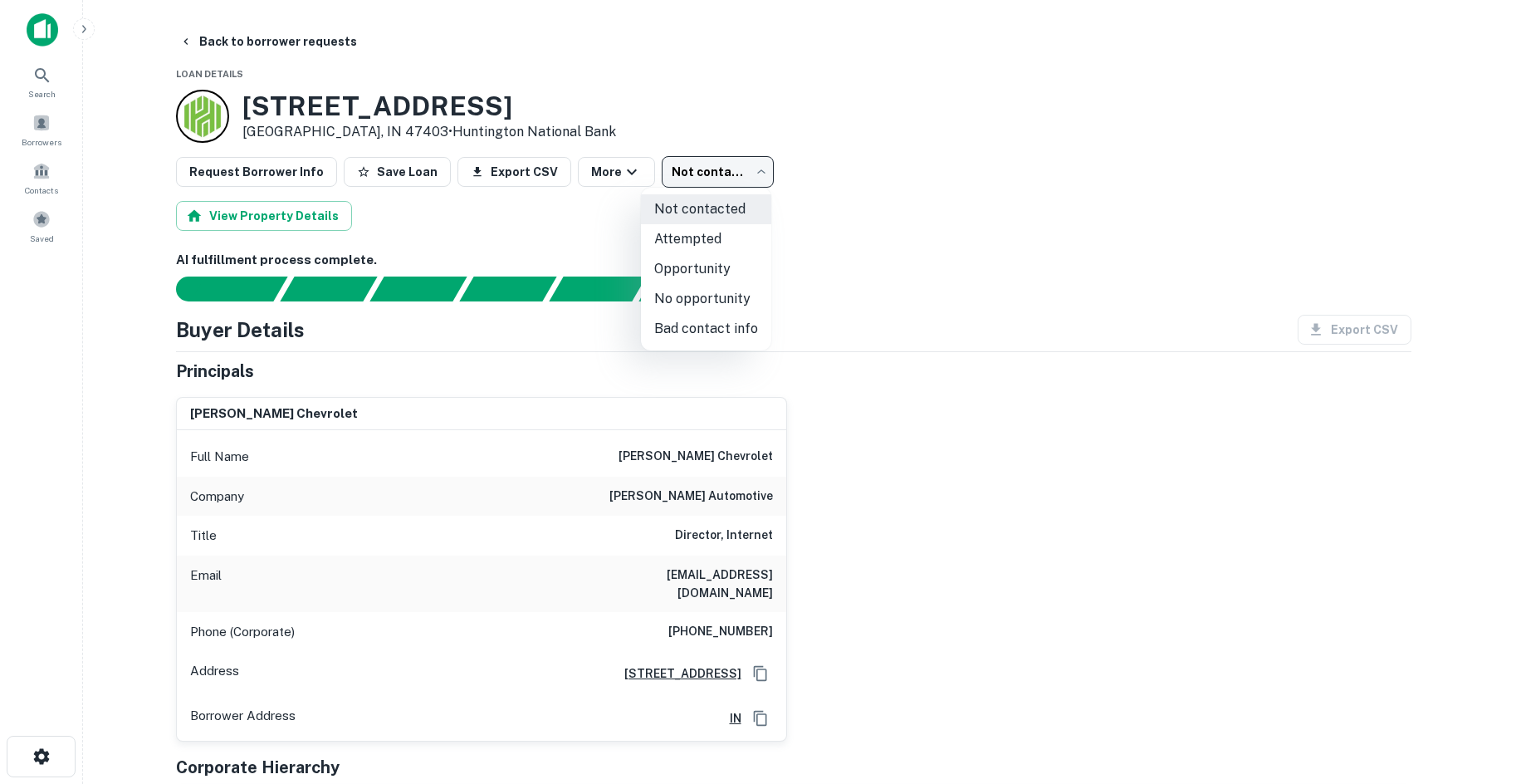
click at [730, 172] on body "Search Borrowers Contacts Saved Back to borrower requests Loan Details 1441 S L…" at bounding box center [758, 392] width 1516 height 784
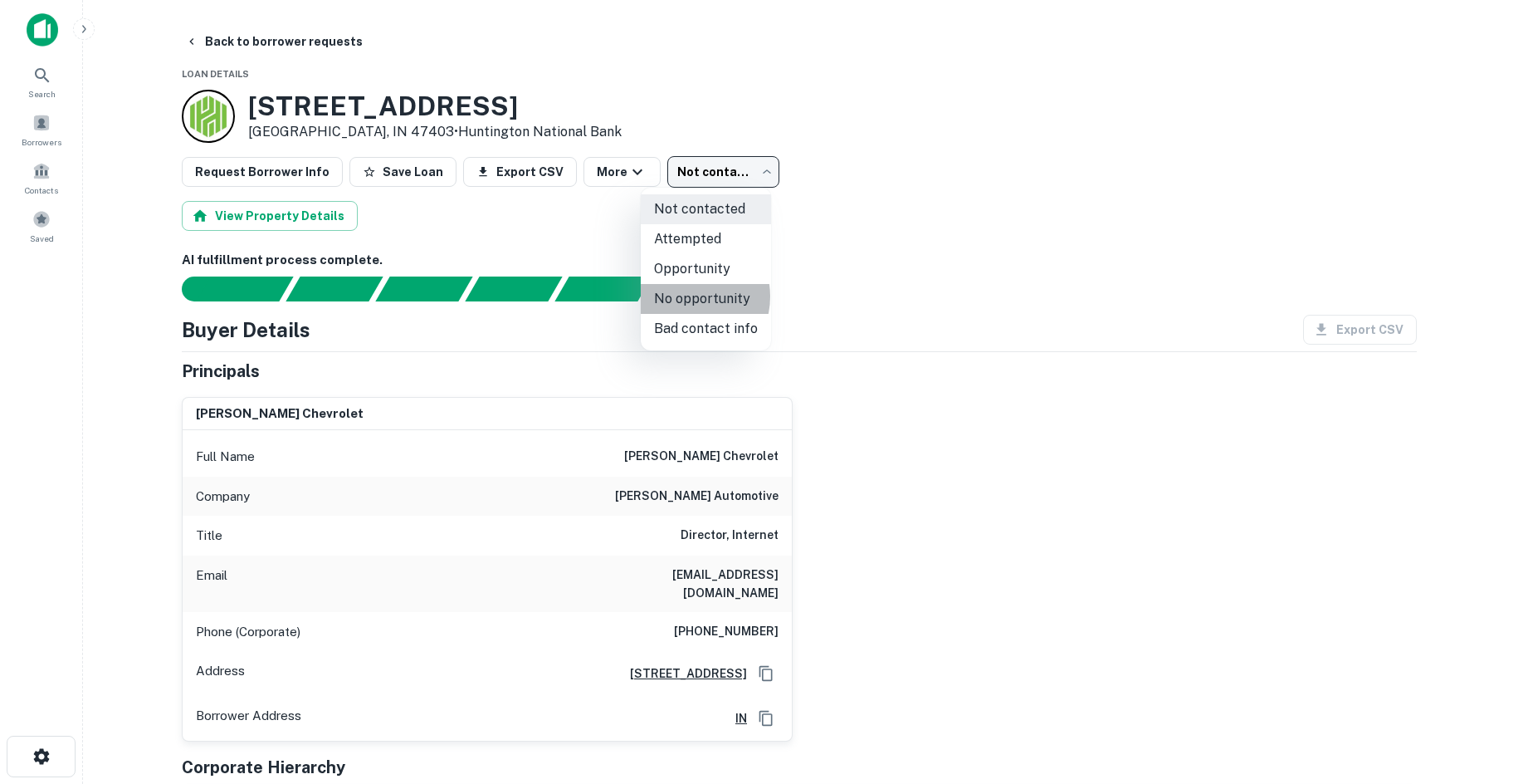
click at [685, 296] on li "No opportunity" at bounding box center [706, 299] width 130 height 30
type input "**********"
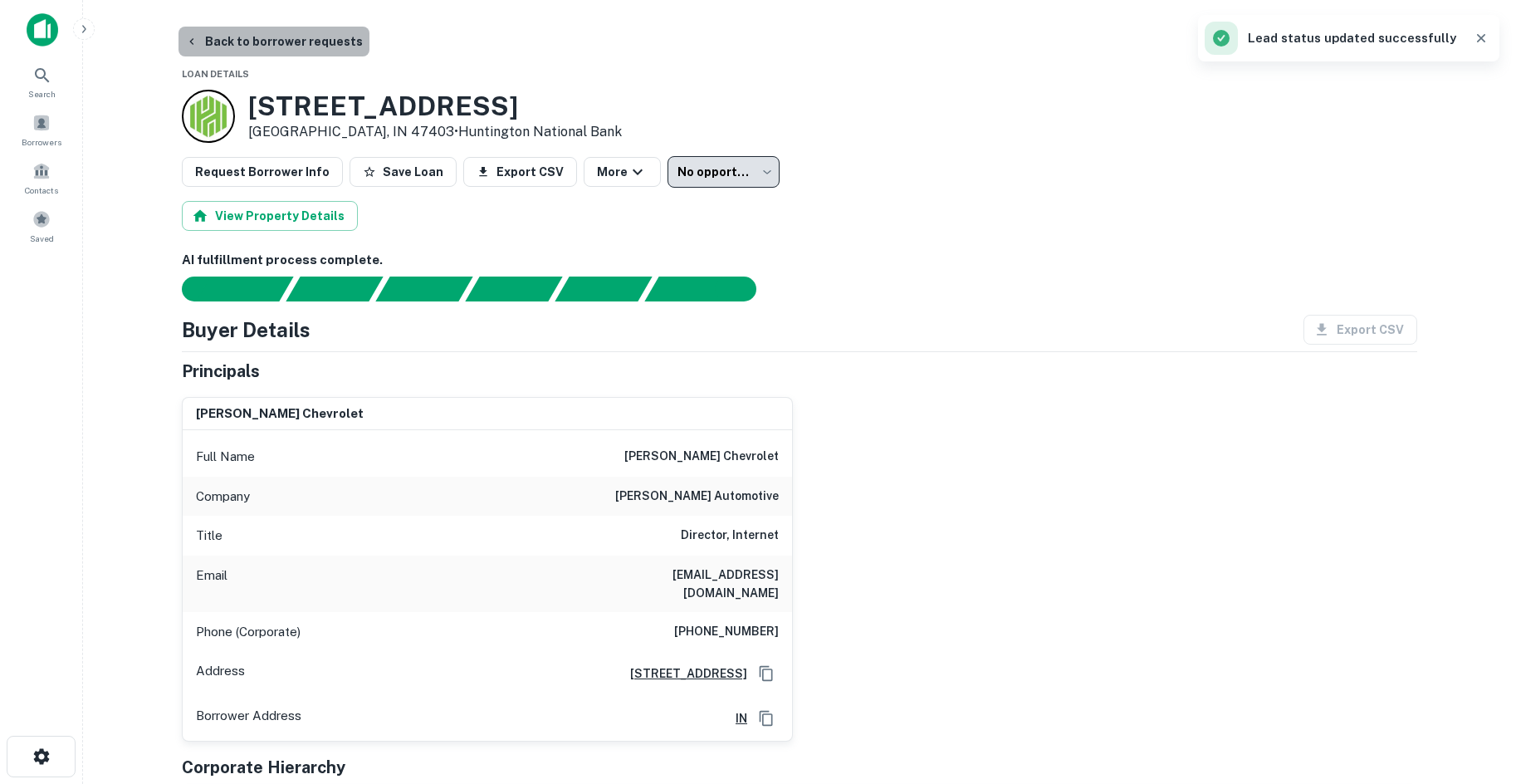
click at [281, 32] on button "Back to borrower requests" at bounding box center [274, 41] width 191 height 30
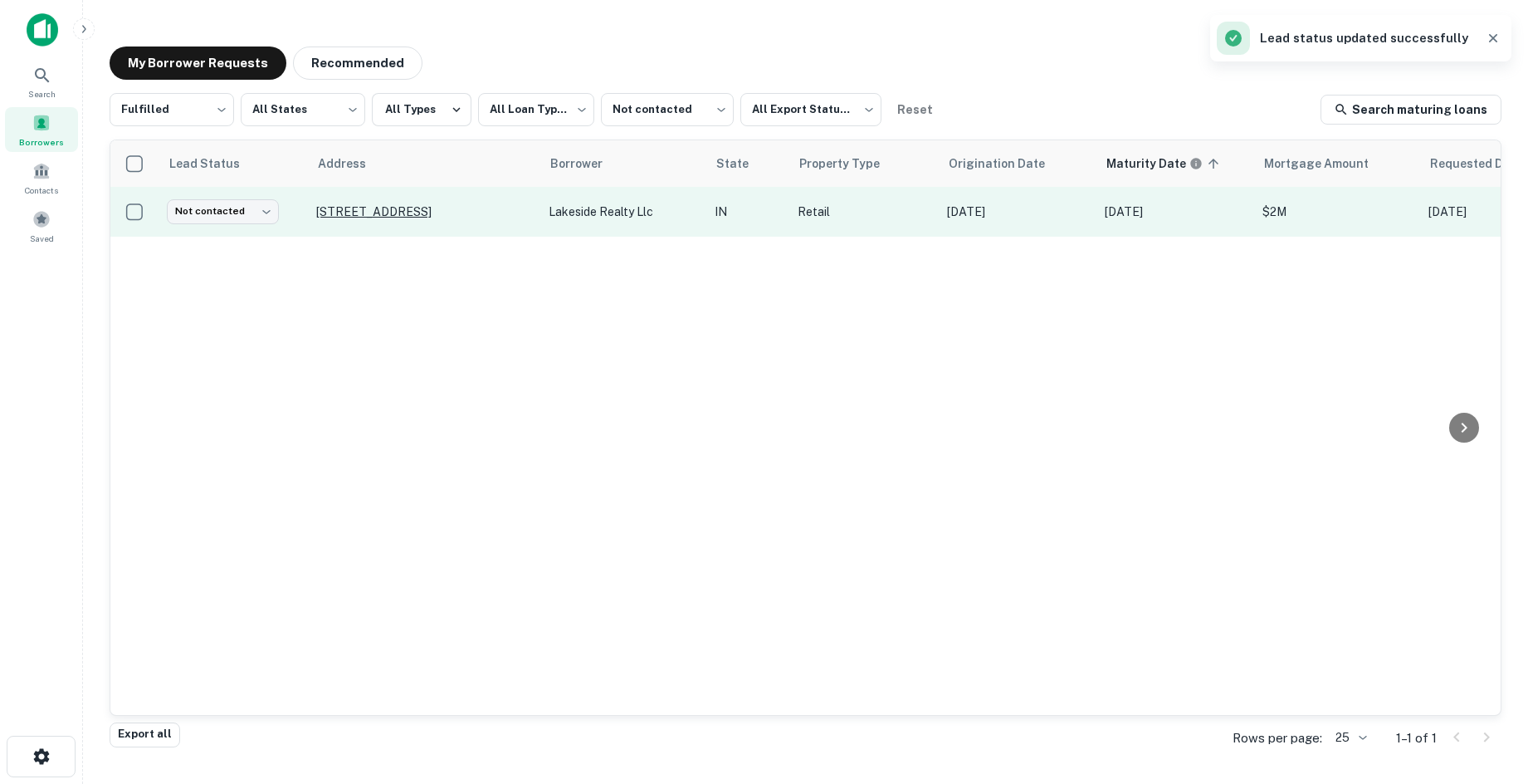
click at [431, 208] on p "427 Chevy Way Warsaw, IN 46582" at bounding box center [423, 212] width 216 height 15
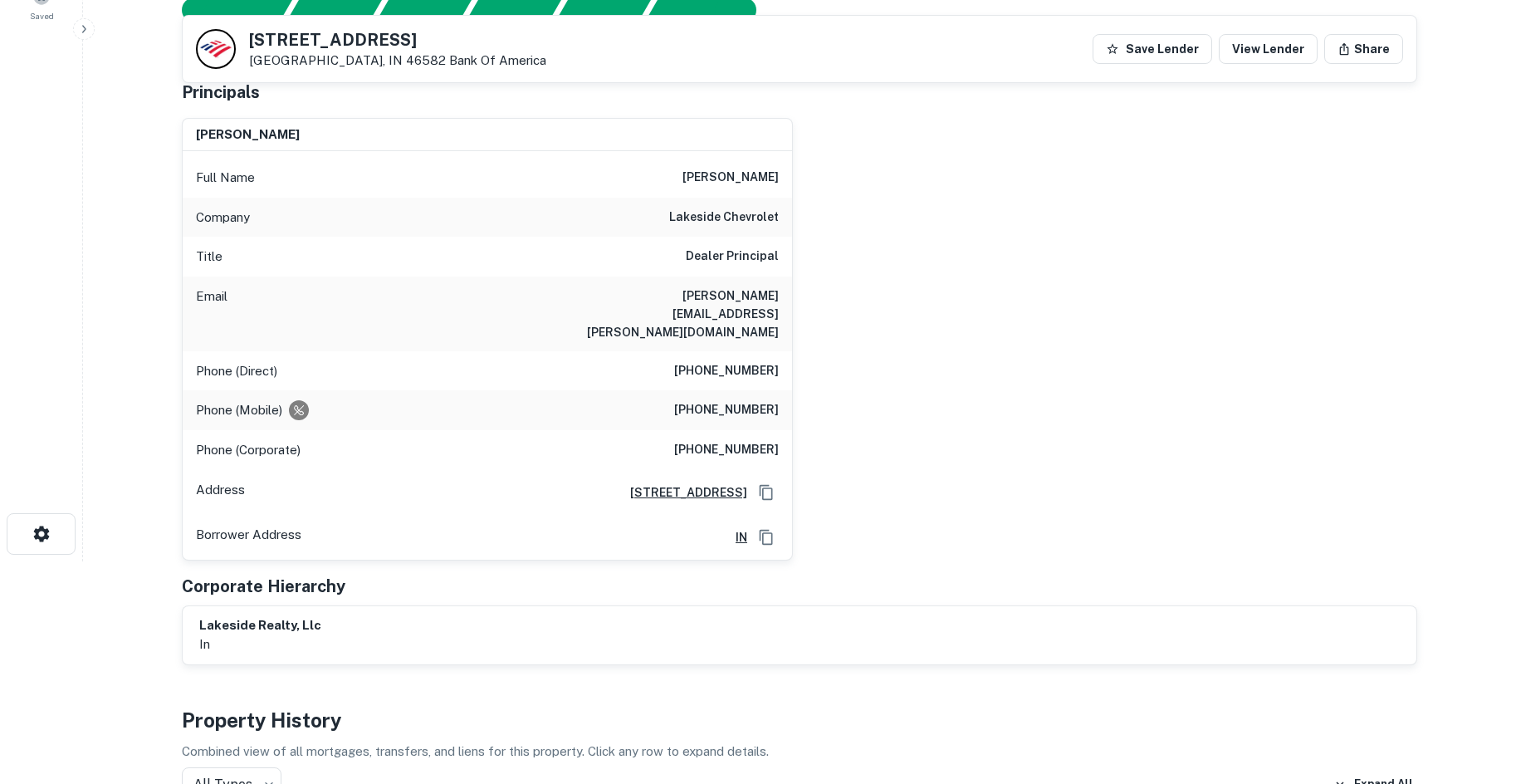
scroll to position [192, 0]
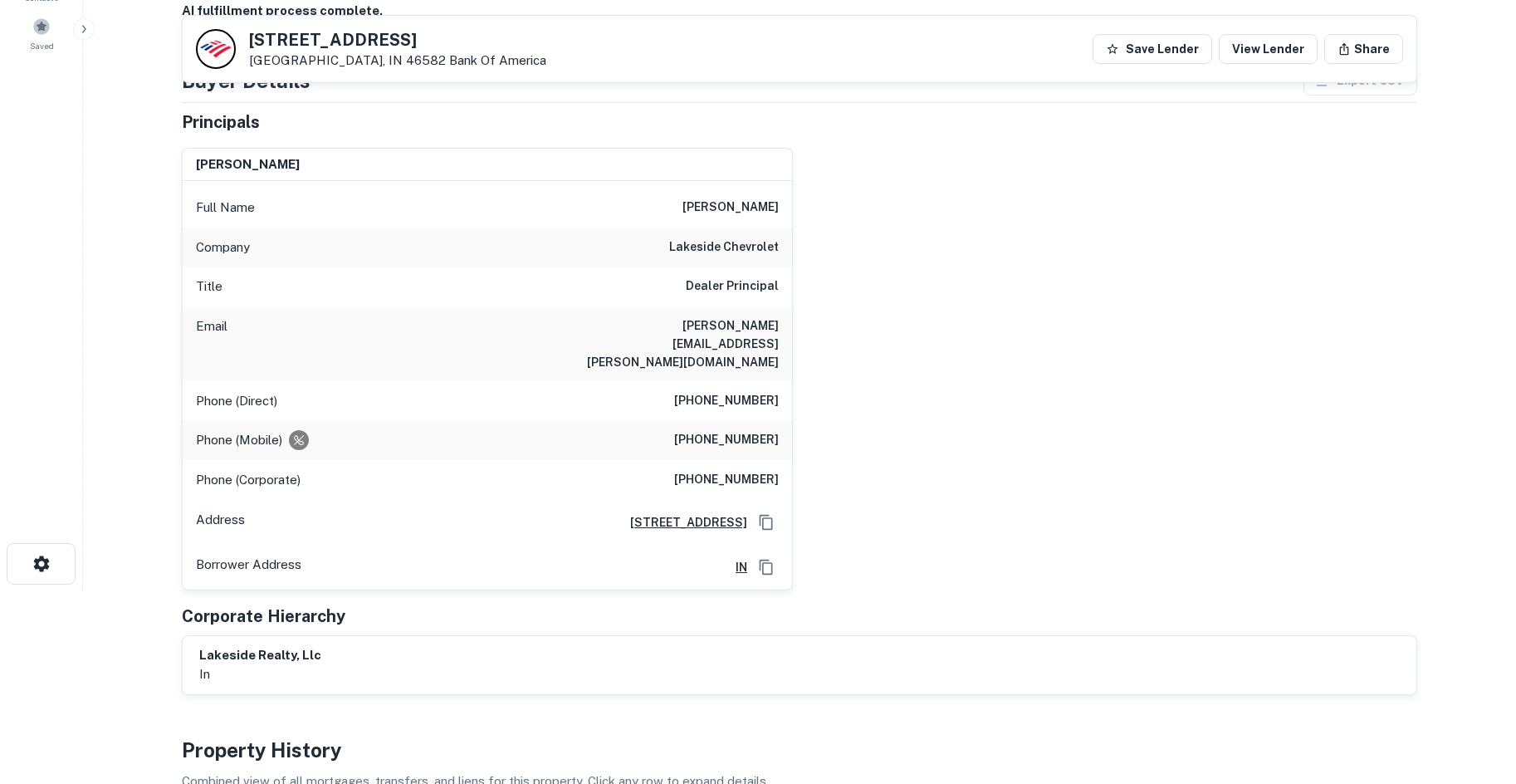
click at [727, 430] on h6 "(814) 898-2886" at bounding box center [726, 439] width 105 height 20
click at [746, 258] on div "Company lakeside chevrolet" at bounding box center [487, 247] width 609 height 40
click at [746, 242] on h6 "lakeside chevrolet" at bounding box center [723, 247] width 109 height 20
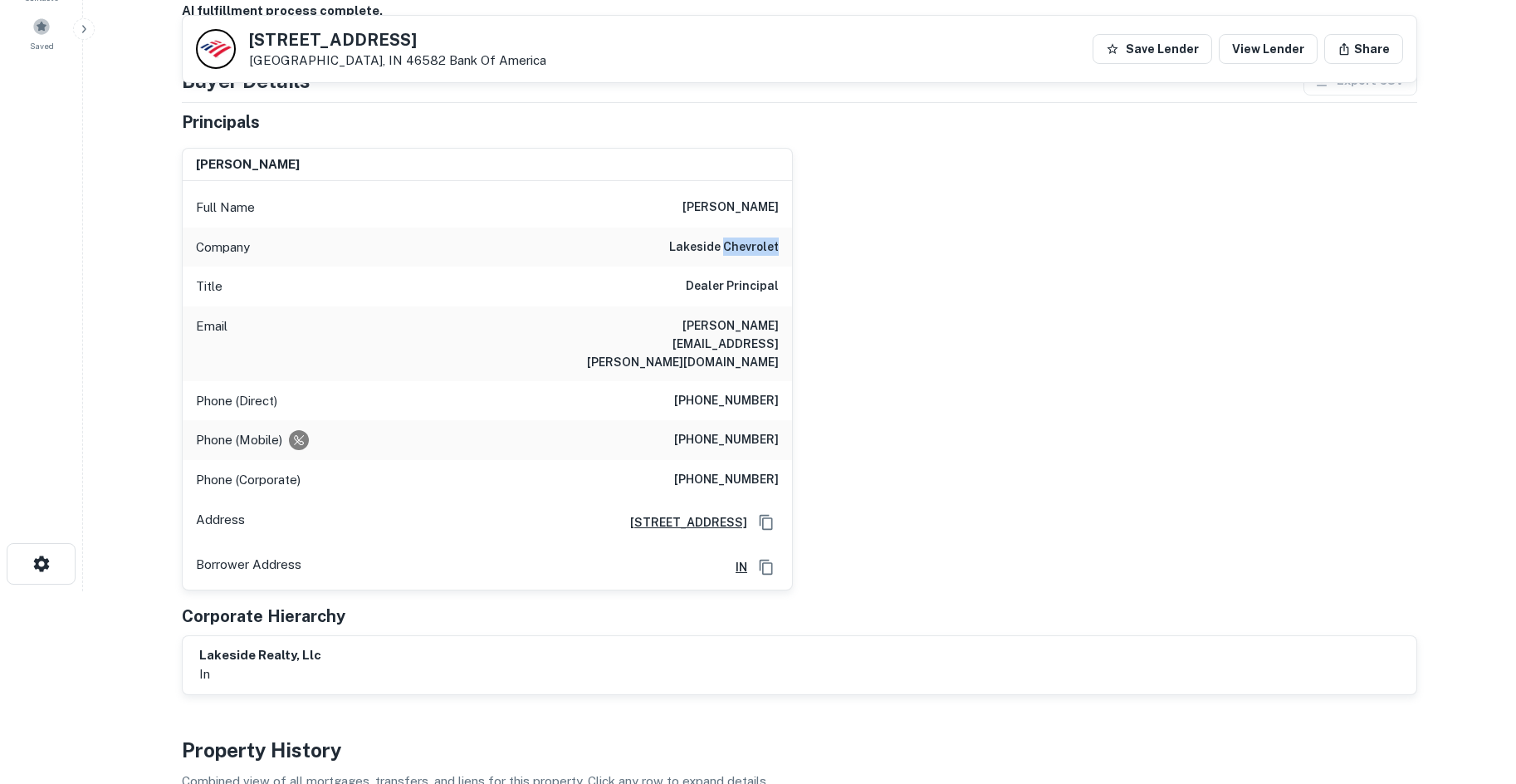
click at [746, 242] on h6 "lakeside chevrolet" at bounding box center [723, 247] width 109 height 20
copy h6 "lakeside chevrolet"
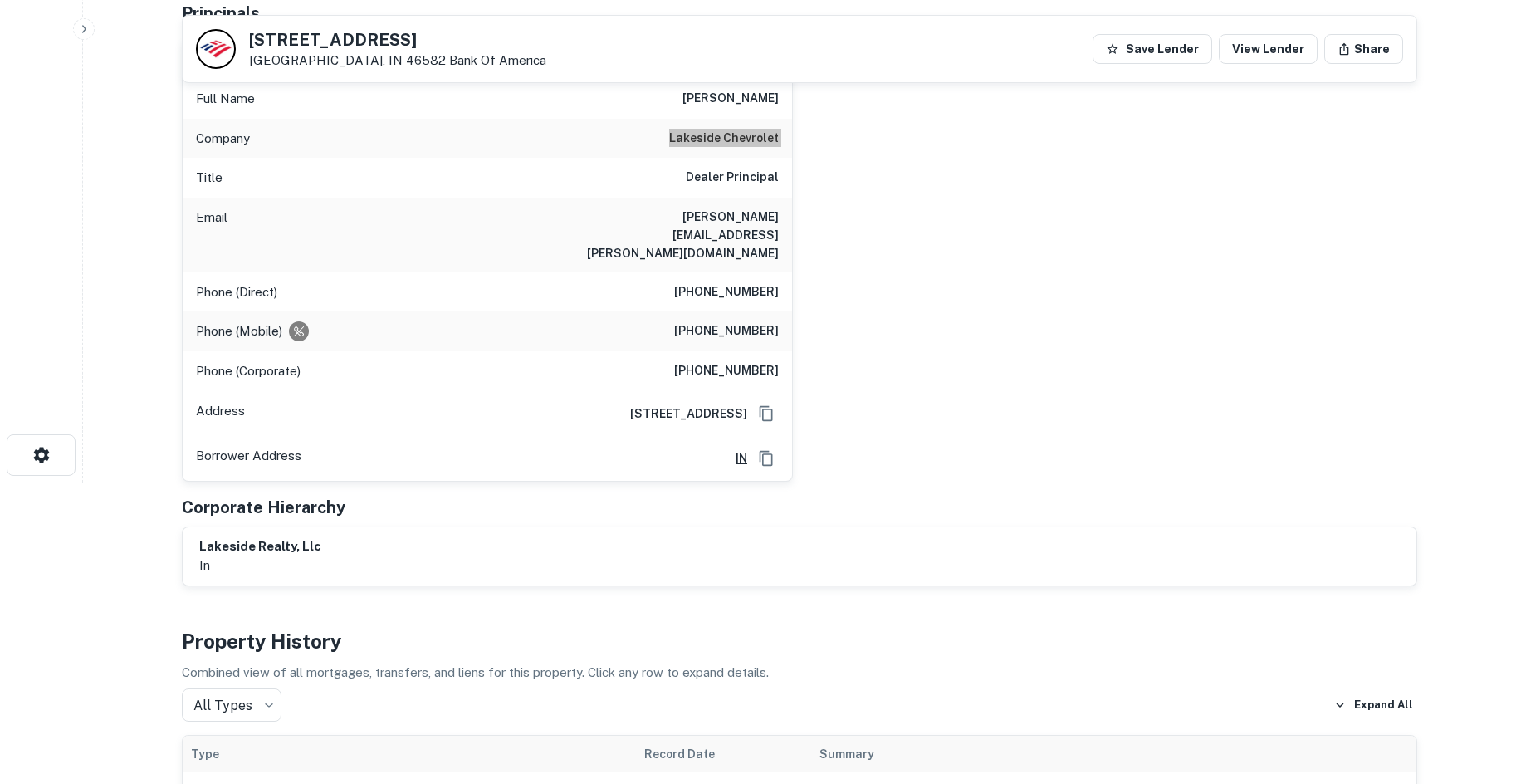
scroll to position [276, 0]
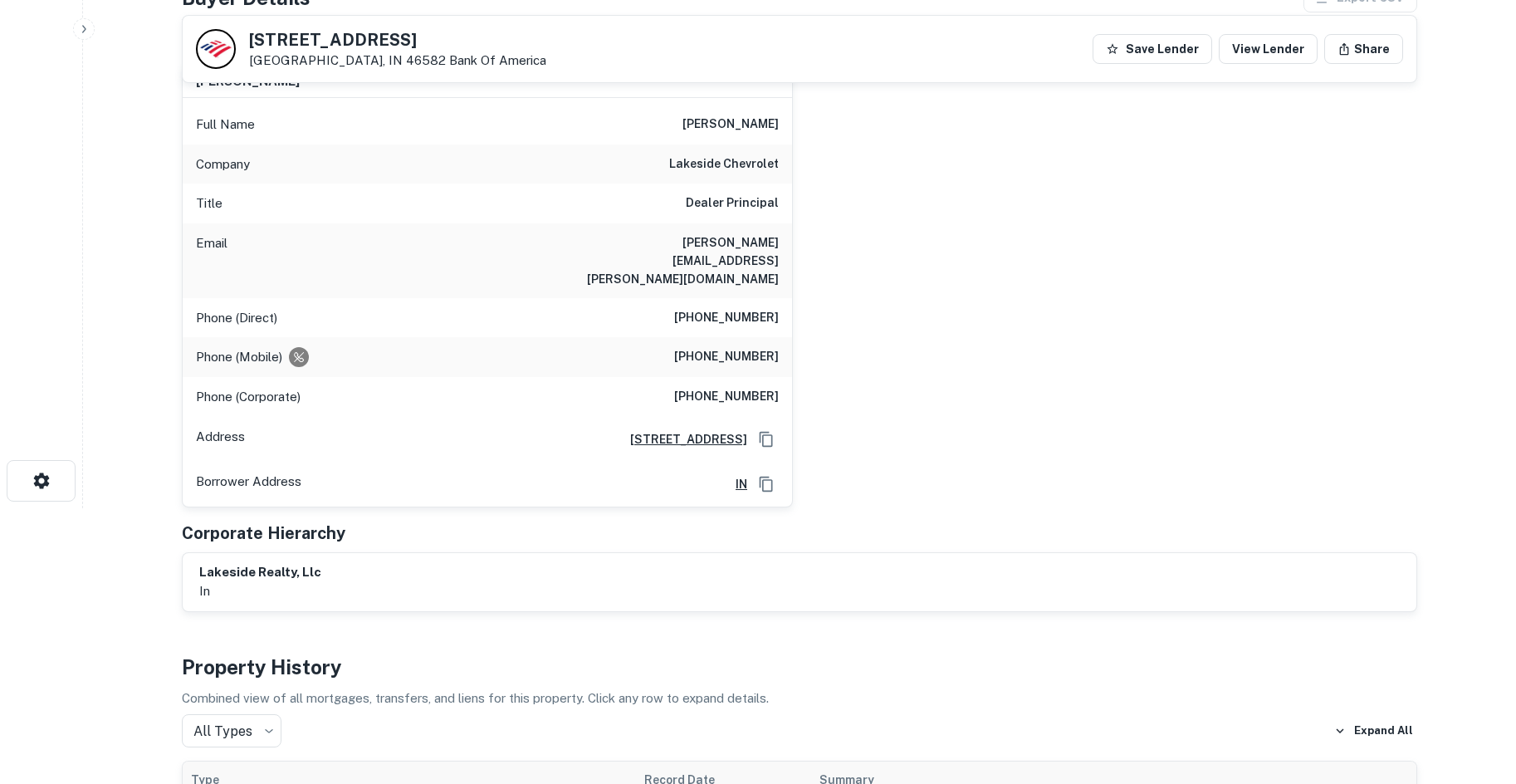
click at [722, 347] on h6 "(814) 898-2886" at bounding box center [726, 356] width 105 height 20
copy h6 "(814) 898-2886"
drag, startPoint x: 978, startPoint y: 527, endPoint x: 962, endPoint y: 506, distance: 26.4
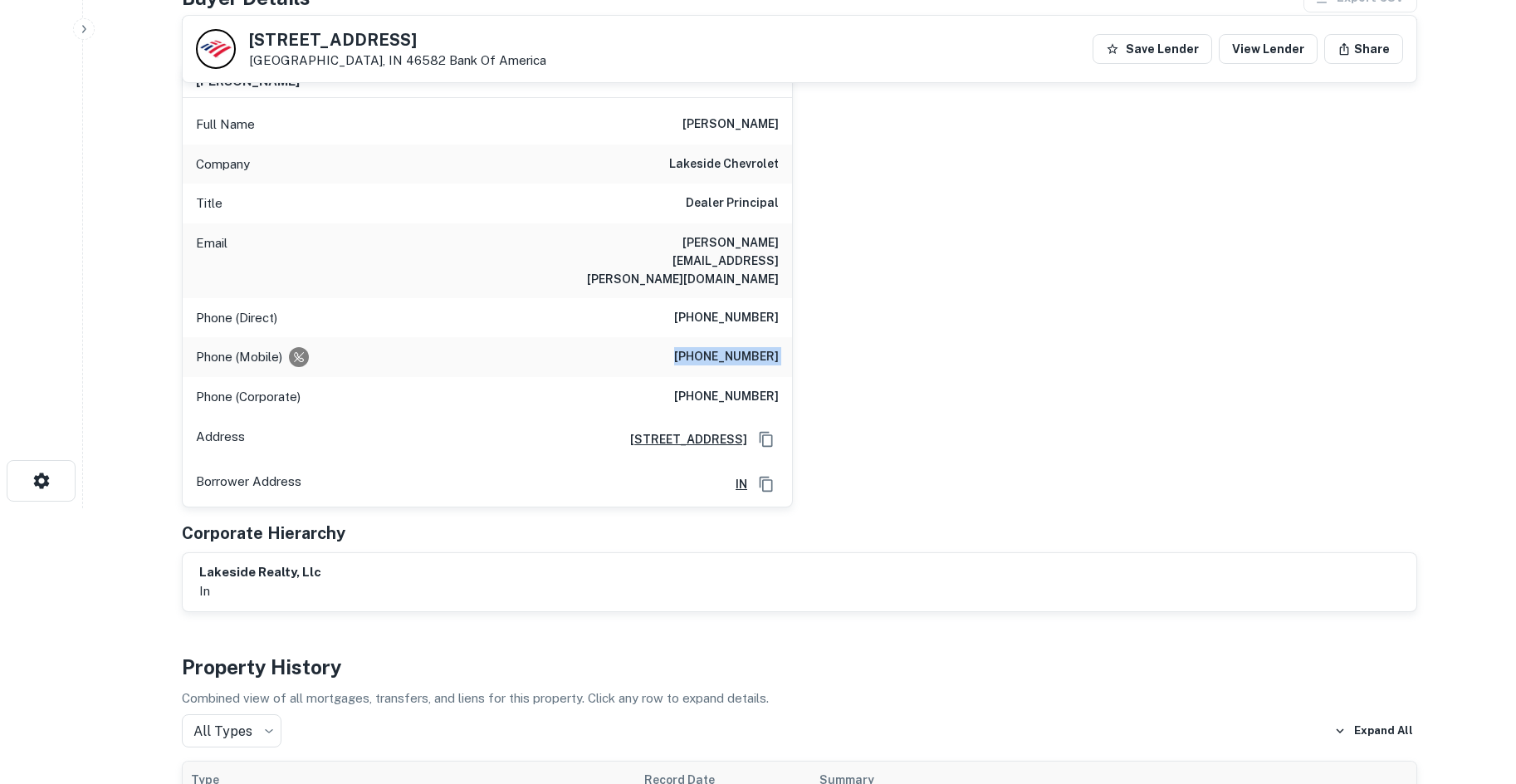
click at [978, 563] on div "lakeside realty, llc in" at bounding box center [799, 581] width 1200 height 38
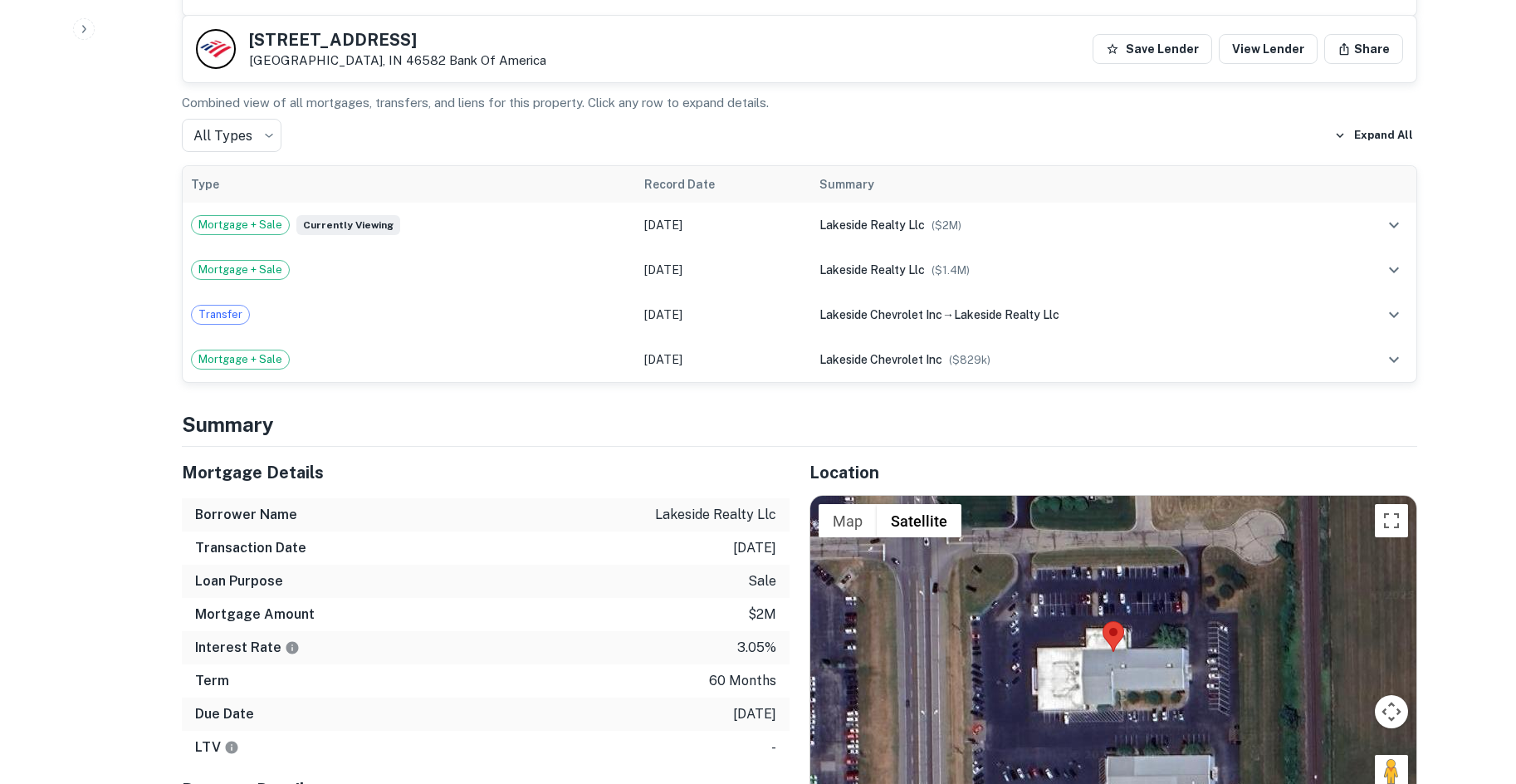
scroll to position [1022, 0]
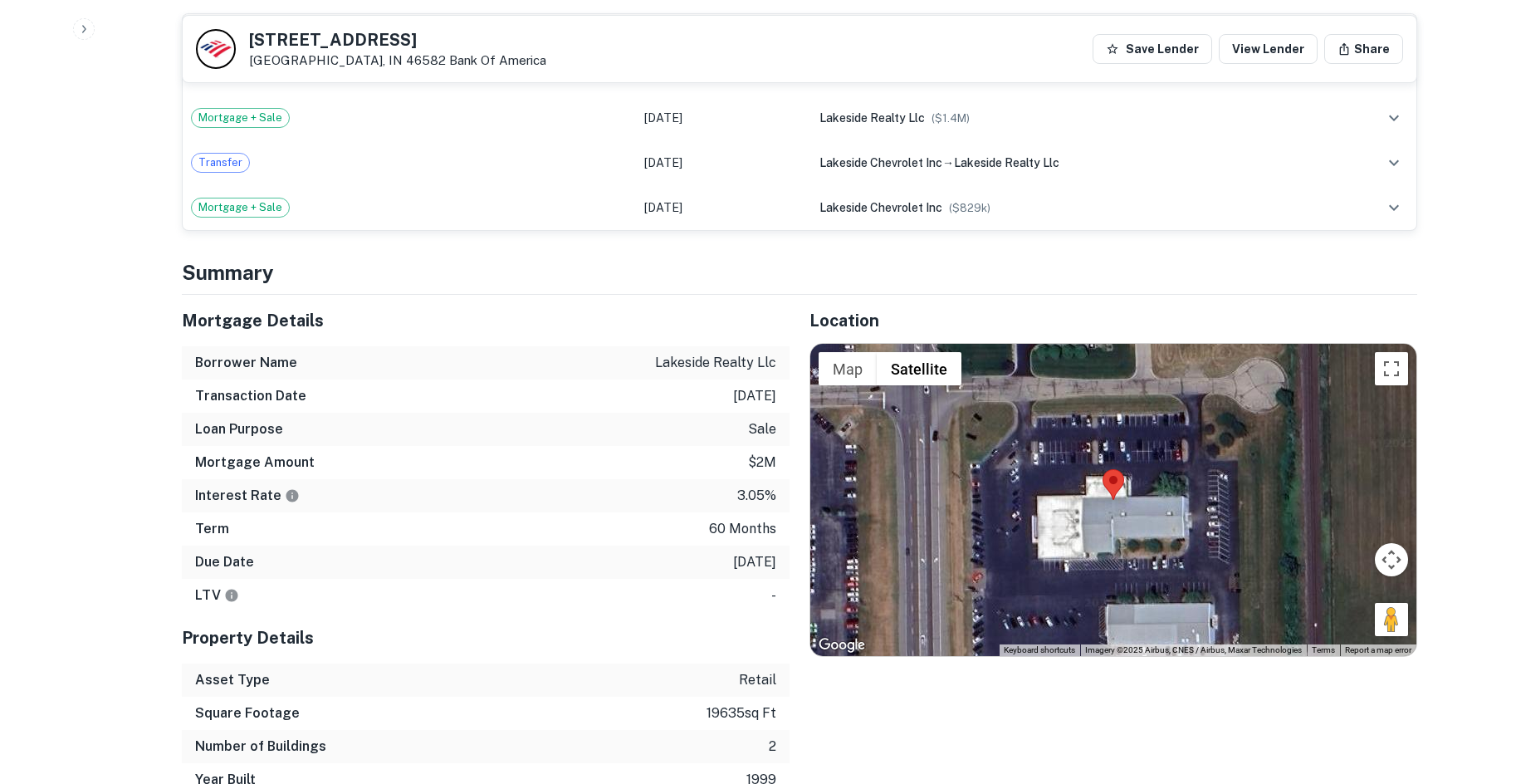
drag, startPoint x: 1410, startPoint y: 606, endPoint x: 1232, endPoint y: 488, distance: 213.6
click at [1402, 605] on div at bounding box center [1113, 500] width 606 height 312
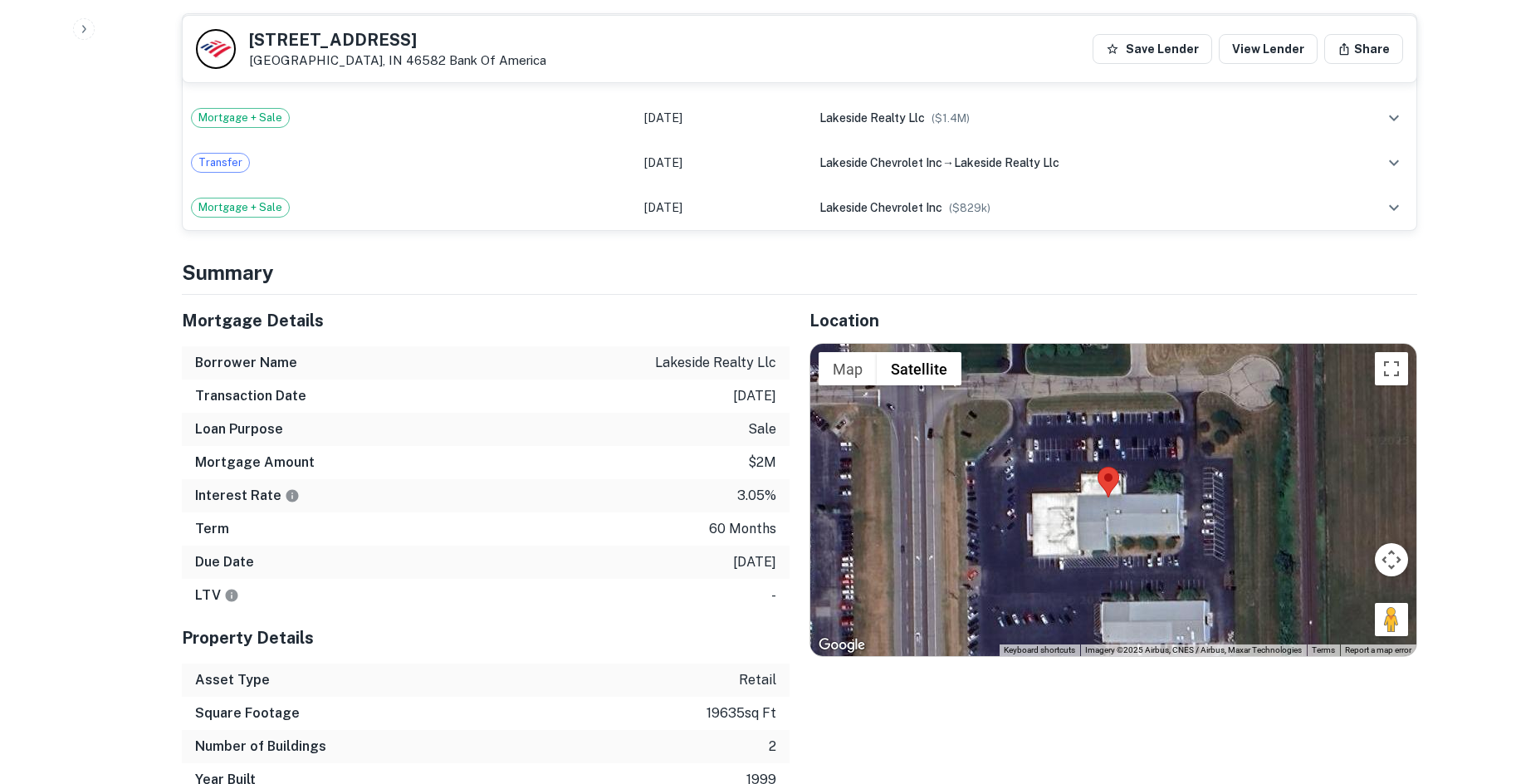
drag, startPoint x: 1232, startPoint y: 488, endPoint x: 1119, endPoint y: 442, distance: 122.0
click at [1119, 442] on div "Map Terrain Satellite Labels Keyboard shortcuts Map Data Imagery ©2025 Airbus, …" at bounding box center [1113, 500] width 606 height 312
drag, startPoint x: 1383, startPoint y: 590, endPoint x: 1071, endPoint y: 411, distance: 359.7
click at [1070, 411] on div "Map Terrain Satellite Labels Keyboard shortcuts Map Data Imagery ©2025 Airbus, …" at bounding box center [1113, 500] width 606 height 312
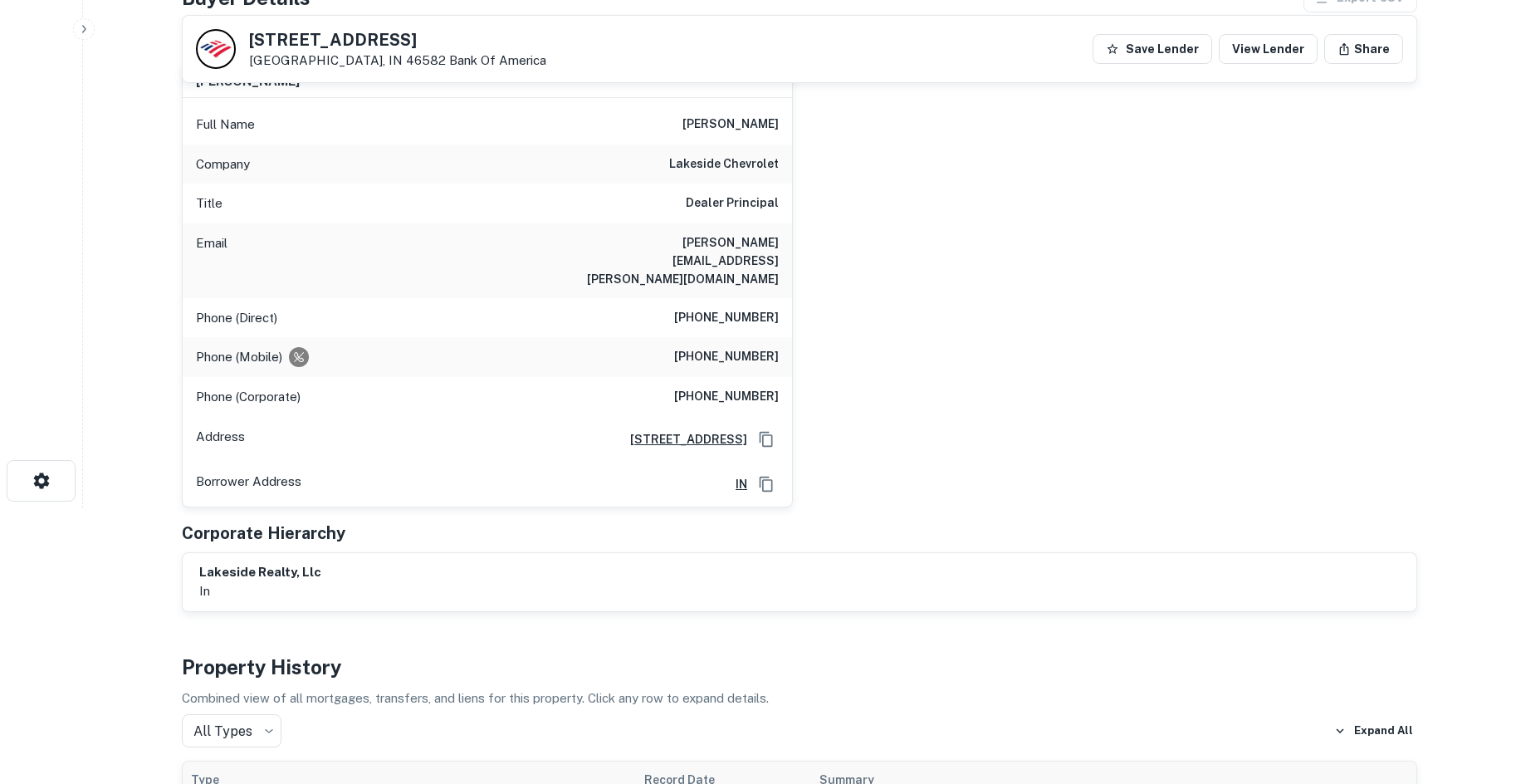
scroll to position [192, 0]
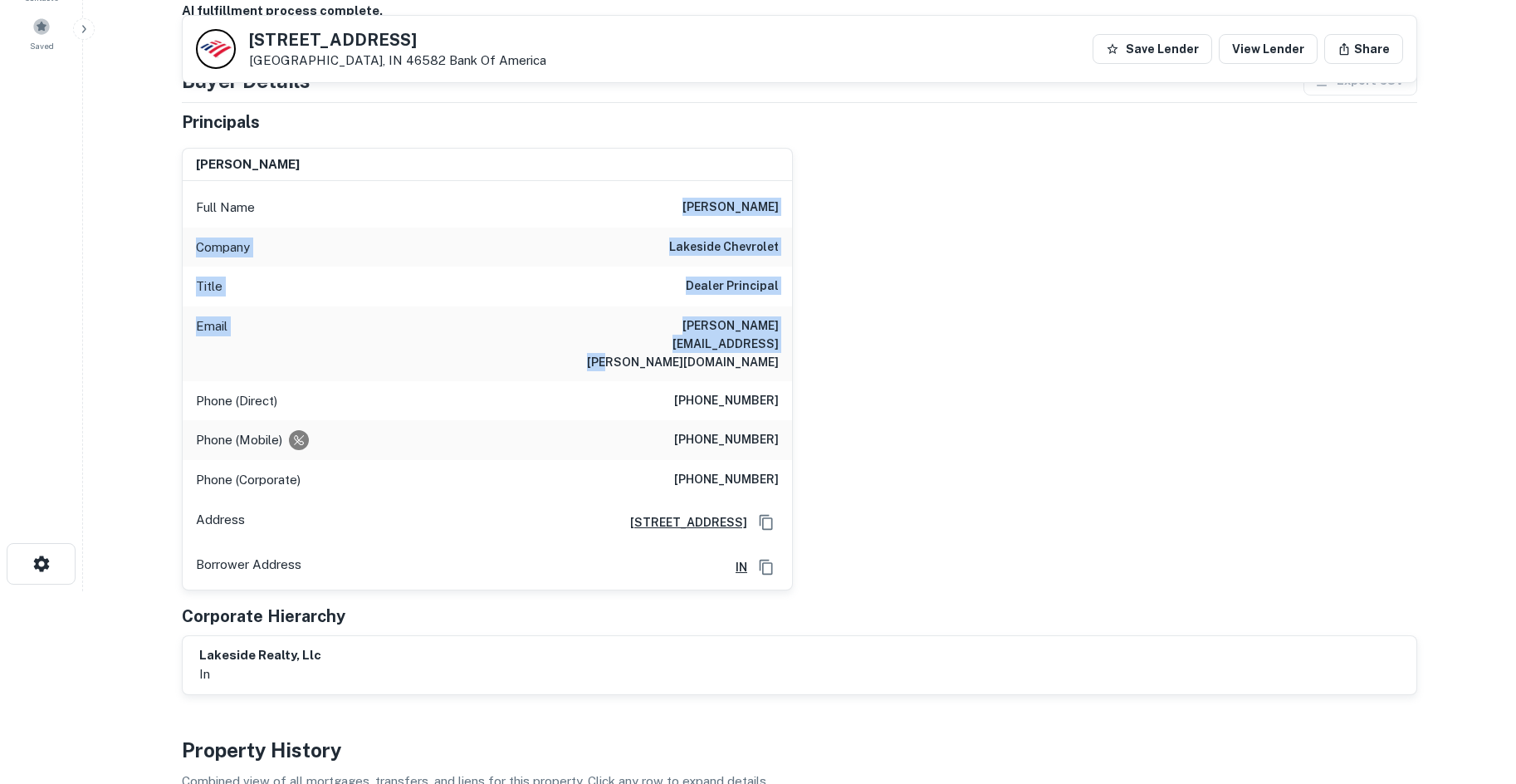
drag, startPoint x: 679, startPoint y: 204, endPoint x: 785, endPoint y: 321, distance: 157.9
click at [785, 321] on div "Full Name thomas schilling Company lakeside chevrolet Title Dealer Principal Em…" at bounding box center [487, 385] width 609 height 408
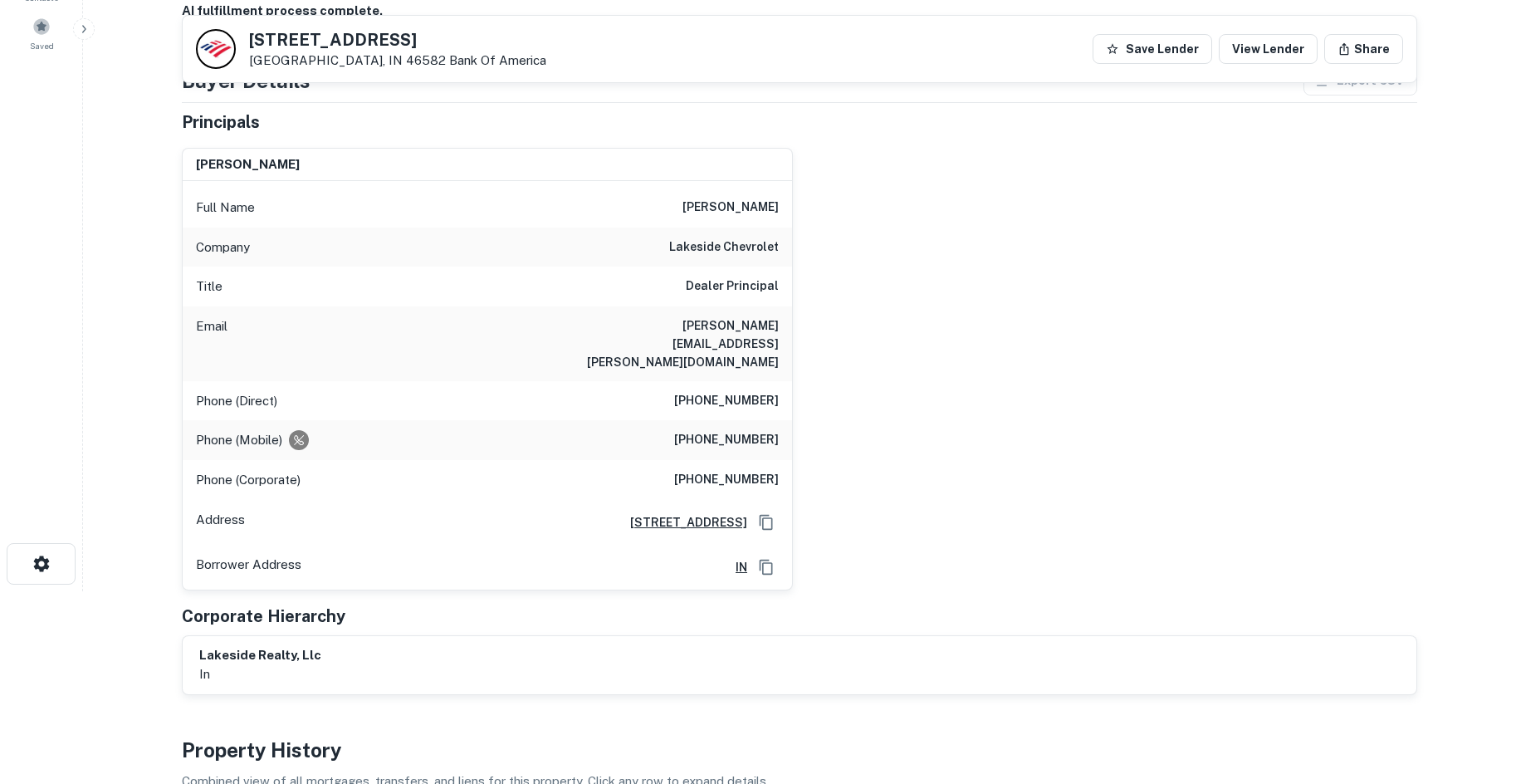
click at [849, 359] on div "thomas schilling Full Name thomas schilling Company lakeside chevrolet Title De…" at bounding box center [793, 363] width 1249 height 456
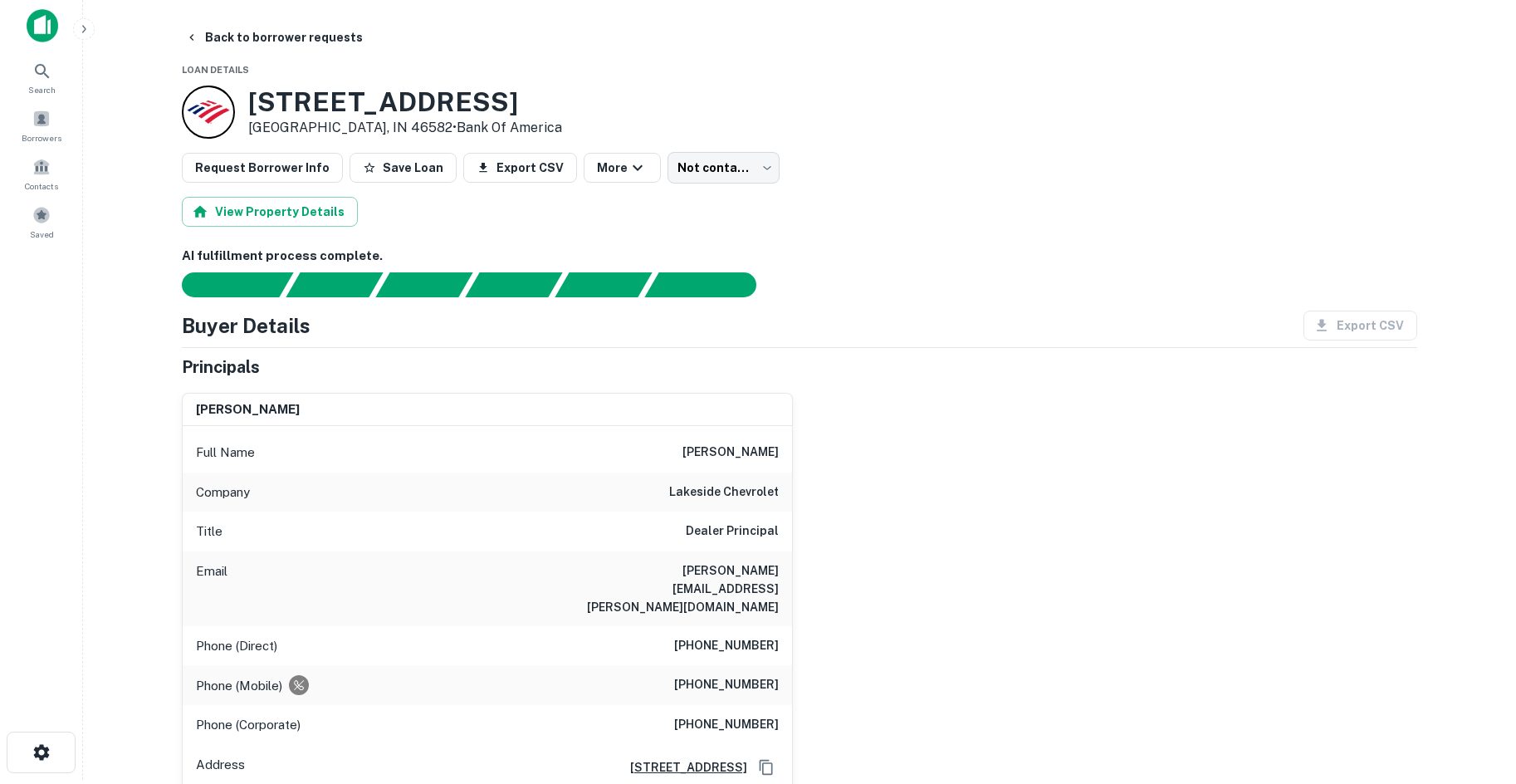
scroll to position [0, 0]
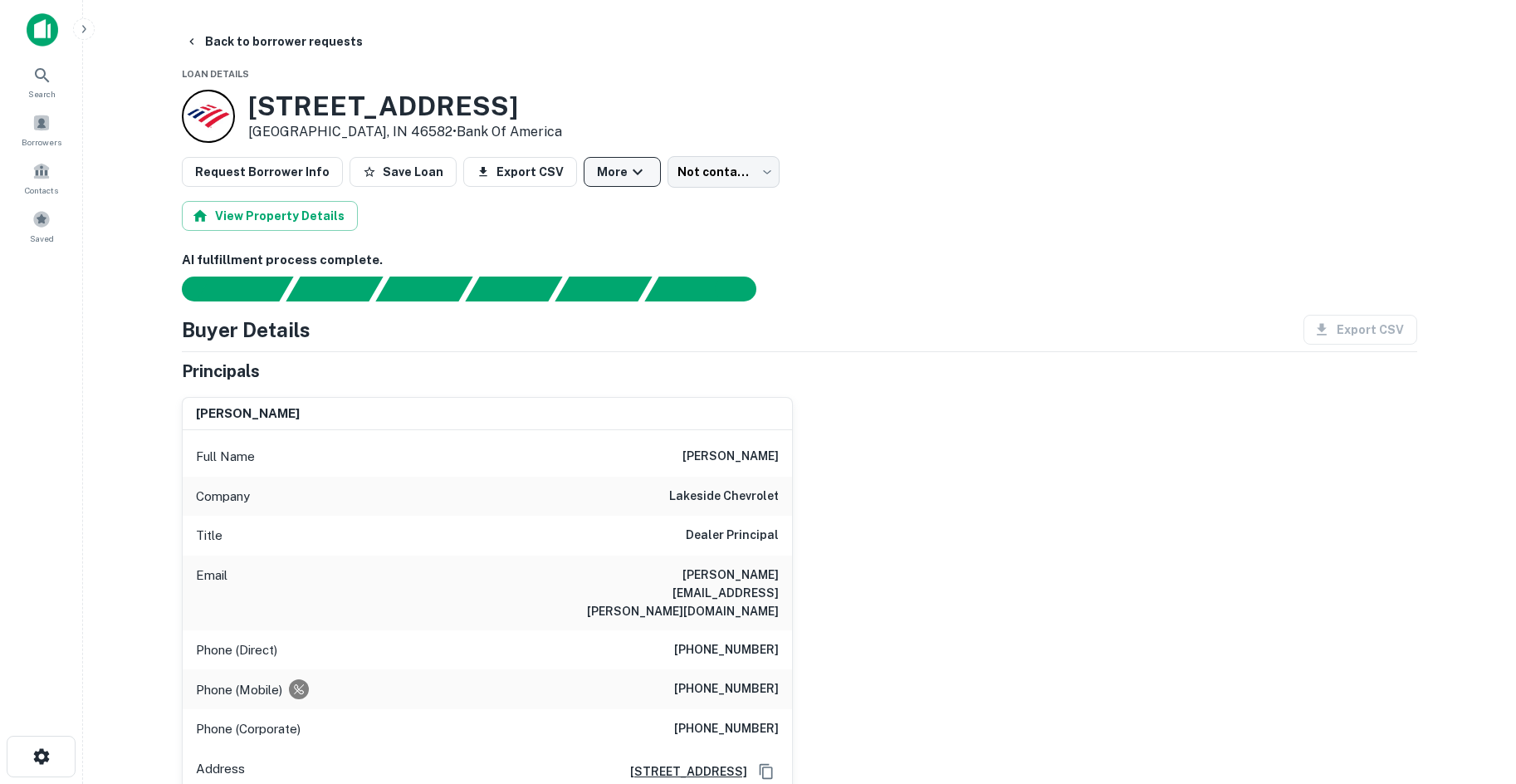
click at [637, 175] on button "More" at bounding box center [622, 172] width 78 height 30
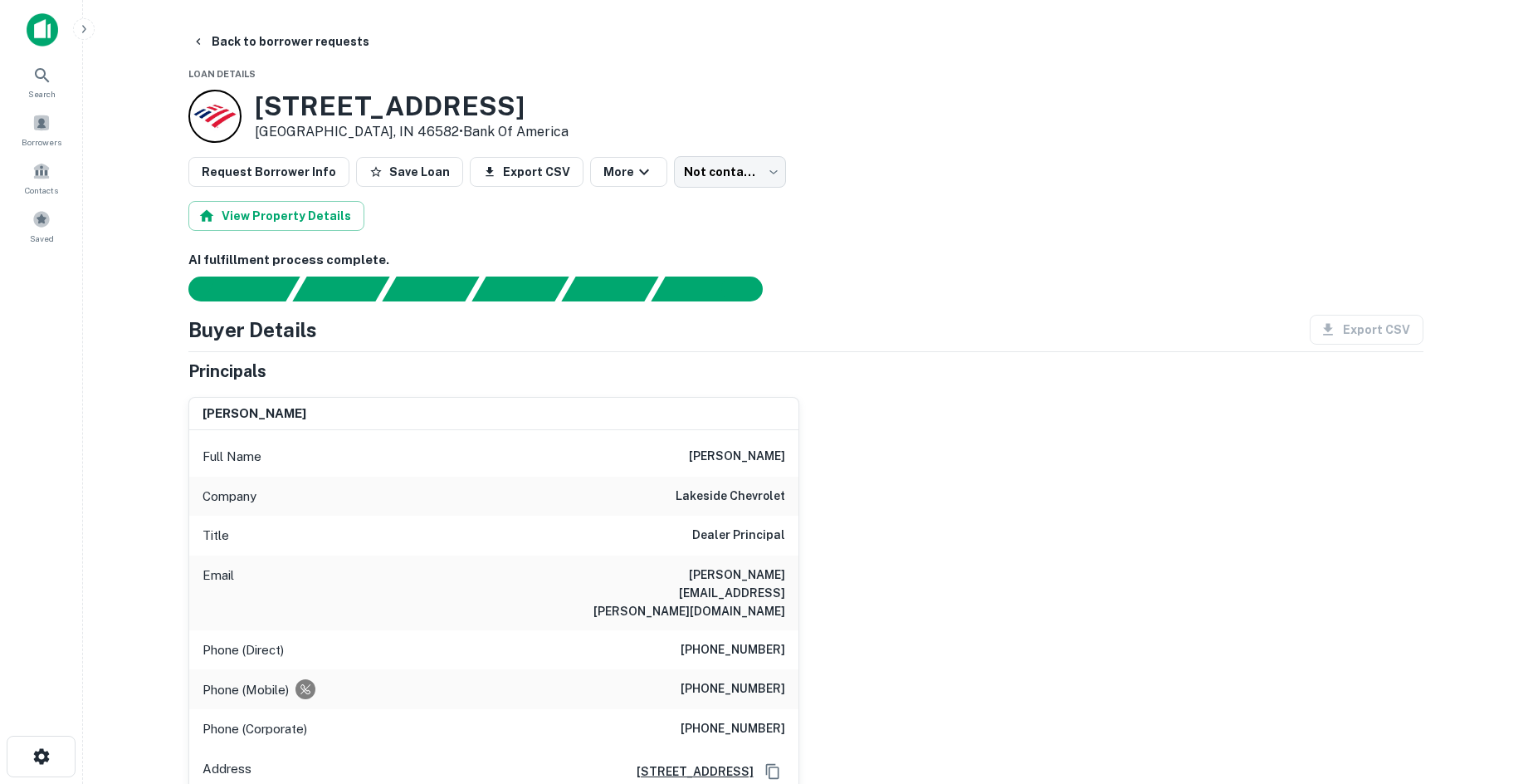
click at [678, 172] on body "Search Borrowers Contacts Saved Back to borrower requests Loan Details 427 Chev…" at bounding box center [764, 392] width 1528 height 784
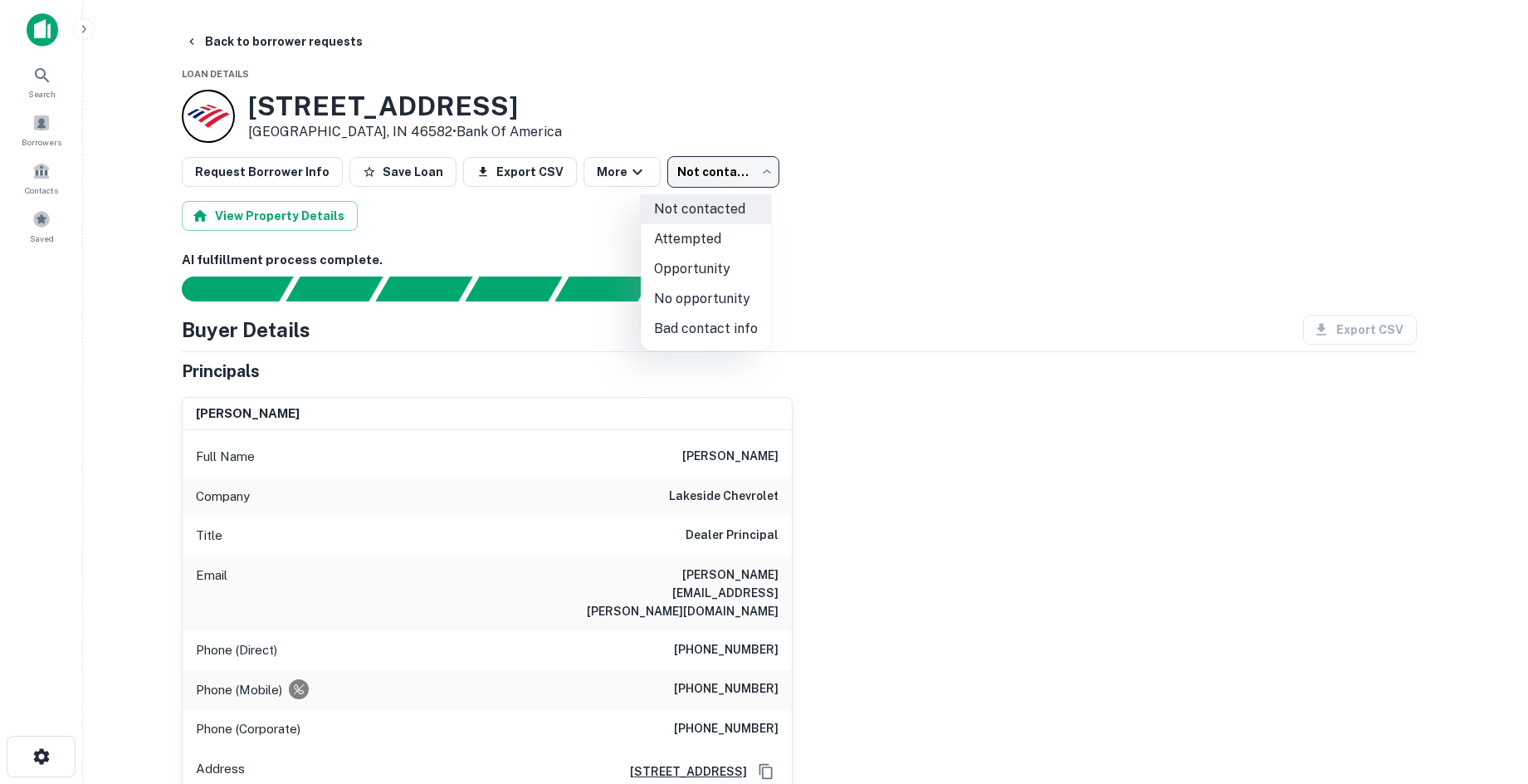
click at [716, 308] on li "No opportunity" at bounding box center [706, 299] width 130 height 30
type input "**********"
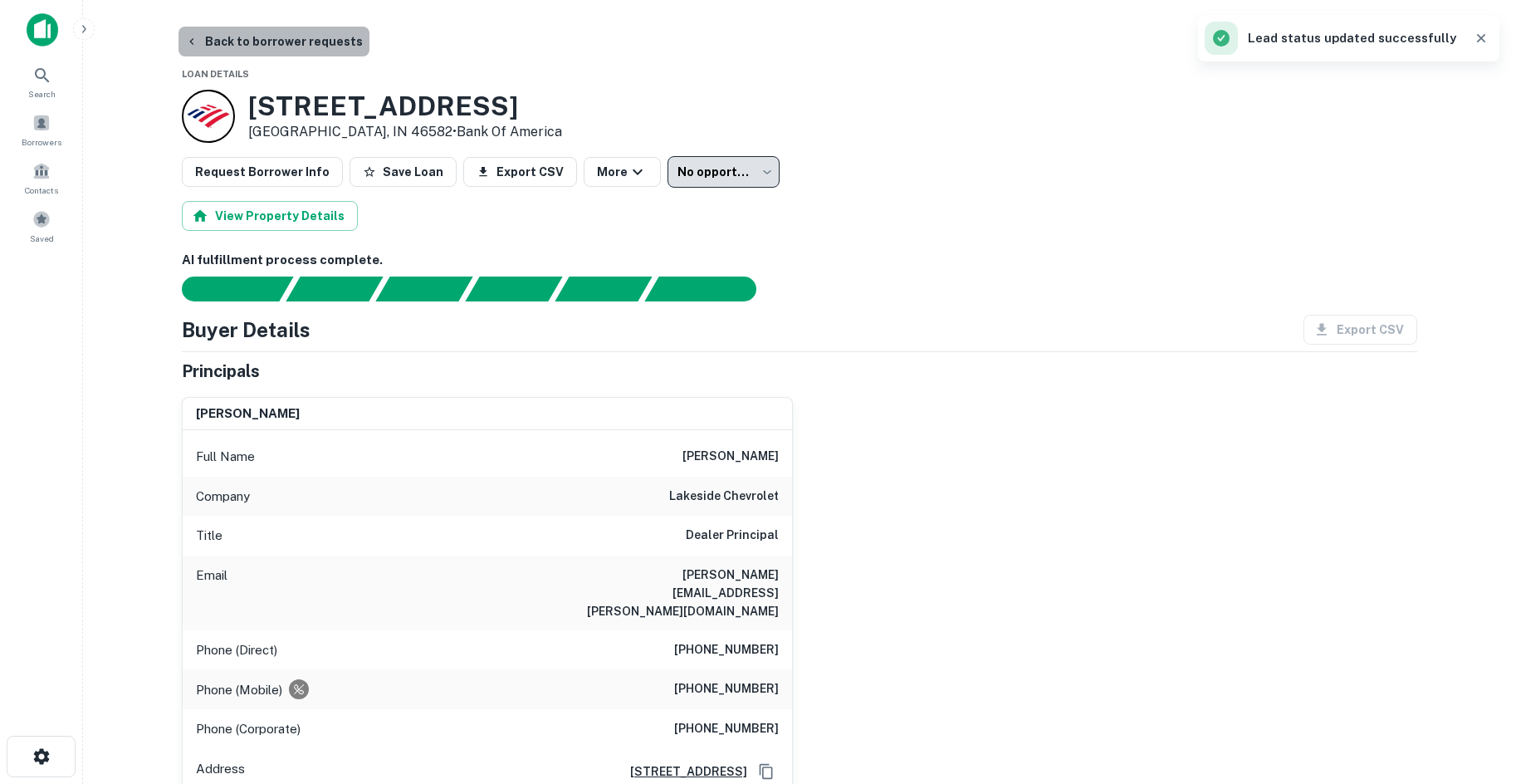
click at [278, 38] on button "Back to borrower requests" at bounding box center [274, 41] width 191 height 30
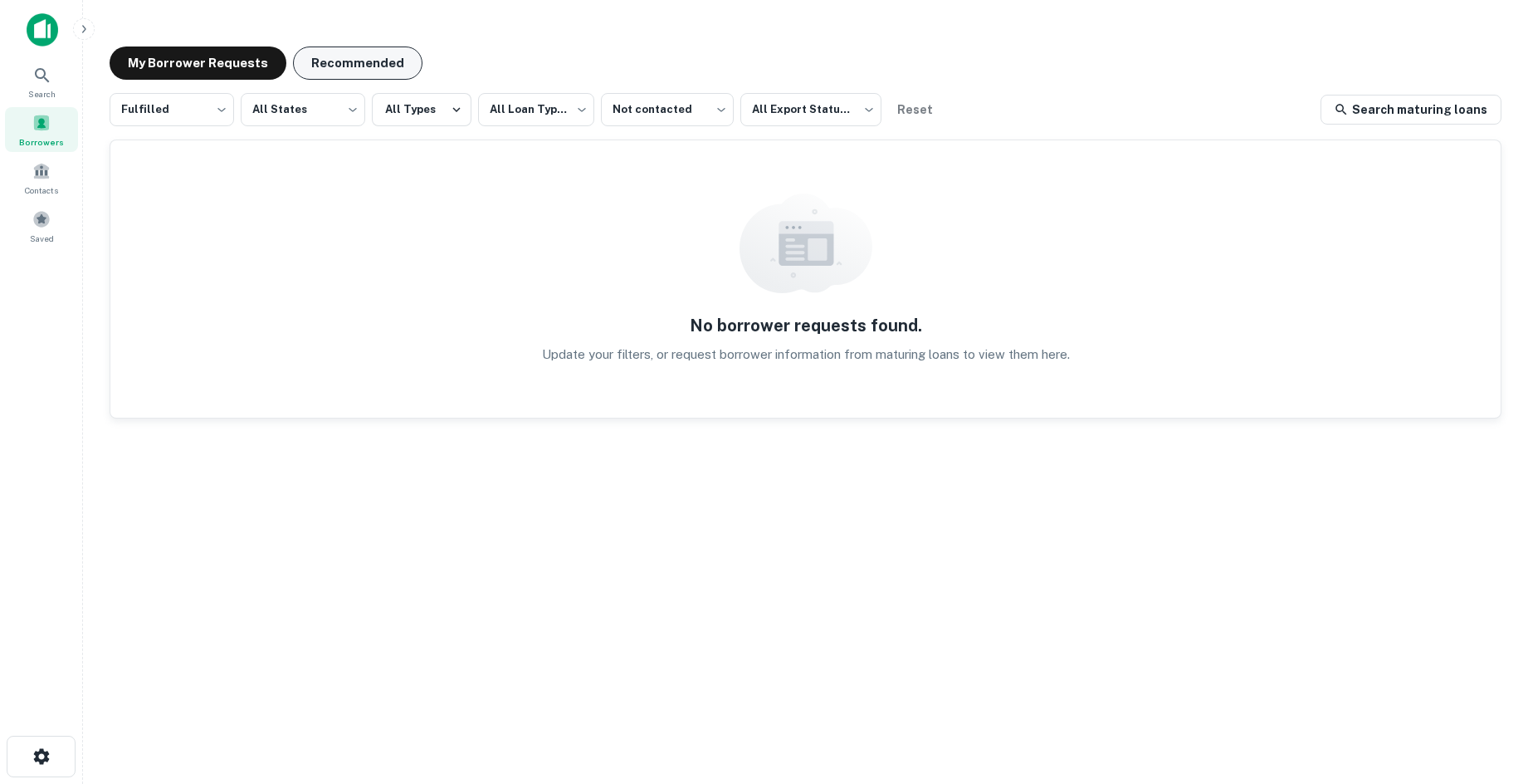
click at [308, 53] on button "Recommended" at bounding box center [358, 64] width 130 height 34
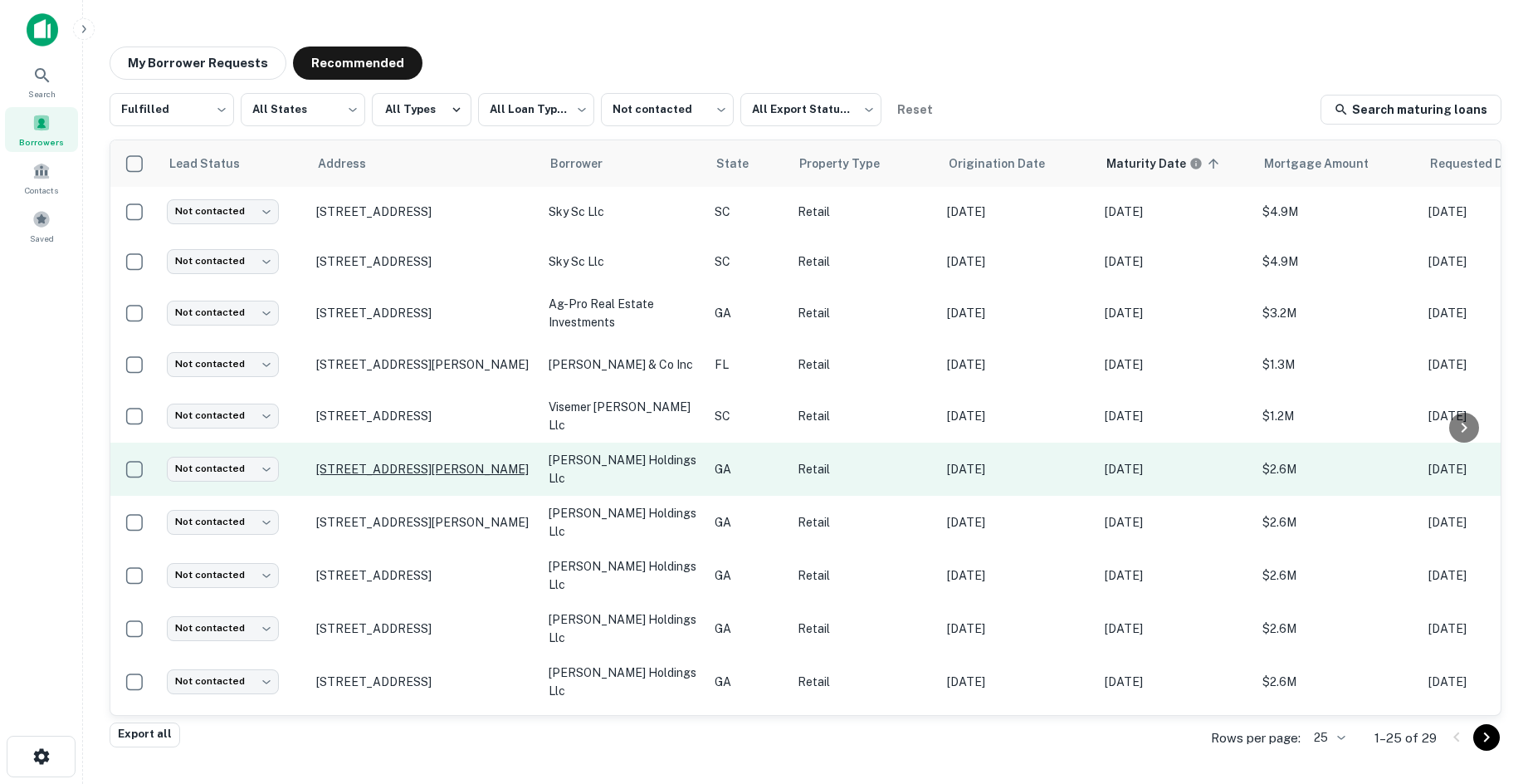
click at [468, 467] on p "363 Steele St Macon, GA 31201" at bounding box center [423, 469] width 216 height 15
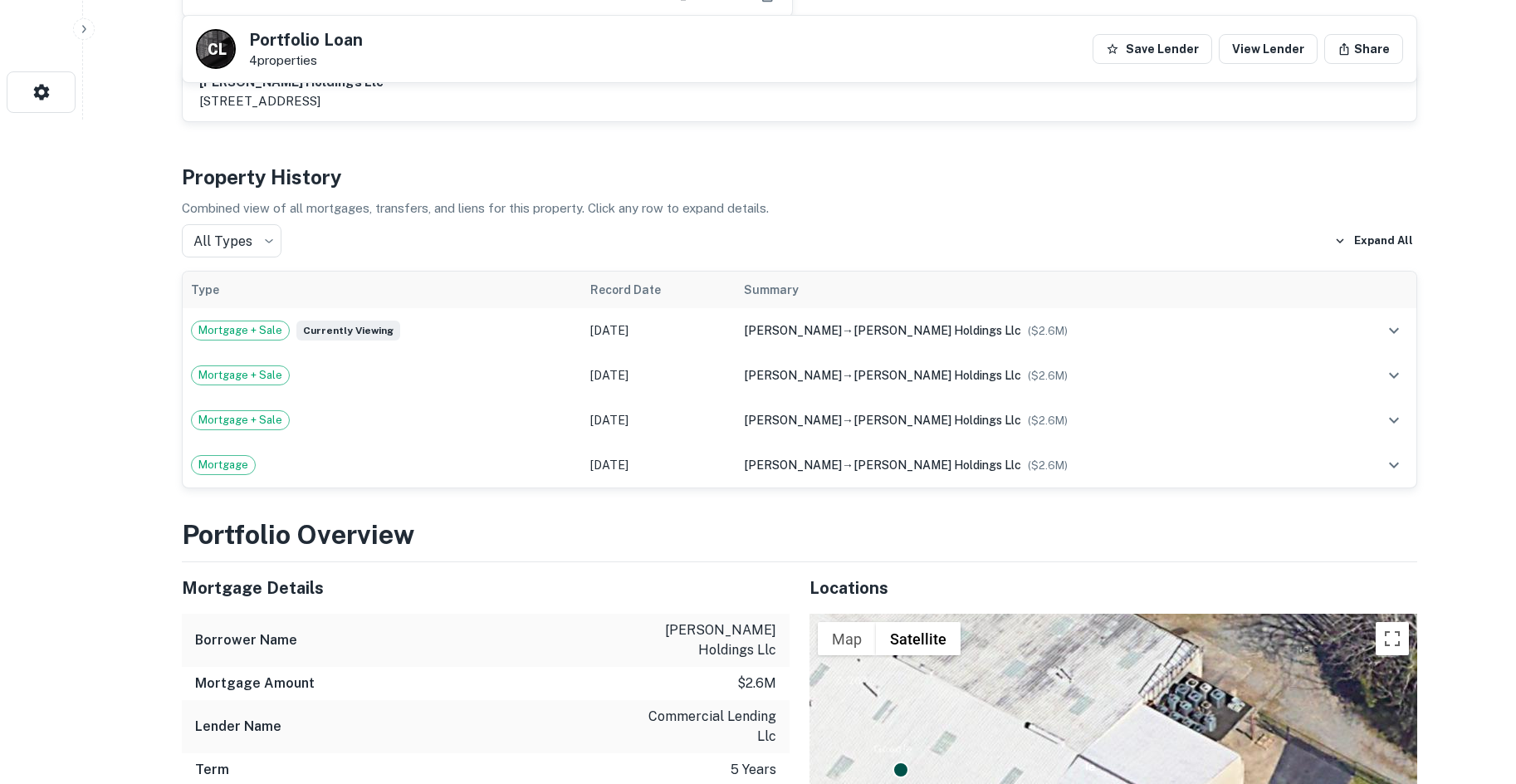
scroll to position [1162, 0]
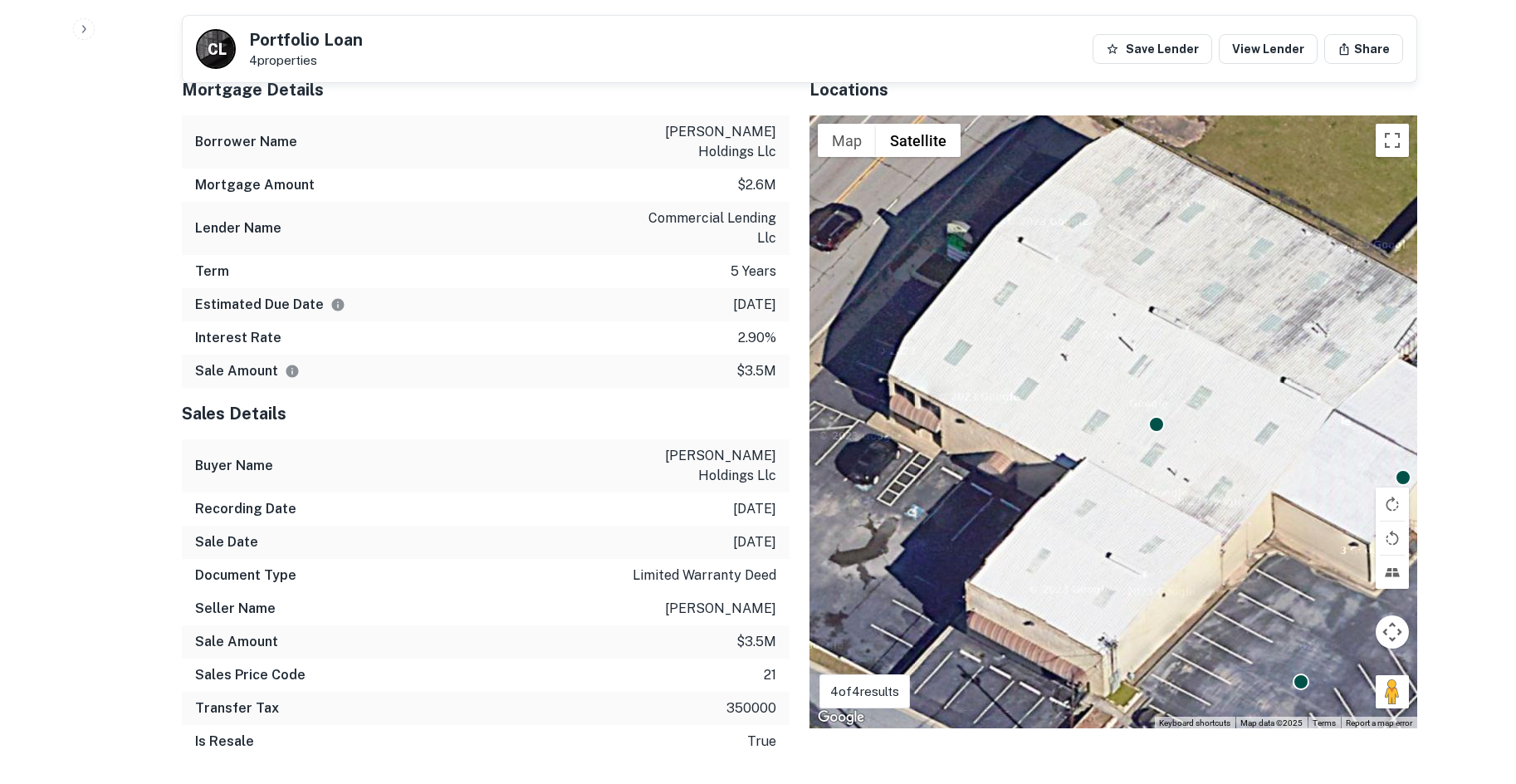
drag, startPoint x: 935, startPoint y: 458, endPoint x: 1209, endPoint y: 634, distance: 325.7
click at [1209, 634] on div "To activate drag with keyboard, press Alt + Enter. Once in keyboard drag state,…" at bounding box center [1113, 421] width 608 height 613
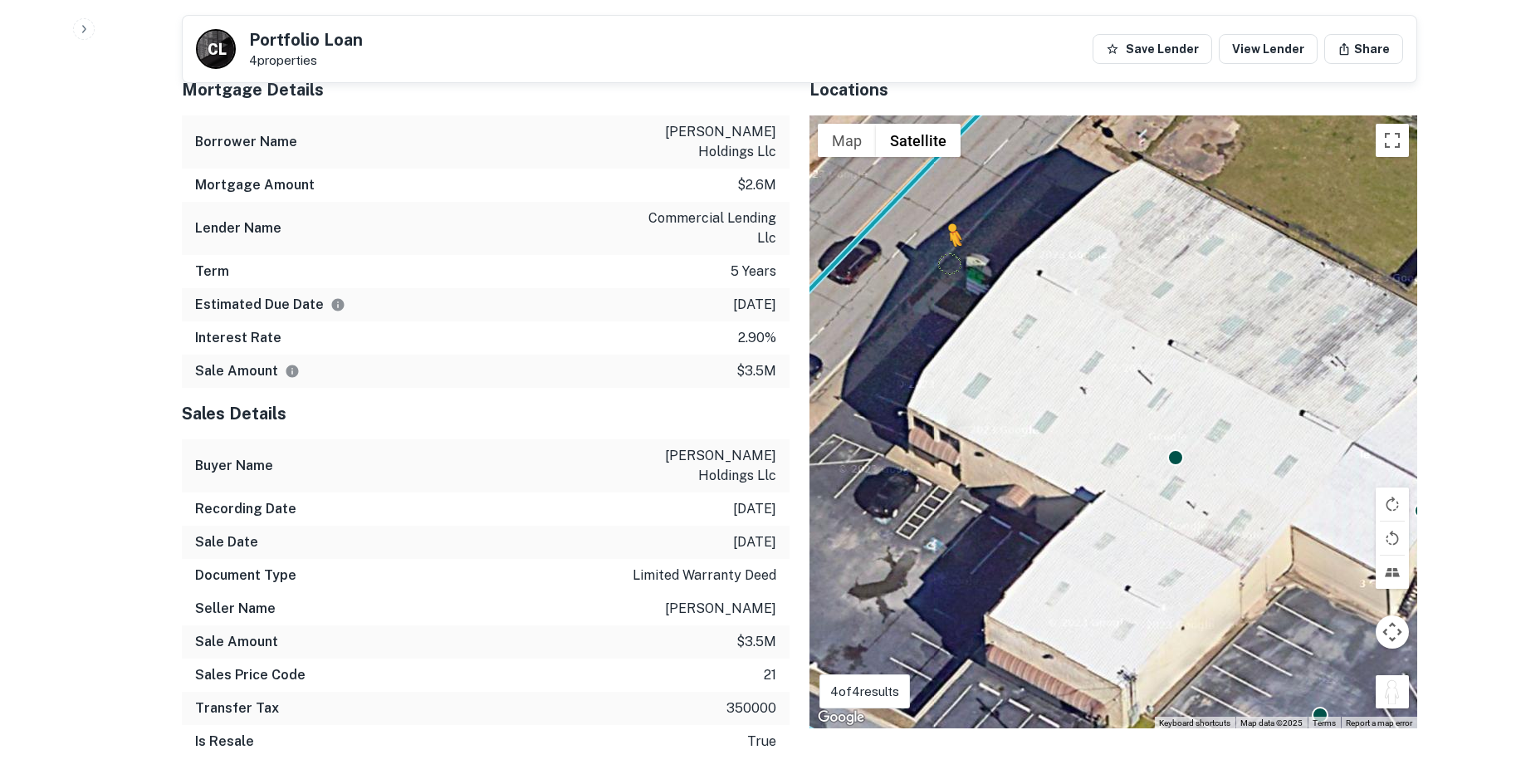
drag, startPoint x: 1386, startPoint y: 662, endPoint x: 927, endPoint y: 228, distance: 631.7
click at [929, 228] on div "To activate drag with keyboard, press Alt + Enter. Once in keyboard drag state,…" at bounding box center [1113, 421] width 608 height 613
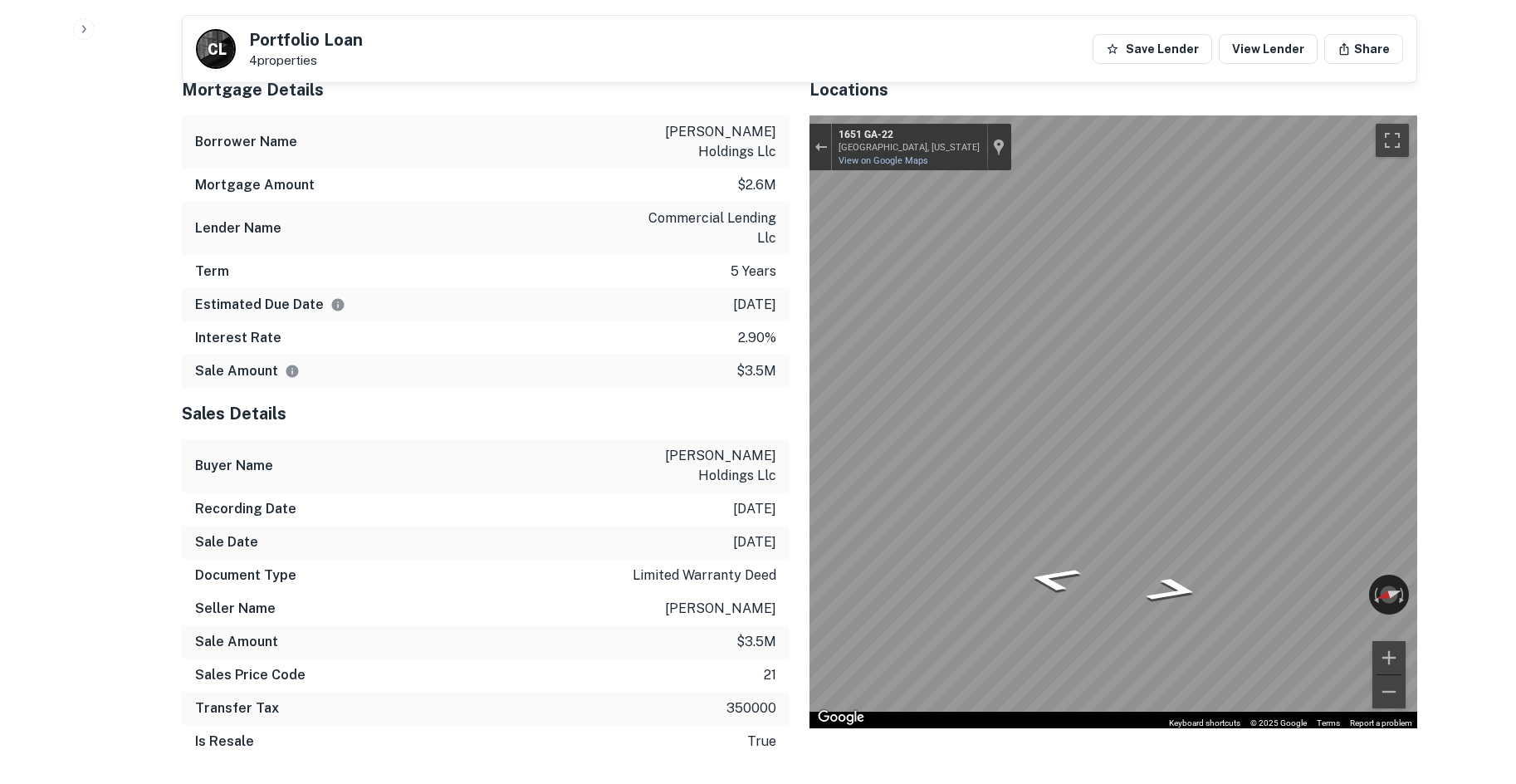
click at [773, 309] on div "Mortgage Details Borrower Name spry holdings llc Mortgage Amount $2.6m Lender N…" at bounding box center [789, 417] width 1255 height 707
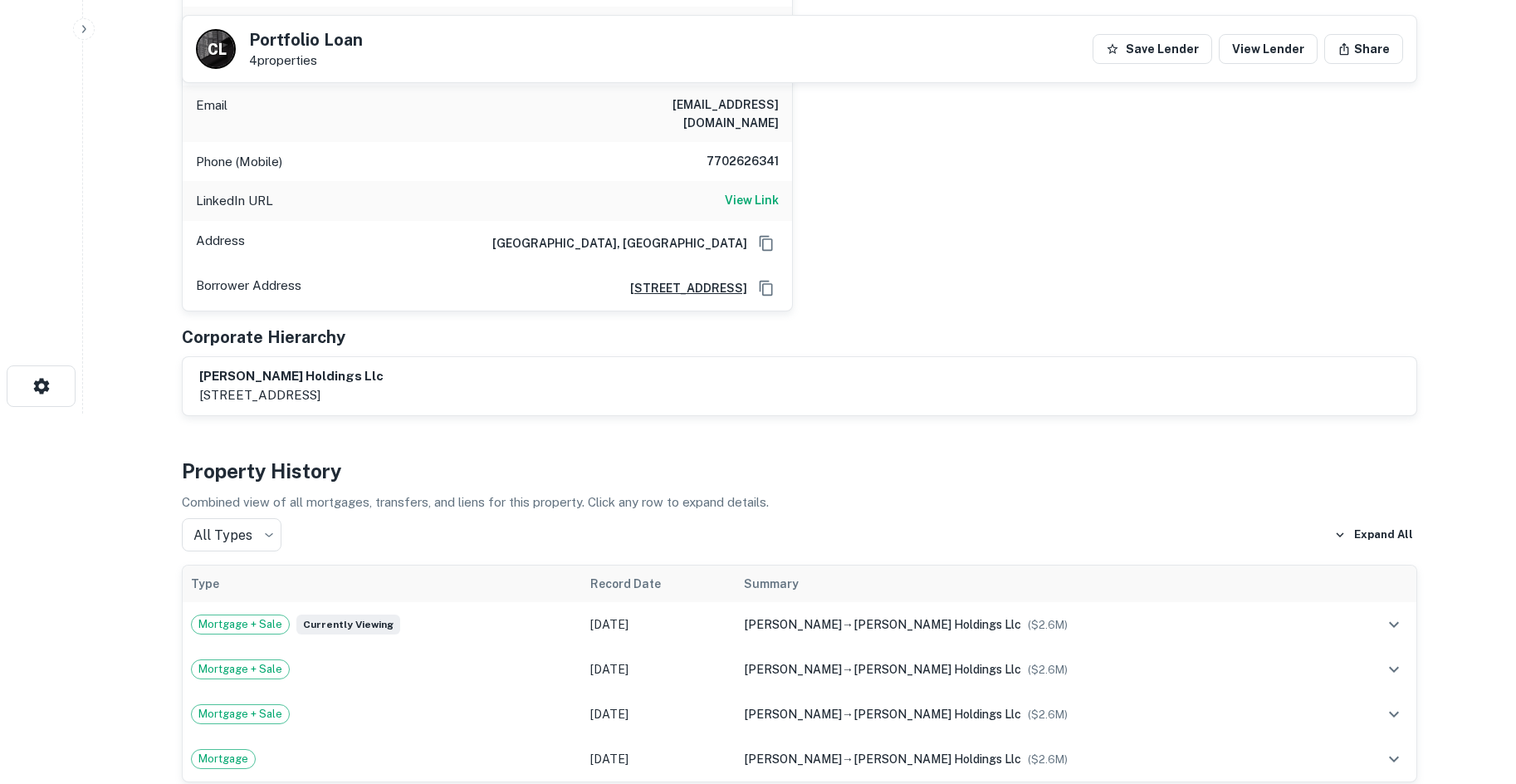
scroll to position [166, 0]
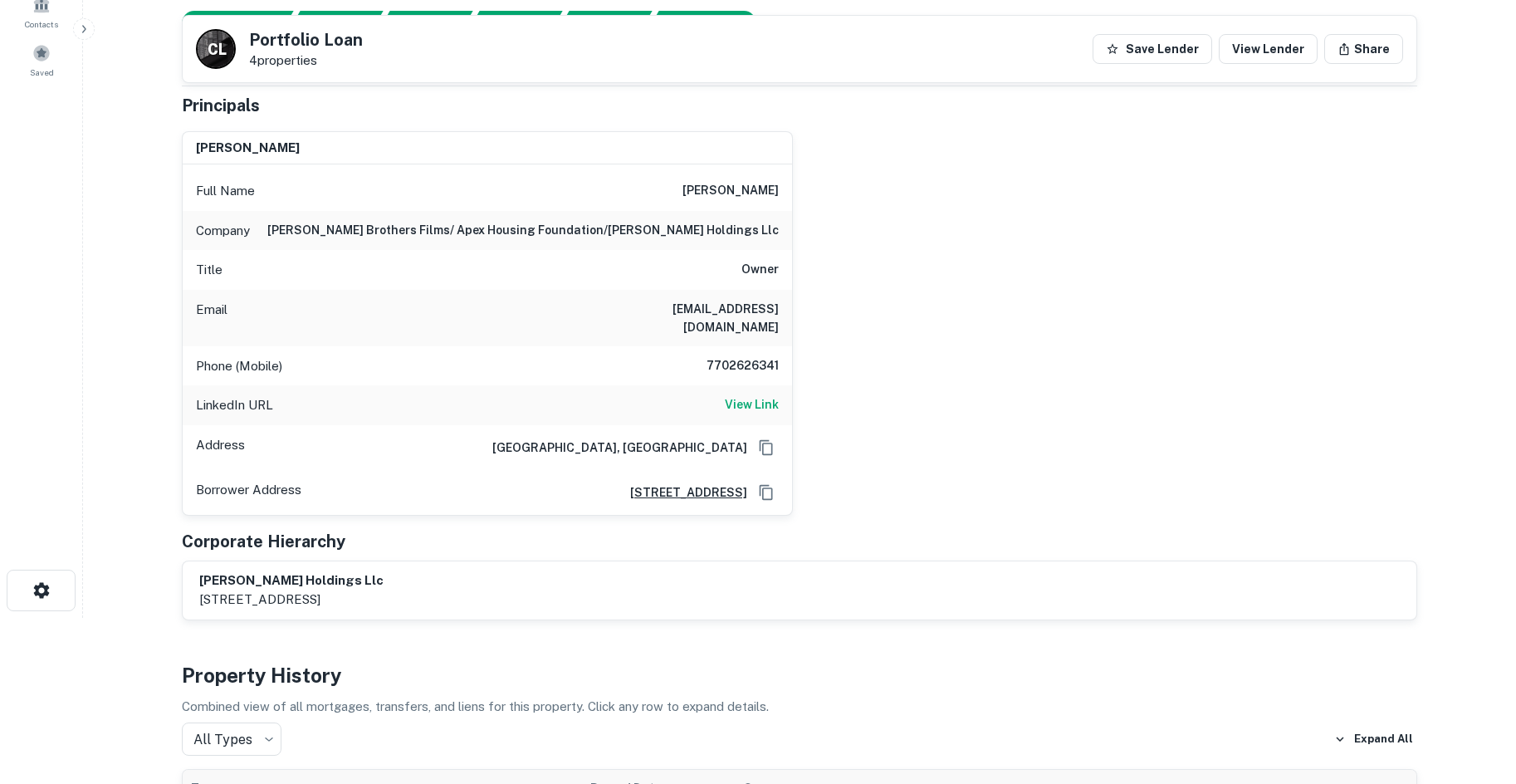
click at [602, 222] on h6 "spry brothers films/ apex housing foundation/spry holdings llc" at bounding box center [522, 230] width 511 height 20
drag, startPoint x: 521, startPoint y: 234, endPoint x: 683, endPoint y: 232, distance: 162.0
click at [687, 234] on h6 "spry brothers films/ apex housing foundation/spry holdings llc" at bounding box center [522, 230] width 511 height 20
click at [680, 231] on h6 "spry brothers films/ apex housing foundation/spry holdings llc" at bounding box center [522, 230] width 511 height 20
drag, startPoint x: 542, startPoint y: 230, endPoint x: 651, endPoint y: 235, distance: 109.1
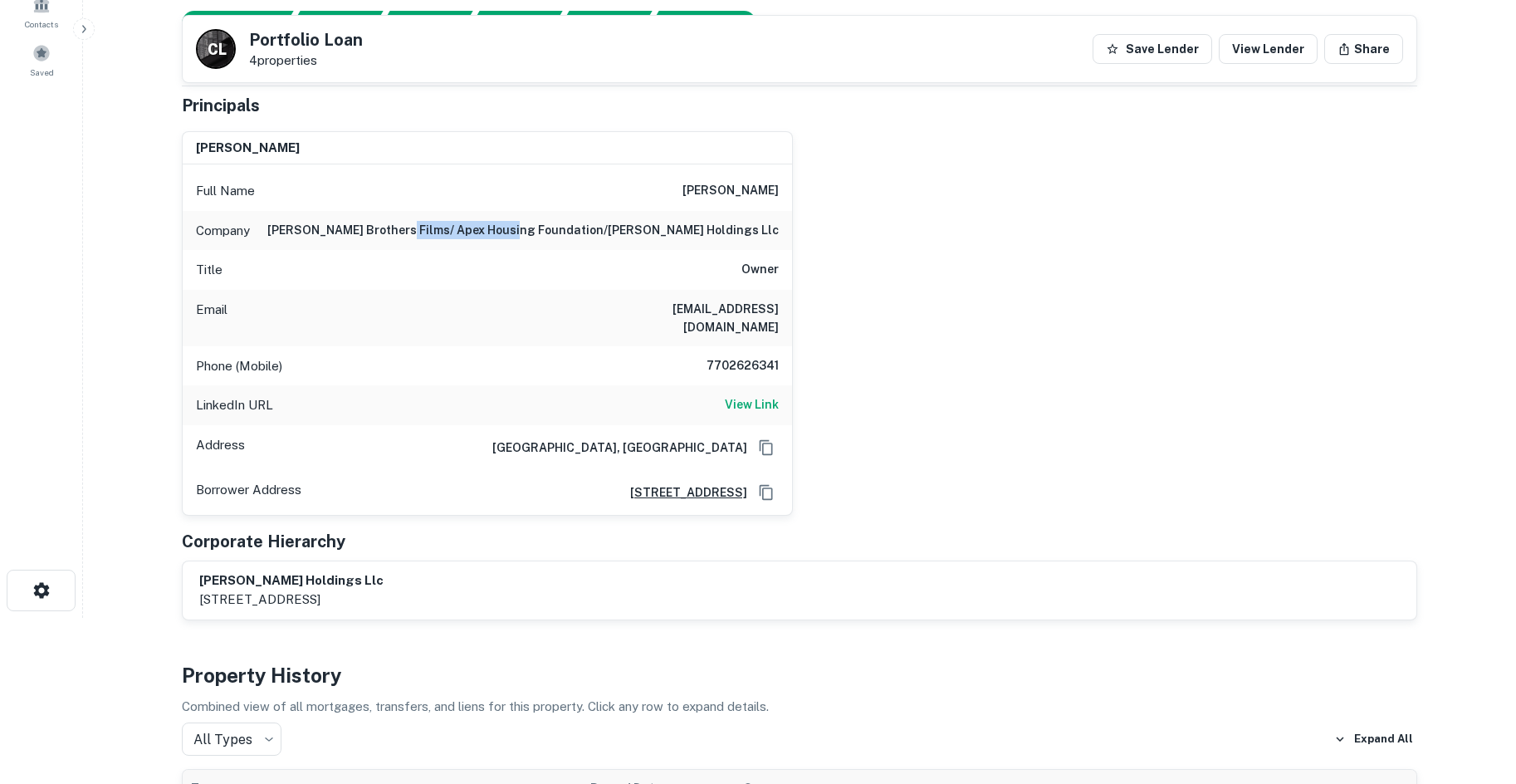
click at [653, 235] on h6 "spry brothers films/ apex housing foundation/spry holdings llc" at bounding box center [522, 230] width 511 height 20
click at [650, 234] on h6 "spry brothers films/ apex housing foundation/spry holdings llc" at bounding box center [522, 230] width 511 height 20
drag, startPoint x: 689, startPoint y: 231, endPoint x: 479, endPoint y: 227, distance: 210.0
click at [479, 227] on h6 "spry brothers films/ apex housing foundation/spry holdings llc" at bounding box center [522, 230] width 511 height 20
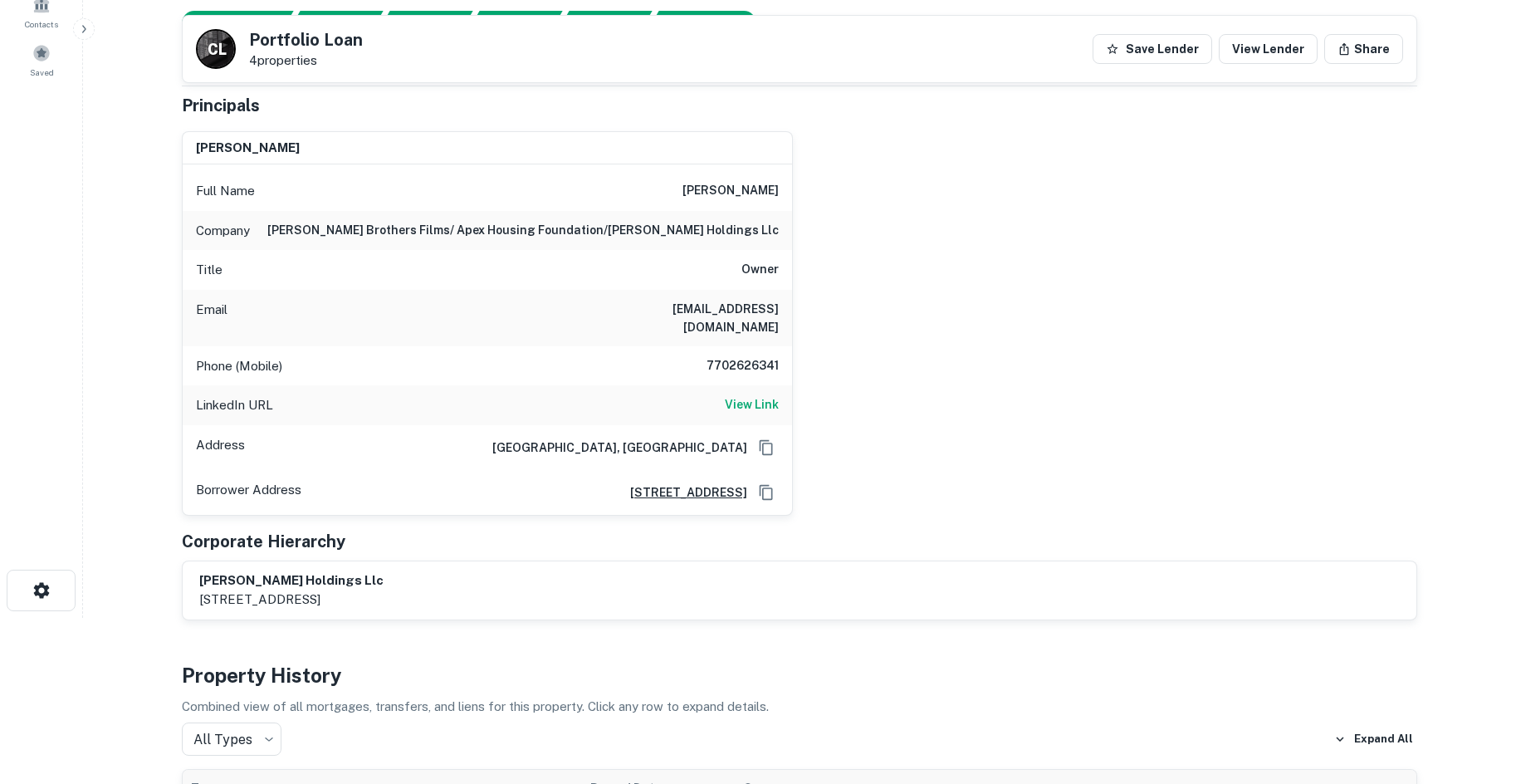
click at [671, 485] on div "3651 peachtree pkwy ste e, suwanee, GA, 30024" at bounding box center [697, 492] width 162 height 25
click at [674, 483] on h6 "3651 peachtree pkwy ste e, suwanee, GA, 30024" at bounding box center [681, 492] width 130 height 19
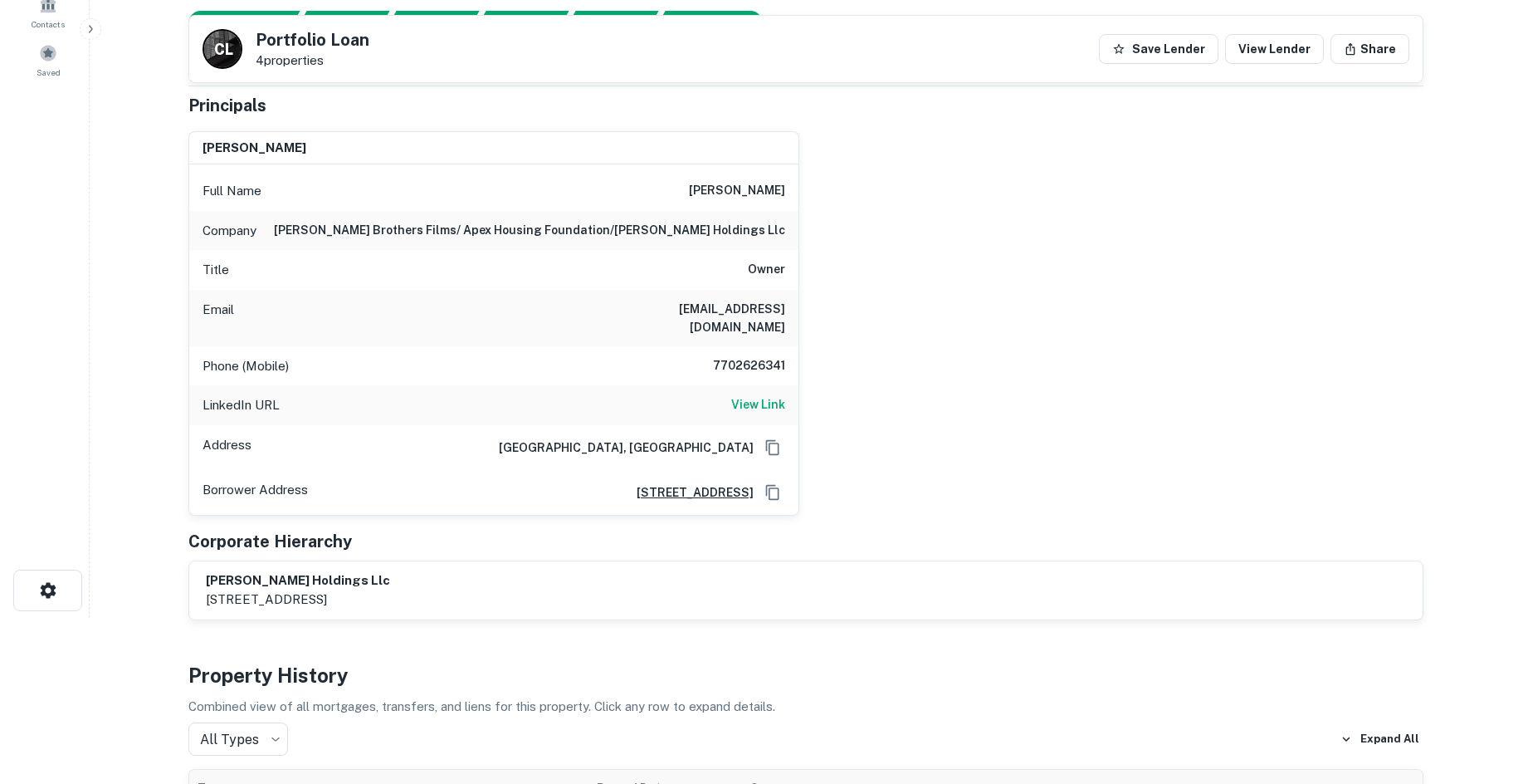
scroll to position [0, 0]
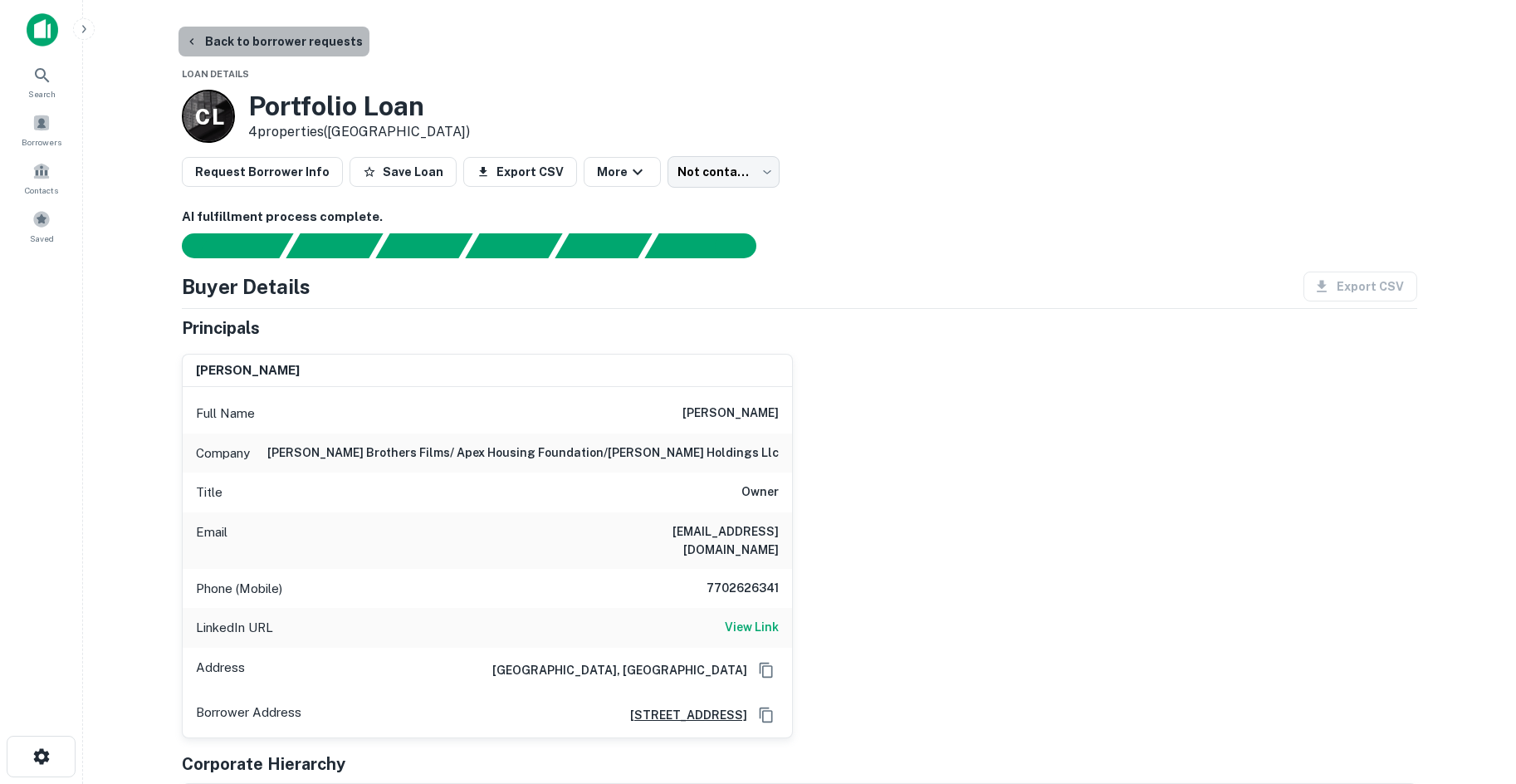
click at [312, 34] on button "Back to borrower requests" at bounding box center [274, 41] width 191 height 30
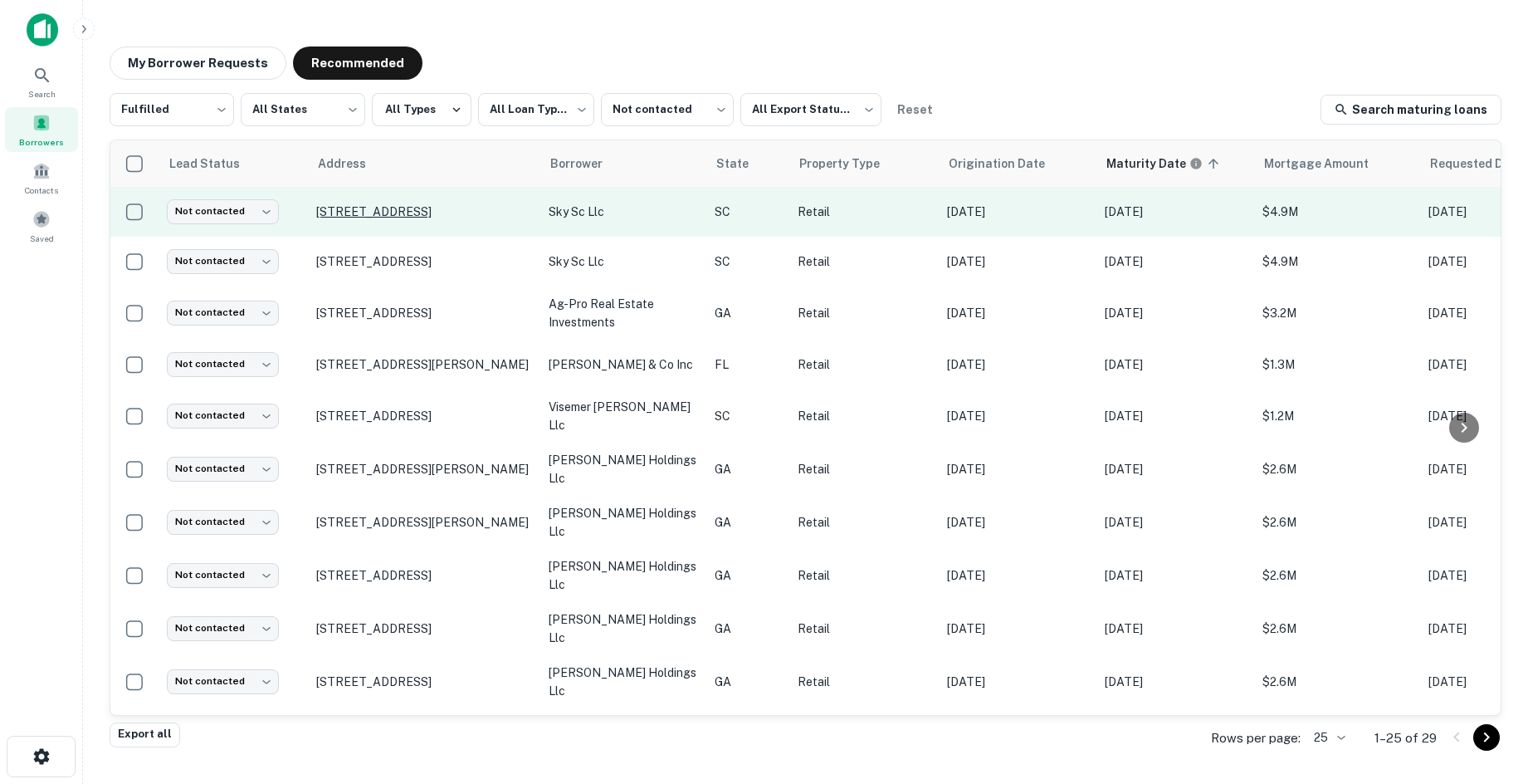
click at [384, 205] on p "2251 Catawba River Rd Fort Lawn, SC 29714" at bounding box center [423, 212] width 216 height 15
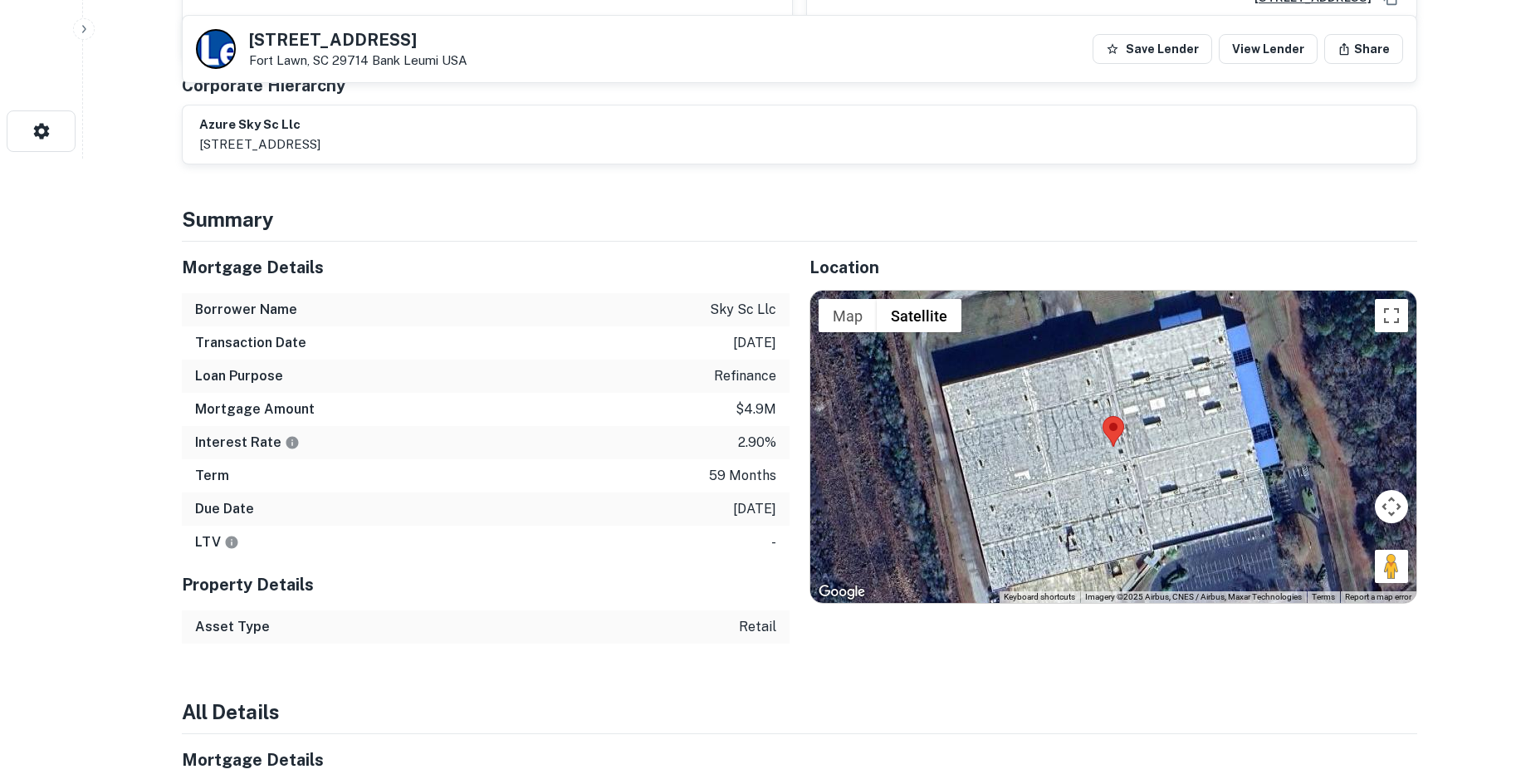
scroll to position [664, 0]
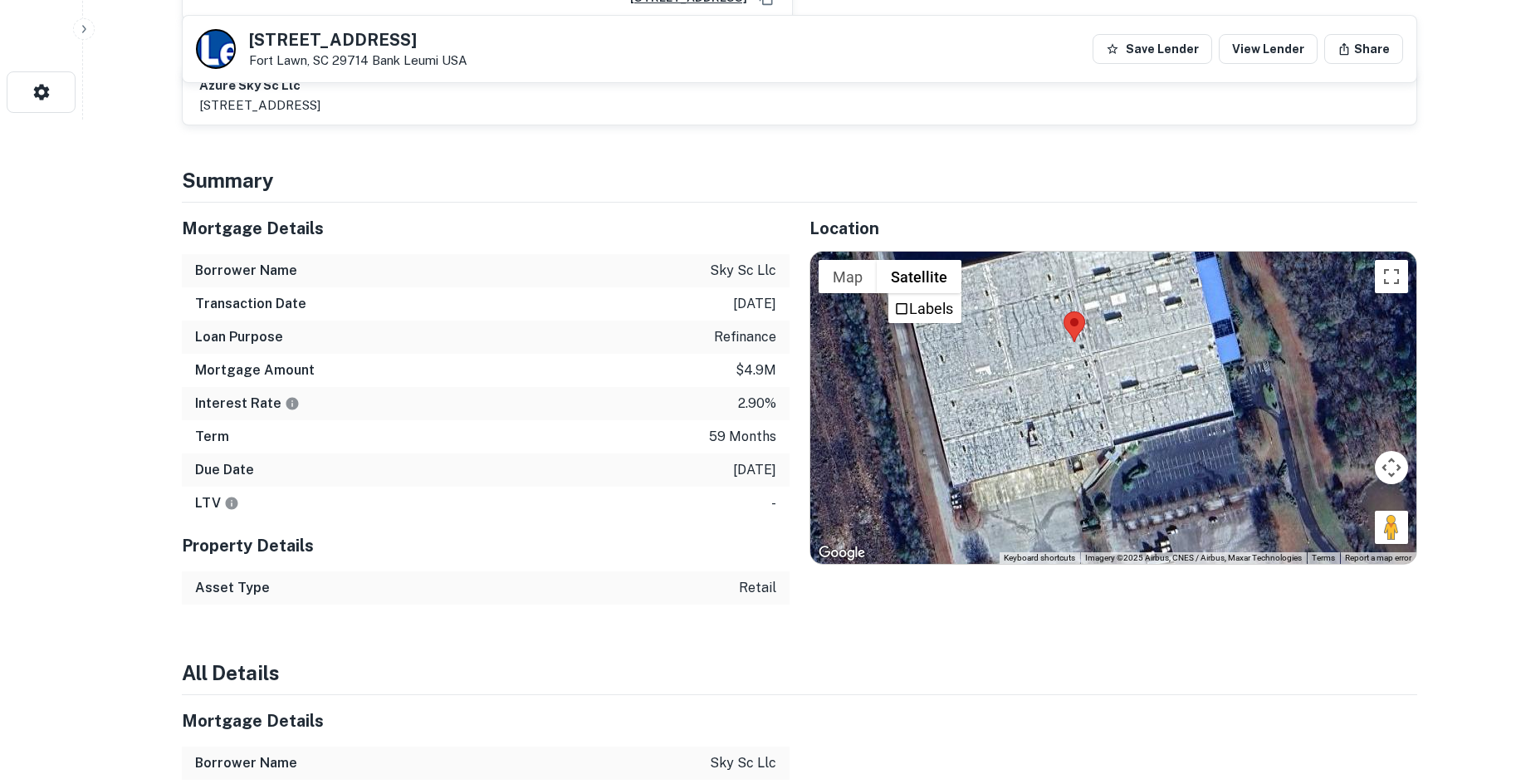
drag, startPoint x: 1168, startPoint y: 441, endPoint x: 876, endPoint y: 377, distance: 298.9
click at [1122, 377] on div at bounding box center [1113, 407] width 606 height 312
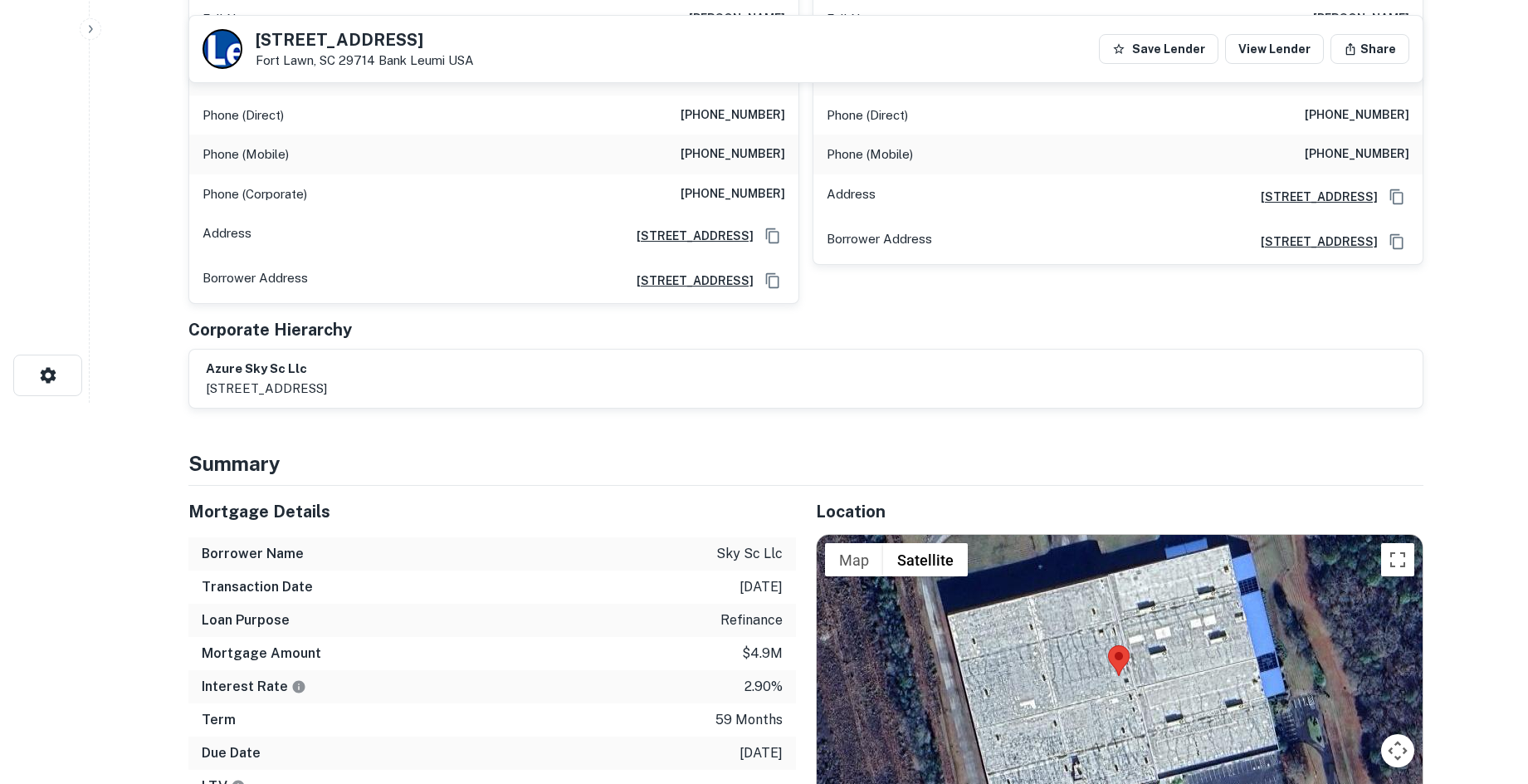
scroll to position [83, 0]
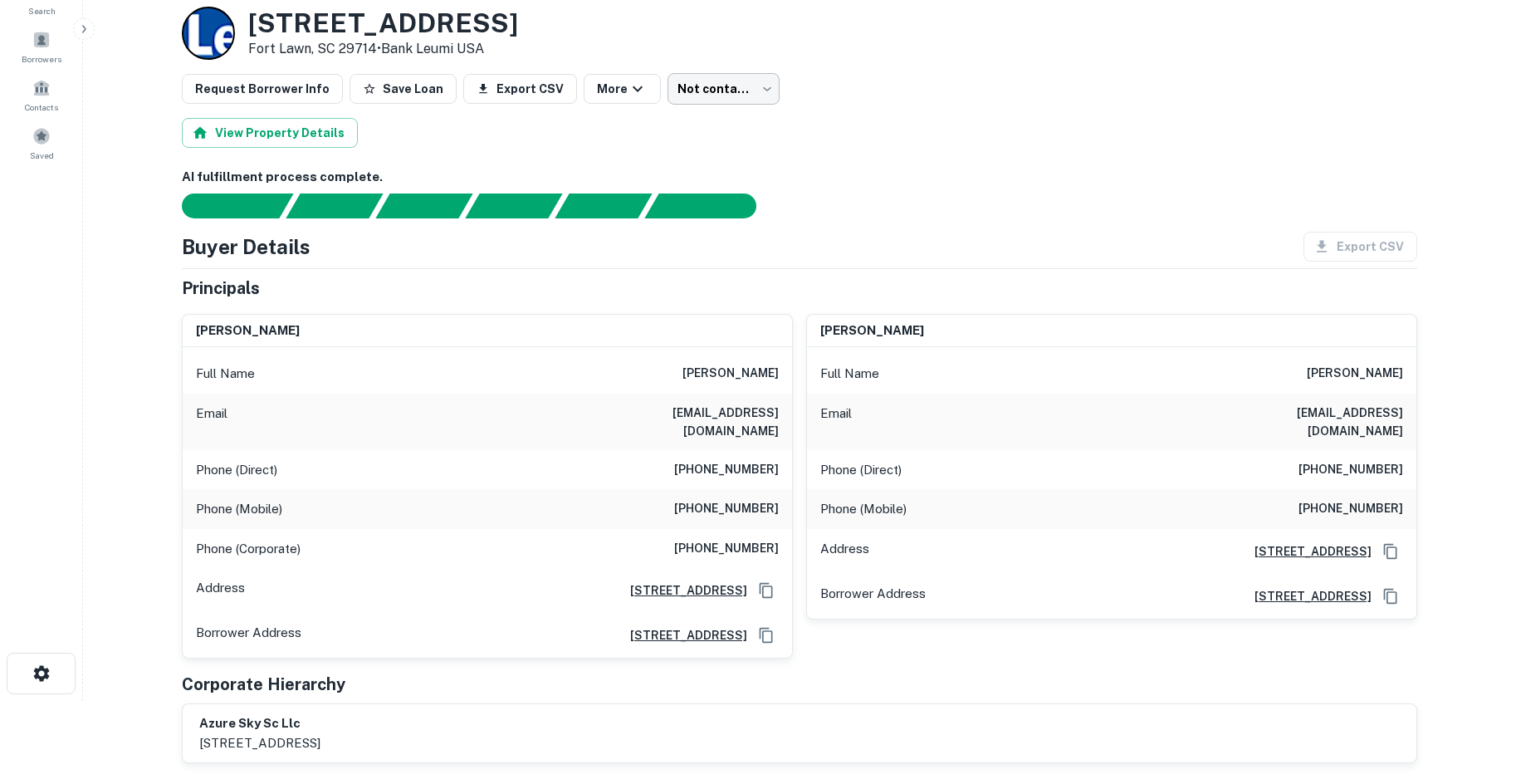
click at [752, 103] on body "Search Borrowers Contacts Saved Back to borrower requests Loan Details 2251 Cat…" at bounding box center [758, 308] width 1516 height 784
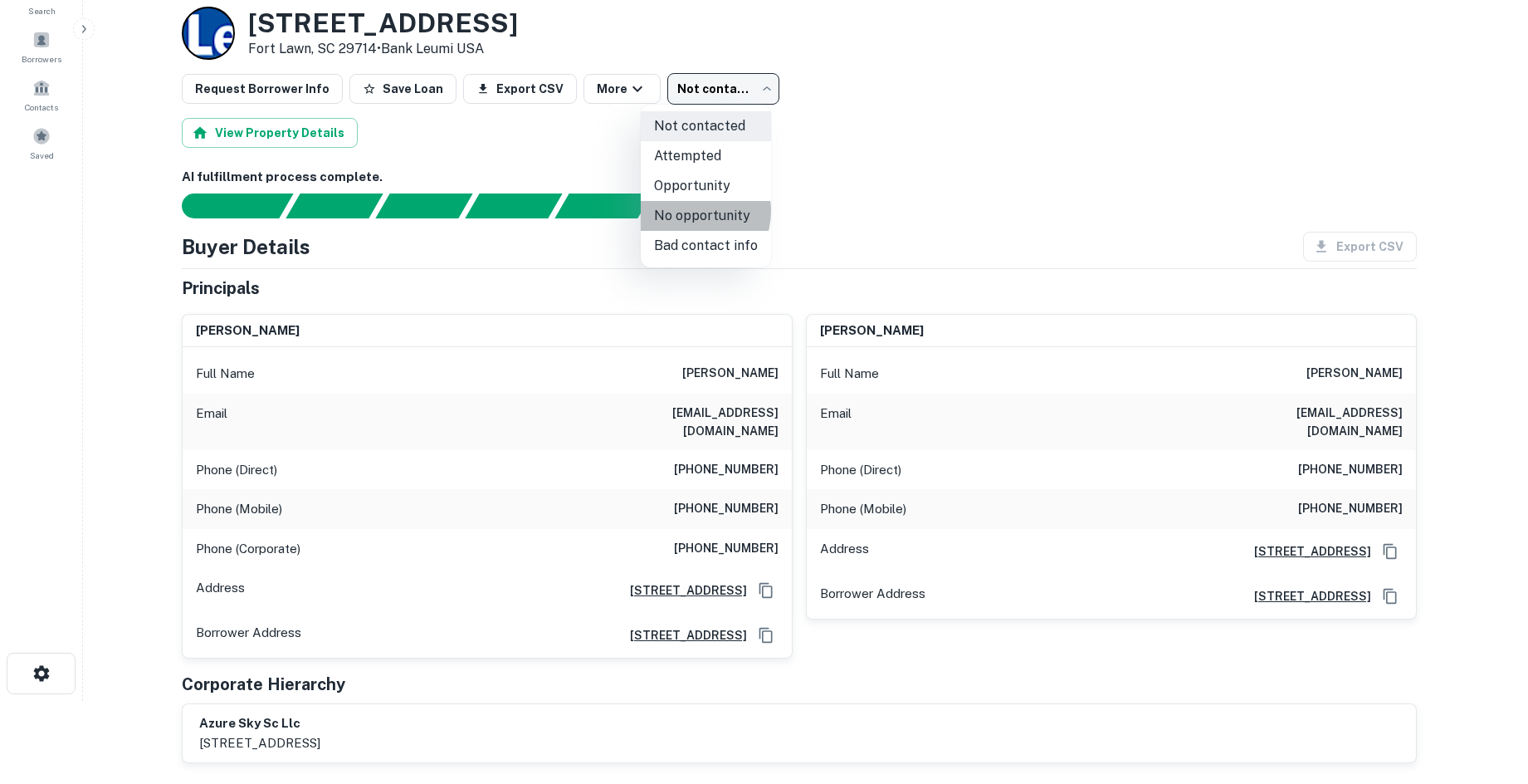
click at [688, 211] on li "No opportunity" at bounding box center [706, 216] width 130 height 30
type input "**********"
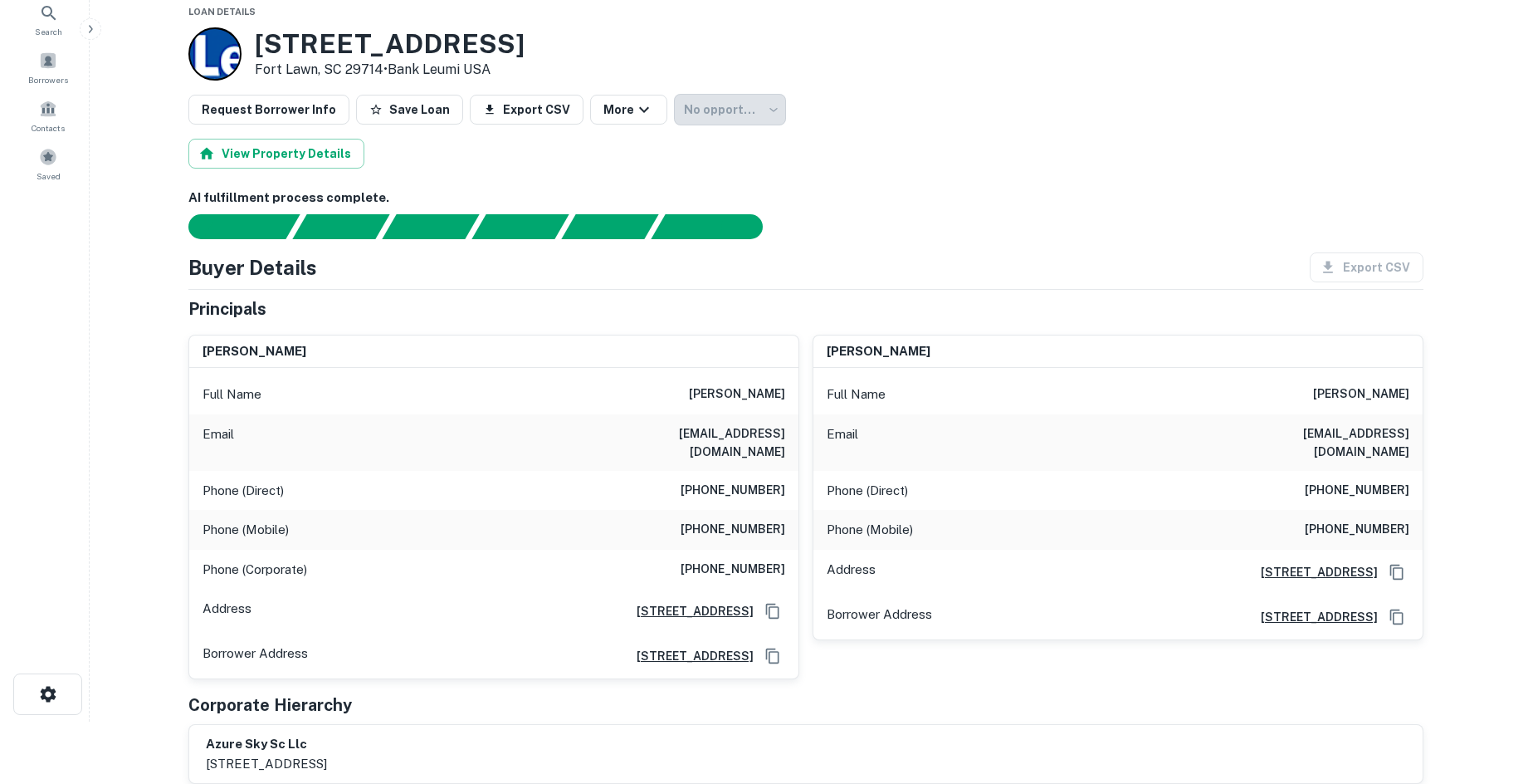
scroll to position [0, 0]
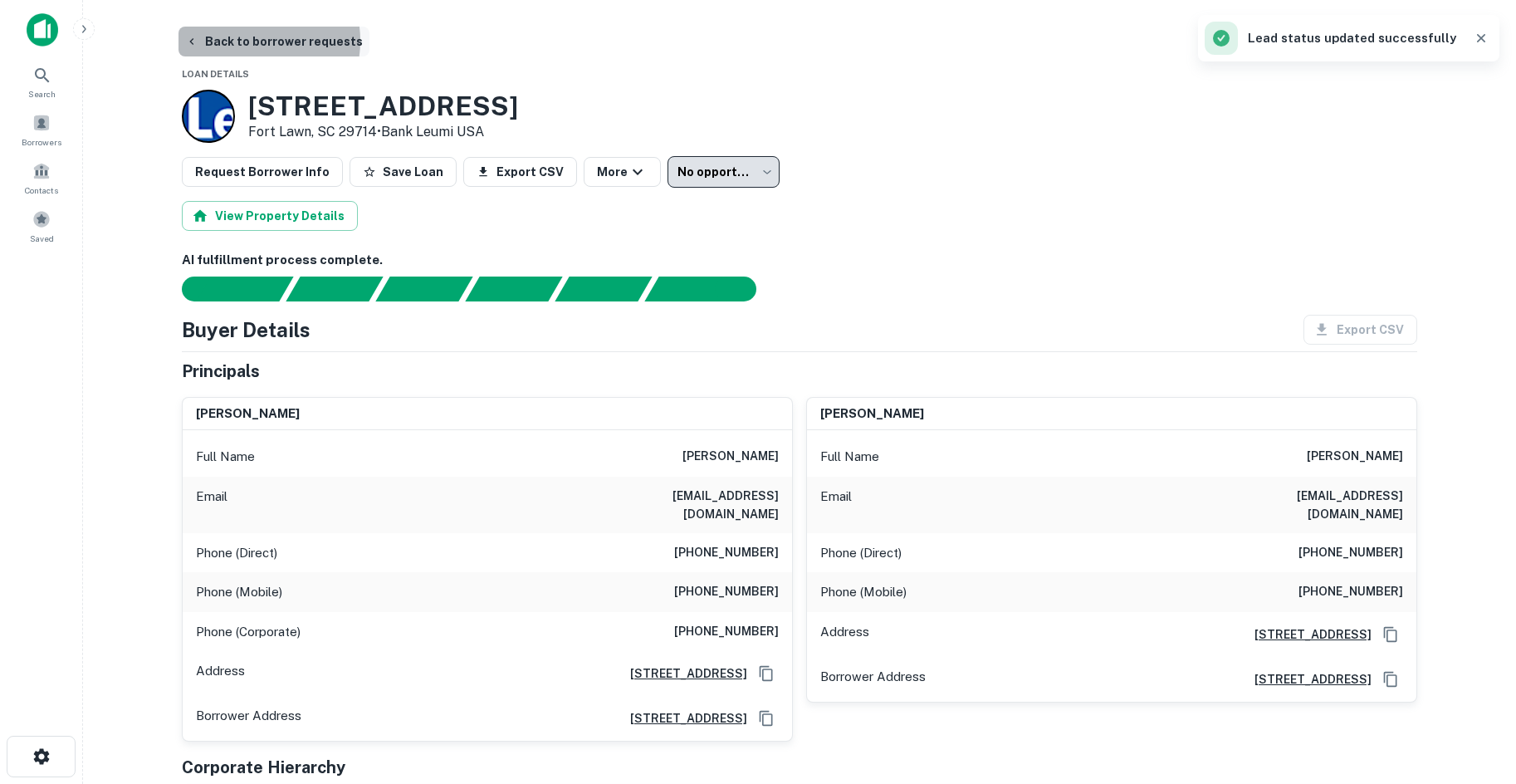
click at [250, 41] on button "Back to borrower requests" at bounding box center [274, 41] width 191 height 30
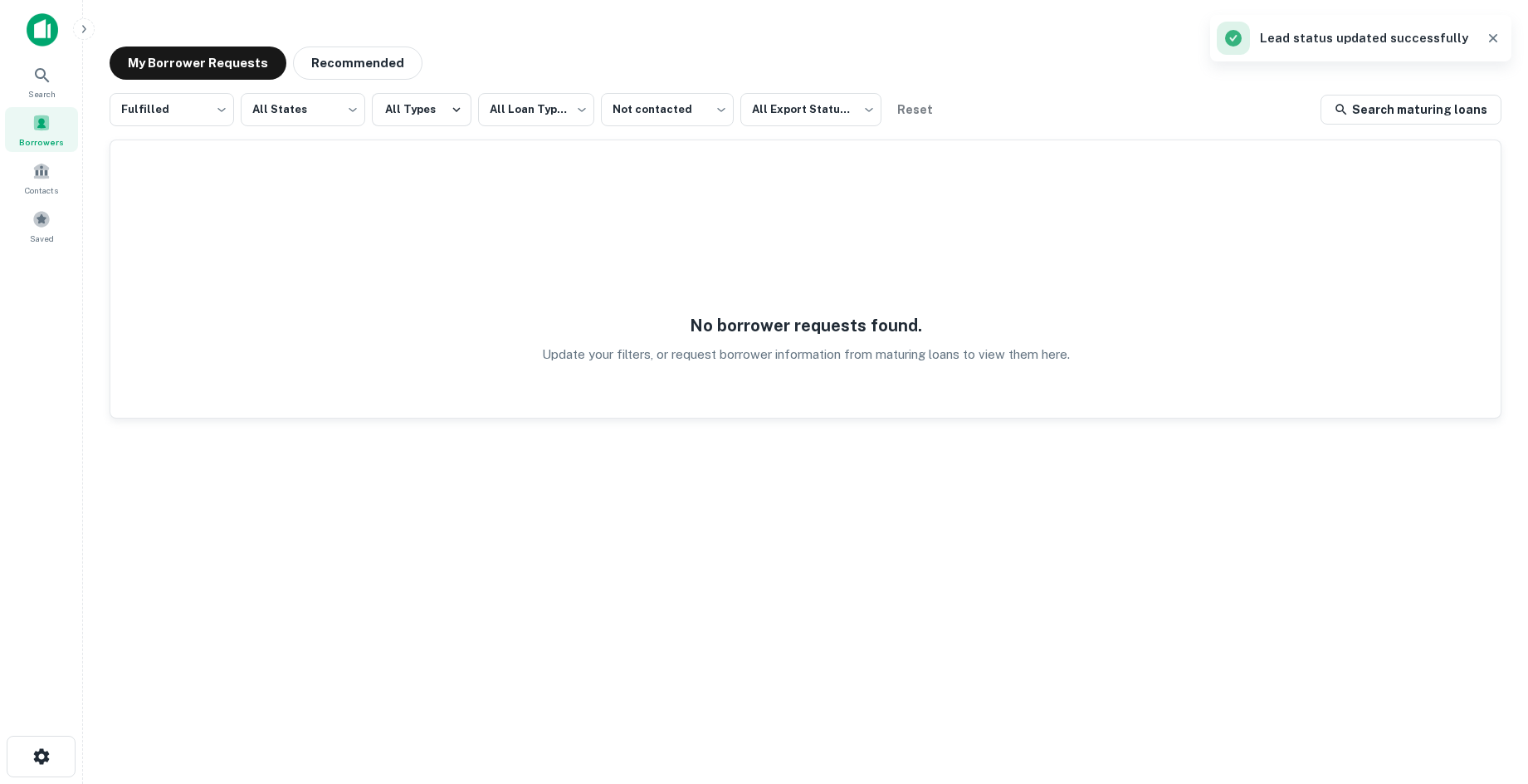
click at [391, 43] on div "**********" at bounding box center [806, 386] width 1419 height 706
click at [375, 57] on button "Recommended" at bounding box center [358, 64] width 130 height 34
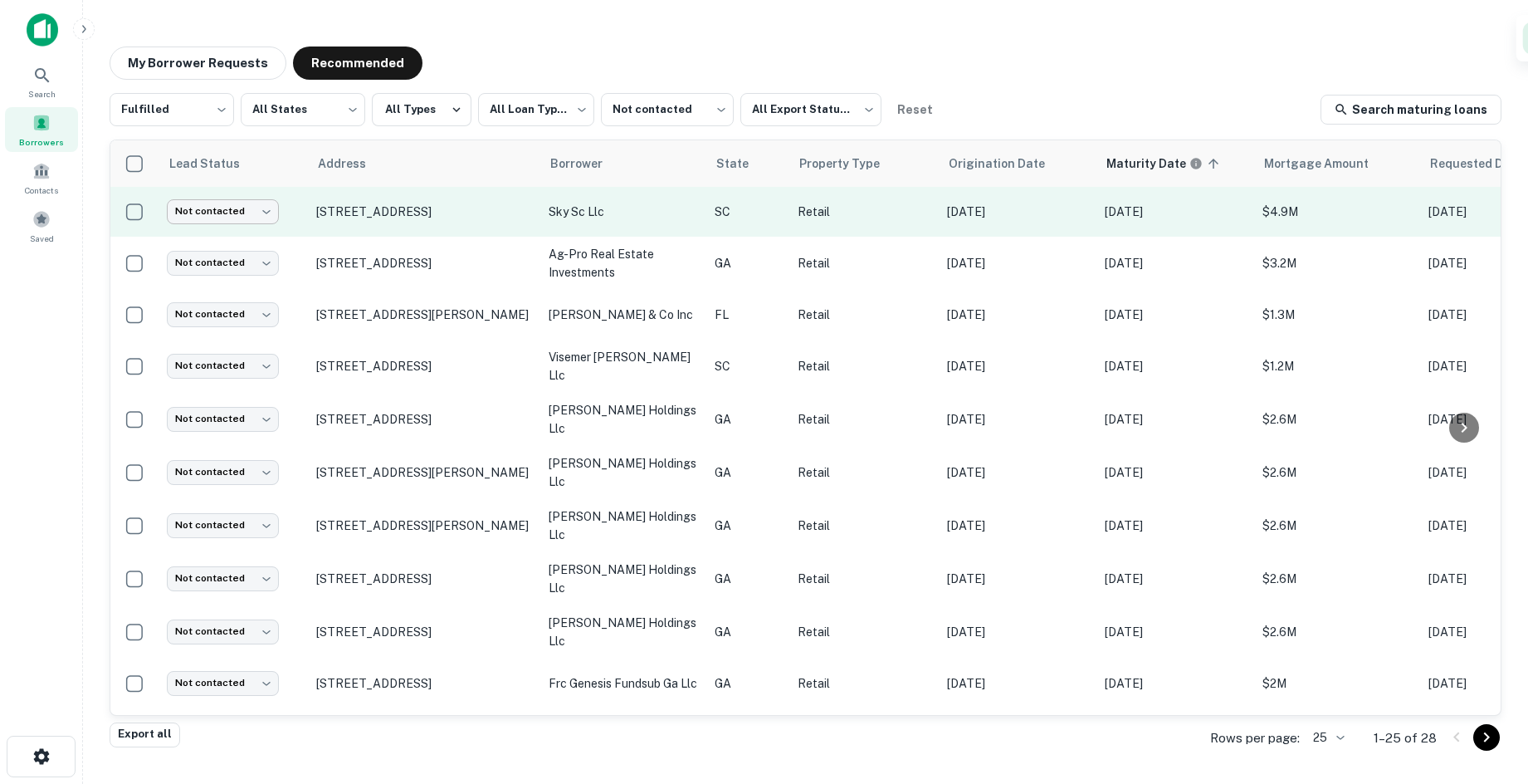
click at [261, 216] on body "**********" at bounding box center [764, 392] width 1528 height 784
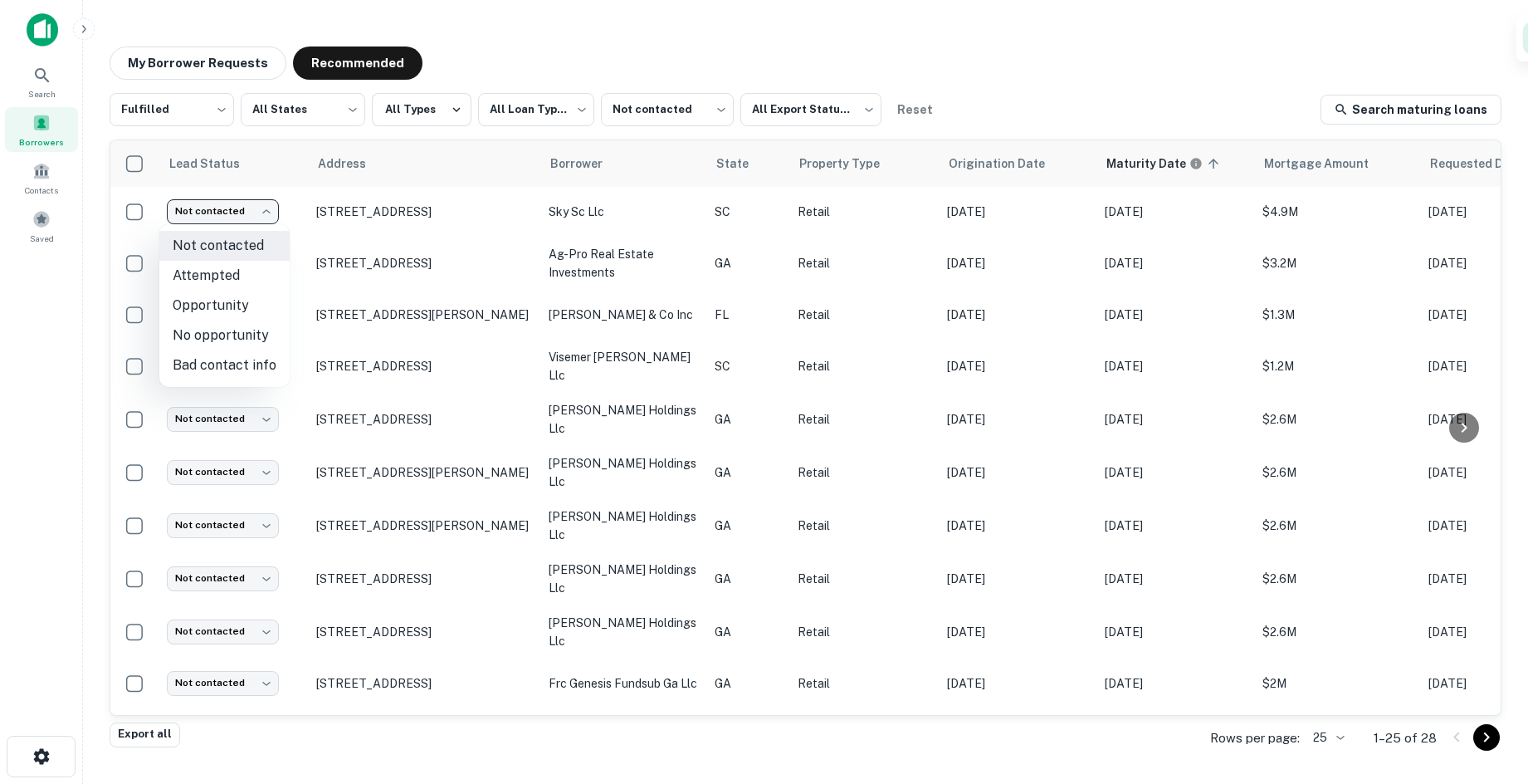
click at [231, 341] on li "No opportunity" at bounding box center [224, 335] width 130 height 30
type input "**********"
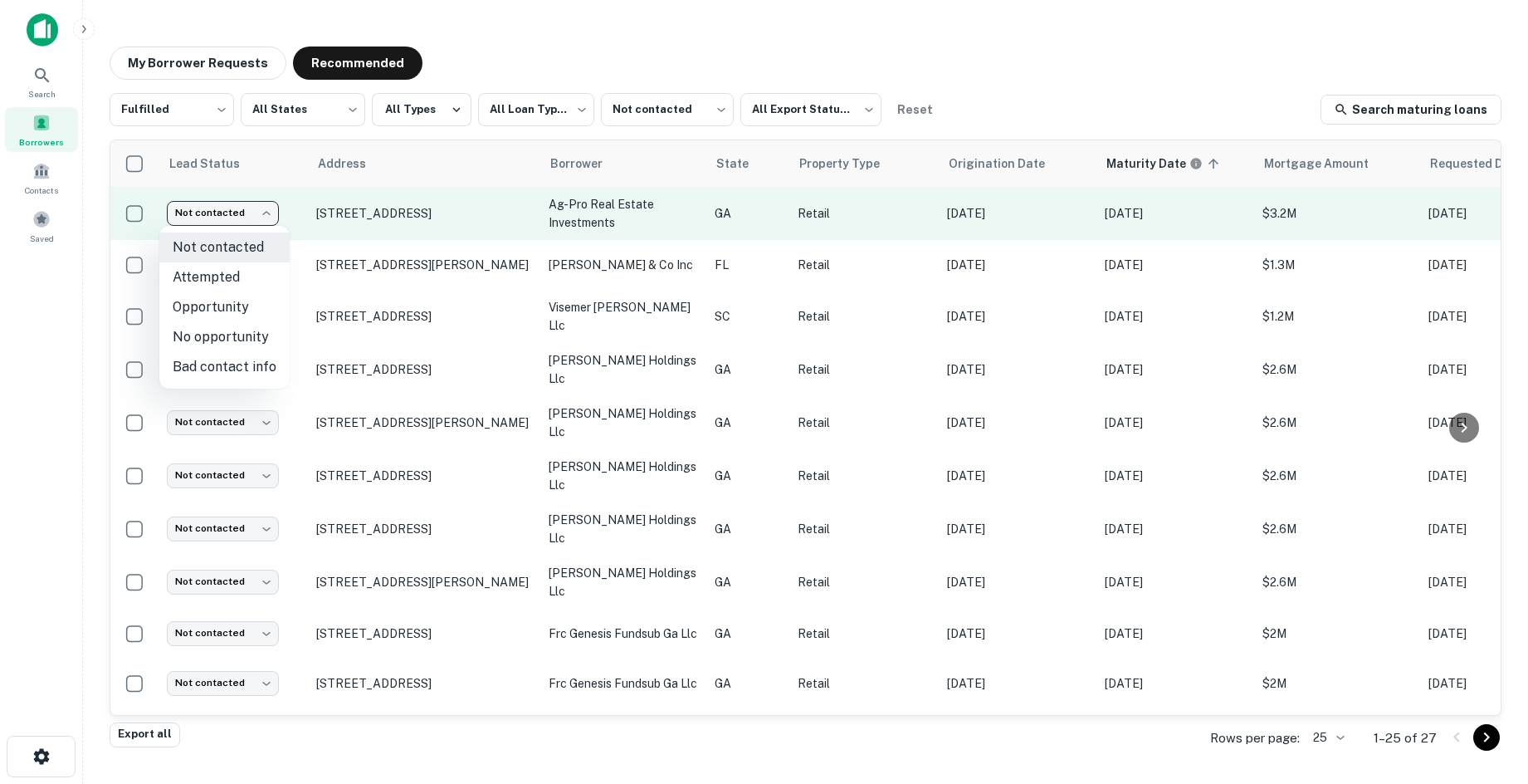
click at [264, 212] on body "**********" at bounding box center [764, 392] width 1528 height 784
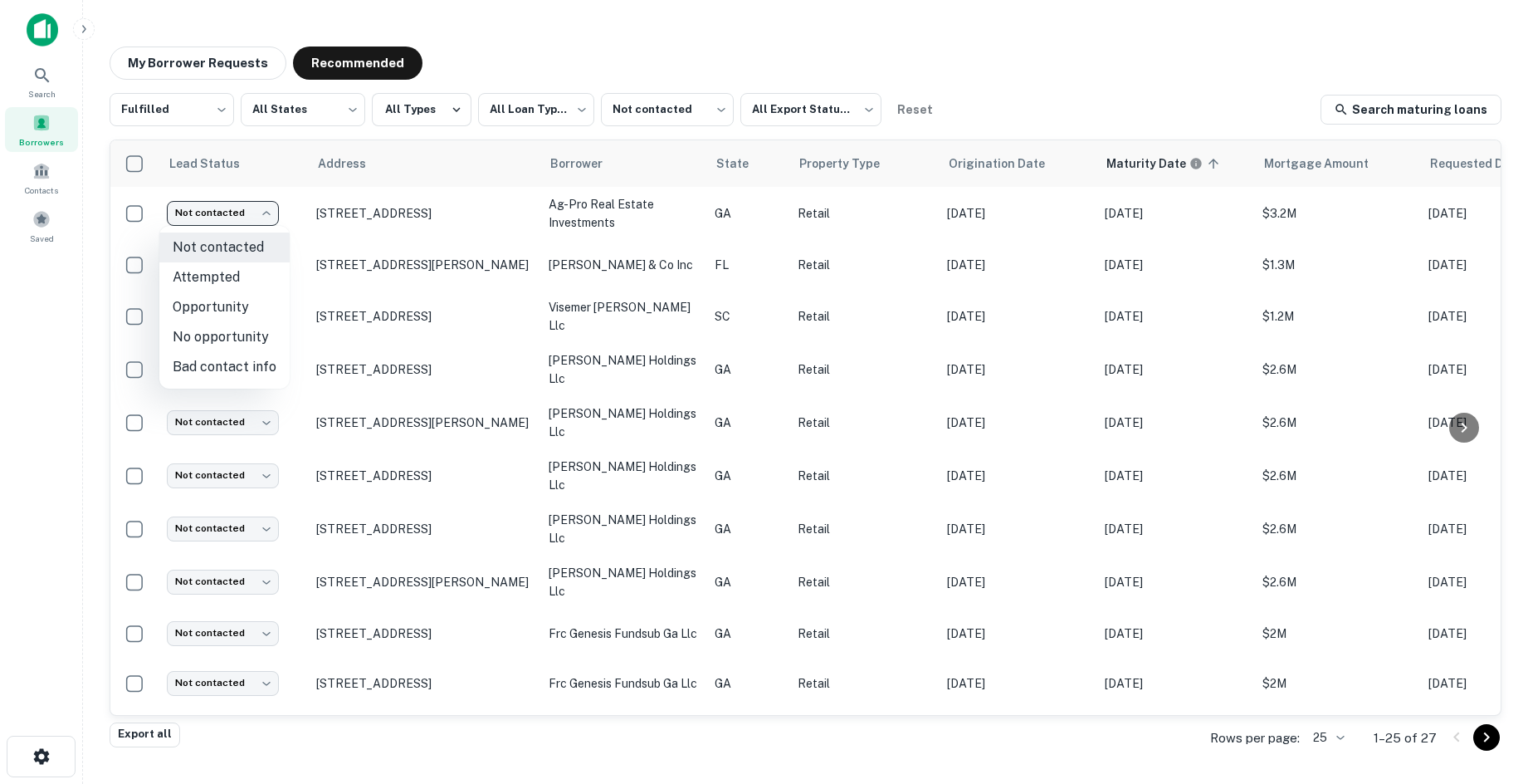
click at [264, 339] on li "No opportunity" at bounding box center [224, 337] width 130 height 30
type input "**********"
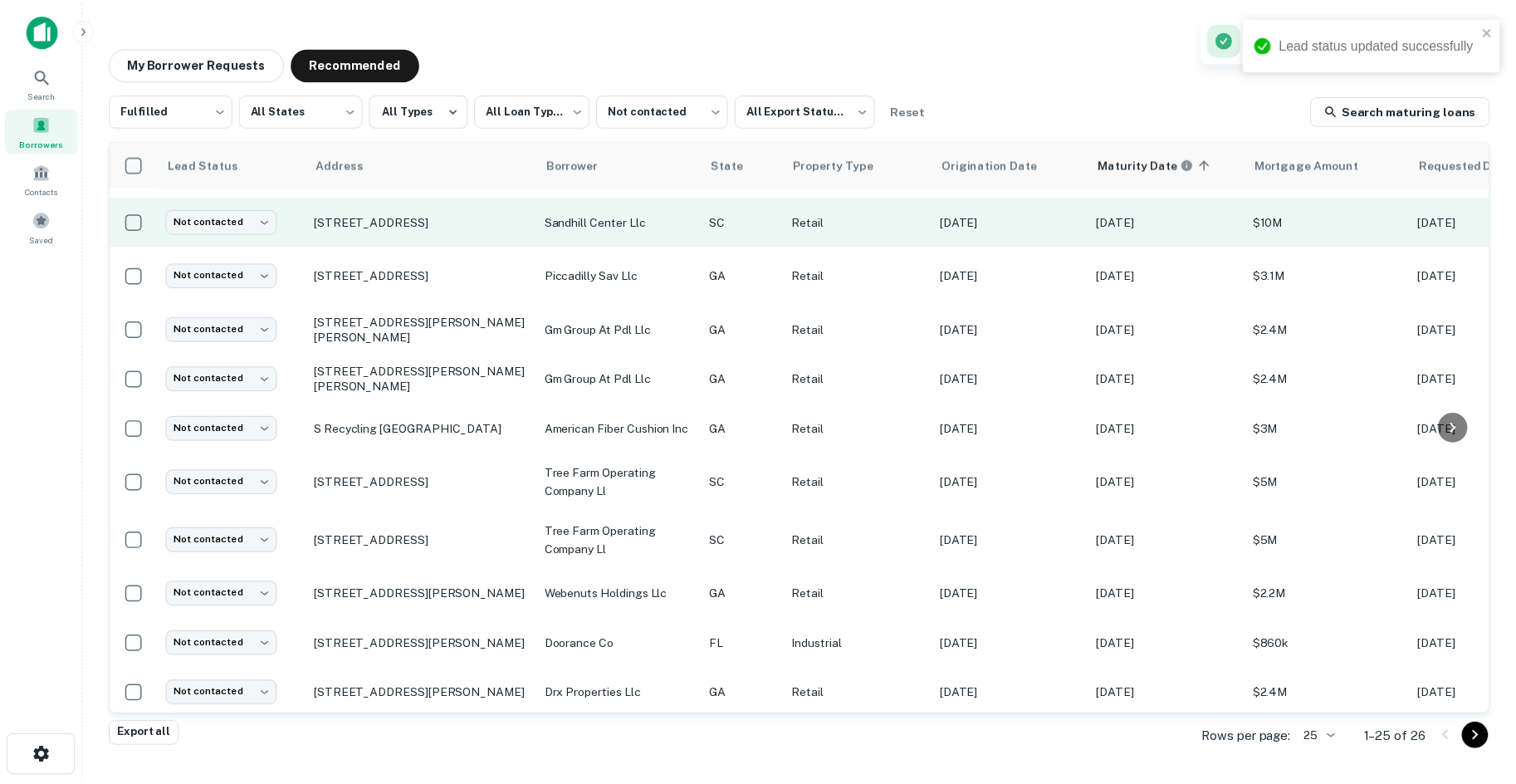
scroll to position [762, 0]
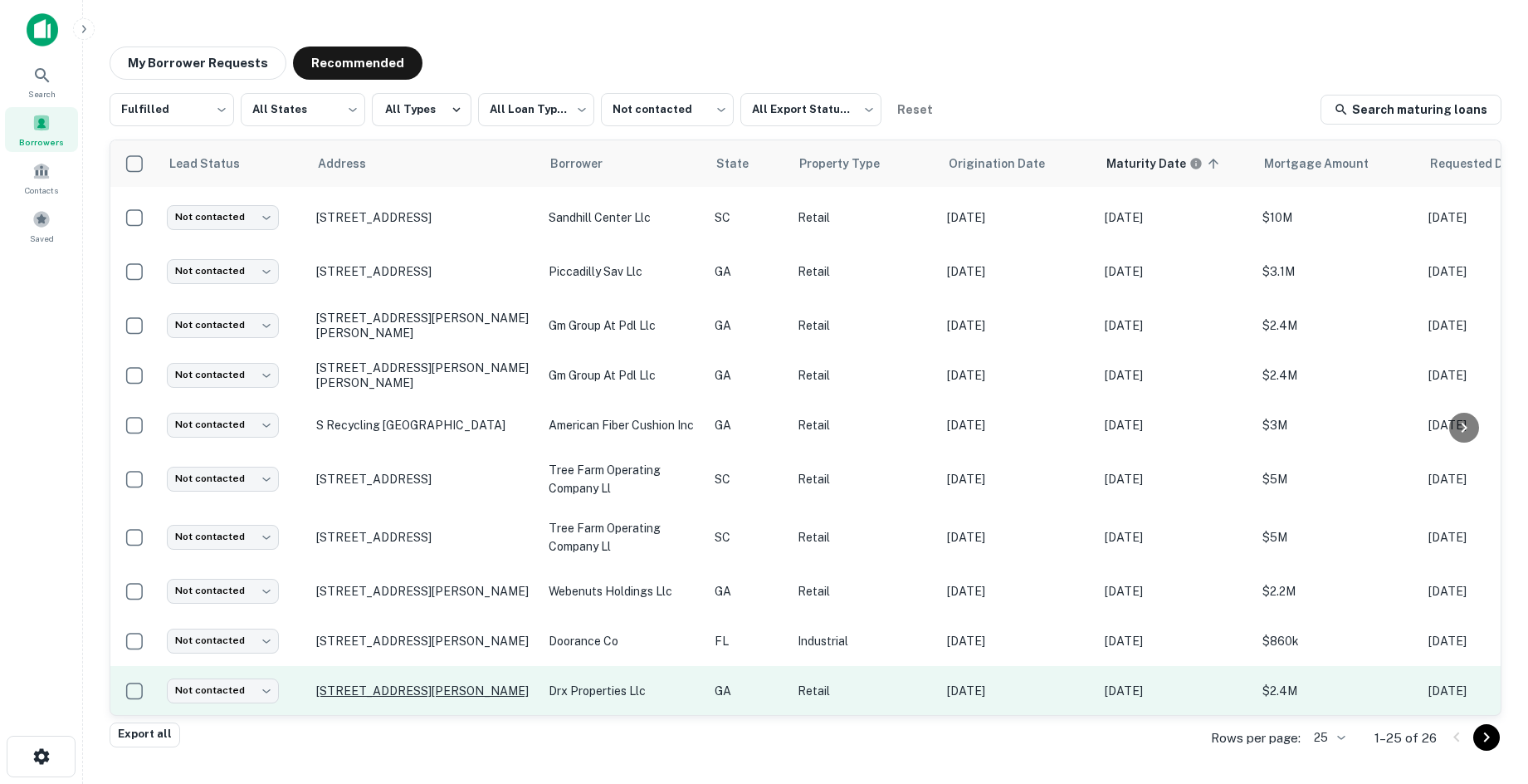
click at [412, 683] on p "94 Worldwide Dr Dawsonville, GA 30534" at bounding box center [423, 691] width 216 height 15
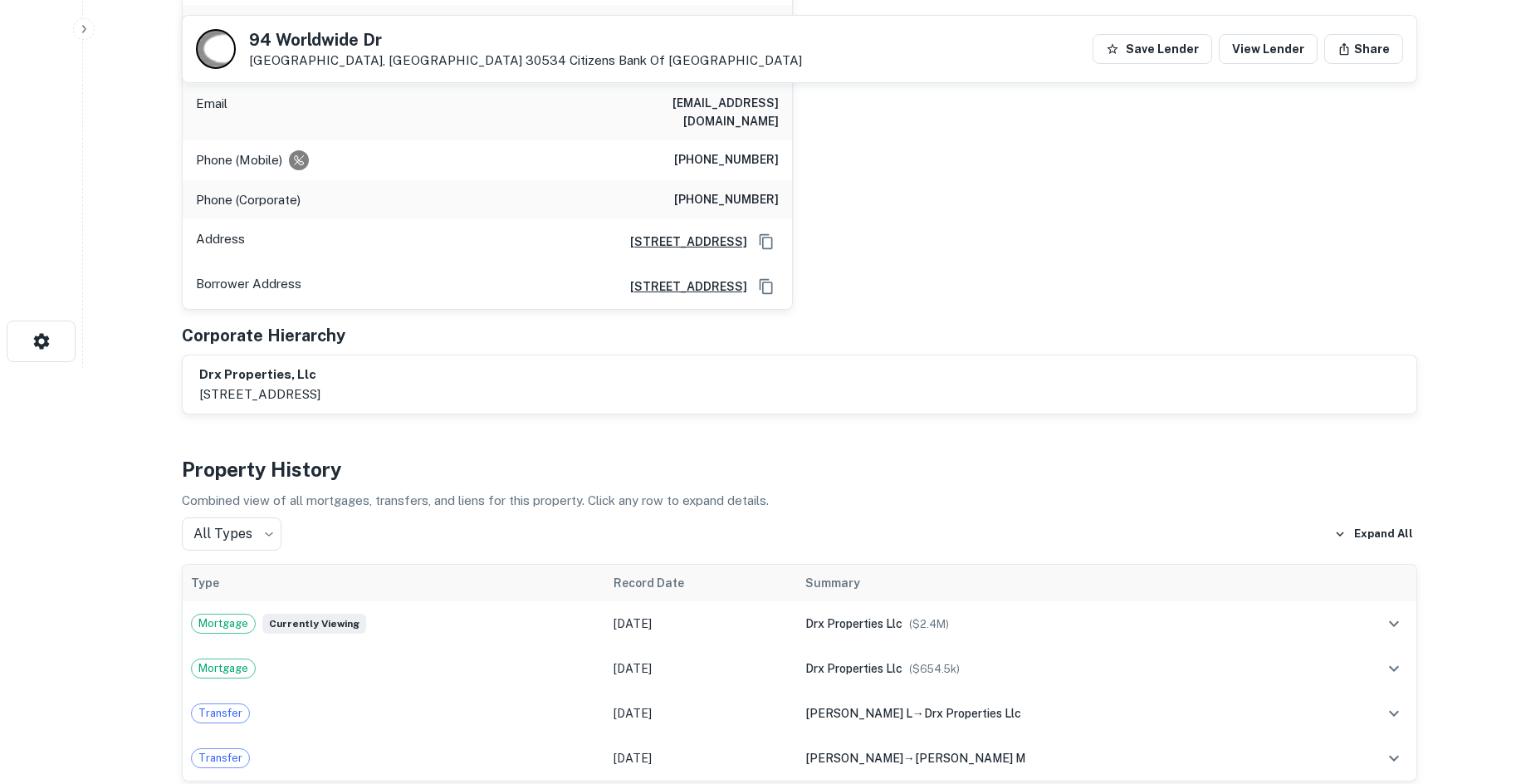
scroll to position [830, 0]
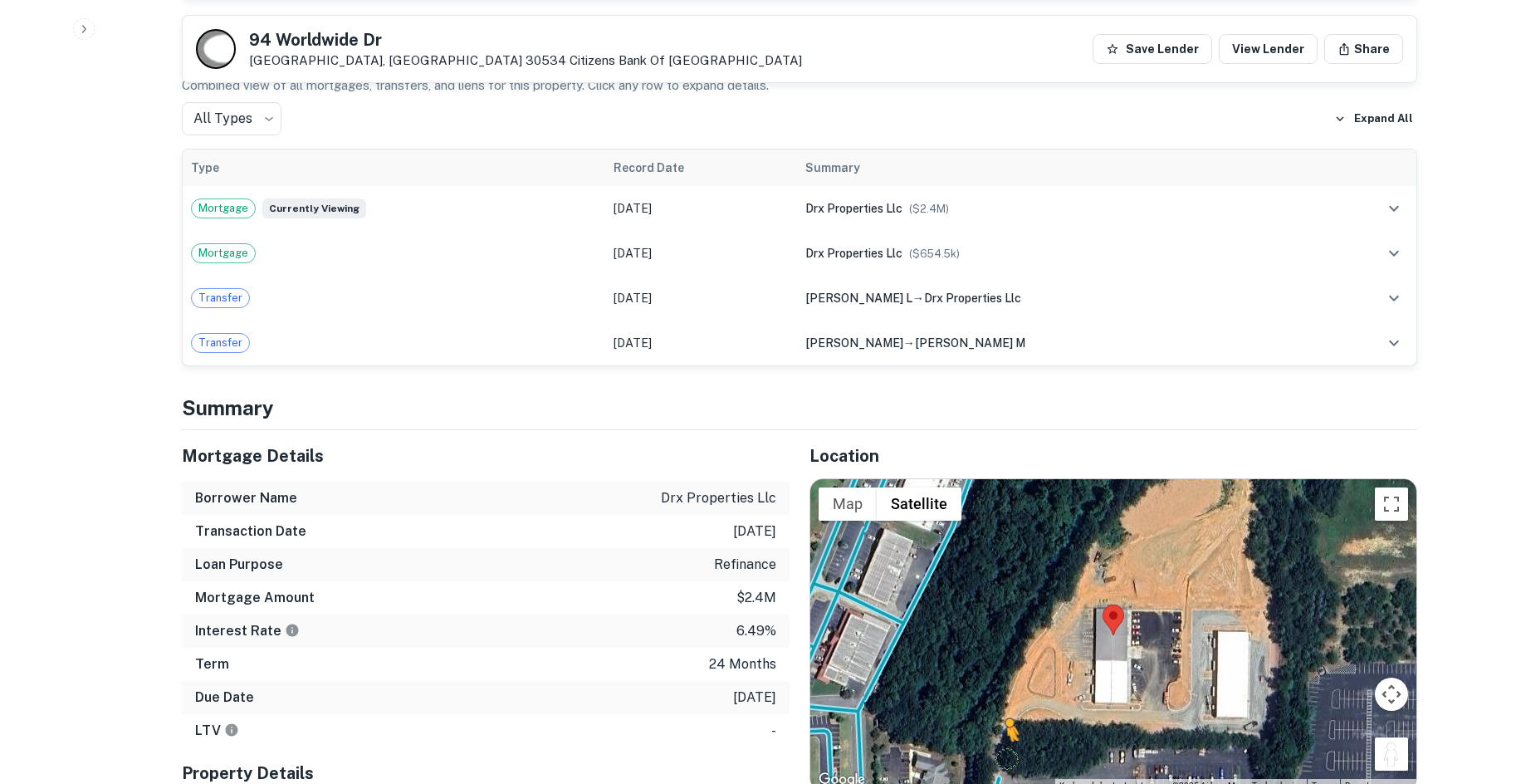
drag, startPoint x: 1390, startPoint y: 749, endPoint x: 1005, endPoint y: 724, distance: 385.8
click at [1003, 738] on div "To activate drag with keyboard, press Alt + Enter. Once in keyboard drag state,…" at bounding box center [1113, 635] width 606 height 312
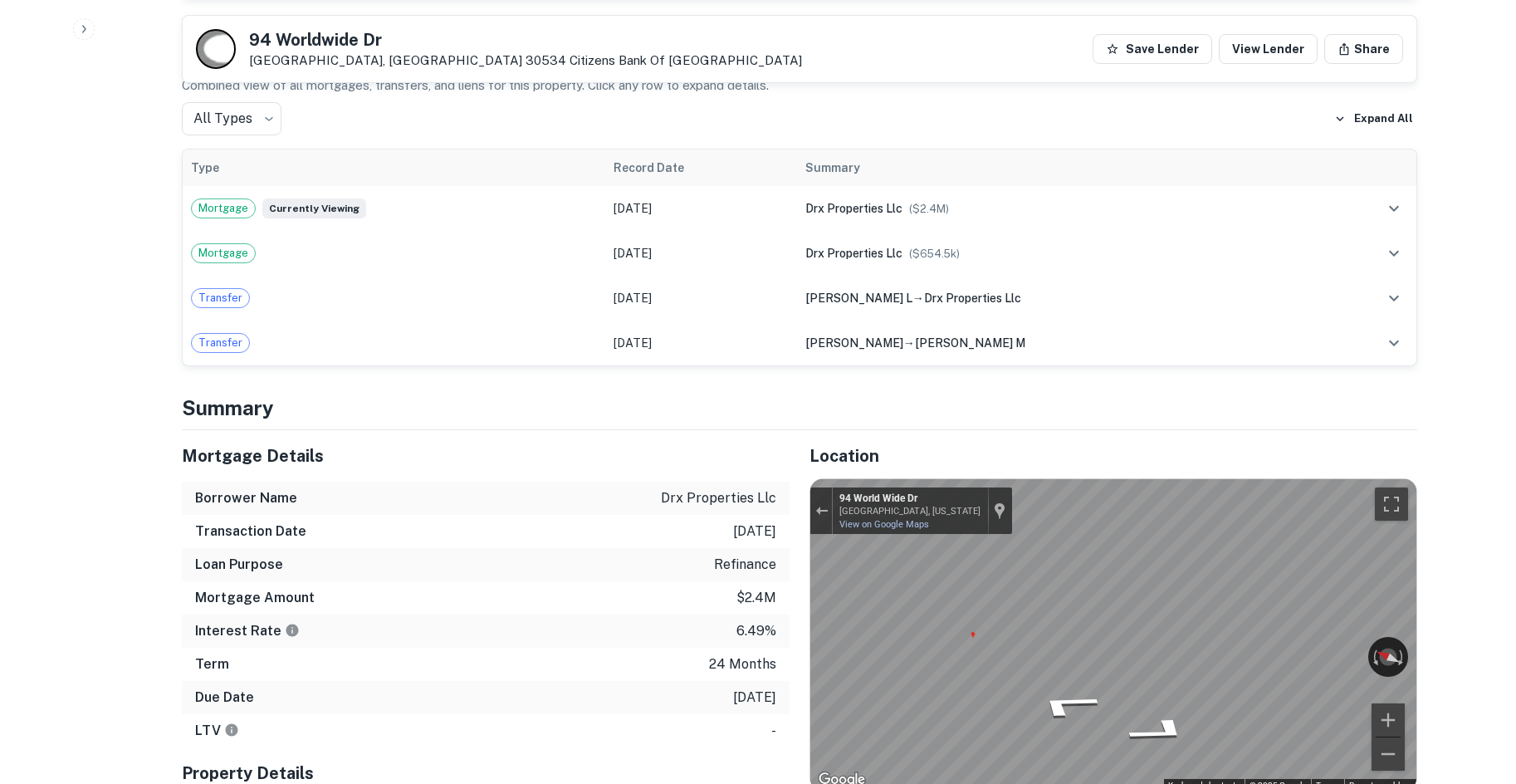
click at [781, 625] on div "Mortgage Details Borrower Name drx properties llc Transaction Date 9/23/2024 Lo…" at bounding box center [789, 680] width 1255 height 502
drag, startPoint x: 819, startPoint y: 504, endPoint x: 836, endPoint y: 505, distance: 17.0
click at [819, 504] on button "Exit the Street View" at bounding box center [821, 510] width 21 height 22
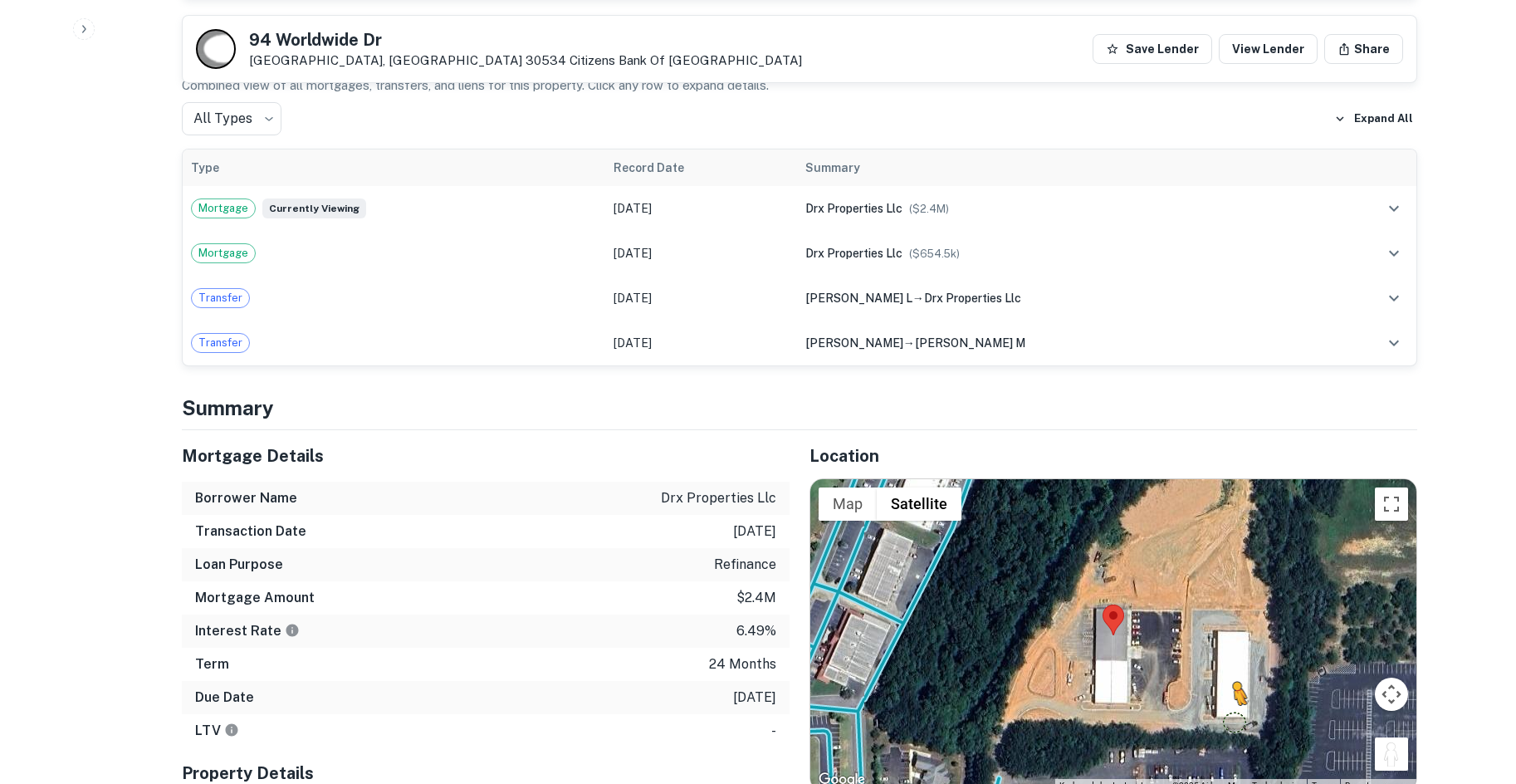
drag, startPoint x: 1377, startPoint y: 736, endPoint x: 1233, endPoint y: 704, distance: 147.5
click at [1233, 704] on div "To activate drag with keyboard, press Alt + Enter. Once in keyboard drag state,…" at bounding box center [1113, 635] width 606 height 312
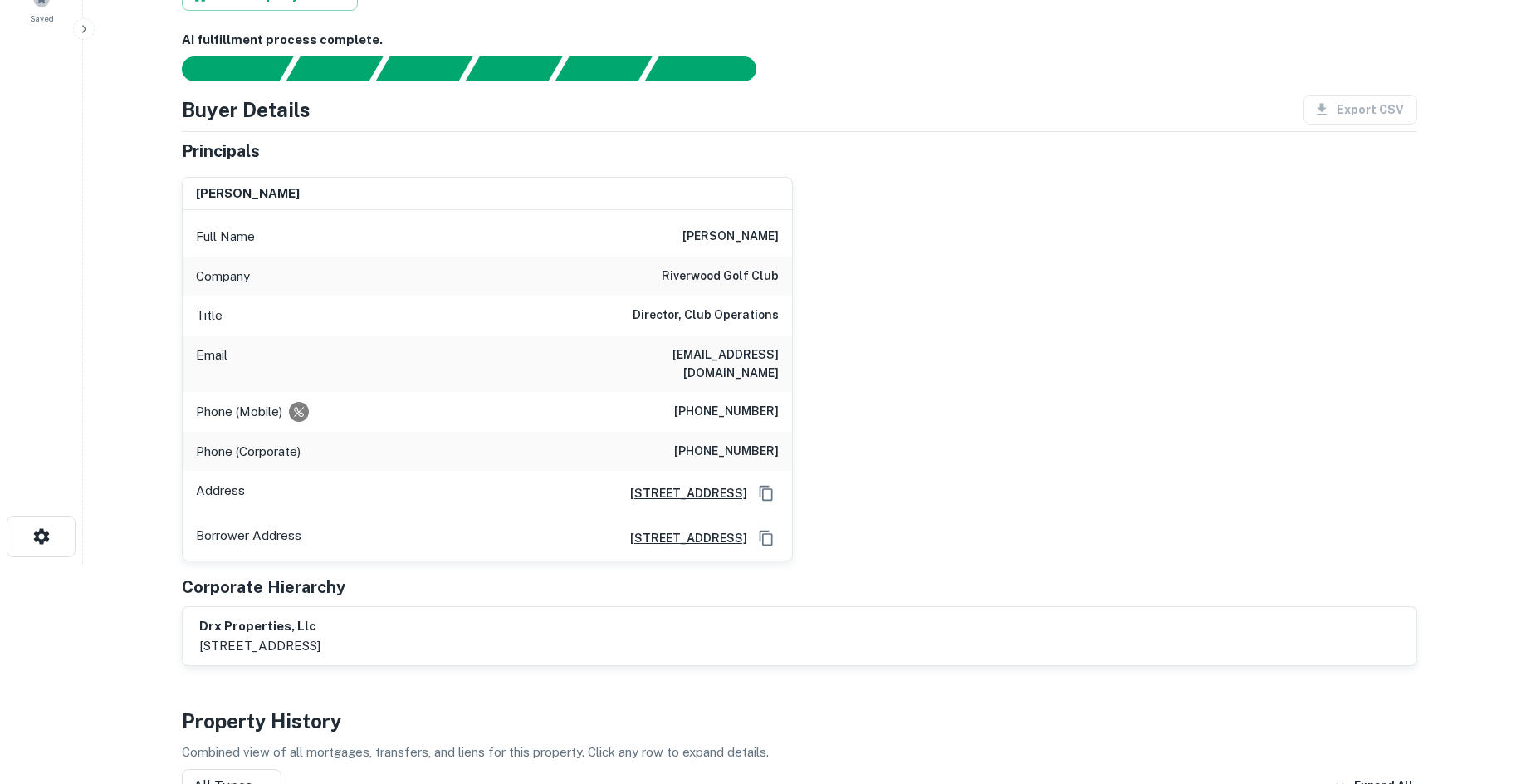
scroll to position [0, 0]
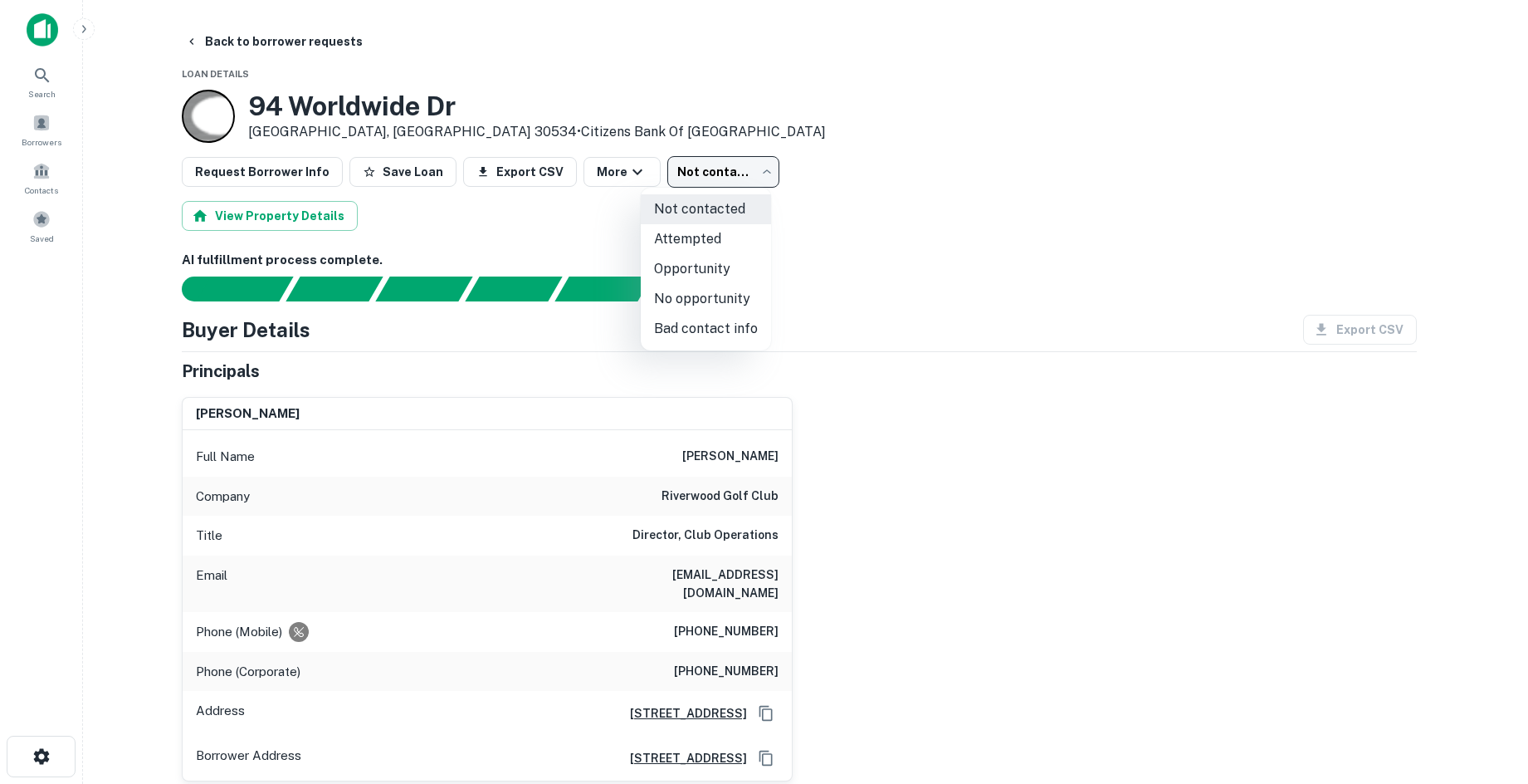
click at [717, 164] on body "Search Borrowers Contacts Saved Back to borrower requests Loan Details 94 World…" at bounding box center [764, 392] width 1528 height 784
click at [685, 290] on li "No opportunity" at bounding box center [706, 299] width 130 height 30
type input "**********"
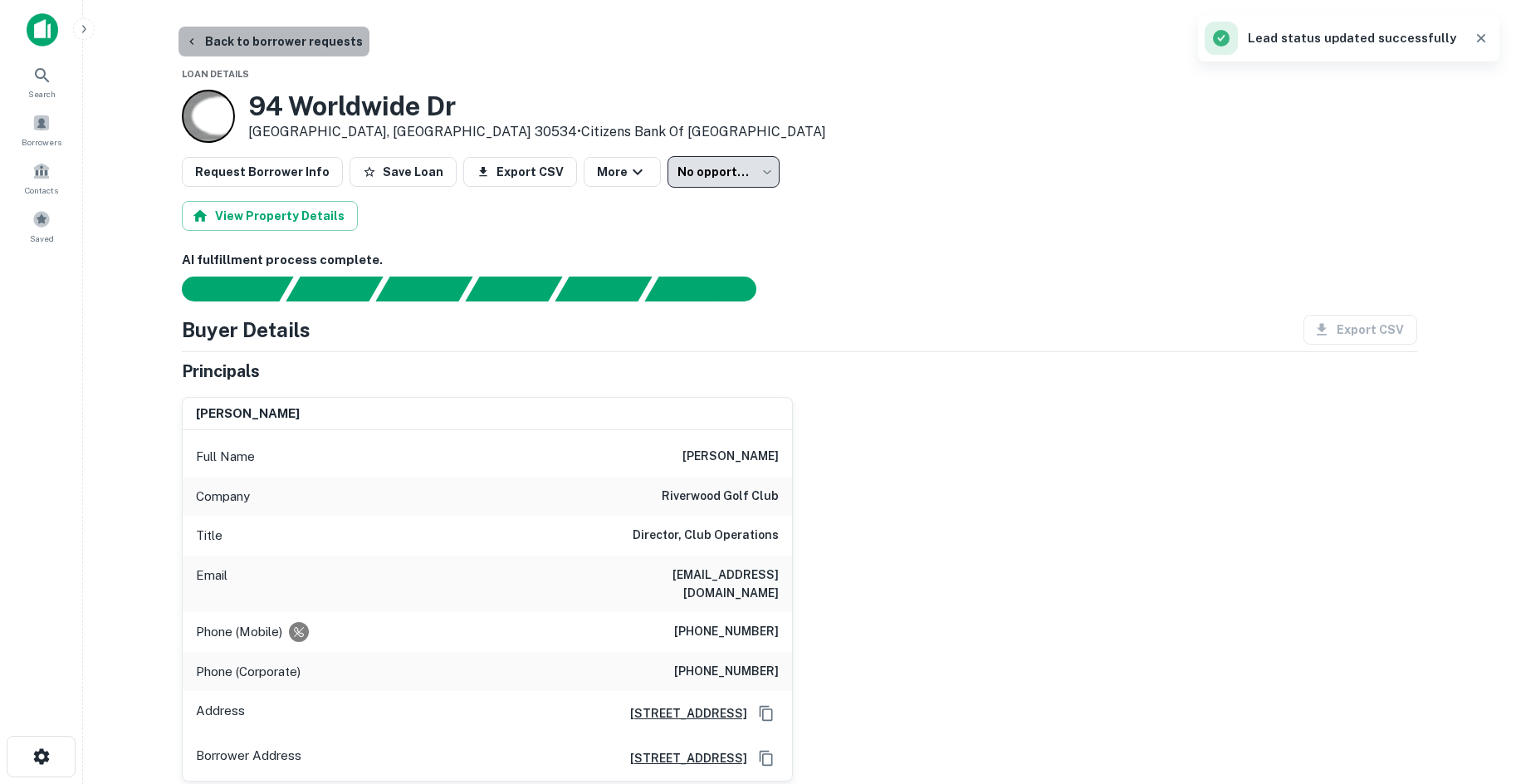
click at [281, 36] on button "Back to borrower requests" at bounding box center [274, 41] width 191 height 30
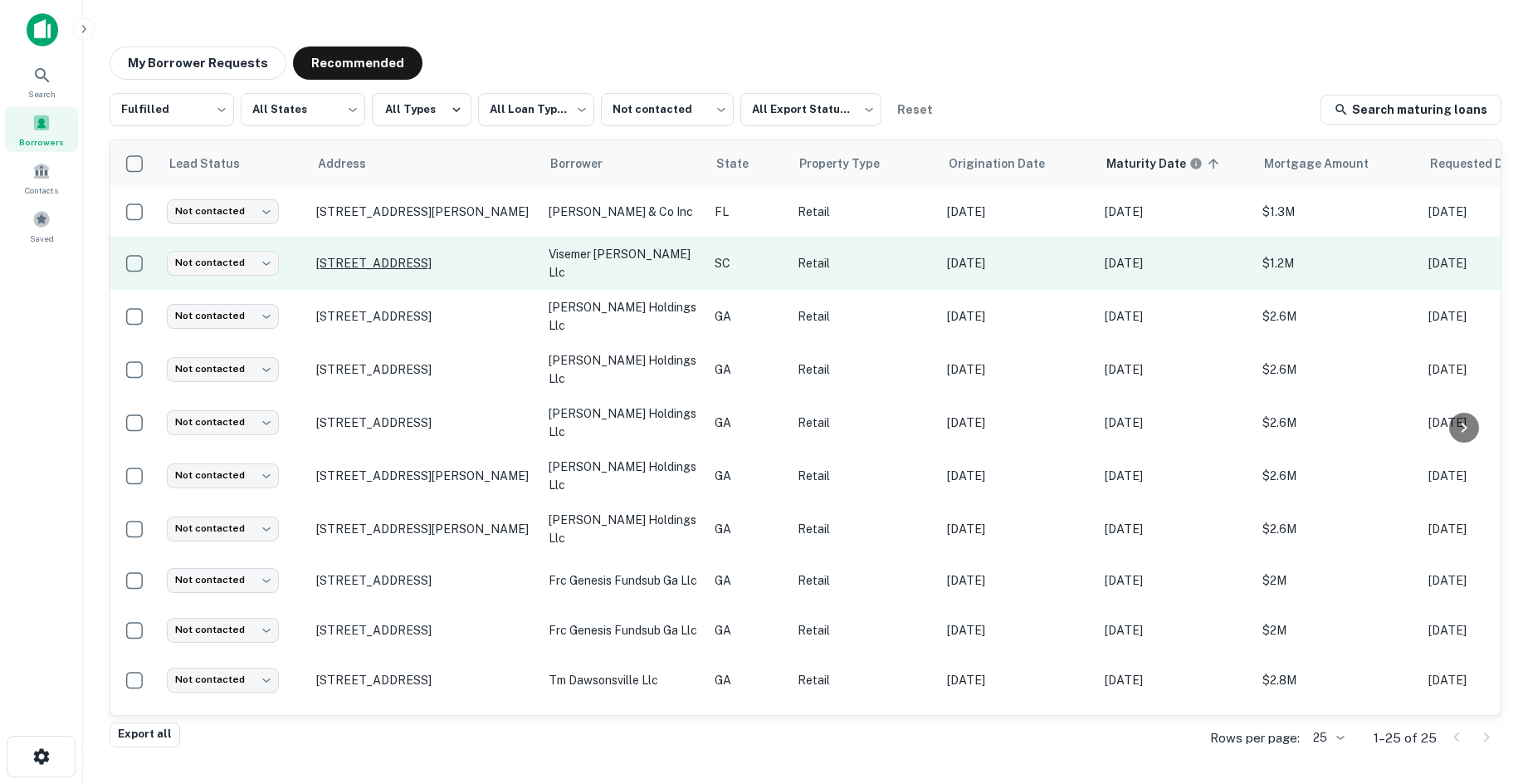
click at [448, 260] on p "1950 E Main St Spartanburg, SC 29307" at bounding box center [423, 264] width 216 height 15
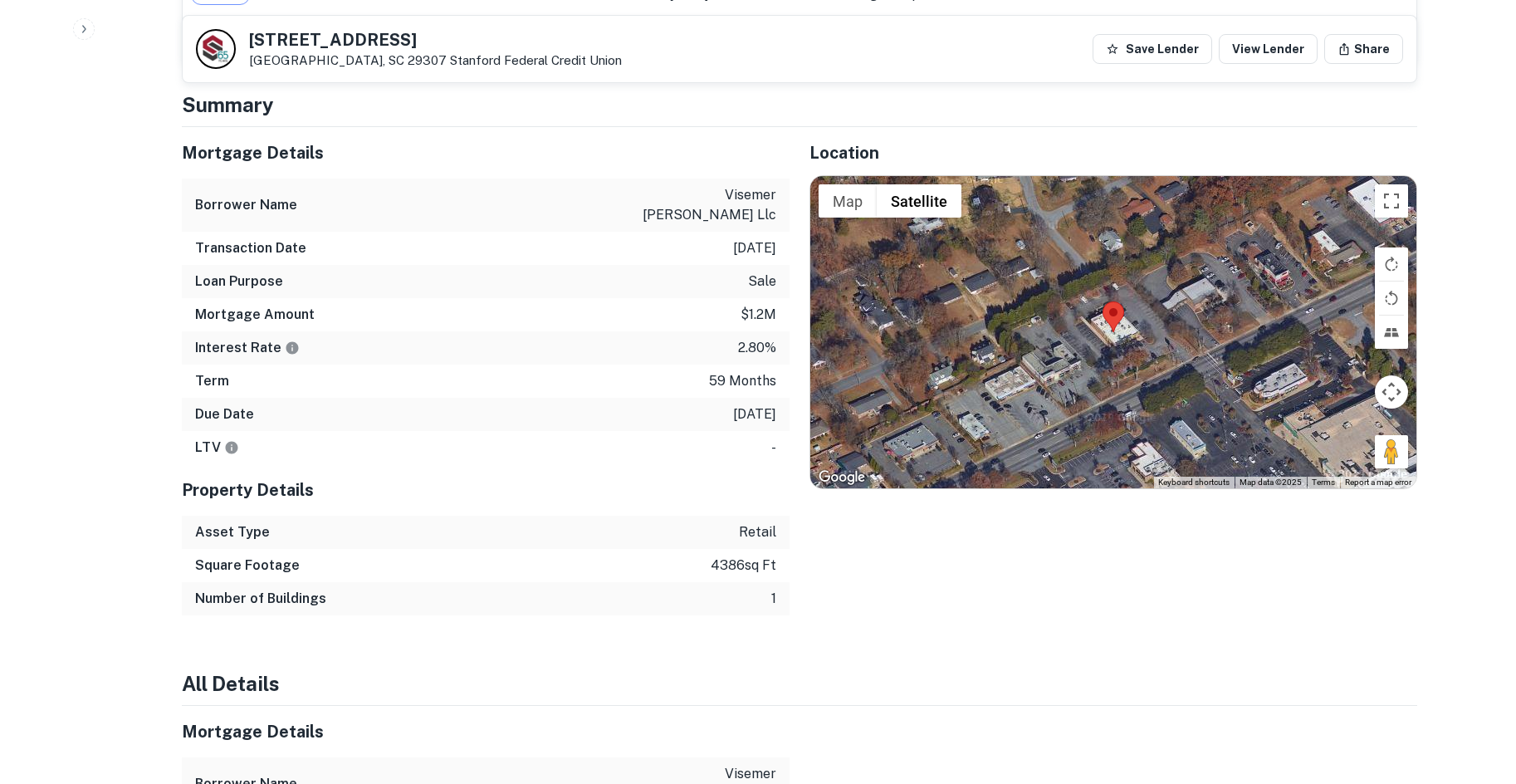
scroll to position [1162, 0]
drag, startPoint x: 1375, startPoint y: 440, endPoint x: 1145, endPoint y: 356, distance: 244.9
click at [1145, 356] on div "Map Terrain Satellite Labels Keyboard shortcuts Map Data Map data ©2025 Map dat…" at bounding box center [1113, 331] width 606 height 312
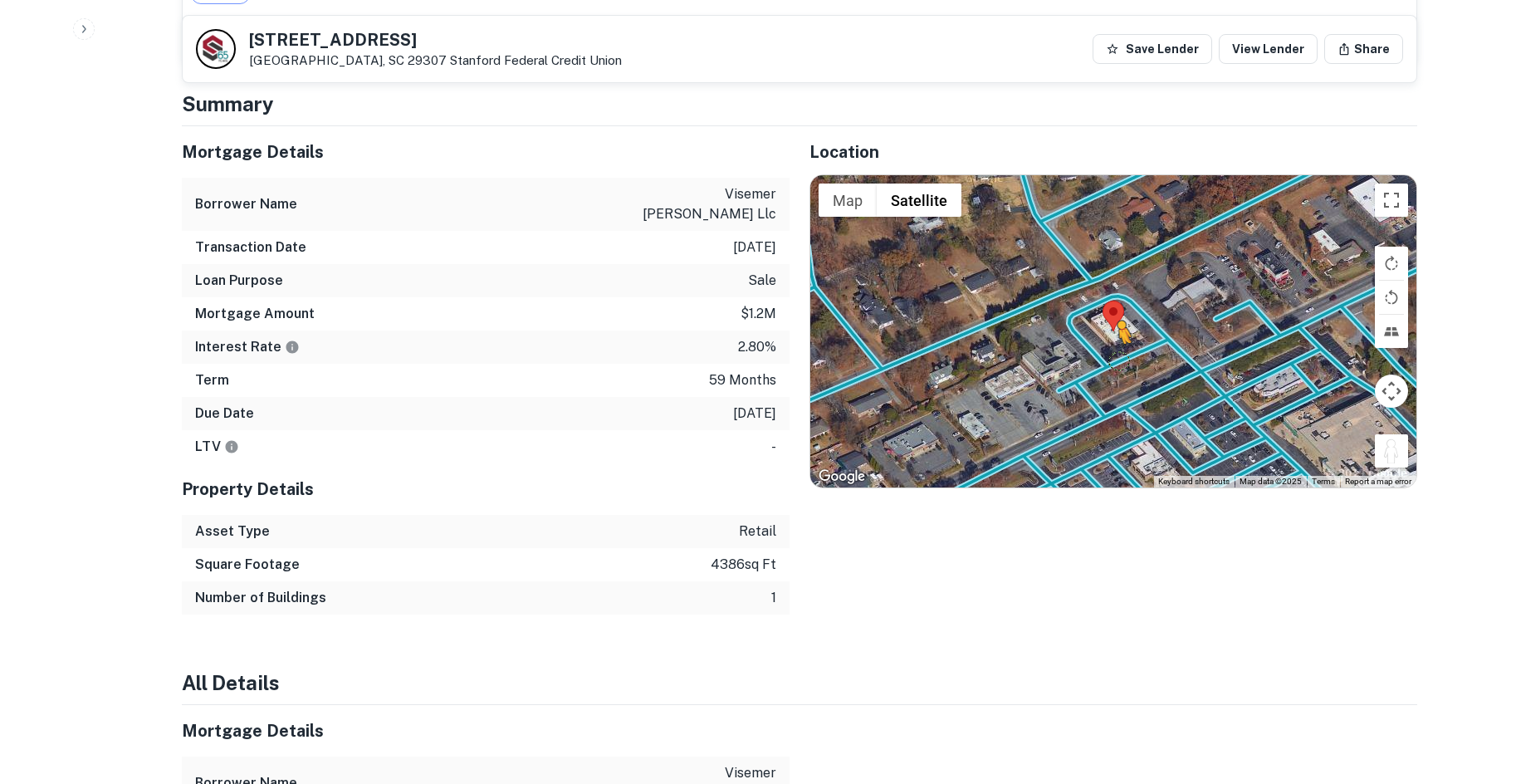
drag, startPoint x: 1384, startPoint y: 454, endPoint x: 1114, endPoint y: 361, distance: 285.6
click at [1114, 361] on div "To activate drag with keyboard, press Alt + Enter. Once in keyboard drag state,…" at bounding box center [1113, 331] width 606 height 312
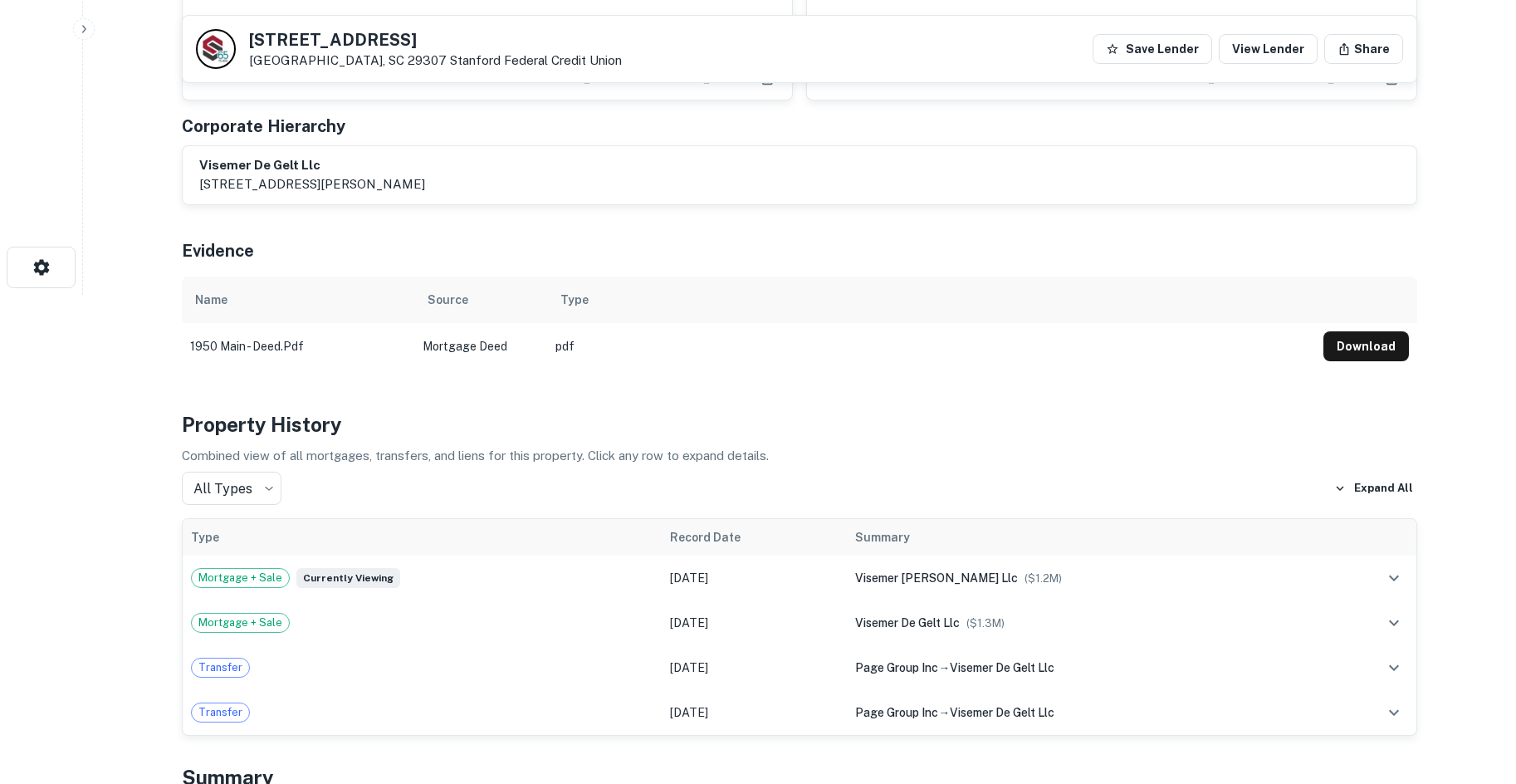
scroll to position [166, 0]
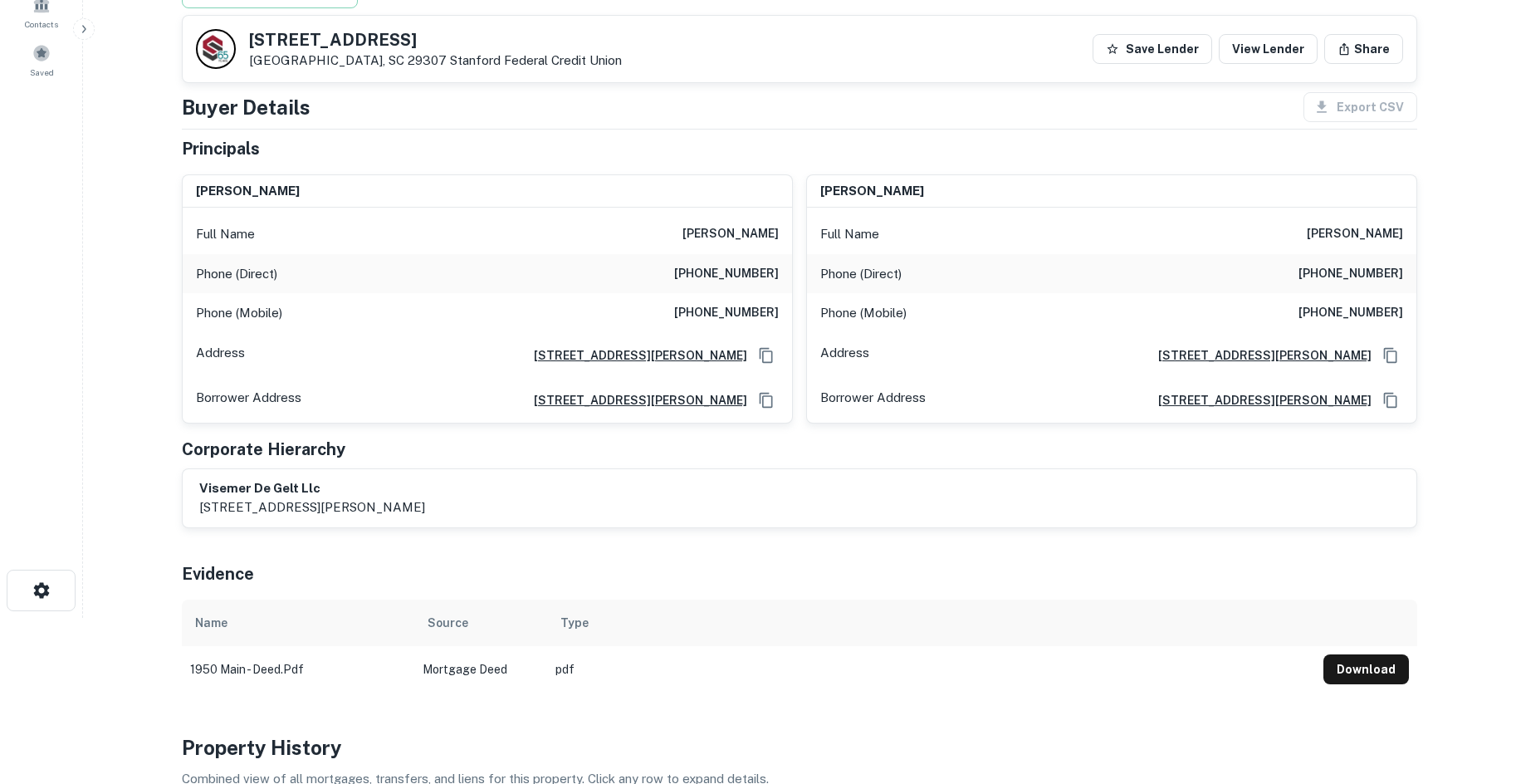
click at [725, 261] on div "Phone (Direct) (718) 543-4797" at bounding box center [487, 274] width 609 height 40
copy h6 "(718) 543-4797"
click at [701, 307] on h6 "(323) 687-4206" at bounding box center [726, 312] width 105 height 20
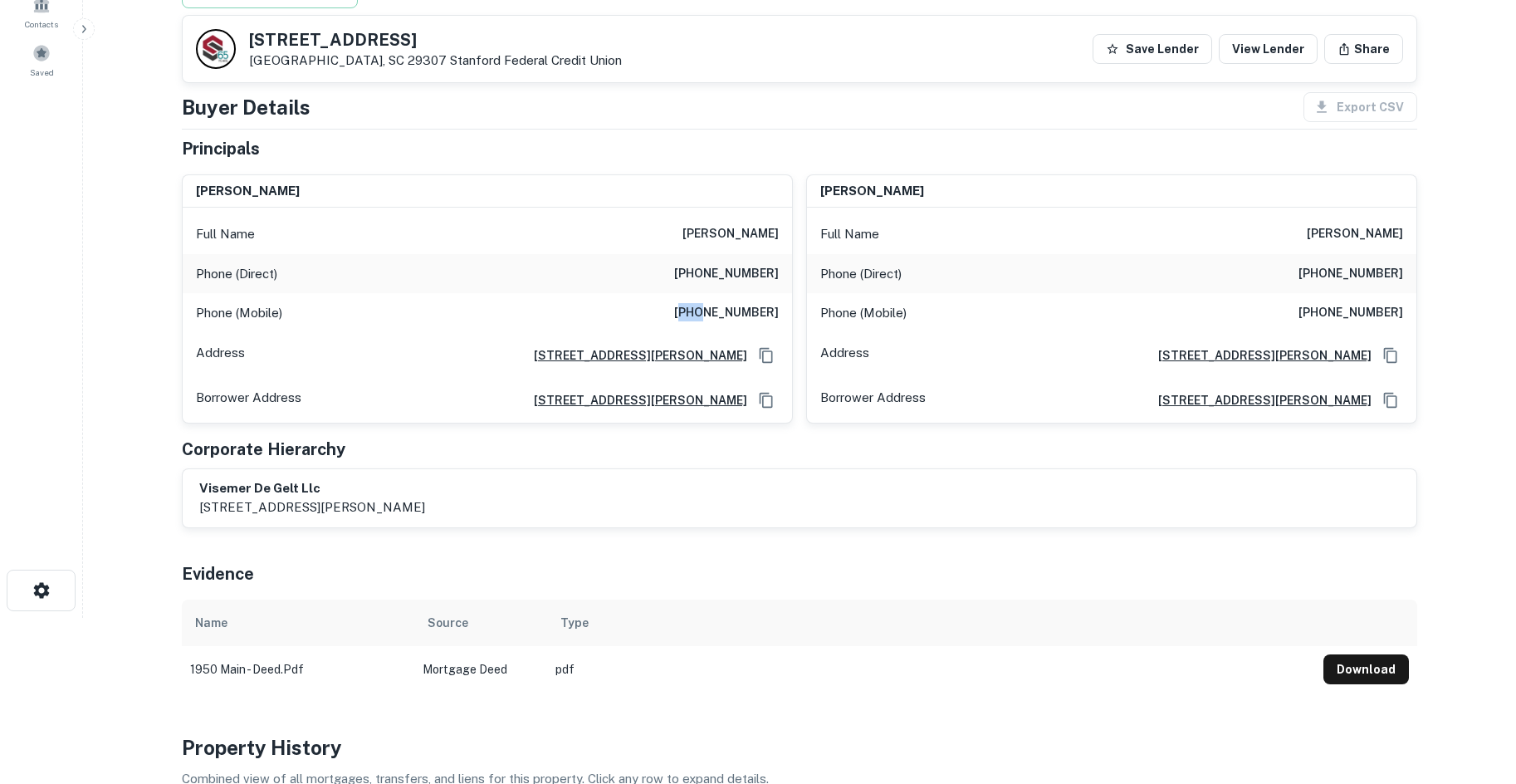
click at [701, 307] on h6 "(323) 687-4206" at bounding box center [726, 312] width 105 height 20
copy h6 "(323) 687-4206"
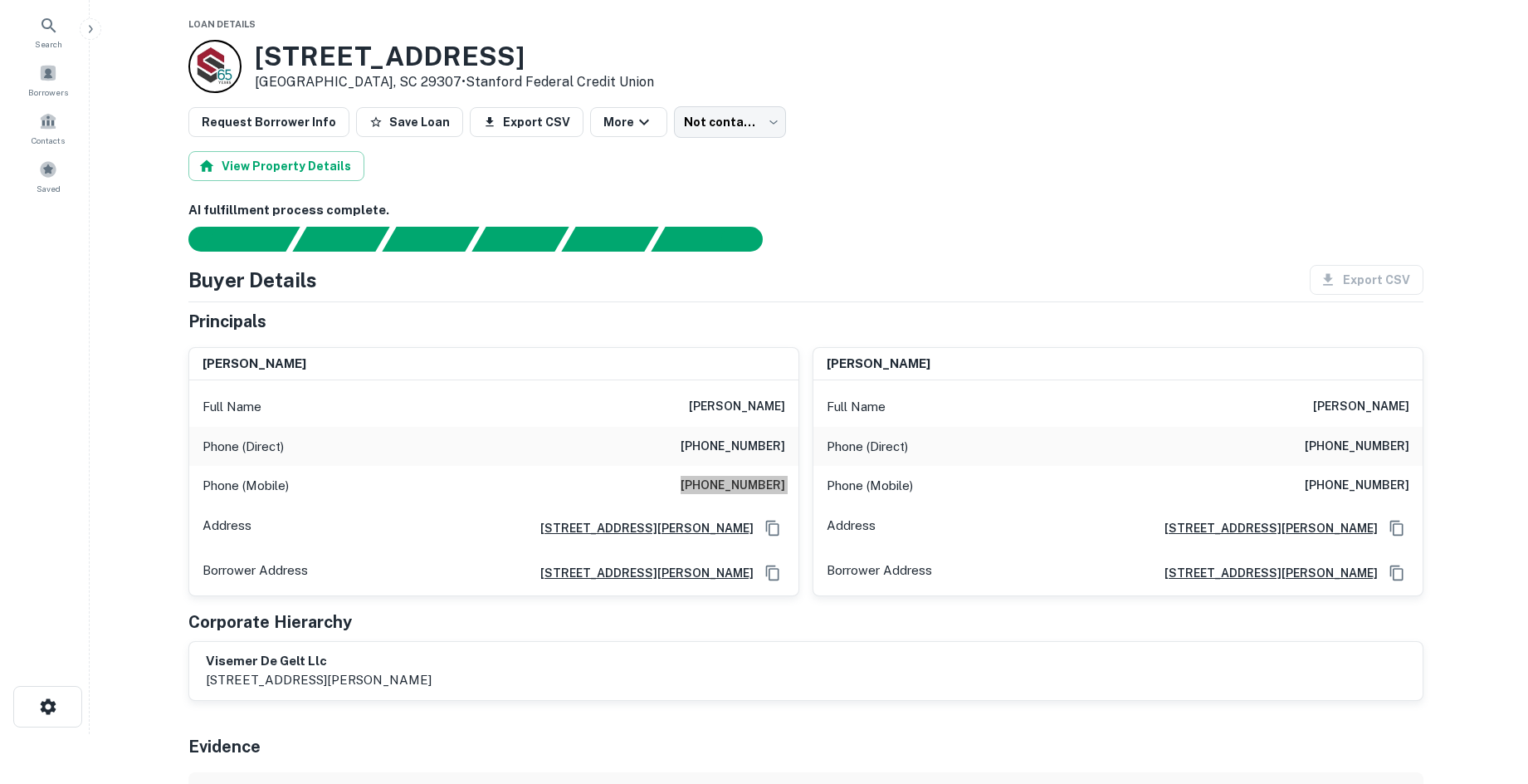
scroll to position [0, 0]
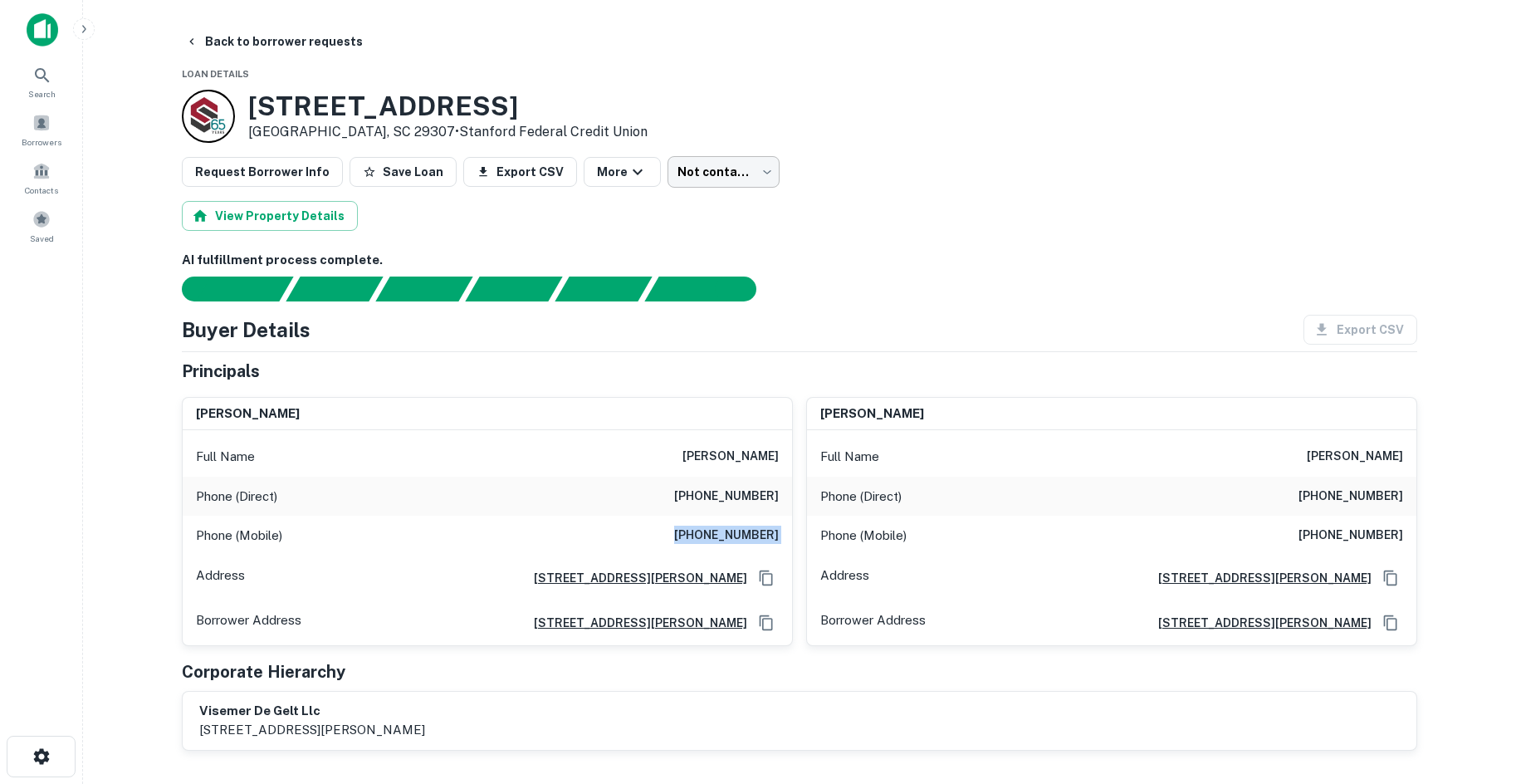
click at [672, 173] on body "Search Borrowers Contacts Saved Back to borrower requests Loan Details 1950 E M…" at bounding box center [758, 392] width 1516 height 784
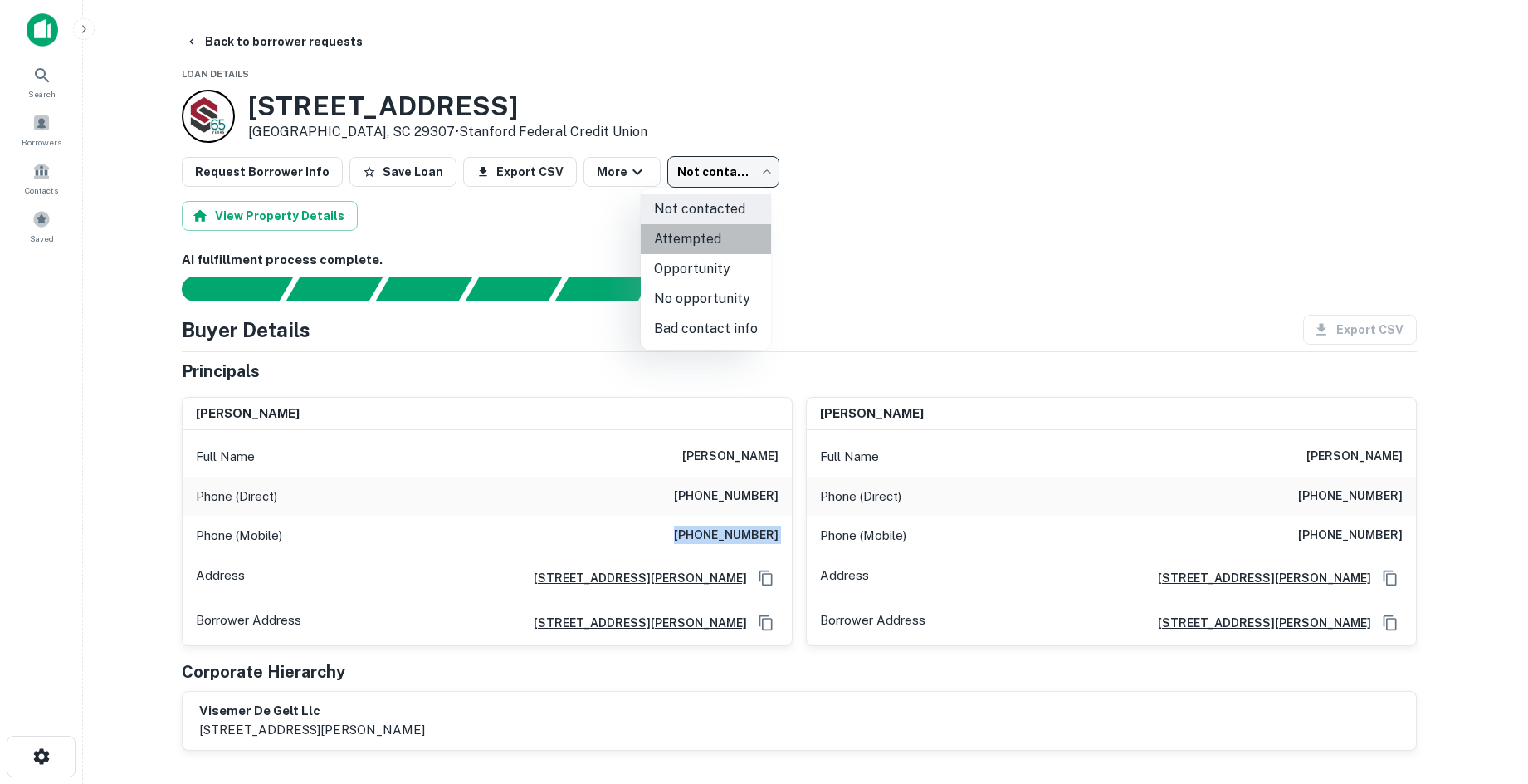
click at [710, 235] on li "Attempted" at bounding box center [706, 239] width 130 height 30
type input "*********"
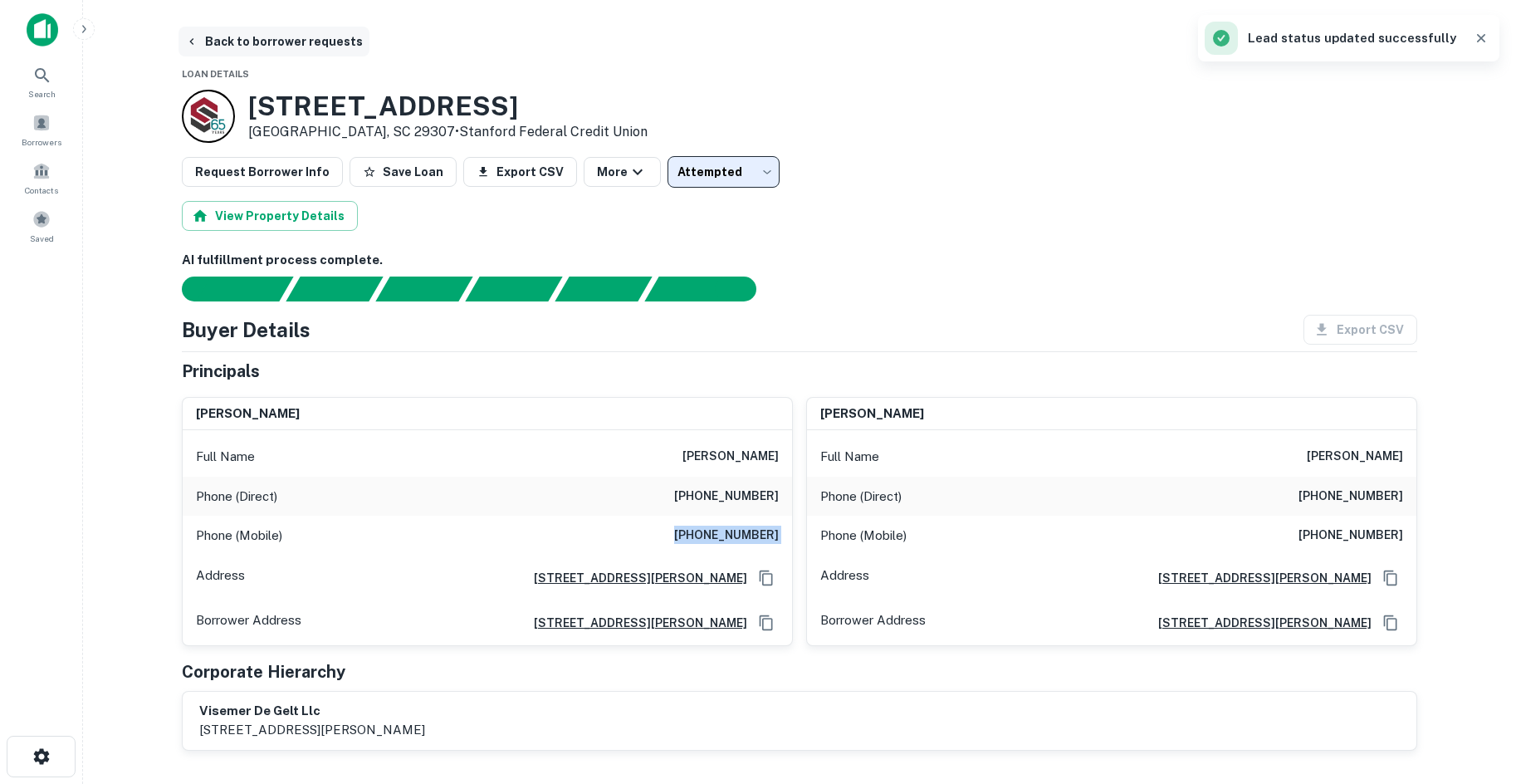
click at [326, 38] on button "Back to borrower requests" at bounding box center [274, 41] width 191 height 30
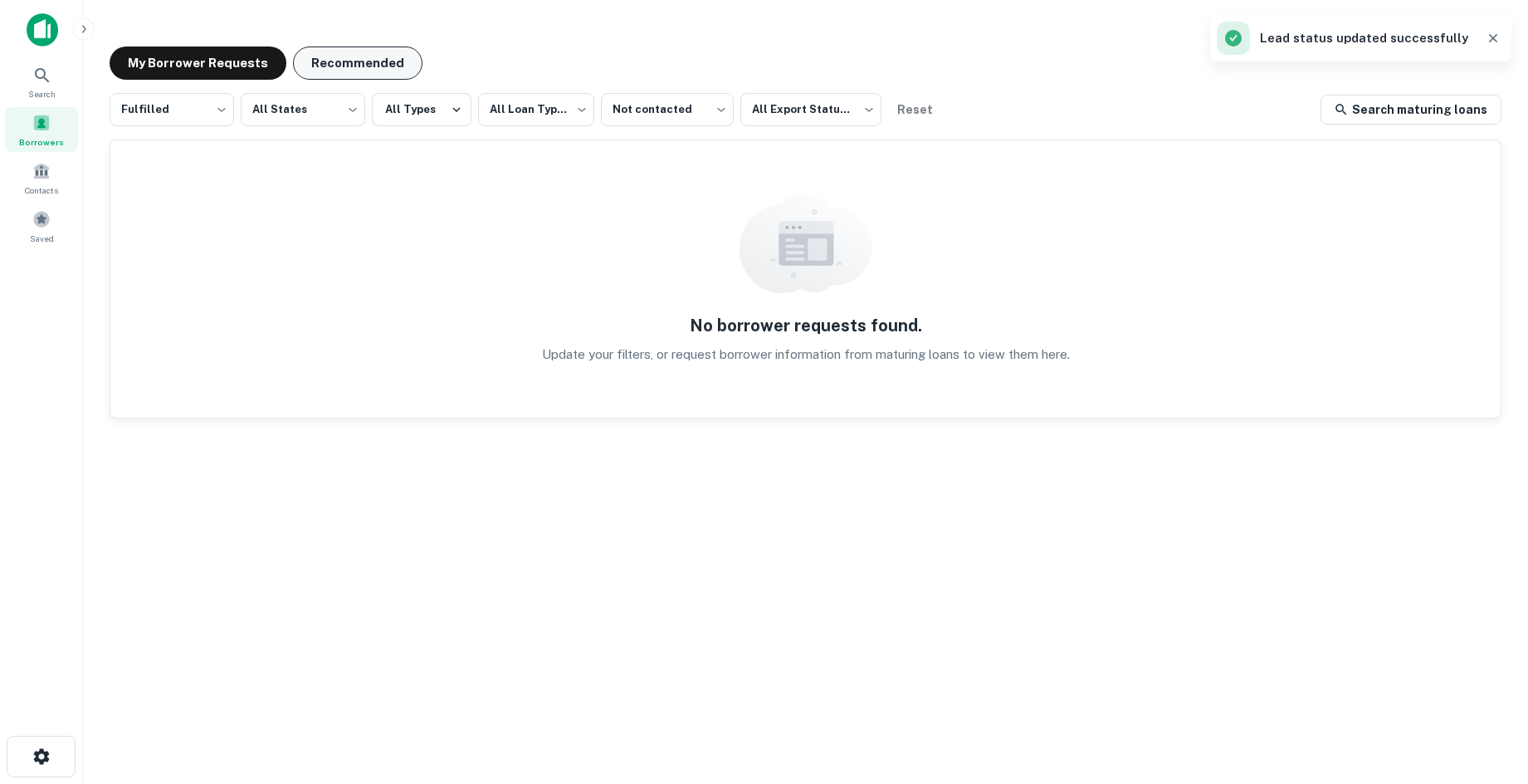
click at [389, 57] on div "Recommended" at bounding box center [358, 64] width 130 height 34
click at [383, 57] on button "Recommended" at bounding box center [358, 64] width 130 height 34
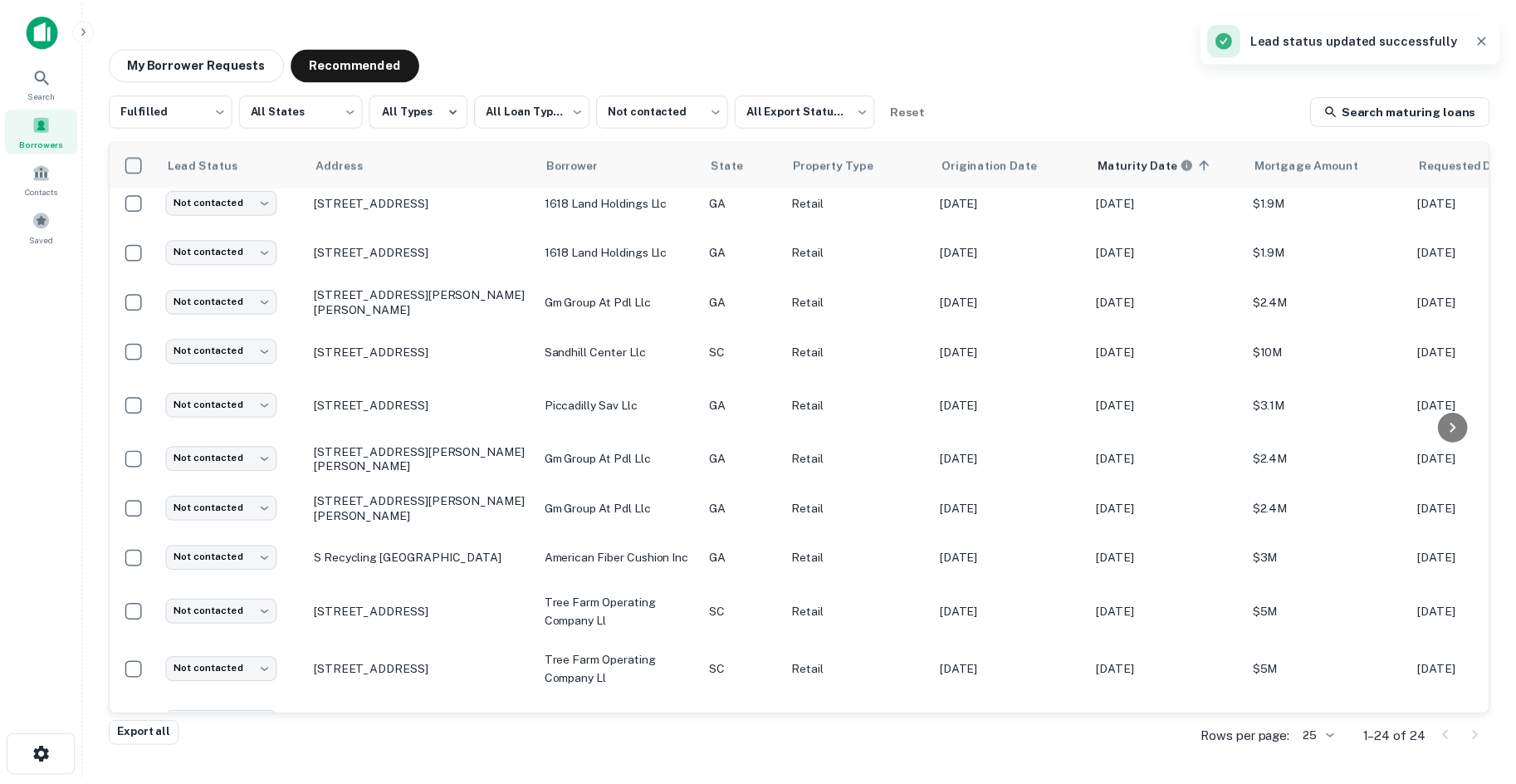
scroll to position [581, 0]
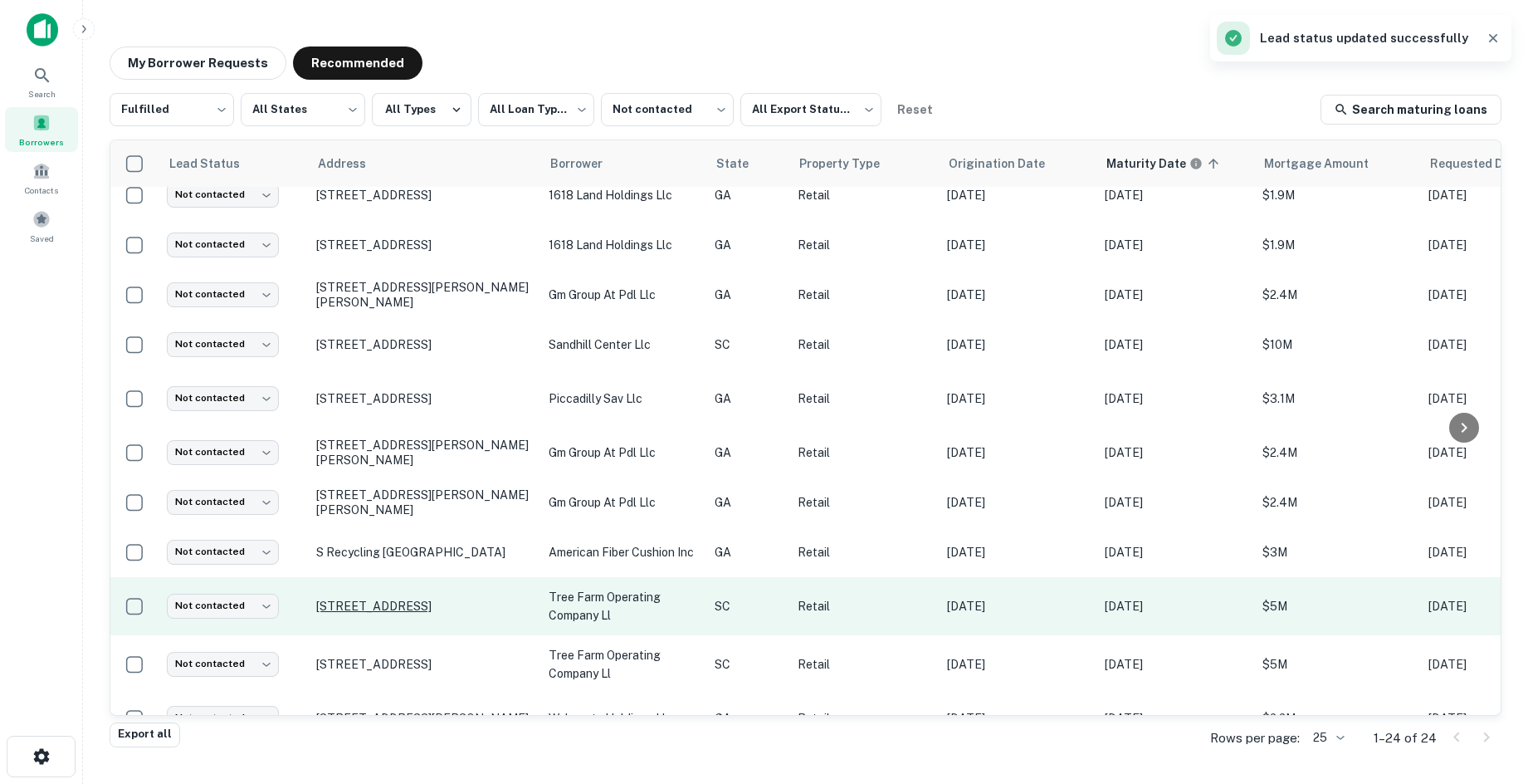
click at [474, 598] on p "4456 Tree Farm Trl Batesburg, SC 29006" at bounding box center [423, 606] width 216 height 15
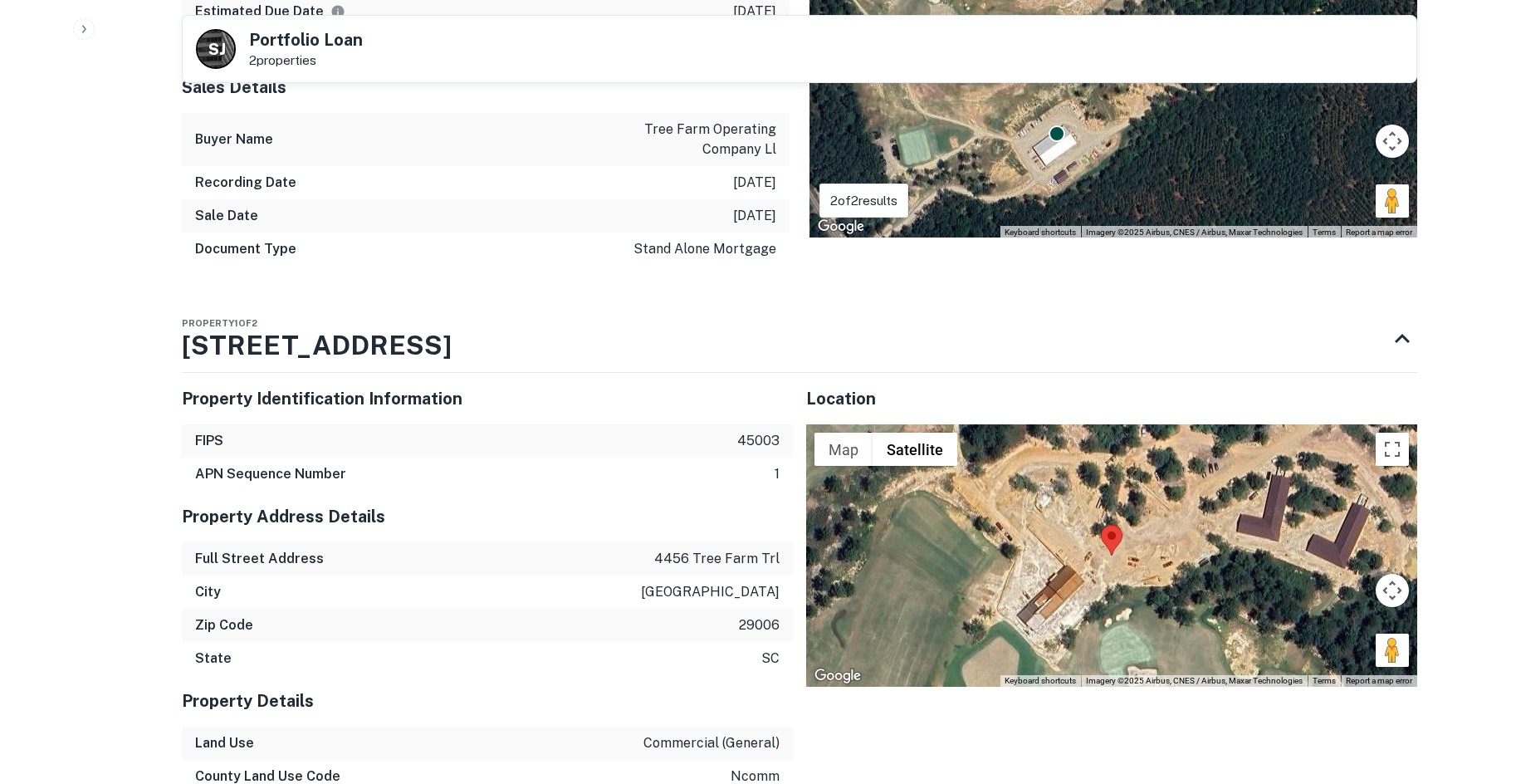
scroll to position [1992, 0]
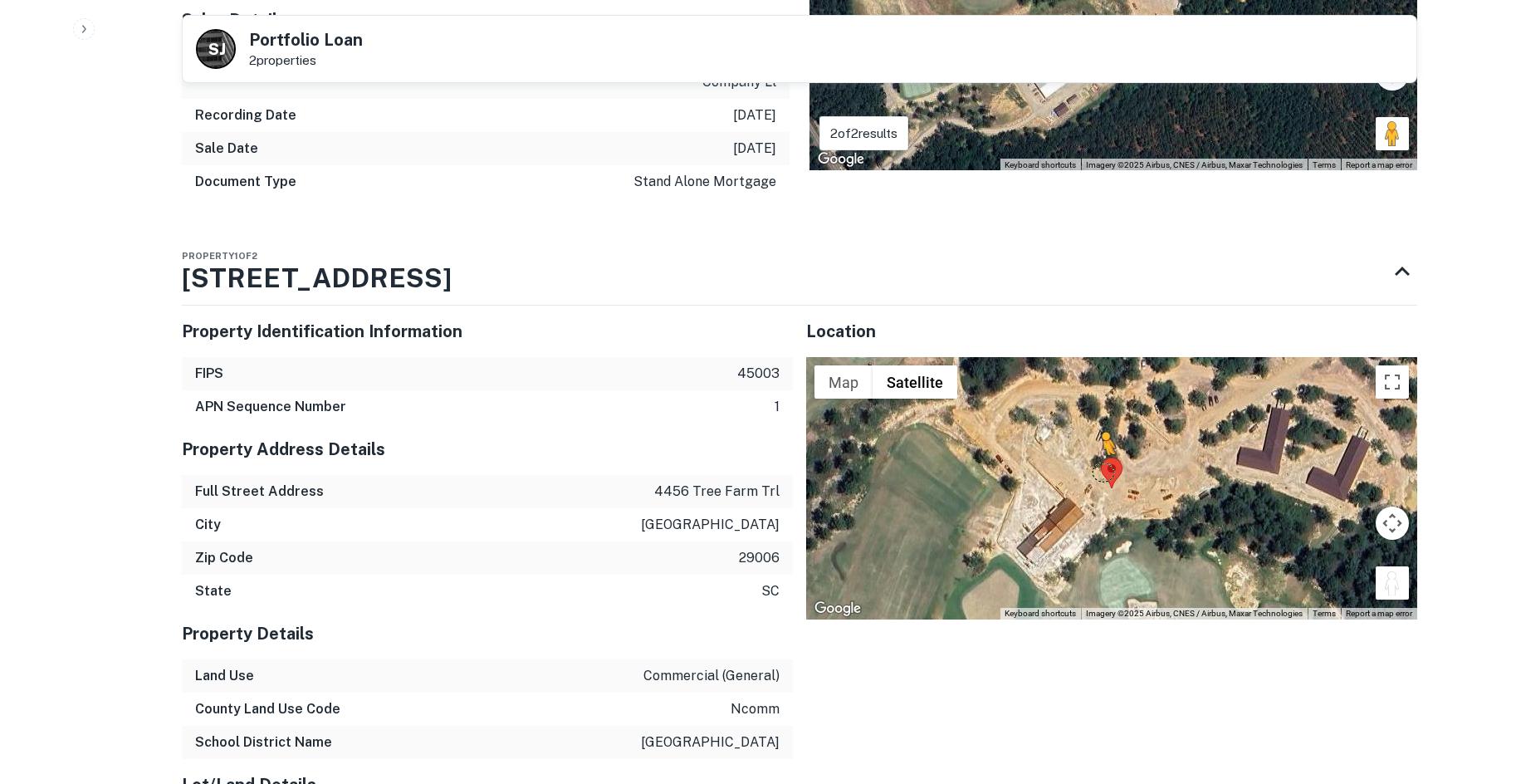
drag, startPoint x: 1401, startPoint y: 554, endPoint x: 1097, endPoint y: 429, distance: 328.7
click at [1097, 429] on div "To activate drag with keyboard, press Alt + Enter. Once in keyboard drag state,…" at bounding box center [1112, 488] width 611 height 263
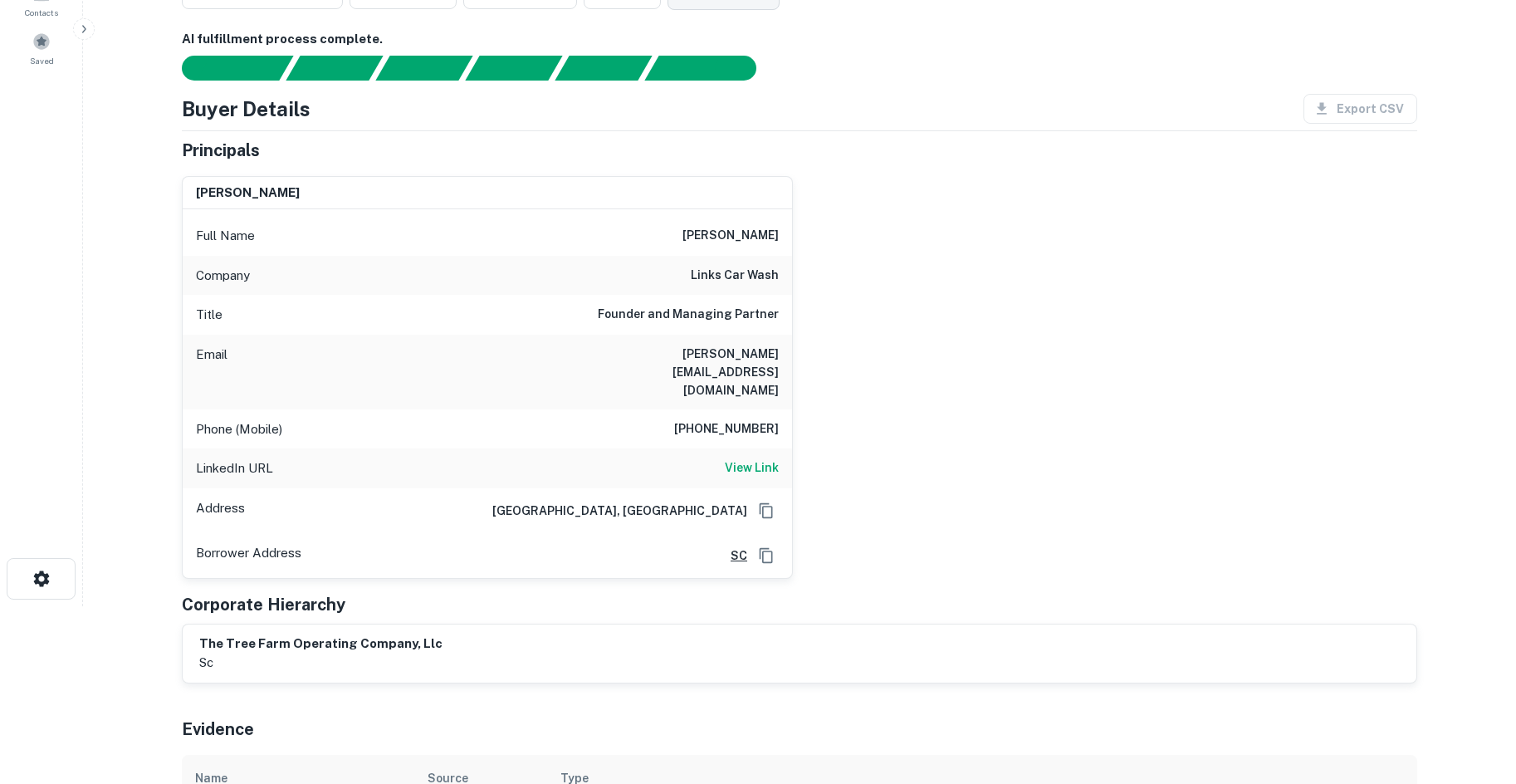
scroll to position [0, 0]
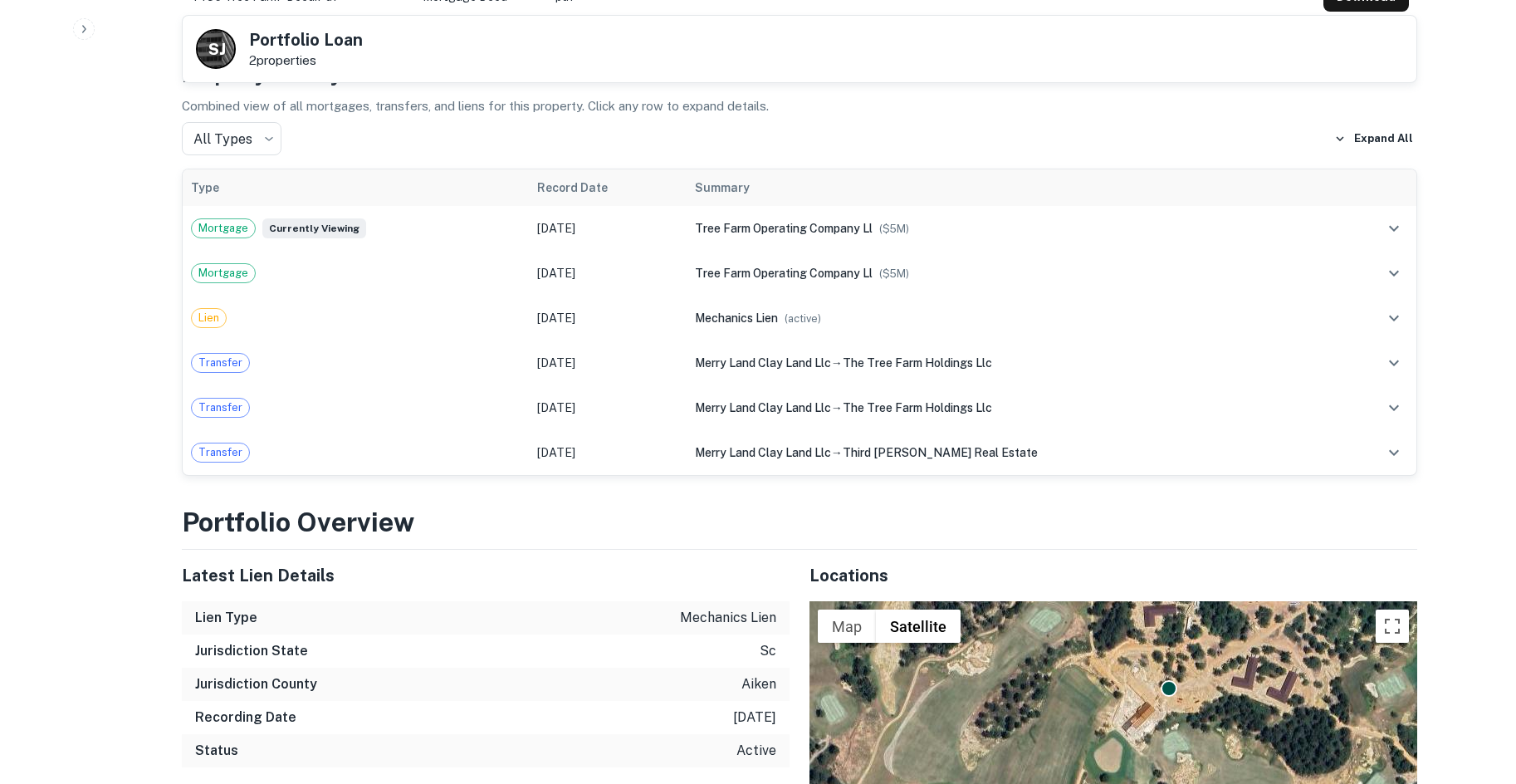
scroll to position [1162, 0]
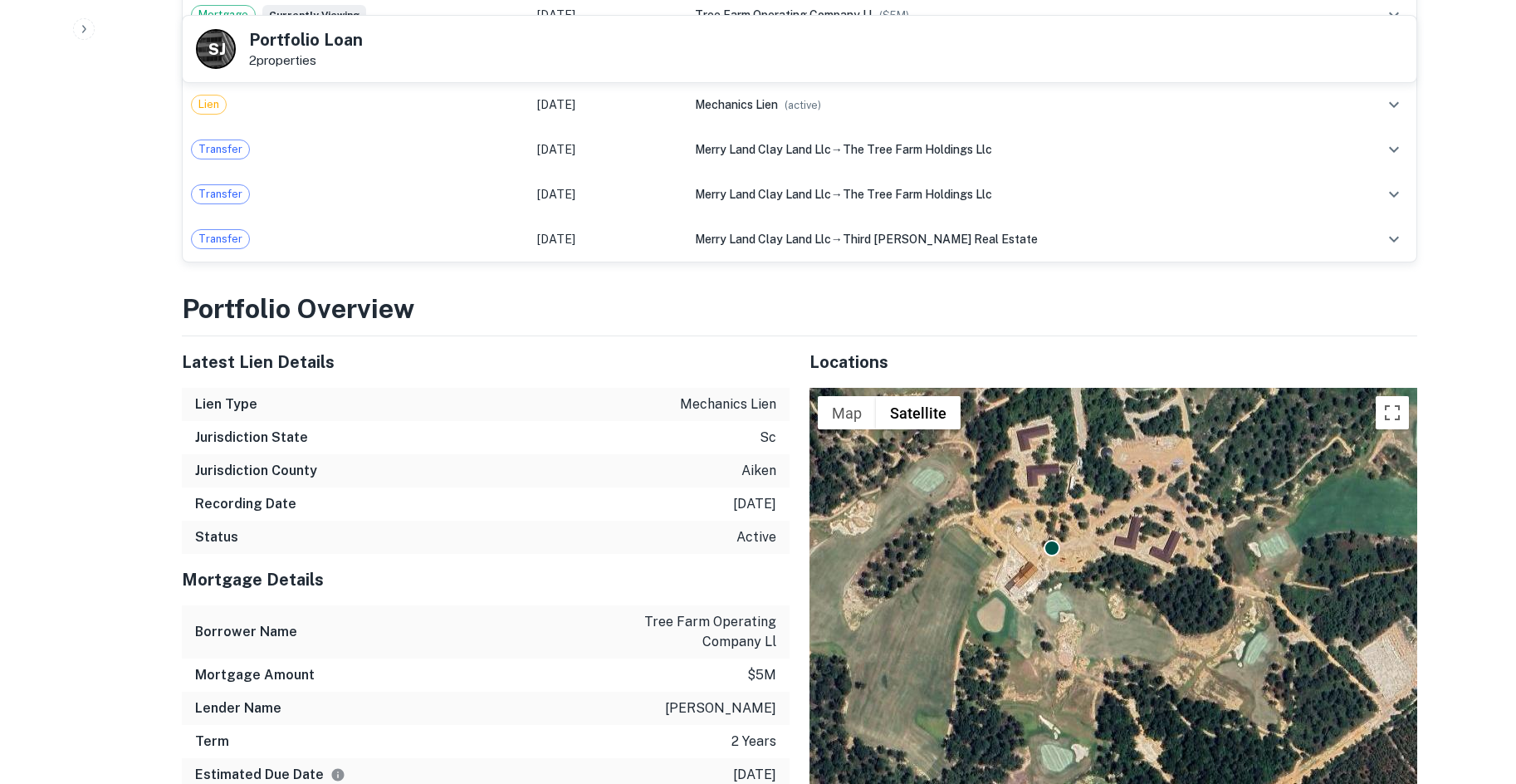
drag, startPoint x: 1207, startPoint y: 591, endPoint x: 1120, endPoint y: 644, distance: 101.9
click at [1120, 644] on div "To activate drag with keyboard, press Alt + Enter. Once in keyboard drag state,…" at bounding box center [1113, 694] width 608 height 613
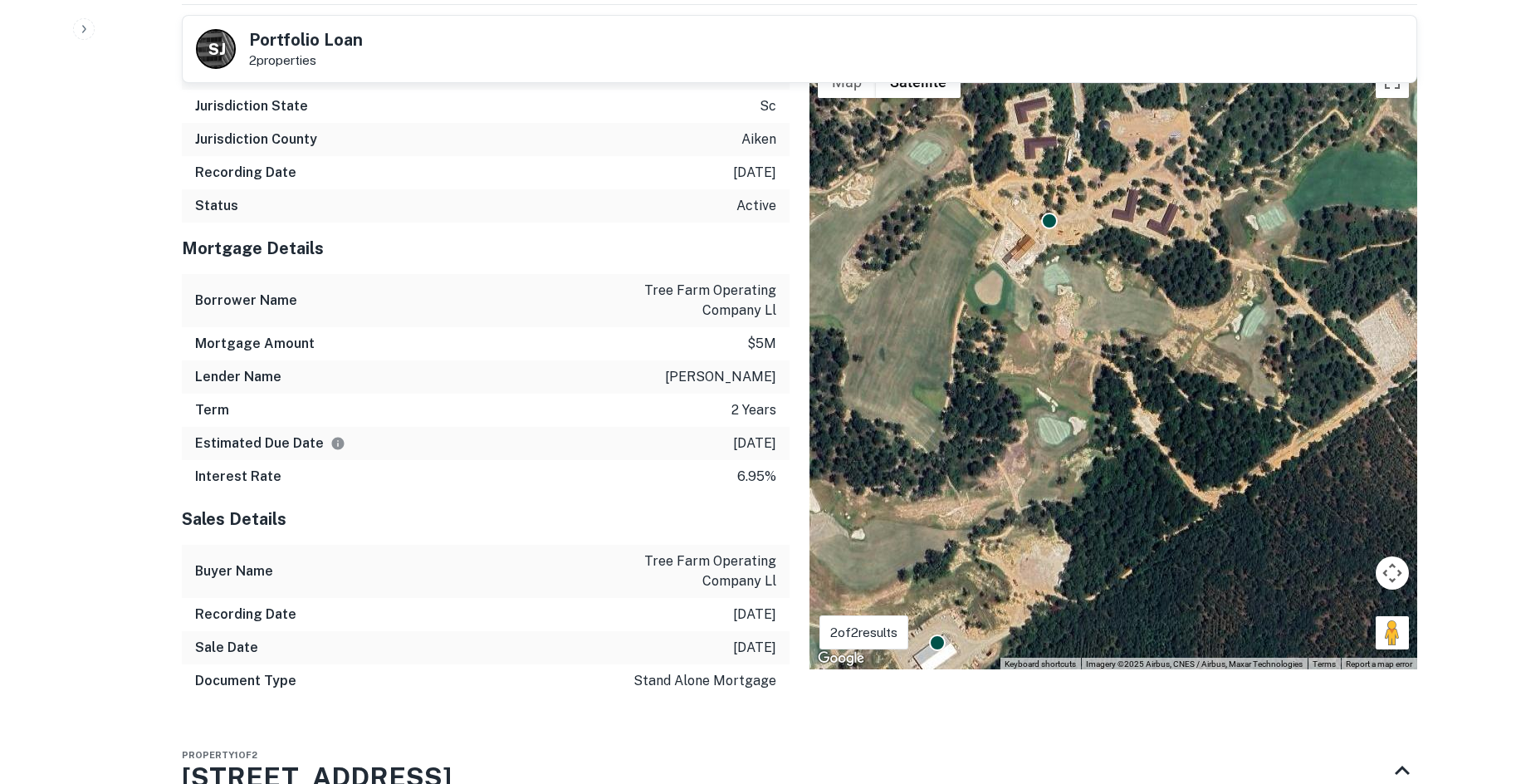
scroll to position [1494, 0]
drag, startPoint x: 1397, startPoint y: 599, endPoint x: 1037, endPoint y: 238, distance: 509.8
click at [1040, 238] on div "To activate drag with keyboard, press Alt + Enter. Once in keyboard drag state,…" at bounding box center [1113, 363] width 608 height 613
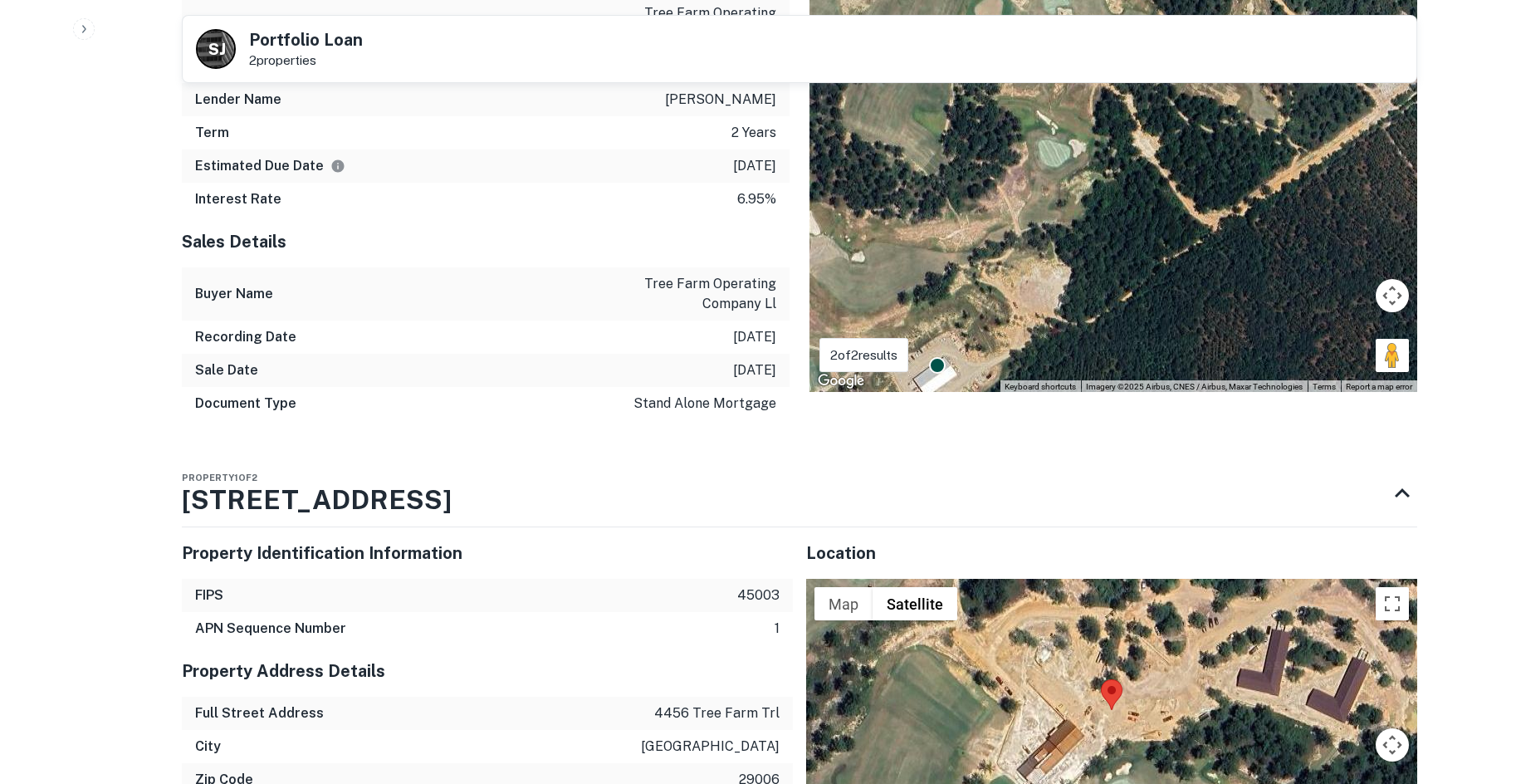
scroll to position [1826, 0]
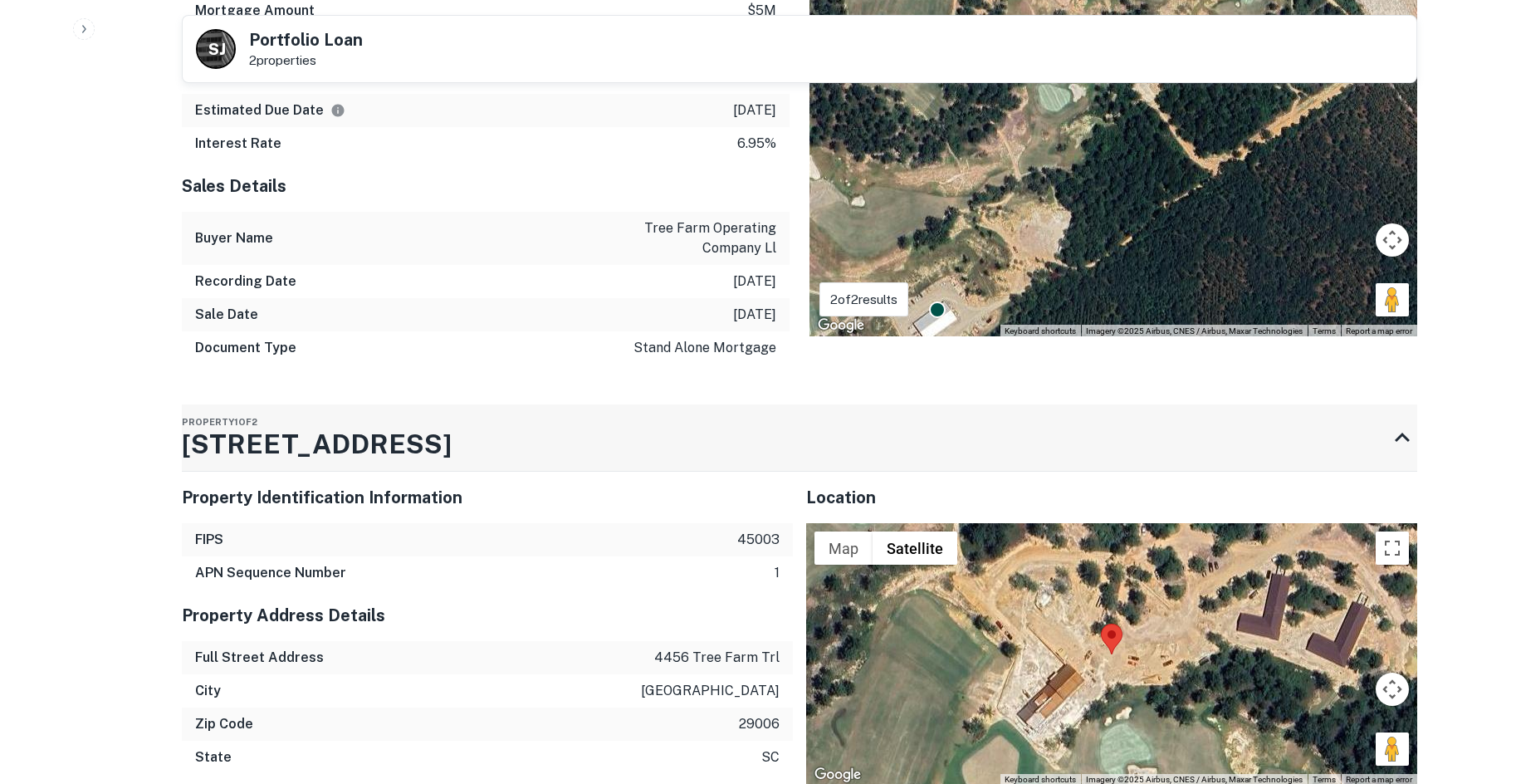
click at [295, 405] on div "Property 1 of 2 4456 Tree Farm Trl" at bounding box center [317, 437] width 270 height 66
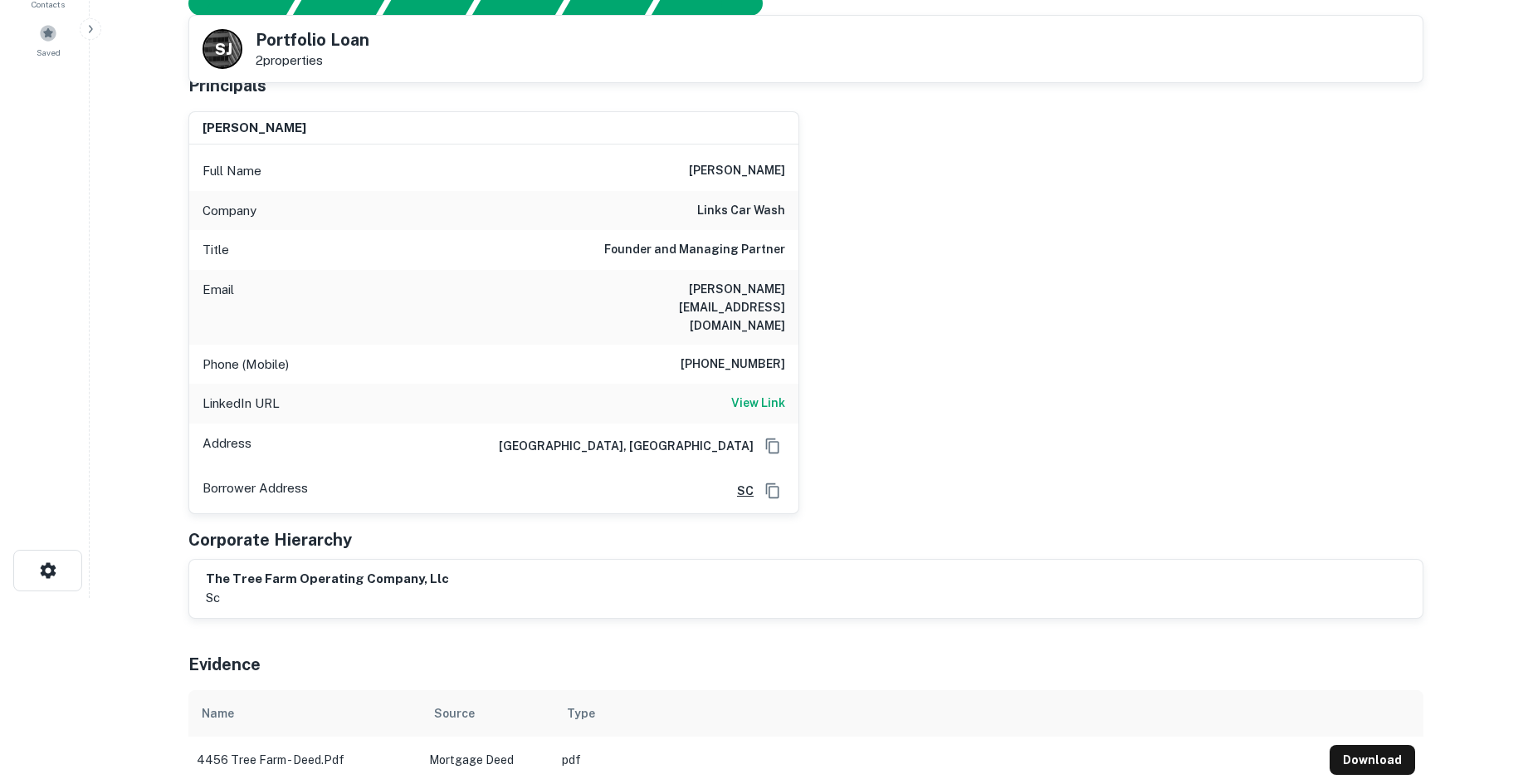
scroll to position [0, 0]
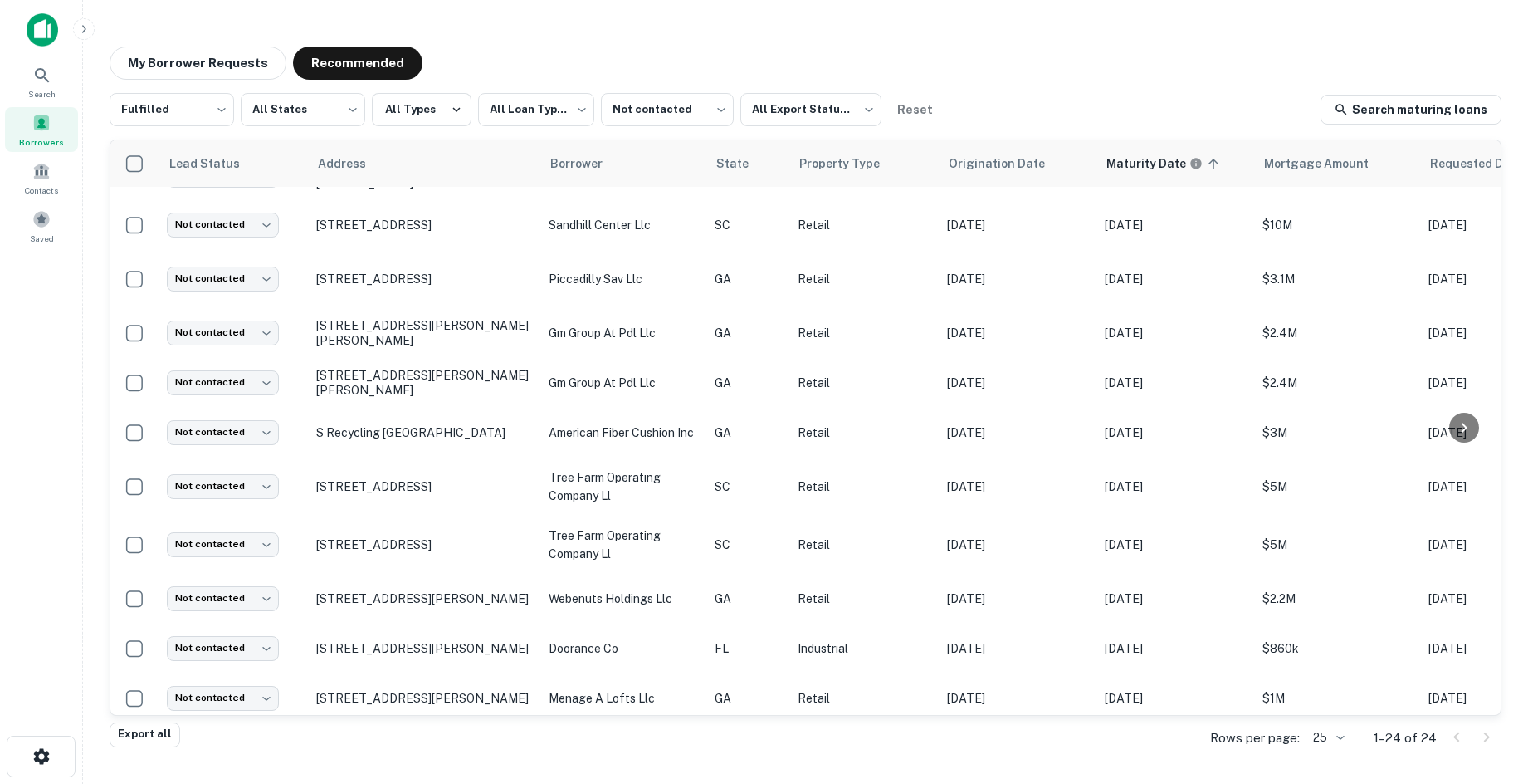
scroll to position [711, 0]
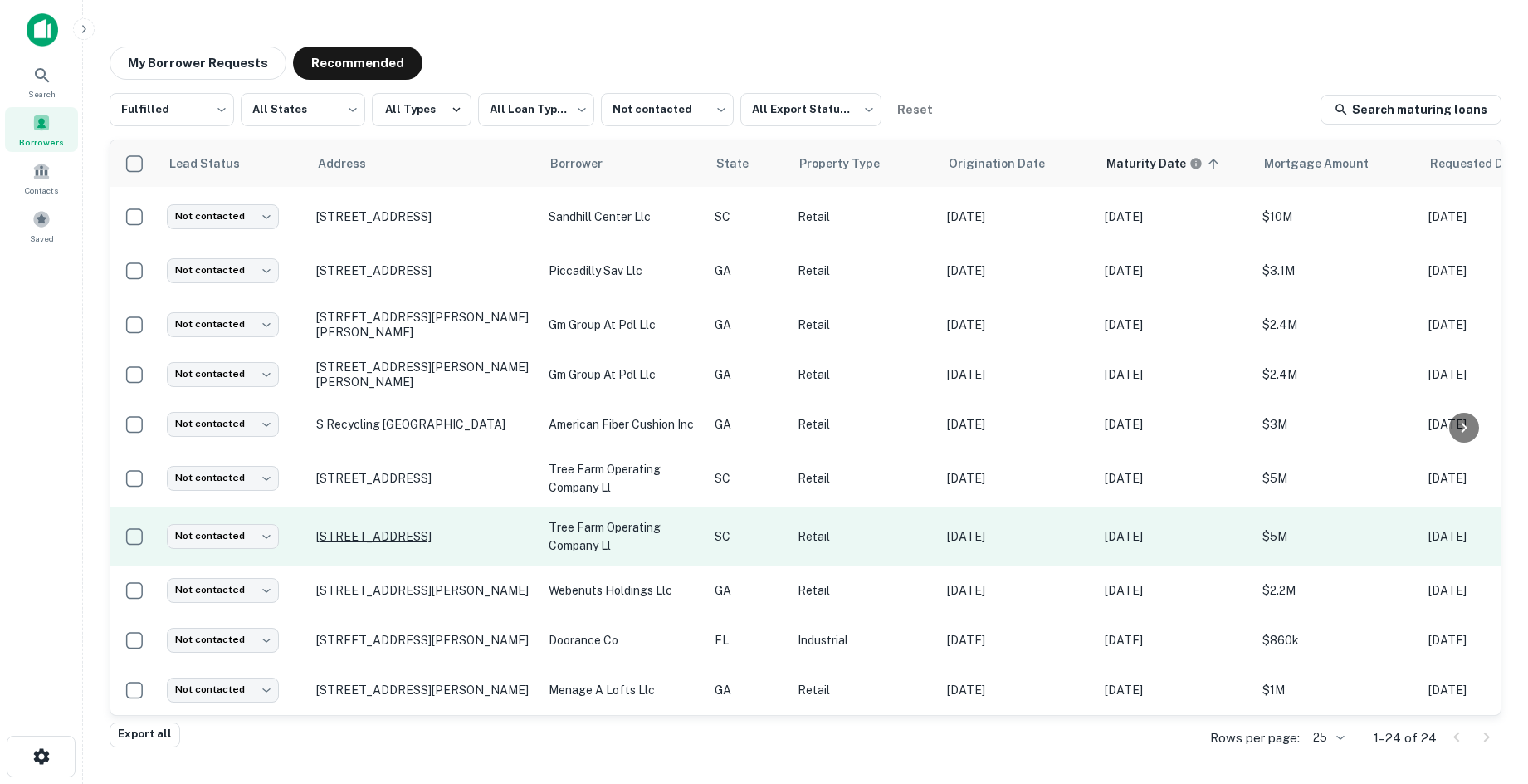
click at [375, 529] on p "4456 Tree Farm Trl Batesburg, SC 29006" at bounding box center [423, 536] width 216 height 15
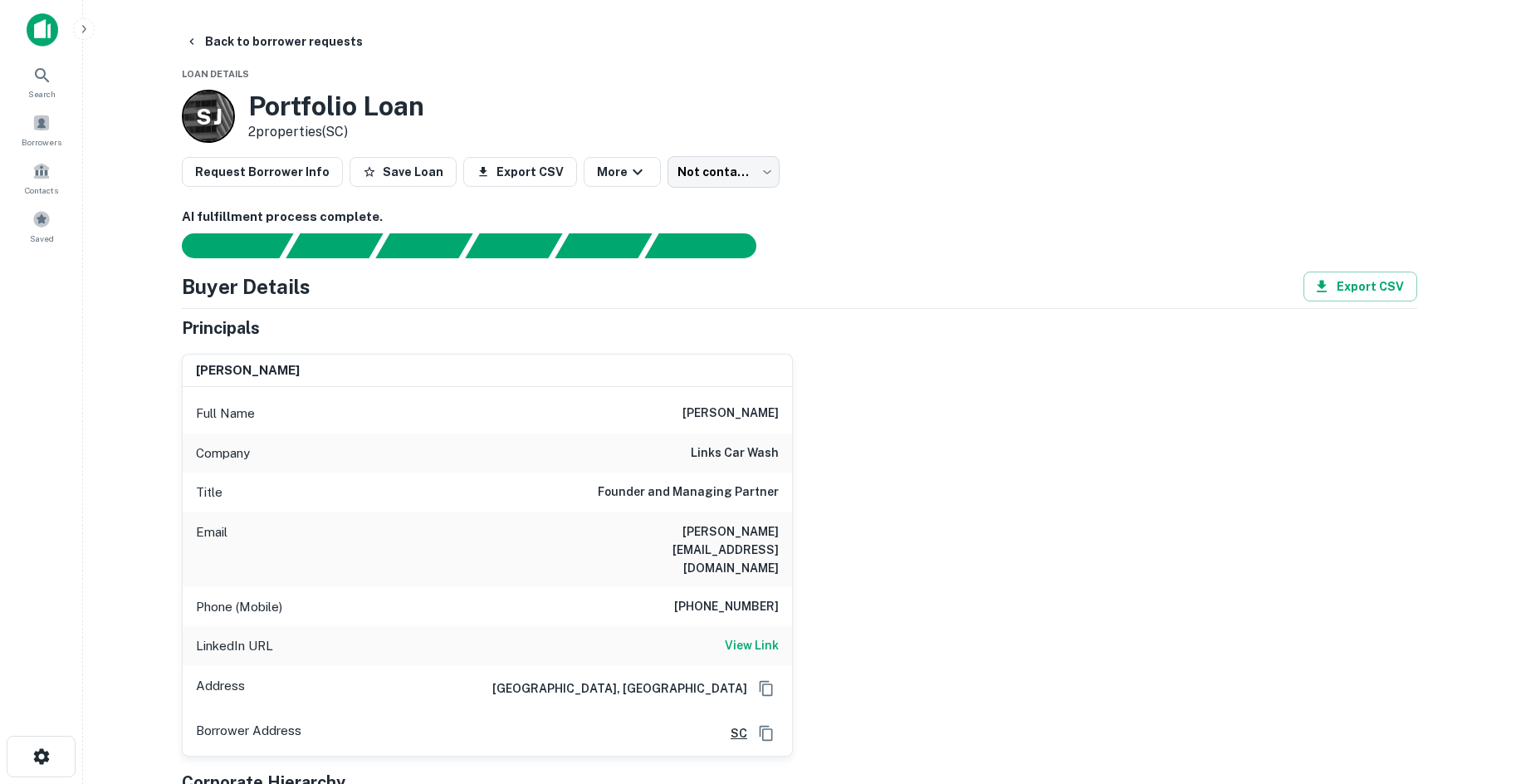
click at [756, 597] on h6 "302-494-2311" at bounding box center [726, 606] width 105 height 20
drag, startPoint x: 756, startPoint y: 563, endPoint x: 737, endPoint y: 524, distance: 43.4
click at [737, 524] on h6 "ryan@madisoncapgroup.com" at bounding box center [679, 549] width 199 height 55
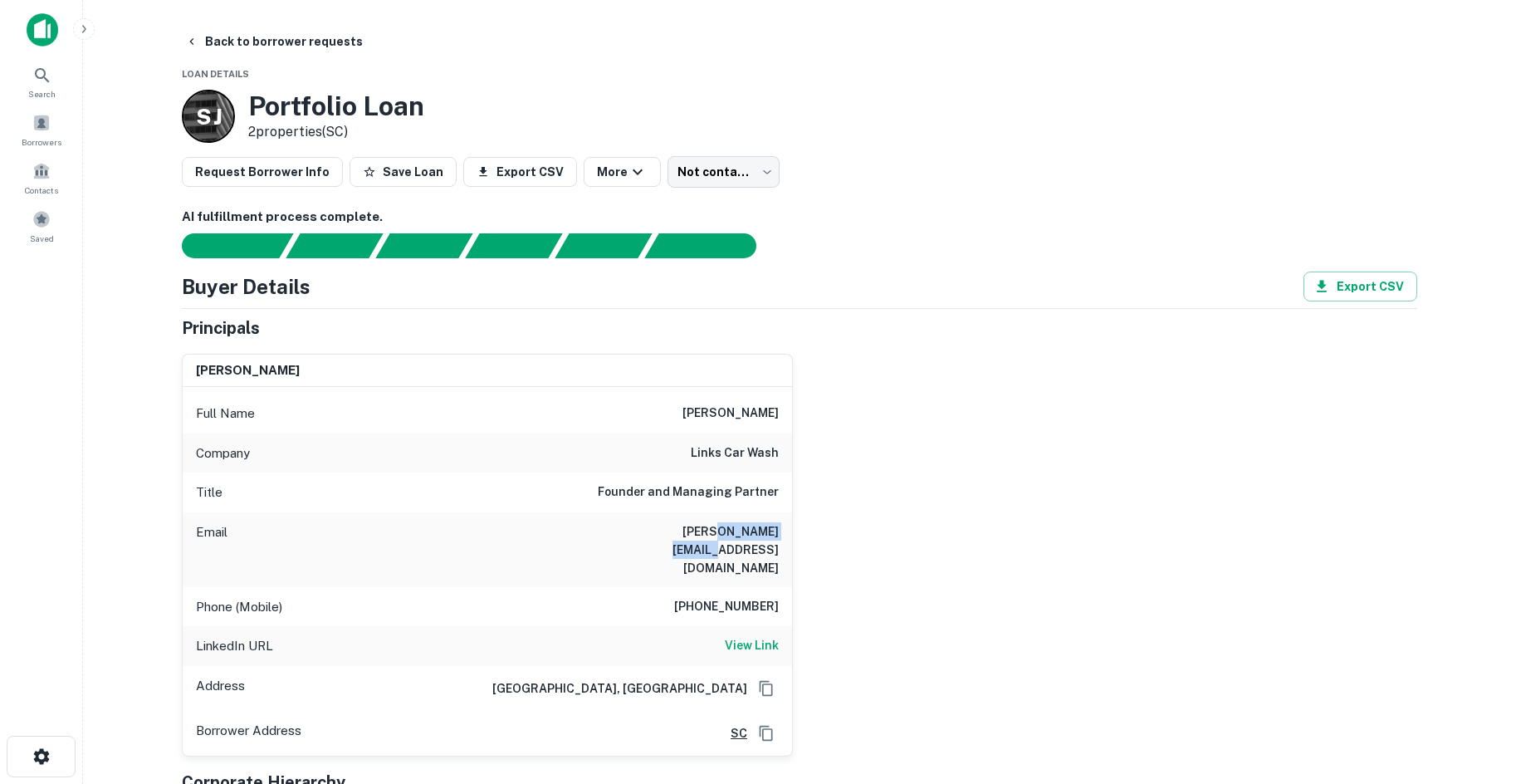
drag, startPoint x: 651, startPoint y: 540, endPoint x: 753, endPoint y: 531, distance: 102.4
click at [753, 531] on h6 "ryan@madisoncapgroup.com" at bounding box center [679, 549] width 199 height 55
copy h6 "madisoncapgroup"
click at [636, 183] on button "More" at bounding box center [622, 172] width 78 height 30
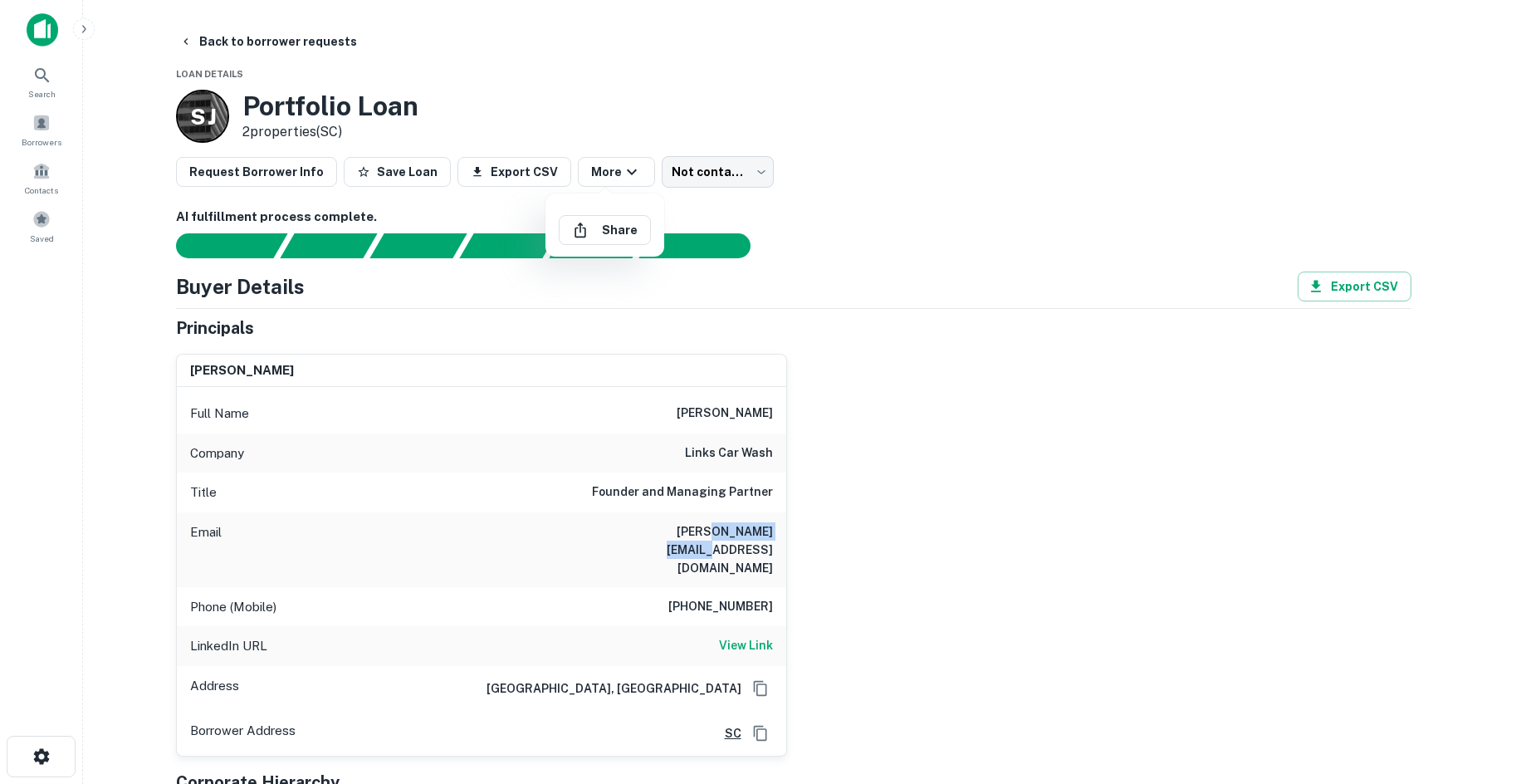
click at [685, 176] on div at bounding box center [758, 392] width 1516 height 784
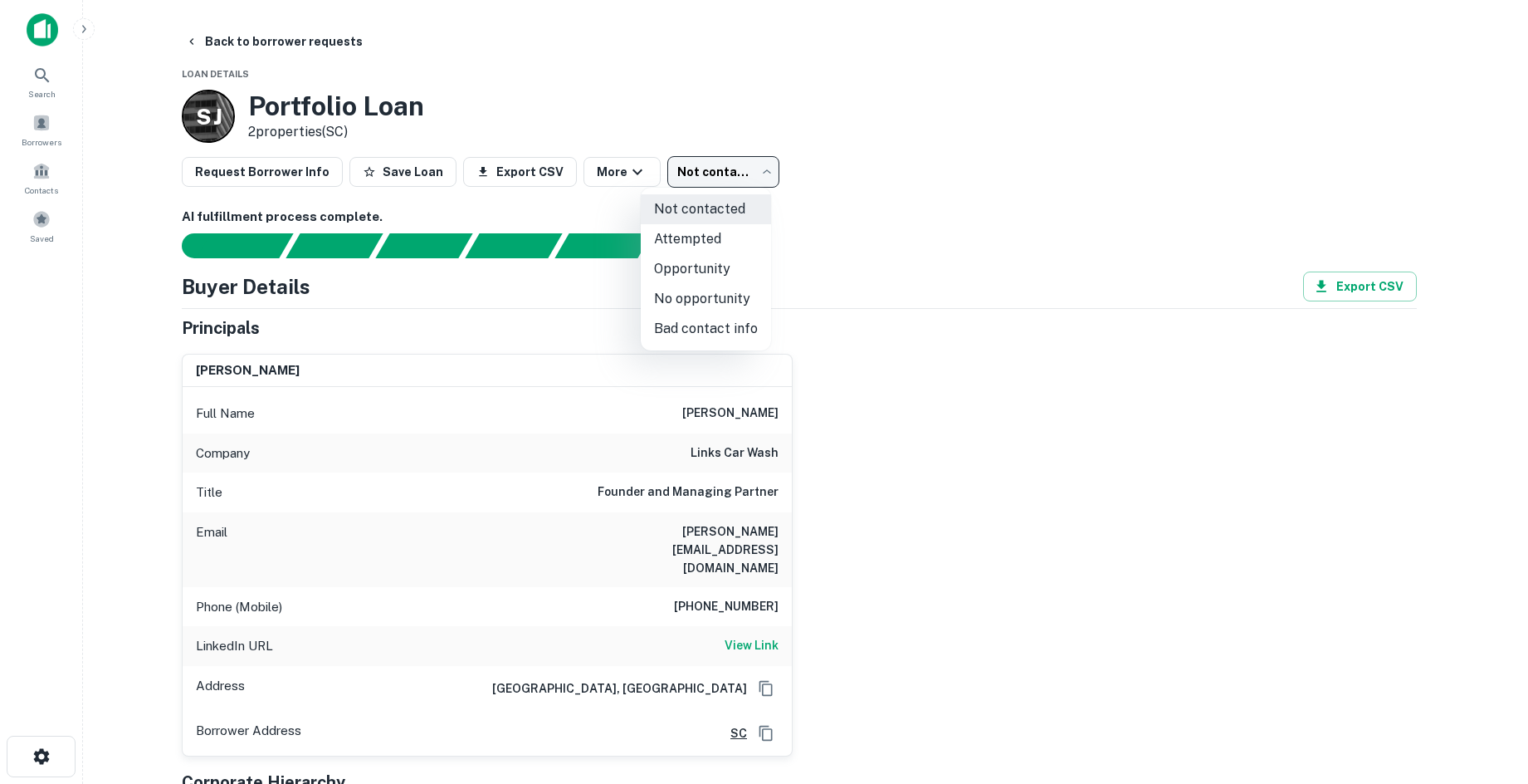
click at [683, 179] on body "Search Borrowers Contacts Saved Back to borrower requests Loan Details S J Port…" at bounding box center [764, 392] width 1528 height 784
click at [709, 299] on li "No opportunity" at bounding box center [706, 299] width 130 height 30
type input "**********"
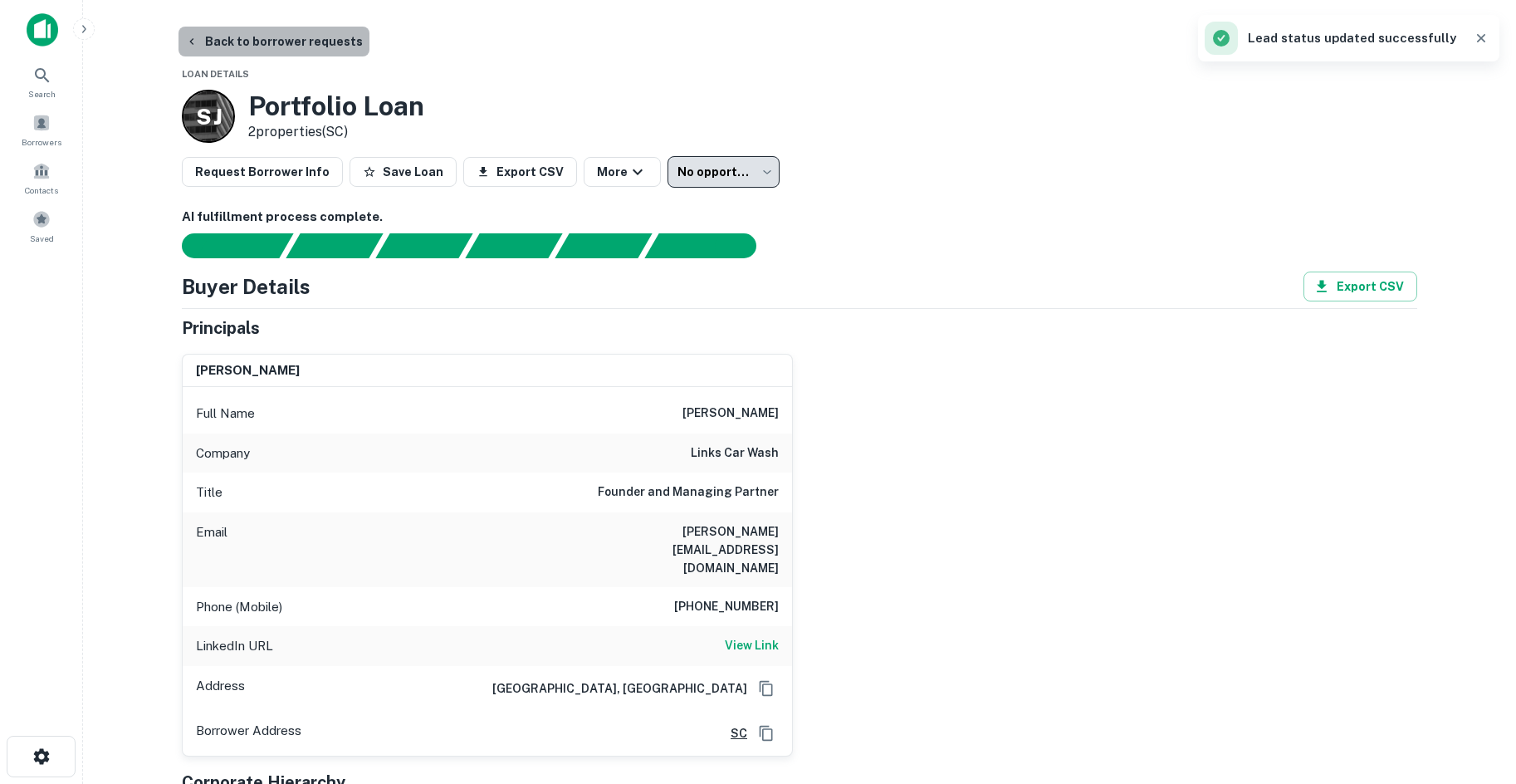
click at [339, 45] on button "Back to borrower requests" at bounding box center [274, 41] width 191 height 30
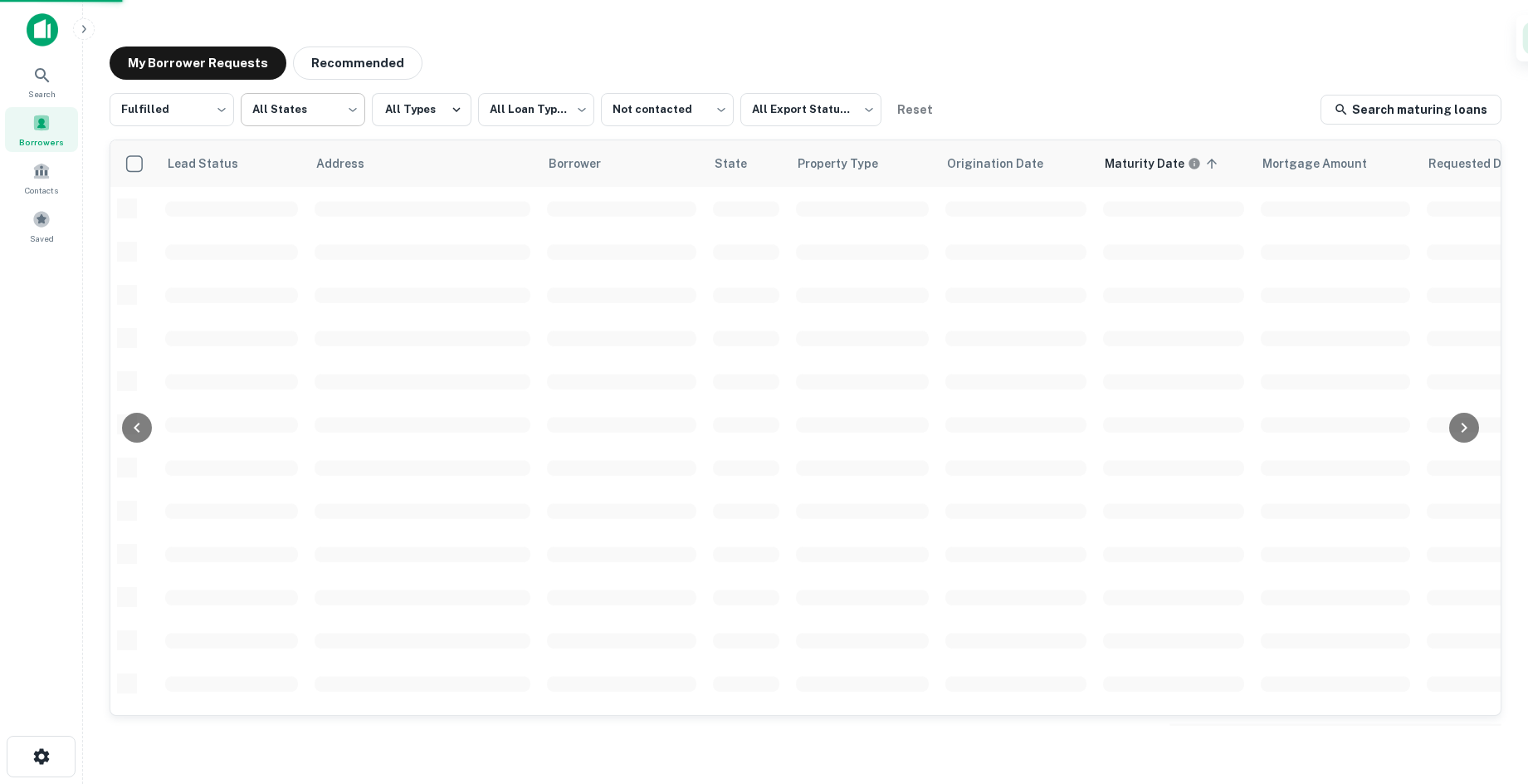
scroll to position [485, 0]
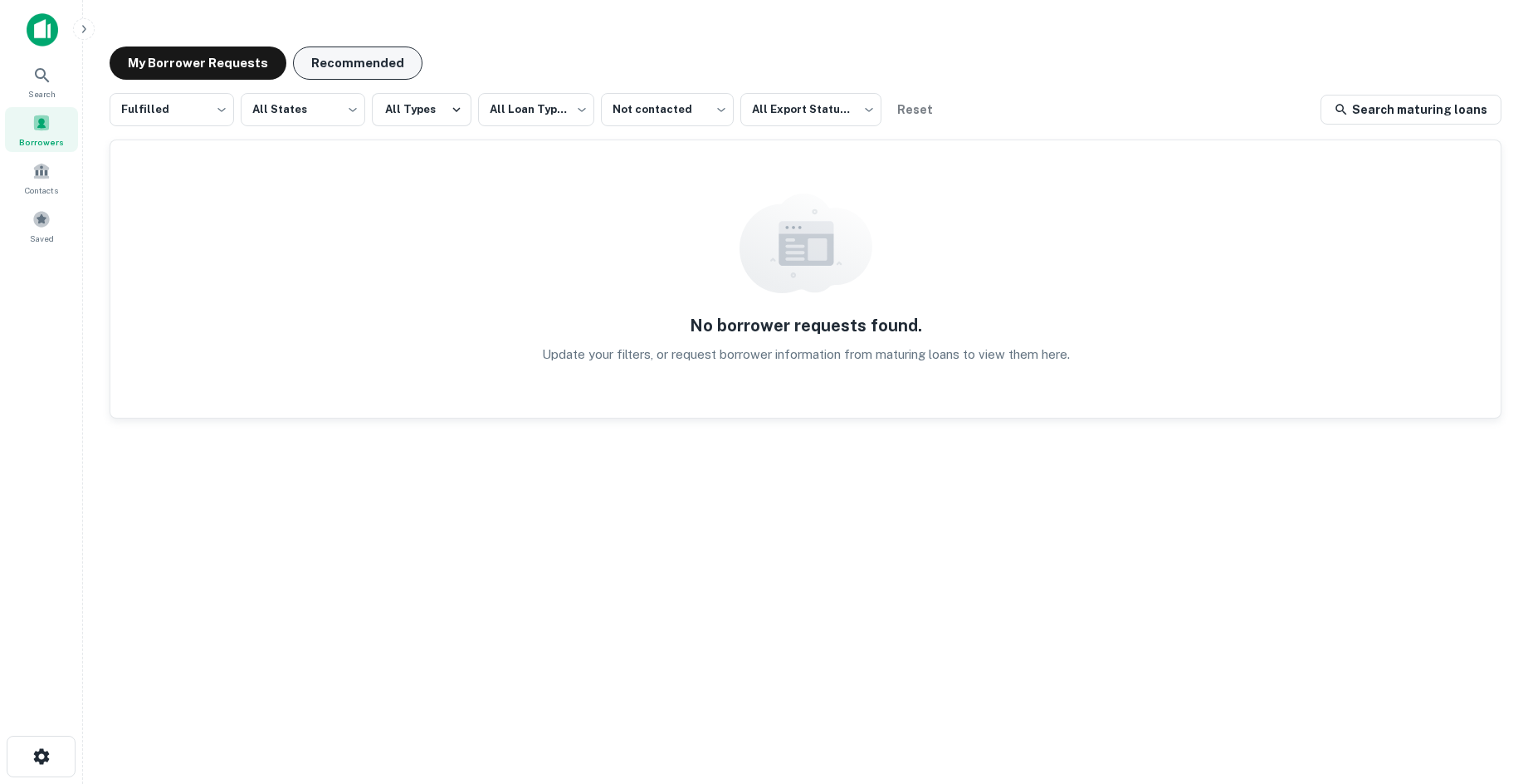
click at [354, 76] on button "Recommended" at bounding box center [358, 64] width 130 height 34
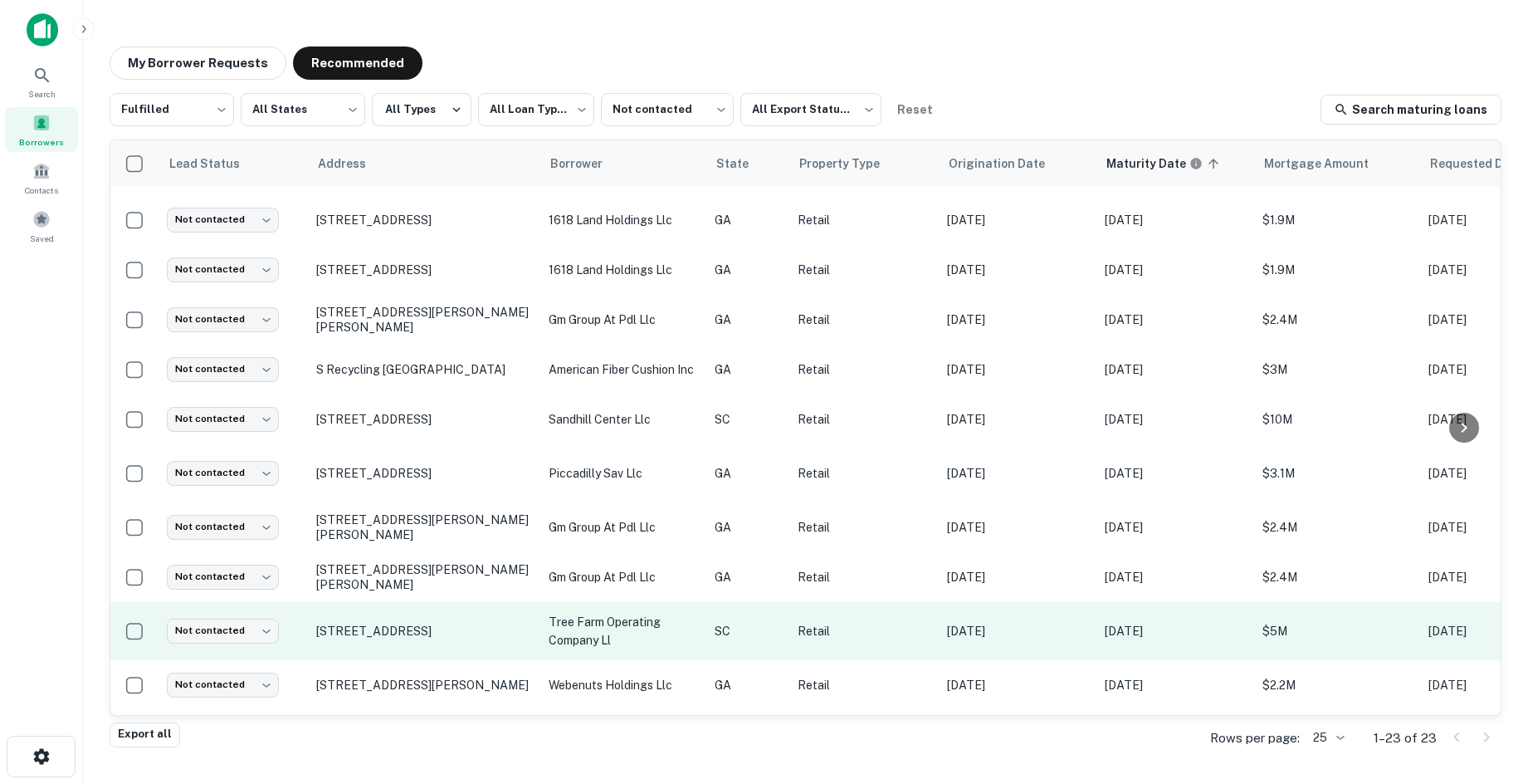
scroll to position [653, 0]
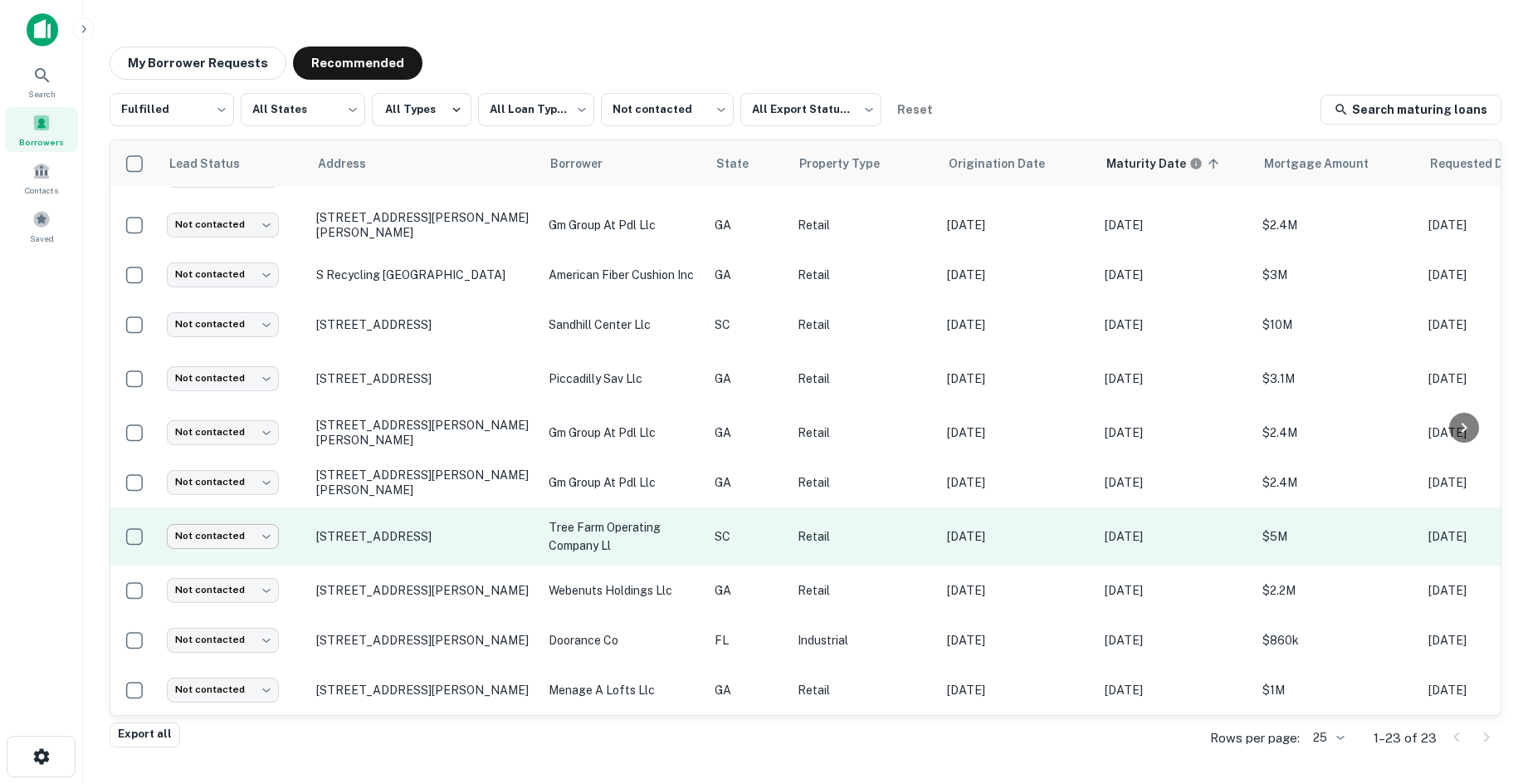
click at [233, 519] on body "**********" at bounding box center [764, 392] width 1528 height 784
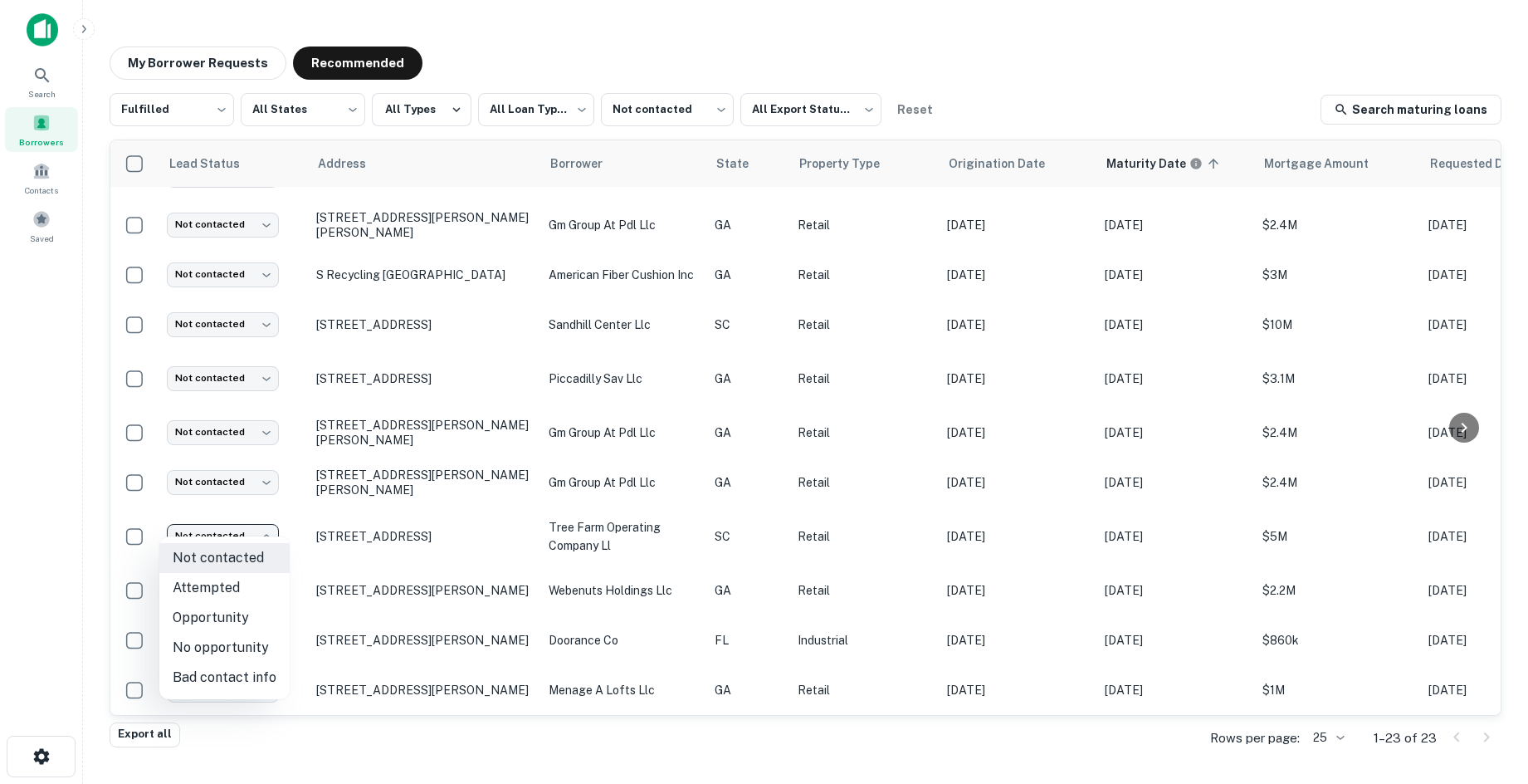
click at [241, 646] on li "No opportunity" at bounding box center [224, 648] width 130 height 30
type input "**********"
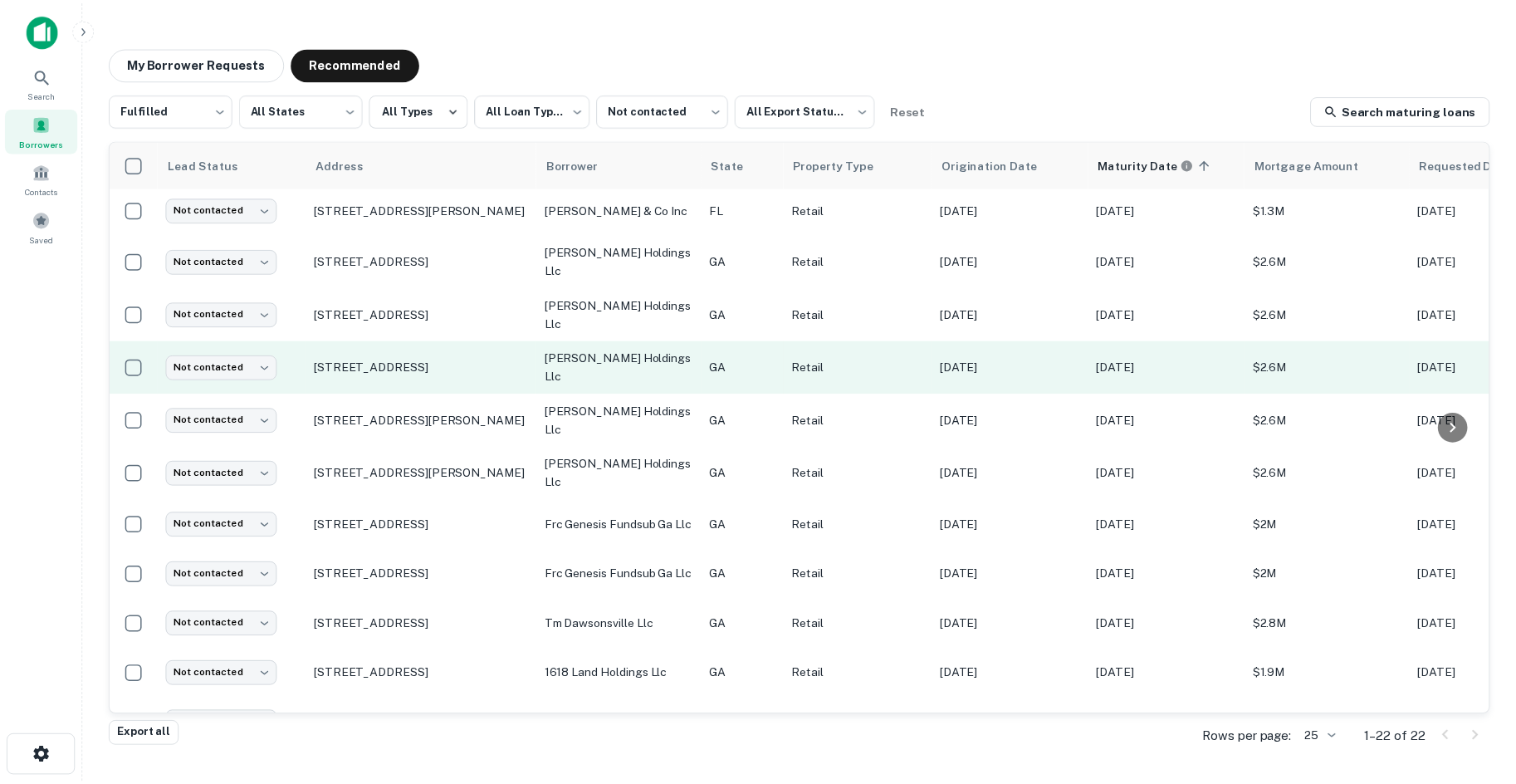
scroll to position [0, 0]
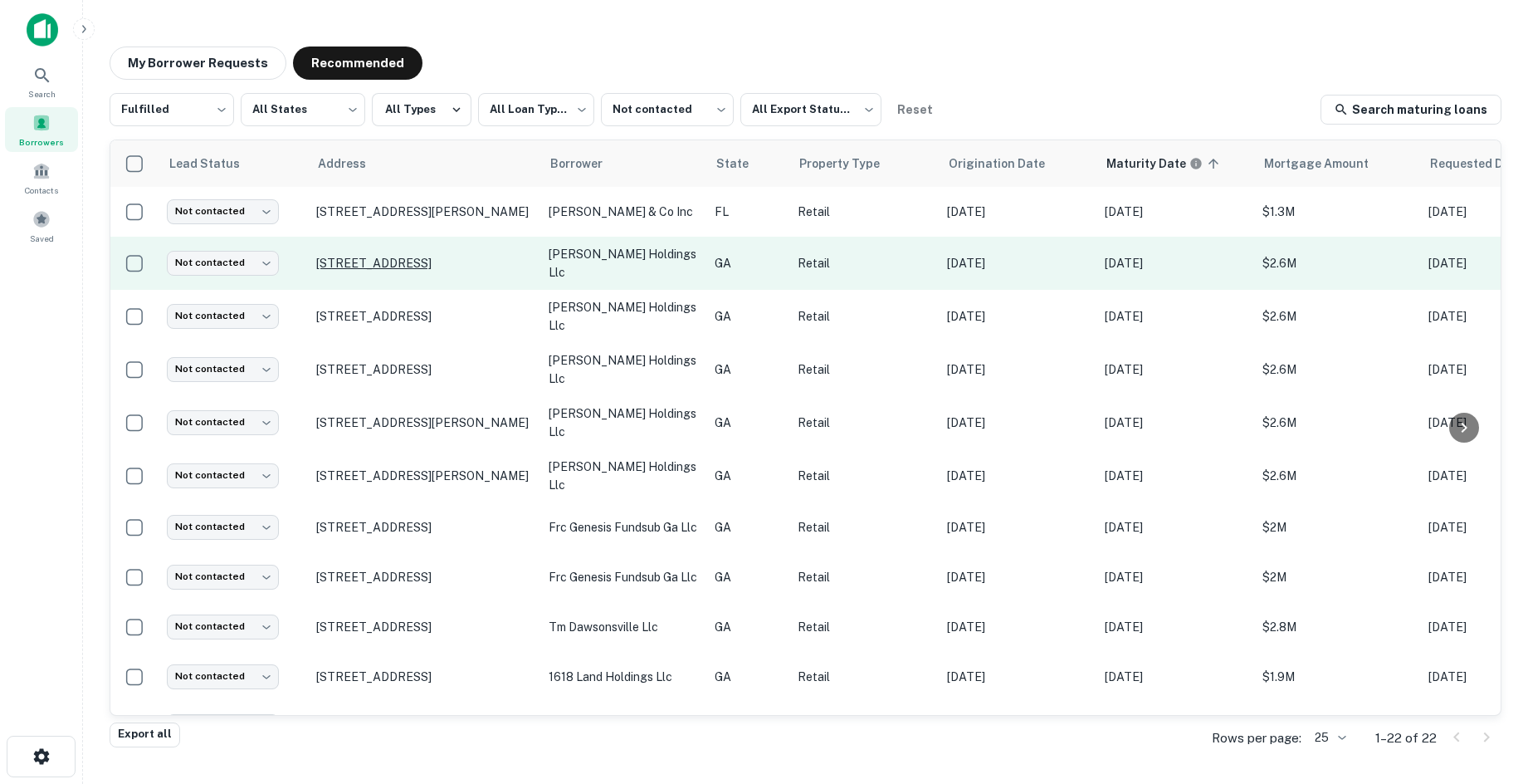
click at [420, 256] on p "358 Concord Street Ln Macon, GA 31201" at bounding box center [423, 264] width 216 height 15
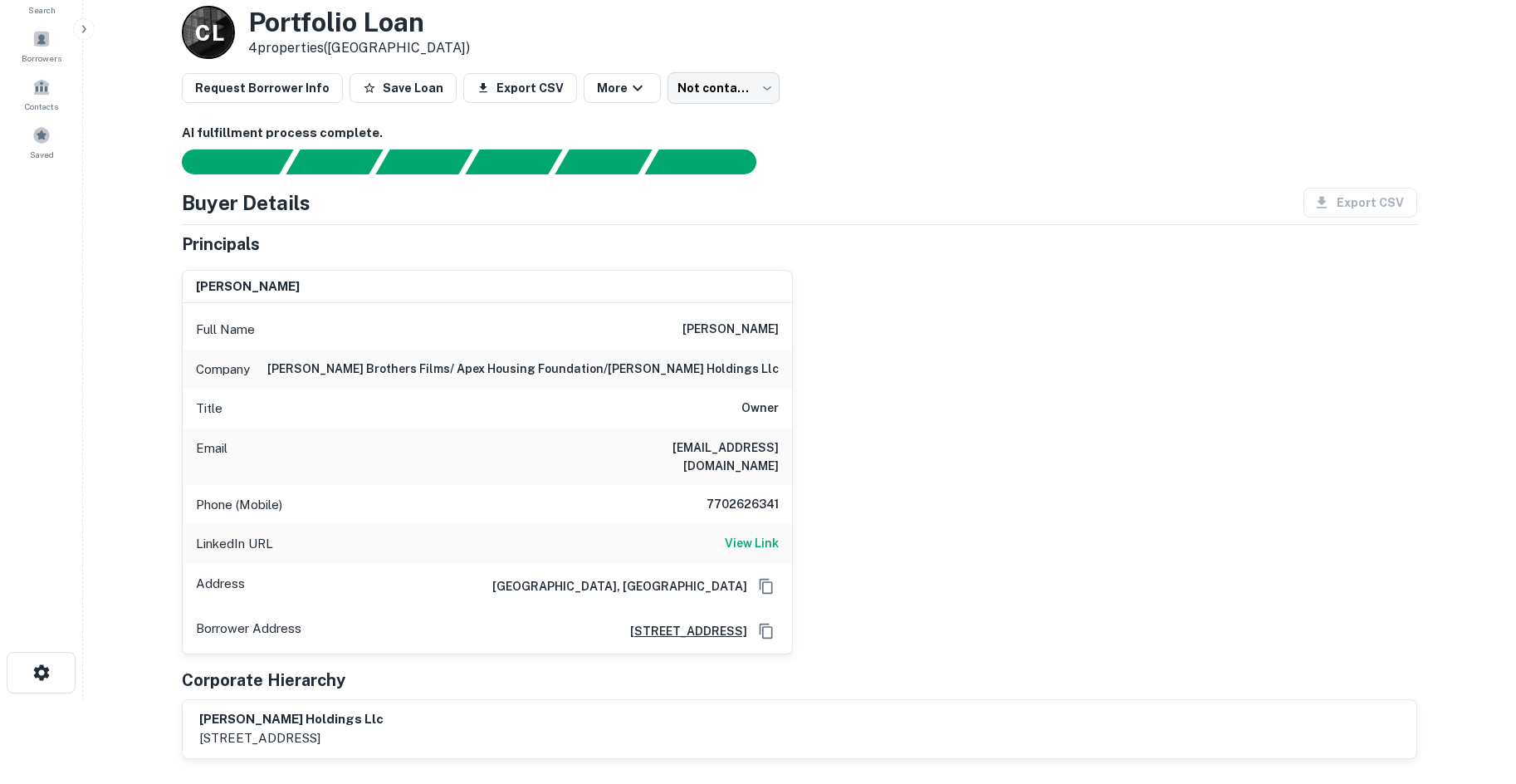
scroll to position [83, 0]
click at [729, 495] on h6 "7702626341" at bounding box center [729, 505] width 100 height 20
copy h6 "7702626341"
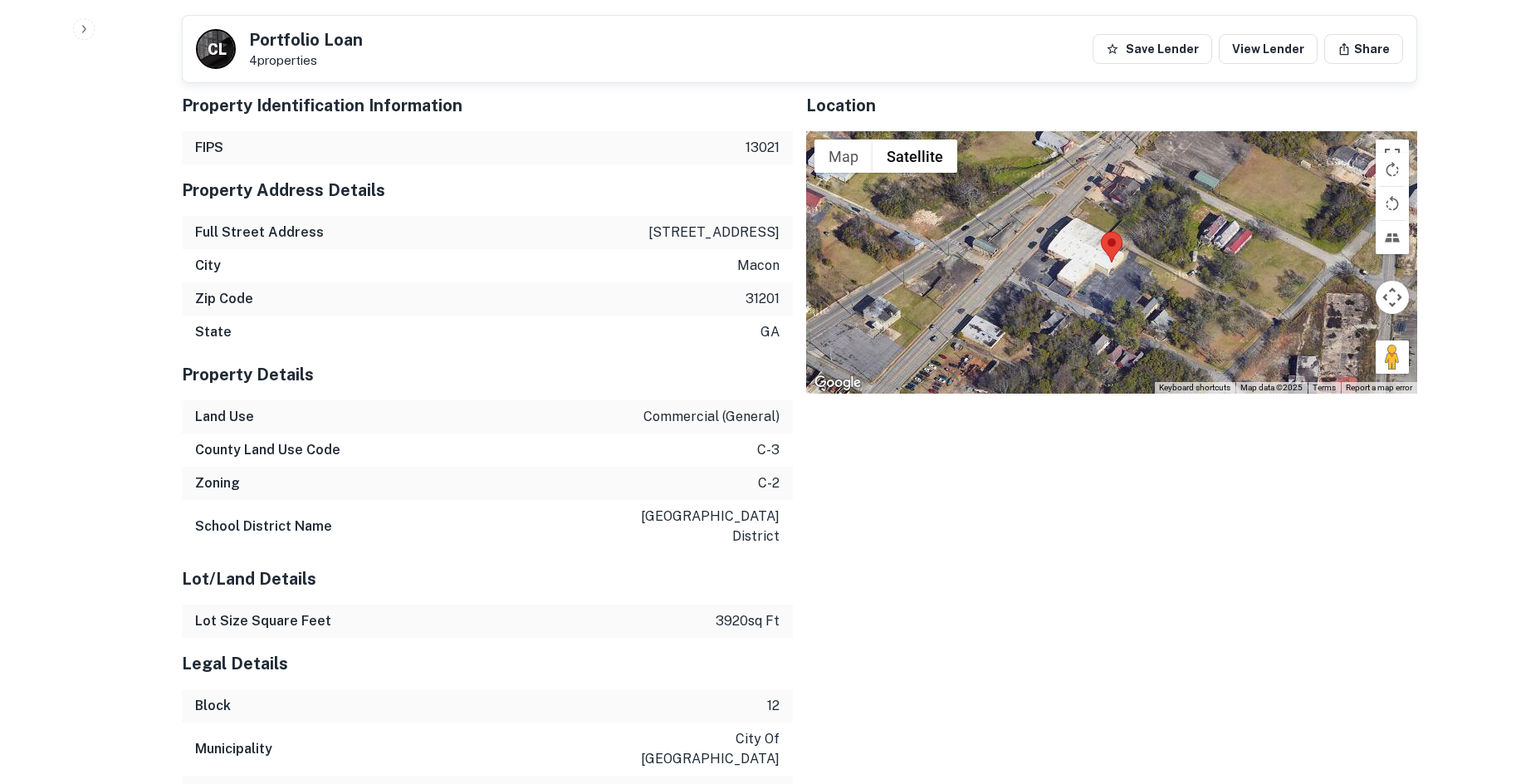
scroll to position [2219, 0]
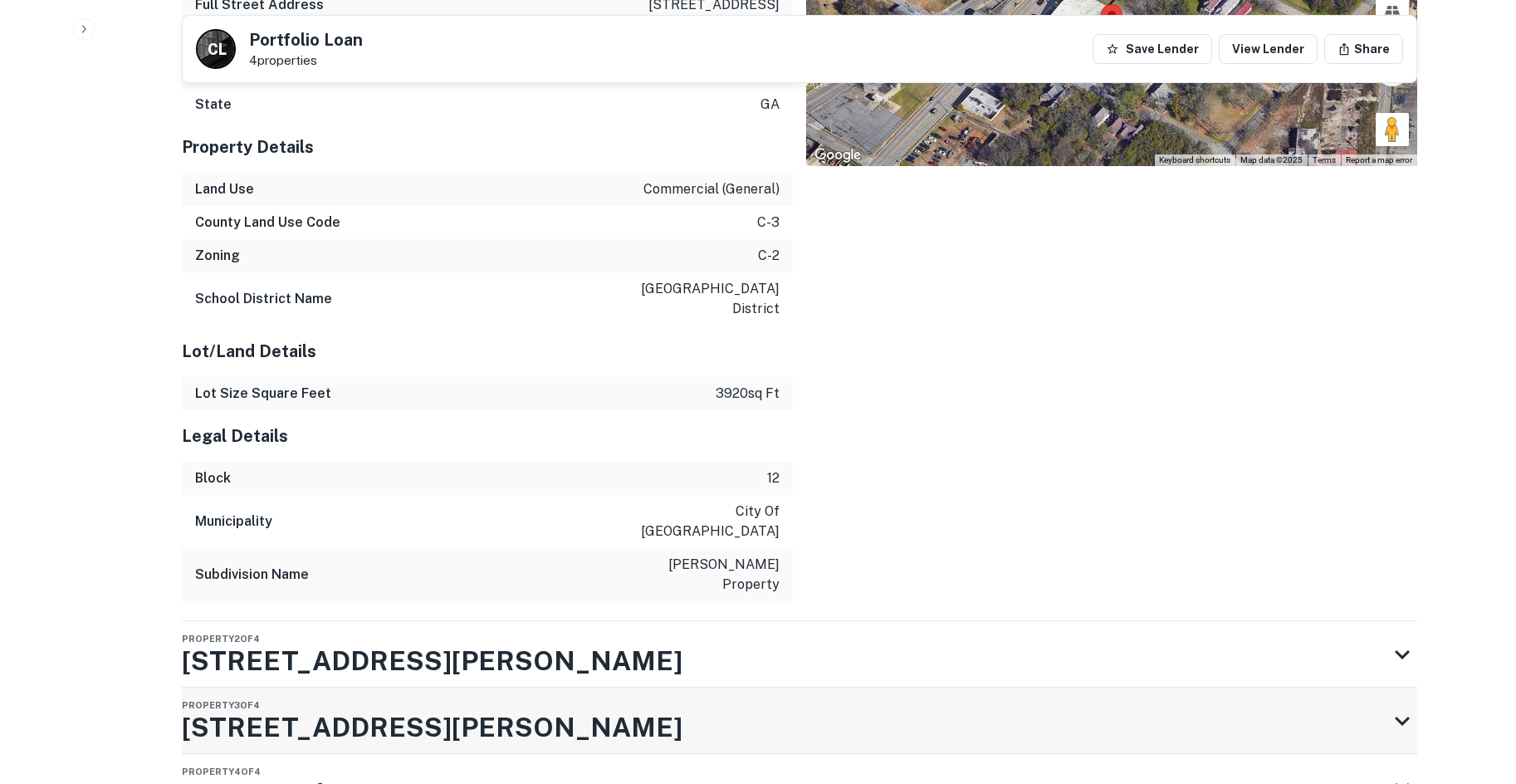
click at [749, 687] on div "Property 3 of 4 349 Steele St" at bounding box center [785, 720] width 1206 height 66
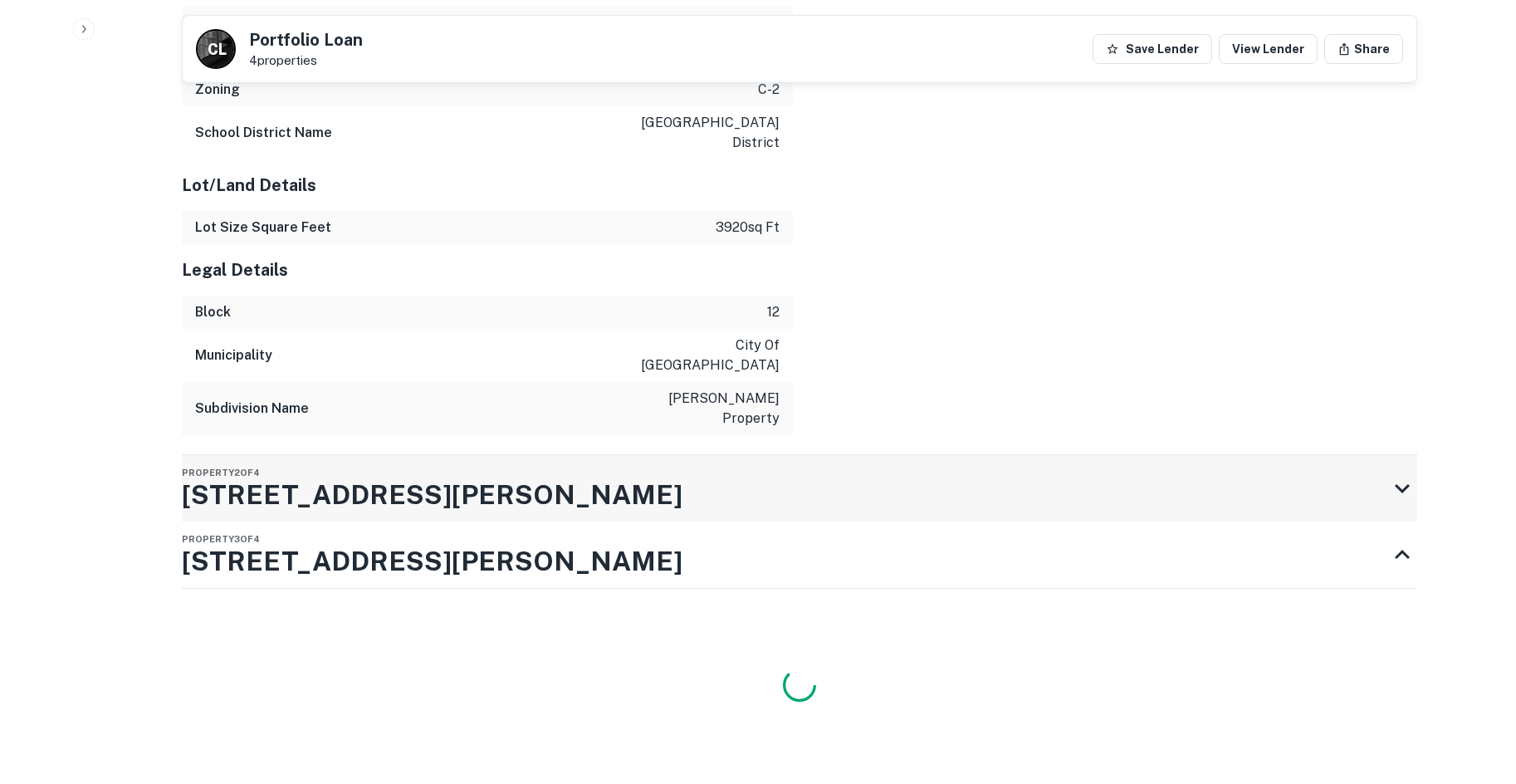
scroll to position [2433, 0]
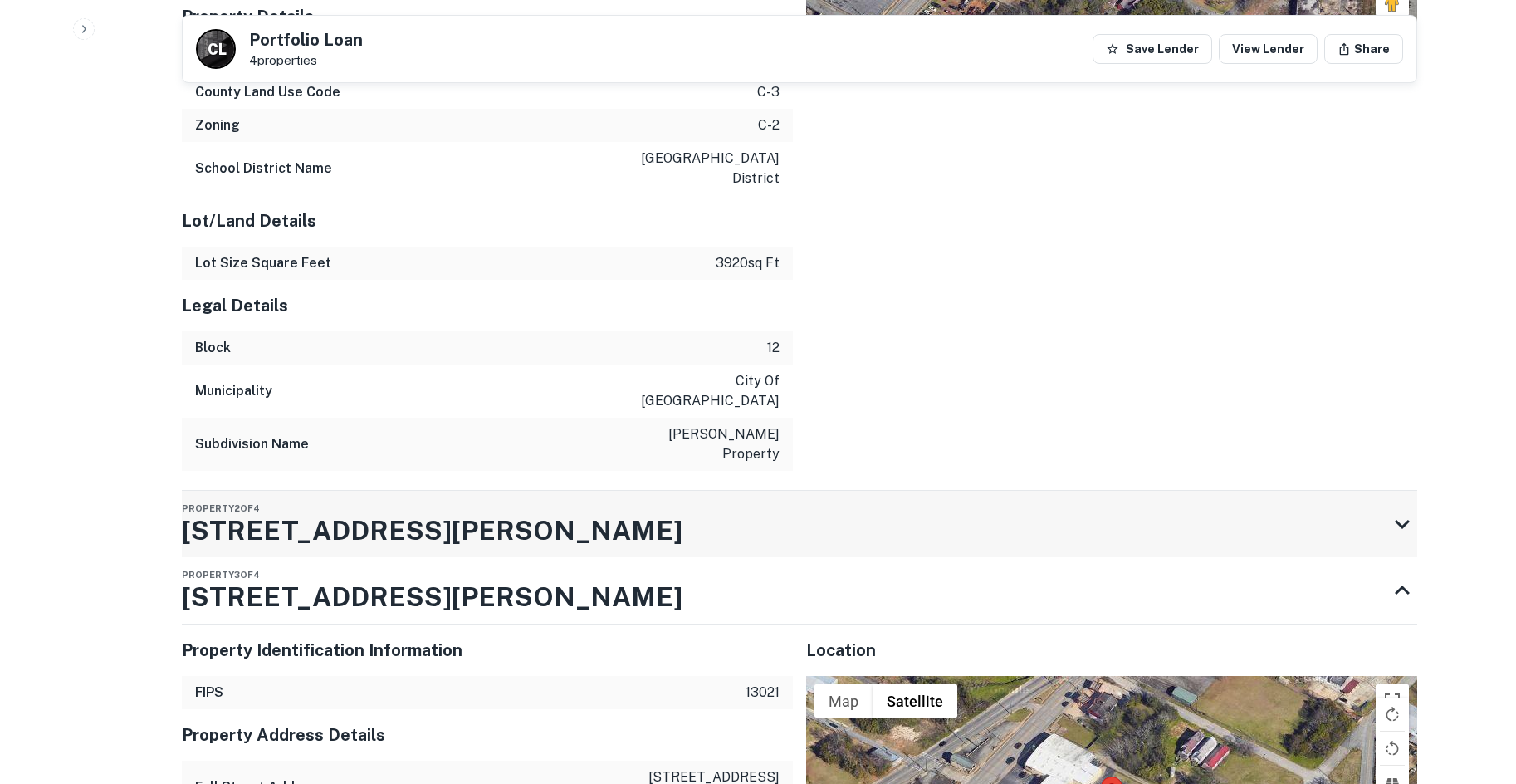
click at [651, 418] on div "Subdivision Name ms thompson property" at bounding box center [488, 444] width 611 height 53
click at [640, 370] on div "Property Identification Information FIPS 13021 Property Address Details Full St…" at bounding box center [800, 99] width 1236 height 782
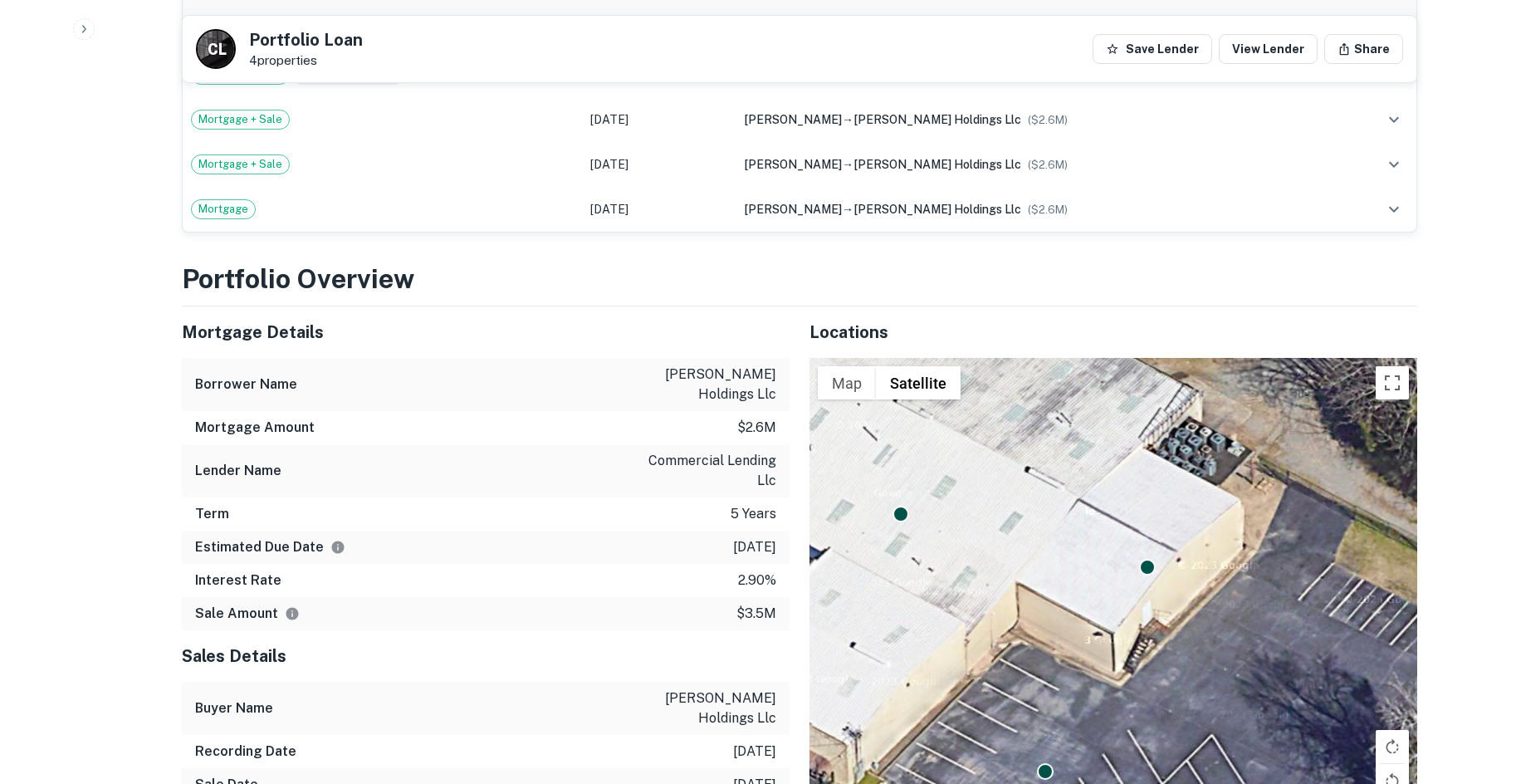
scroll to position [1162, 0]
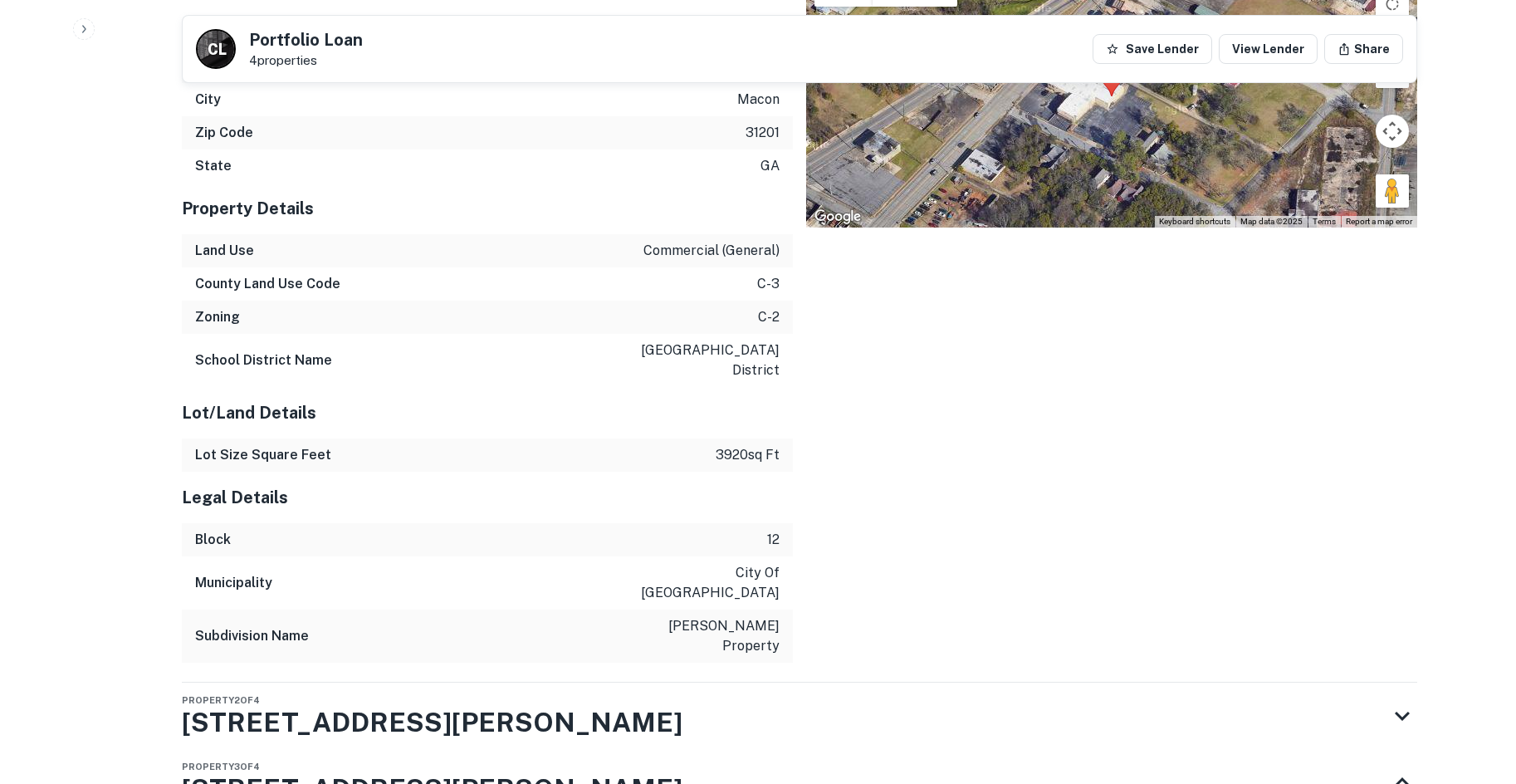
drag, startPoint x: 349, startPoint y: 341, endPoint x: 442, endPoint y: 219, distance: 153.4
click at [442, 267] on div "County Land Use Code c-3" at bounding box center [488, 284] width 611 height 34
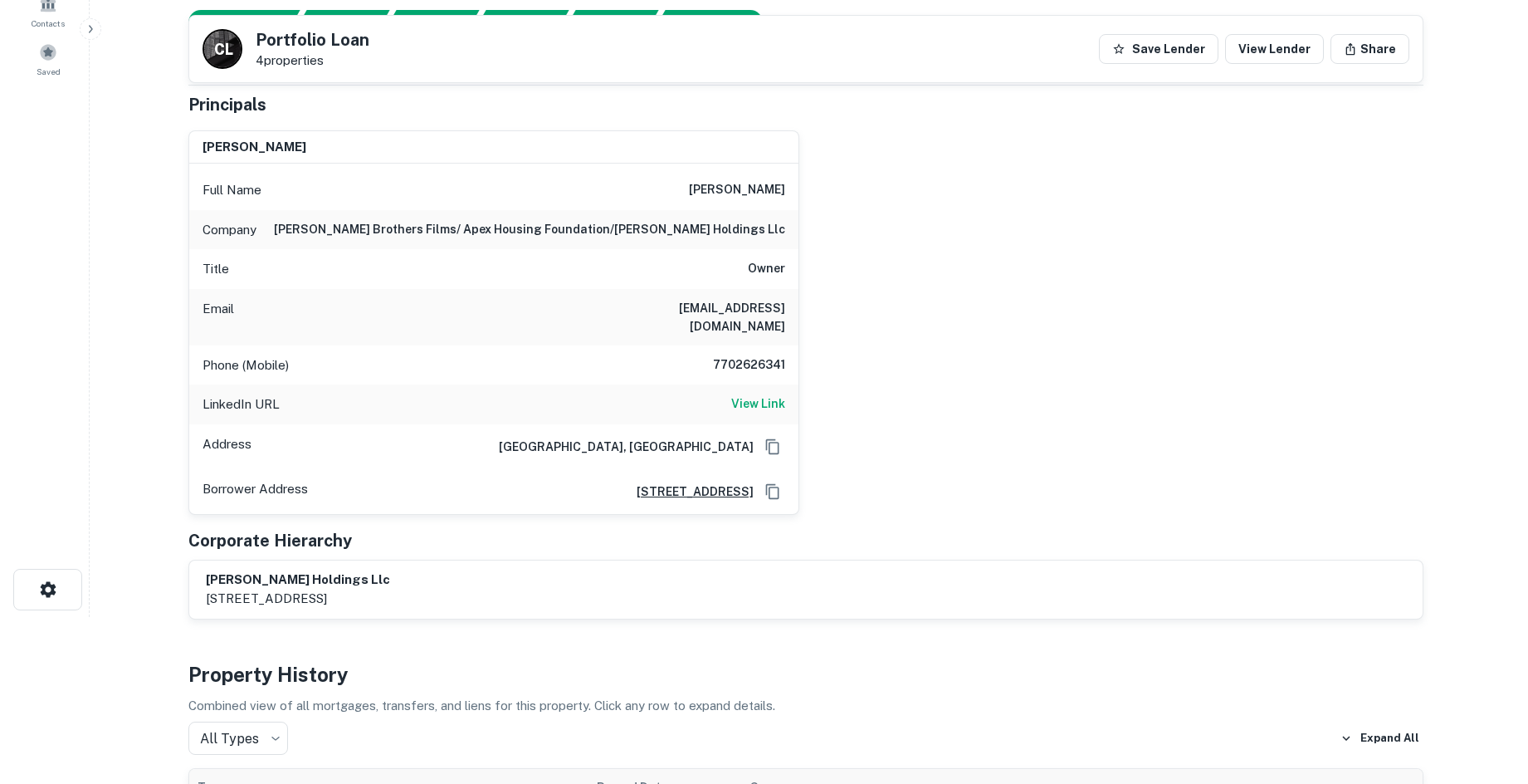
scroll to position [0, 0]
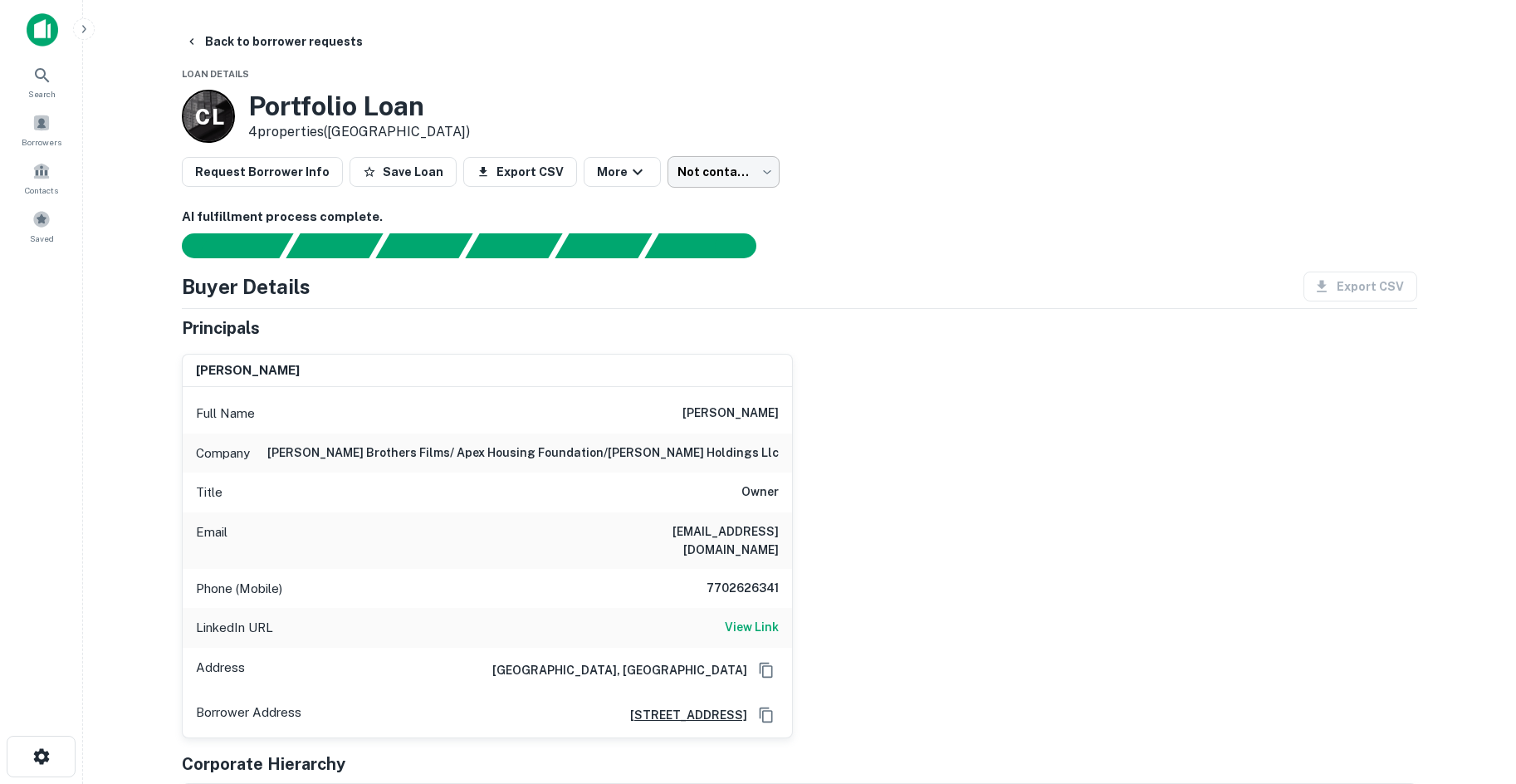
click at [694, 161] on body "Search Borrowers Contacts Saved Back to borrower requests Loan Details C L Port…" at bounding box center [758, 392] width 1516 height 784
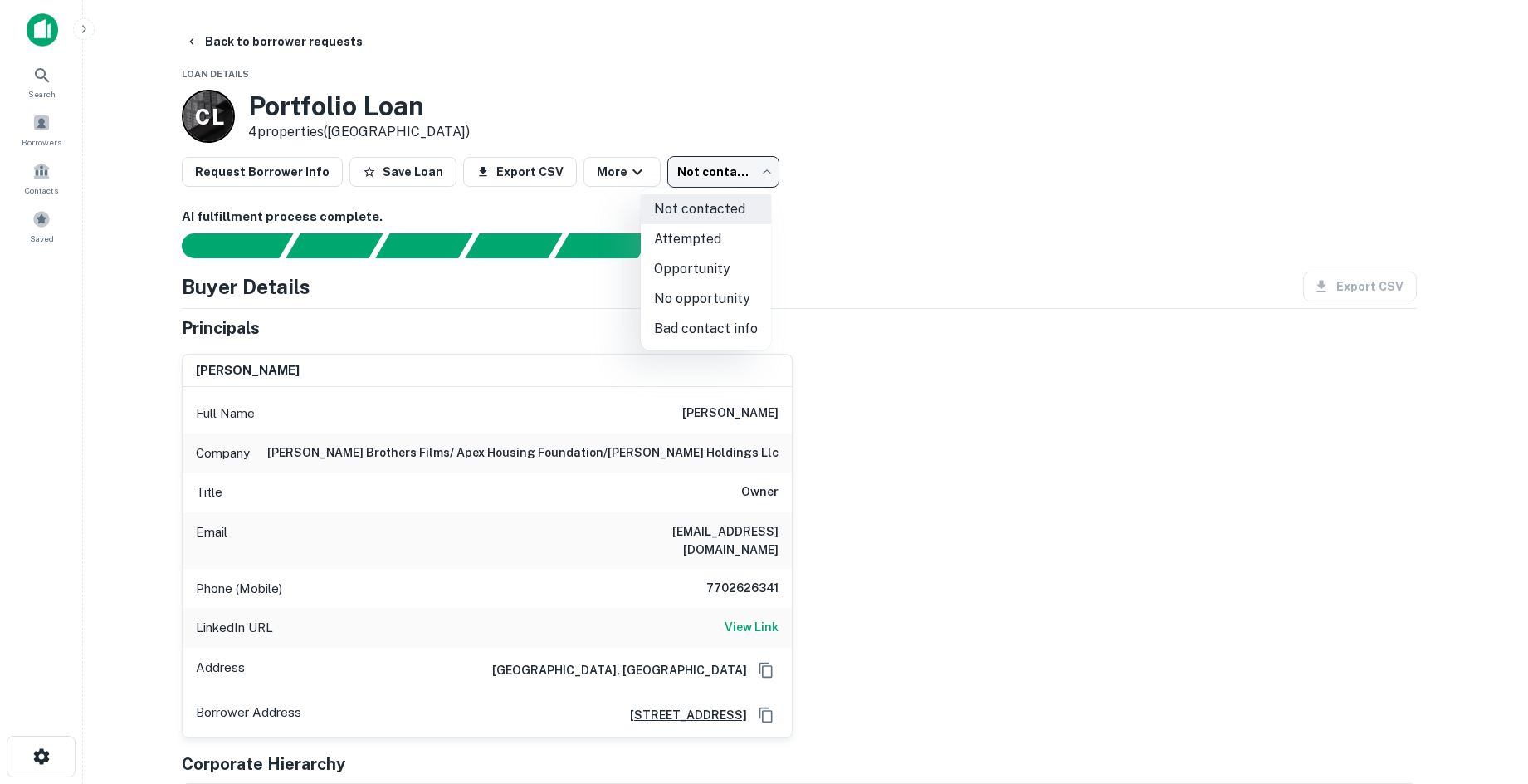
click at [694, 236] on li "Attempted" at bounding box center [706, 239] width 130 height 30
type input "*********"
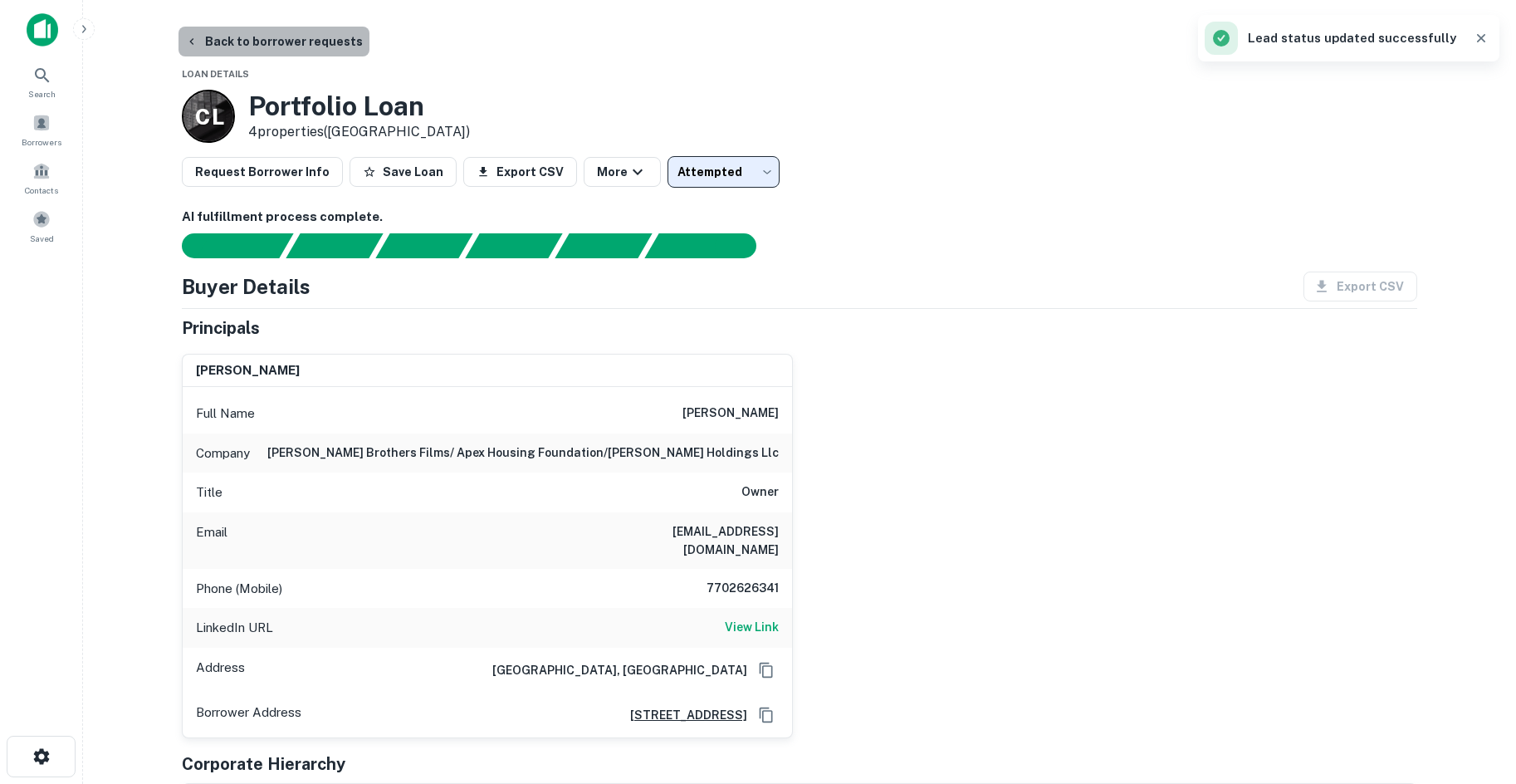
click at [315, 46] on button "Back to borrower requests" at bounding box center [274, 41] width 191 height 30
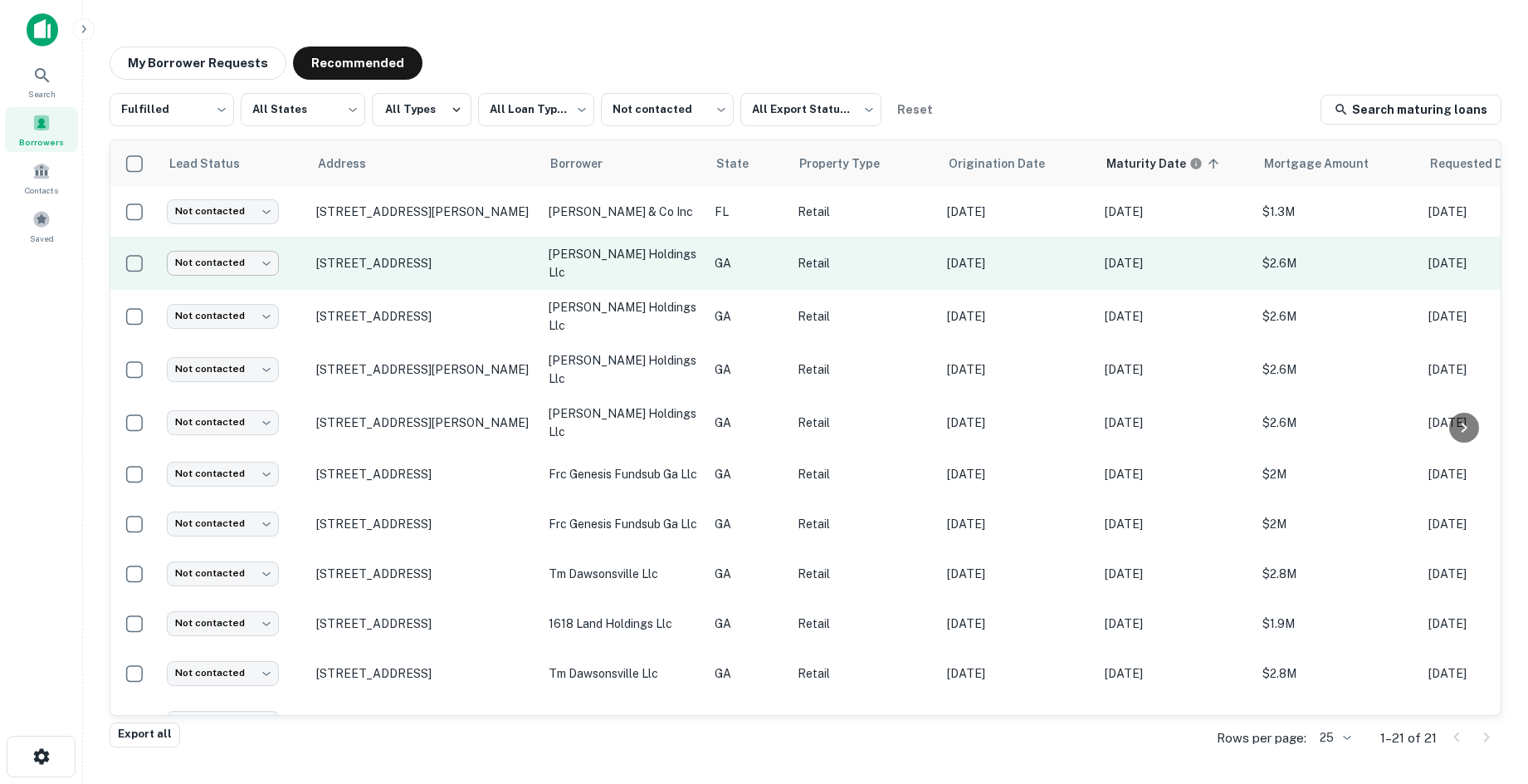
click at [258, 257] on body "**********" at bounding box center [764, 392] width 1528 height 784
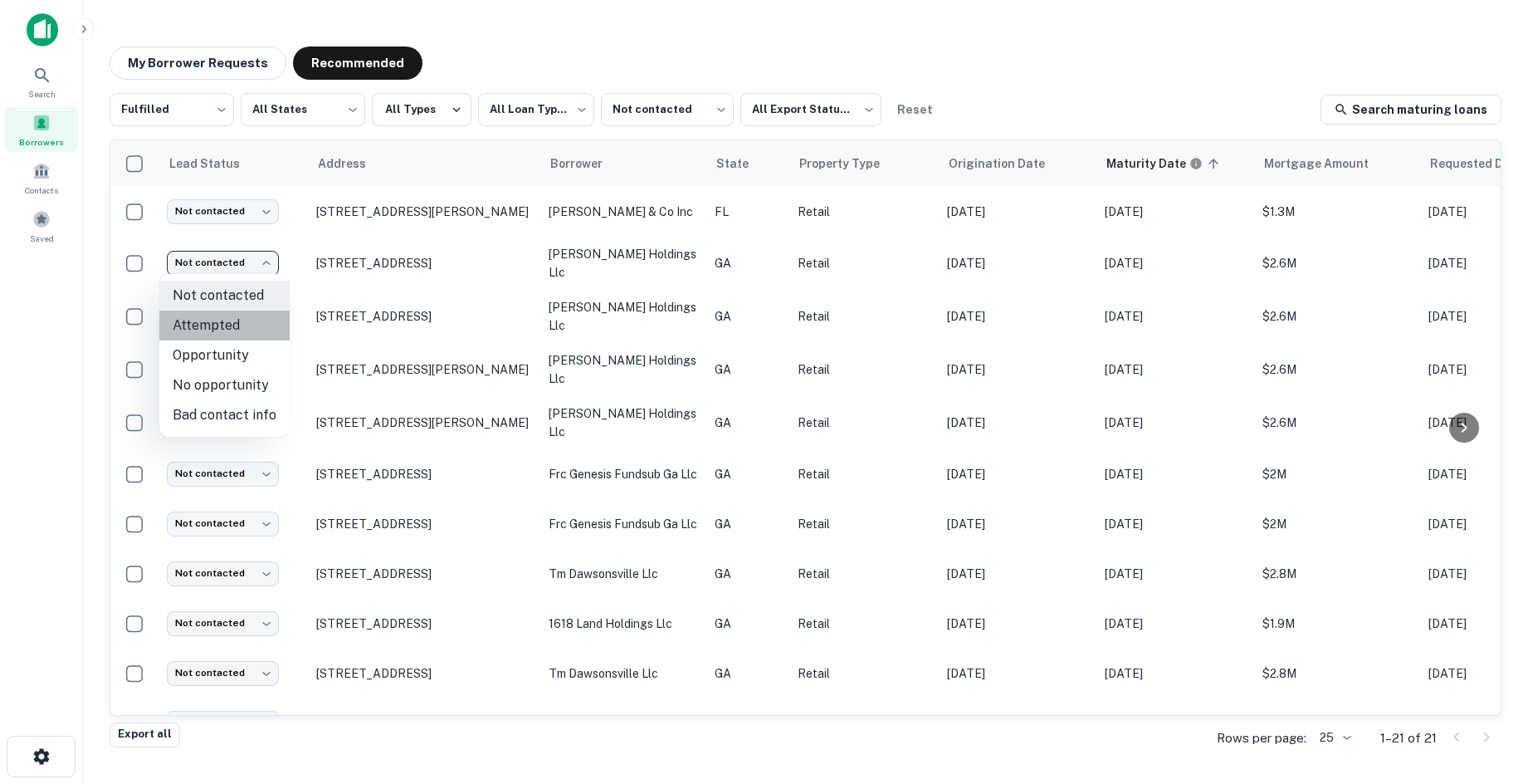
click at [243, 323] on li "Attempted" at bounding box center [224, 325] width 130 height 30
type input "*********"
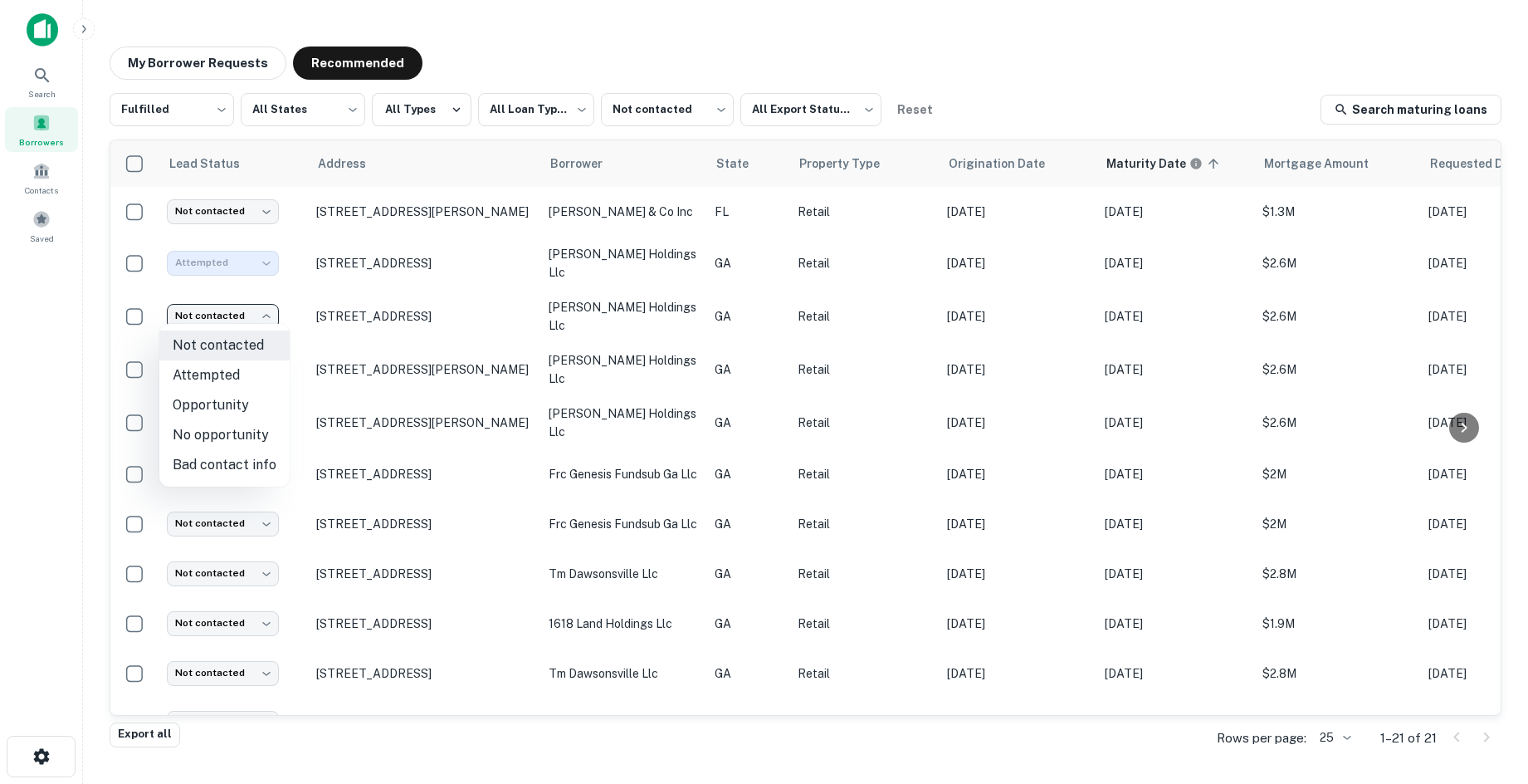
click at [250, 303] on body "**********" at bounding box center [764, 392] width 1528 height 784
click at [240, 382] on li "Attempted" at bounding box center [224, 376] width 130 height 30
type input "*********"
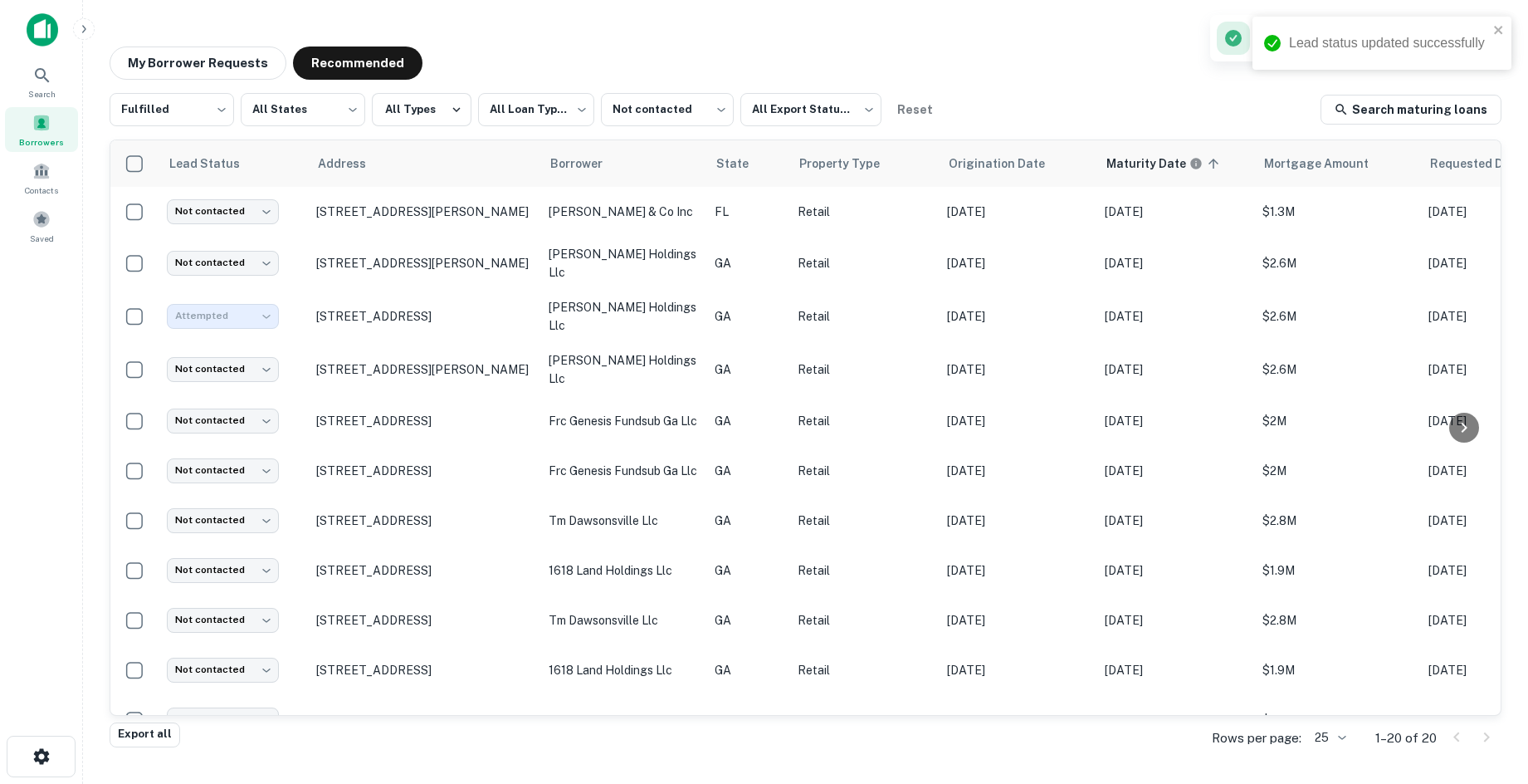
click at [249, 374] on td "Not contacted **** ​" at bounding box center [234, 369] width 150 height 53
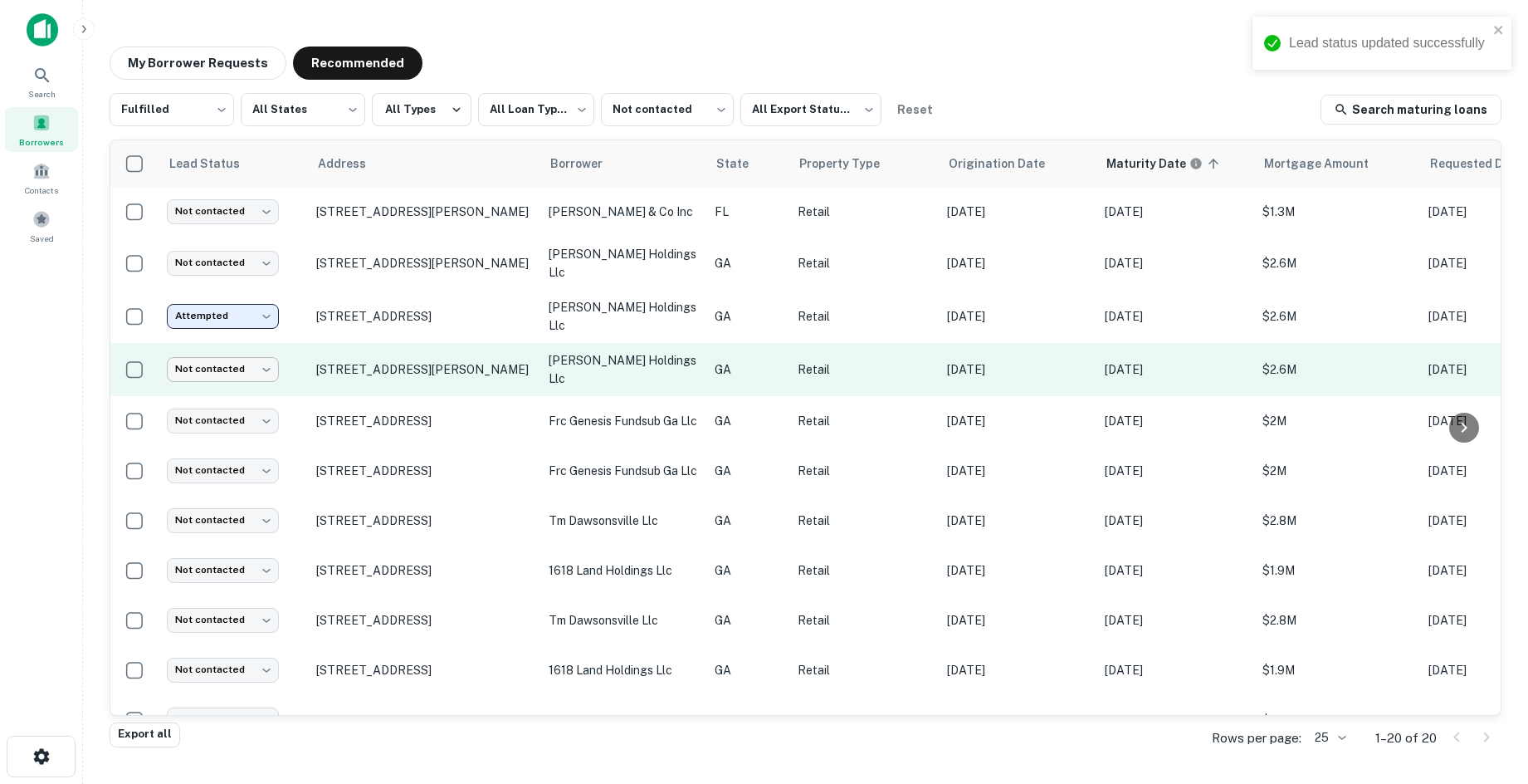
click at [270, 356] on body "**********" at bounding box center [764, 392] width 1528 height 784
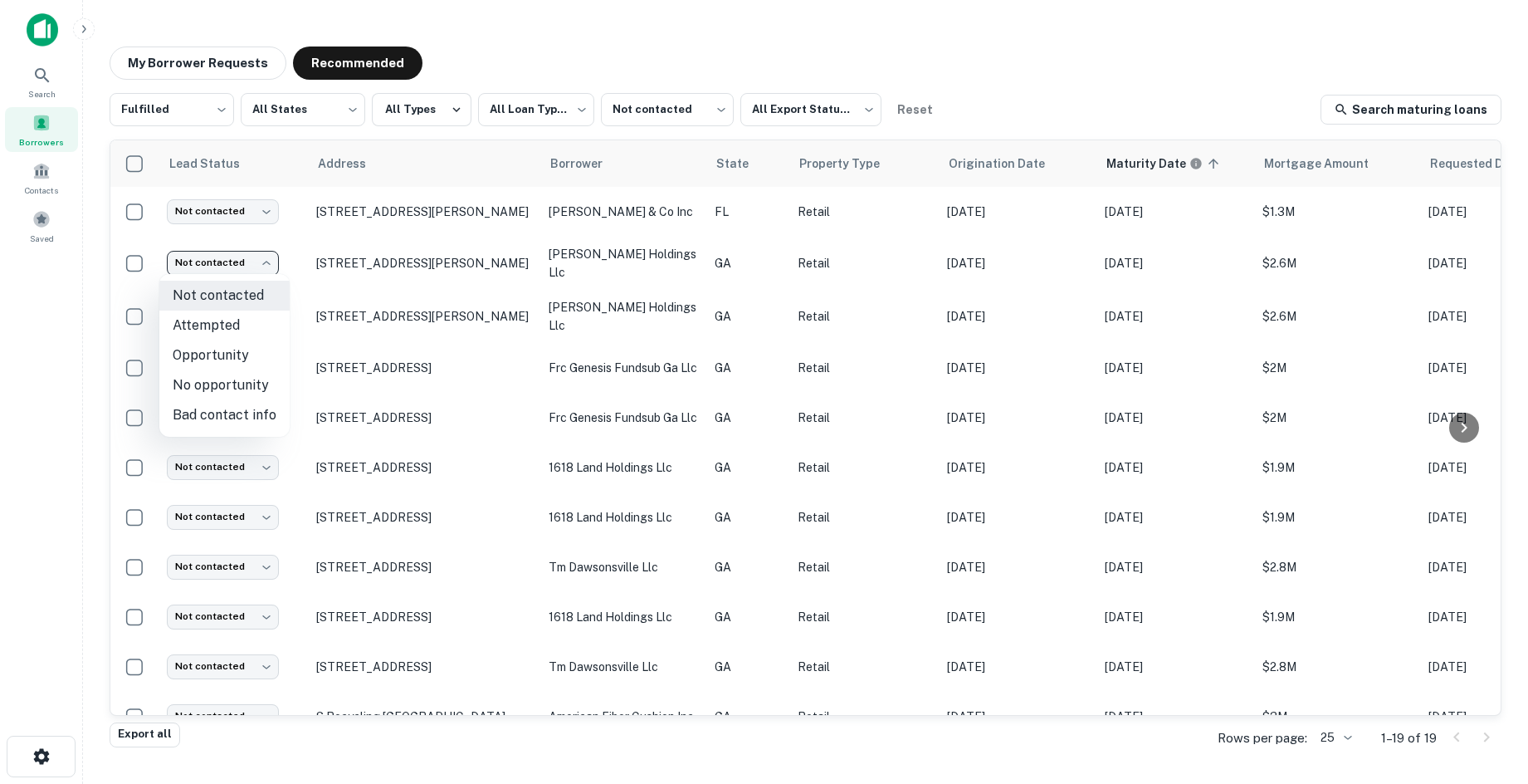
click at [241, 332] on li "Attempted" at bounding box center [224, 325] width 130 height 30
type input "*********"
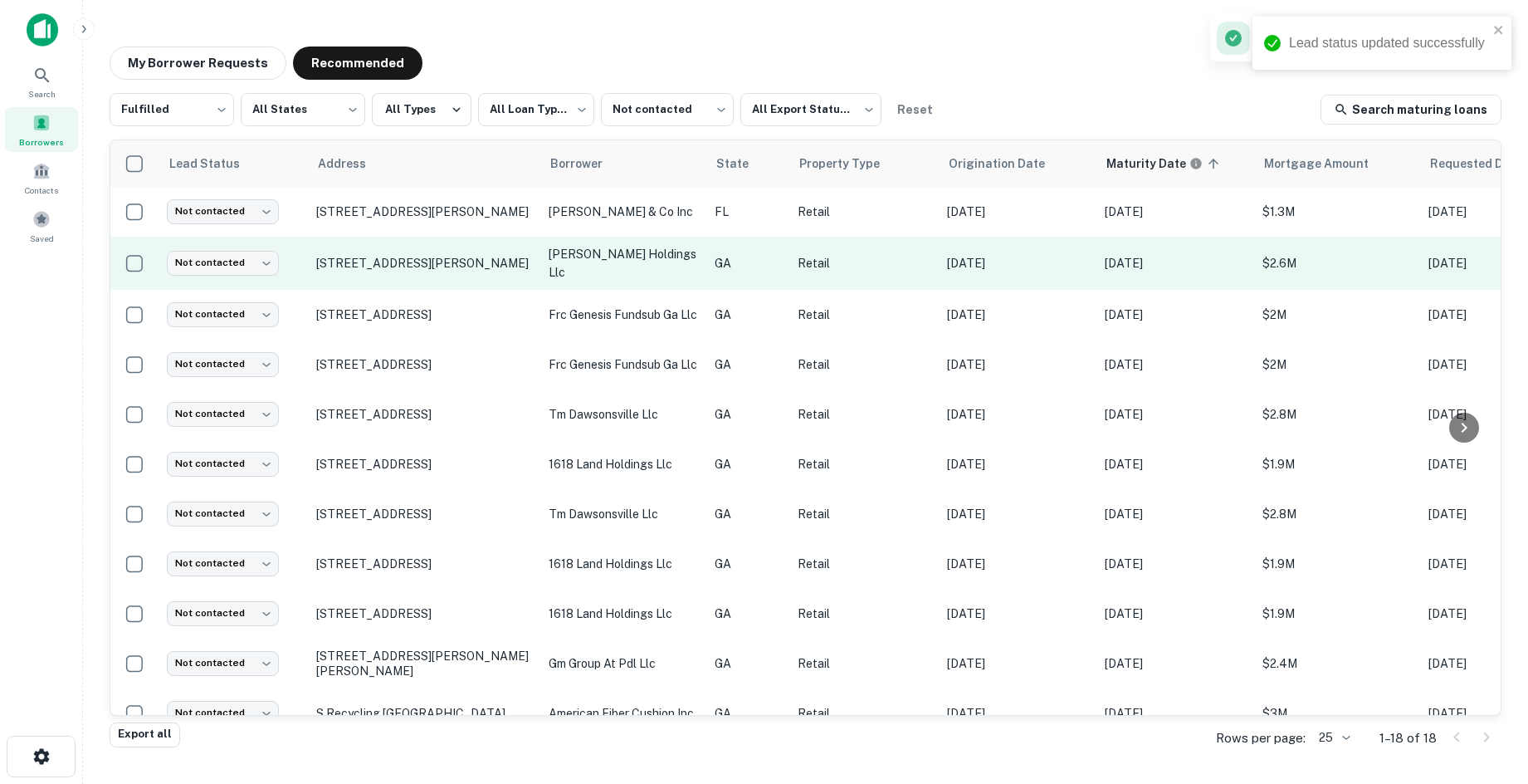
click at [258, 277] on td "Not contacted **** ​" at bounding box center [234, 263] width 150 height 53
click at [261, 261] on body "**********" at bounding box center [764, 392] width 1528 height 784
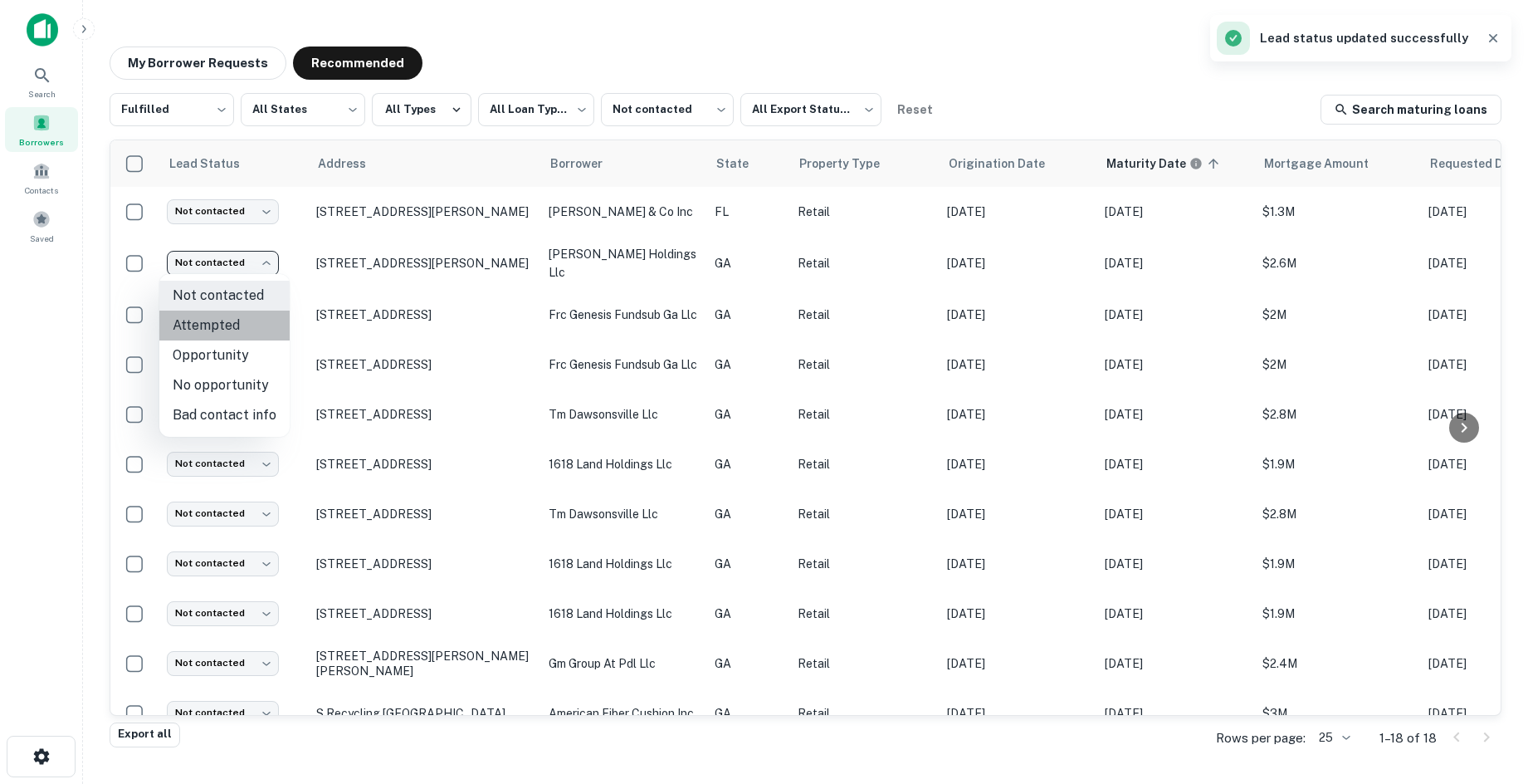
click at [250, 330] on li "Attempted" at bounding box center [224, 325] width 130 height 30
type input "*********"
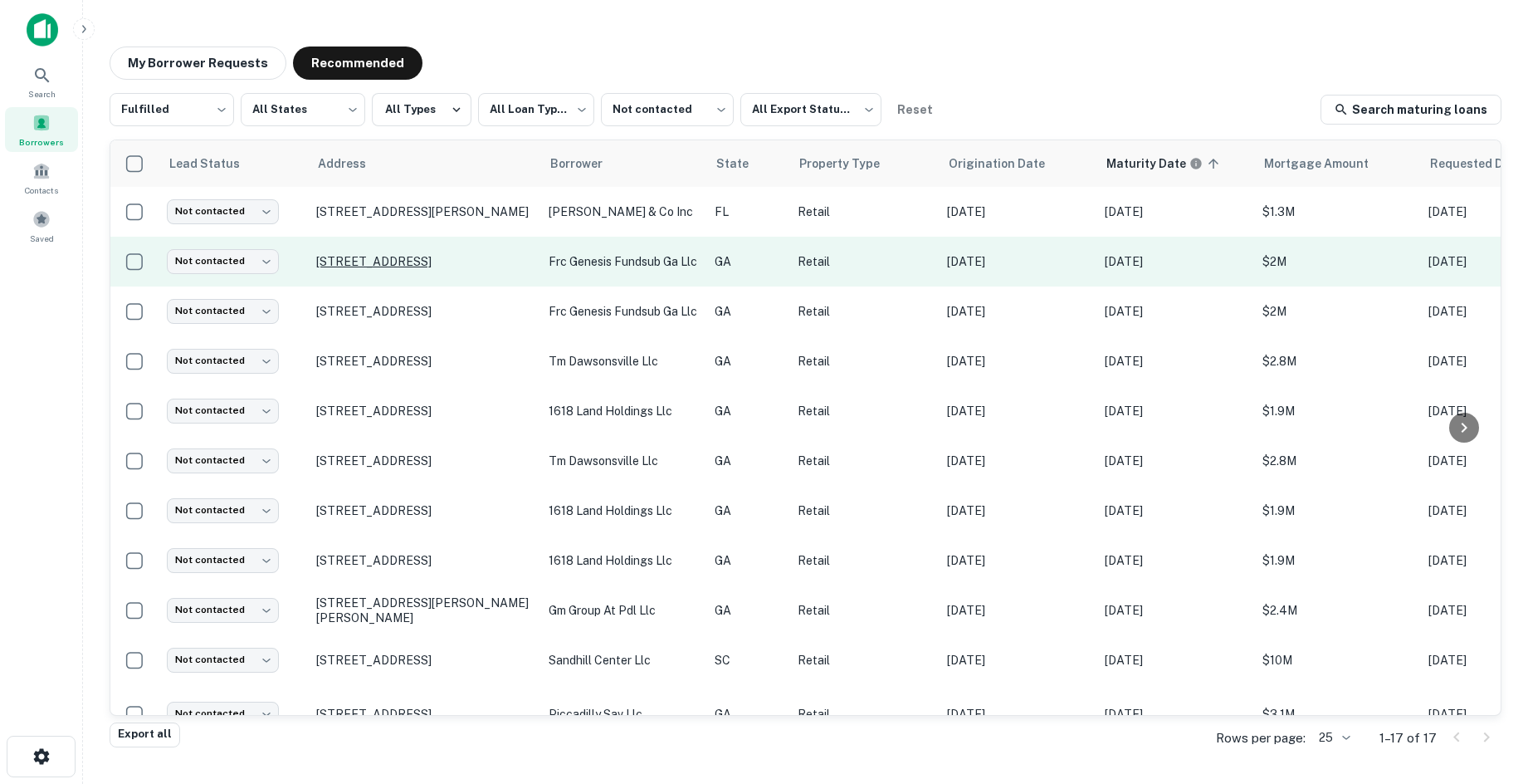
click at [366, 255] on p "10156 Veterans Memorial Hwy Sw Austell, GA 30168" at bounding box center [423, 262] width 216 height 15
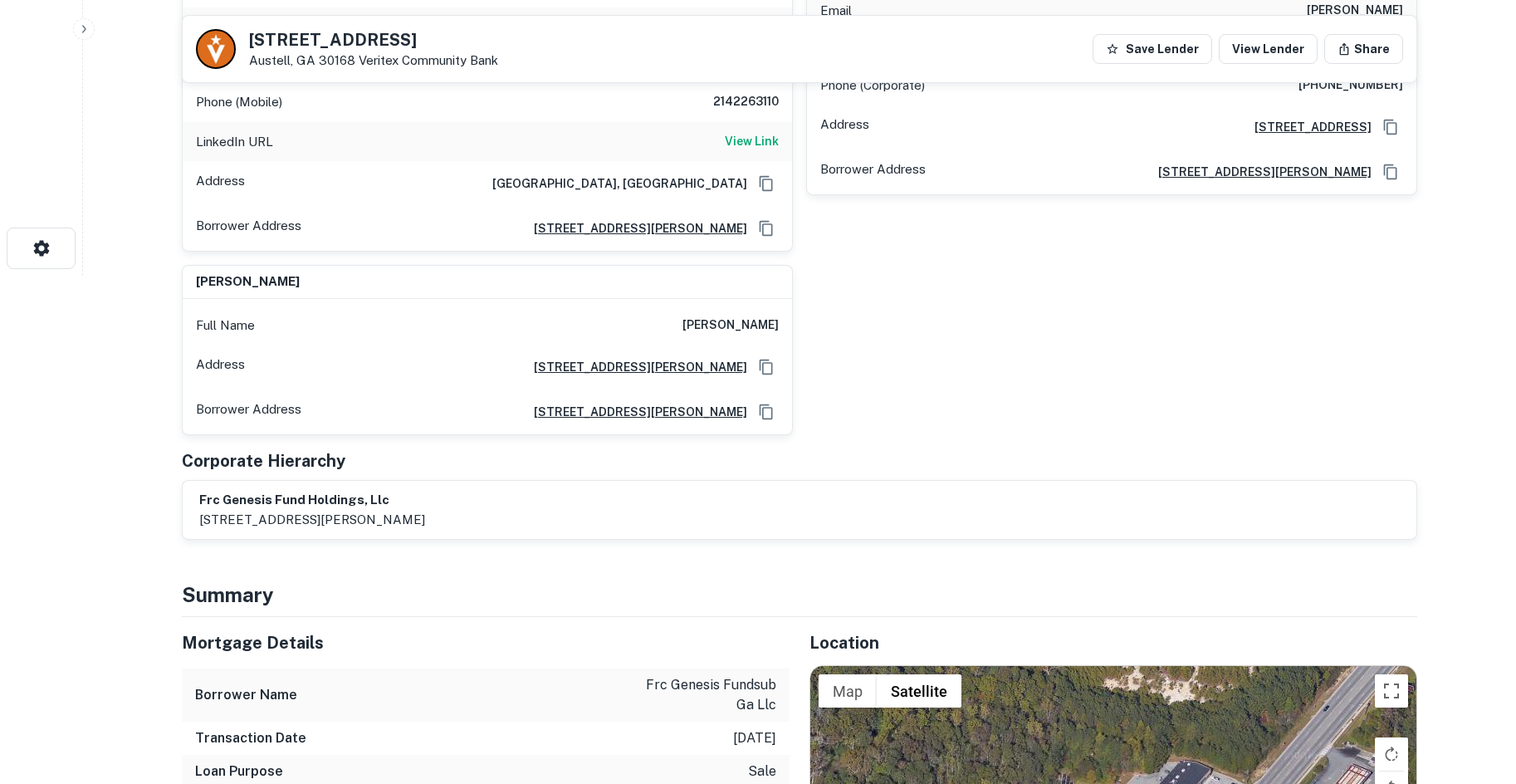
scroll to position [747, 0]
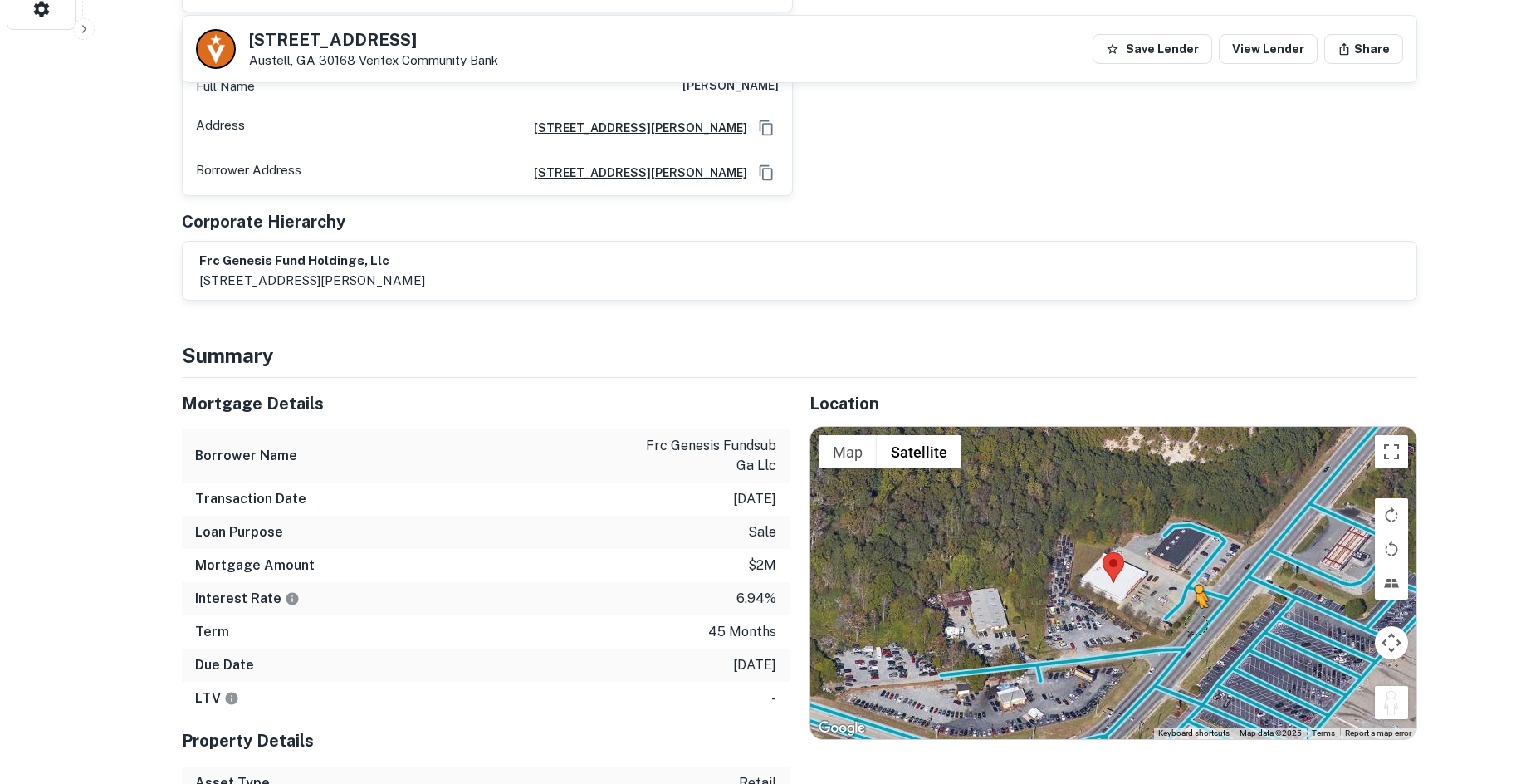
drag, startPoint x: 1395, startPoint y: 646, endPoint x: 1180, endPoint y: 556, distance: 233.1
click at [1180, 556] on div "To activate drag with keyboard, press Alt + Enter. Once in keyboard drag state,…" at bounding box center [1113, 583] width 606 height 312
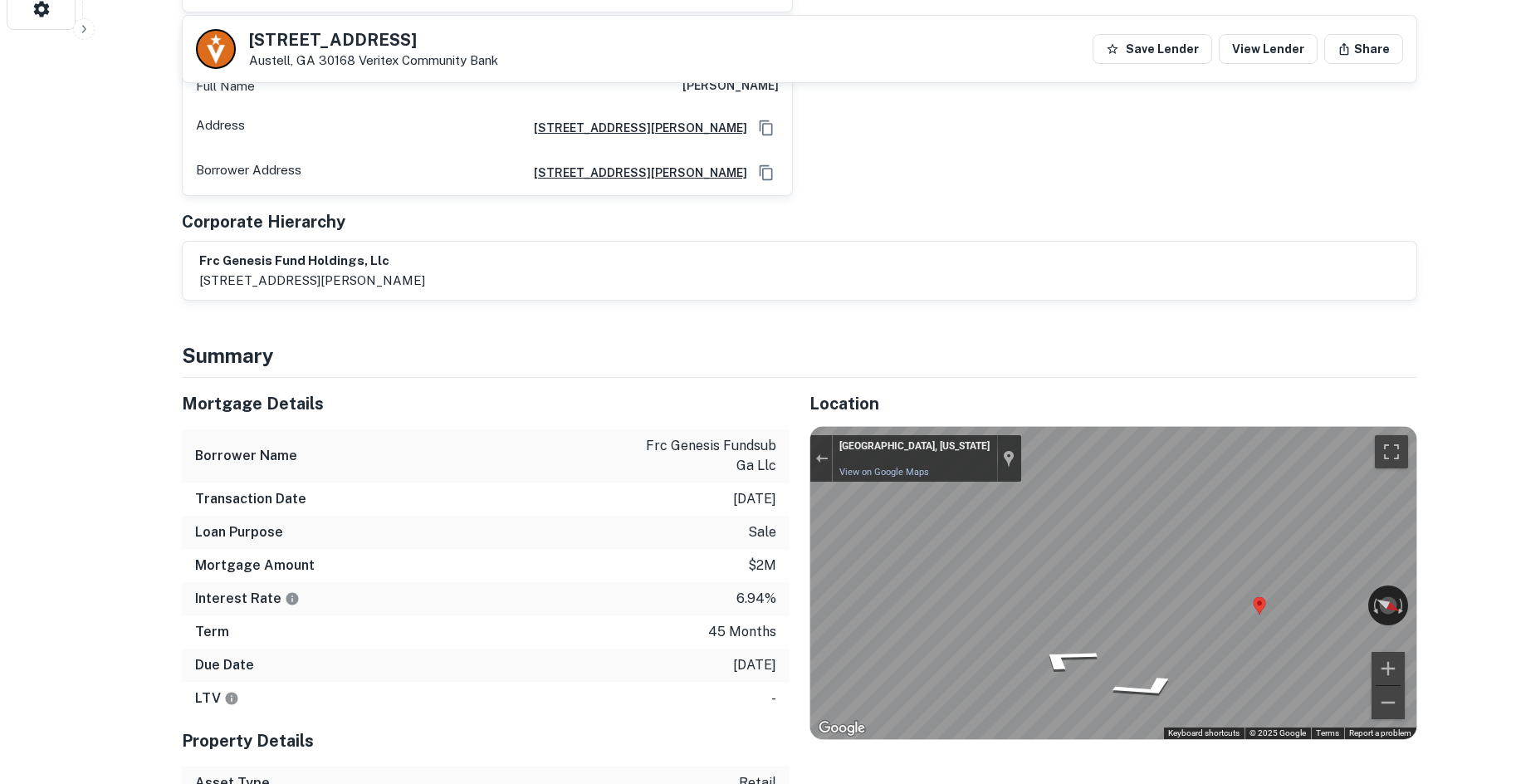
click at [795, 586] on div "Location ← Move left → Move right ↑ Move up ↓ Move down + Zoom in - Zoom out Ho…" at bounding box center [1104, 671] width 628 height 588
drag, startPoint x: 1337, startPoint y: 550, endPoint x: 806, endPoint y: 539, distance: 531.1
click at [794, 541] on div "Location ← Move left → Move right ↑ Move up ↓ Move down + Zoom in - Zoom out Ho…" at bounding box center [1104, 671] width 628 height 588
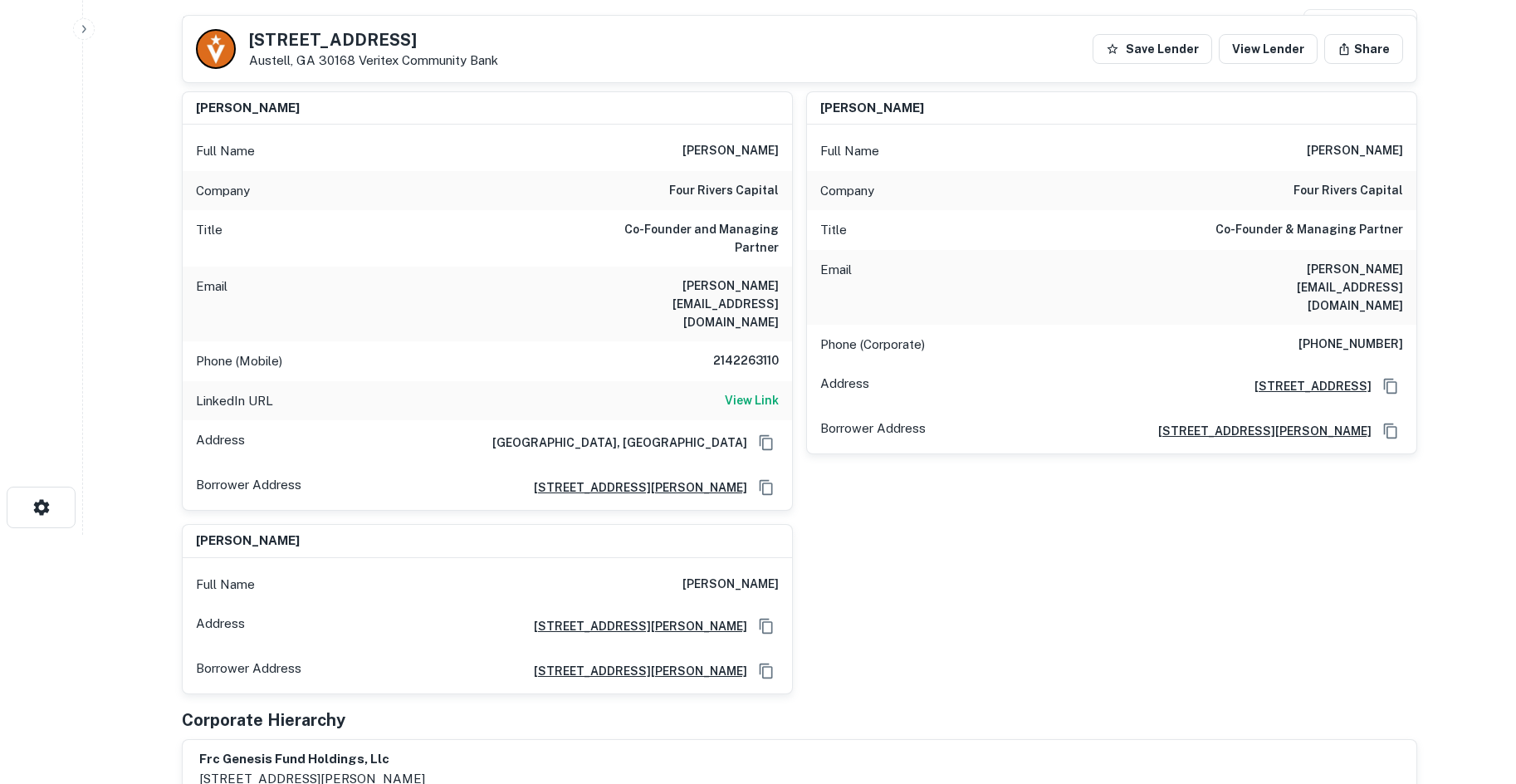
click at [751, 268] on div "Full Name justin schoellkopf Company four rivers capital Title Co-Founder and M…" at bounding box center [487, 317] width 609 height 385
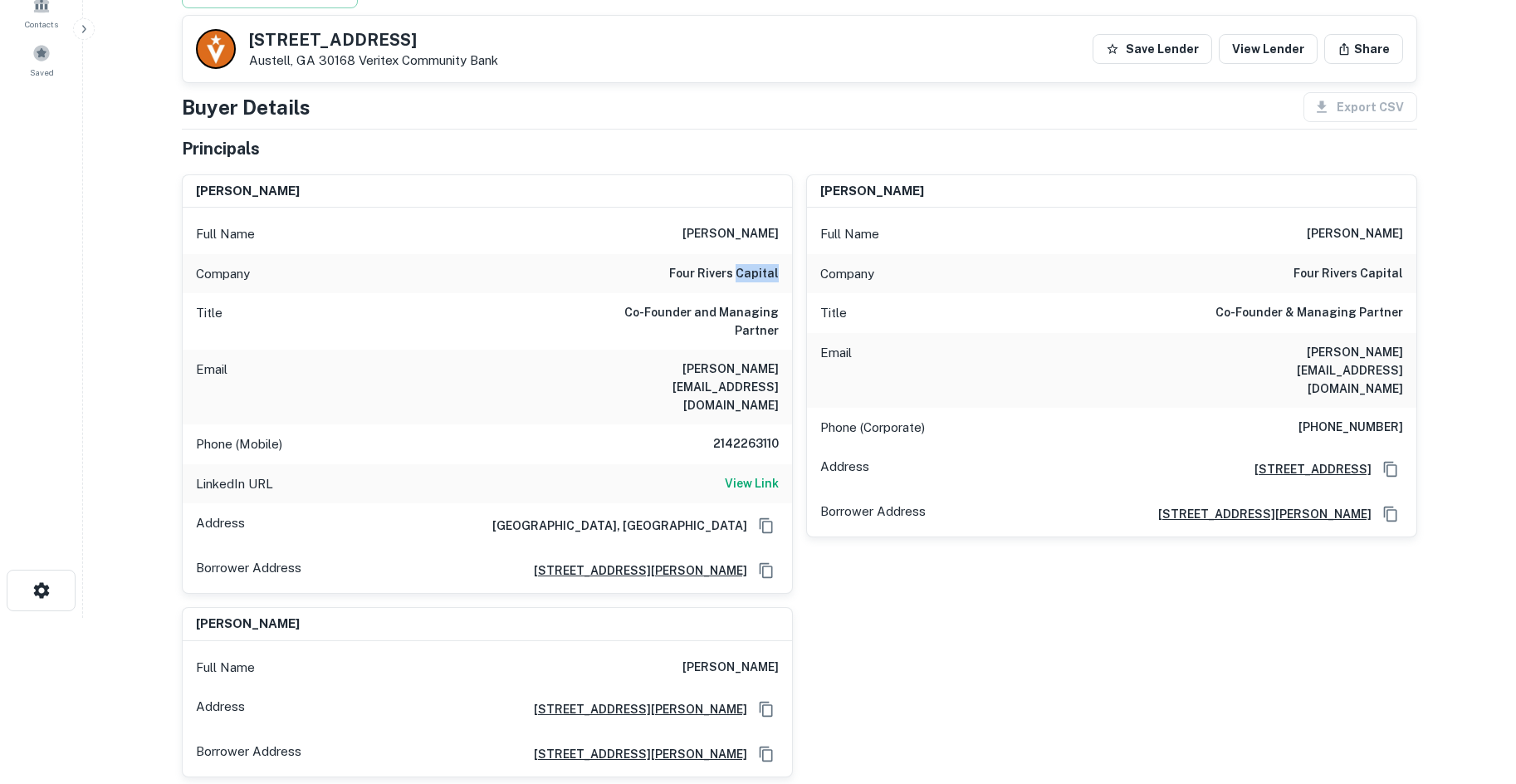
click at [751, 268] on h6 "four rivers capital" at bounding box center [723, 273] width 109 height 20
copy h6 "four rivers capital"
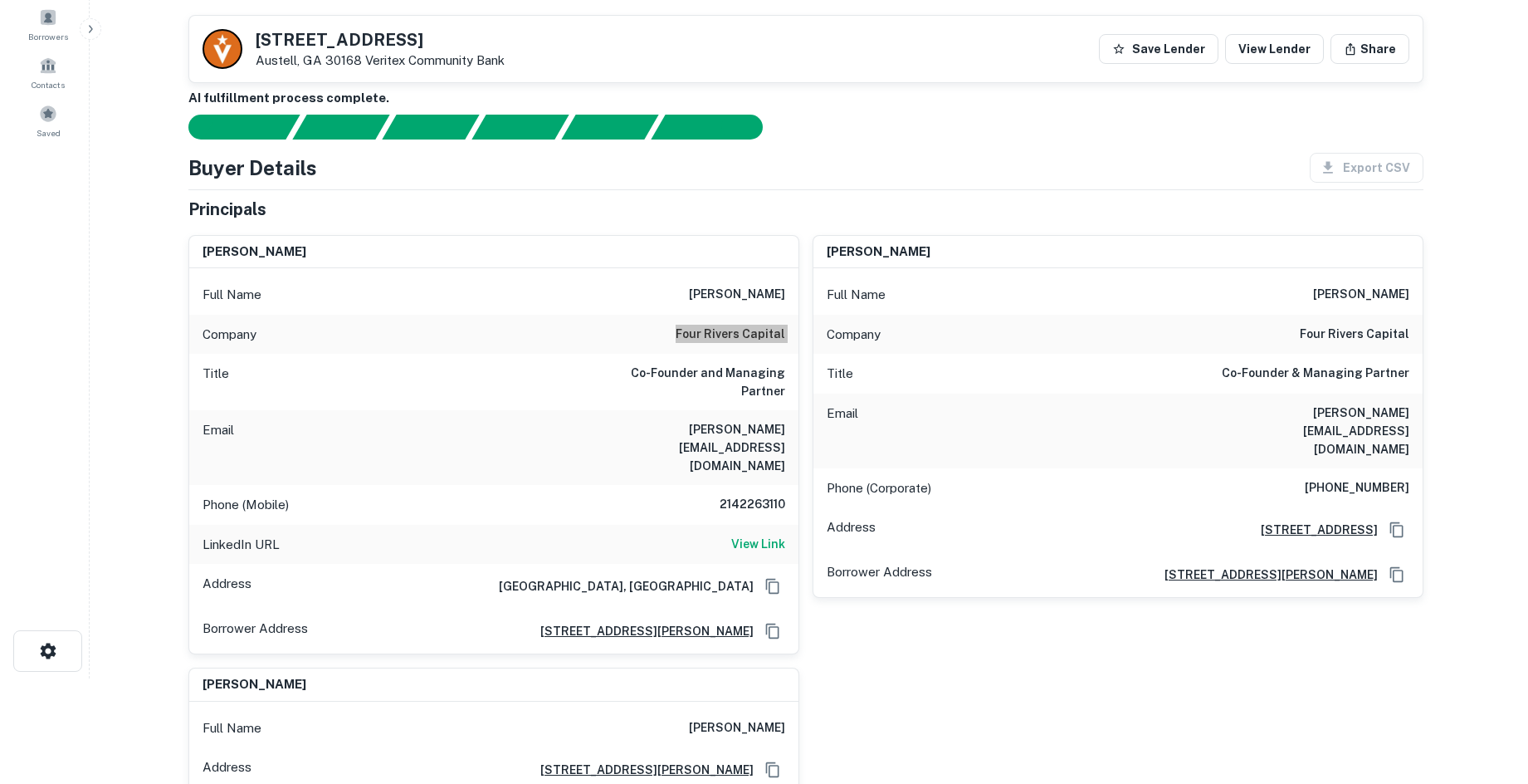
scroll to position [83, 0]
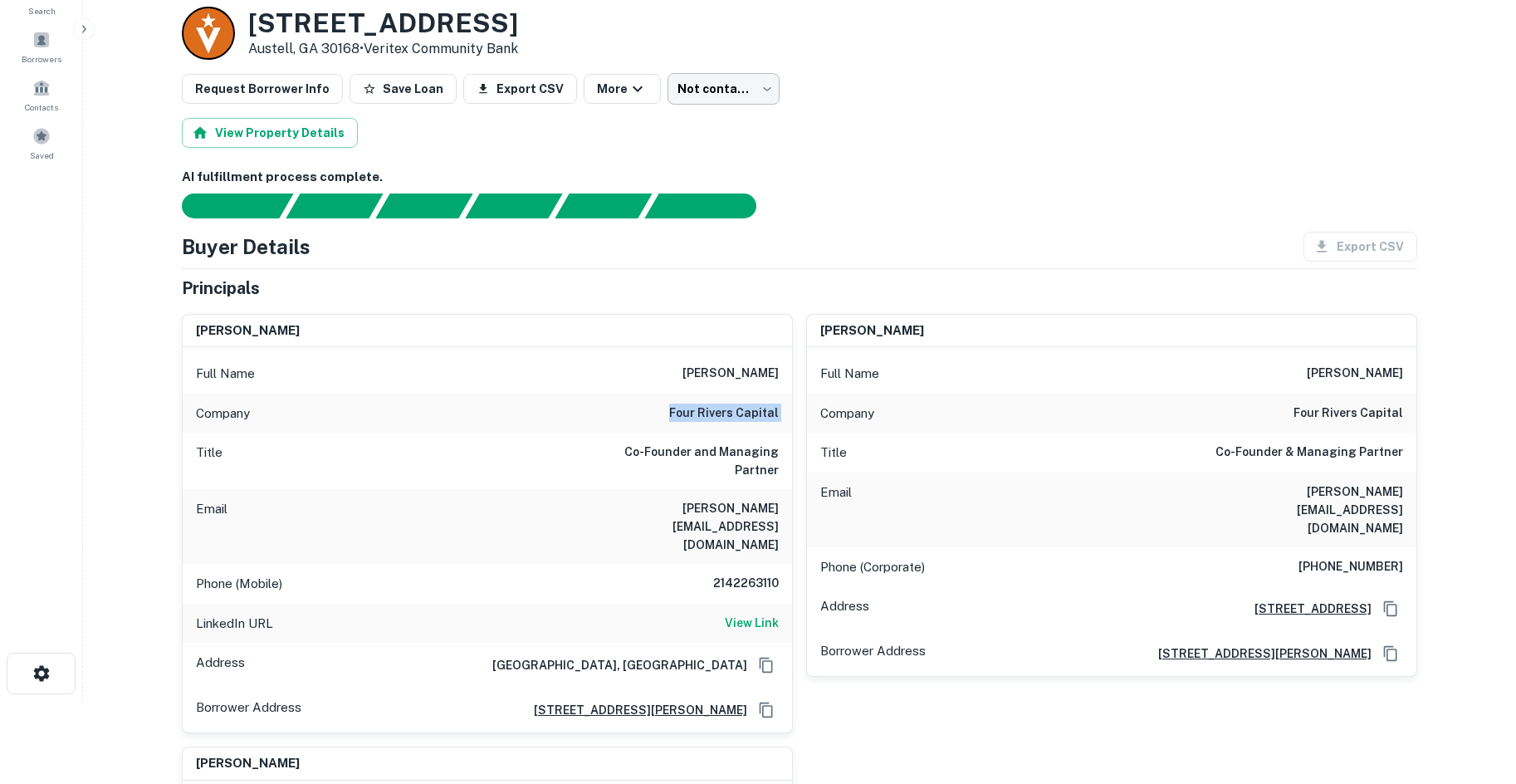
click at [677, 95] on body "Search Borrowers Contacts Saved Back to borrower requests Loan Details 10156 Ve…" at bounding box center [758, 308] width 1516 height 784
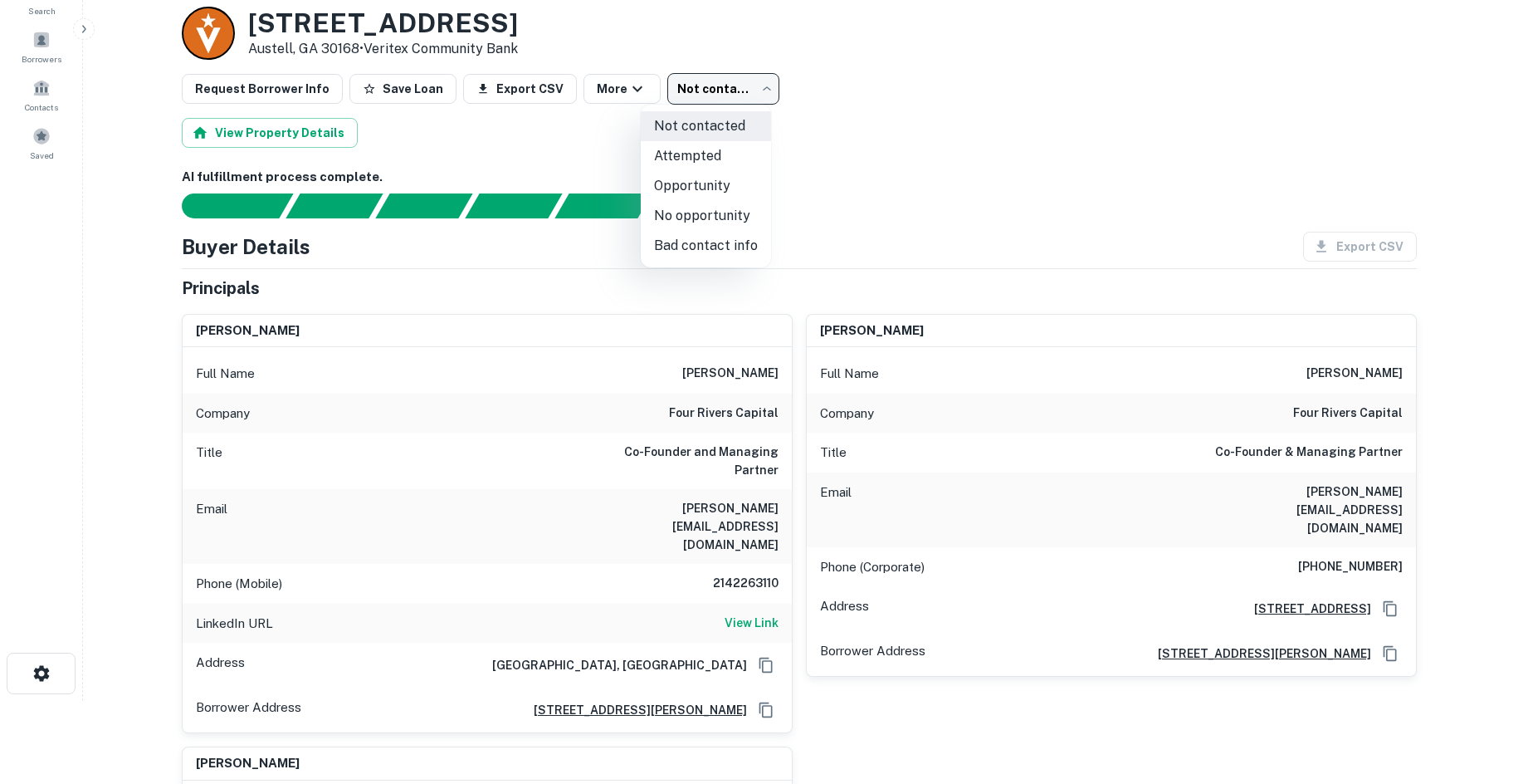
click at [1192, 199] on div at bounding box center [764, 392] width 1528 height 784
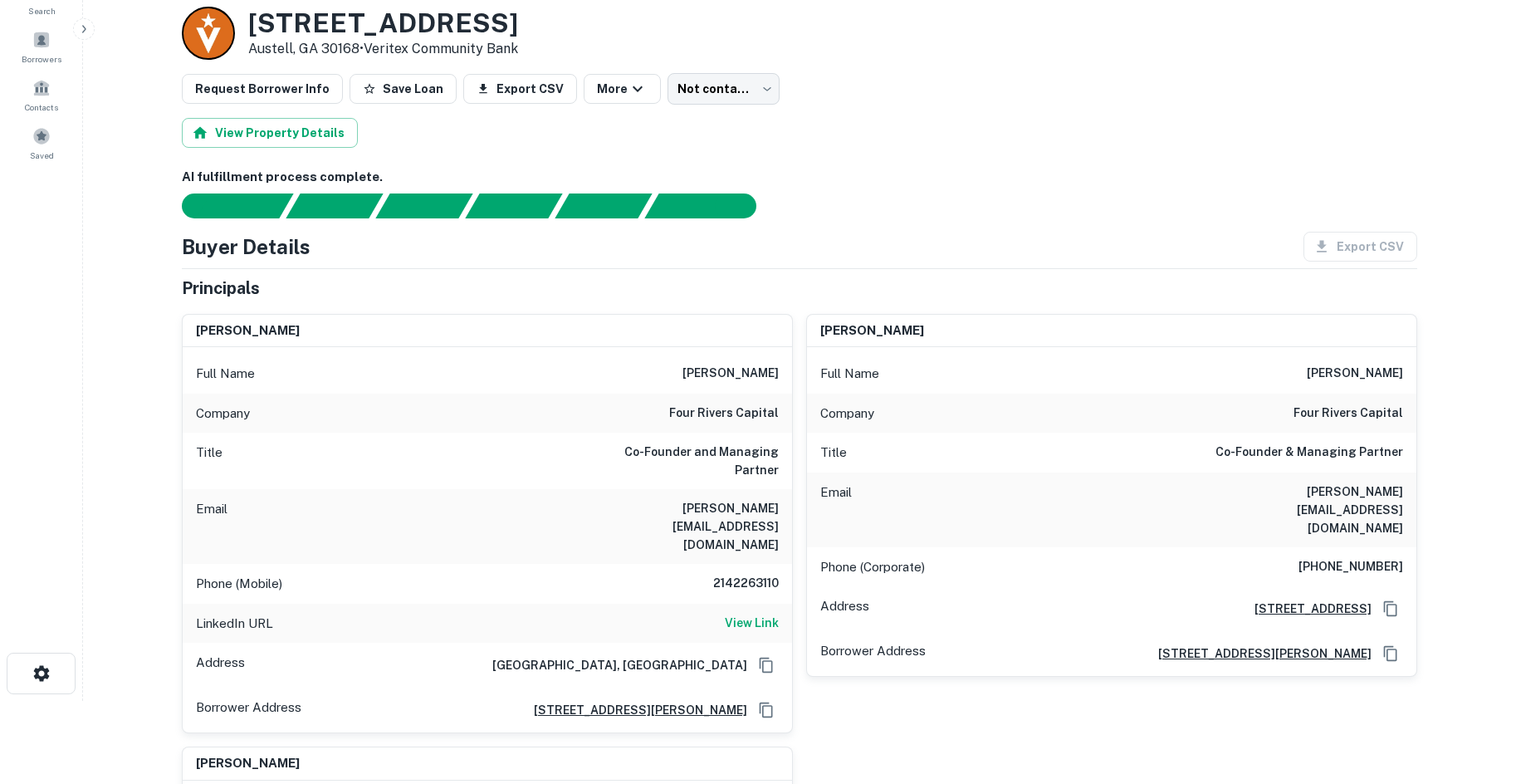
click at [694, 93] on body "Search Borrowers Contacts Saved Back to borrower requests Loan Details 10156 Ve…" at bounding box center [758, 308] width 1516 height 784
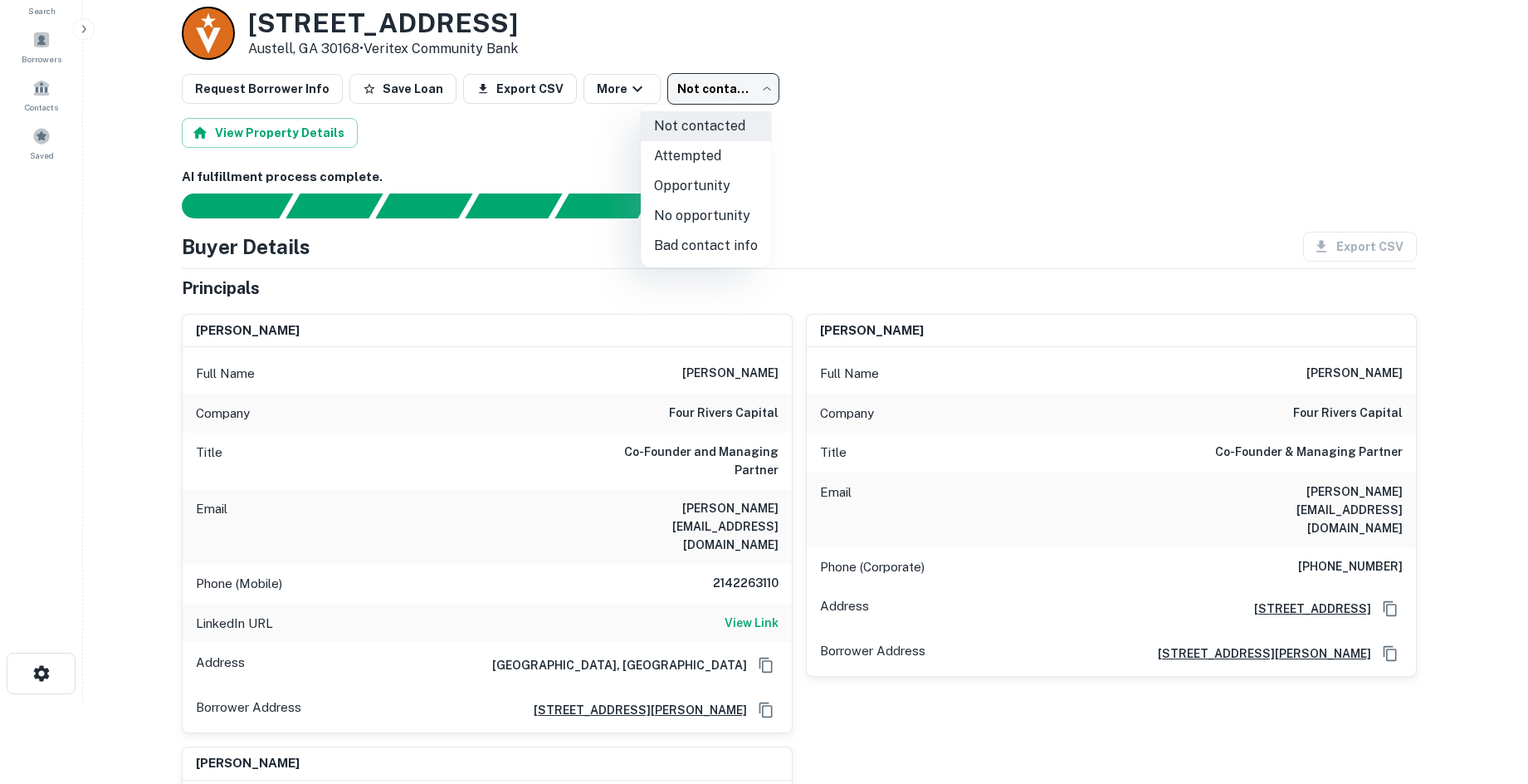
drag, startPoint x: 702, startPoint y: 209, endPoint x: 227, endPoint y: 53, distance: 500.0
click at [702, 209] on li "No opportunity" at bounding box center [706, 216] width 130 height 30
type input "**********"
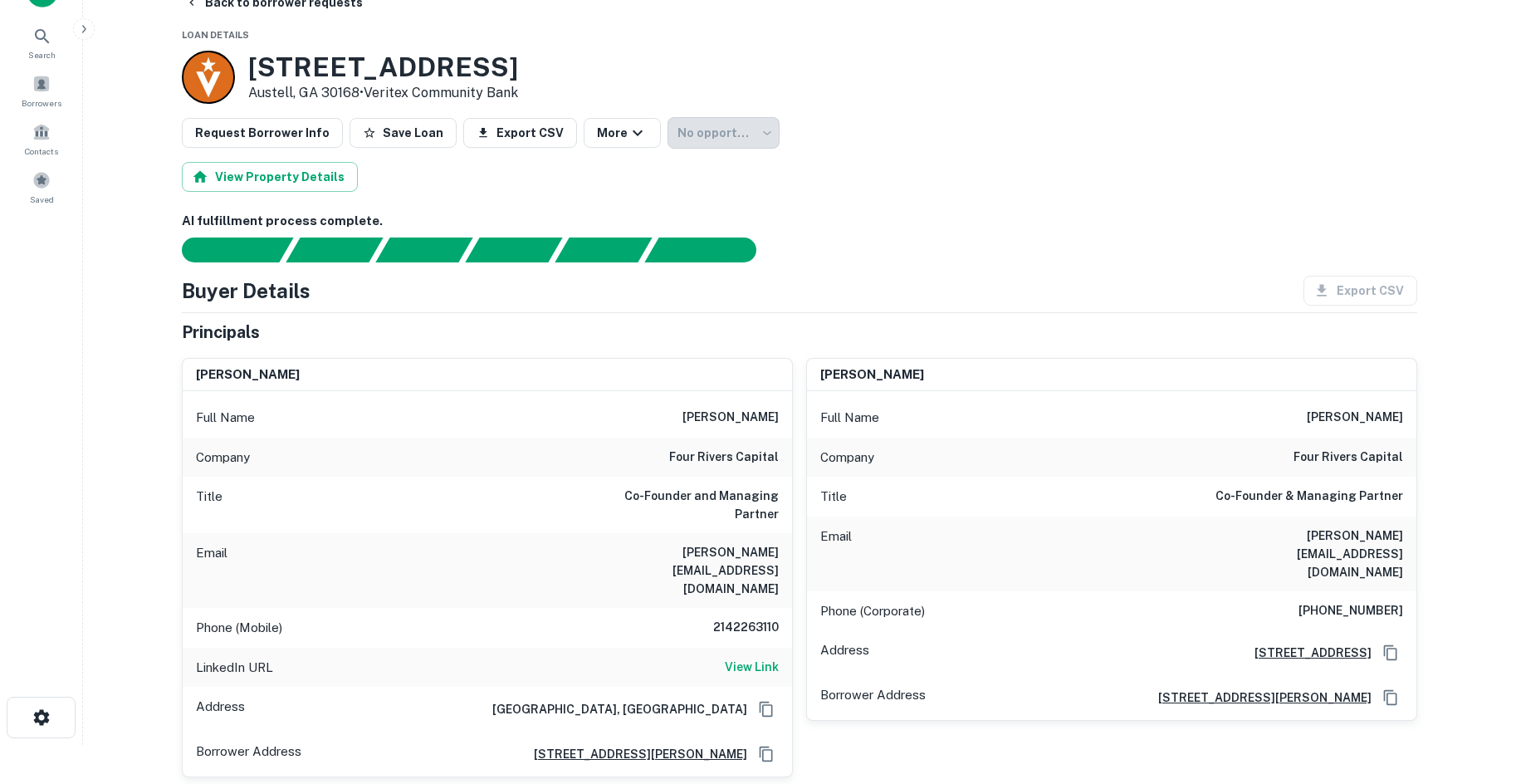
scroll to position [0, 0]
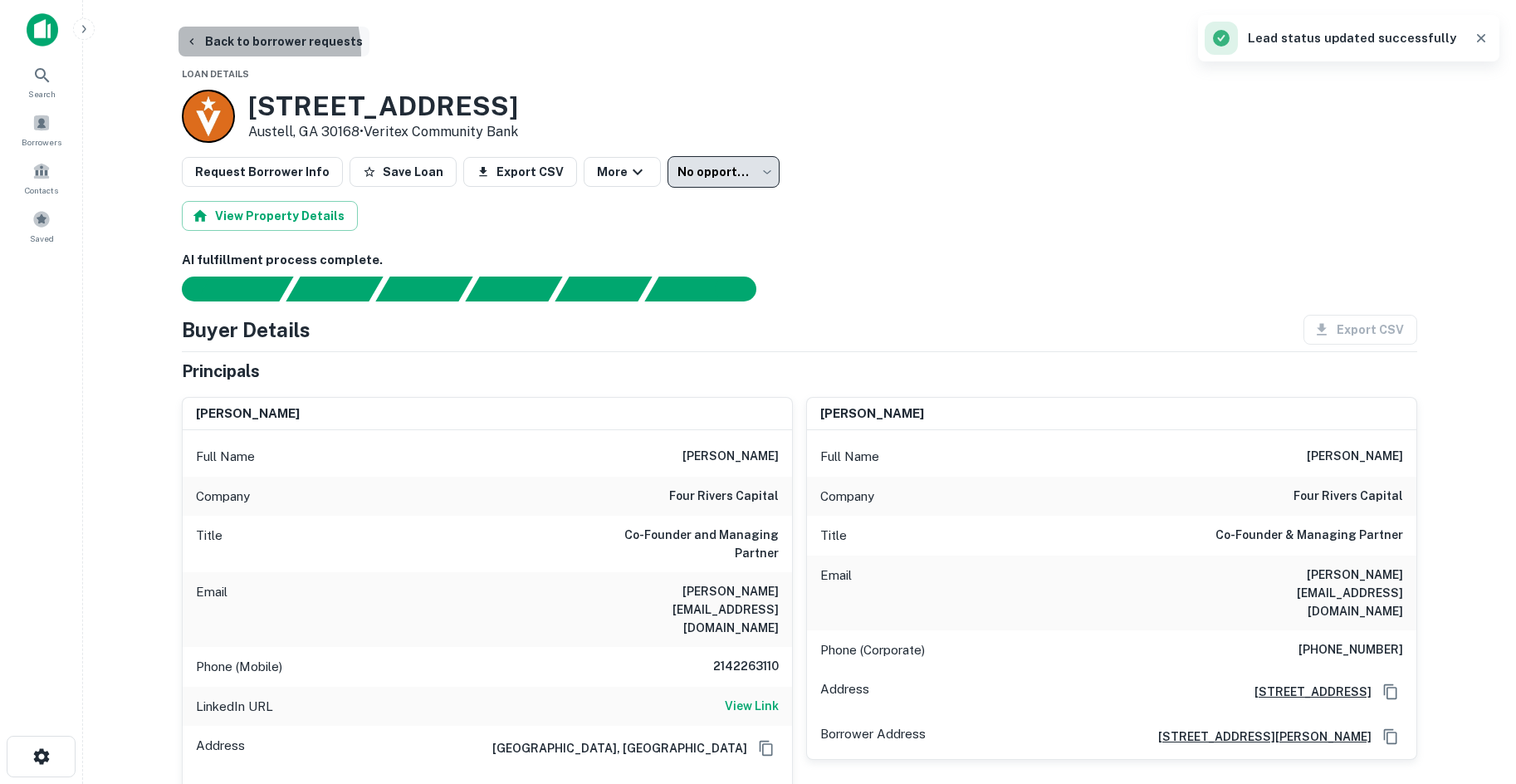
click at [227, 53] on button "Back to borrower requests" at bounding box center [274, 41] width 191 height 30
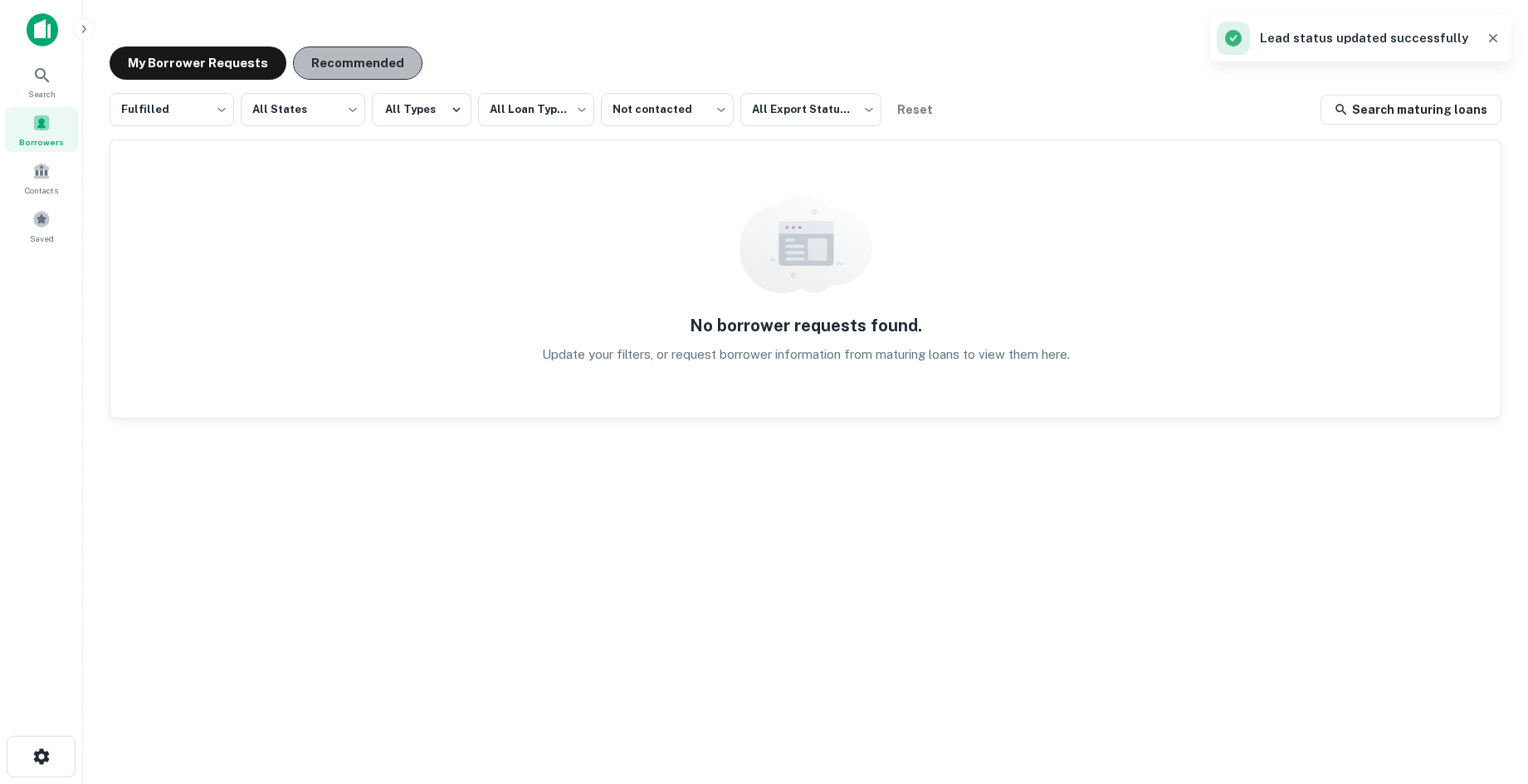
click at [391, 61] on button "Recommended" at bounding box center [358, 64] width 130 height 34
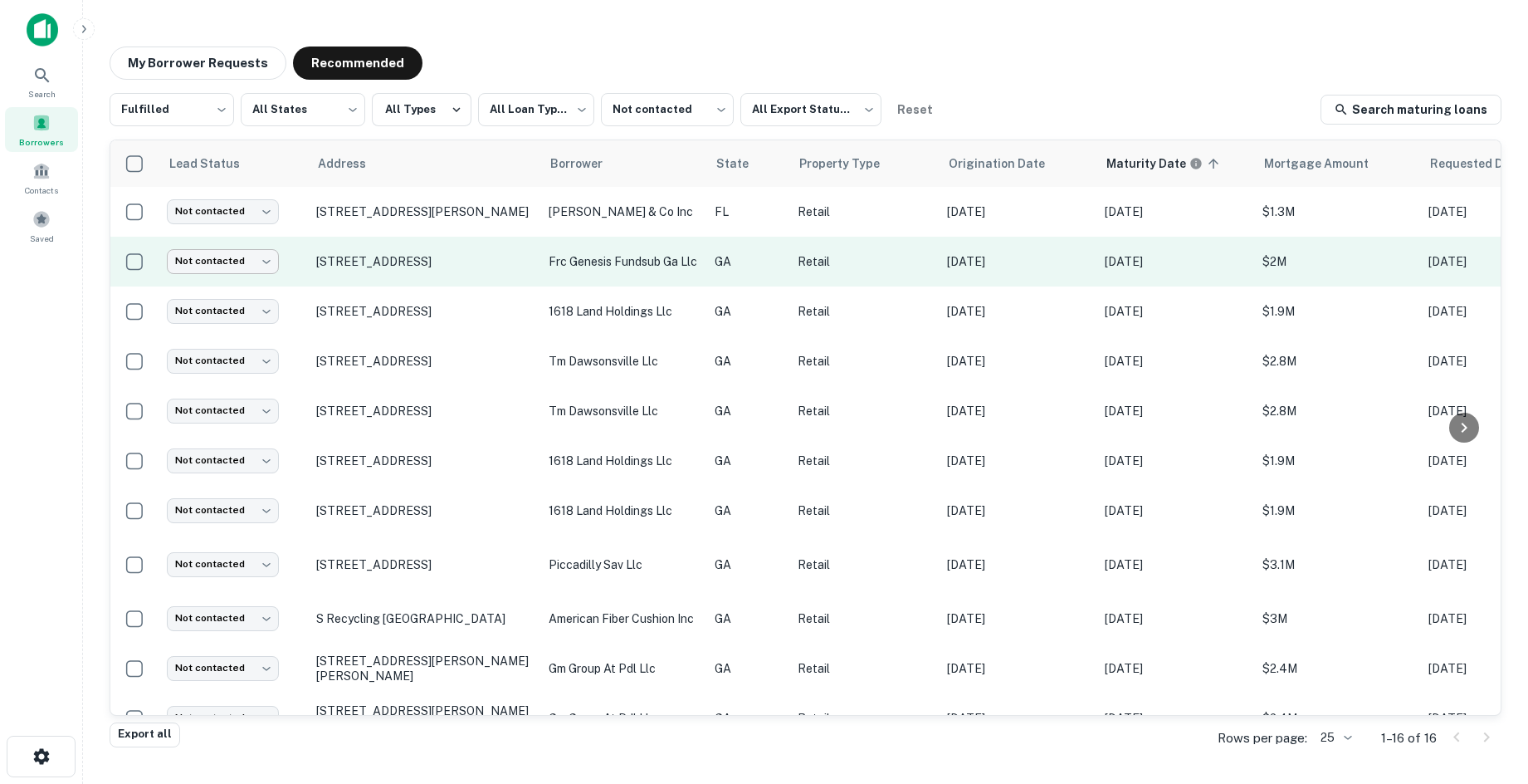
click at [264, 264] on body "**********" at bounding box center [764, 392] width 1528 height 784
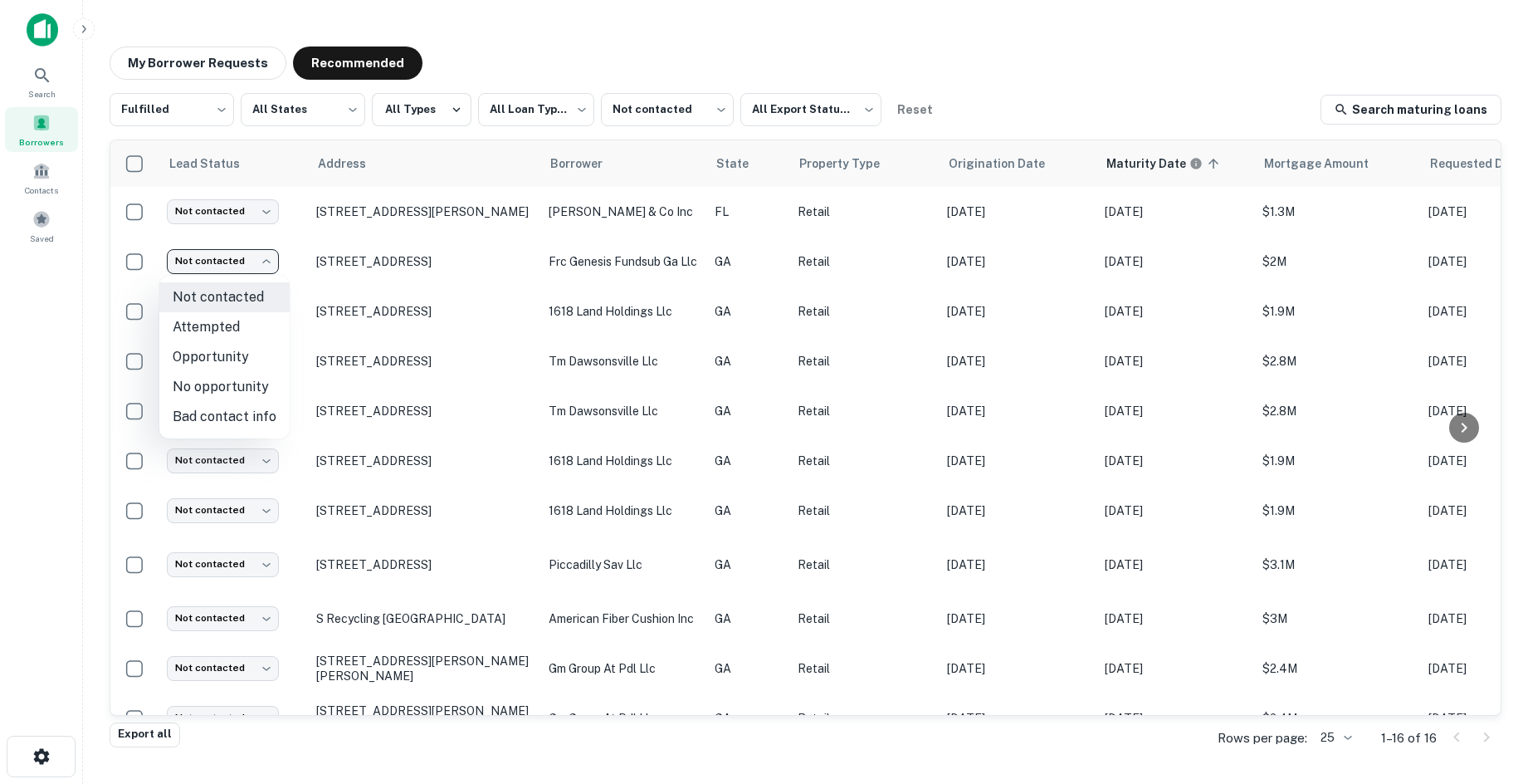
click at [205, 373] on li "No opportunity" at bounding box center [224, 387] width 130 height 30
type input "**********"
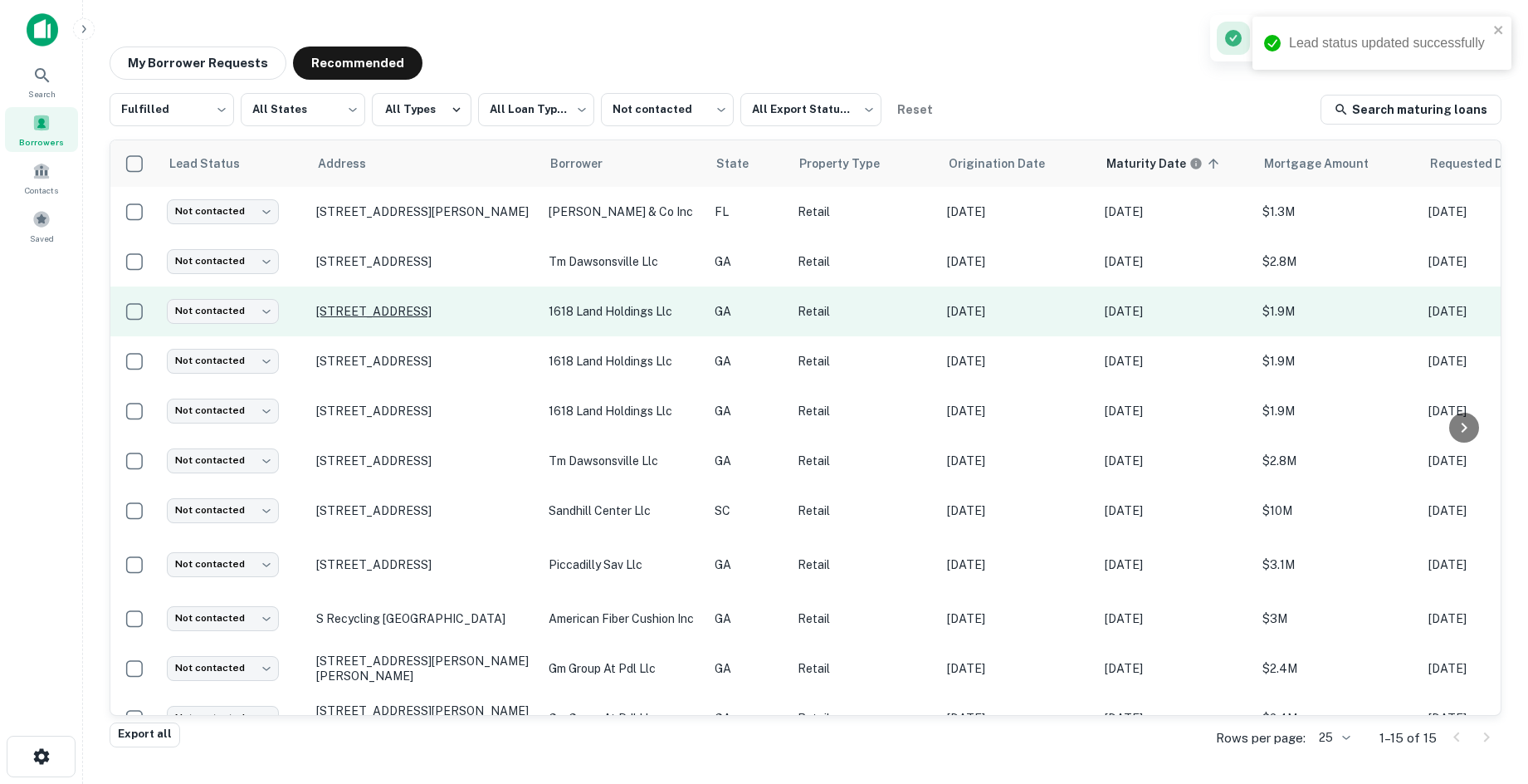
click at [417, 304] on p "9465 Highway 5 Douglasville, GA 30135" at bounding box center [423, 311] width 216 height 15
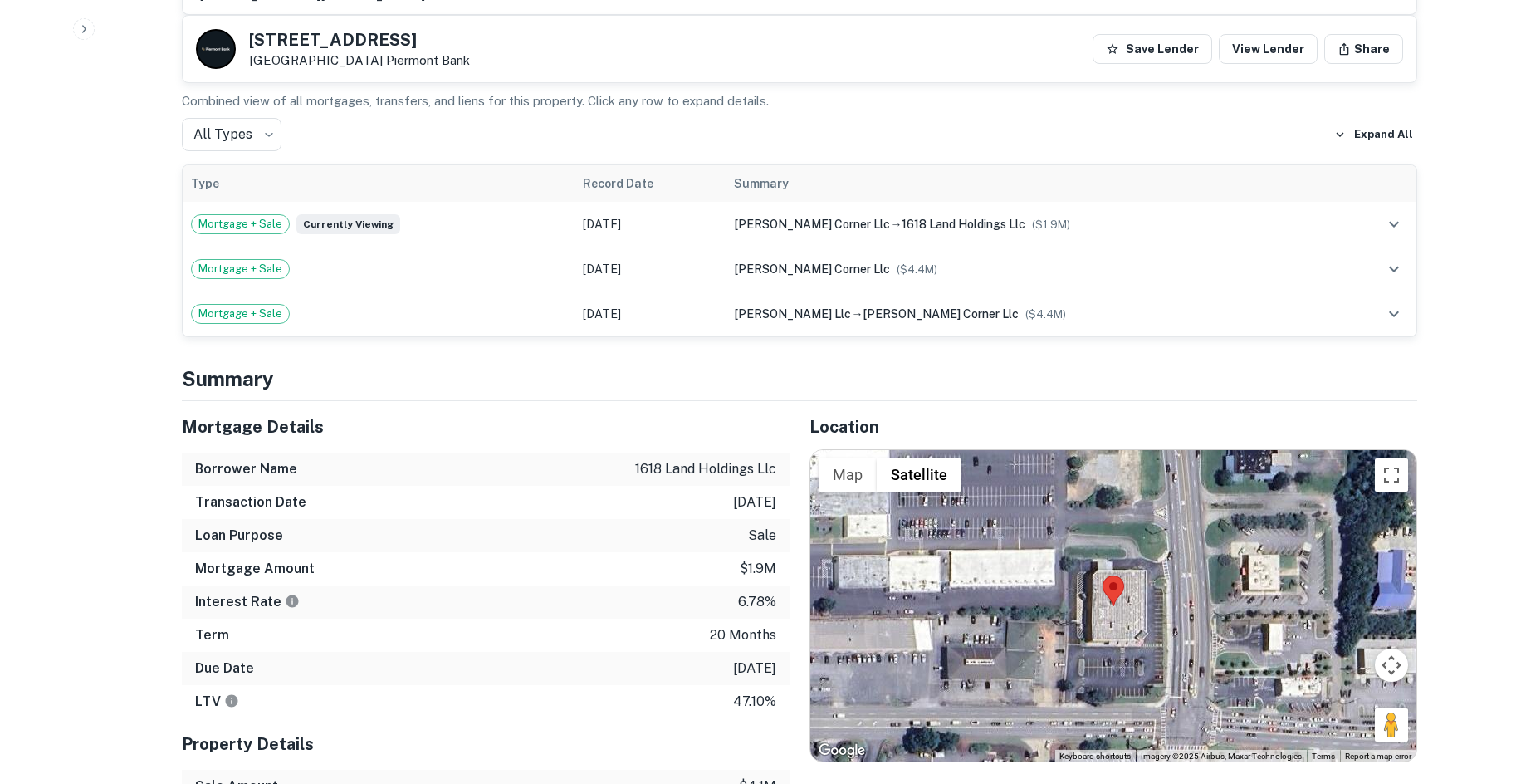
scroll to position [830, 0]
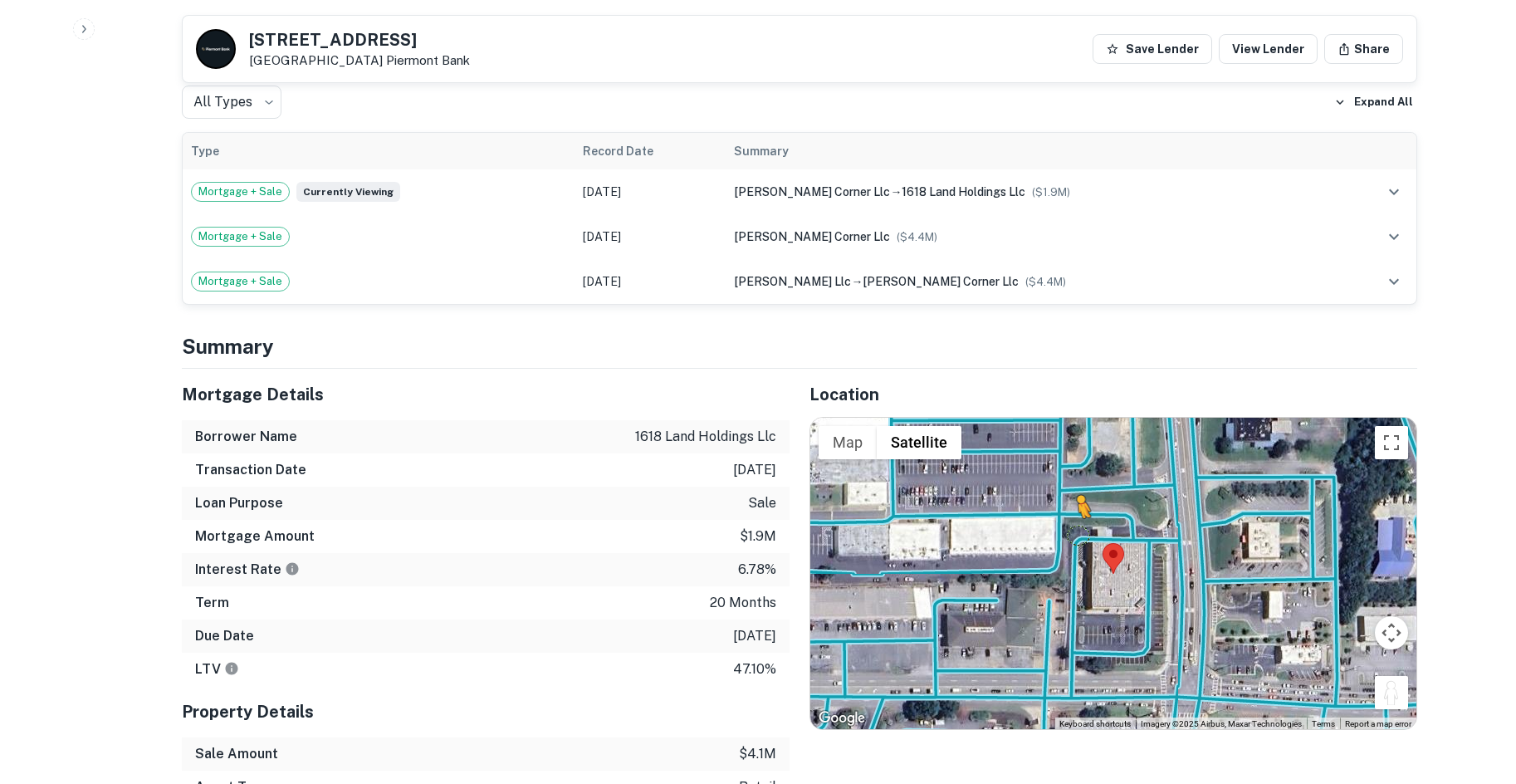
drag, startPoint x: 1391, startPoint y: 700, endPoint x: 1085, endPoint y: 502, distance: 364.5
click at [1079, 514] on div "To activate drag with keyboard, press Alt + Enter. Once in keyboard drag state,…" at bounding box center [1113, 574] width 606 height 312
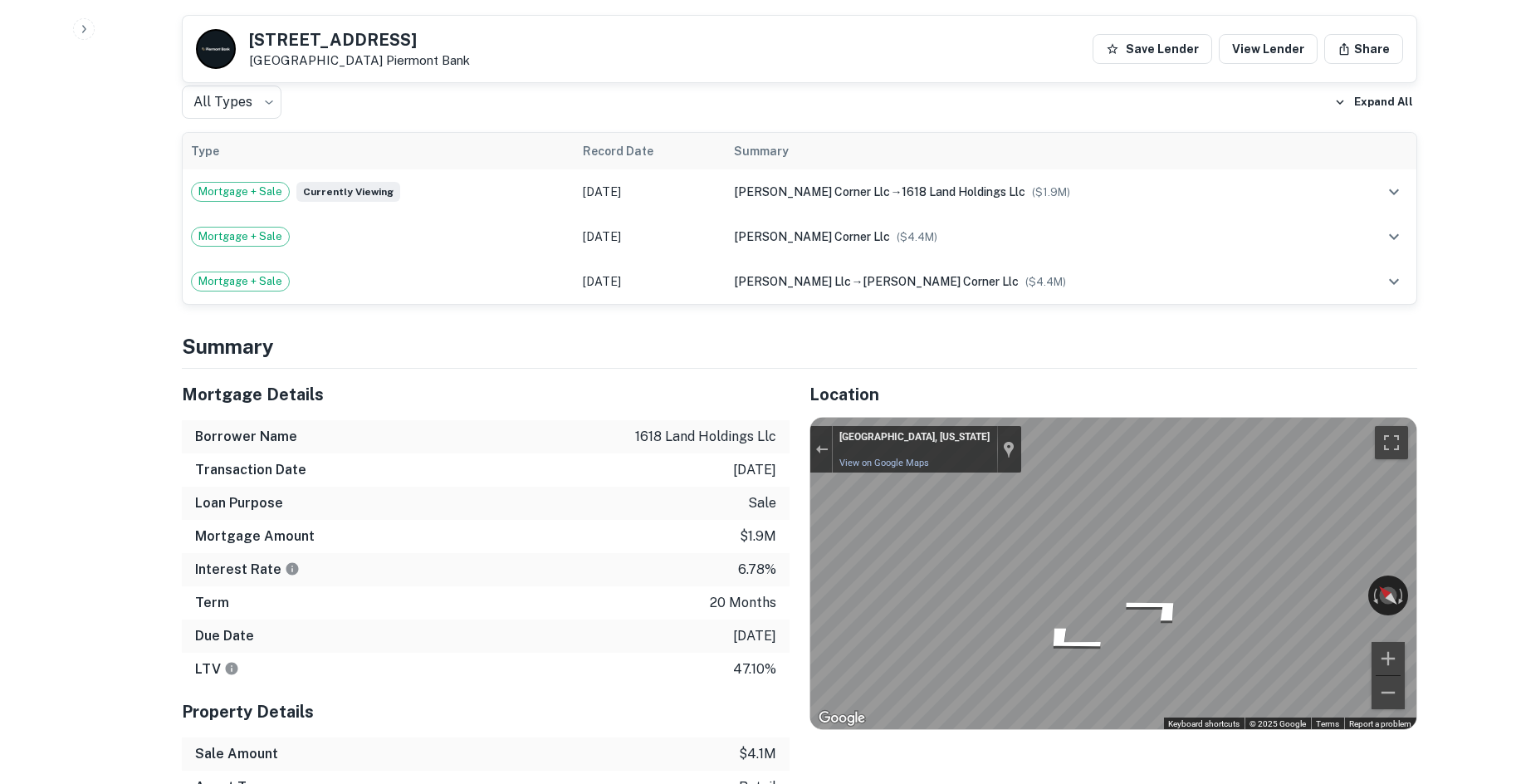
click at [594, 469] on div "Mortgage Details Borrower Name 1618 land holdings llc Transaction Date 12/30/20…" at bounding box center [789, 668] width 1255 height 601
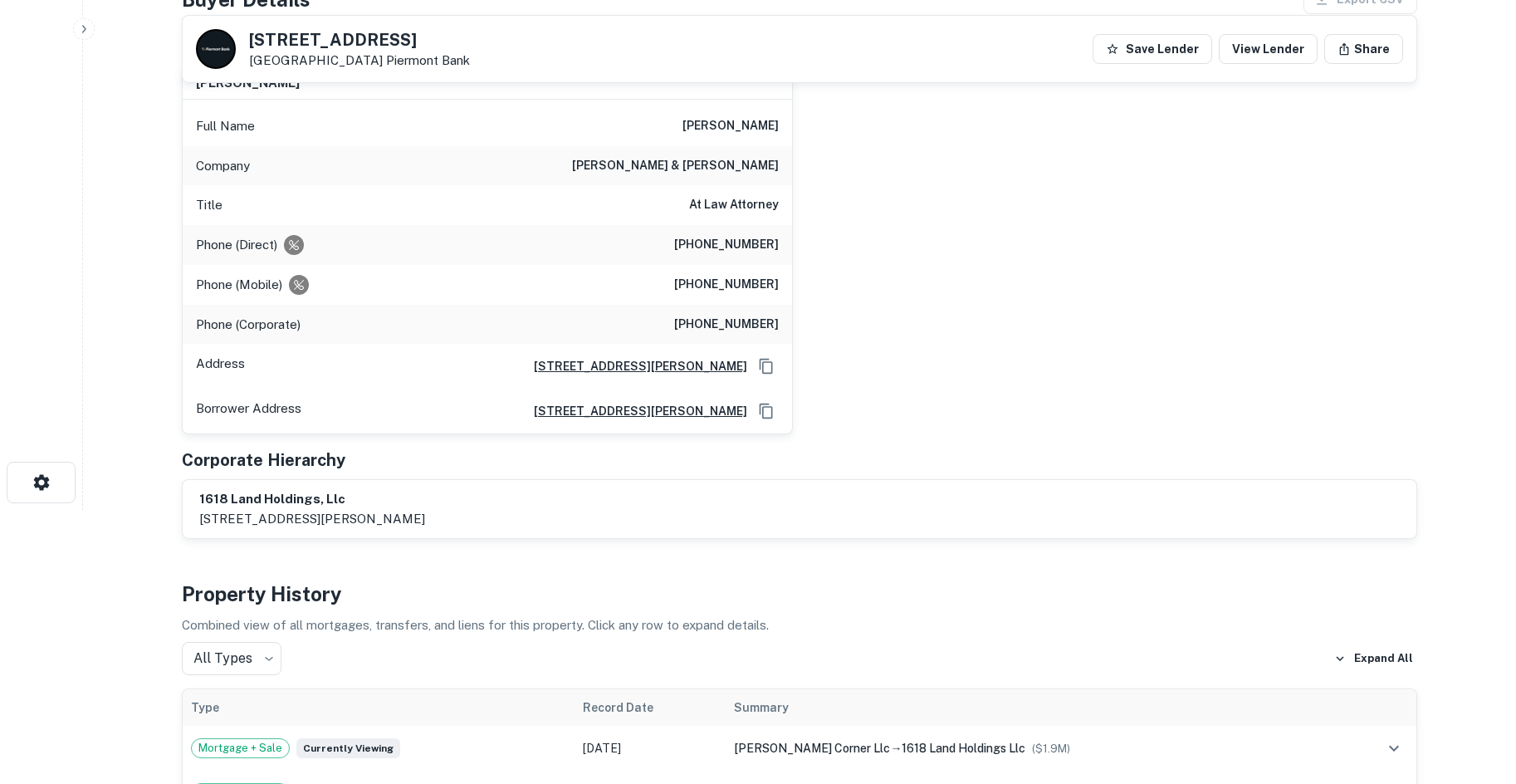
scroll to position [166, 0]
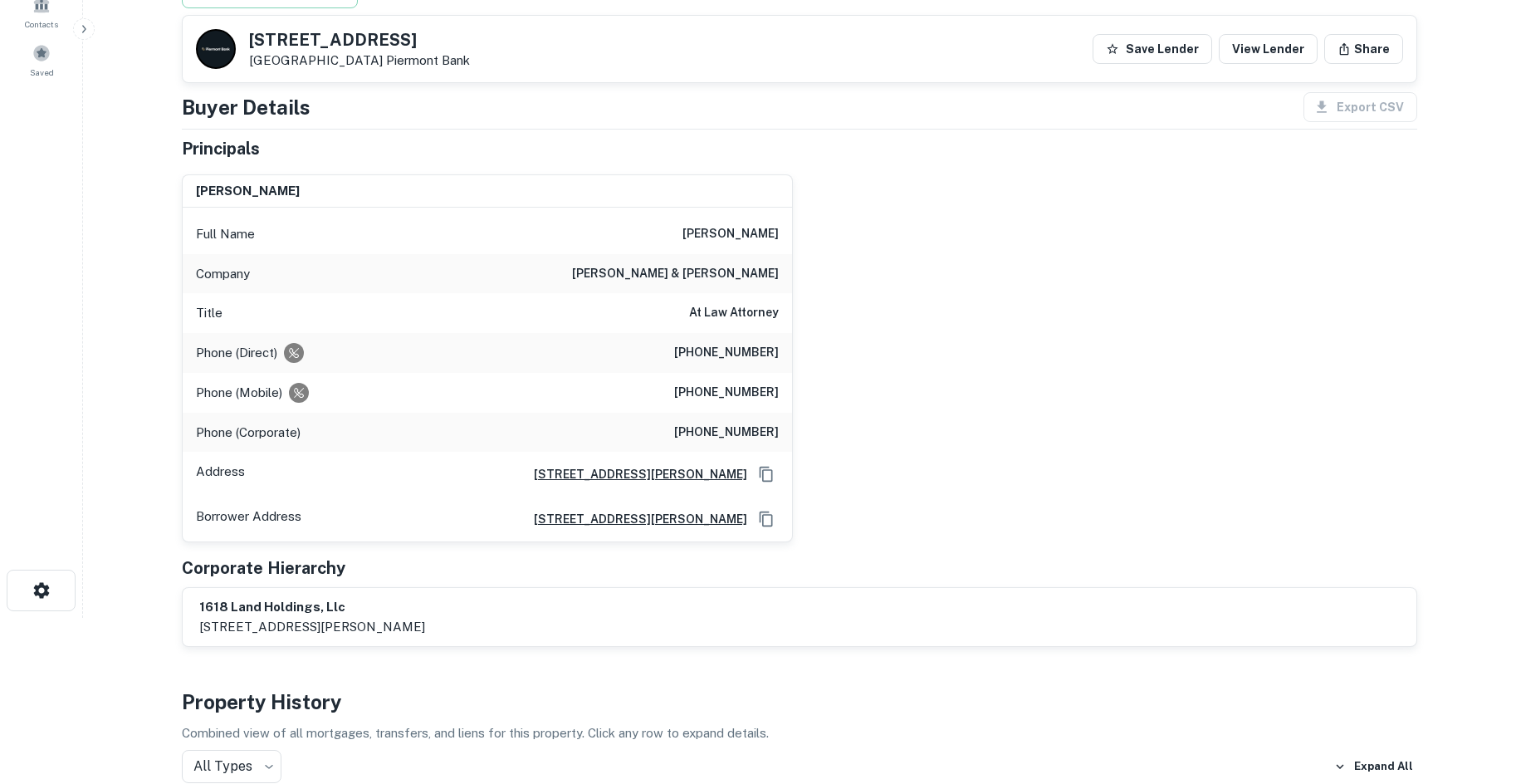
click at [737, 281] on h6 "mills & hoopes" at bounding box center [675, 273] width 207 height 20
click at [720, 392] on h6 "(404) 886-0609" at bounding box center [726, 392] width 105 height 20
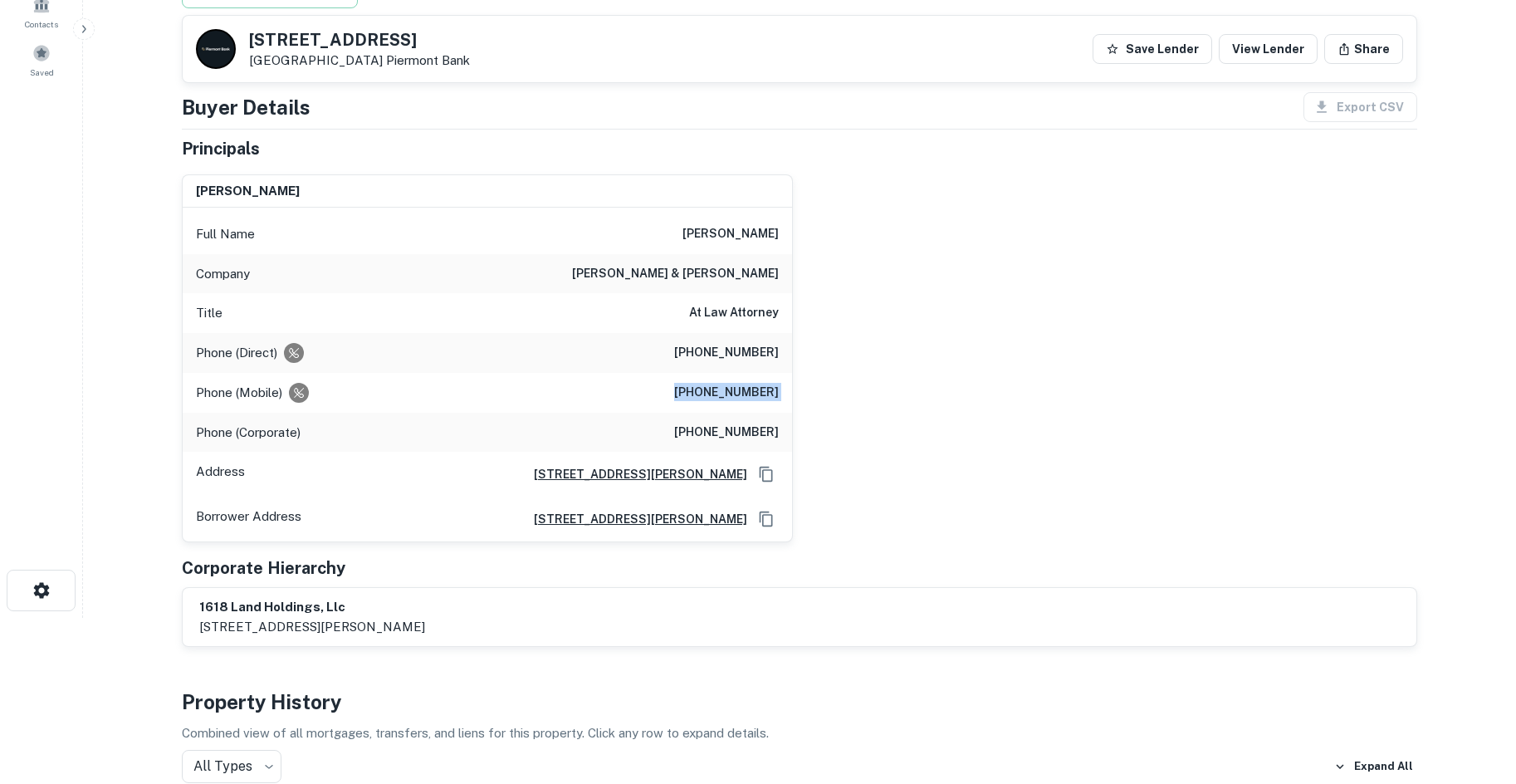
drag, startPoint x: 720, startPoint y: 392, endPoint x: 732, endPoint y: 392, distance: 12.0
click at [722, 392] on h6 "(404) 886-0609" at bounding box center [726, 392] width 105 height 20
copy h6 "(404) 886-0609"
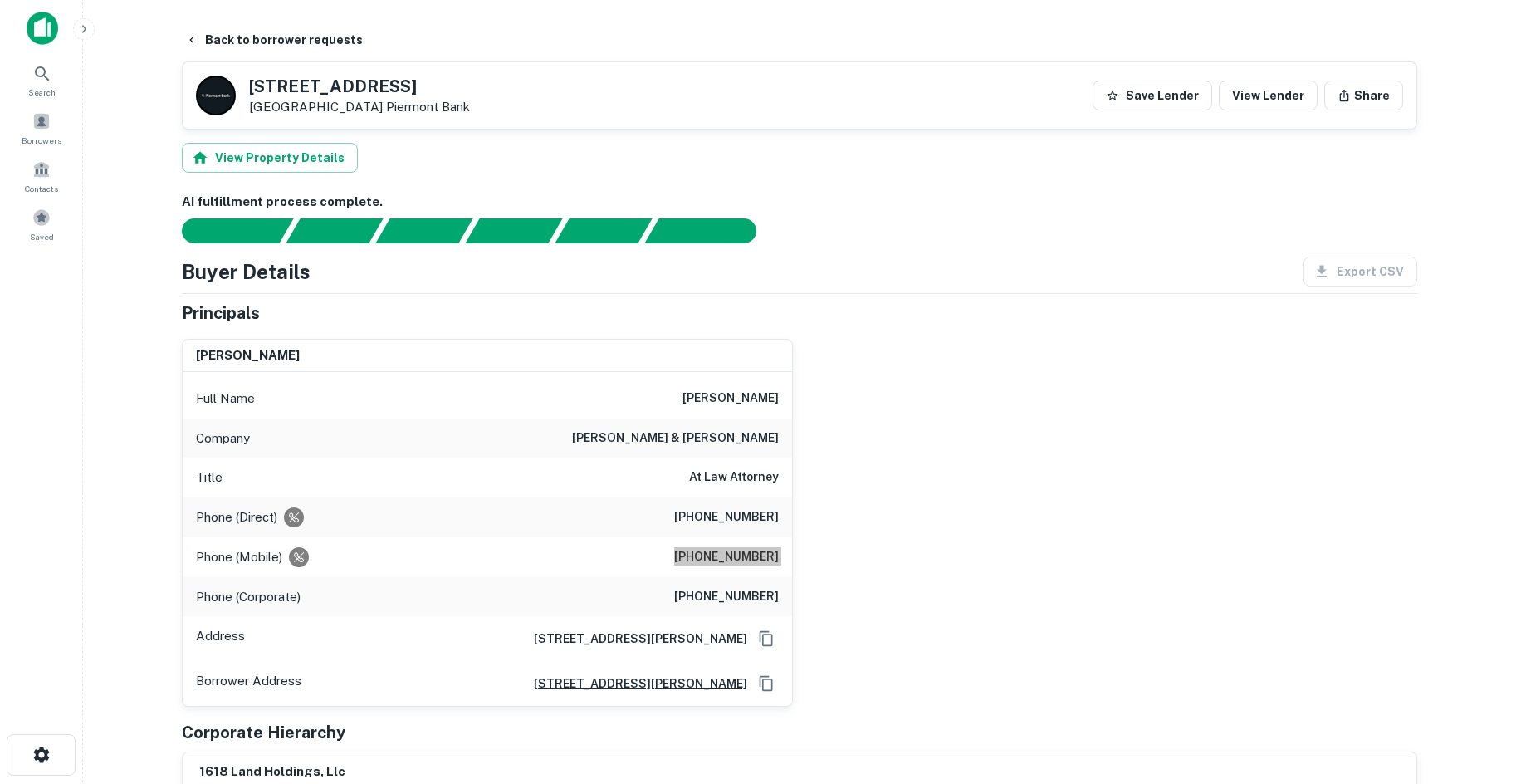
scroll to position [0, 0]
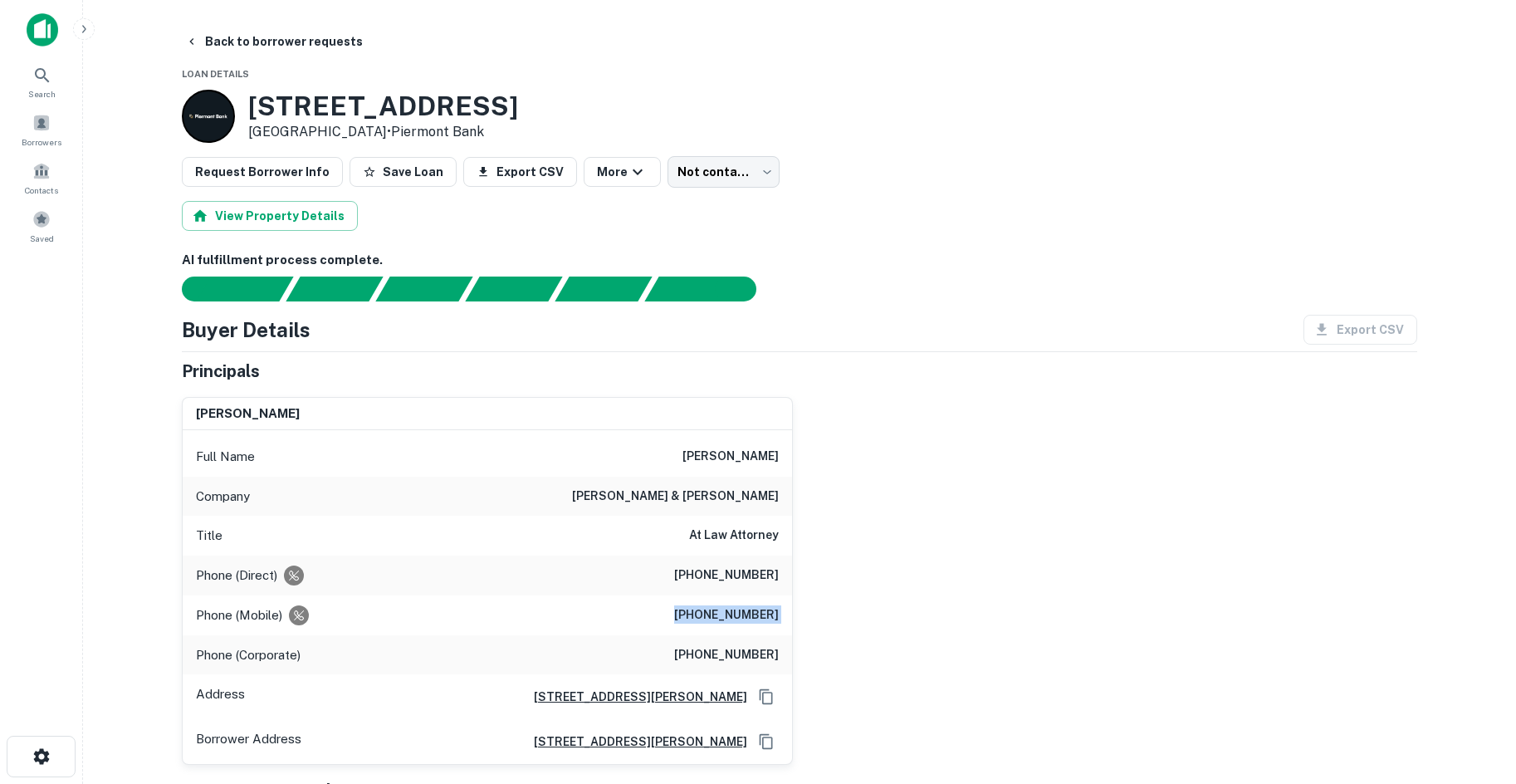
click at [680, 186] on body "Search Borrowers Contacts Saved Back to borrower requests Loan Details 9465 Hig…" at bounding box center [758, 392] width 1516 height 784
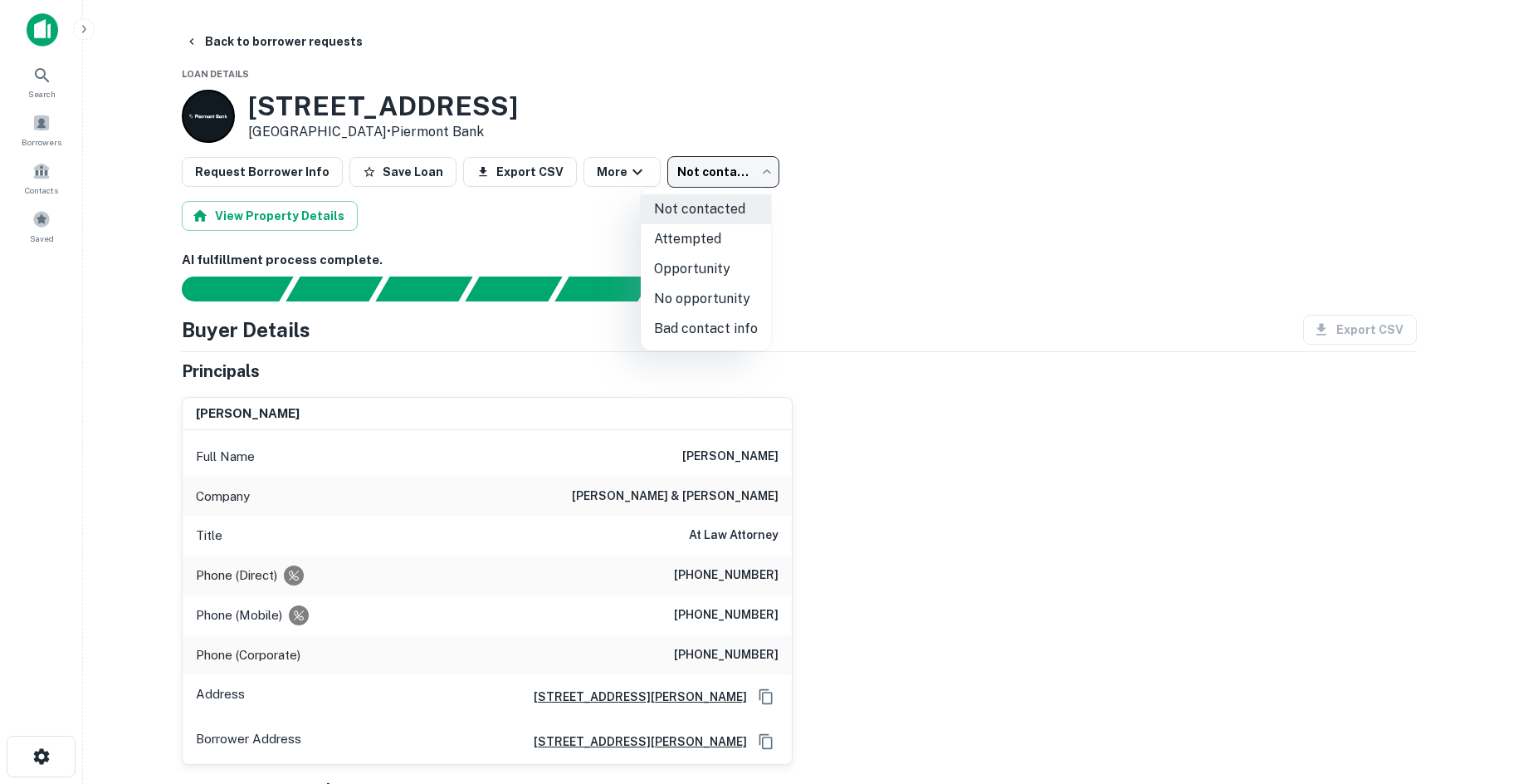
click at [669, 247] on li "Attempted" at bounding box center [706, 239] width 130 height 30
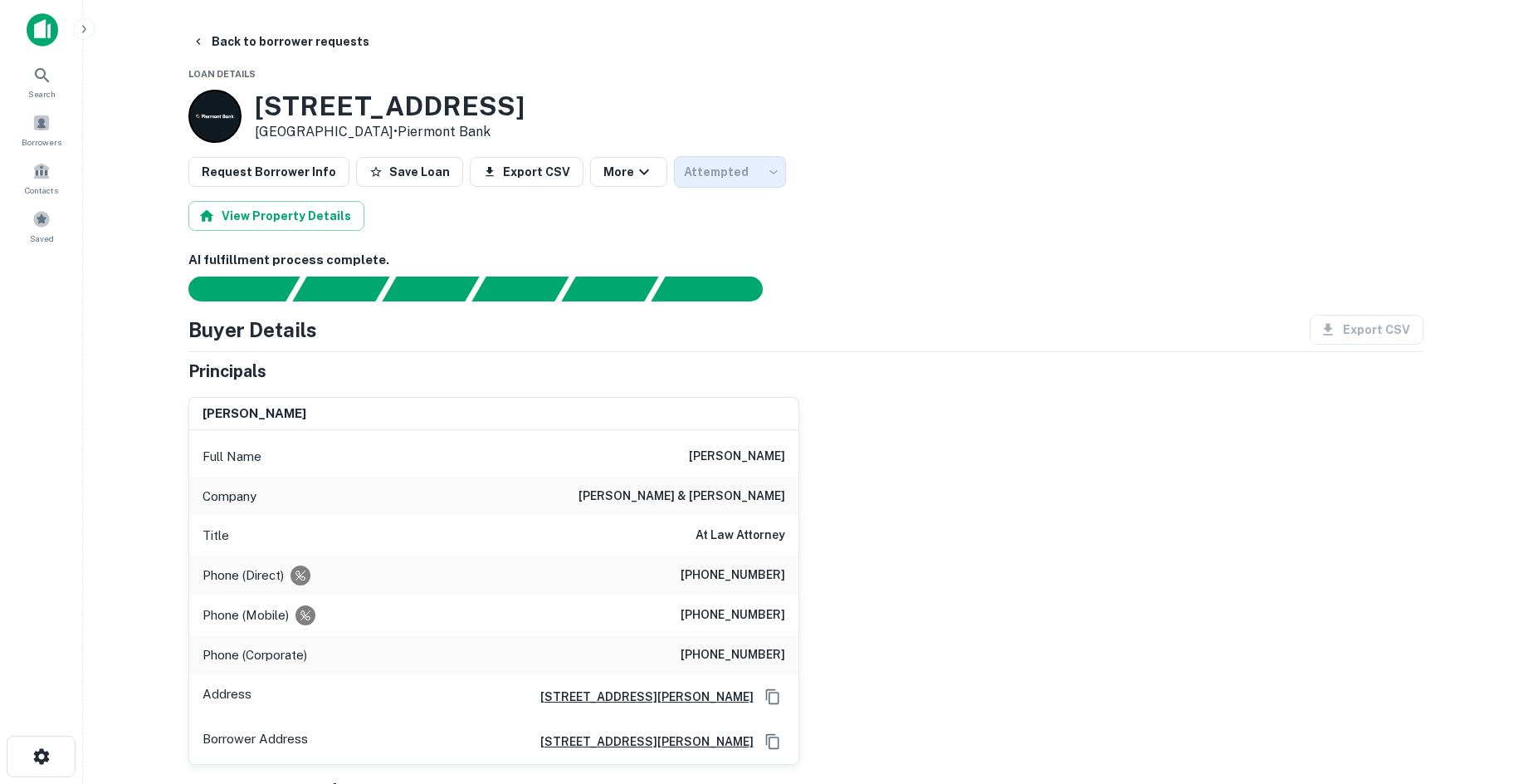
type input "*********"
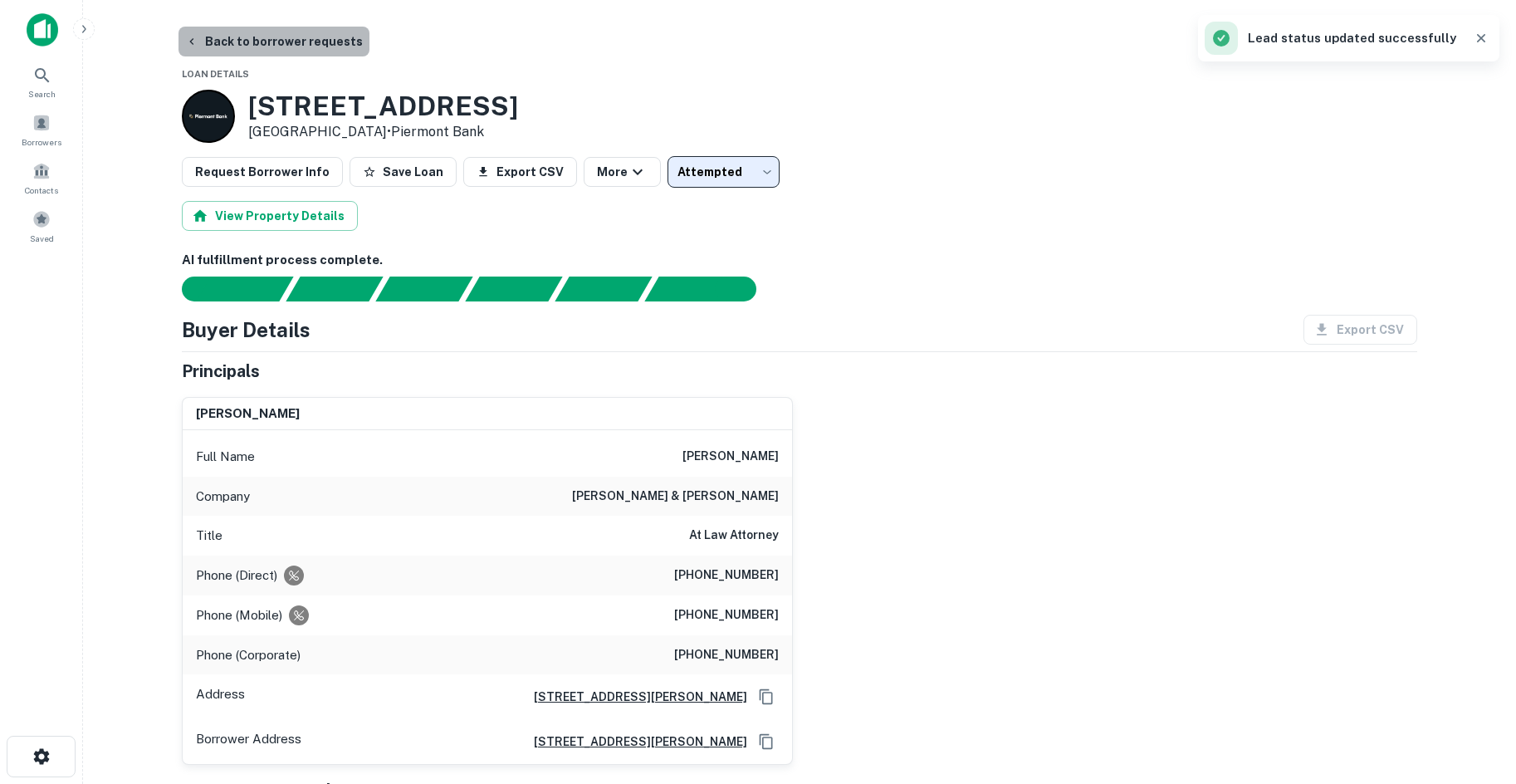
click at [325, 45] on button "Back to borrower requests" at bounding box center [274, 41] width 191 height 30
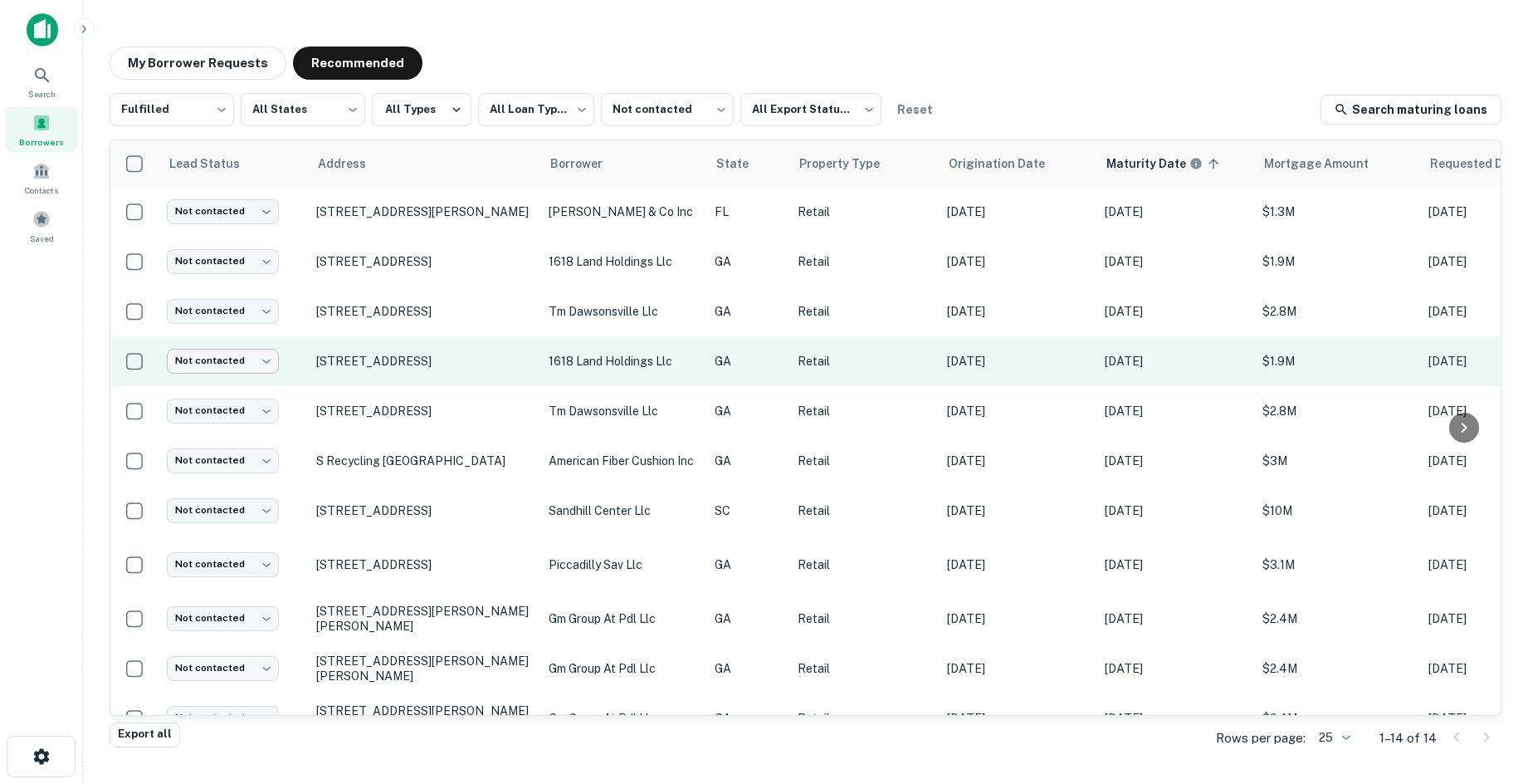
click at [224, 353] on body "**********" at bounding box center [764, 392] width 1528 height 784
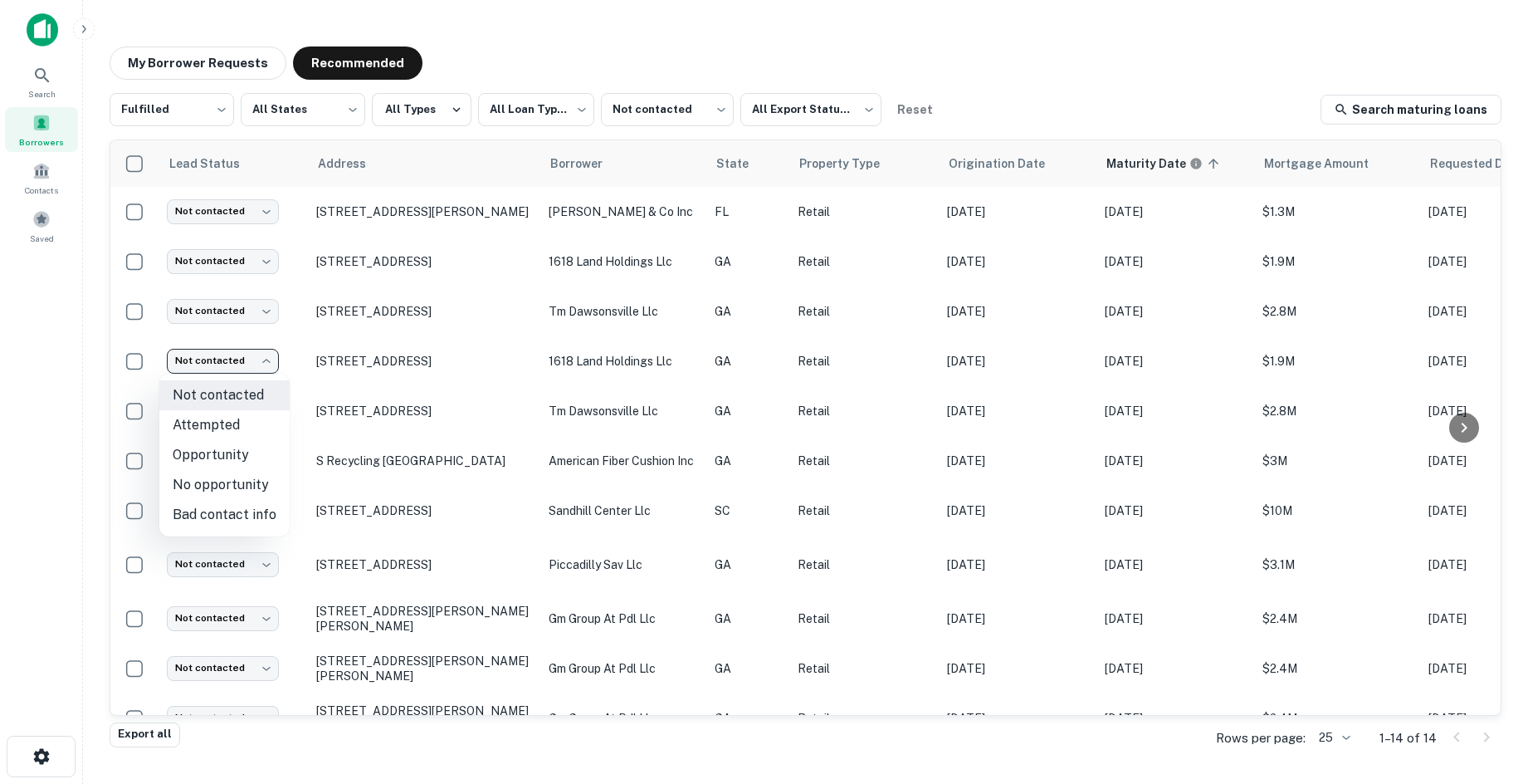
click at [248, 420] on li "Attempted" at bounding box center [224, 425] width 130 height 30
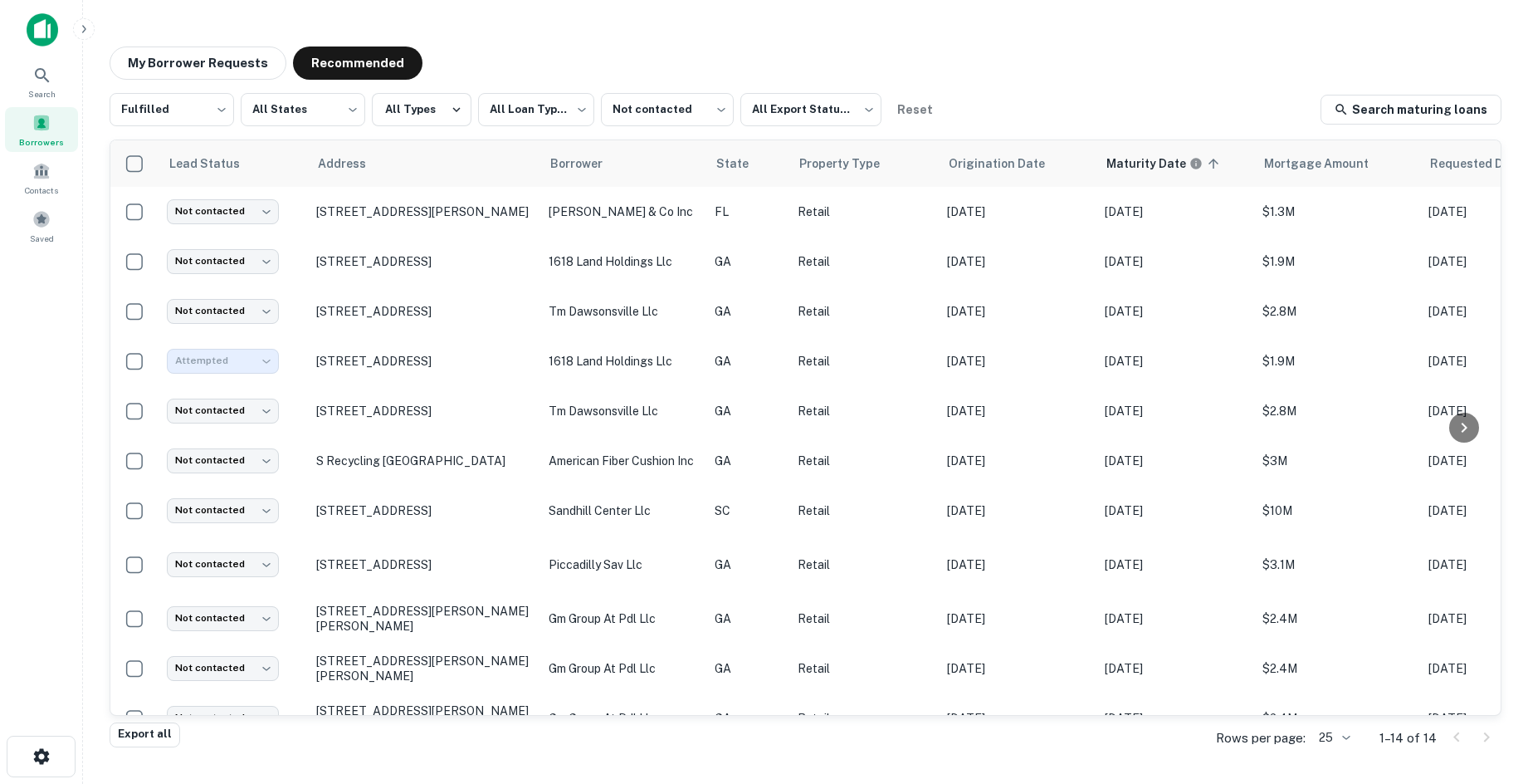
type input "*********"
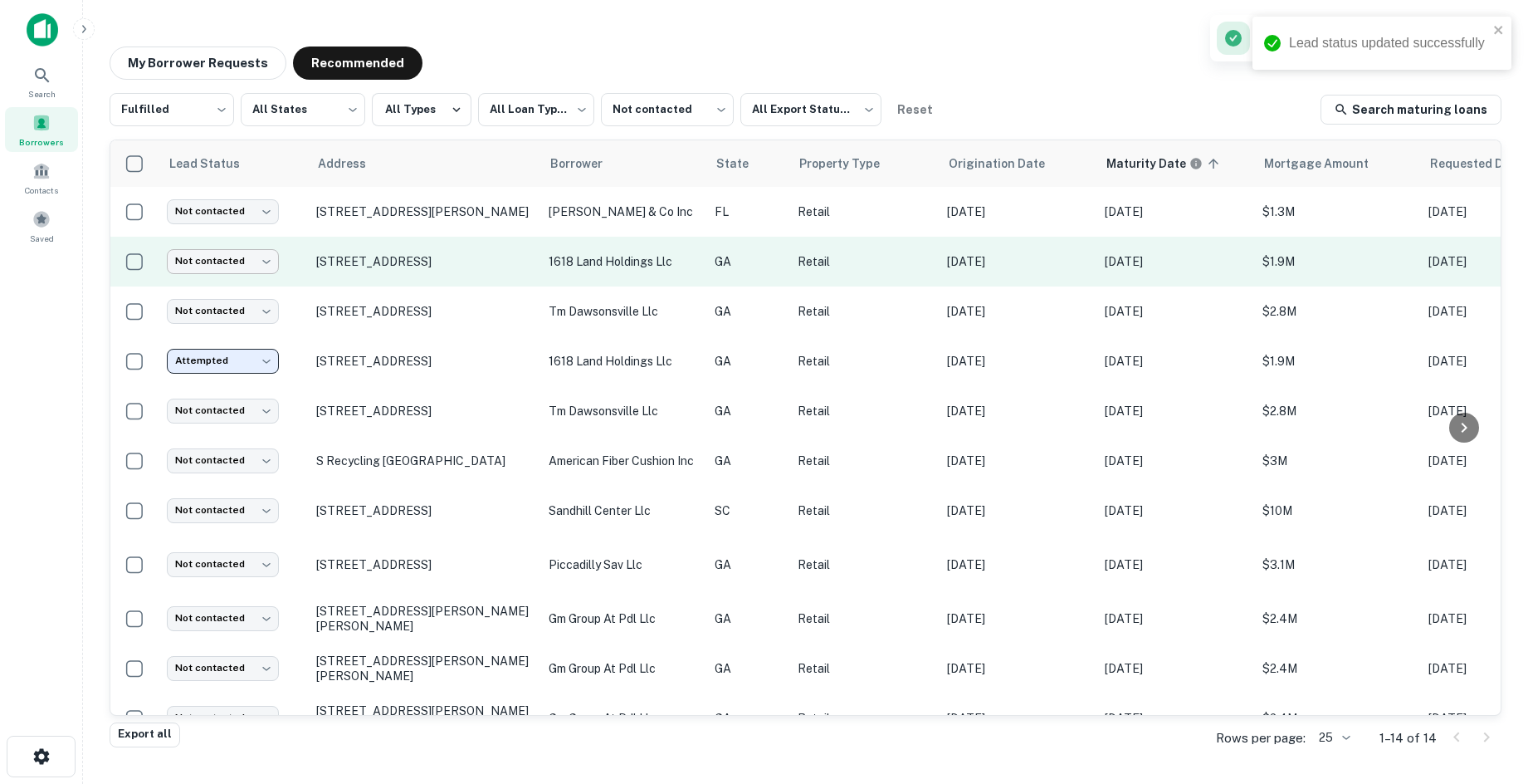
click at [247, 271] on body "**********" at bounding box center [764, 392] width 1528 height 784
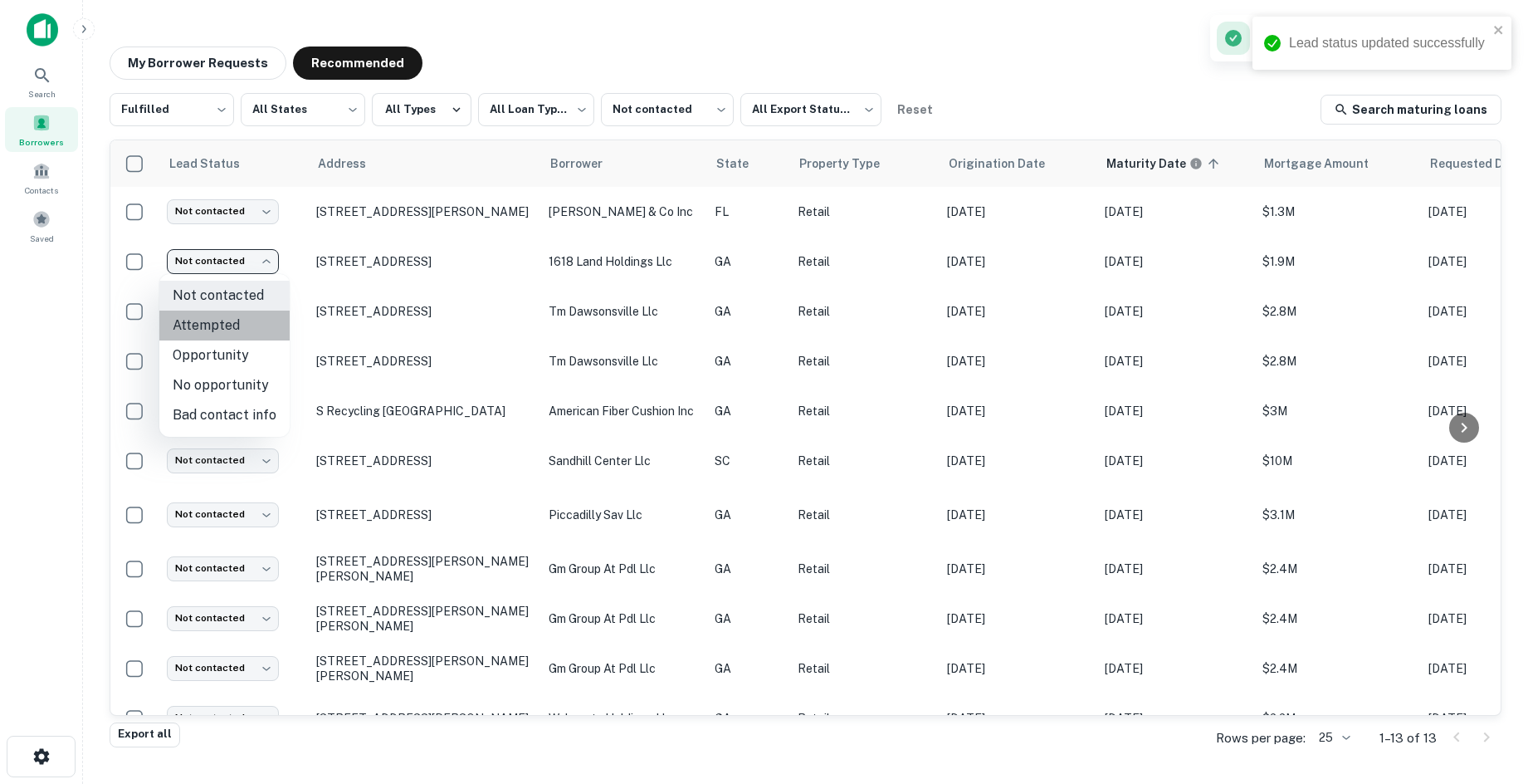
click at [245, 324] on li "Attempted" at bounding box center [224, 325] width 130 height 30
type input "*********"
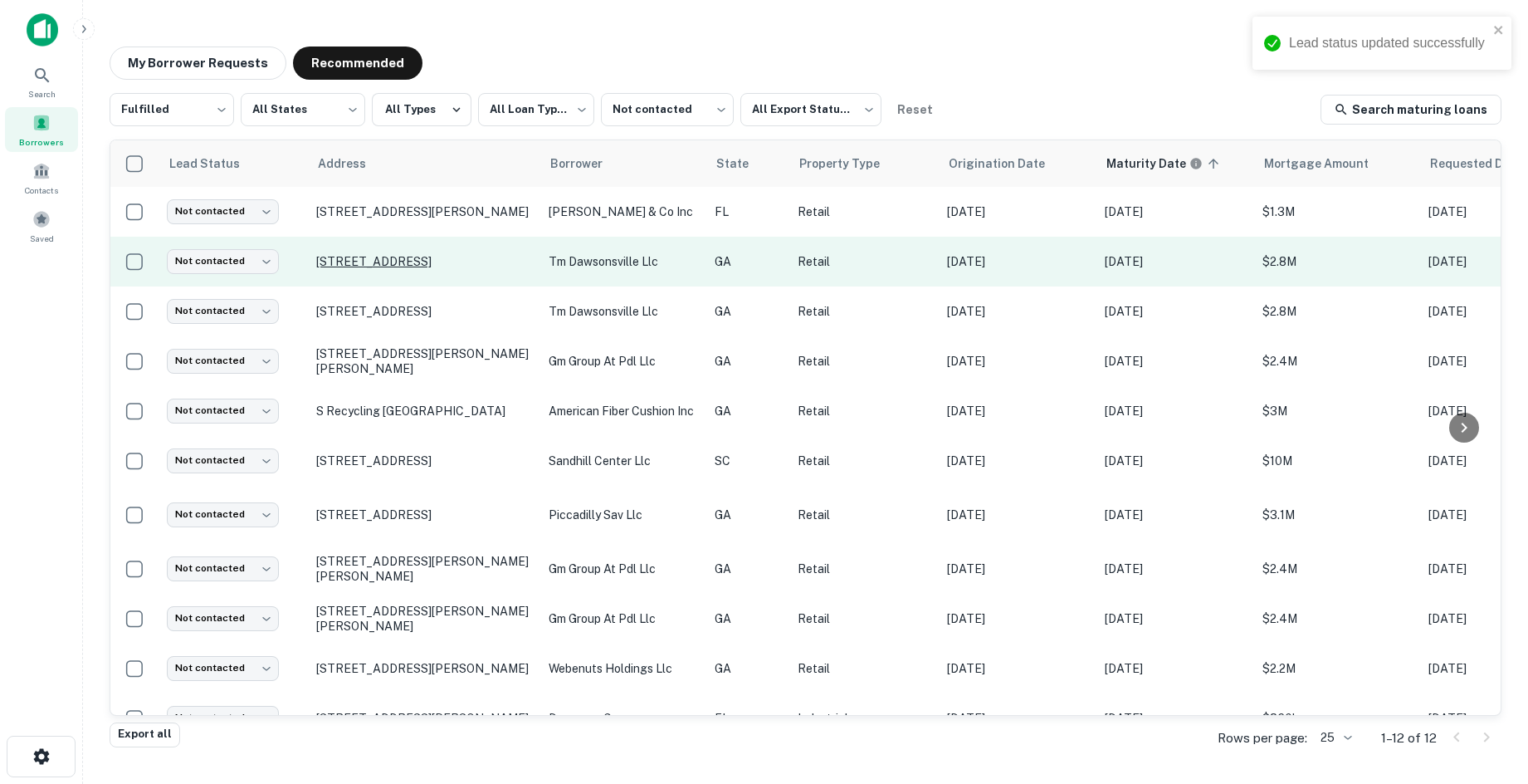
click at [406, 254] on p "[STREET_ADDRESS]" at bounding box center [423, 262] width 216 height 15
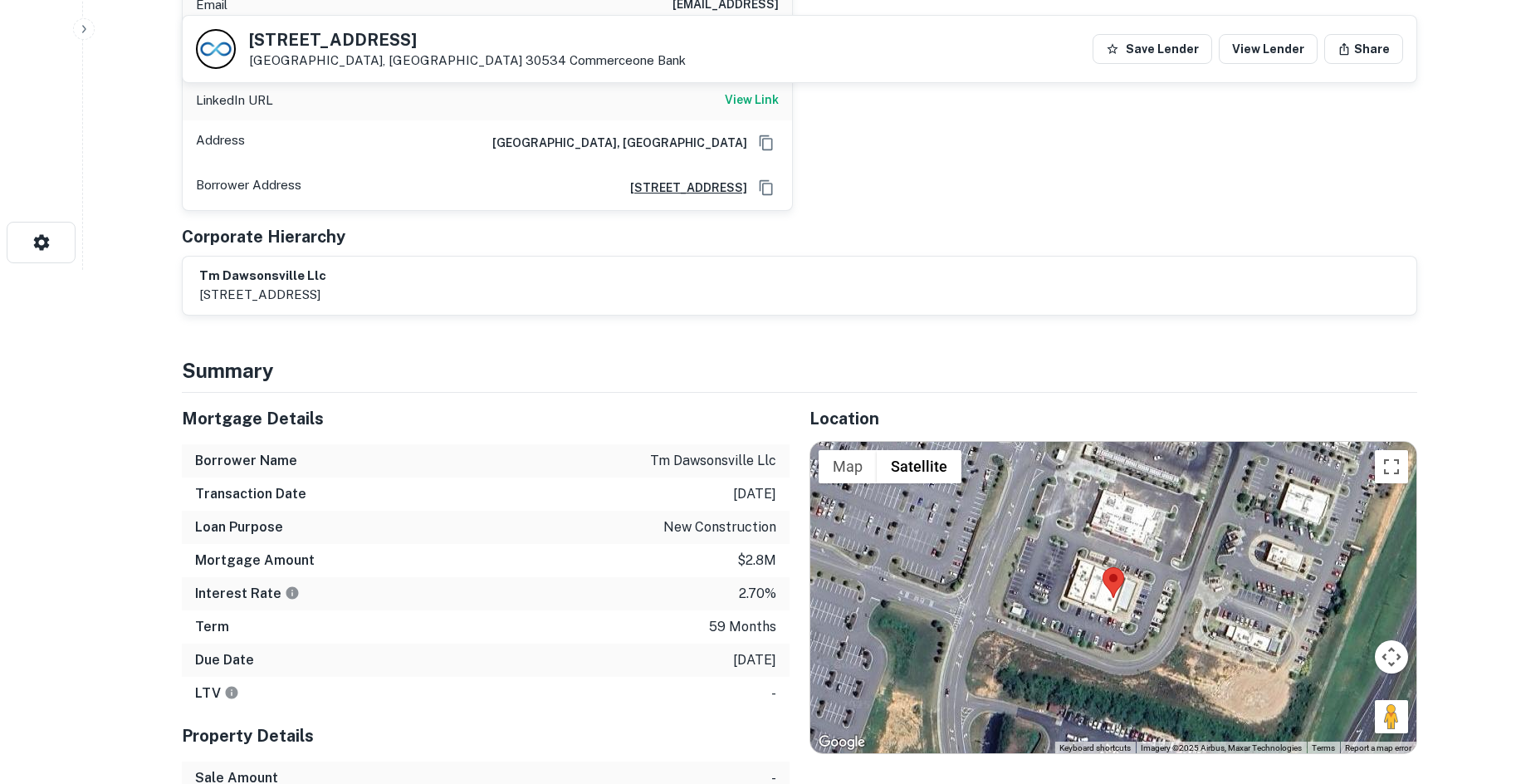
scroll to position [664, 0]
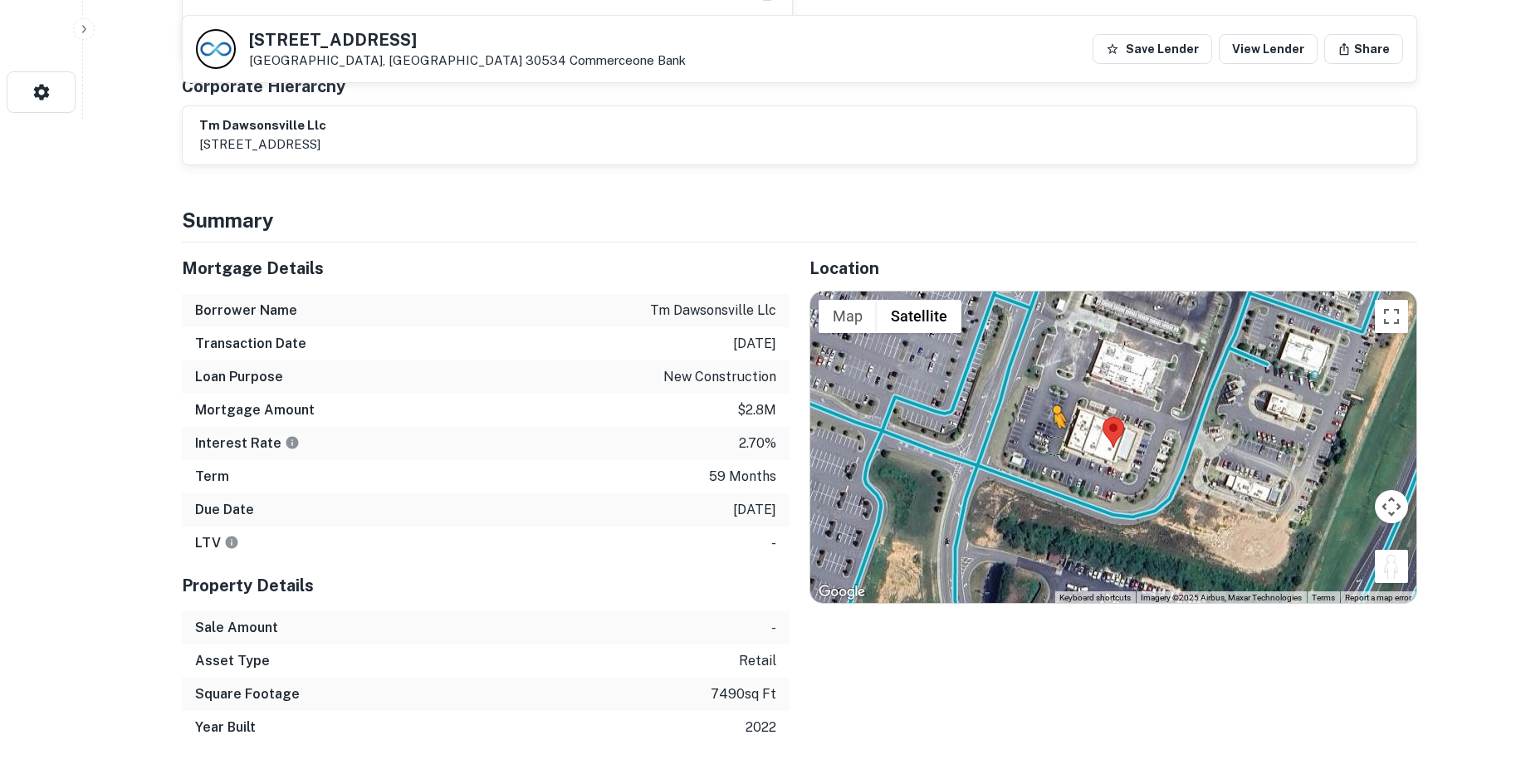
drag, startPoint x: 1385, startPoint y: 541, endPoint x: 1053, endPoint y: 427, distance: 351.0
click at [1053, 427] on div "To activate drag with keyboard, press Alt + Enter. Once in keyboard drag state,…" at bounding box center [1113, 448] width 606 height 312
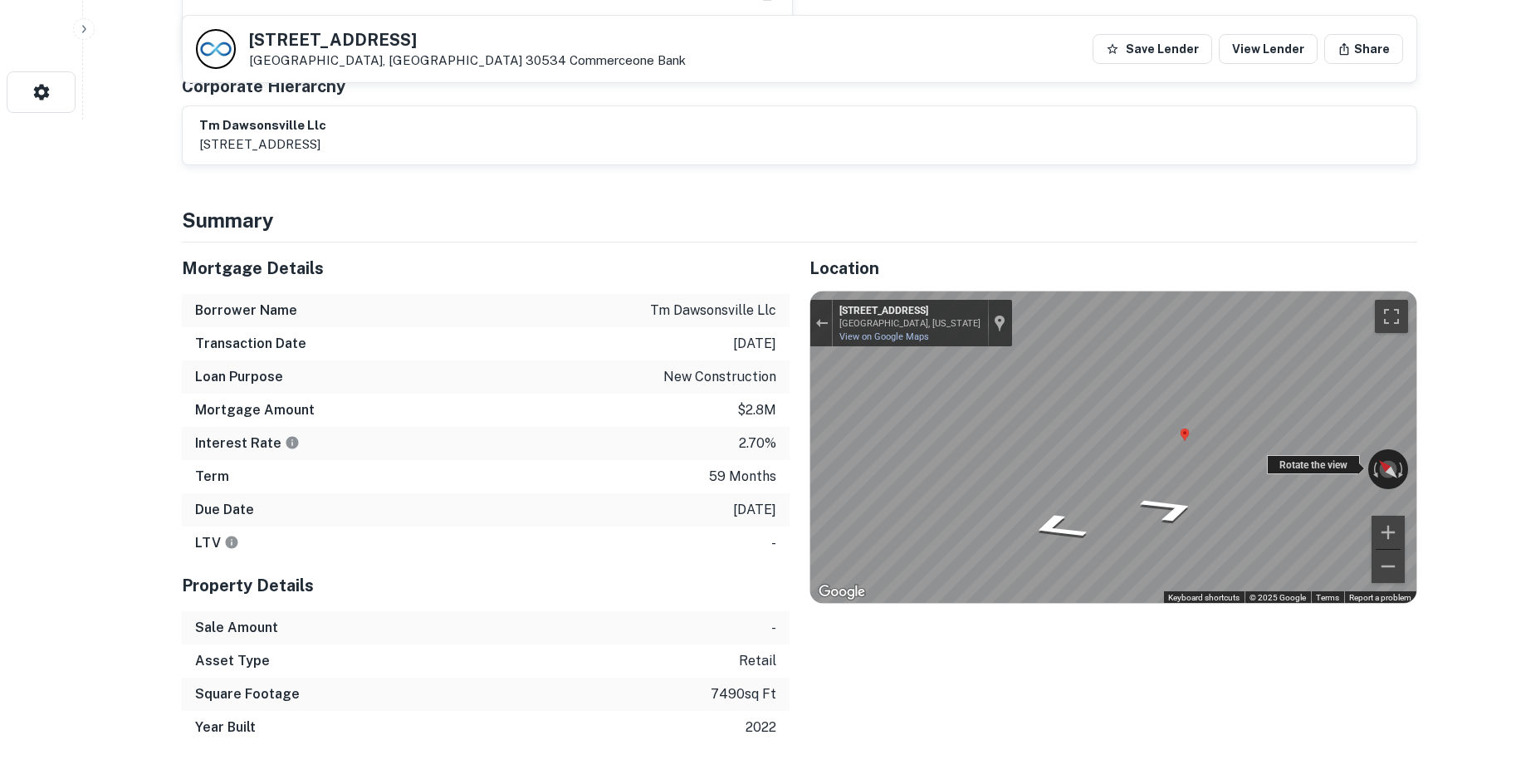
click at [1274, 455] on div "Rotate the view" at bounding box center [1313, 464] width 93 height 19
click at [1180, 497] on icon "Go East, Marketplace Blvd" at bounding box center [1169, 508] width 110 height 41
click at [1341, 444] on div "← Move left → Move right ↑ Move up ↓ Move down + Zoom in - Zoom out 315 Marketp…" at bounding box center [1113, 448] width 606 height 312
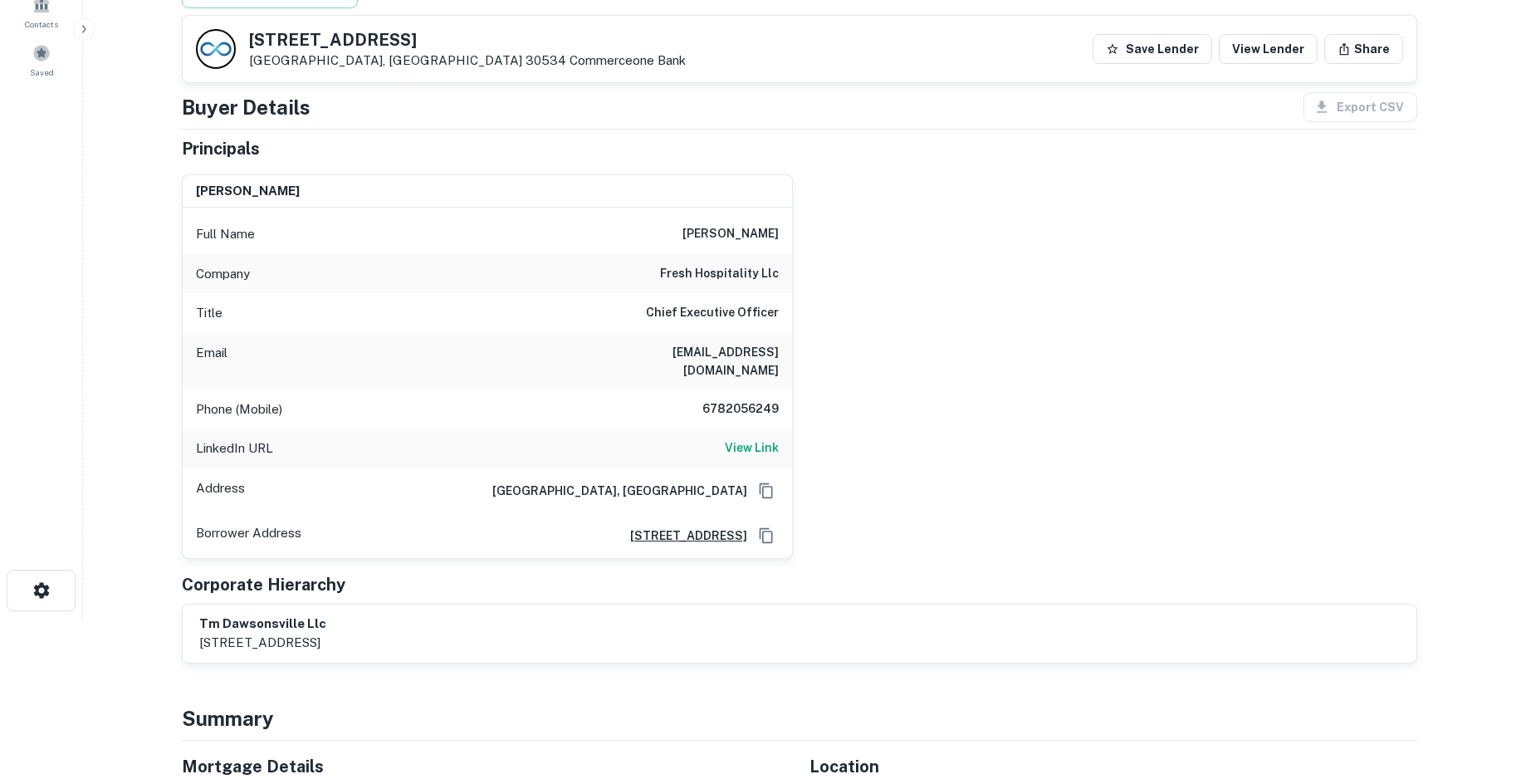
drag, startPoint x: 707, startPoint y: 279, endPoint x: 696, endPoint y: 276, distance: 11.4
click at [704, 278] on h6 "fresh hospitality llc" at bounding box center [719, 273] width 119 height 20
click at [694, 275] on h6 "fresh hospitality llc" at bounding box center [719, 273] width 119 height 20
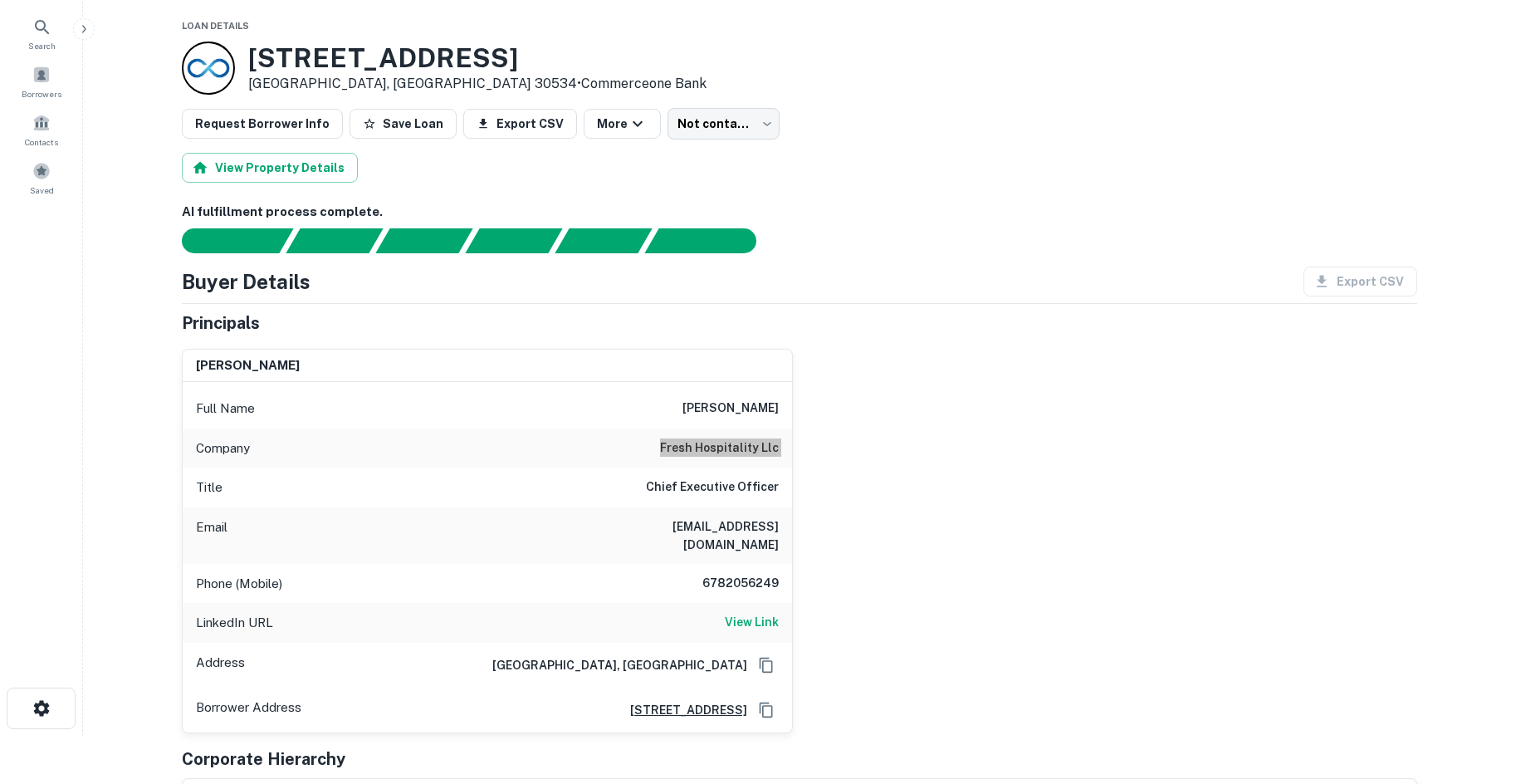
scroll to position [0, 0]
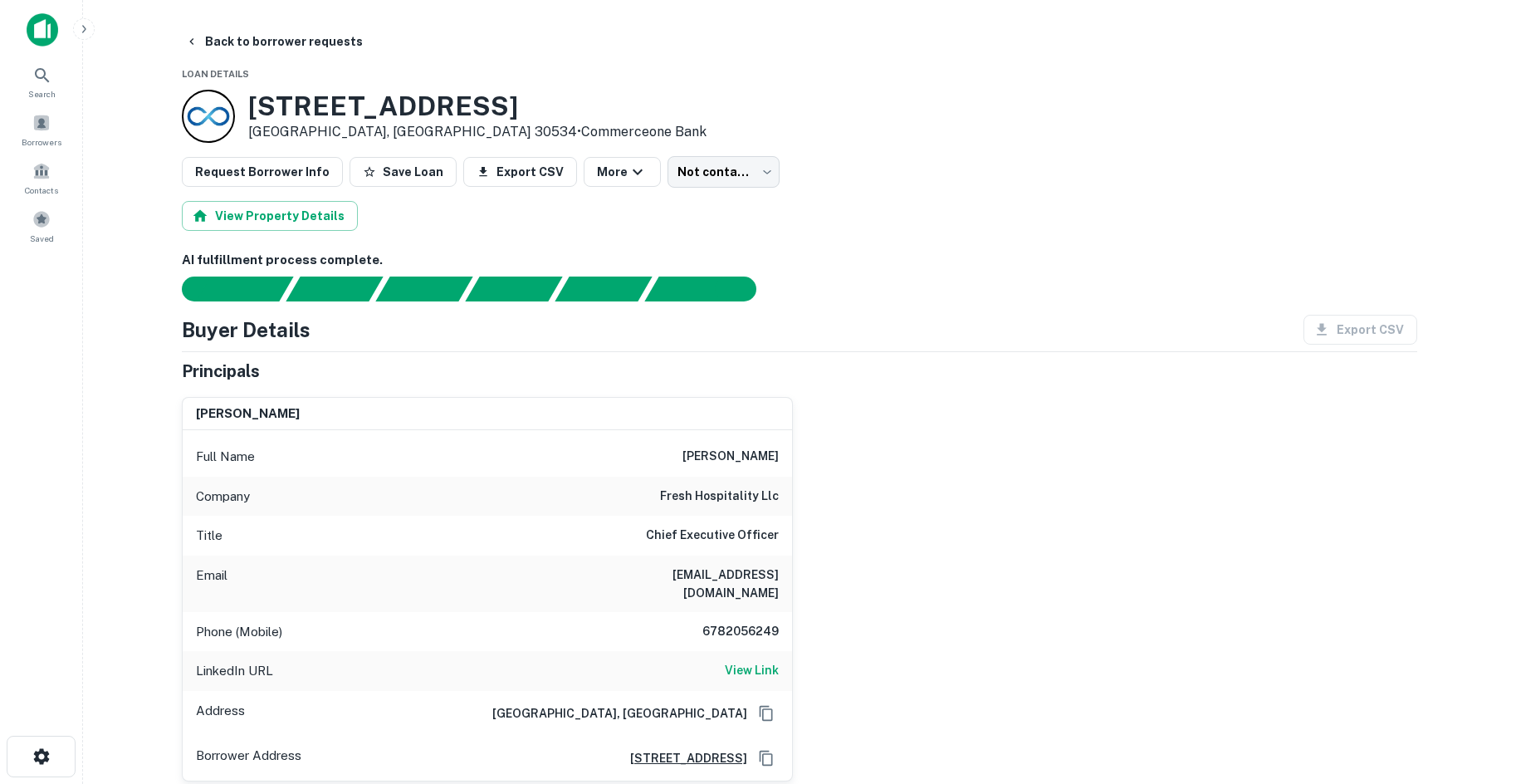
click at [723, 612] on div "Phone (Mobile) 6782056249" at bounding box center [487, 632] width 609 height 40
click at [755, 661] on h6 "View Link" at bounding box center [751, 670] width 54 height 19
click at [770, 612] on div "Phone (Mobile) 6782056249" at bounding box center [487, 632] width 609 height 40
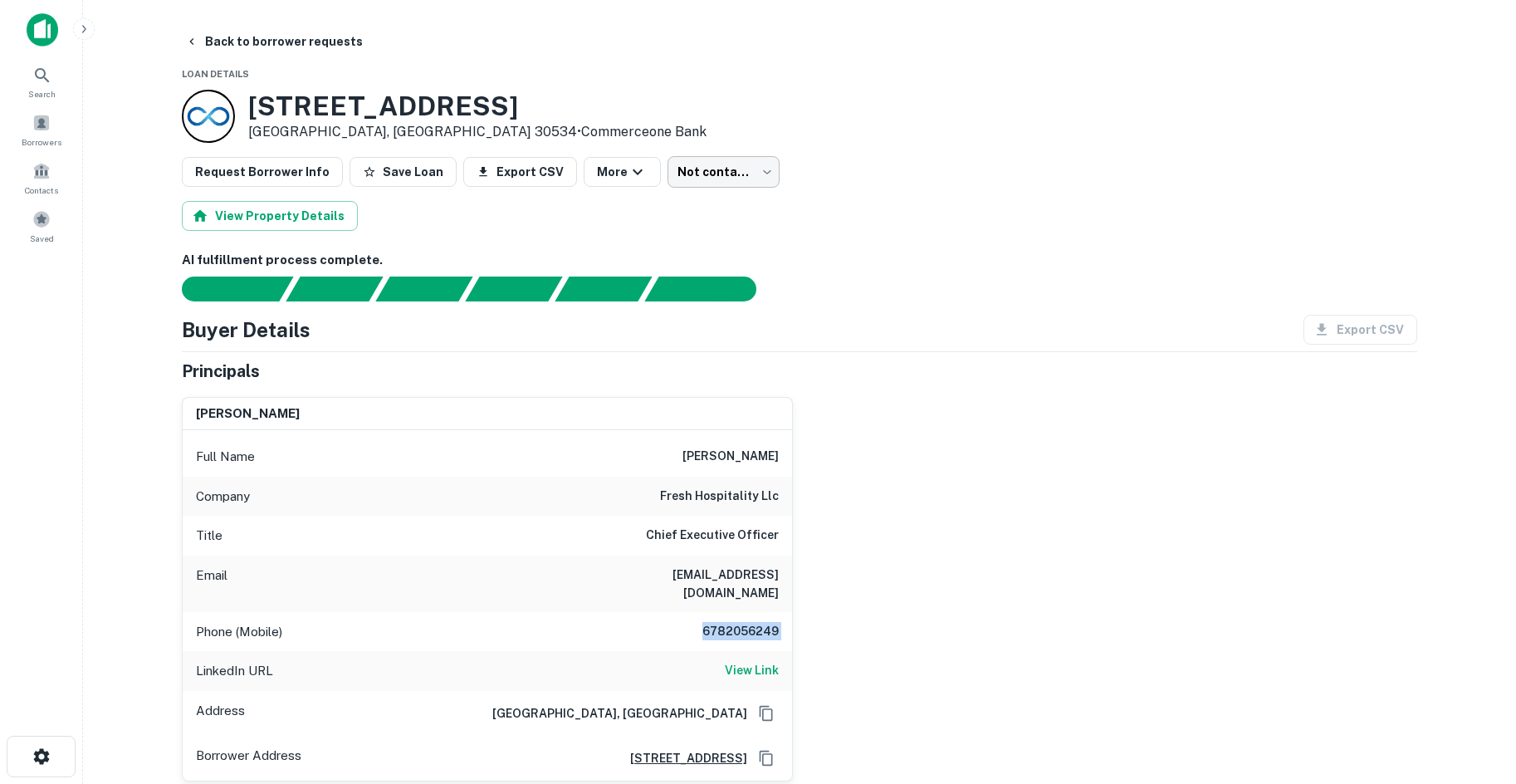
click at [656, 156] on body "Search Borrowers Contacts Saved Back to borrower requests Loan Details 314 Mark…" at bounding box center [758, 392] width 1516 height 784
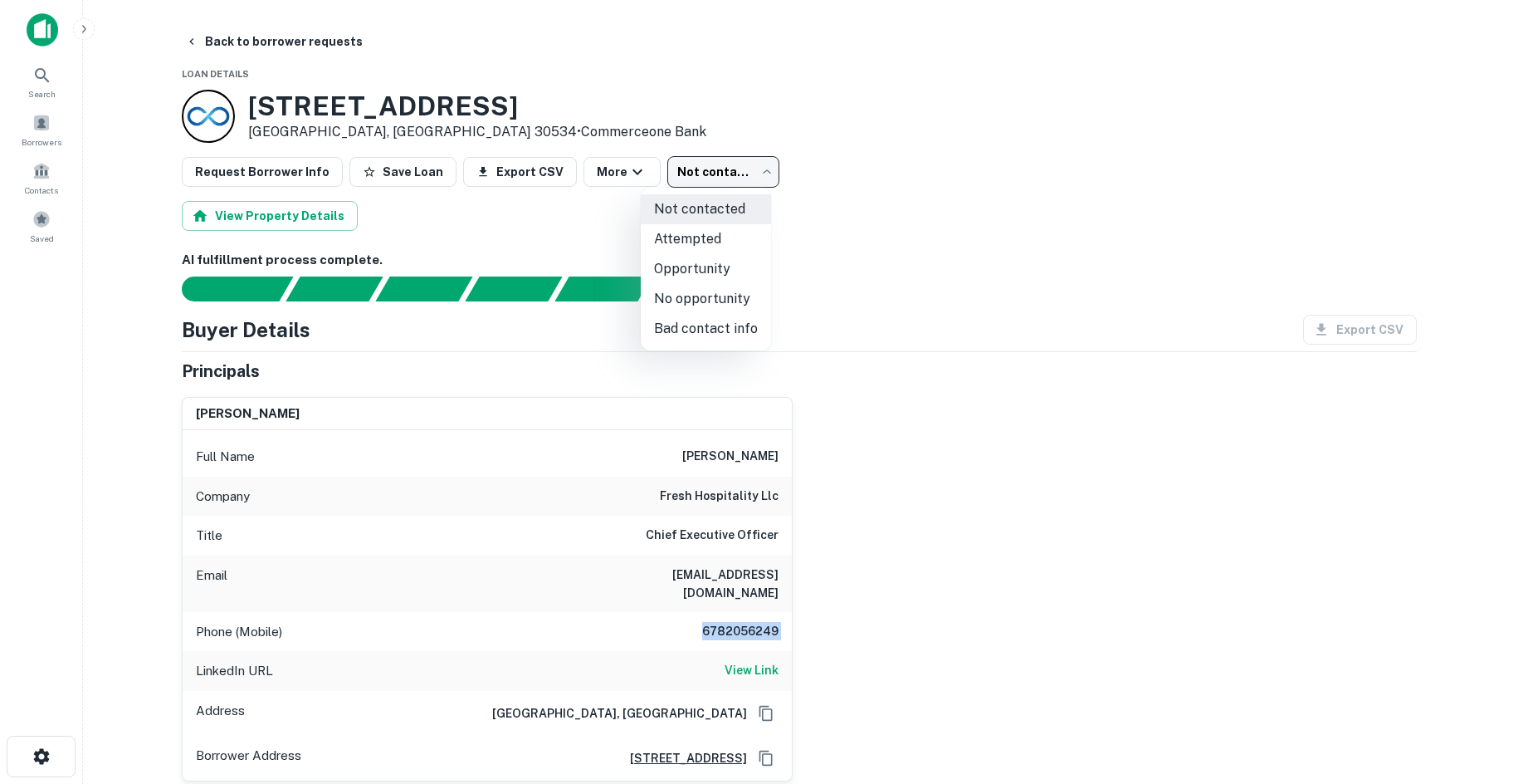
click at [704, 241] on li "Attempted" at bounding box center [706, 239] width 130 height 30
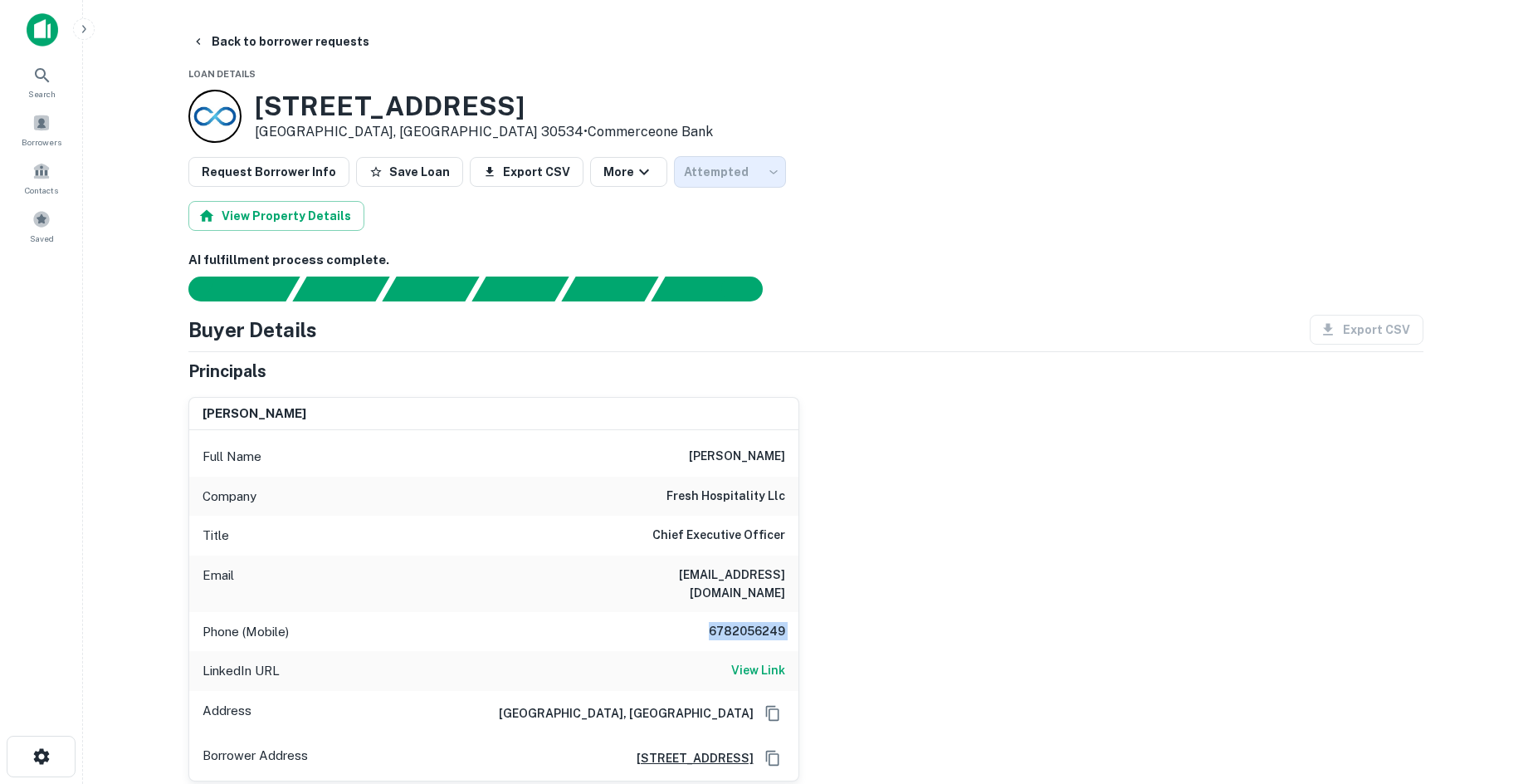
type input "*********"
click at [699, 178] on body "Search Borrowers Contacts Saved Back to borrower requests Loan Details 314 Mark…" at bounding box center [764, 392] width 1528 height 784
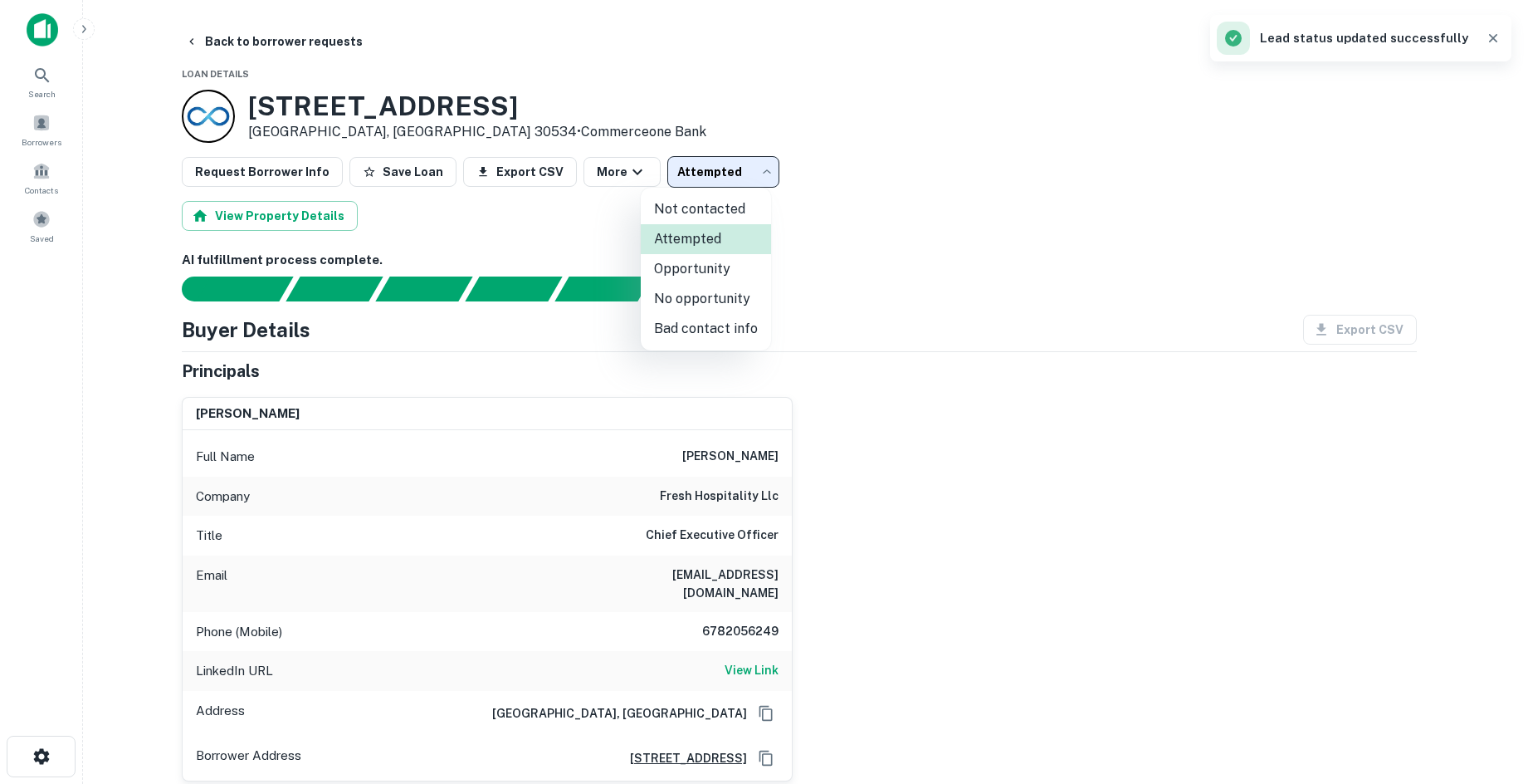
click at [669, 320] on li "Bad contact info" at bounding box center [706, 329] width 130 height 30
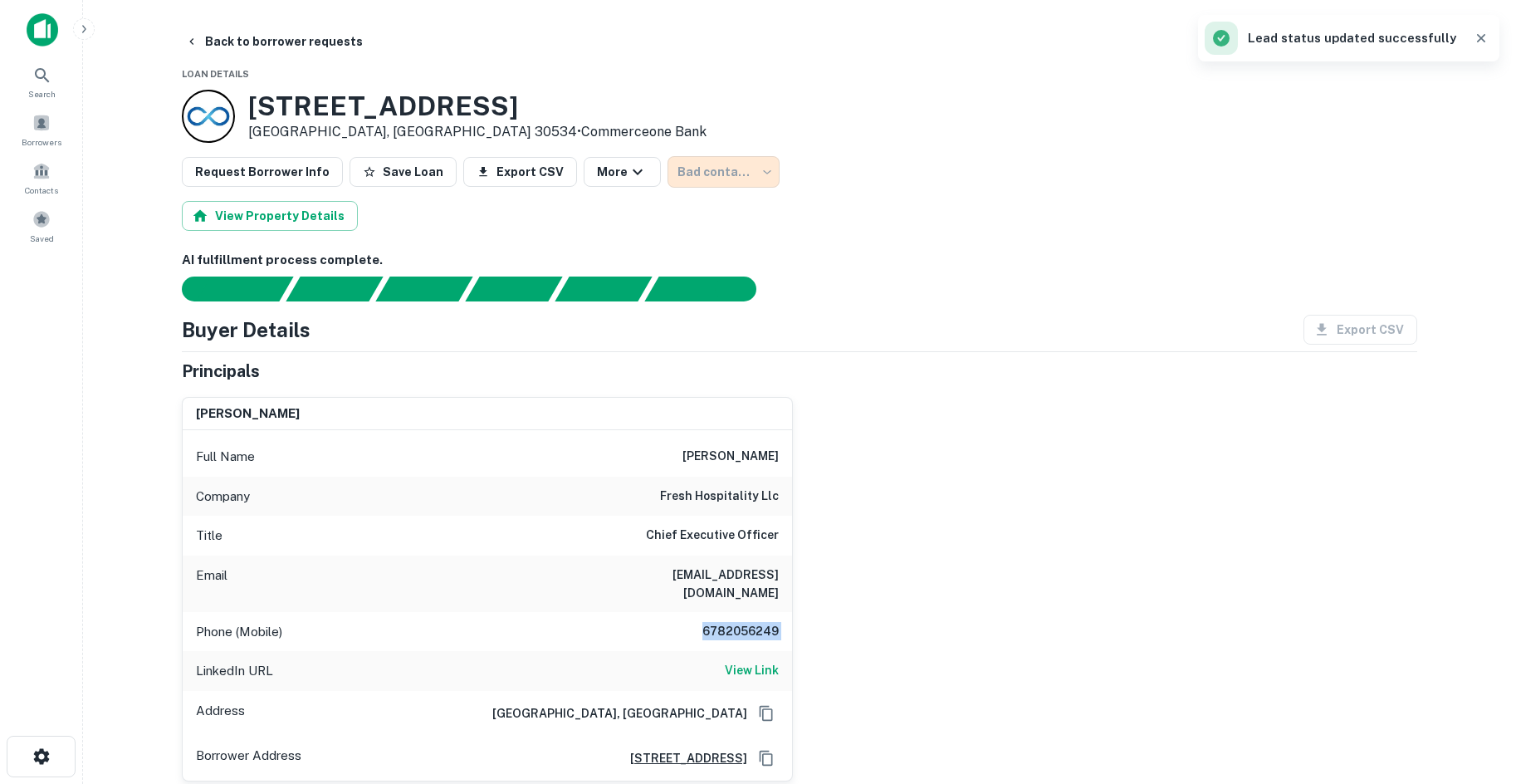
type input "**********"
click at [234, 34] on button "Back to borrower requests" at bounding box center [274, 41] width 191 height 30
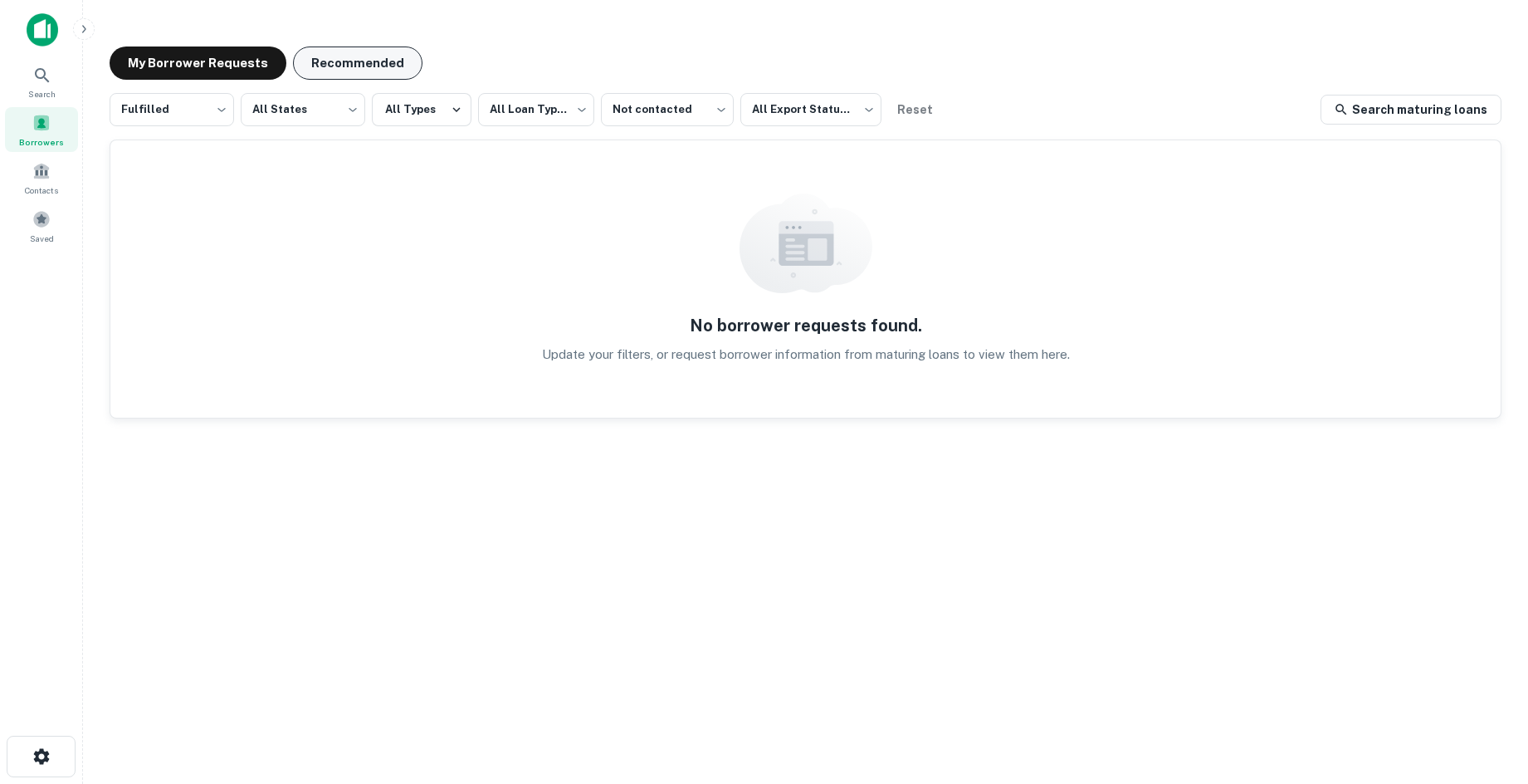
click at [392, 64] on button "Recommended" at bounding box center [358, 64] width 130 height 34
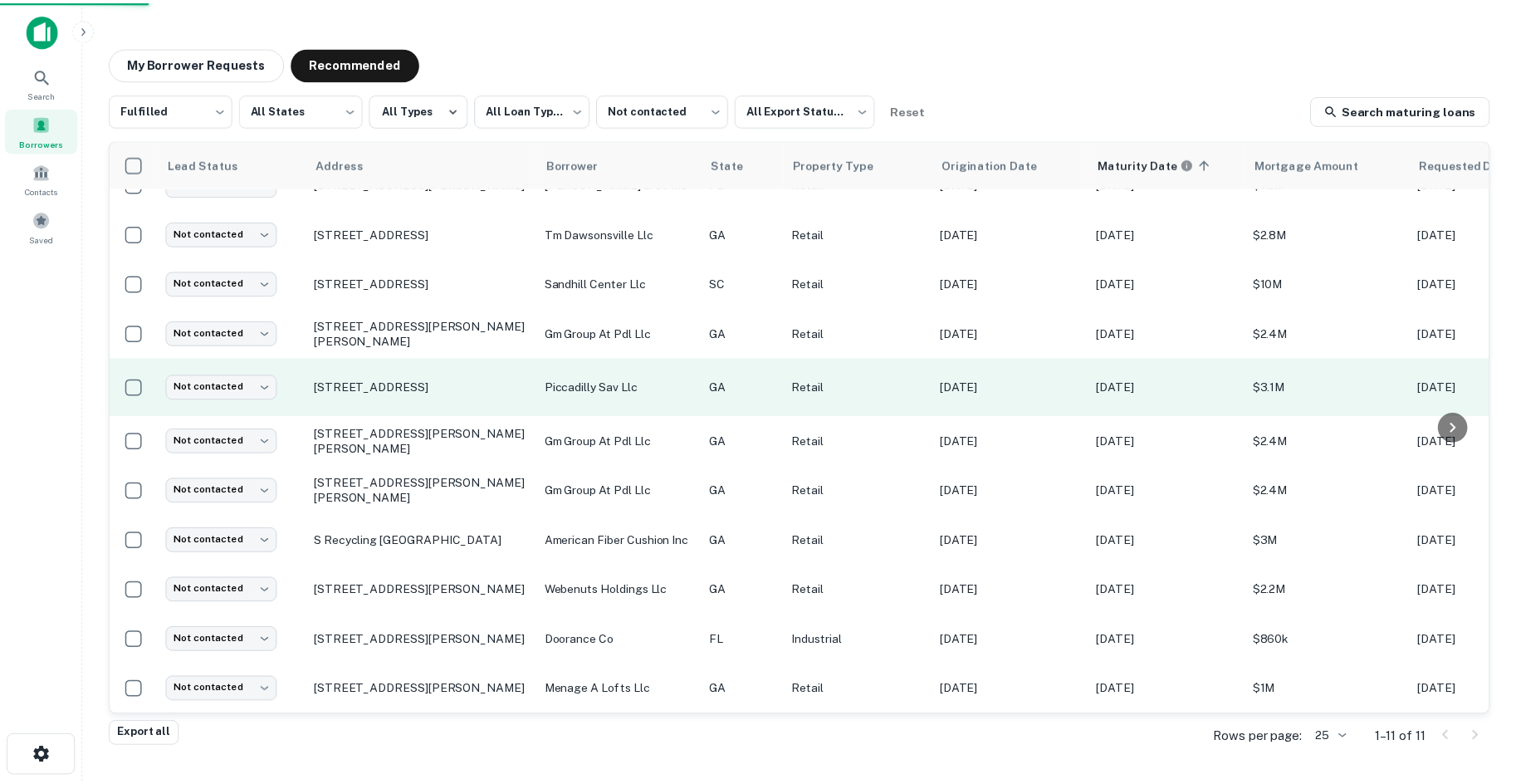
scroll to position [41, 0]
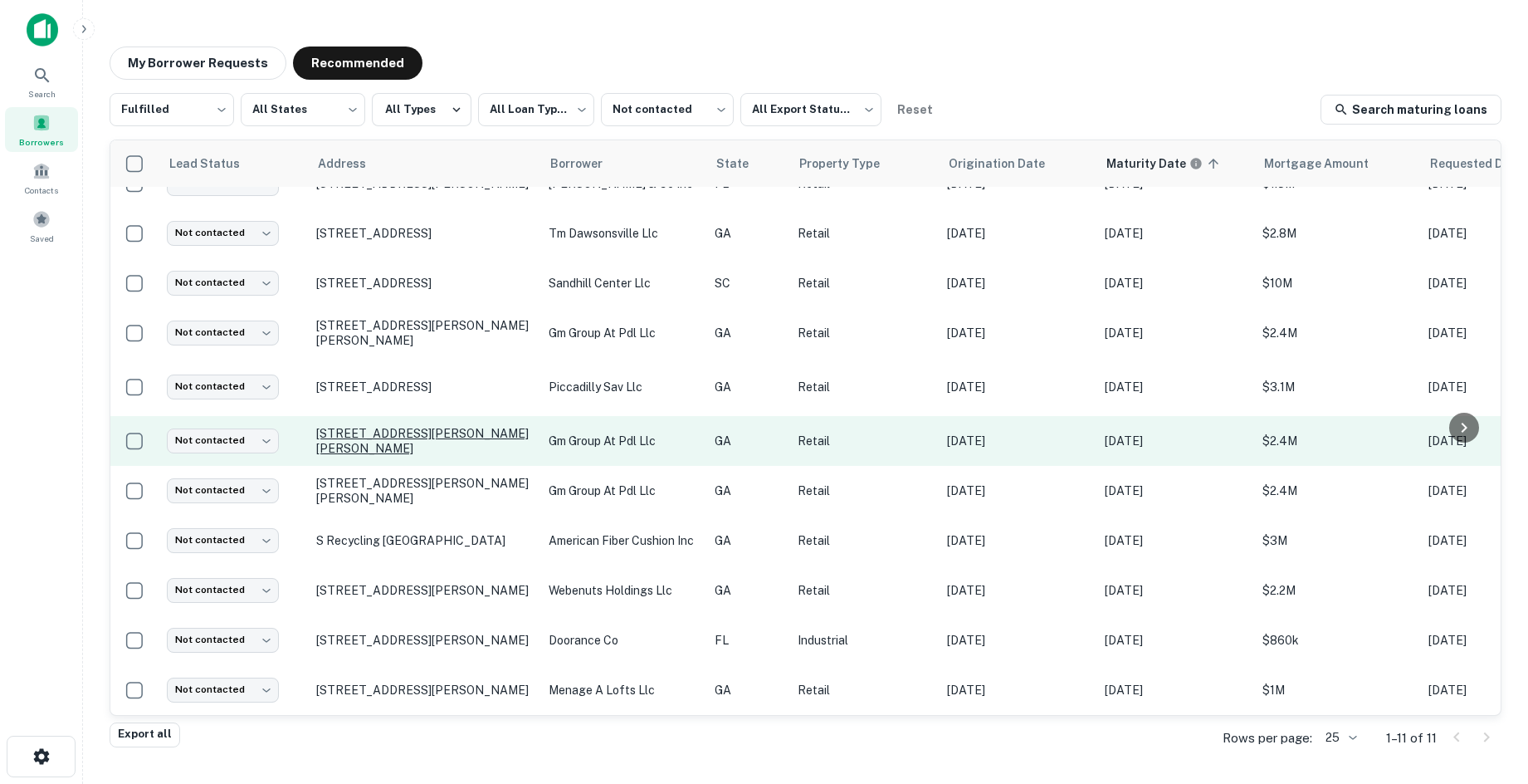
click at [478, 426] on p "[STREET_ADDRESS][PERSON_NAME][PERSON_NAME]" at bounding box center [423, 441] width 216 height 30
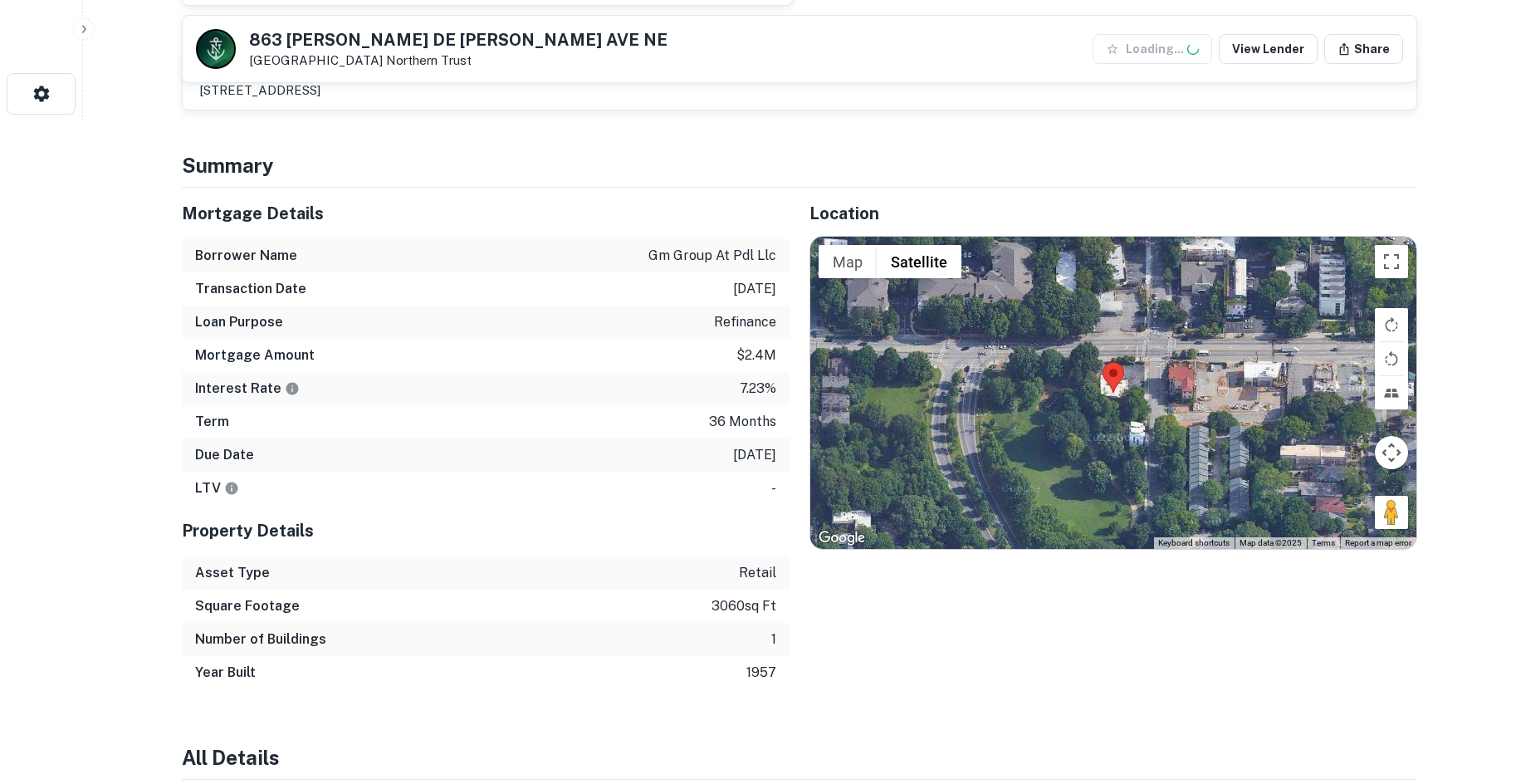
scroll to position [664, 0]
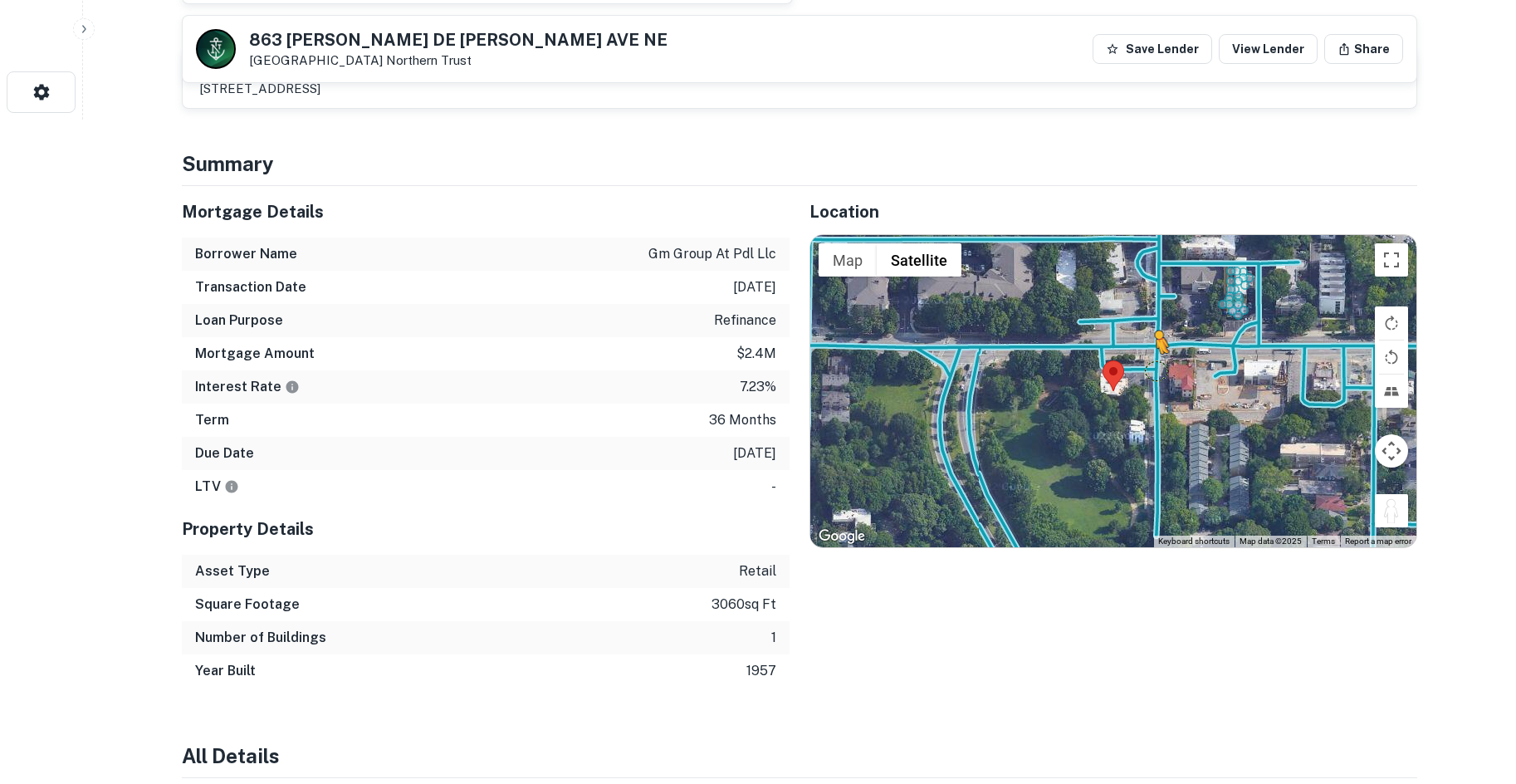
drag, startPoint x: 1394, startPoint y: 513, endPoint x: 1148, endPoint y: 361, distance: 289.2
click at [1148, 361] on div "To activate drag with keyboard, press Alt + Enter. Once in keyboard drag state,…" at bounding box center [1113, 391] width 606 height 312
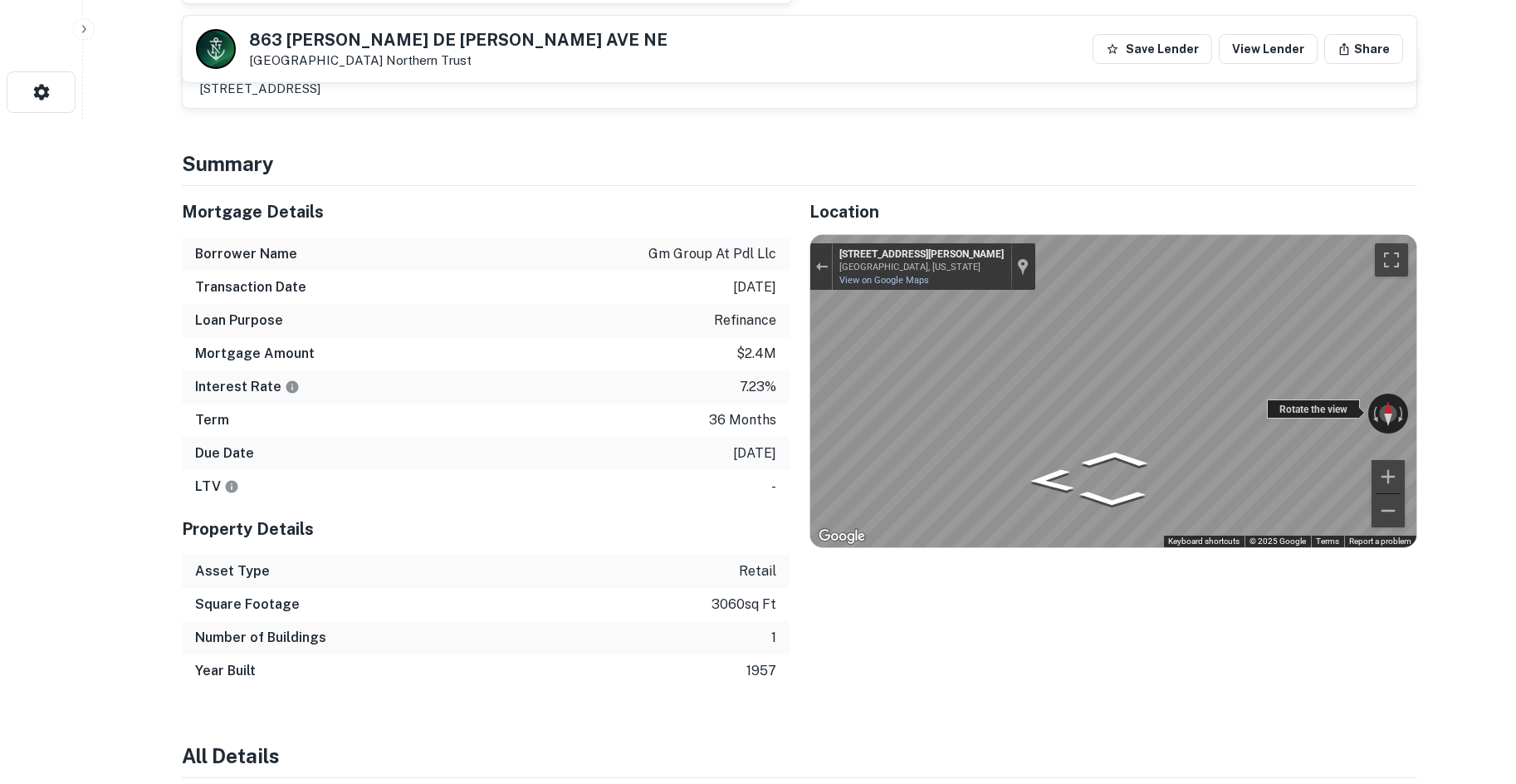
click at [1347, 405] on div "← Move left → Move right ↑ Move up ↓ Move down + Zoom in - Zoom out [STREET_ADD…" at bounding box center [1113, 391] width 606 height 312
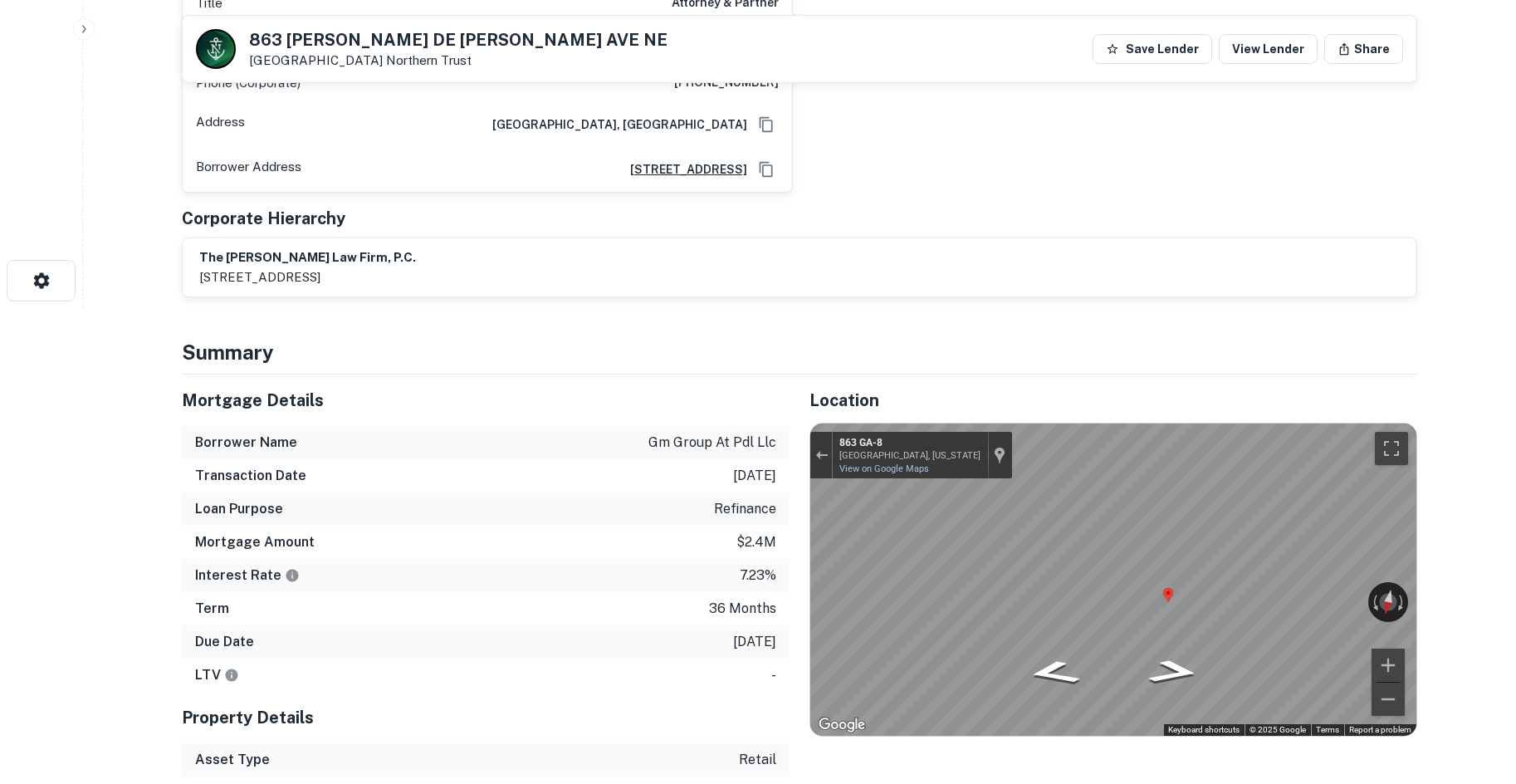
scroll to position [166, 0]
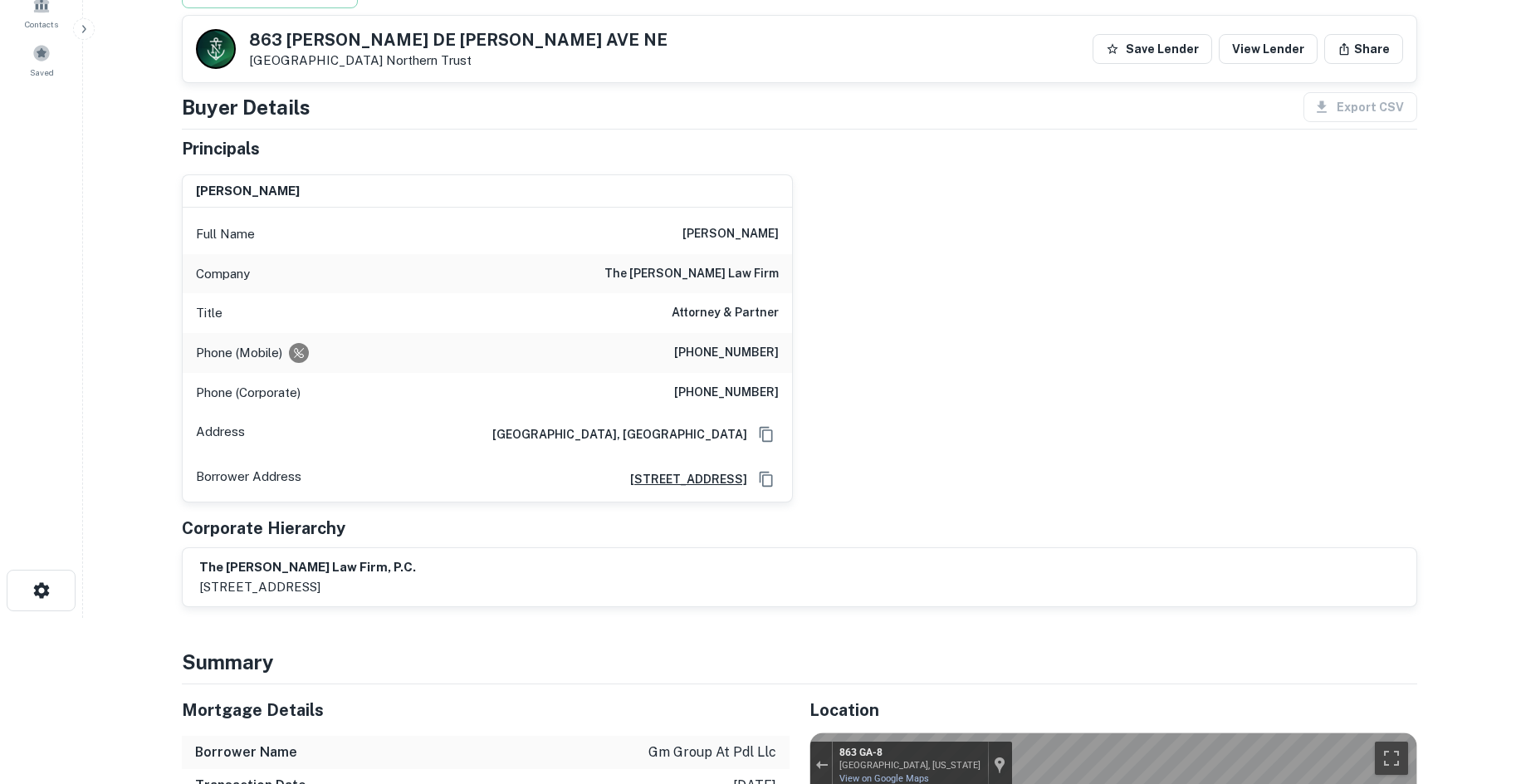
click at [737, 291] on div "Company the [PERSON_NAME] law firm" at bounding box center [487, 274] width 609 height 40
click at [722, 334] on div "Phone (Mobile) [PHONE_NUMBER]" at bounding box center [487, 352] width 609 height 40
click at [724, 352] on h6 "[PHONE_NUMBER]" at bounding box center [726, 352] width 105 height 20
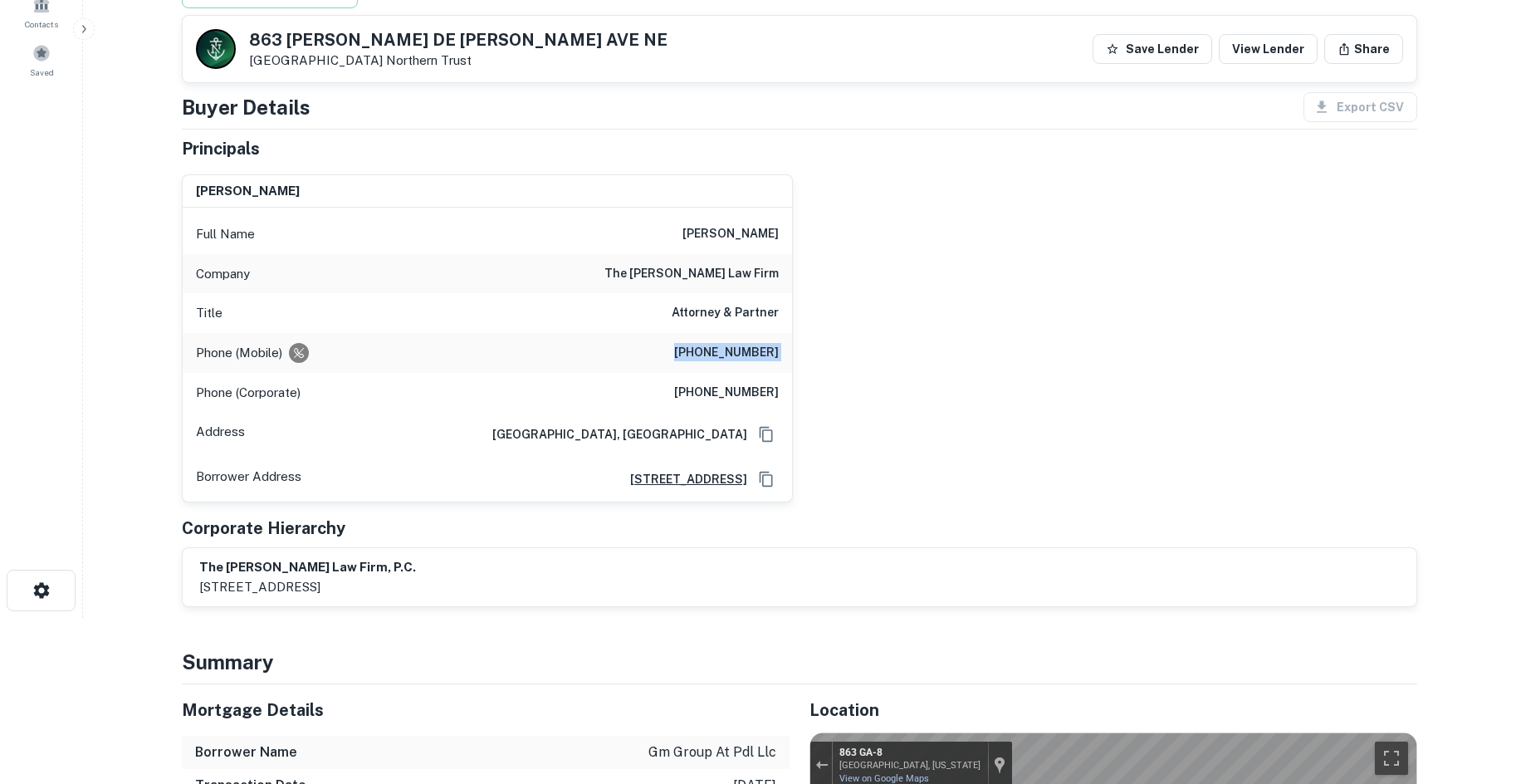
copy h6 "[PHONE_NUMBER]"
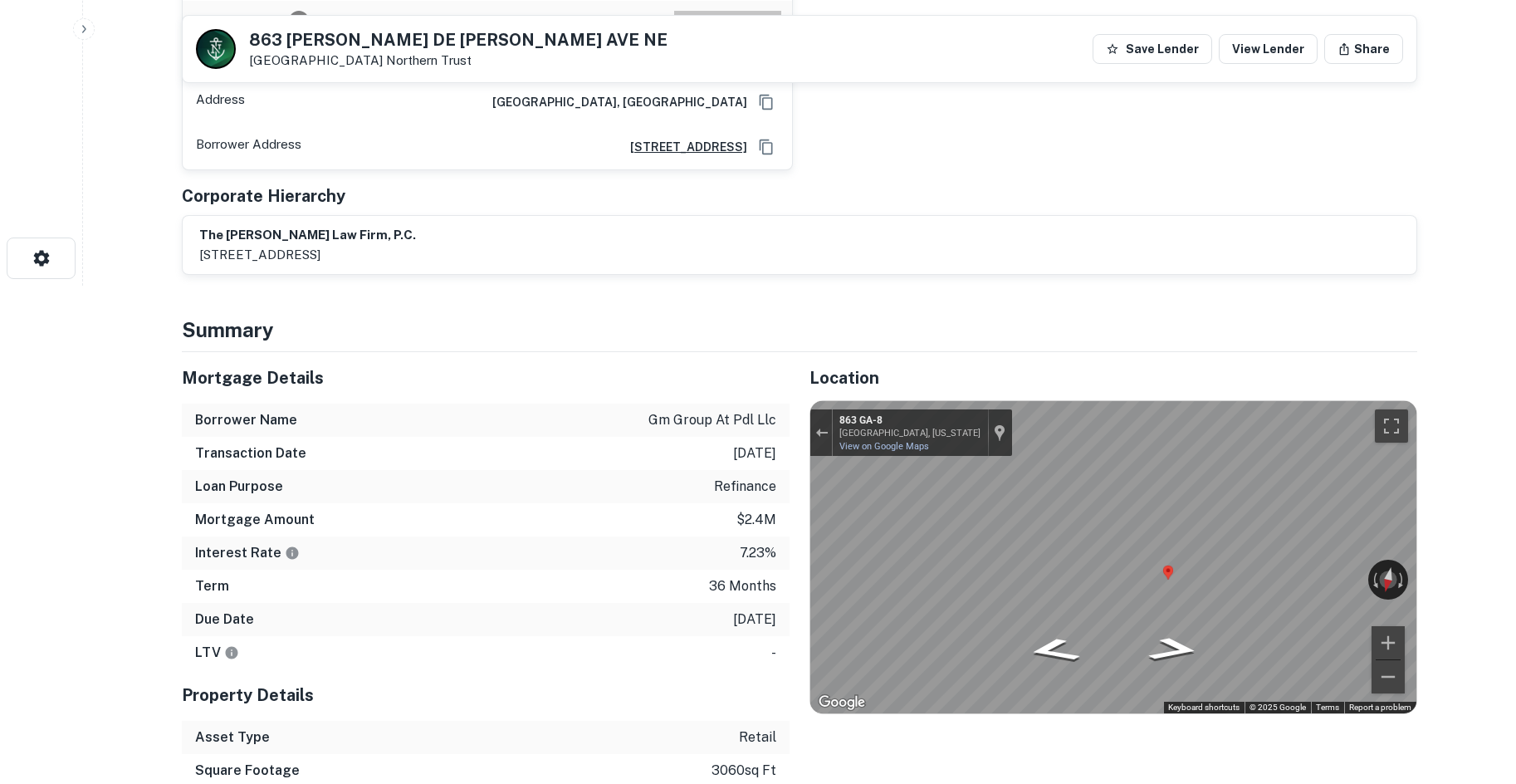
scroll to position [249, 0]
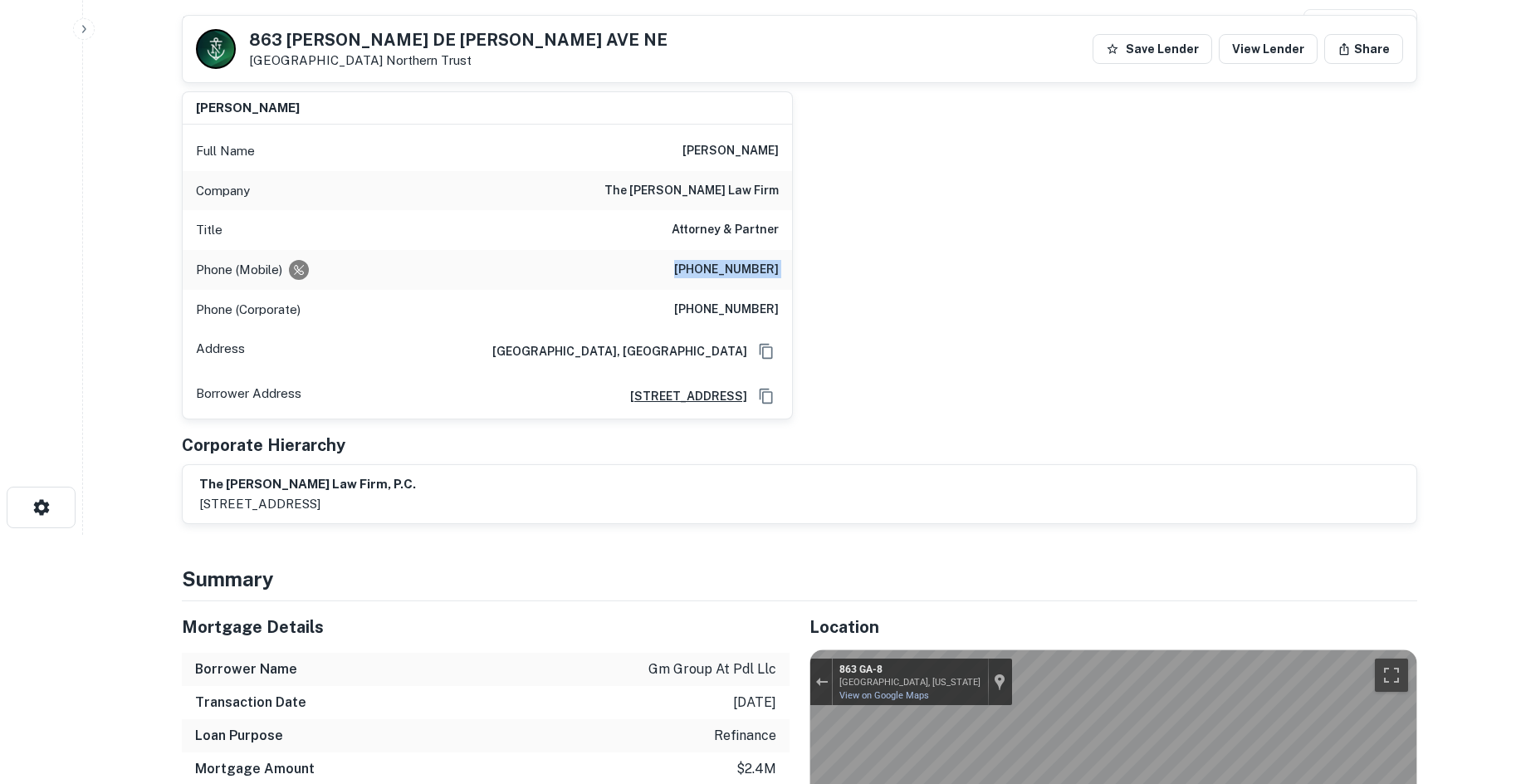
click at [717, 190] on h6 "the [PERSON_NAME] law firm" at bounding box center [692, 191] width 175 height 20
copy h6 "the [PERSON_NAME] law firm"
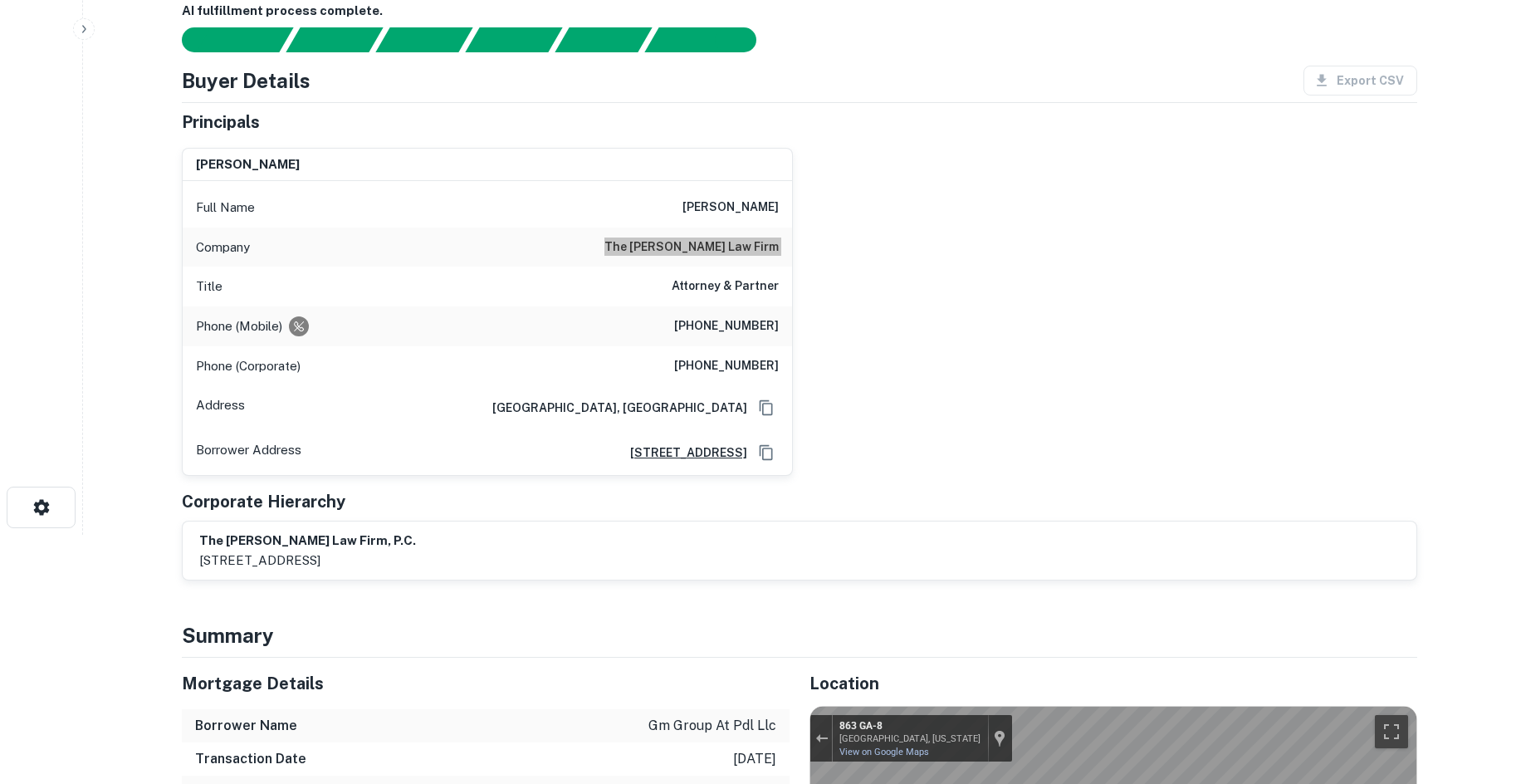
scroll to position [0, 0]
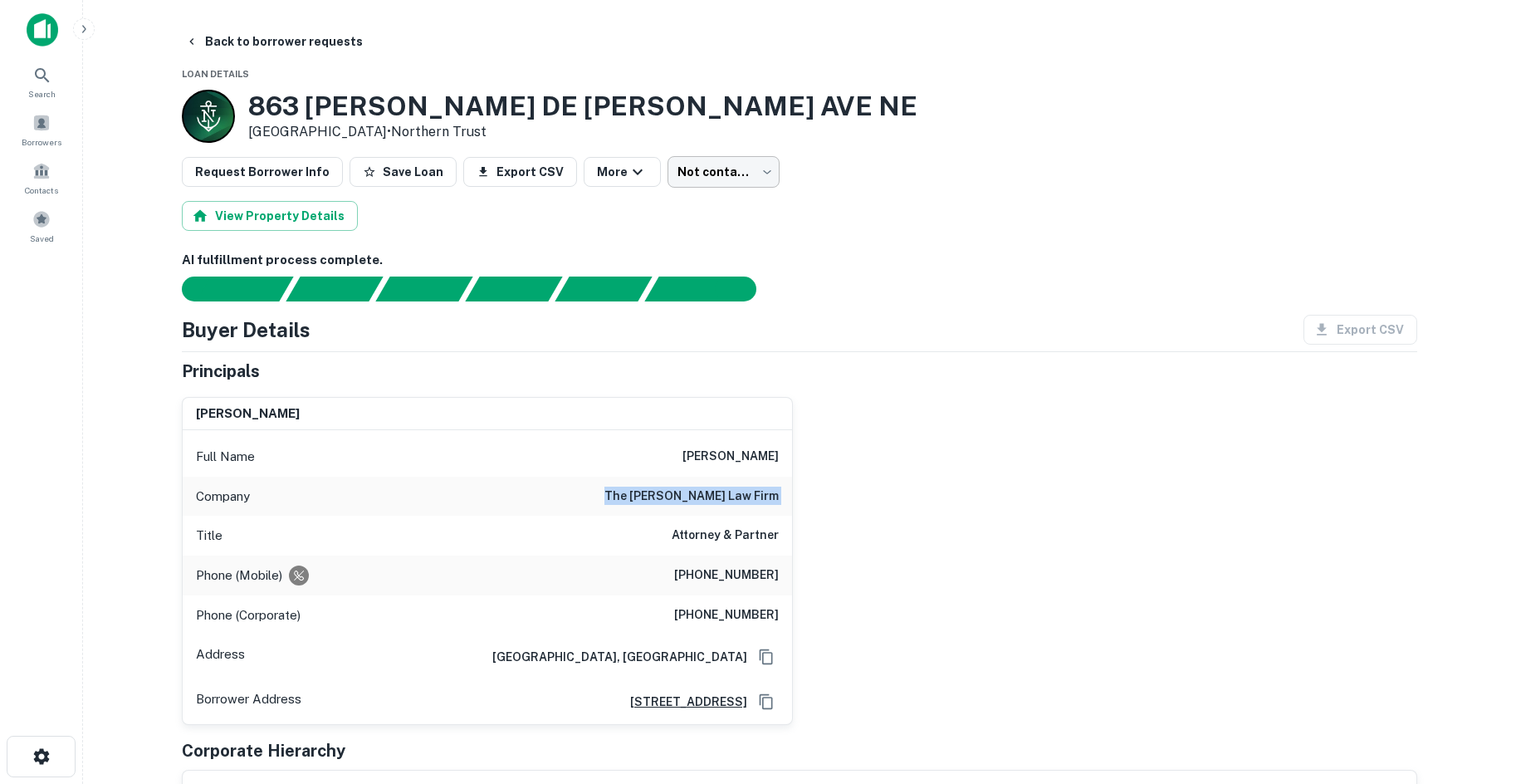
click at [690, 164] on body "Search Borrowers Contacts Saved Back to borrower requests Loan Details [STREET_…" at bounding box center [758, 392] width 1516 height 784
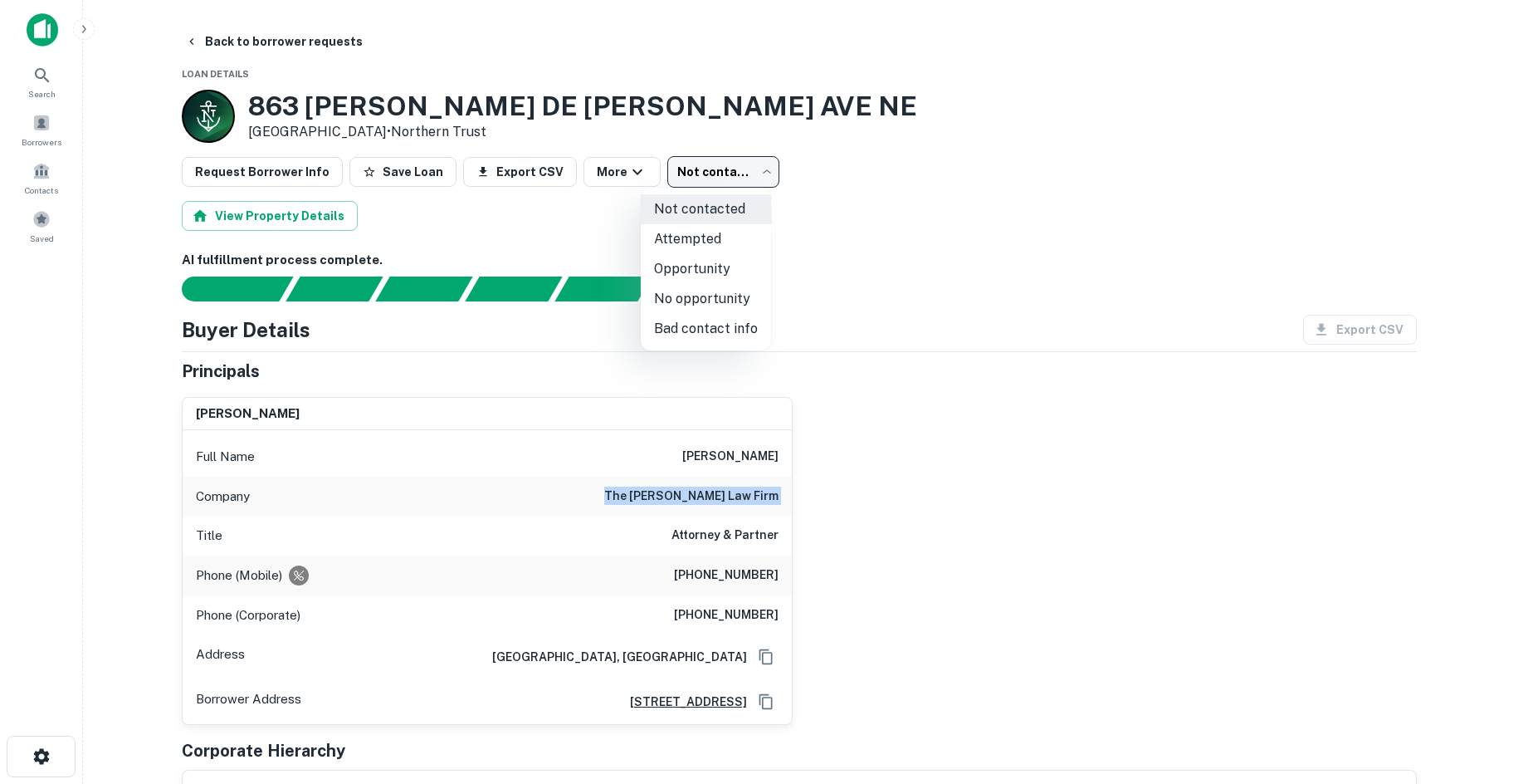
click at [687, 238] on li "Attempted" at bounding box center [706, 239] width 130 height 30
type input "*********"
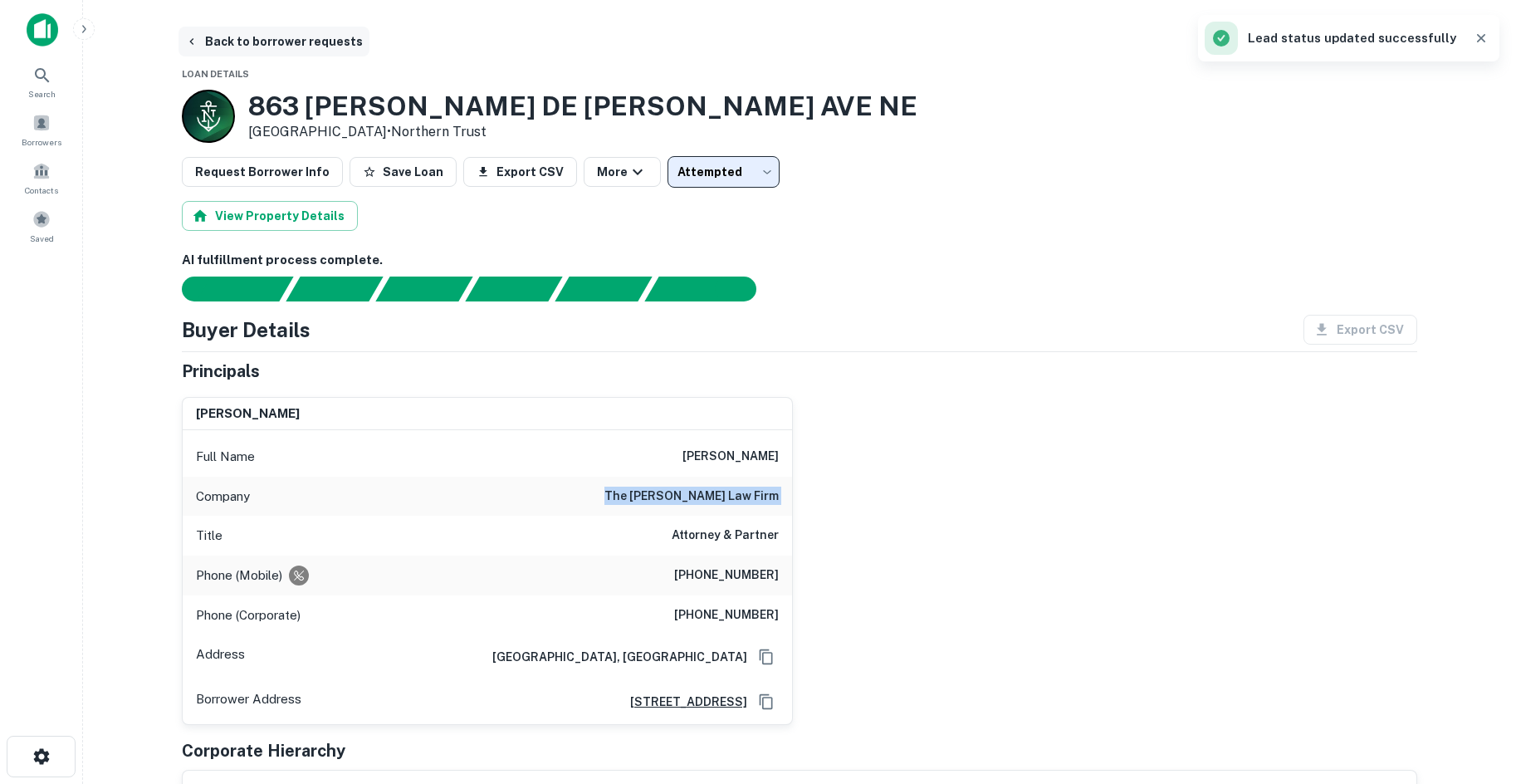
click at [270, 49] on button "Back to borrower requests" at bounding box center [274, 41] width 191 height 30
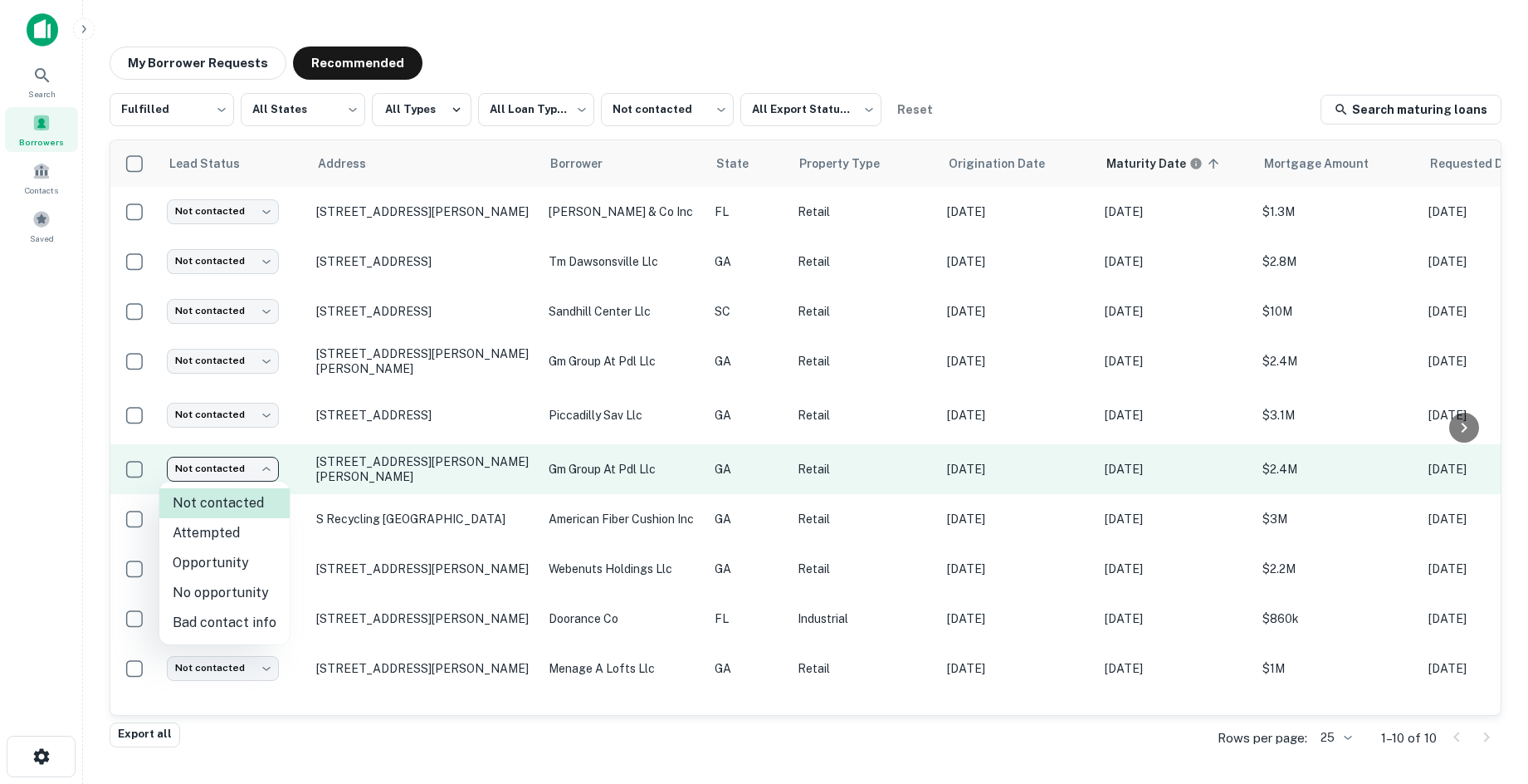
click at [231, 465] on body "**********" at bounding box center [764, 392] width 1528 height 784
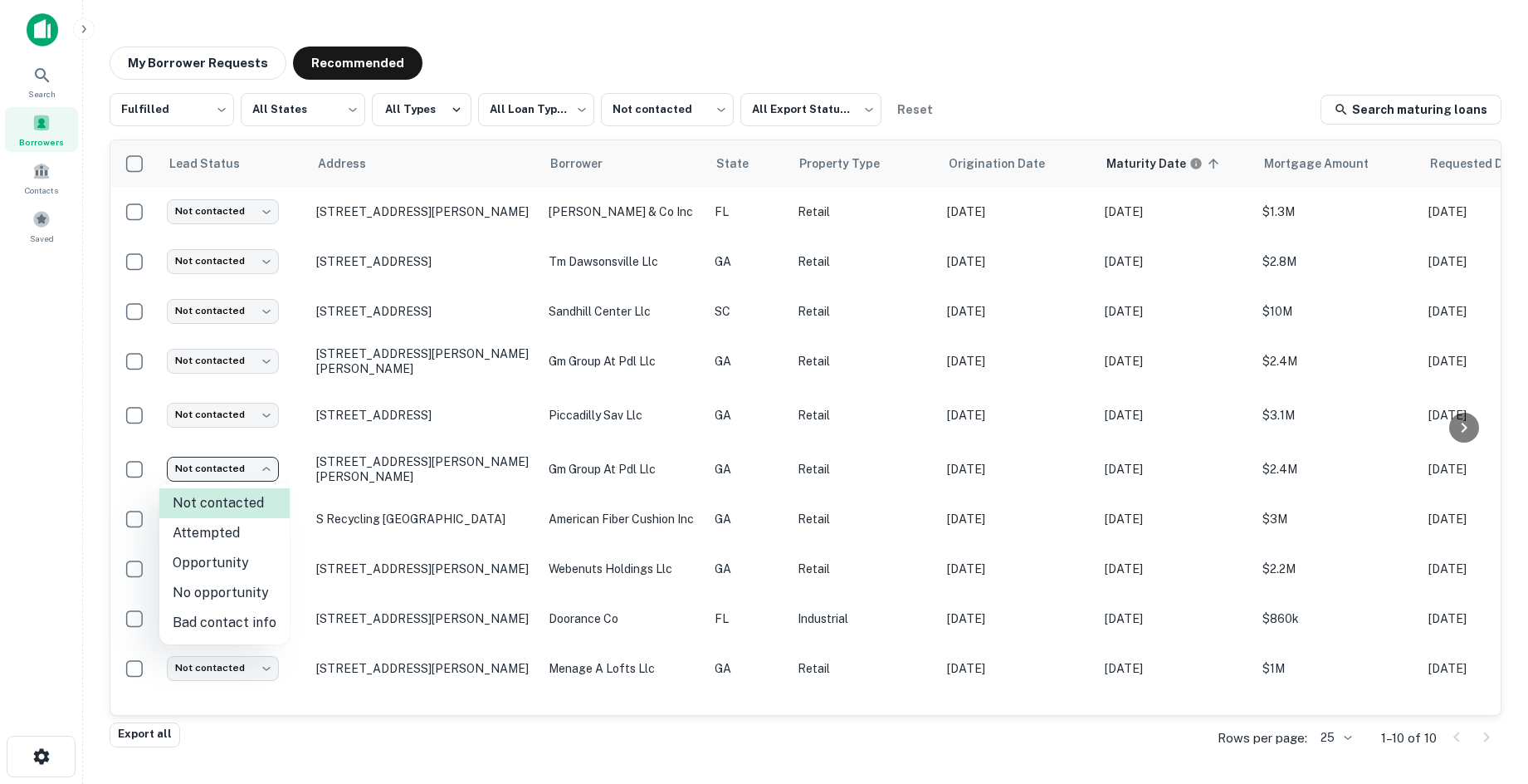
click at [240, 530] on li "Attempted" at bounding box center [224, 533] width 130 height 30
type input "*********"
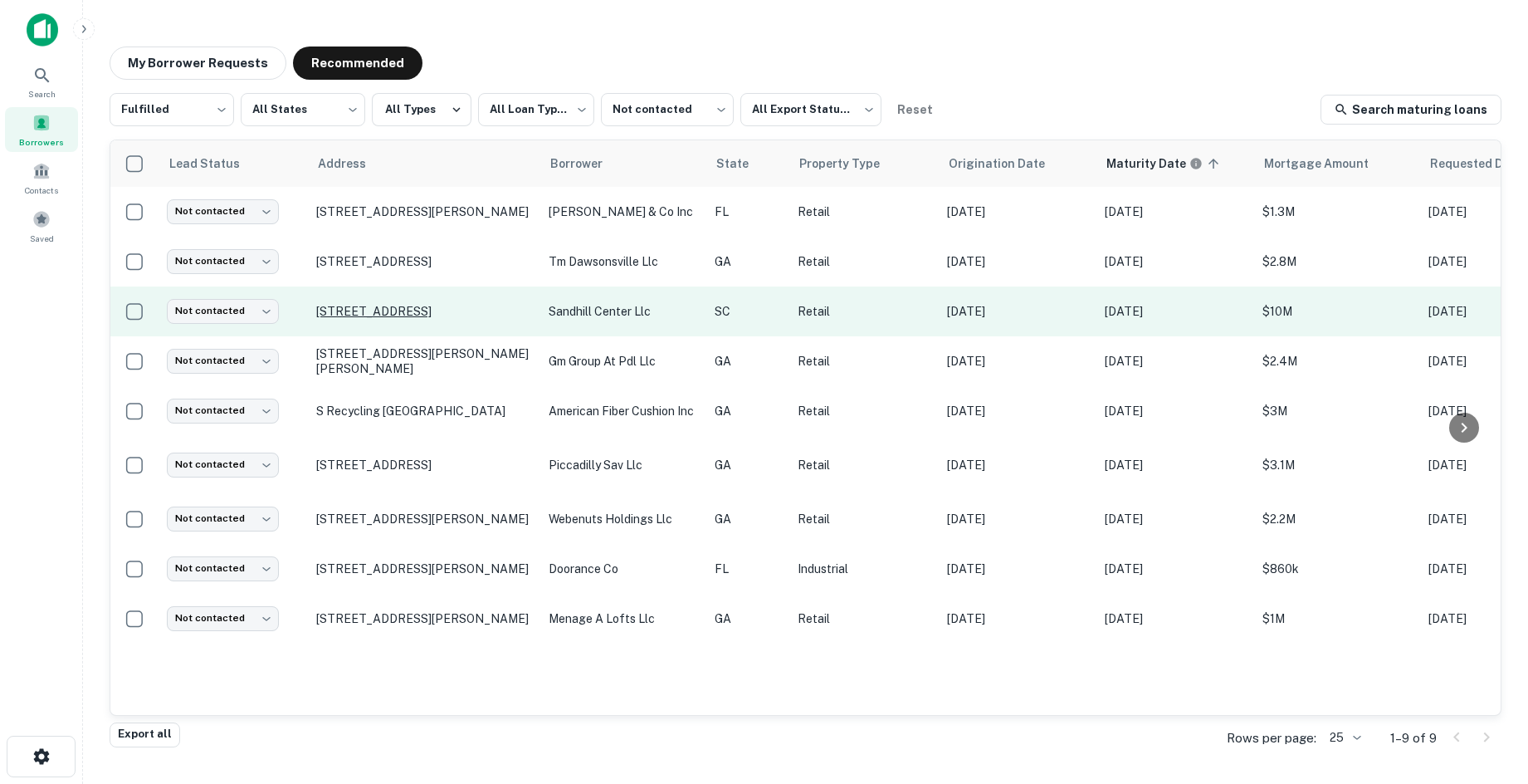
click at [430, 304] on p "[STREET_ADDRESS]" at bounding box center [423, 311] width 216 height 15
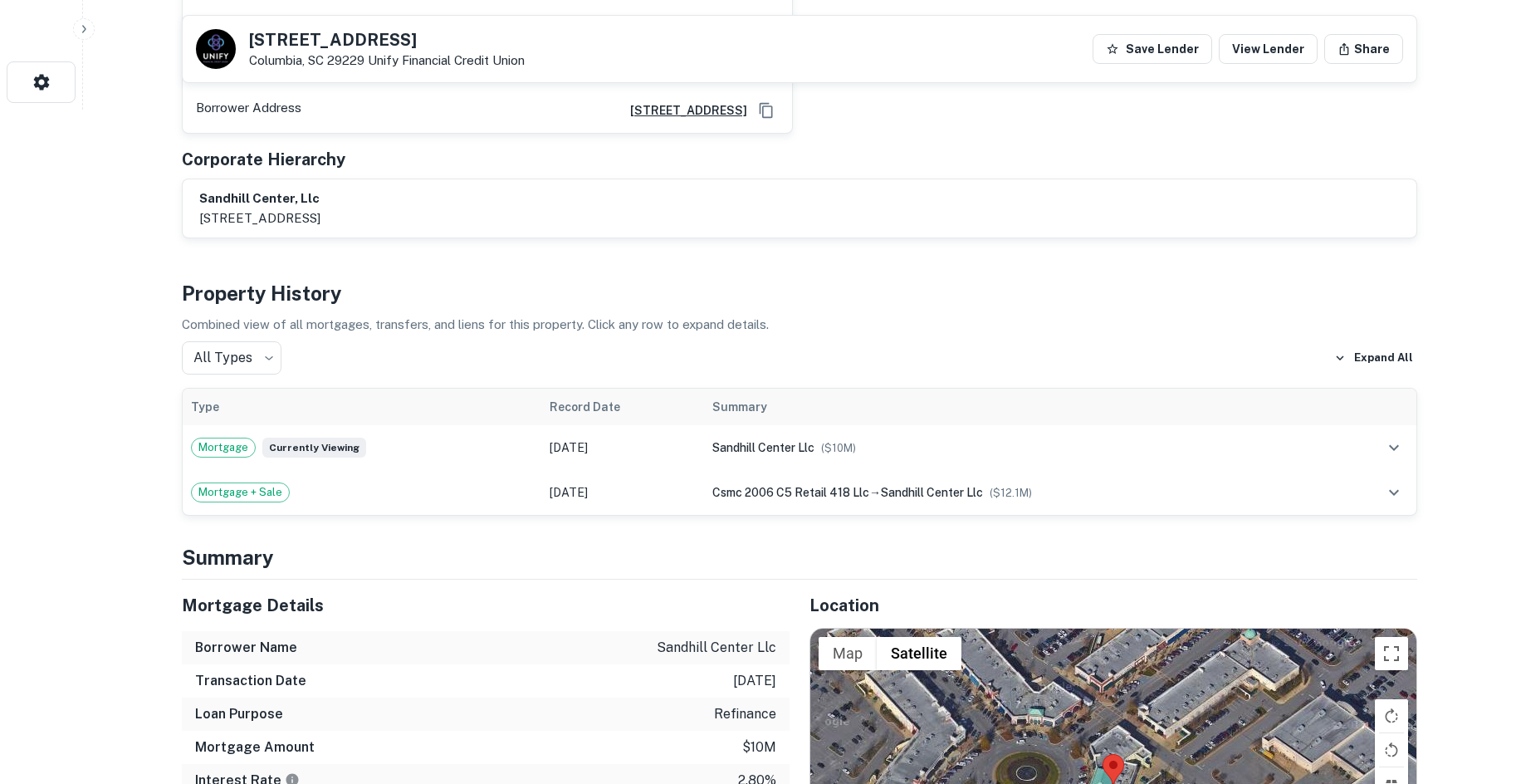
scroll to position [996, 0]
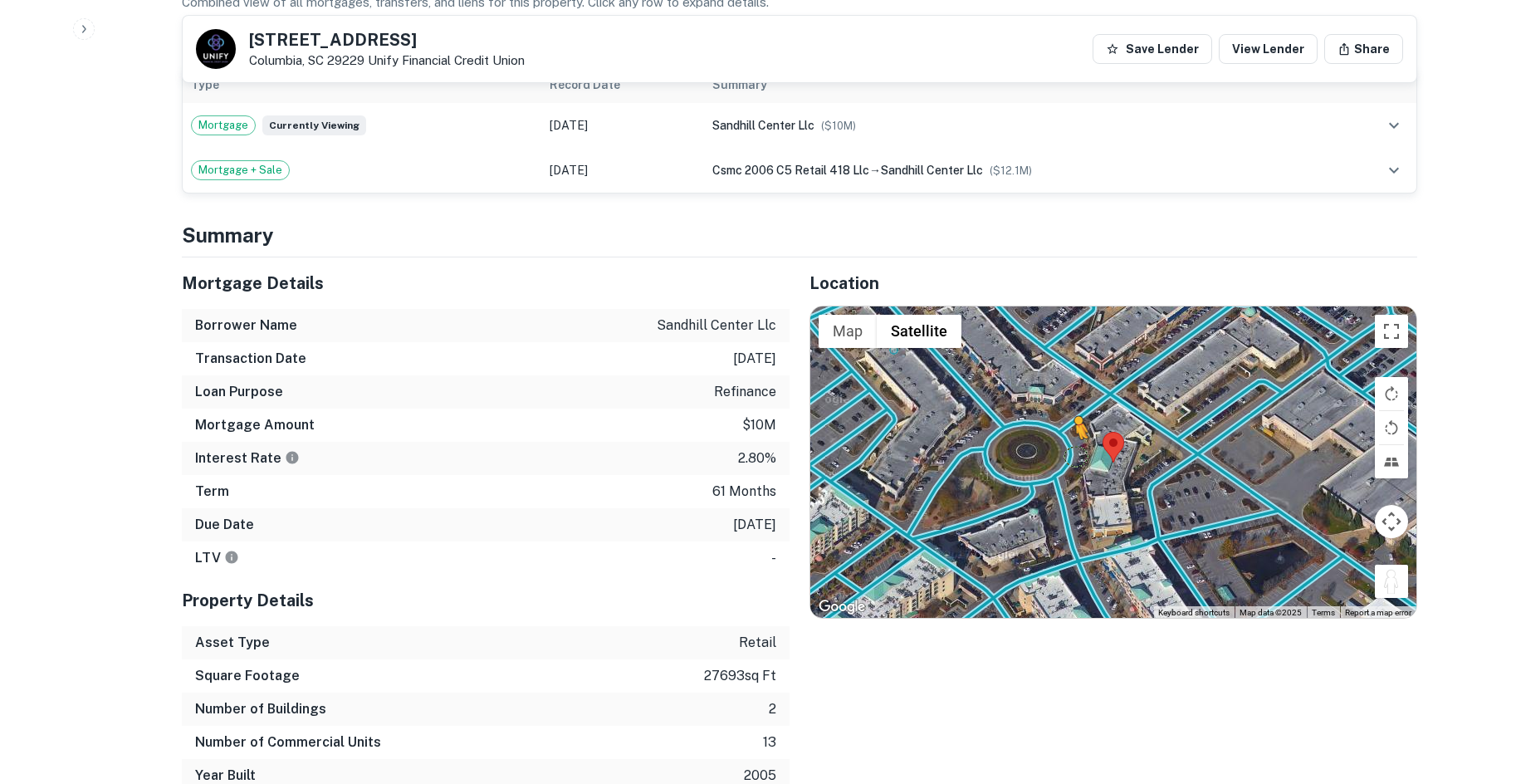
drag, startPoint x: 1390, startPoint y: 556, endPoint x: 1072, endPoint y: 418, distance: 346.7
click at [1072, 418] on div "To activate drag with keyboard, press Alt + Enter. Once in keyboard drag state,…" at bounding box center [1113, 463] width 606 height 312
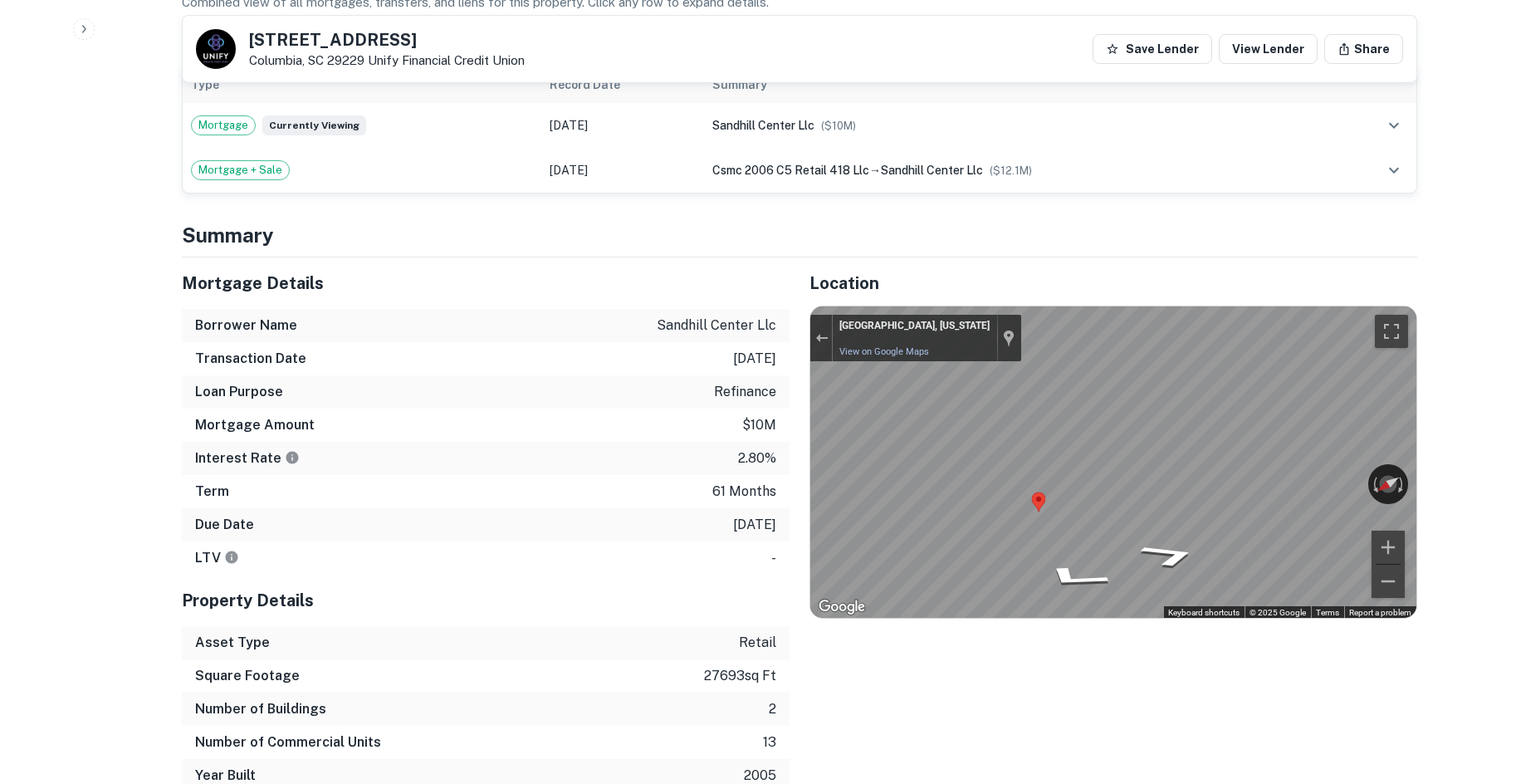
click at [677, 412] on div "Mortgage Details Borrower Name sandhill center llc Transaction Date [DATE] Loan…" at bounding box center [789, 524] width 1255 height 535
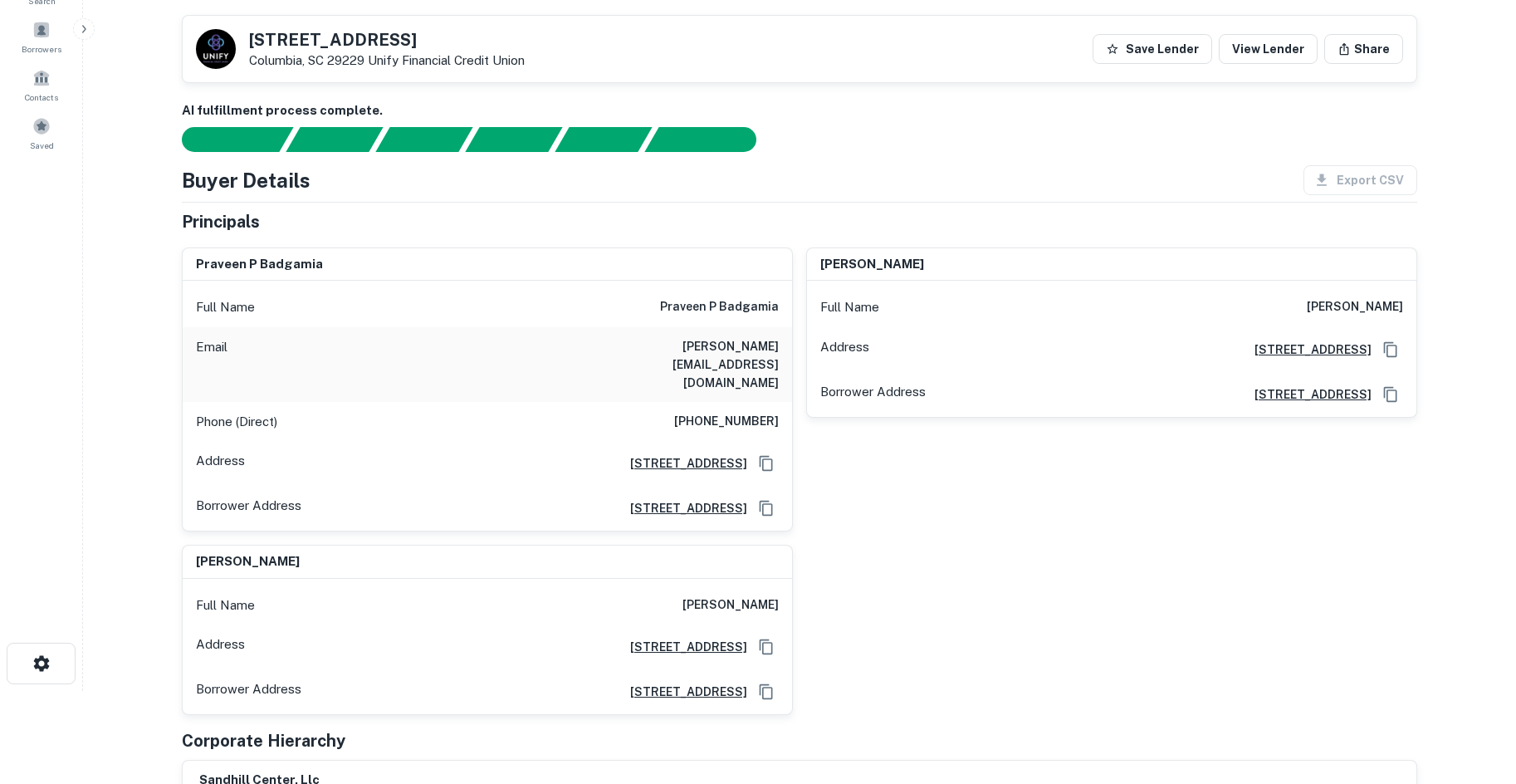
scroll to position [0, 0]
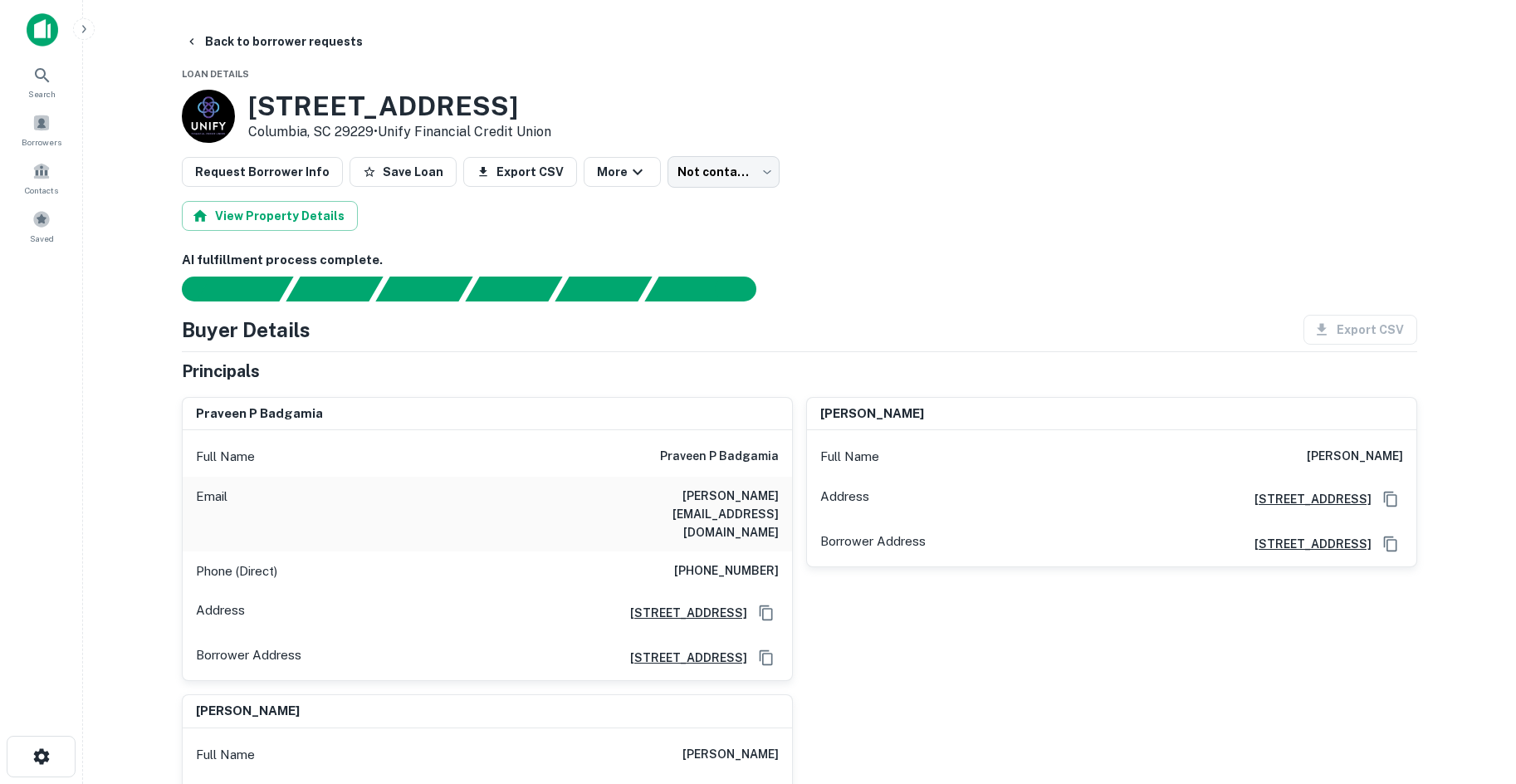
click at [755, 551] on div "Phone (Direct) [PHONE_NUMBER]" at bounding box center [487, 571] width 609 height 40
copy h6 "[PHONE_NUMBER]"
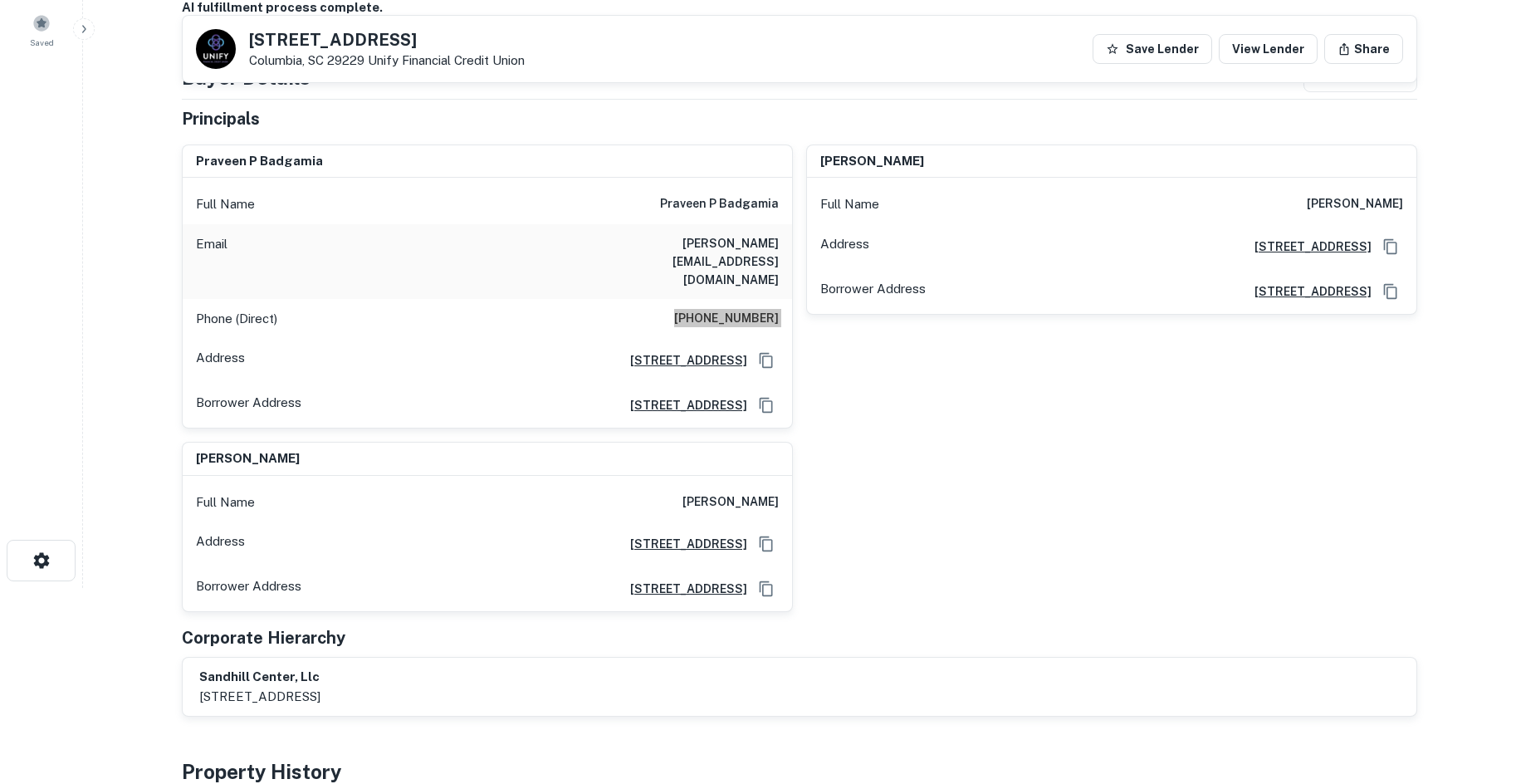
scroll to position [249, 0]
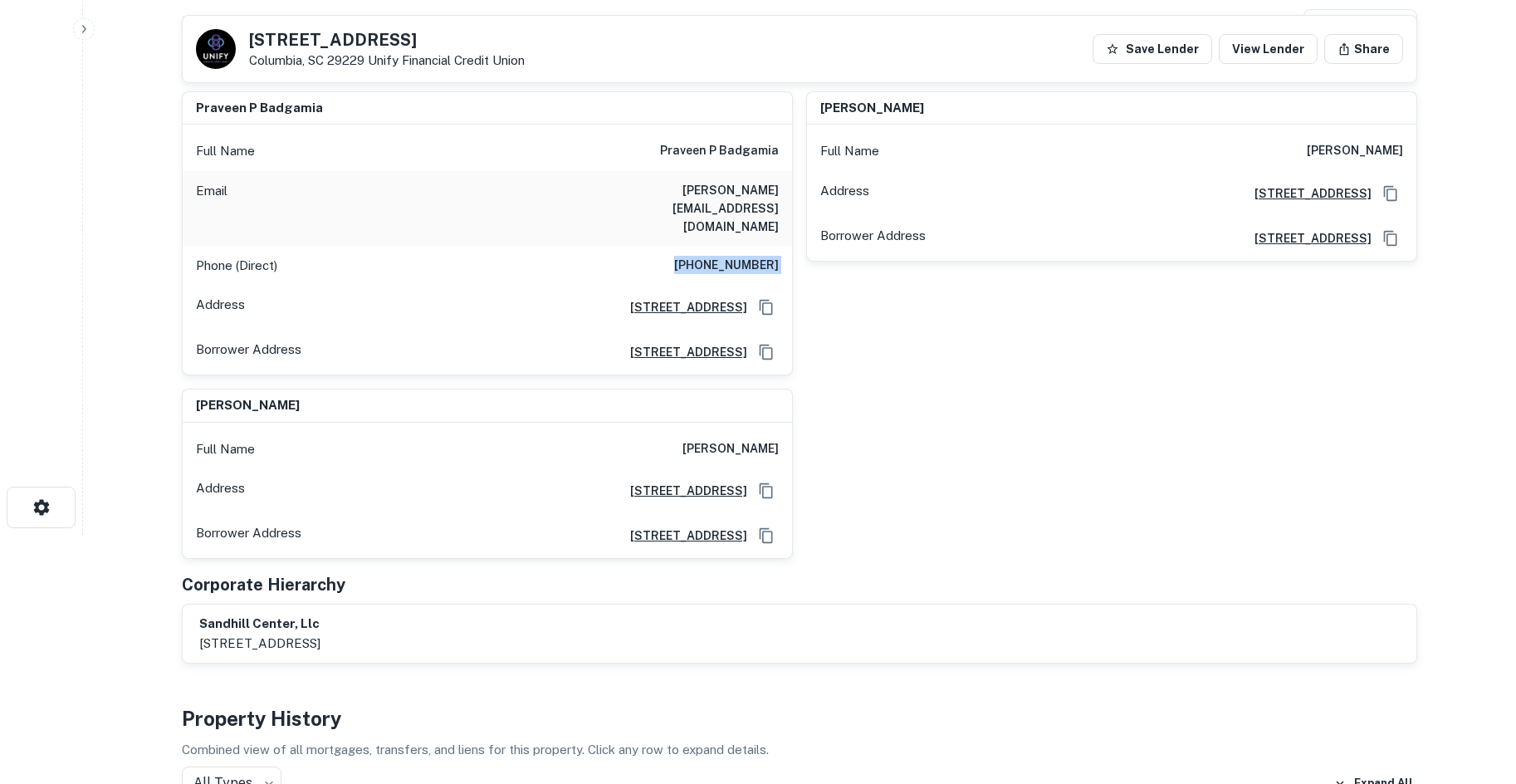
drag, startPoint x: 979, startPoint y: 367, endPoint x: 990, endPoint y: 323, distance: 45.4
click at [979, 363] on div "[PERSON_NAME] p badgamia Full Name [PERSON_NAME] Email [PERSON_NAME][EMAIL_ADDR…" at bounding box center [793, 318] width 1249 height 481
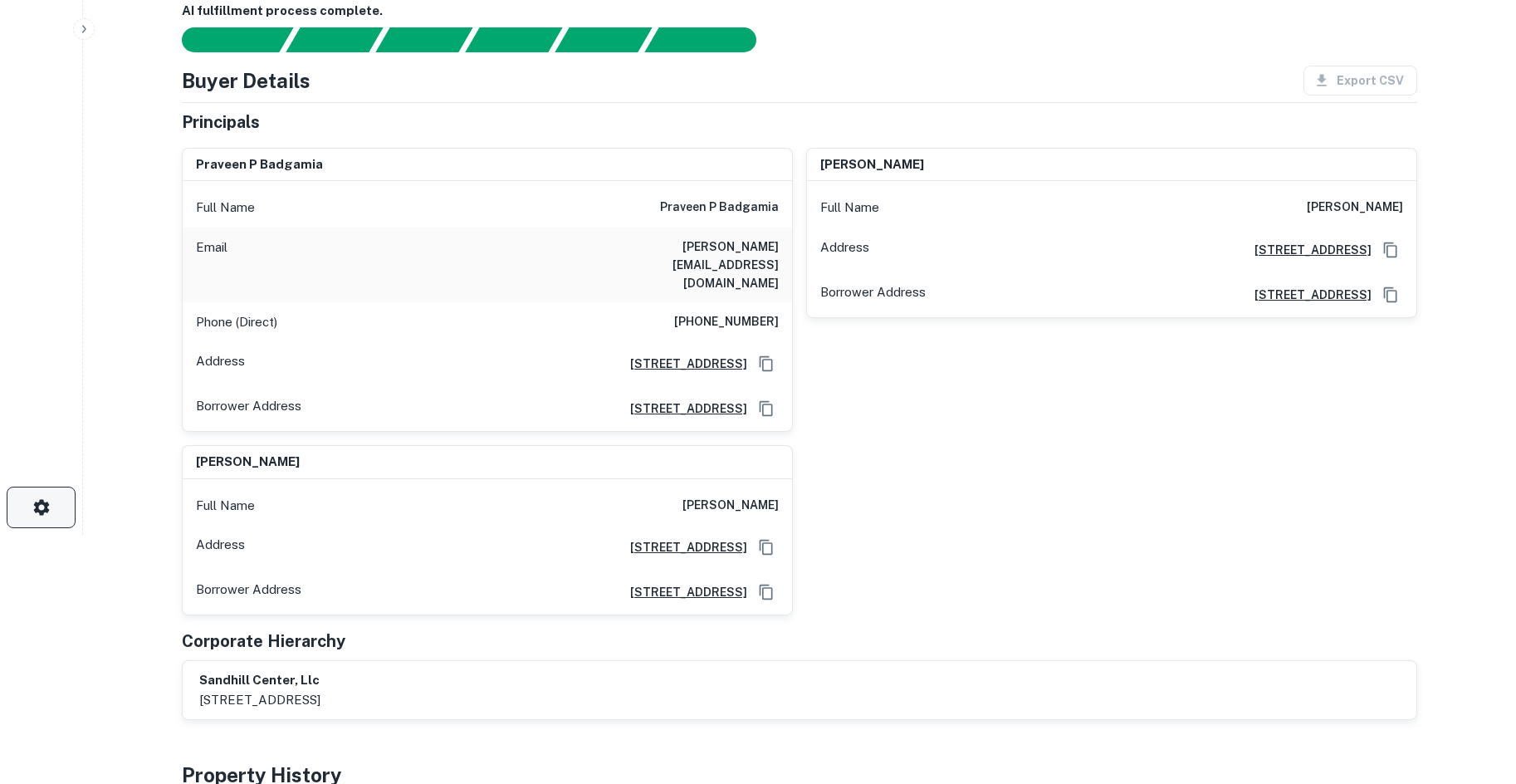
scroll to position [0, 0]
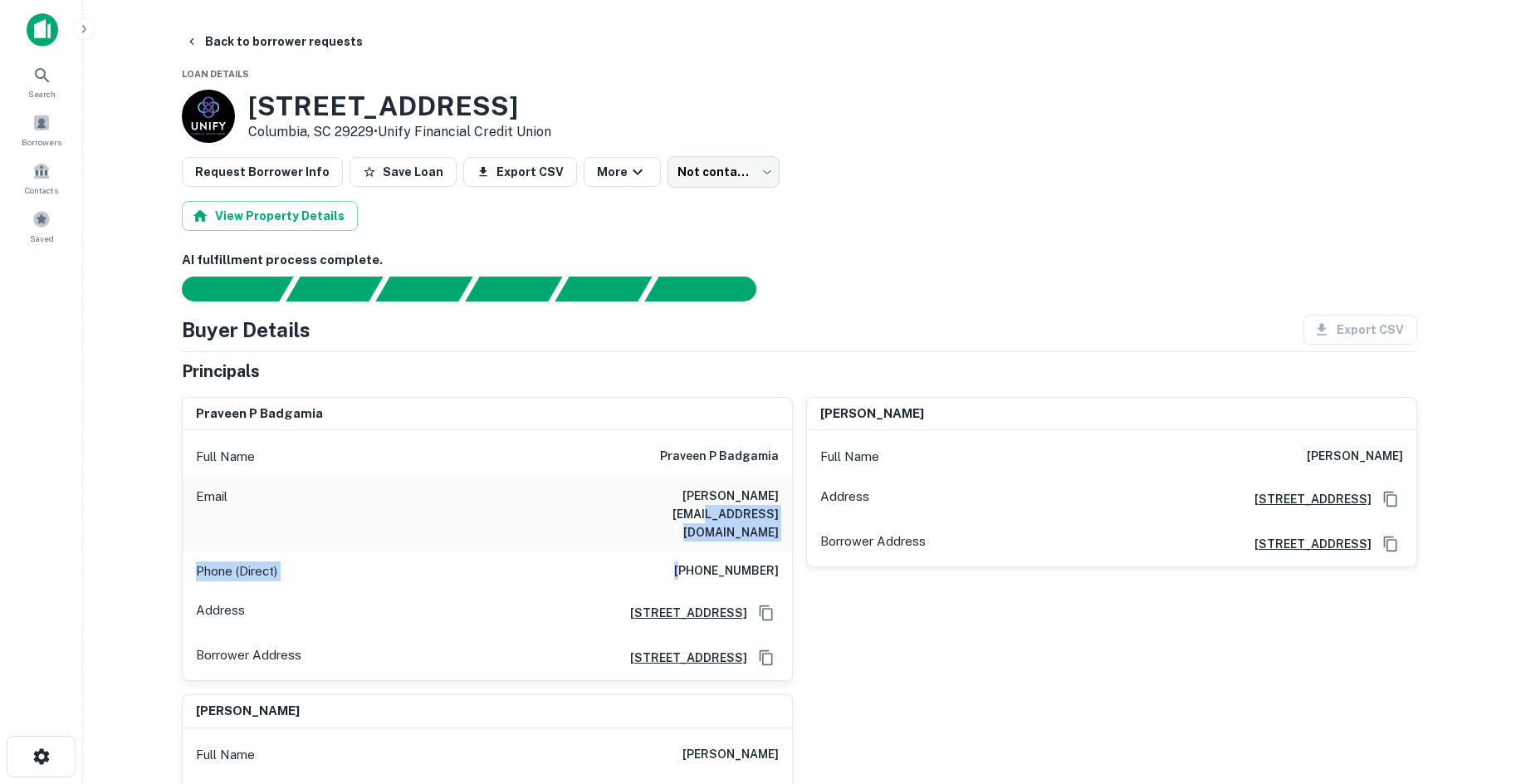
drag, startPoint x: 696, startPoint y: 543, endPoint x: 792, endPoint y: 509, distance: 101.8
click at [792, 509] on div "Full Name [PERSON_NAME] Email [PERSON_NAME][EMAIL_ADDRESS][DOMAIN_NAME] Phone (…" at bounding box center [487, 554] width 609 height 249
click at [792, 509] on div "Email [PERSON_NAME][EMAIL_ADDRESS][DOMAIN_NAME]" at bounding box center [487, 514] width 609 height 75
click at [710, 175] on body "Search Borrowers Contacts Saved Back to borrower requests Loan Details [STREET_…" at bounding box center [758, 392] width 1516 height 784
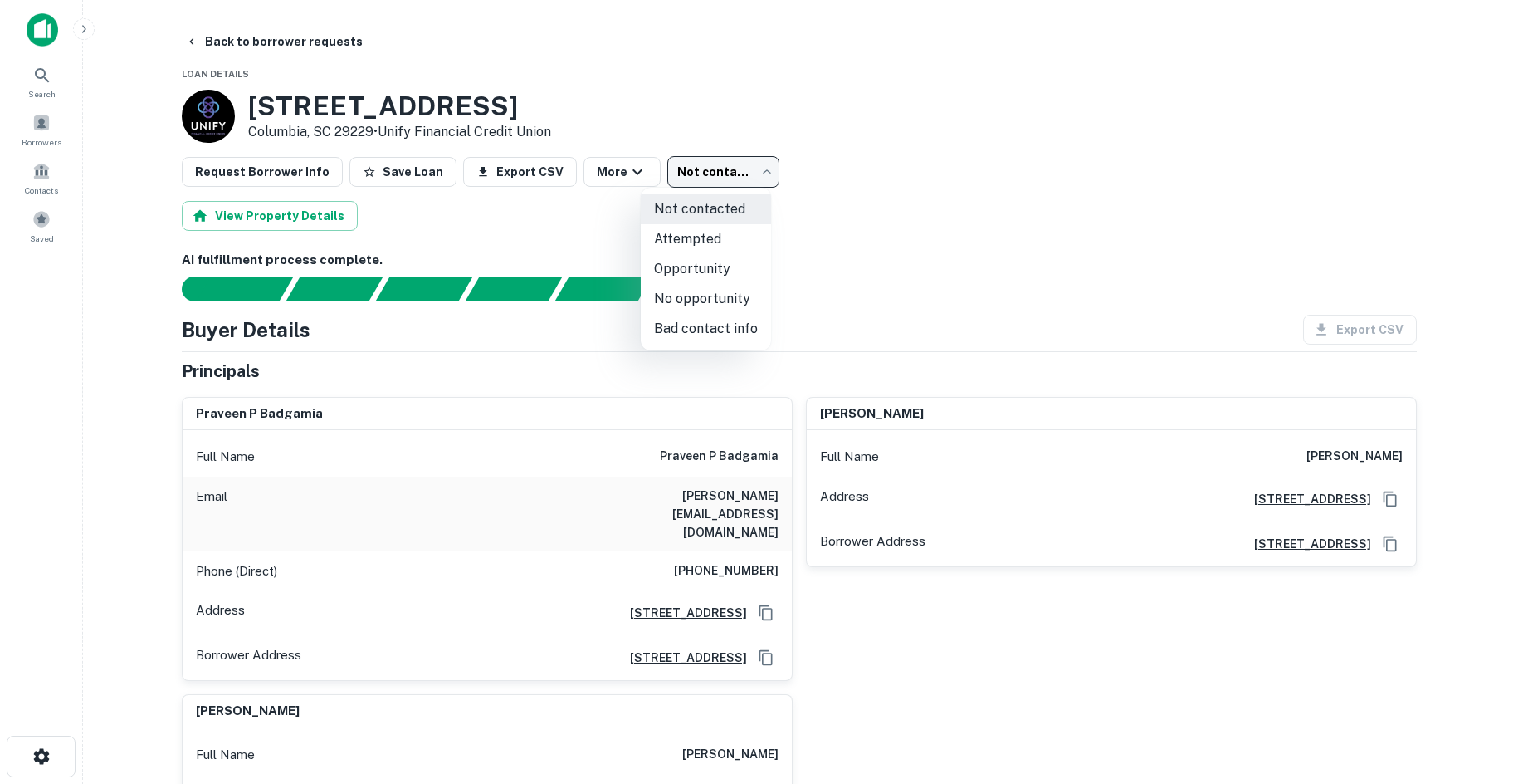
click at [913, 223] on div at bounding box center [764, 392] width 1528 height 784
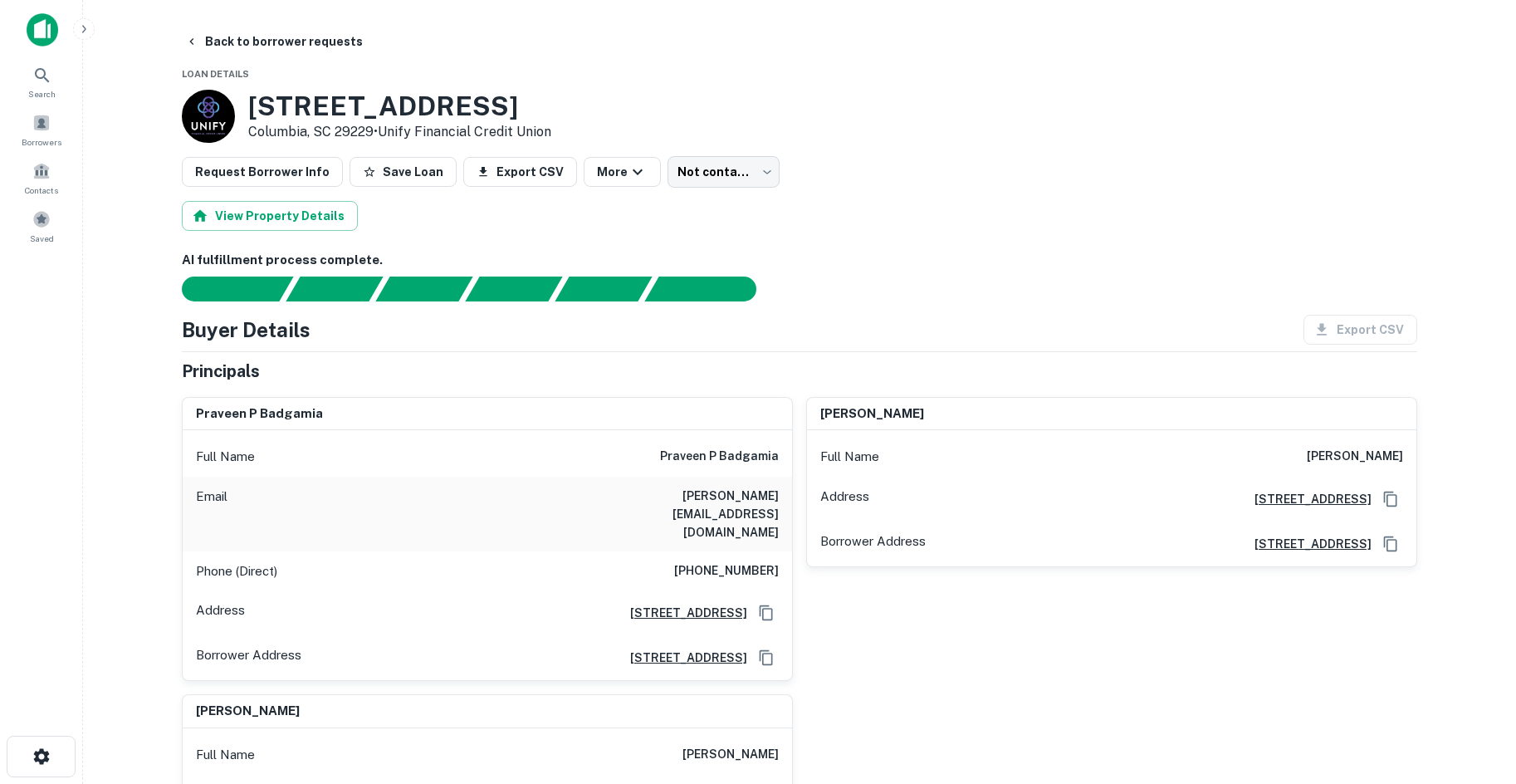
copy div "[STREET_ADDRESS]"
drag, startPoint x: 244, startPoint y: 105, endPoint x: 377, endPoint y: 131, distance: 135.5
click at [377, 131] on div "[STREET_ADDRESS] • Unify Financial Credit Union" at bounding box center [366, 116] width 369 height 53
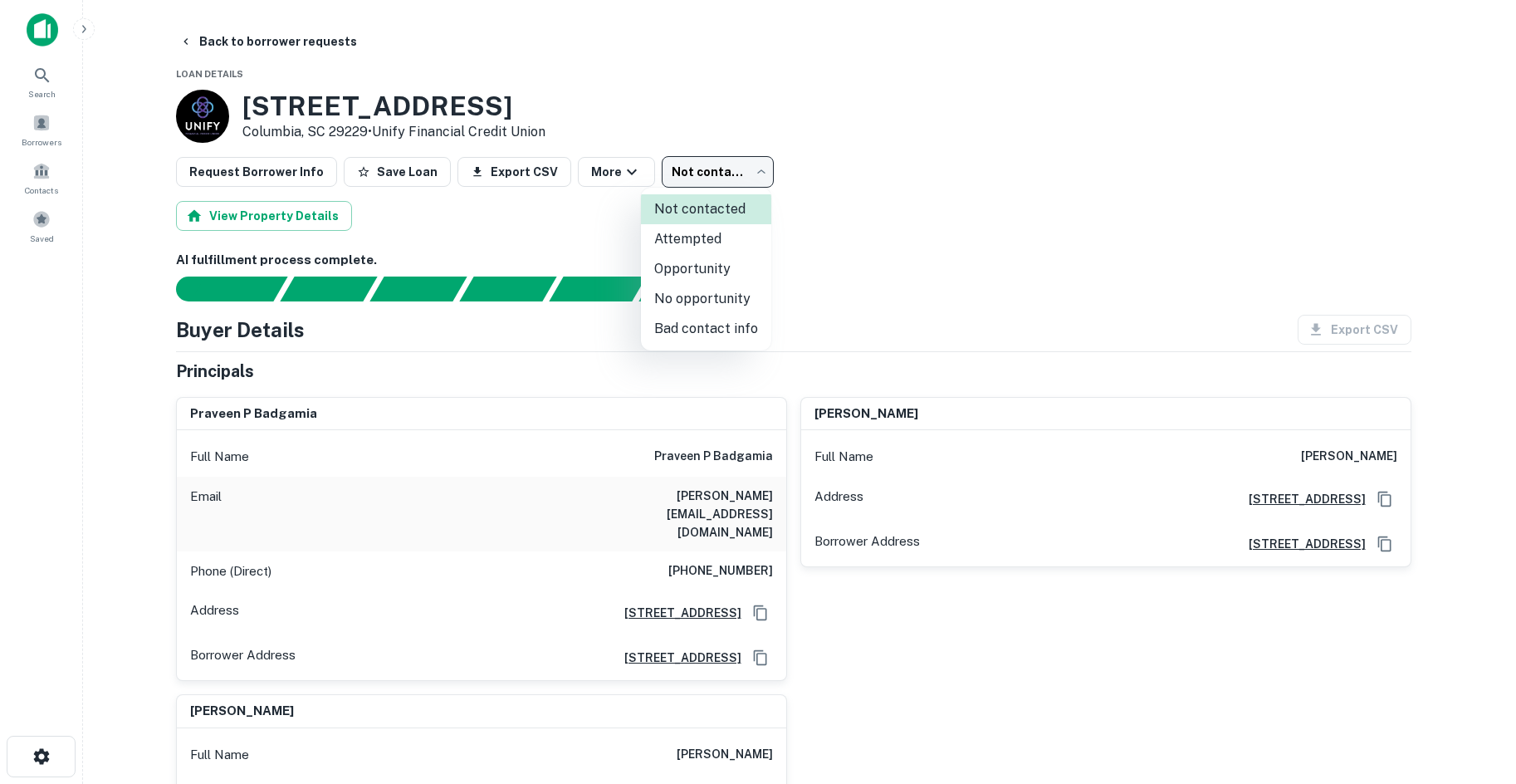
click at [712, 160] on body "Search Borrowers Contacts Saved Back to borrower requests Loan Details [STREET_…" at bounding box center [758, 392] width 1516 height 784
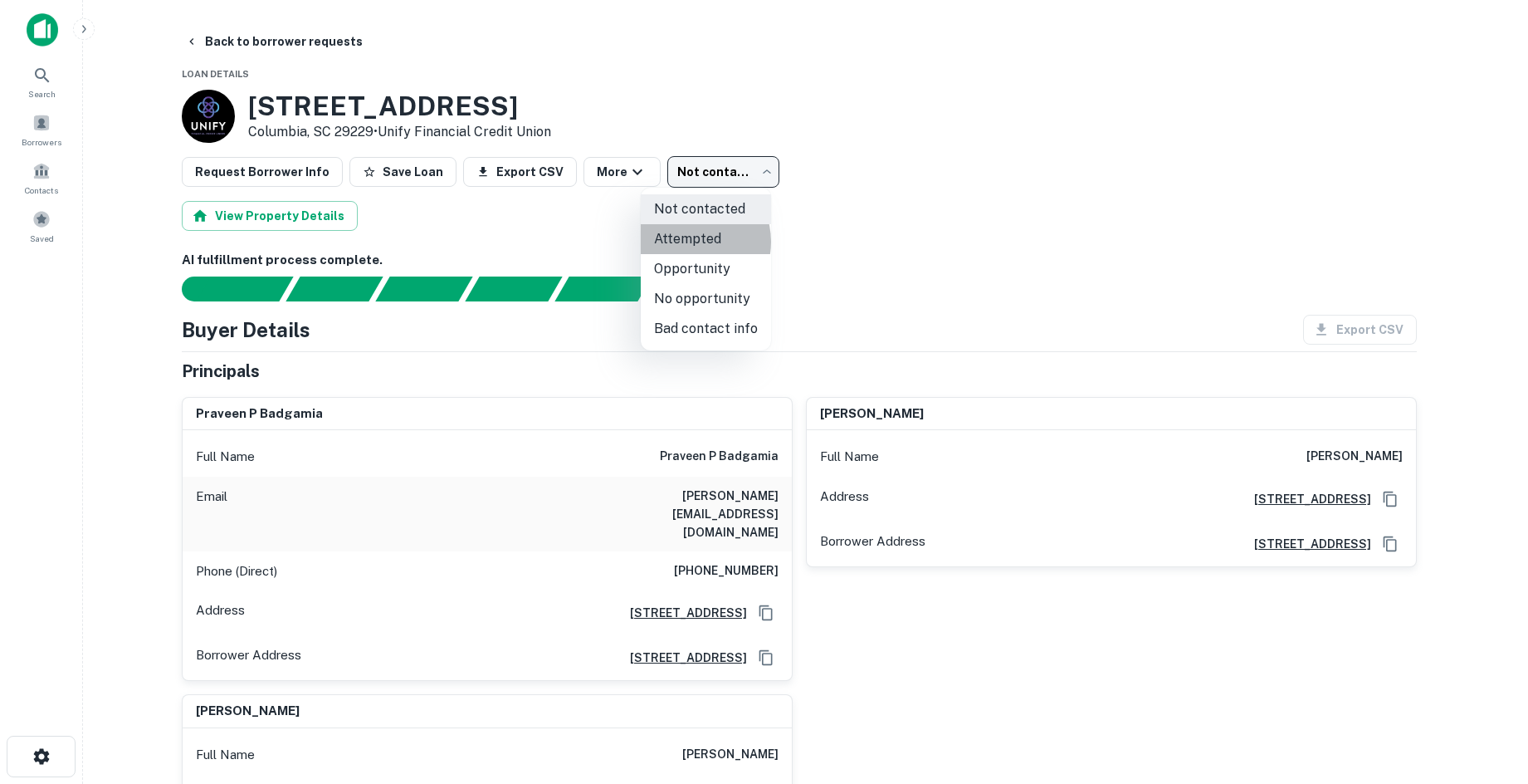
click at [693, 241] on li "Attempted" at bounding box center [706, 239] width 130 height 30
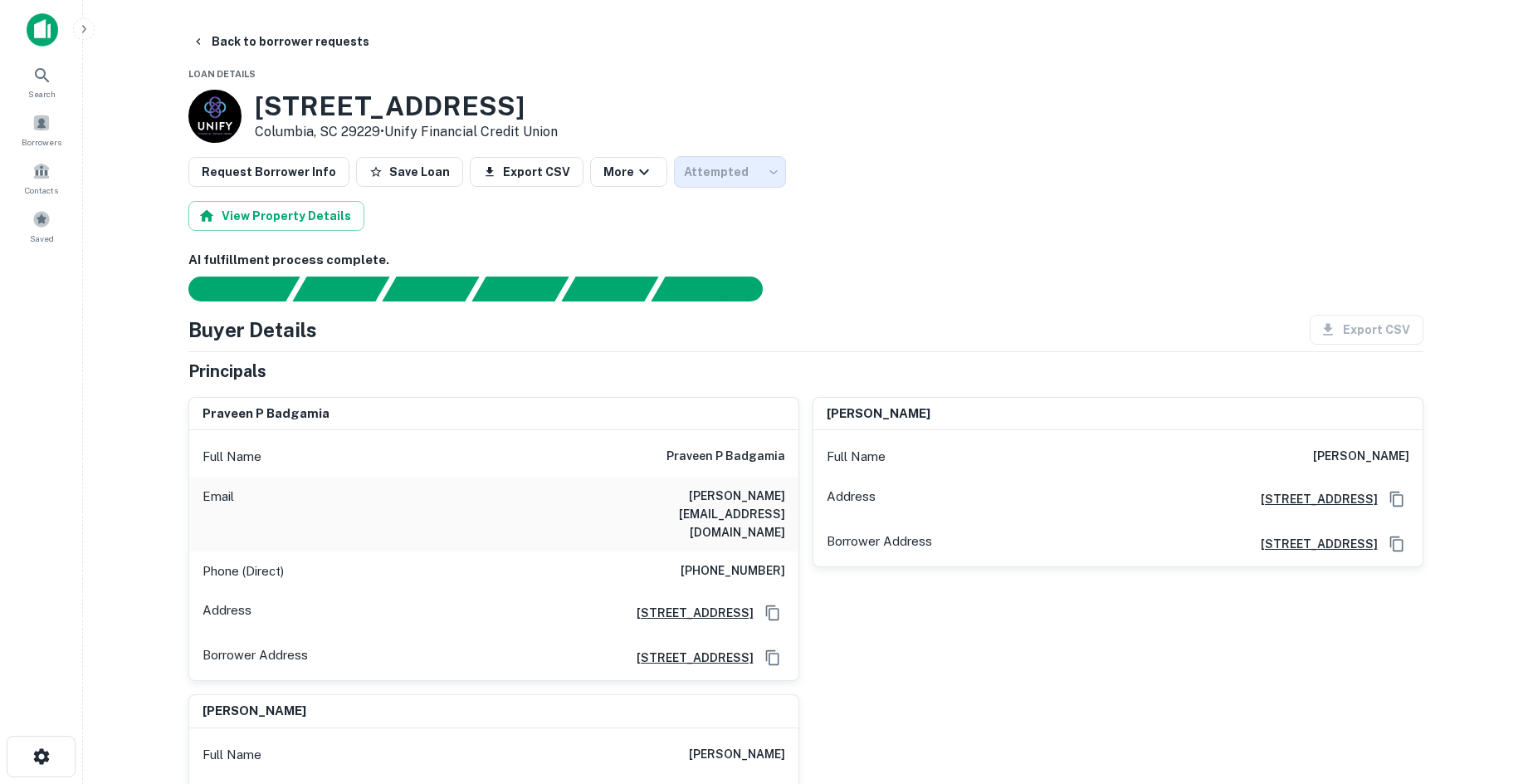
click at [728, 184] on div at bounding box center [764, 392] width 1528 height 784
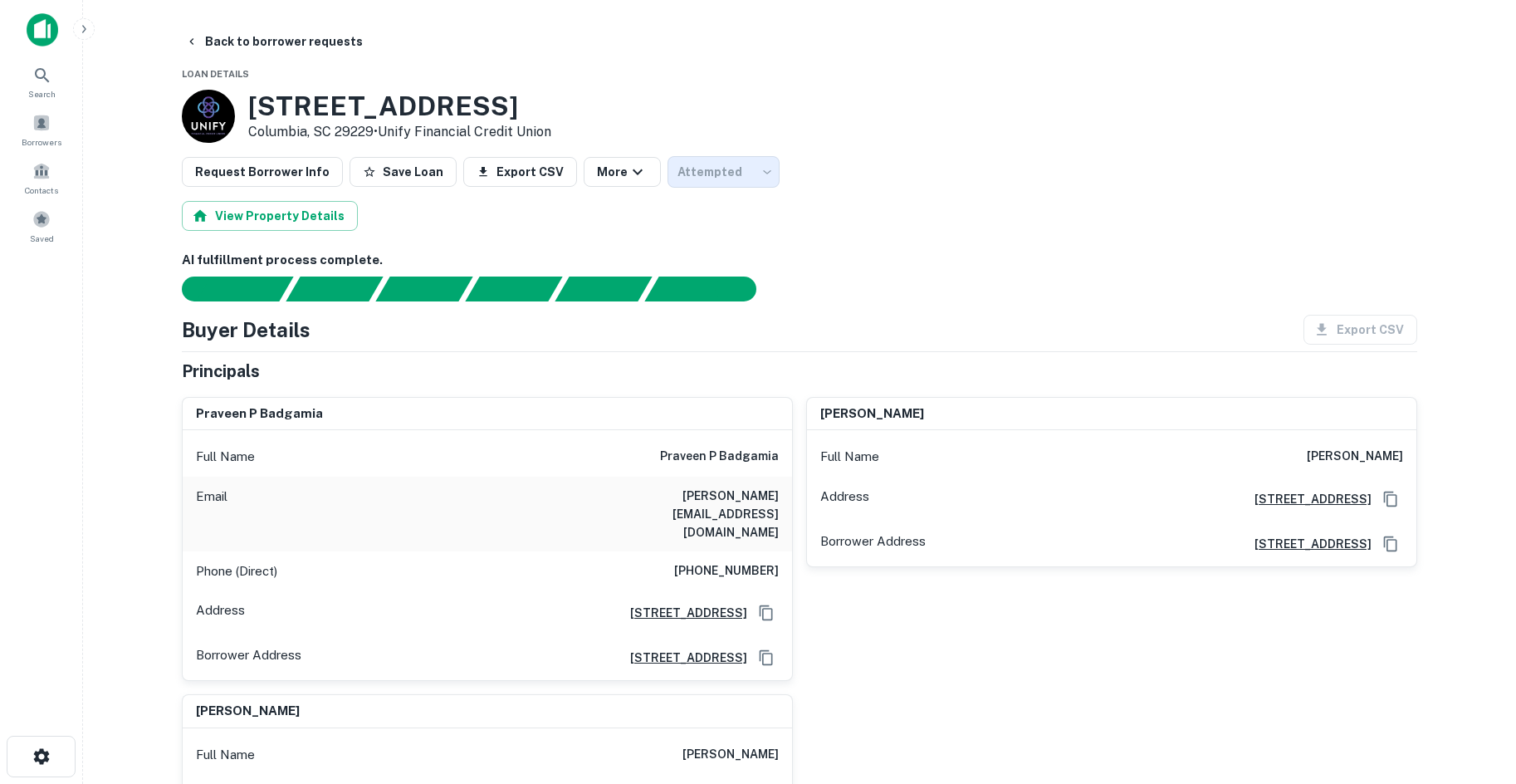
click at [730, 181] on div "Attempted" at bounding box center [723, 172] width 112 height 32
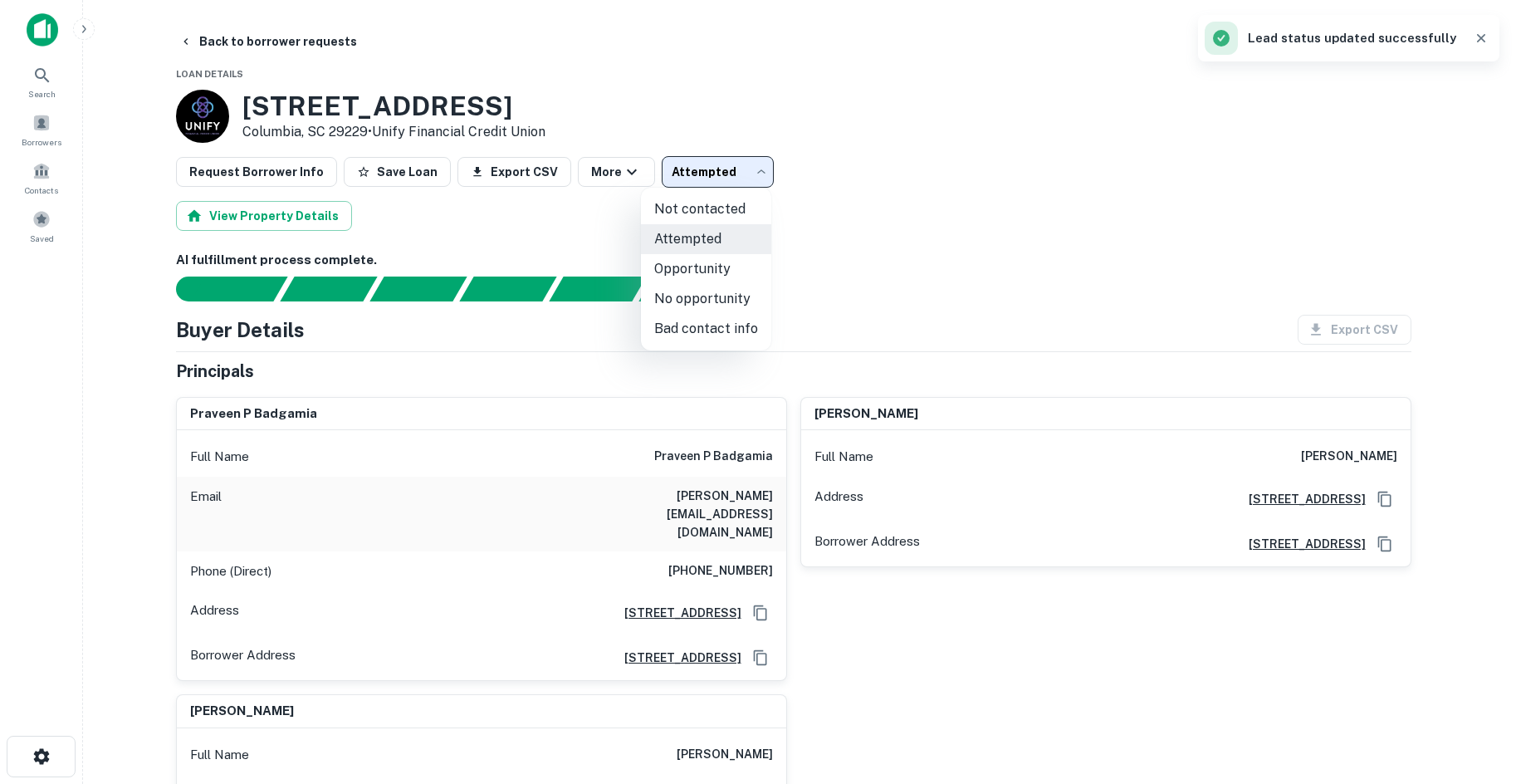
click at [739, 176] on body "Search Borrowers Contacts Saved Back to borrower requests Loan Details [STREET_…" at bounding box center [758, 392] width 1516 height 784
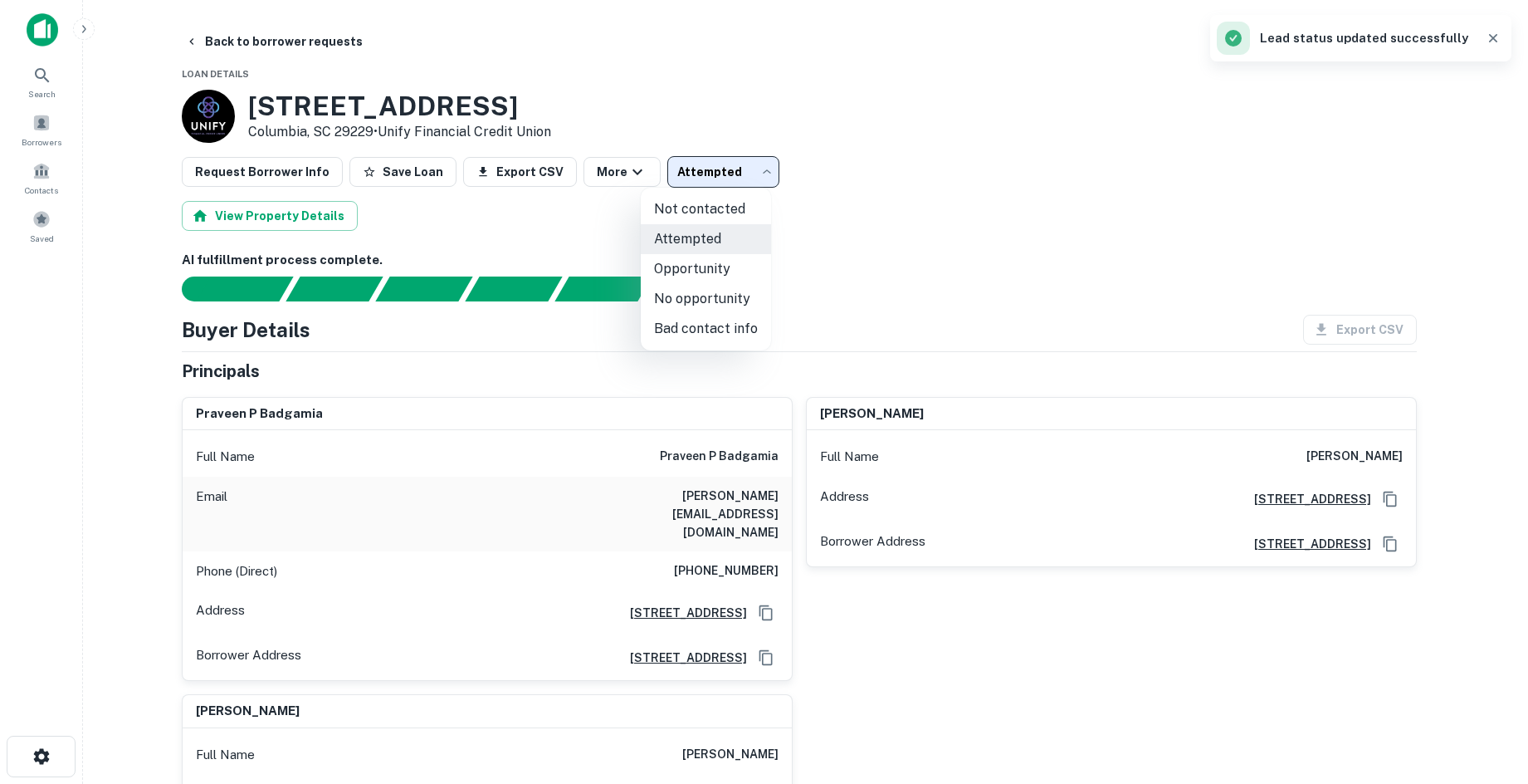
click at [723, 269] on li "Opportunity" at bounding box center [706, 269] width 130 height 30
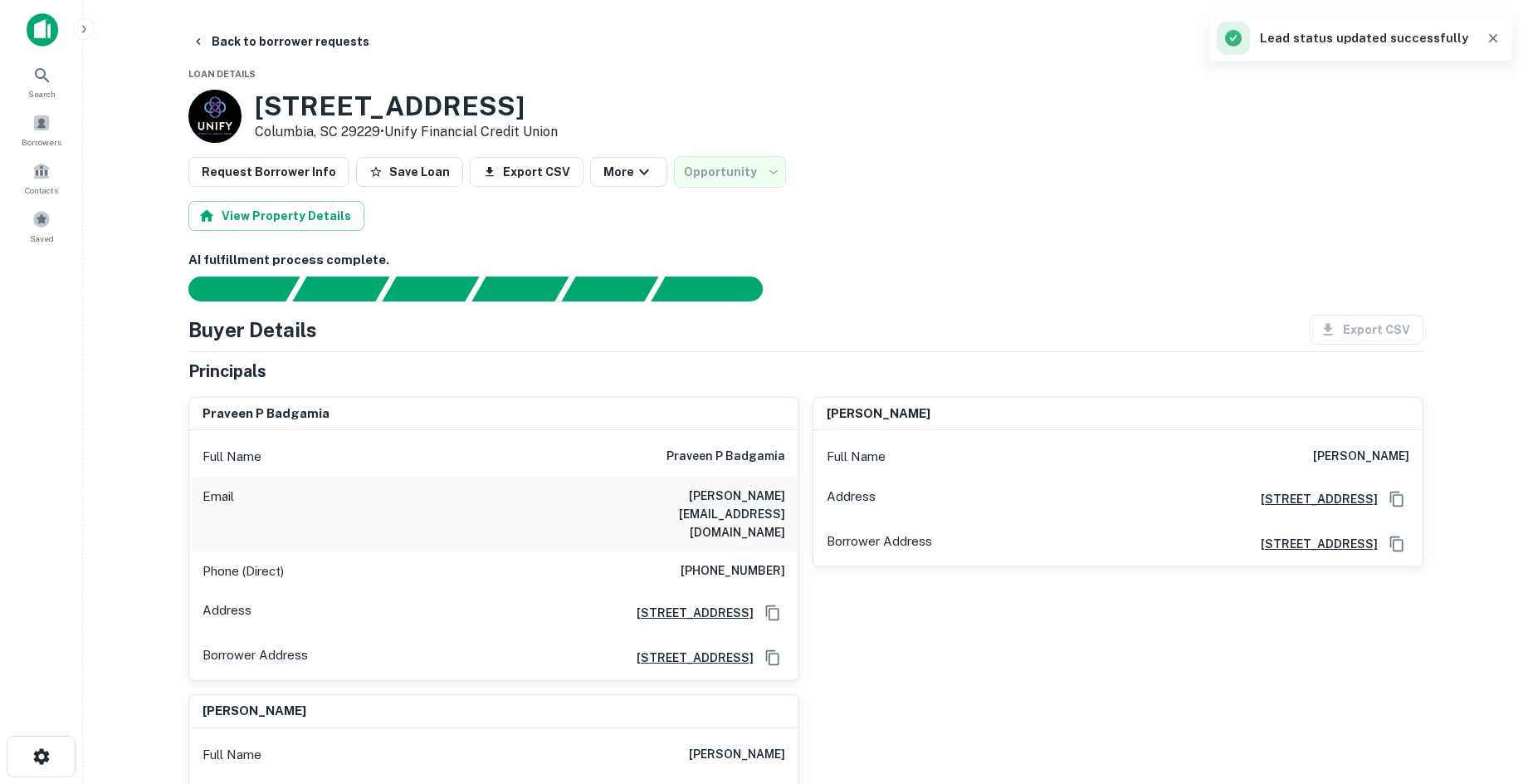
type input "**********"
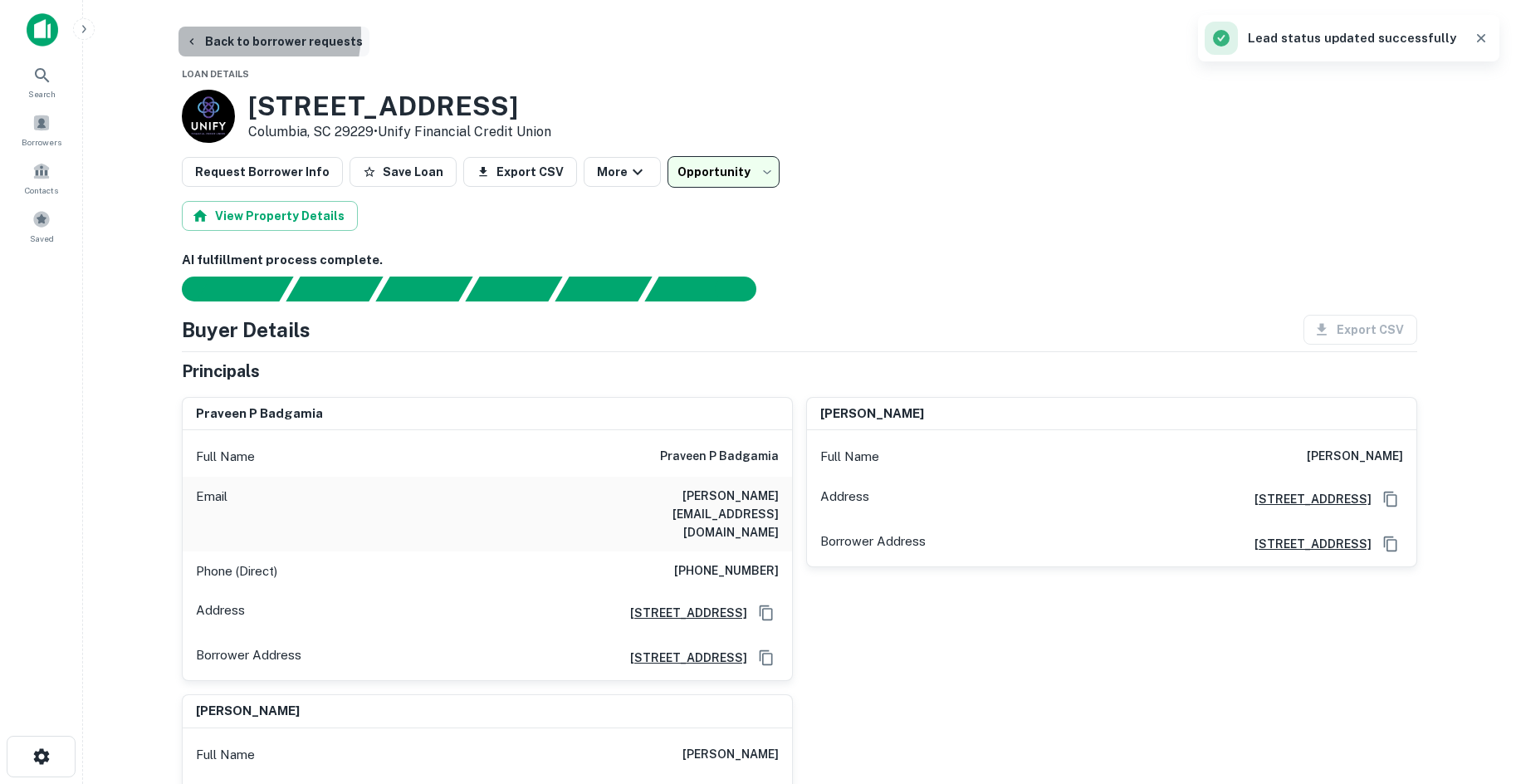
click at [248, 34] on button "Back to borrower requests" at bounding box center [274, 41] width 191 height 30
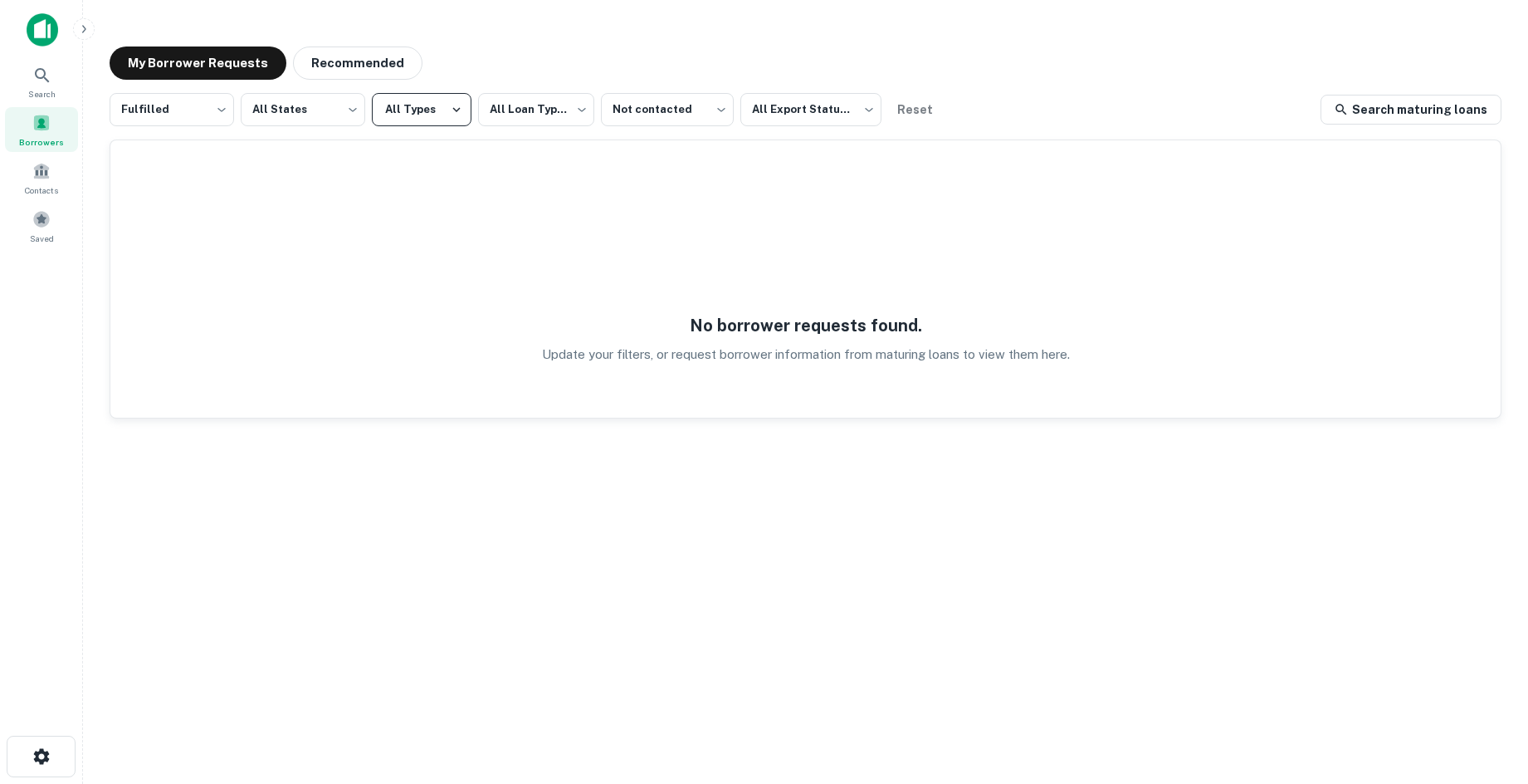
drag, startPoint x: 710, startPoint y: 376, endPoint x: 410, endPoint y: 124, distance: 391.8
click at [702, 363] on div "No borrower requests found. Update your filters, or request borrower informatio…" at bounding box center [806, 278] width 1391 height 278
click at [336, 59] on button "Recommended" at bounding box center [358, 64] width 130 height 34
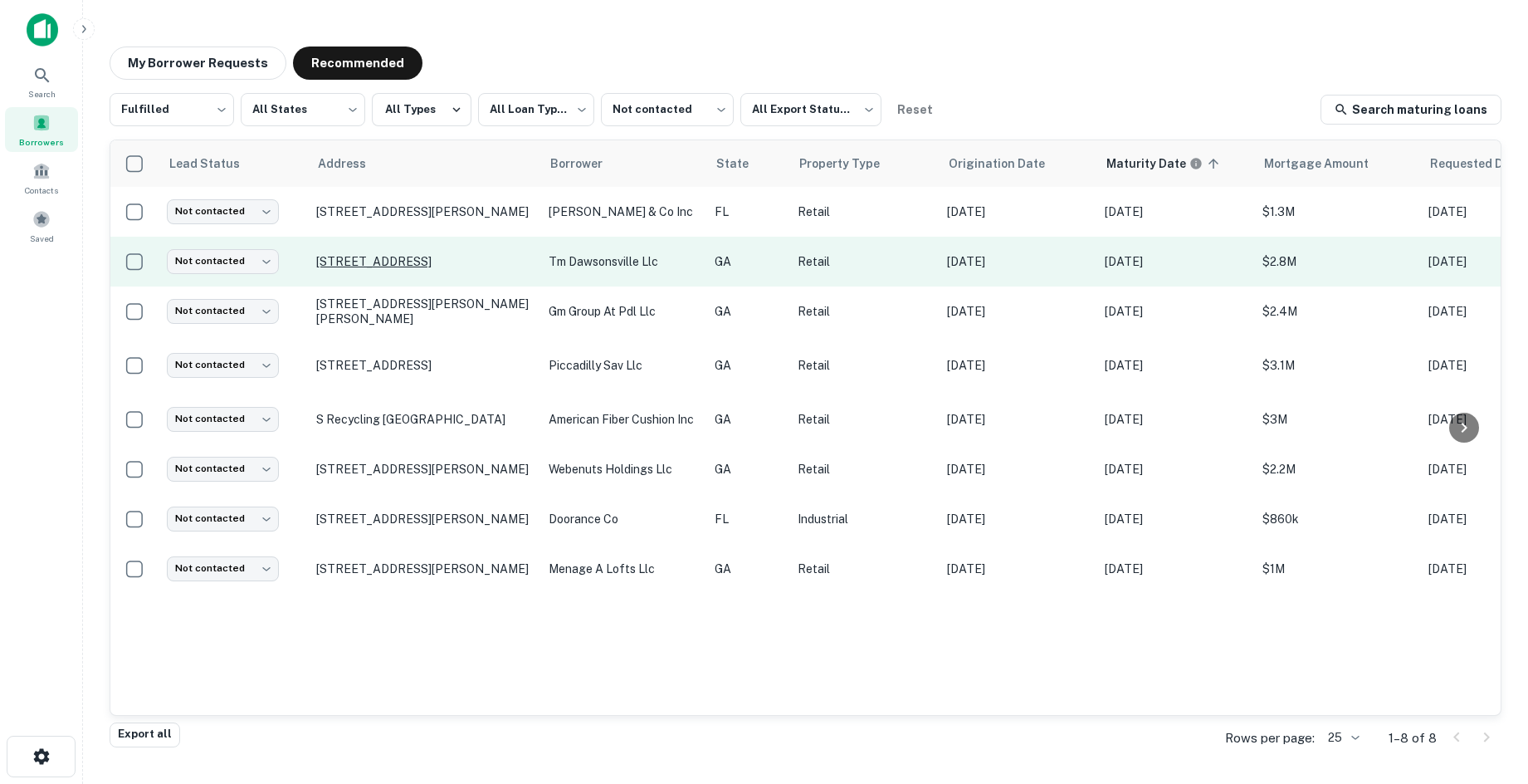
click at [407, 254] on p "[STREET_ADDRESS]" at bounding box center [423, 262] width 216 height 15
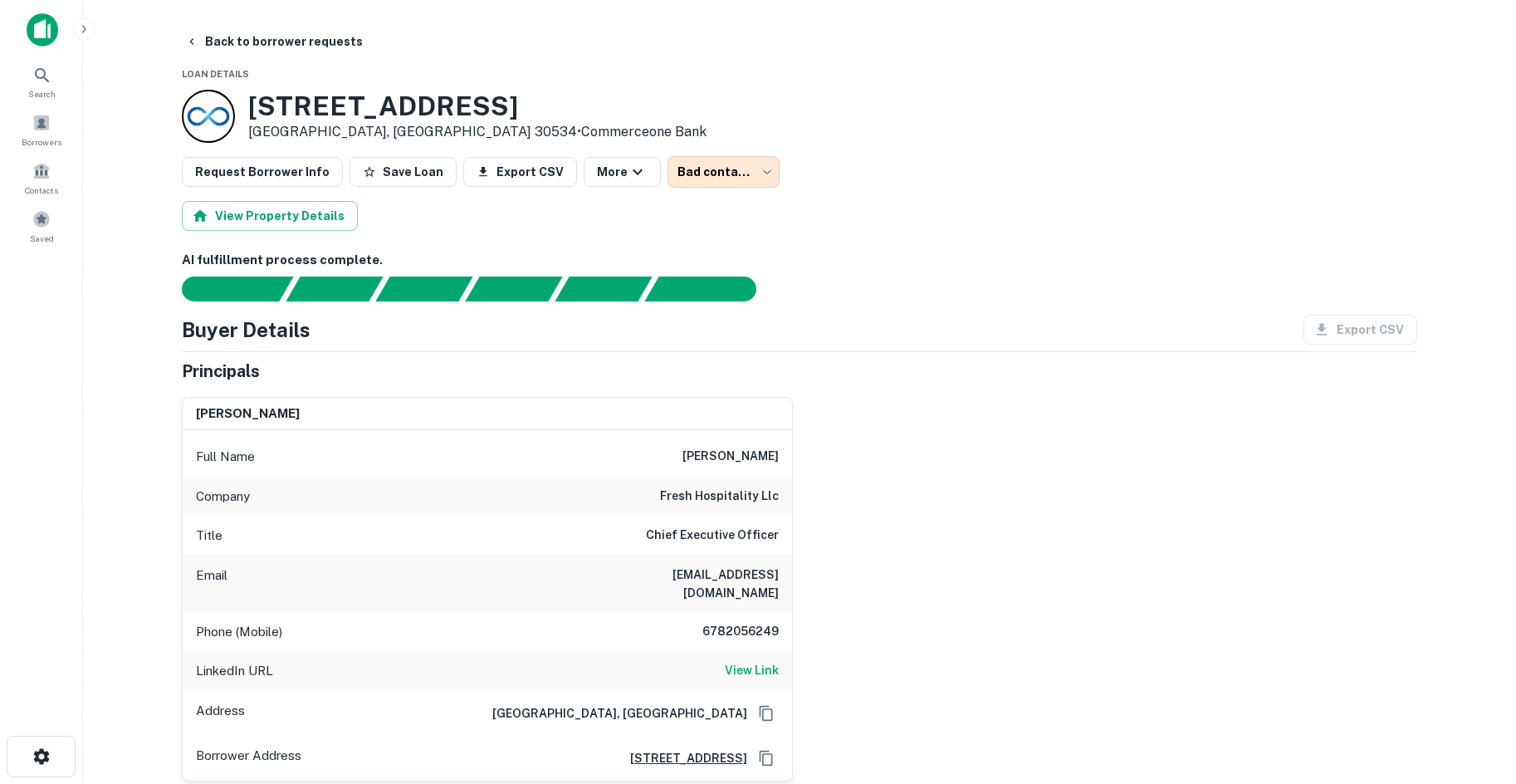
drag, startPoint x: 219, startPoint y: 39, endPoint x: 312, endPoint y: 78, distance: 100.8
click at [219, 39] on button "Back to borrower requests" at bounding box center [274, 41] width 191 height 30
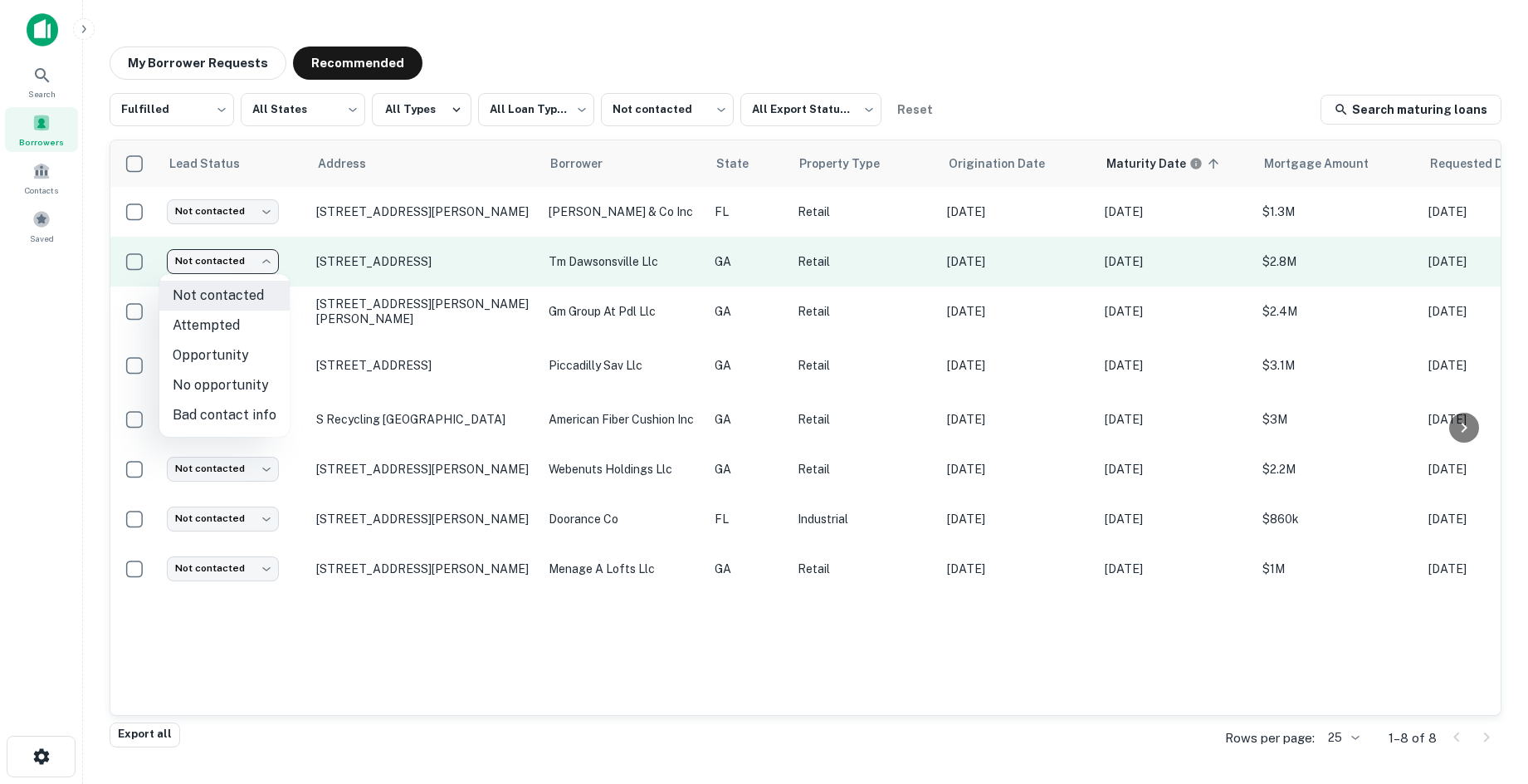
click at [238, 256] on body "**********" at bounding box center [764, 392] width 1528 height 784
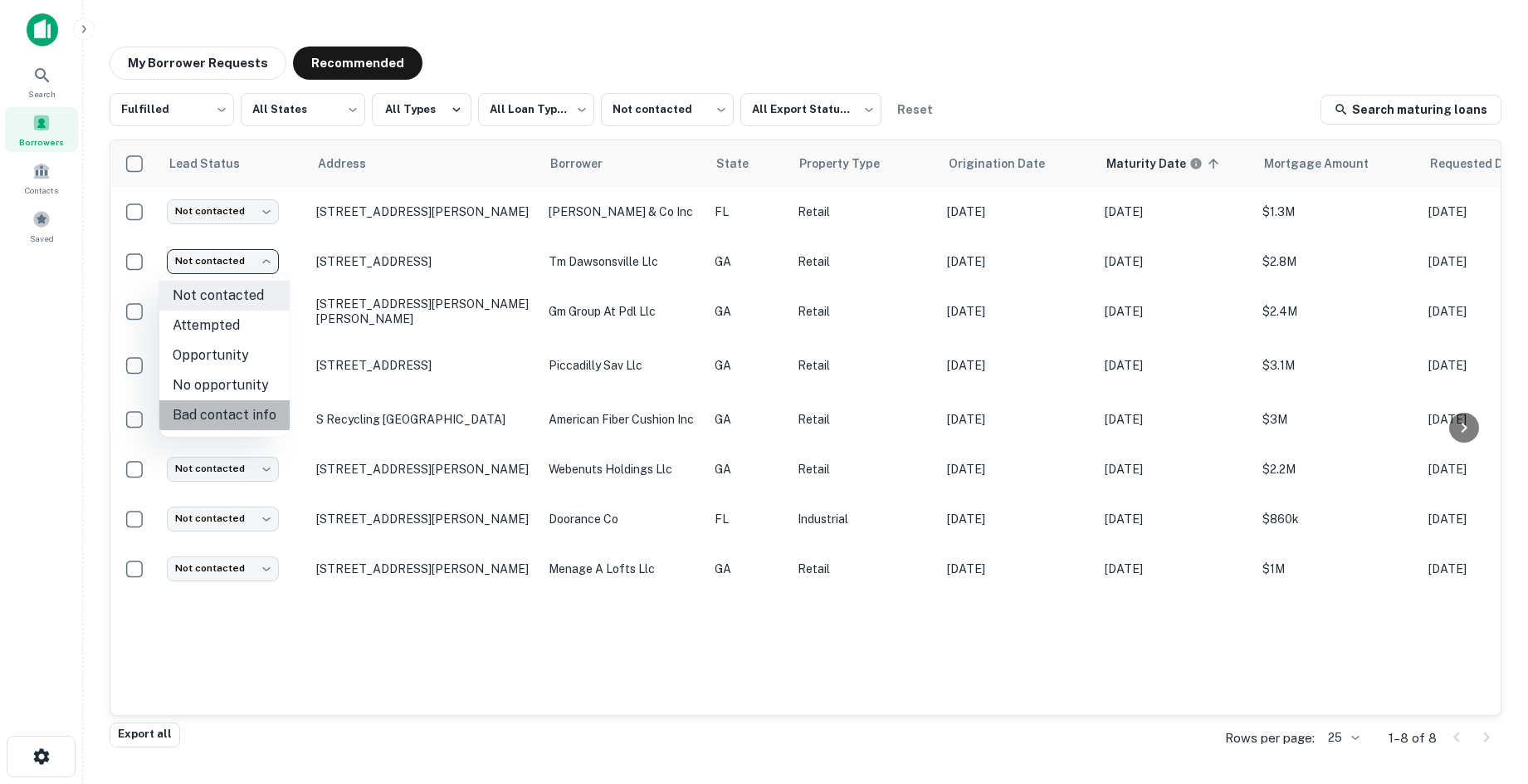
click at [224, 419] on li "Bad contact info" at bounding box center [224, 415] width 130 height 30
type input "**********"
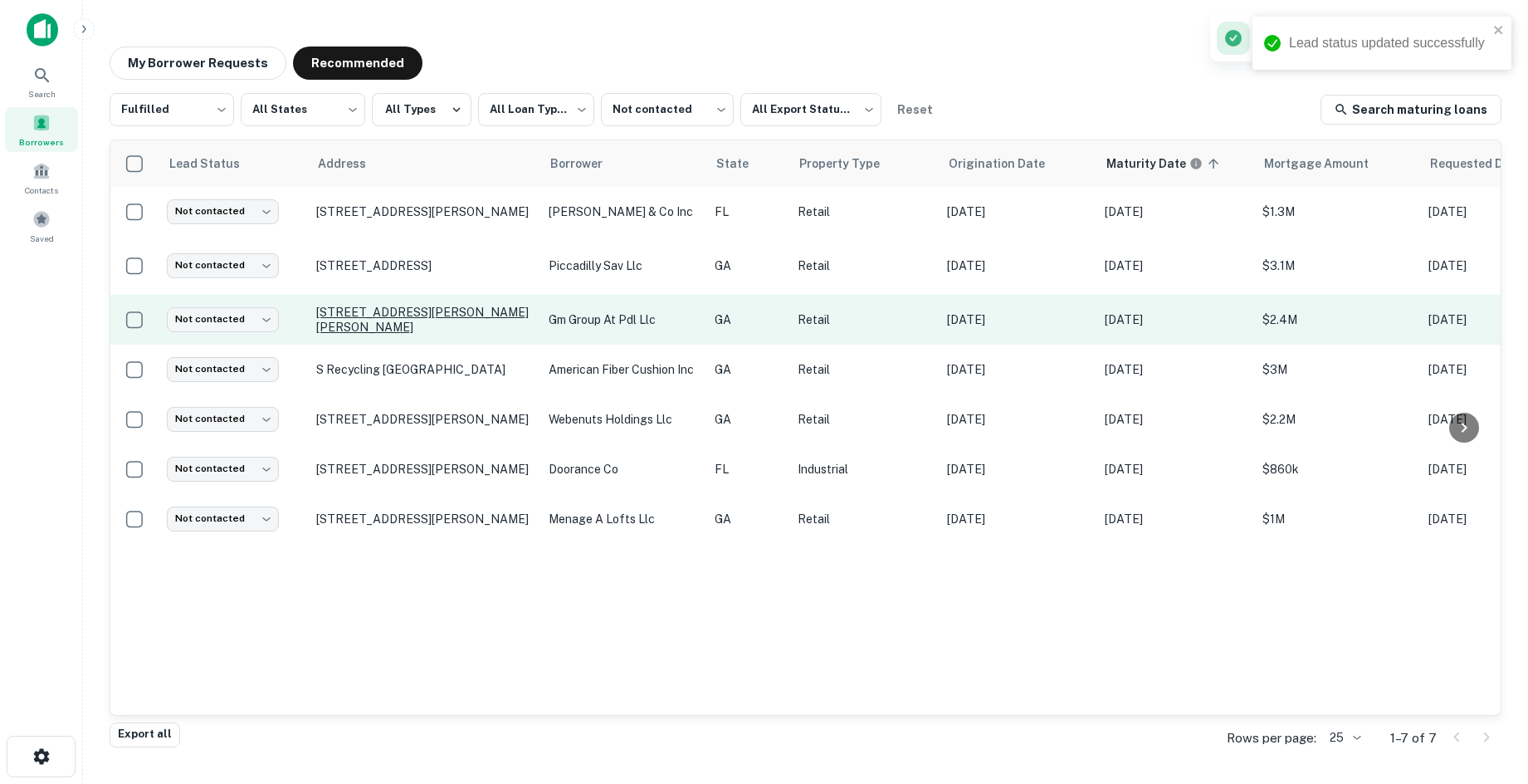
drag, startPoint x: 424, startPoint y: 264, endPoint x: 509, endPoint y: 316, distance: 99.6
click at [424, 264] on p "[STREET_ADDRESS]" at bounding box center [423, 265] width 216 height 15
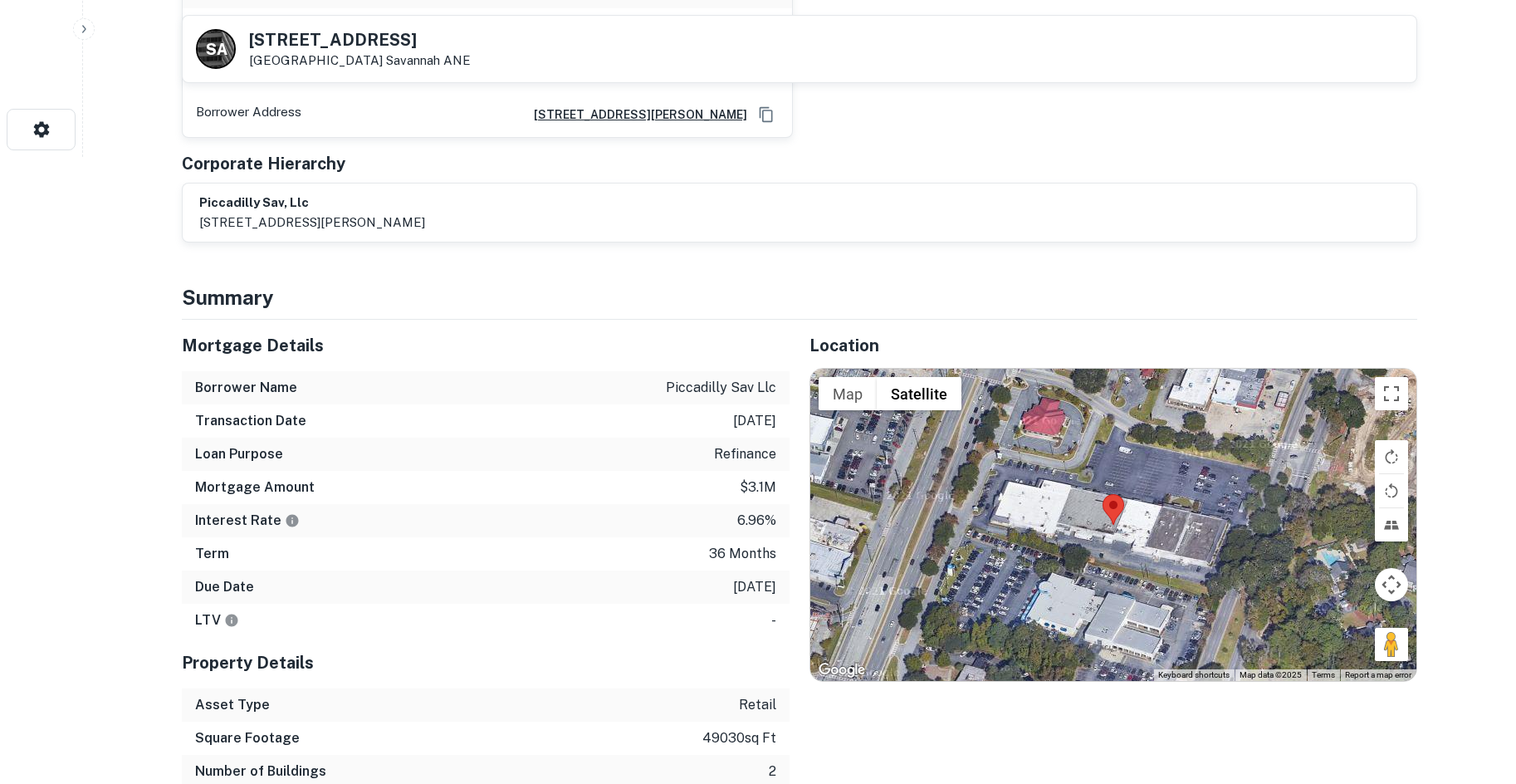
scroll to position [664, 0]
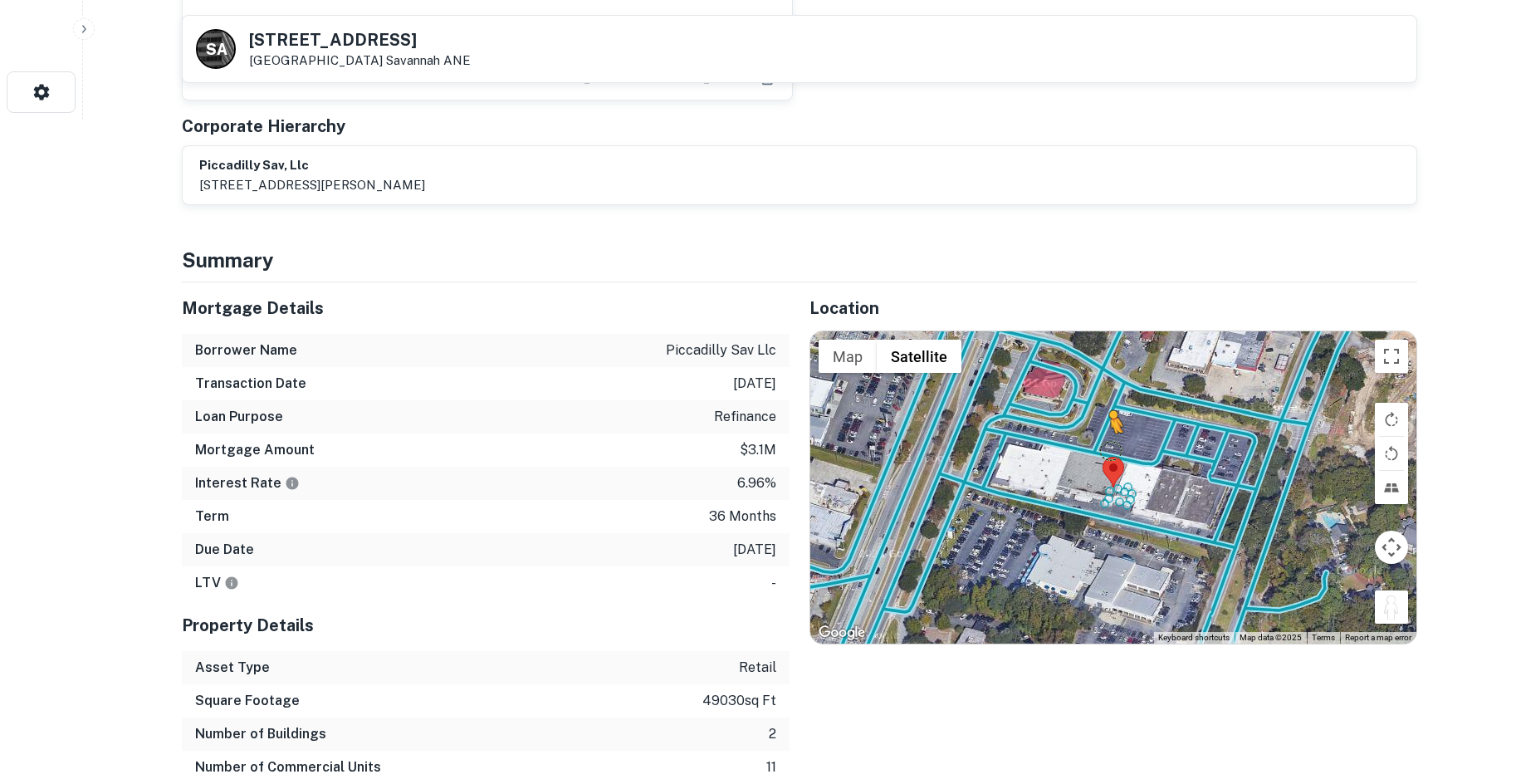
drag, startPoint x: 1406, startPoint y: 588, endPoint x: 1098, endPoint y: 425, distance: 348.5
click at [1098, 425] on div "To activate drag with keyboard, press Alt + Enter. Once in keyboard drag state,…" at bounding box center [1113, 487] width 606 height 312
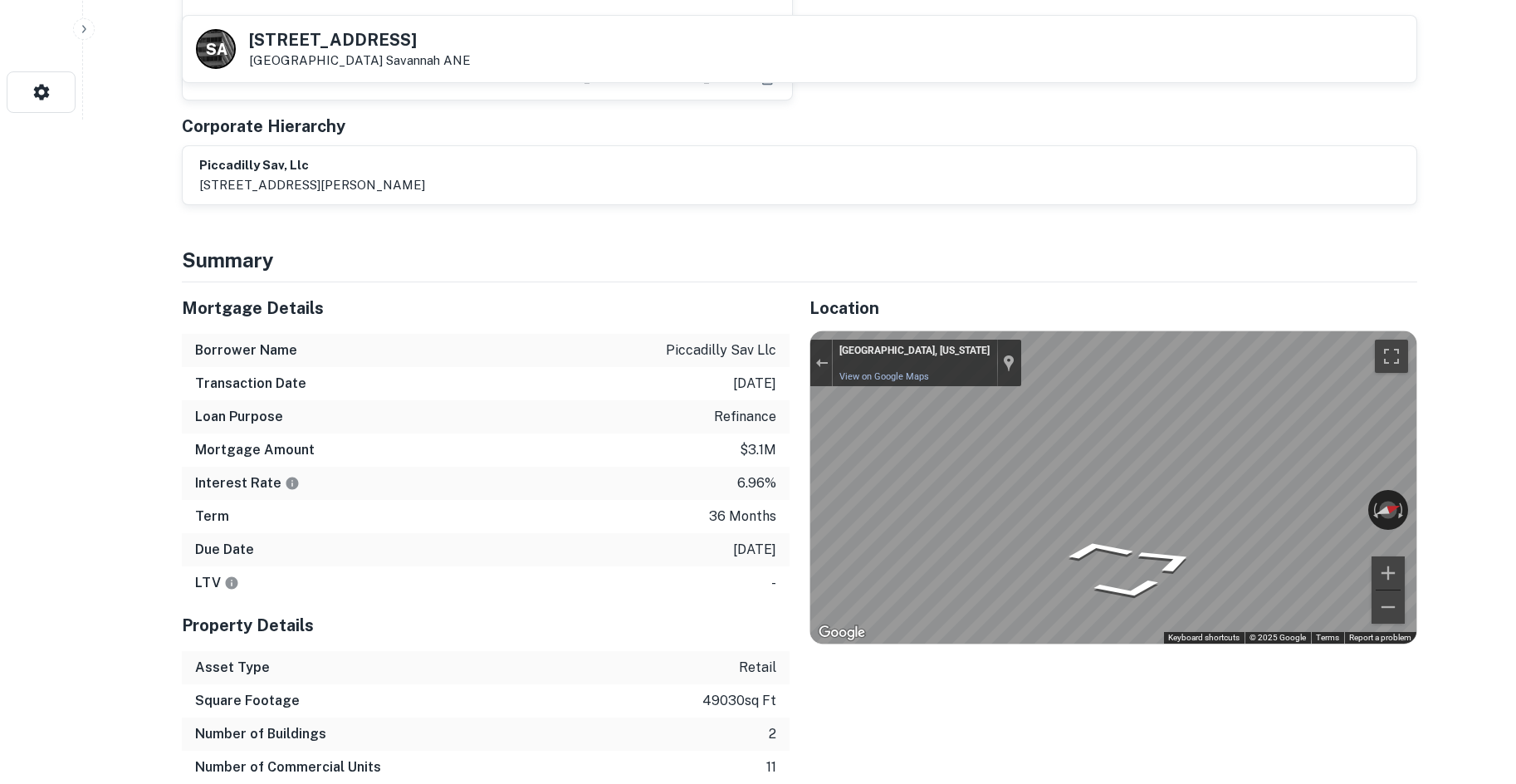
click at [1304, 491] on div "← Move left → Move right ↑ Move up ↓ Move down + Zoom in - Zoom out [GEOGRAPHIC…" at bounding box center [1113, 487] width 606 height 312
click at [505, 470] on div "Interest Rate 6.96%" at bounding box center [486, 483] width 608 height 34
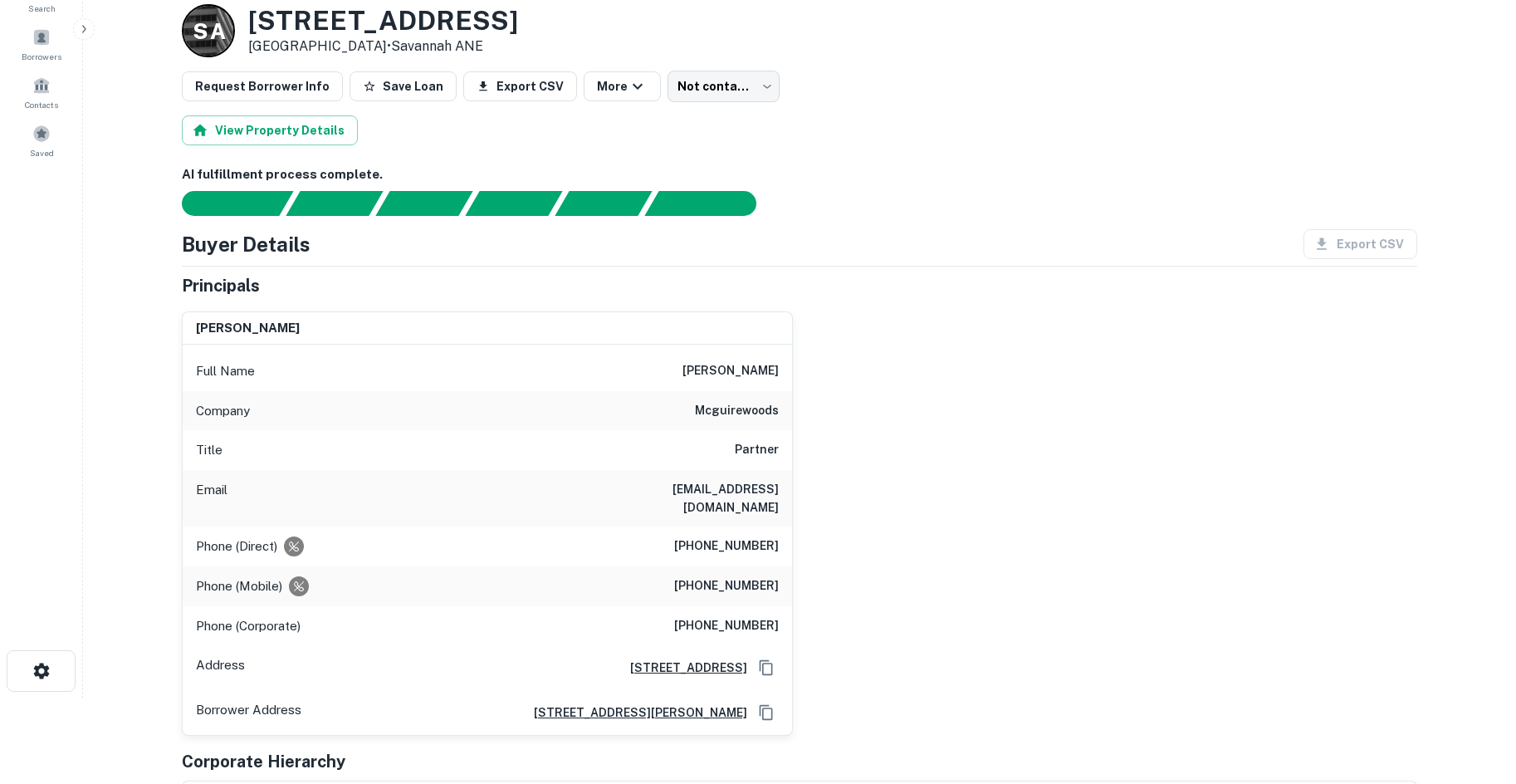
scroll to position [83, 0]
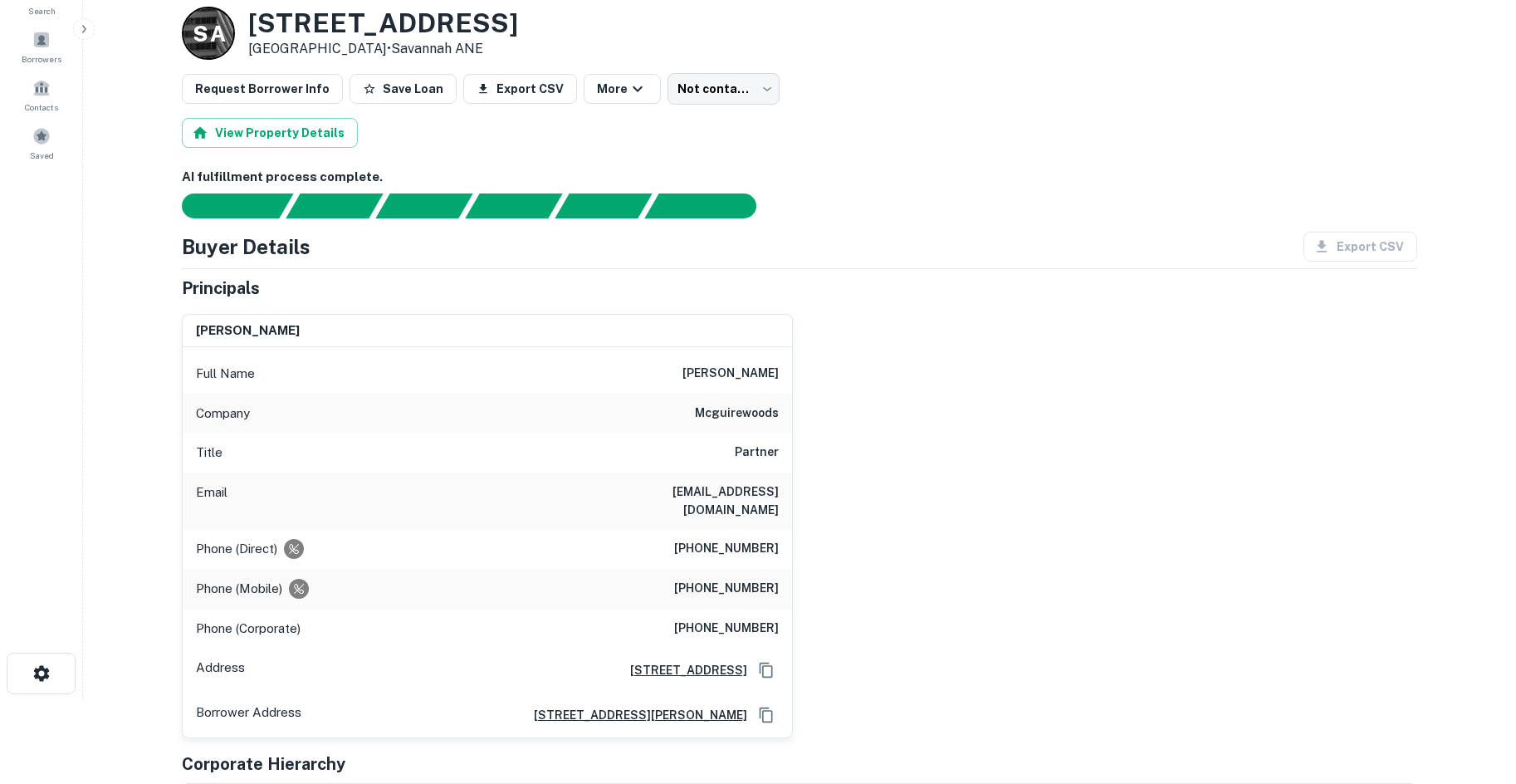
click at [698, 568] on div "Phone (Mobile) [PHONE_NUMBER]" at bounding box center [487, 588] width 609 height 40
click at [711, 578] on h6 "[PHONE_NUMBER]" at bounding box center [726, 588] width 105 height 20
copy h6 "[PHONE_NUMBER]"
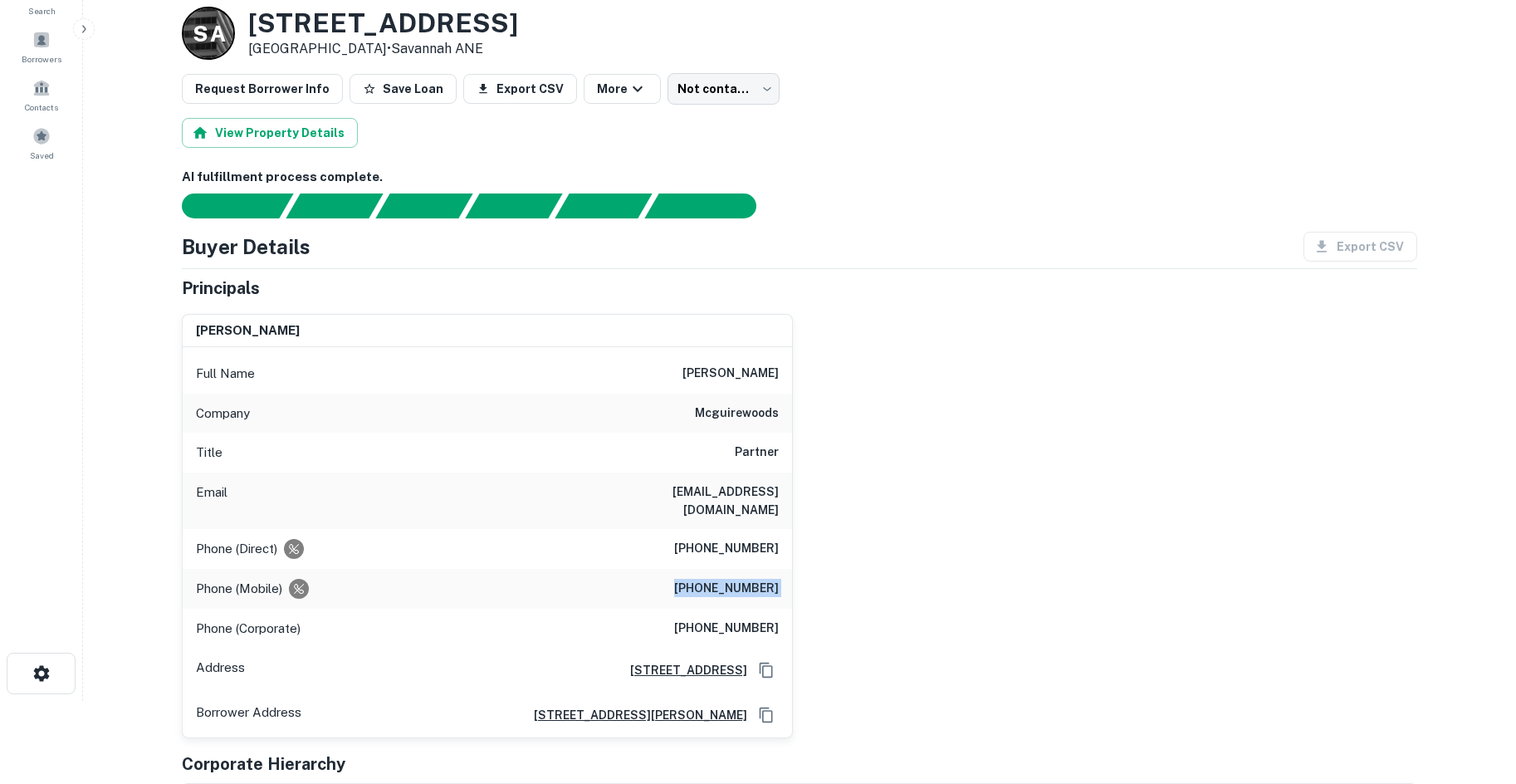
click at [751, 413] on h6 "mcguirewoods" at bounding box center [737, 413] width 84 height 20
copy h6 "mcguirewoods"
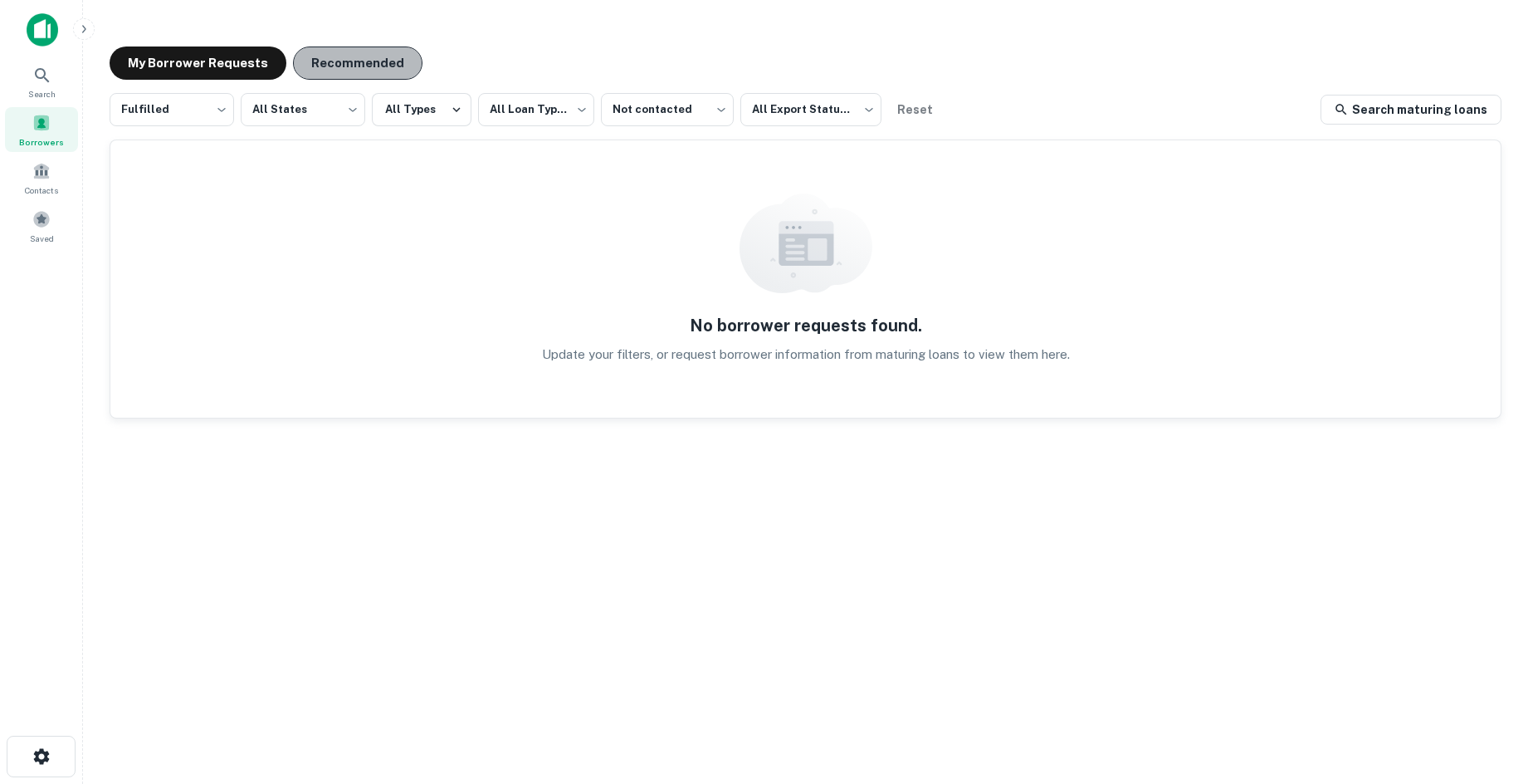
click at [383, 68] on button "Recommended" at bounding box center [358, 64] width 130 height 34
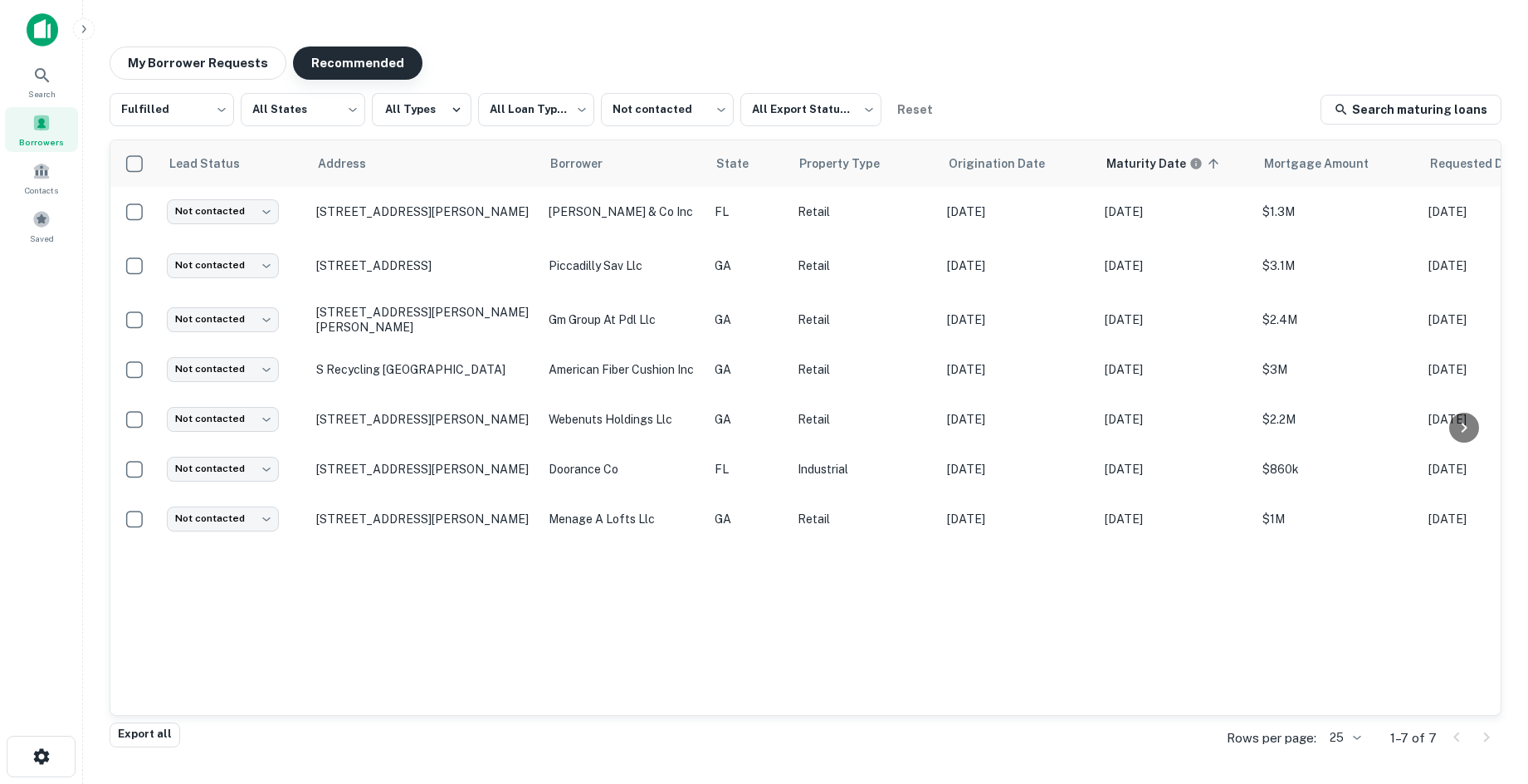
click at [366, 52] on button "Recommended" at bounding box center [358, 64] width 130 height 34
